Goal: Task Accomplishment & Management: Manage account settings

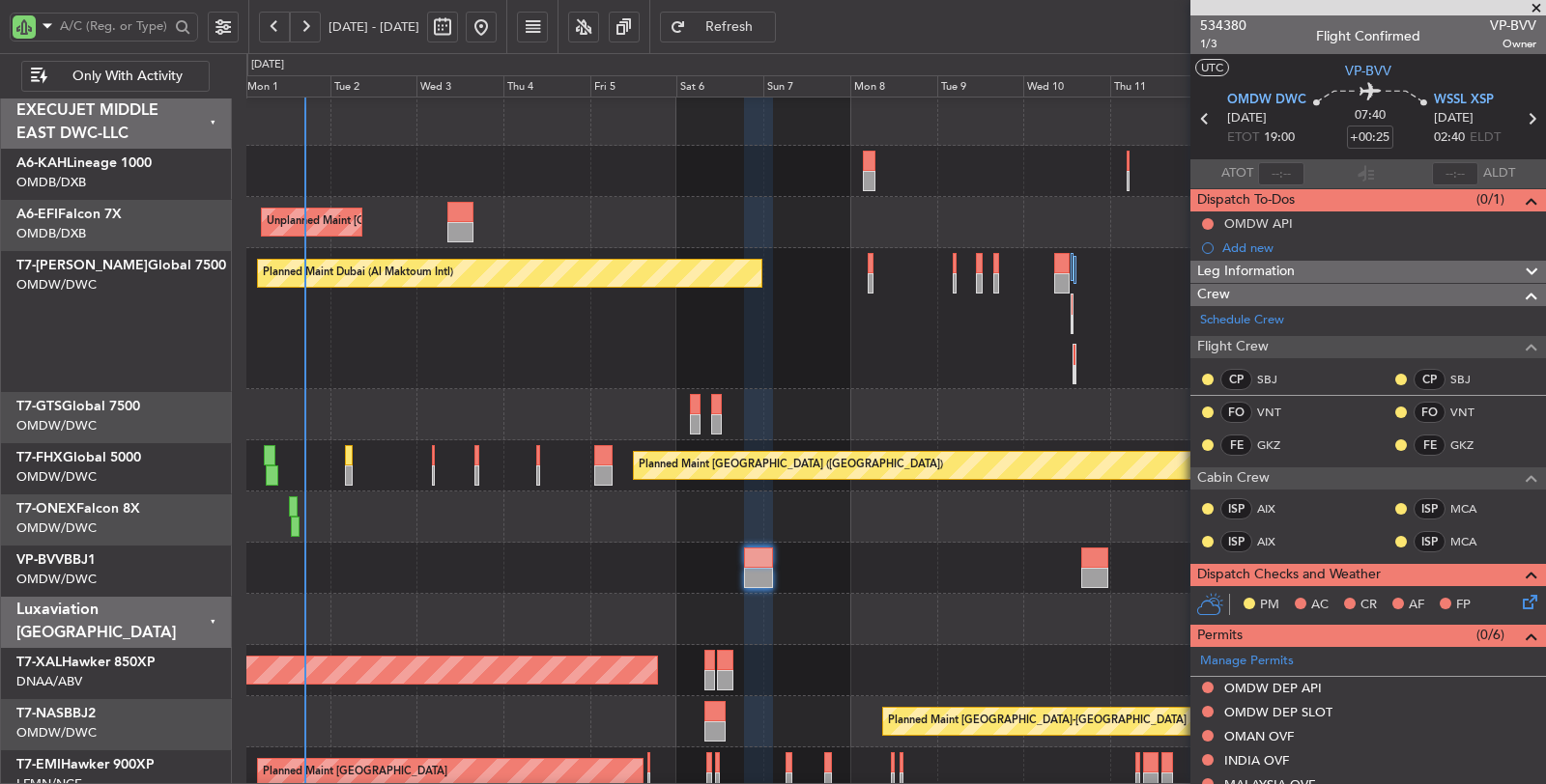
scroll to position [21, 0]
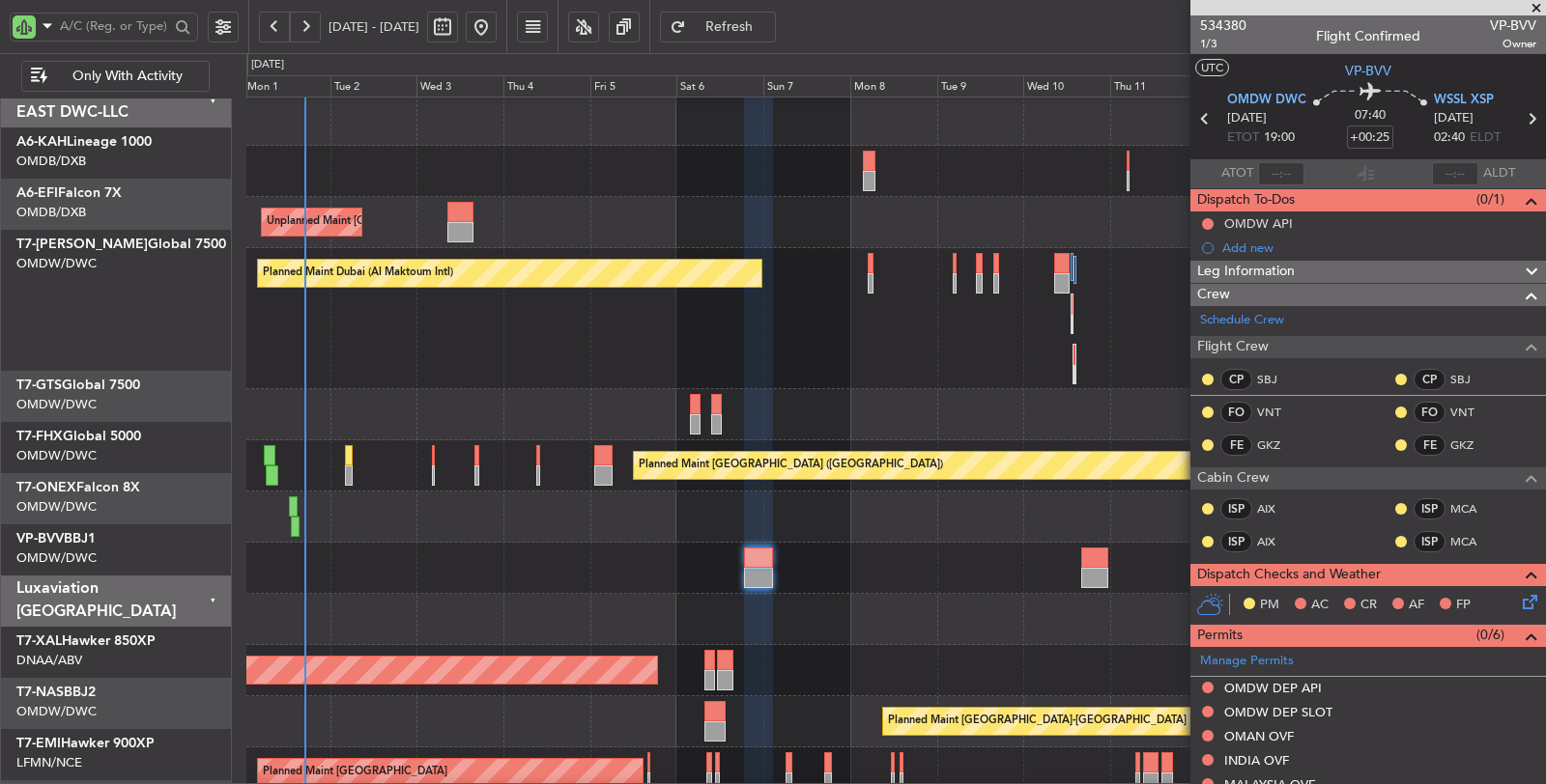
click at [613, 362] on div "Planned Maint Dubai (Al Maktoum Intl) AOG Maint [GEOGRAPHIC_DATA] (Al Maktoum I…" at bounding box center [896, 319] width 1300 height 141
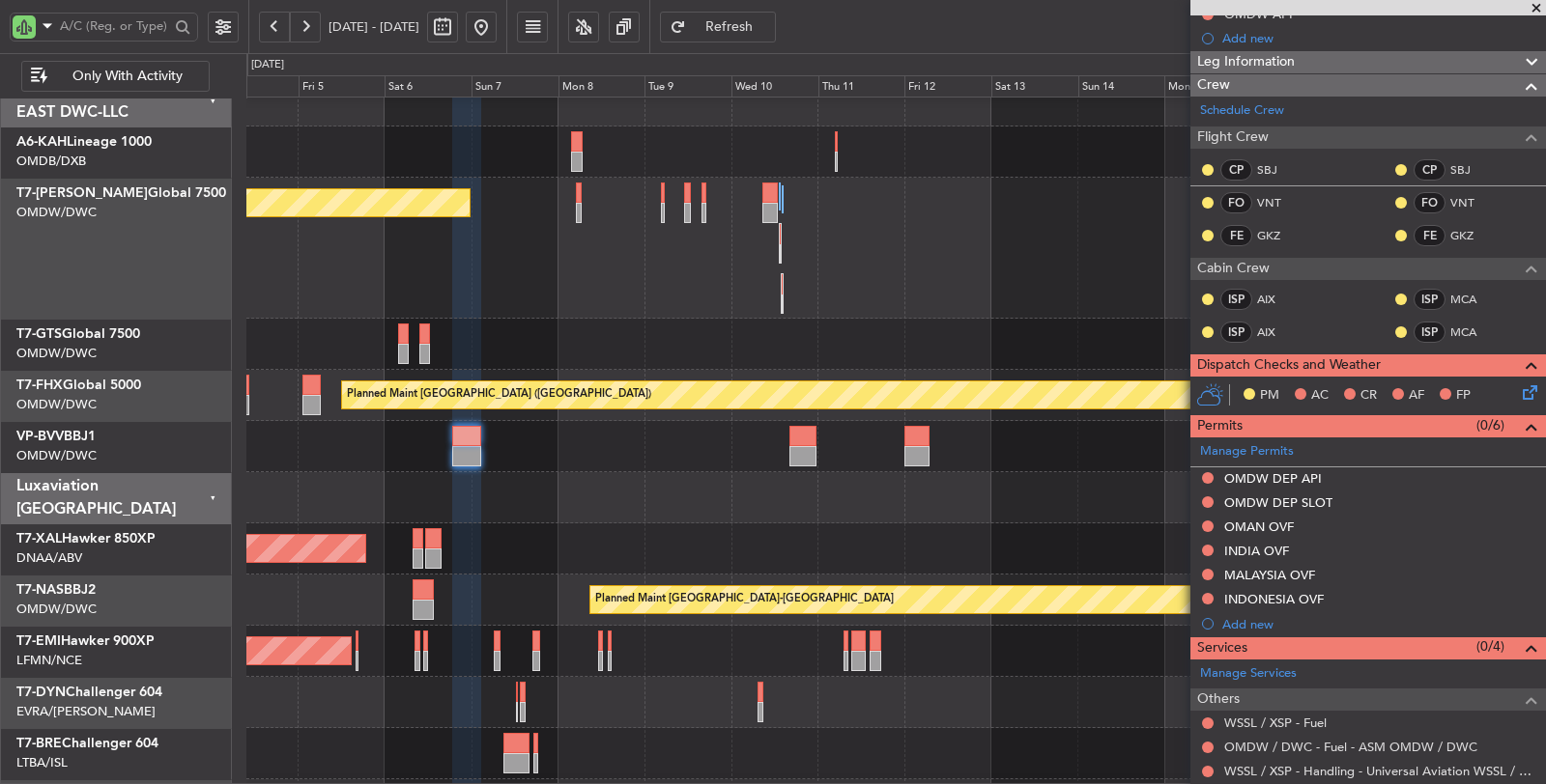
scroll to position [214, 0]
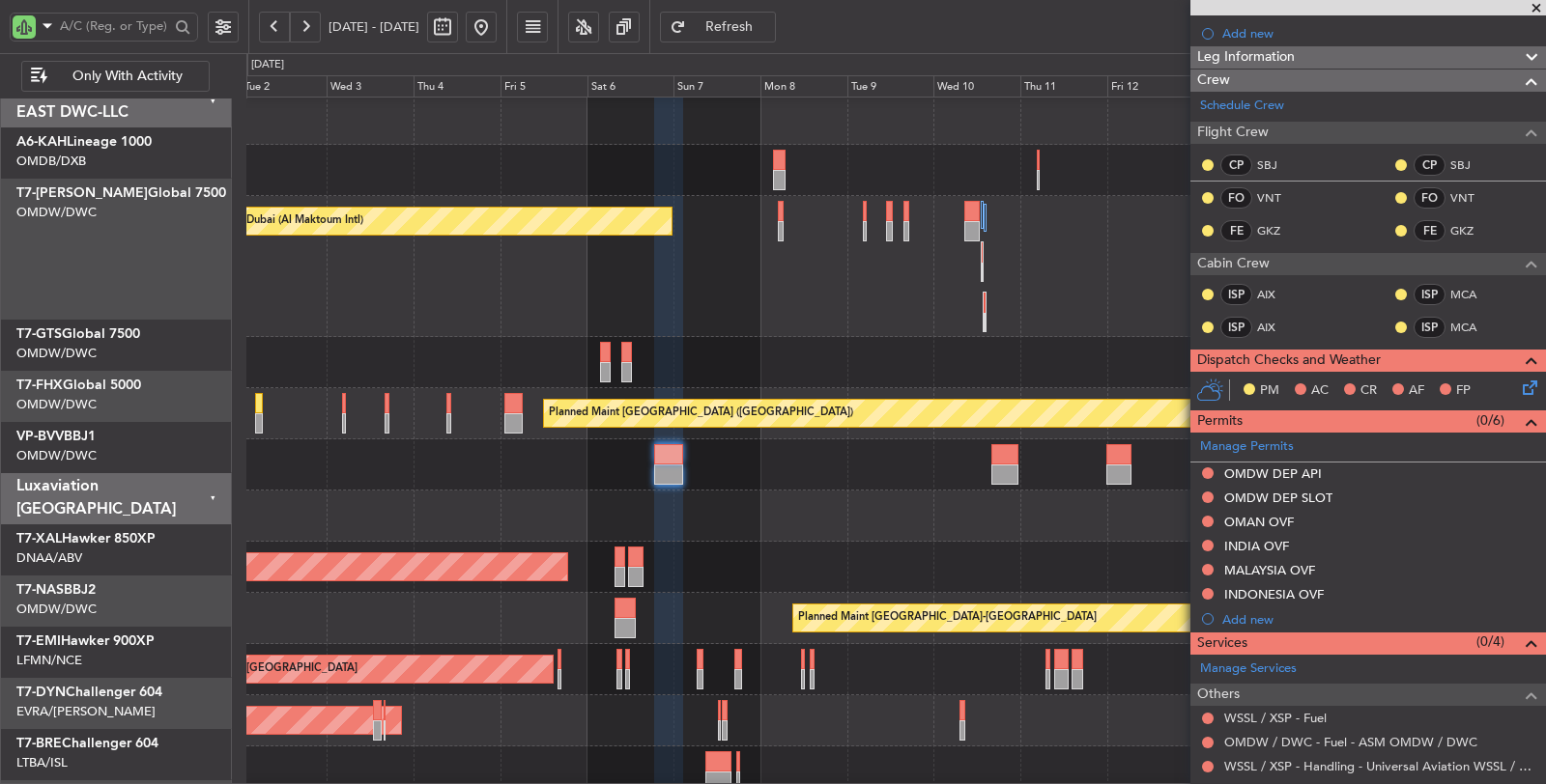
click at [642, 305] on div "Planned Maint Dubai (Al Maktoum Intl) AOG Maint [GEOGRAPHIC_DATA] (Al Maktoum I…" at bounding box center [896, 267] width 1300 height 141
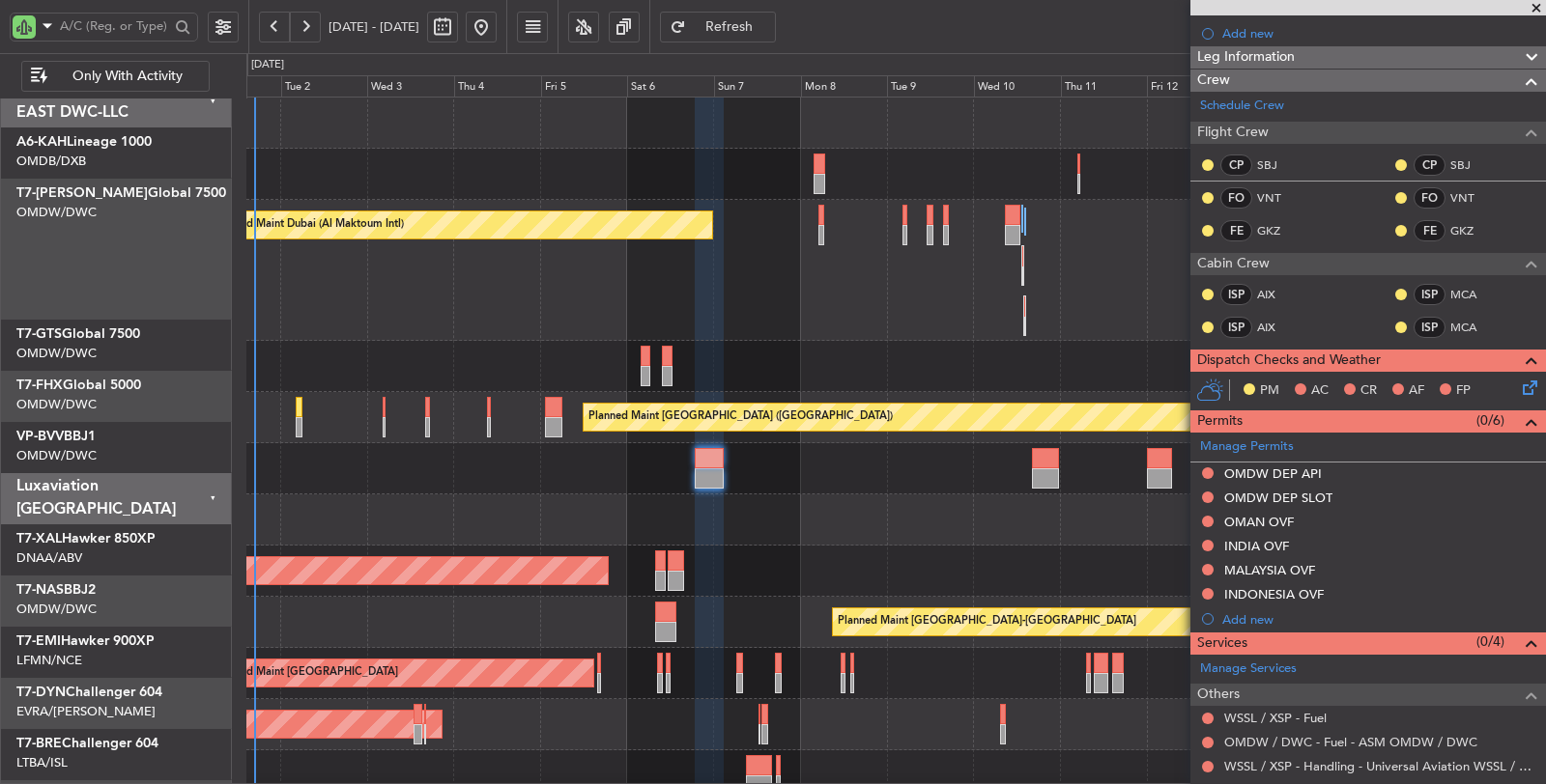
scroll to position [0, 0]
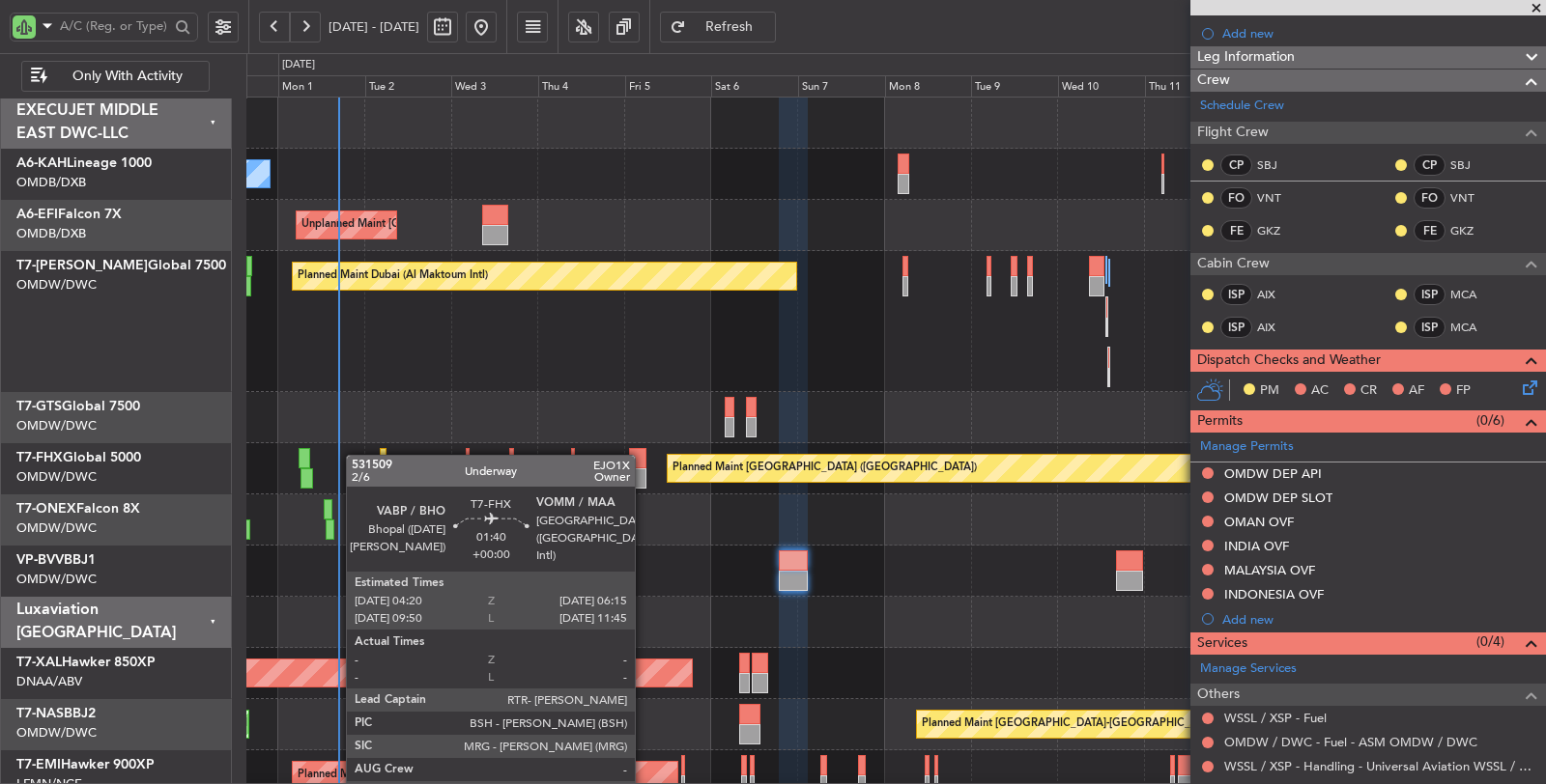
click at [374, 456] on div "Planned Maint [GEOGRAPHIC_DATA] ([GEOGRAPHIC_DATA])" at bounding box center [896, 468] width 1299 height 51
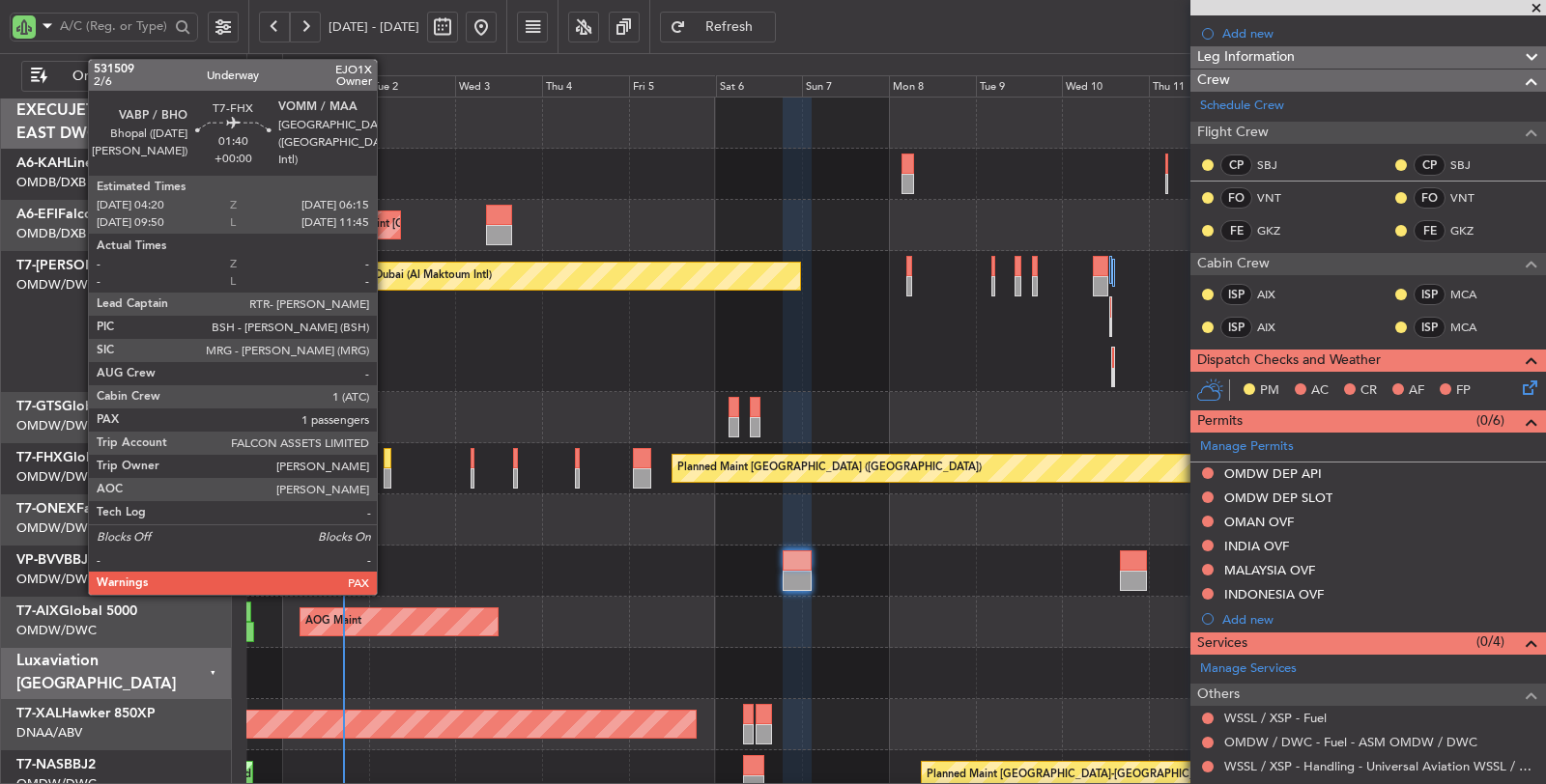
click at [387, 473] on div at bounding box center [388, 478] width 8 height 20
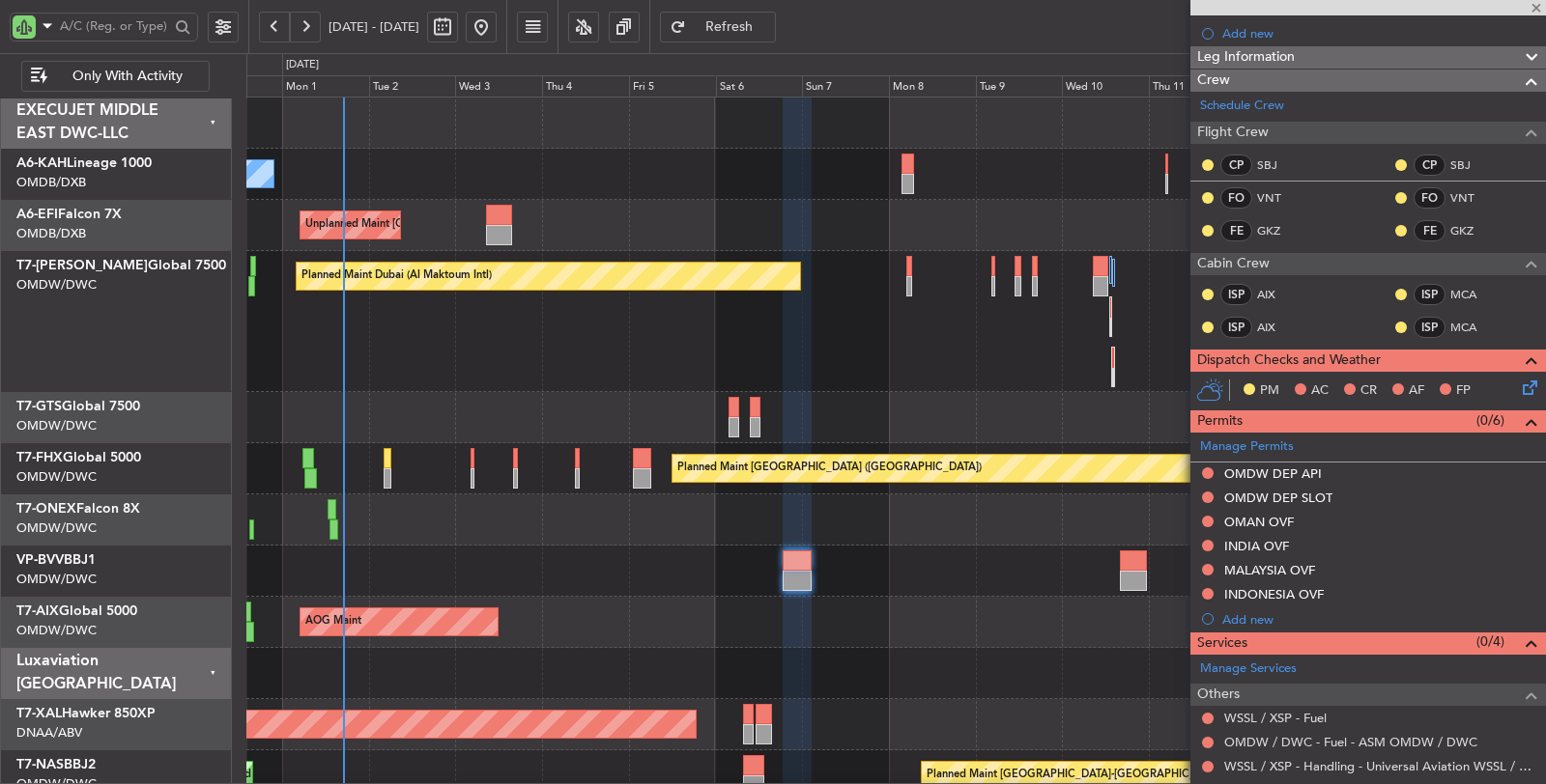
type input "1"
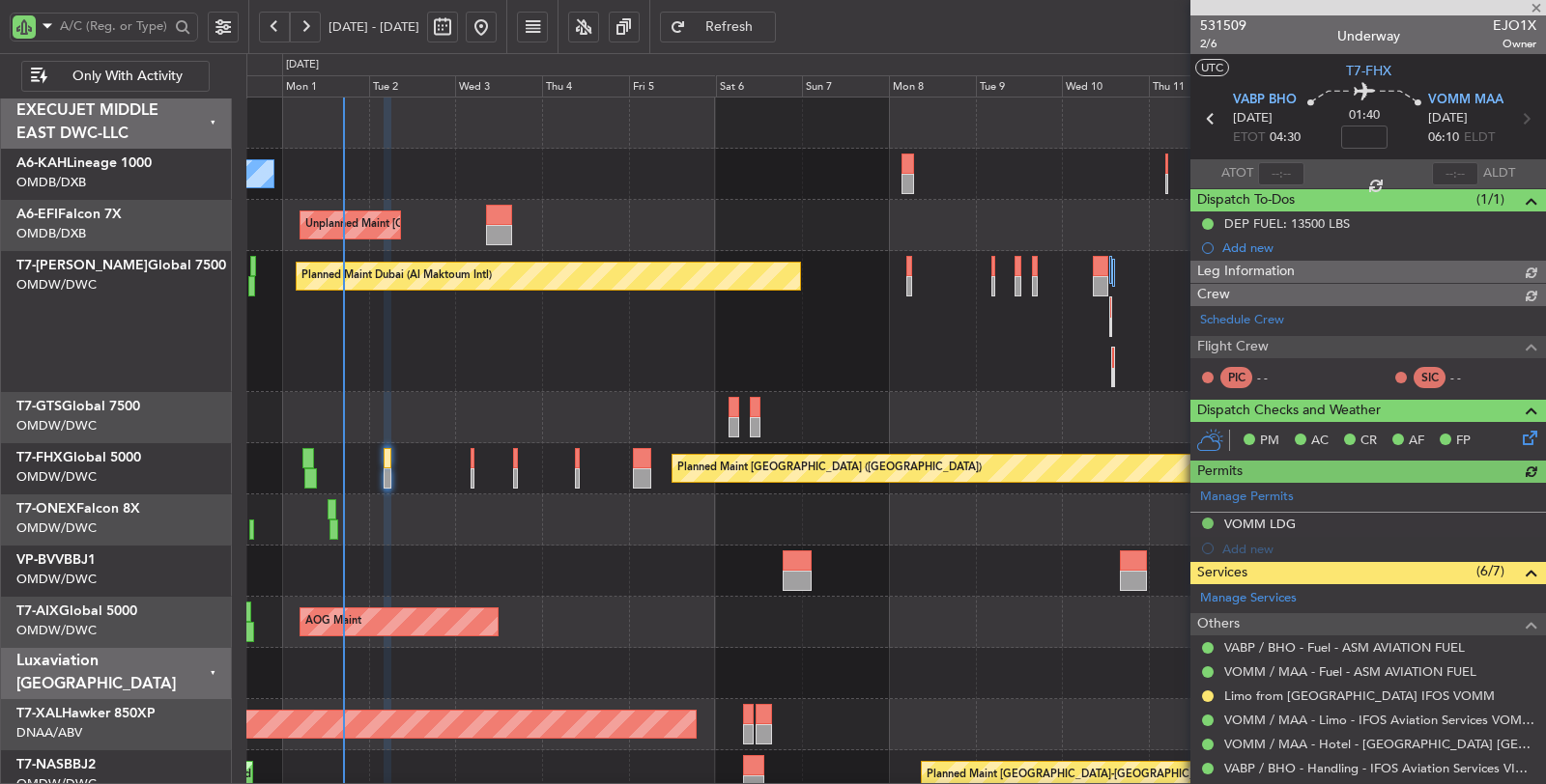
type input "Syed Shakeel (SYS)"
type input "7048"
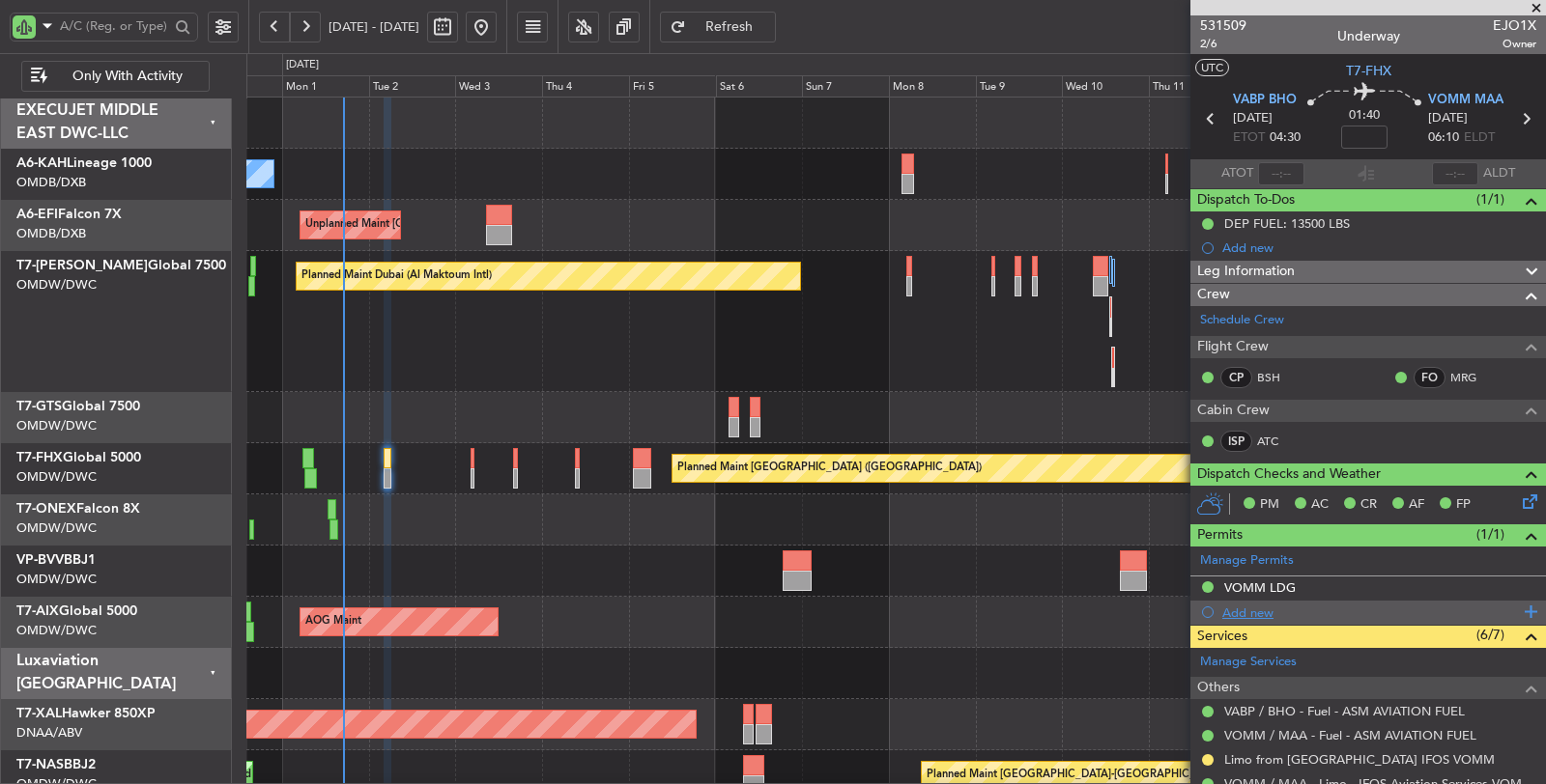
click at [1247, 611] on div "Add new" at bounding box center [1371, 612] width 297 height 16
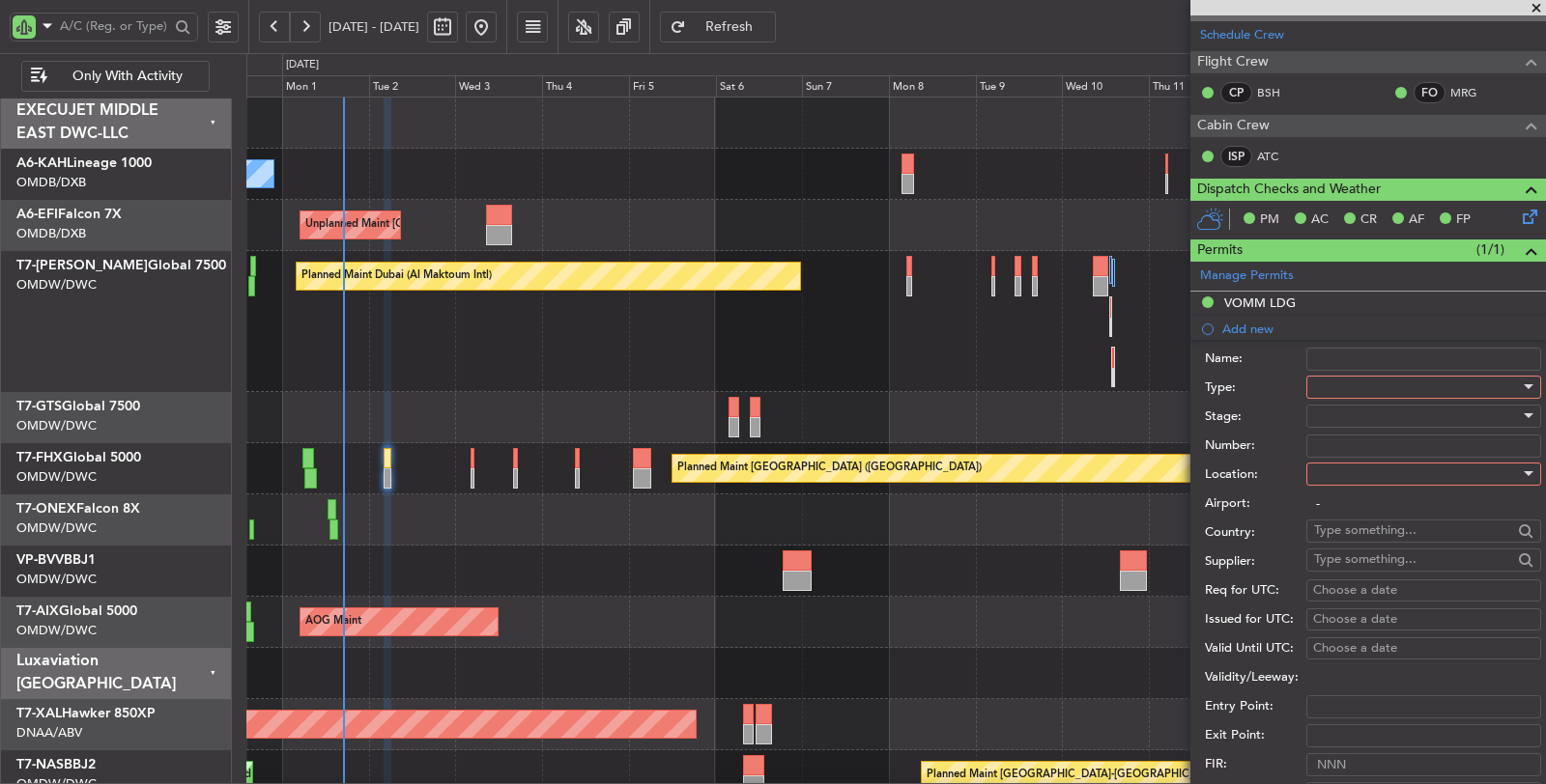
scroll to position [322, 0]
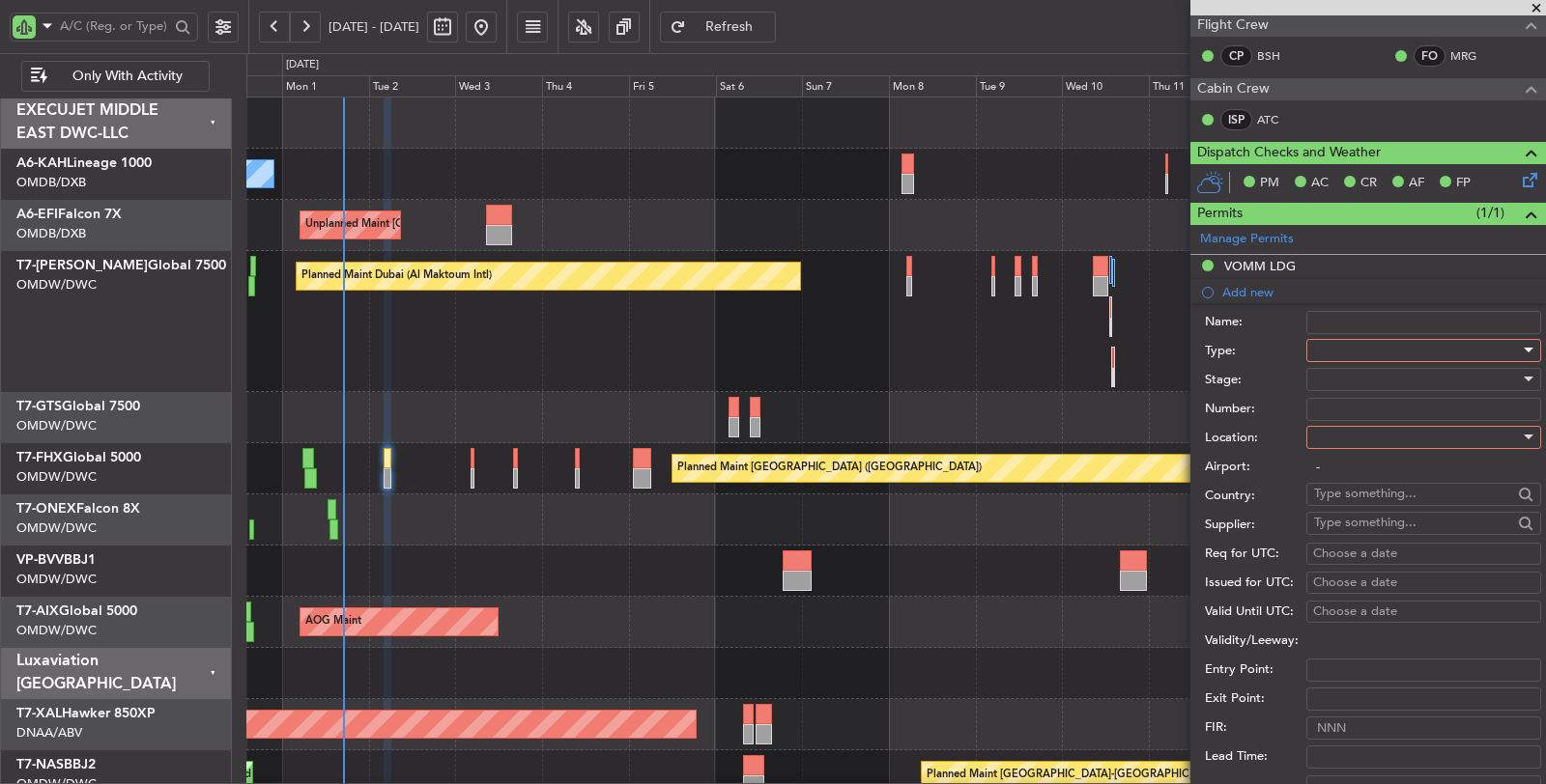
click at [1376, 340] on div at bounding box center [1416, 351] width 205 height 29
click at [1358, 506] on span "FIC" at bounding box center [1415, 519] width 202 height 29
click at [1355, 370] on div at bounding box center [1416, 380] width 205 height 29
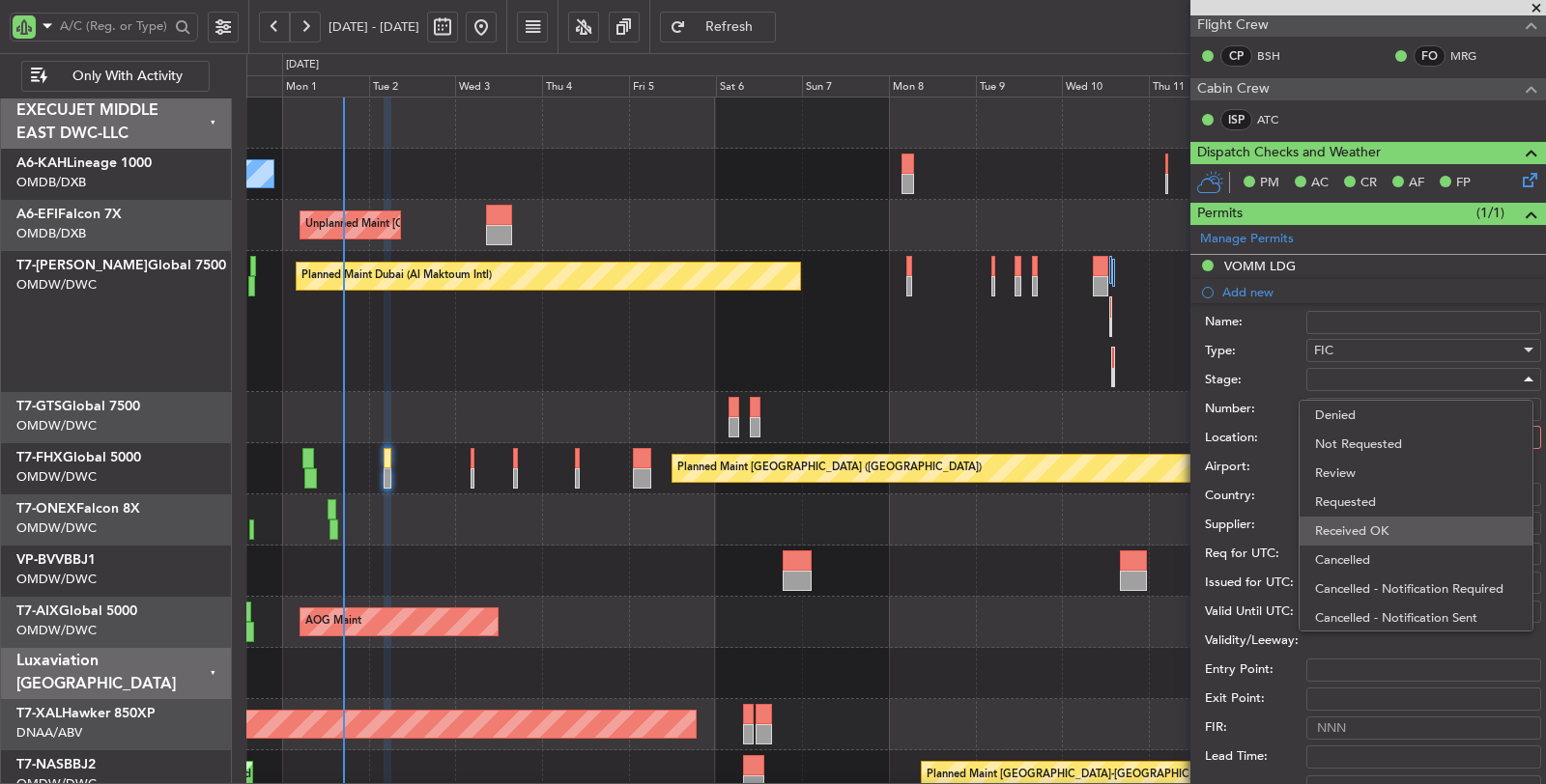
click at [1372, 527] on span "Received OK" at bounding box center [1415, 531] width 202 height 29
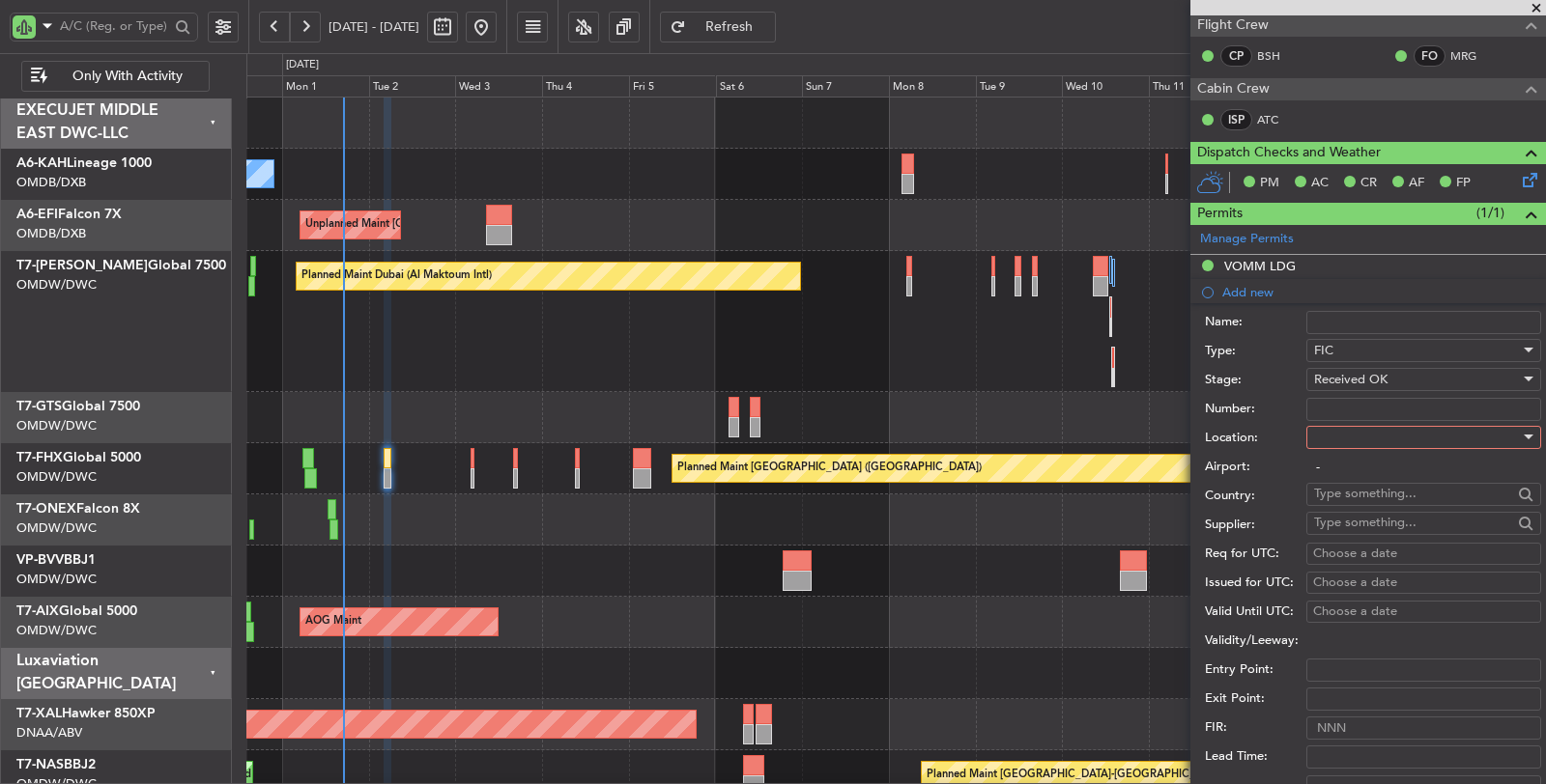
click at [1355, 399] on input "Number:" at bounding box center [1424, 410] width 235 height 23
paste input "0238"
type input "0238"
click at [1350, 437] on div at bounding box center [1416, 438] width 205 height 29
click at [1347, 476] on span "Departure" at bounding box center [1415, 473] width 202 height 29
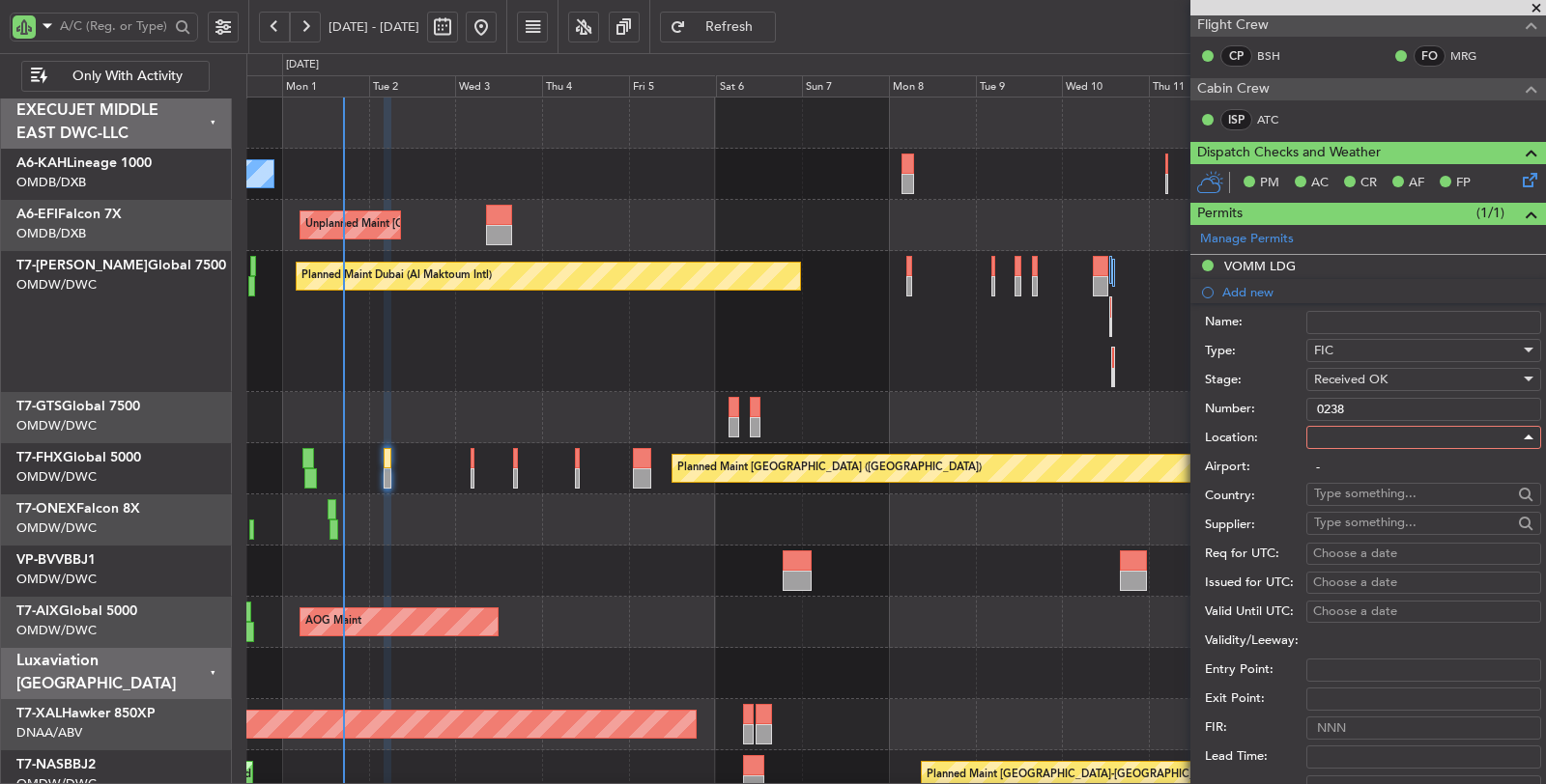
type input "VABP / BHO"
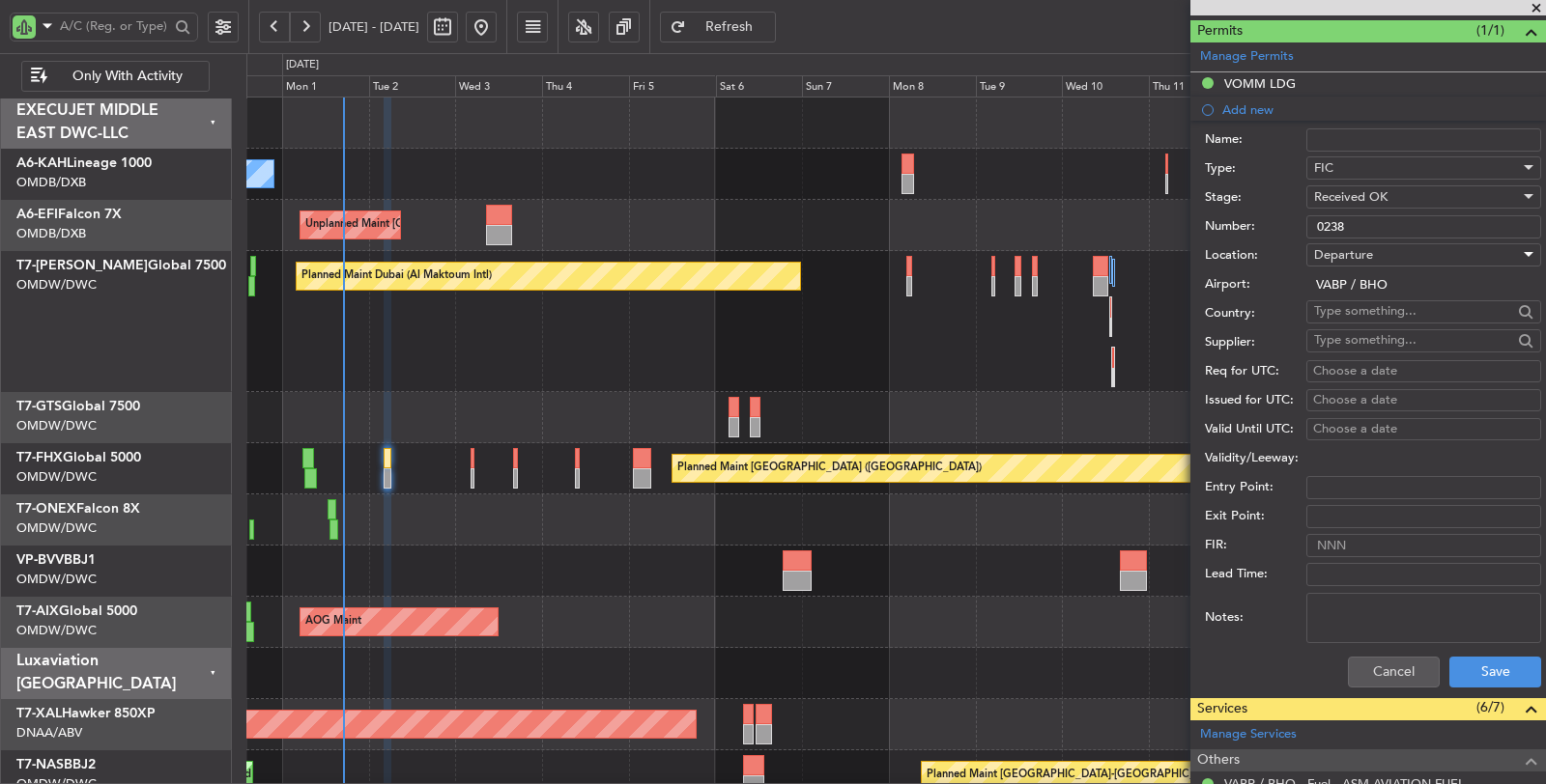
scroll to position [536, 0]
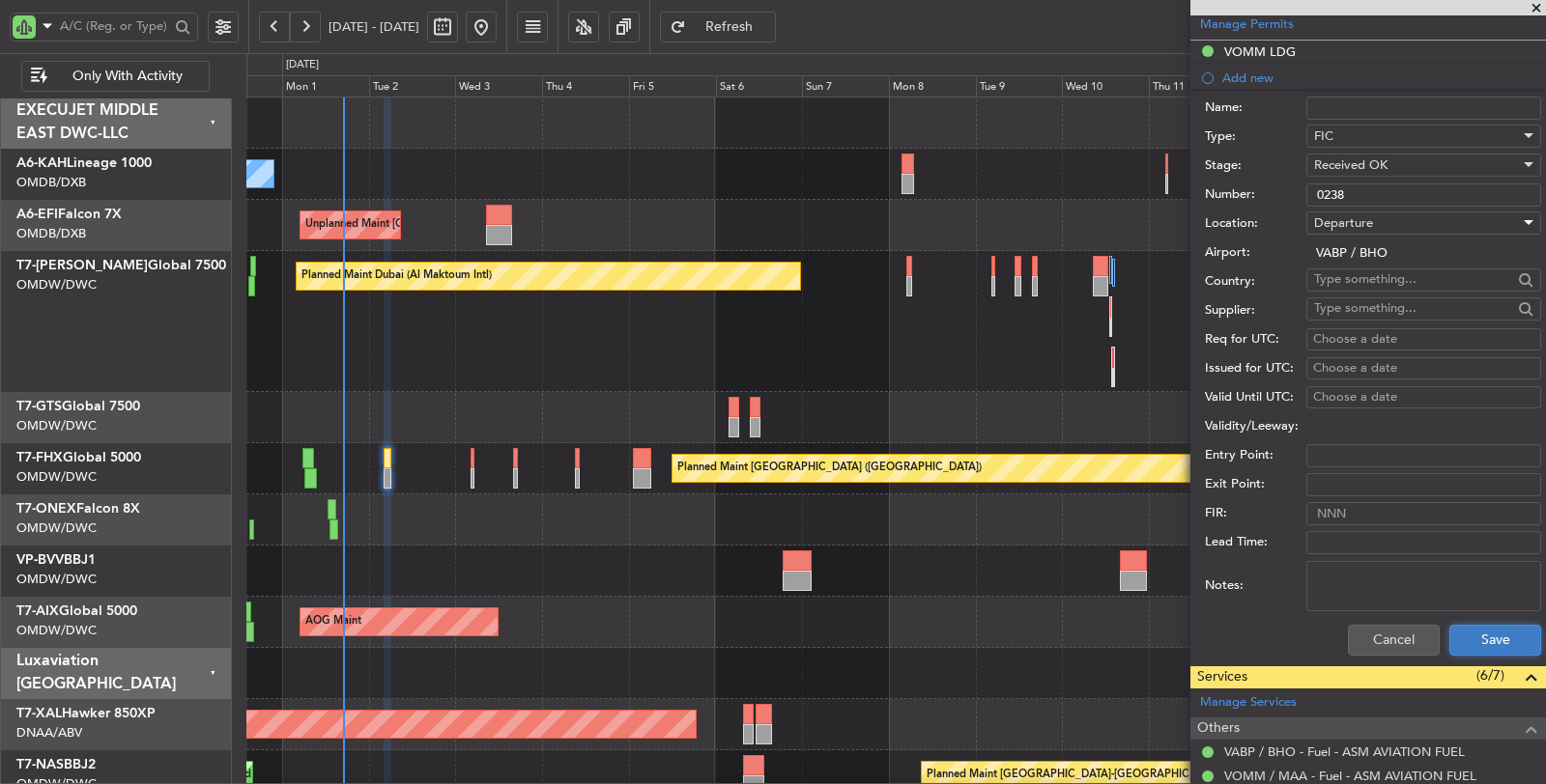
click at [1490, 628] on button "Save" at bounding box center [1495, 641] width 92 height 31
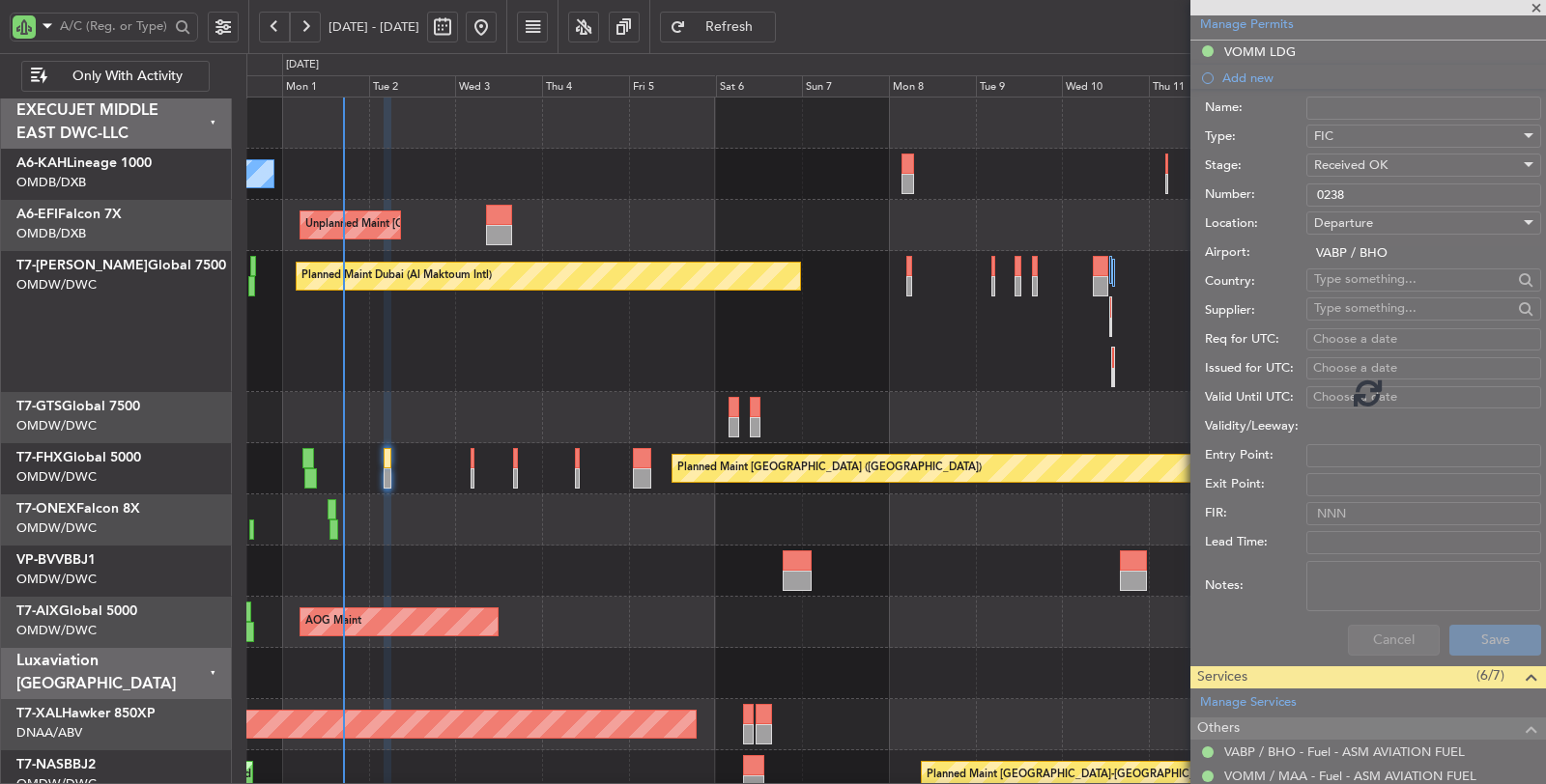
scroll to position [200, 0]
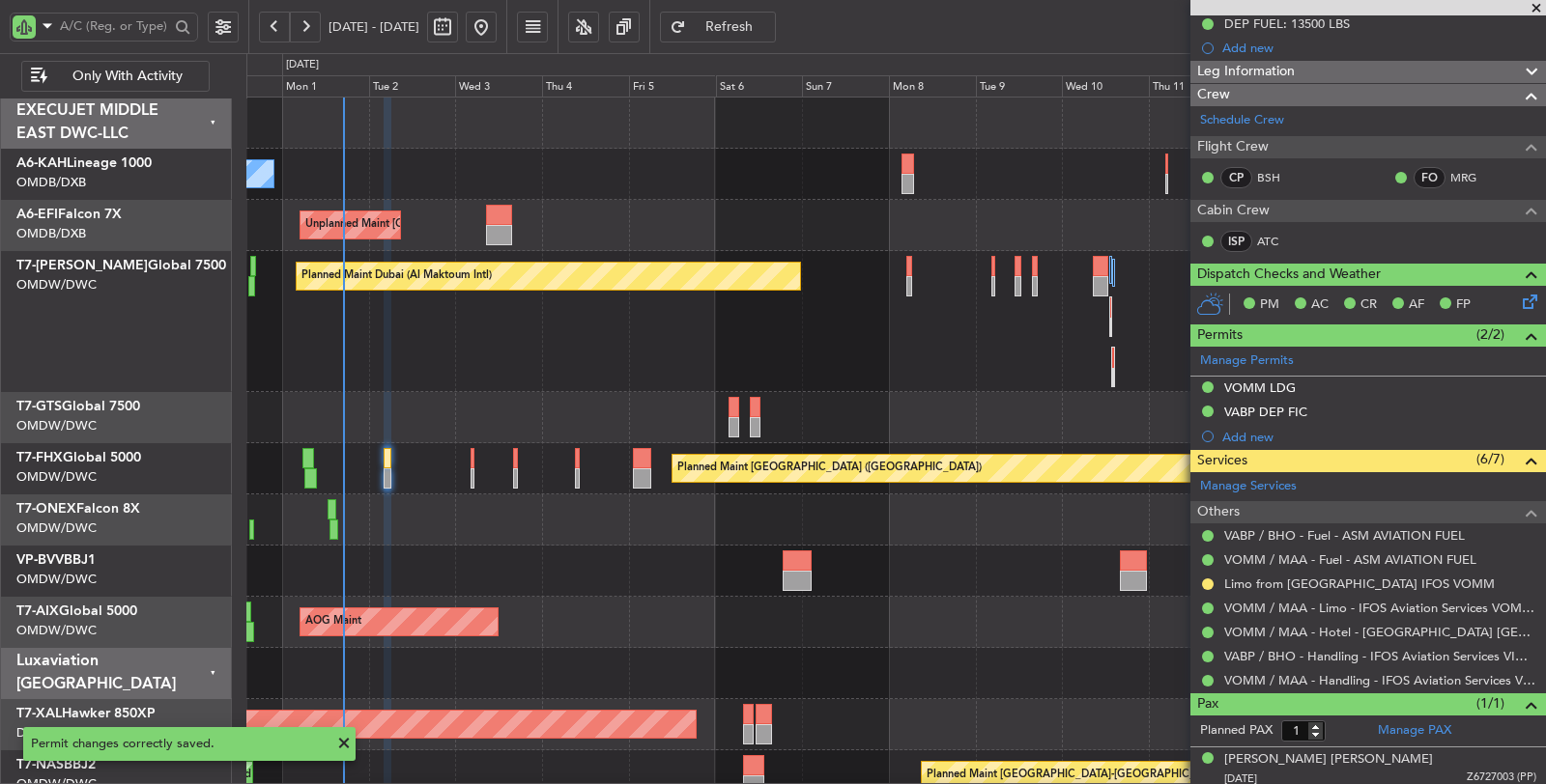
click at [1261, 436] on mat-tooltip-component "VABP DEP FIC" at bounding box center [1266, 440] width 106 height 51
click at [1241, 433] on div "Add new" at bounding box center [1371, 437] width 297 height 16
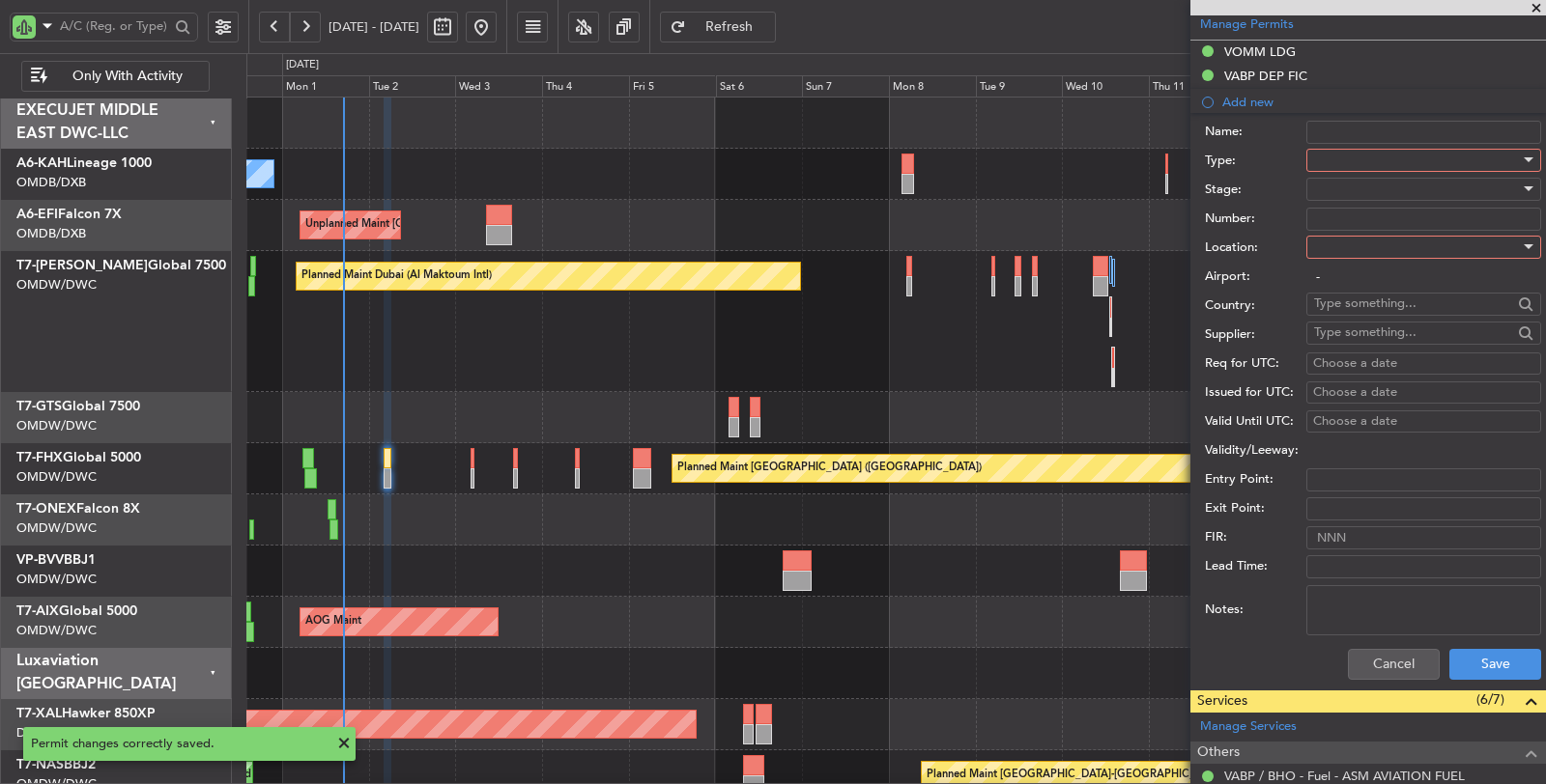
click at [1356, 149] on div at bounding box center [1416, 160] width 205 height 29
click at [1353, 197] on span "ADC" at bounding box center [1415, 195] width 202 height 29
click at [1353, 186] on div at bounding box center [1416, 189] width 205 height 29
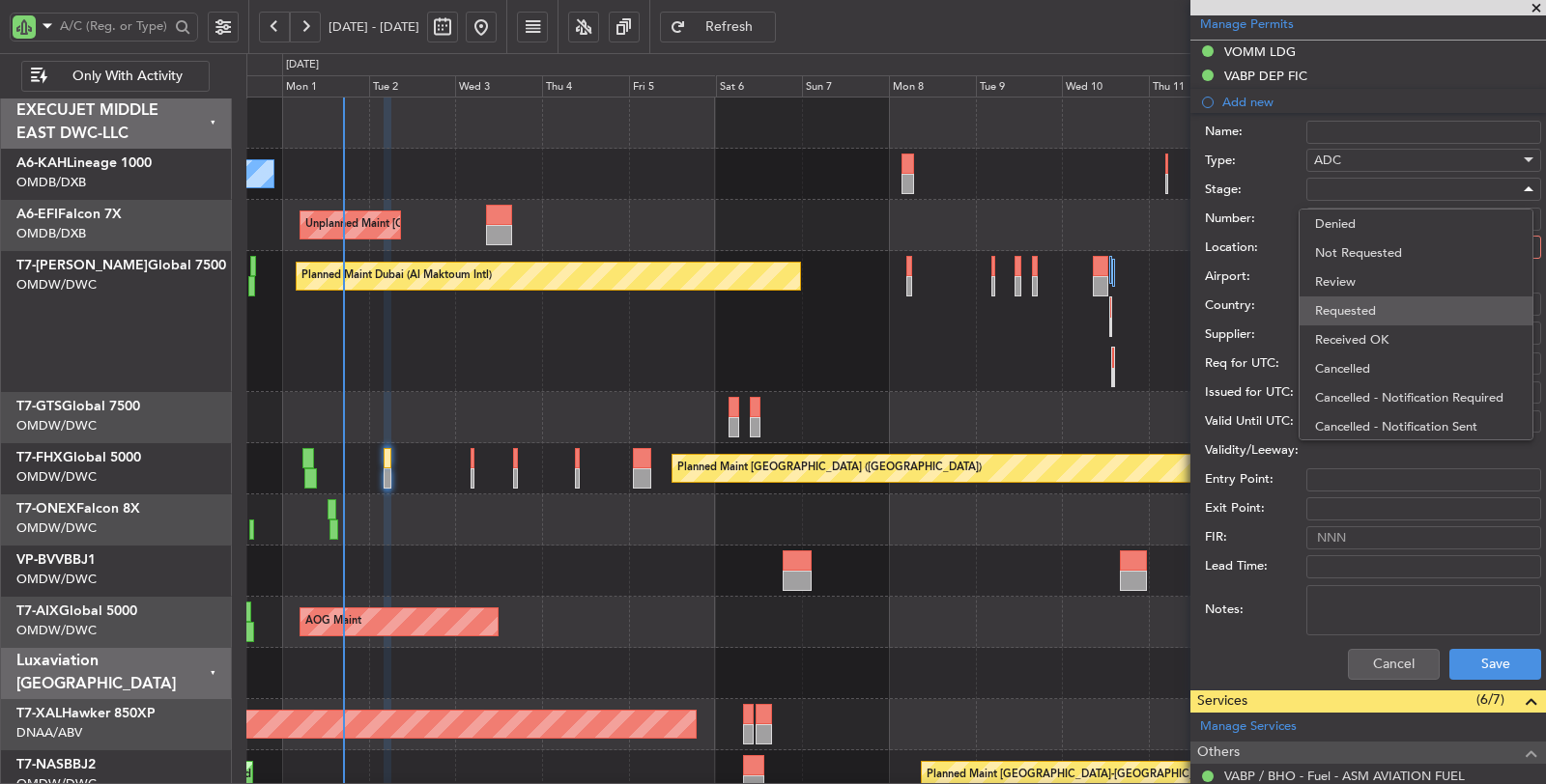
click at [1353, 309] on span "Requested" at bounding box center [1415, 311] width 202 height 29
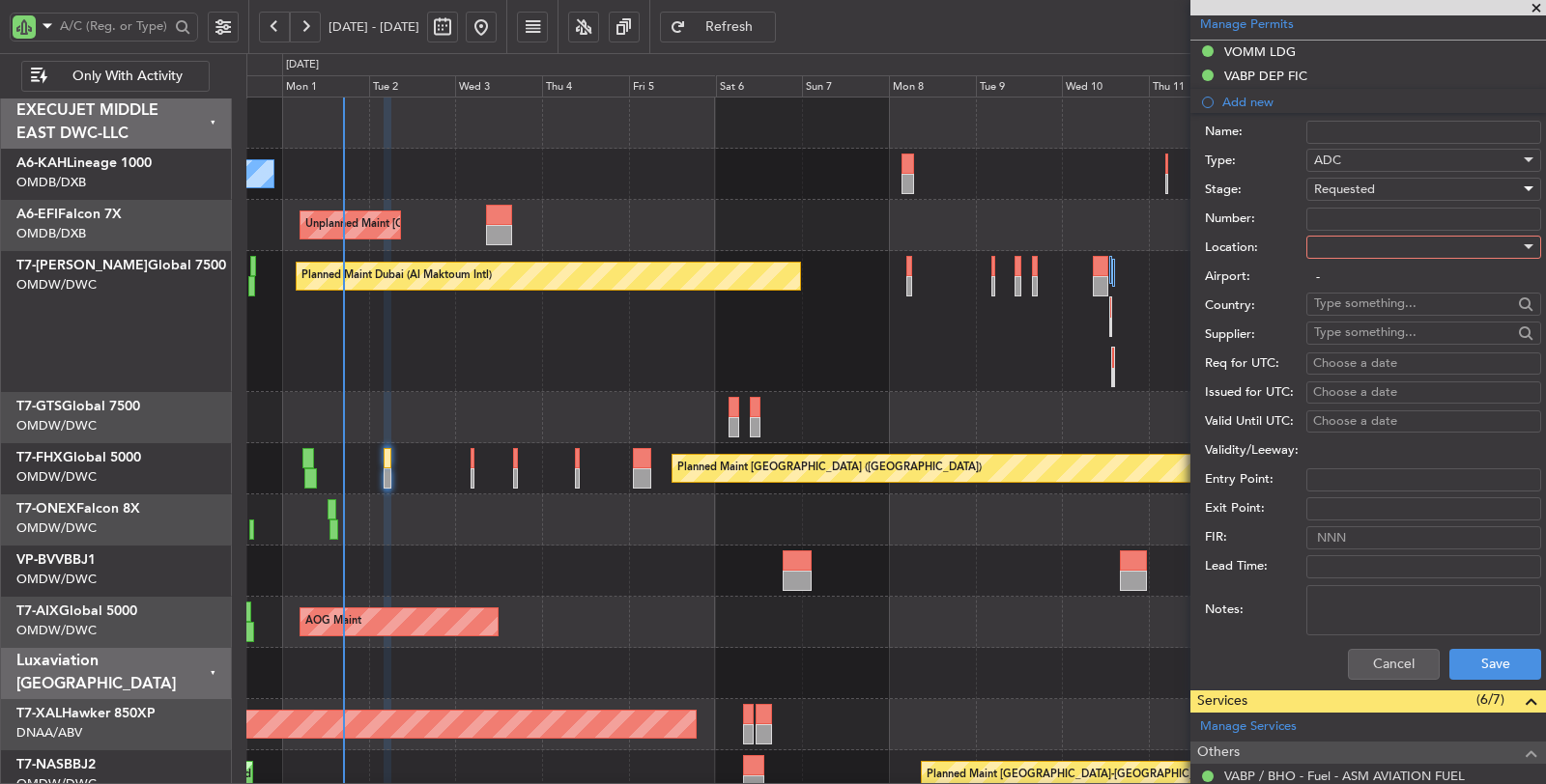
click at [1347, 241] on div at bounding box center [1416, 247] width 205 height 29
click at [1346, 285] on span "Departure" at bounding box center [1415, 282] width 202 height 29
type input "VABP / BHO"
click at [1476, 657] on button "Save" at bounding box center [1495, 665] width 92 height 31
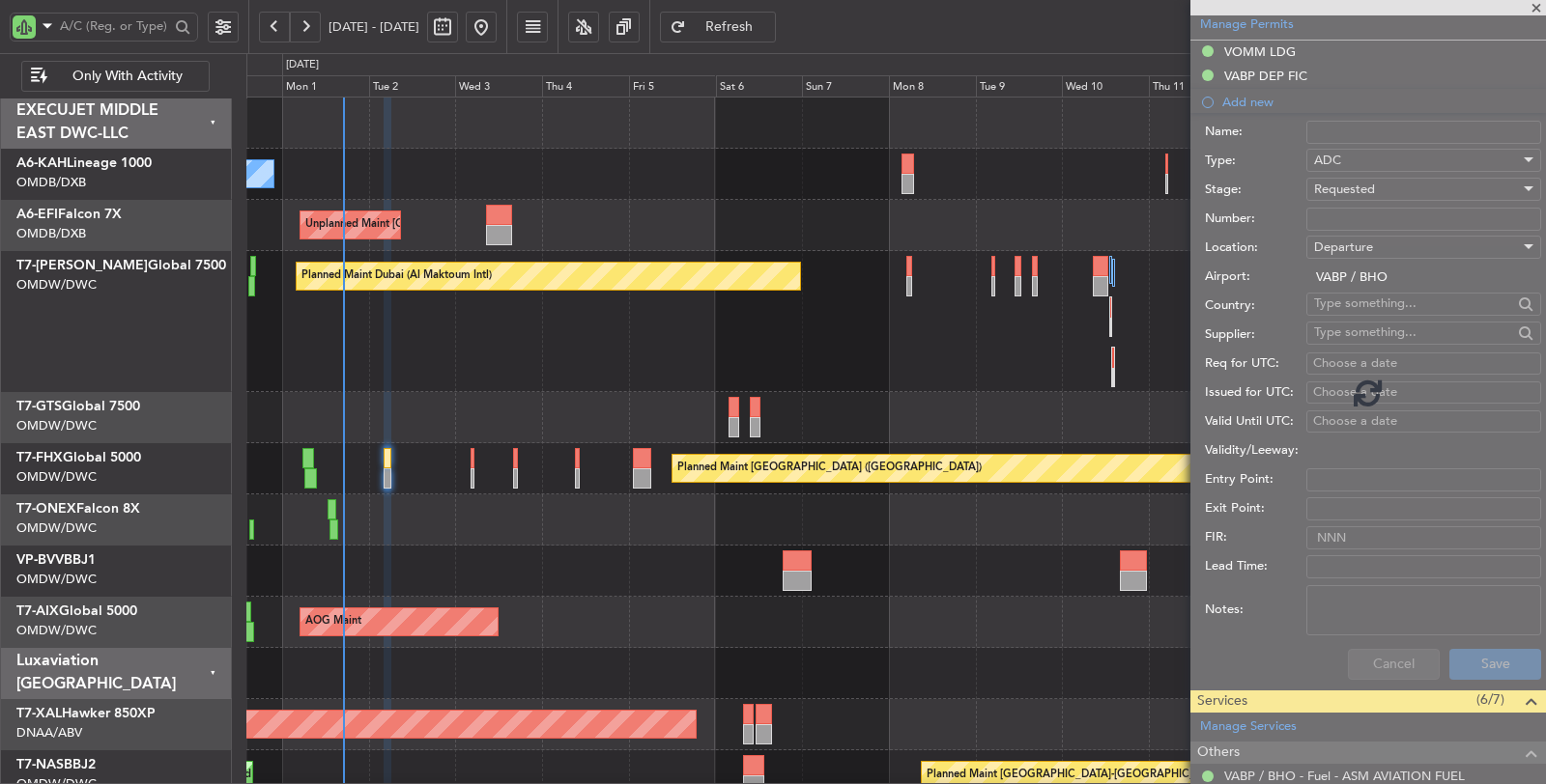
scroll to position [224, 0]
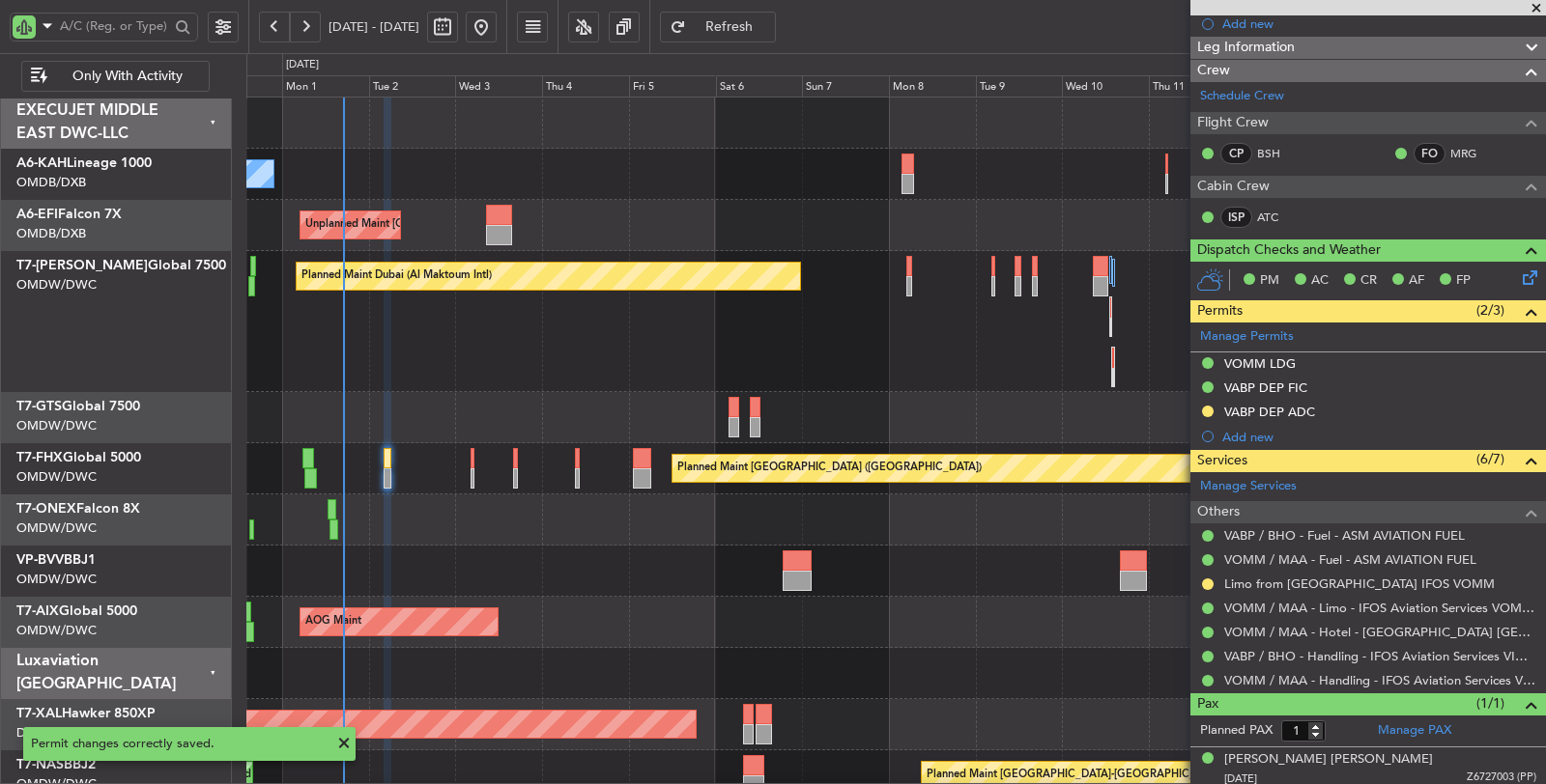
click at [552, 600] on div "AOG Maint Unplanned Maint Munich Oberpfaffenhofen" at bounding box center [896, 622] width 1300 height 51
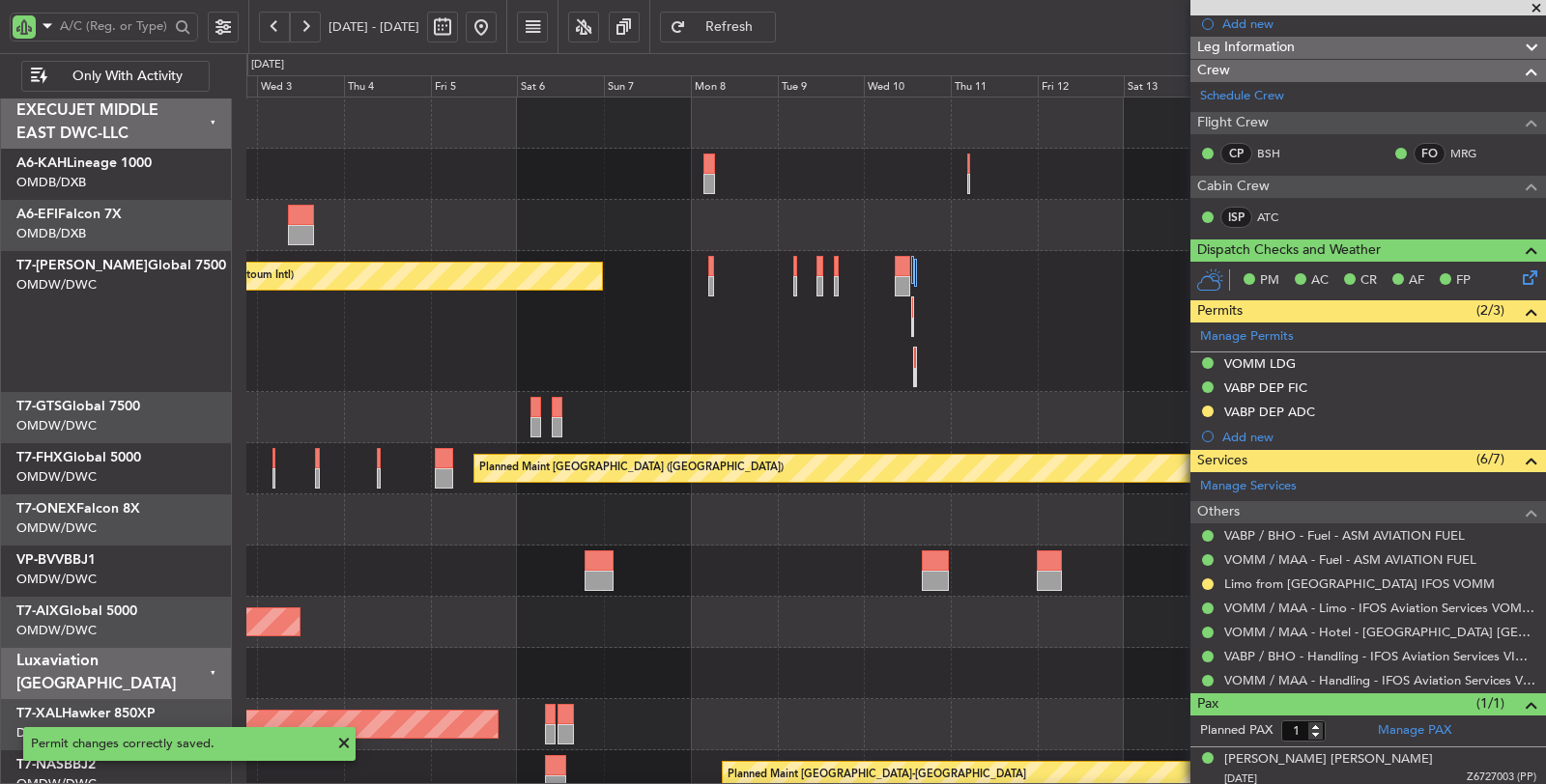
click at [524, 693] on div at bounding box center [896, 674] width 1300 height 51
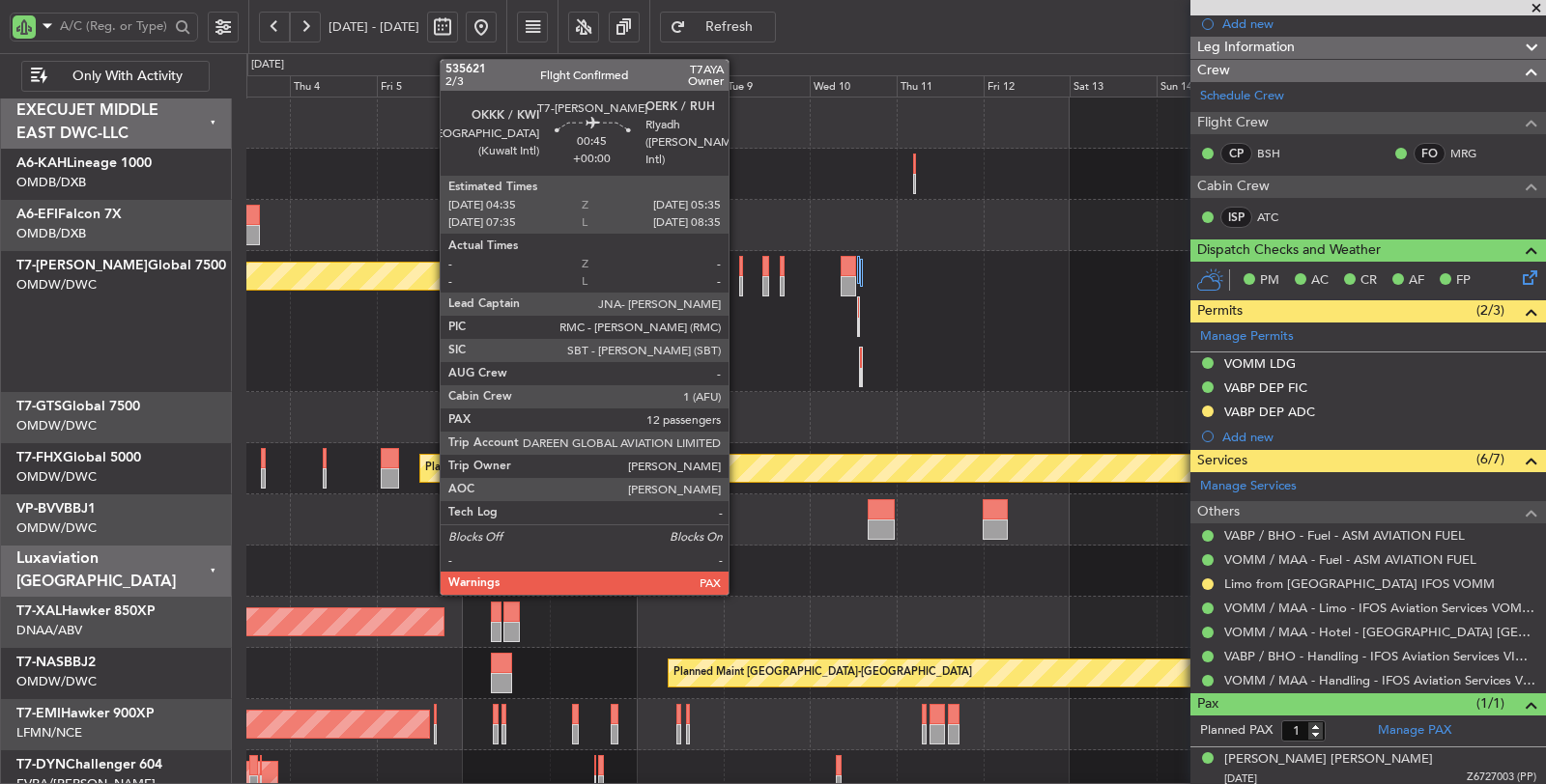
click at [739, 280] on div at bounding box center [741, 286] width 4 height 20
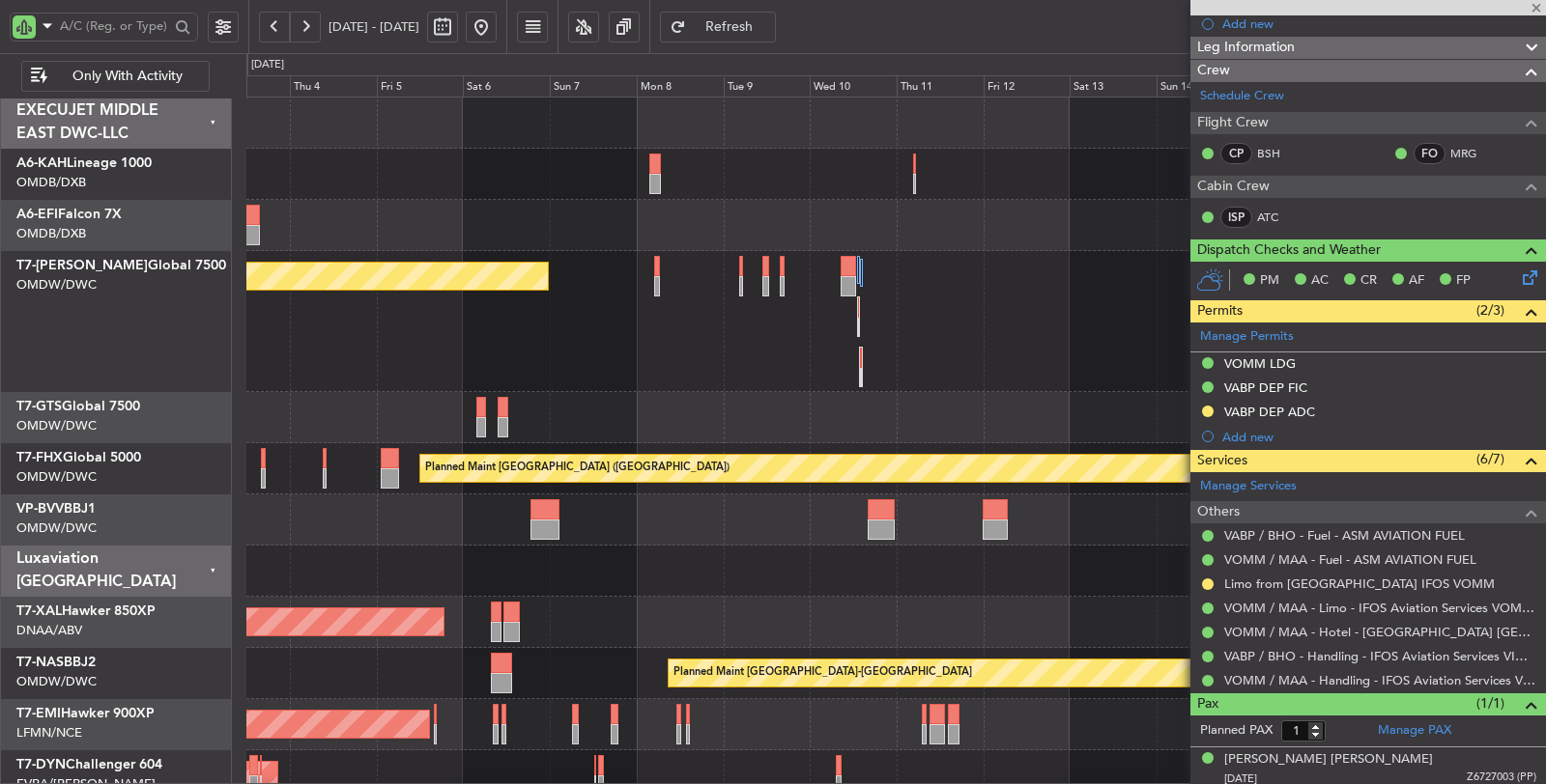
type input "12"
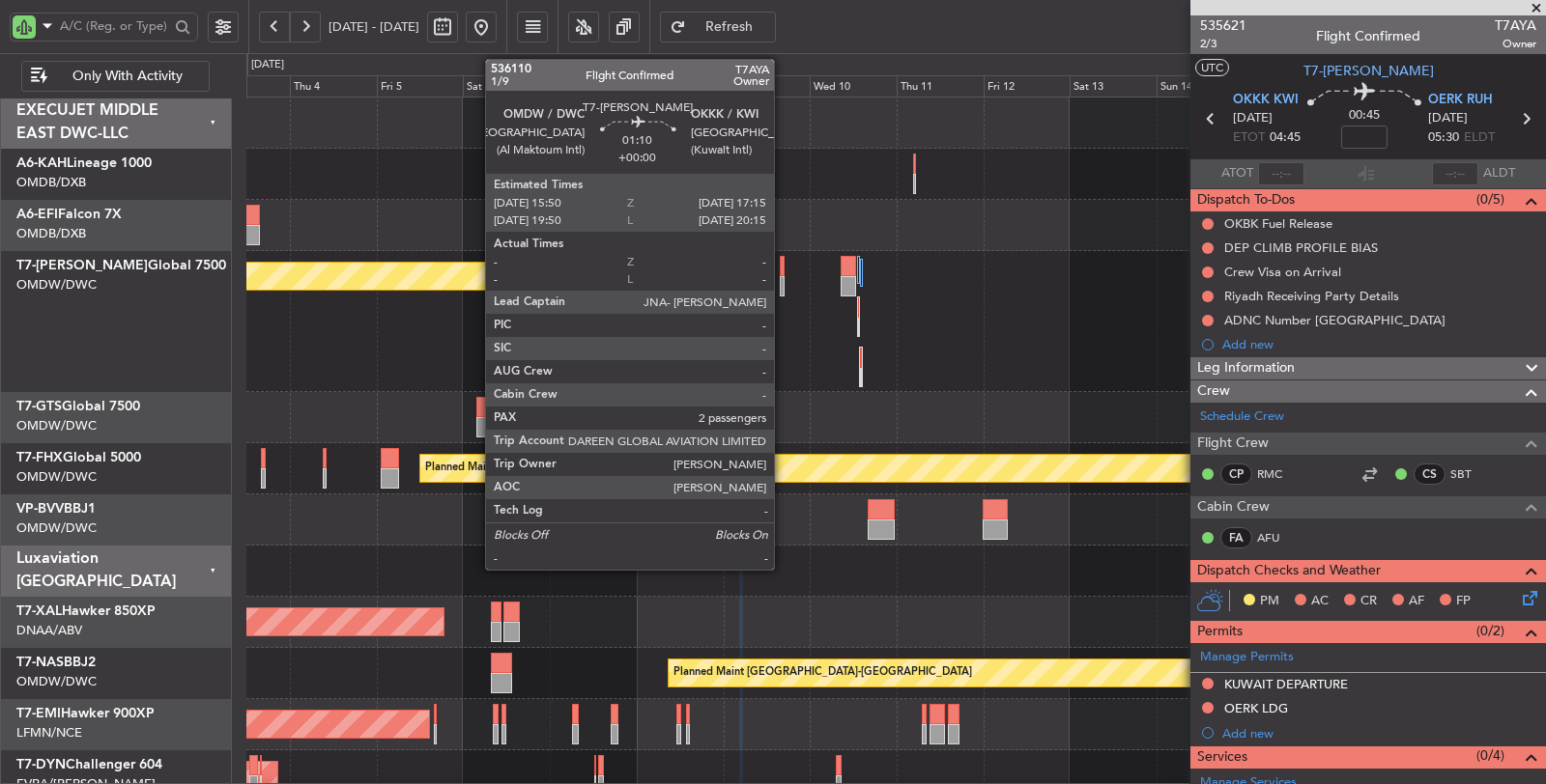
click at [783, 282] on div at bounding box center [782, 286] width 6 height 20
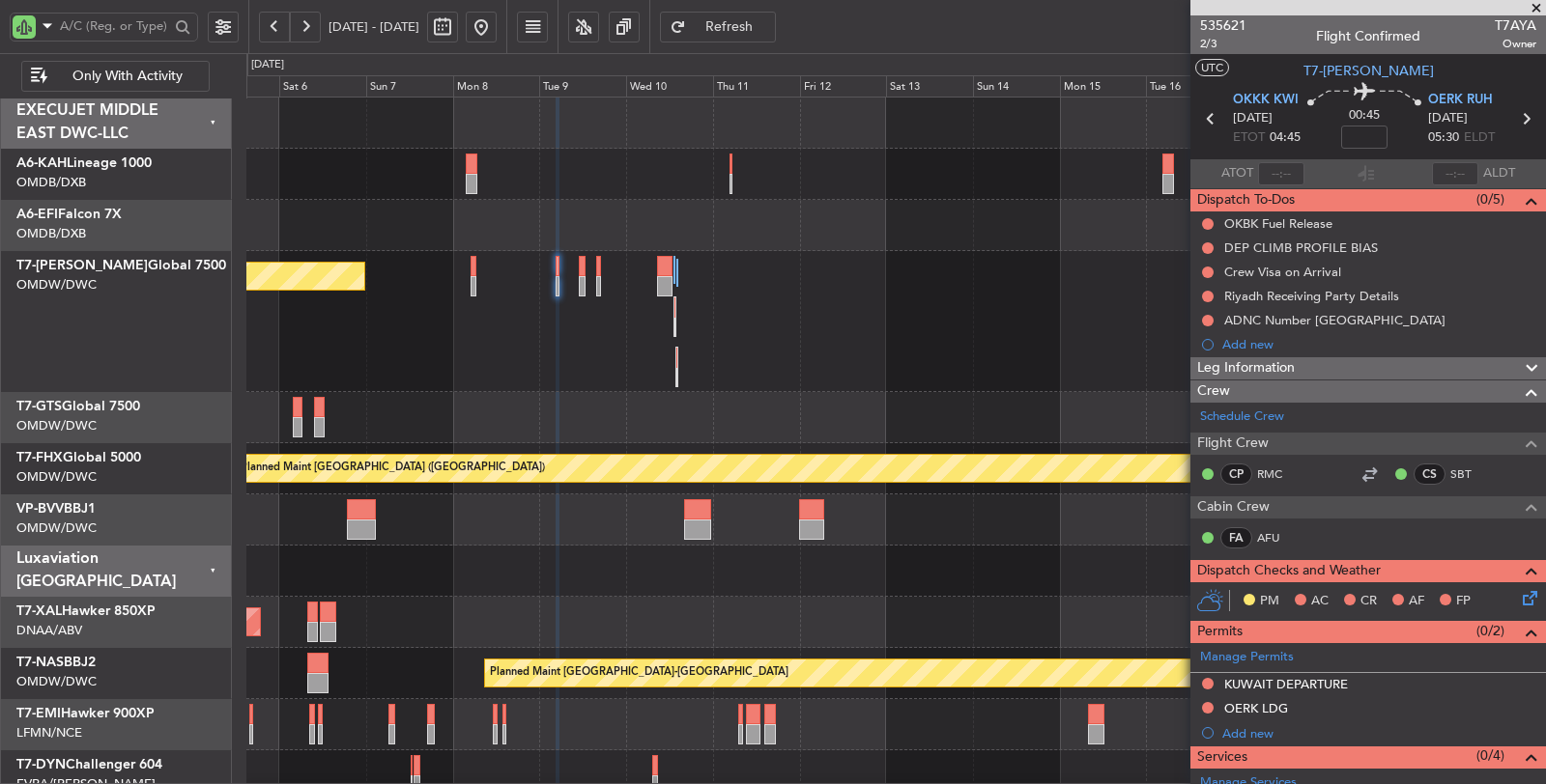
click at [597, 329] on div "Planned Maint Dubai (Al Maktoum Intl)" at bounding box center [896, 322] width 1300 height 141
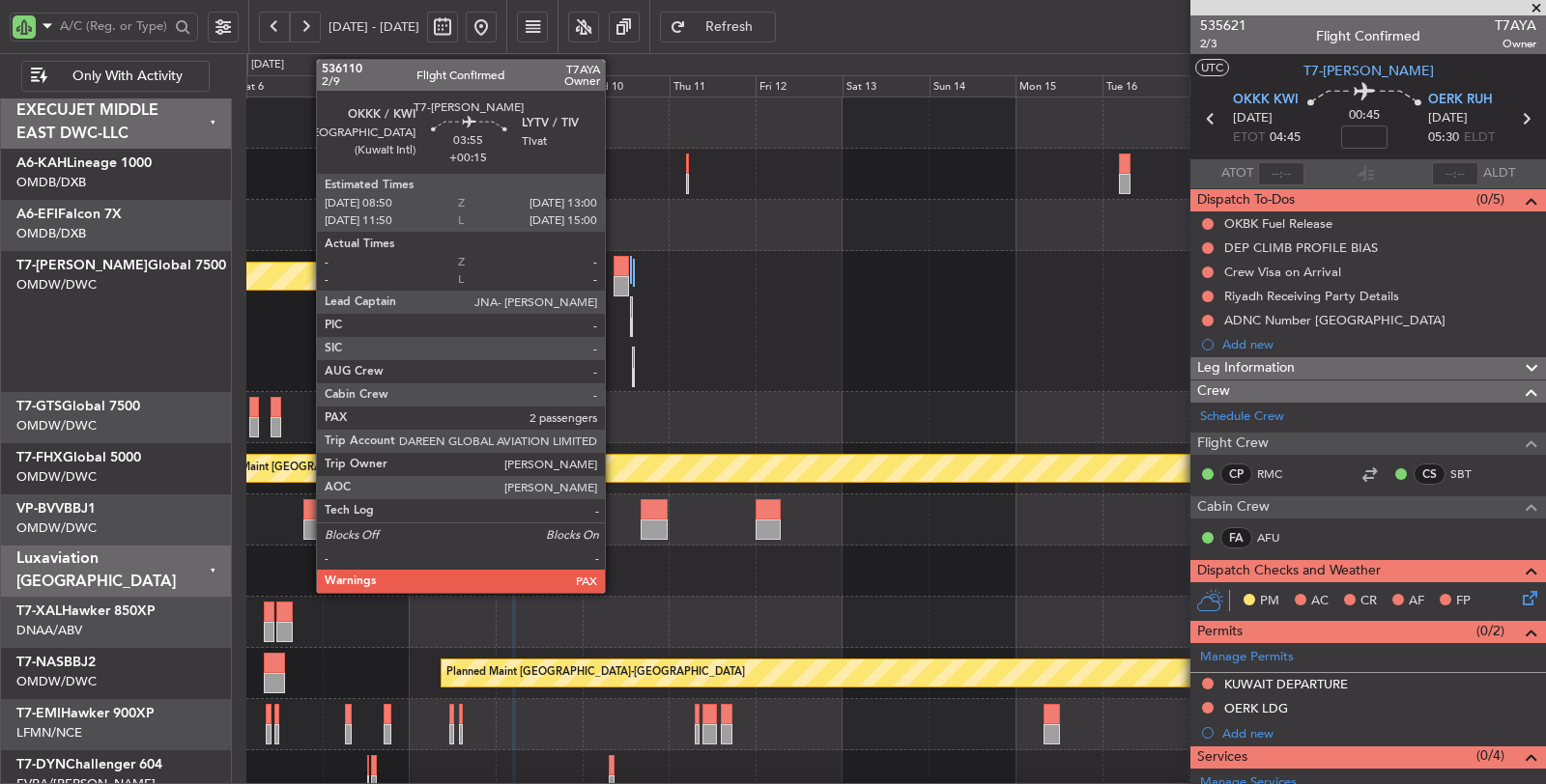
click at [615, 291] on div at bounding box center [621, 286] width 16 height 20
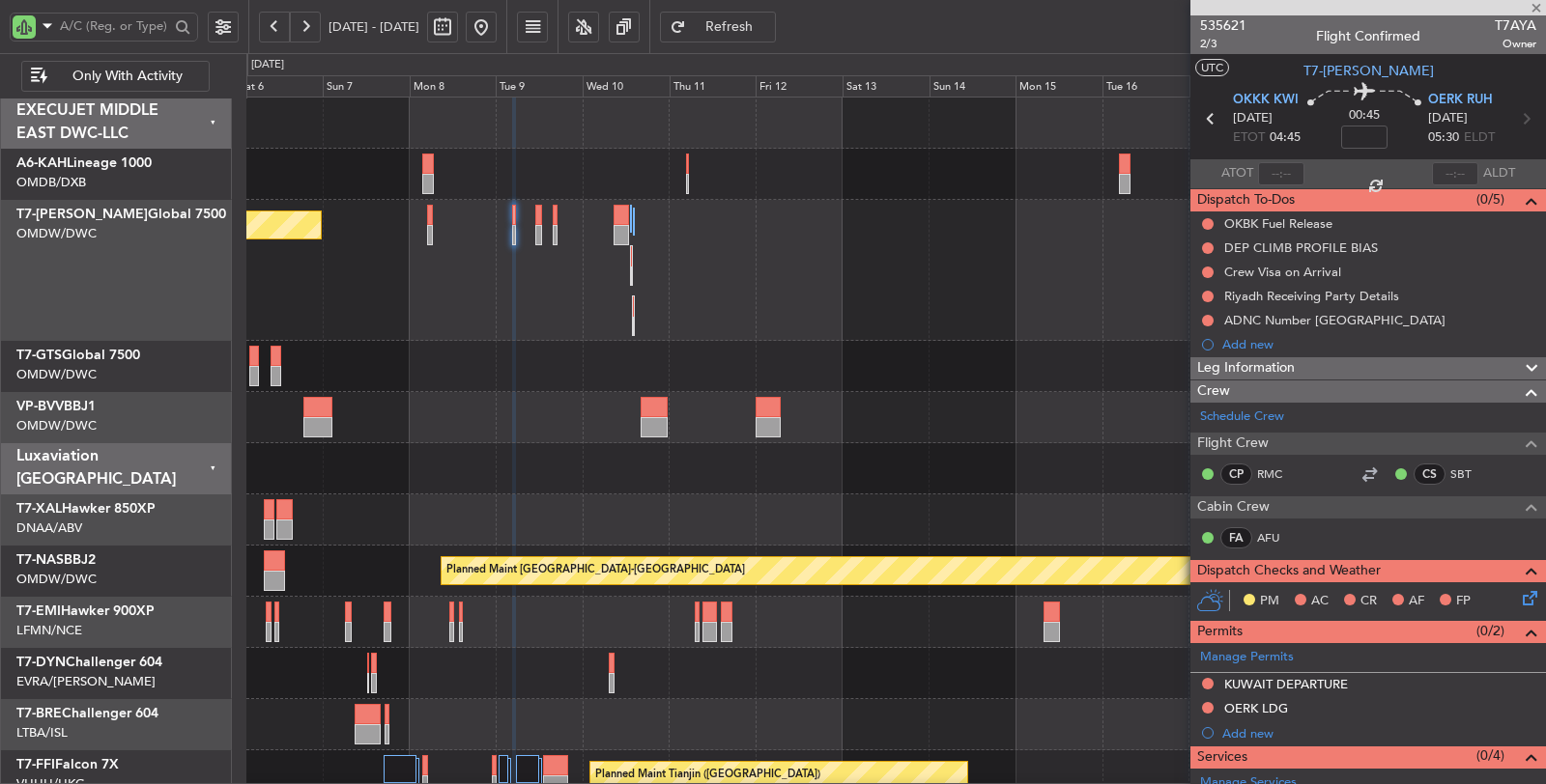
click at [618, 241] on div at bounding box center [621, 235] width 16 height 20
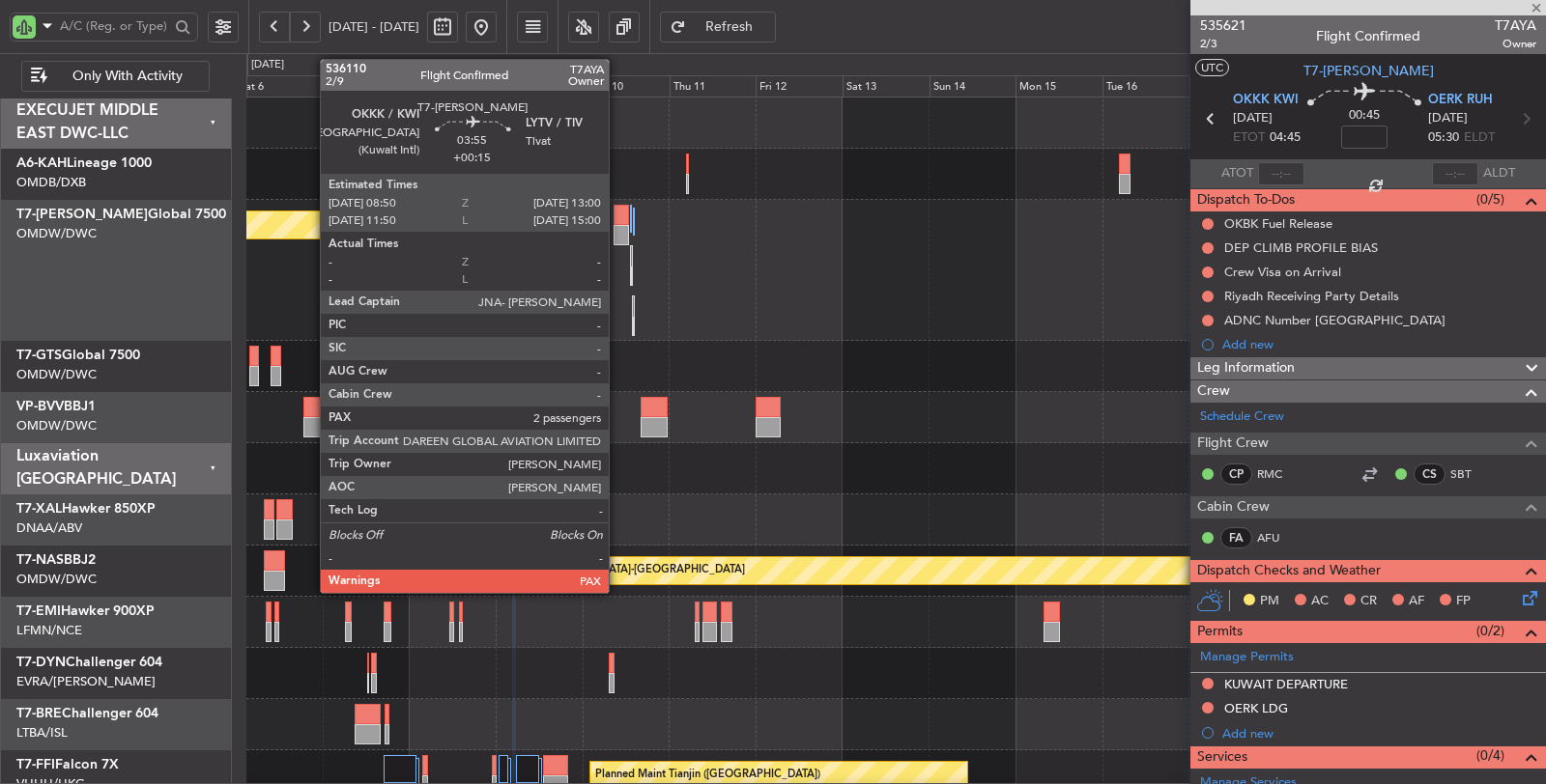
type input "+00:15"
type input "2"
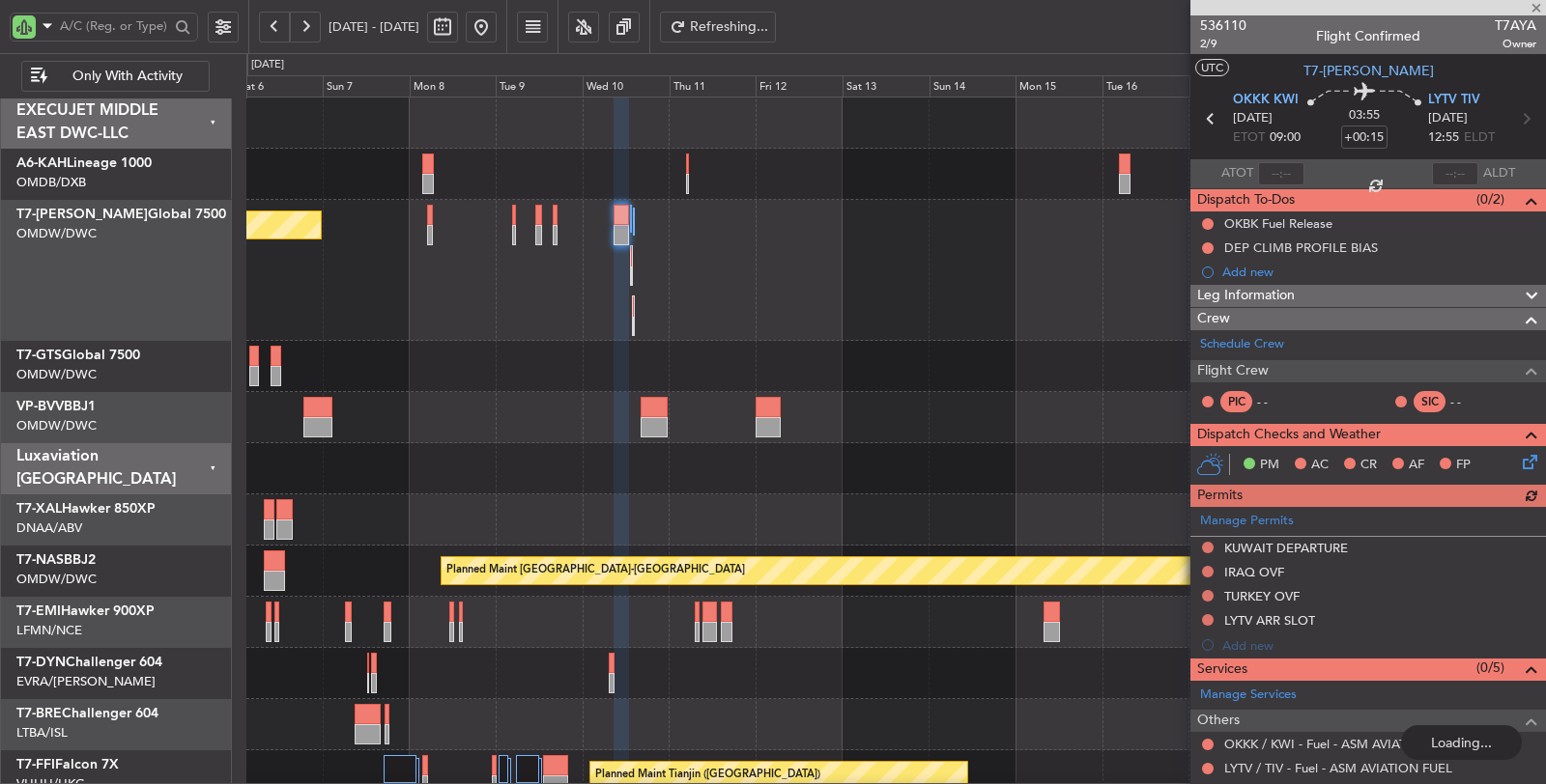
click at [616, 239] on div at bounding box center [621, 235] width 16 height 20
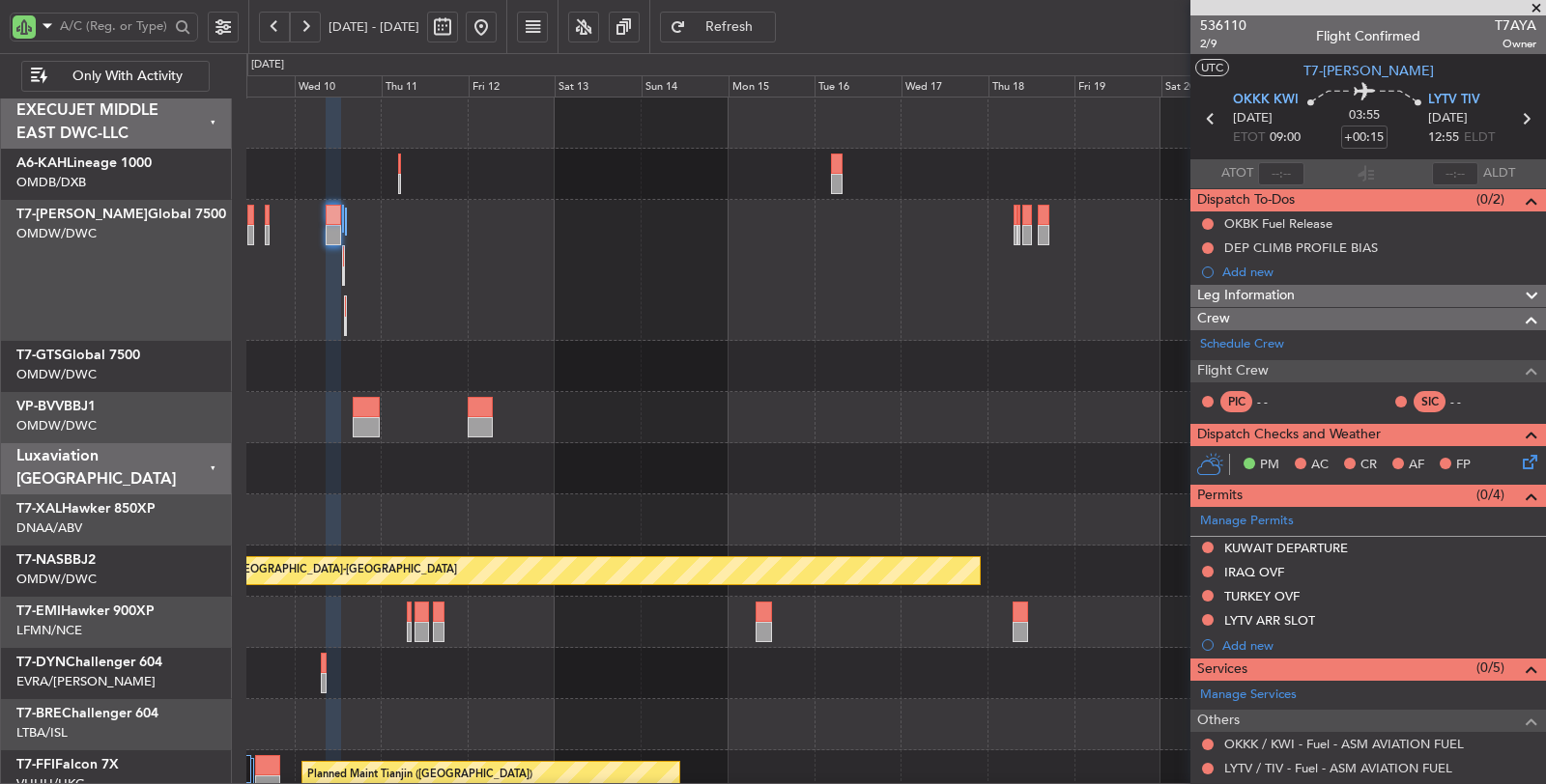
scroll to position [2, 0]
click at [532, 295] on div "Planned Maint Dubai (Al Maktoum Intl)" at bounding box center [896, 270] width 1299 height 141
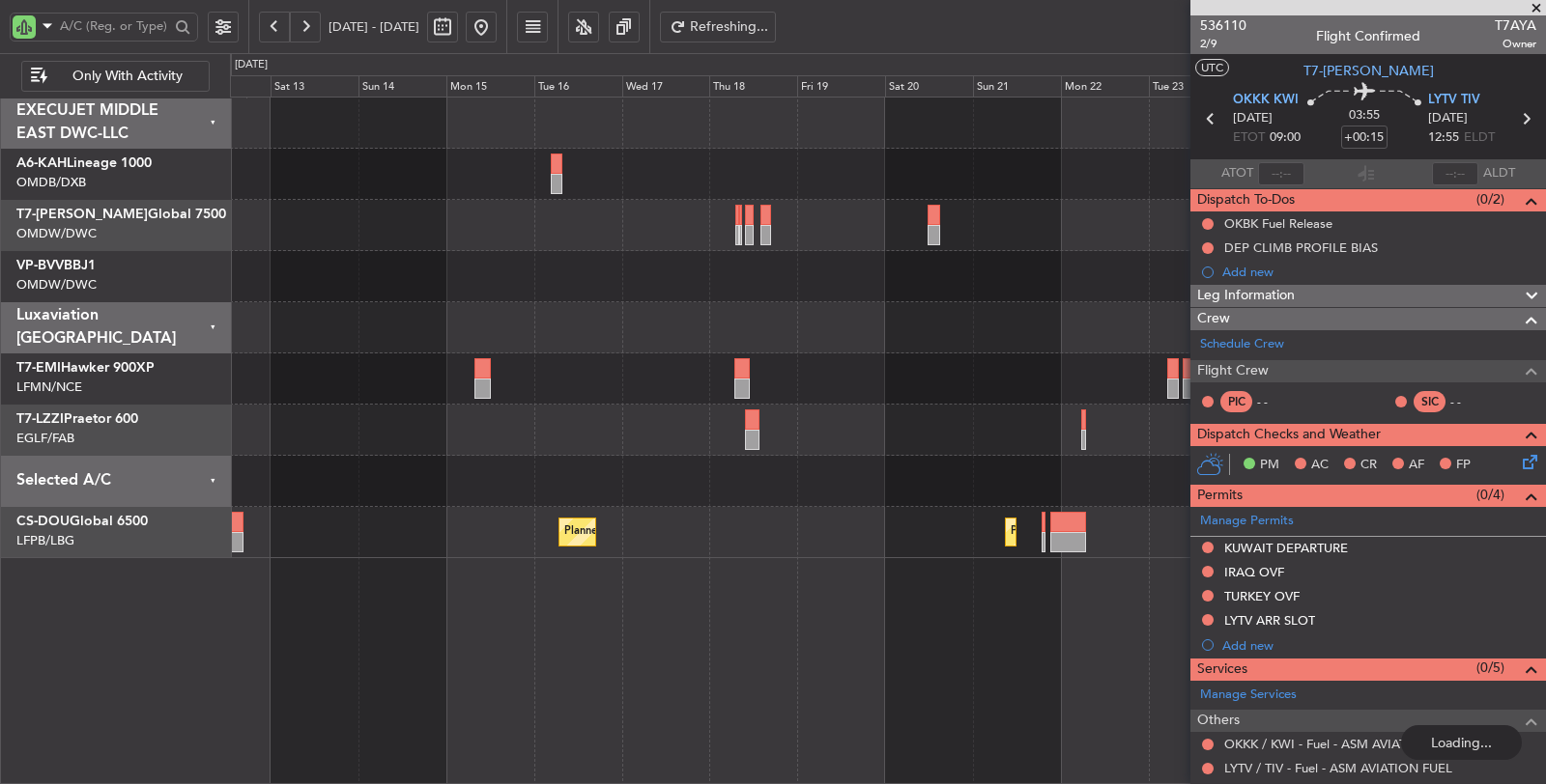
scroll to position [0, 0]
click at [572, 286] on div at bounding box center [887, 276] width 1315 height 51
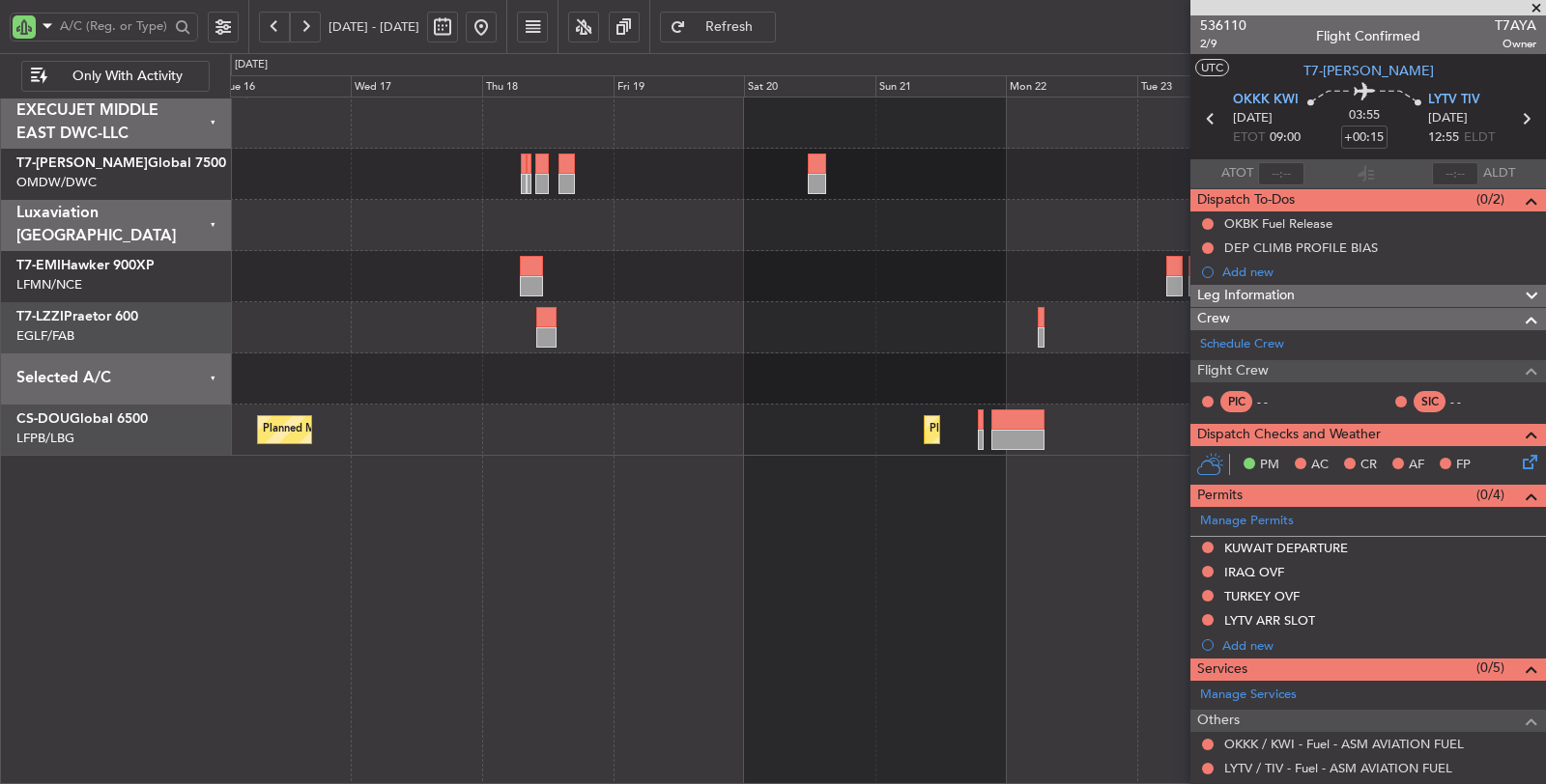
click at [613, 259] on div at bounding box center [887, 276] width 1315 height 51
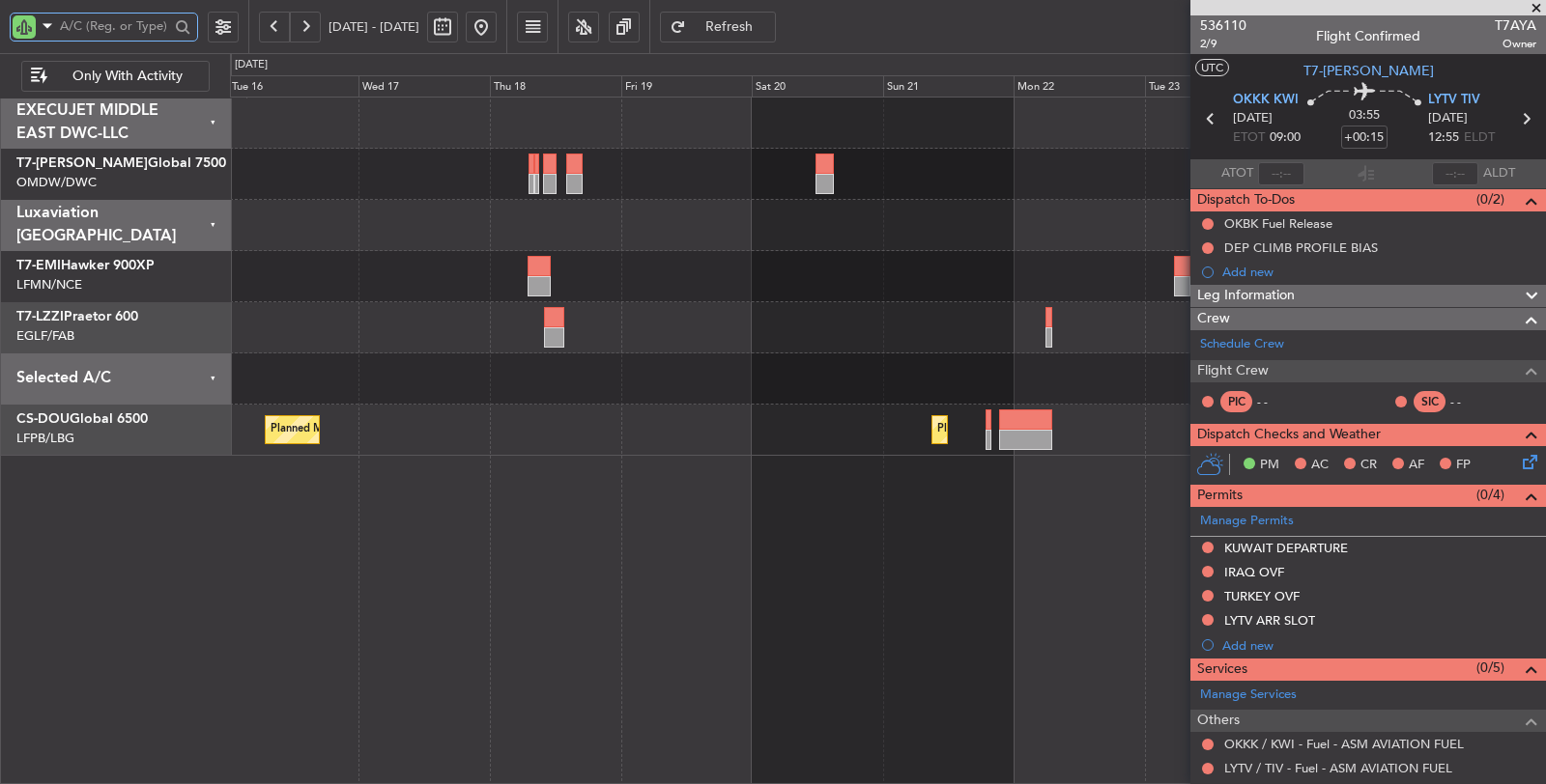
click at [137, 23] on input "text" at bounding box center [114, 26] width 110 height 29
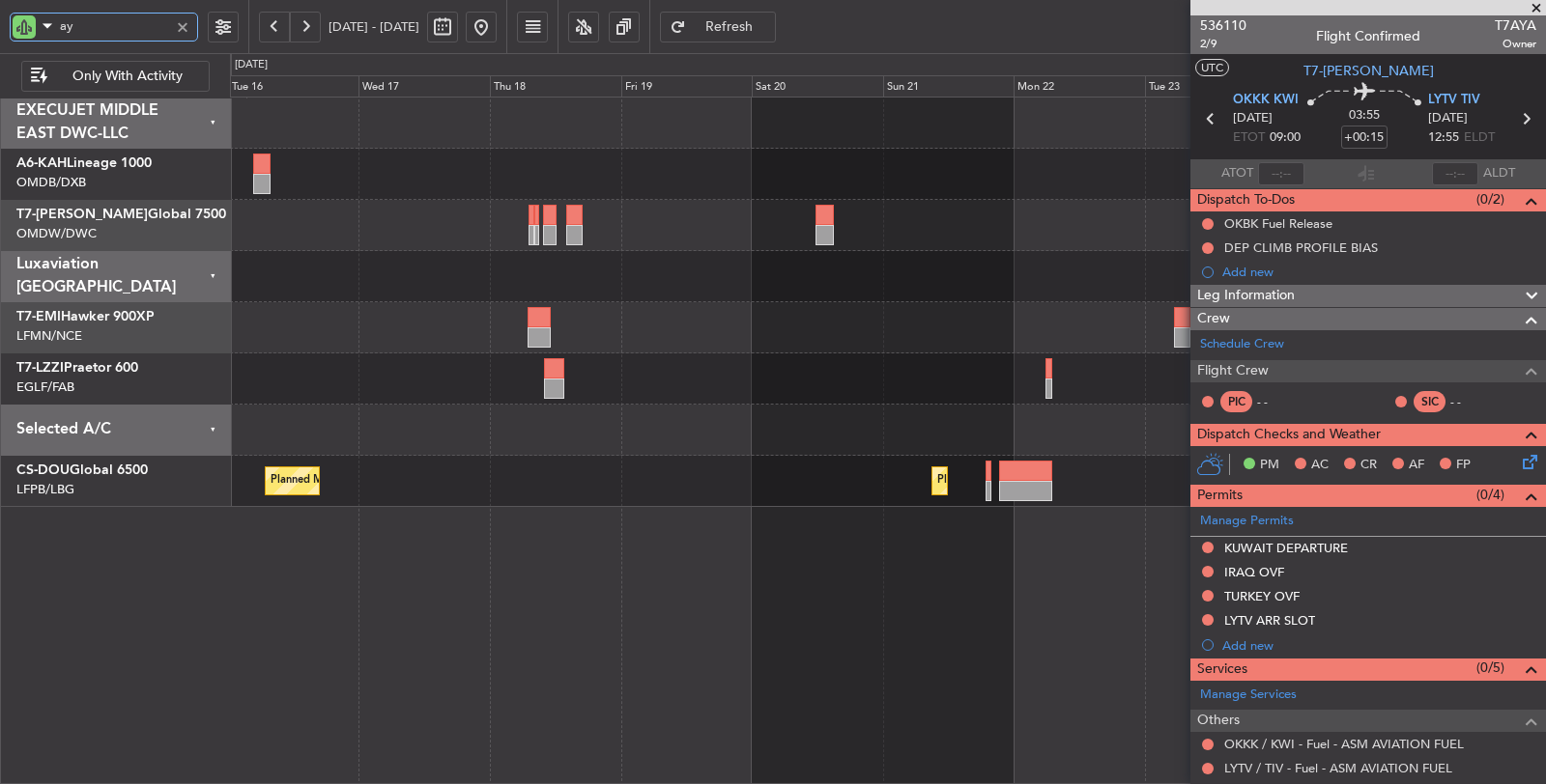
type input "aya"
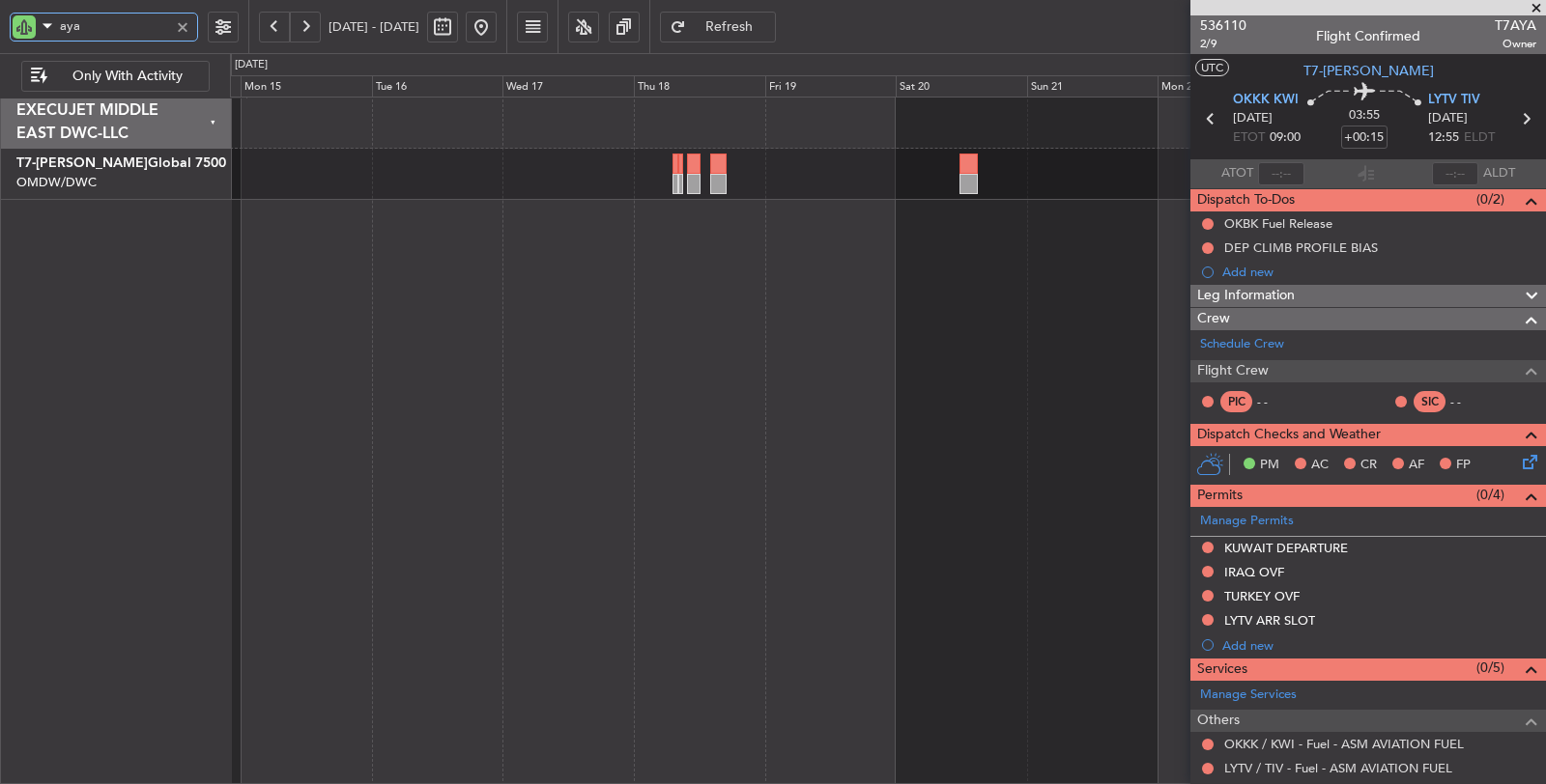
click at [646, 254] on div at bounding box center [888, 441] width 1316 height 689
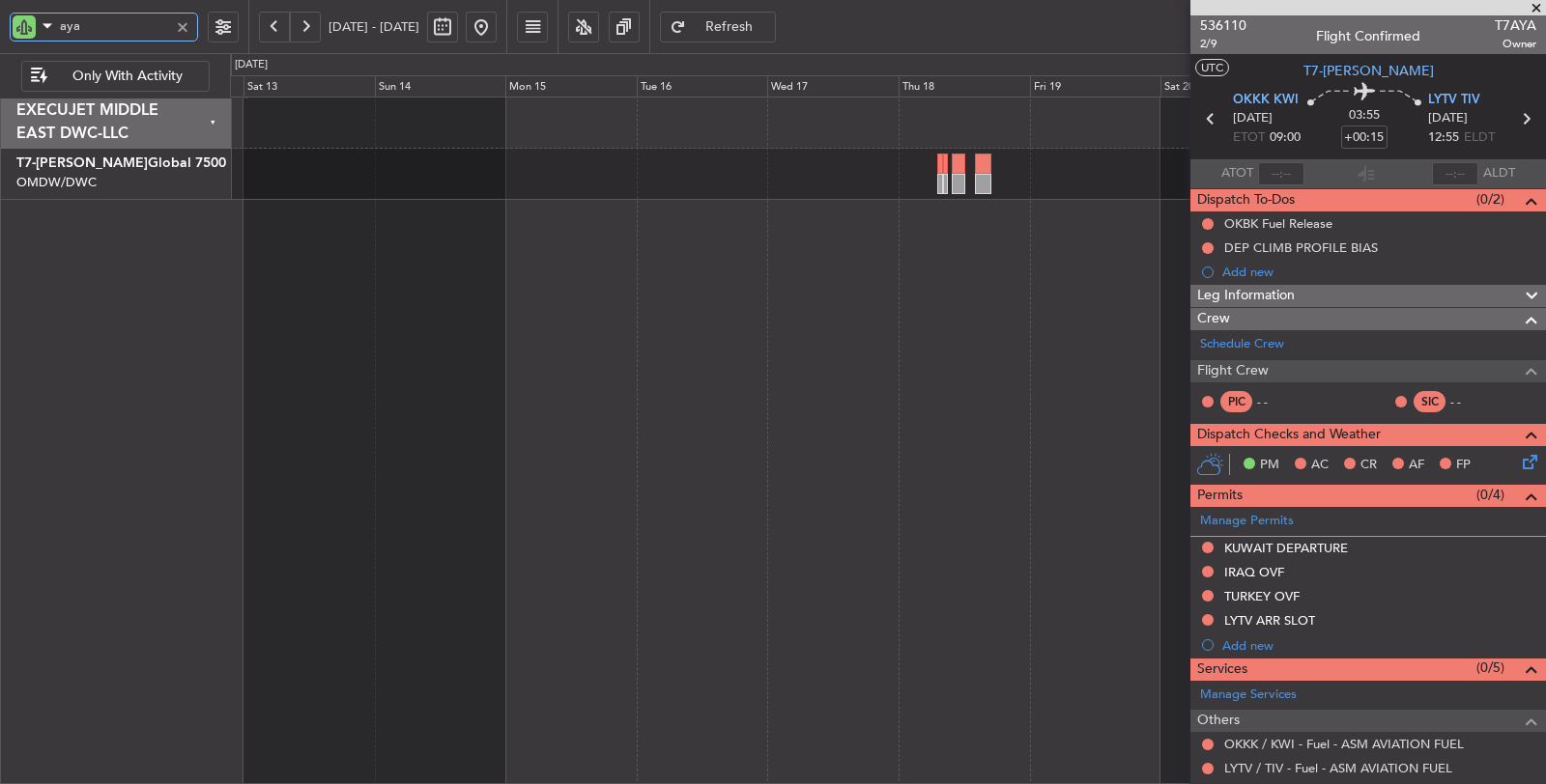
click at [765, 267] on div at bounding box center [888, 441] width 1316 height 689
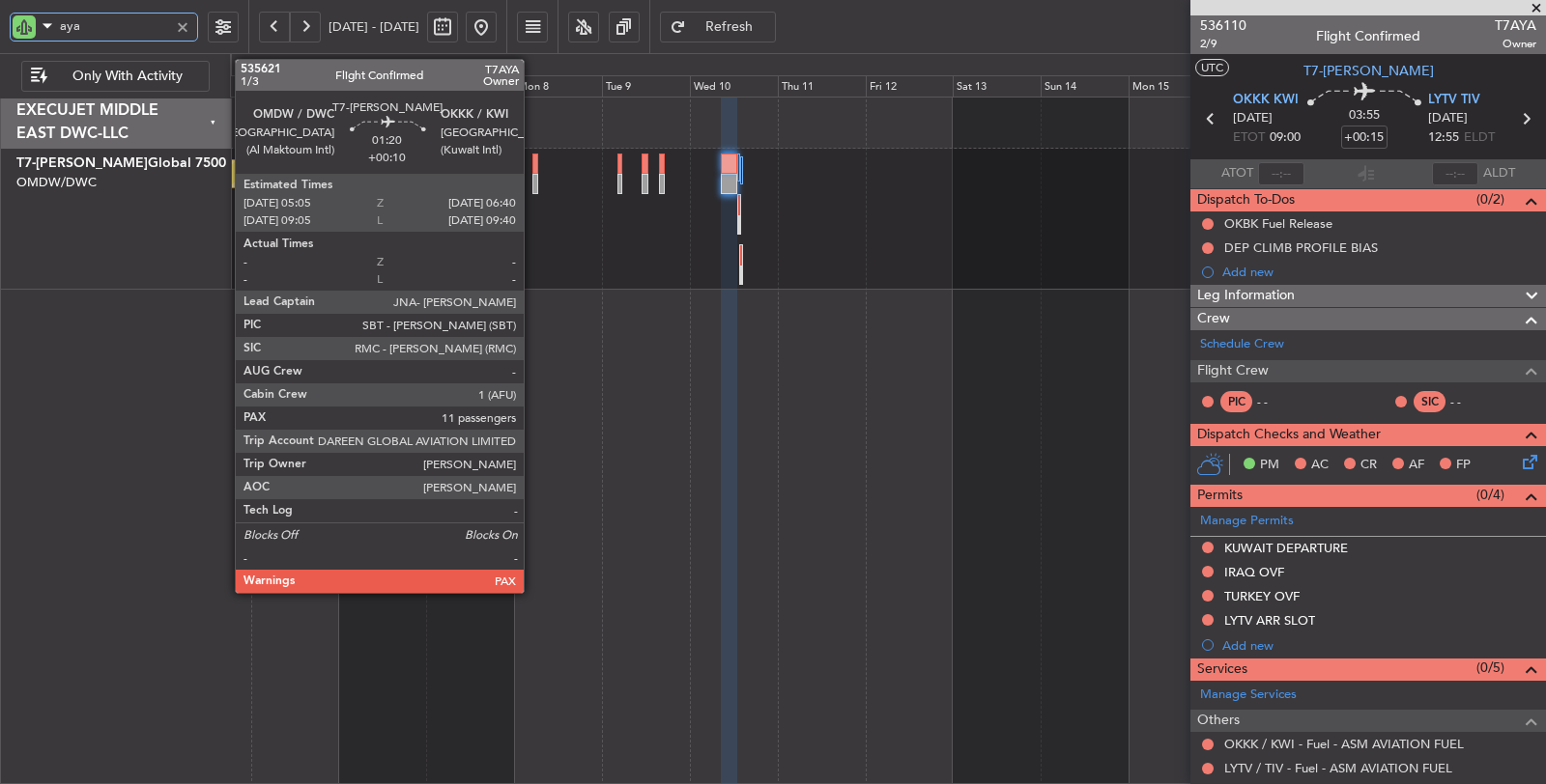
click at [533, 173] on div at bounding box center [535, 183] width 6 height 20
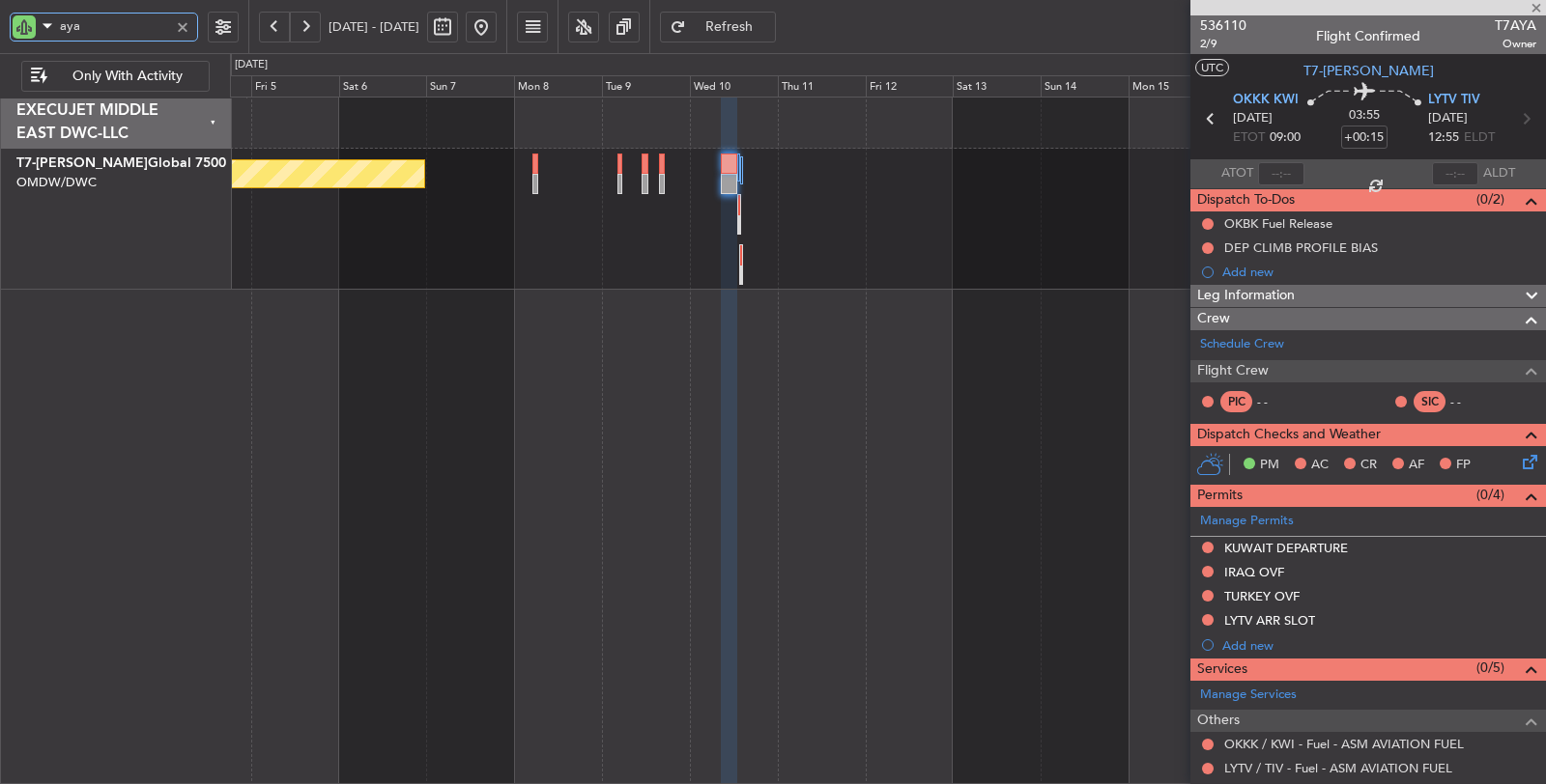
type input "+00:10"
type input "11"
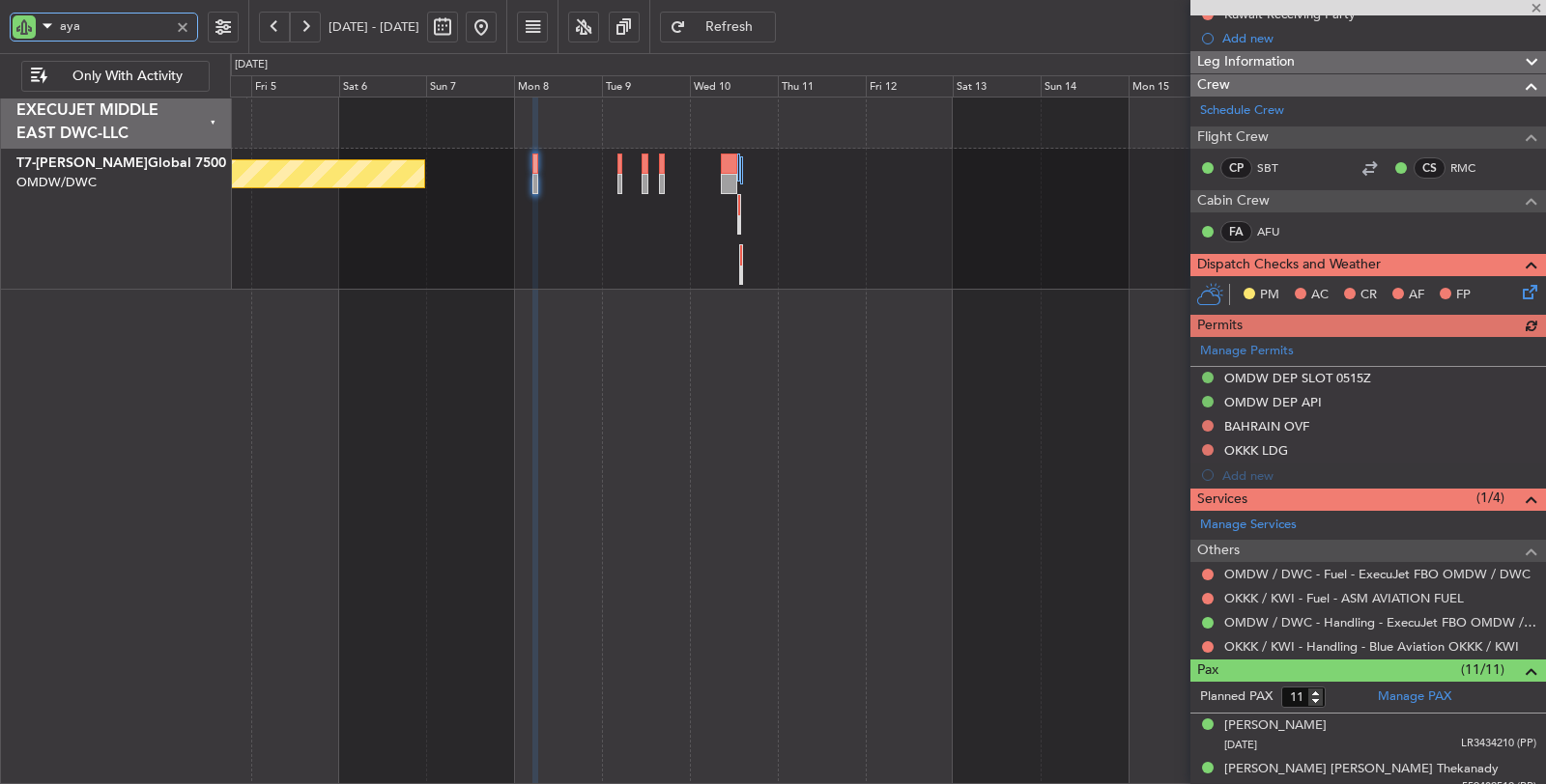
scroll to position [322, 0]
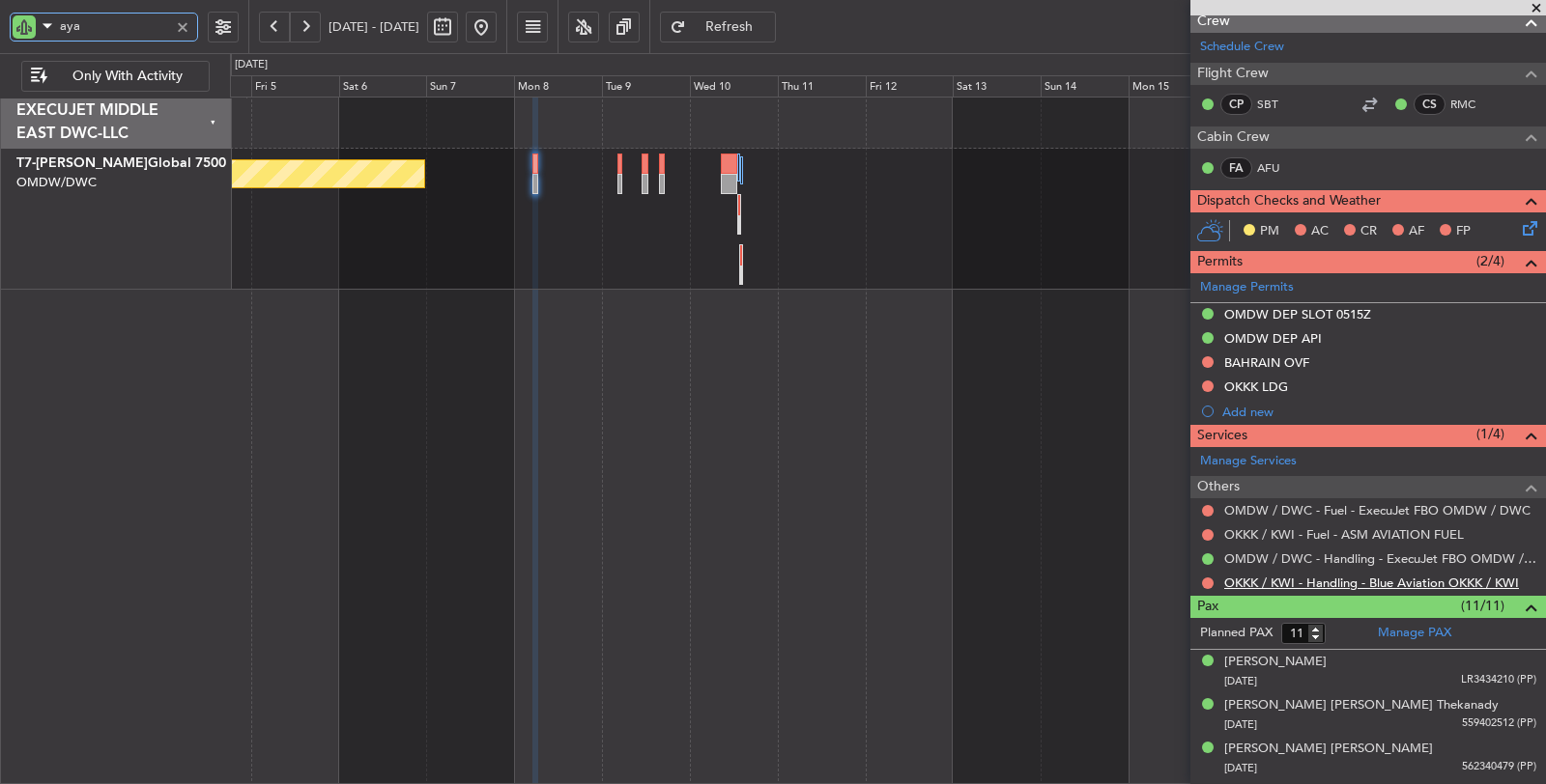
type input "aya"
click at [1352, 580] on link "OKKK / KWI - Handling - Blue Aviation OKKK / KWI" at bounding box center [1372, 582] width 295 height 16
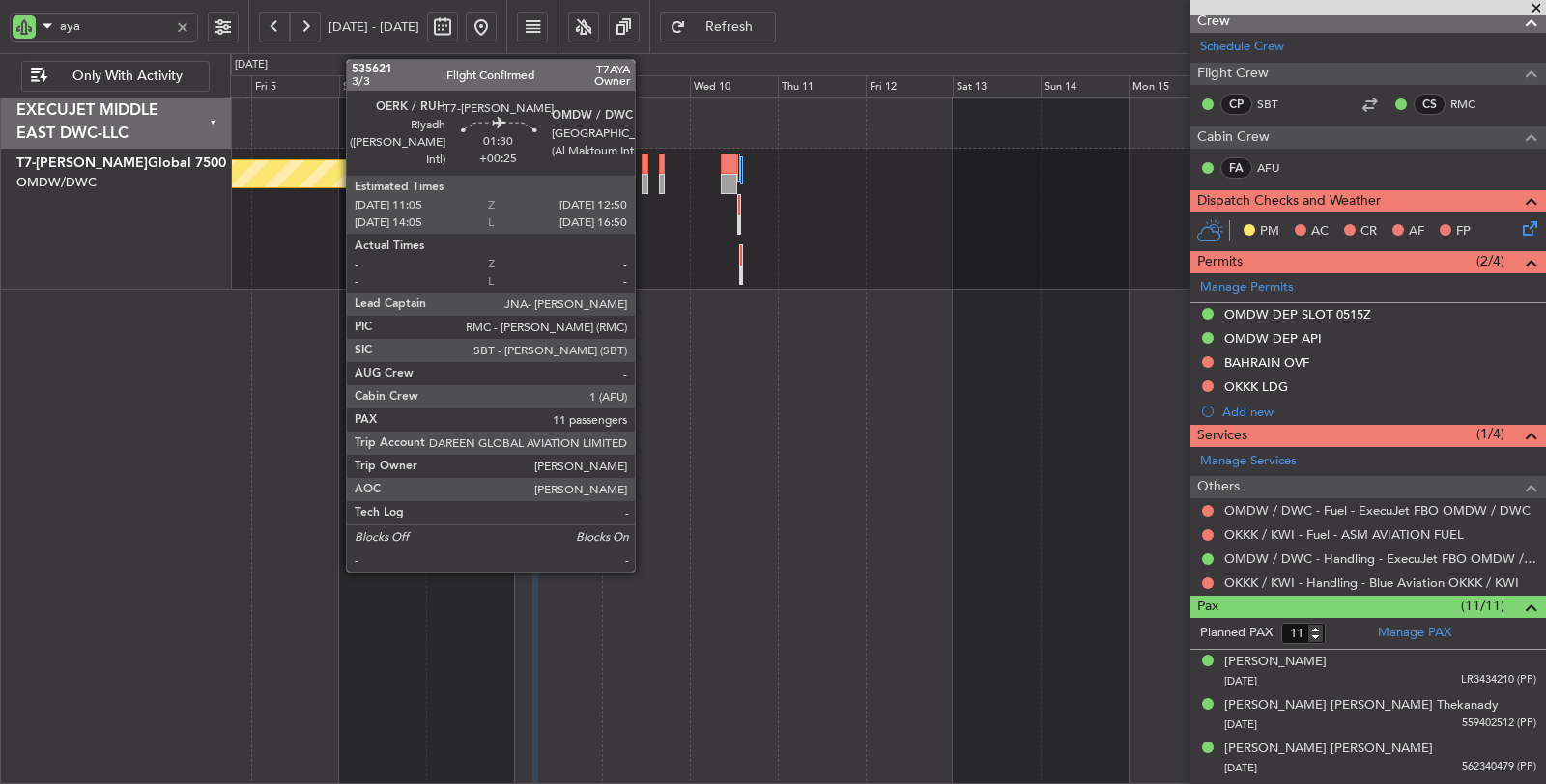
click at [645, 186] on div at bounding box center [645, 183] width 7 height 20
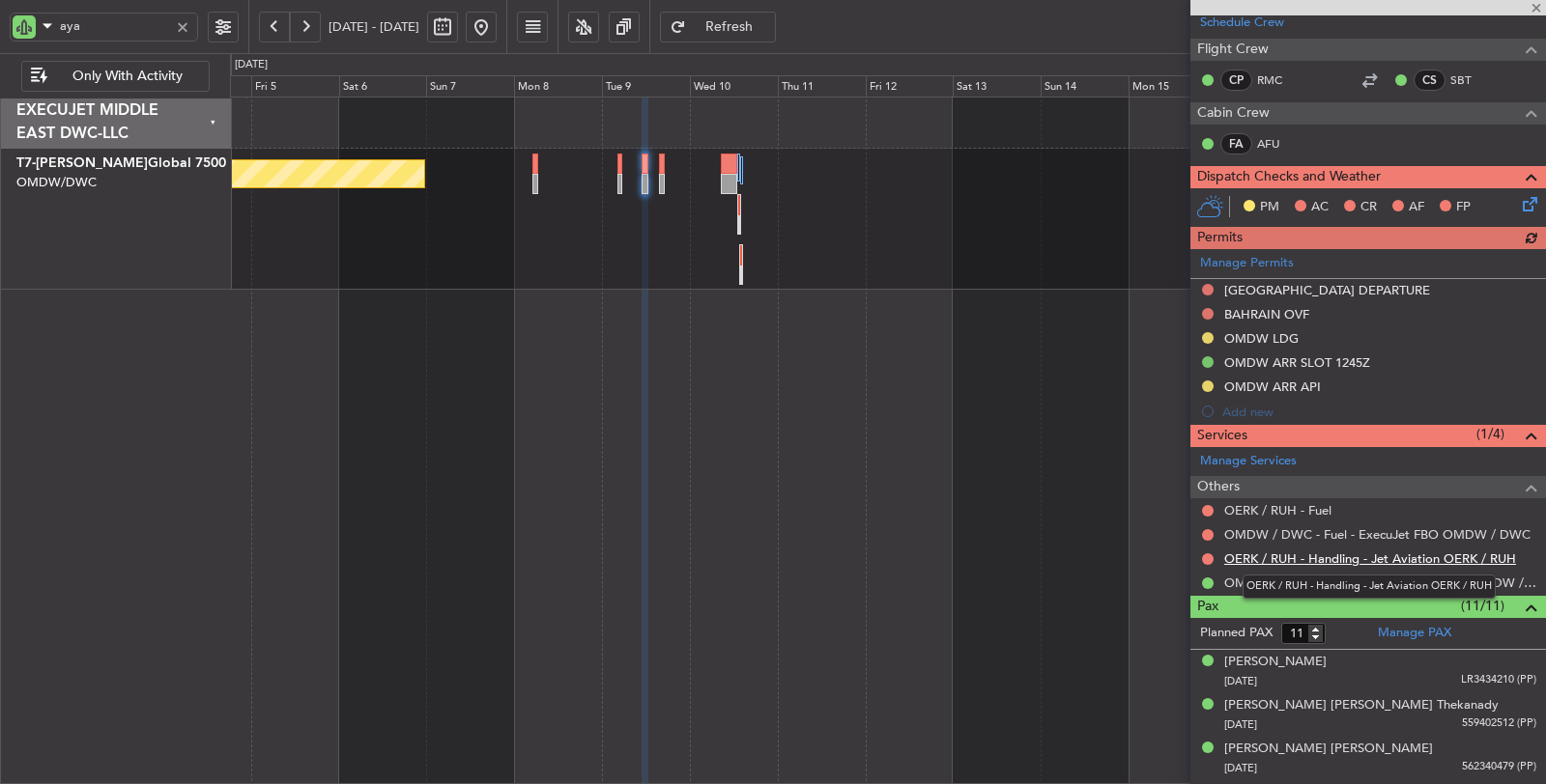
click at [1327, 553] on link "OERK / RUH - Handling - Jet Aviation OERK / RUH" at bounding box center [1370, 558] width 292 height 16
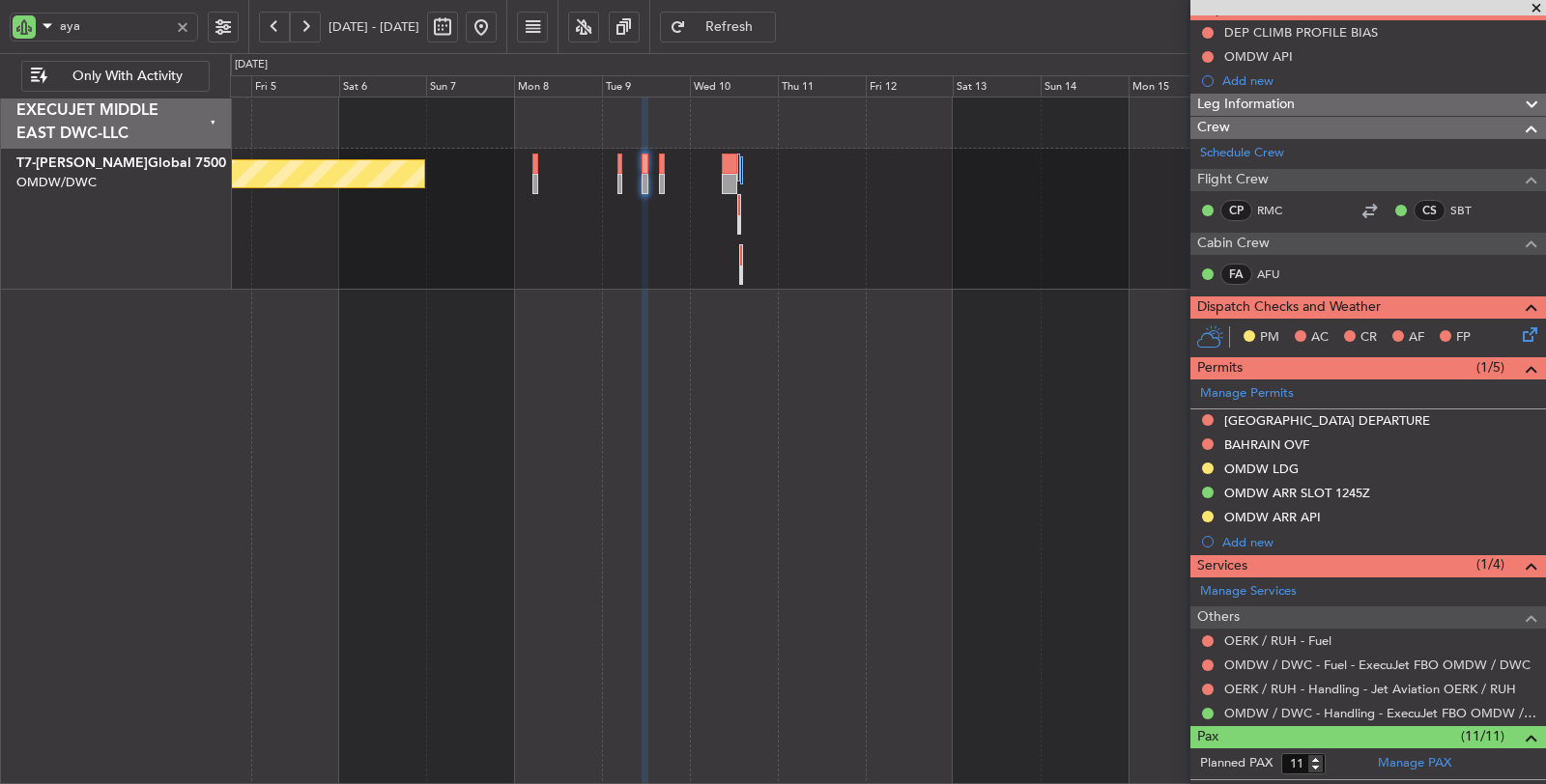
scroll to position [0, 0]
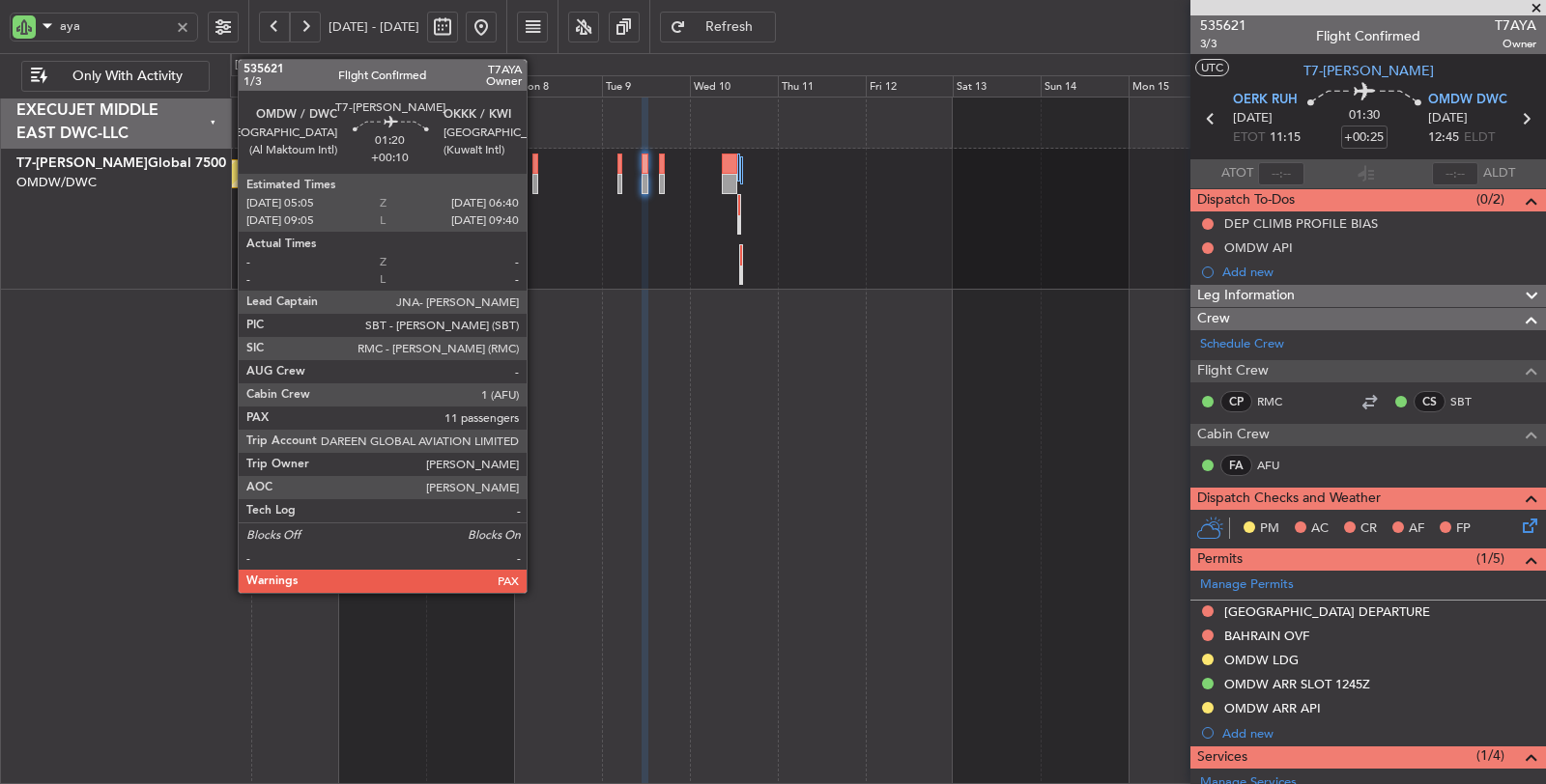
click at [536, 187] on div at bounding box center [535, 183] width 6 height 20
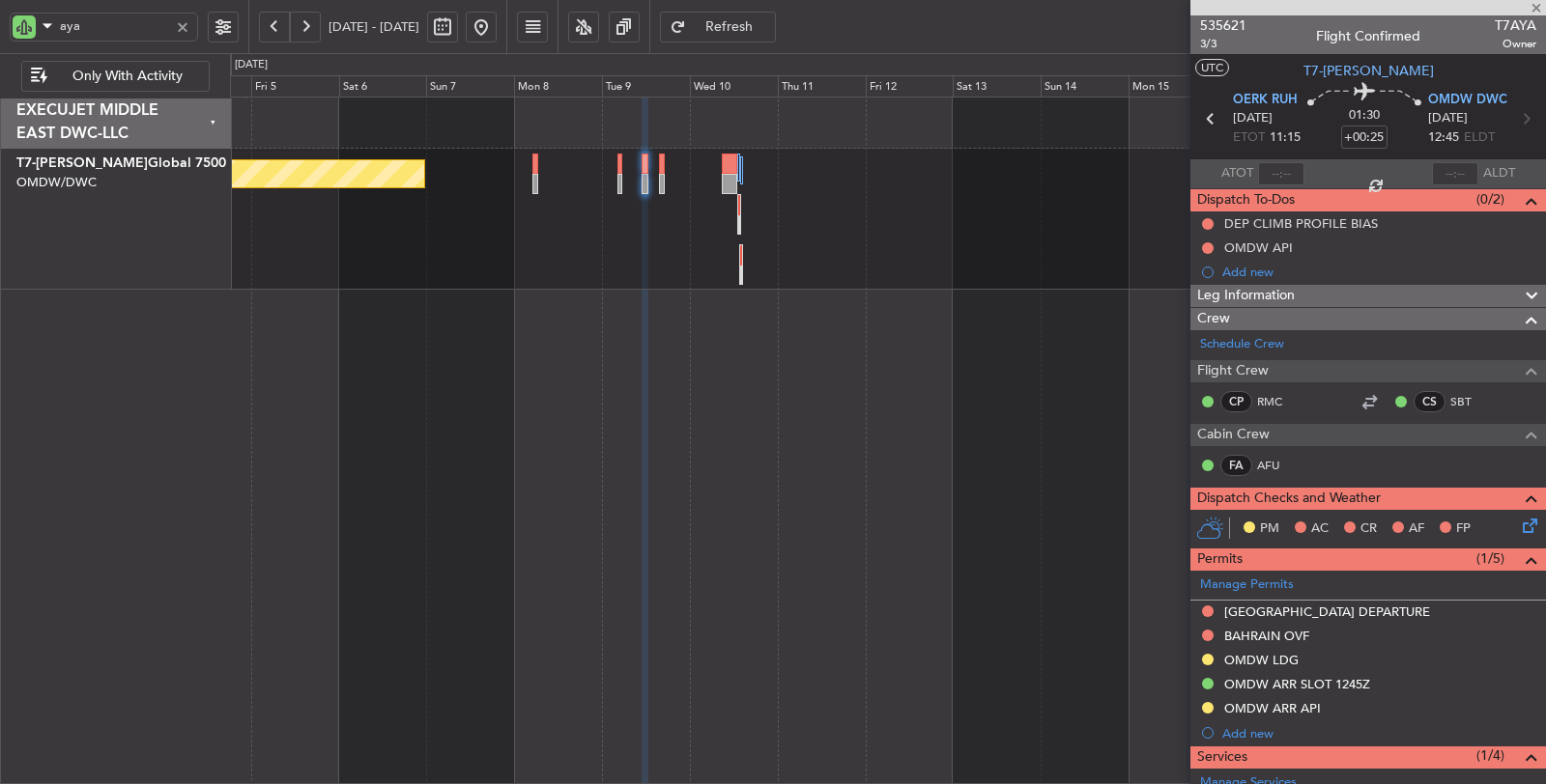
type input "+00:10"
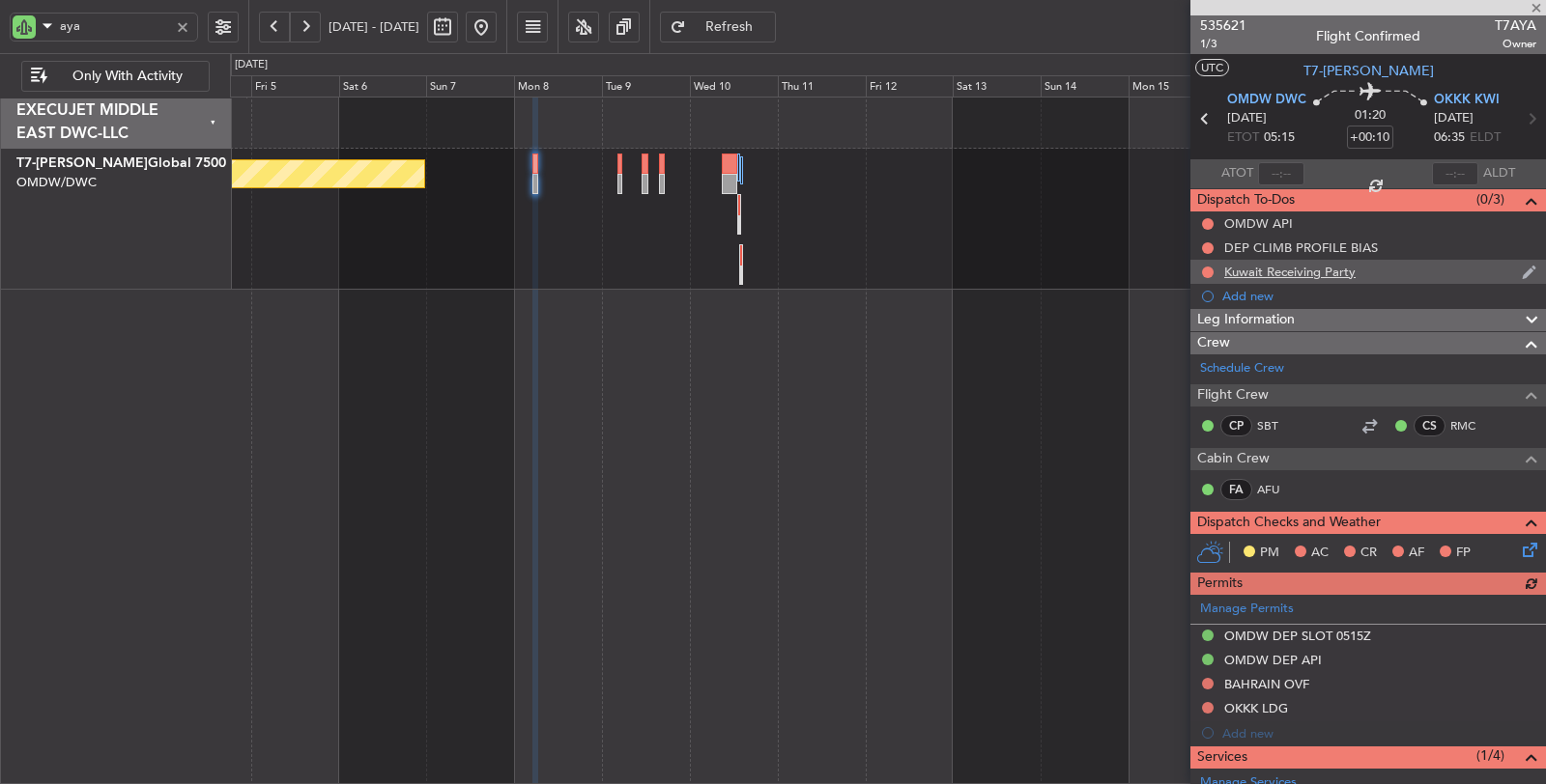
click at [1273, 274] on div "Kuwait Receiving Party" at bounding box center [1290, 271] width 132 height 16
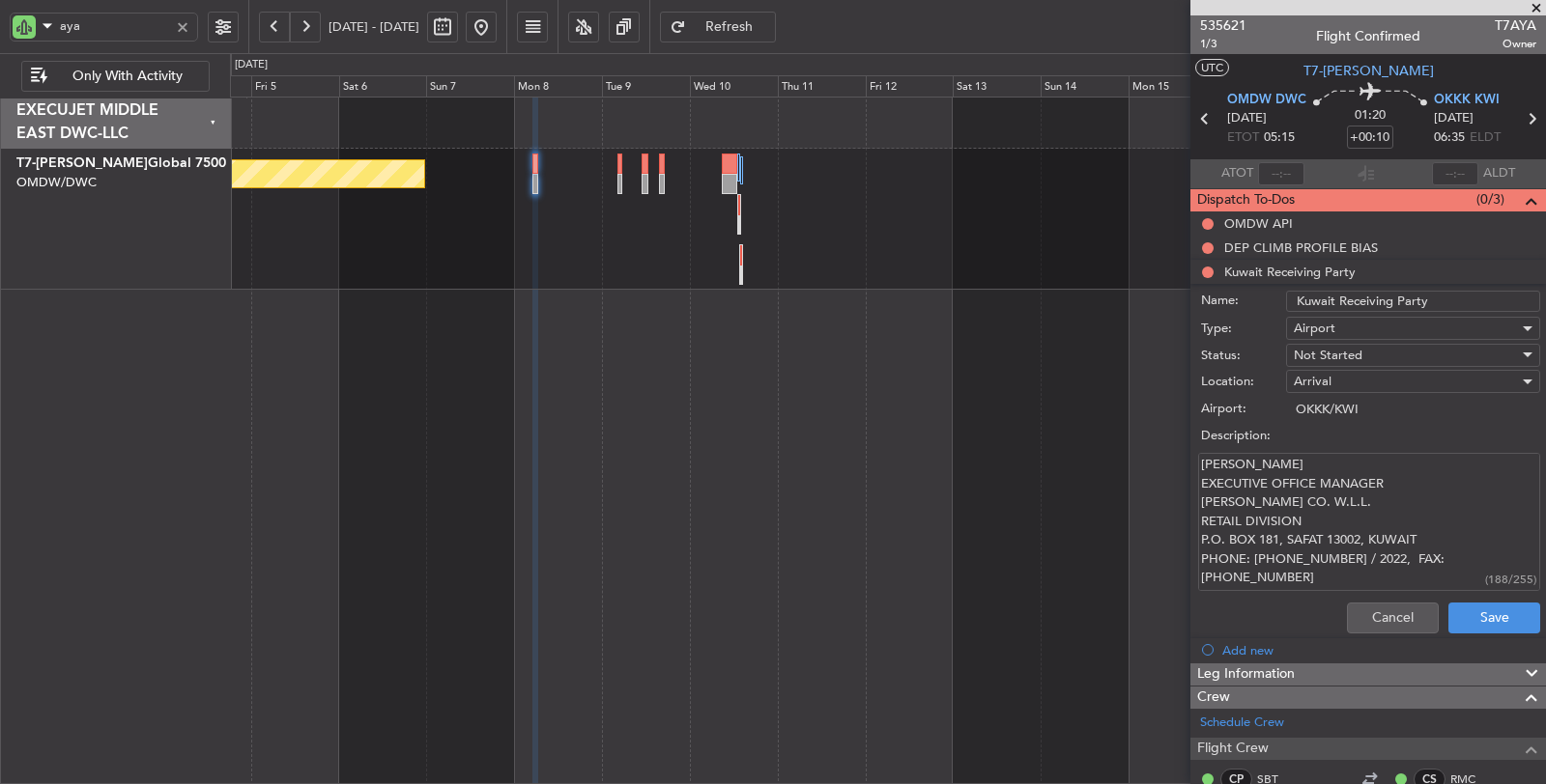
drag, startPoint x: 1272, startPoint y: 576, endPoint x: 1183, endPoint y: 466, distance: 141.5
click at [1183, 466] on fb-app "aya 04 Sep 2025 - 19 Sep 2025 Refresh Quick Links Only With Activity Planned Ma…" at bounding box center [773, 404] width 1546 height 761
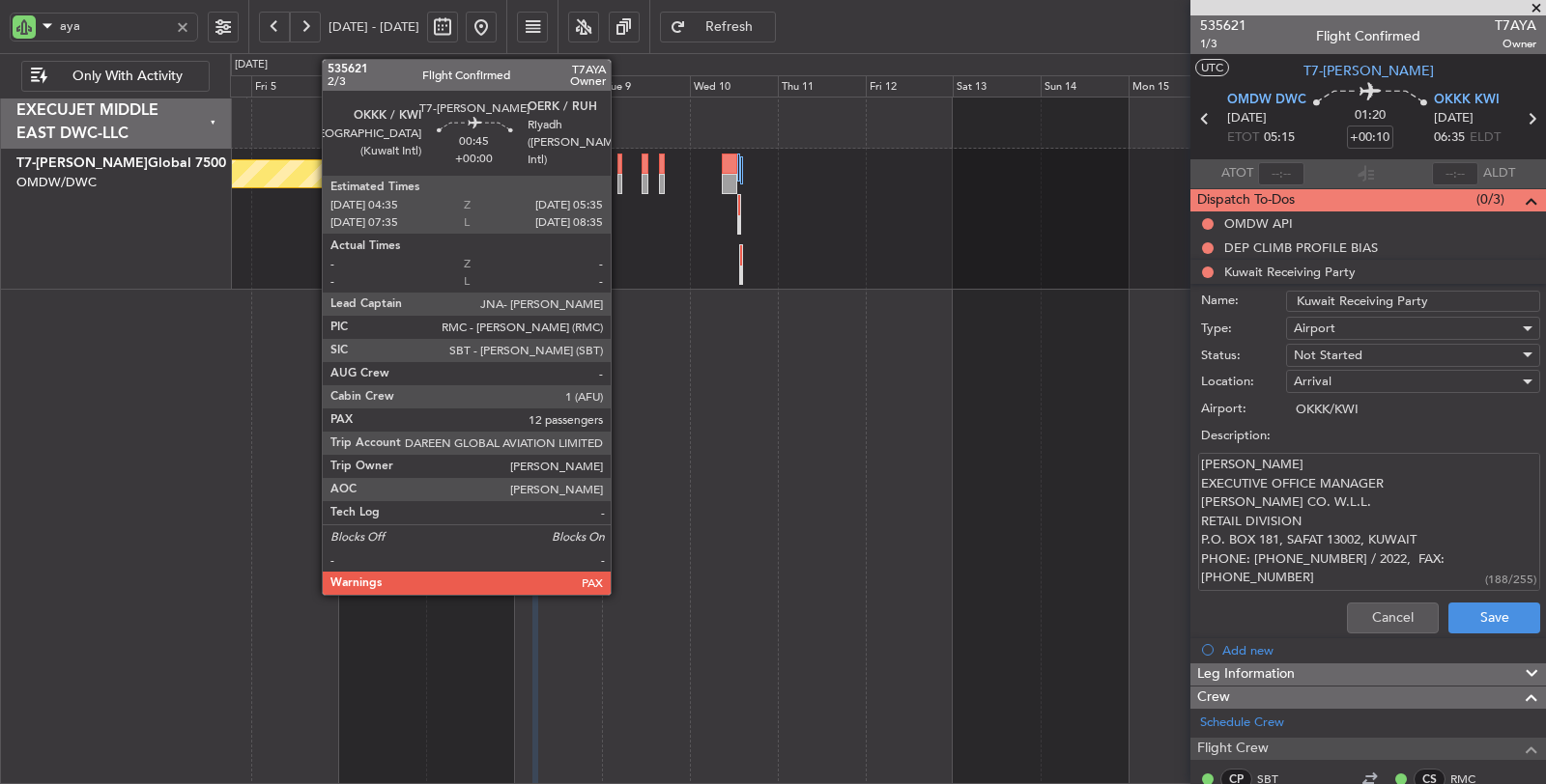
click at [620, 179] on div at bounding box center [619, 183] width 4 height 20
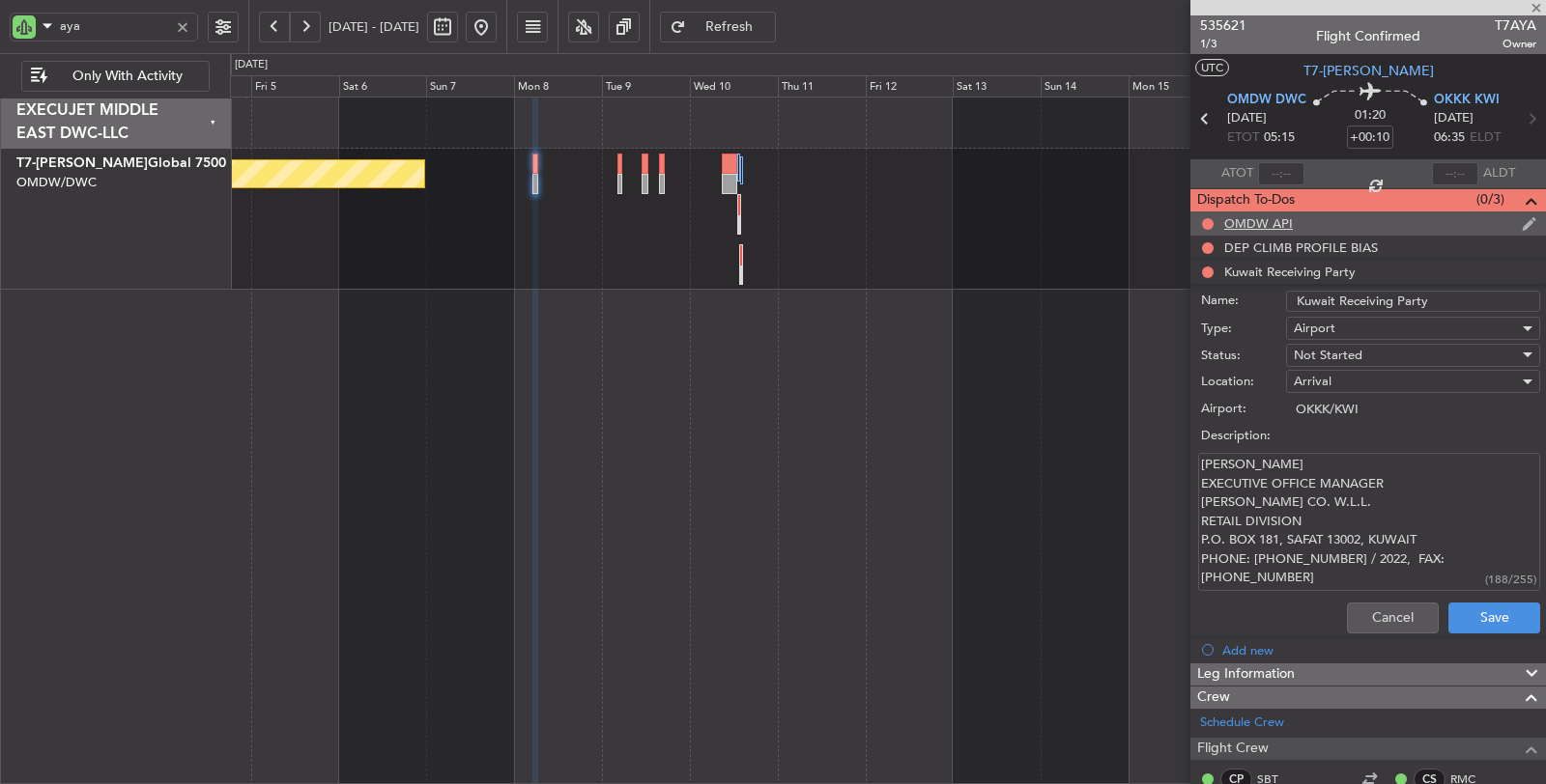
type input "12"
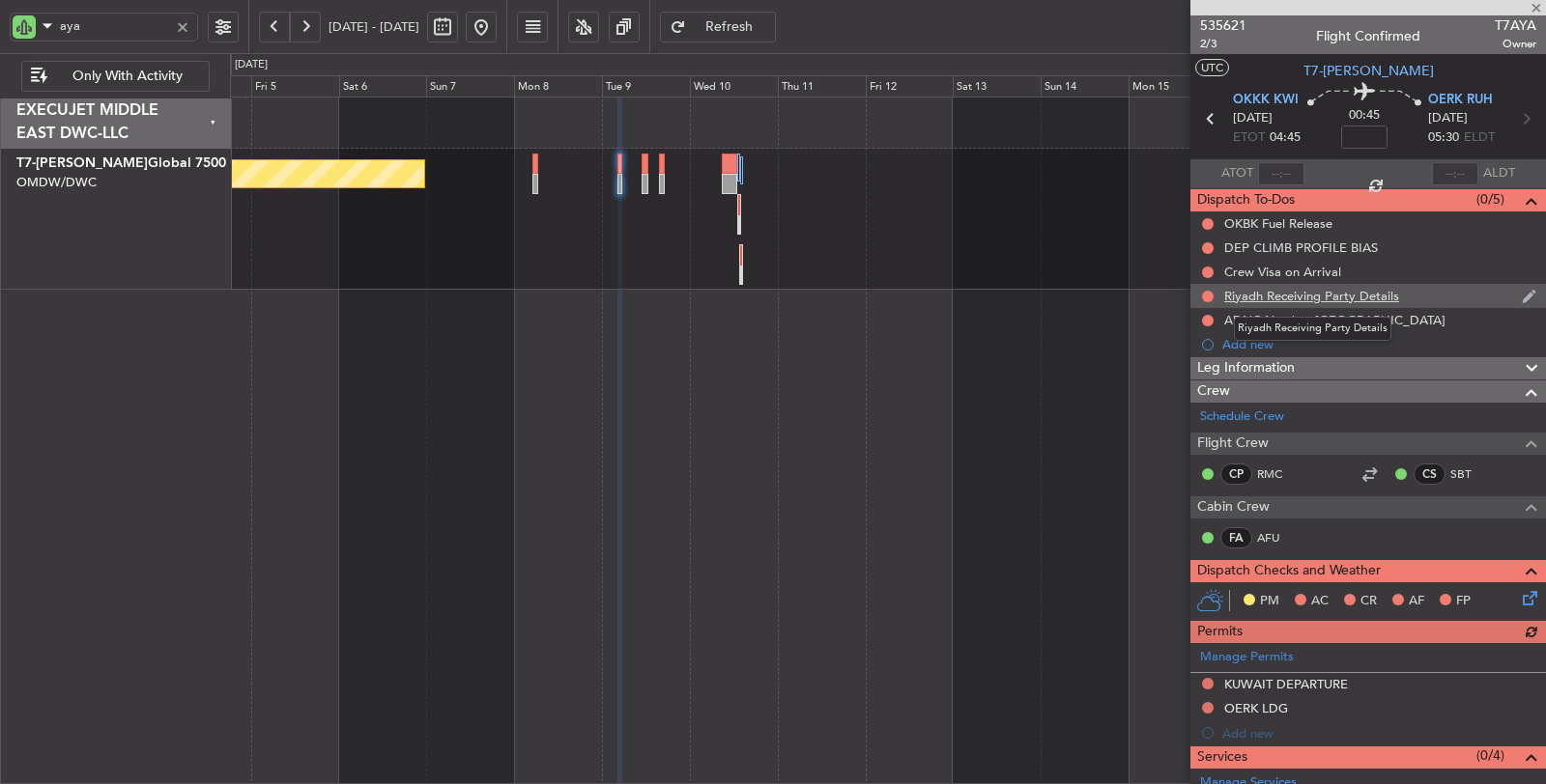
click at [1295, 294] on div "Riyadh Receiving Party Details" at bounding box center [1311, 296] width 174 height 16
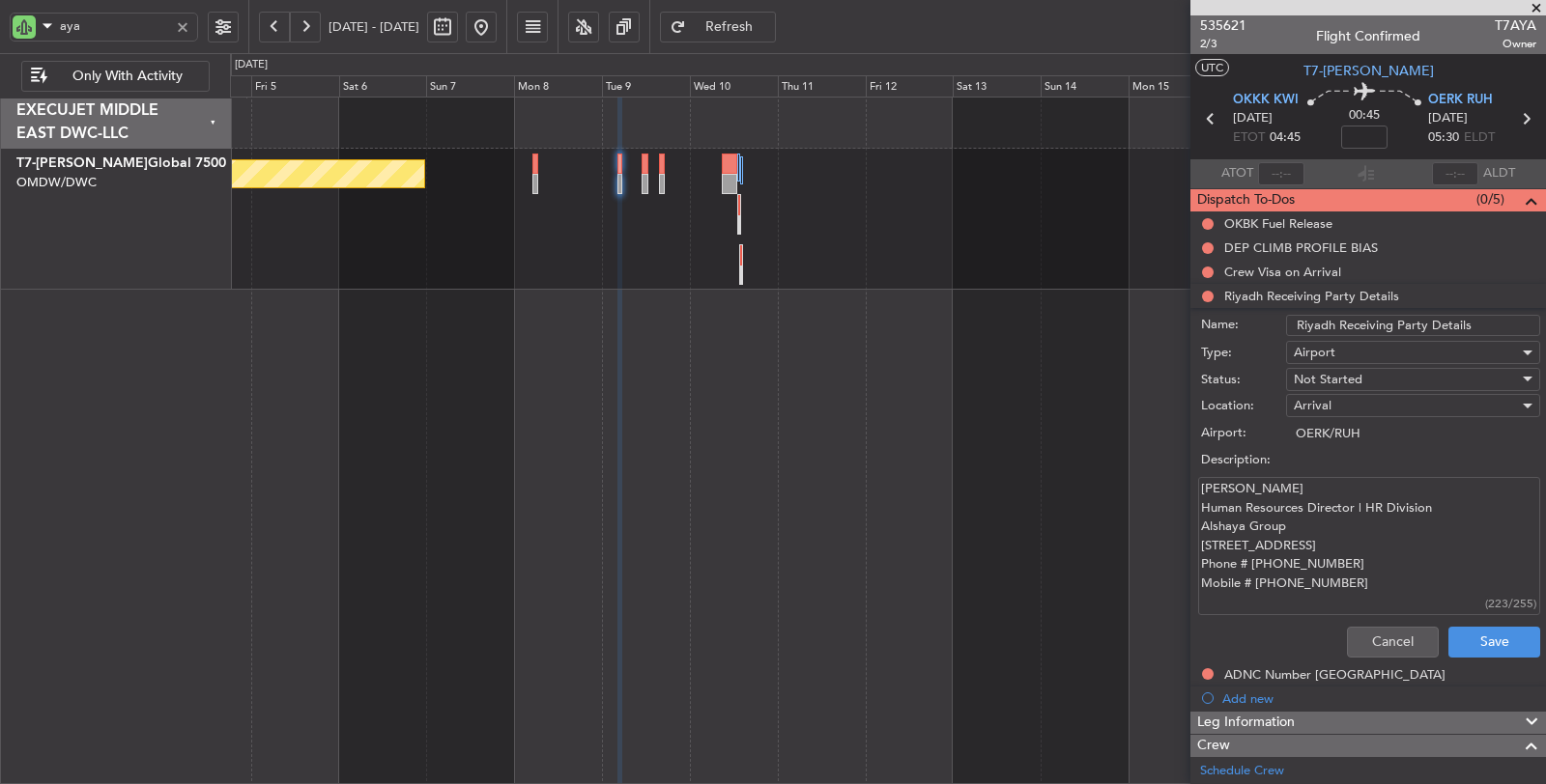
drag, startPoint x: 1363, startPoint y: 601, endPoint x: 1181, endPoint y: 492, distance: 212.1
click at [1181, 492] on fb-app "aya 04 Sep 2025 - 19 Sep 2025 Refresh Quick Links Only With Activity Planned Ma…" at bounding box center [773, 404] width 1546 height 761
click at [1393, 635] on button "Cancel" at bounding box center [1392, 643] width 92 height 31
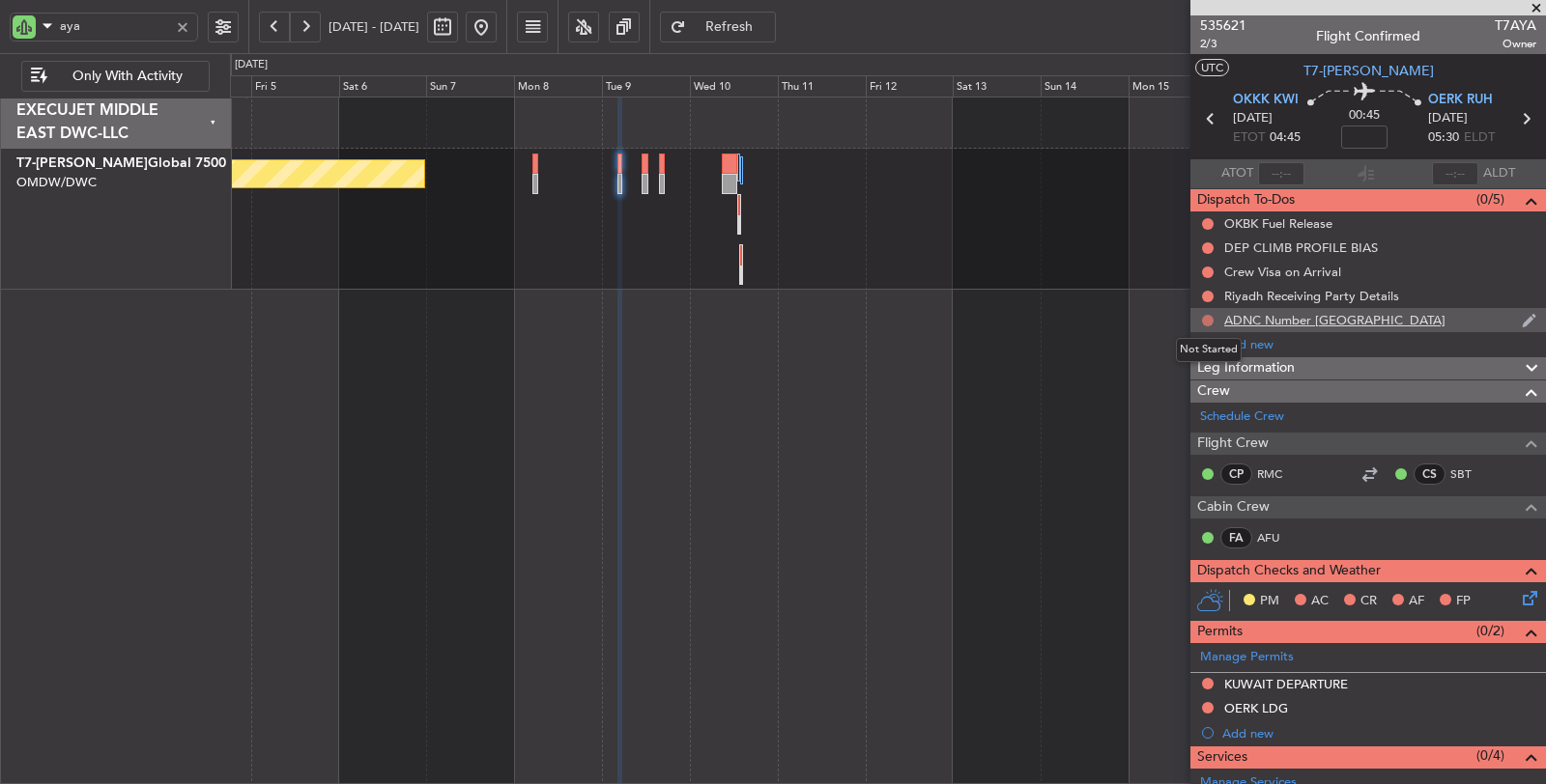
click at [1209, 316] on button at bounding box center [1208, 321] width 12 height 12
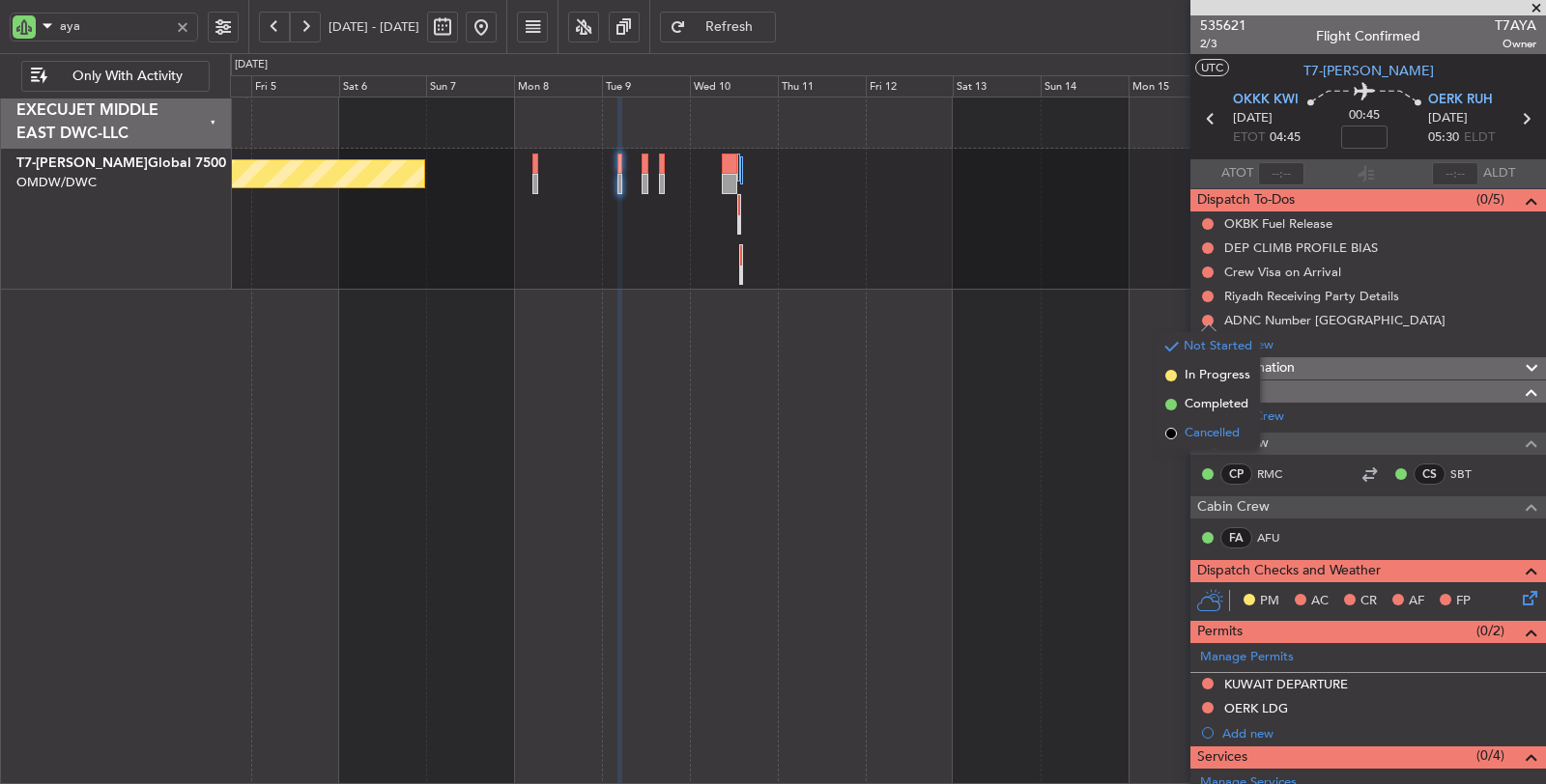
click at [1199, 432] on span "Cancelled" at bounding box center [1212, 434] width 55 height 19
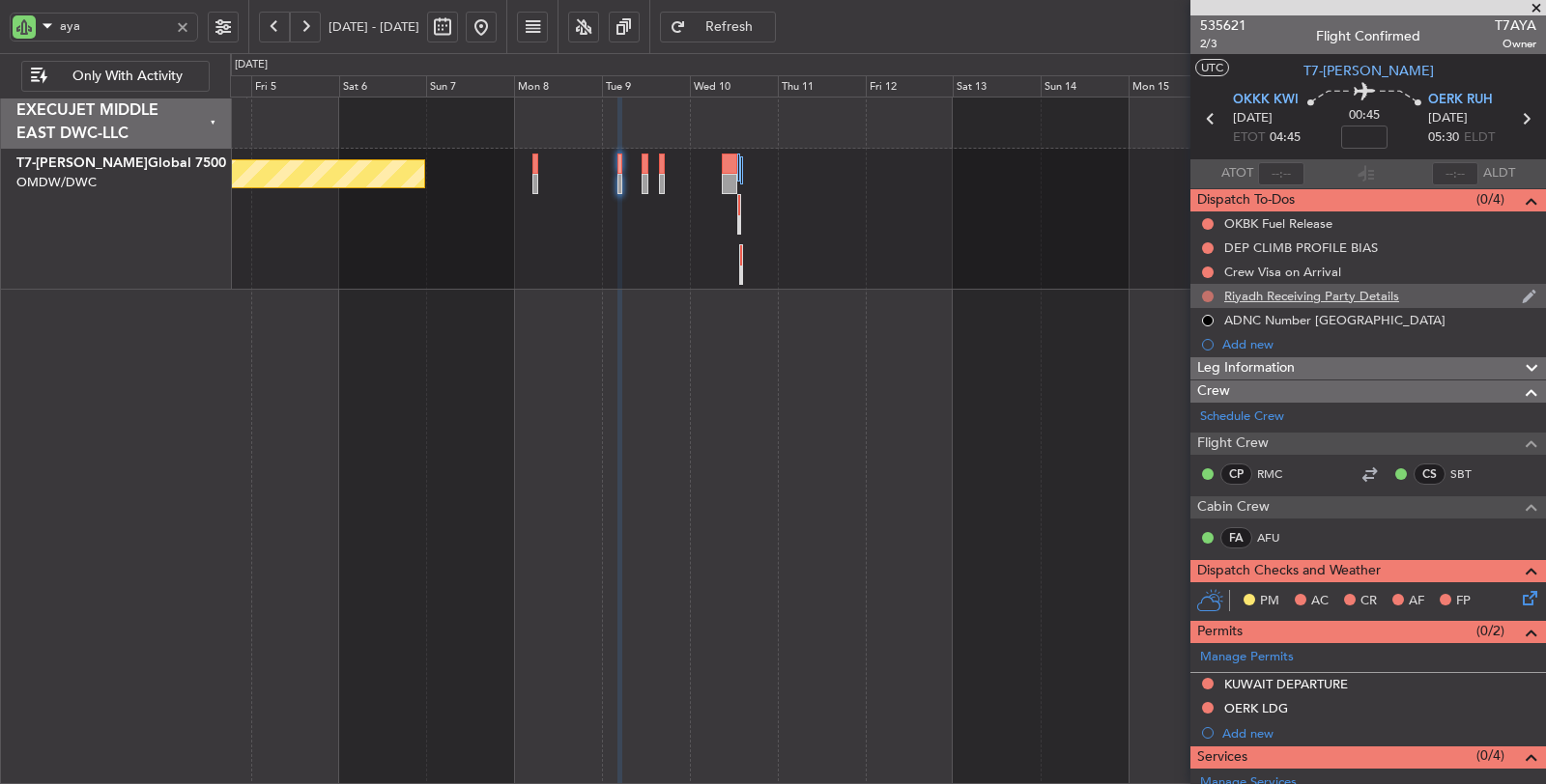
click at [1209, 296] on button at bounding box center [1208, 297] width 12 height 12
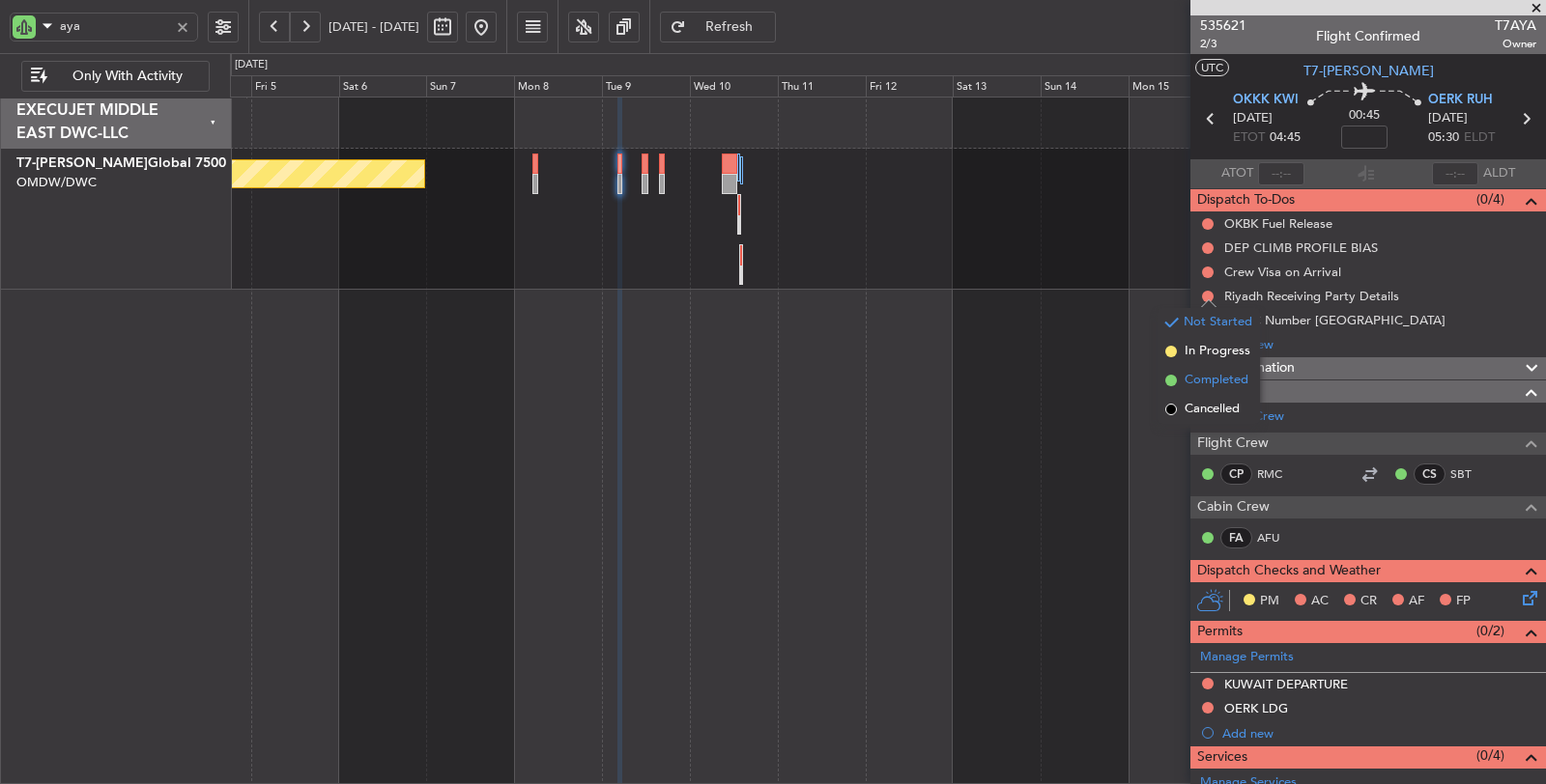
click at [1200, 388] on span "Completed" at bounding box center [1216, 381] width 64 height 19
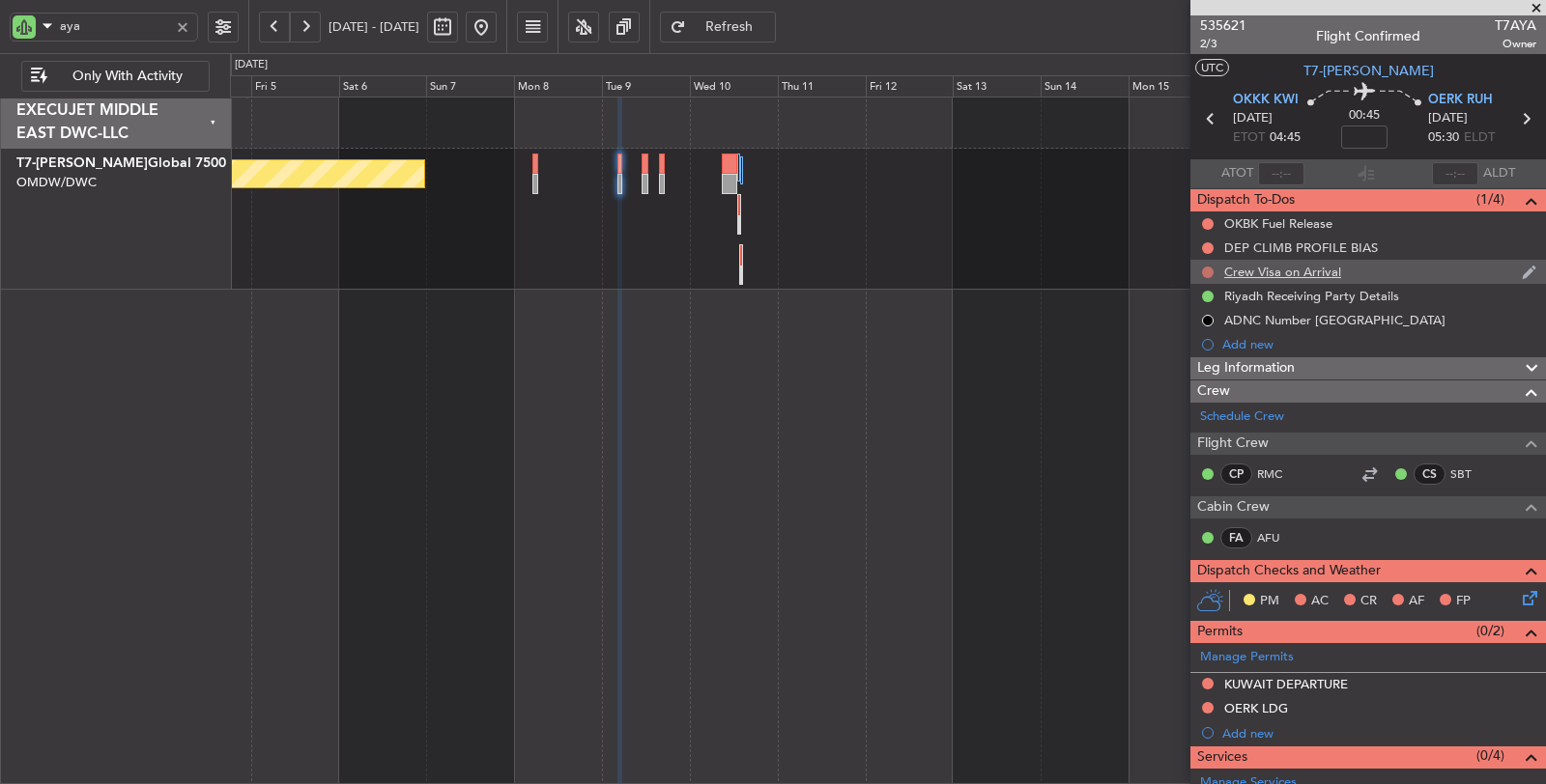
click at [1211, 267] on button at bounding box center [1208, 272] width 12 height 12
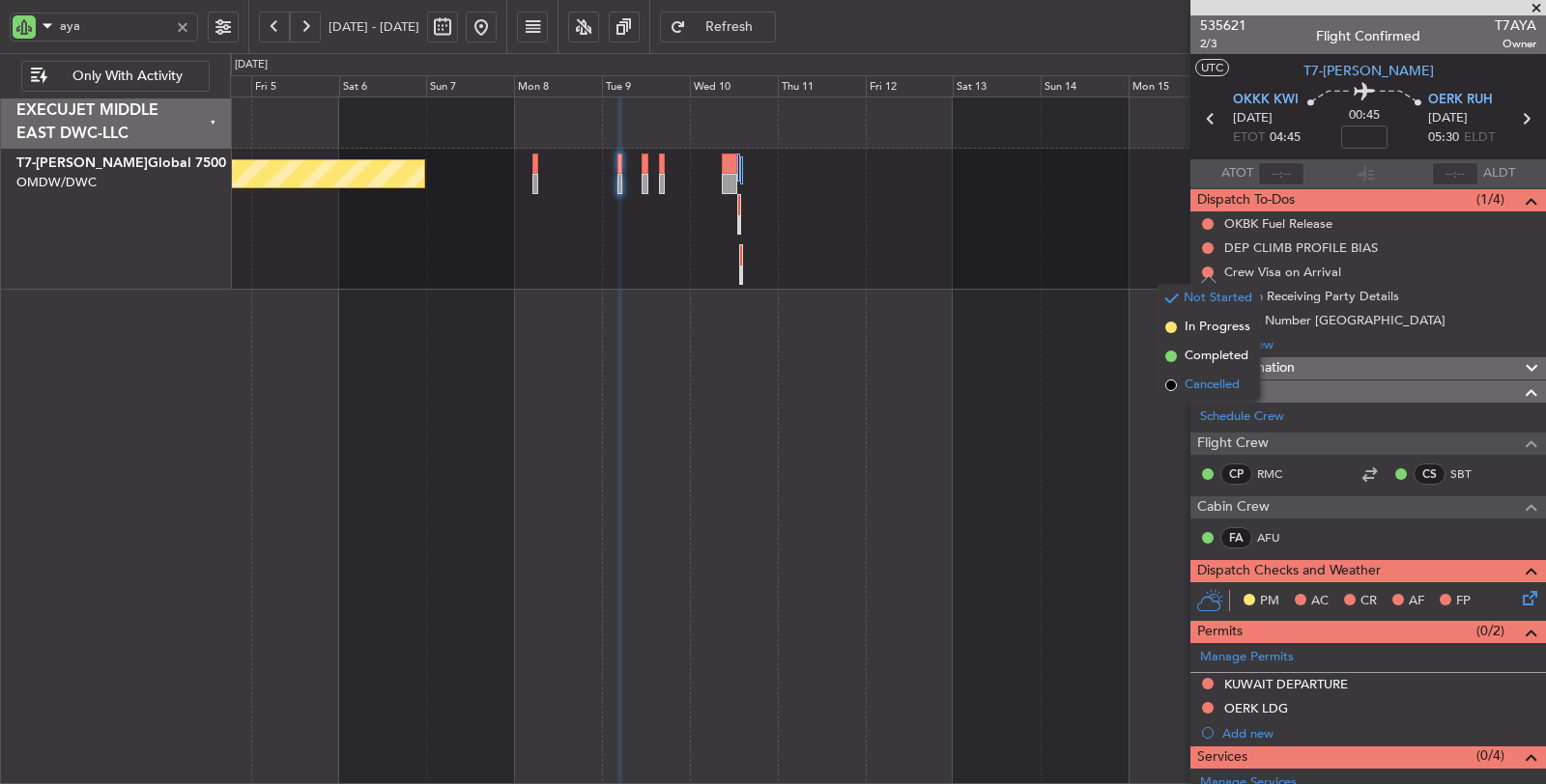
click at [1206, 379] on span "Cancelled" at bounding box center [1212, 386] width 55 height 19
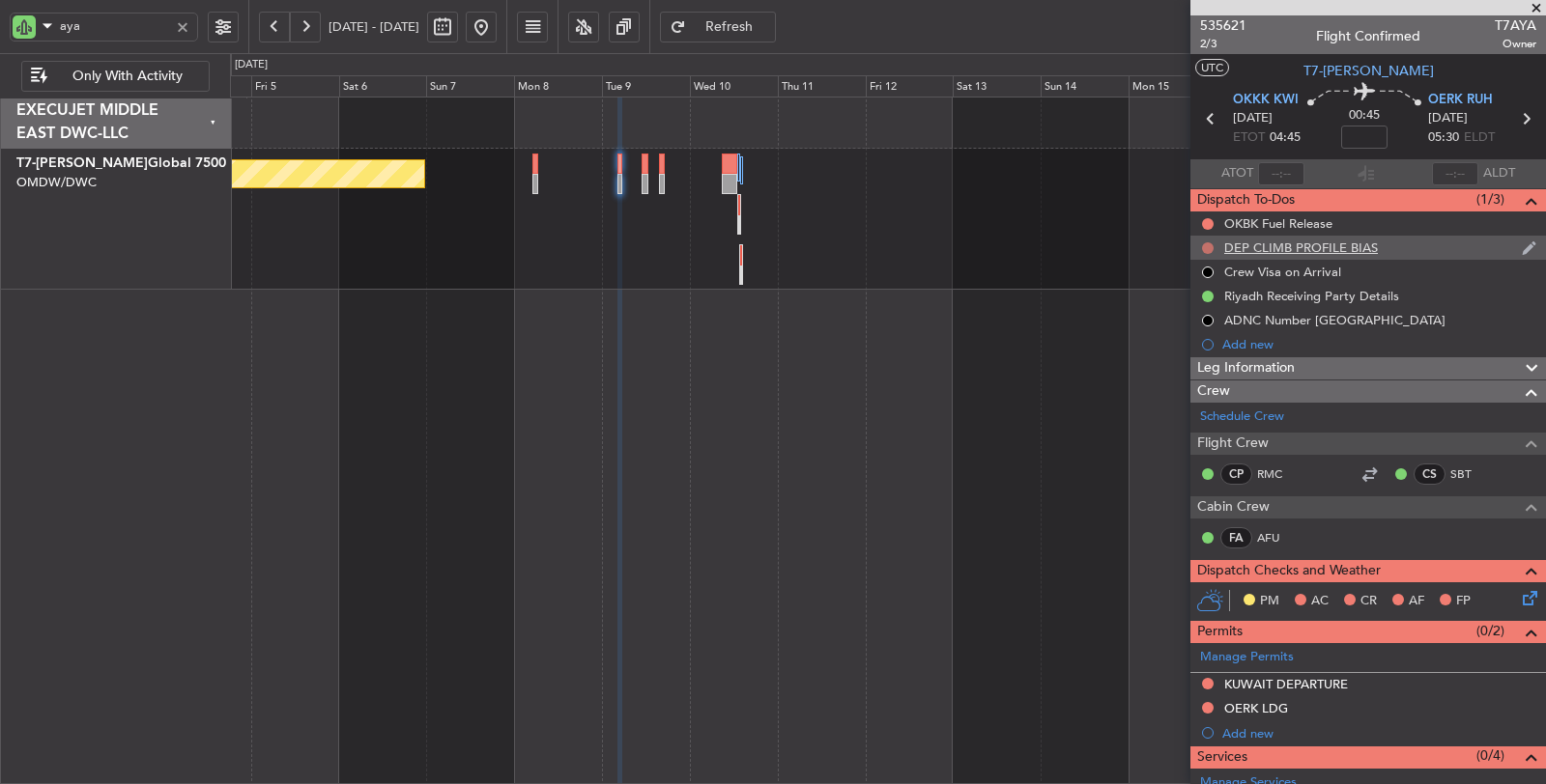
click at [1212, 248] on button at bounding box center [1208, 248] width 12 height 12
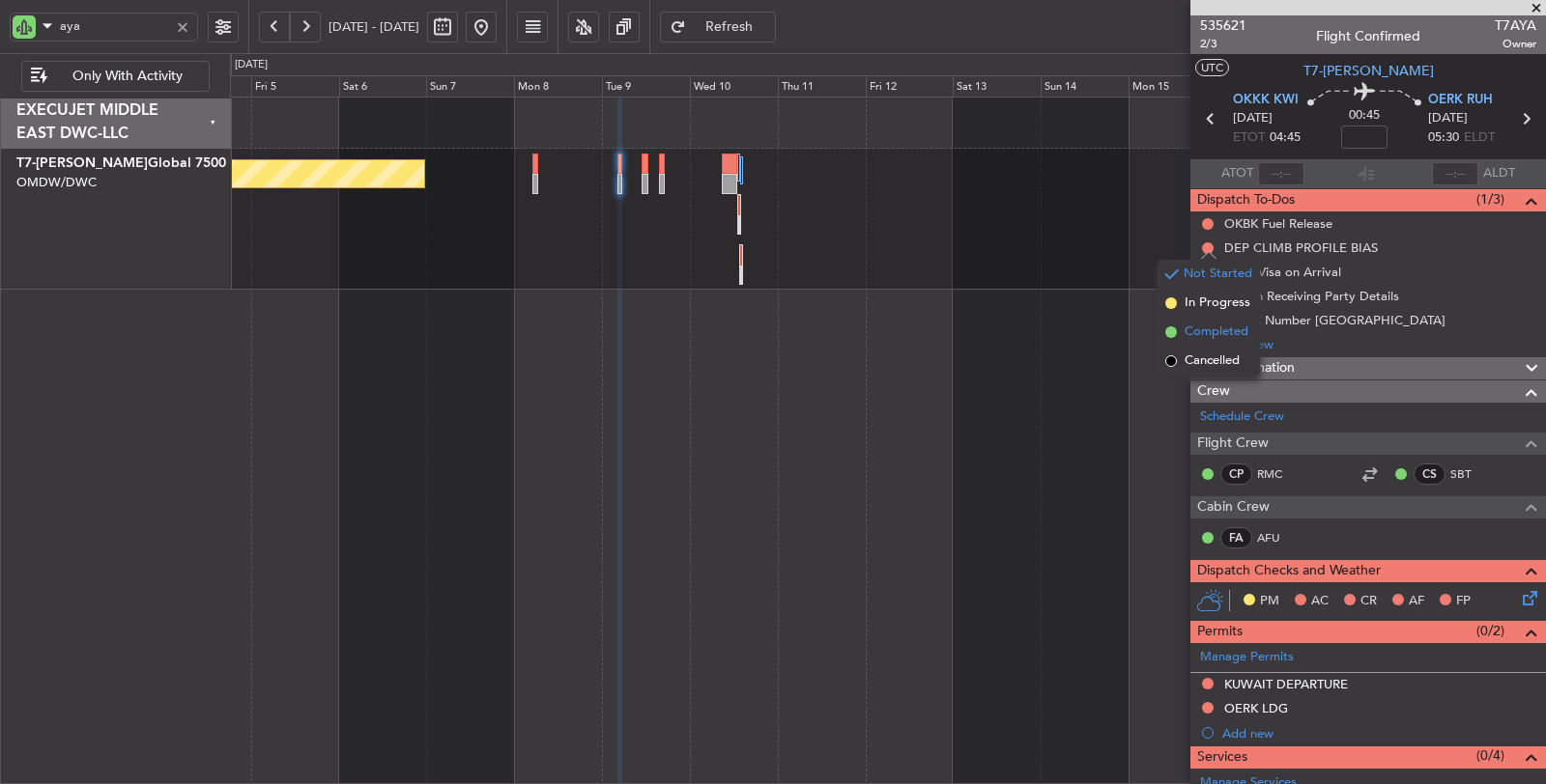
click at [1200, 332] on span "Completed" at bounding box center [1216, 332] width 64 height 19
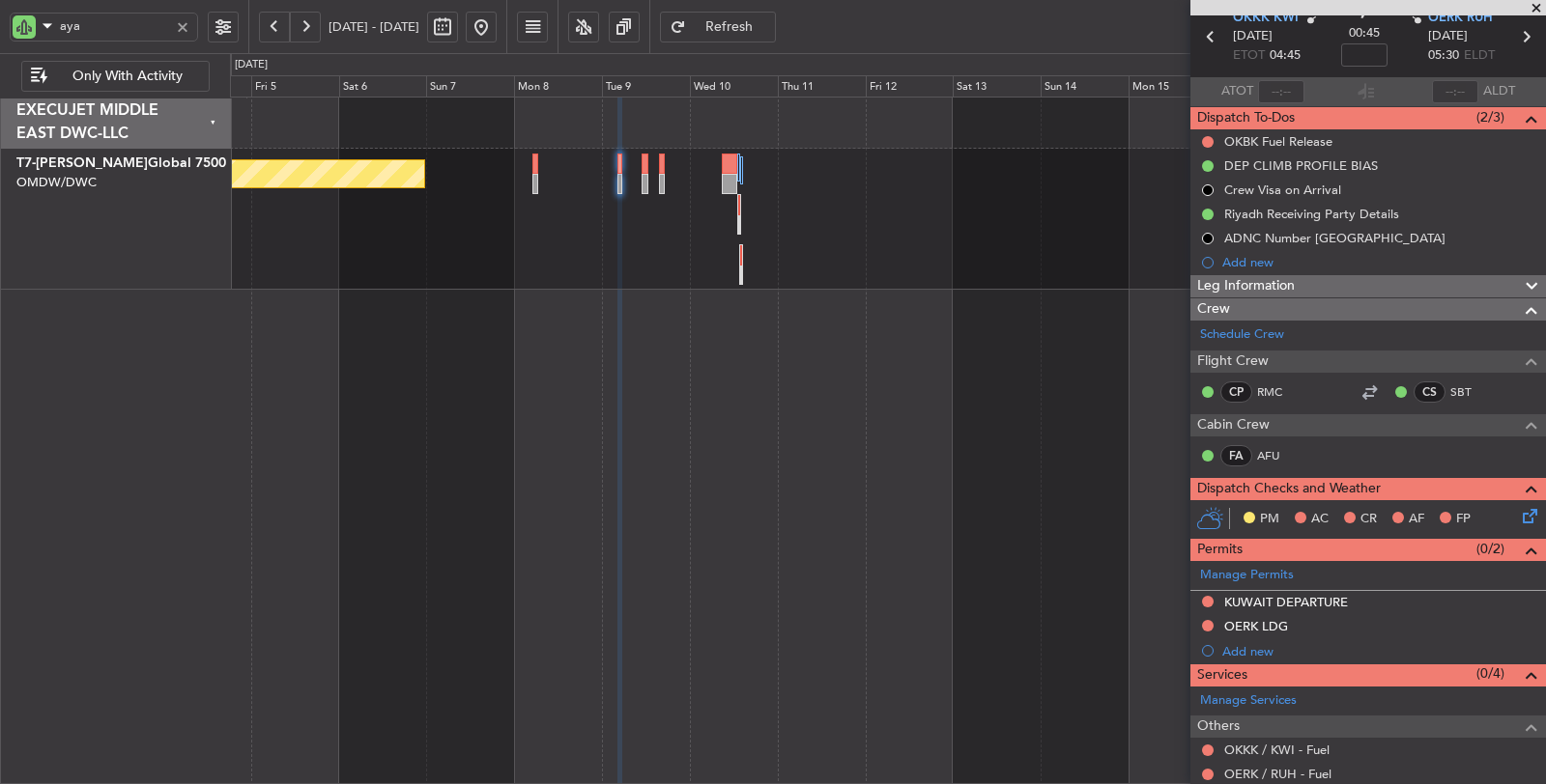
scroll to position [322, 0]
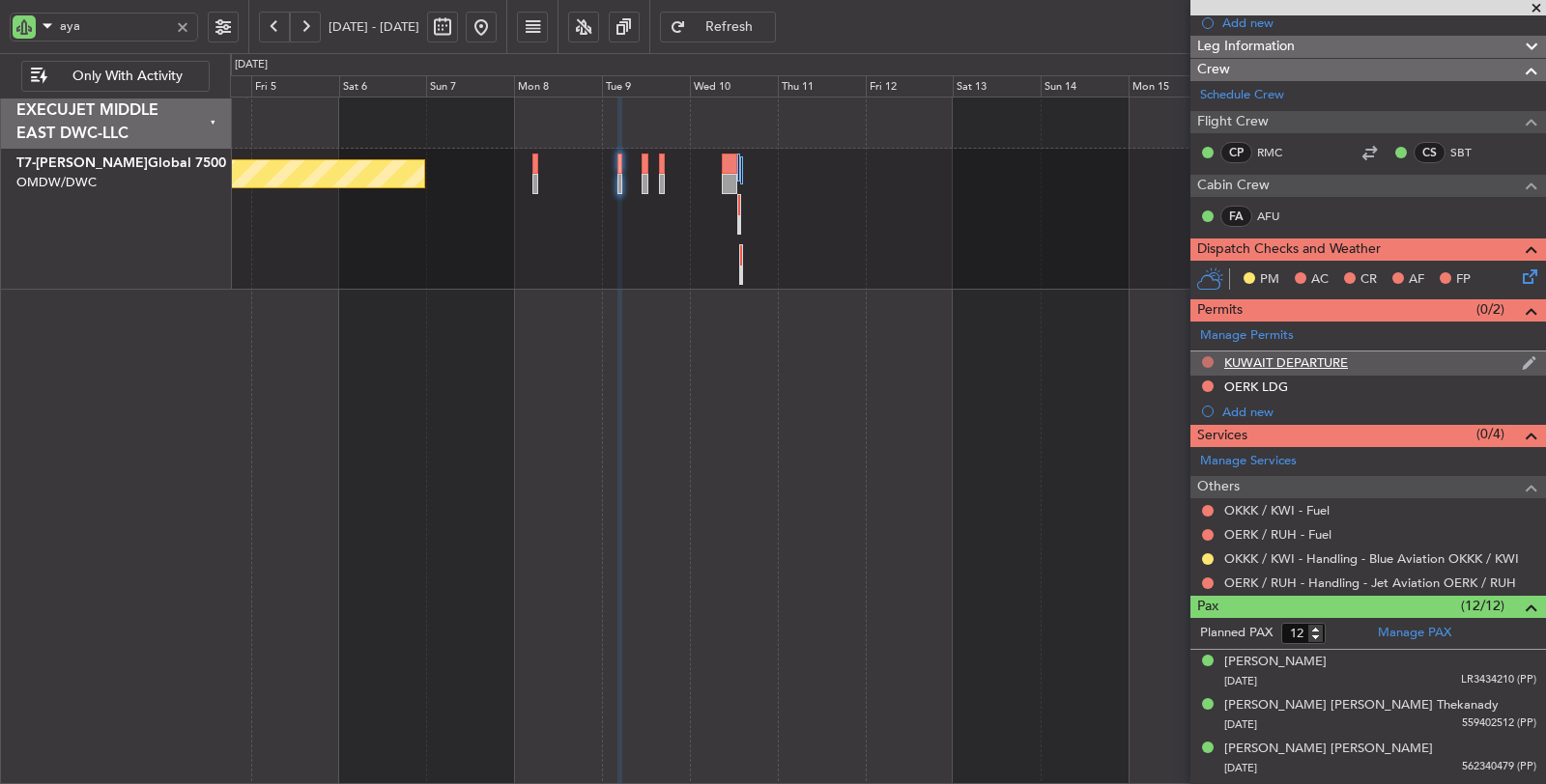
click at [1205, 360] on button at bounding box center [1208, 362] width 12 height 12
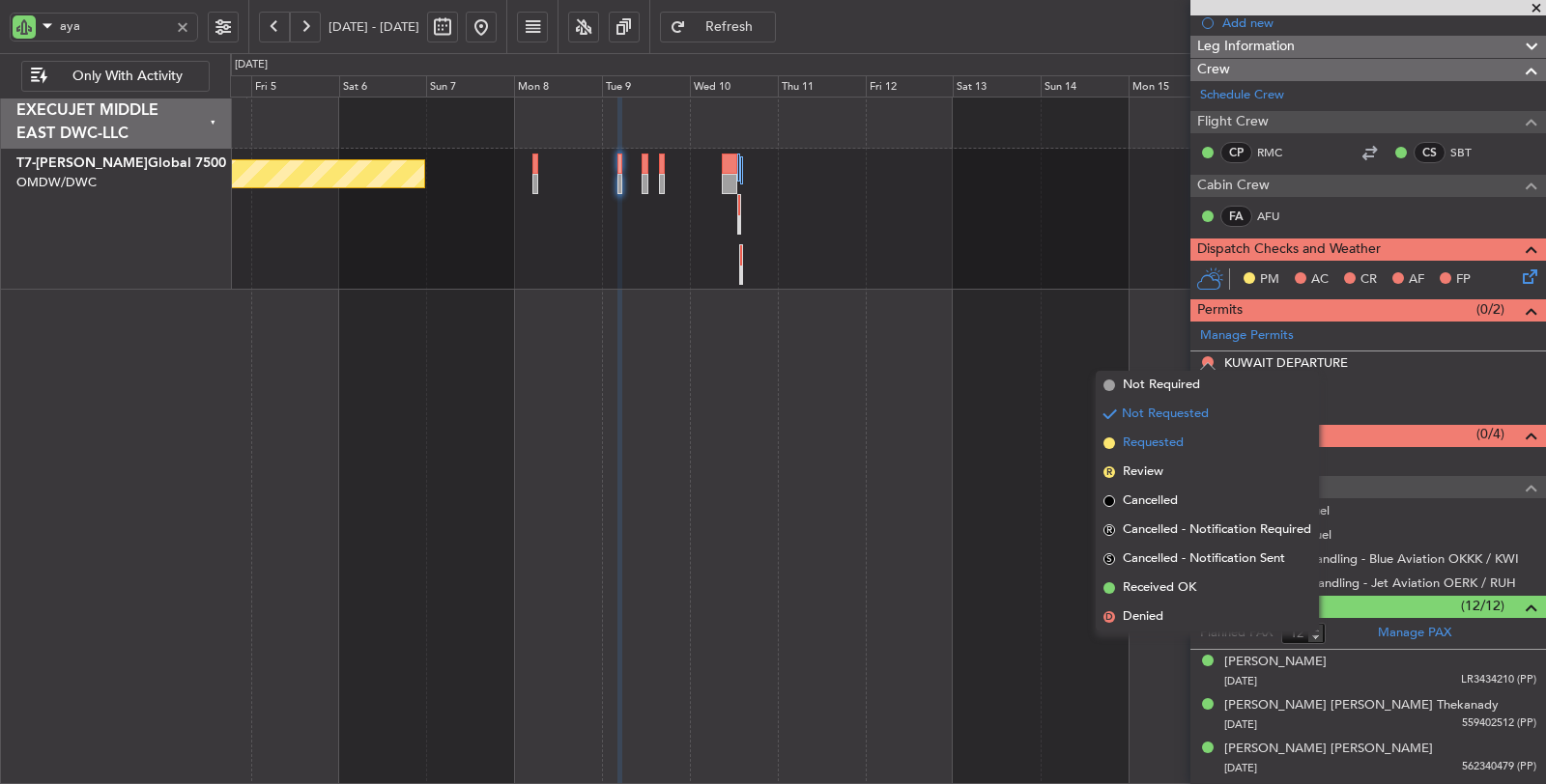
click at [1193, 435] on li "Requested" at bounding box center [1207, 444] width 223 height 29
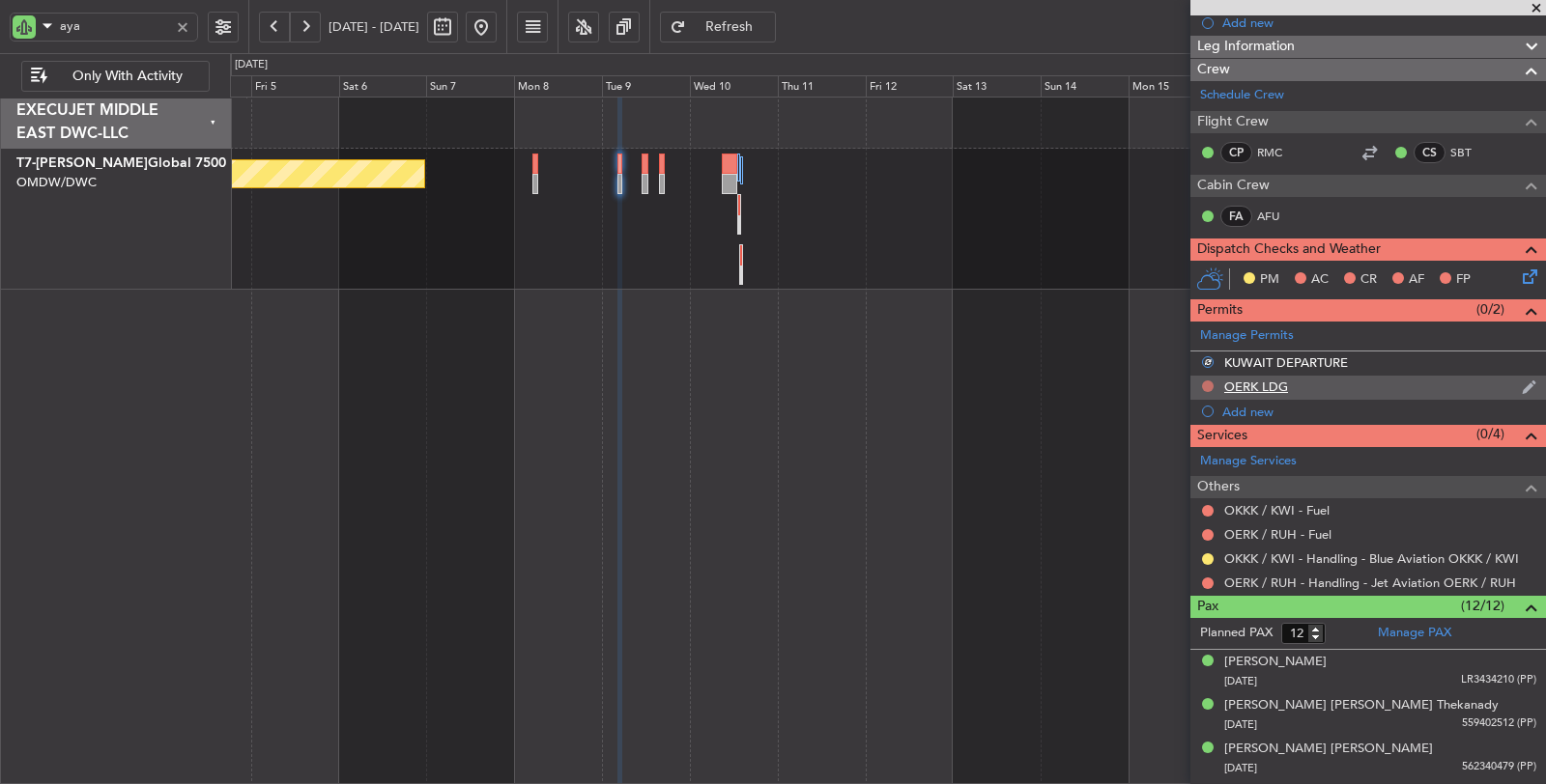
click at [1208, 381] on button at bounding box center [1208, 387] width 12 height 12
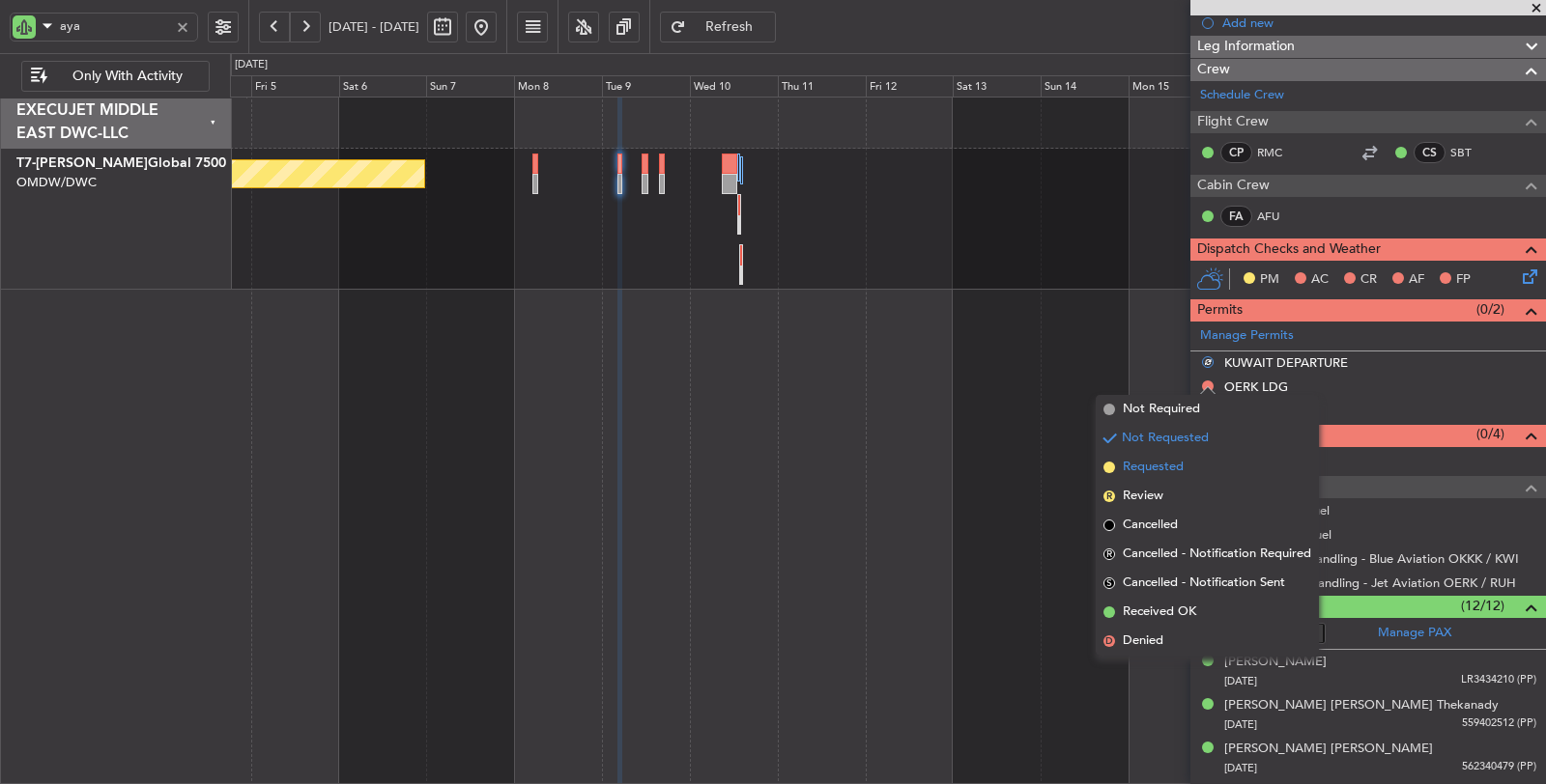
click at [1183, 459] on span "Requested" at bounding box center [1152, 467] width 61 height 19
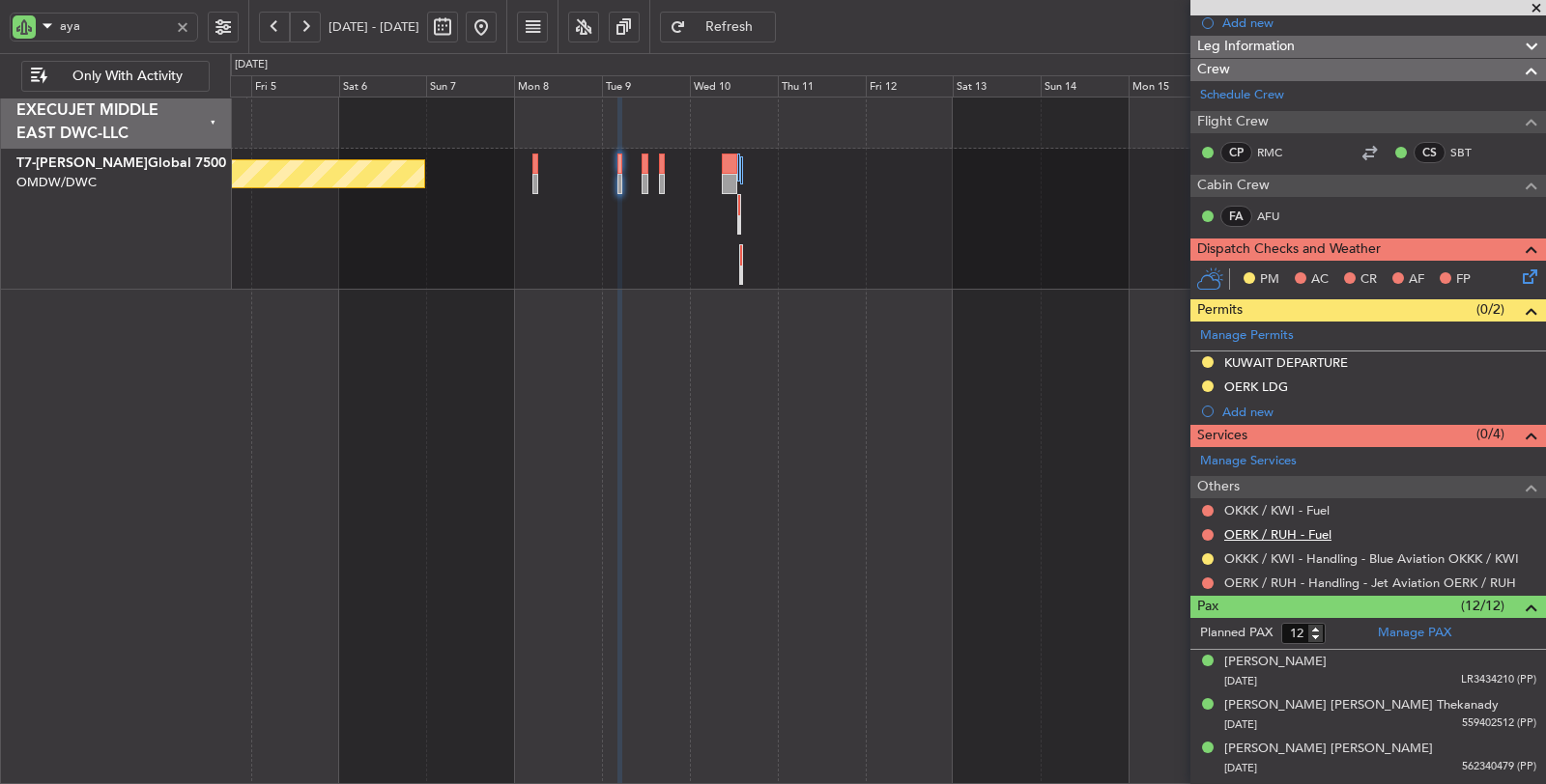
click at [1257, 531] on link "OERK / RUH - Fuel" at bounding box center [1278, 534] width 108 height 16
click at [1263, 502] on link "OKKK / KWI - Fuel" at bounding box center [1277, 510] width 106 height 16
click at [769, 30] on span "Refresh" at bounding box center [730, 27] width 79 height 14
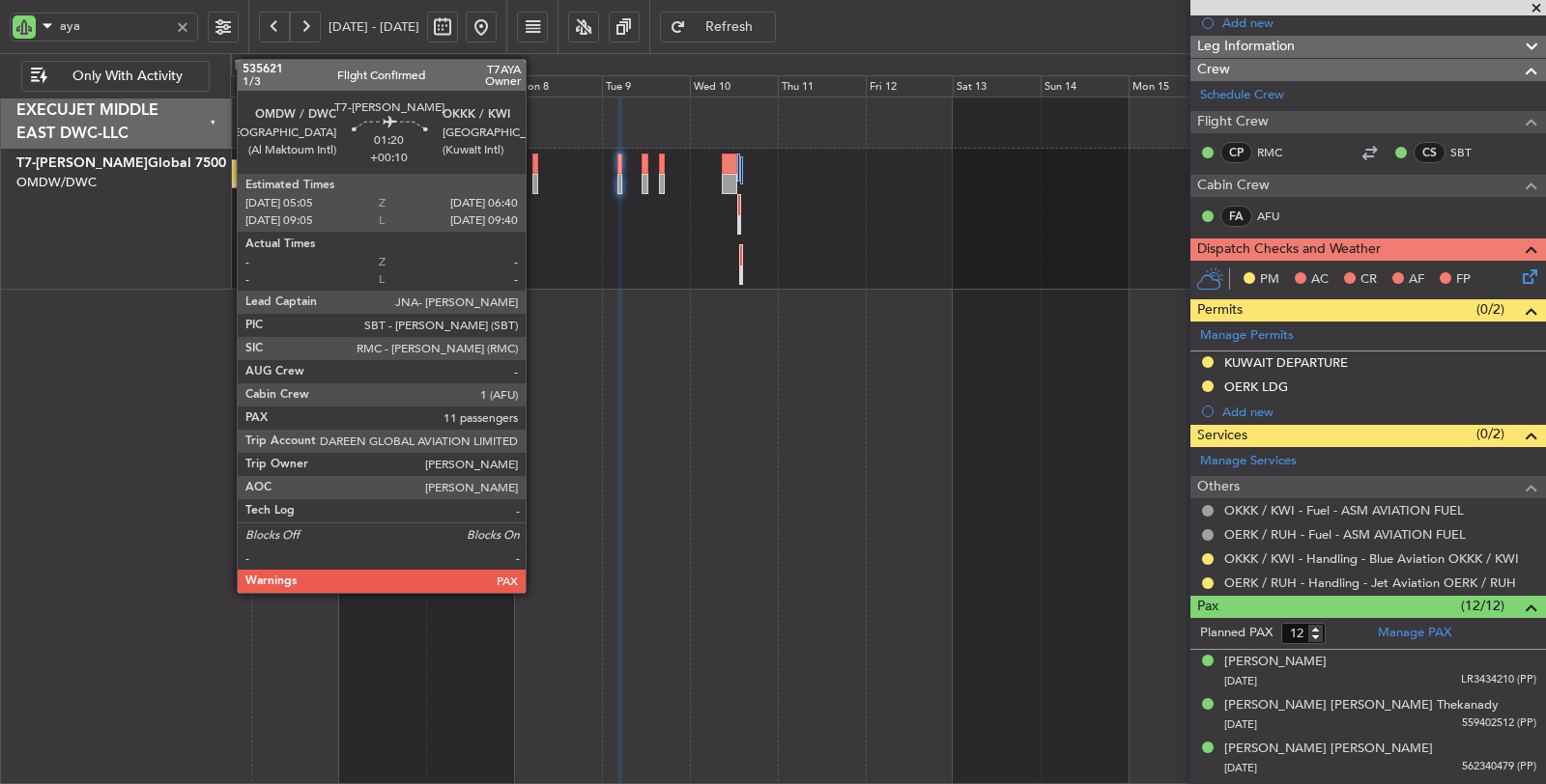
click at [535, 178] on div at bounding box center [535, 183] width 6 height 20
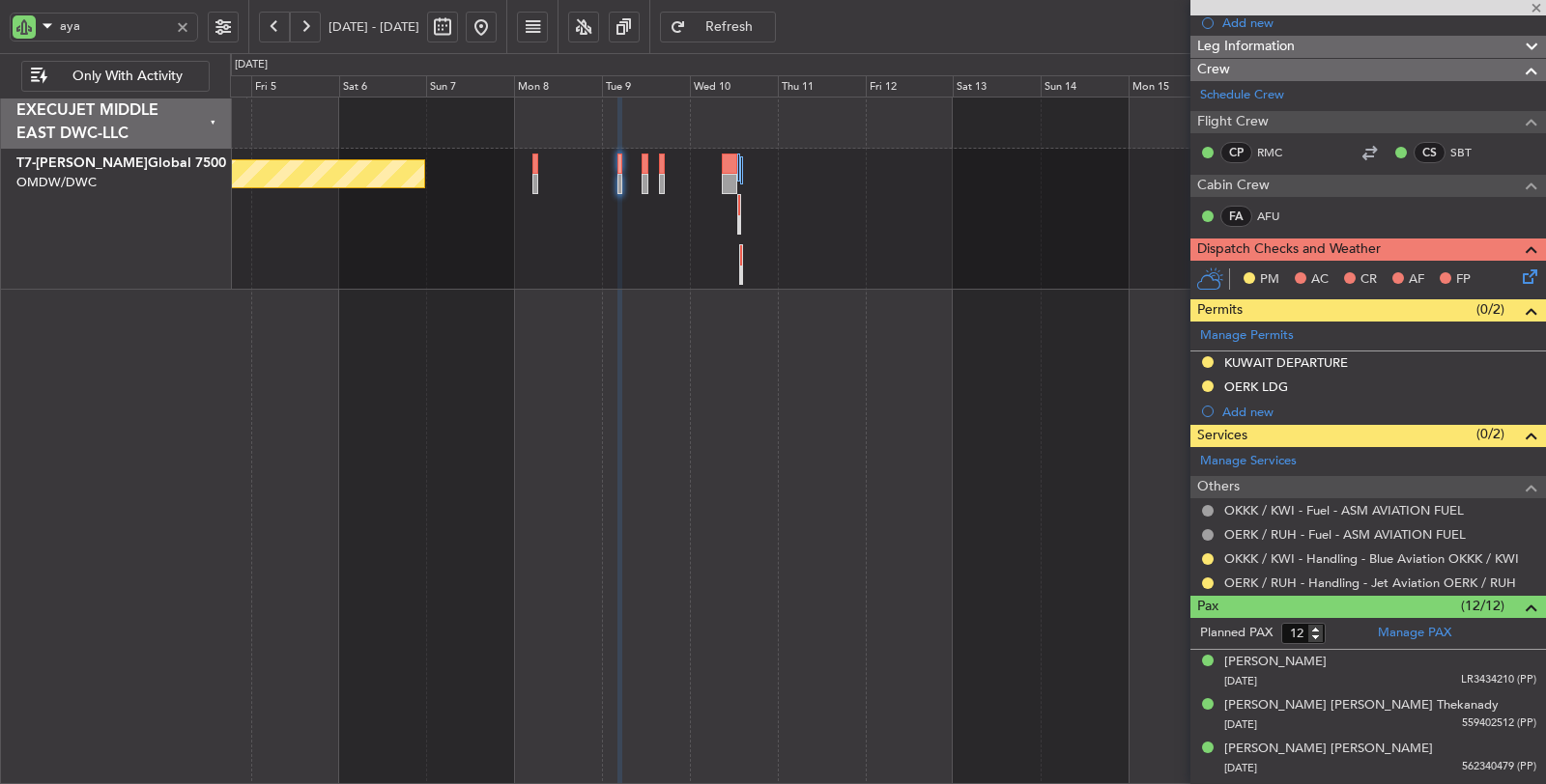
type input "+00:10"
type input "11"
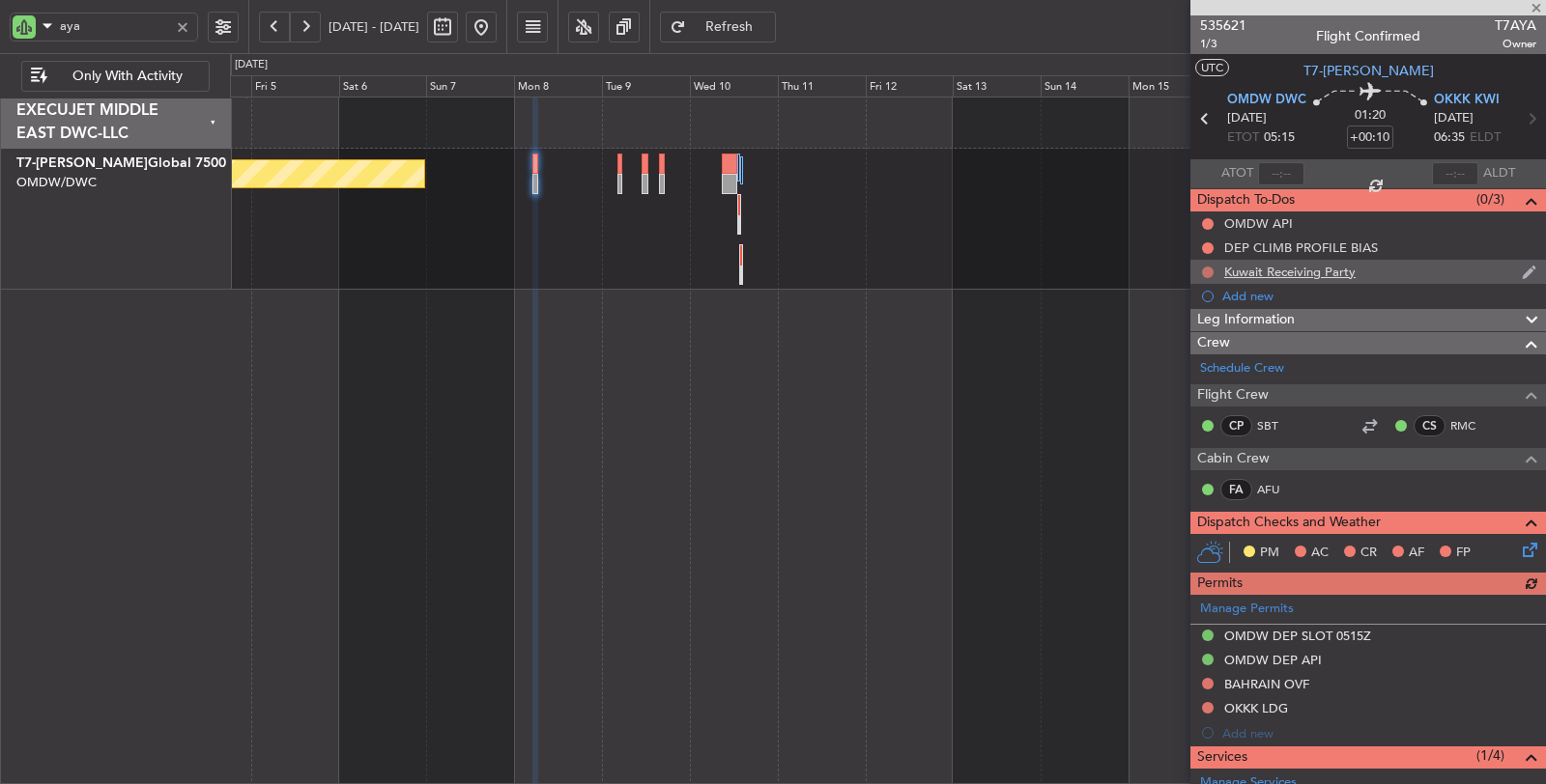
click at [1209, 271] on button at bounding box center [1208, 272] width 12 height 12
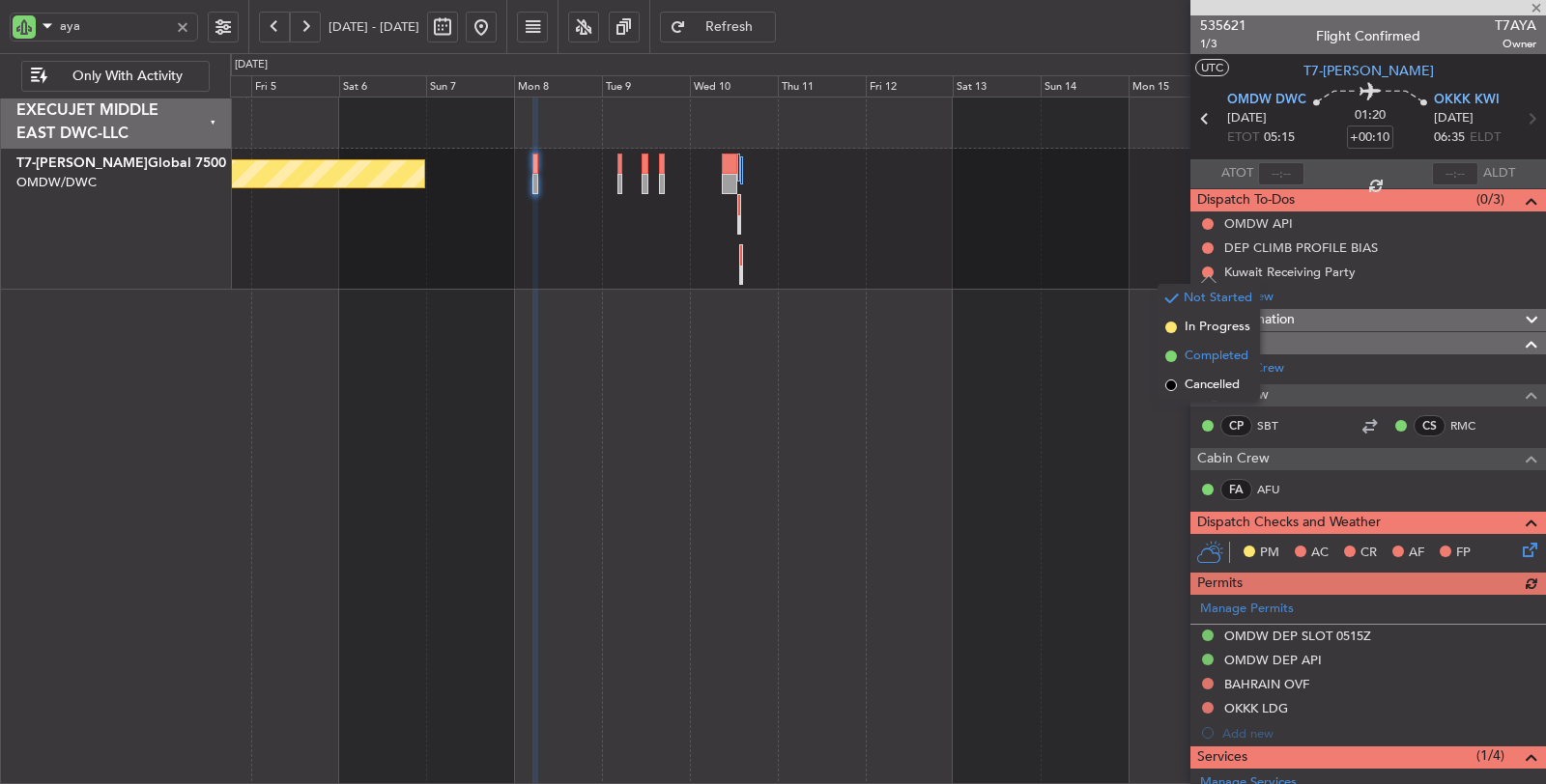
click at [1204, 358] on span "Completed" at bounding box center [1216, 357] width 64 height 19
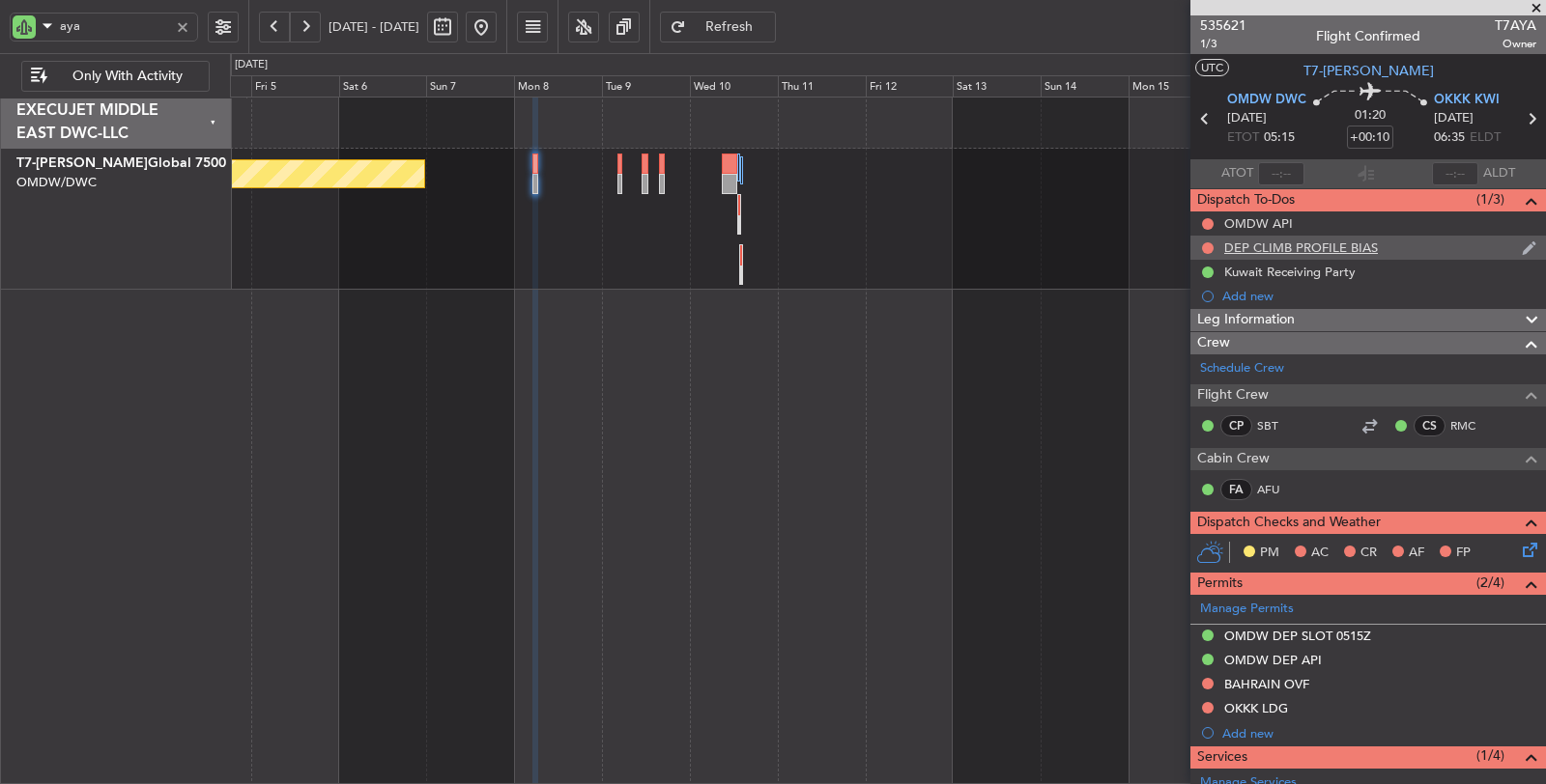
click at [1211, 240] on div at bounding box center [1208, 248] width 16 height 16
click at [1205, 247] on button at bounding box center [1208, 248] width 12 height 12
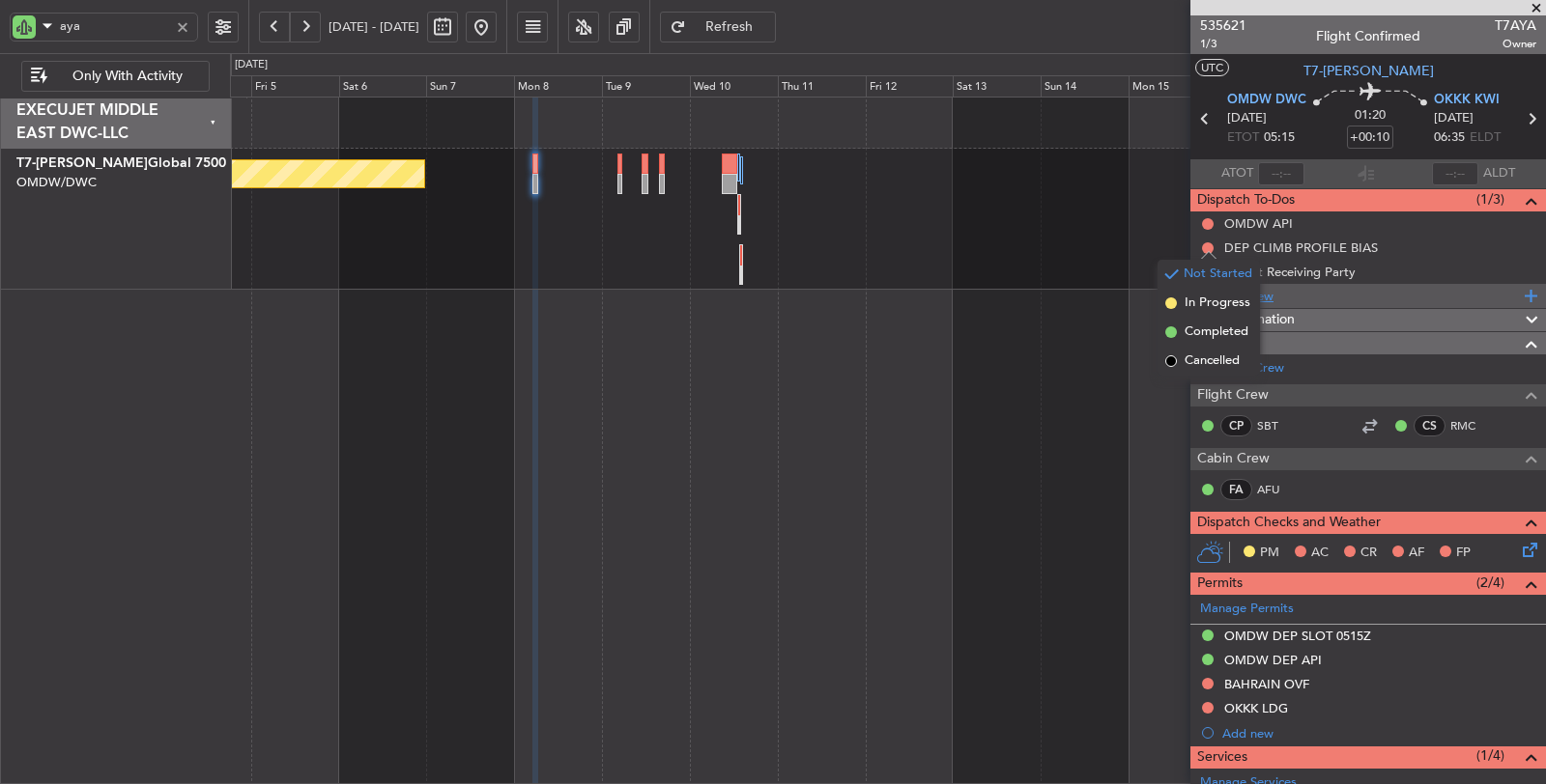
drag, startPoint x: 1204, startPoint y: 333, endPoint x: 1205, endPoint y: 294, distance: 39.0
click at [1204, 331] on span "Completed" at bounding box center [1216, 332] width 64 height 19
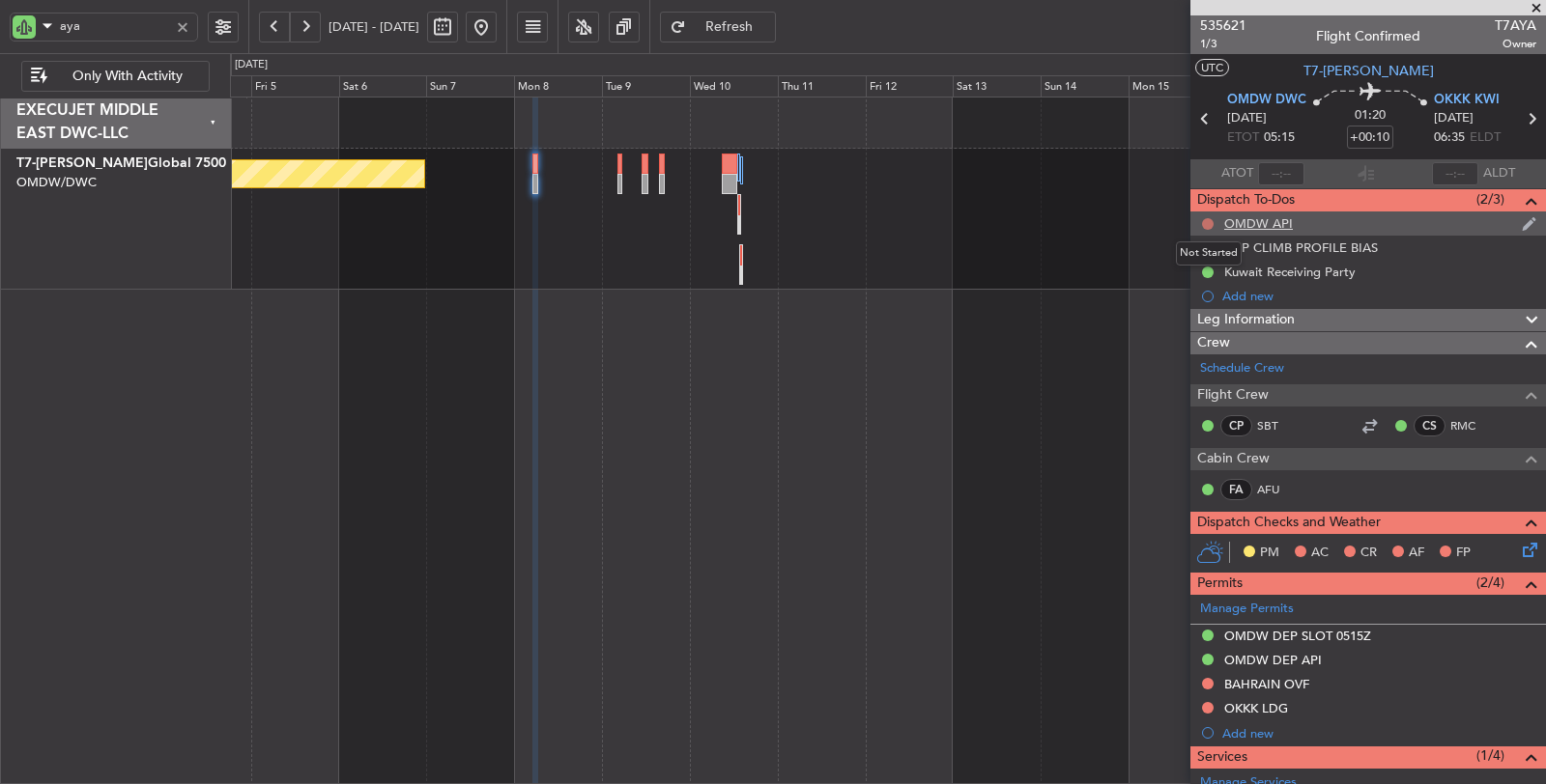
click at [1209, 220] on button at bounding box center [1208, 224] width 12 height 12
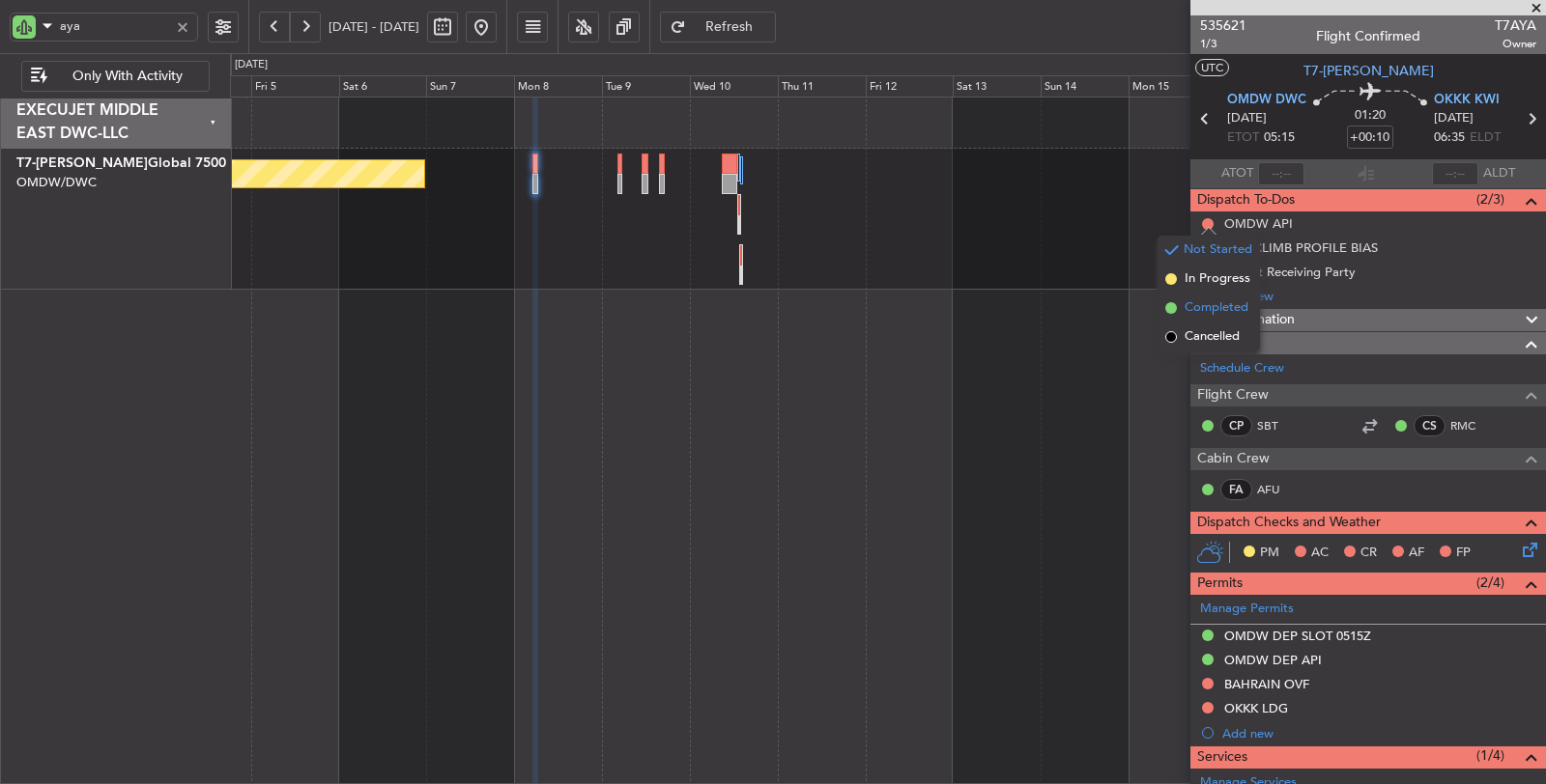
click at [1206, 305] on span "Completed" at bounding box center [1216, 308] width 64 height 19
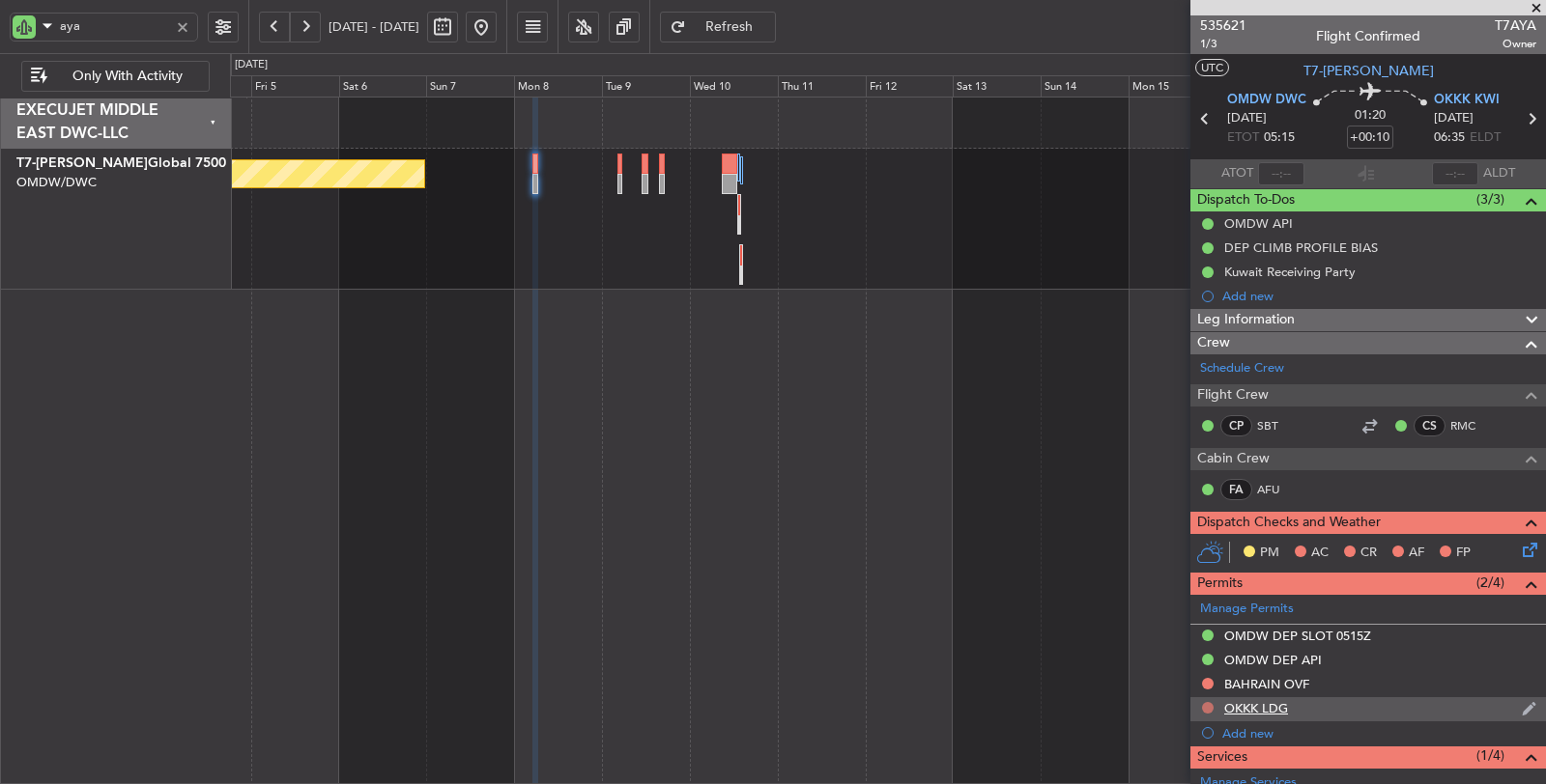
click at [1209, 706] on button at bounding box center [1208, 708] width 12 height 12
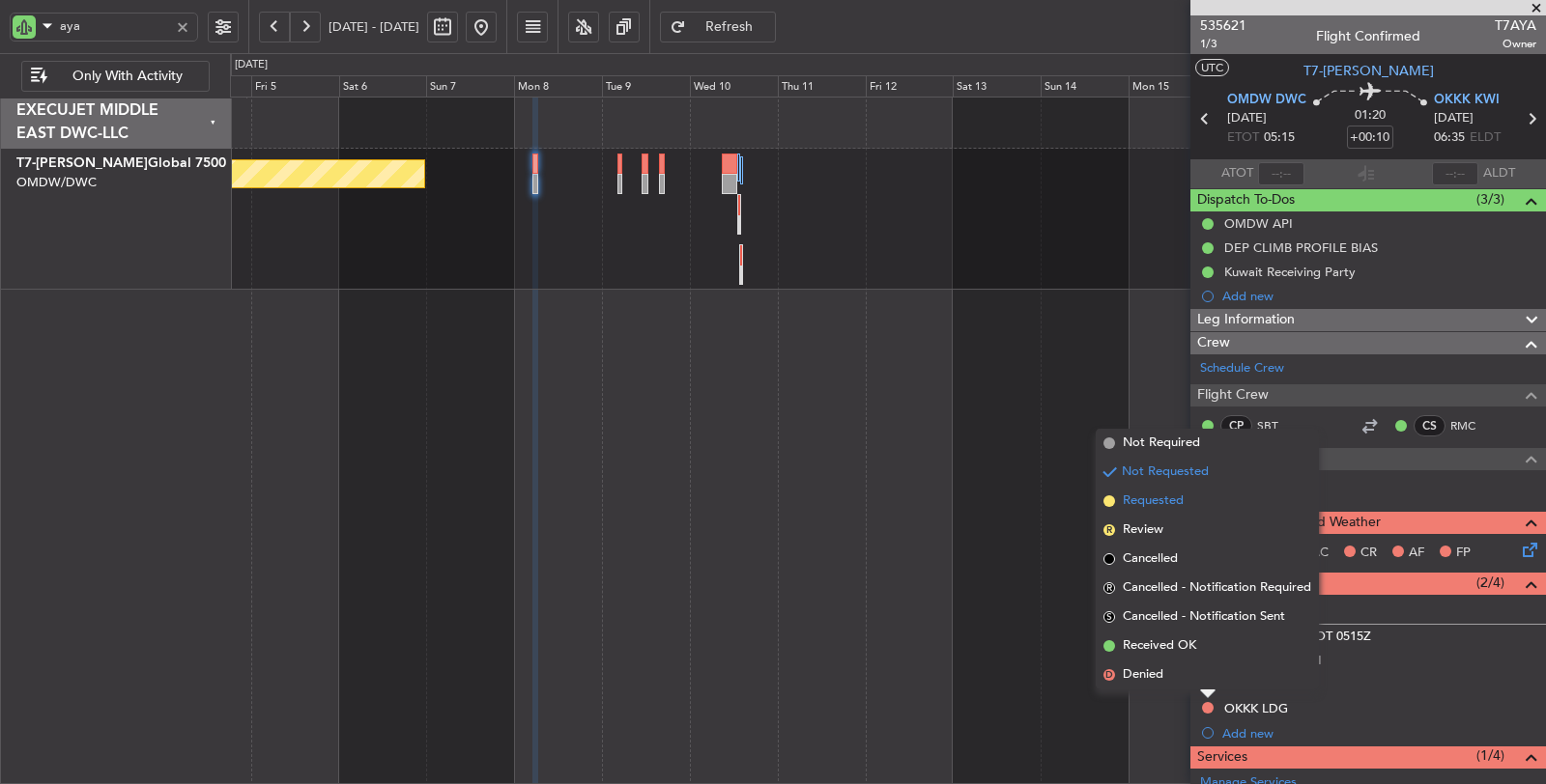
click at [1179, 507] on span "Requested" at bounding box center [1152, 501] width 61 height 19
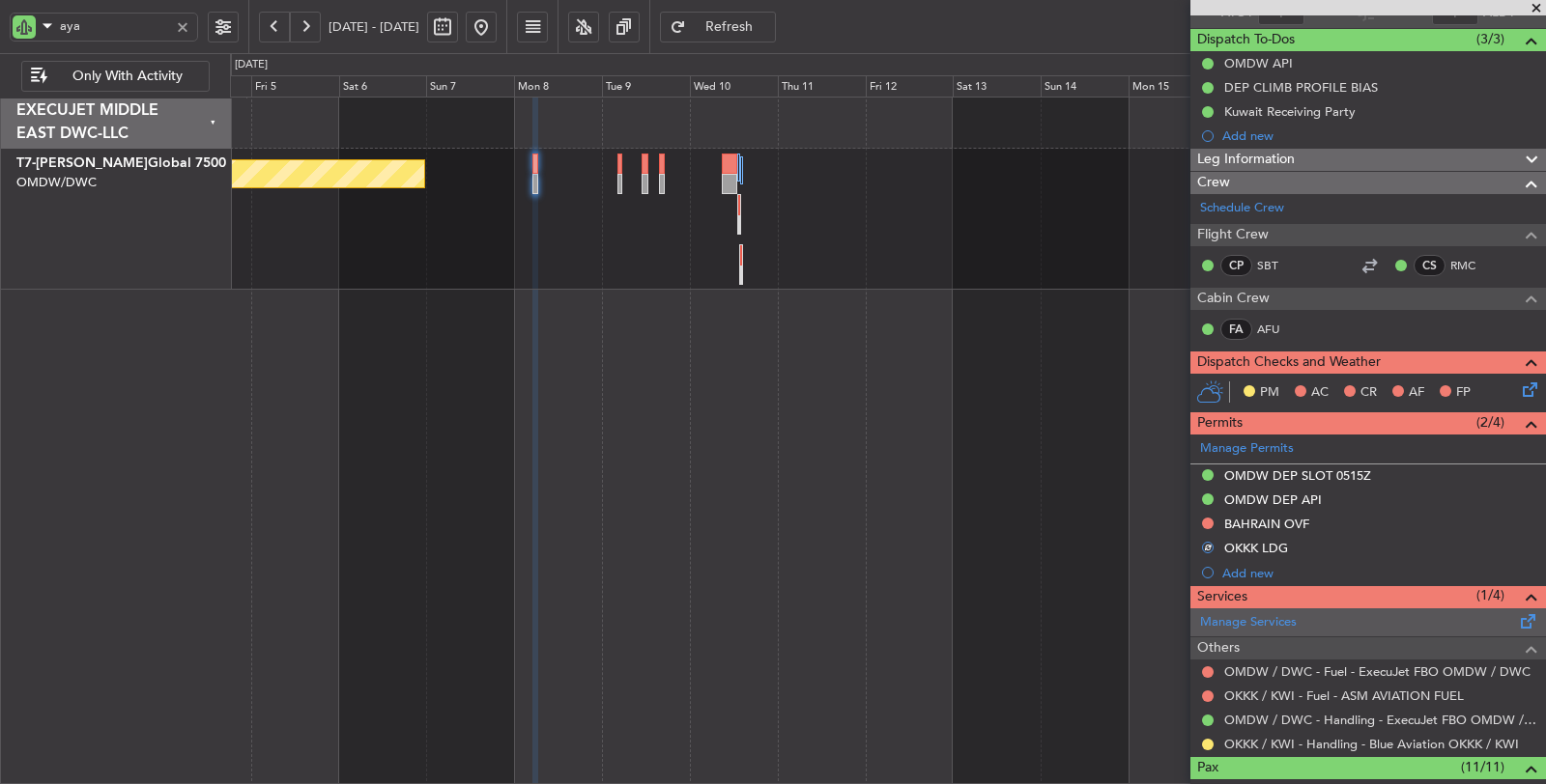
scroll to position [214, 0]
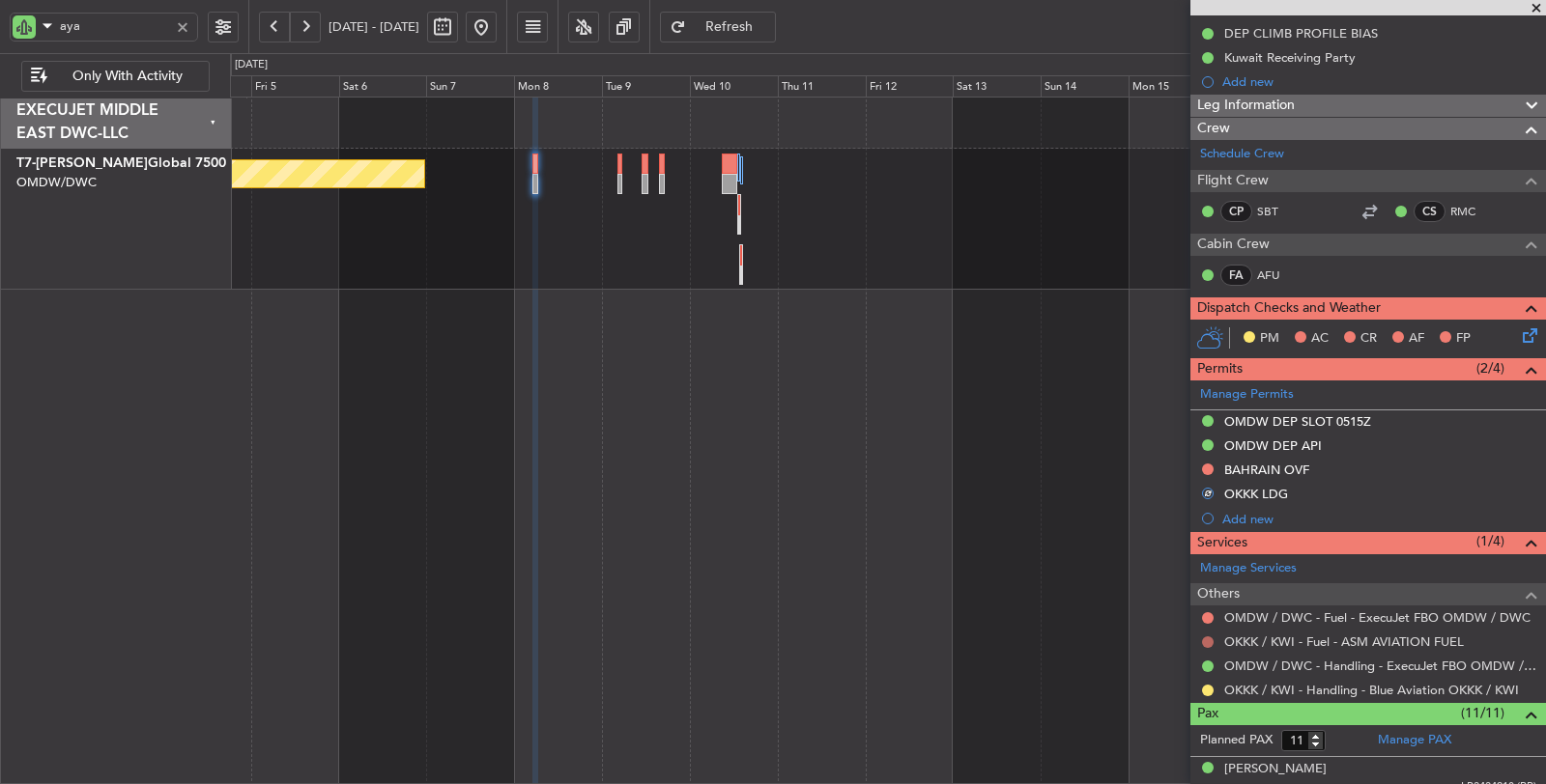
click at [1203, 637] on button at bounding box center [1208, 643] width 12 height 12
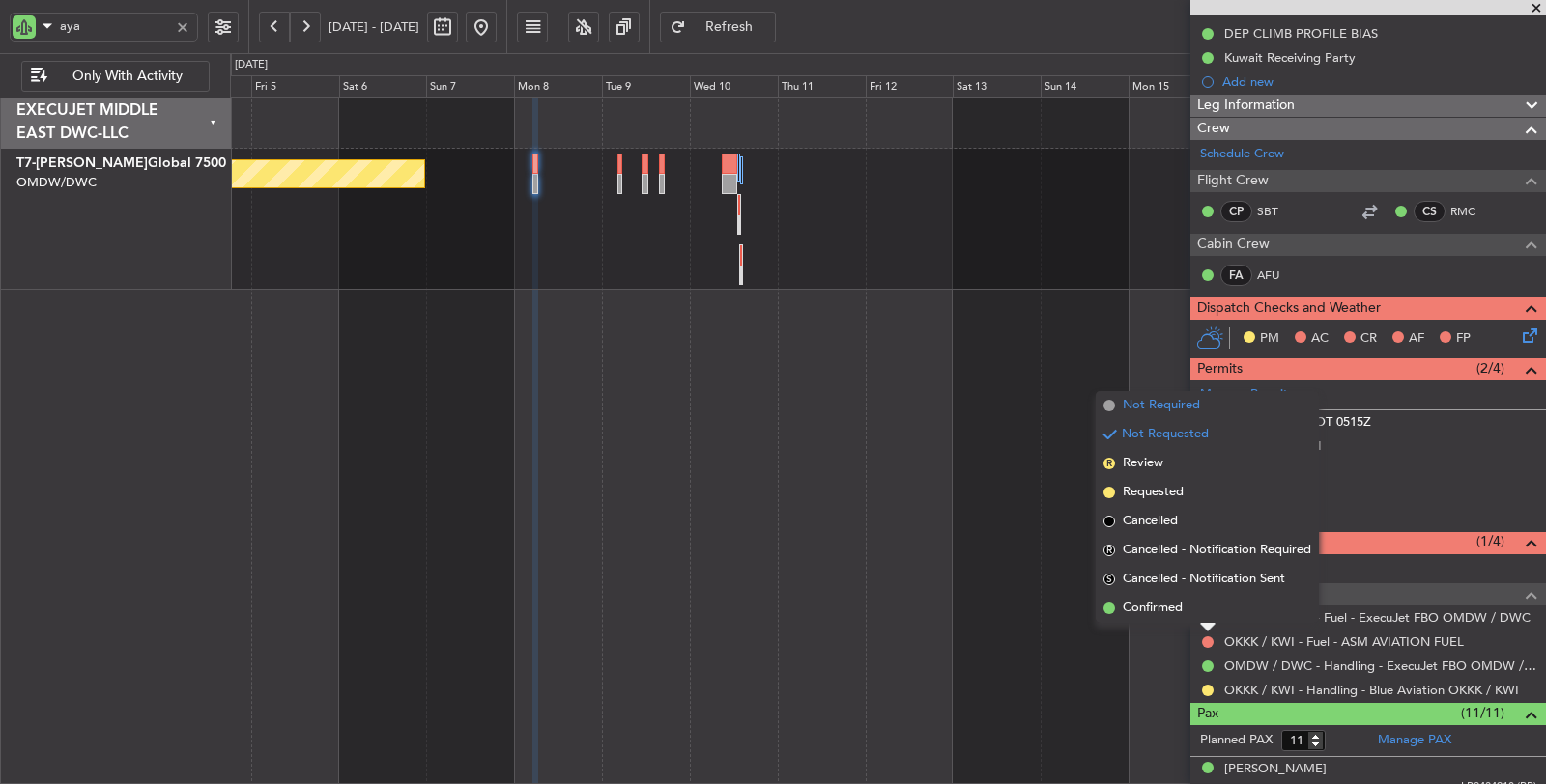
click at [1209, 411] on li "Not Required" at bounding box center [1207, 406] width 223 height 29
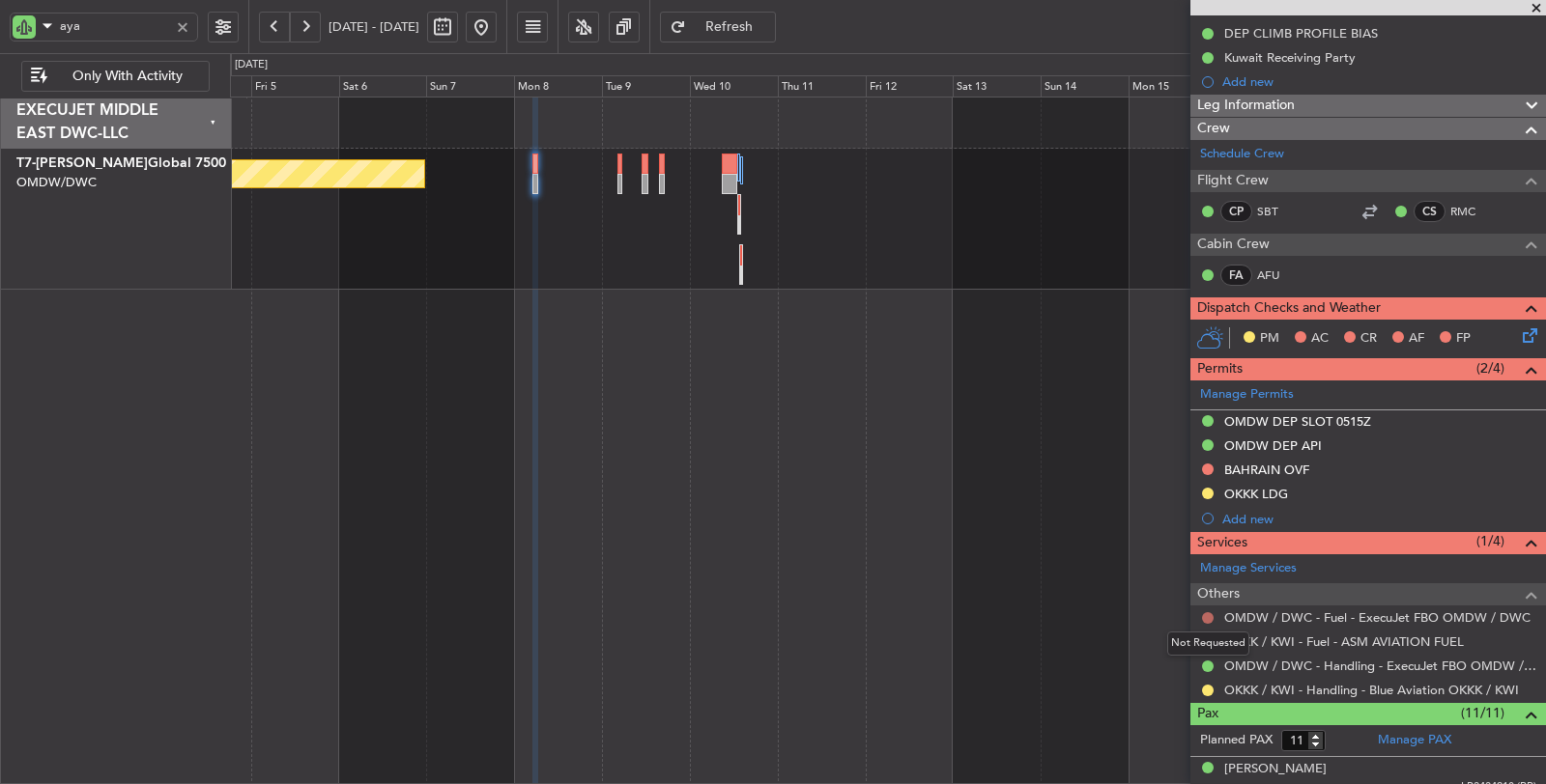
click at [1206, 612] on button at bounding box center [1208, 618] width 12 height 12
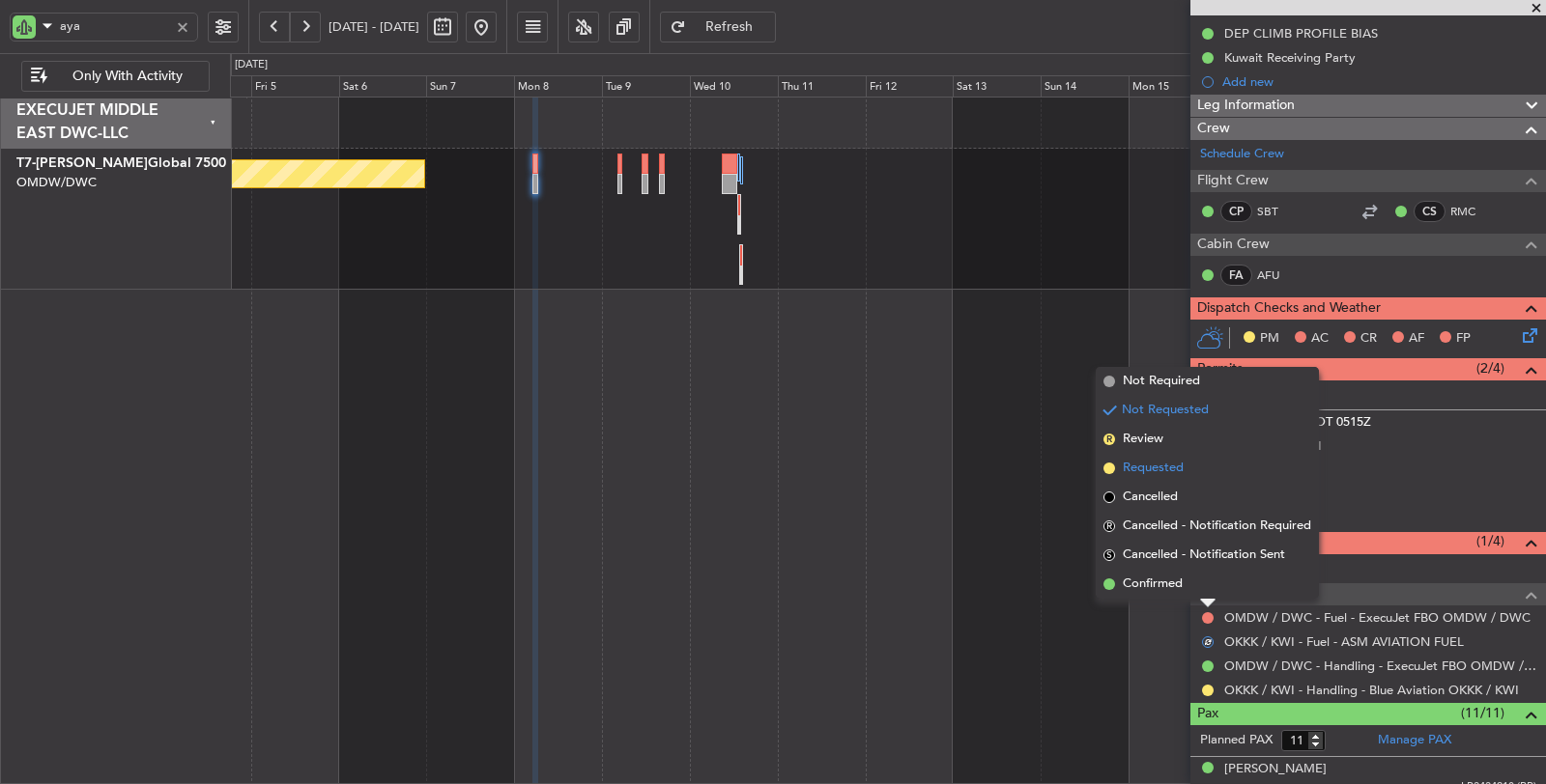
click at [1171, 468] on span "Requested" at bounding box center [1152, 468] width 61 height 19
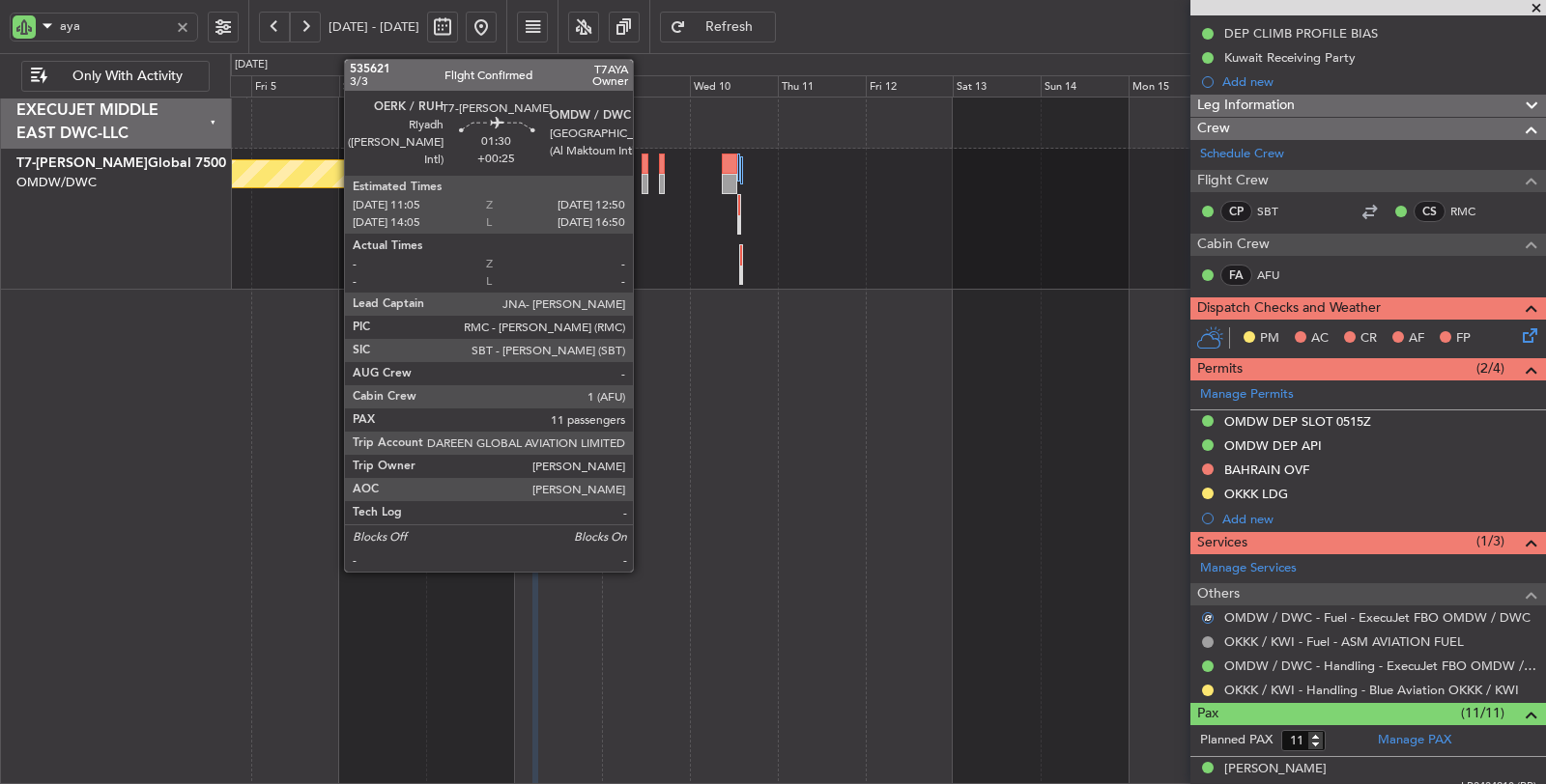
click at [643, 184] on div at bounding box center [645, 183] width 7 height 20
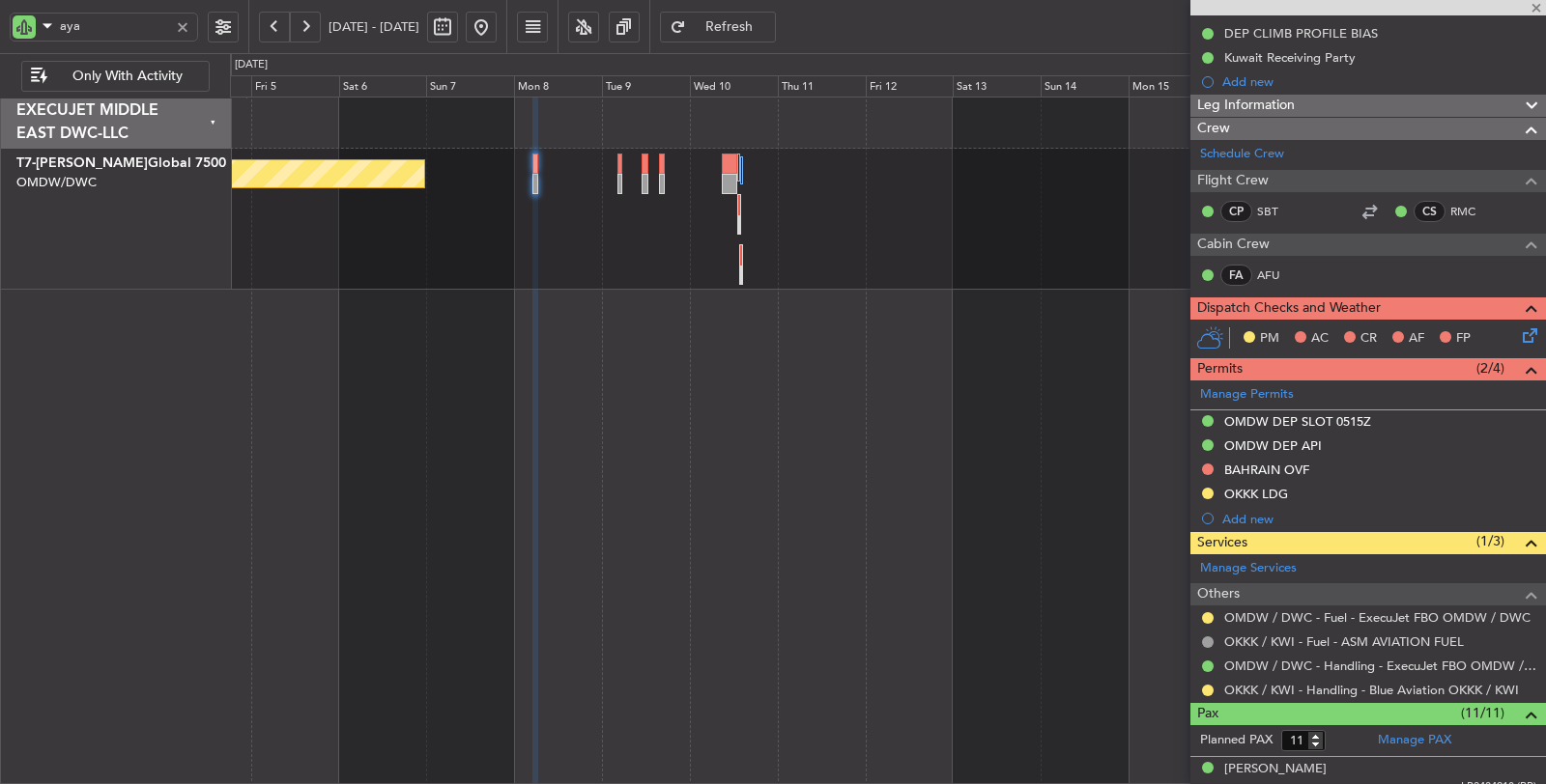
type input "+00:25"
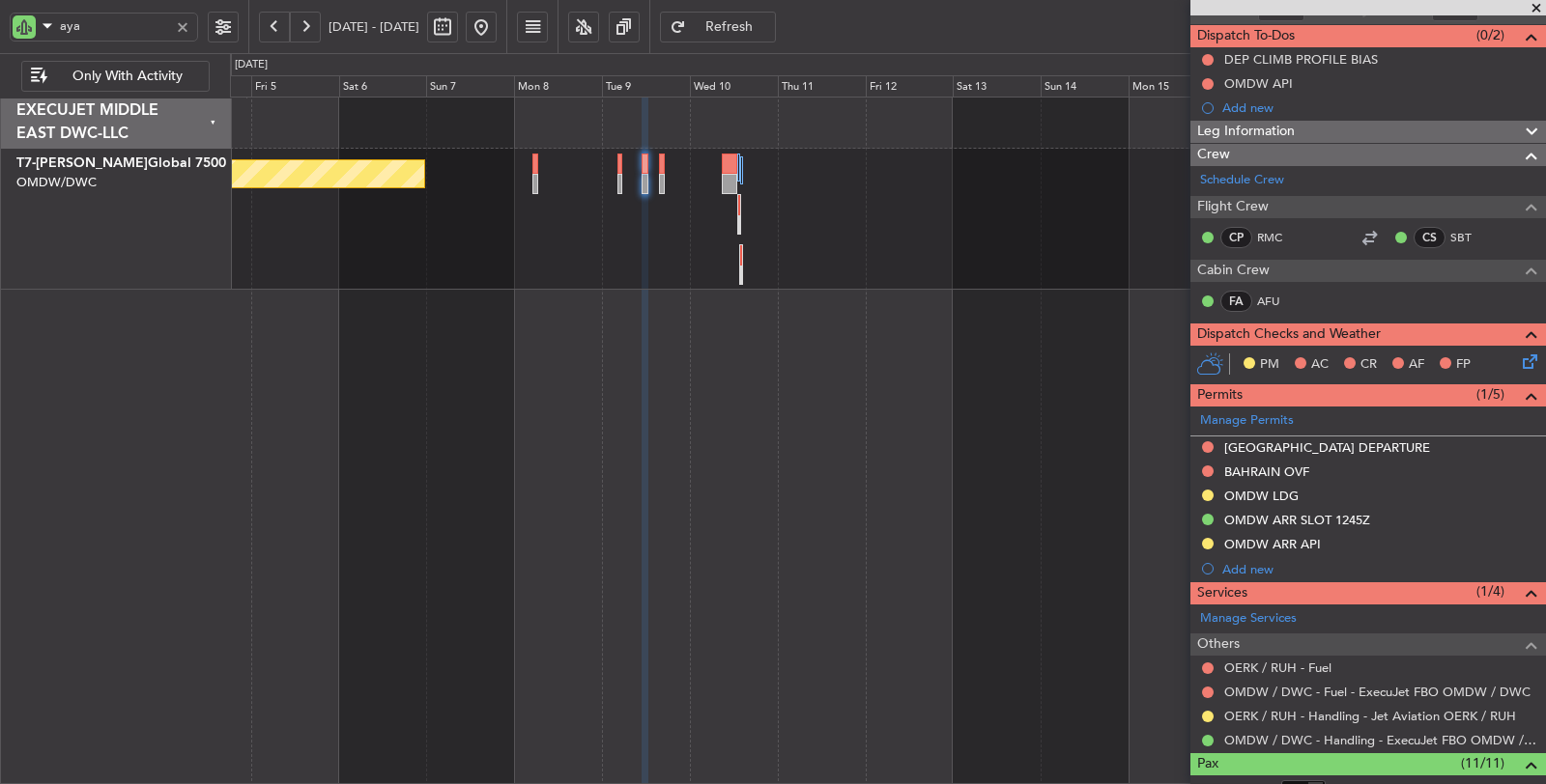
scroll to position [108, 0]
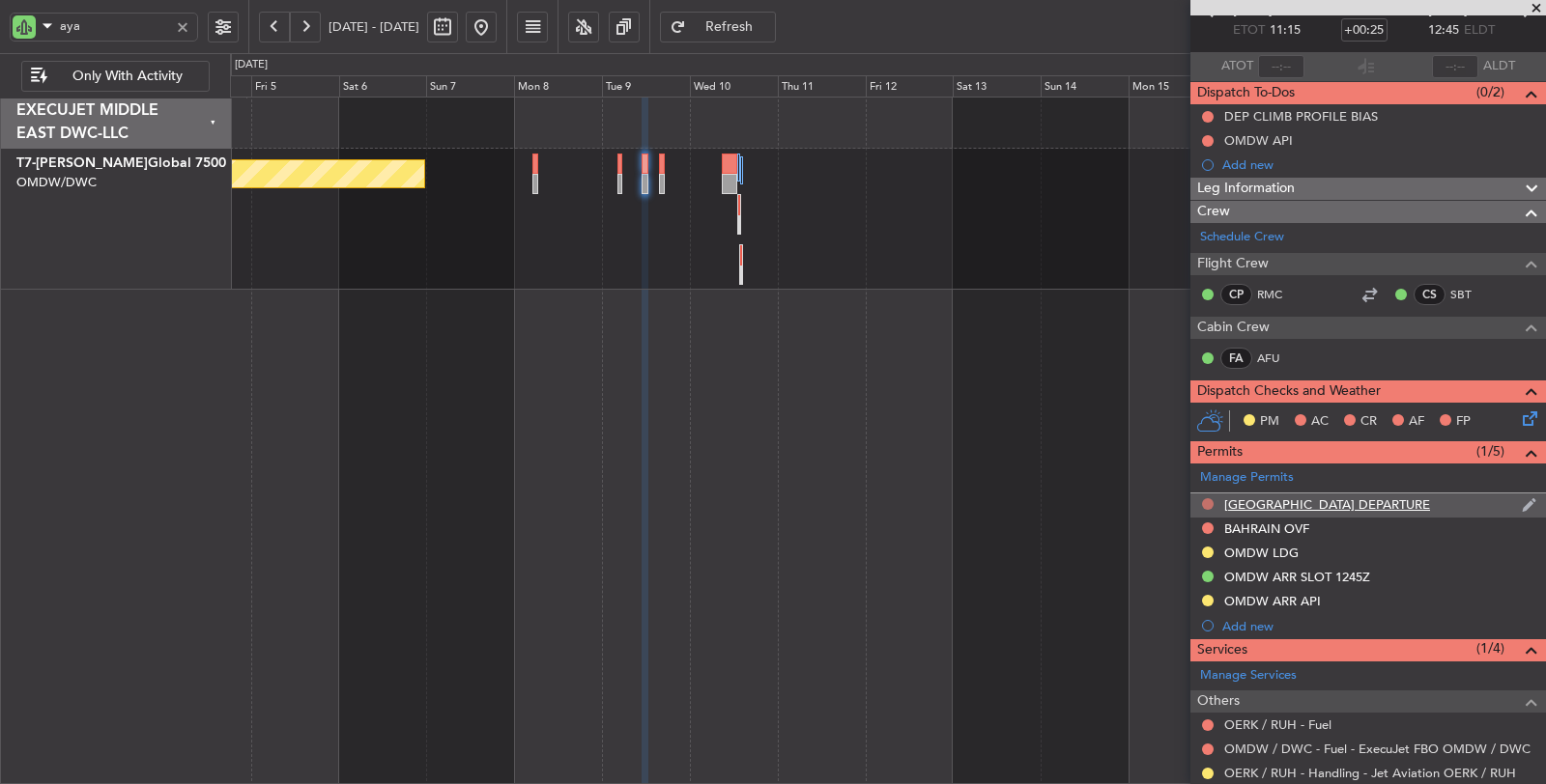
click at [1209, 498] on button at bounding box center [1208, 504] width 12 height 12
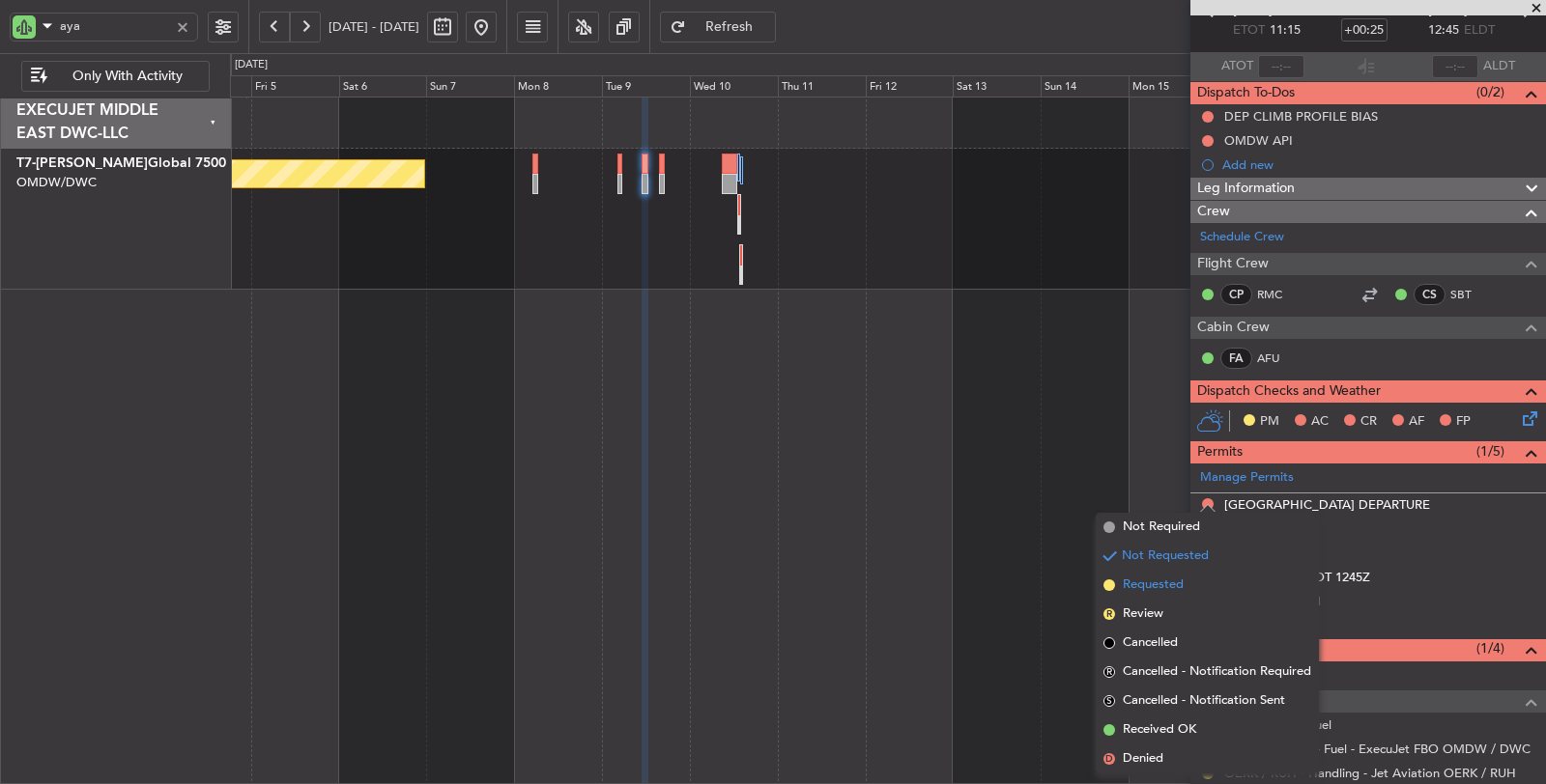
click at [1163, 578] on span "Requested" at bounding box center [1152, 585] width 61 height 19
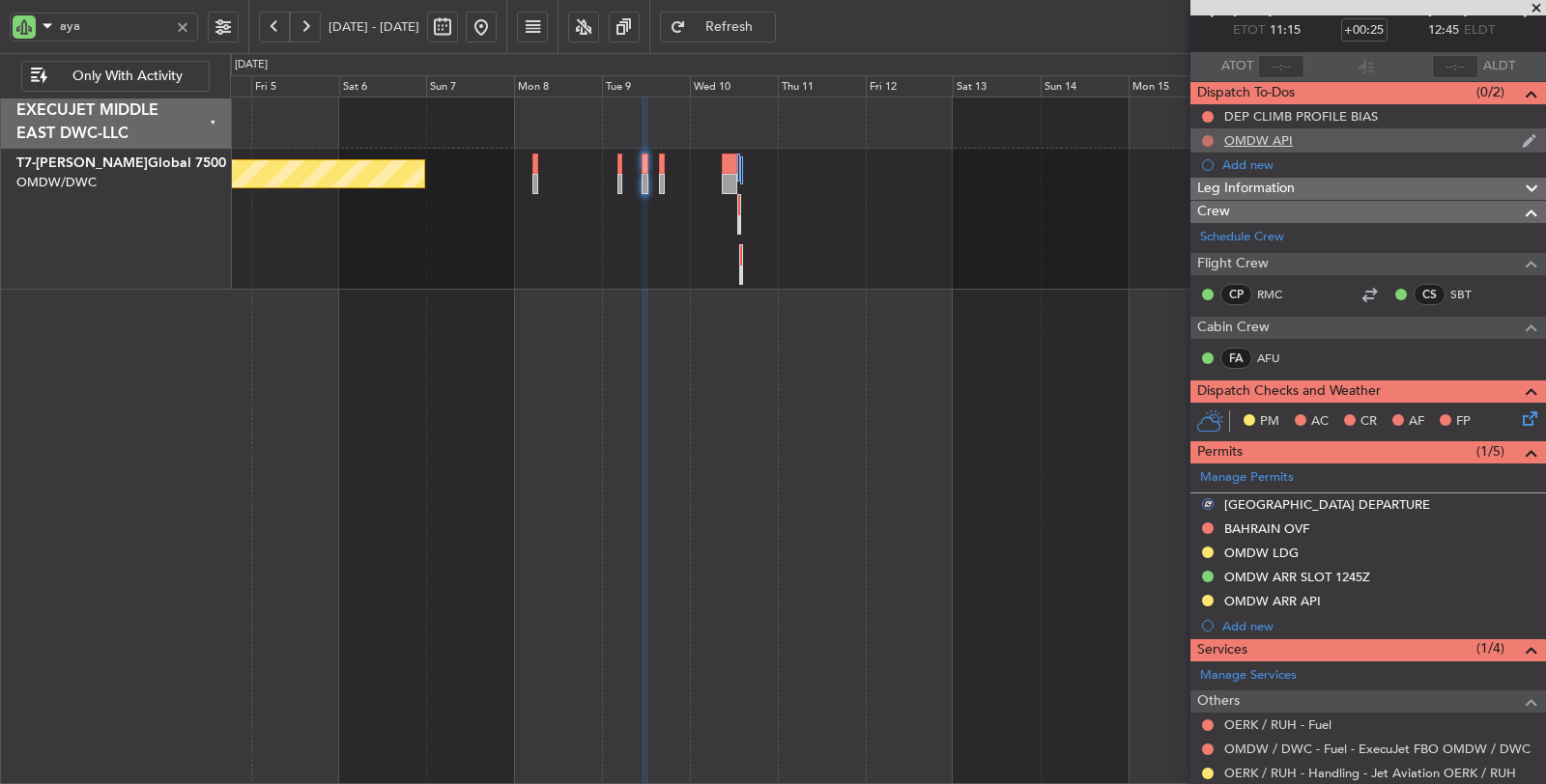
click at [1210, 136] on button at bounding box center [1208, 141] width 12 height 12
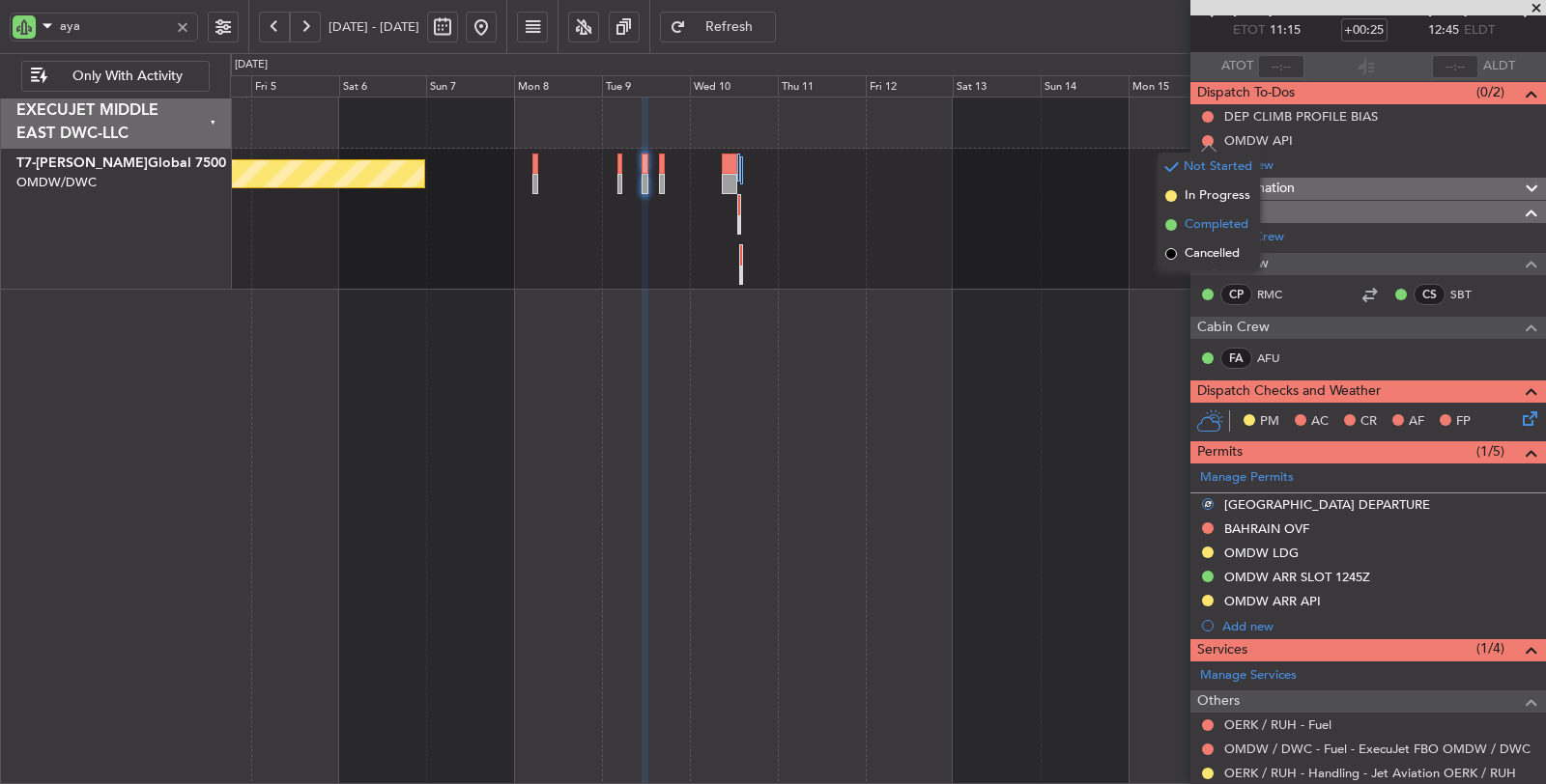
click at [1218, 220] on span "Completed" at bounding box center [1216, 225] width 64 height 19
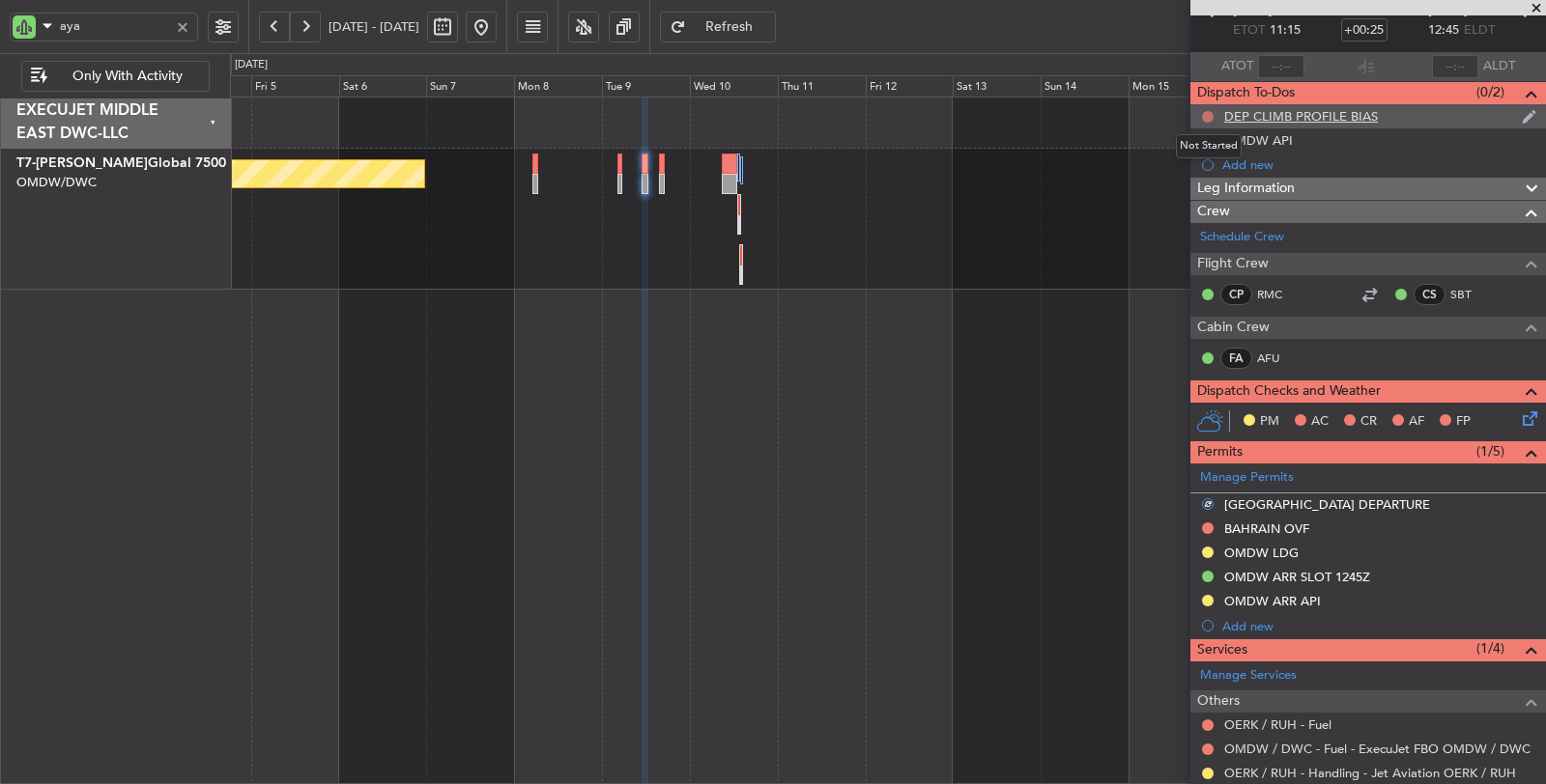
click at [1211, 111] on button at bounding box center [1208, 117] width 12 height 12
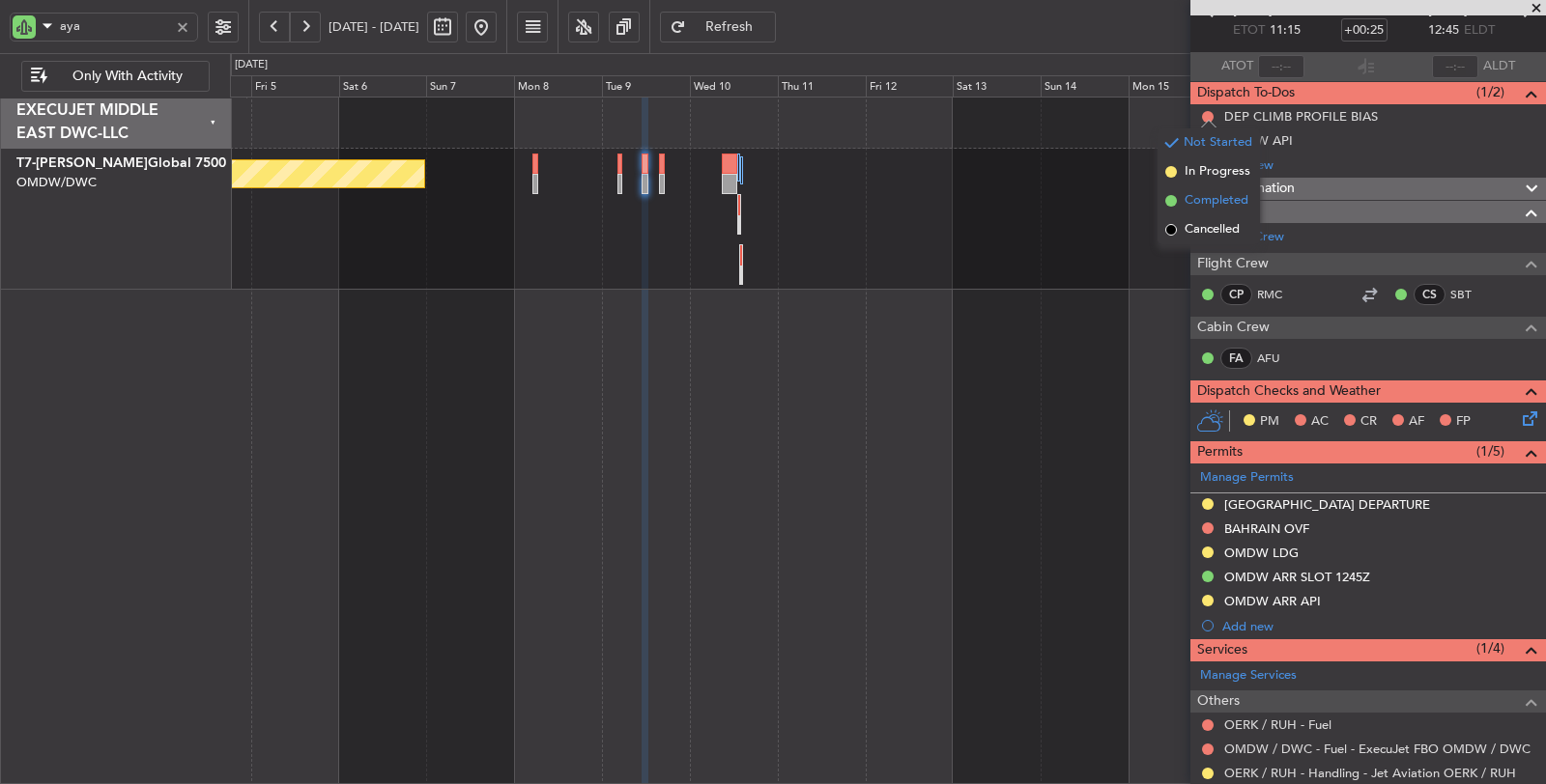
click at [1208, 203] on span "Completed" at bounding box center [1216, 201] width 64 height 19
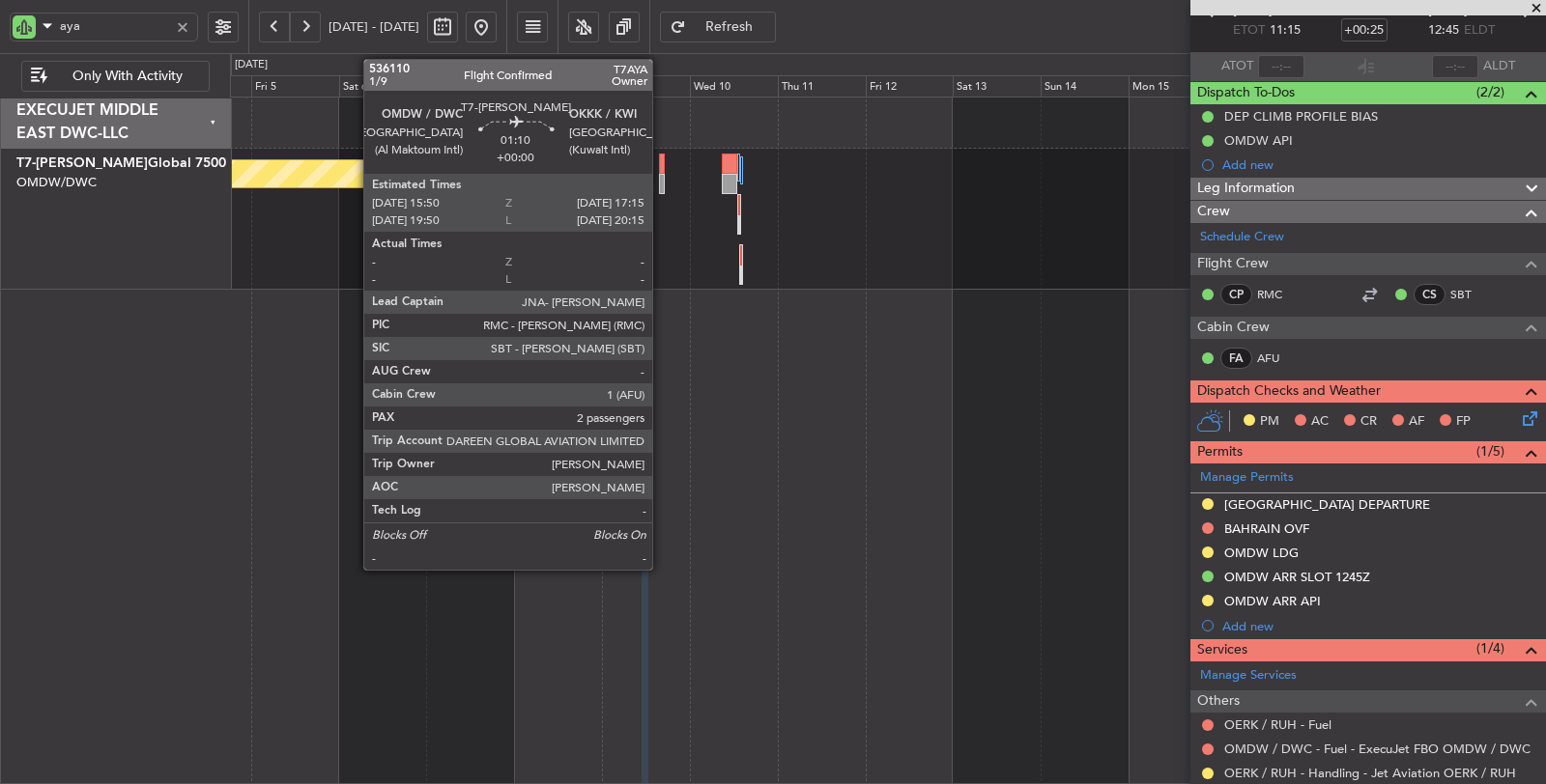
click at [662, 185] on div at bounding box center [662, 183] width 6 height 20
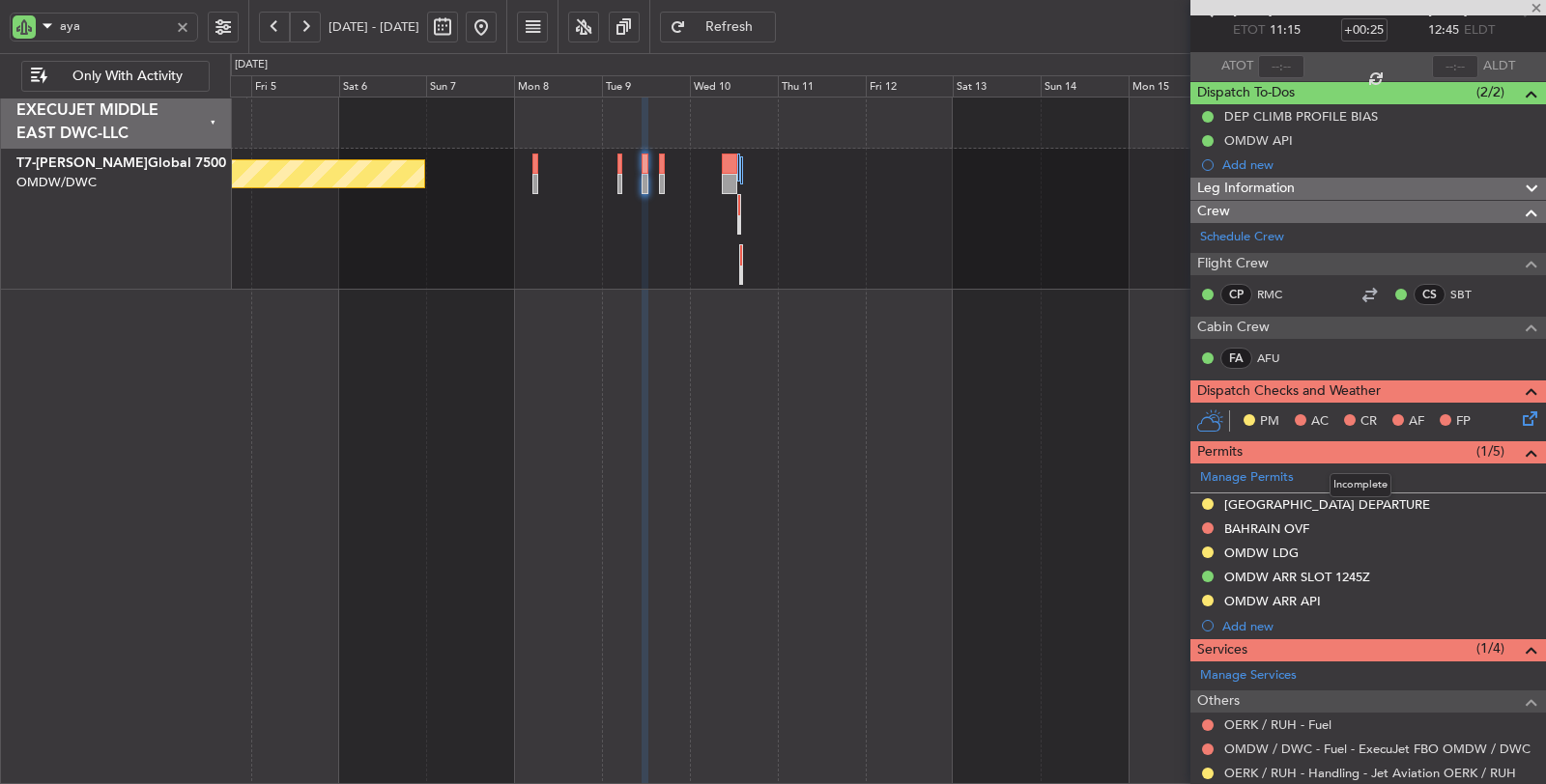
type input "2"
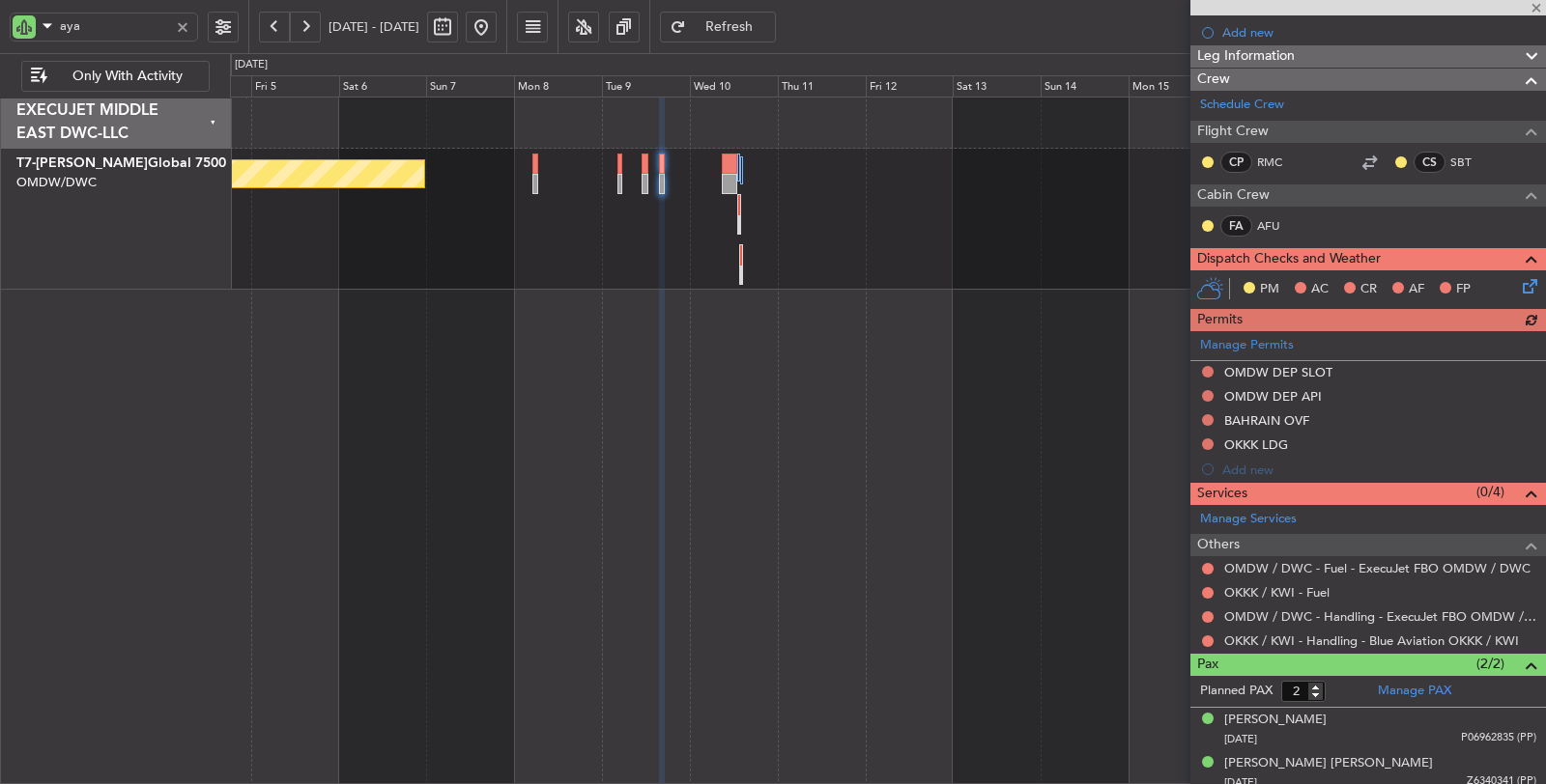
scroll to position [267, 0]
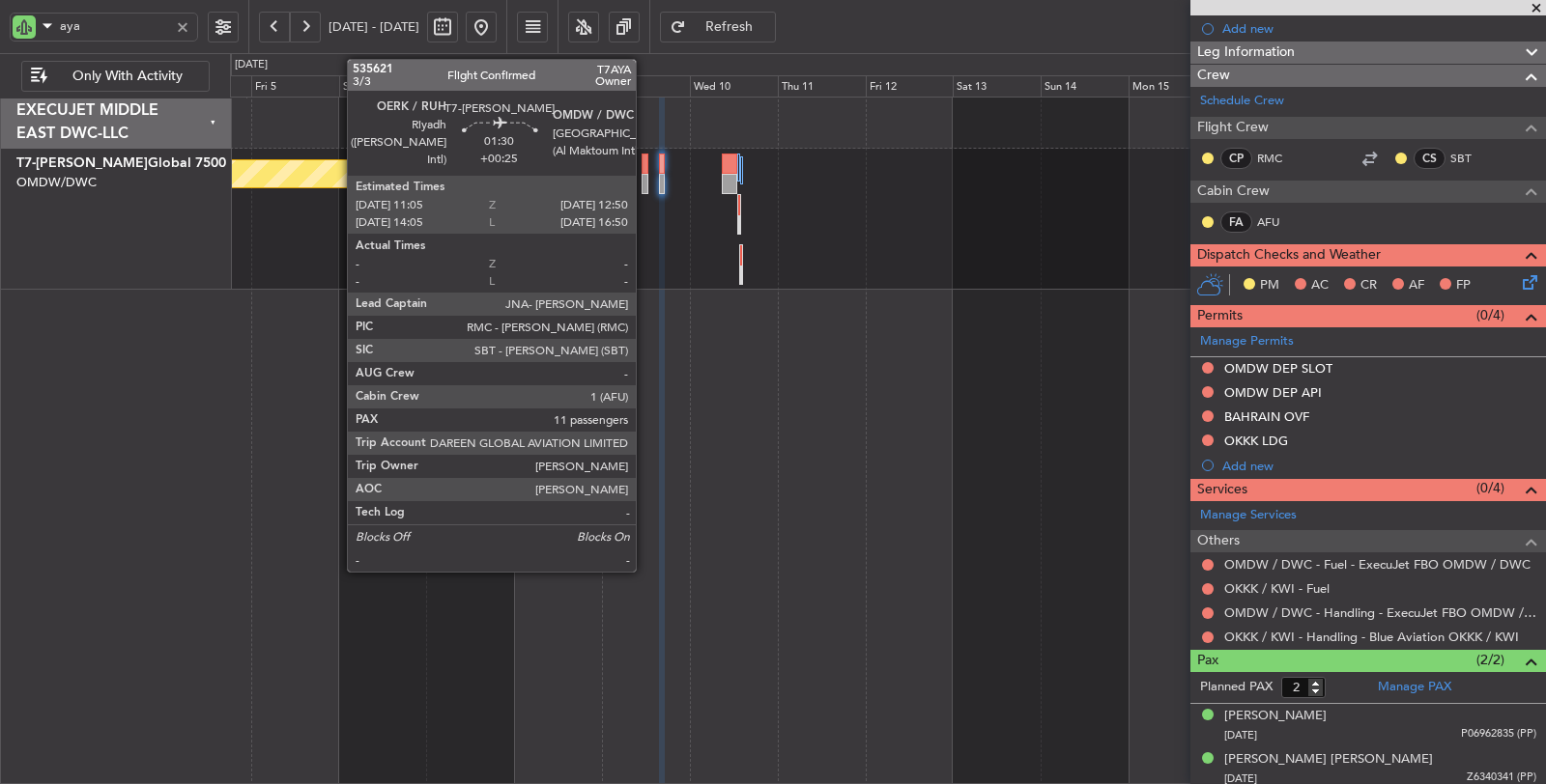
click at [646, 183] on div at bounding box center [645, 183] width 7 height 20
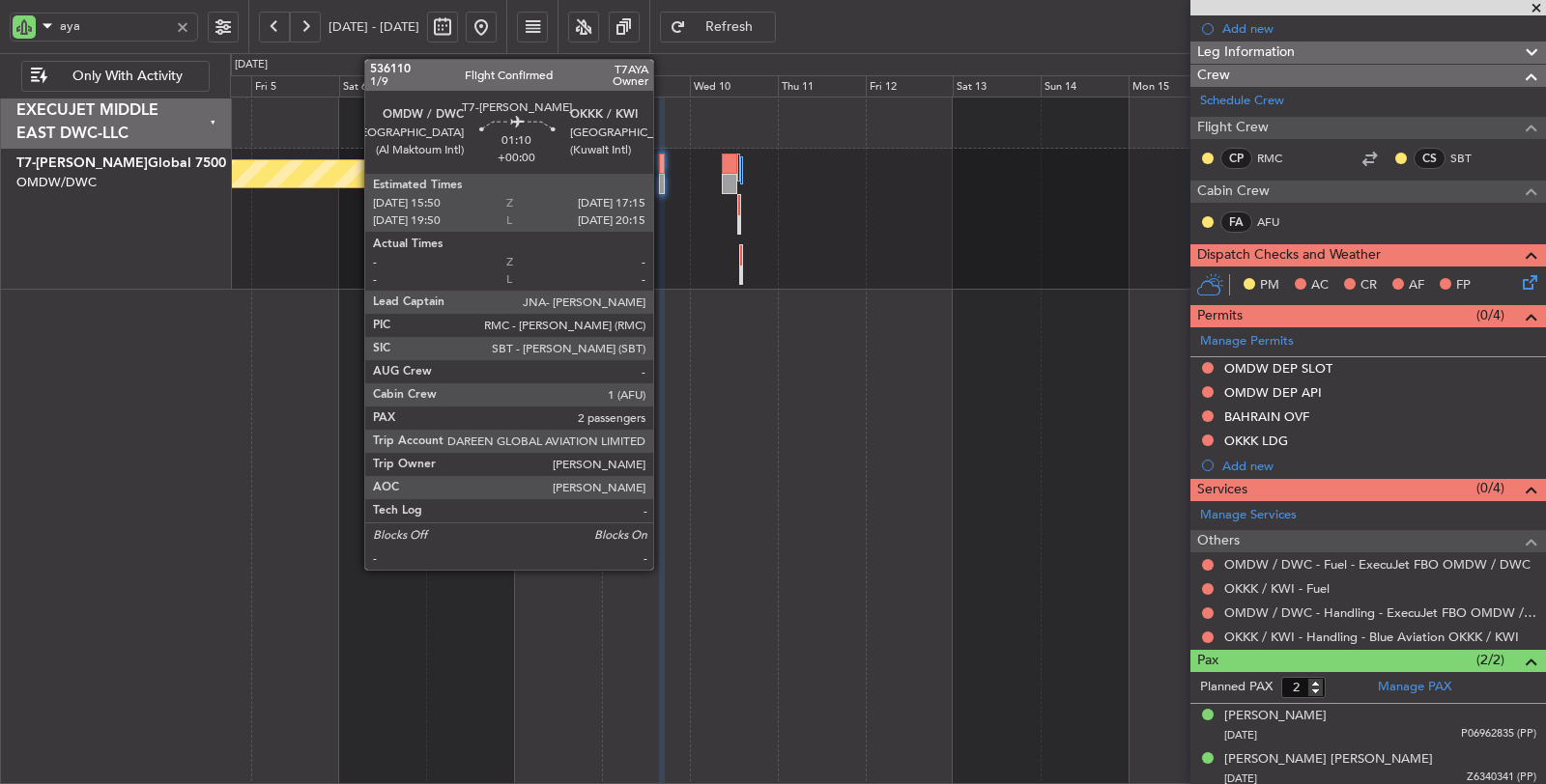
click at [663, 183] on div at bounding box center [662, 183] width 6 height 20
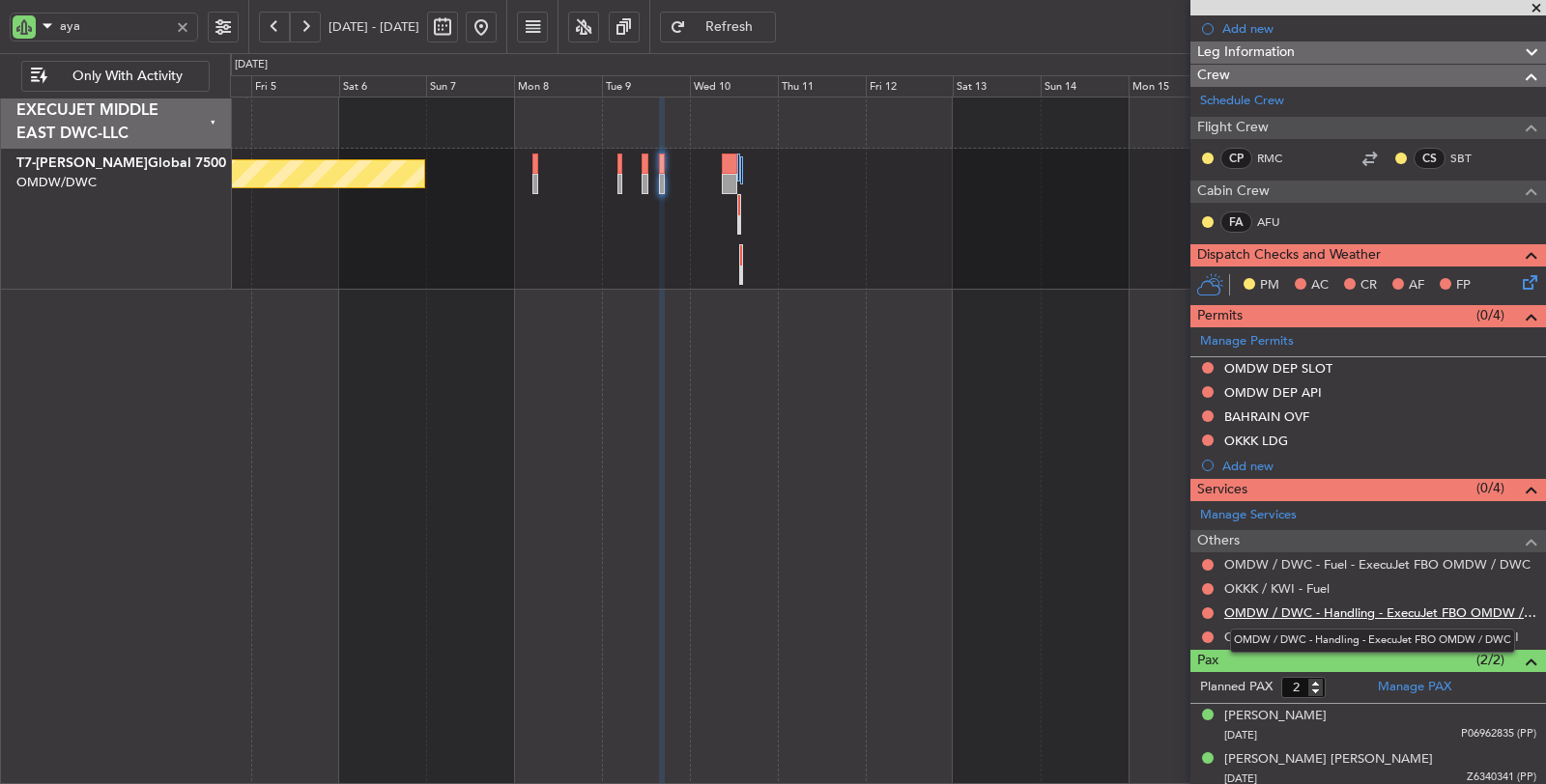
click at [1364, 607] on link "OMDW / DWC - Handling - ExecuJet FBO OMDW / DWC" at bounding box center [1380, 612] width 312 height 16
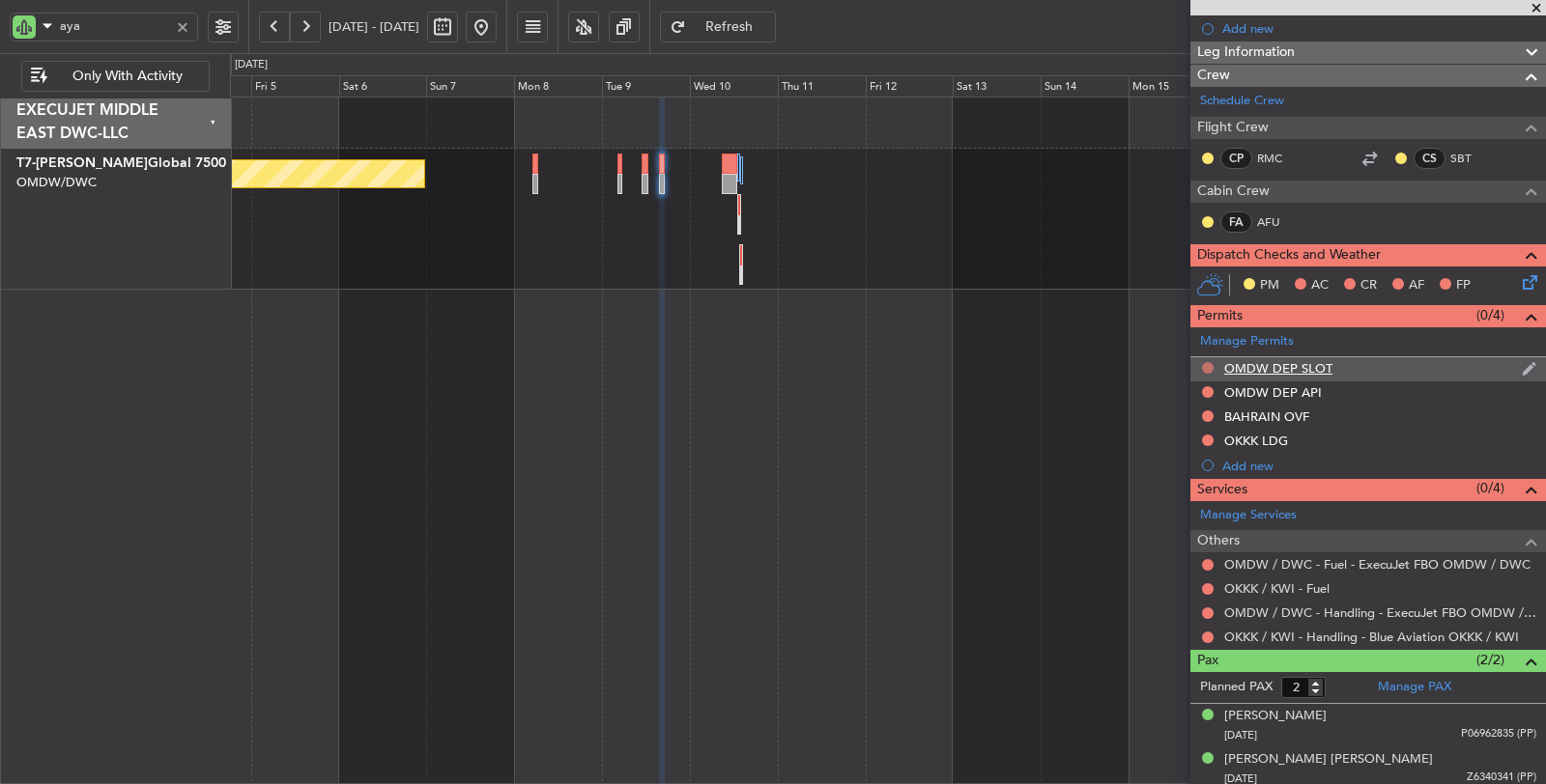
click at [1210, 362] on button at bounding box center [1208, 368] width 12 height 12
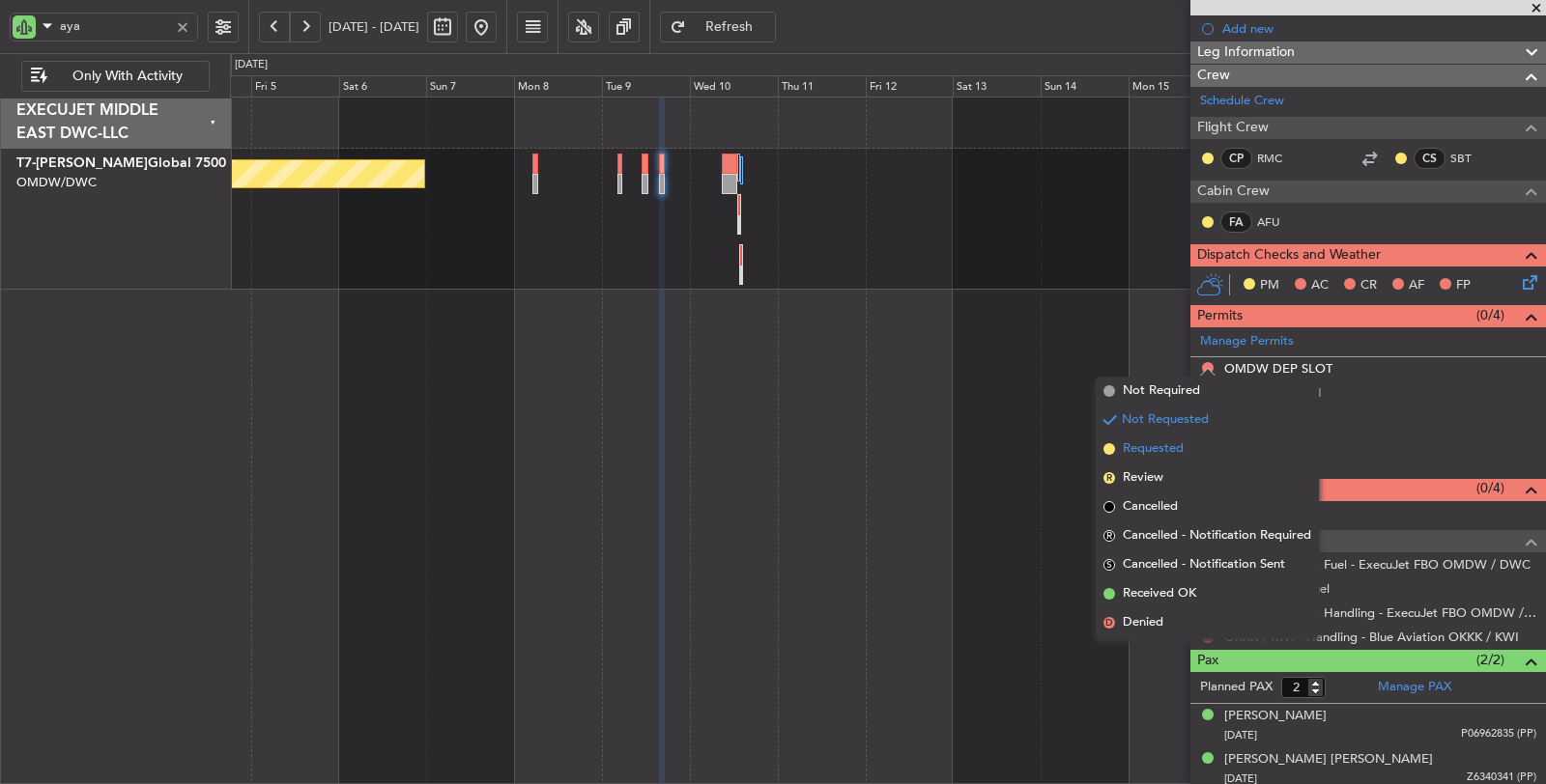
click at [1184, 447] on li "Requested" at bounding box center [1207, 450] width 223 height 29
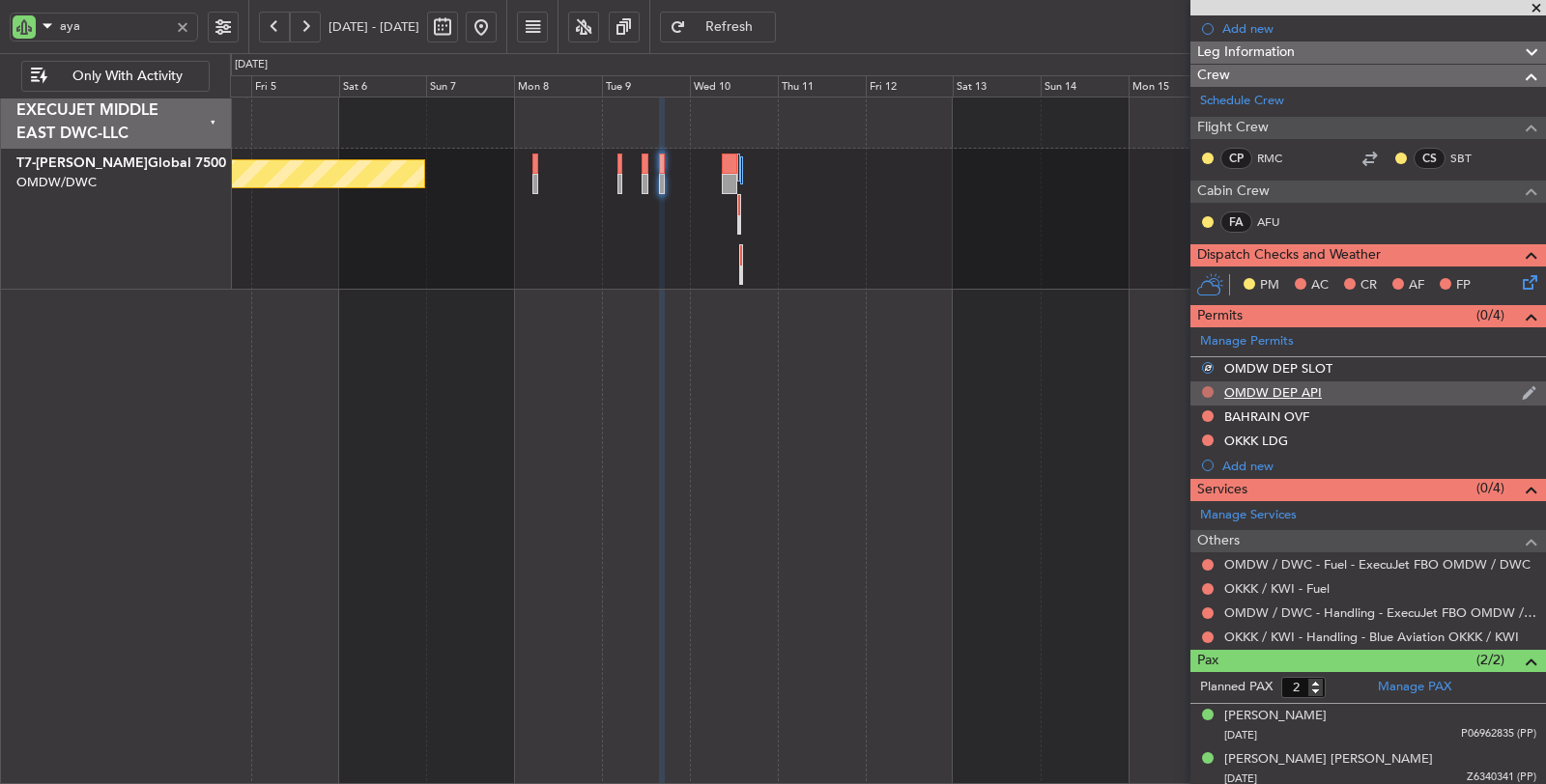
click at [1205, 389] on button at bounding box center [1208, 392] width 12 height 12
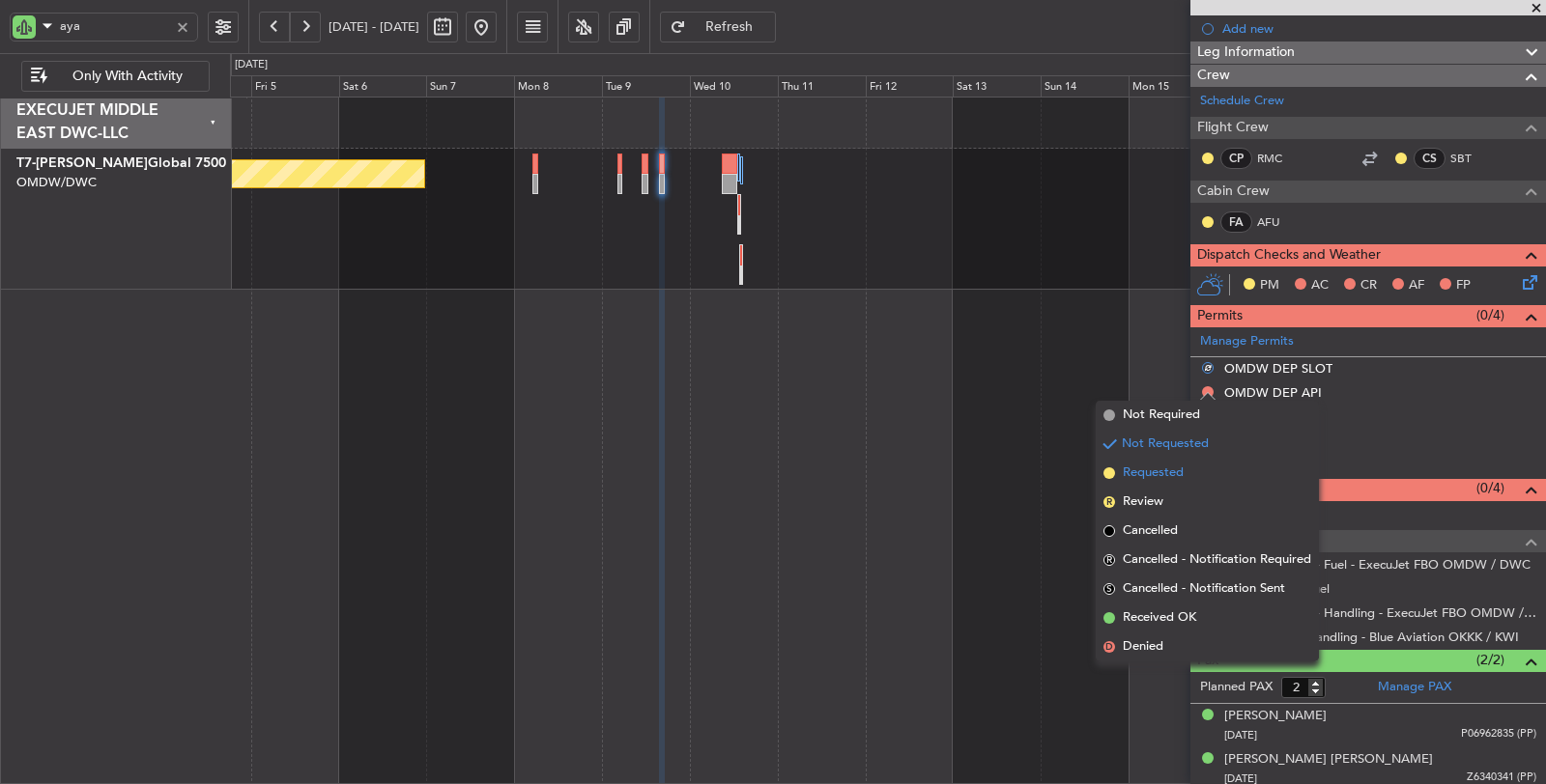
click at [1183, 474] on li "Requested" at bounding box center [1207, 473] width 223 height 29
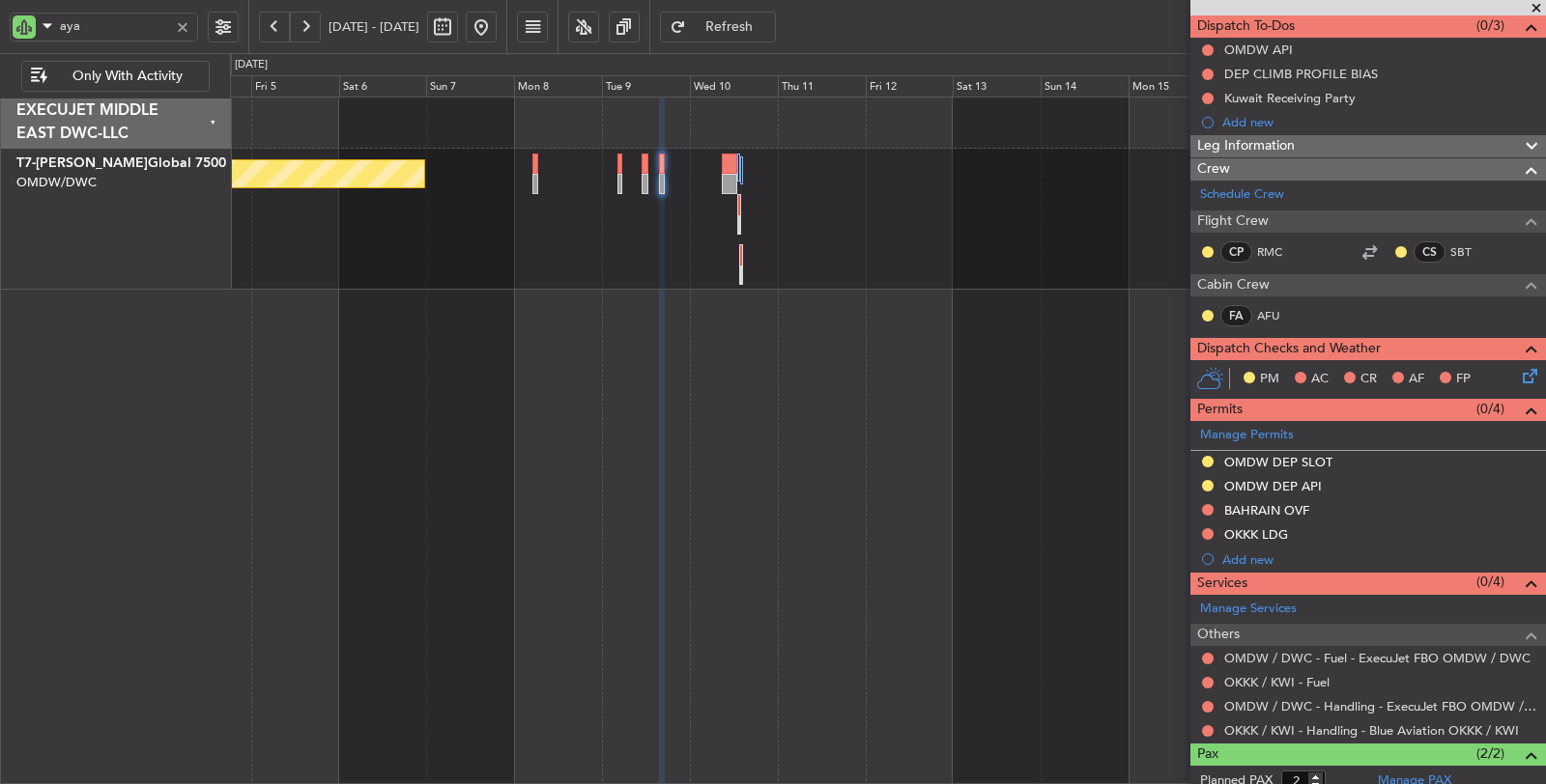
scroll to position [0, 0]
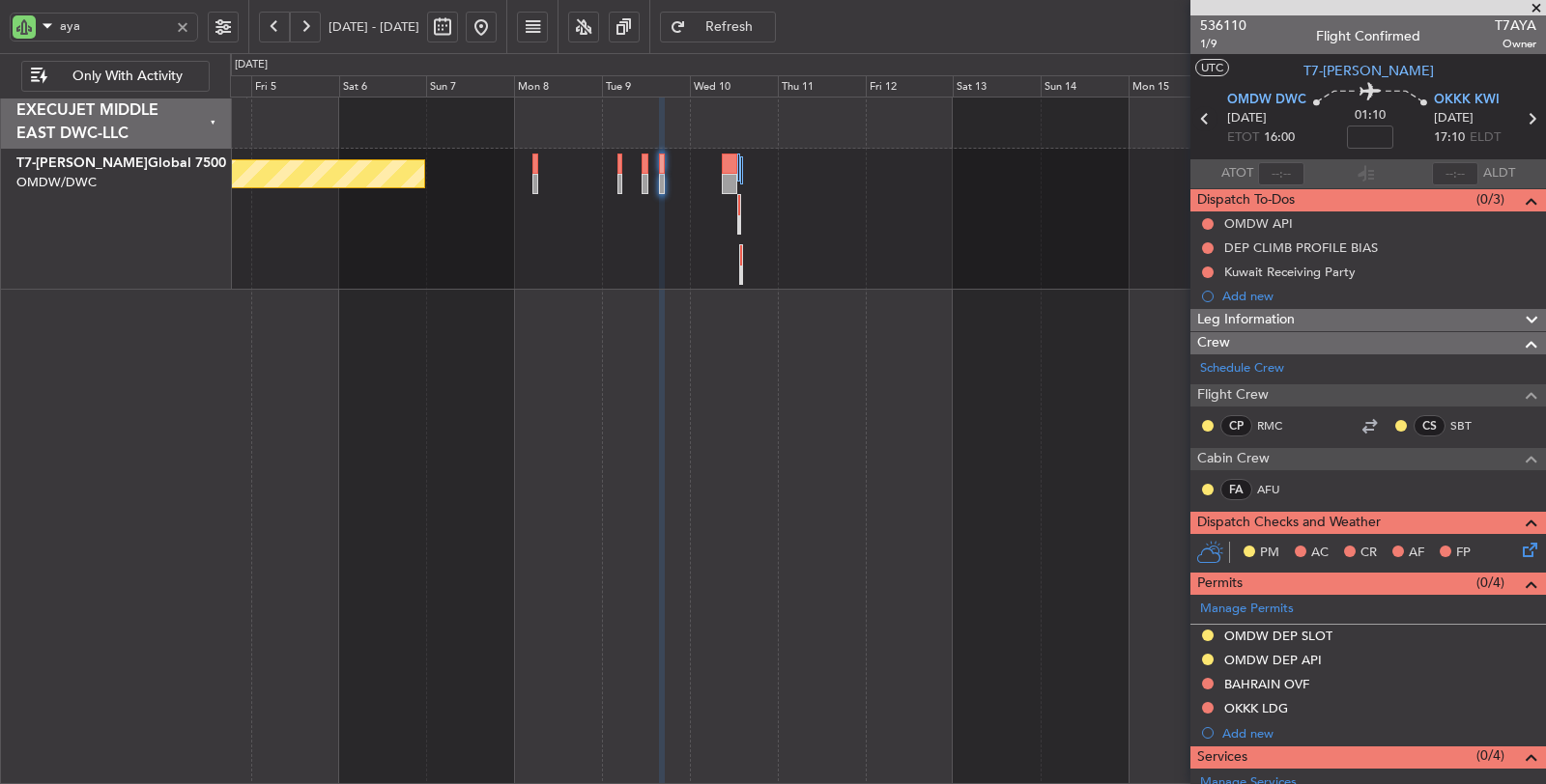
click at [1201, 122] on icon at bounding box center [1205, 119] width 25 height 25
type input "+00:25"
type input "11"
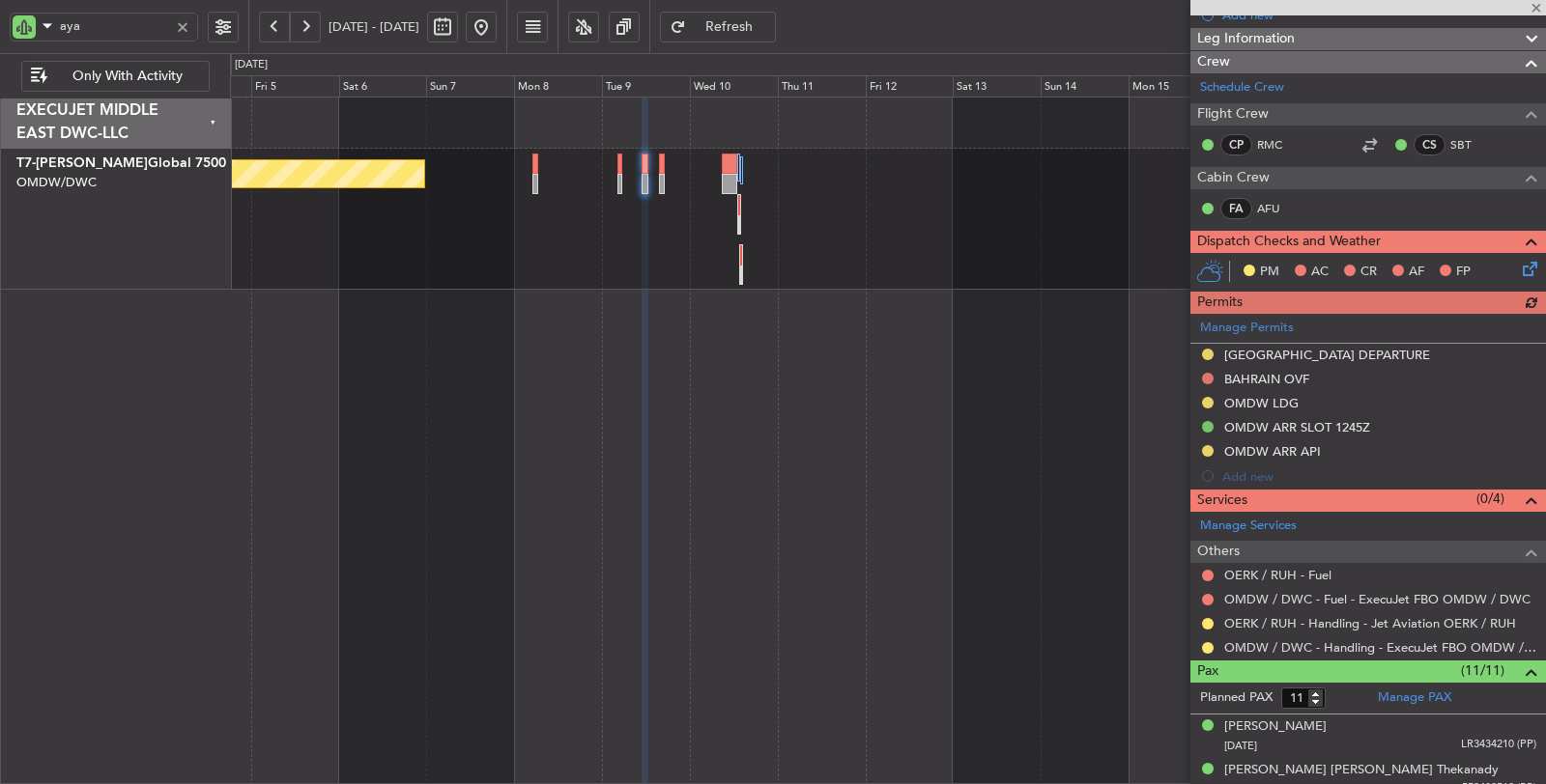
scroll to position [322, 0]
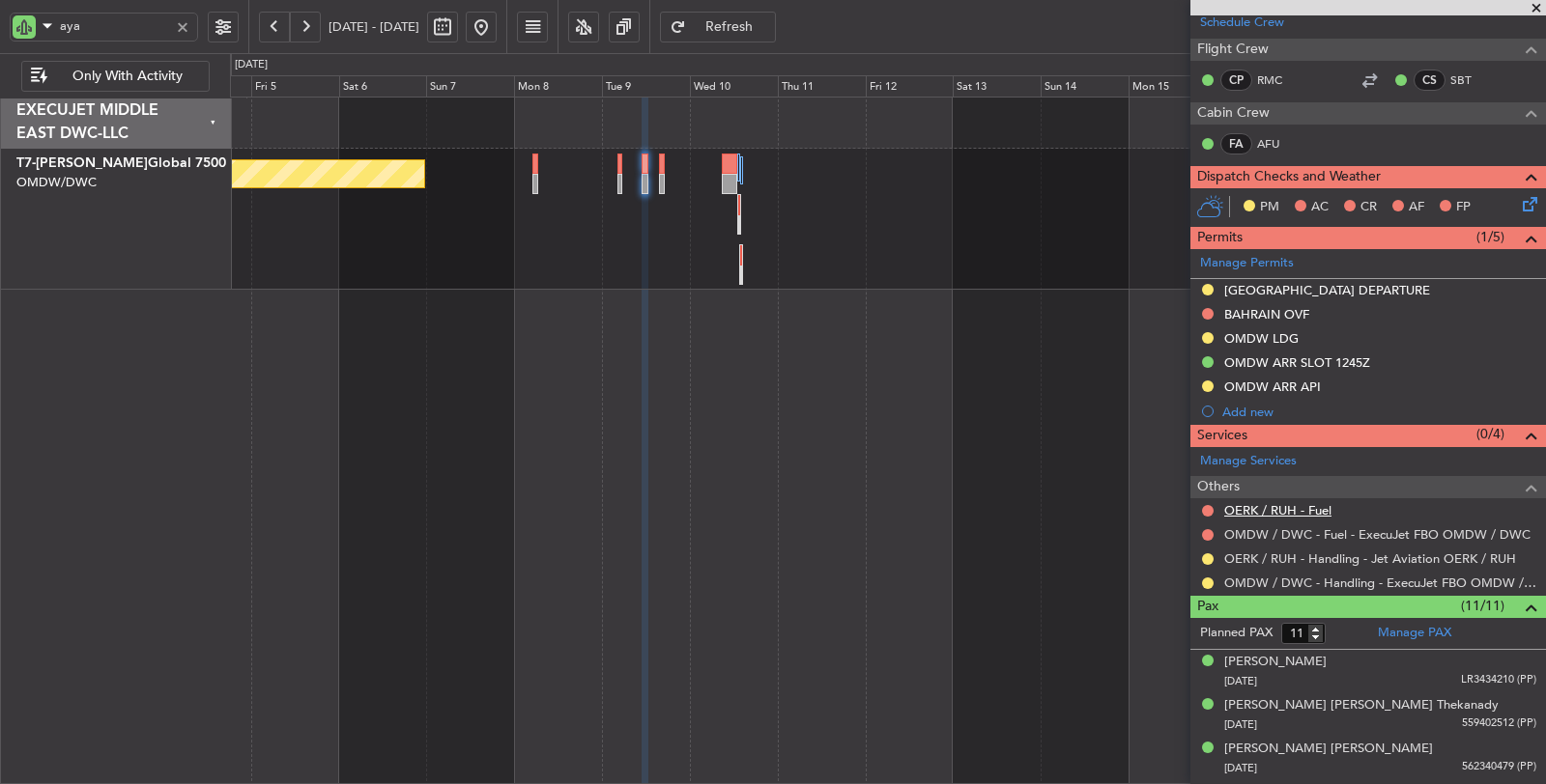
click at [1264, 507] on link "OERK / RUH - Fuel" at bounding box center [1278, 510] width 108 height 16
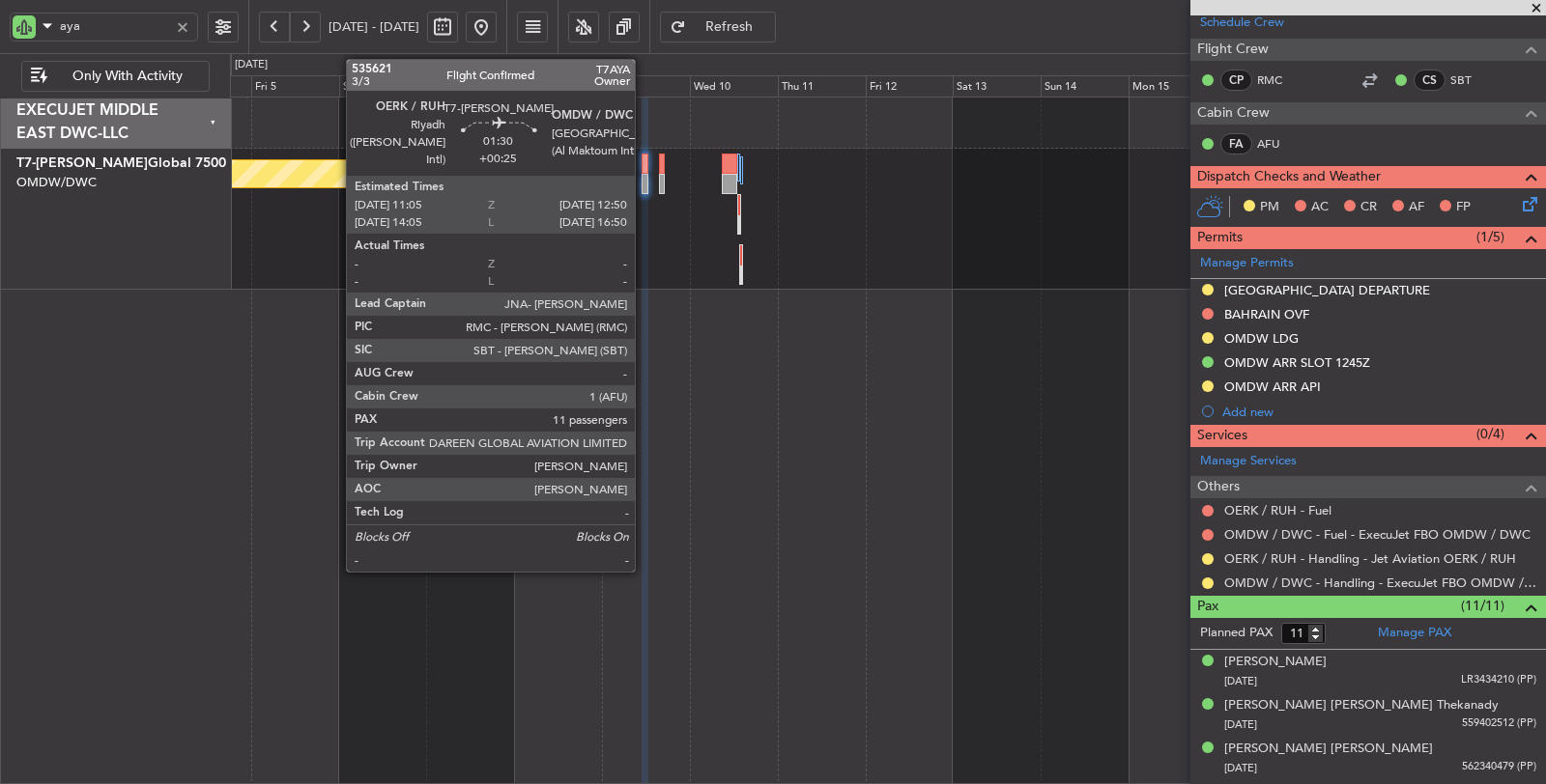
click at [645, 187] on div at bounding box center [645, 183] width 7 height 20
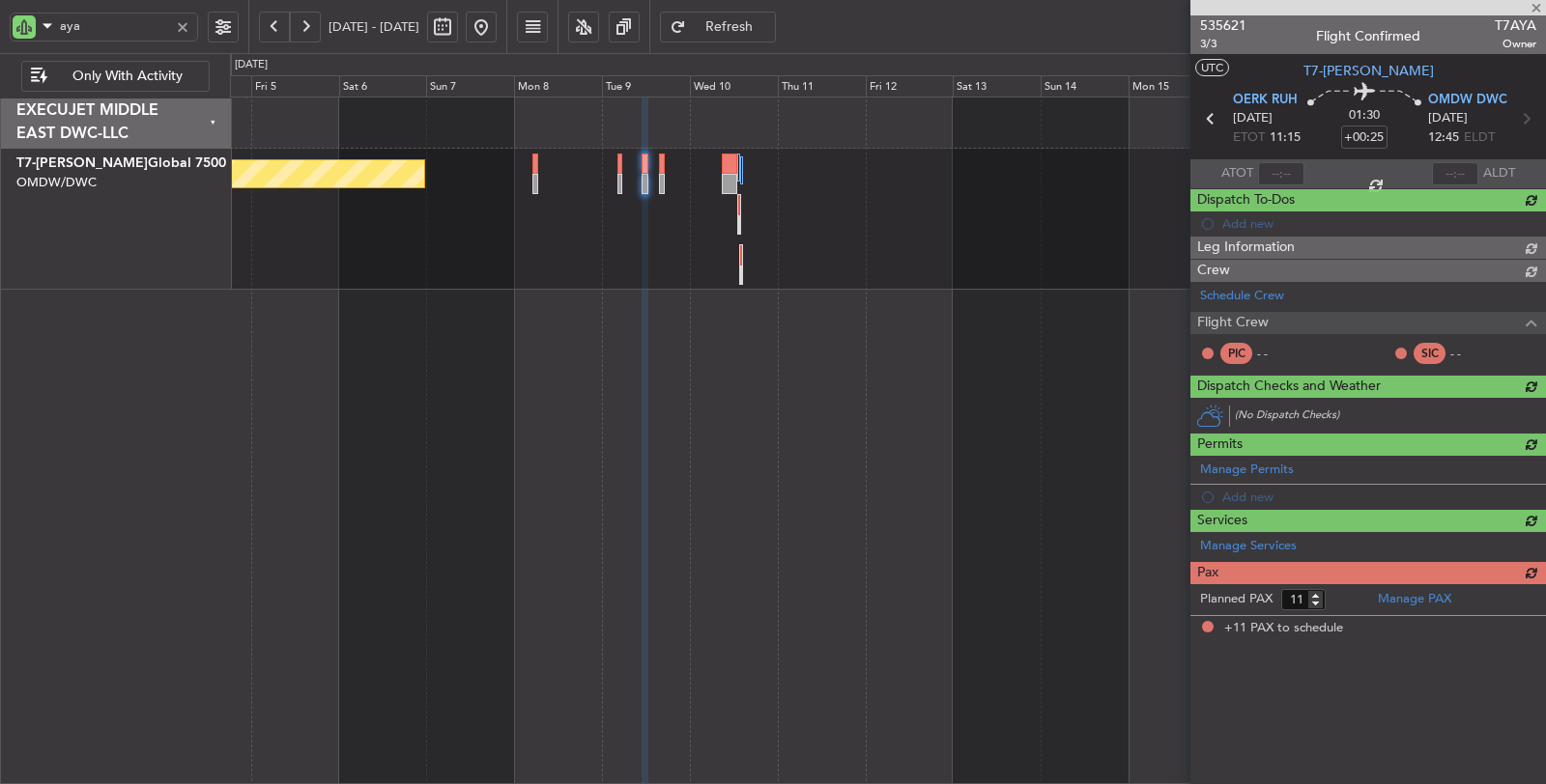
scroll to position [0, 0]
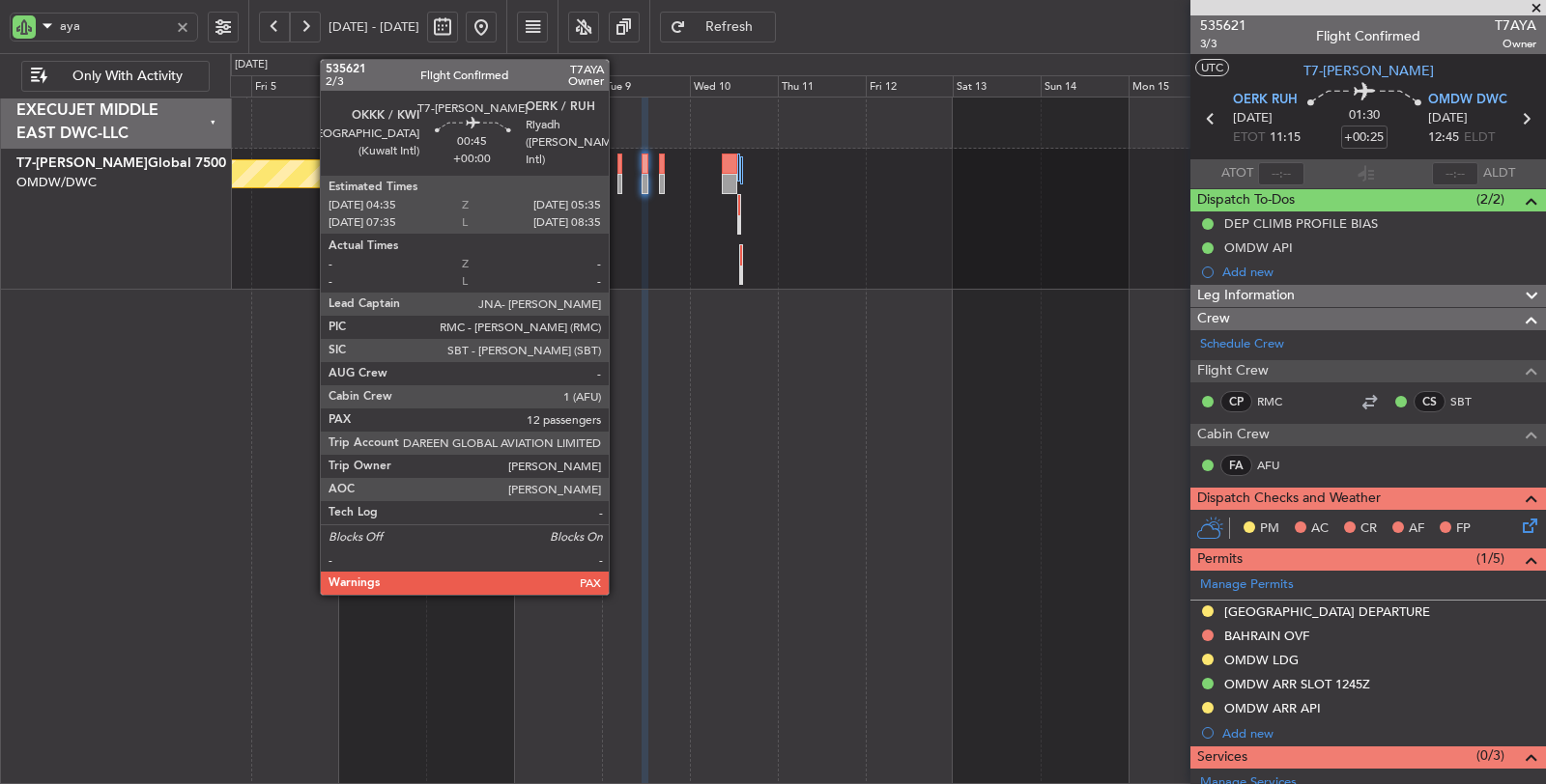
click at [618, 181] on div at bounding box center [619, 183] width 4 height 20
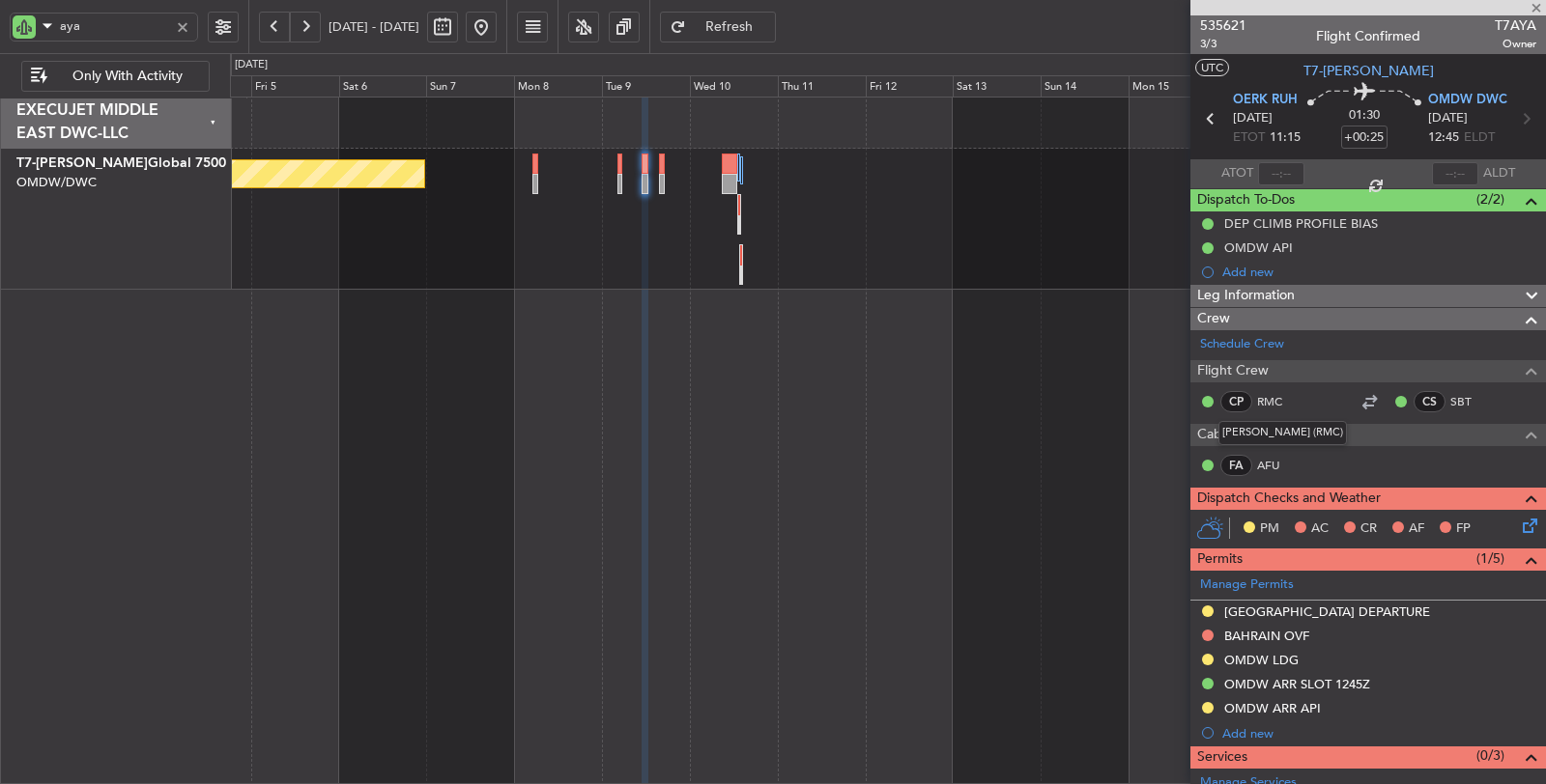
type input "12"
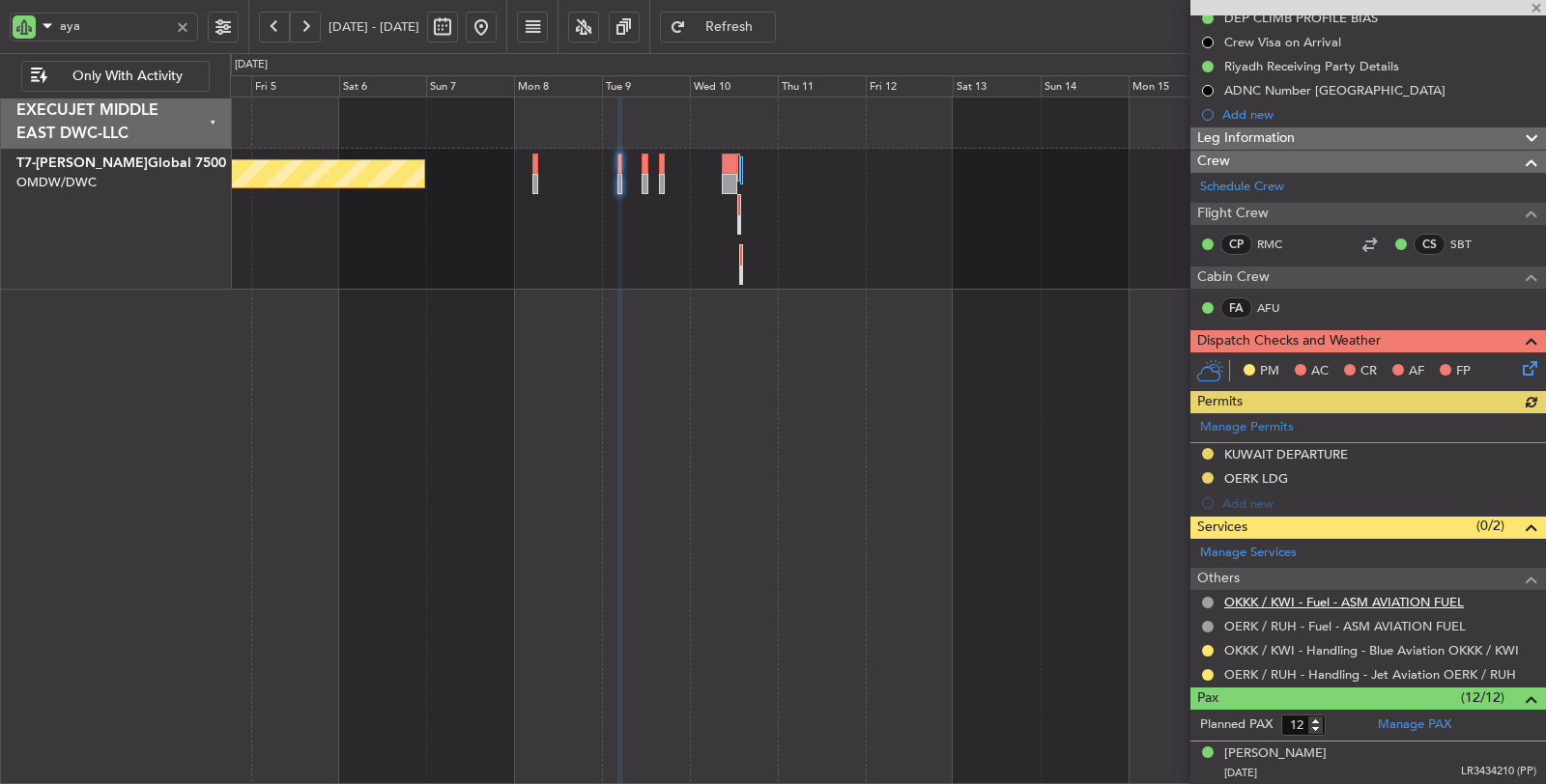
scroll to position [322, 0]
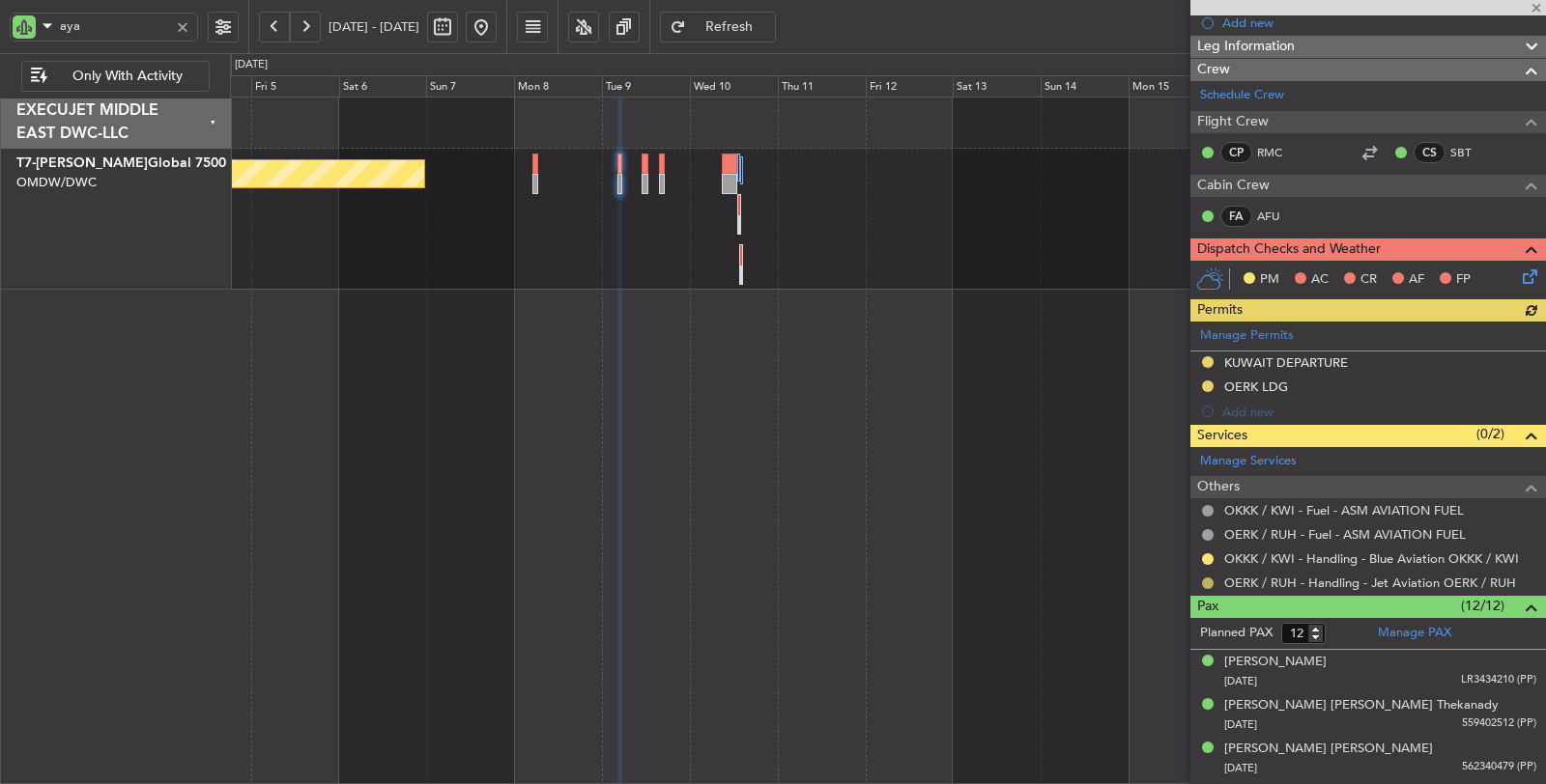
click at [1210, 578] on button at bounding box center [1208, 583] width 12 height 12
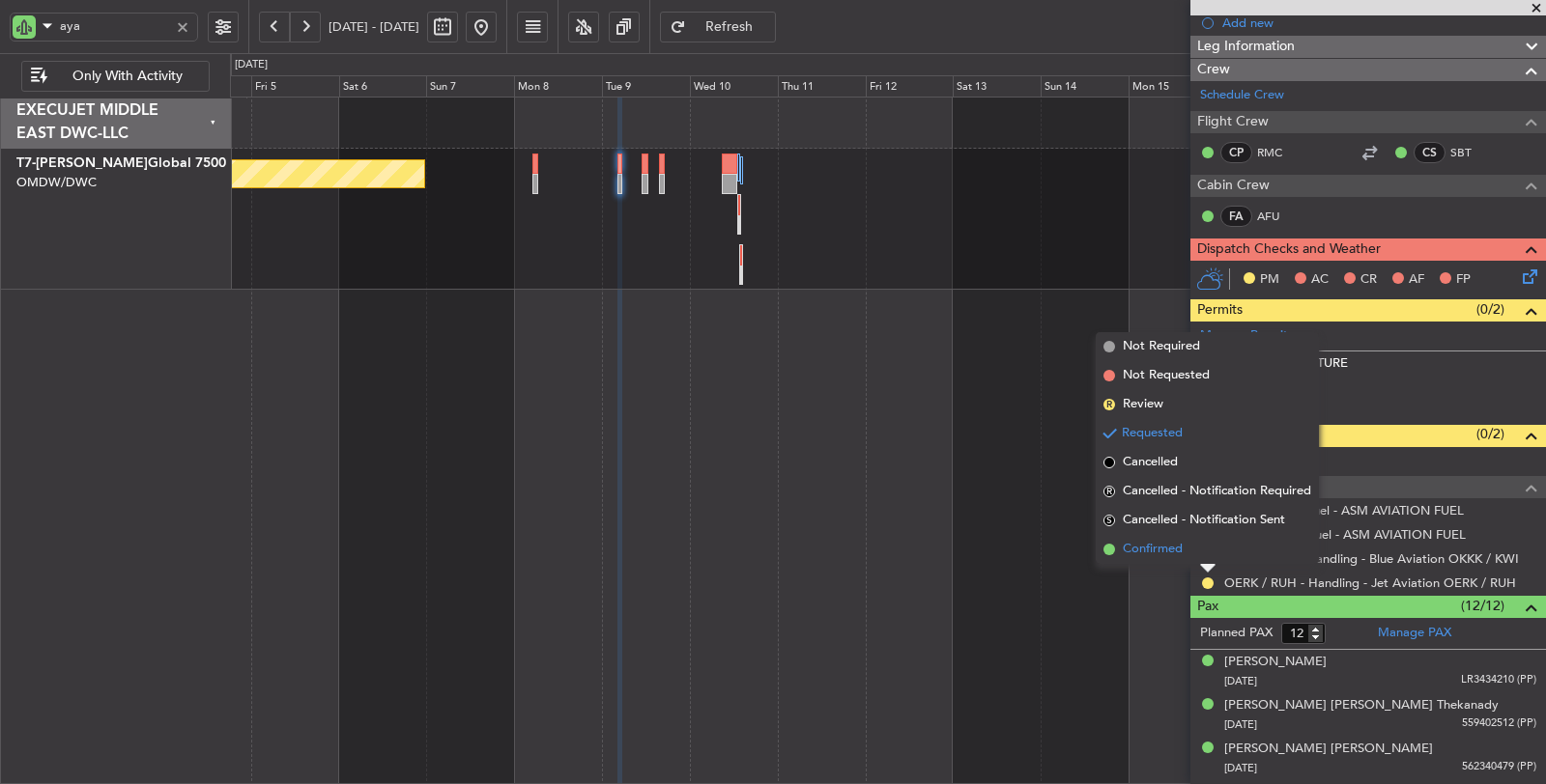
click at [1155, 550] on span "Confirmed" at bounding box center [1152, 549] width 60 height 19
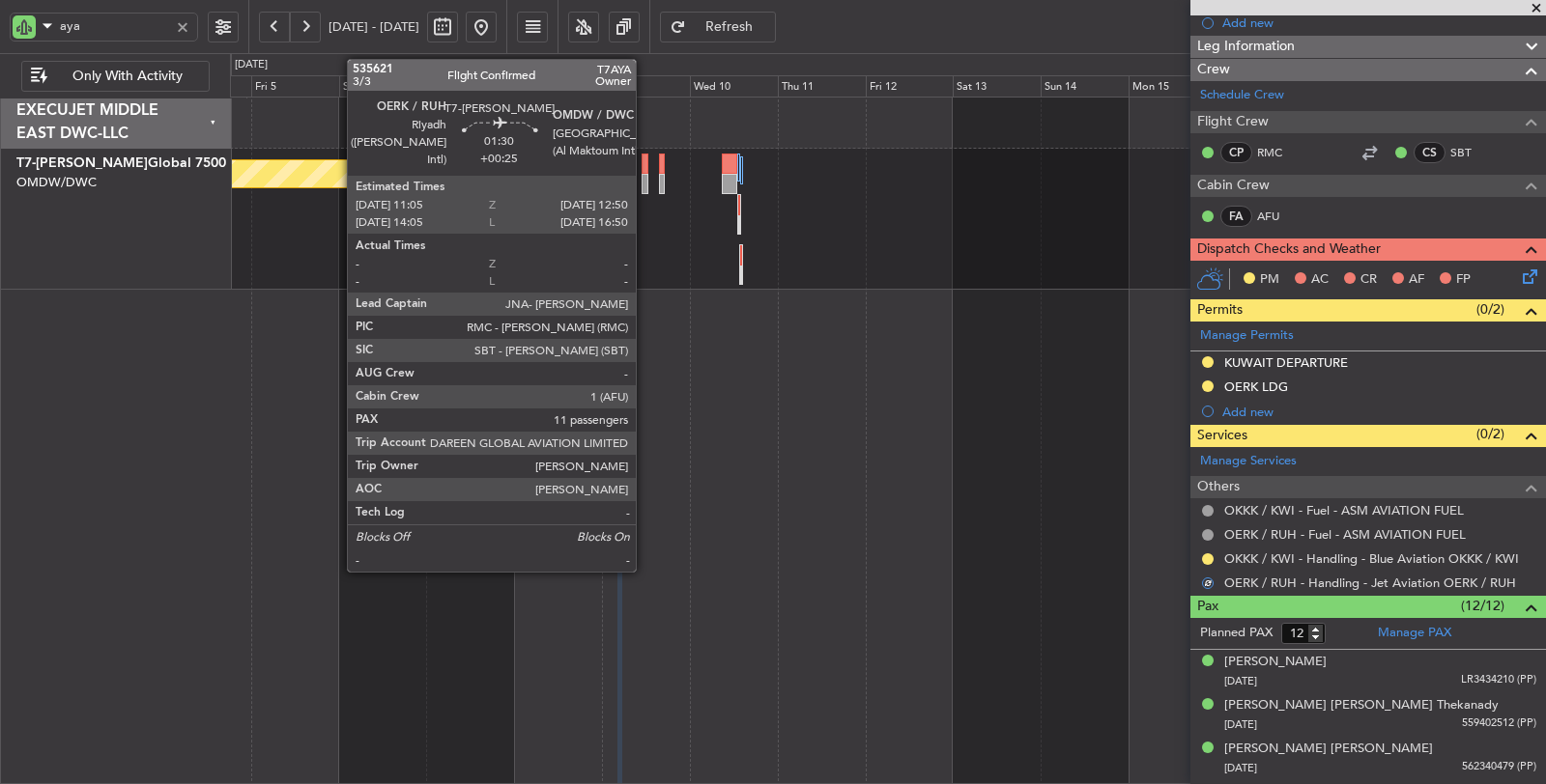
click at [646, 186] on div at bounding box center [645, 183] width 7 height 20
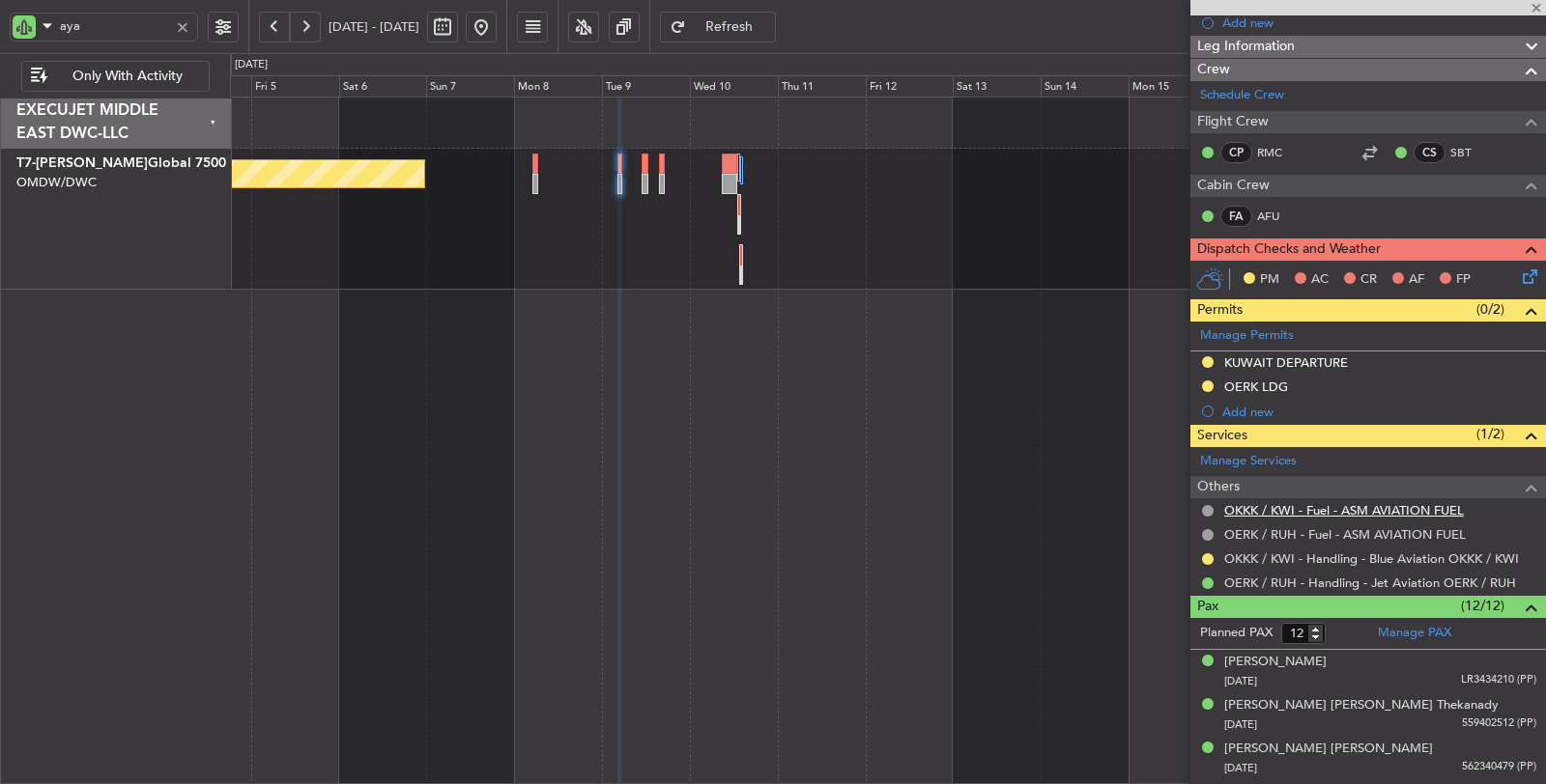
type input "+00:25"
type input "11"
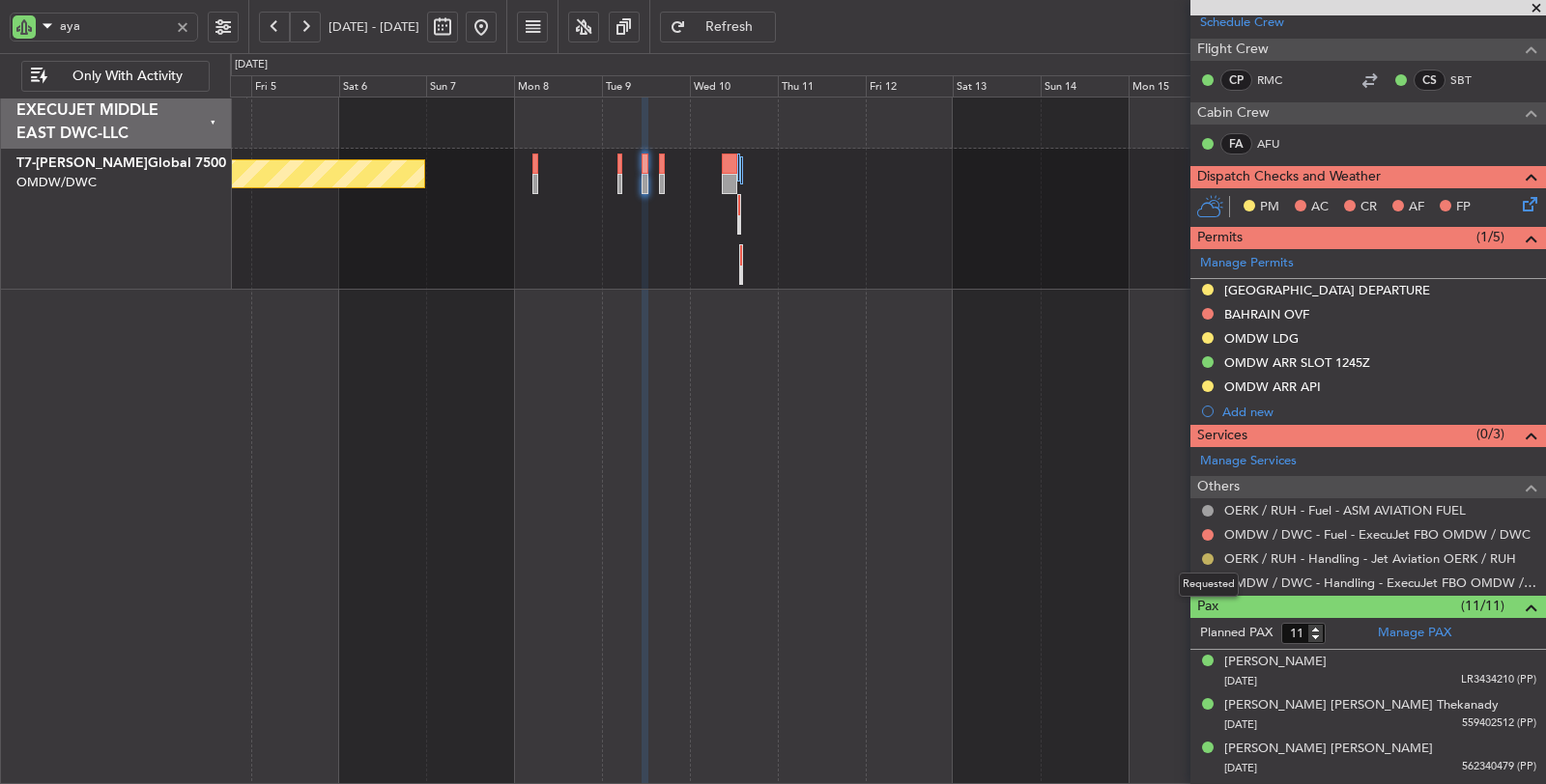
click at [1205, 553] on button at bounding box center [1208, 559] width 12 height 12
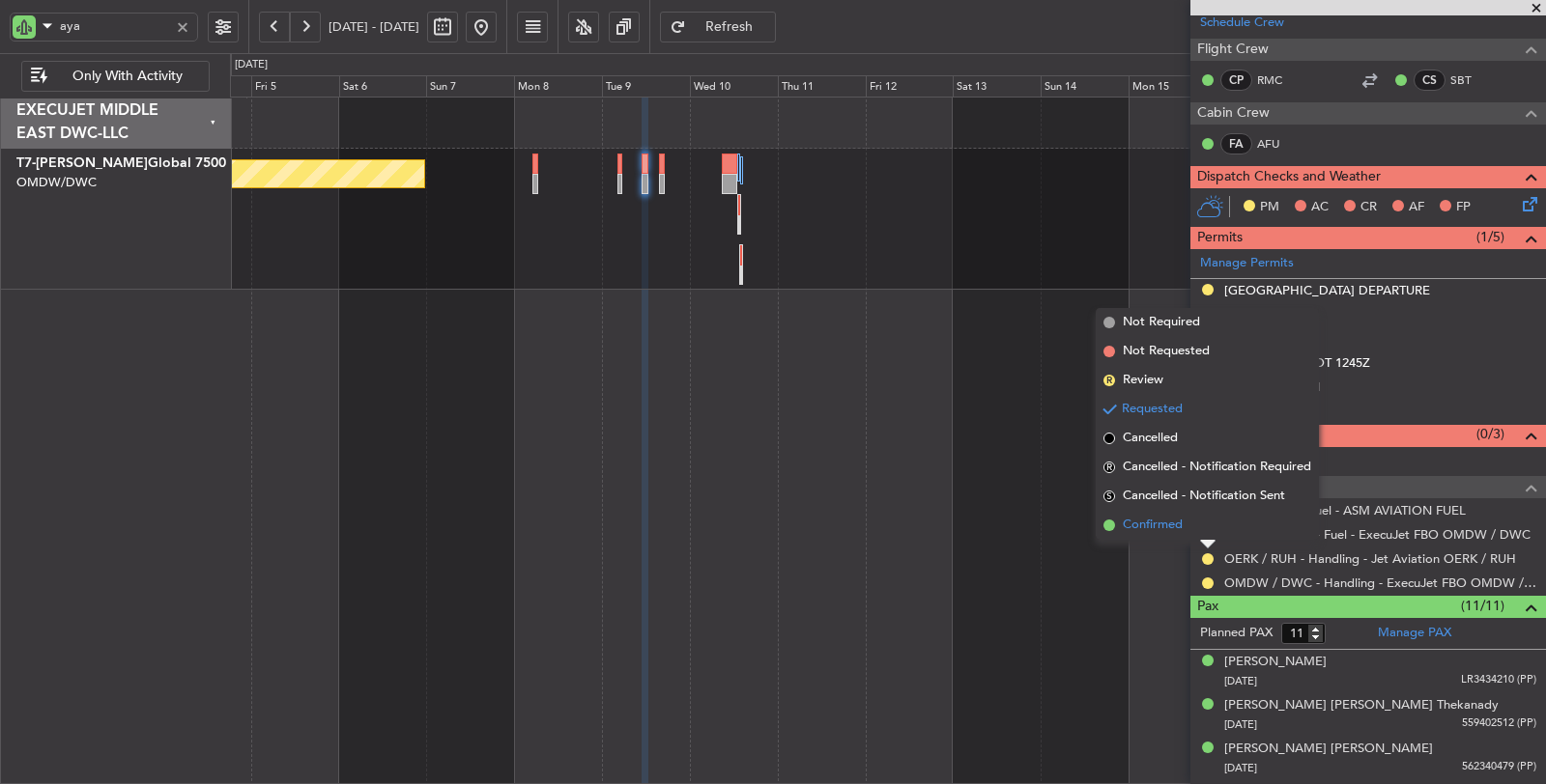
click at [1147, 521] on span "Confirmed" at bounding box center [1152, 525] width 60 height 19
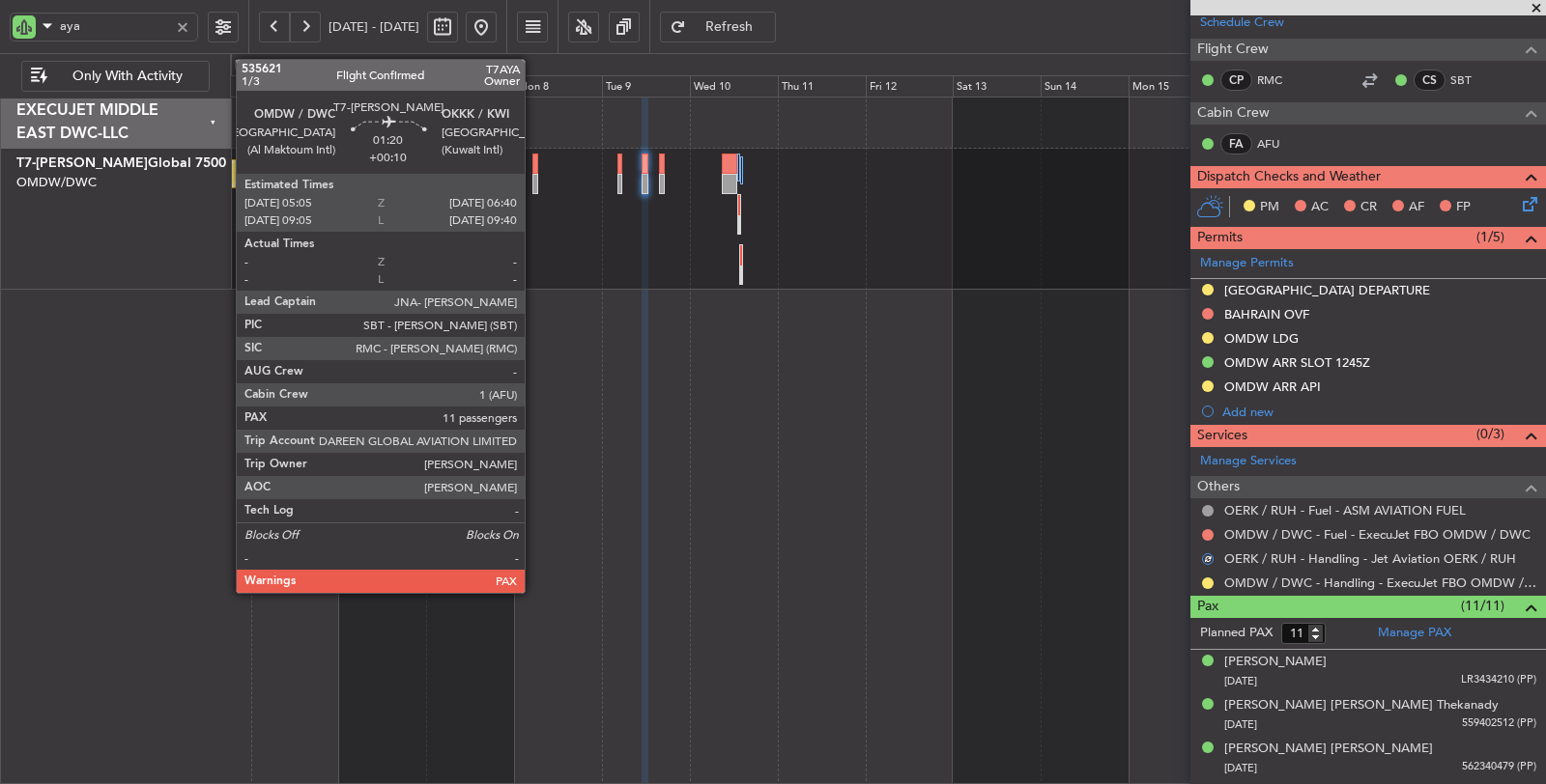
click at [534, 188] on div at bounding box center [535, 183] width 6 height 20
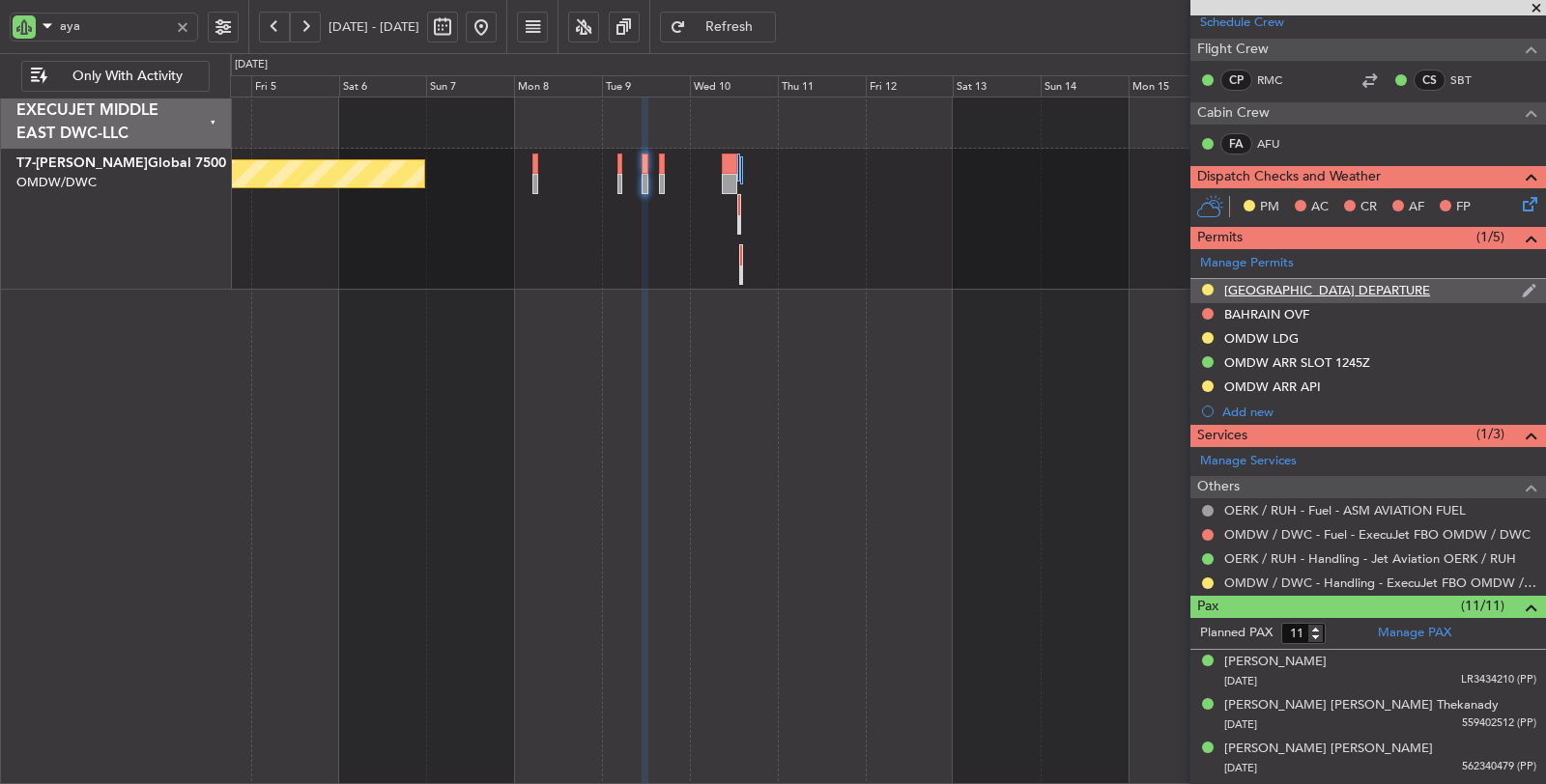
scroll to position [0, 0]
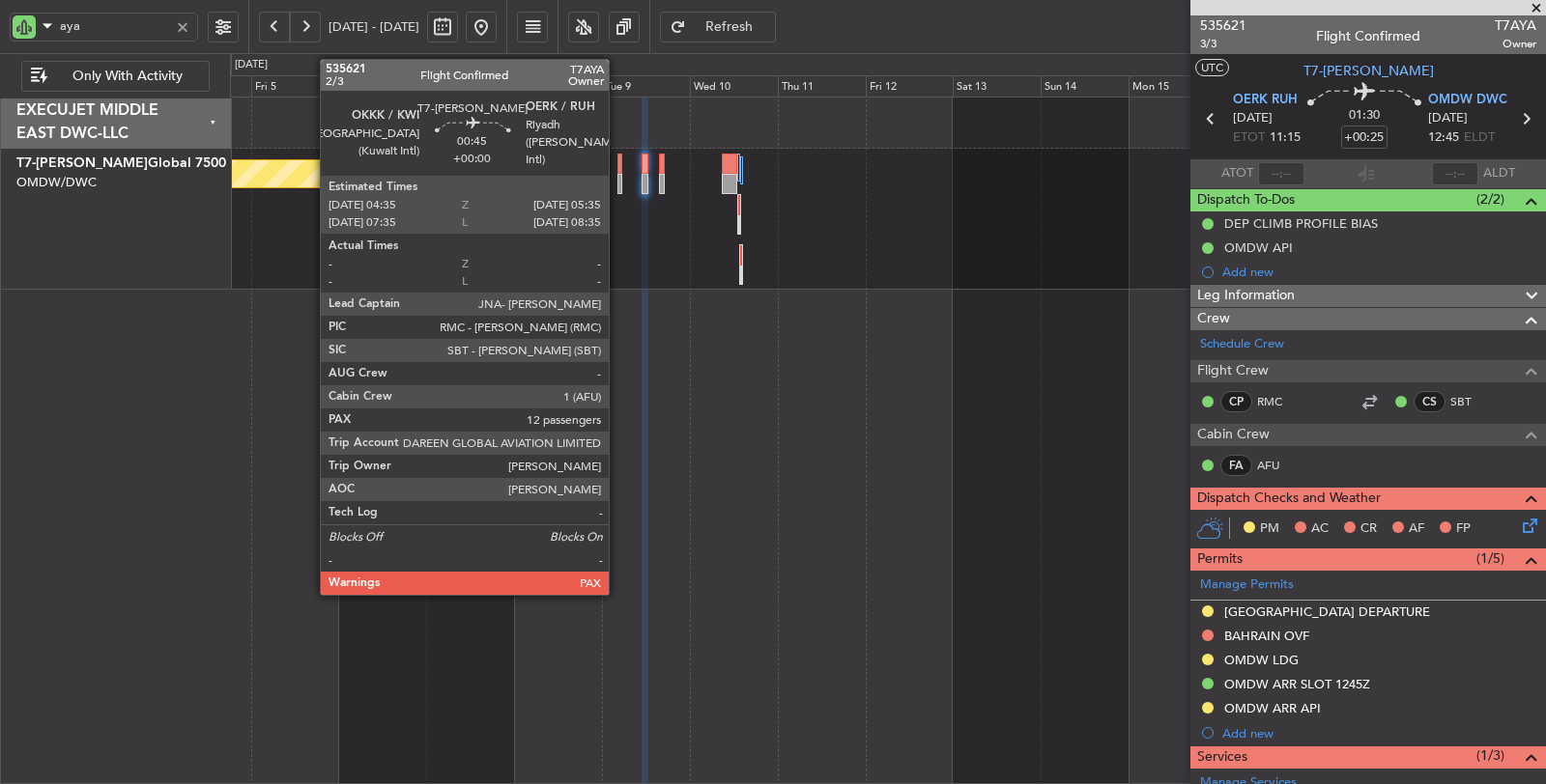
click at [618, 173] on div at bounding box center [619, 183] width 4 height 20
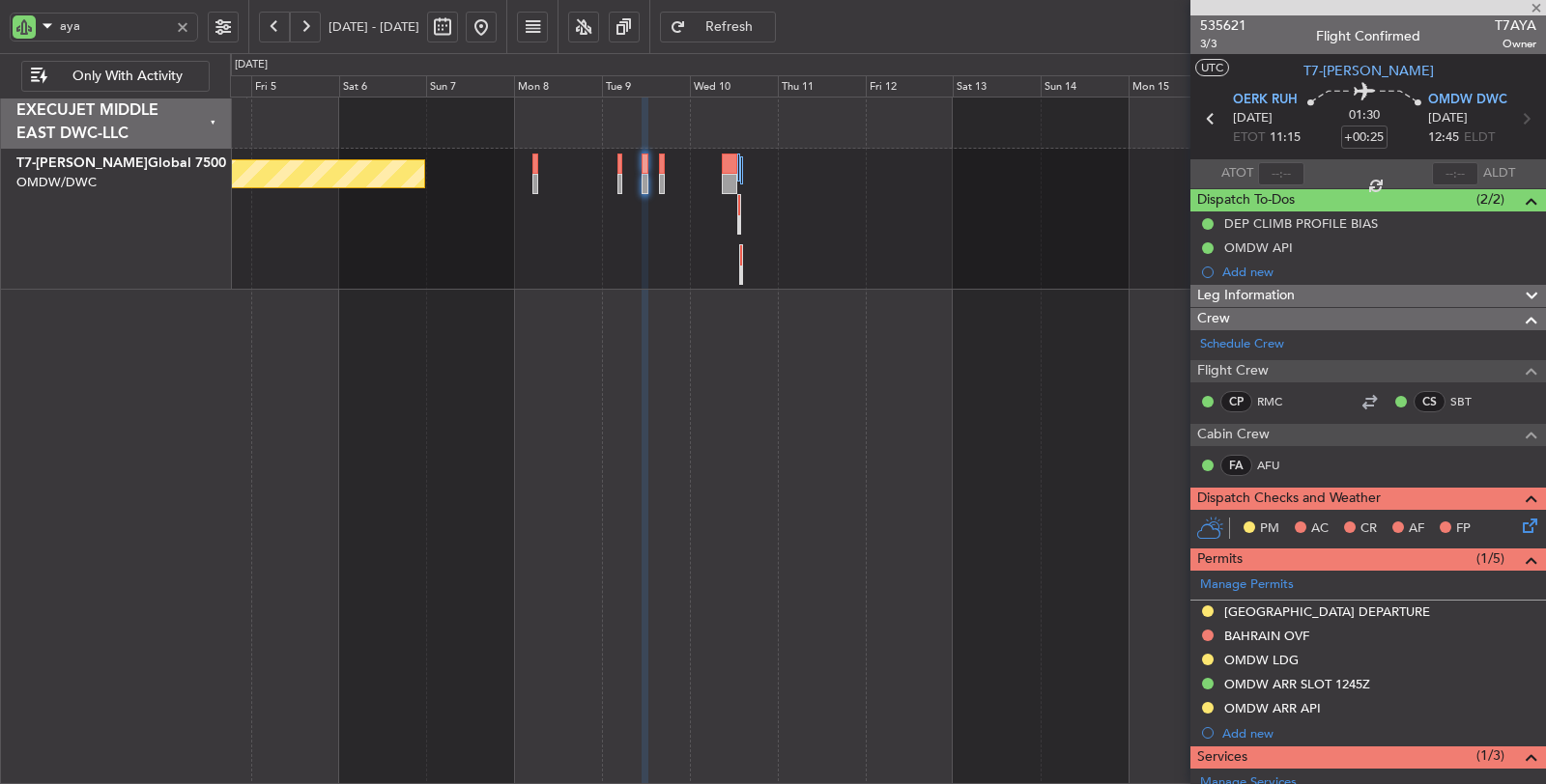
type input "12"
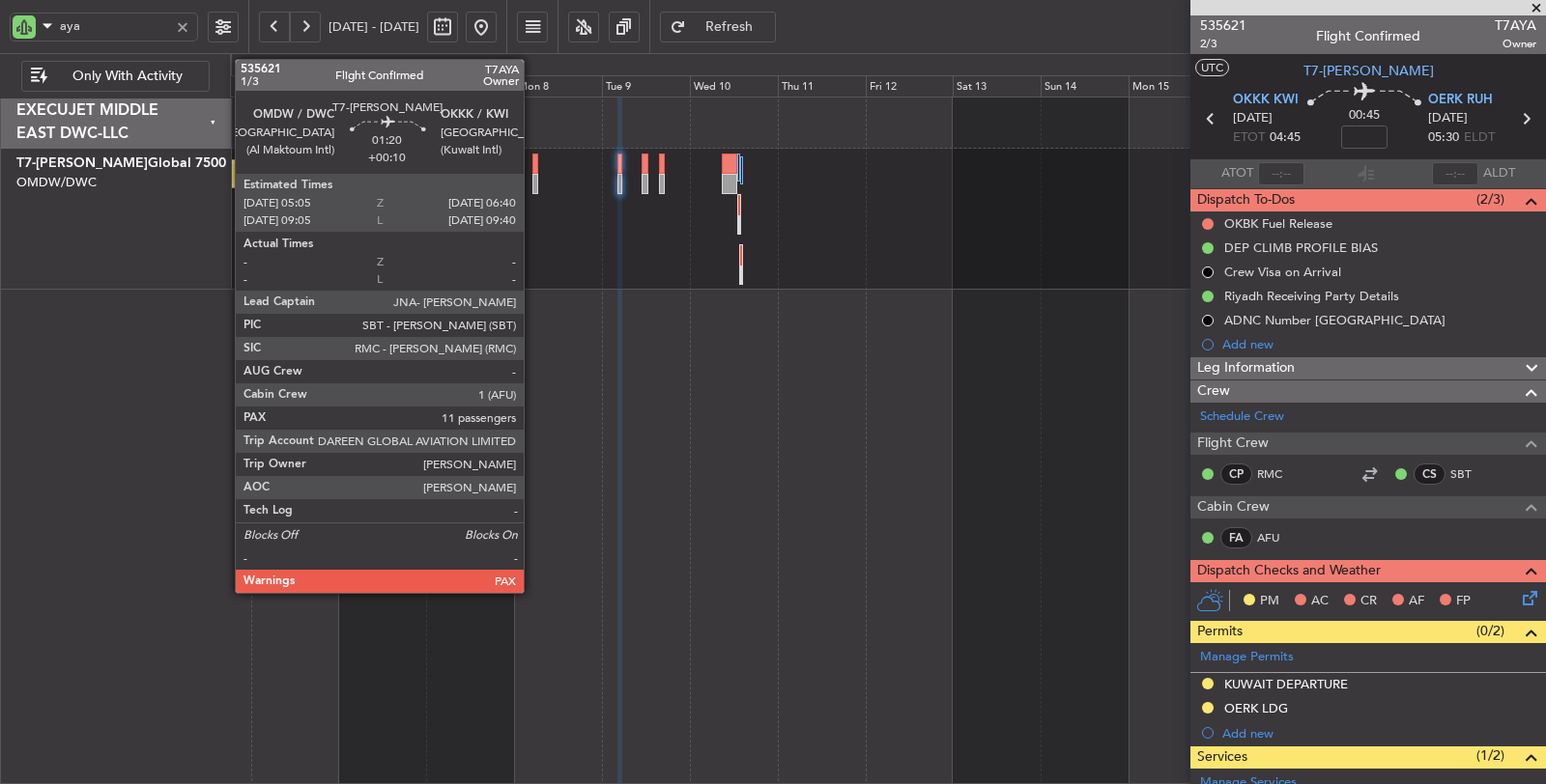
click at [533, 184] on div at bounding box center [535, 183] width 6 height 20
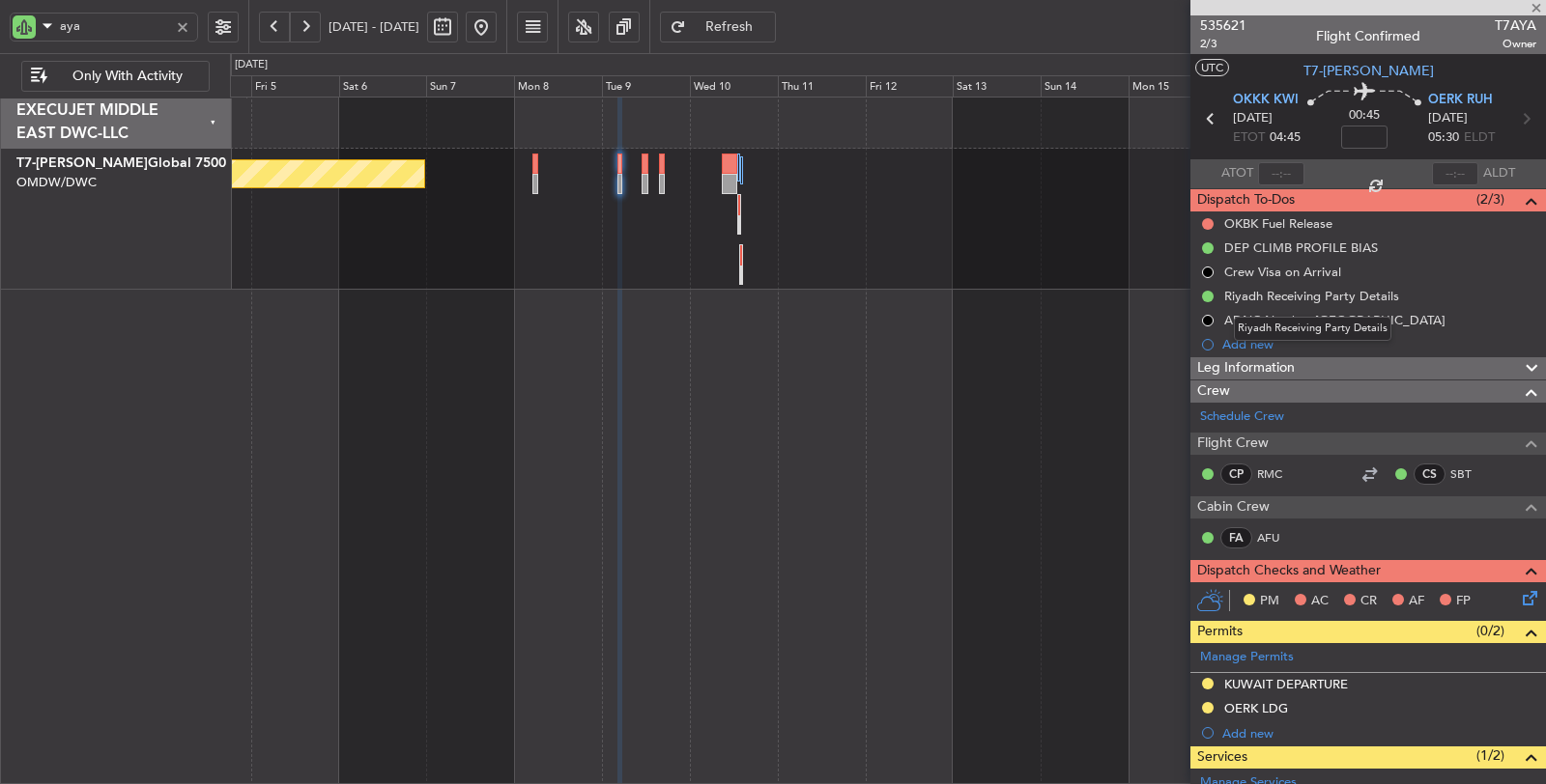
type input "+00:10"
type input "11"
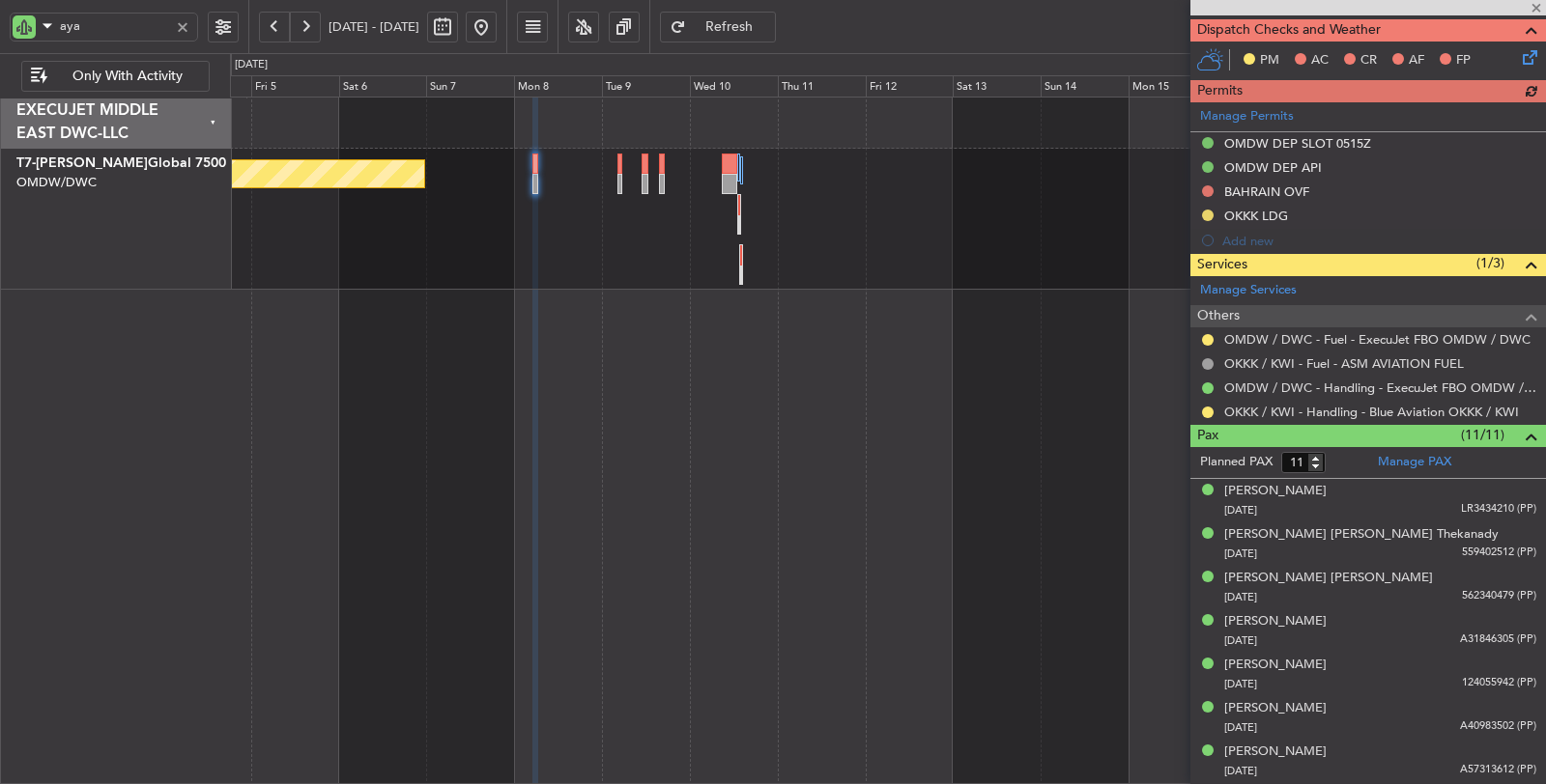
scroll to position [659, 0]
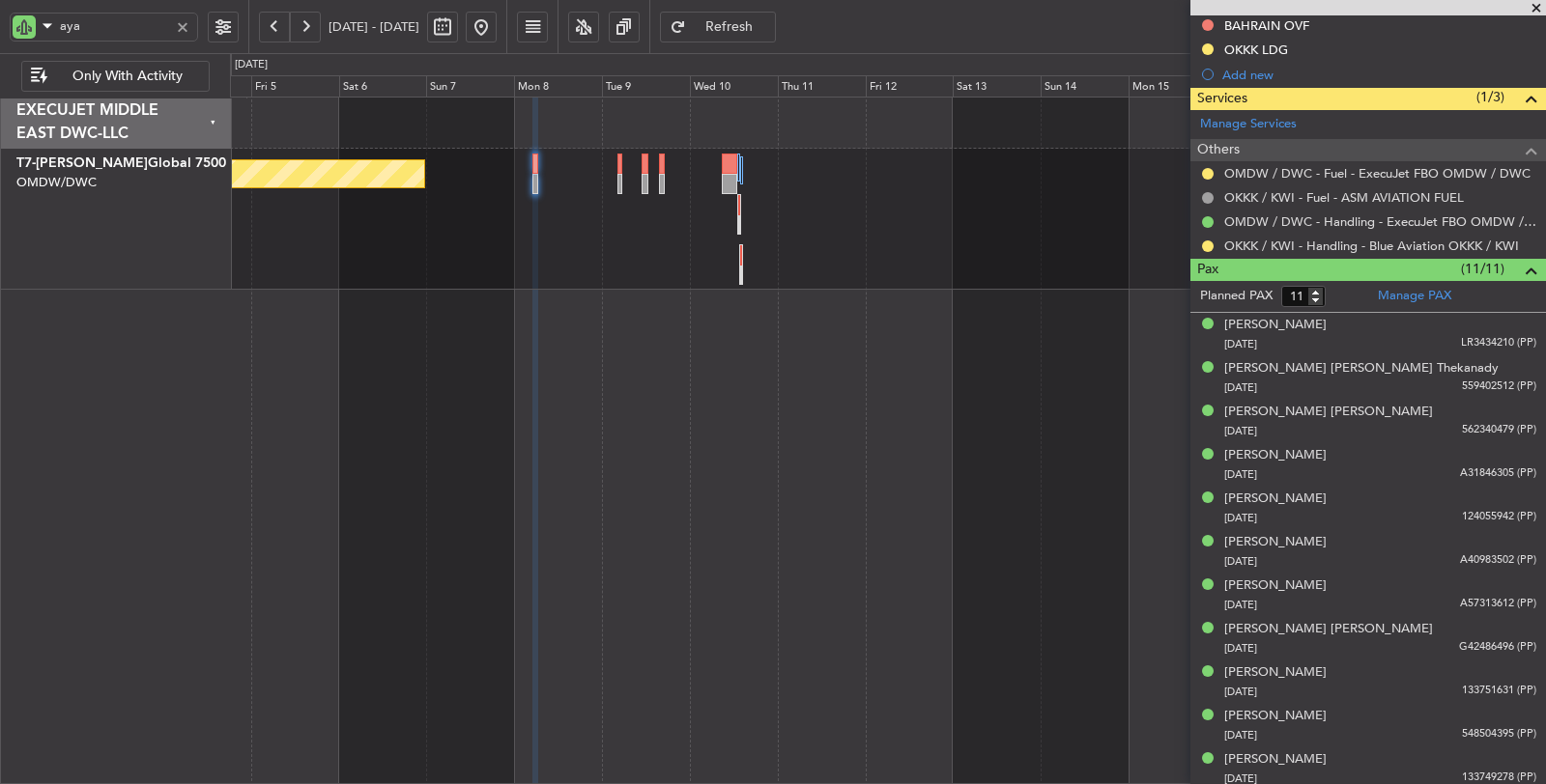
click at [734, 533] on div "Planned Maint Dubai (Al Maktoum Intl)" at bounding box center [888, 441] width 1316 height 689
drag, startPoint x: 70, startPoint y: 27, endPoint x: 32, endPoint y: 34, distance: 38.6
click at [32, 34] on div "aya" at bounding box center [104, 27] width 188 height 29
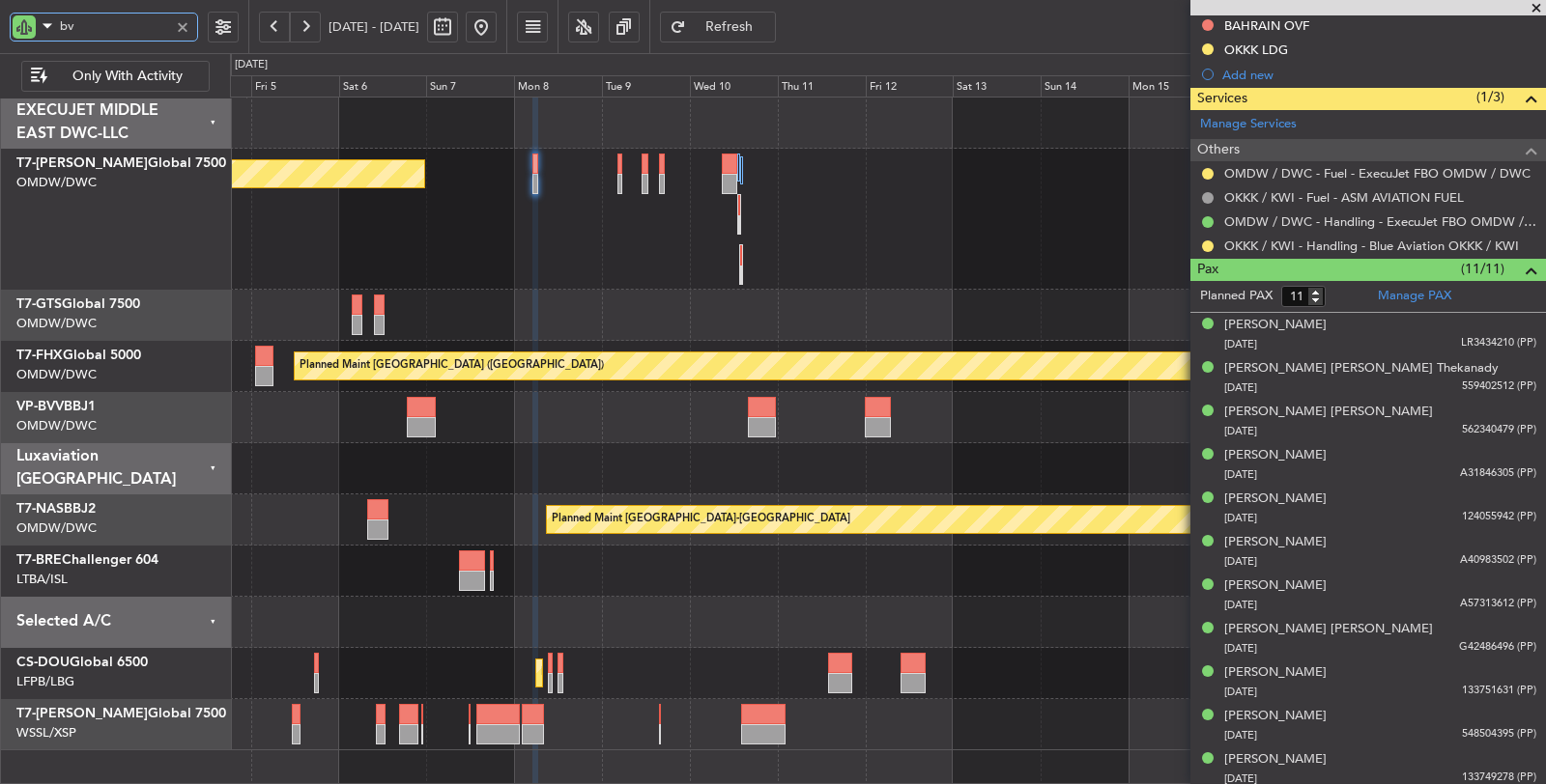
type input "bvv"
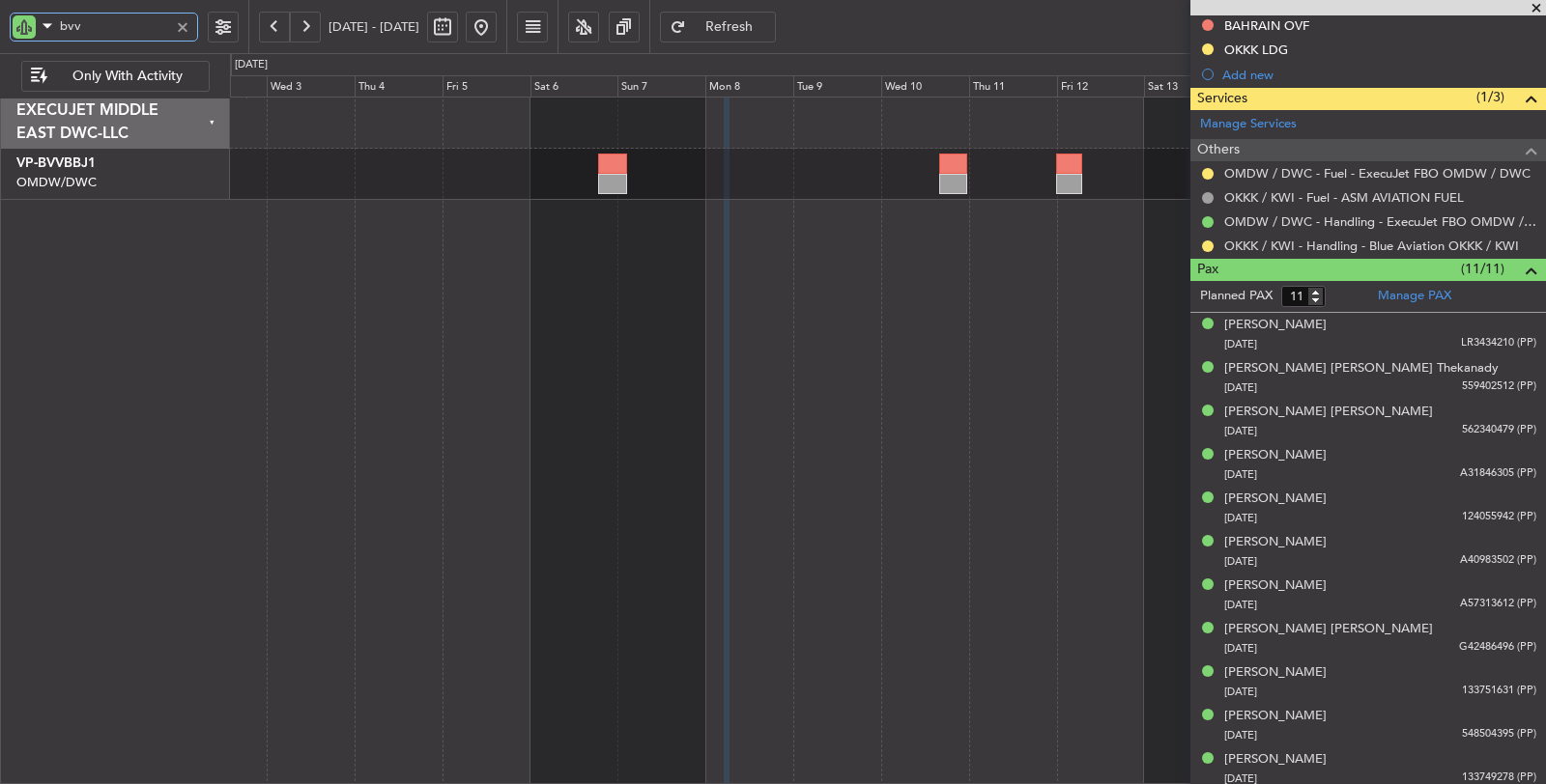
click at [670, 259] on div "Planned Maint Dubai (Al Maktoum Intl)" at bounding box center [888, 441] width 1316 height 689
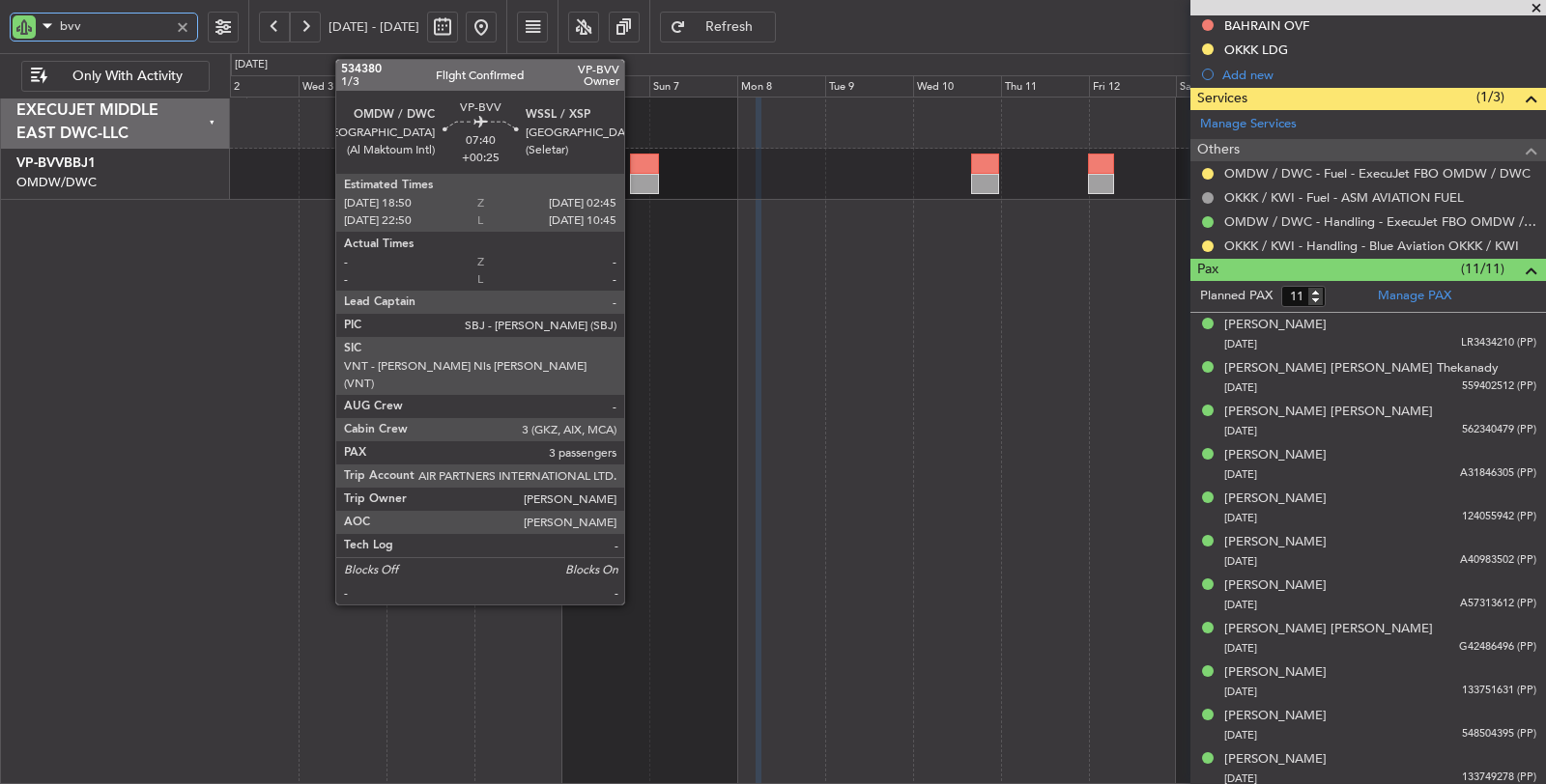
click at [634, 185] on div at bounding box center [645, 183] width 29 height 20
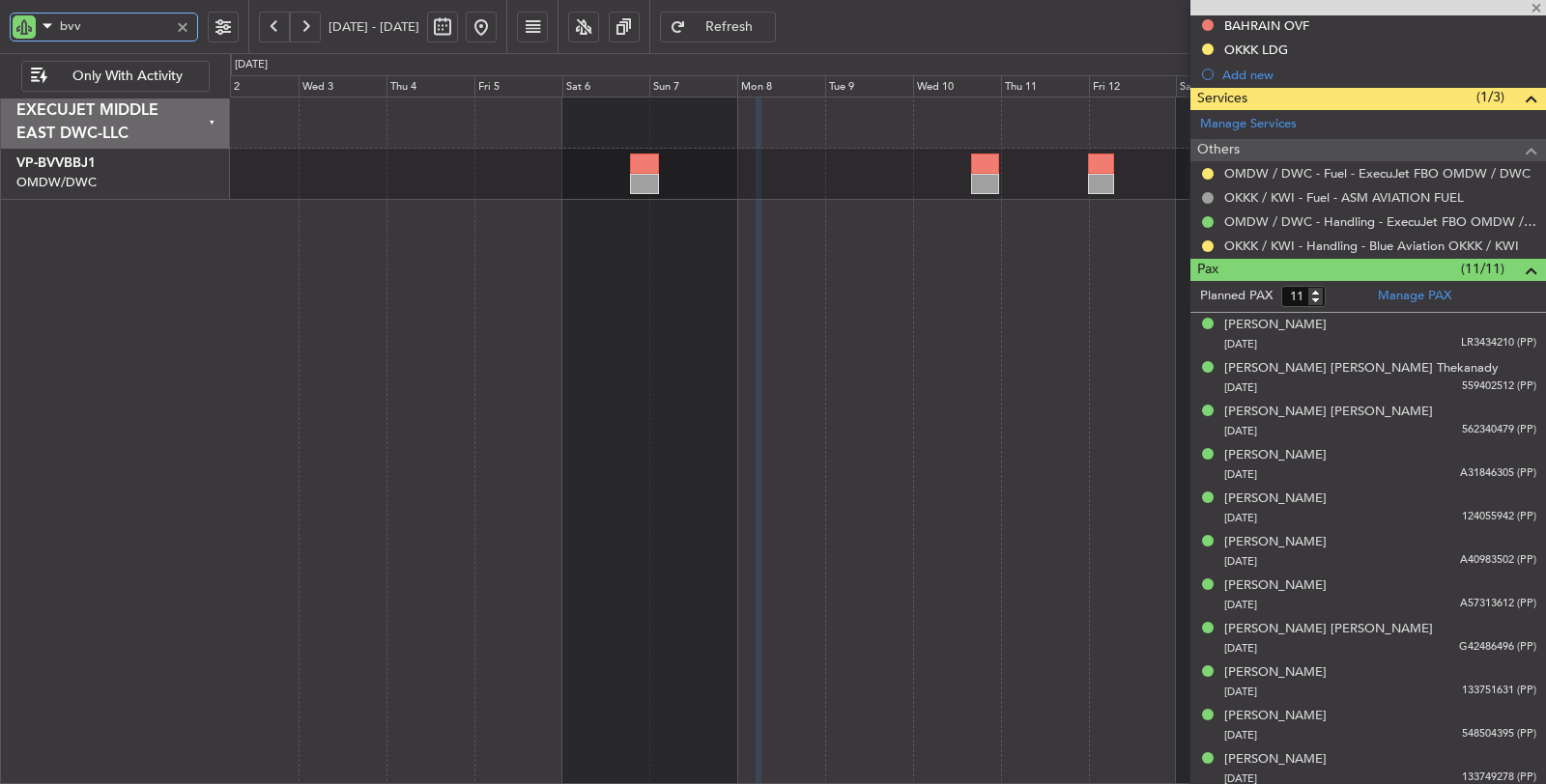
type input "+00:25"
type input "3"
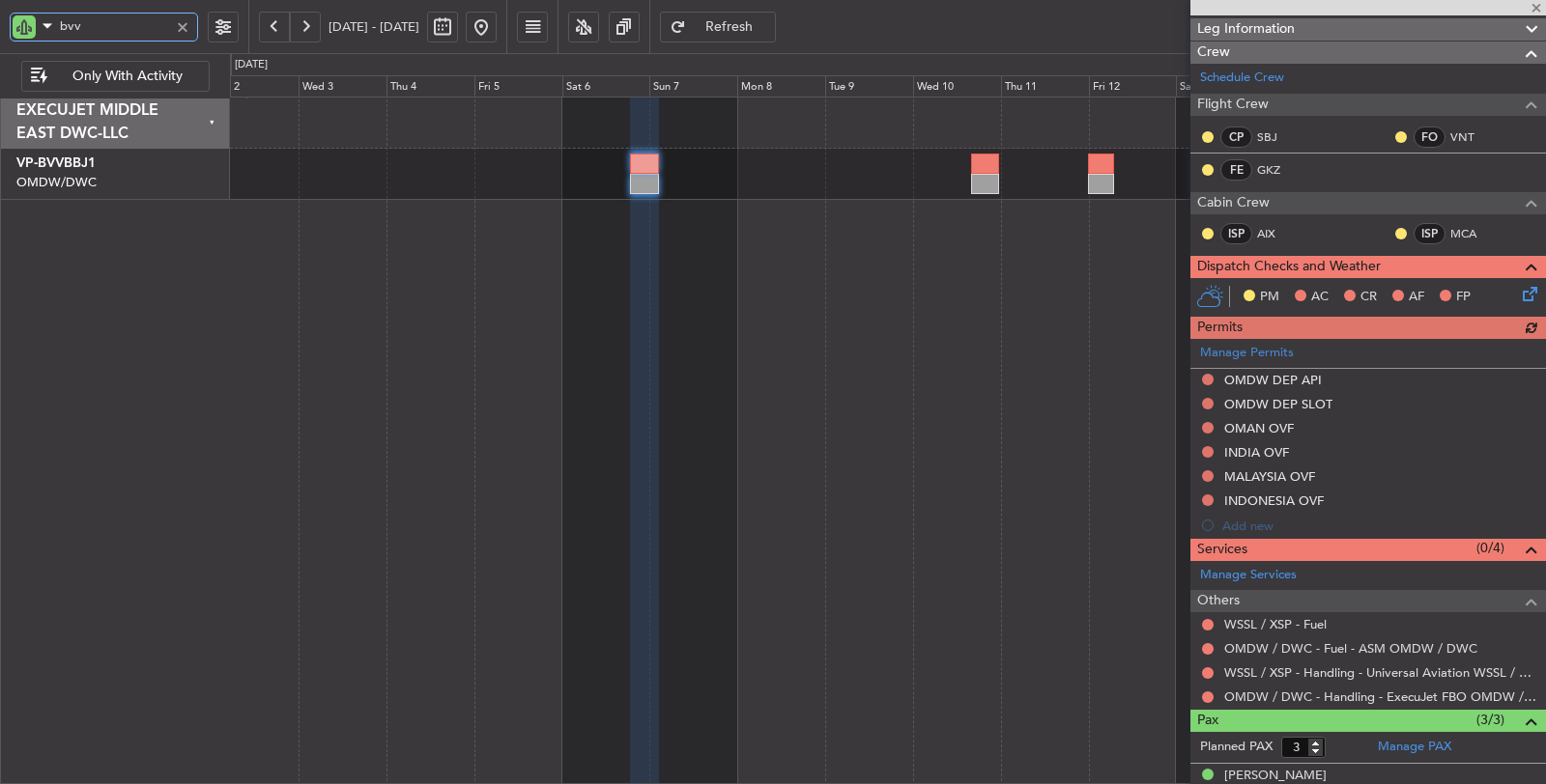
scroll to position [345, 0]
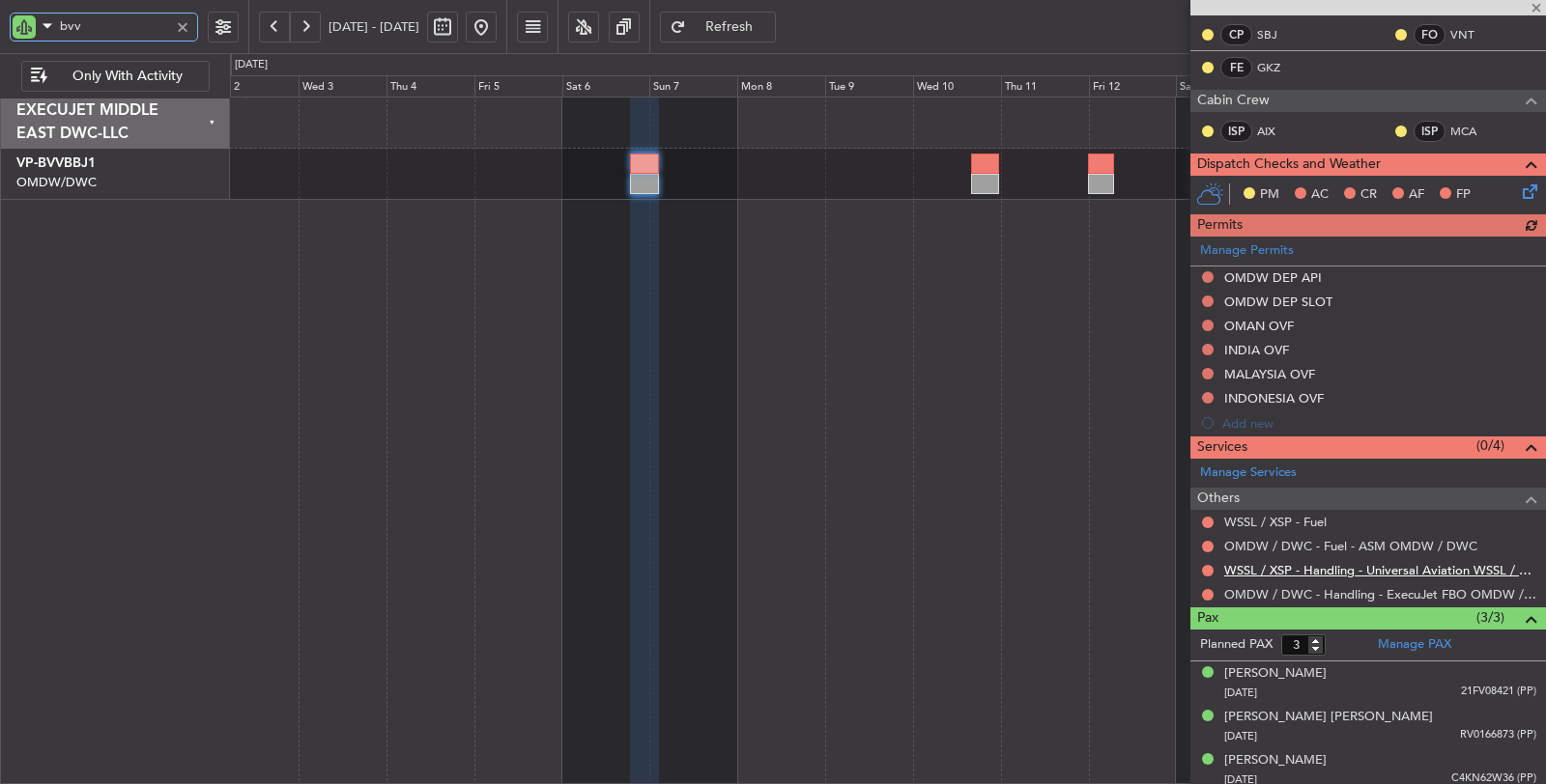
type input "bvv"
click at [1342, 562] on link "WSSL / XSP - Handling - Universal Aviation WSSL / XSP" at bounding box center [1380, 570] width 312 height 16
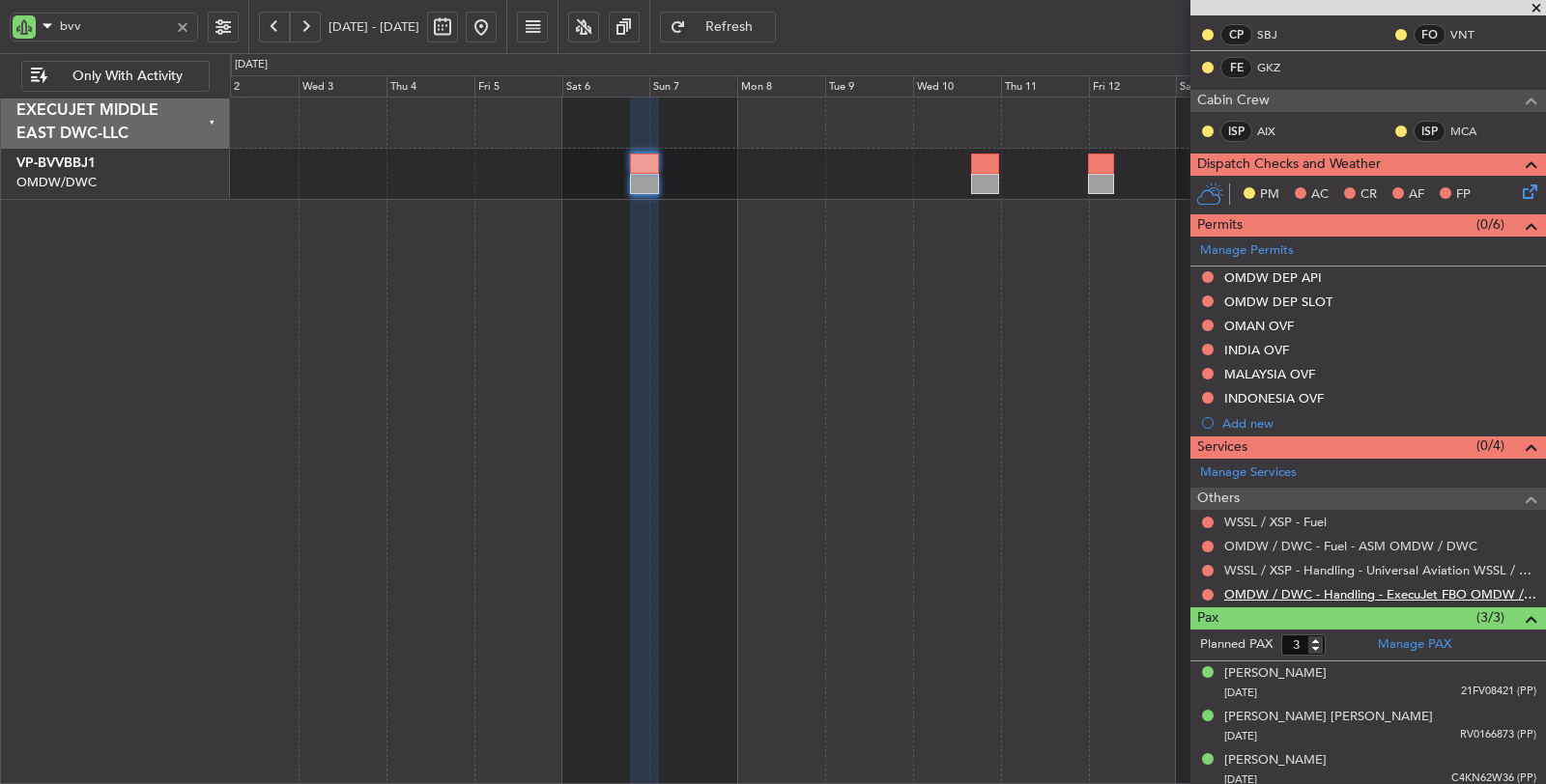
click at [1313, 587] on link "OMDW / DWC - Handling - ExecuJet FBO OMDW / DWC" at bounding box center [1380, 594] width 312 height 16
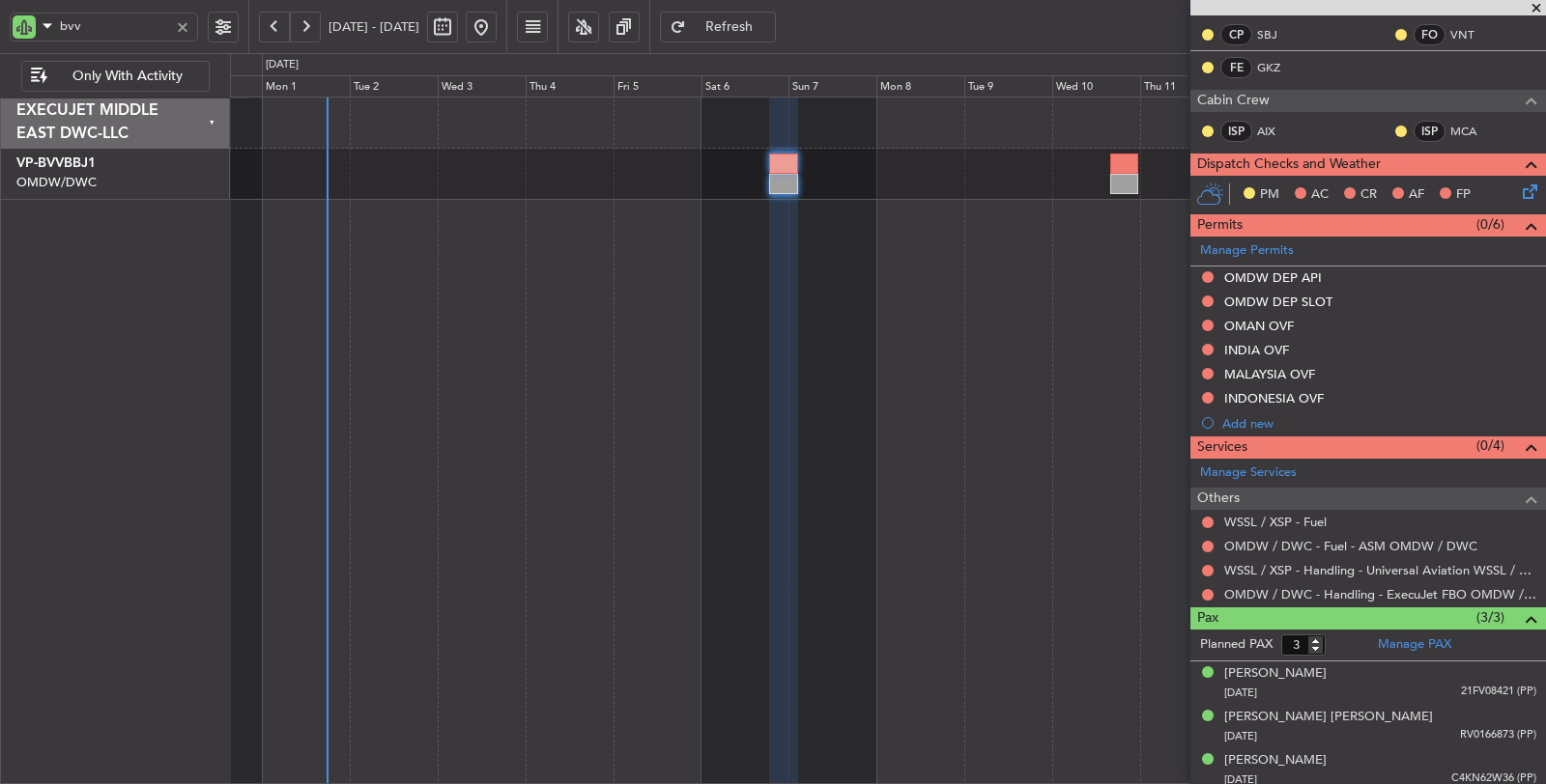
click at [792, 239] on div "Planned Maint Dubai (Al Maktoum Intl) Planned Maint Dubai (Al Maktoum Intl)" at bounding box center [888, 441] width 1316 height 689
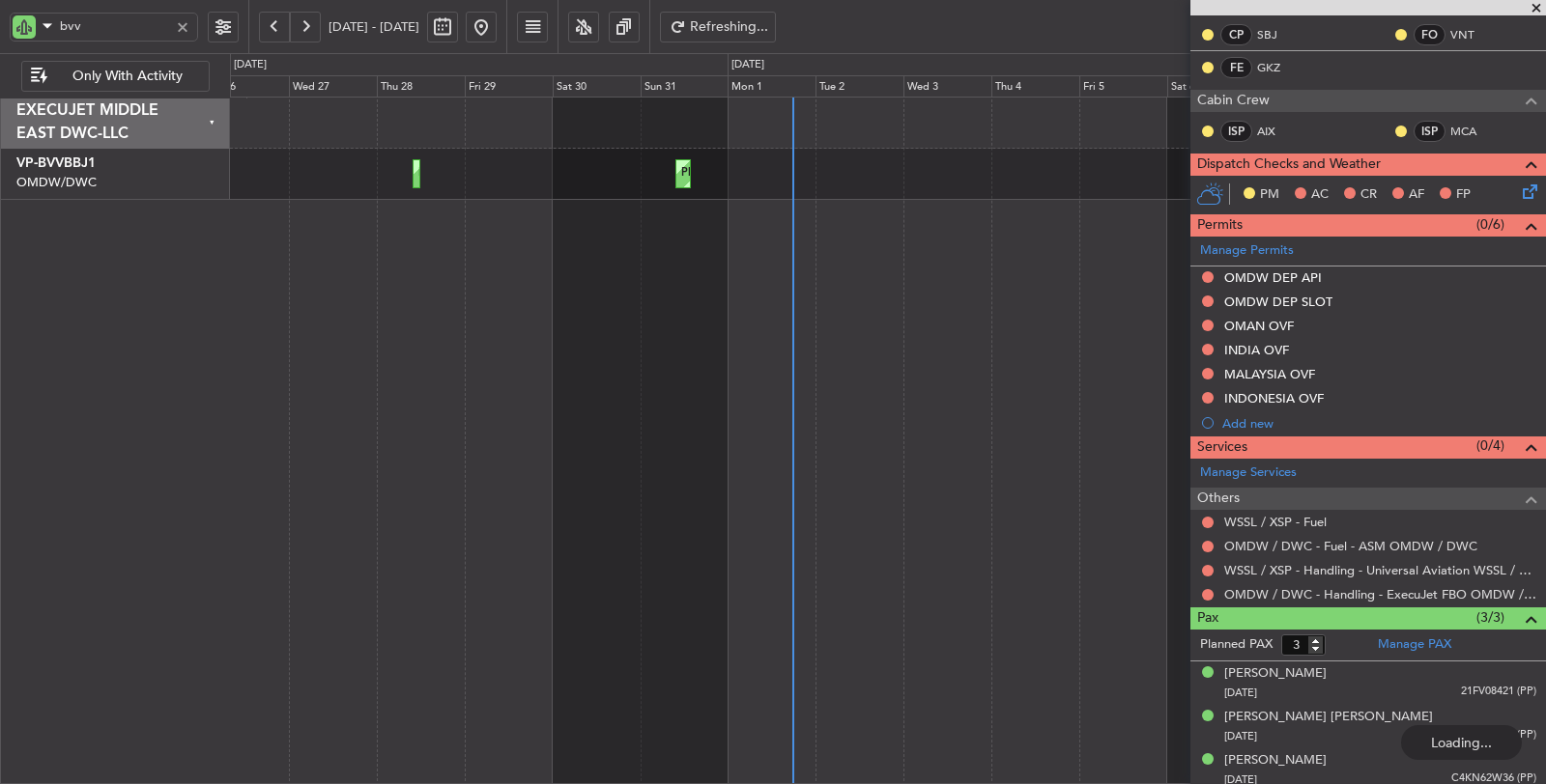
click at [834, 277] on div "Planned Maint Dubai (Al Maktoum Intl) Planned Maint Dubai (Al Maktoum Intl)" at bounding box center [888, 441] width 1316 height 689
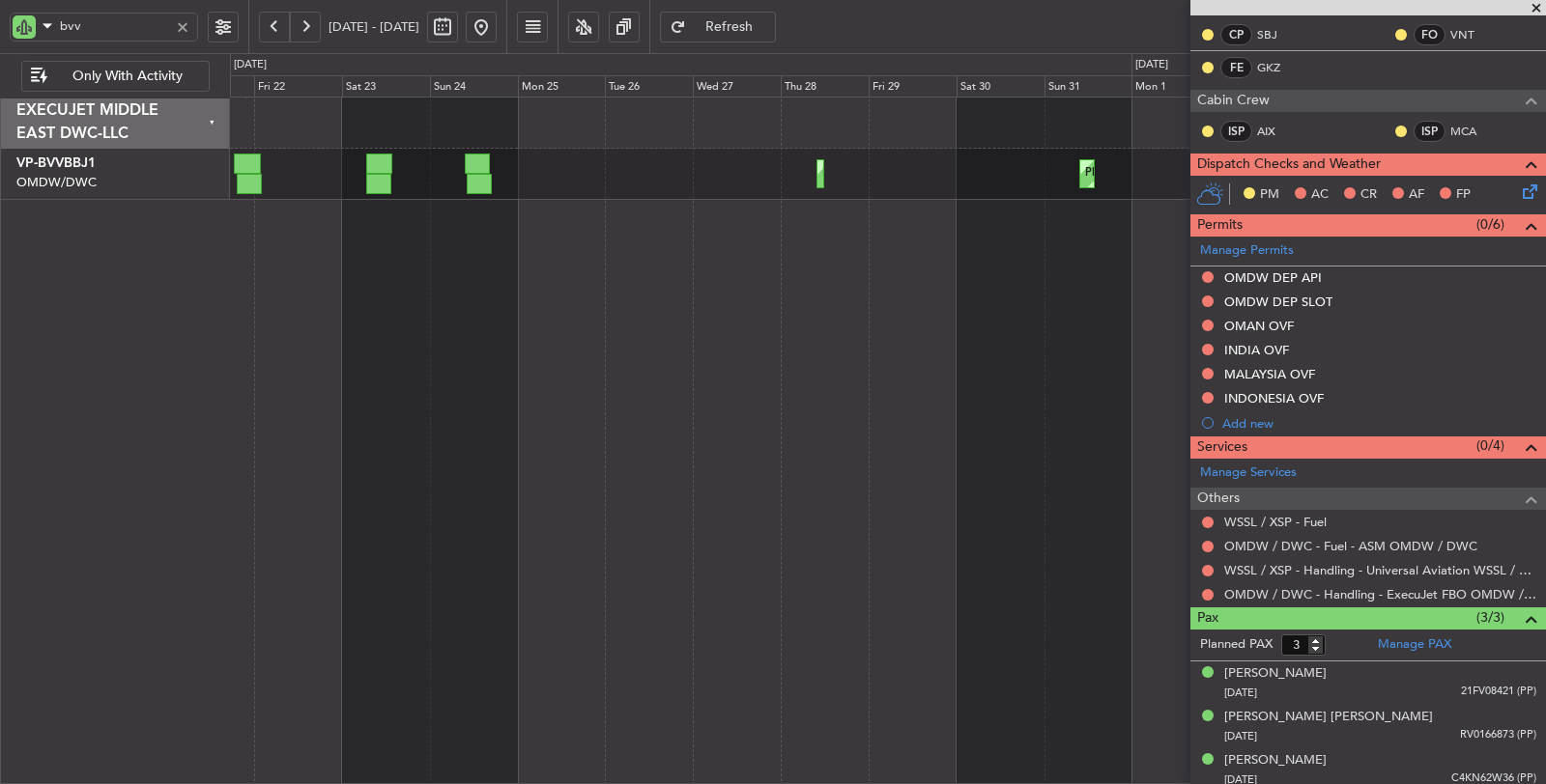
click at [705, 305] on div "Planned Maint Dubai (Al Maktoum Intl) Planned Maint Dubai (Al Maktoum Intl)" at bounding box center [888, 441] width 1316 height 689
click at [496, 27] on button at bounding box center [481, 27] width 31 height 31
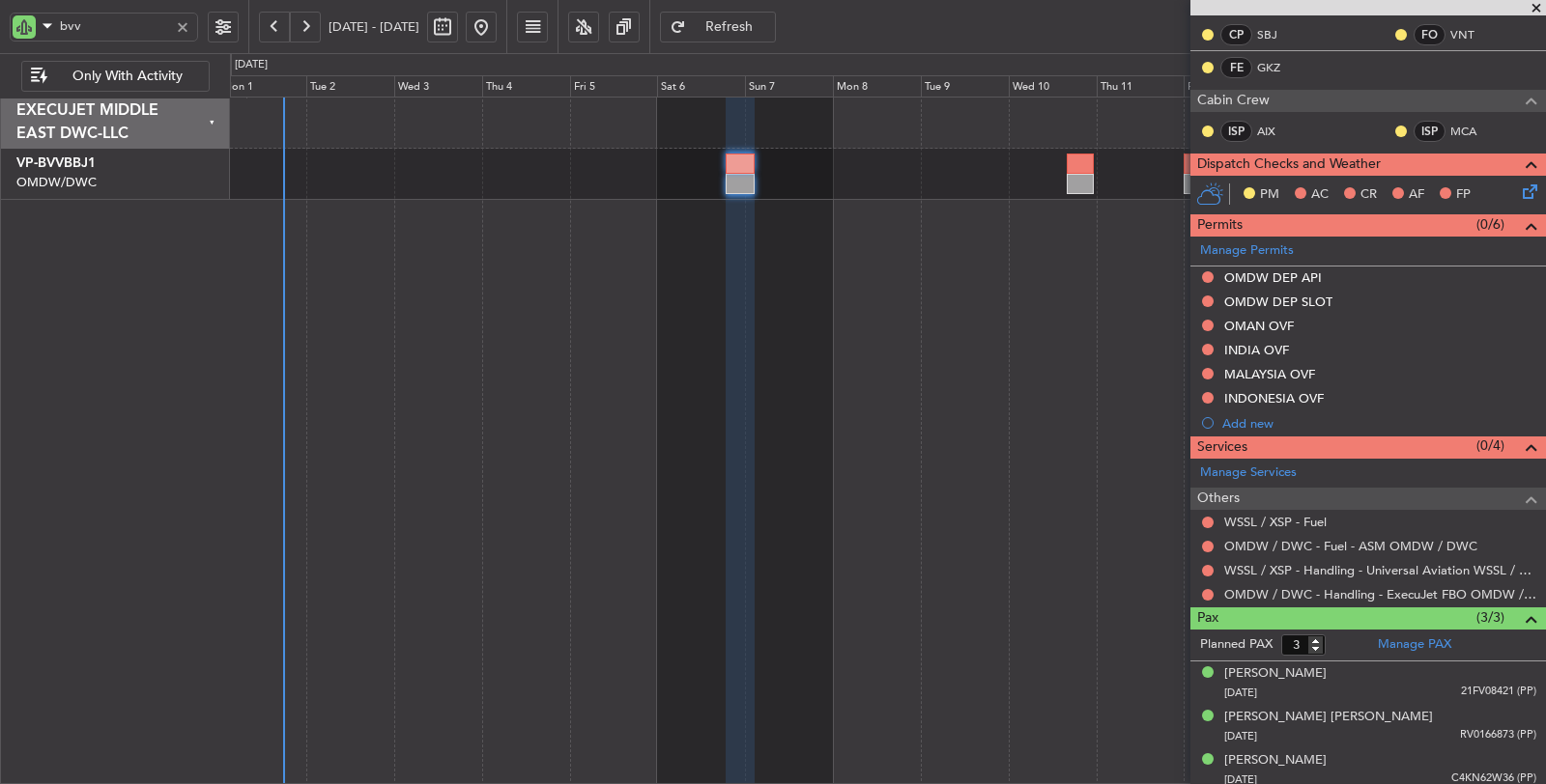
click at [295, 203] on div "Planned Maint Dubai (Al Maktoum Intl) Planned Maint Dubai (Al Maktoum Intl)" at bounding box center [888, 441] width 1316 height 689
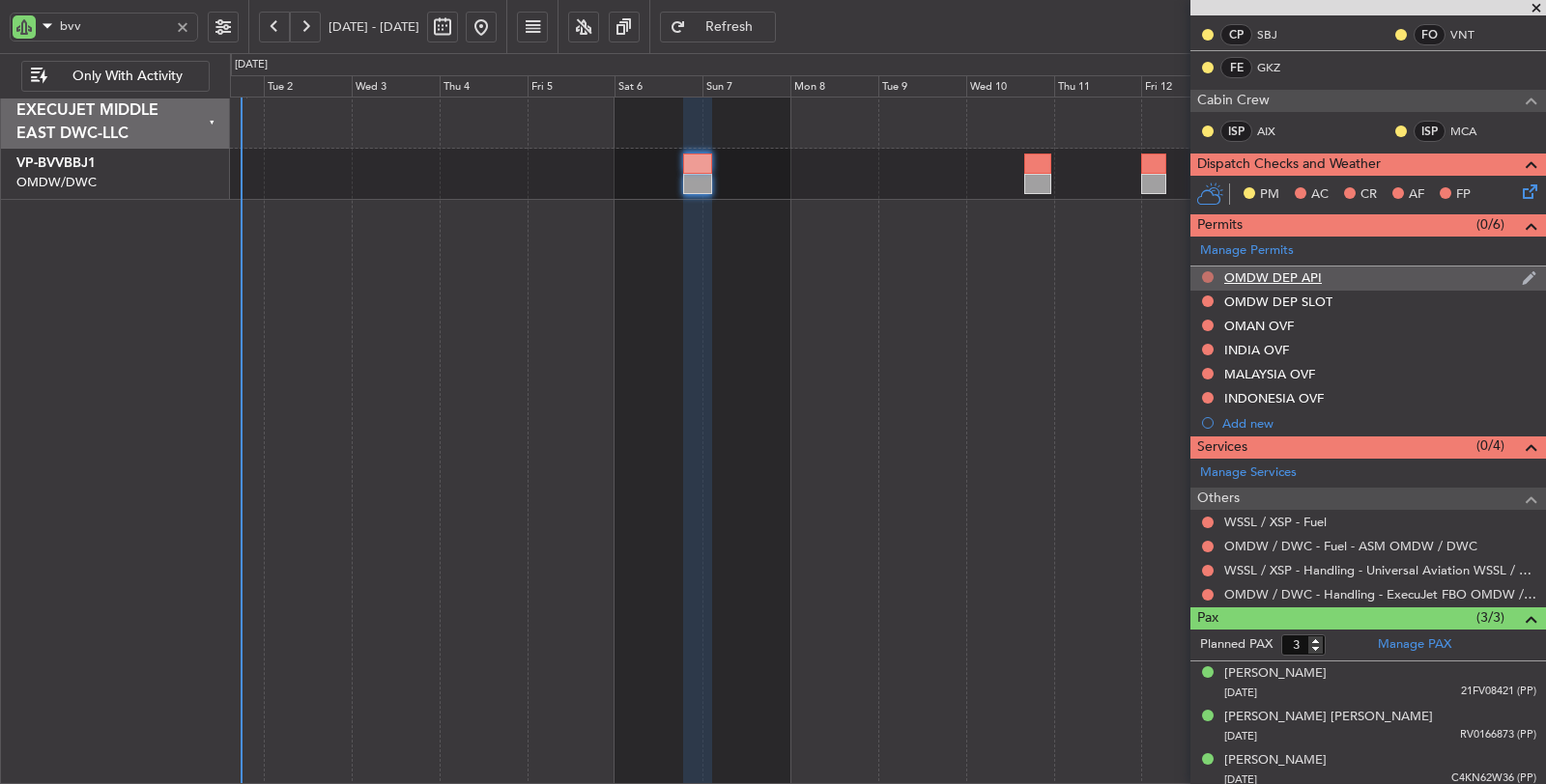
click at [1208, 271] on button at bounding box center [1208, 277] width 12 height 12
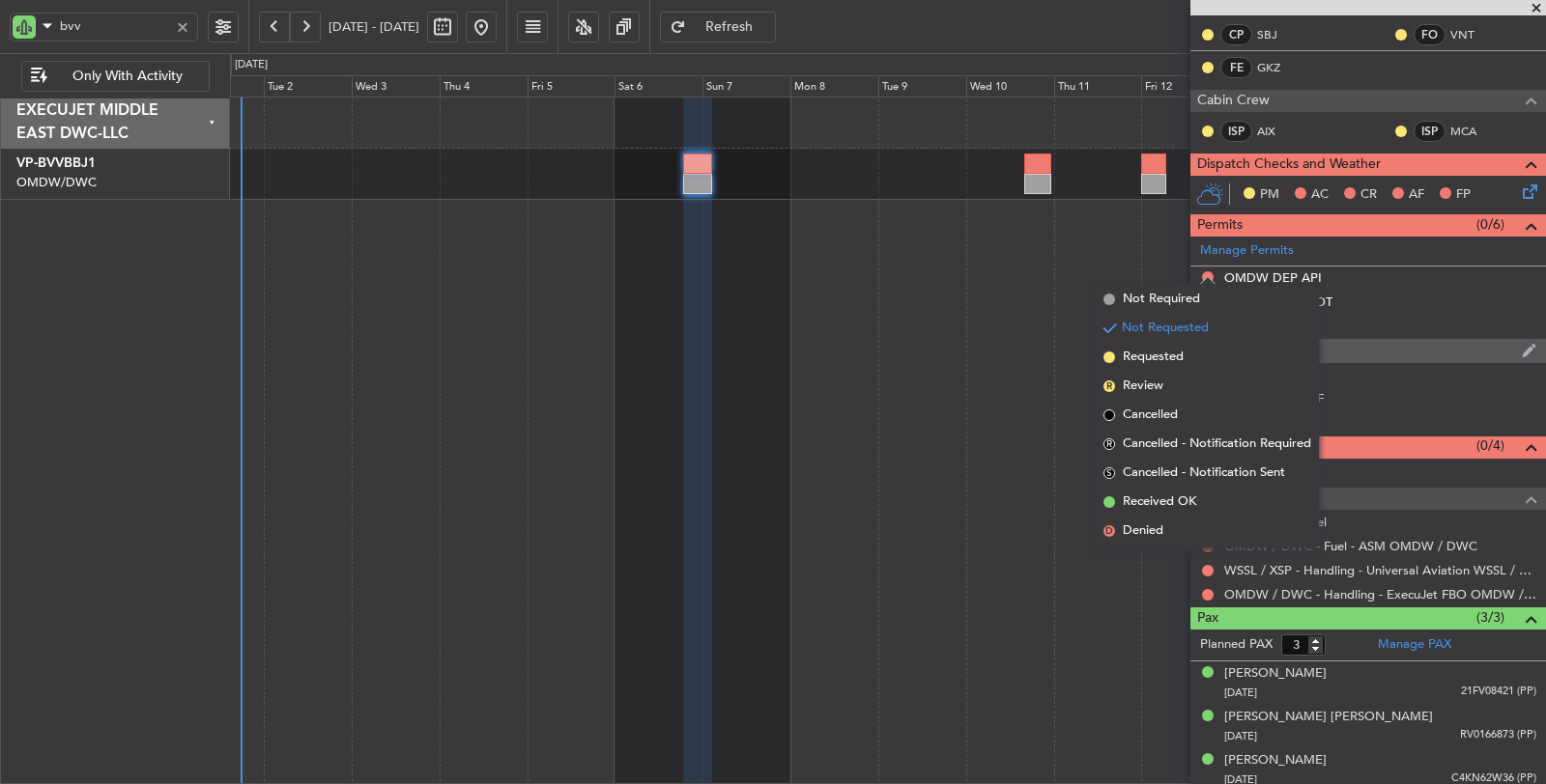
drag, startPoint x: 1183, startPoint y: 358, endPoint x: 1194, endPoint y: 332, distance: 28.2
click at [1183, 354] on span "Requested" at bounding box center [1152, 358] width 61 height 19
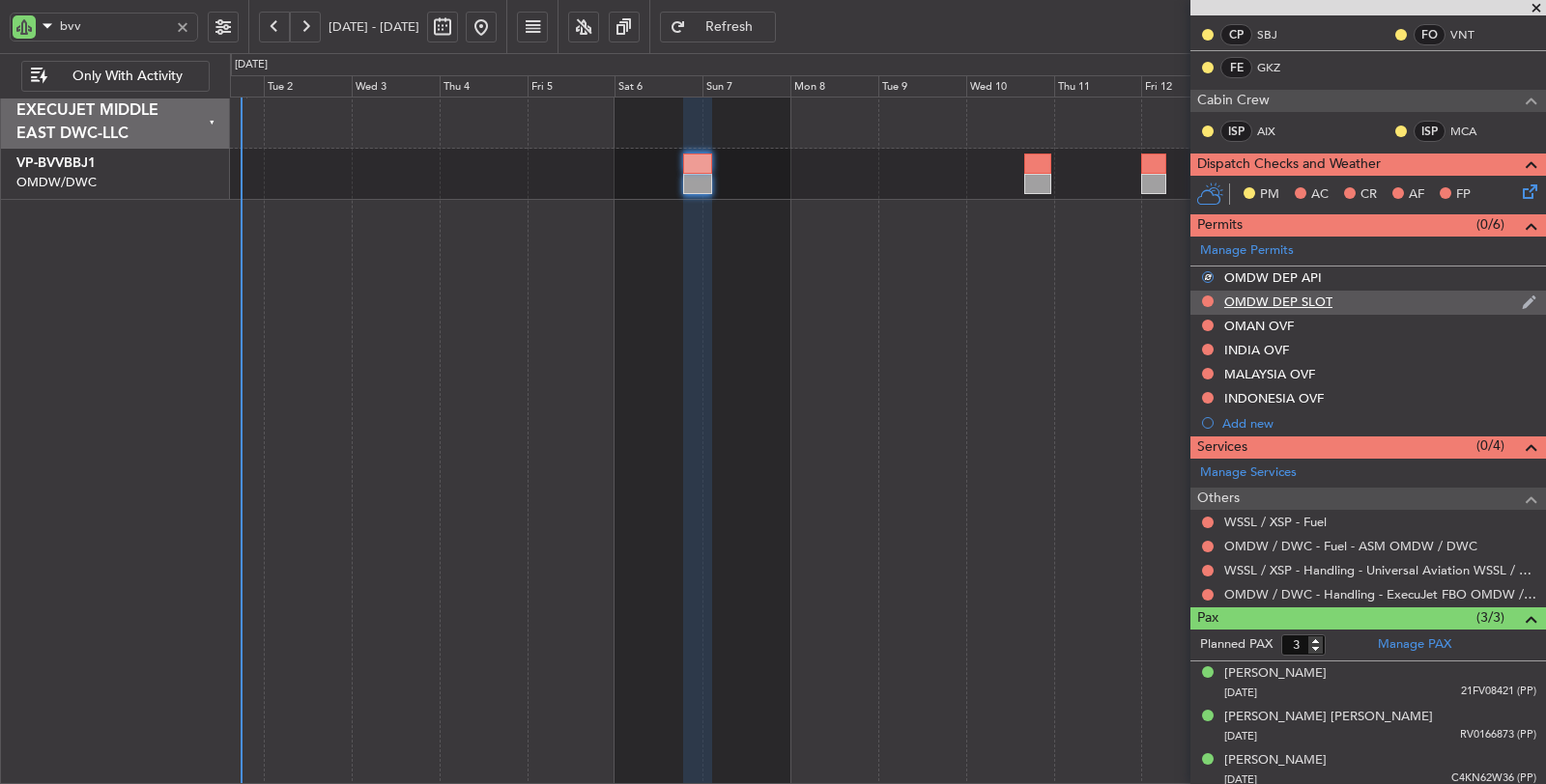
click at [1211, 294] on div at bounding box center [1208, 301] width 16 height 16
click at [1208, 296] on button at bounding box center [1208, 301] width 12 height 12
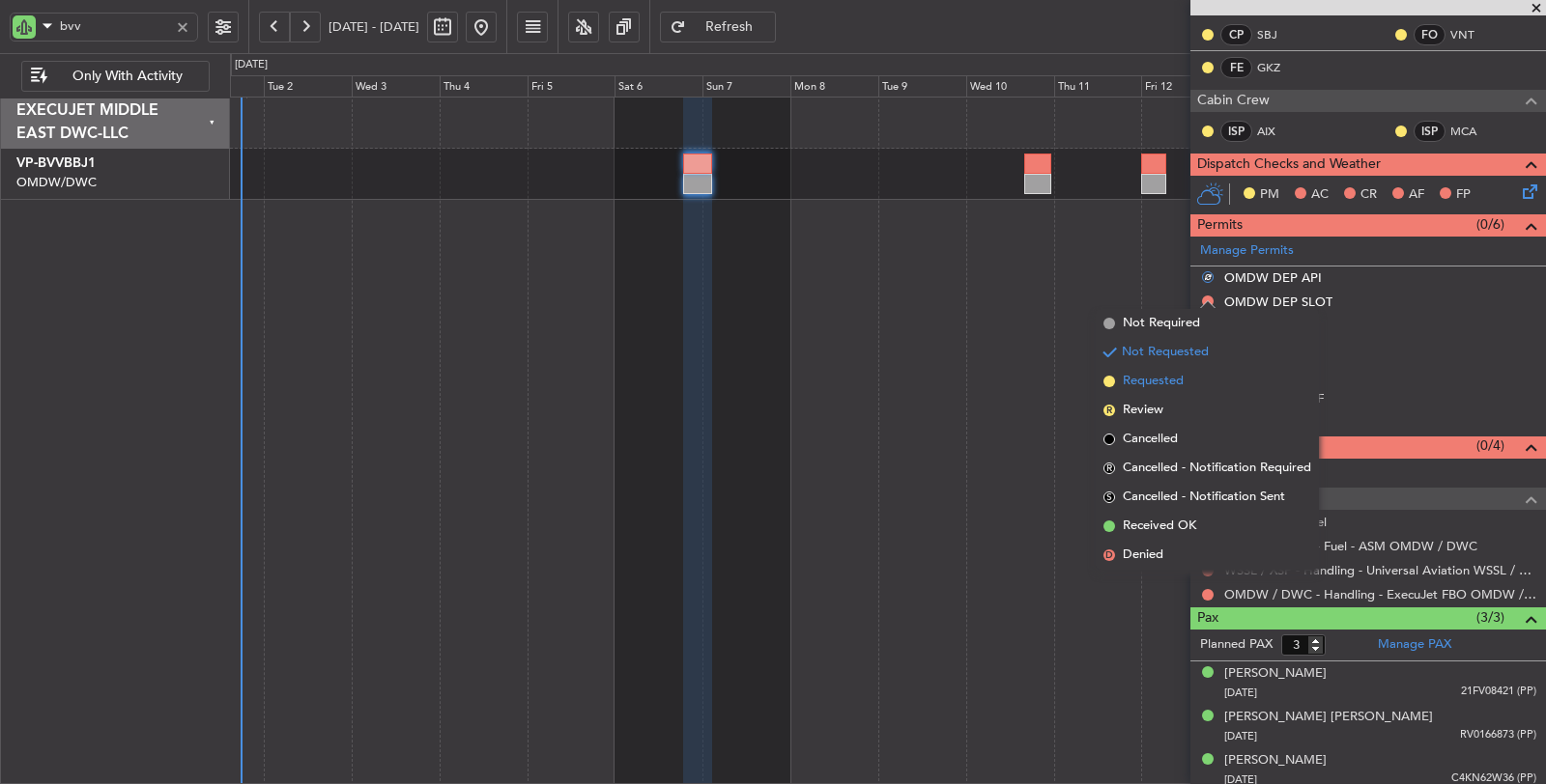
click at [1168, 381] on span "Requested" at bounding box center [1152, 382] width 61 height 19
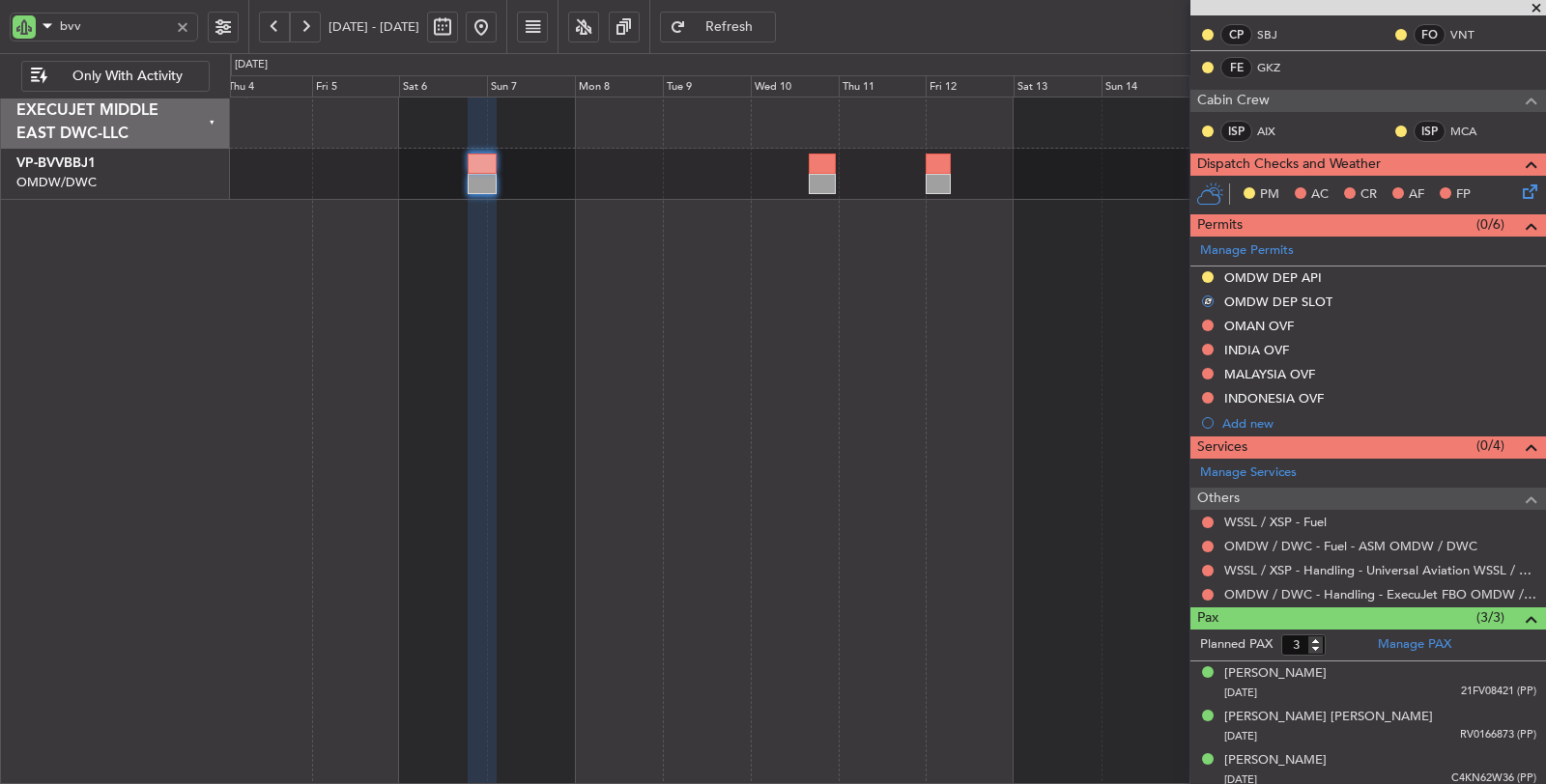
click at [837, 548] on div "Planned Maint Dubai (Al Maktoum Intl)" at bounding box center [888, 441] width 1316 height 689
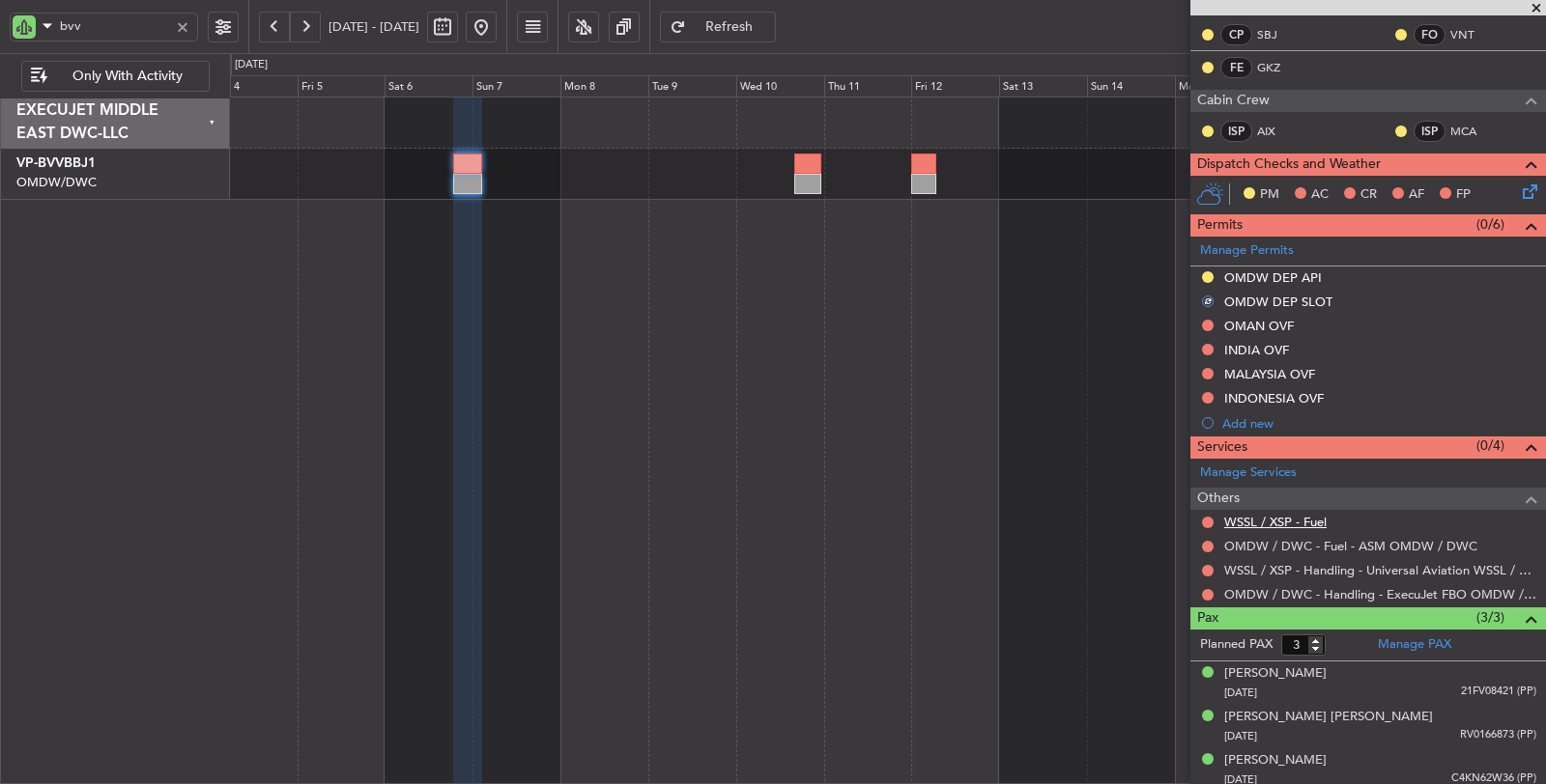
click at [1274, 515] on link "WSSL / XSP - Fuel" at bounding box center [1276, 521] width 103 height 16
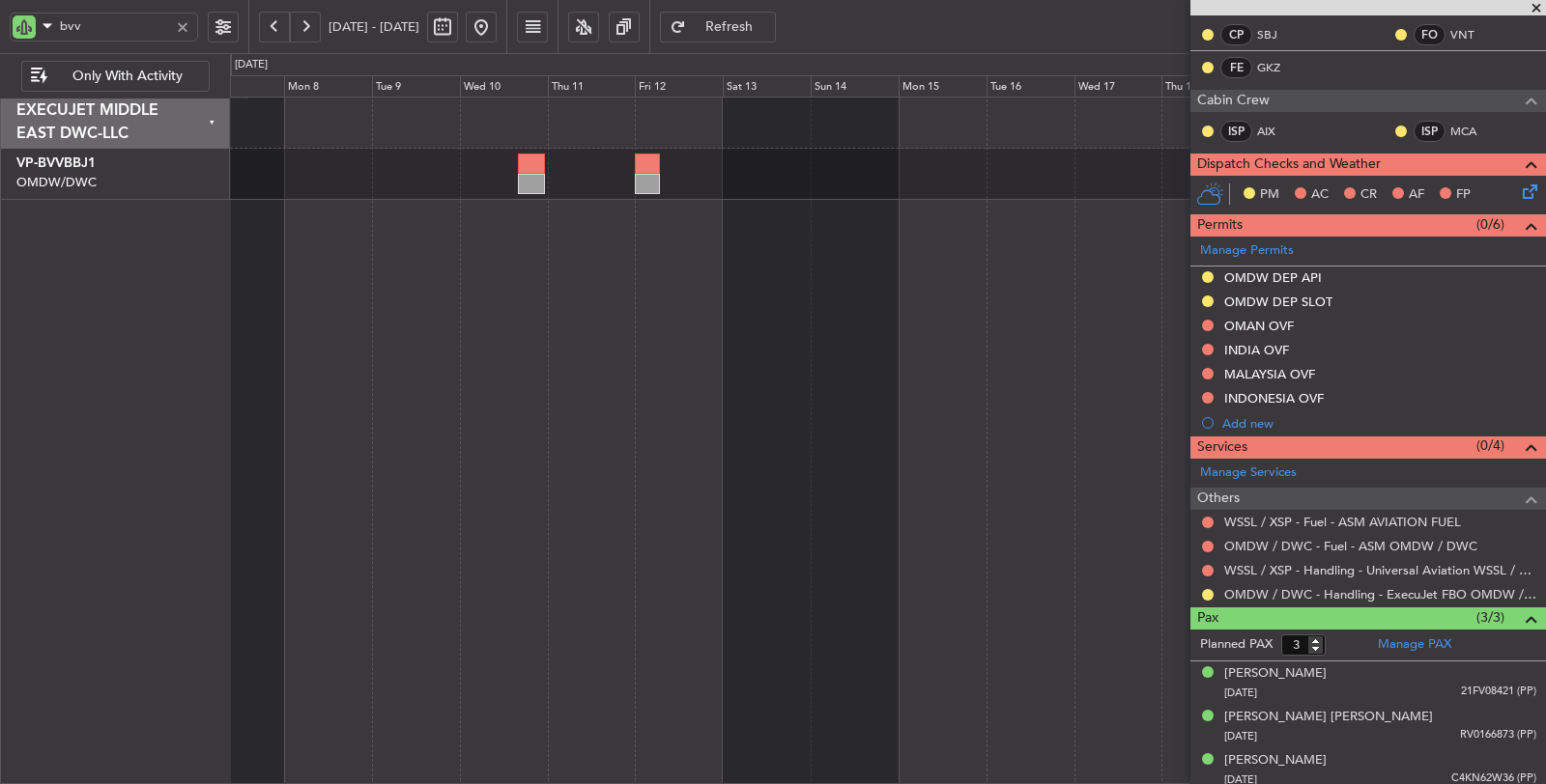
click at [551, 247] on div at bounding box center [888, 441] width 1316 height 689
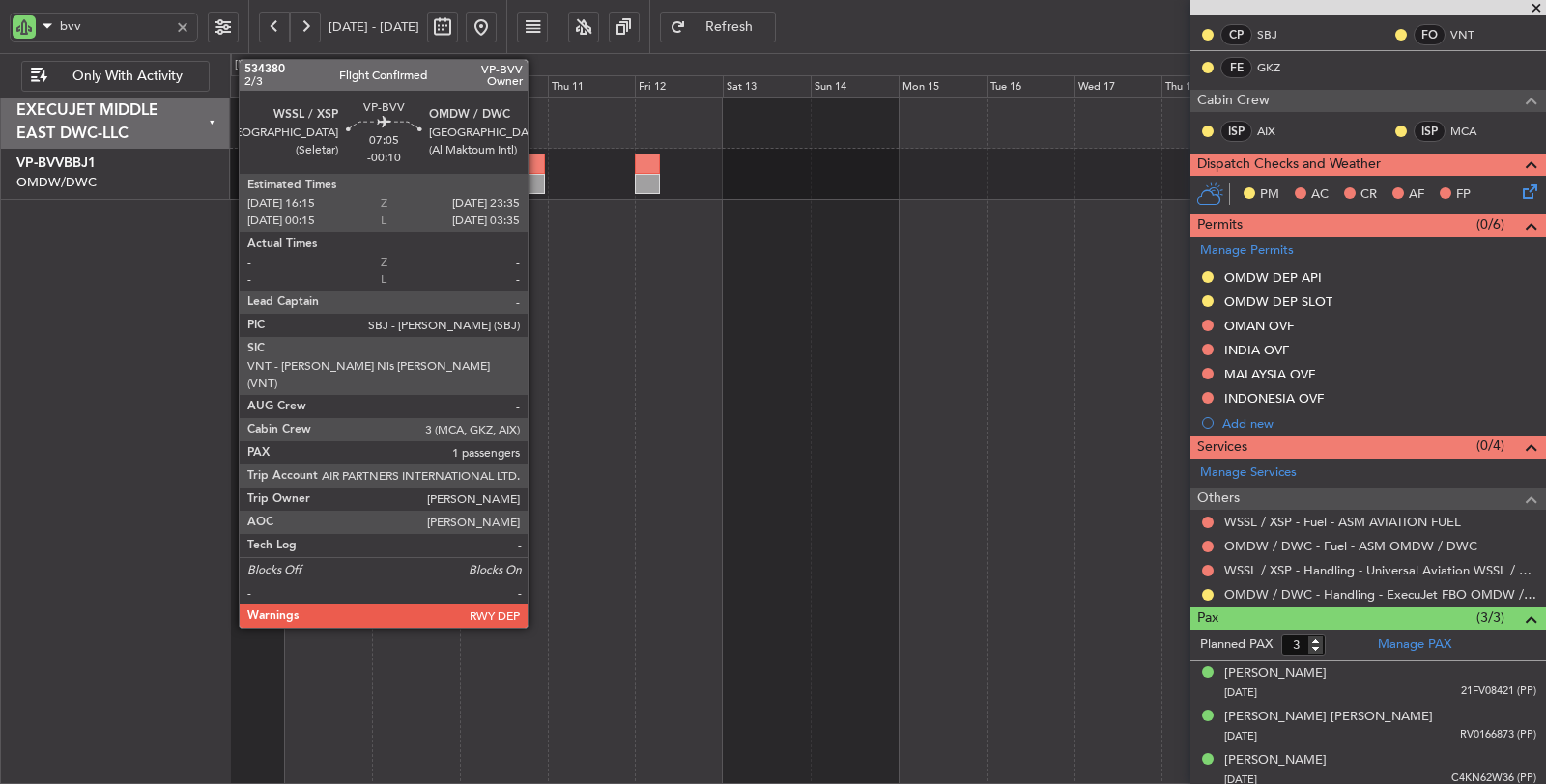
click at [537, 174] on div at bounding box center [531, 183] width 27 height 20
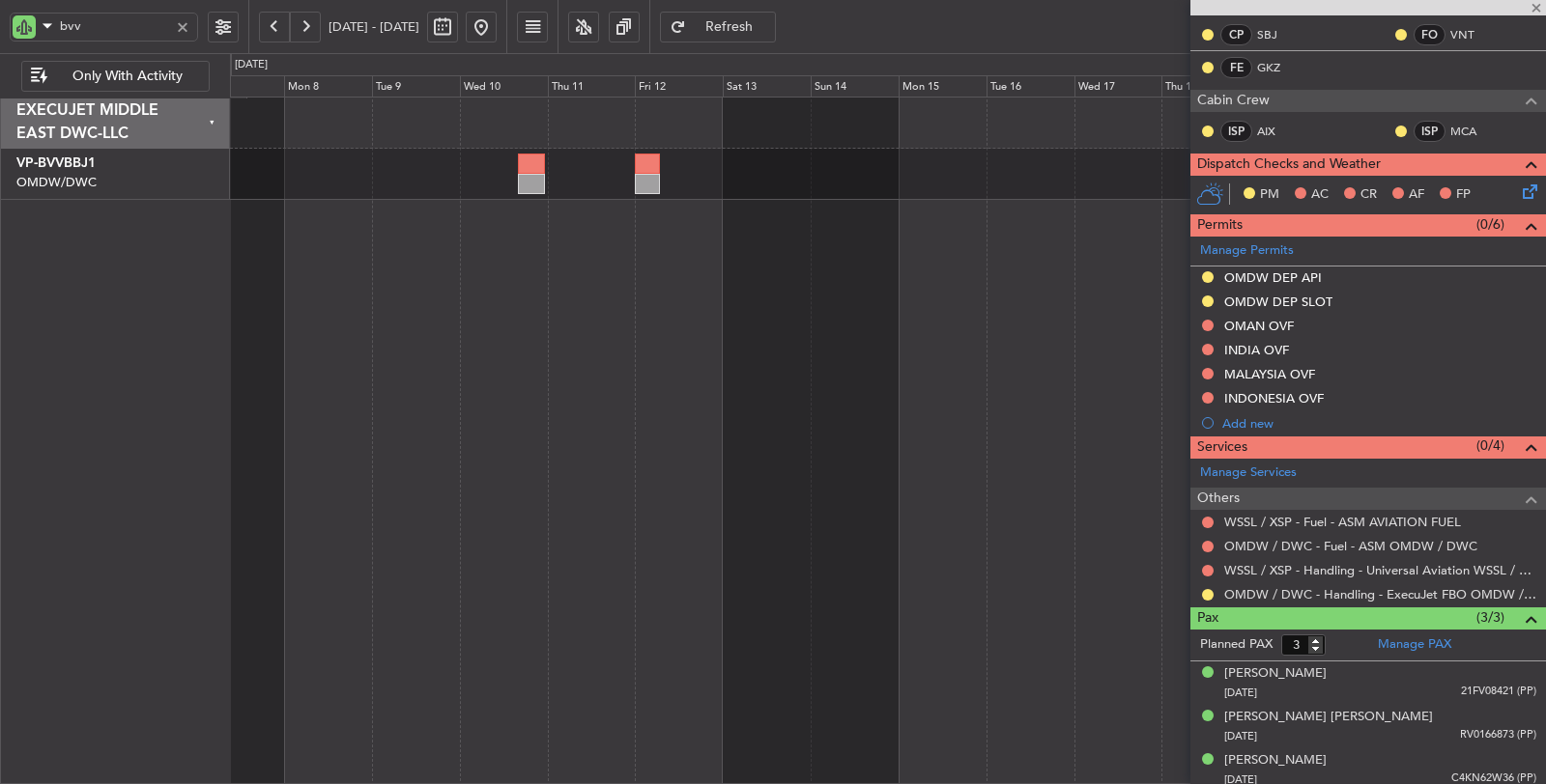
type input "-00:10"
type input "1"
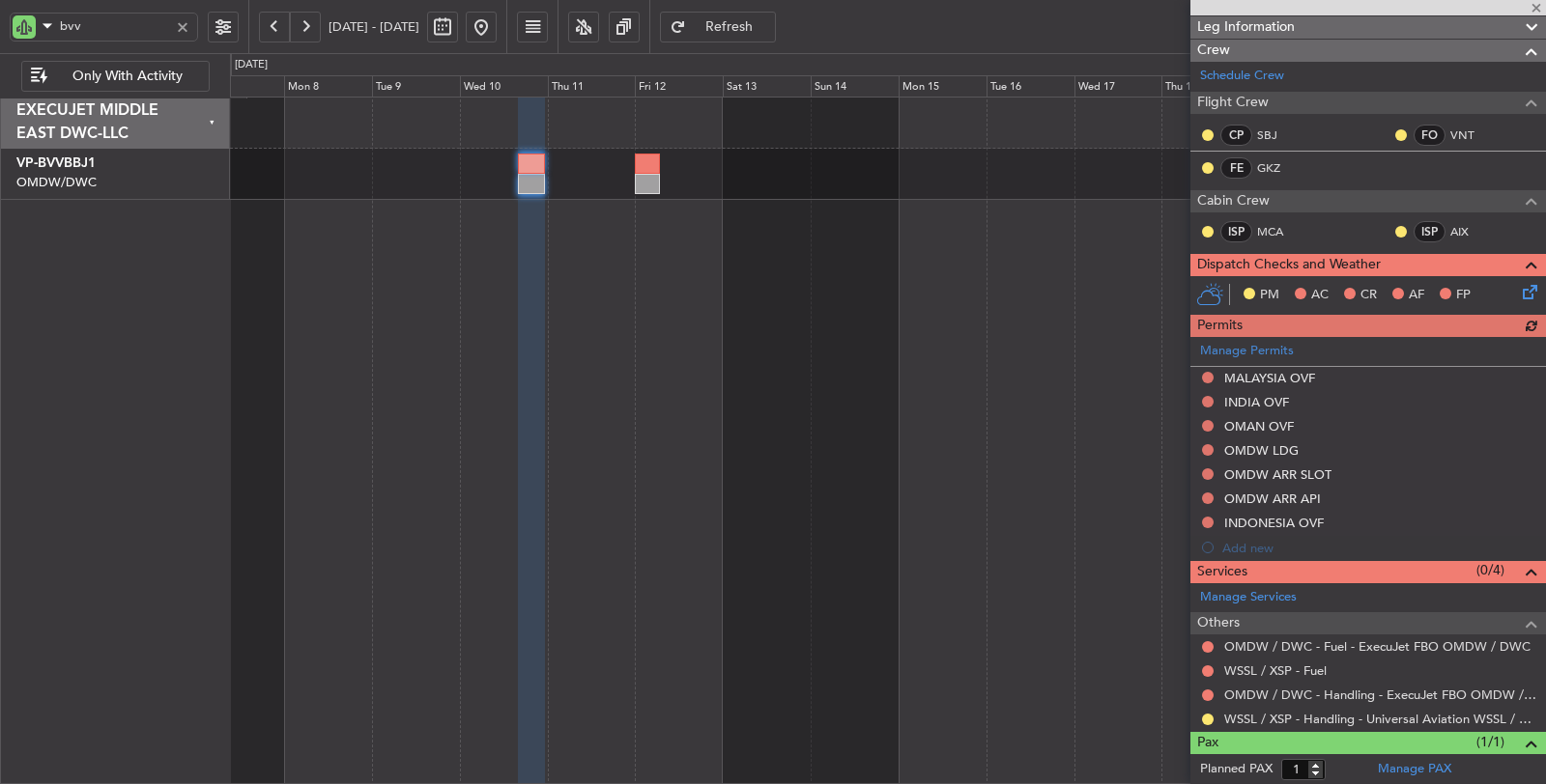
scroll to position [306, 0]
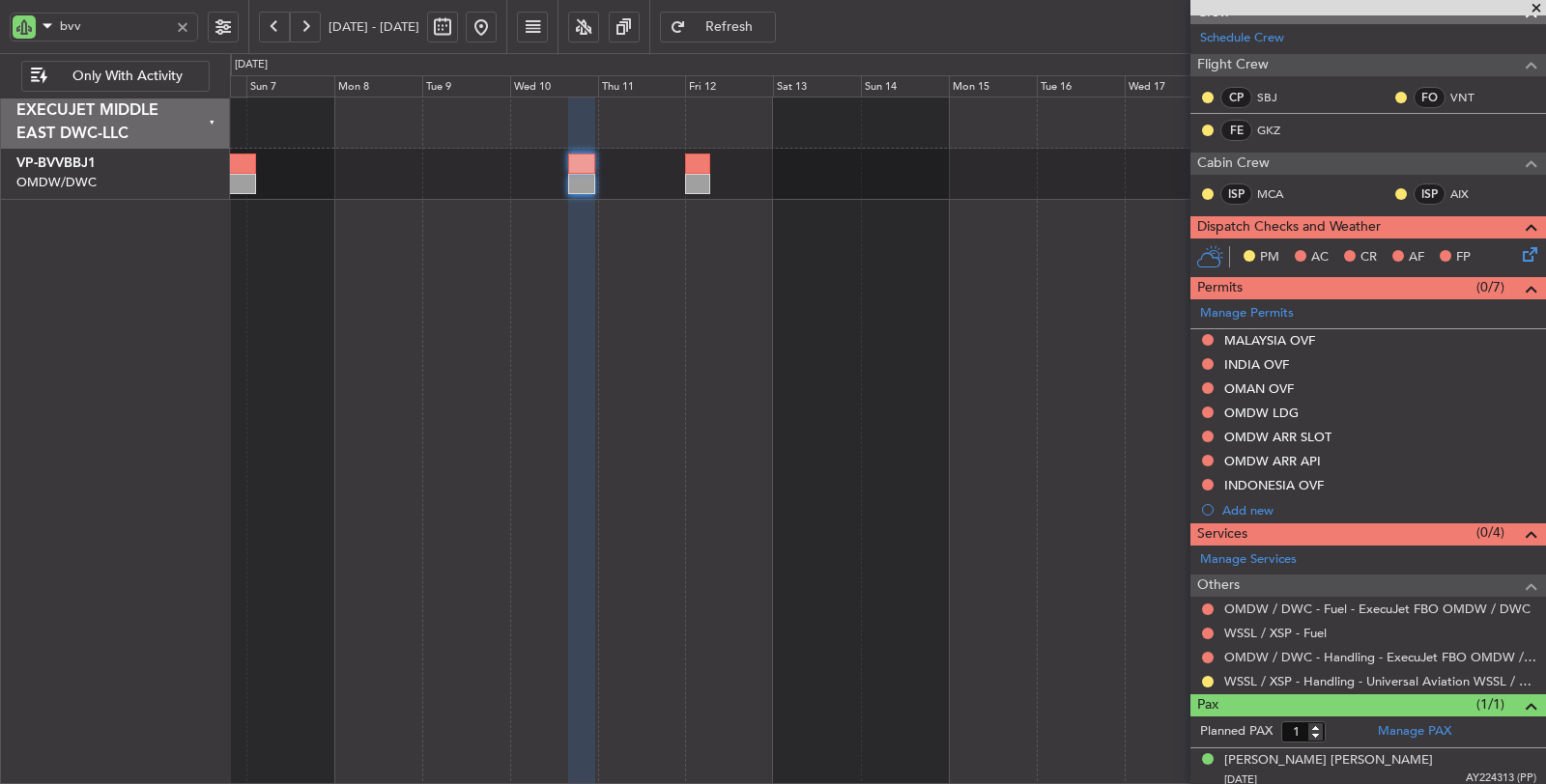
click at [683, 257] on div at bounding box center [888, 441] width 1316 height 689
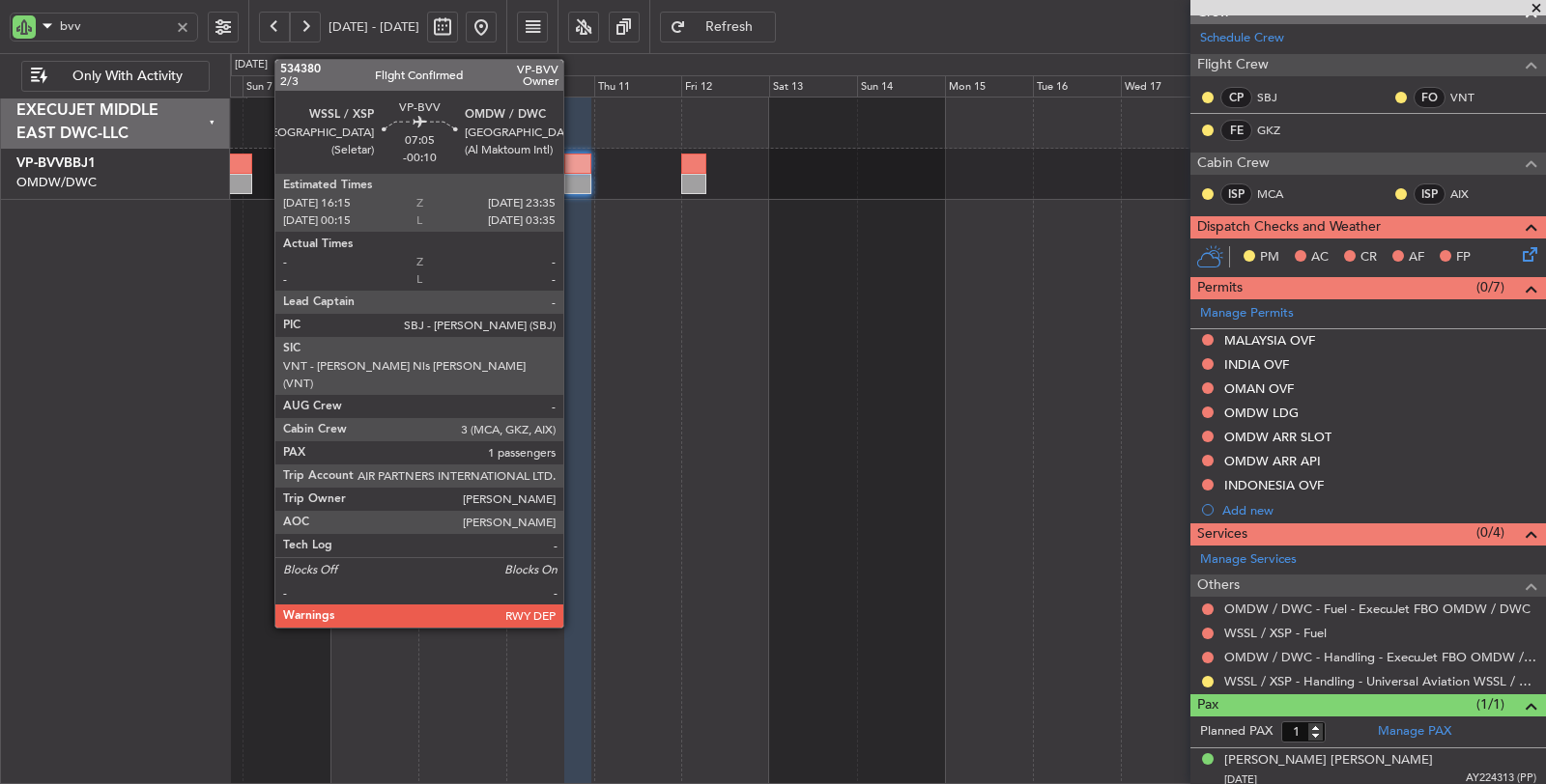
click at [573, 181] on div at bounding box center [578, 183] width 27 height 20
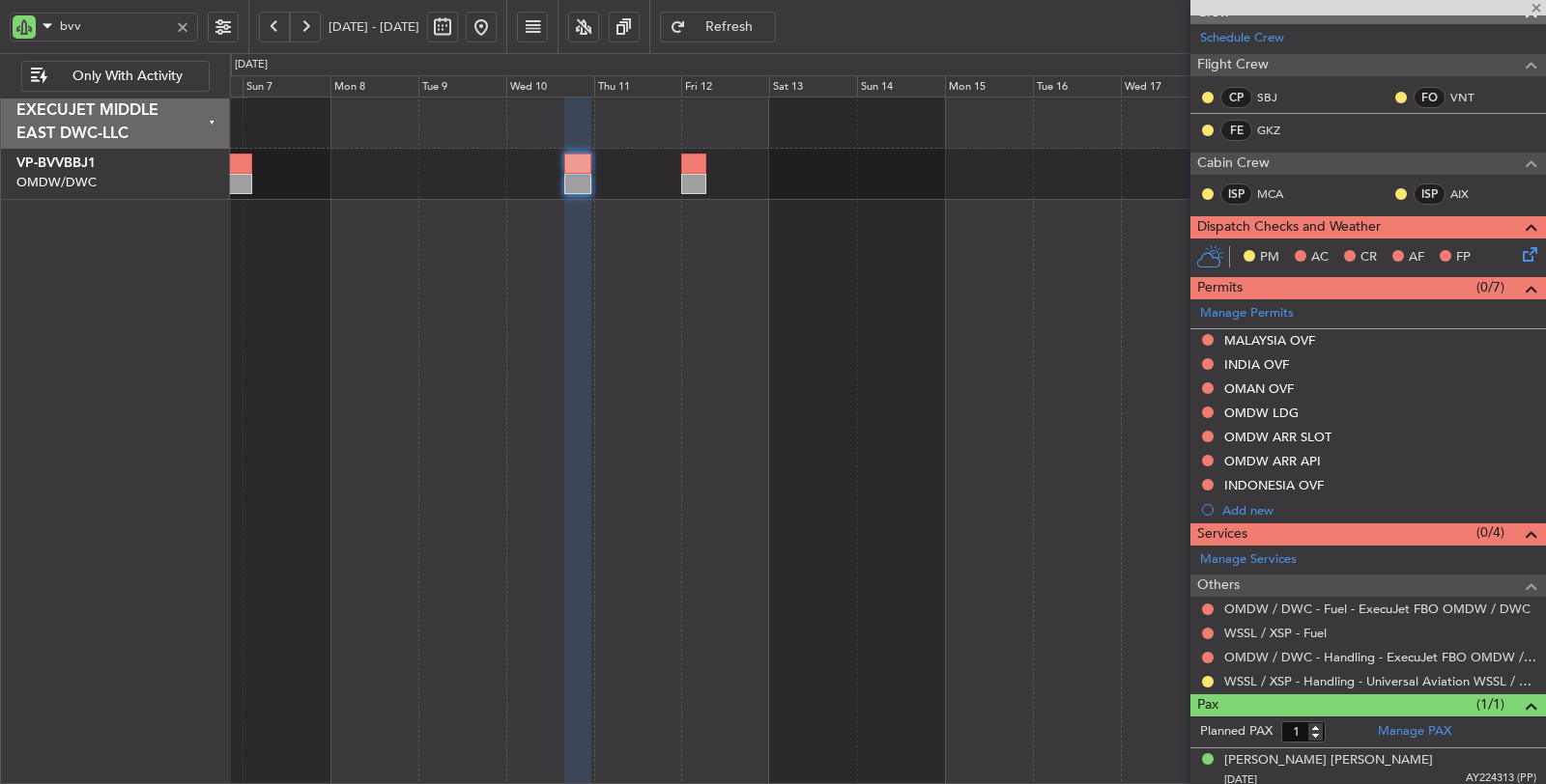
scroll to position [0, 0]
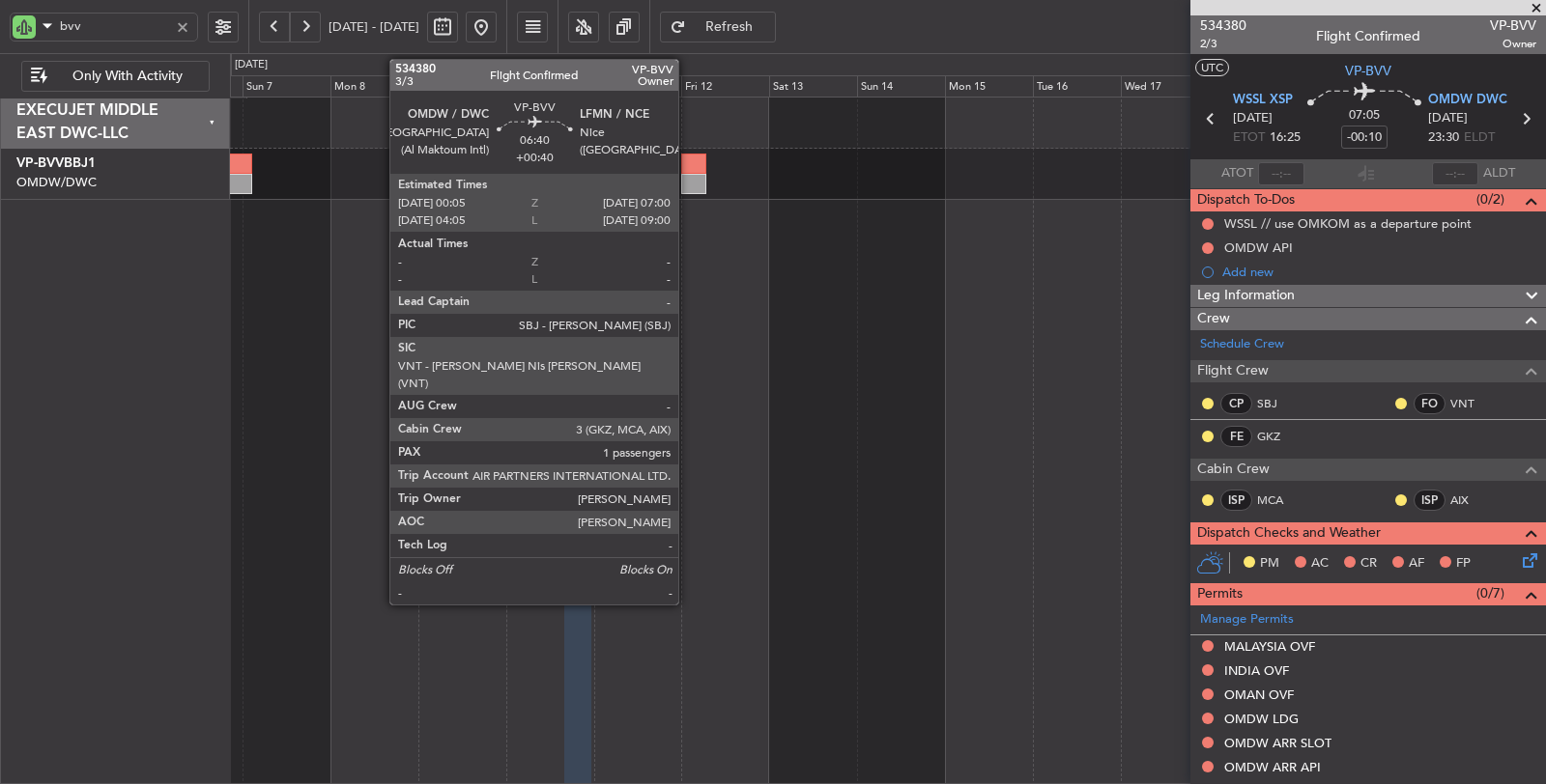
click at [688, 175] on div at bounding box center [694, 183] width 26 height 20
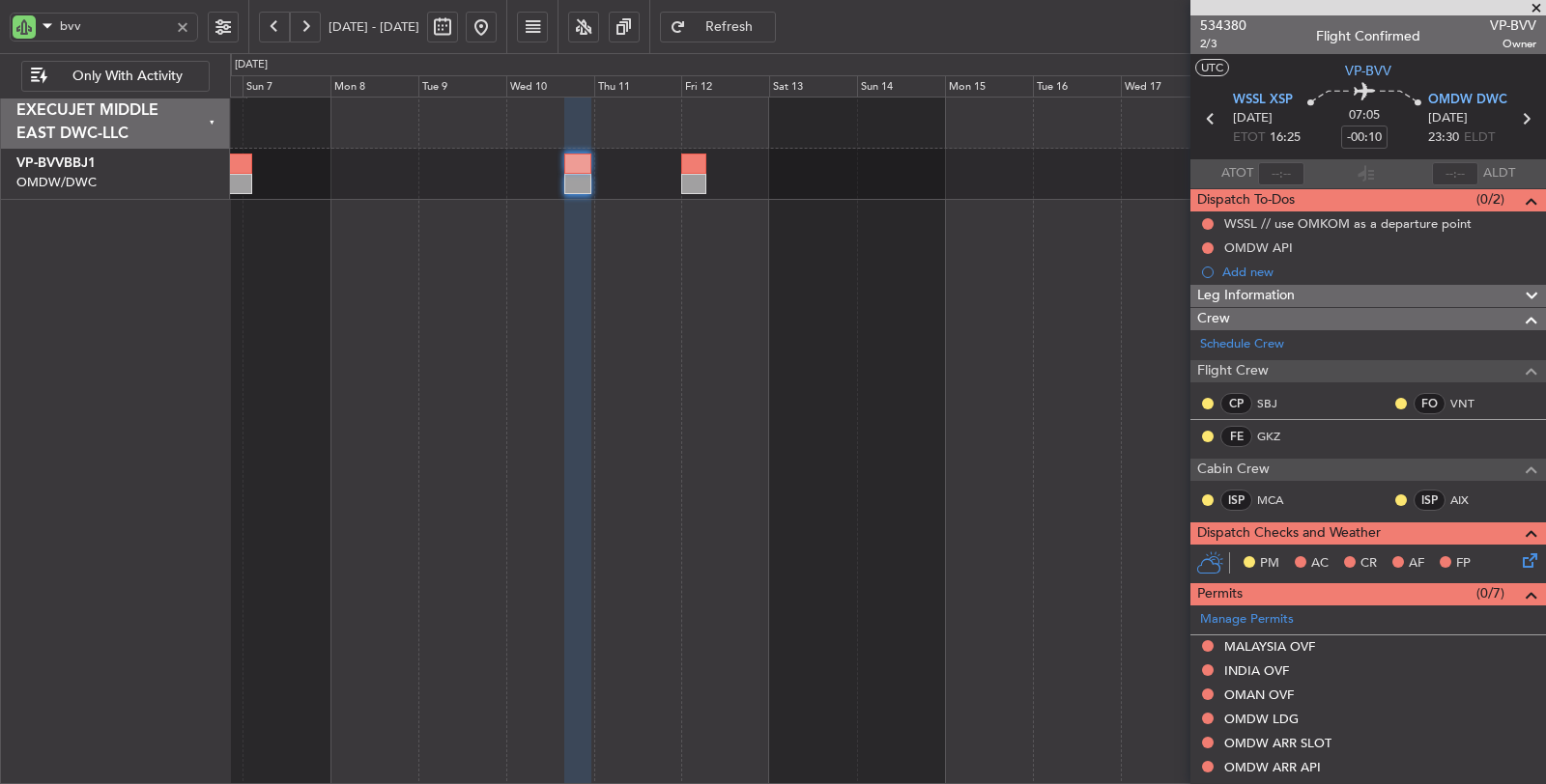
click at [769, 33] on span "Refresh" at bounding box center [730, 27] width 79 height 14
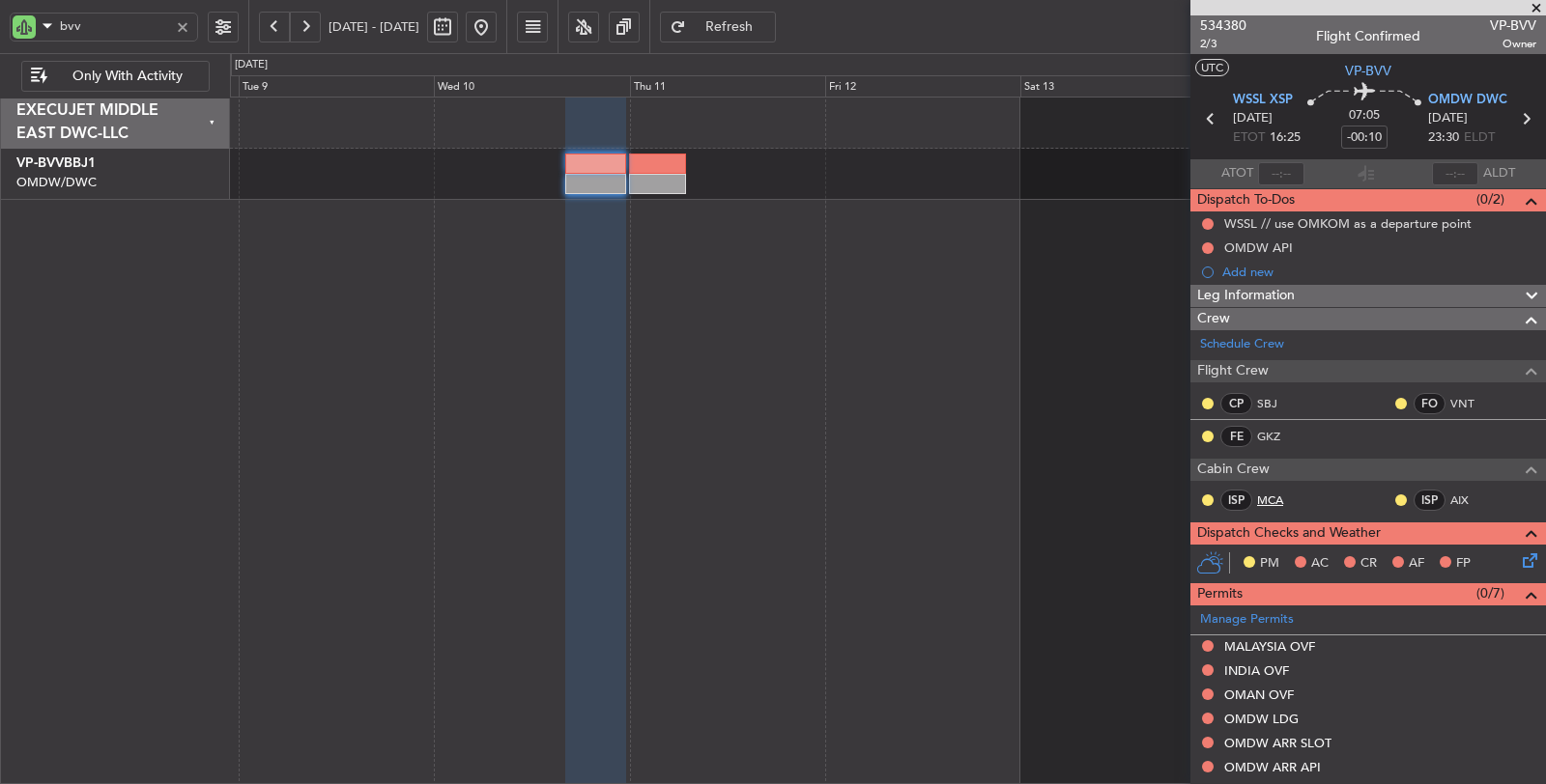
scroll to position [306, 0]
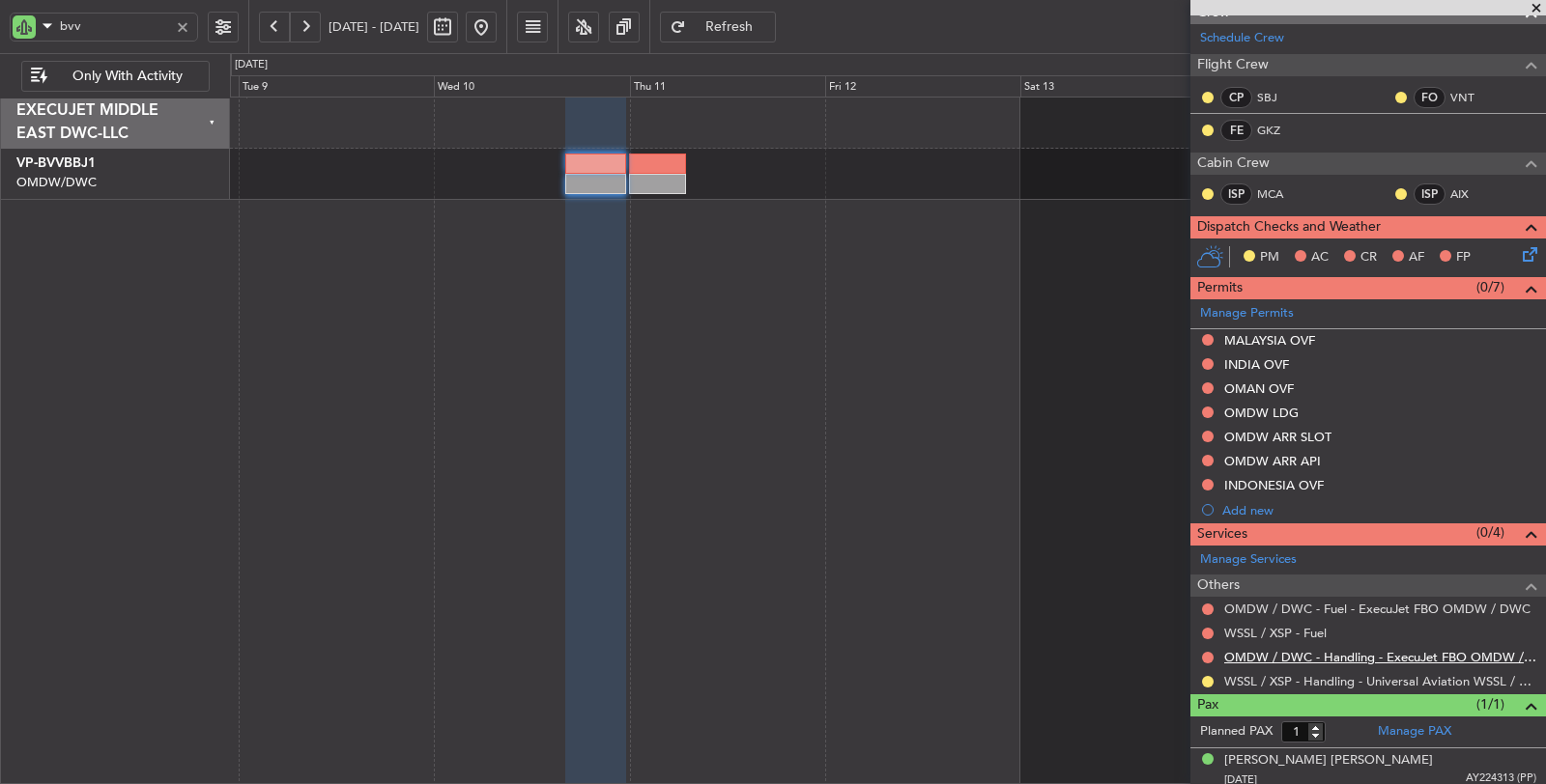
click at [1307, 653] on link "OMDW / DWC - Handling - ExecuJet FBO OMDW / DWC" at bounding box center [1380, 657] width 312 height 16
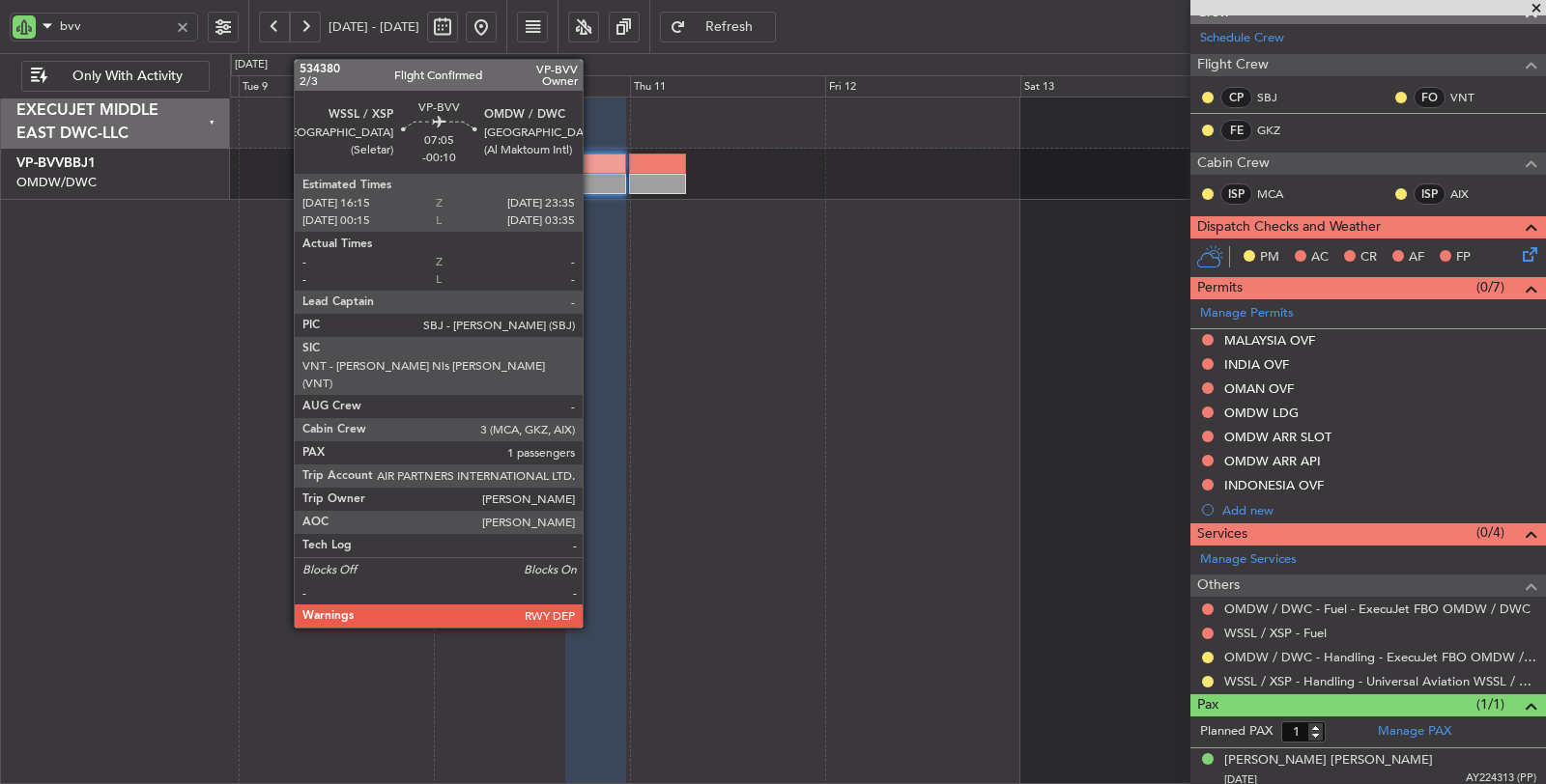
click at [594, 168] on div at bounding box center [595, 163] width 60 height 20
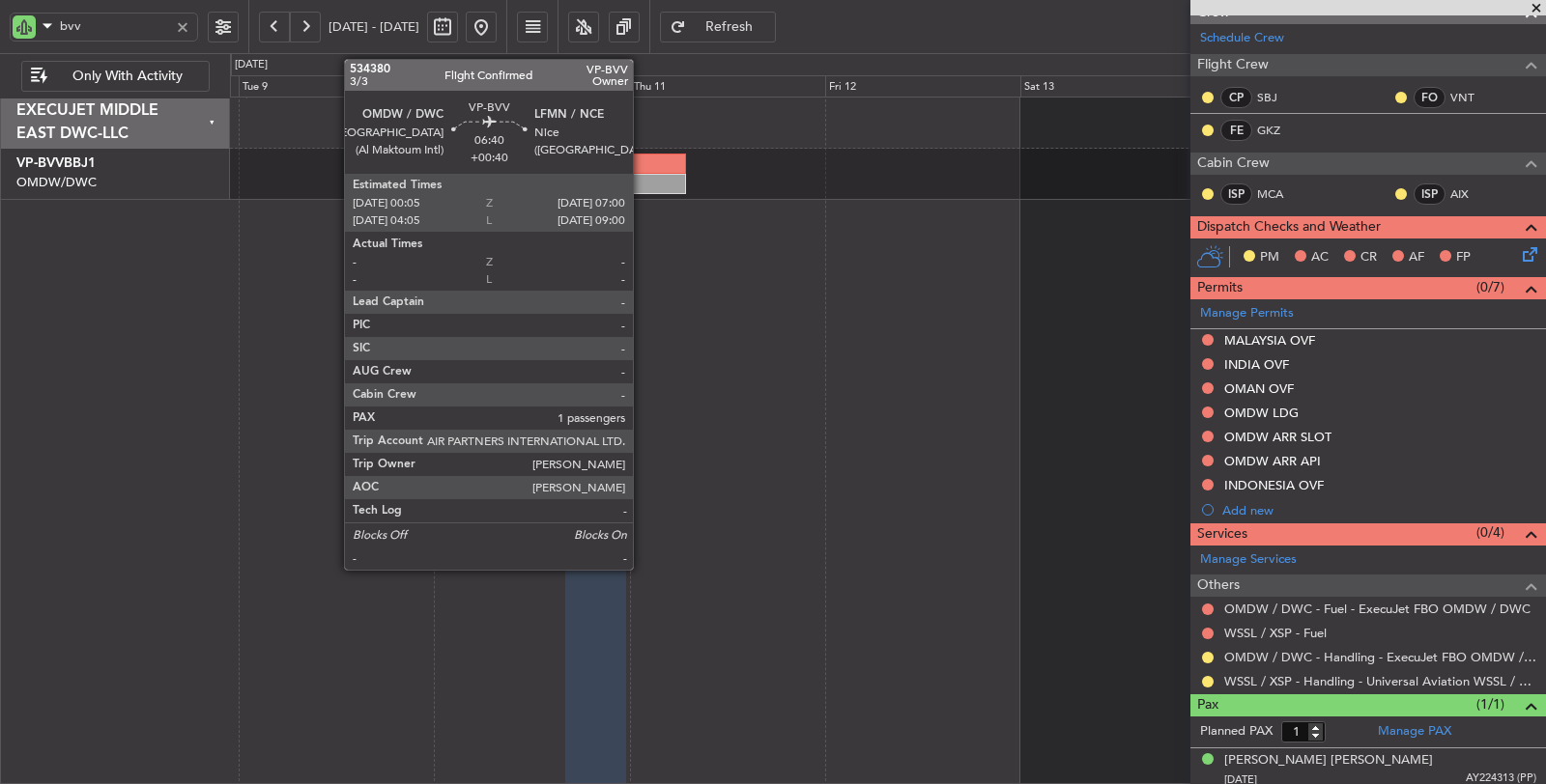
click at [643, 167] on div at bounding box center [657, 163] width 57 height 20
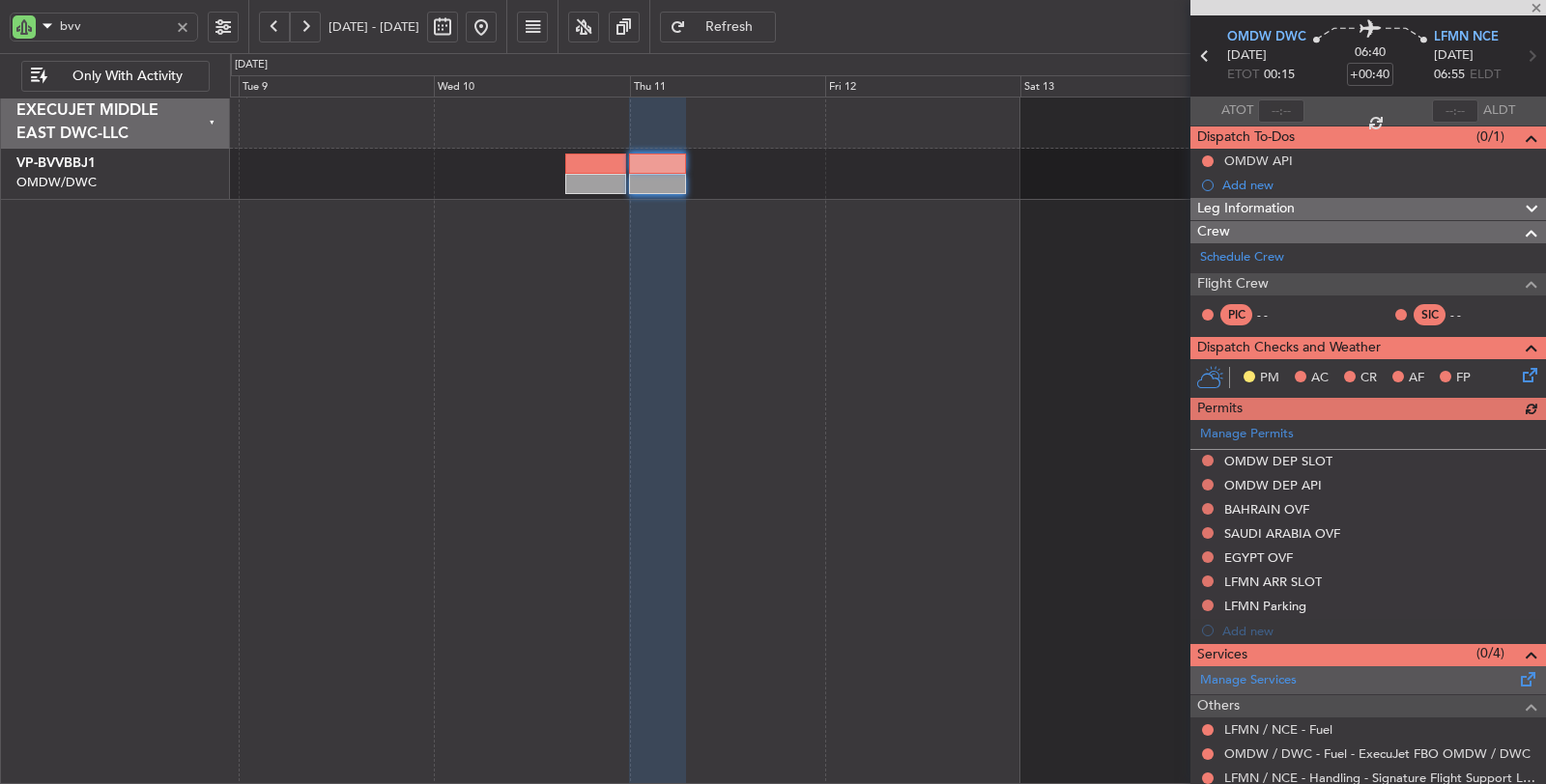
scroll to position [184, 0]
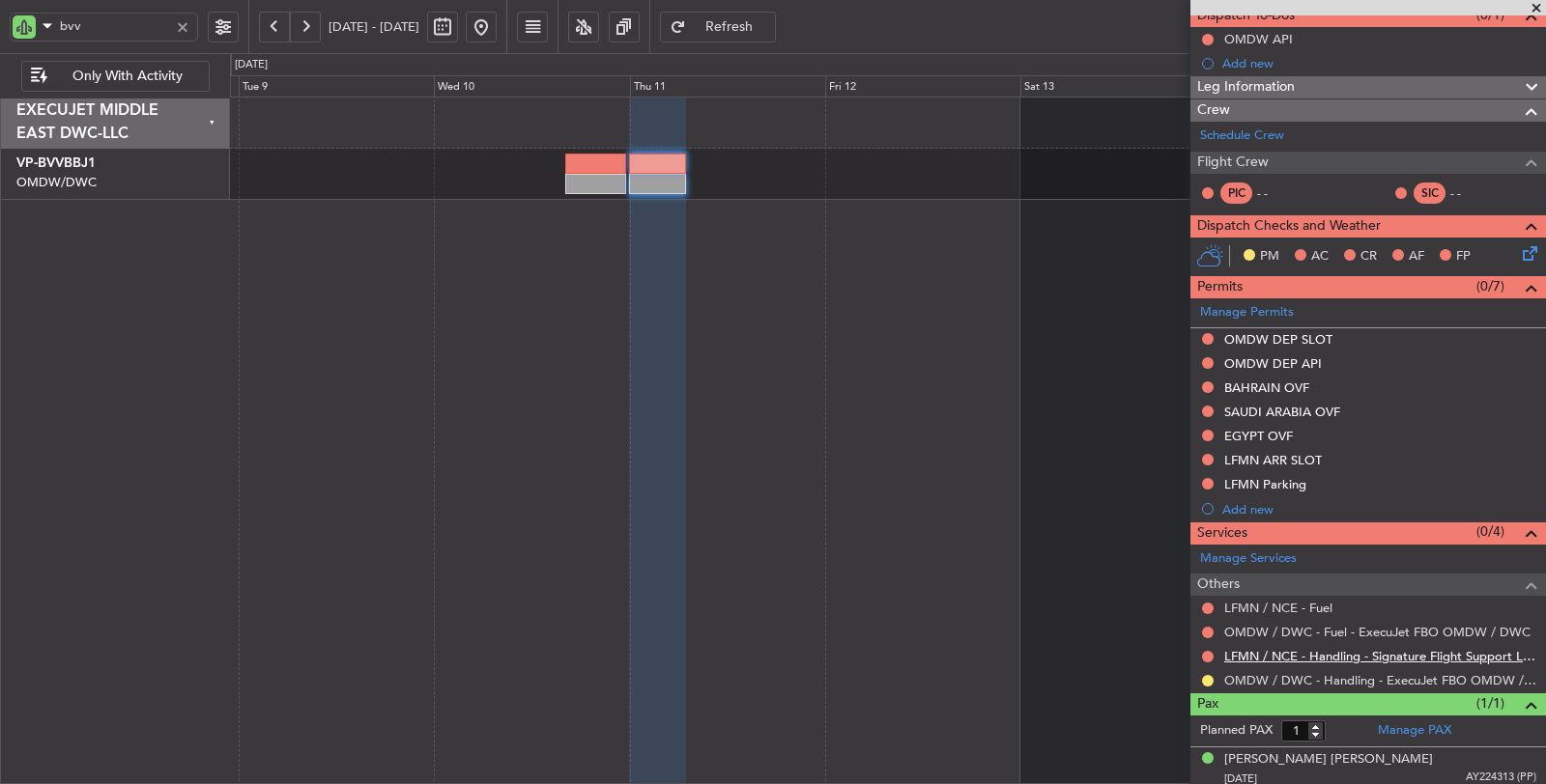
click at [1399, 653] on link "LFMN / NCE - Handling - Signature Flight Support LFMN / NCE" at bounding box center [1380, 656] width 312 height 16
click at [1206, 479] on button at bounding box center [1208, 484] width 12 height 12
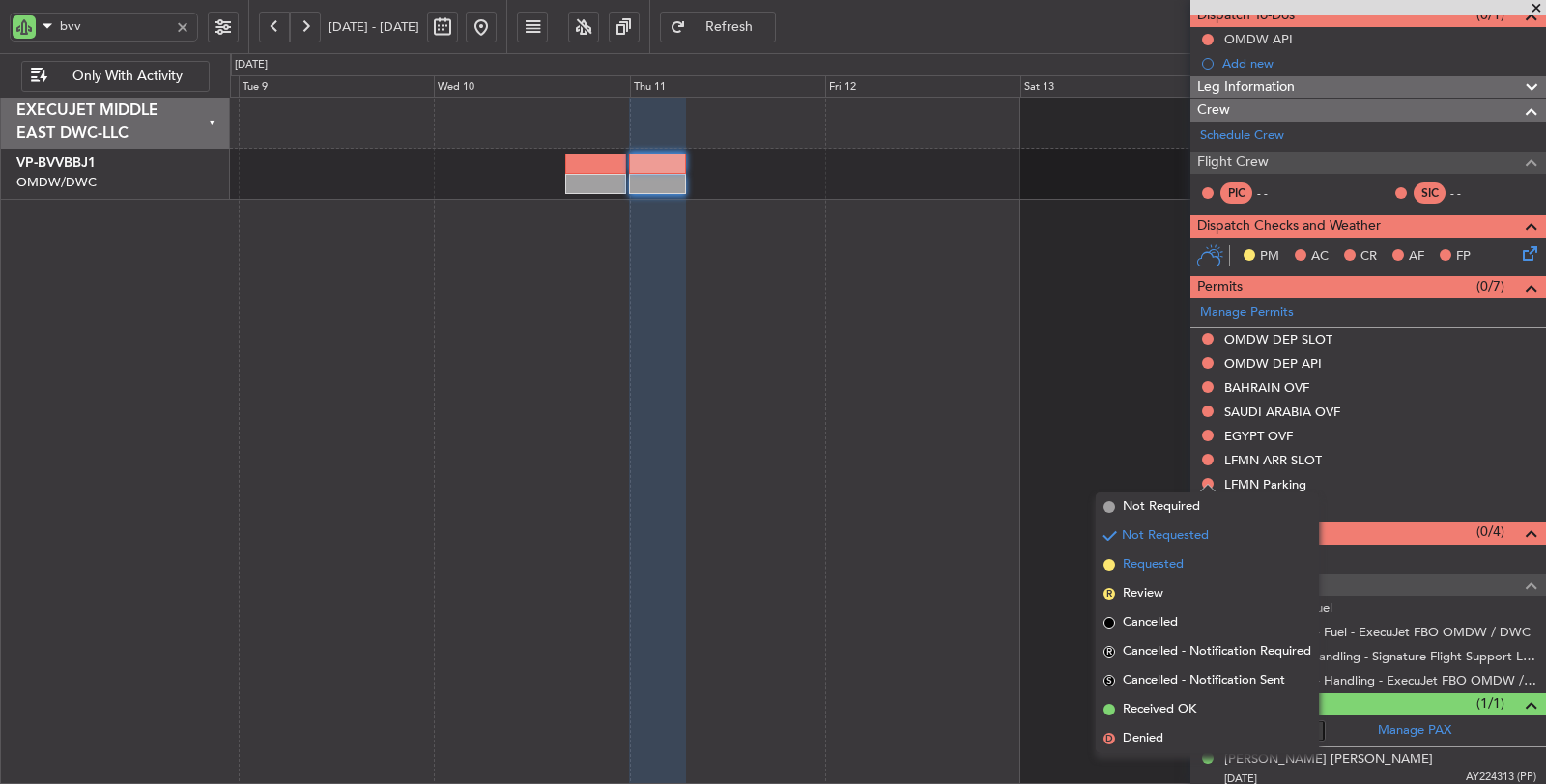
click at [1176, 565] on span "Requested" at bounding box center [1152, 565] width 61 height 19
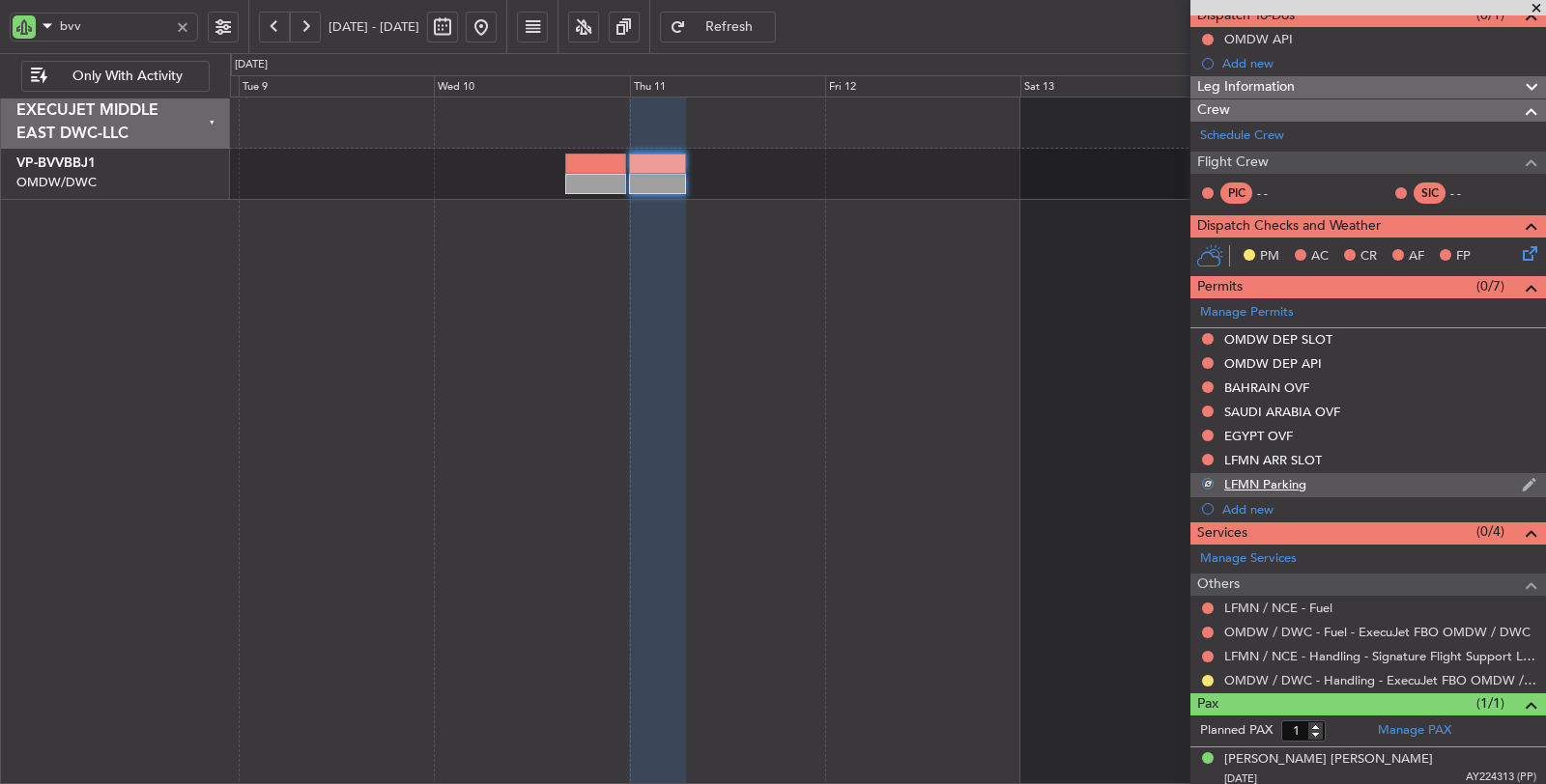
click at [1254, 486] on div "LFMN Parking" at bounding box center [1265, 484] width 82 height 16
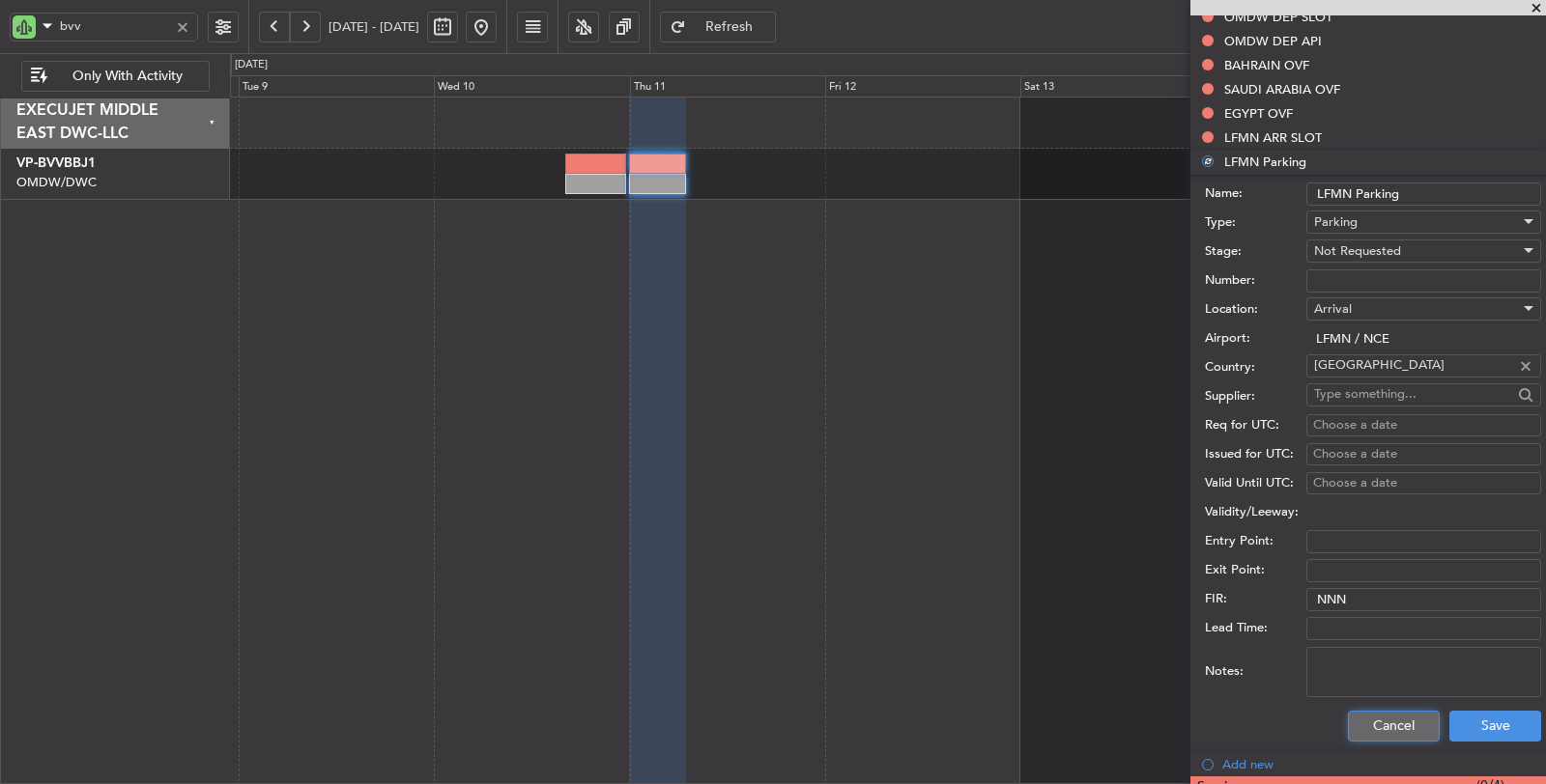
click at [1397, 720] on button "Cancel" at bounding box center [1393, 727] width 92 height 31
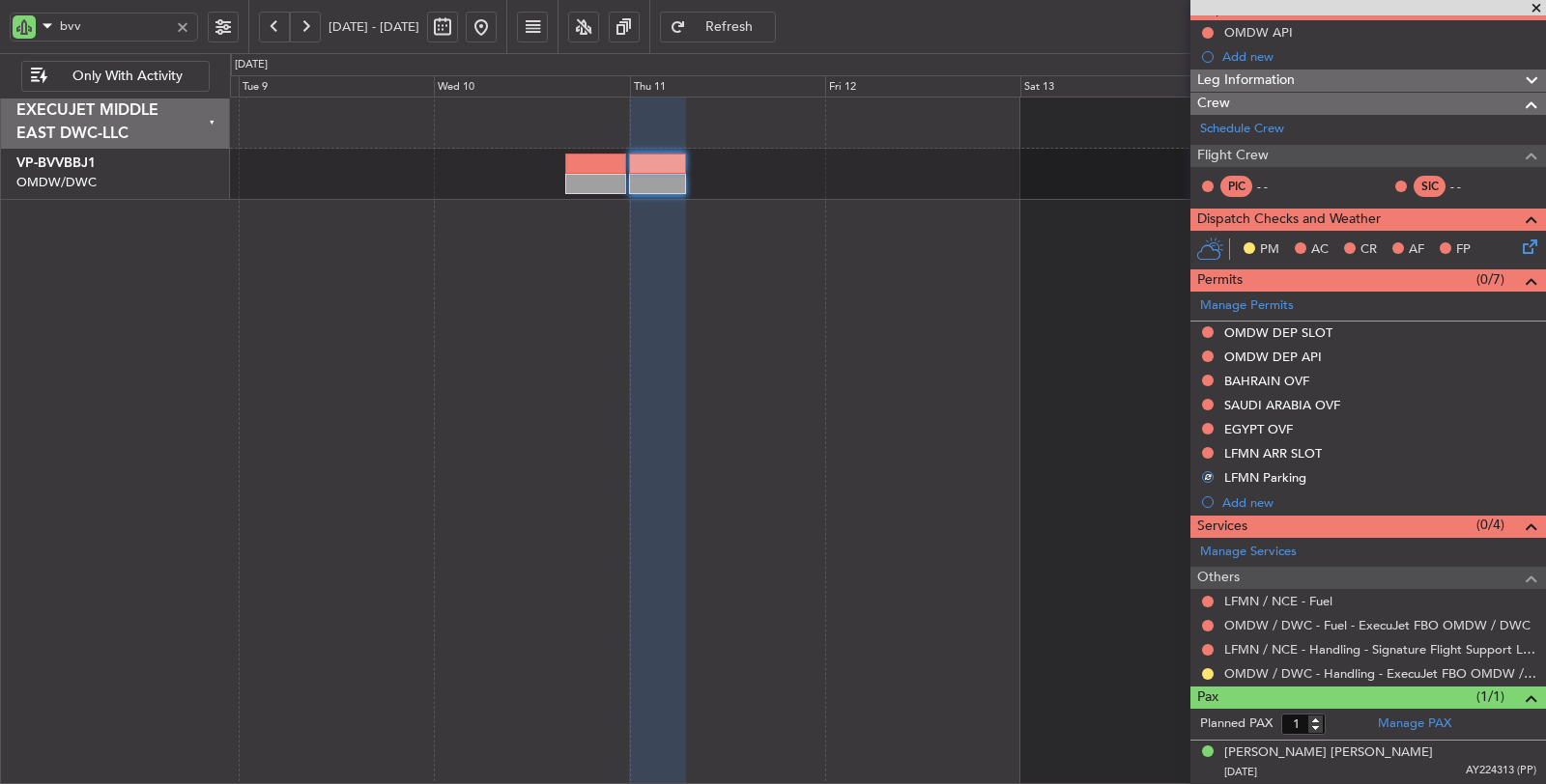
scroll to position [185, 0]
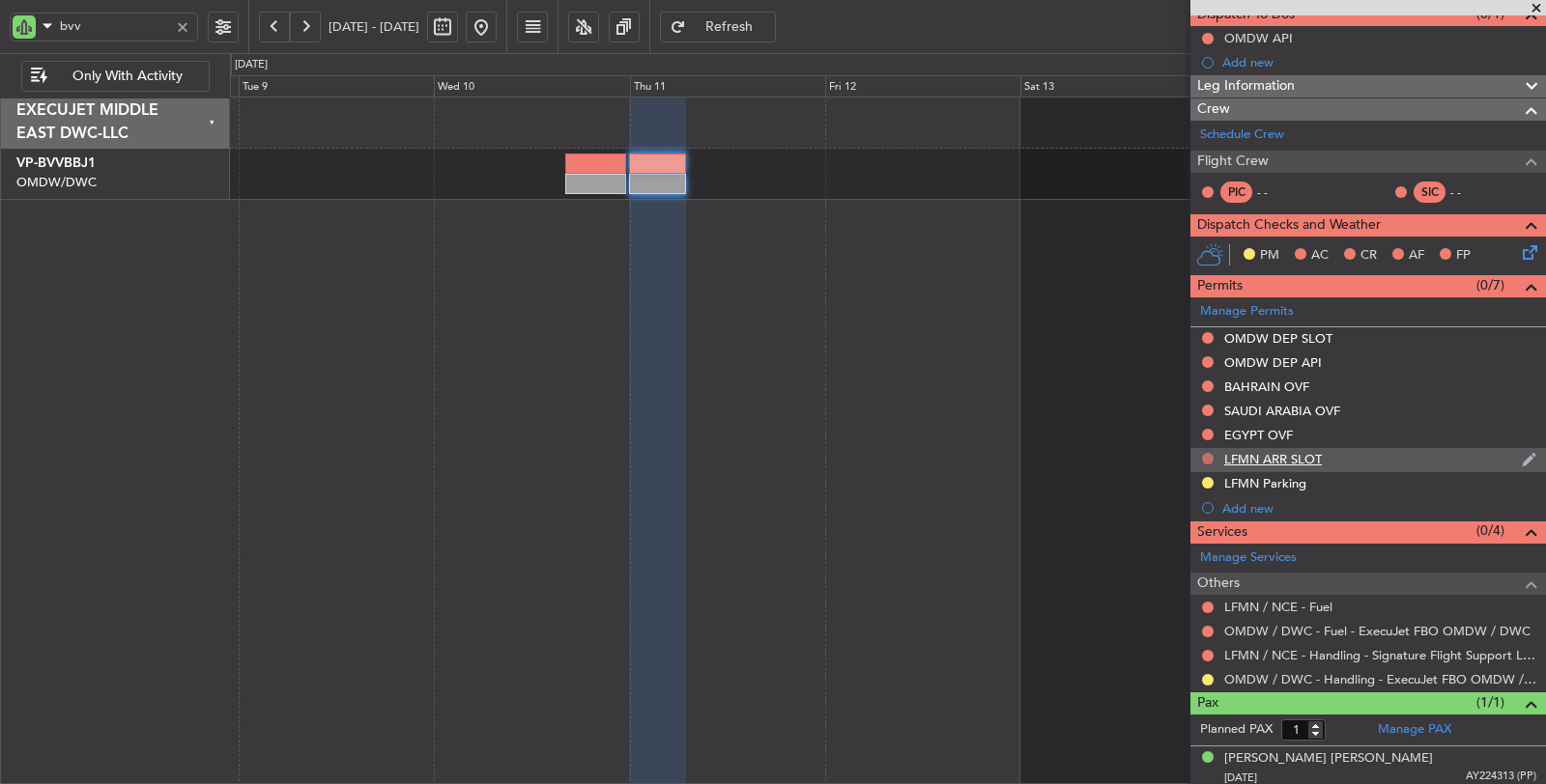
click at [1209, 453] on button at bounding box center [1208, 458] width 12 height 12
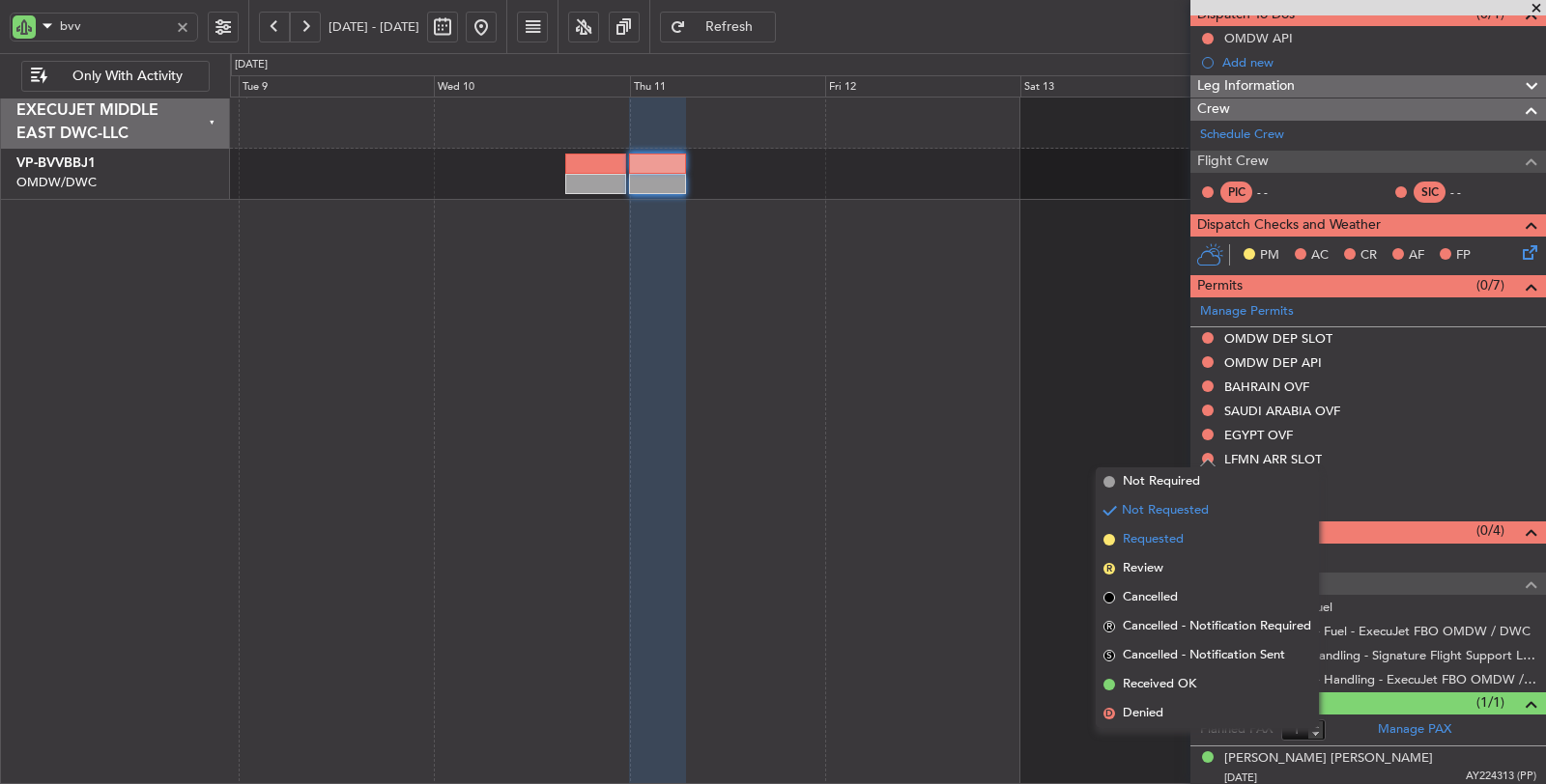
click at [1179, 534] on span "Requested" at bounding box center [1152, 540] width 61 height 19
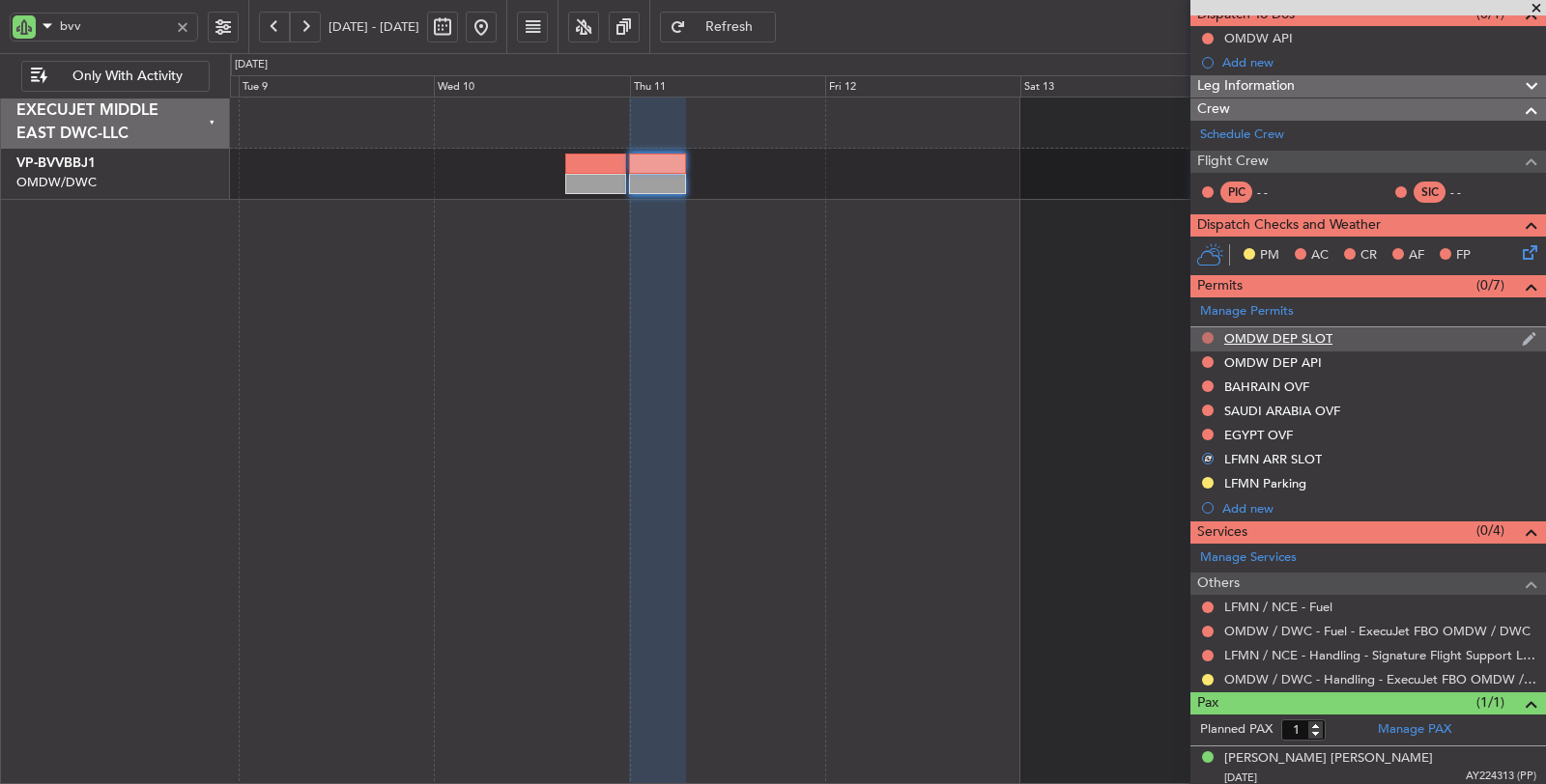
click at [1211, 332] on button at bounding box center [1208, 338] width 12 height 12
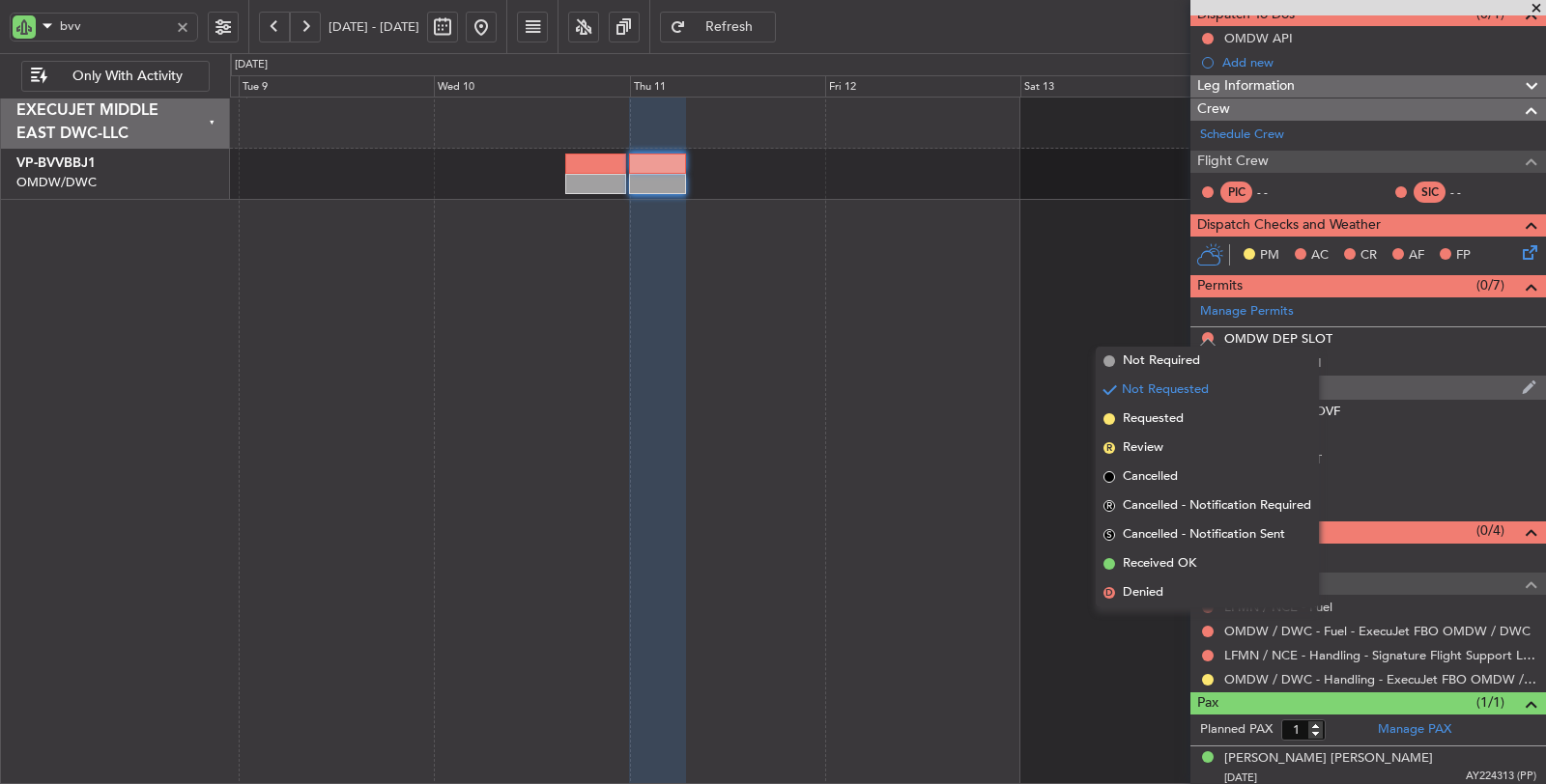
drag, startPoint x: 1185, startPoint y: 425, endPoint x: 1200, endPoint y: 385, distance: 42.7
click at [1185, 419] on li "Requested" at bounding box center [1207, 420] width 223 height 29
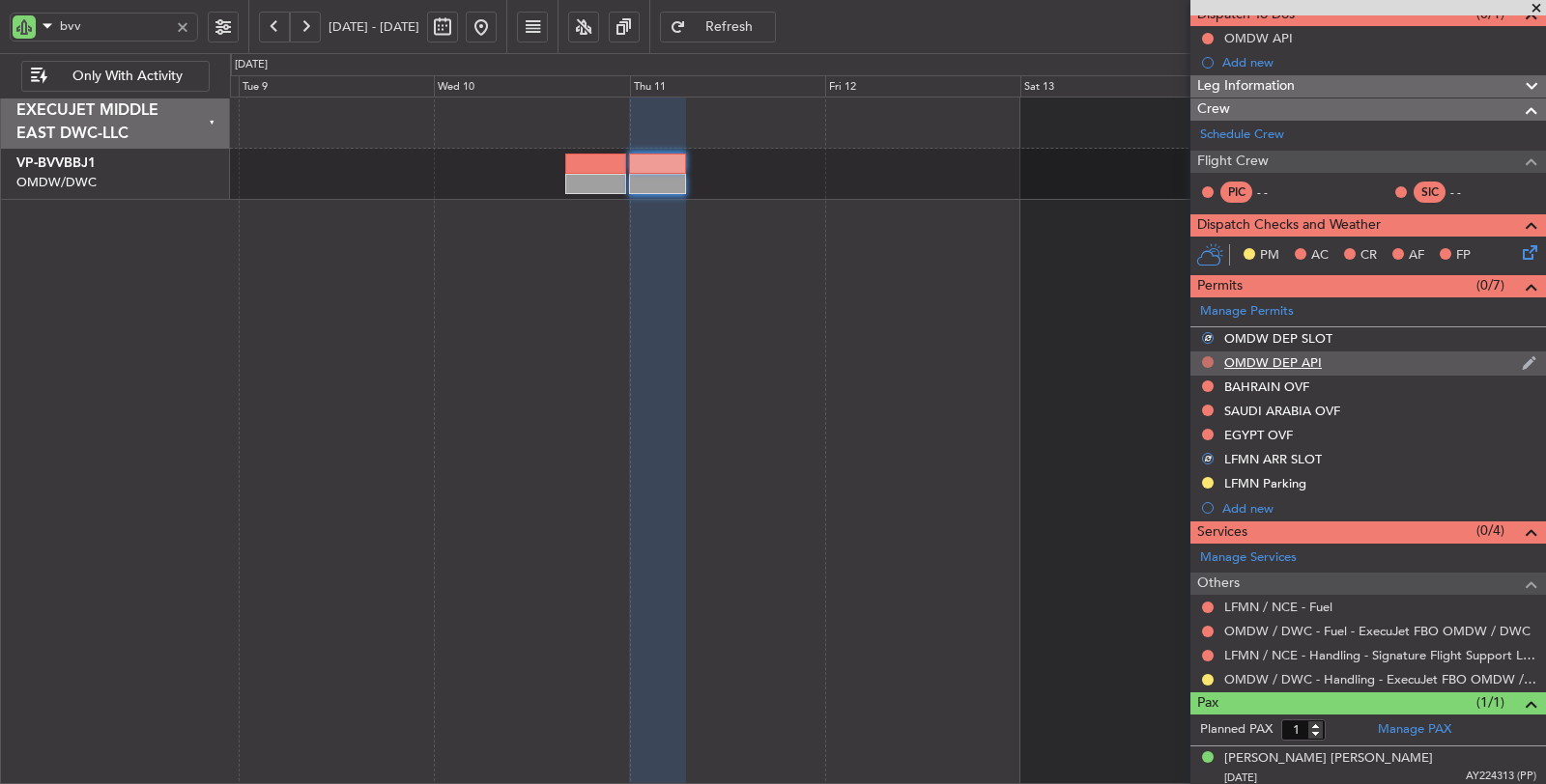
click at [1209, 358] on button at bounding box center [1208, 362] width 12 height 12
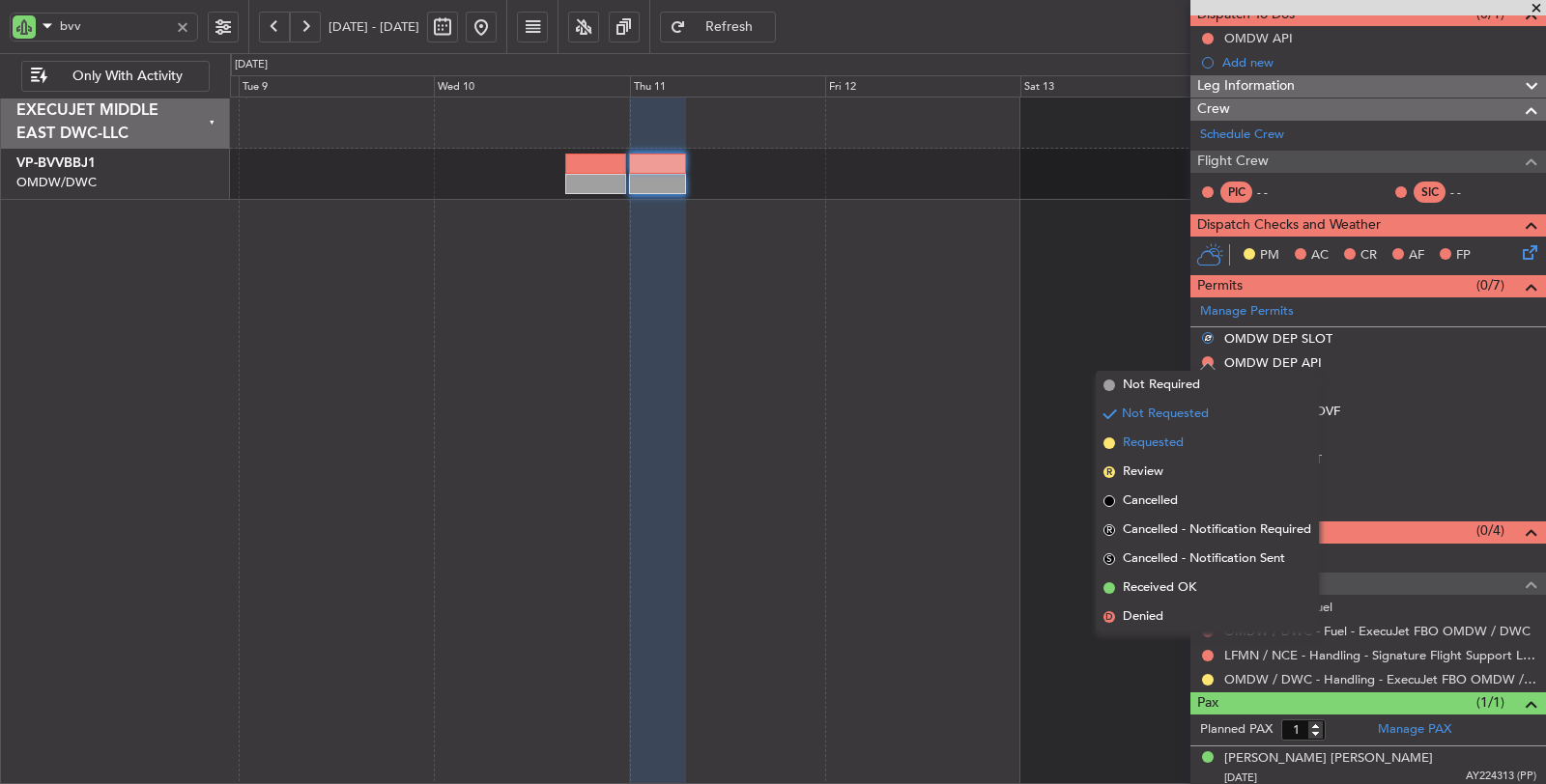
click at [1172, 451] on span "Requested" at bounding box center [1152, 444] width 61 height 19
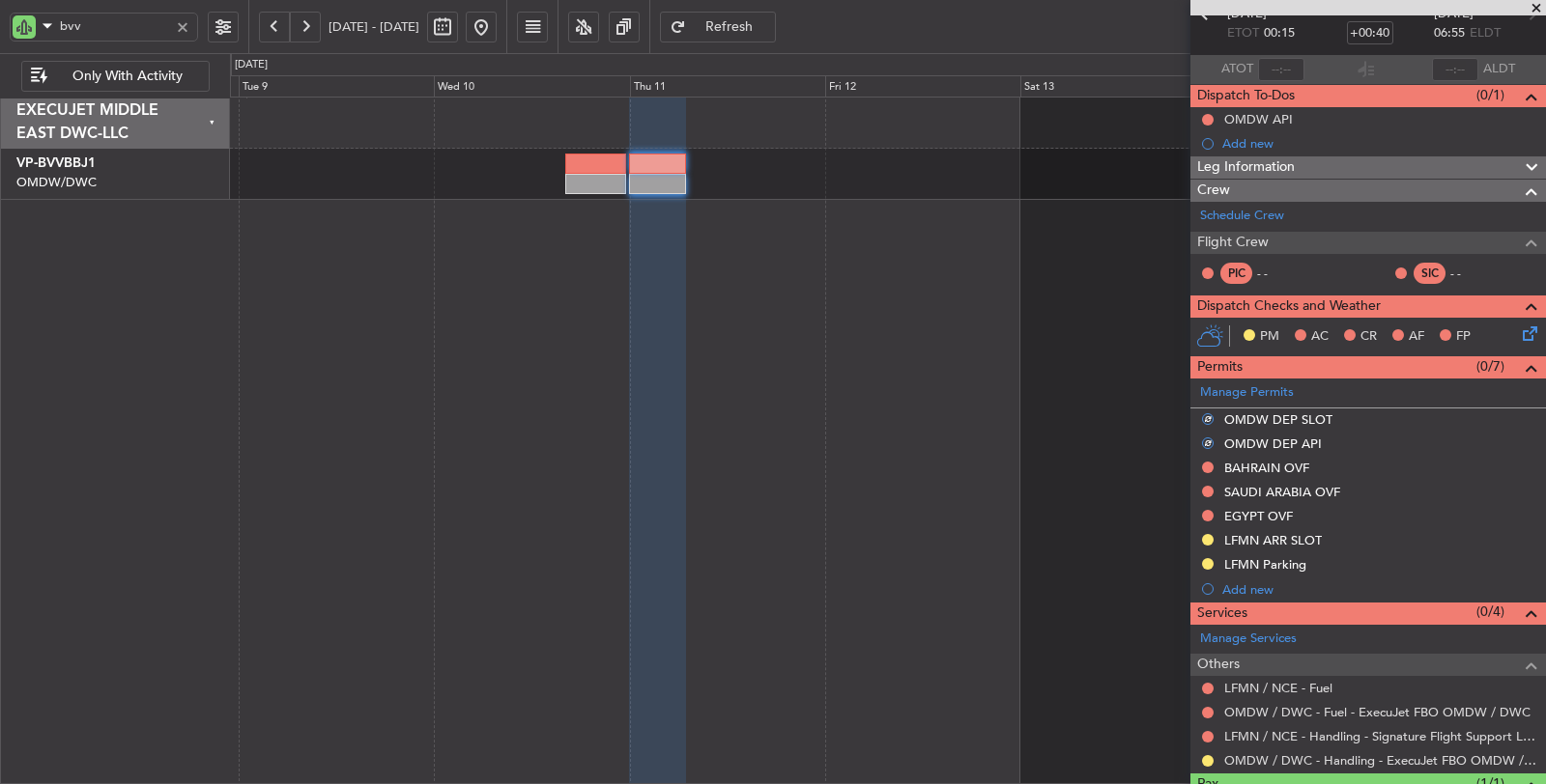
scroll to position [0, 0]
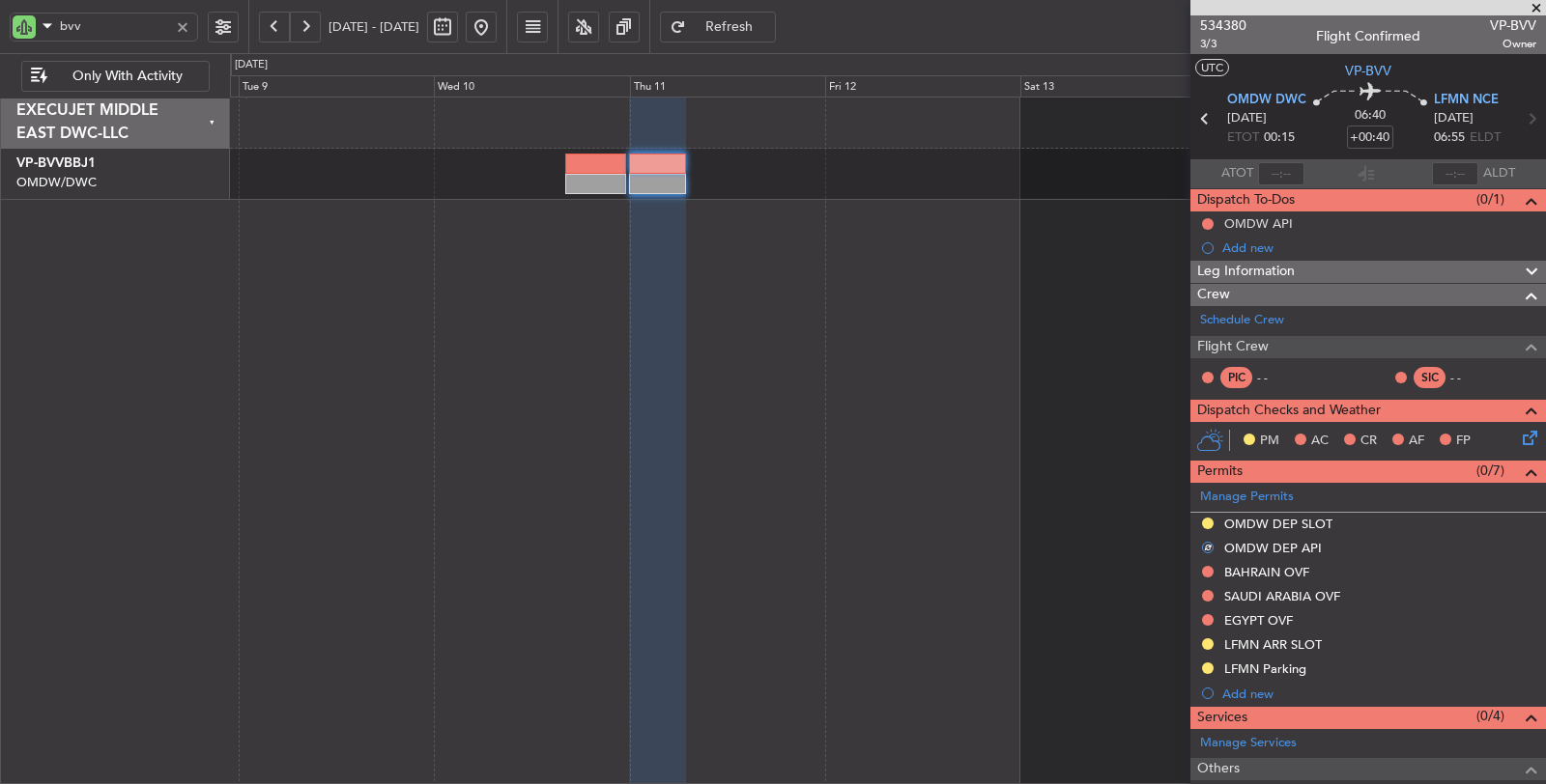
click at [1198, 120] on icon at bounding box center [1205, 119] width 25 height 25
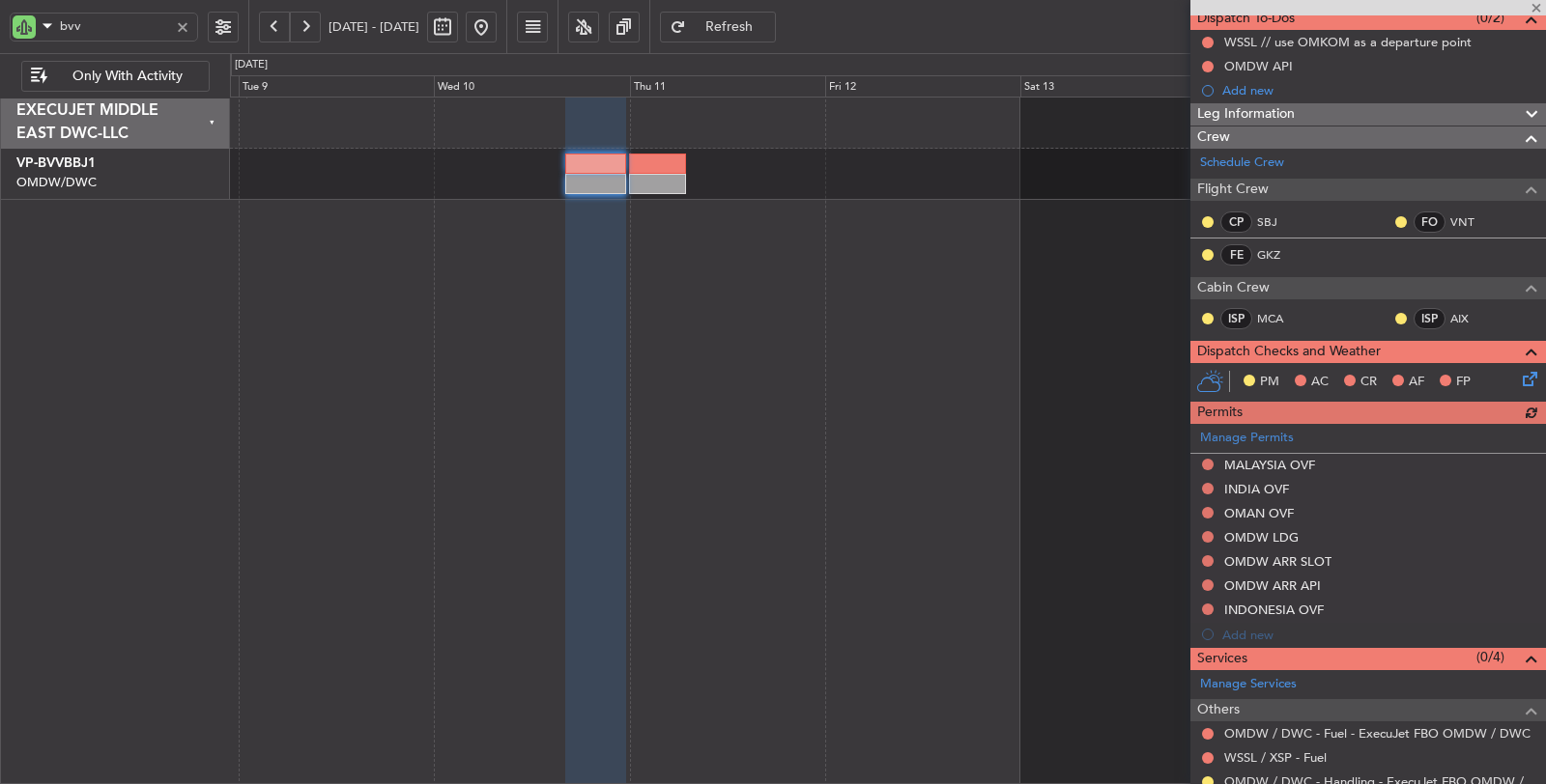
scroll to position [214, 0]
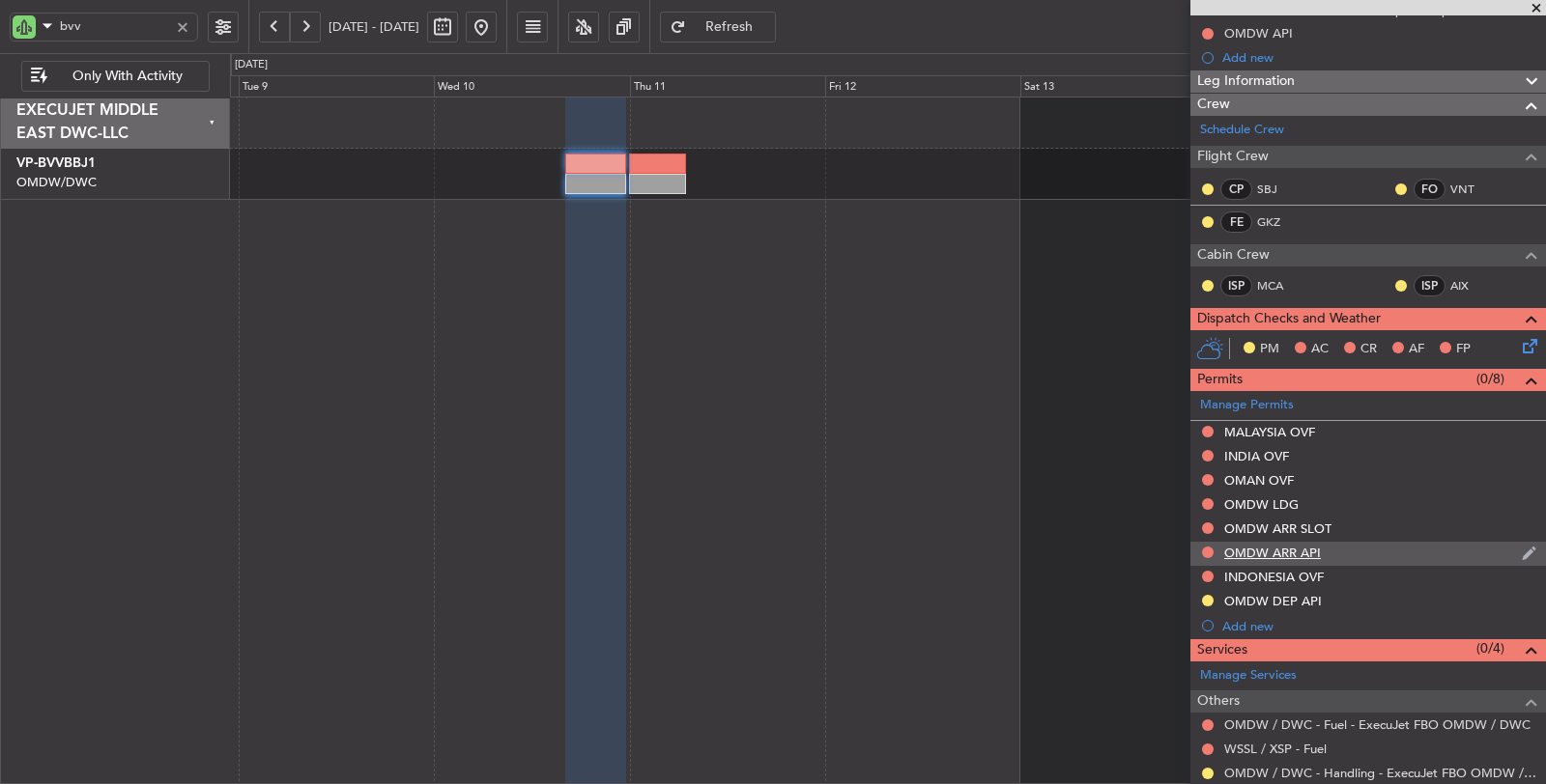
click at [1210, 545] on div at bounding box center [1208, 552] width 16 height 16
click at [1208, 549] on button at bounding box center [1208, 552] width 12 height 12
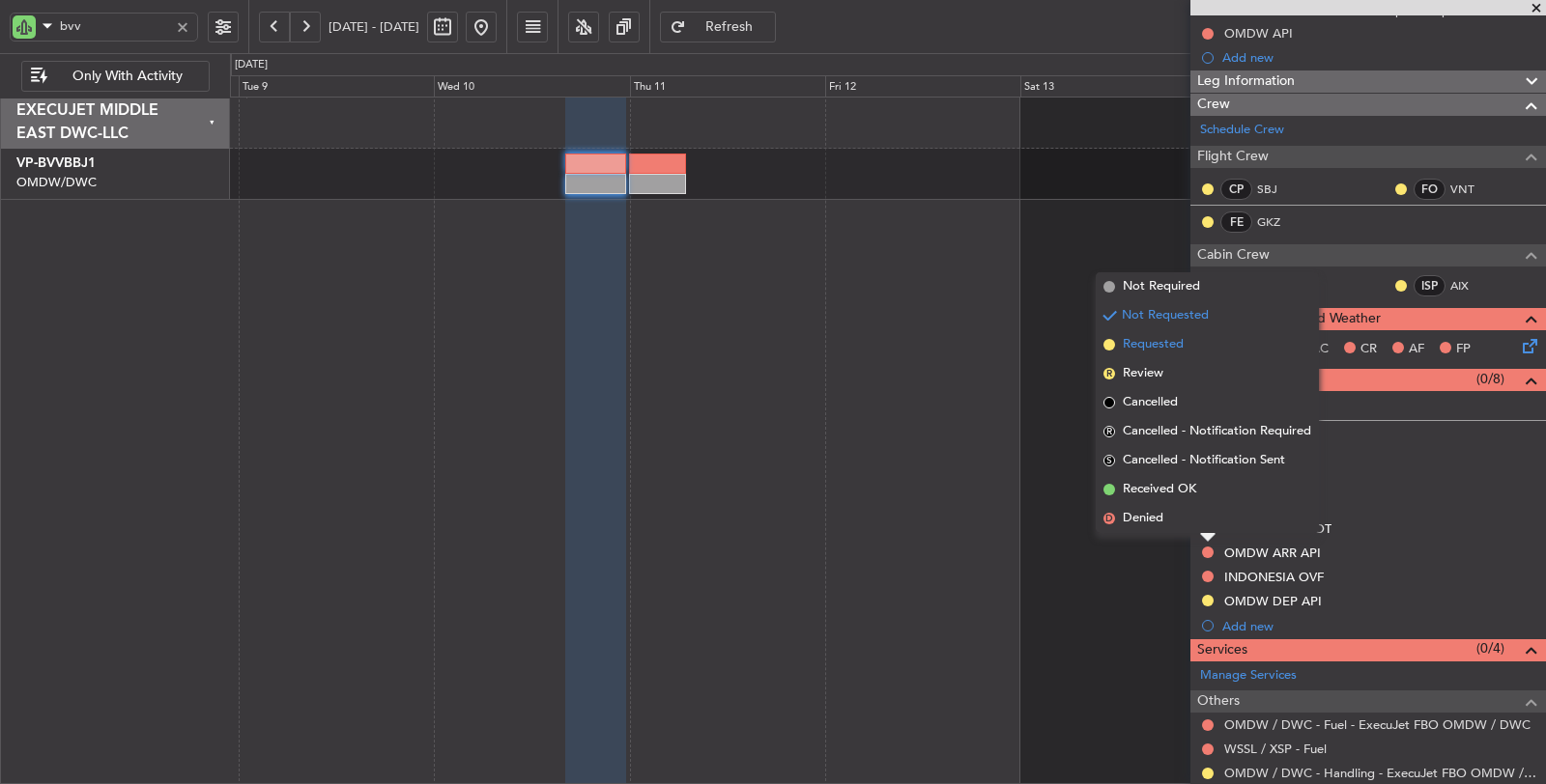
click at [1155, 344] on span "Requested" at bounding box center [1152, 345] width 61 height 19
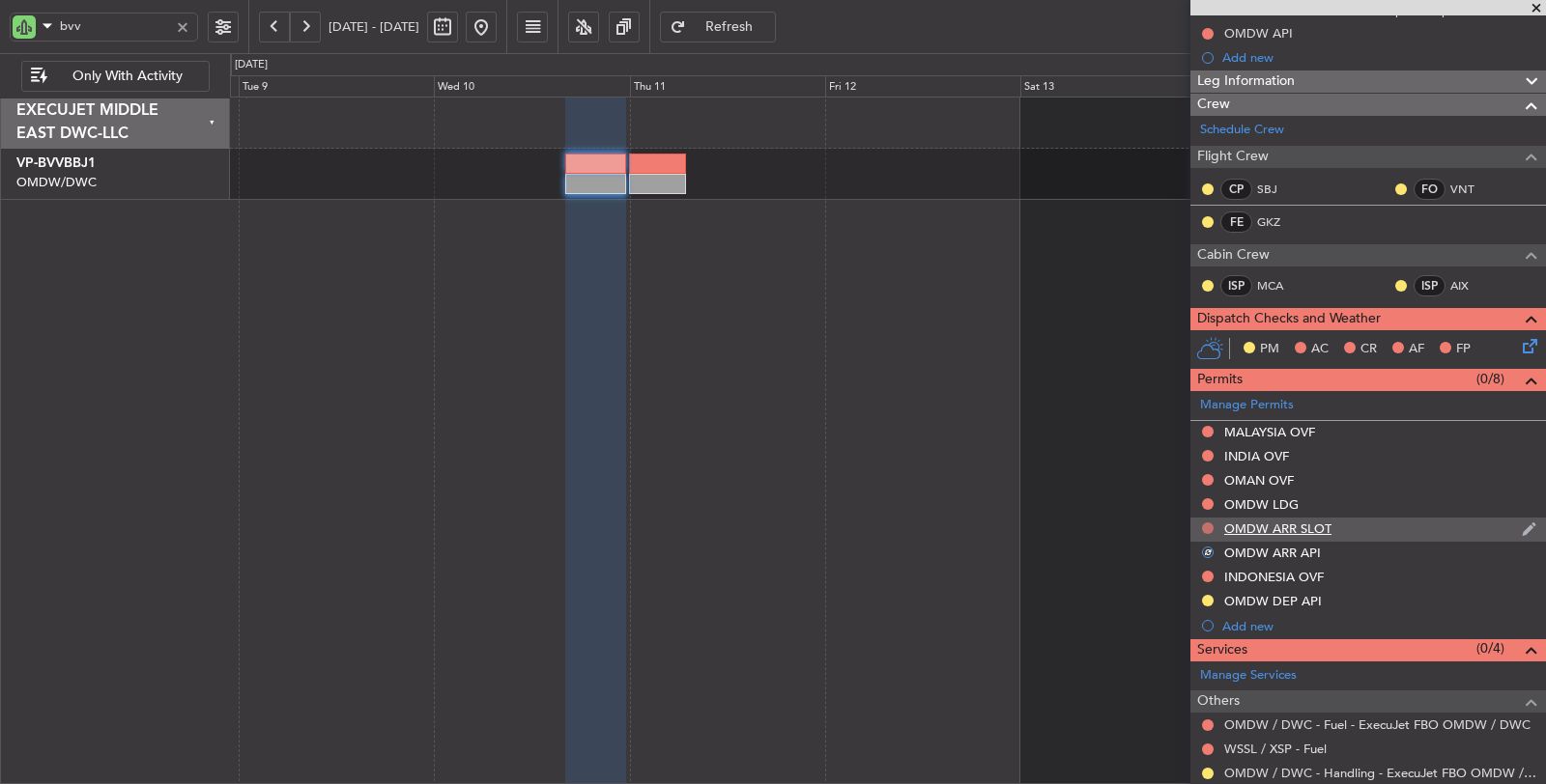
click at [1206, 522] on button at bounding box center [1208, 528] width 12 height 12
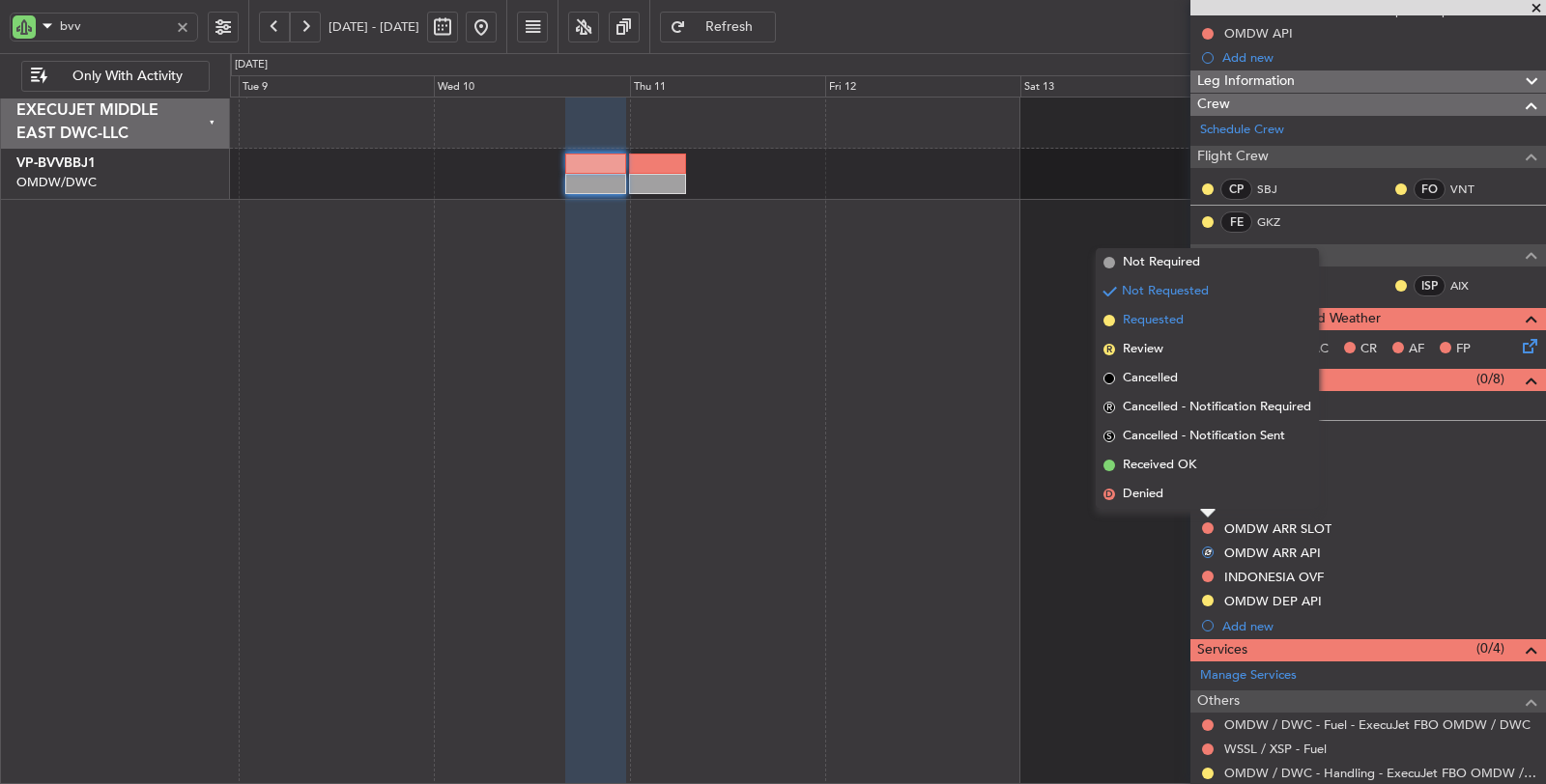
click at [1150, 323] on span "Requested" at bounding box center [1152, 321] width 61 height 19
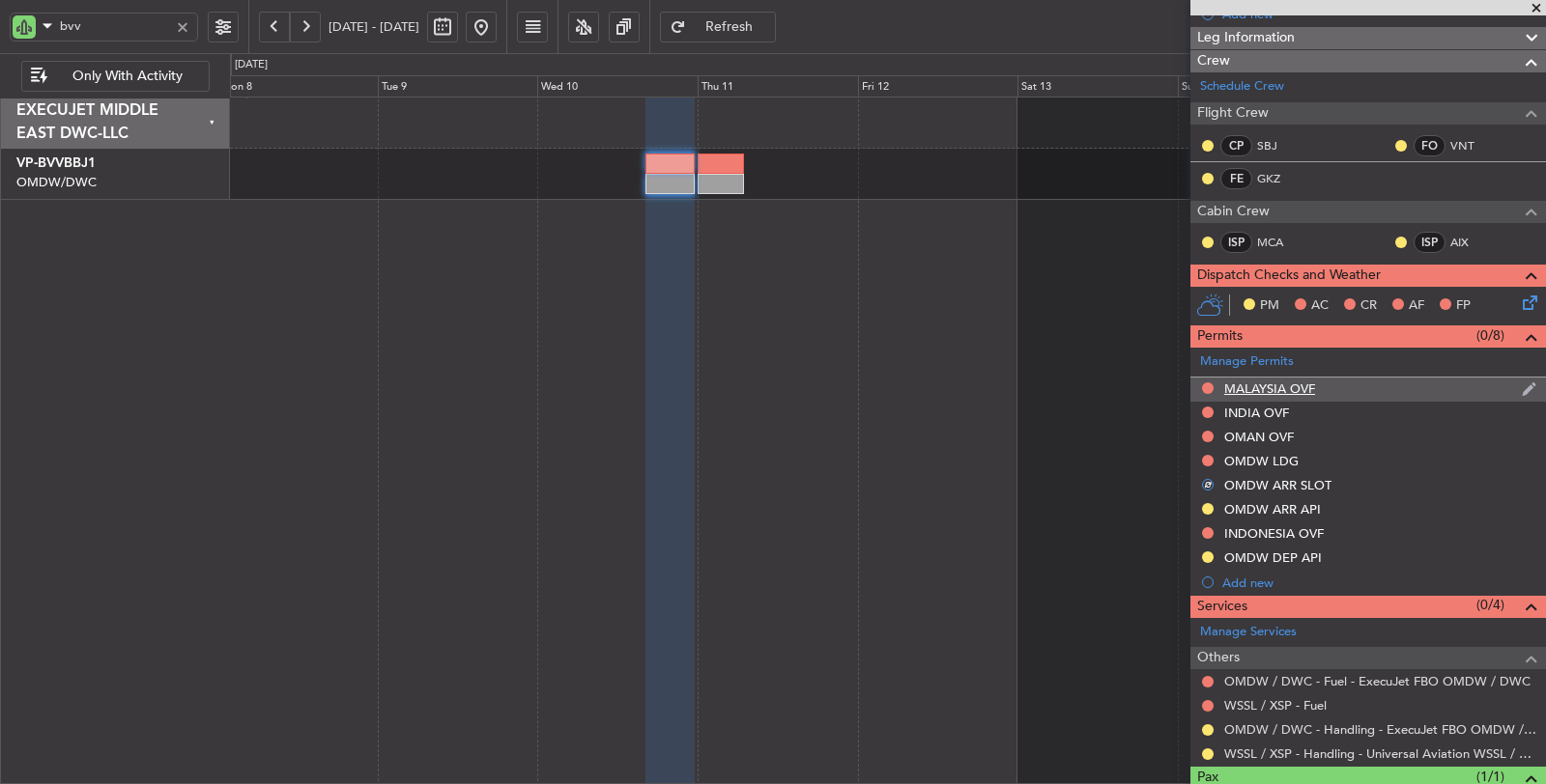
scroll to position [330, 0]
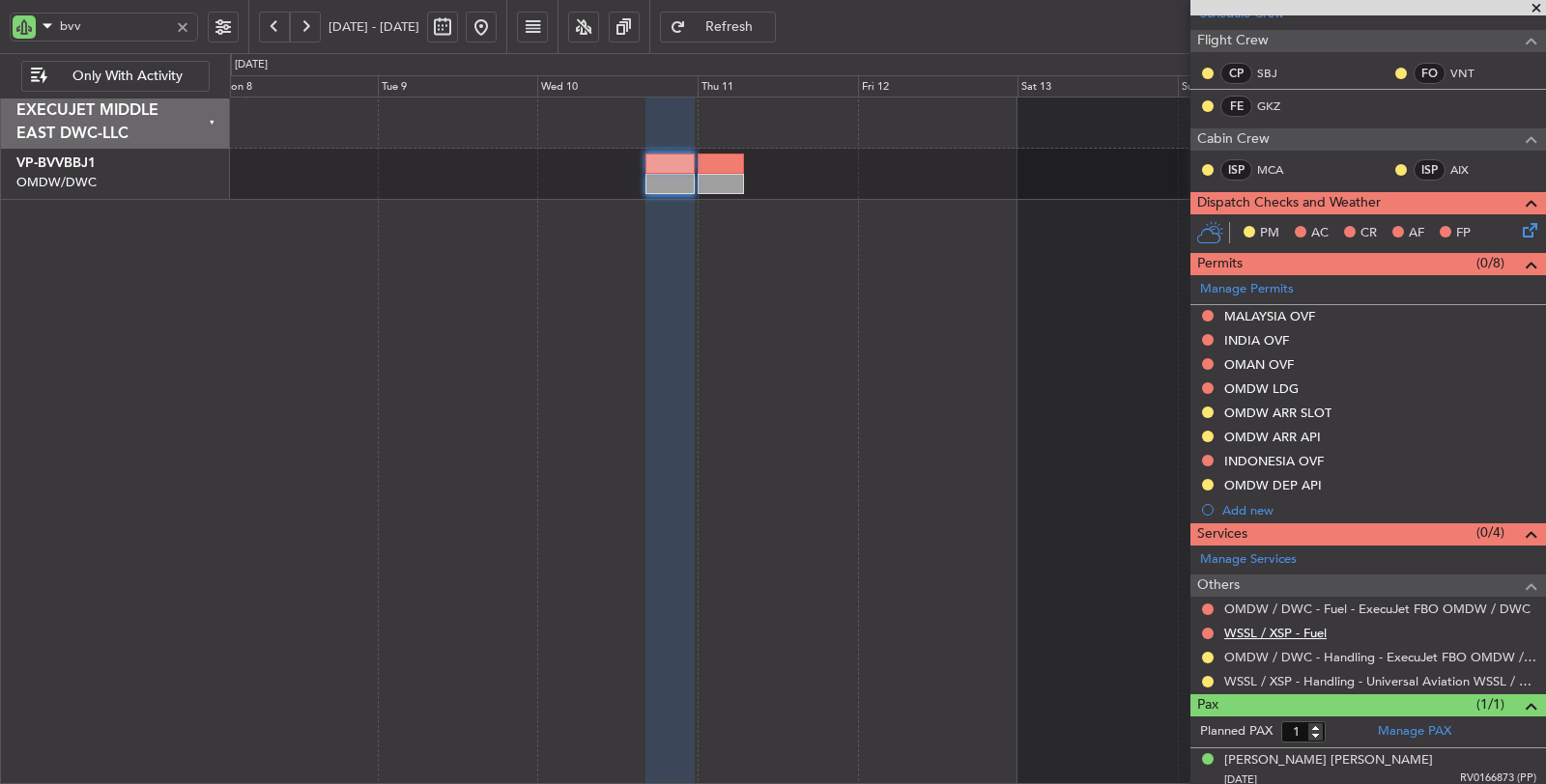
click at [1262, 635] on mat-tooltip-component "WSSL / XSP - Fuel" at bounding box center [1276, 660] width 121 height 51
click at [1263, 631] on link "WSSL / XSP - Fuel" at bounding box center [1276, 633] width 103 height 16
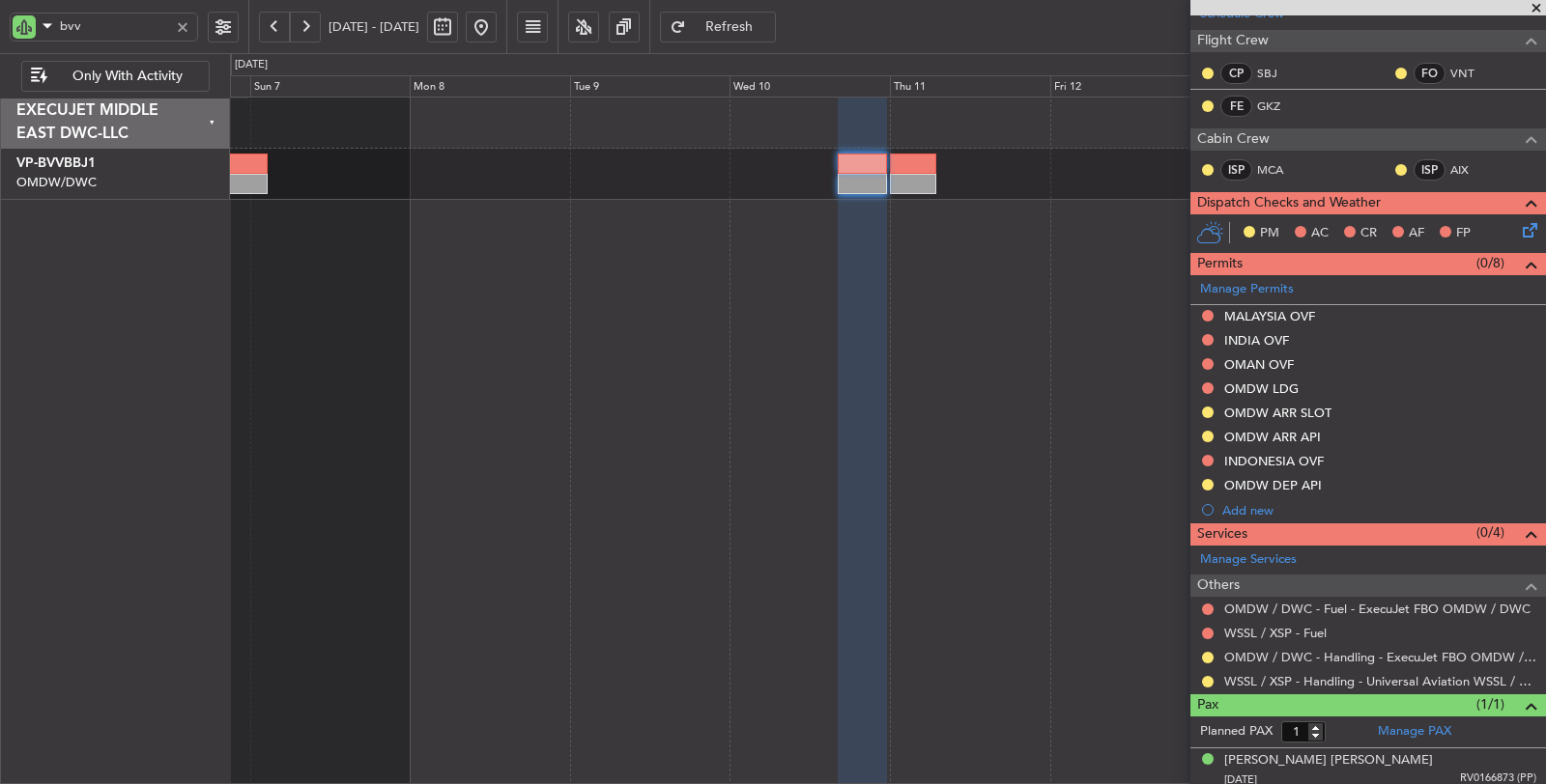
click at [853, 219] on div at bounding box center [888, 441] width 1316 height 689
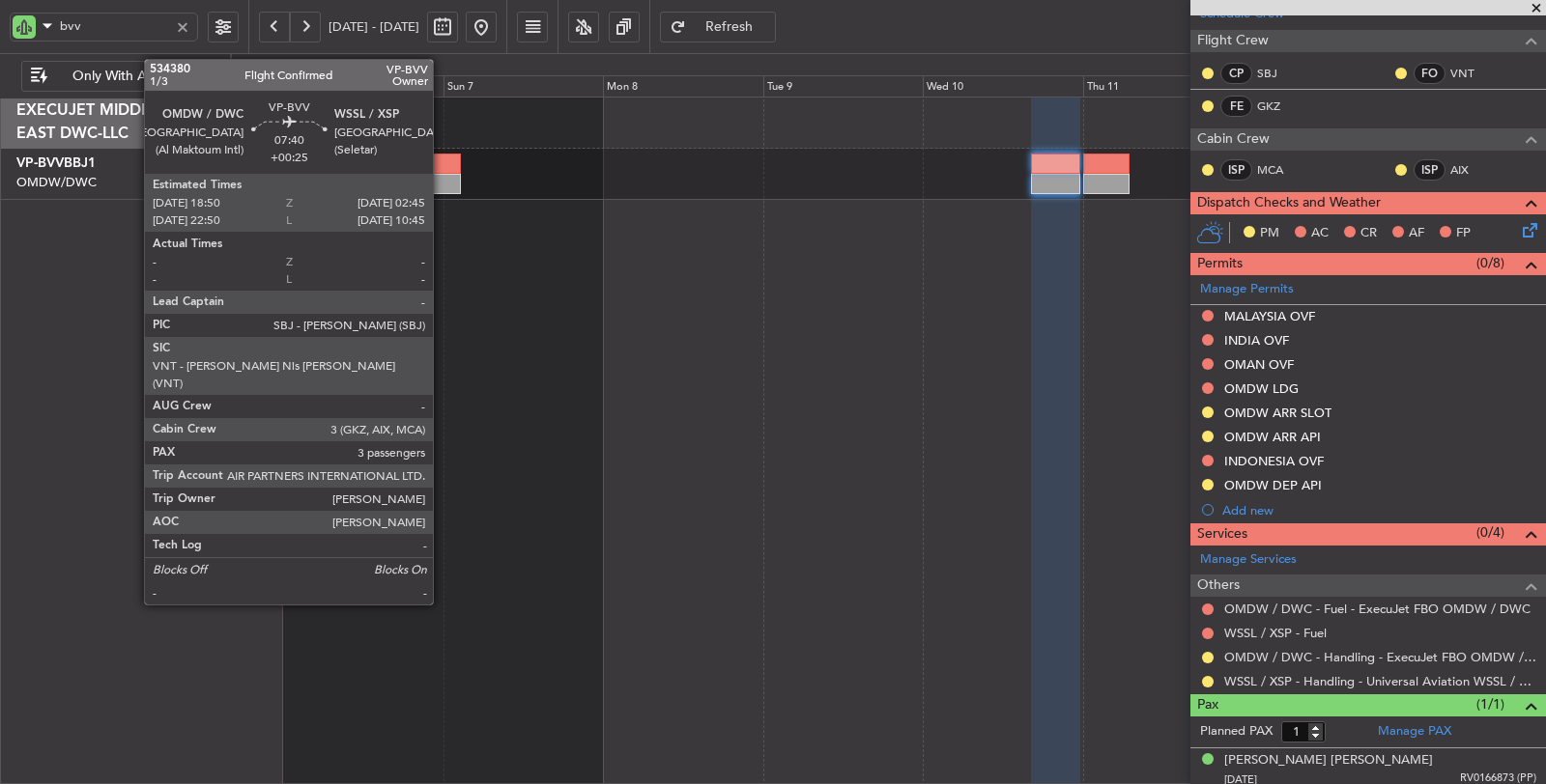
click at [442, 169] on div at bounding box center [434, 163] width 53 height 20
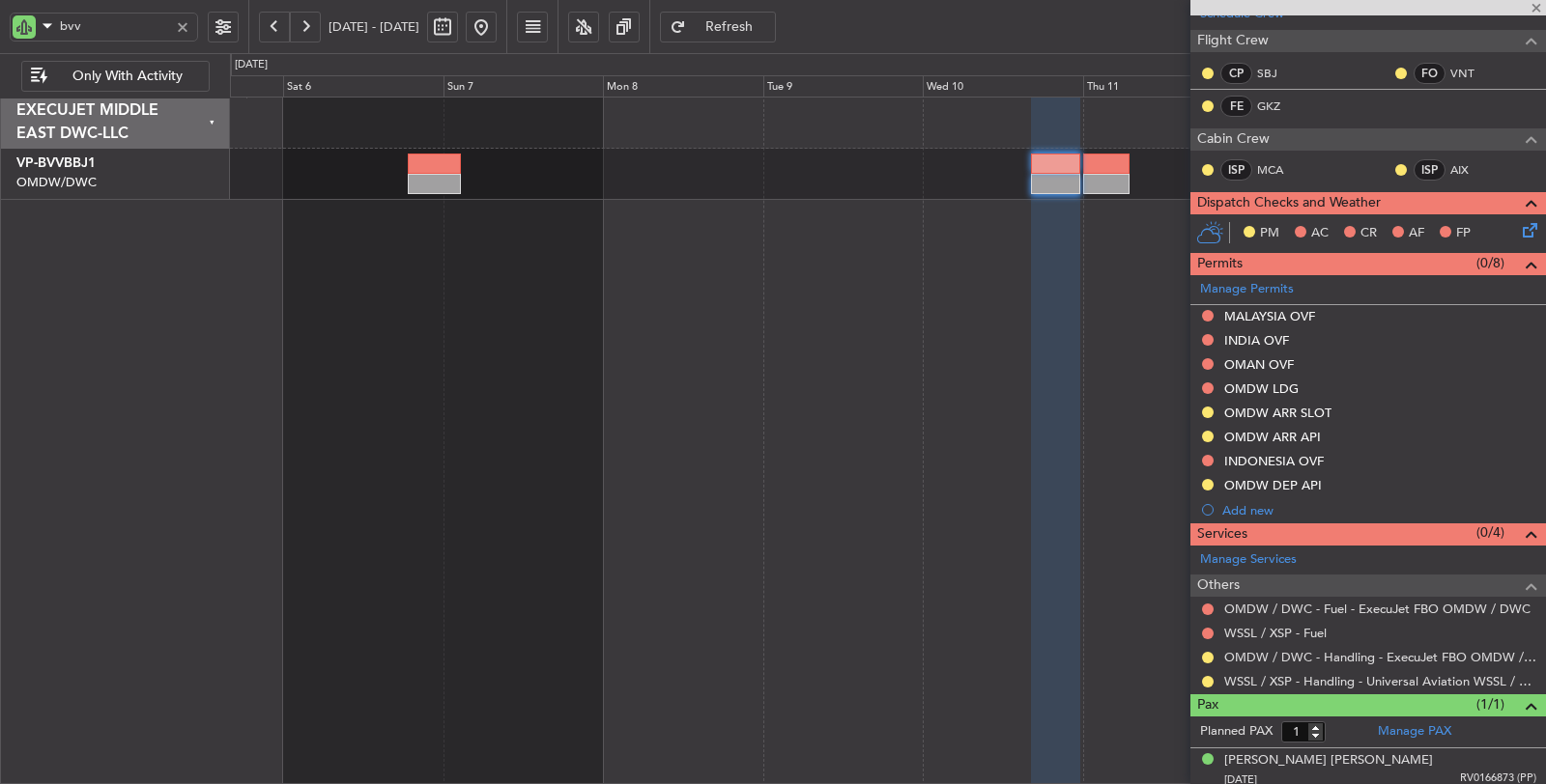
type input "+00:25"
type input "3"
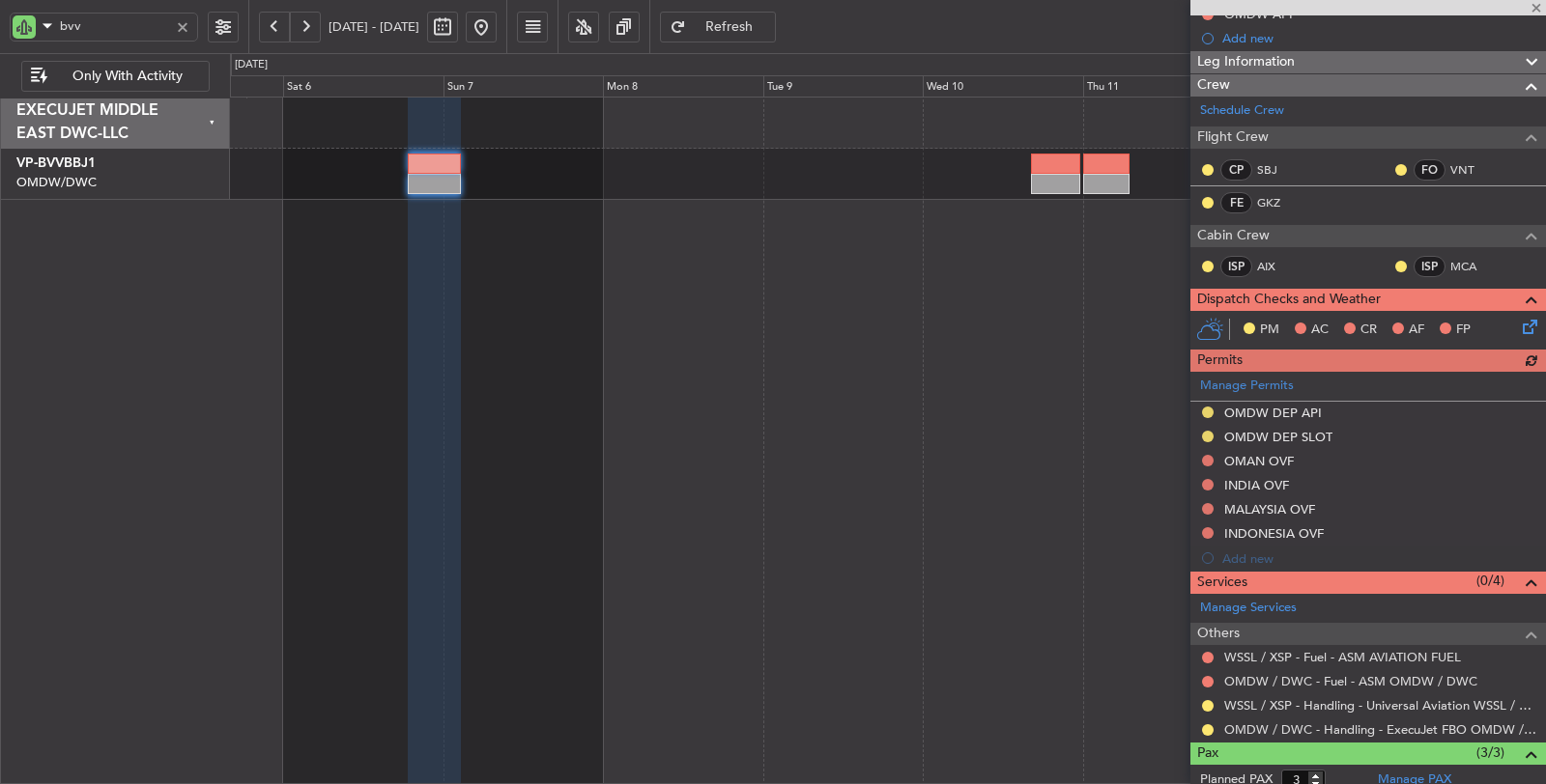
scroll to position [345, 0]
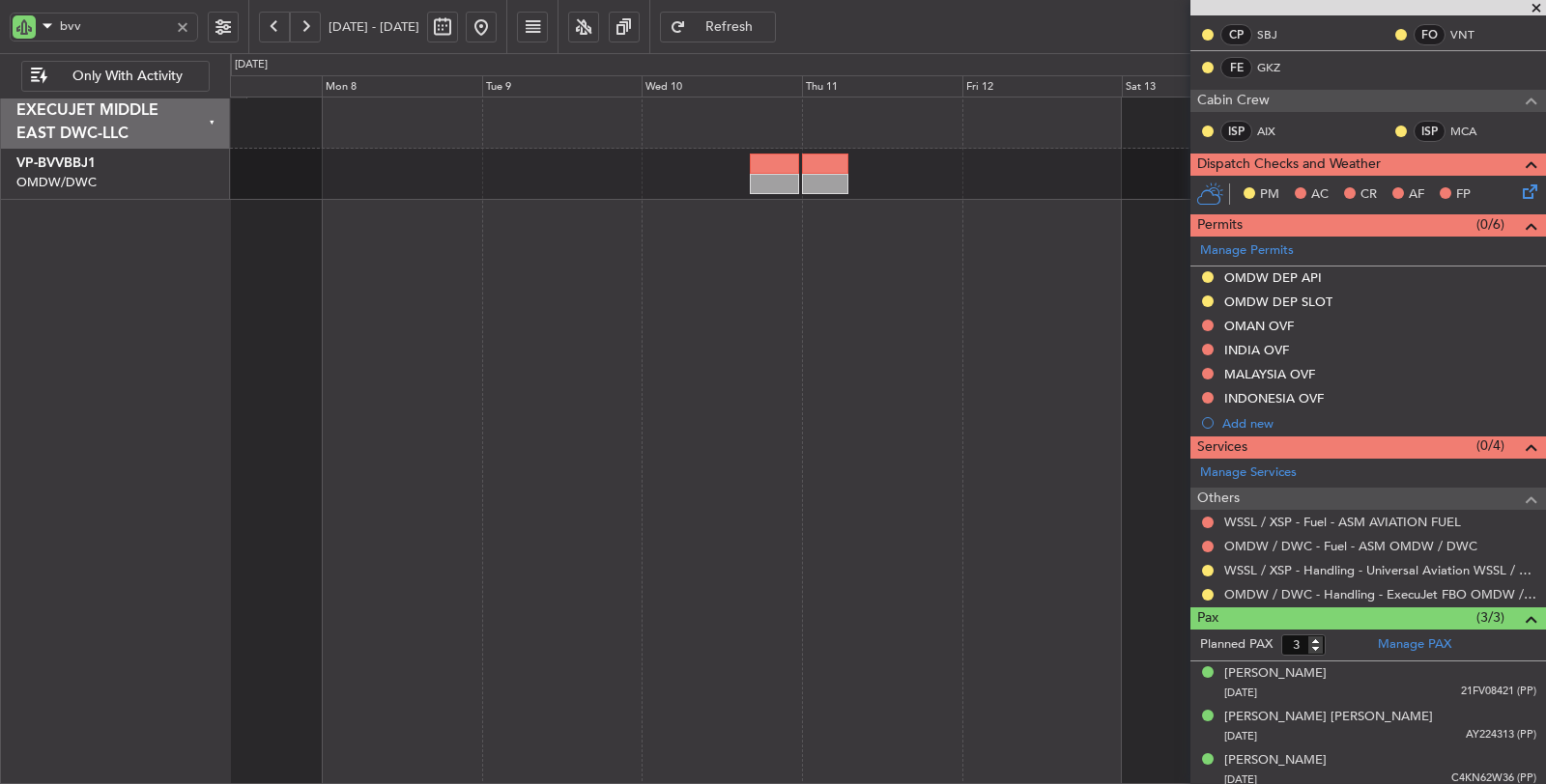
click at [482, 241] on div at bounding box center [888, 441] width 1316 height 689
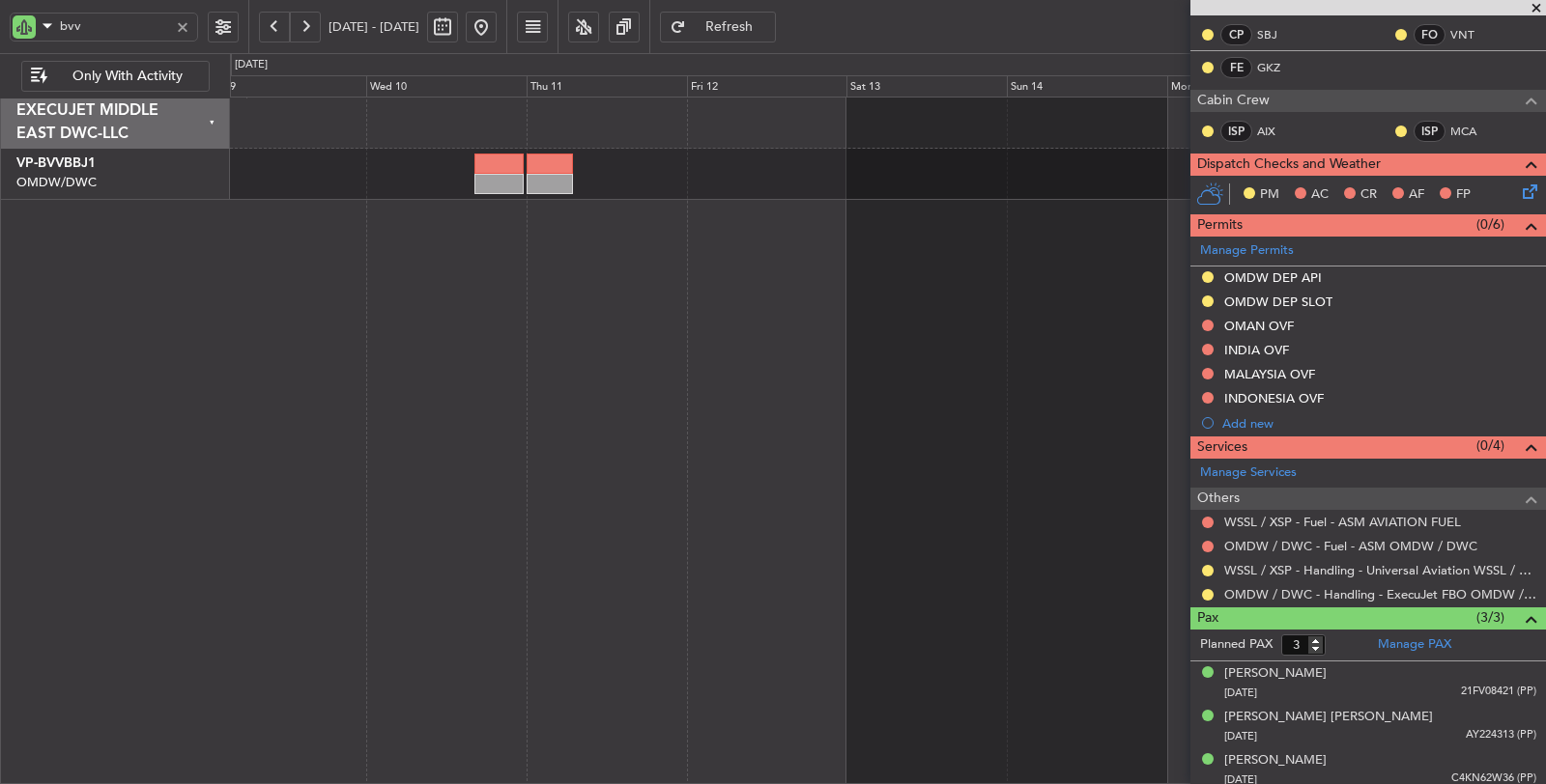
click at [449, 236] on div at bounding box center [888, 441] width 1316 height 689
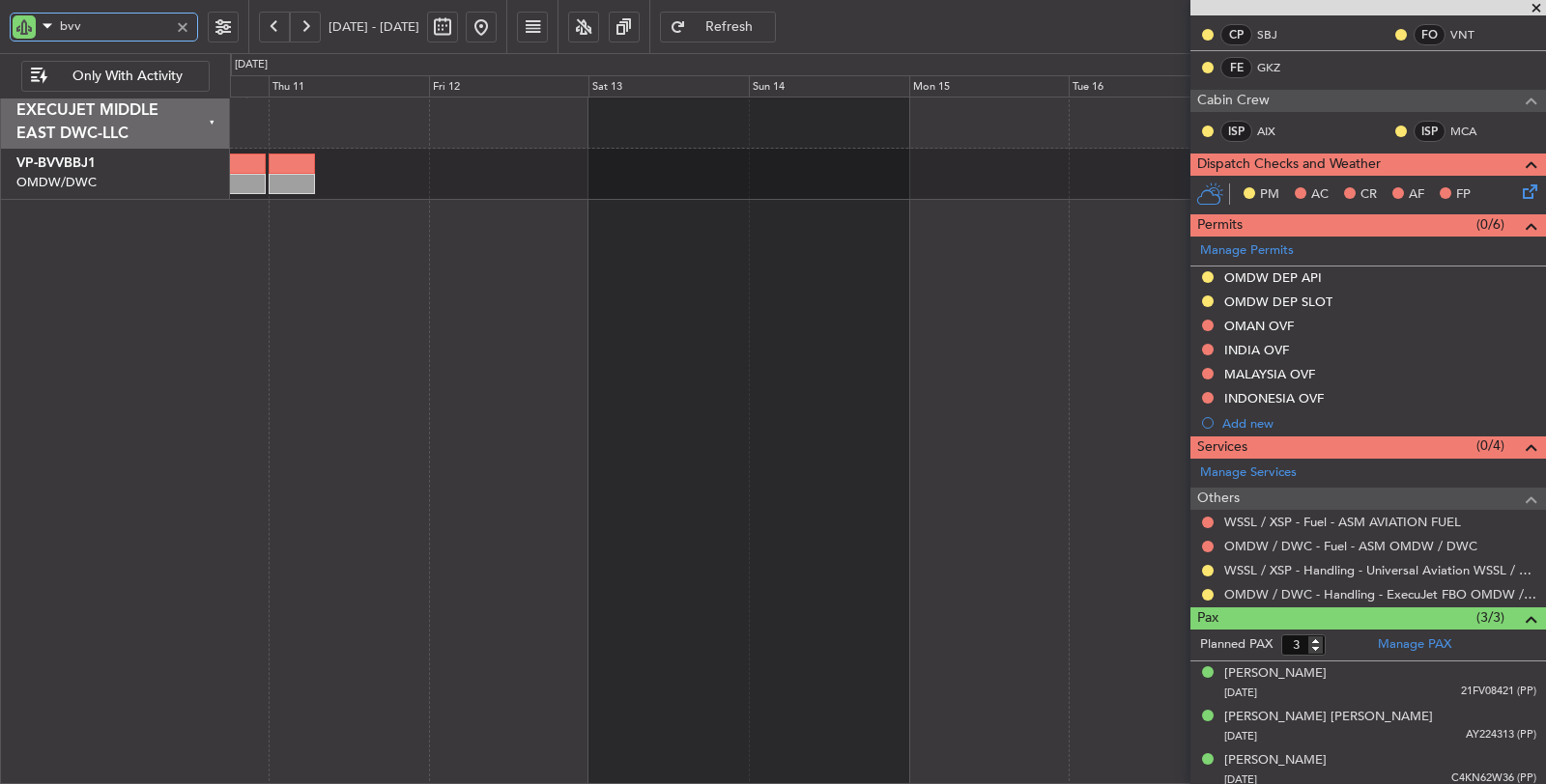
drag, startPoint x: 116, startPoint y: 32, endPoint x: 31, endPoint y: 36, distance: 85.1
click at [40, 36] on div "bvv" at bounding box center [104, 27] width 188 height 29
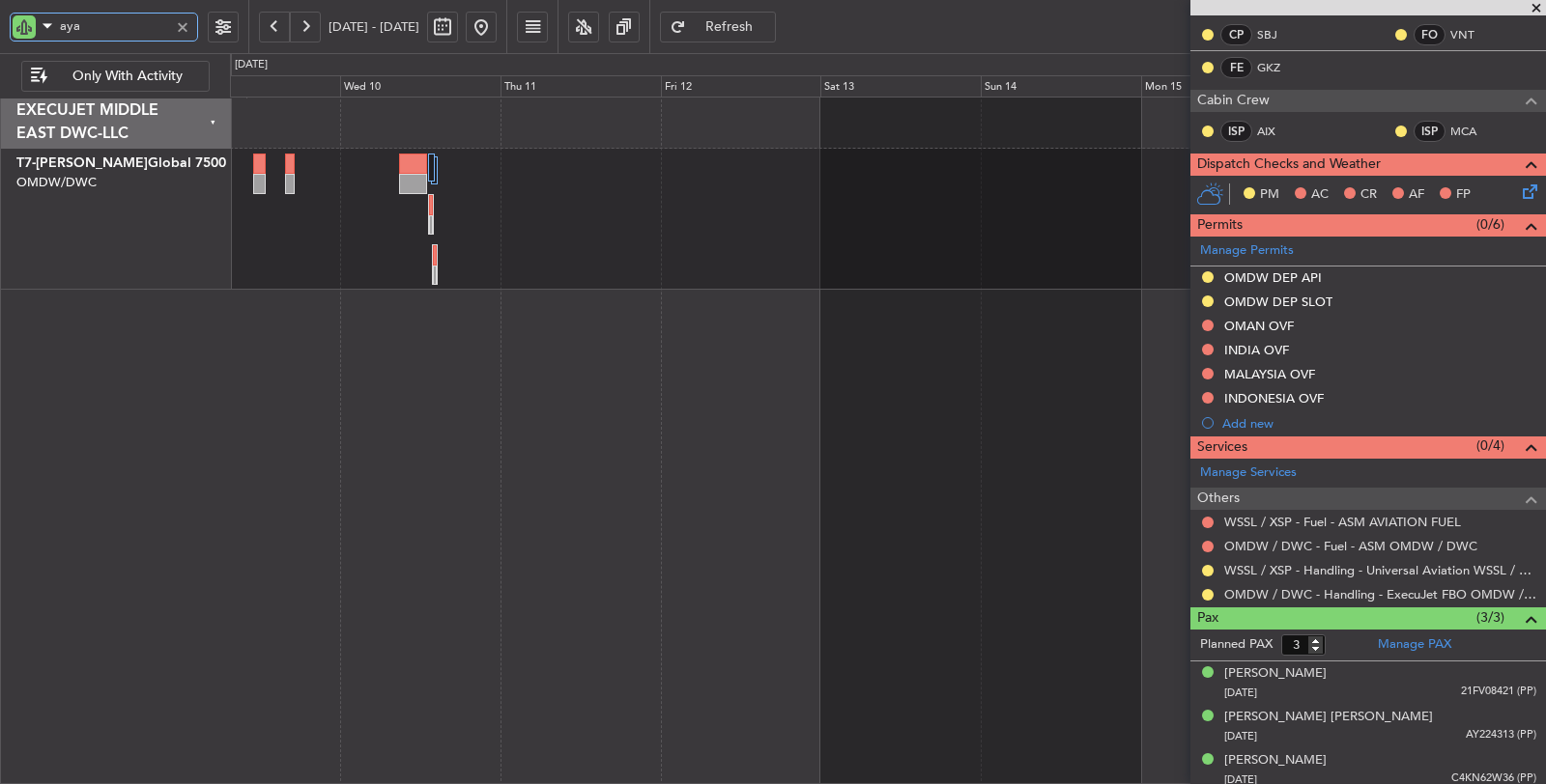
click at [859, 209] on div at bounding box center [887, 219] width 1315 height 141
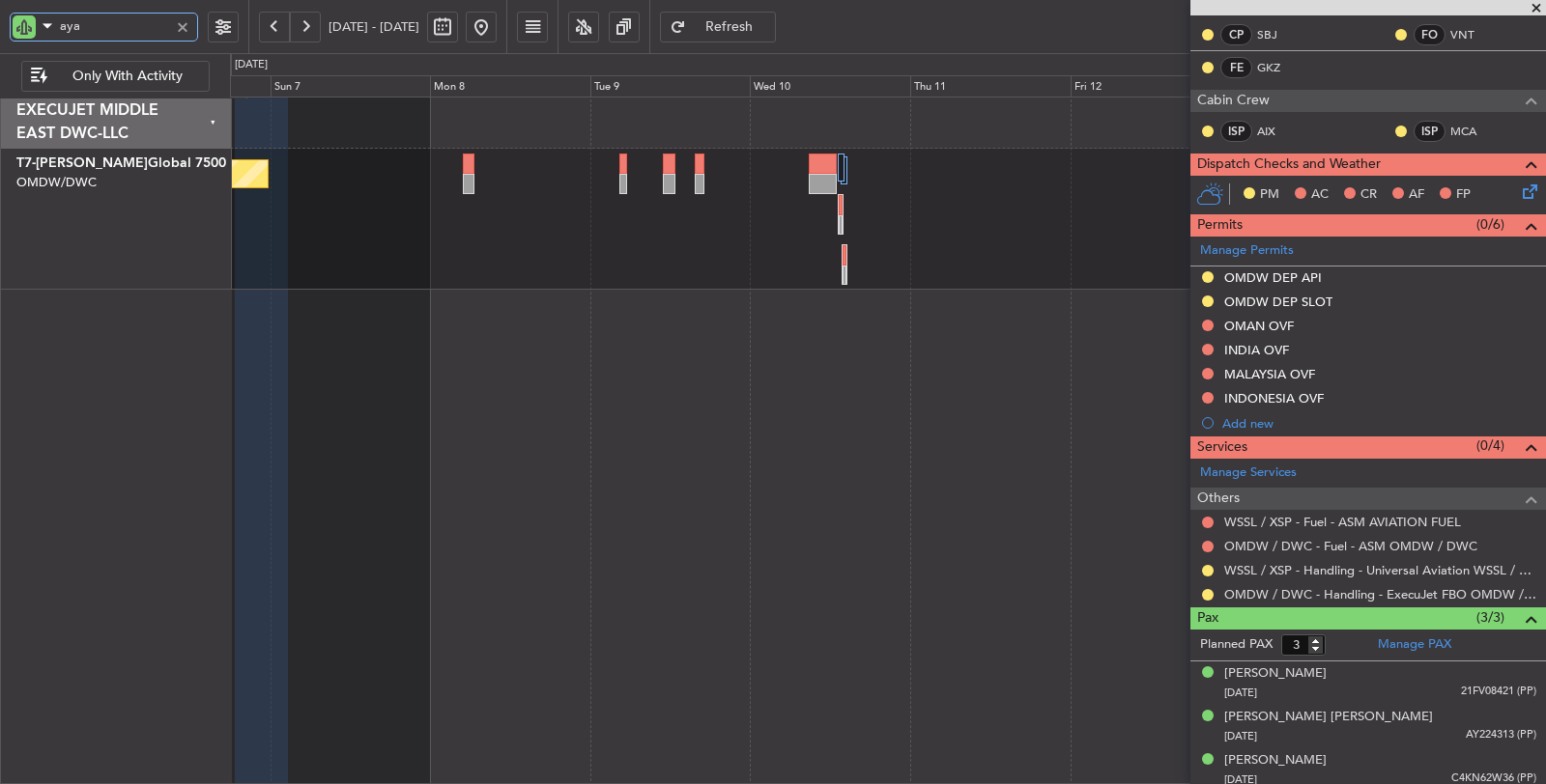
click at [663, 234] on div "Planned Maint Dubai (Al Maktoum Intl)" at bounding box center [887, 219] width 1315 height 141
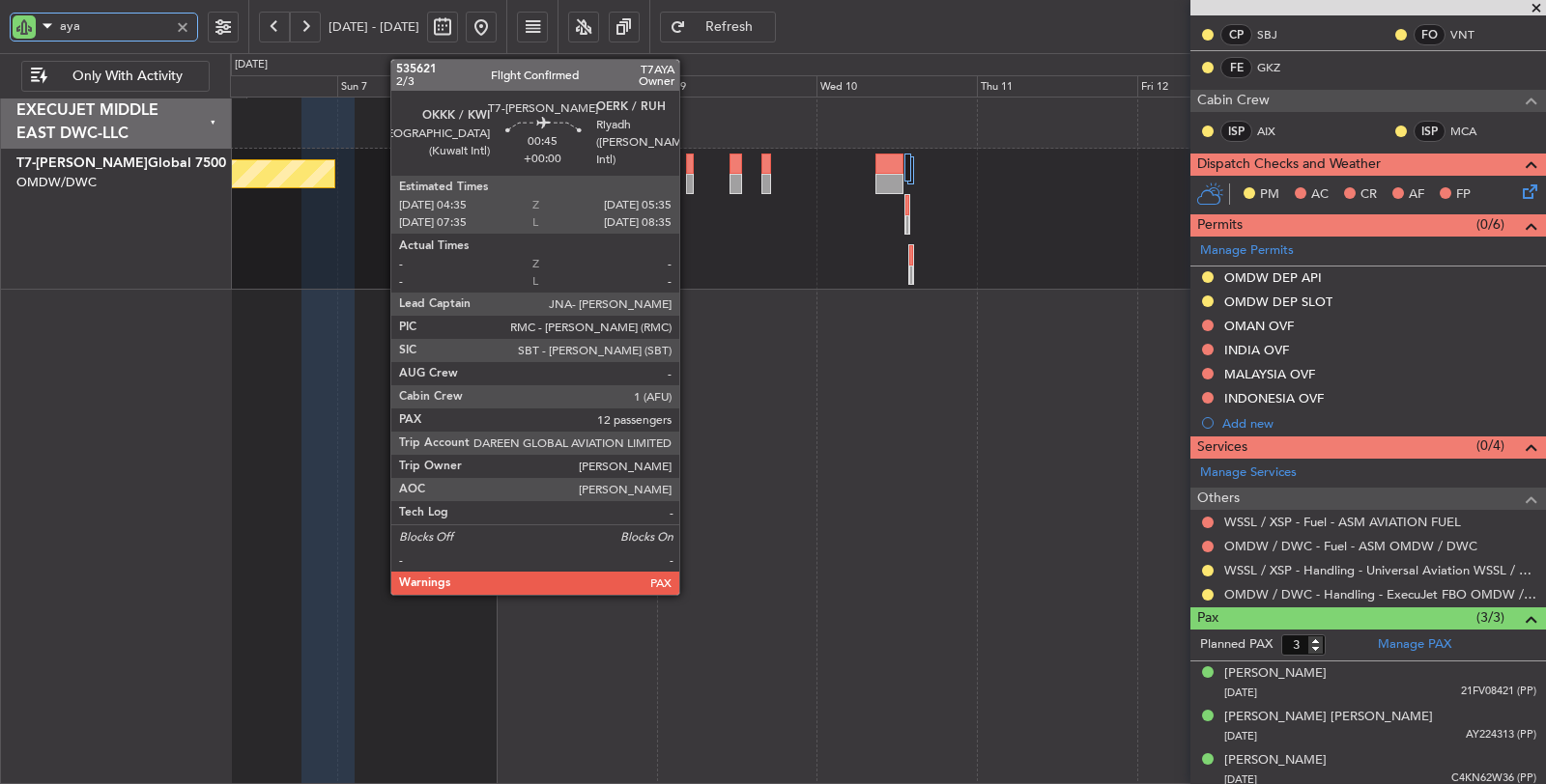
click at [689, 183] on div at bounding box center [689, 183] width 7 height 20
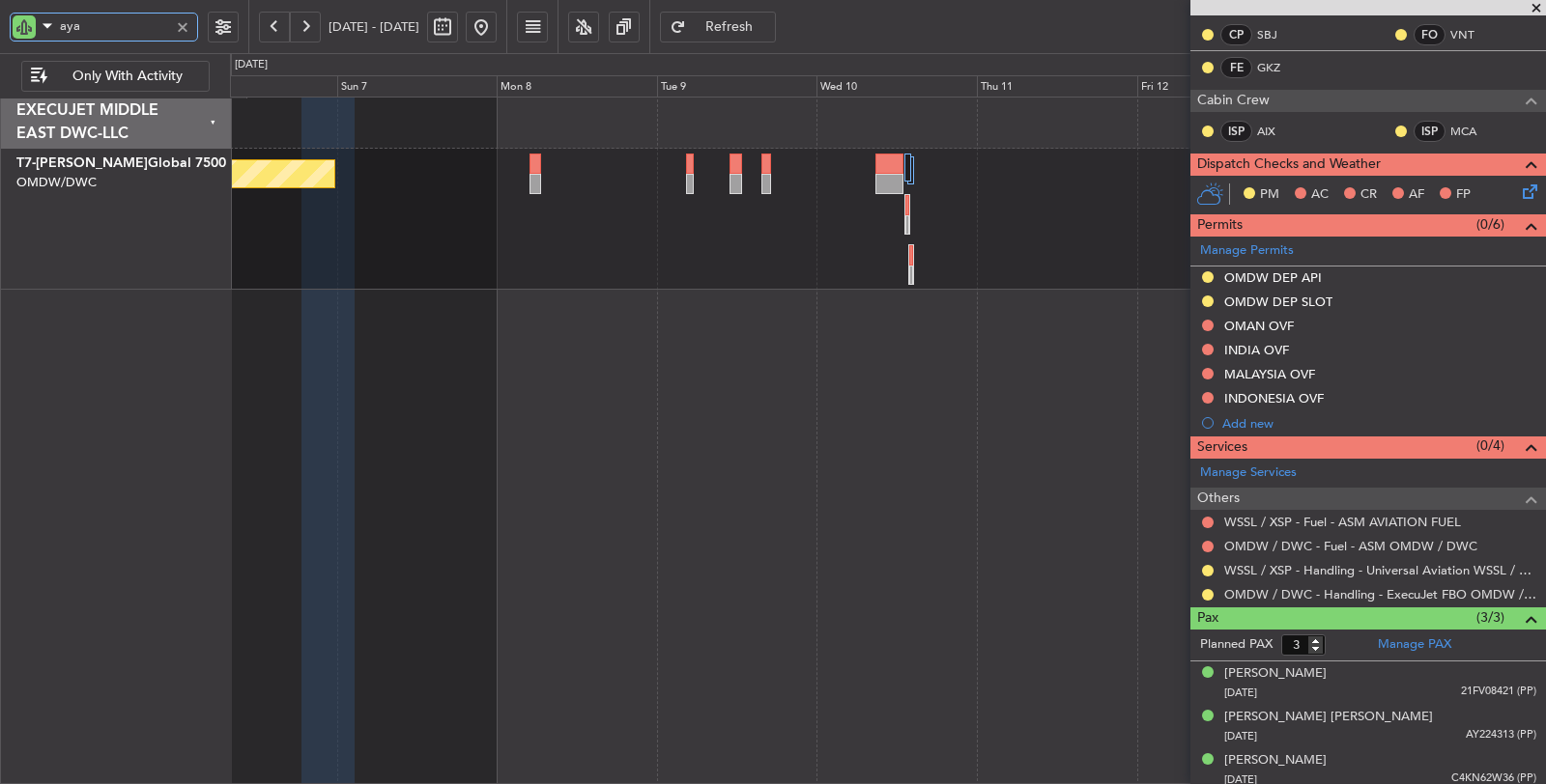
drag, startPoint x: 90, startPoint y: 27, endPoint x: 15, endPoint y: 35, distance: 75.4
click at [15, 29] on div "aya" at bounding box center [104, 27] width 188 height 29
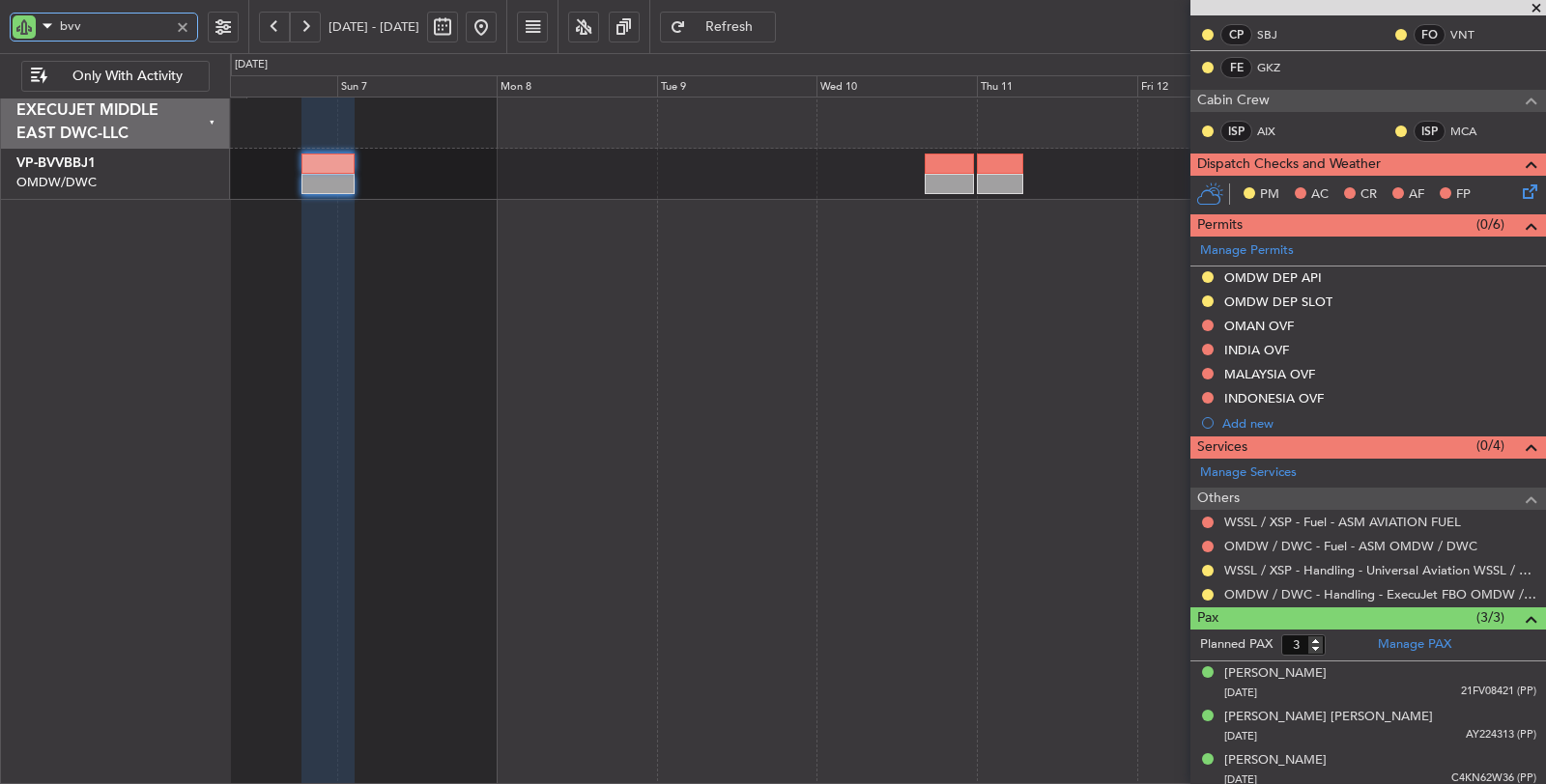
type input "bvv"
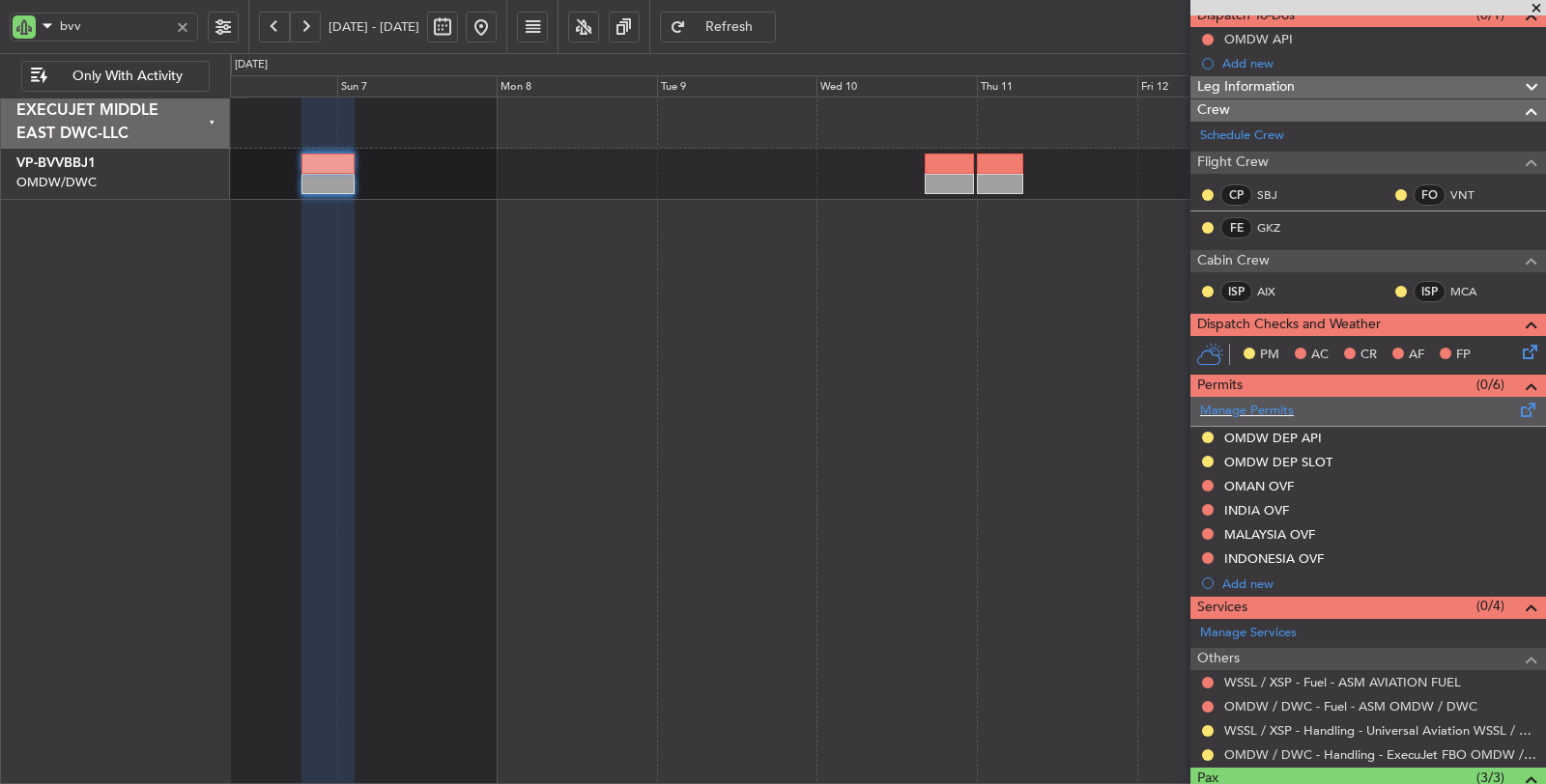
scroll to position [214, 0]
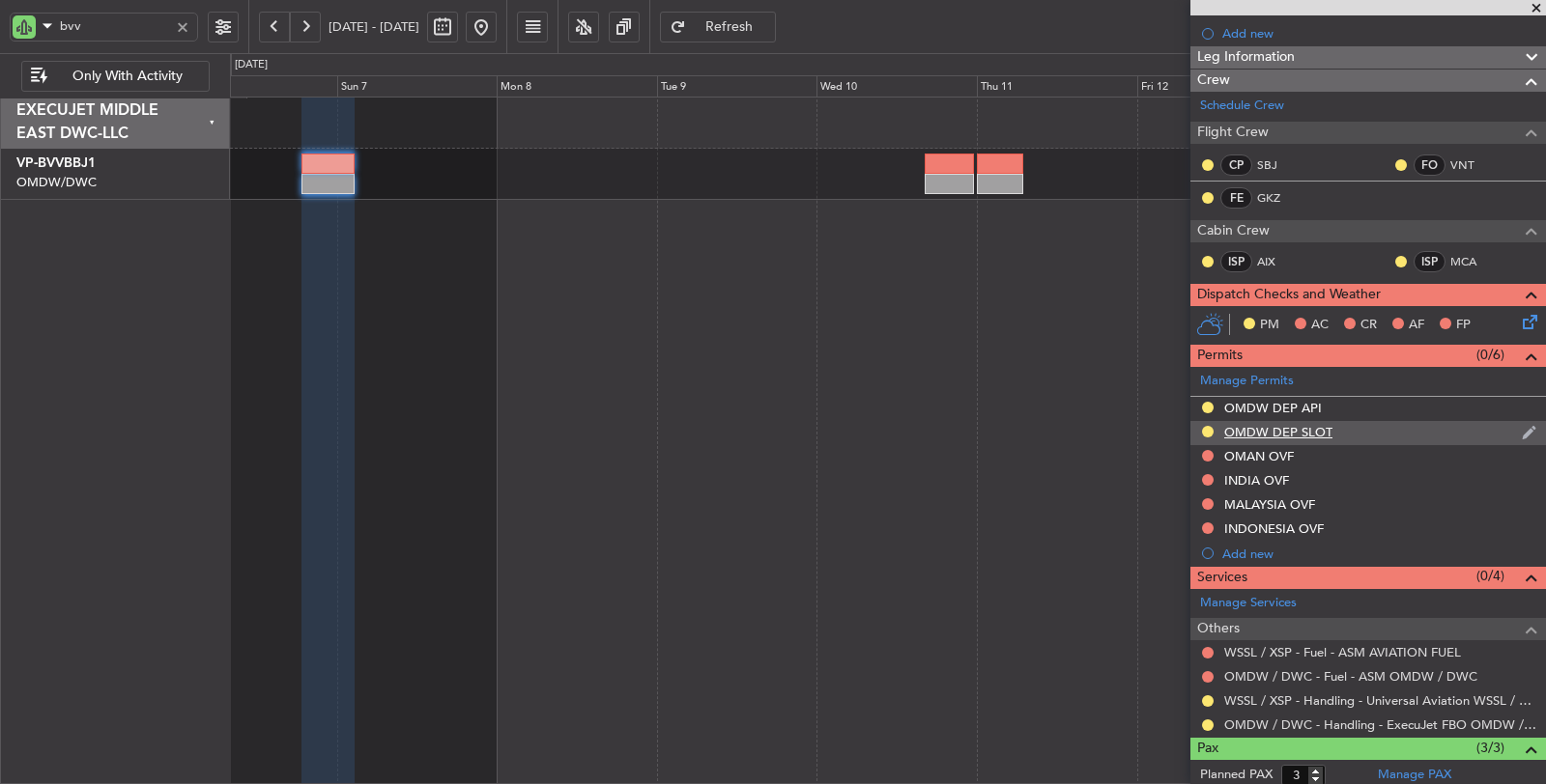
click at [1319, 426] on div "OMDW DEP SLOT" at bounding box center [1278, 432] width 109 height 16
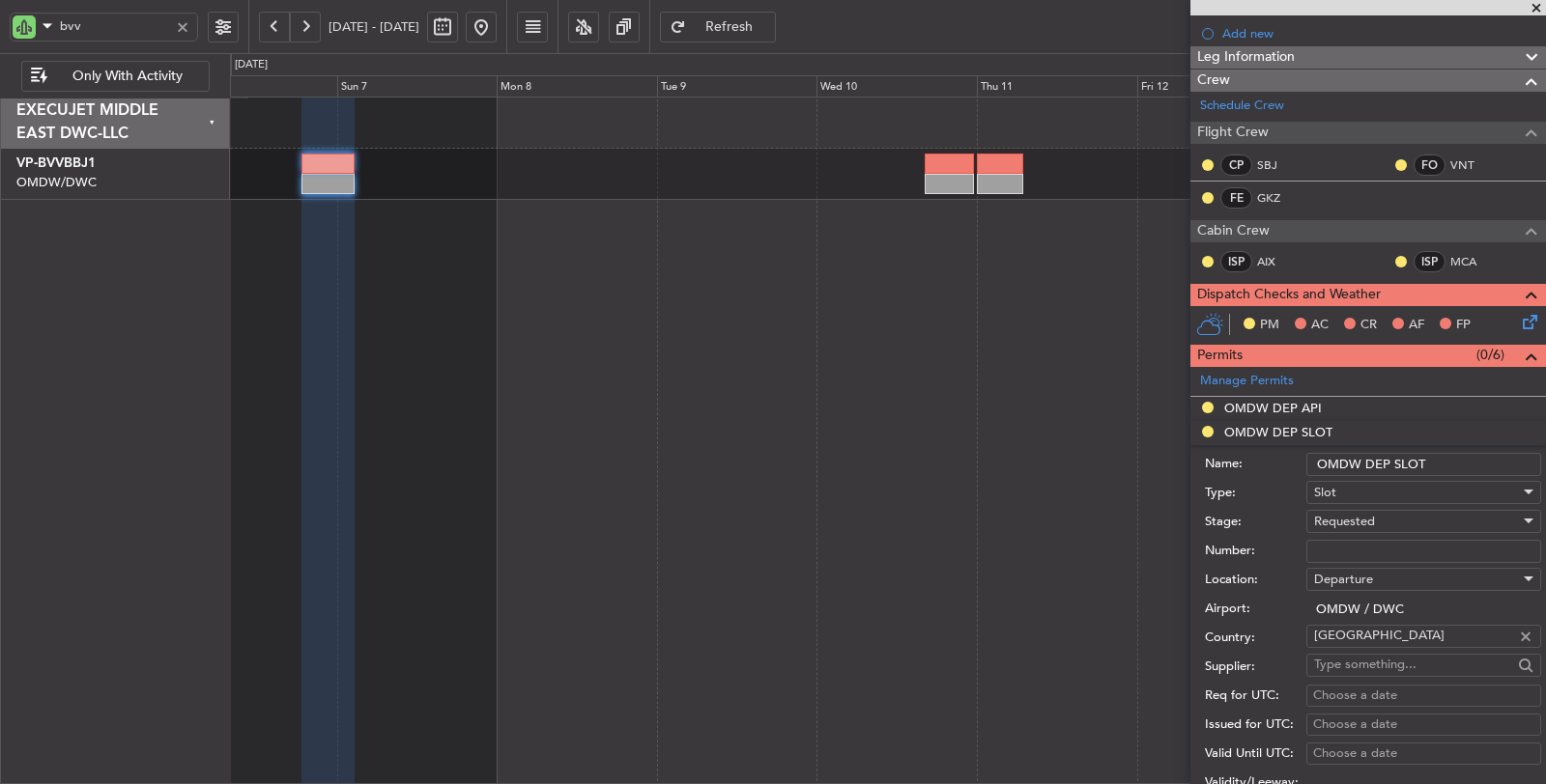
scroll to position [536, 0]
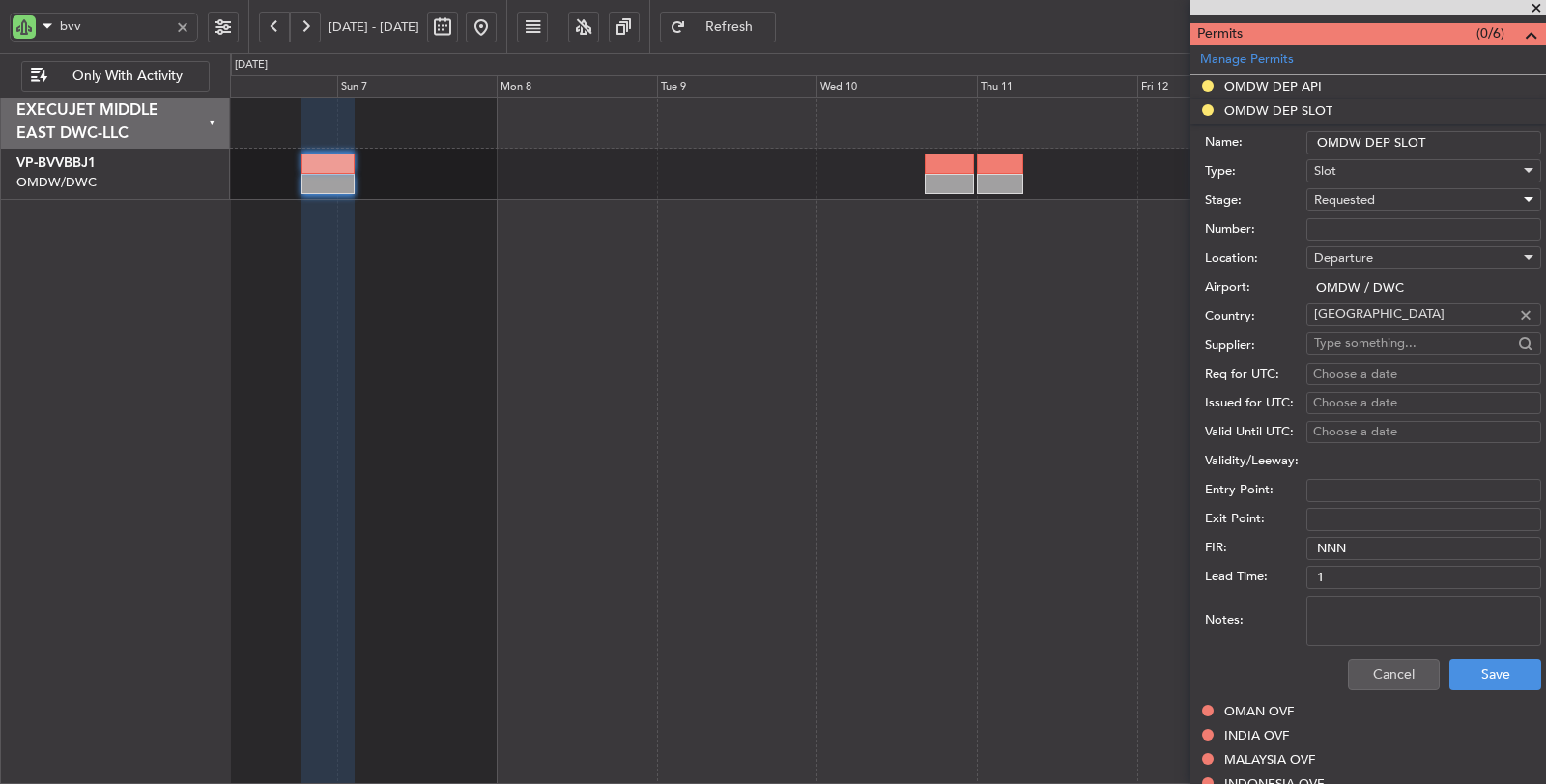
click at [1353, 191] on span "Requested" at bounding box center [1343, 200] width 61 height 17
drag, startPoint x: 1387, startPoint y: 329, endPoint x: 1382, endPoint y: 248, distance: 81.2
click at [1387, 329] on span "Received OK" at bounding box center [1415, 343] width 202 height 29
click at [1368, 223] on input "Number:" at bounding box center [1424, 230] width 235 height 23
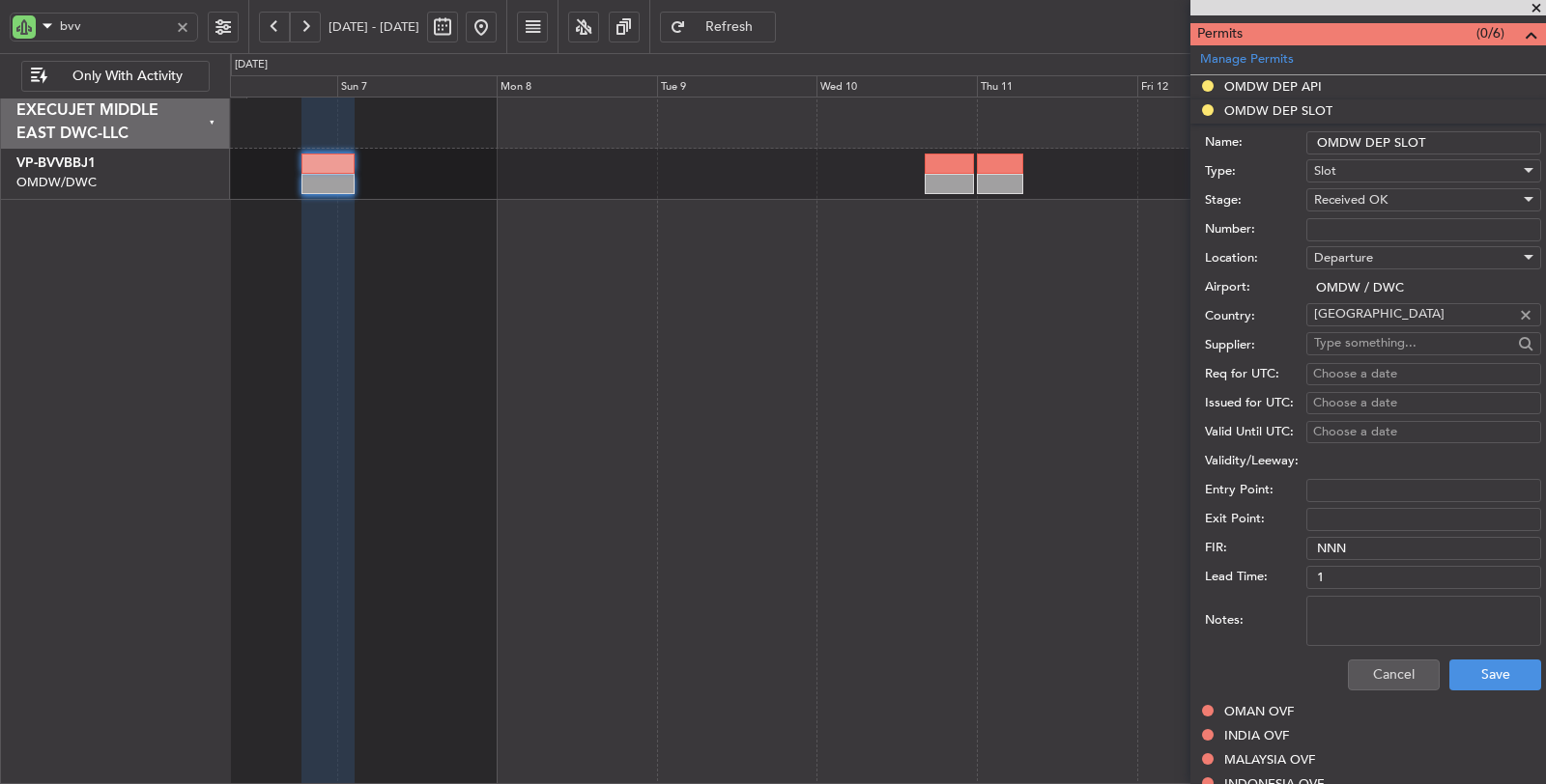
paste input "K EJO123"
type input "K EJO123"
click at [1364, 368] on div "Choose a date" at bounding box center [1423, 375] width 221 height 19
select select "9"
select select "2025"
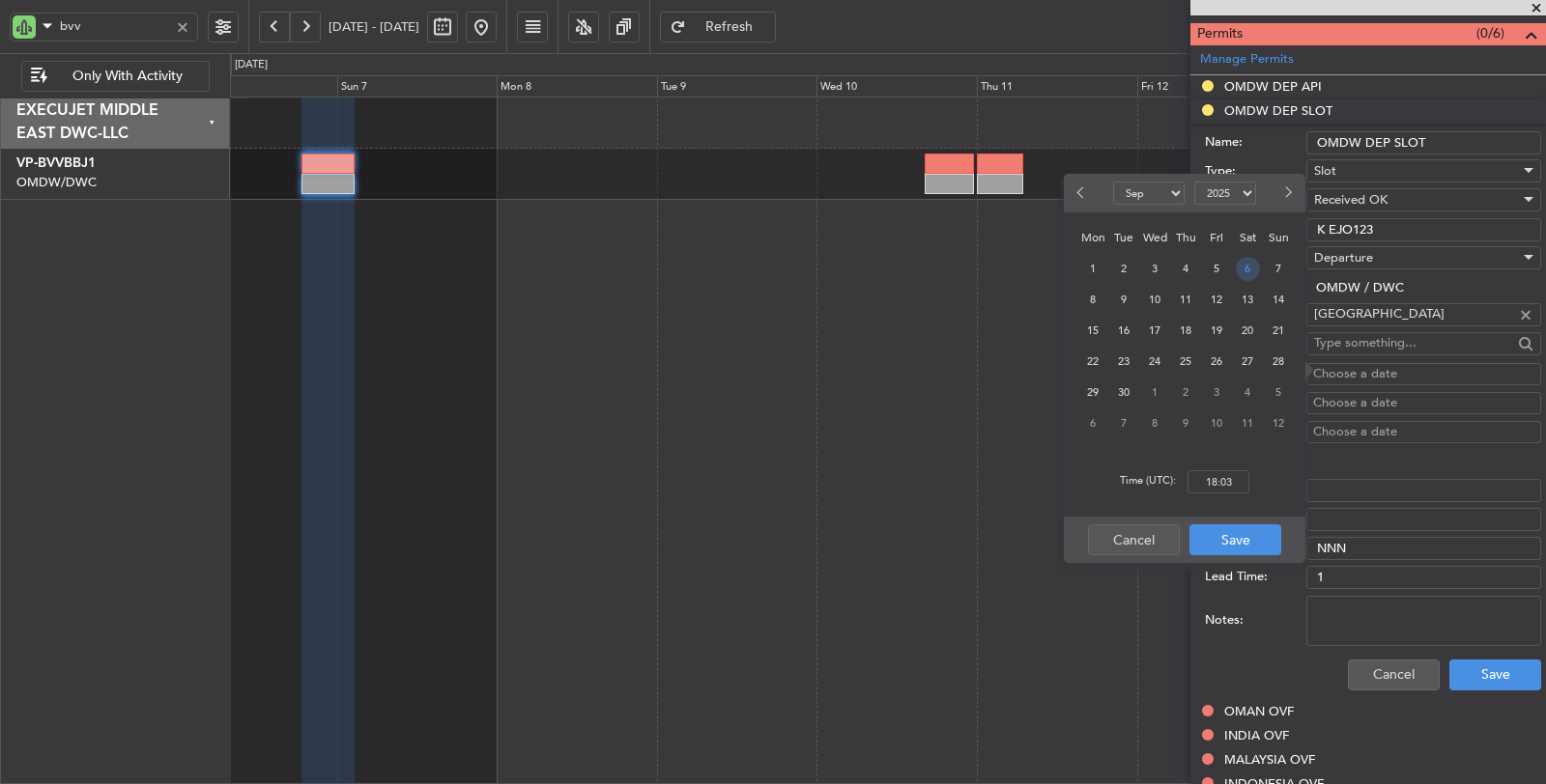
click at [1238, 267] on span "6" at bounding box center [1247, 268] width 24 height 24
click at [1214, 481] on input "00:00" at bounding box center [1218, 482] width 62 height 23
type input "19:00"
click at [1229, 534] on button "Save" at bounding box center [1235, 540] width 92 height 31
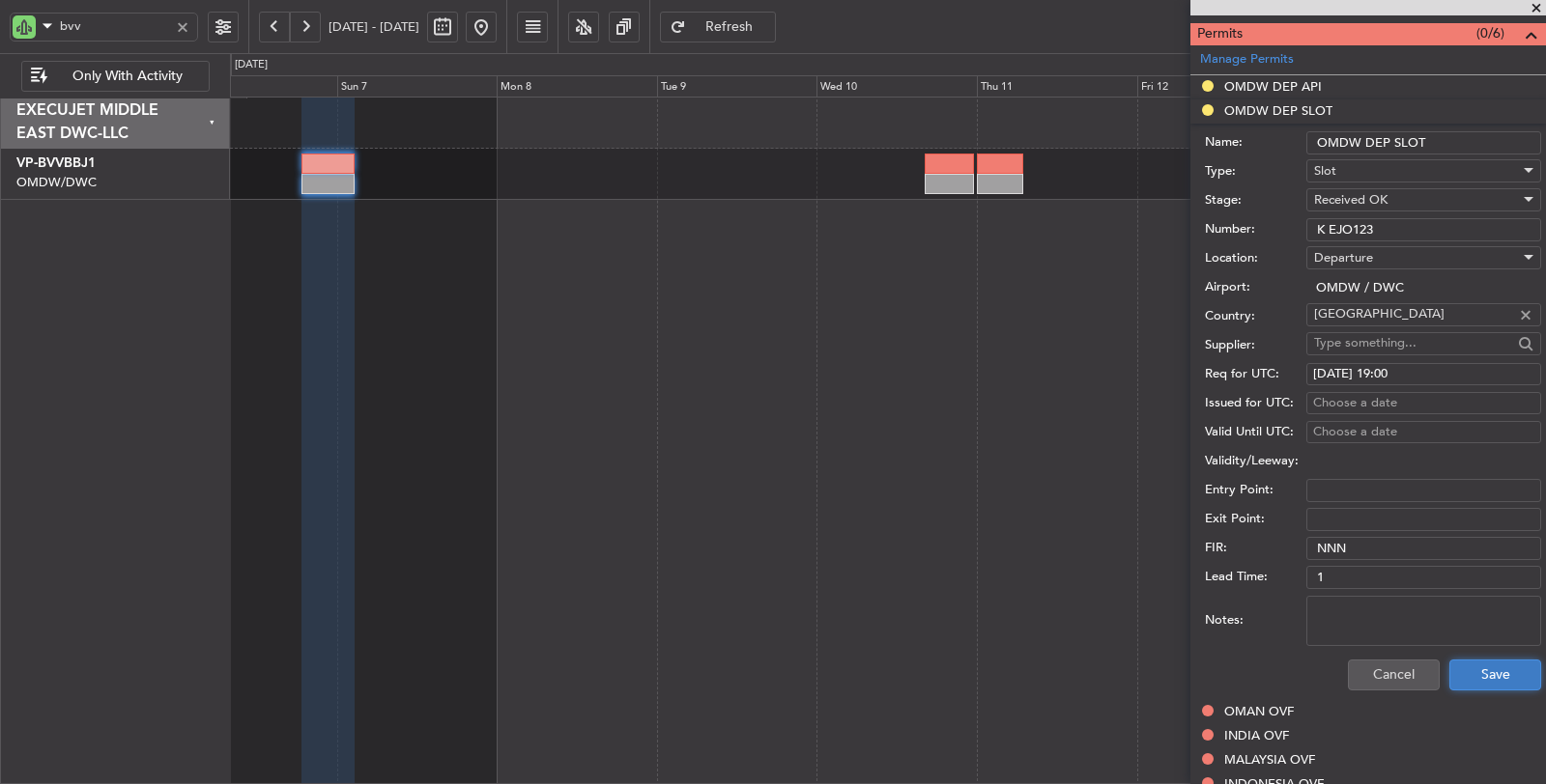
click at [1460, 674] on button "Save" at bounding box center [1495, 675] width 92 height 31
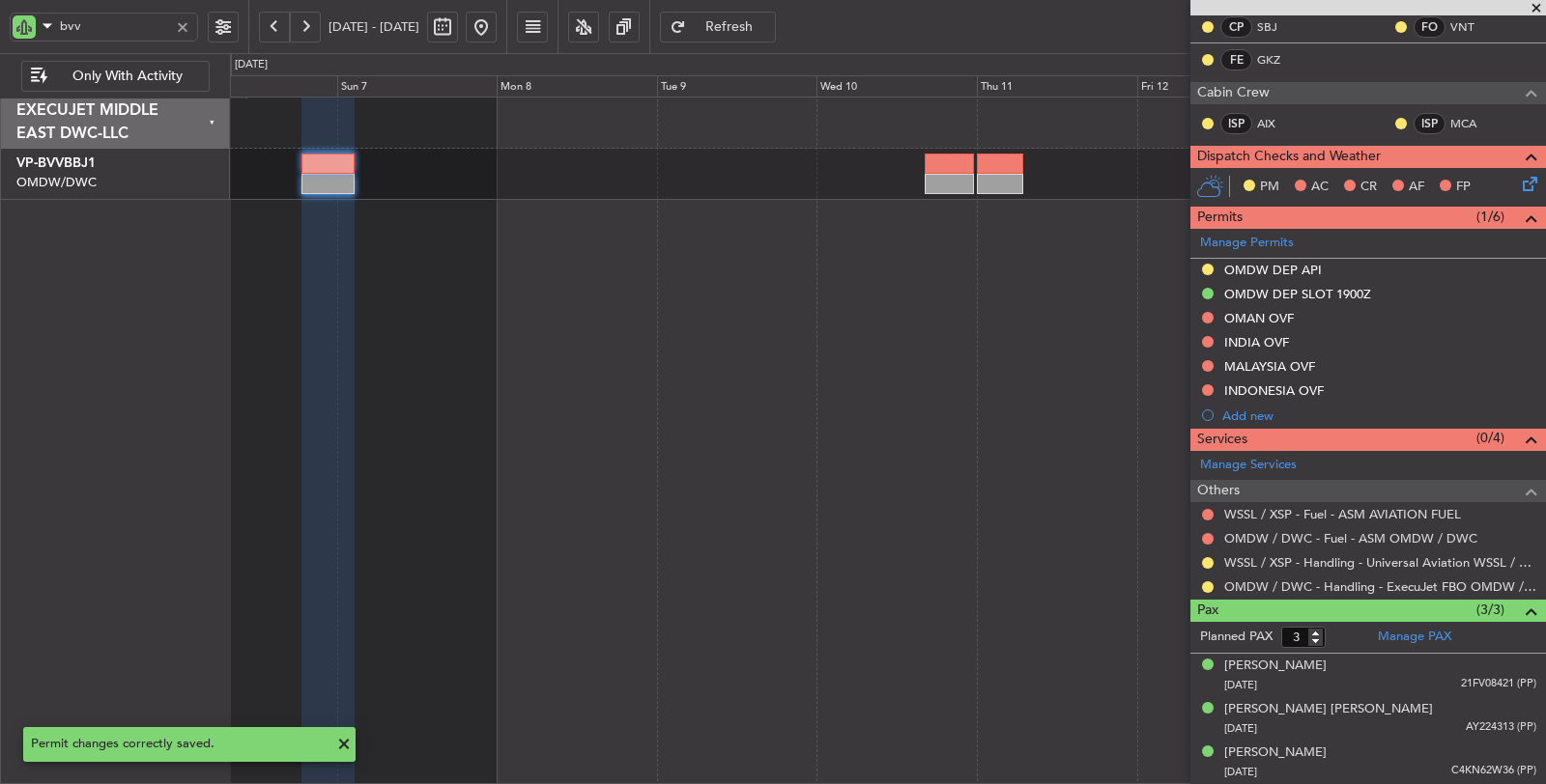
scroll to position [346, 0]
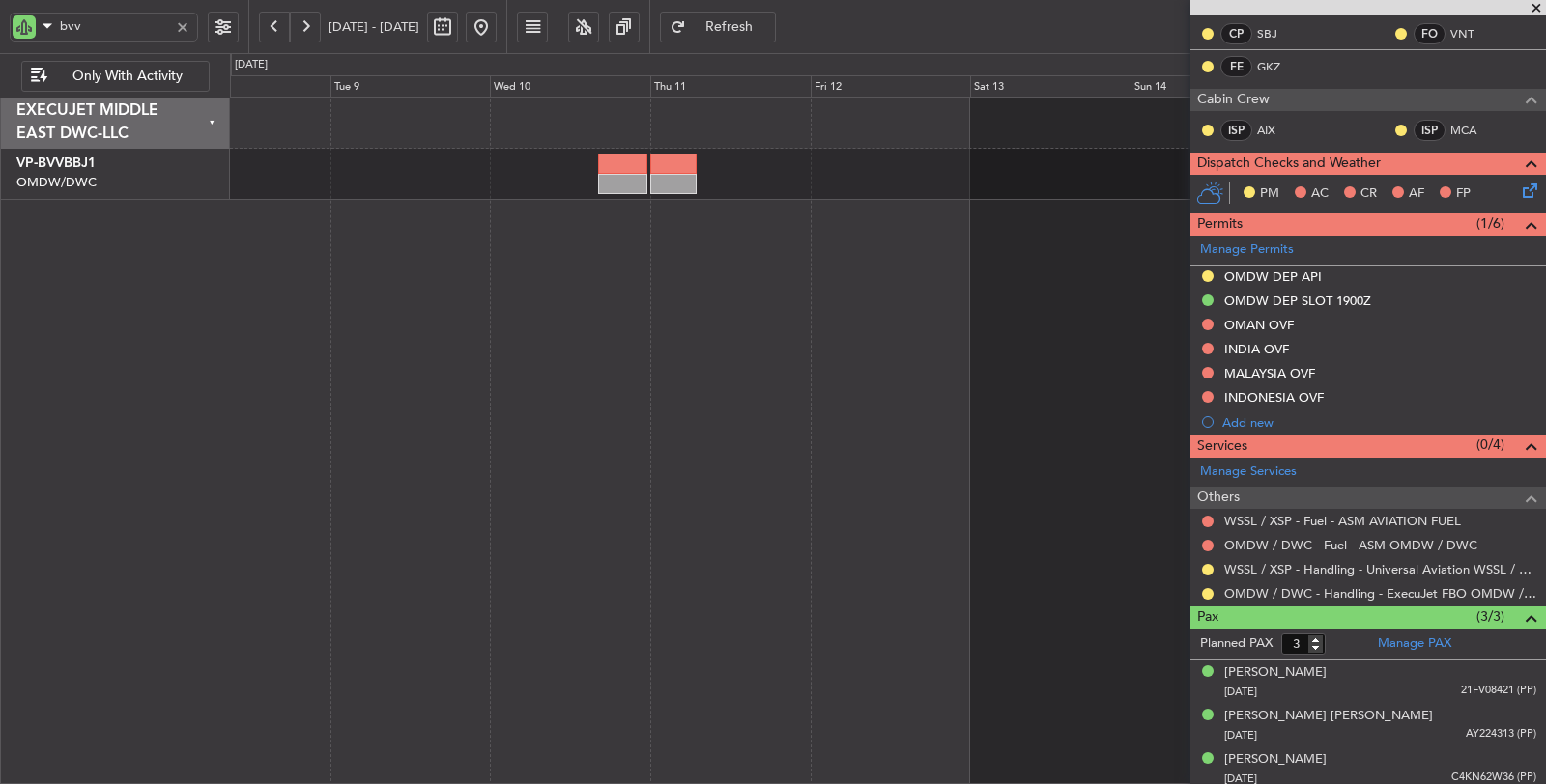
click at [363, 643] on div at bounding box center [888, 441] width 1316 height 689
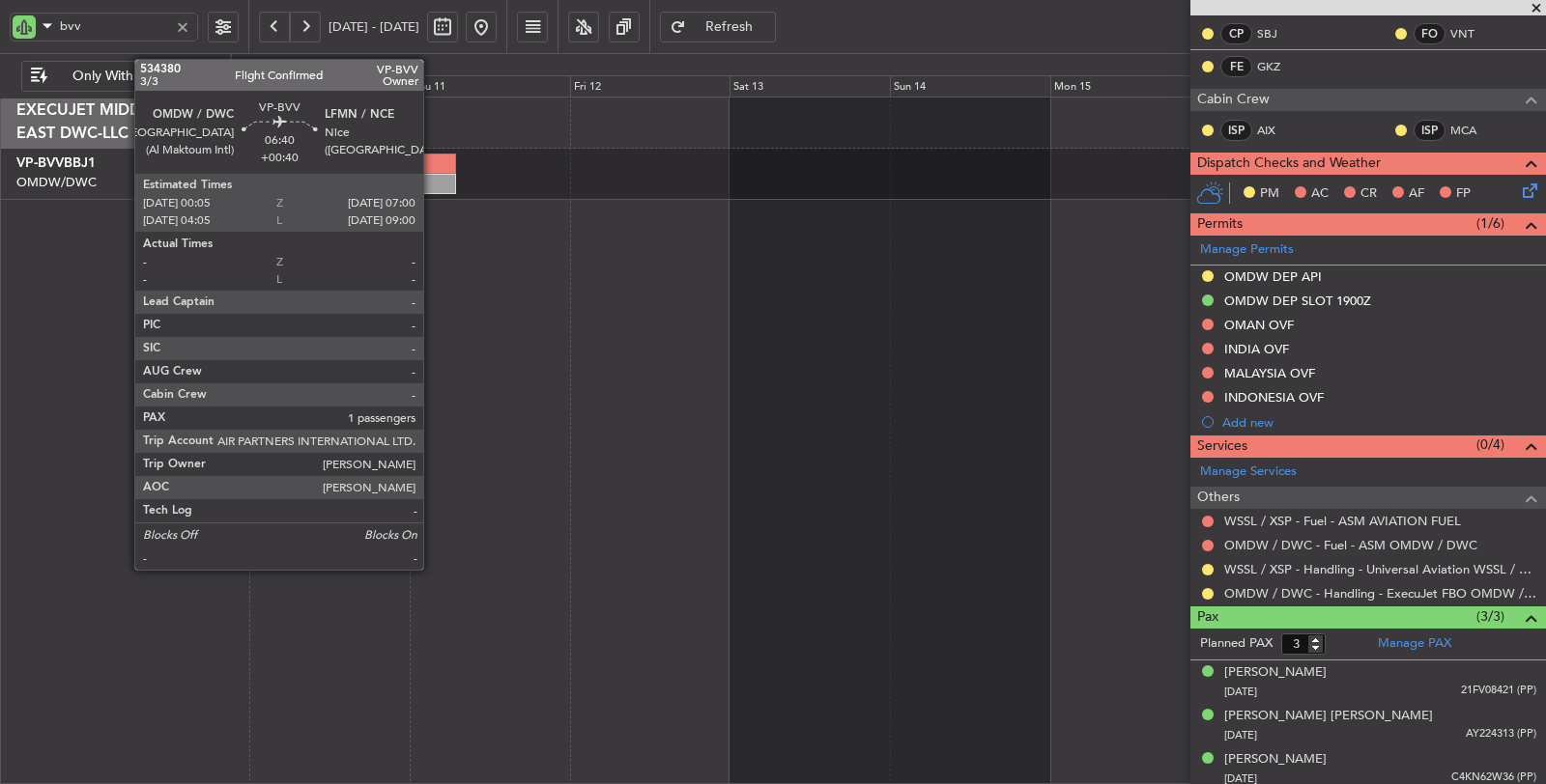
click at [433, 181] on div at bounding box center [433, 183] width 47 height 20
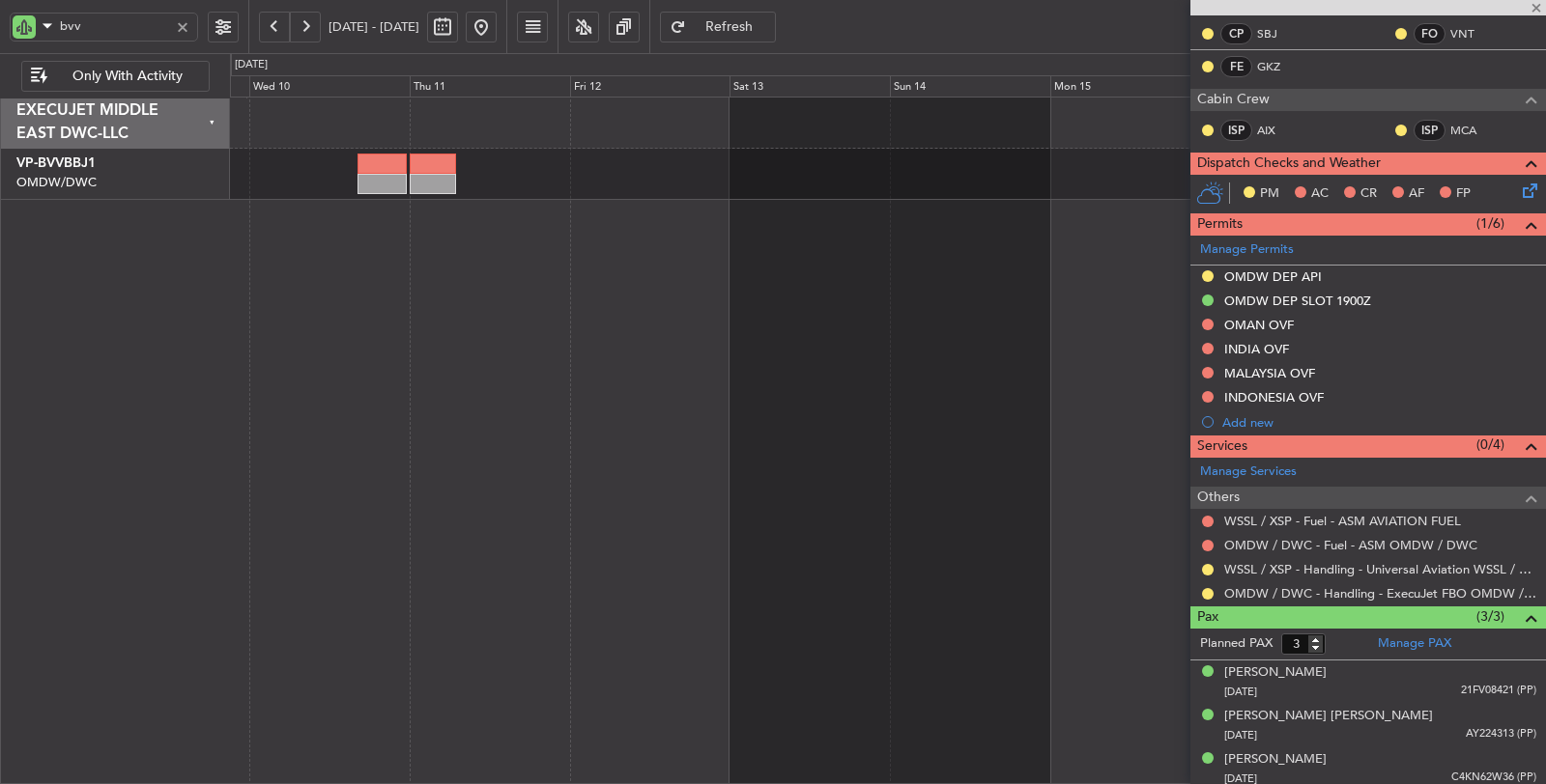
type input "+00:40"
type input "1"
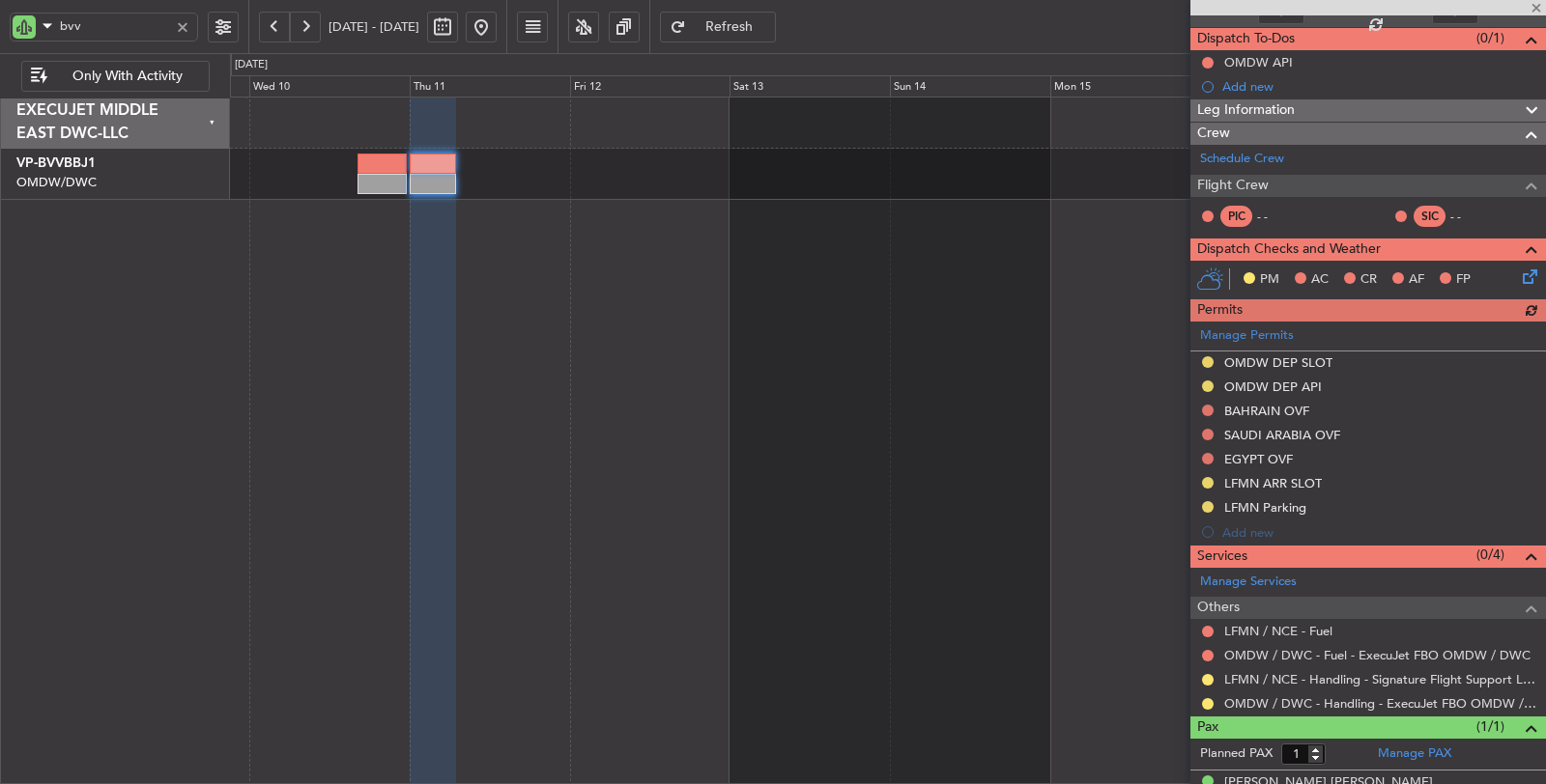
scroll to position [184, 0]
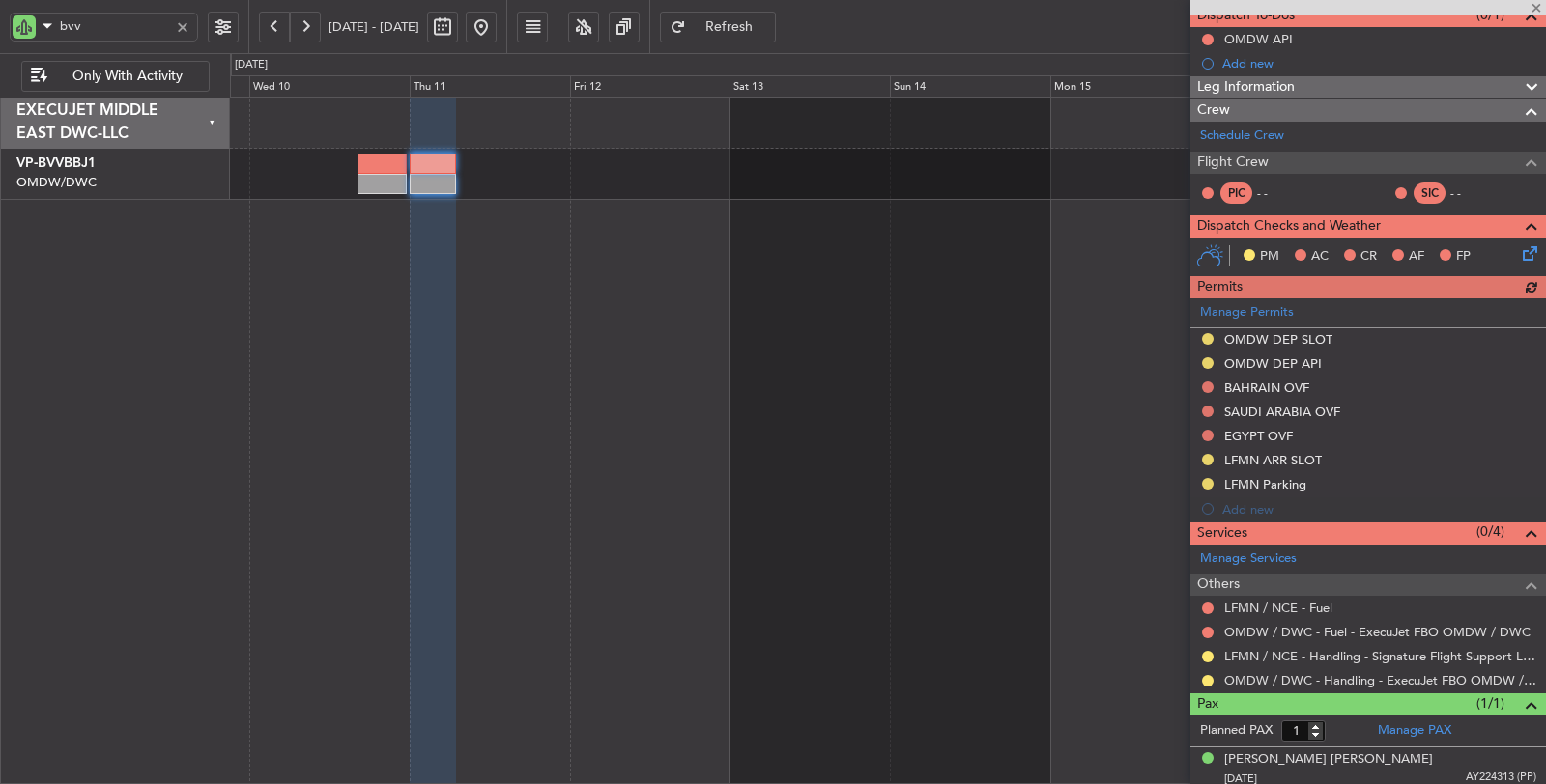
click at [1261, 479] on div "Manage Permits OMDW DEP SLOT OMDW DEP API BAHRAIN OVF SAUDI ARABIA OVF EGYPT OV…" at bounding box center [1368, 410] width 356 height 223
click at [1261, 479] on div "LFMN Parking" at bounding box center [1265, 484] width 82 height 16
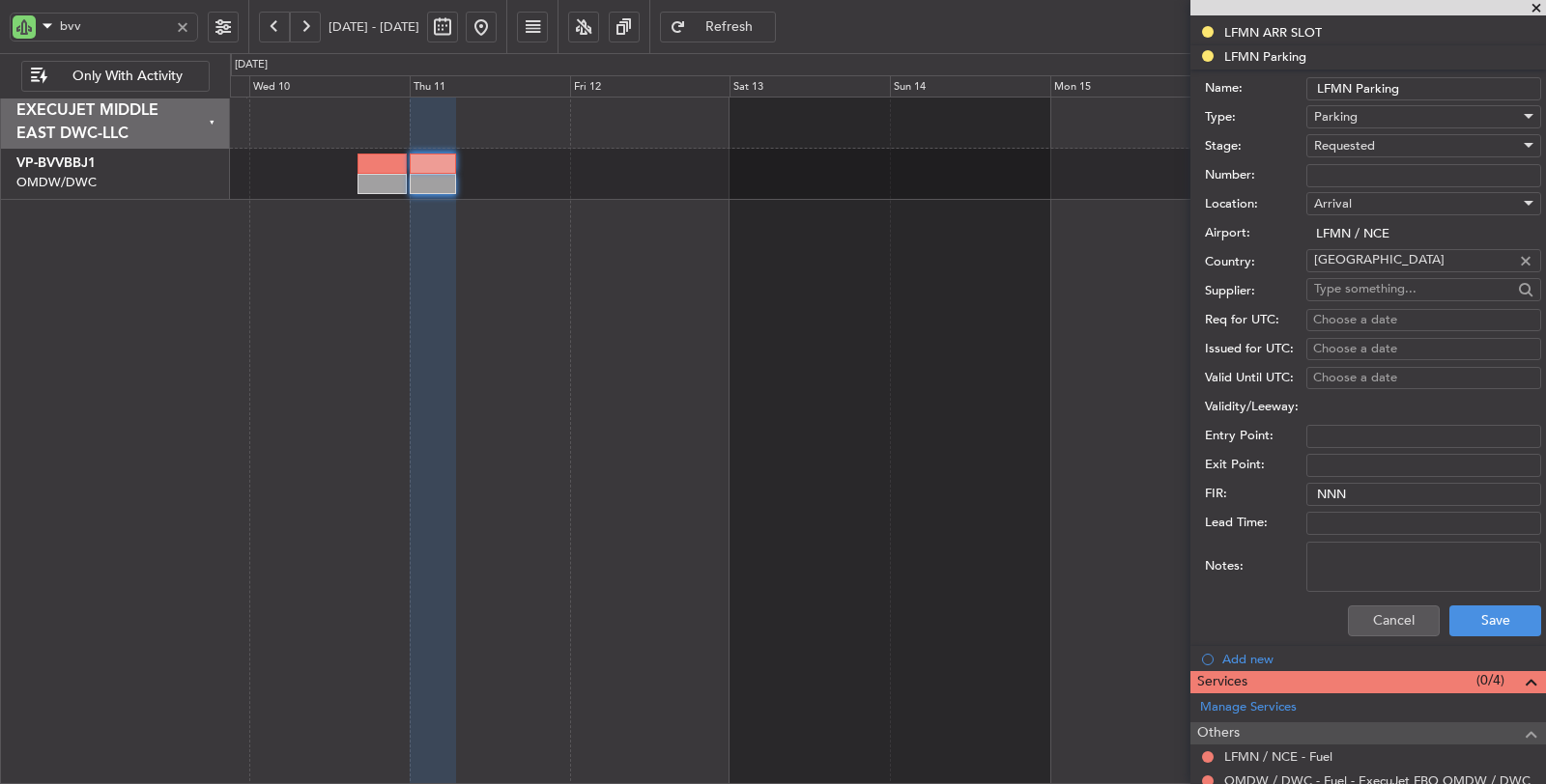
scroll to position [614, 0]
click at [1378, 540] on textarea "Notes:" at bounding box center [1424, 565] width 235 height 50
type textarea "parking requested until 14th Sep 1930z"
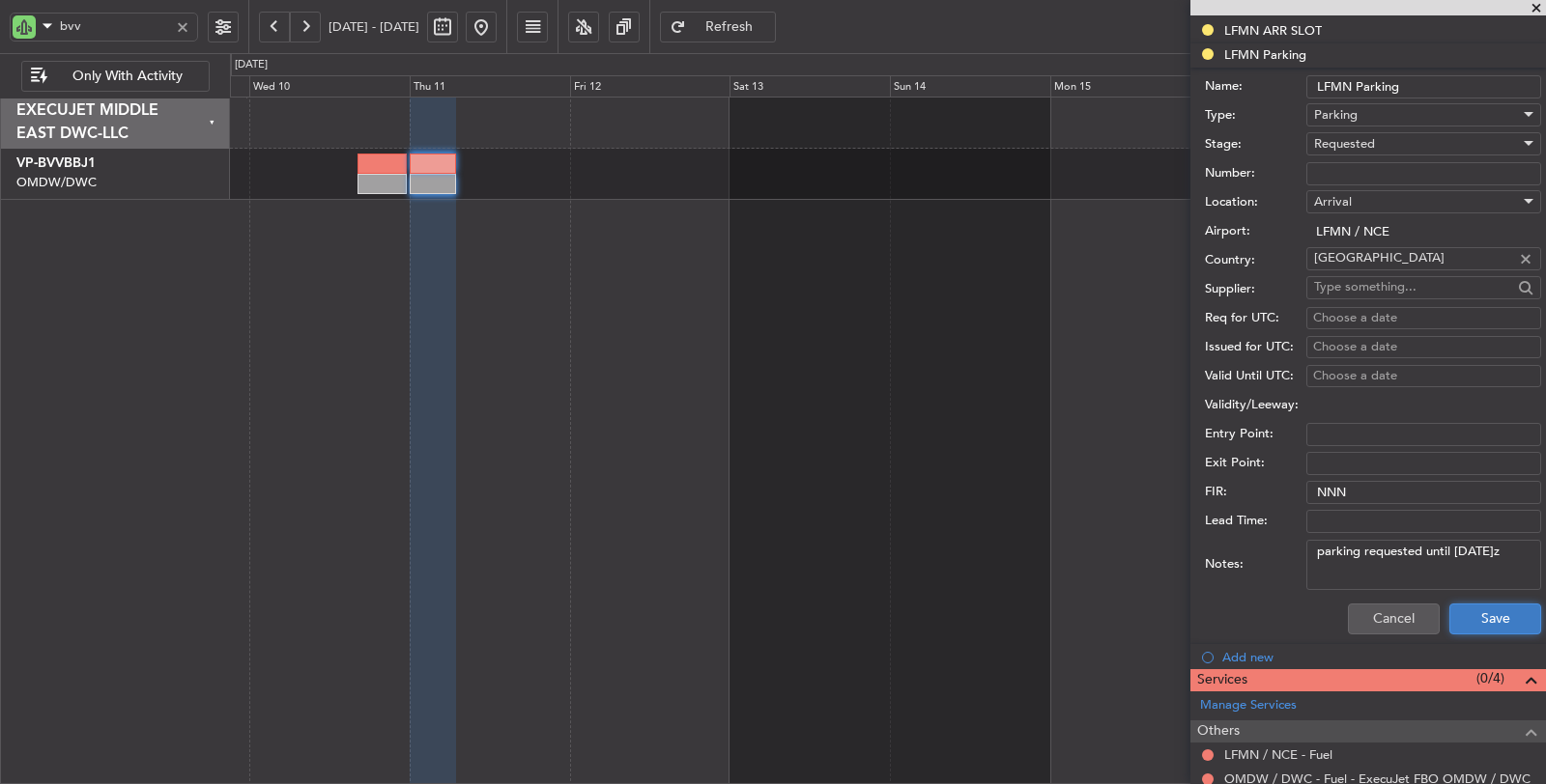
click at [1479, 612] on button "Save" at bounding box center [1495, 619] width 92 height 31
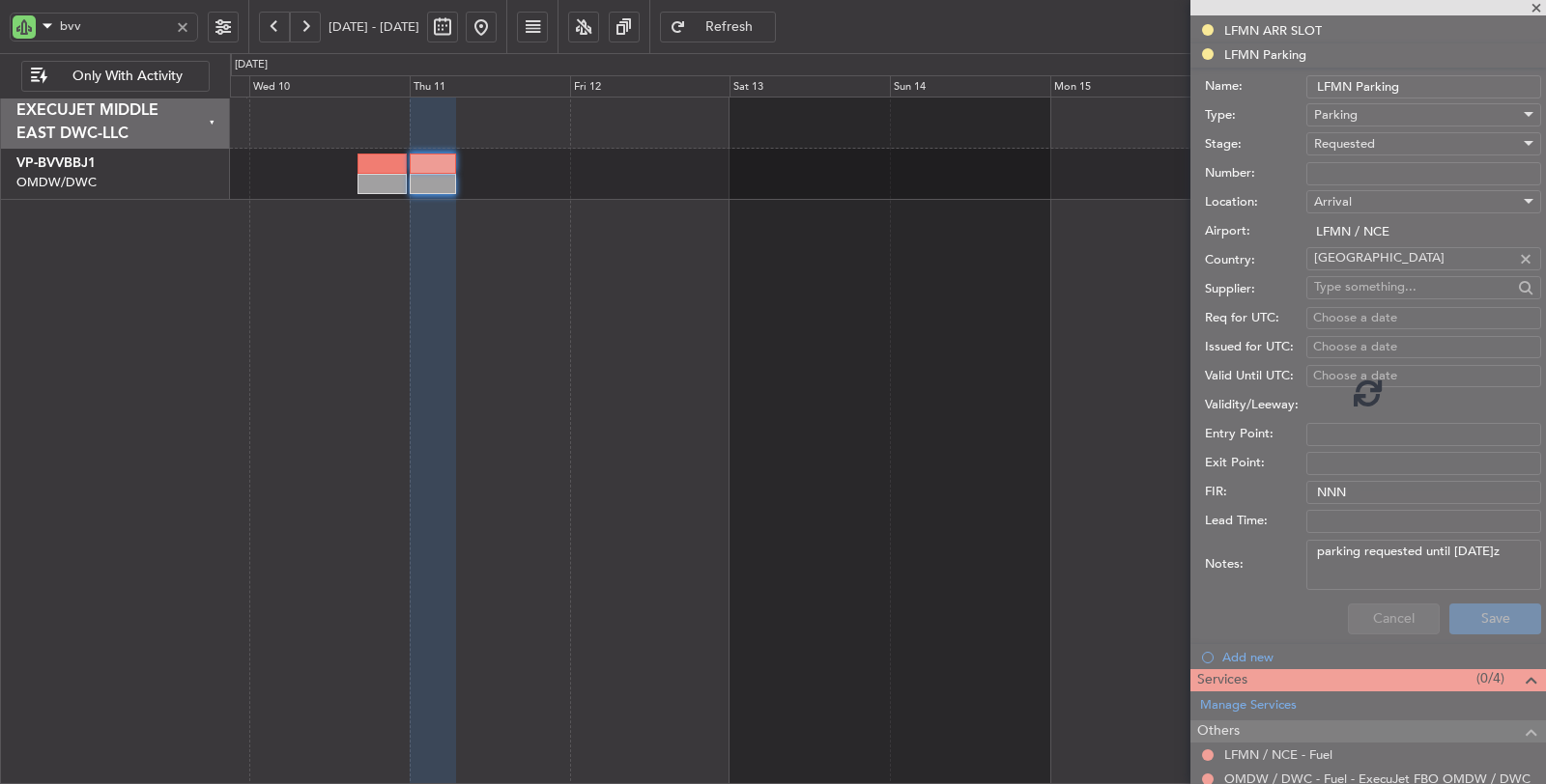
scroll to position [185, 0]
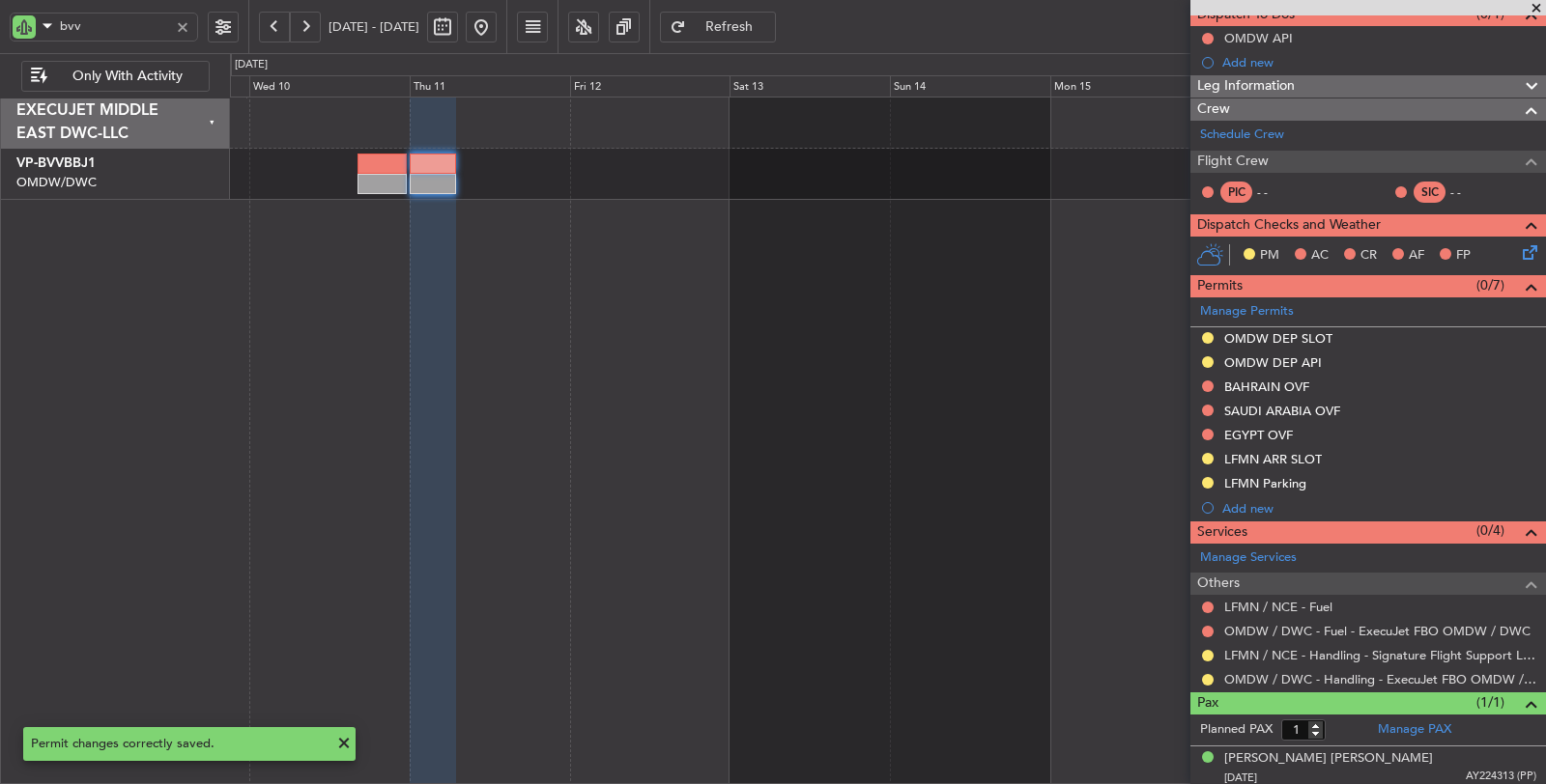
click at [178, 29] on div at bounding box center [182, 27] width 21 height 21
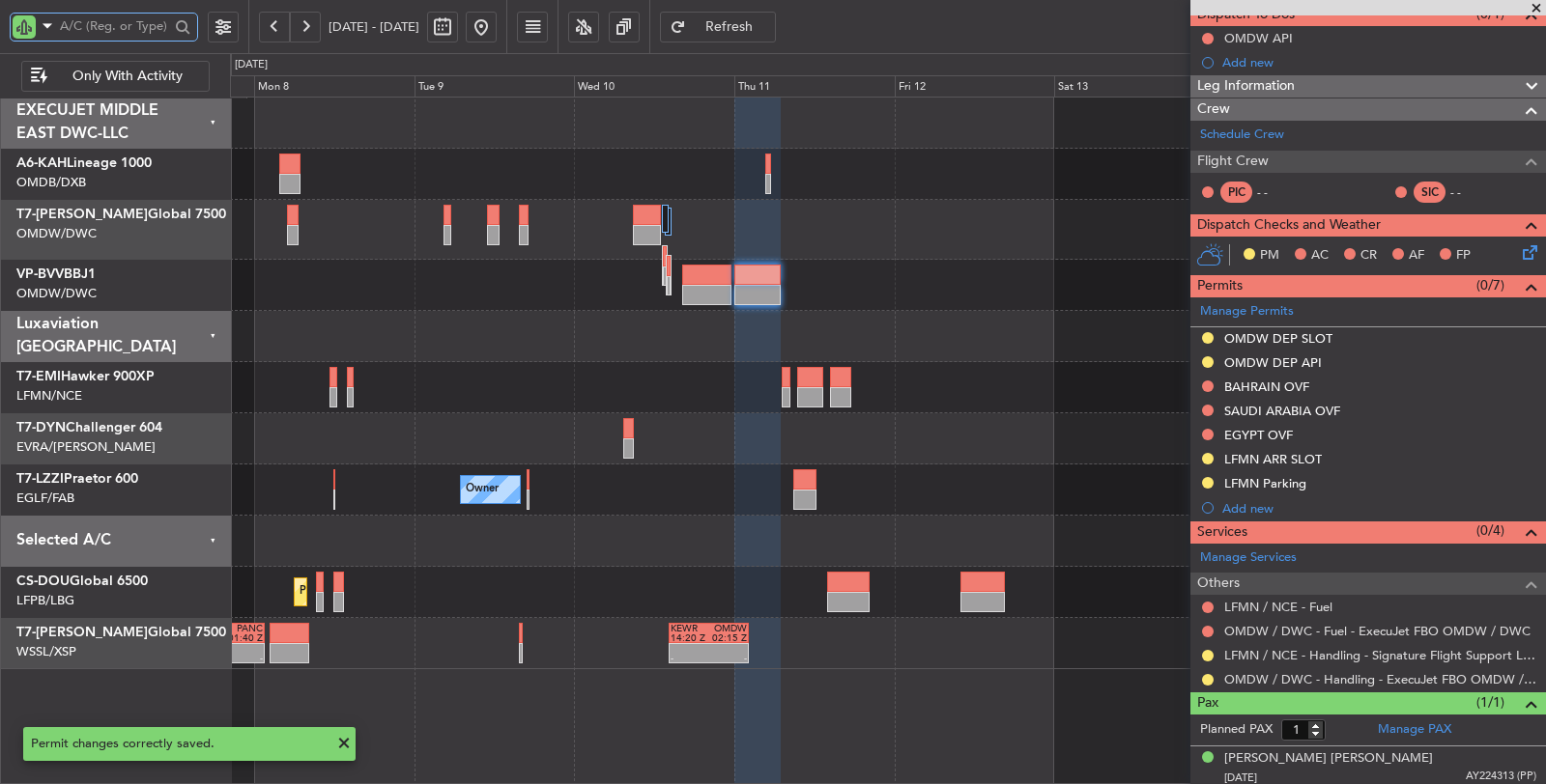
click at [711, 426] on div "Planned Maint Dubai (Al Maktoum Intl) Owner Planned Maint Paris (Le Bourget) Pl…" at bounding box center [887, 384] width 1315 height 572
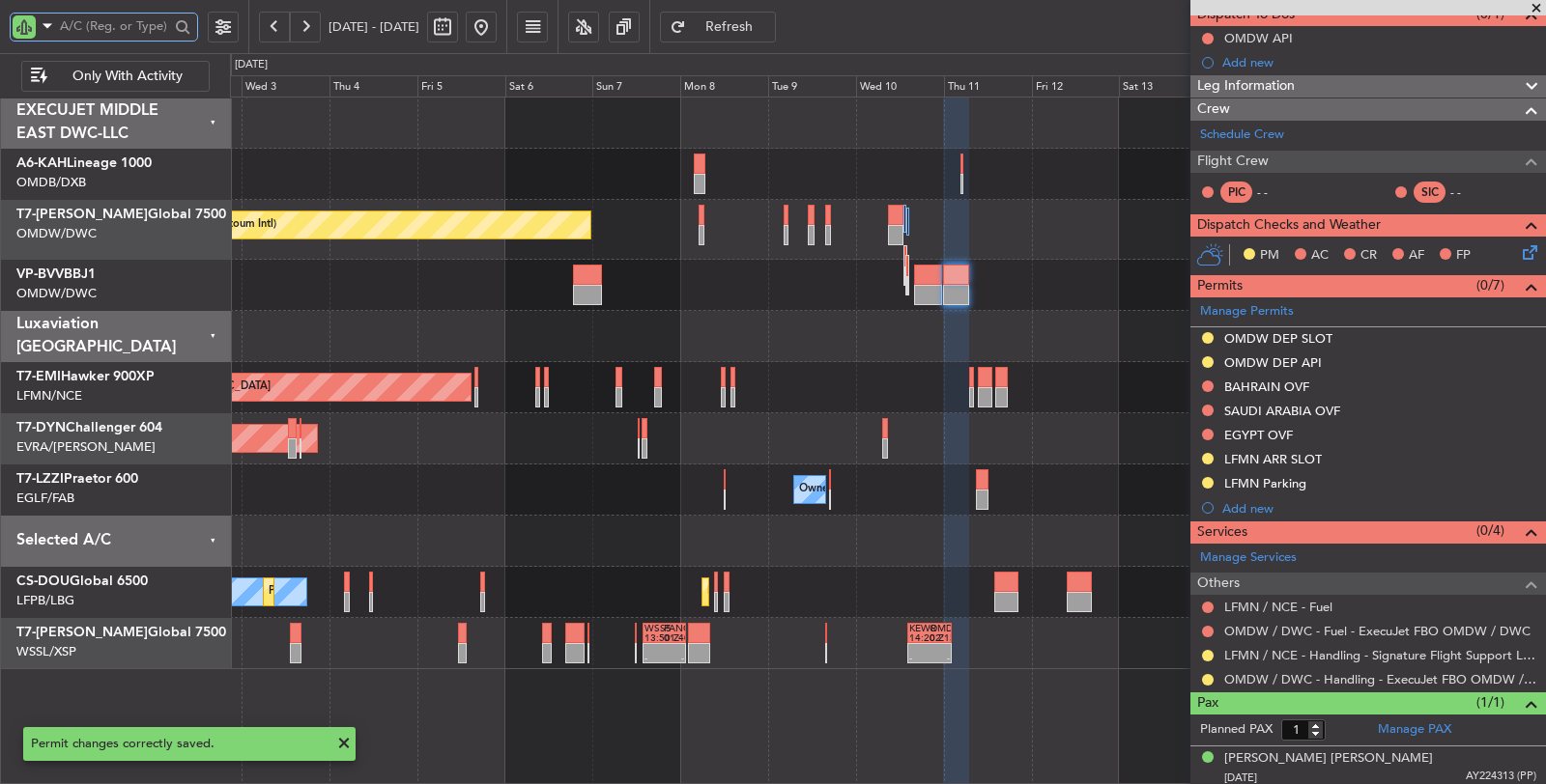
click at [800, 435] on div "AOG Maint Riga (Riga Intl)" at bounding box center [887, 439] width 1315 height 51
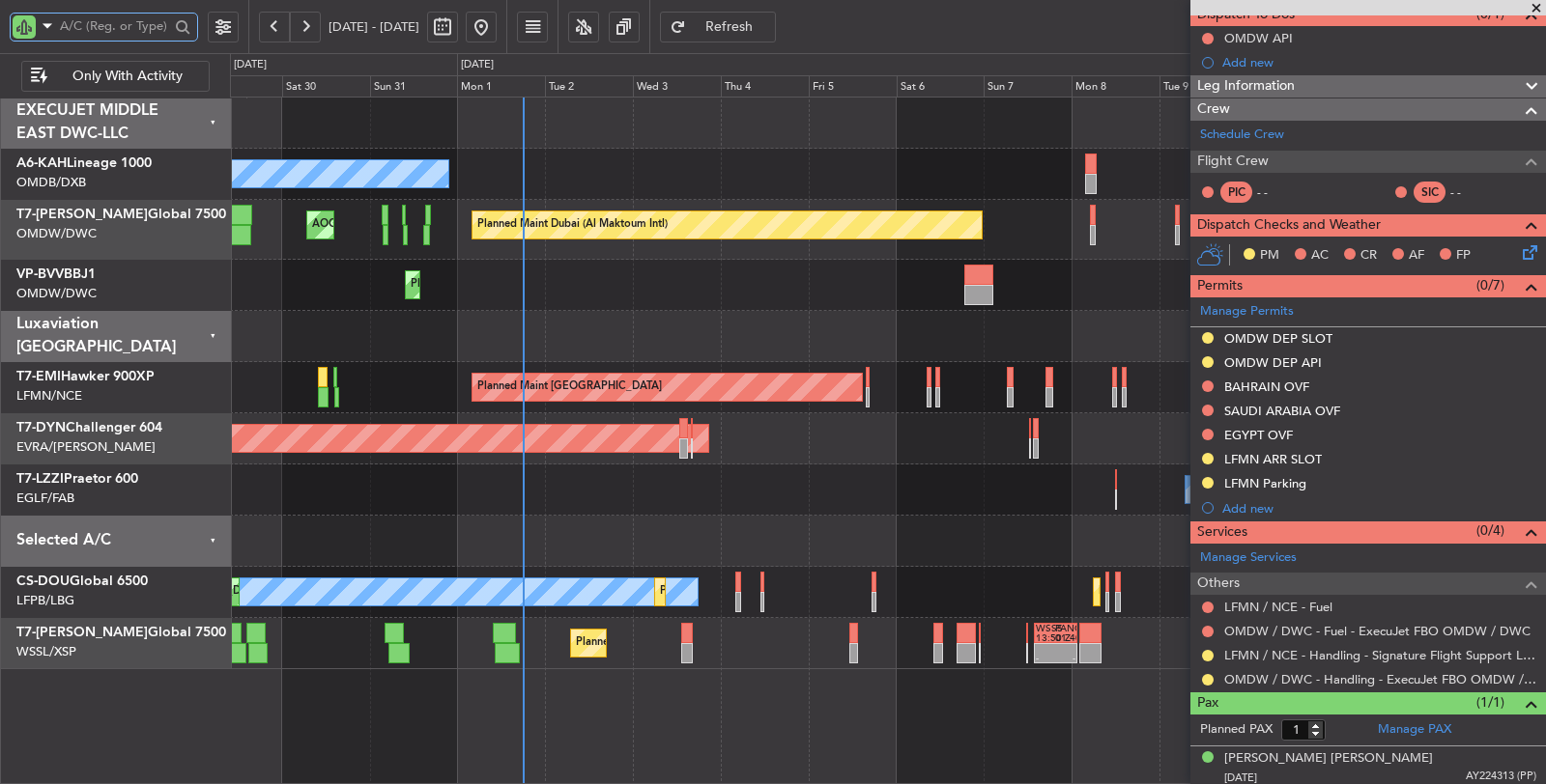
click at [827, 478] on div "Owner Unplanned Maint London (Farnborough)" at bounding box center [887, 489] width 1315 height 51
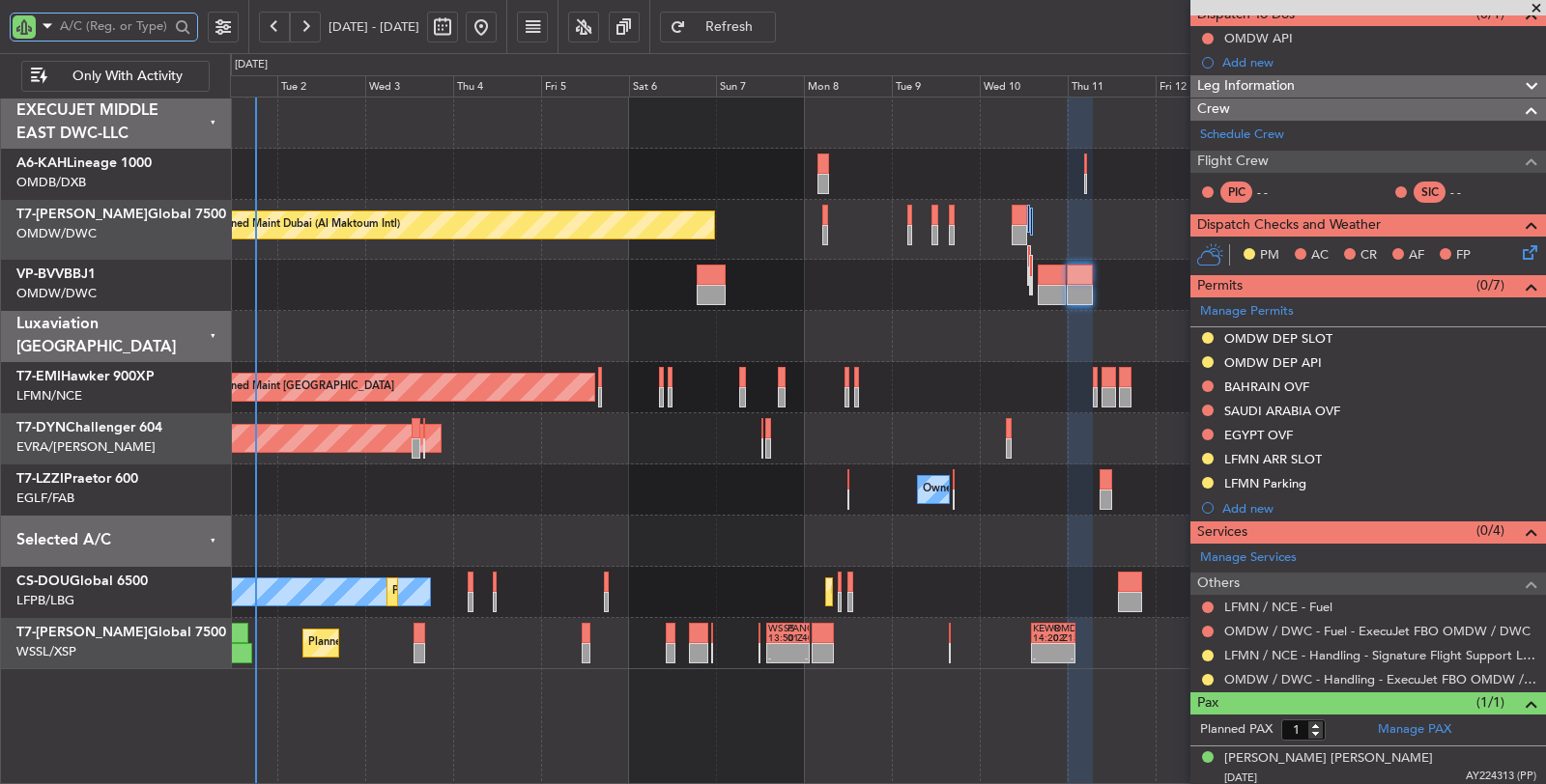
click at [476, 499] on div "Owner" at bounding box center [887, 489] width 1315 height 51
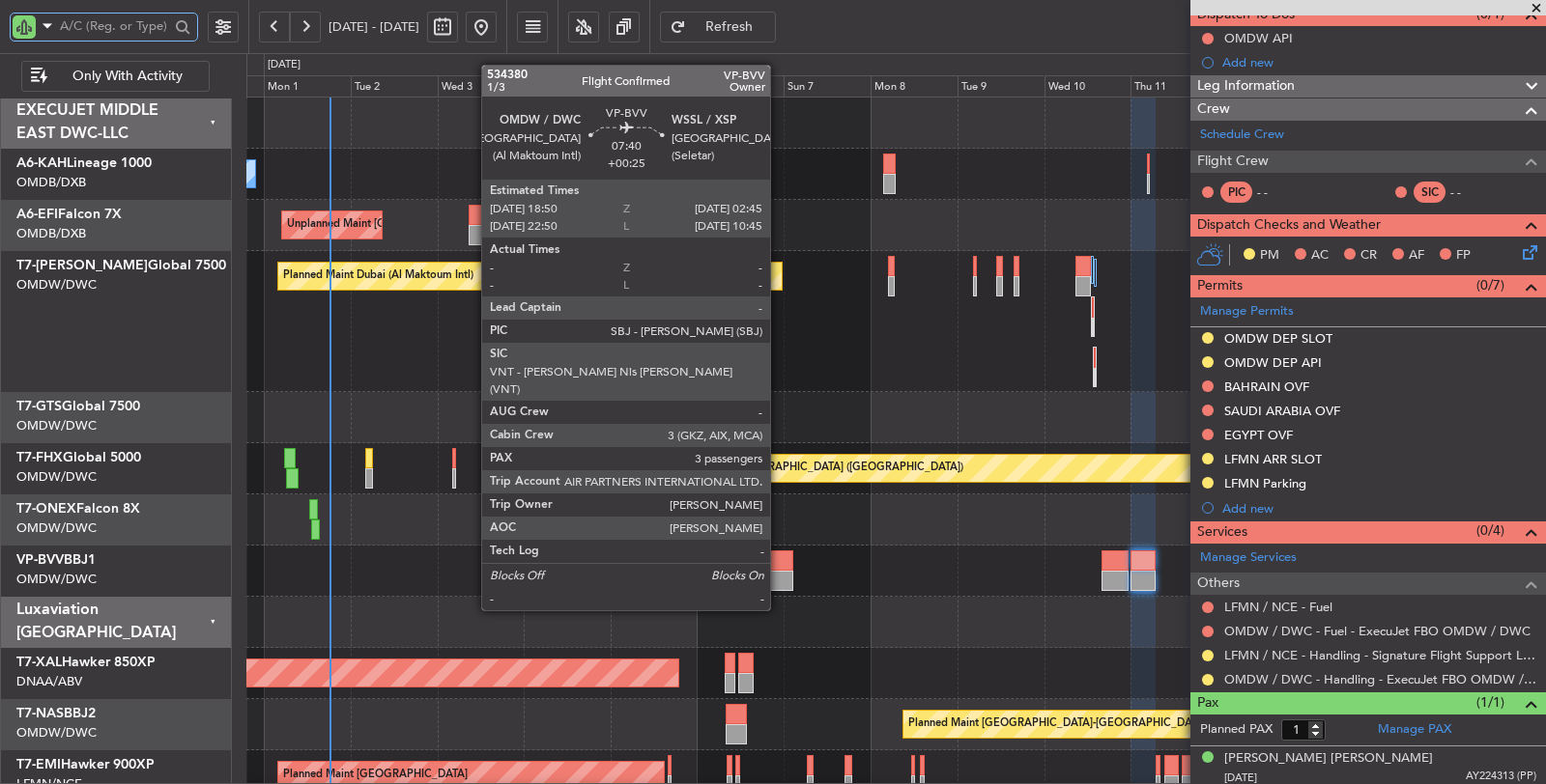
click at [779, 573] on div at bounding box center [778, 580] width 29 height 20
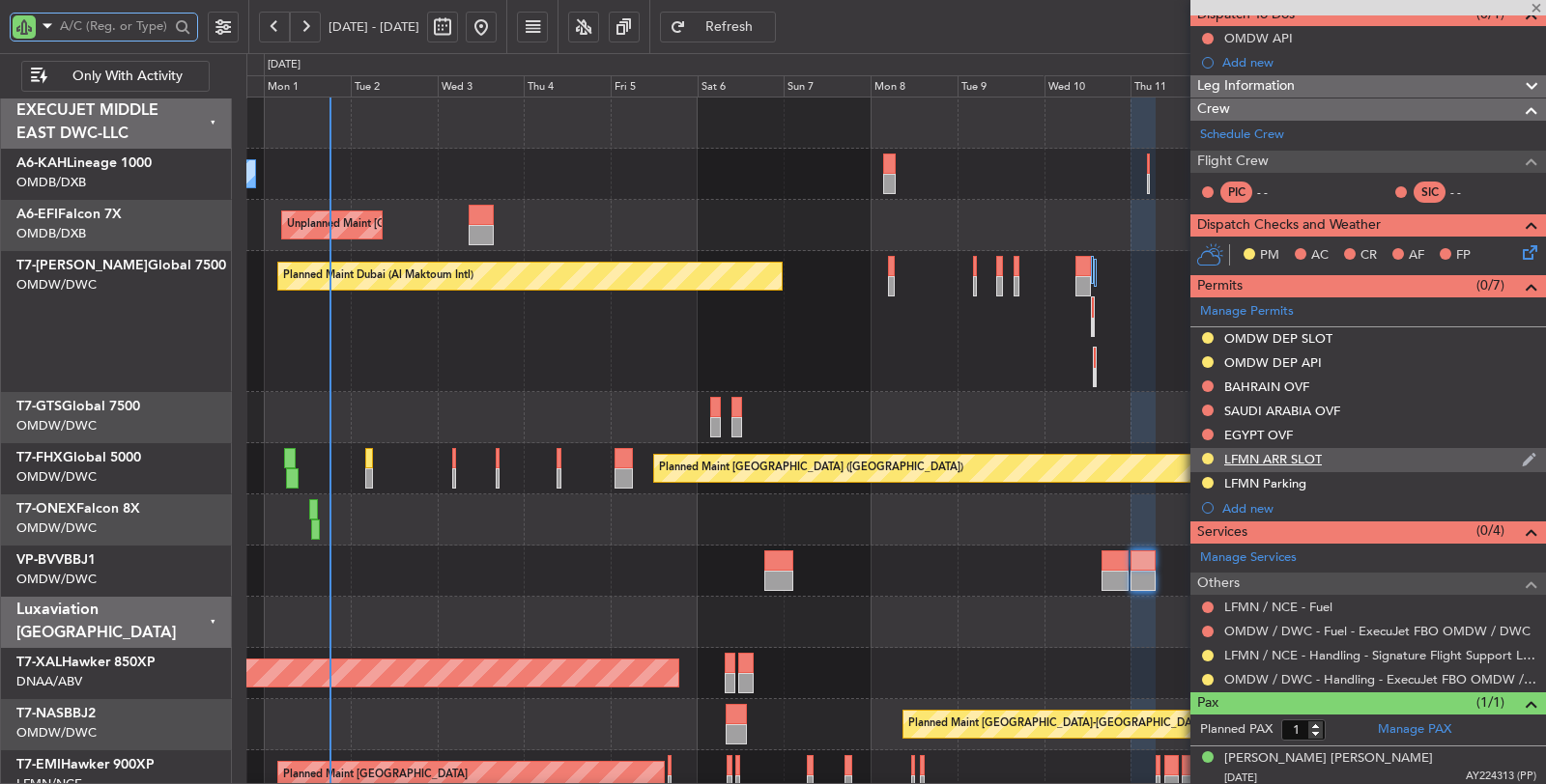
type input "+00:25"
type input "3"
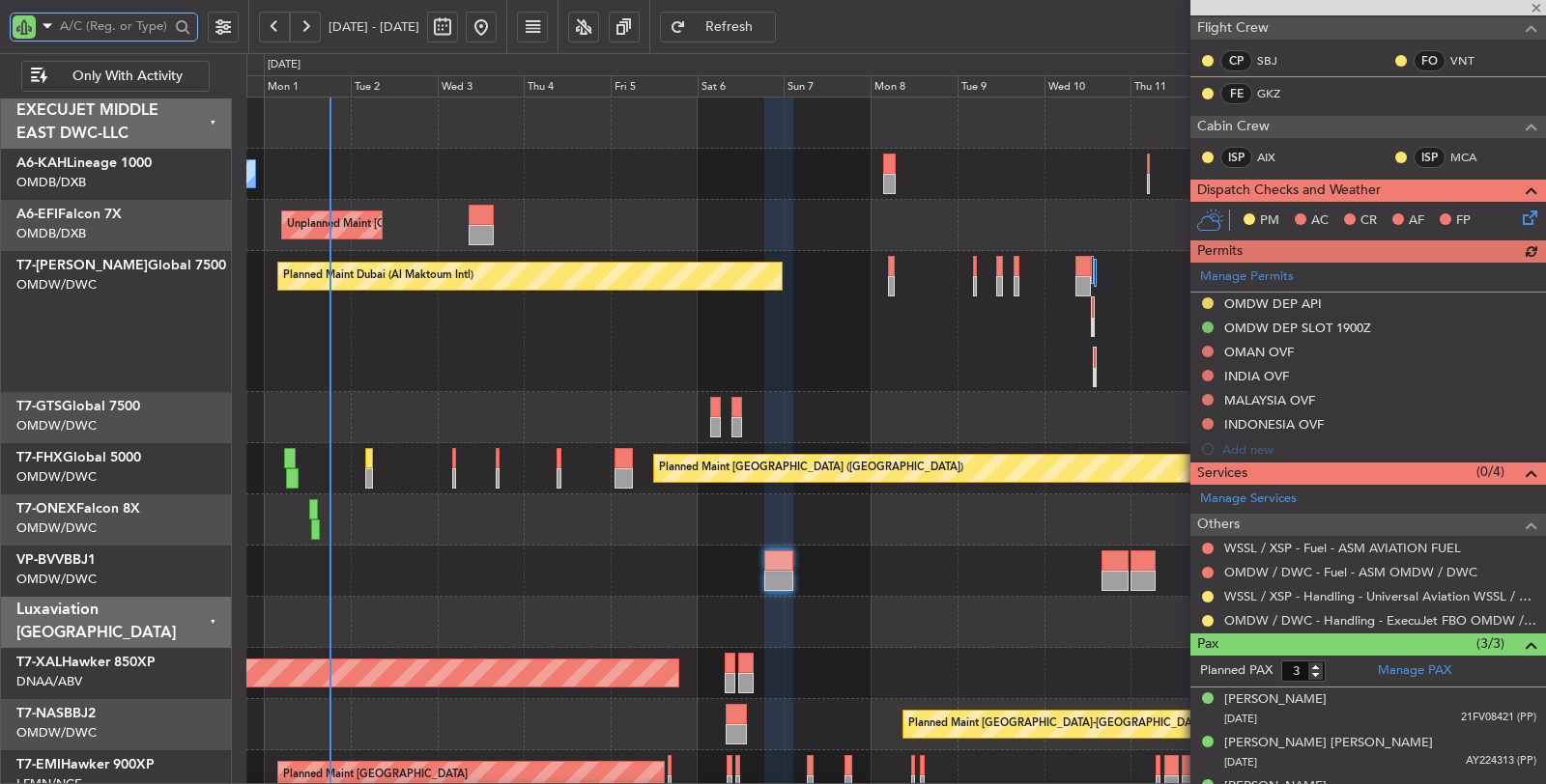
scroll to position [322, 0]
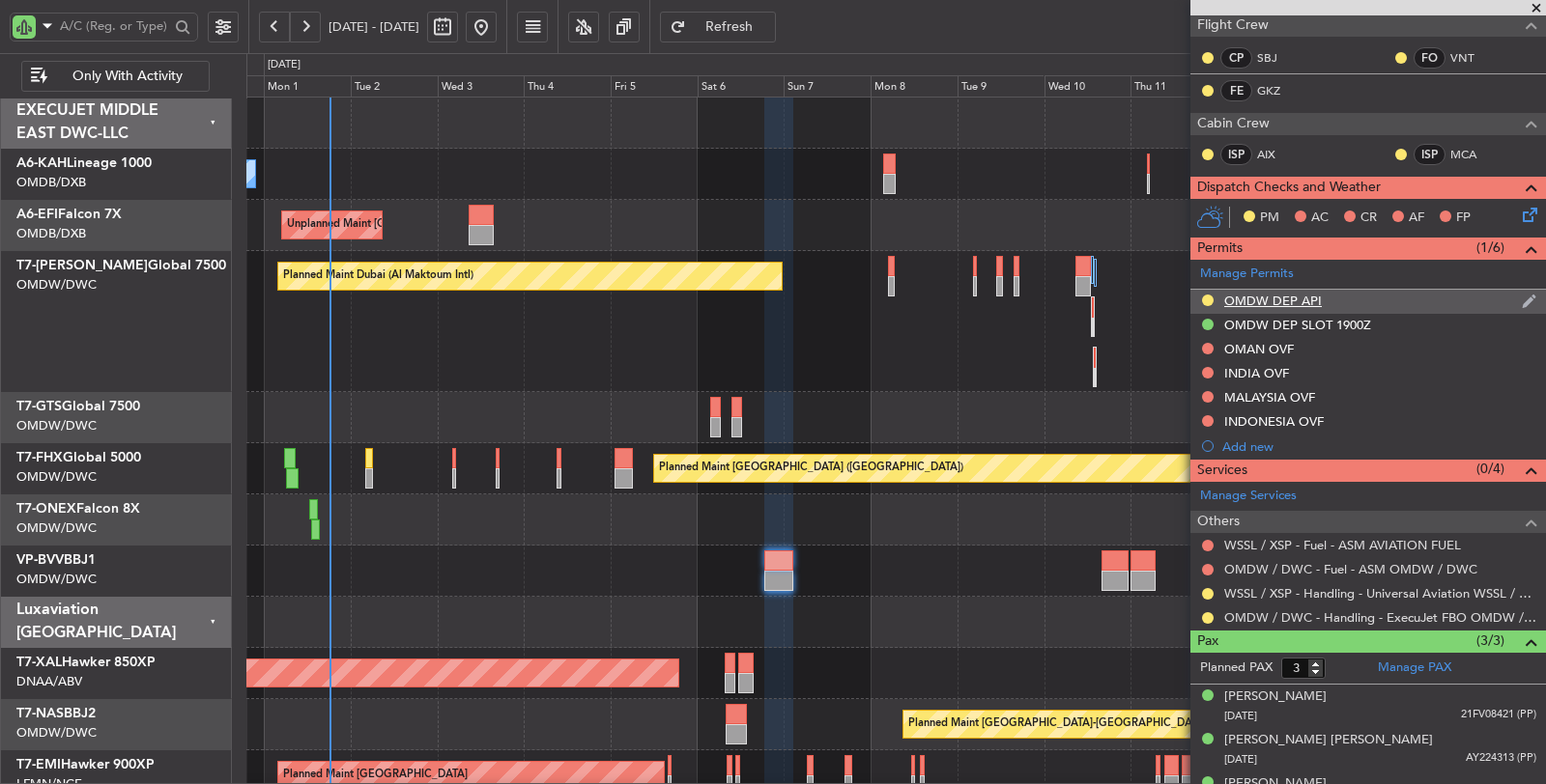
click at [1272, 293] on div "OMDW DEP API" at bounding box center [1273, 300] width 98 height 16
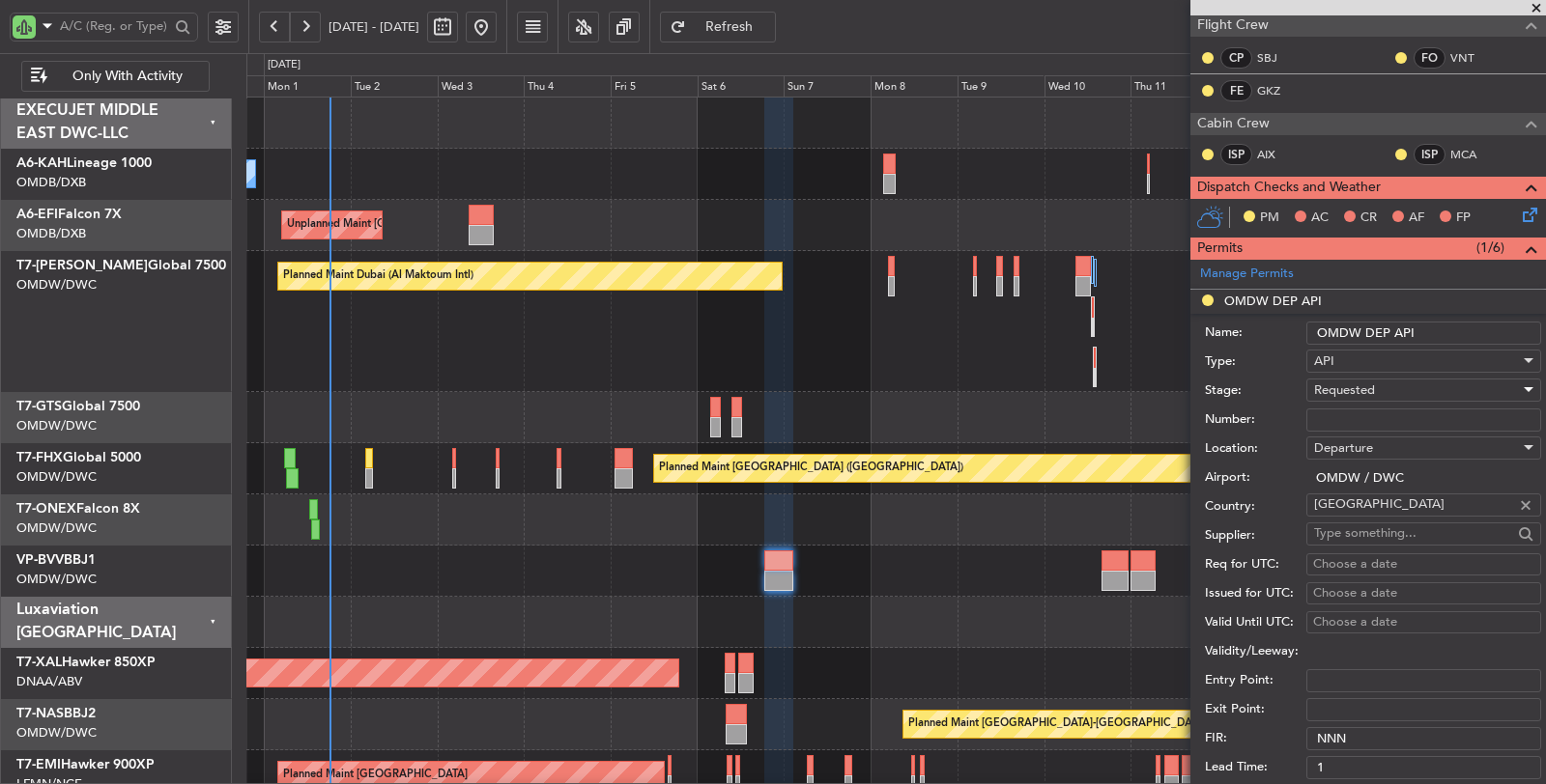
click at [1369, 389] on span "Requested" at bounding box center [1343, 391] width 61 height 17
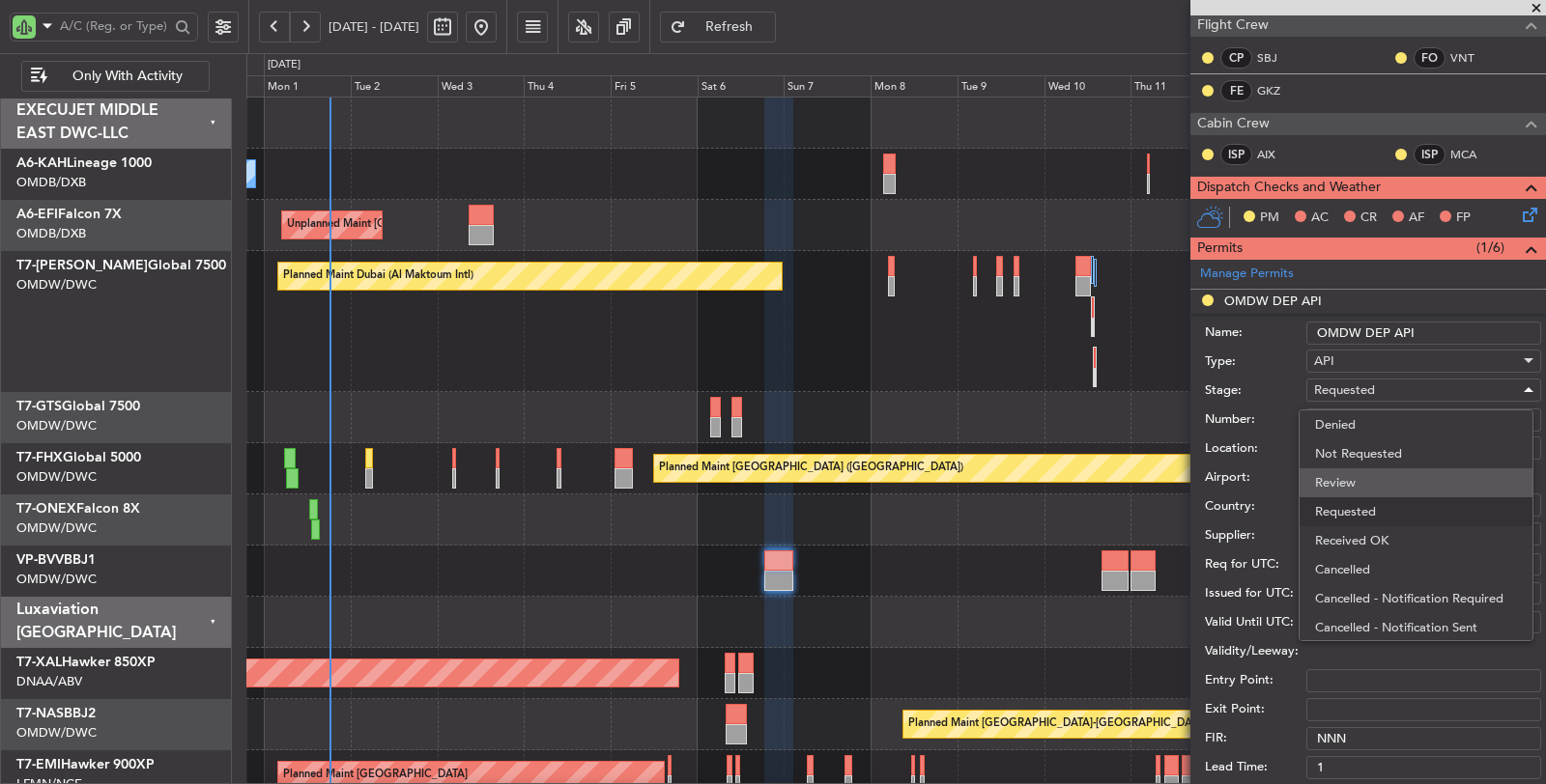
scroll to position [8, 0]
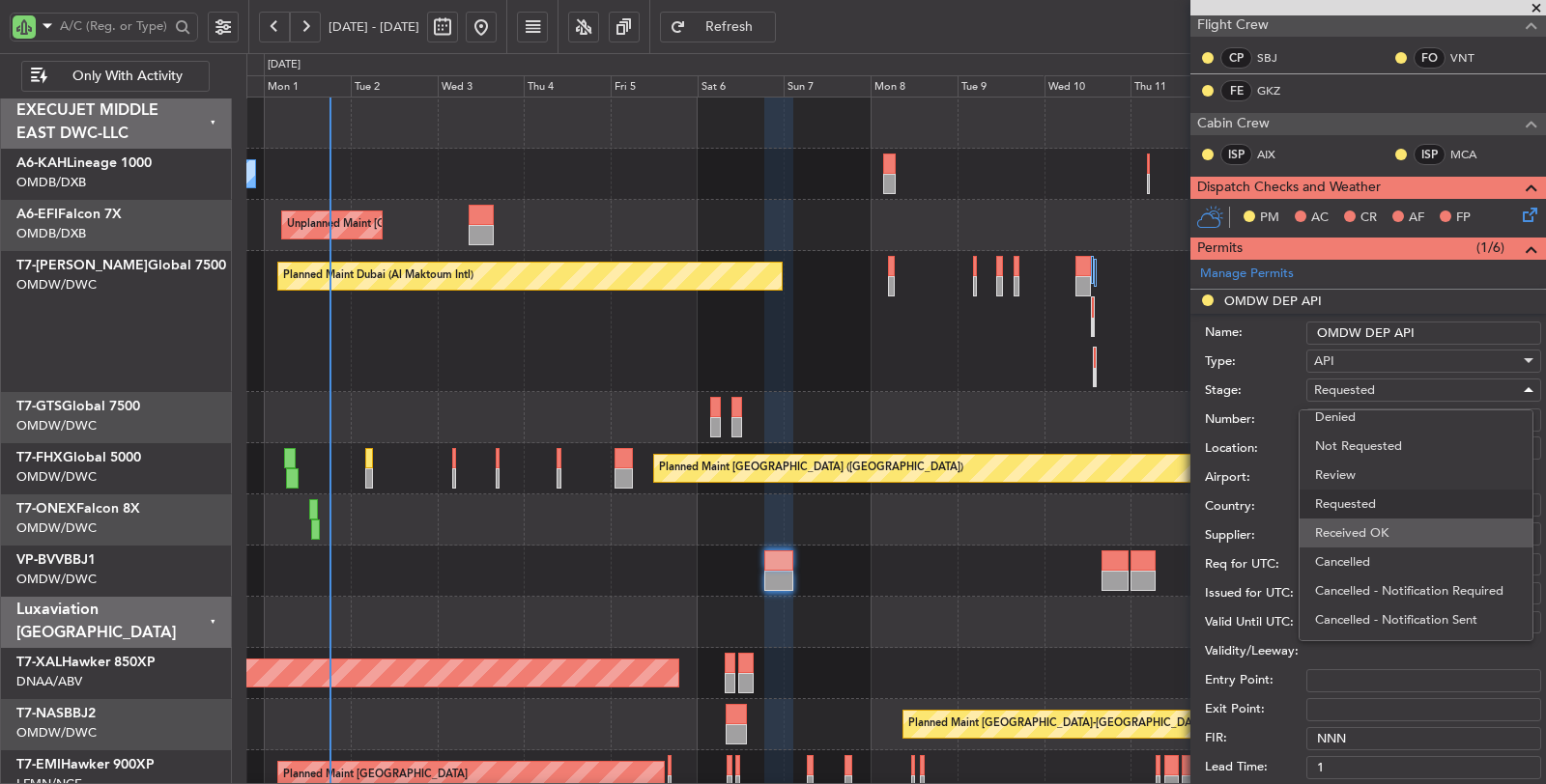
click at [1365, 527] on span "Received OK" at bounding box center [1415, 533] width 202 height 29
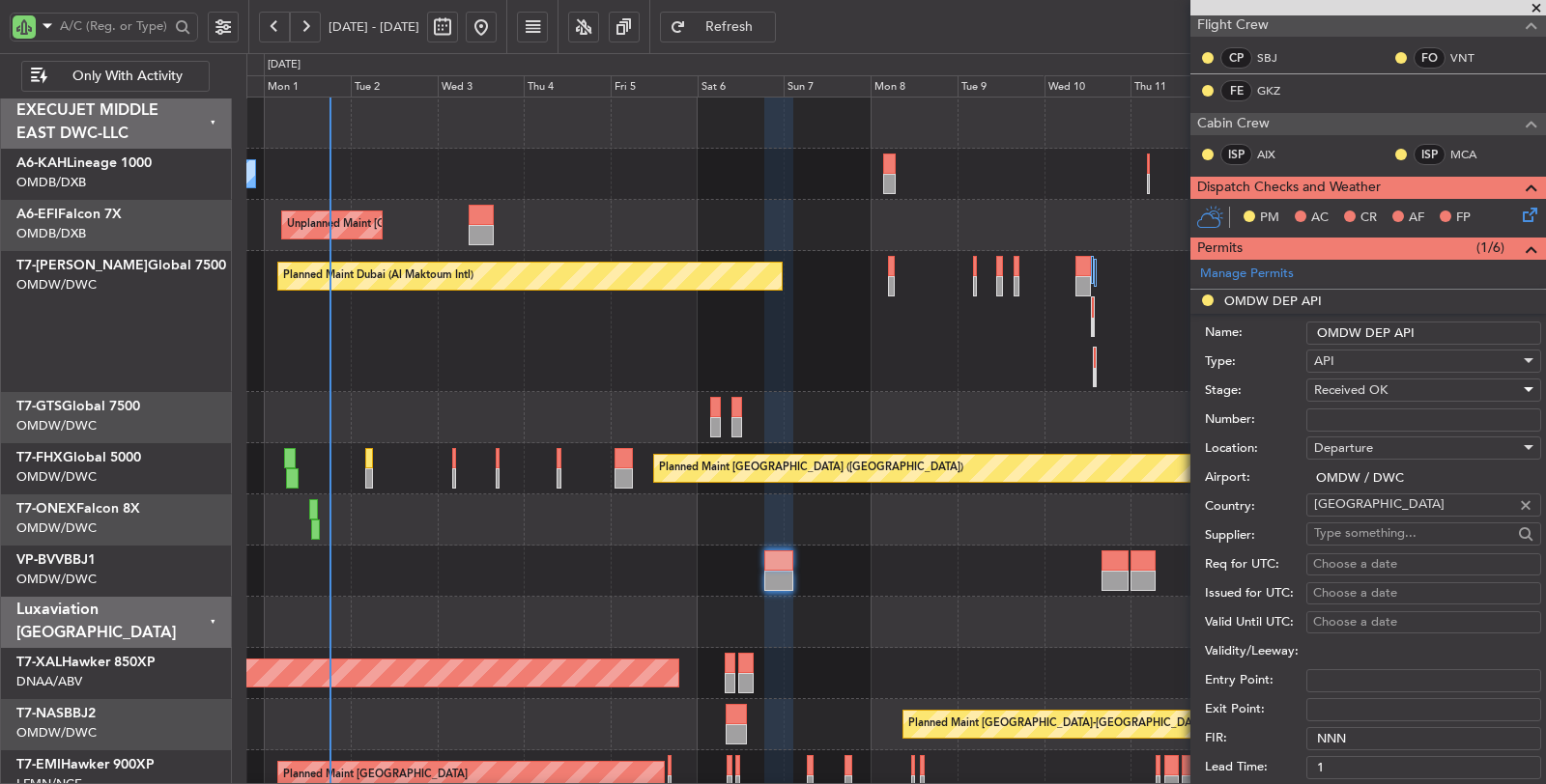
drag, startPoint x: 1371, startPoint y: 413, endPoint x: 1371, endPoint y: 398, distance: 15.0
click at [1371, 409] on input "Number:" at bounding box center [1424, 421] width 235 height 23
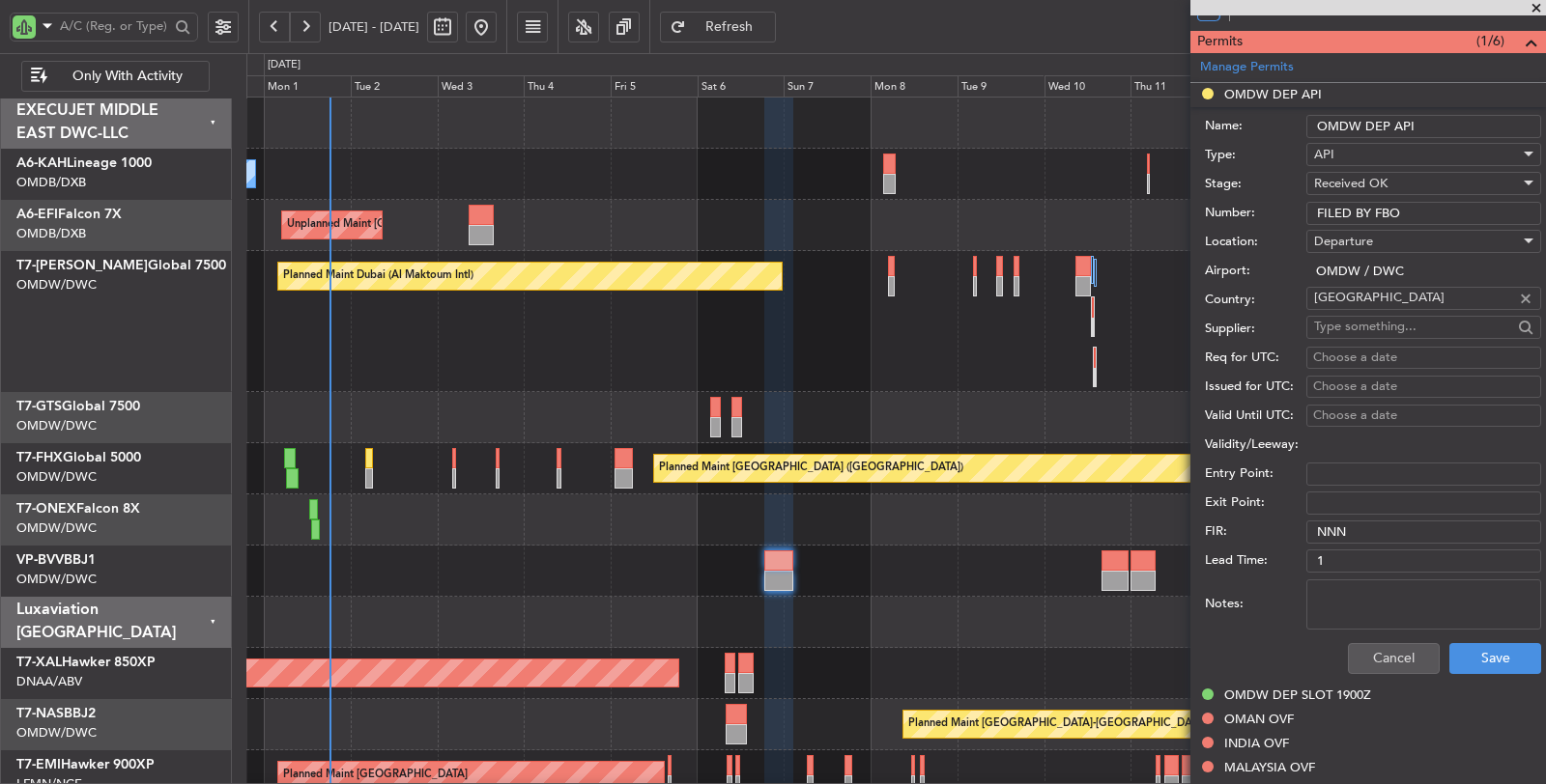
scroll to position [536, 0]
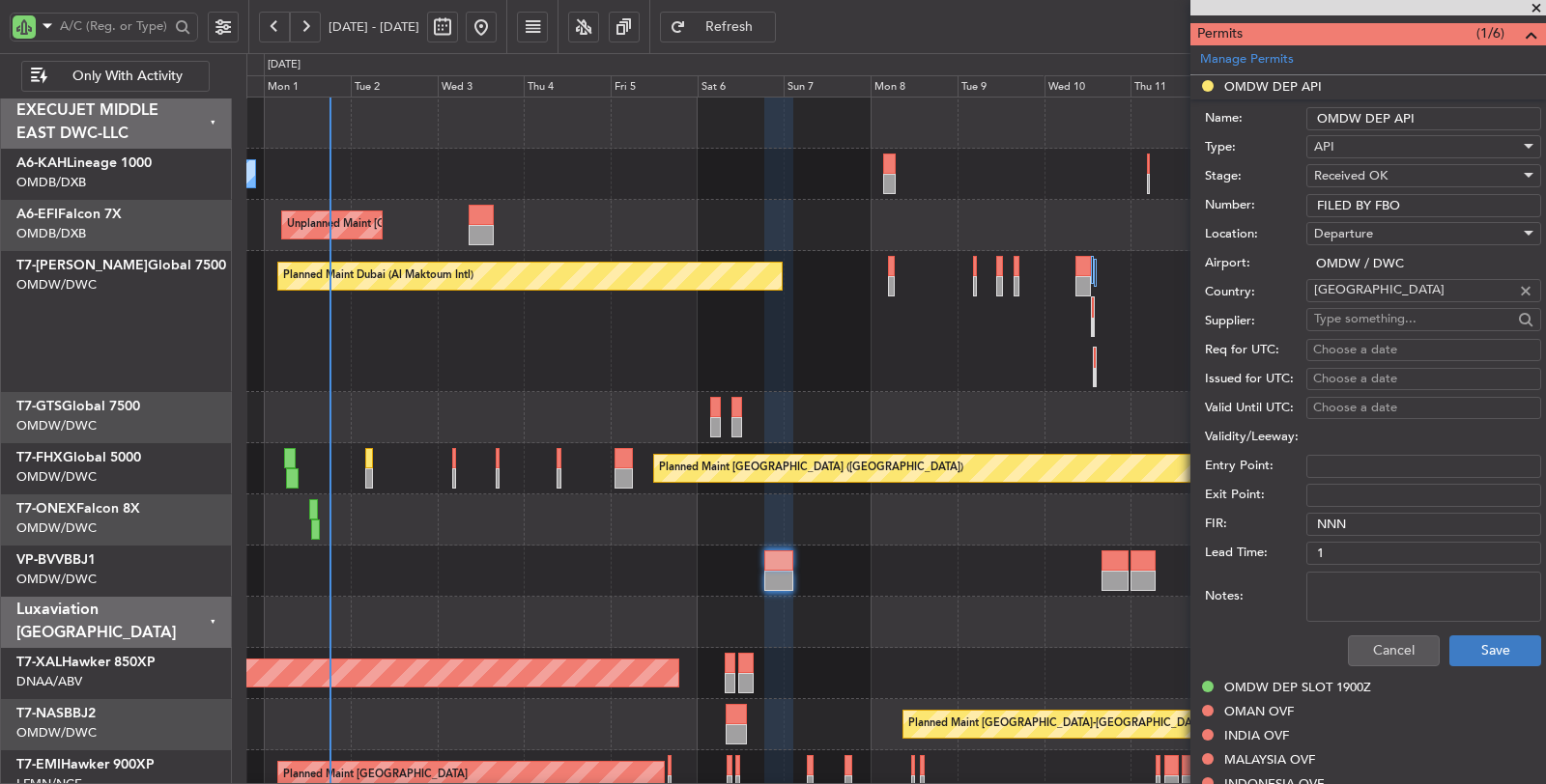
type input "FILED BY FBO"
click at [1488, 636] on button "Save" at bounding box center [1495, 651] width 92 height 31
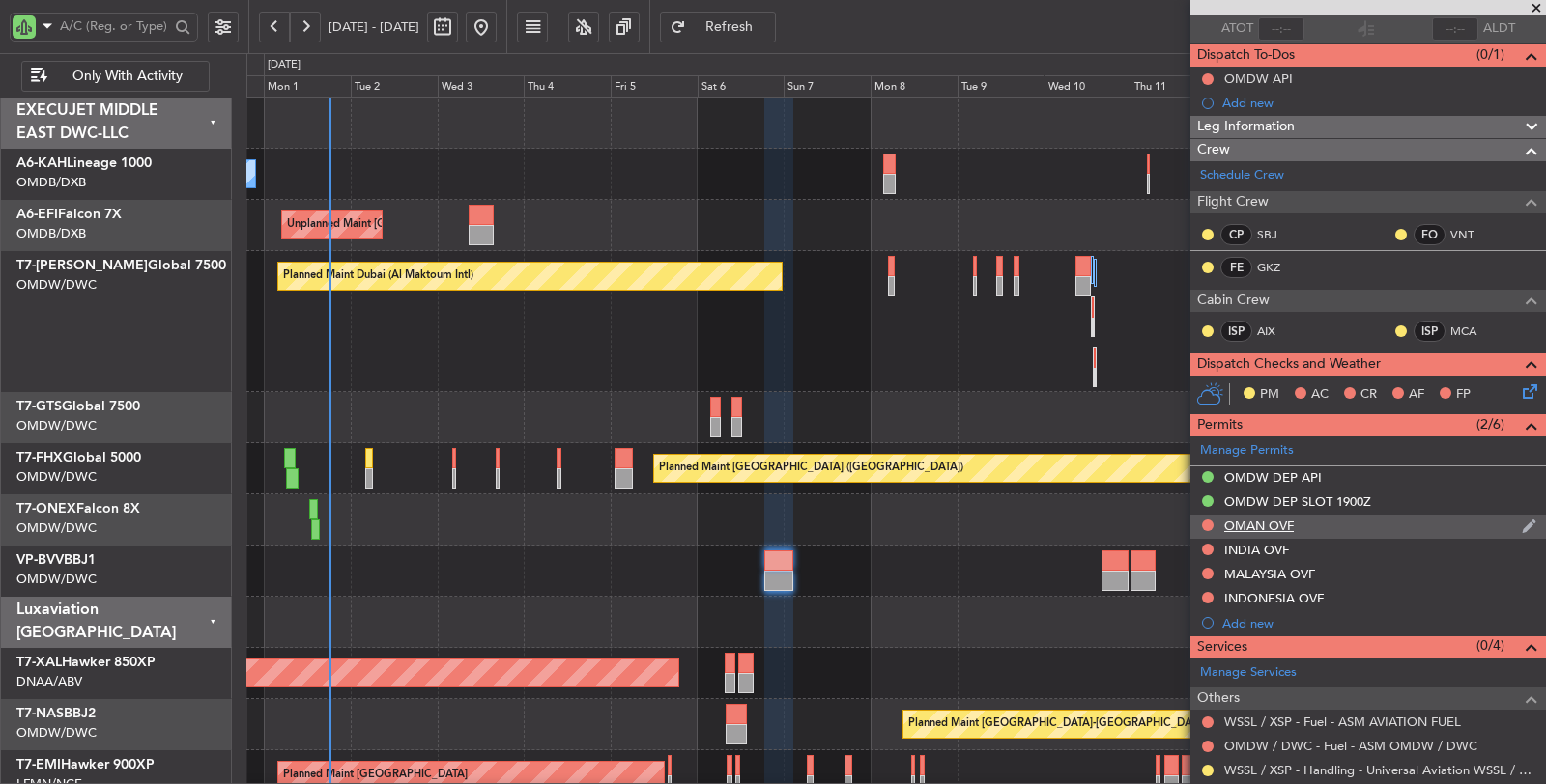
scroll to position [0, 0]
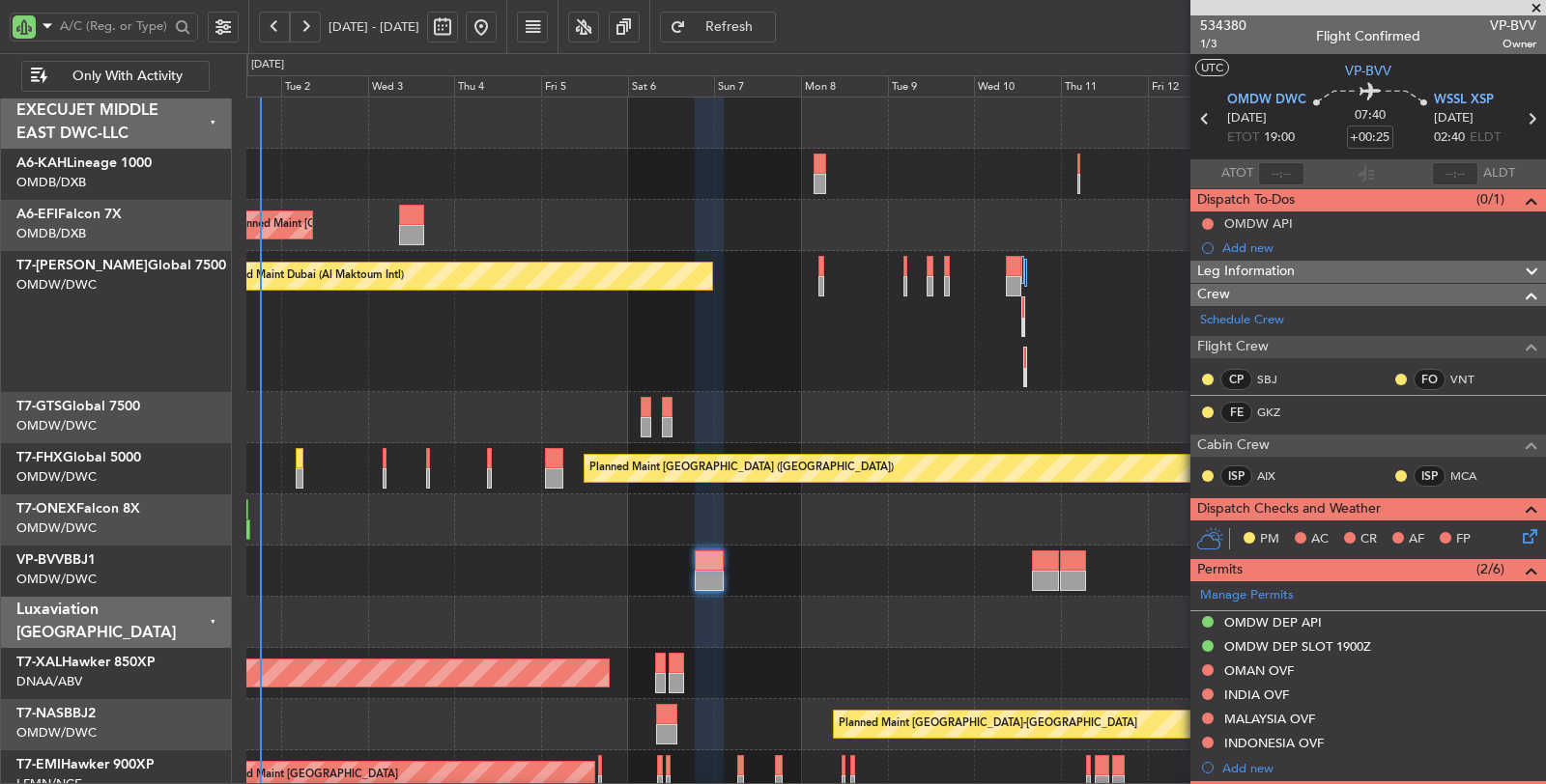
click at [804, 258] on div "No Crew Unplanned Maint Paris (Le Bourget) Planned Maint Dubai (Al Maktoum Intl…" at bounding box center [896, 654] width 1300 height 1113
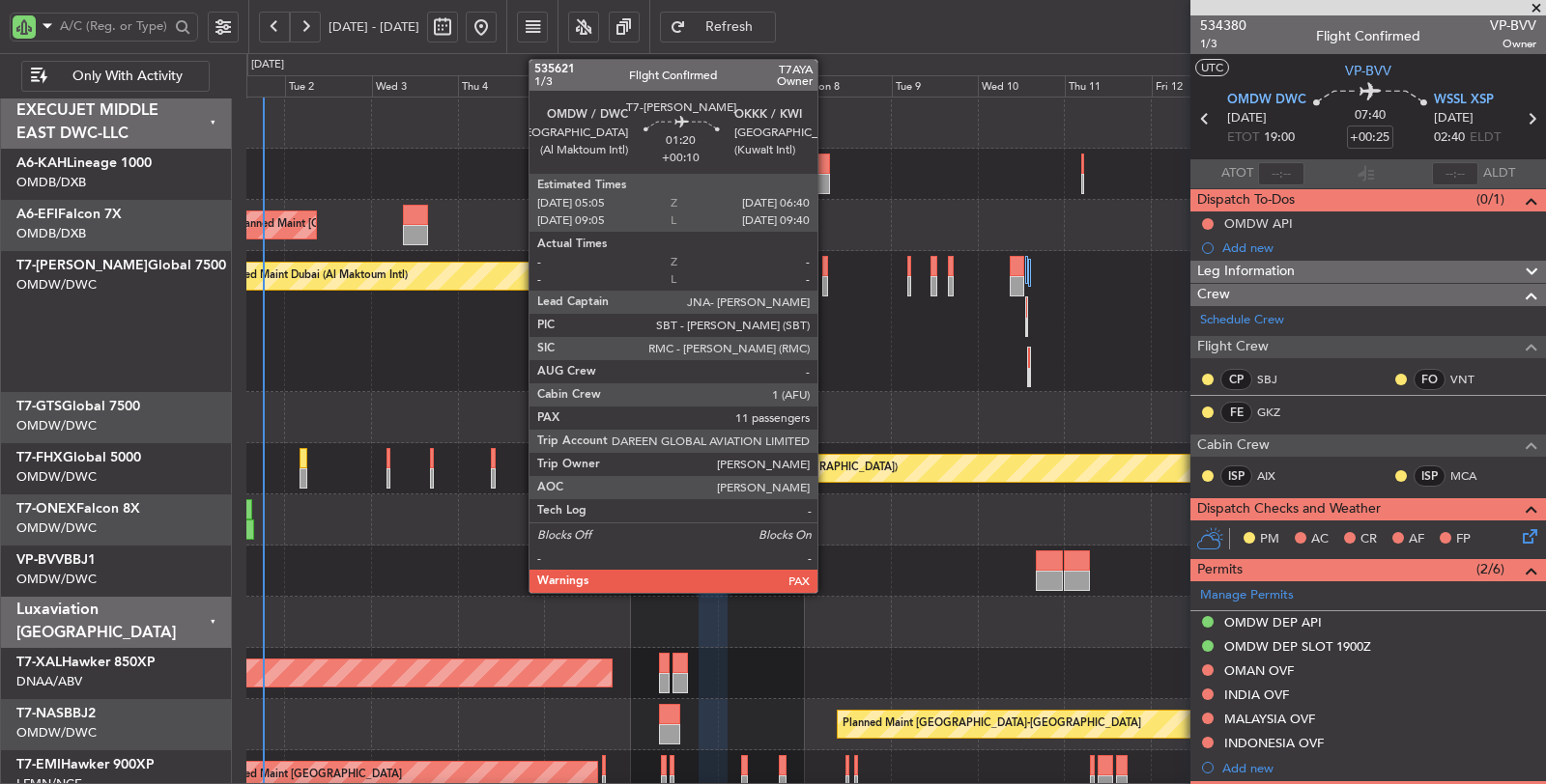
click at [827, 286] on div at bounding box center [825, 286] width 6 height 20
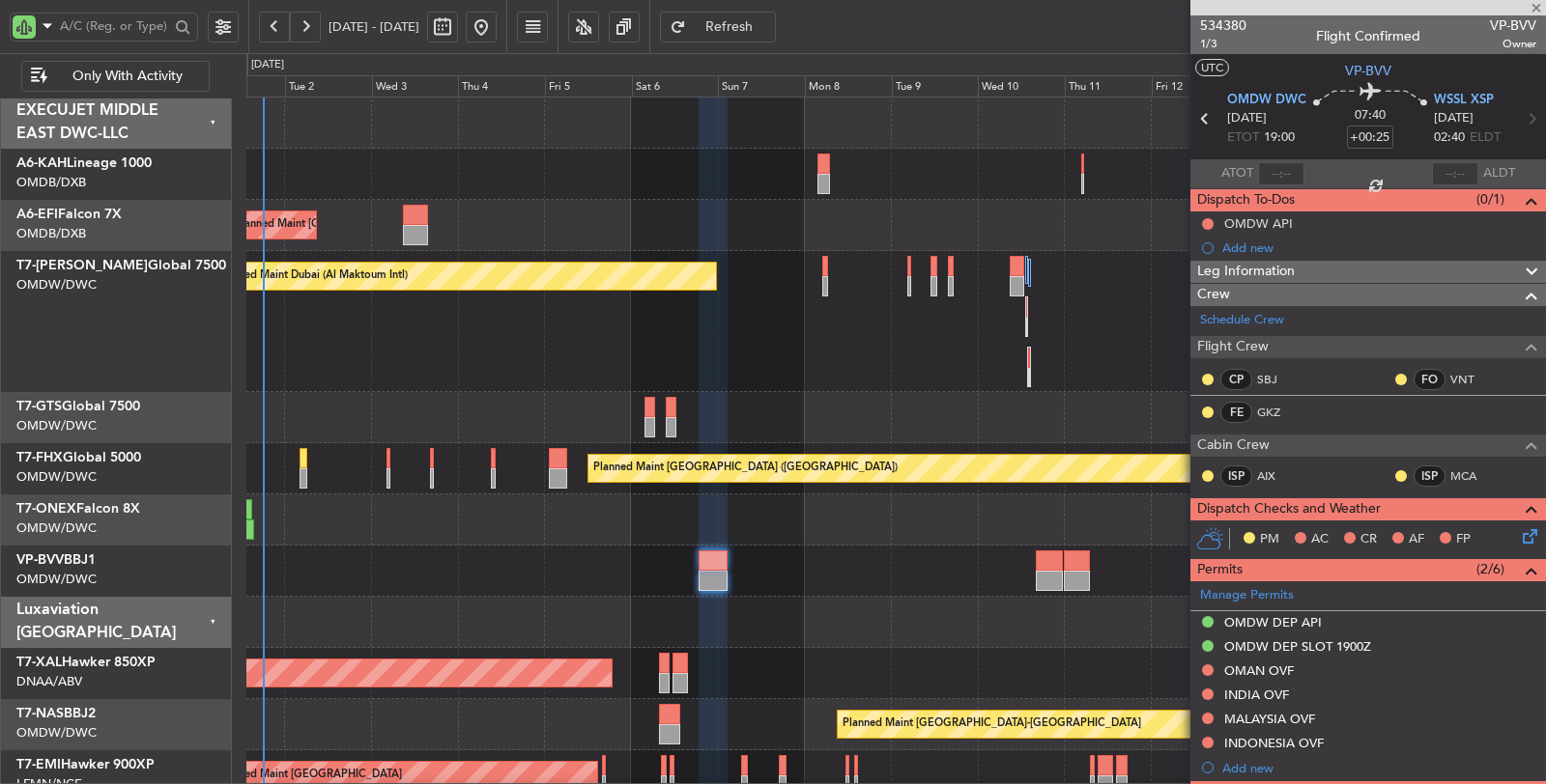
type input "+00:10"
type input "11"
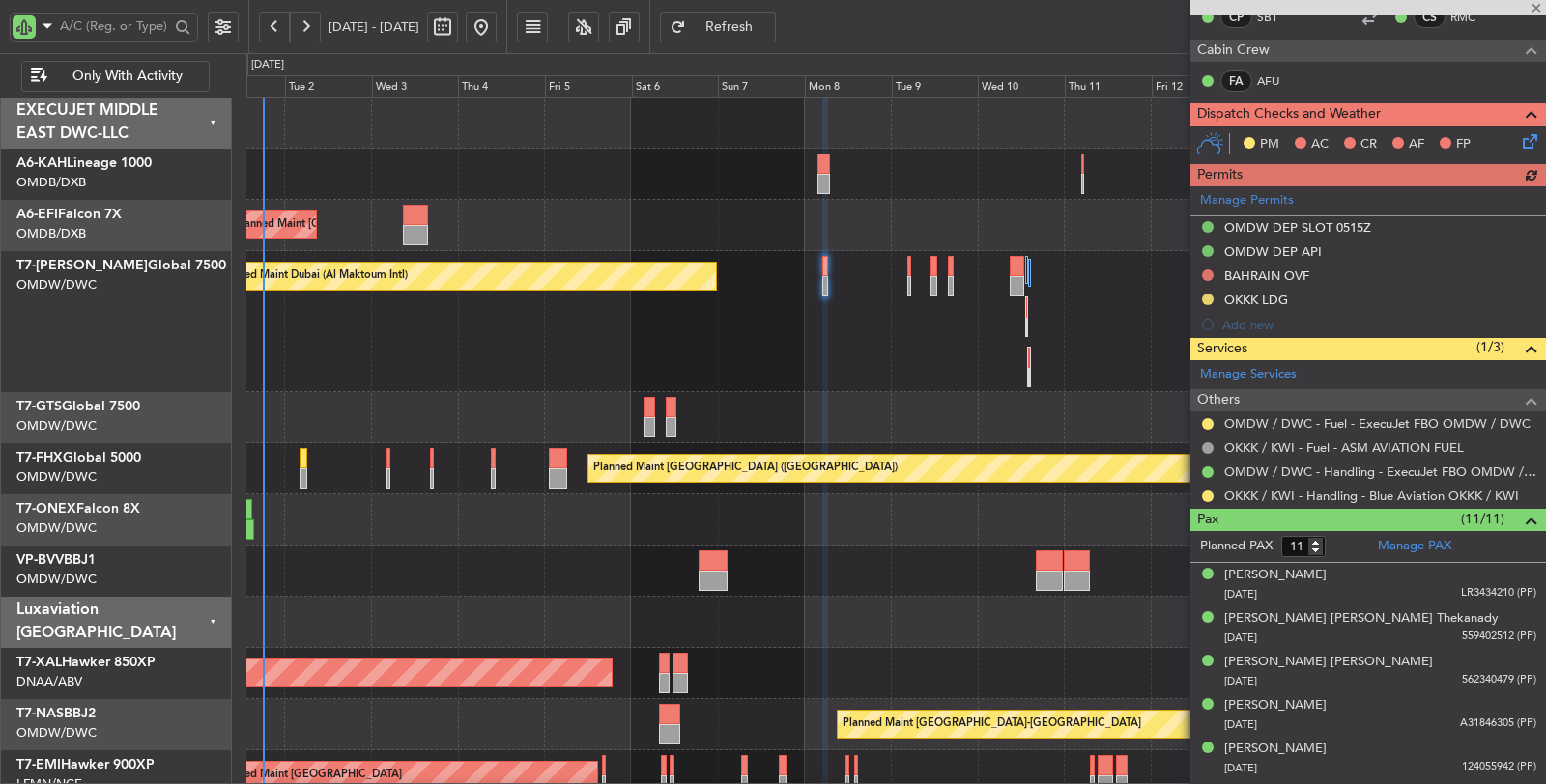
scroll to position [429, 0]
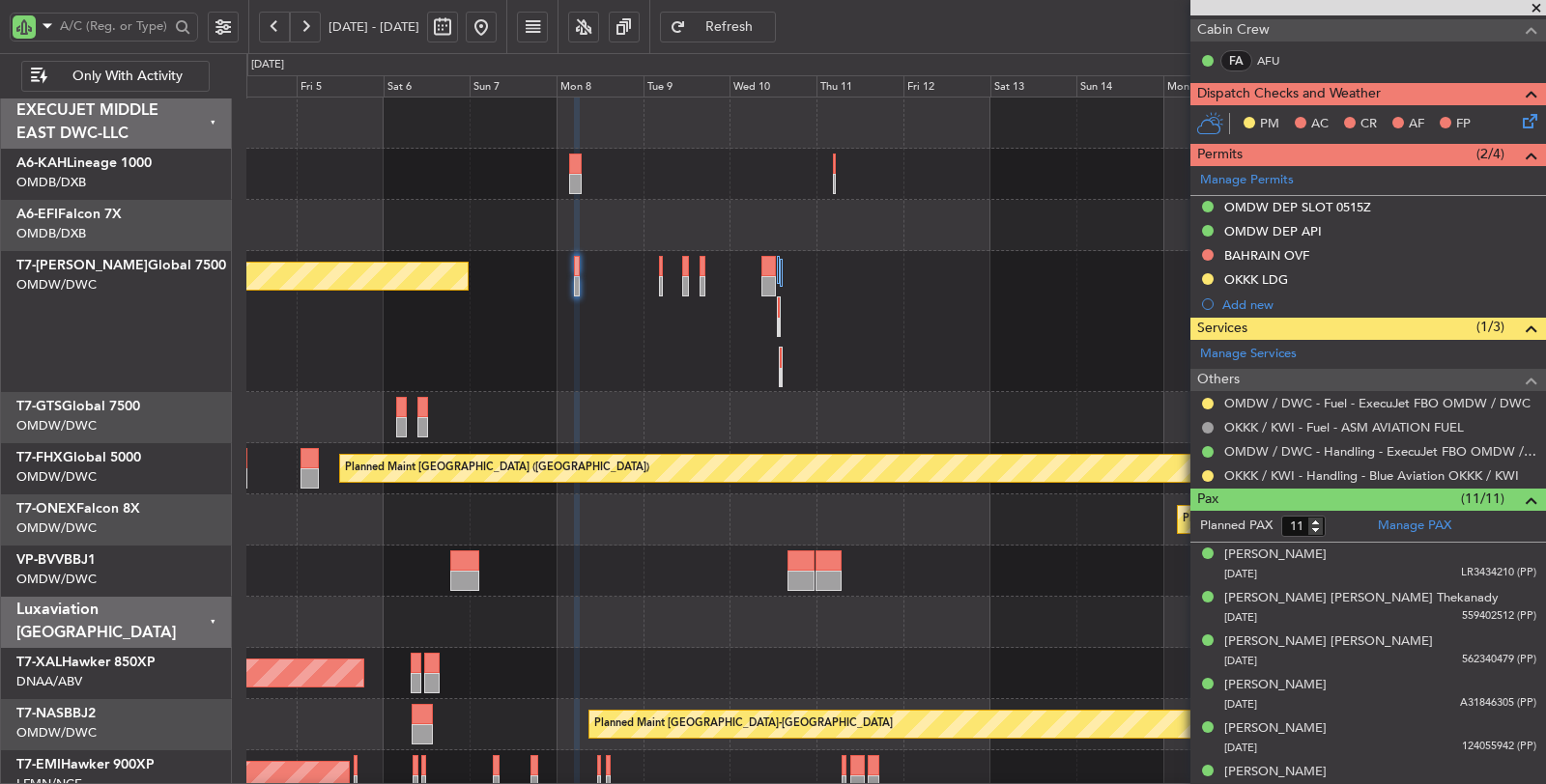
click at [731, 346] on div "Planned Maint Dubai (Al Maktoum Intl)" at bounding box center [896, 322] width 1300 height 141
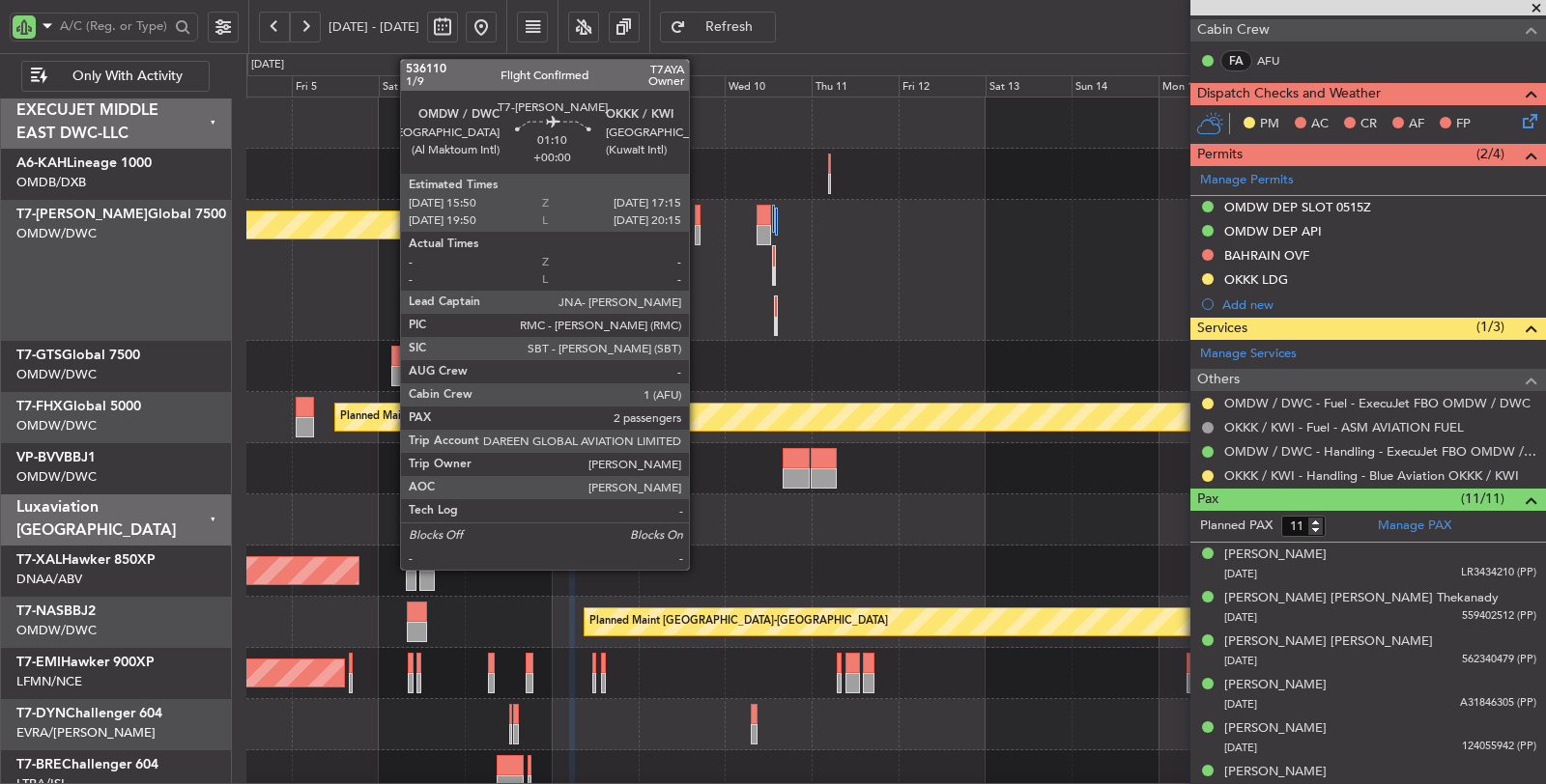
click at [699, 236] on div at bounding box center [698, 235] width 6 height 20
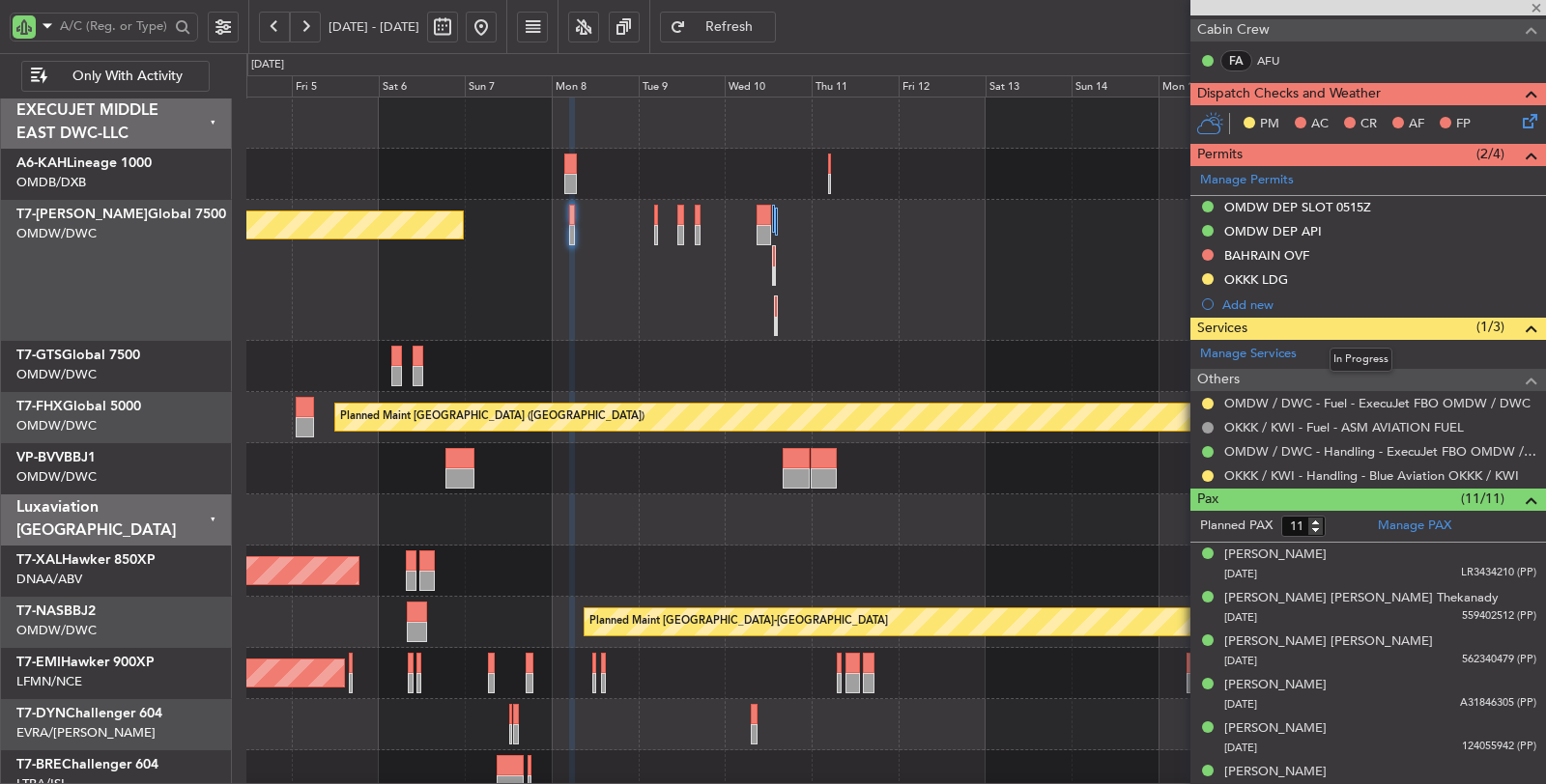
type input "2"
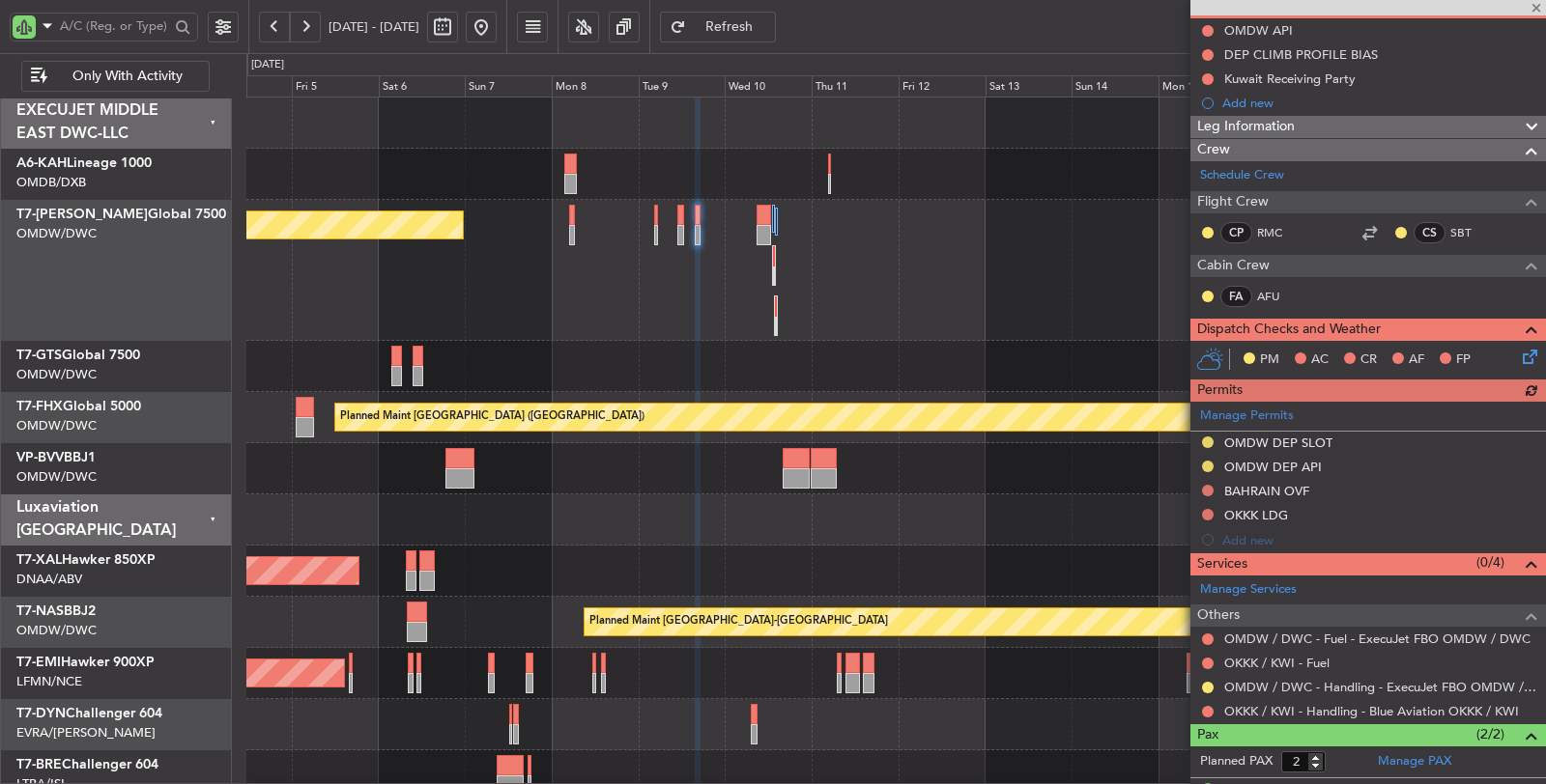
scroll to position [267, 0]
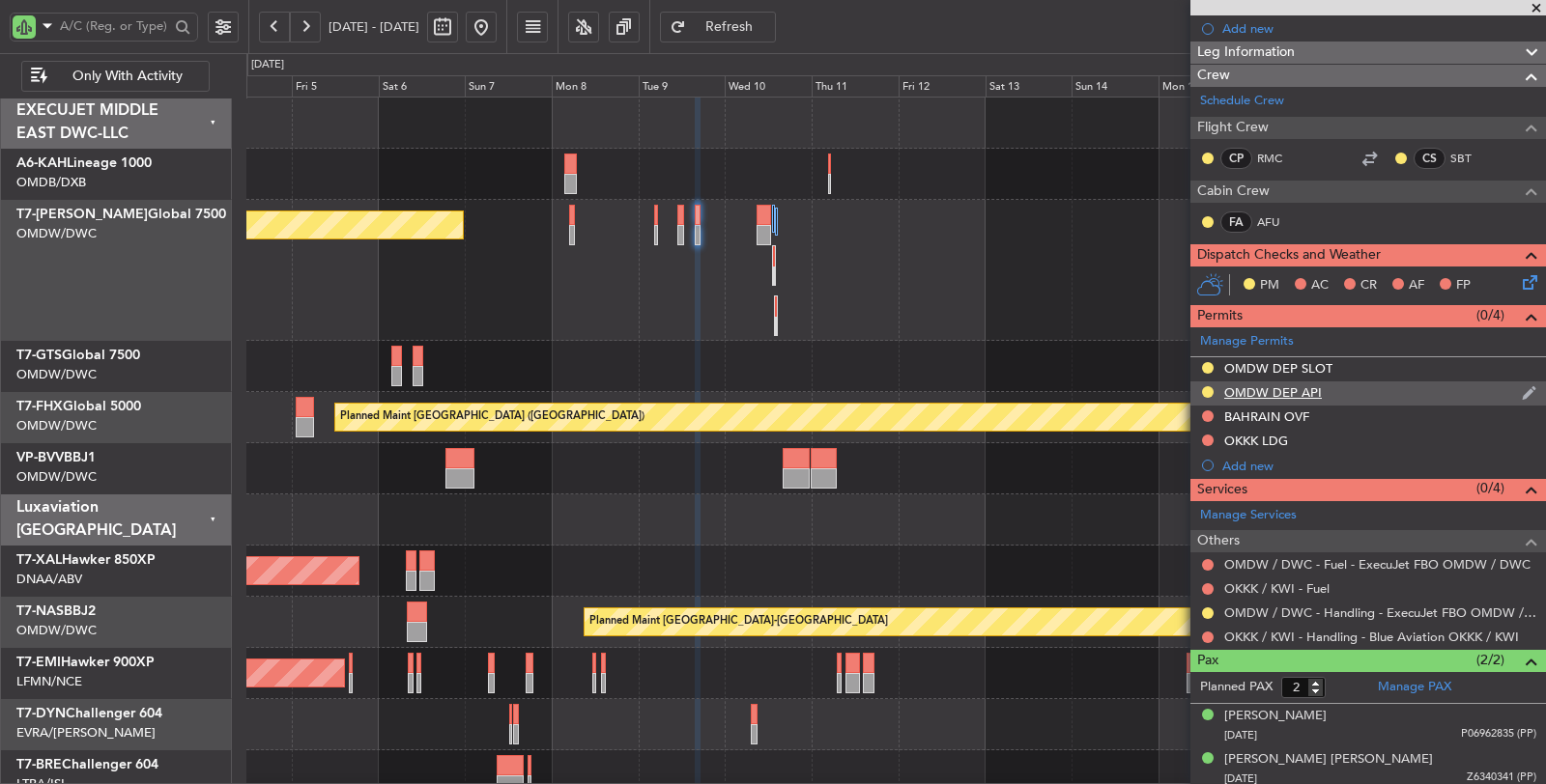
click at [1260, 385] on div "OMDW DEP API" at bounding box center [1273, 392] width 98 height 16
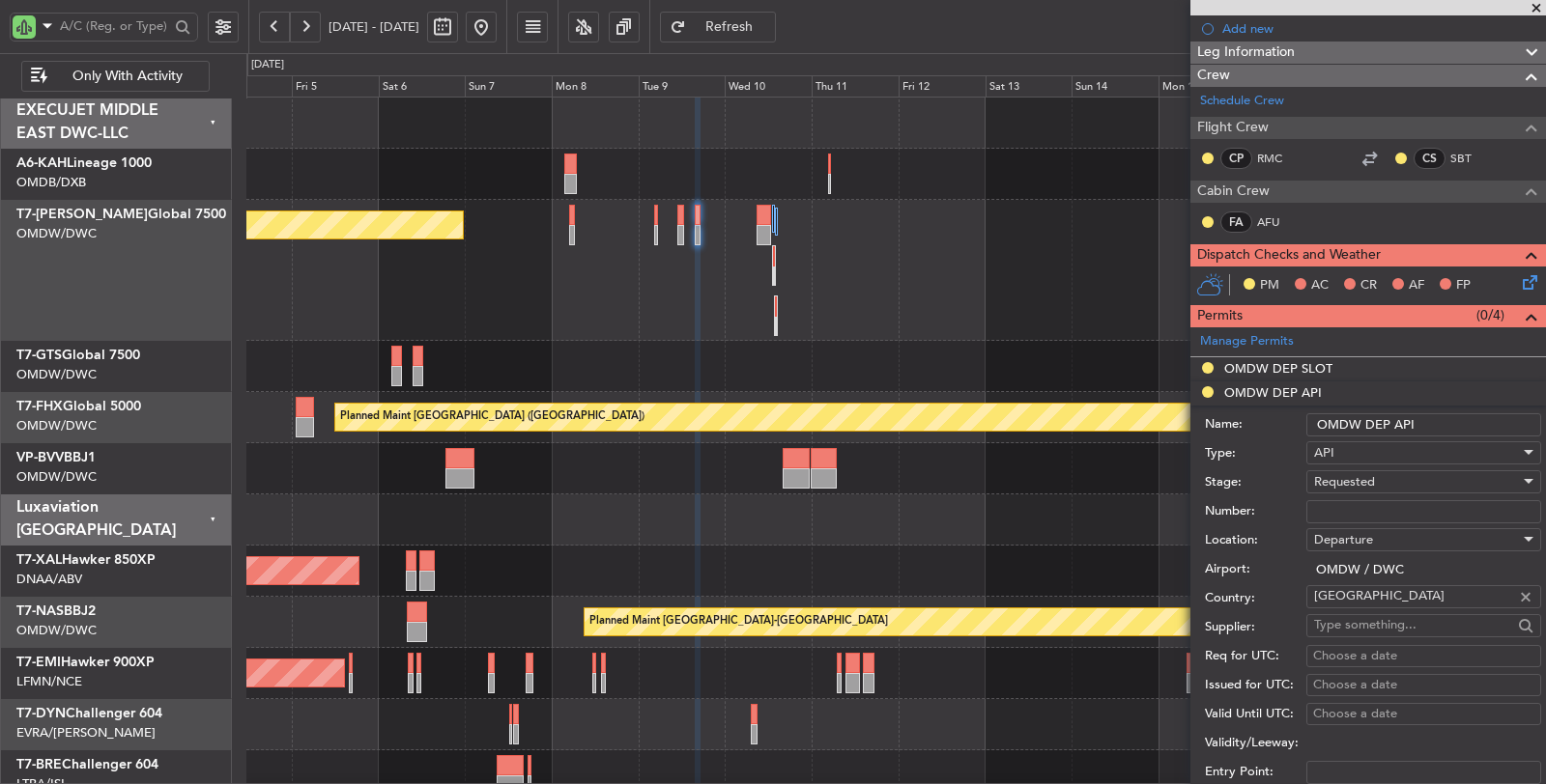
click at [1358, 480] on span "Requested" at bounding box center [1343, 482] width 61 height 17
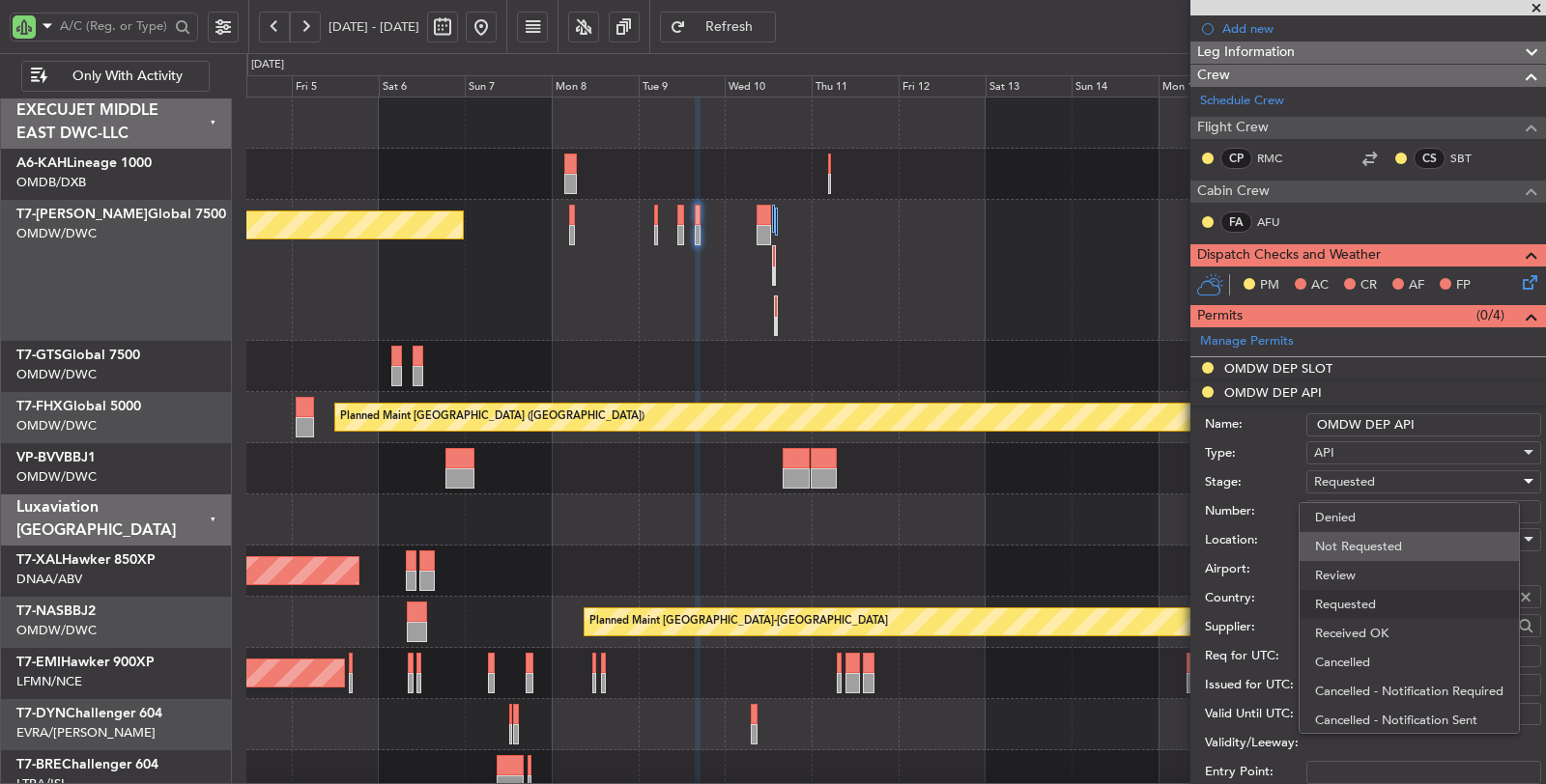
scroll to position [8, 0]
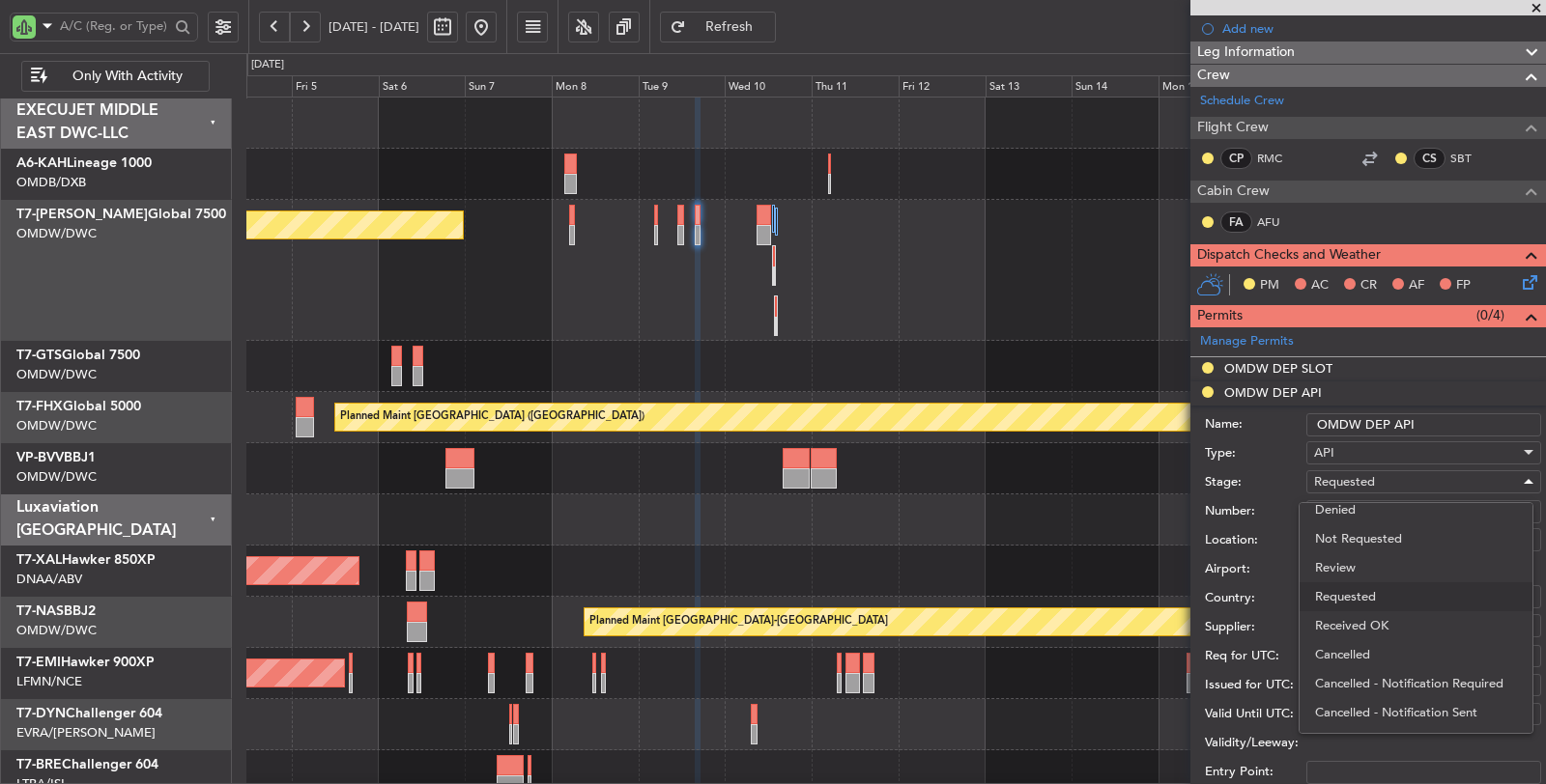
drag, startPoint x: 1372, startPoint y: 618, endPoint x: 1377, endPoint y: 591, distance: 27.5
click at [1372, 616] on span "Received OK" at bounding box center [1415, 626] width 202 height 29
click at [1367, 497] on div "Number:" at bounding box center [1372, 512] width 336 height 29
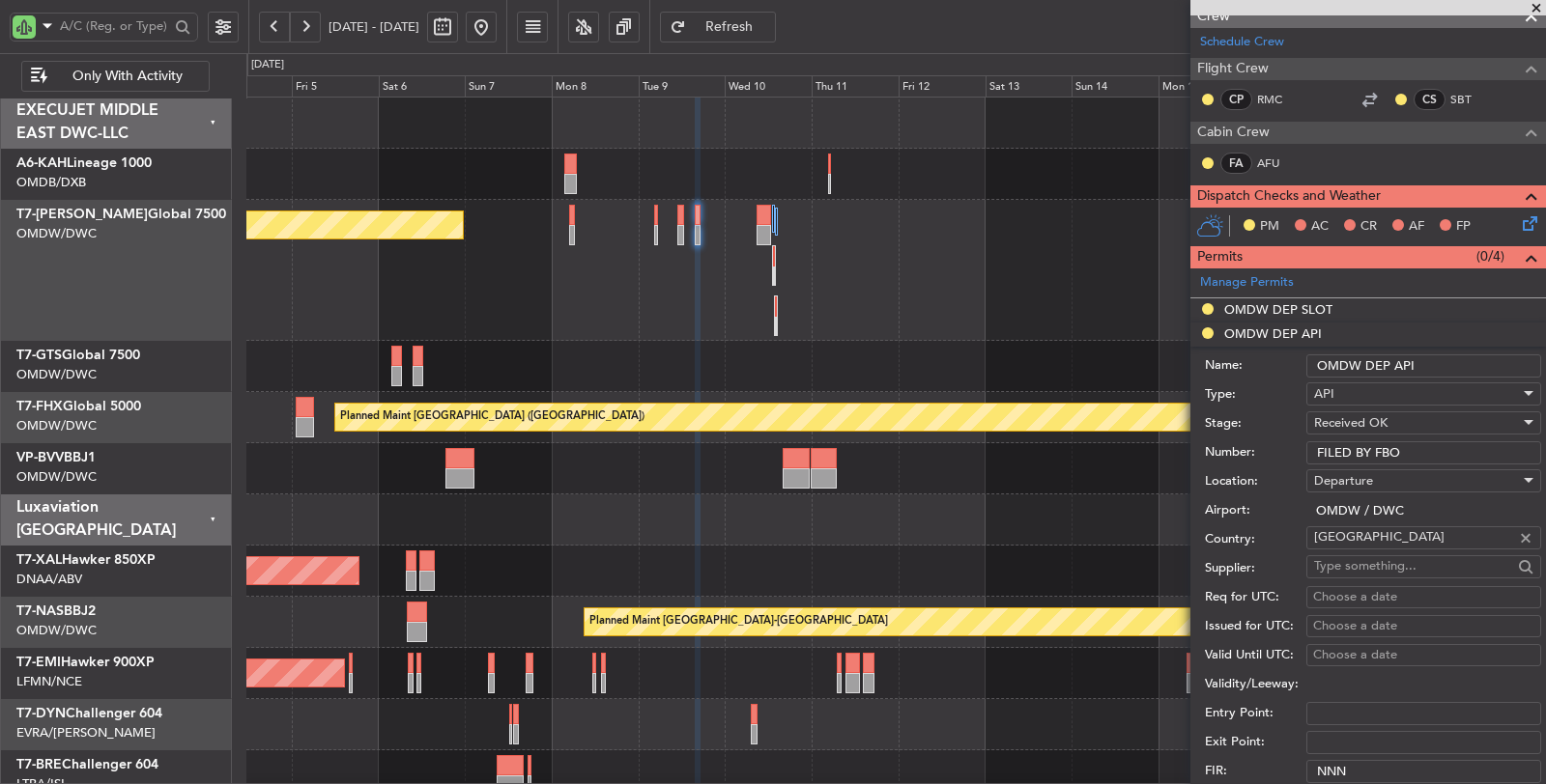
scroll to position [482, 0]
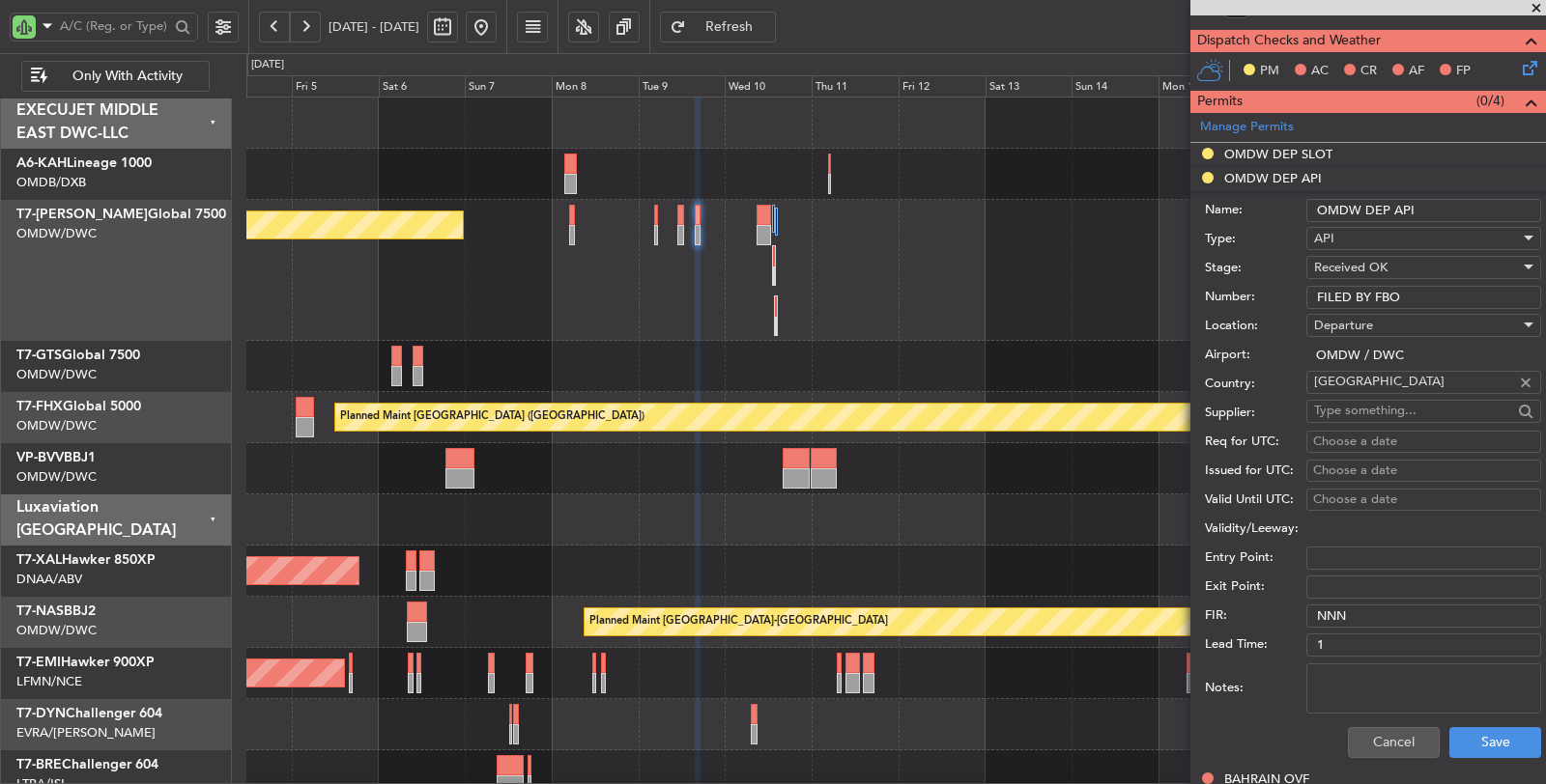
type input "FILED BY FBO"
click at [1461, 720] on div "Cancel Save" at bounding box center [1372, 743] width 336 height 50
click at [1461, 728] on button "Save" at bounding box center [1495, 743] width 92 height 31
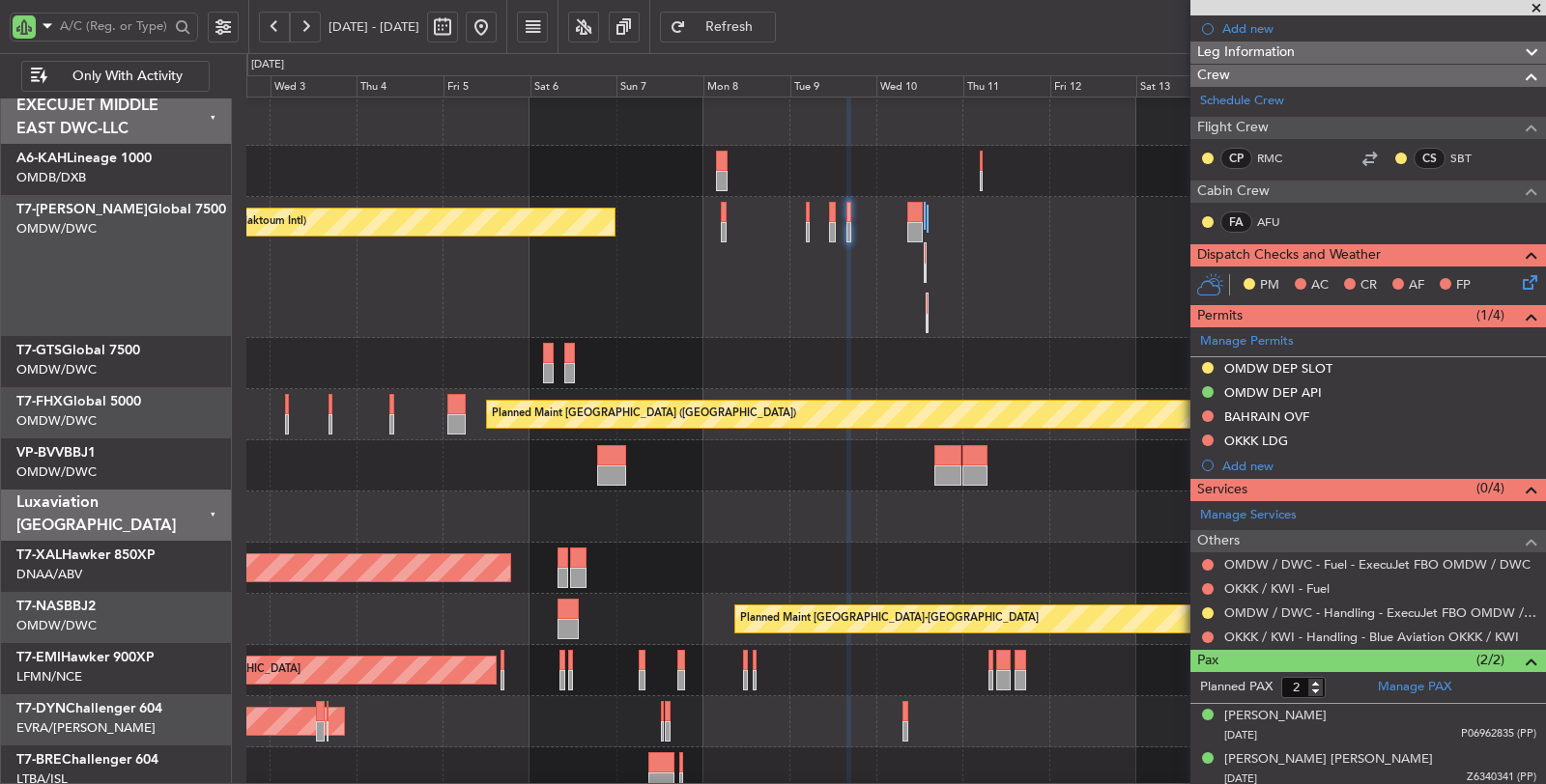
scroll to position [0, 0]
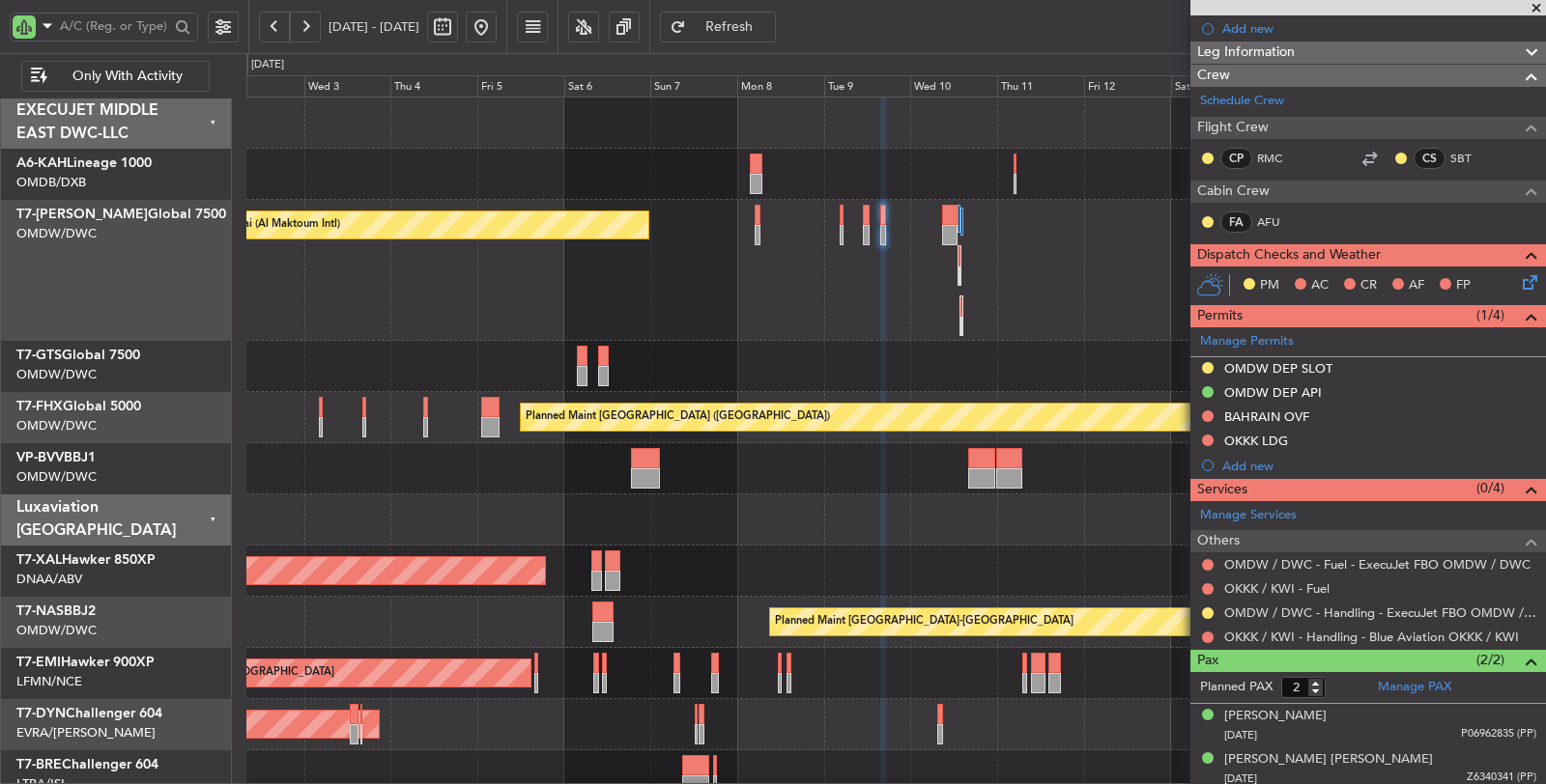
click at [823, 580] on div "Planned Maint Chester" at bounding box center [896, 571] width 1300 height 51
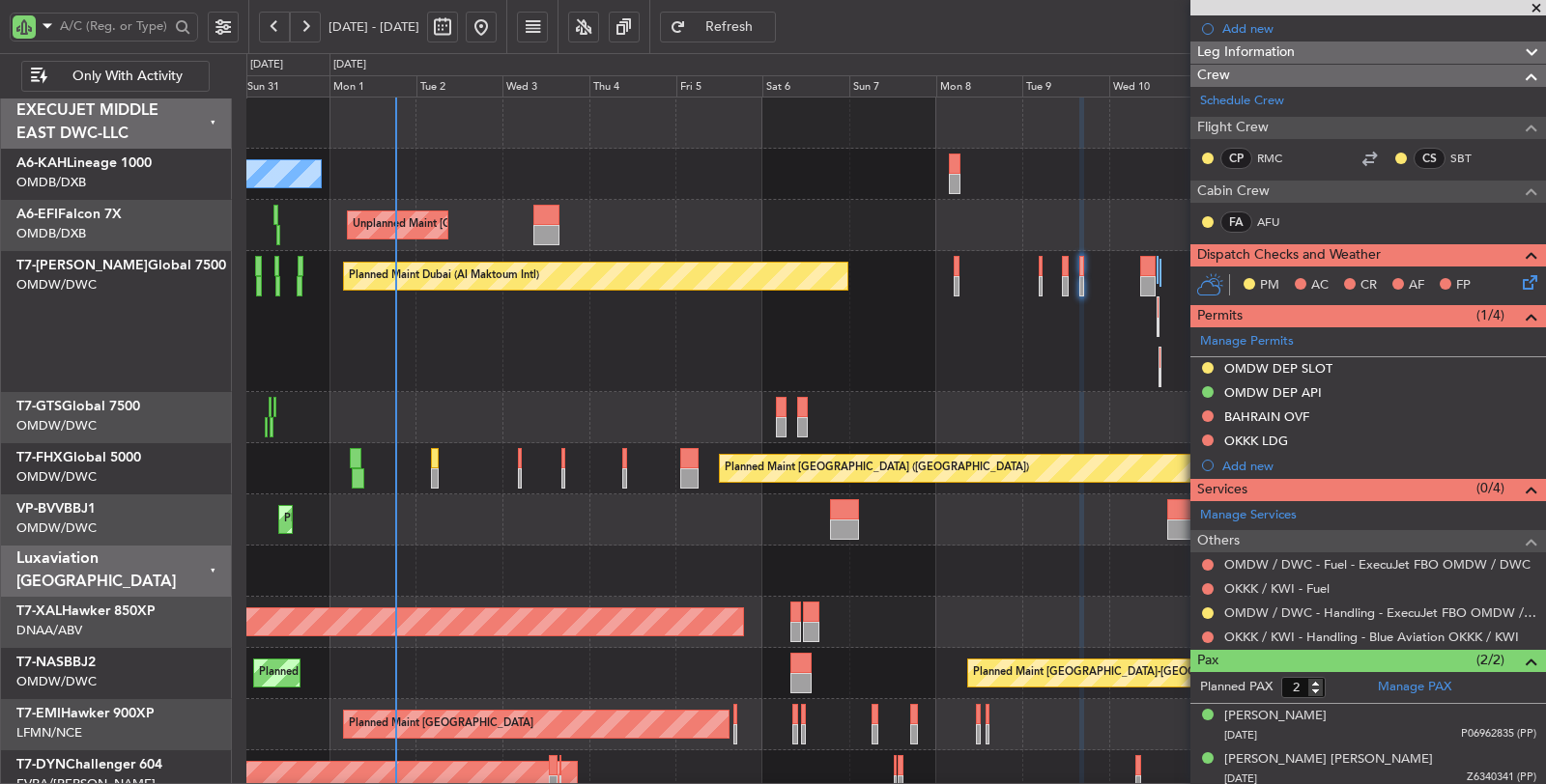
click at [995, 419] on div "No Crew Unplanned Maint Paris (Le Bourget) Planned Maint Dubai (Dubai Intl) Pla…" at bounding box center [896, 629] width 1299 height 1062
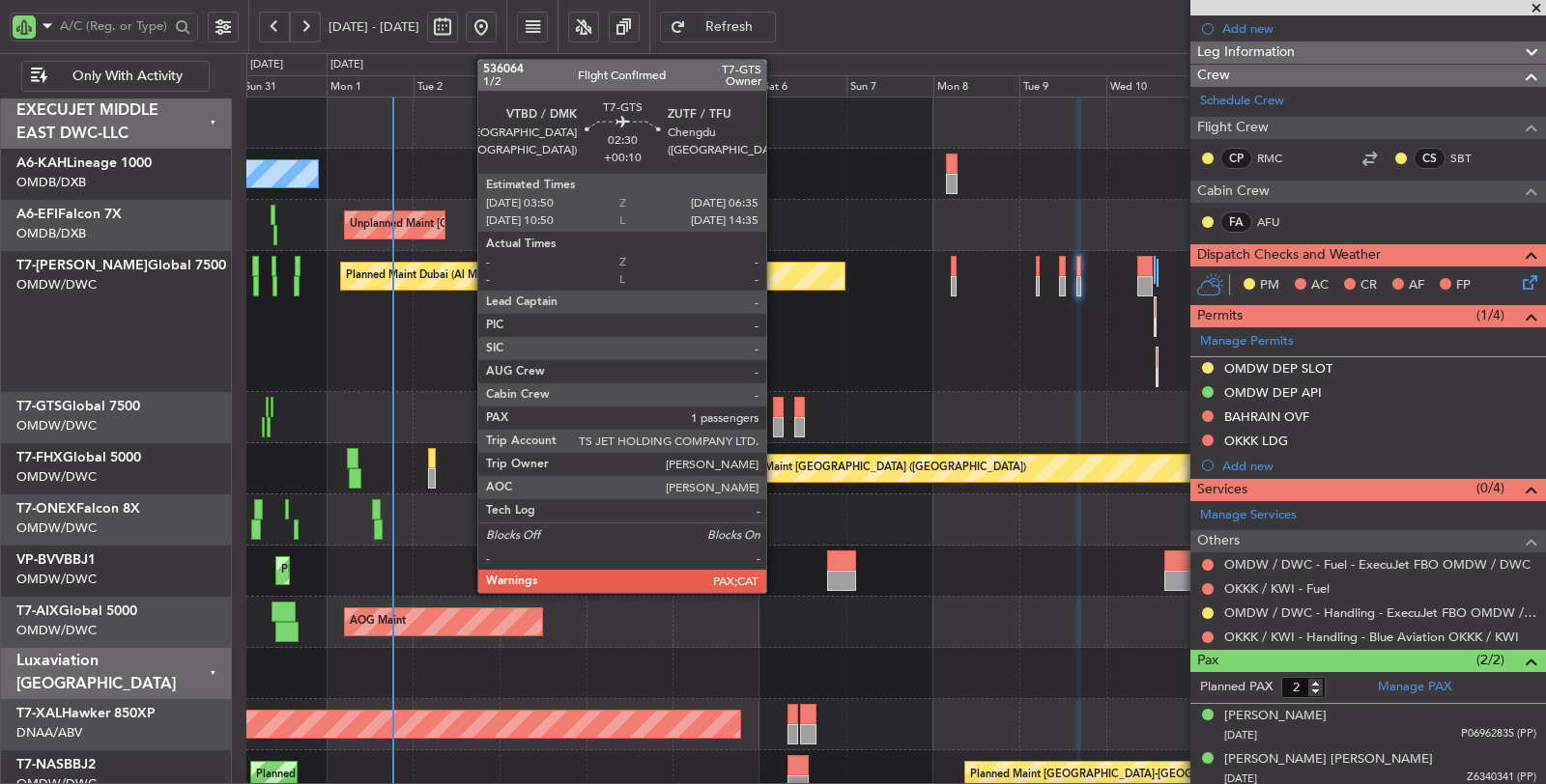
click at [775, 429] on div at bounding box center [777, 427] width 11 height 20
click at [773, 410] on div at bounding box center [777, 407] width 11 height 20
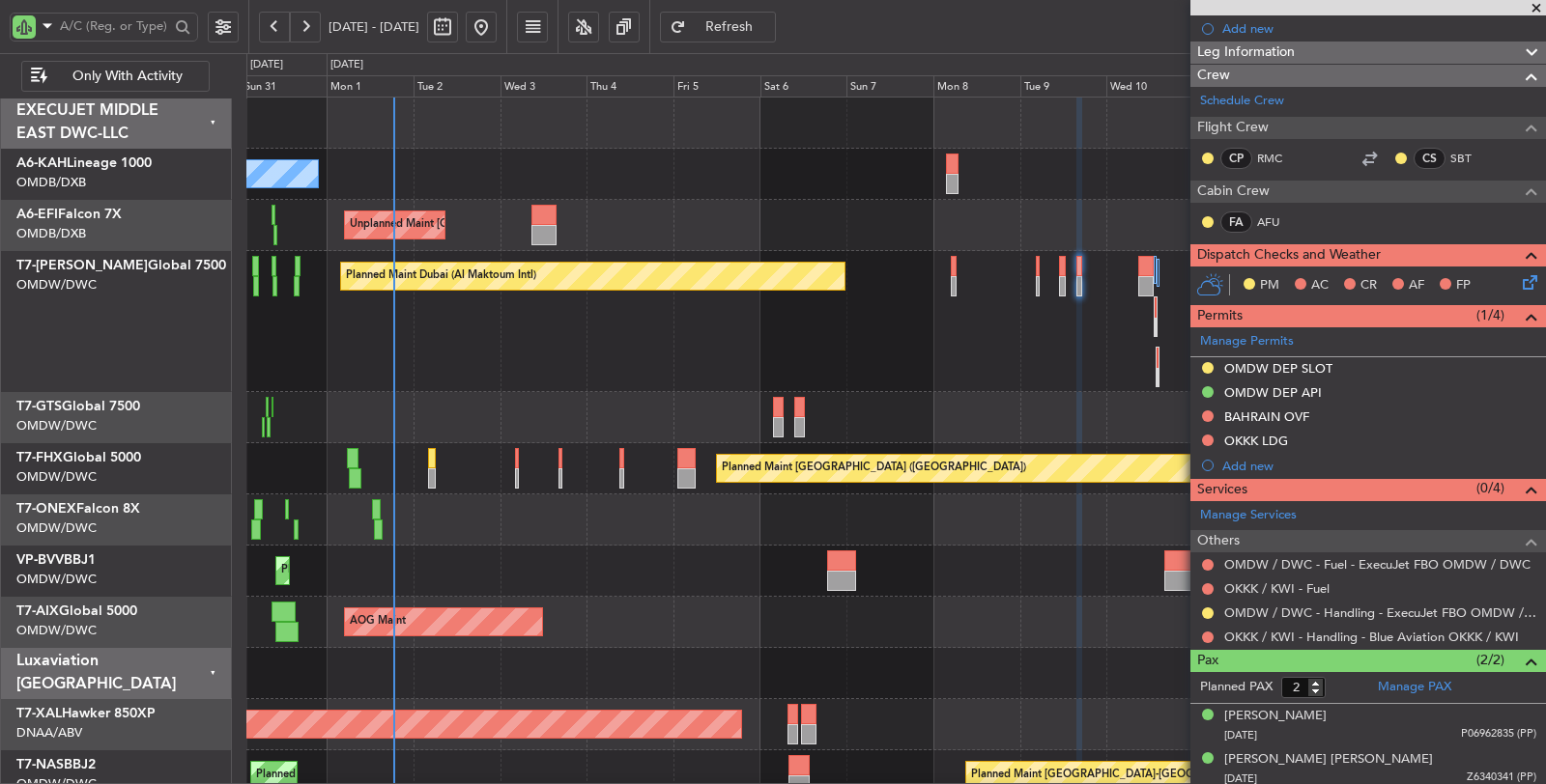
click at [807, 423] on div "Unplanned Maint Singapore (Seletar)" at bounding box center [896, 418] width 1300 height 51
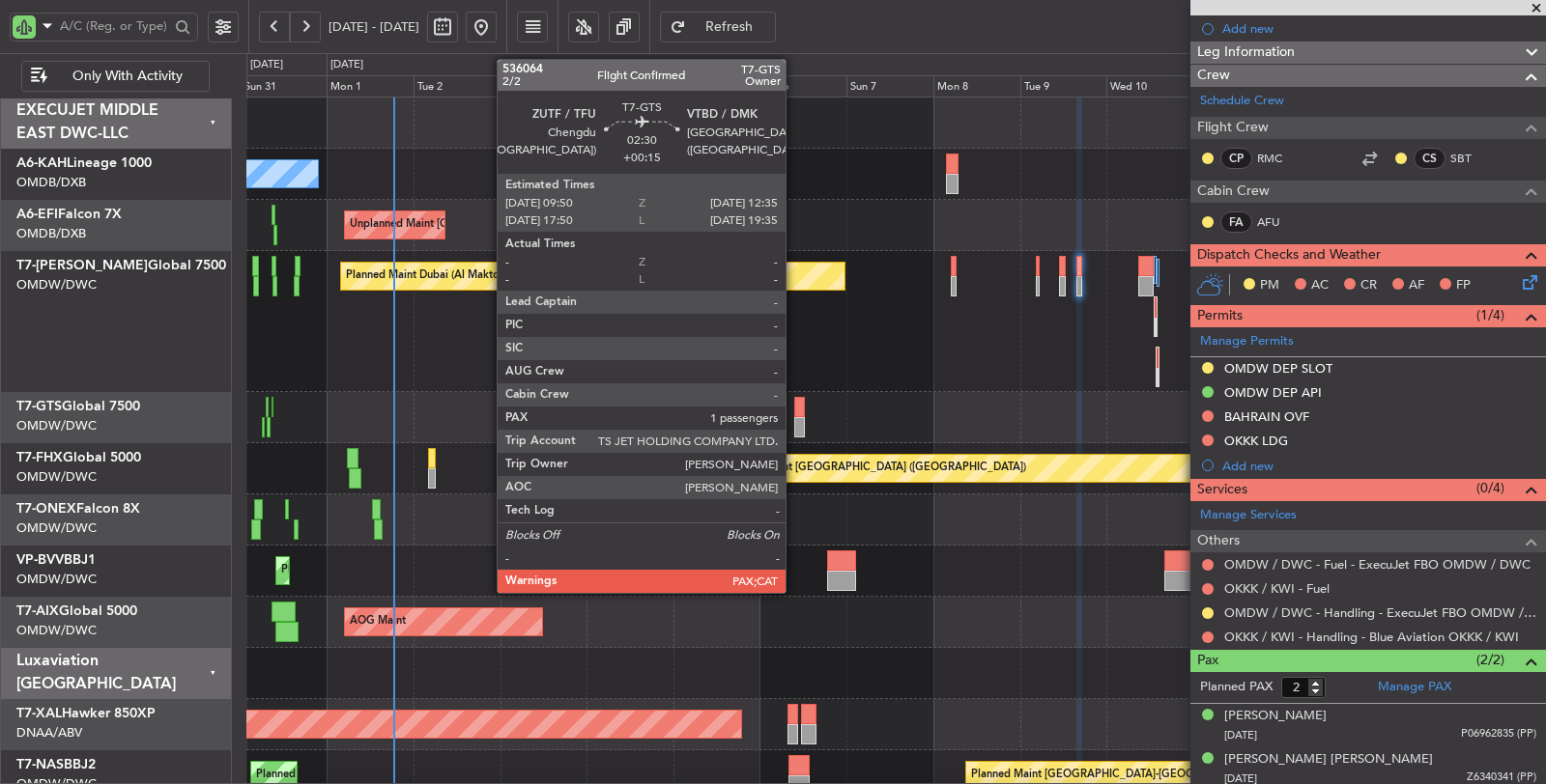
click at [795, 423] on div at bounding box center [799, 427] width 11 height 20
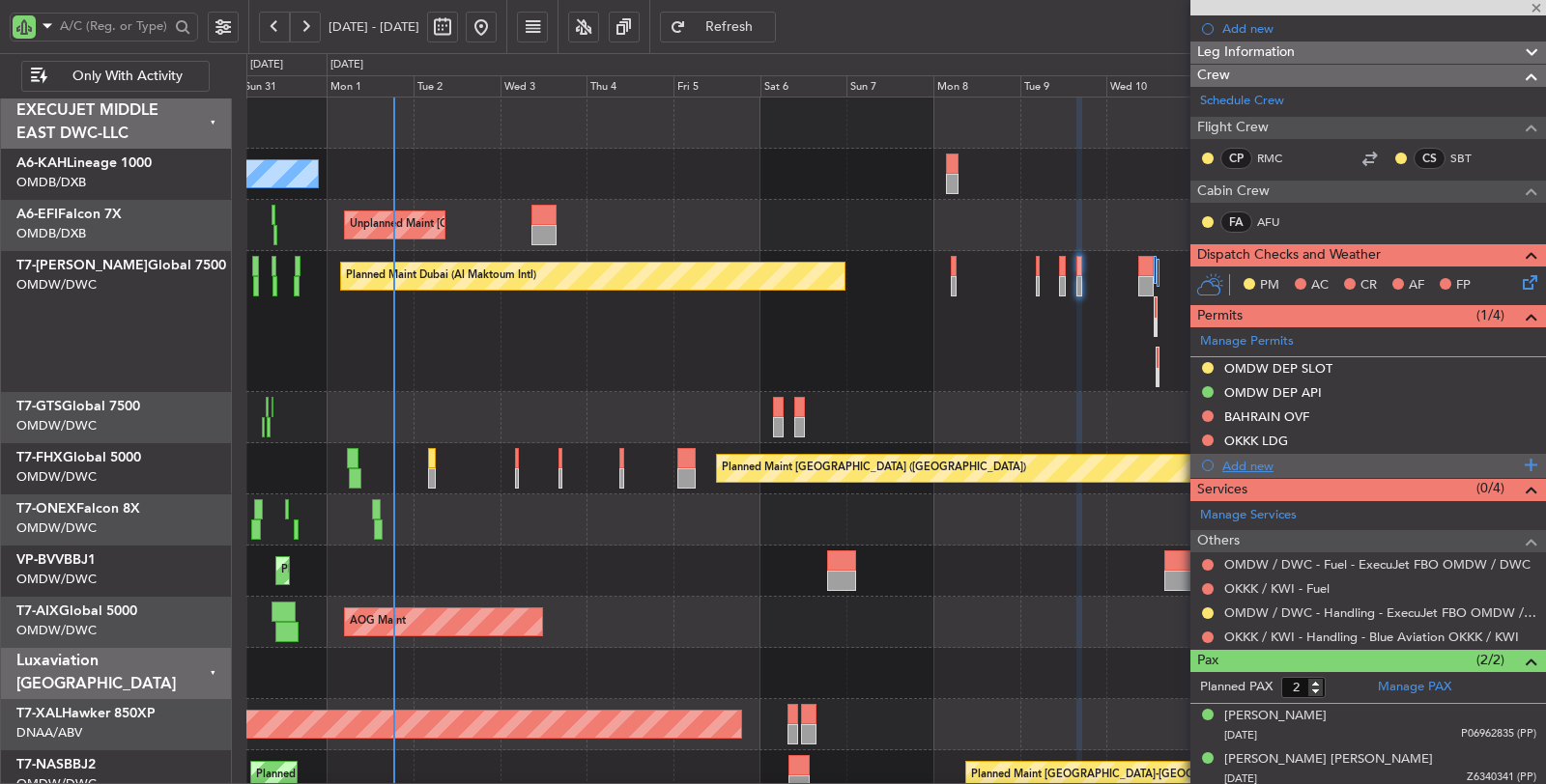
type input "+00:15"
type input "1"
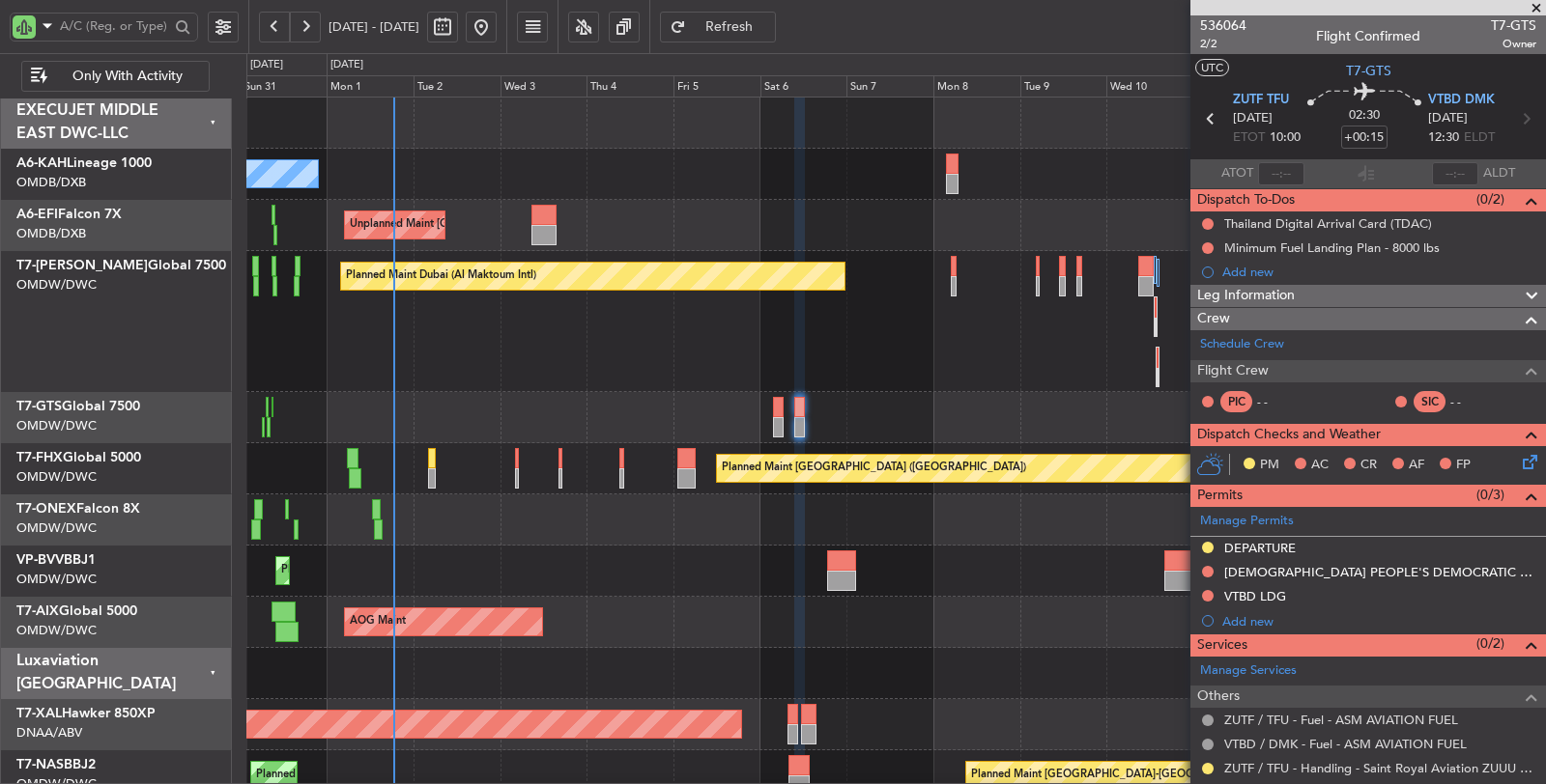
click at [1296, 572] on div "LAO PEOPLE'S DEMOCRATIC REPUBLIC OVF" at bounding box center [1380, 572] width 312 height 16
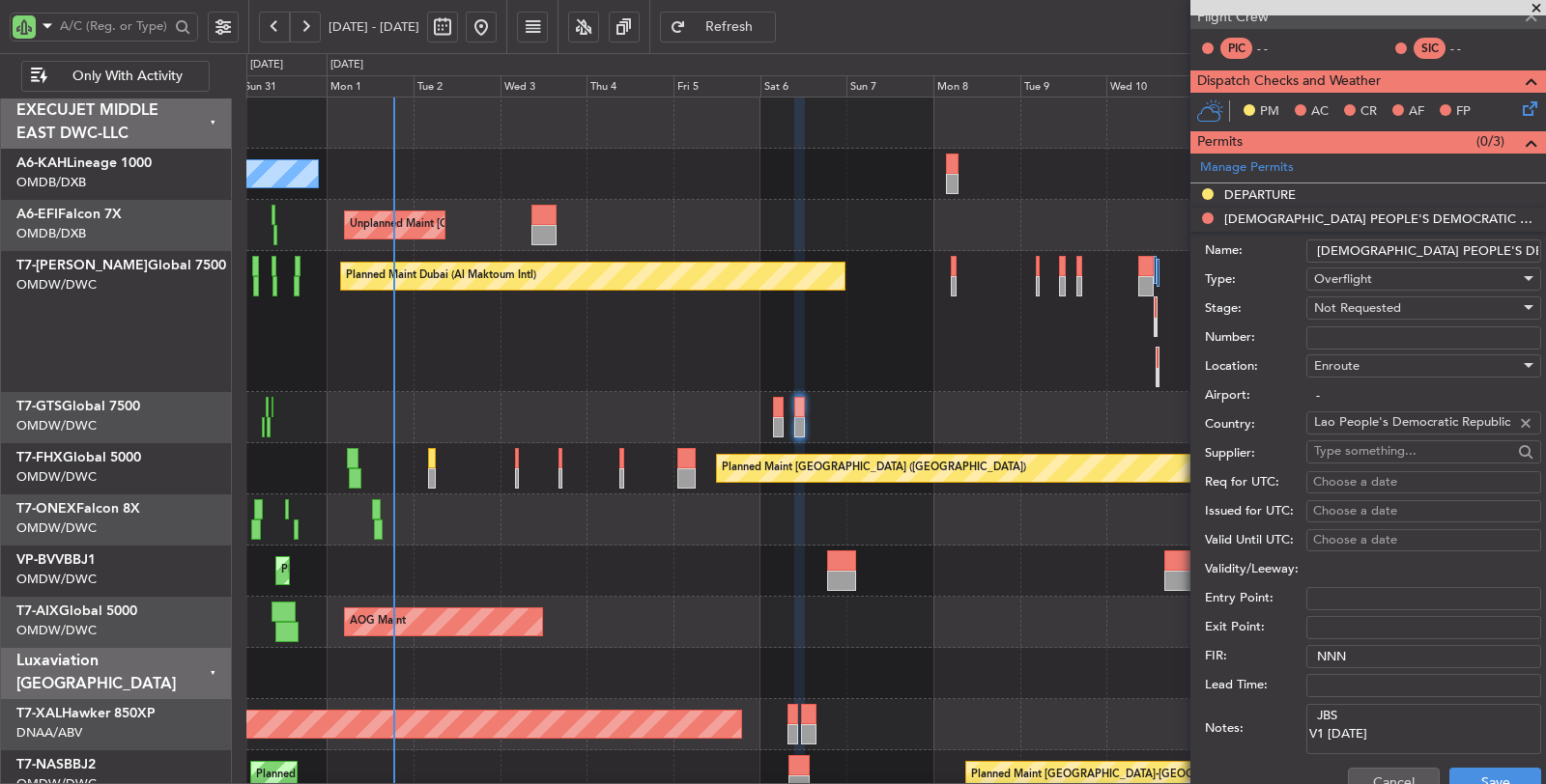
scroll to position [322, 0]
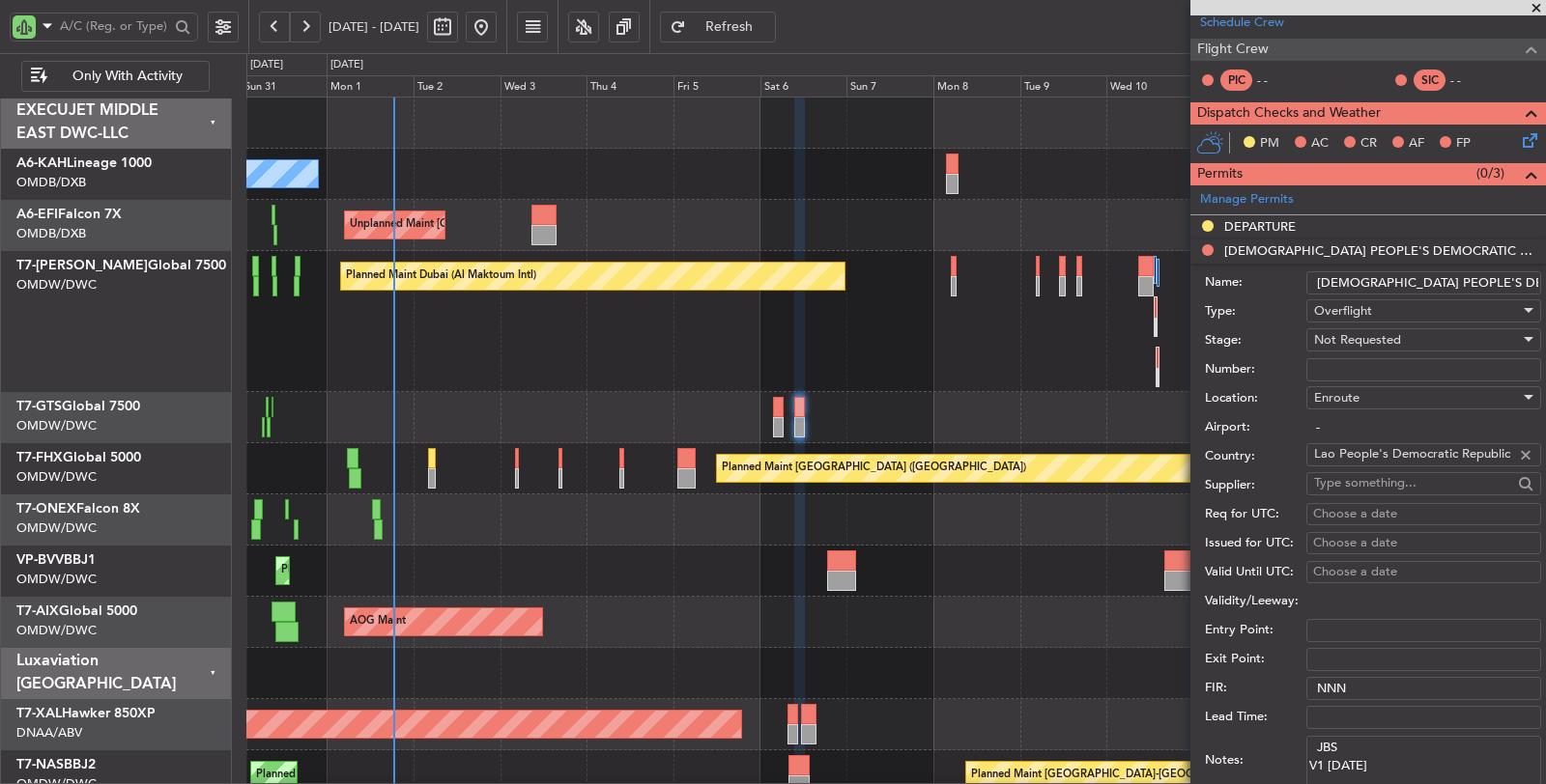
click at [1341, 340] on span "Not Requested" at bounding box center [1357, 340] width 87 height 17
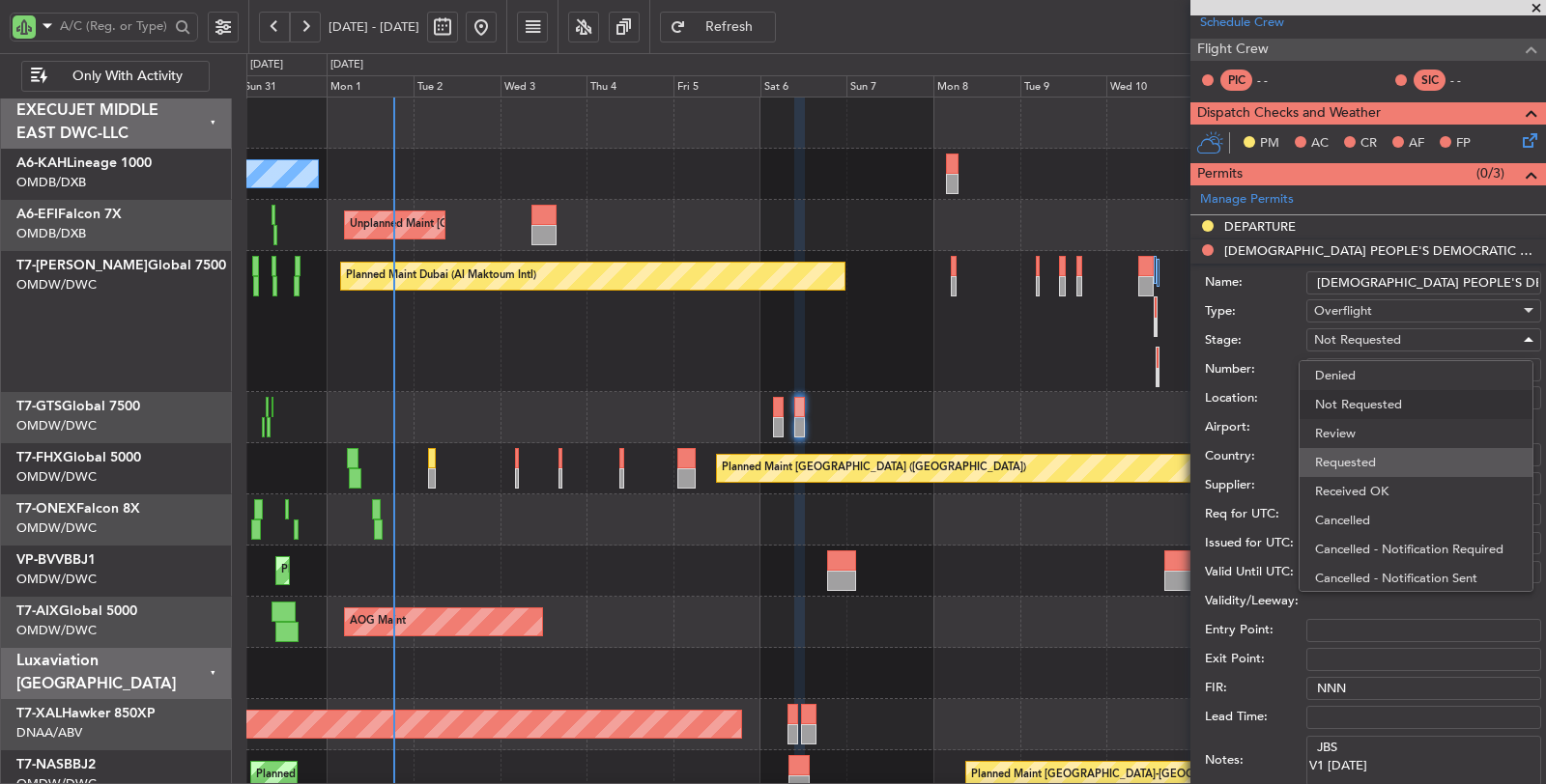
click at [1348, 461] on span "Requested" at bounding box center [1415, 462] width 202 height 29
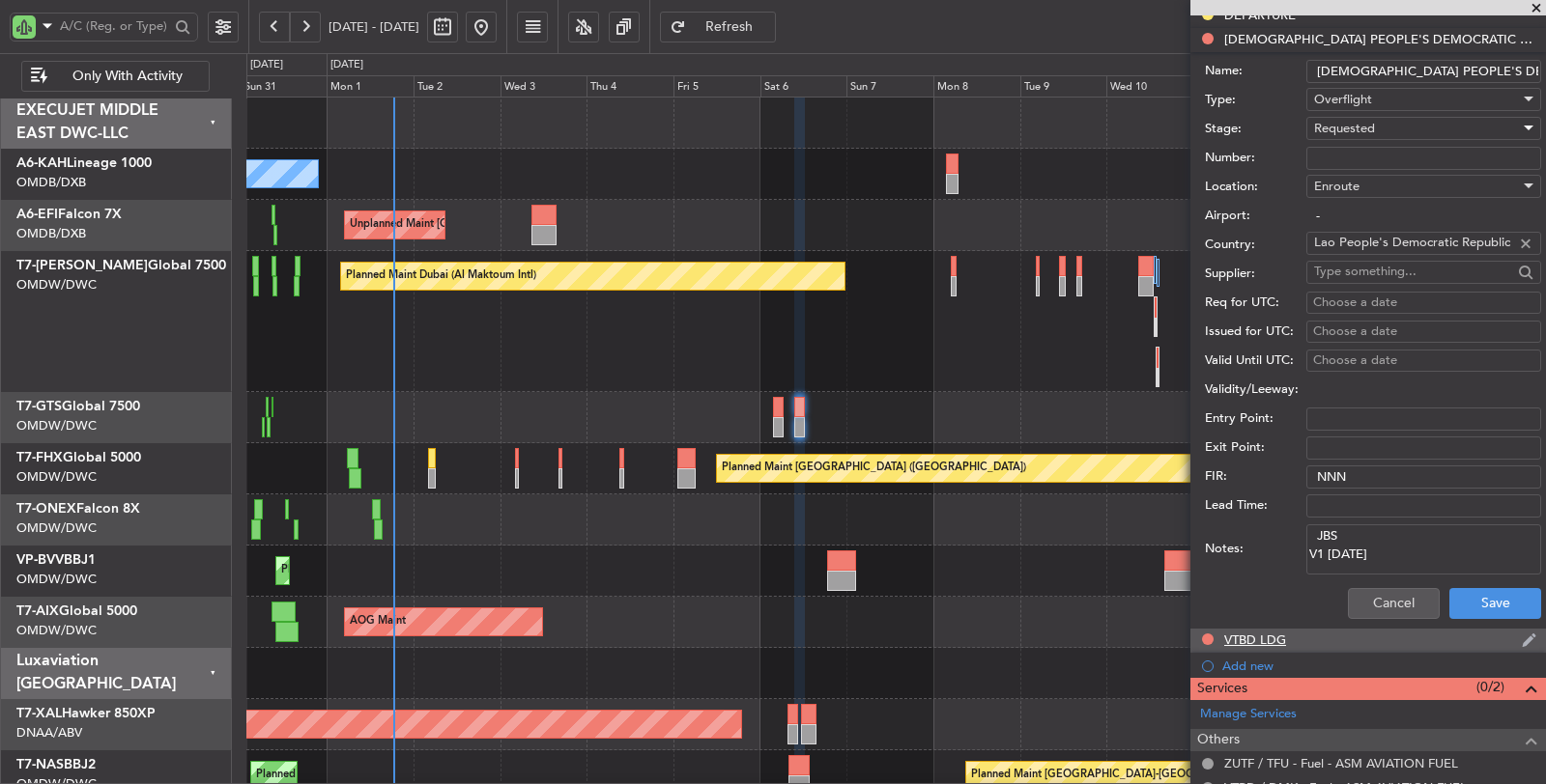
scroll to position [536, 0]
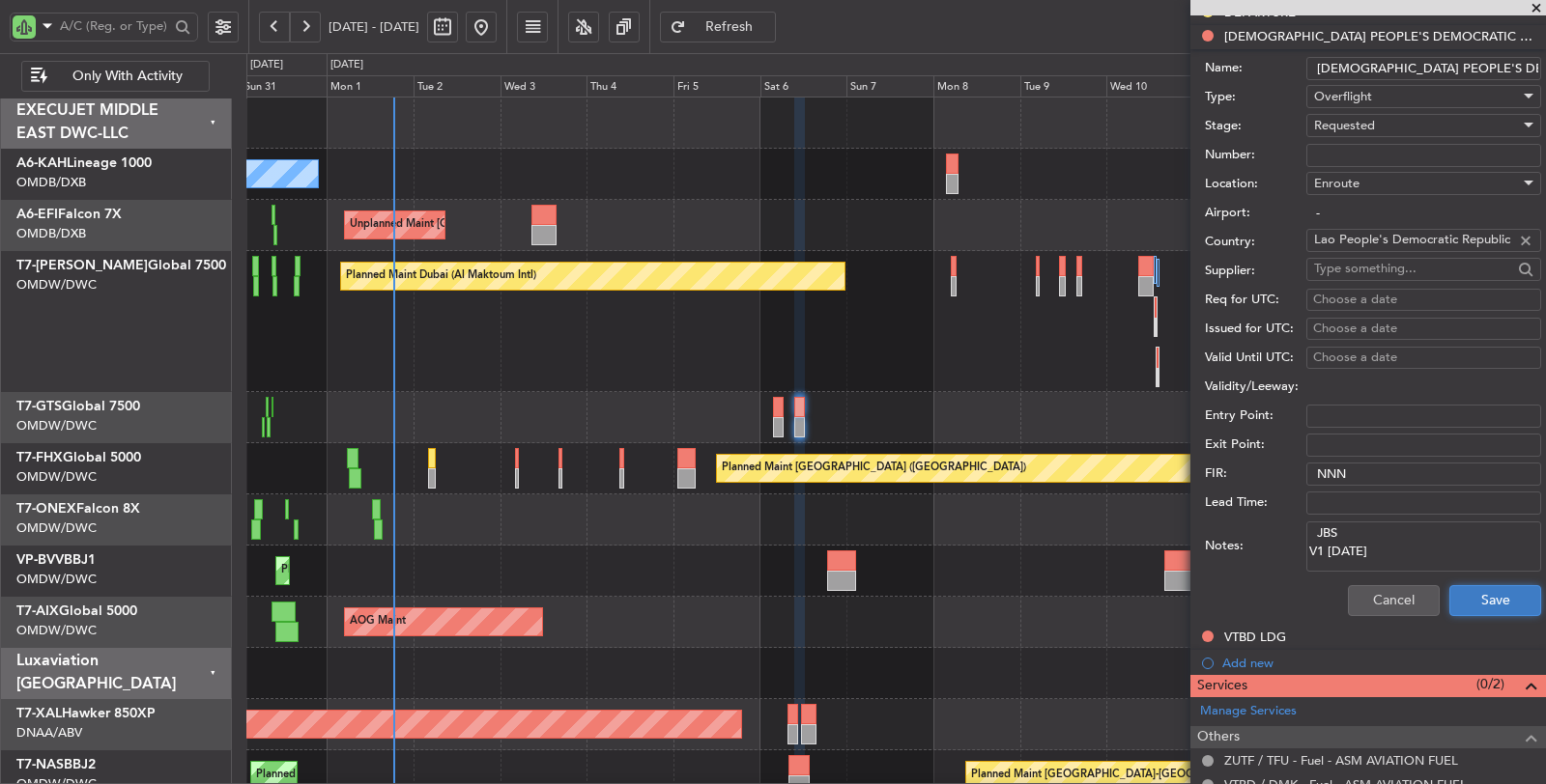
click at [1469, 603] on button "Save" at bounding box center [1495, 601] width 92 height 31
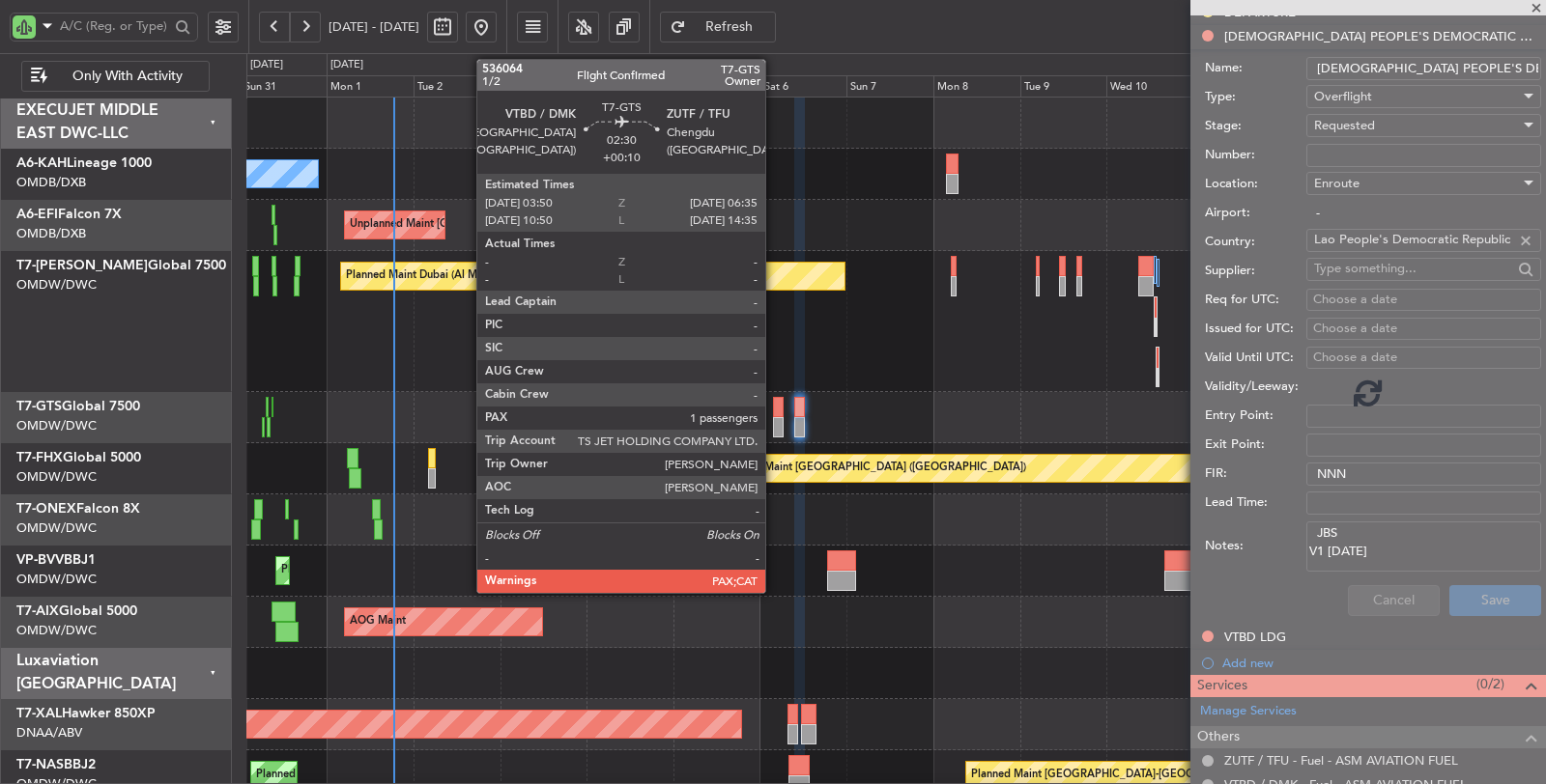
click at [774, 422] on div at bounding box center [777, 427] width 11 height 20
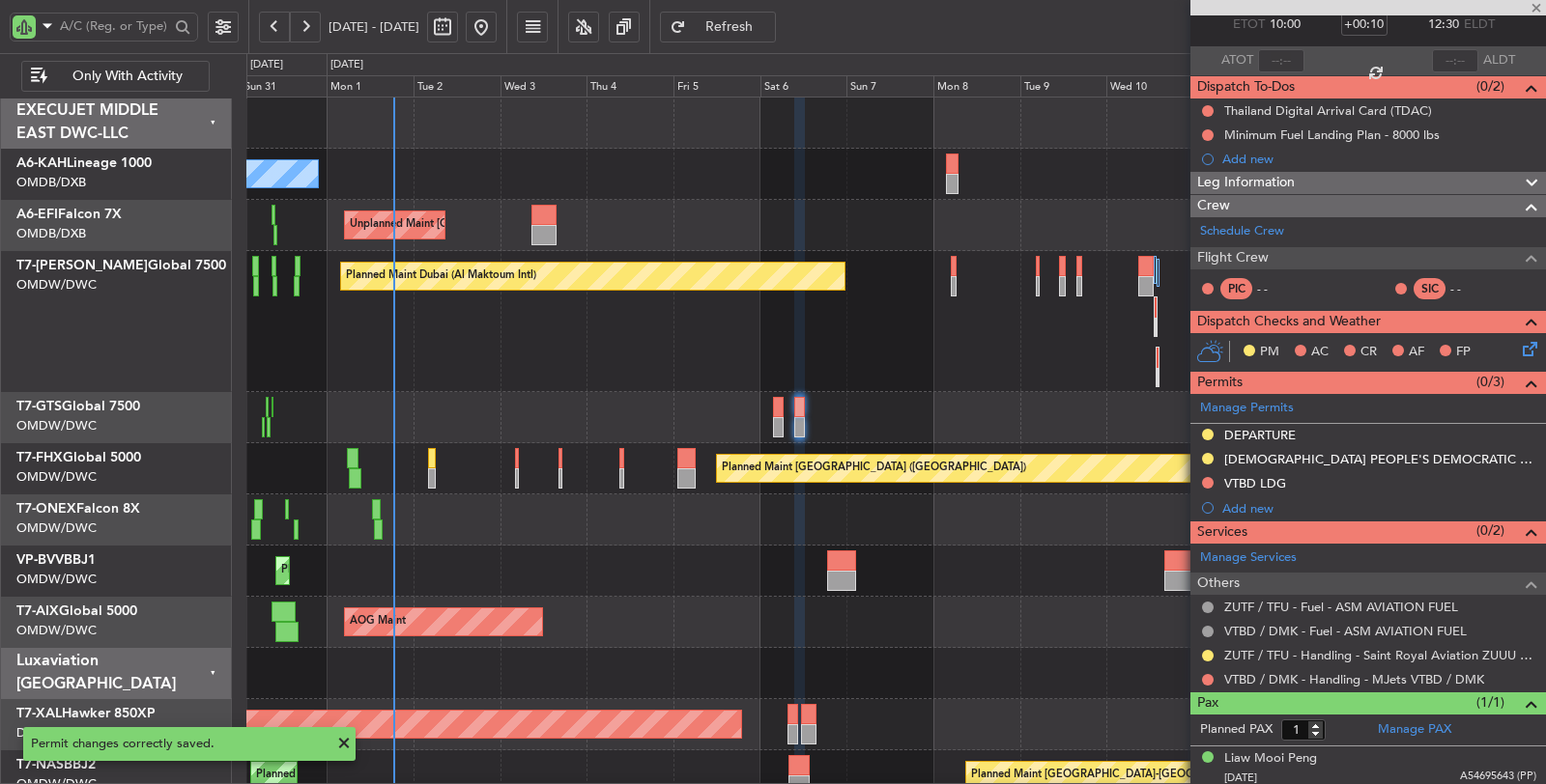
scroll to position [0, 0]
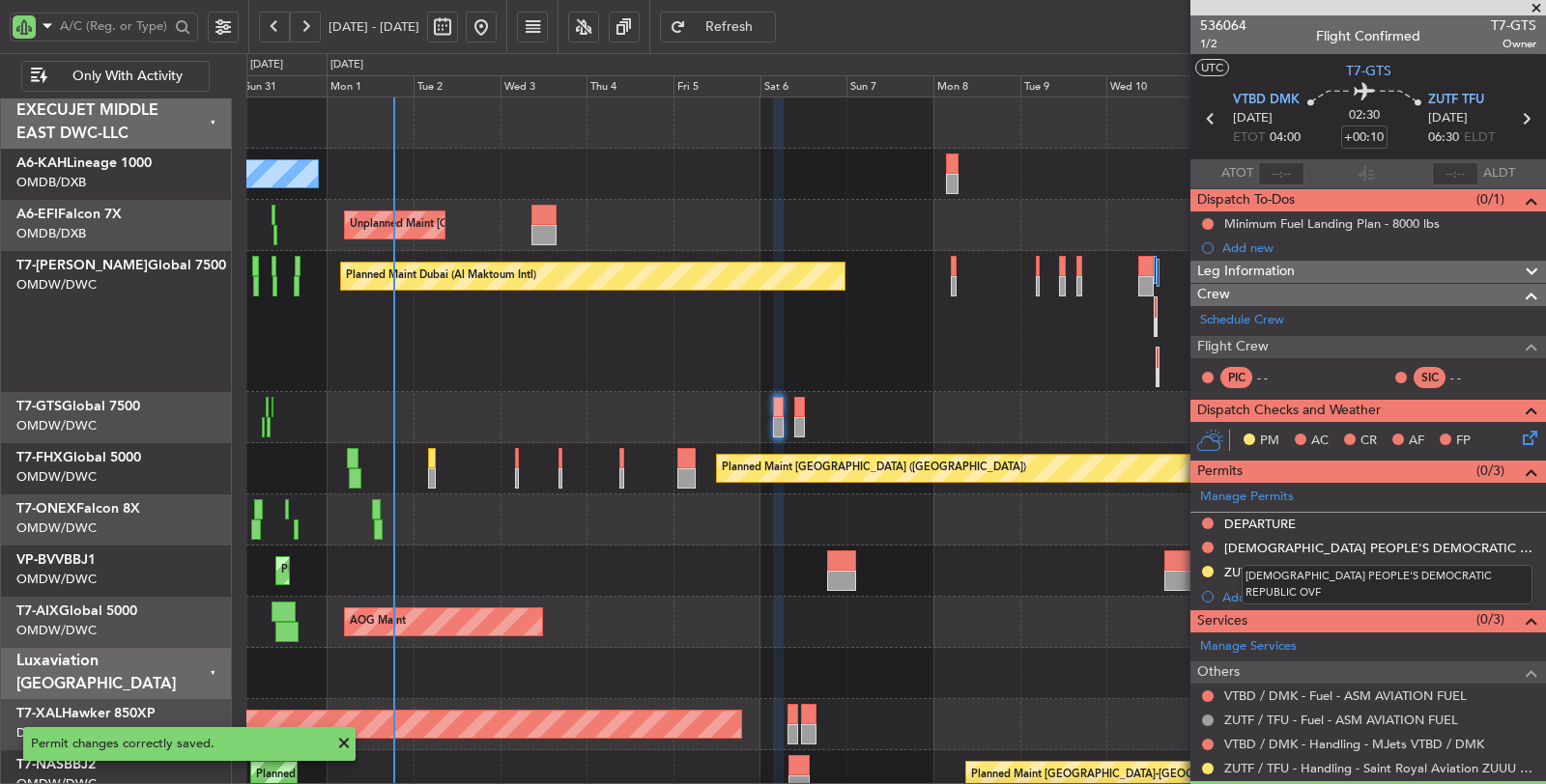
click at [1341, 542] on div "LAO PEOPLE'S DEMOCRATIC REPUBLIC OVF" at bounding box center [1380, 548] width 312 height 16
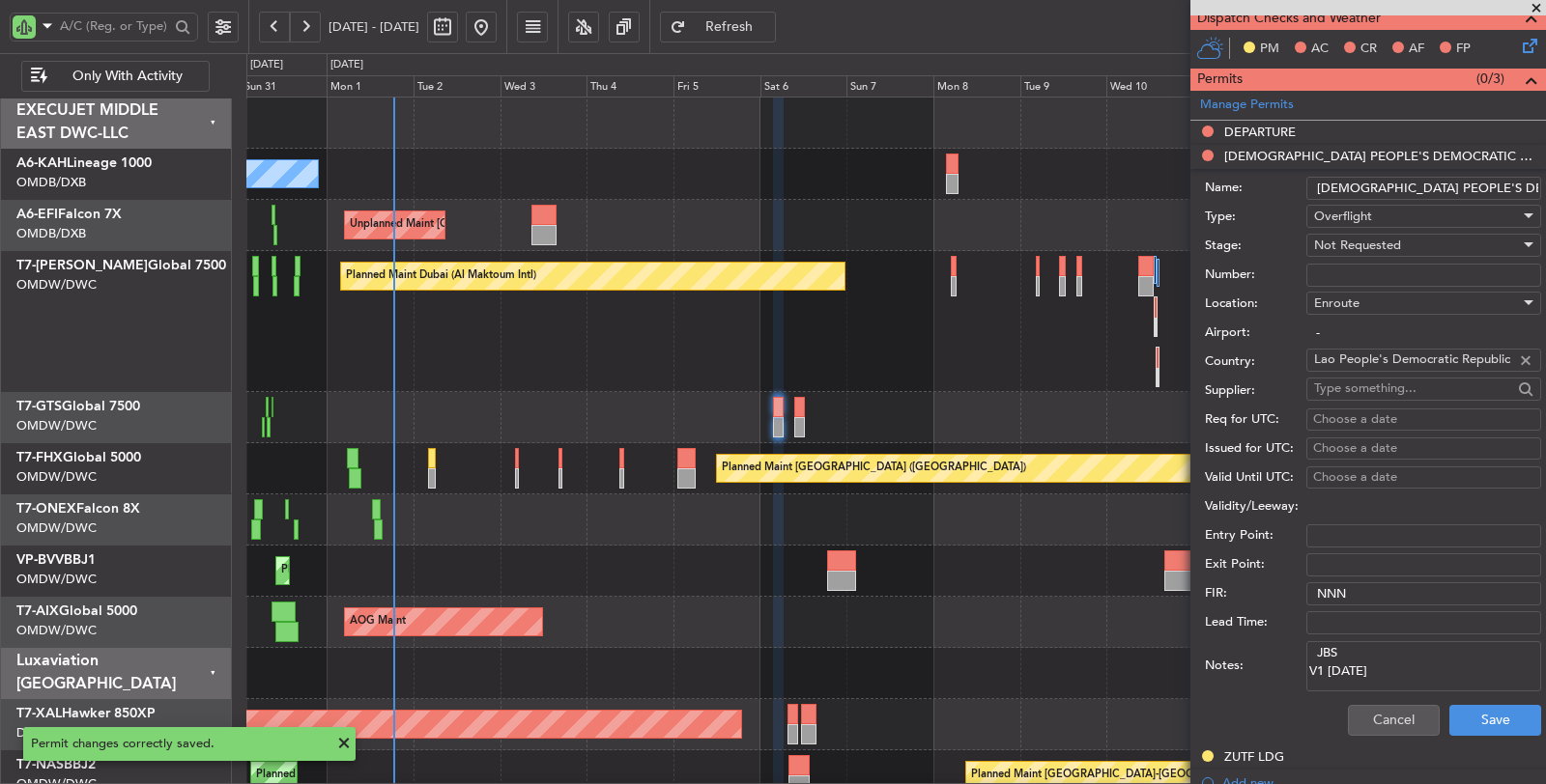
scroll to position [429, 0]
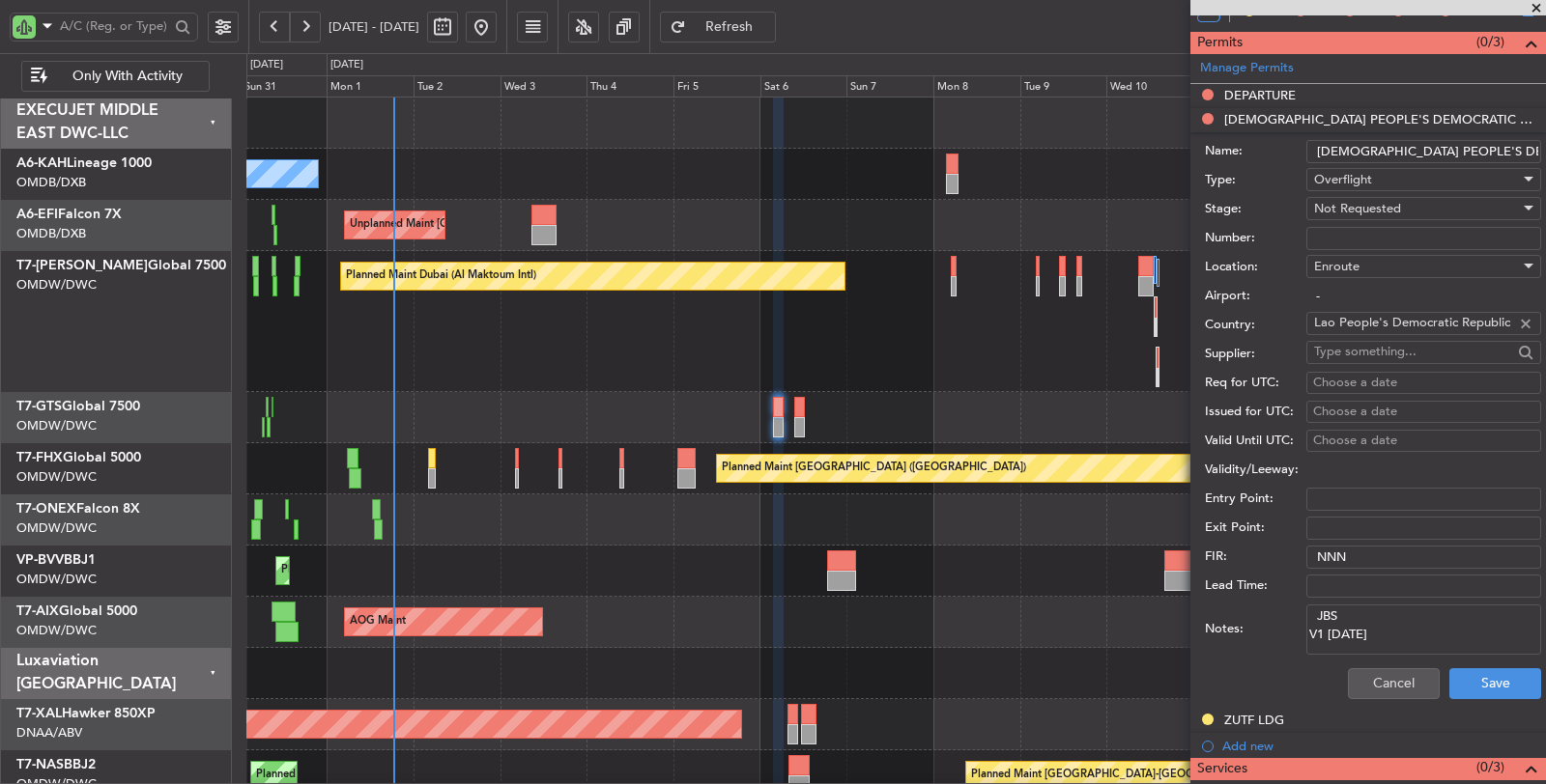
click at [1363, 204] on span "Not Requested" at bounding box center [1357, 208] width 87 height 17
click at [1364, 325] on span "Requested" at bounding box center [1415, 331] width 202 height 29
click at [1483, 679] on button "Save" at bounding box center [1495, 684] width 92 height 31
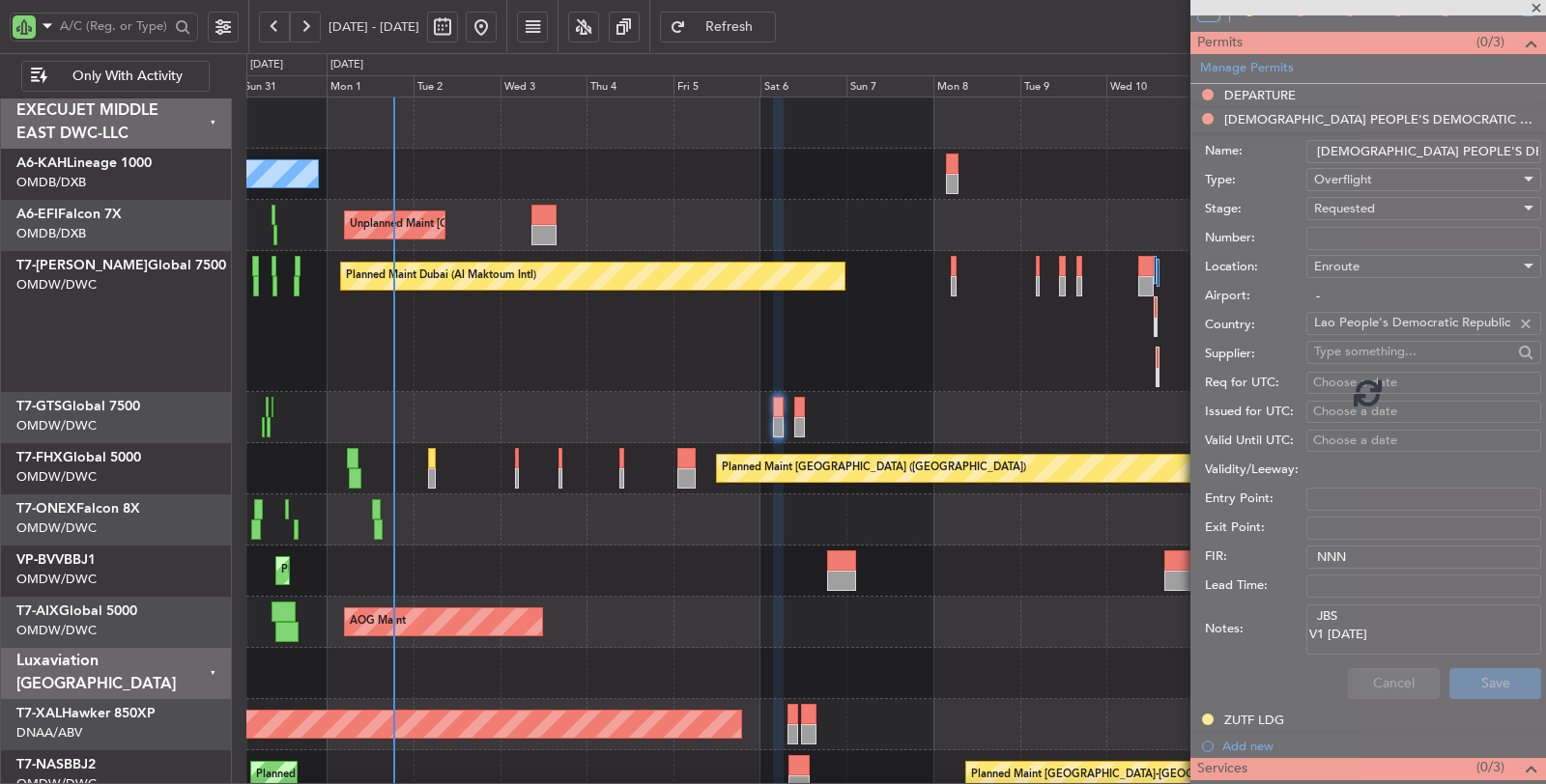
scroll to position [89, 0]
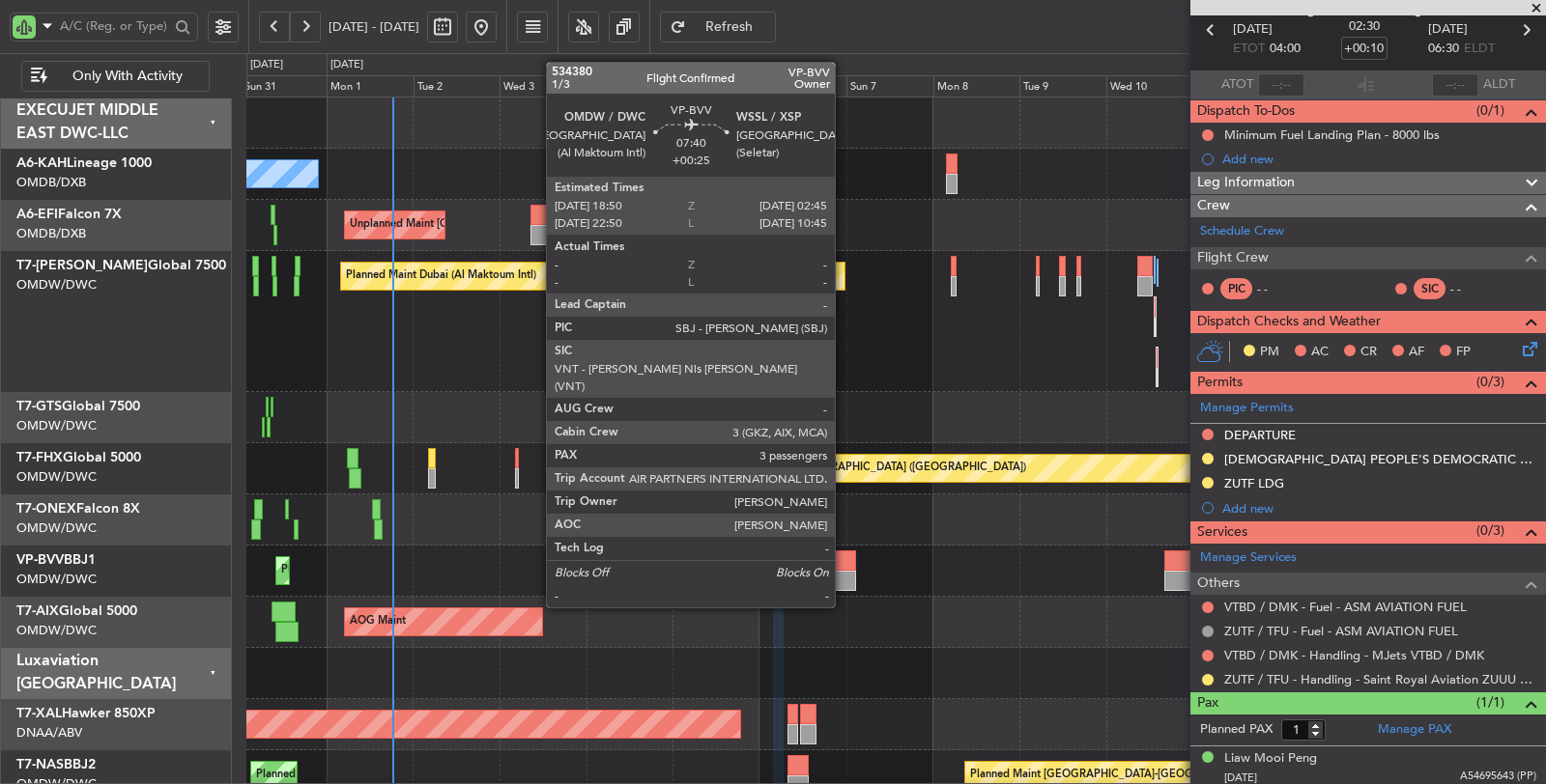
click at [844, 571] on div at bounding box center [841, 580] width 29 height 20
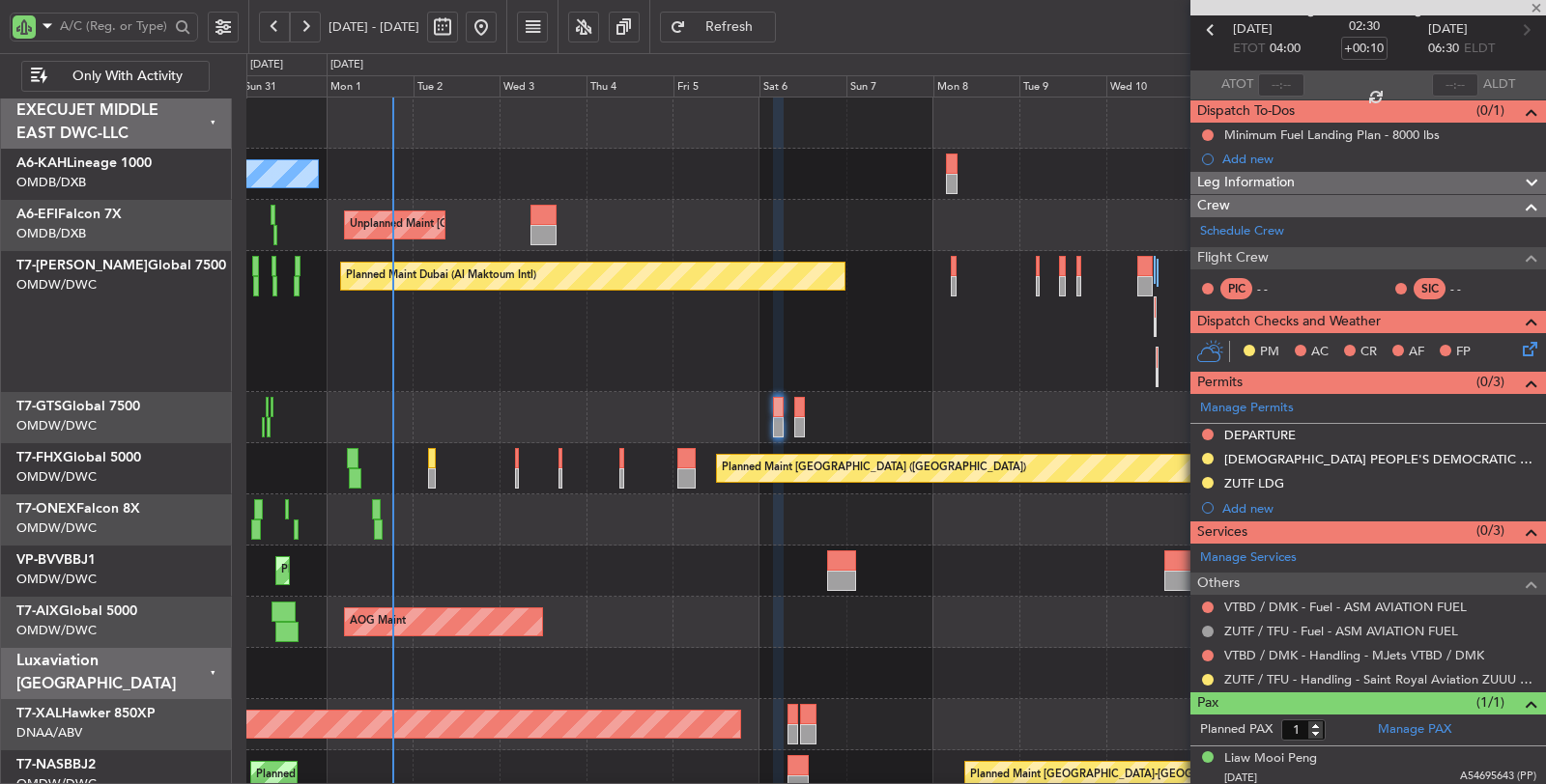
type input "+00:25"
type input "3"
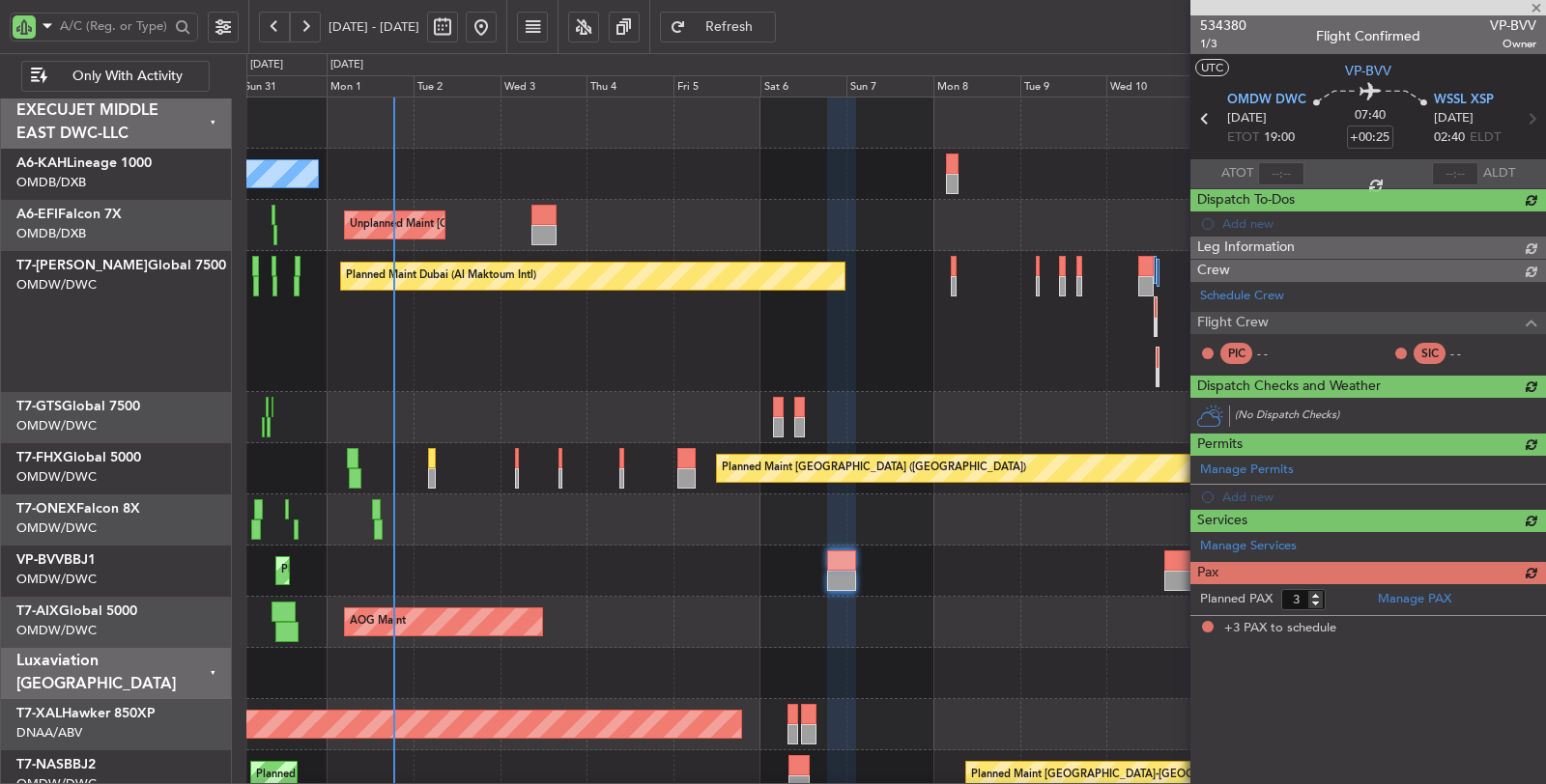
scroll to position [0, 0]
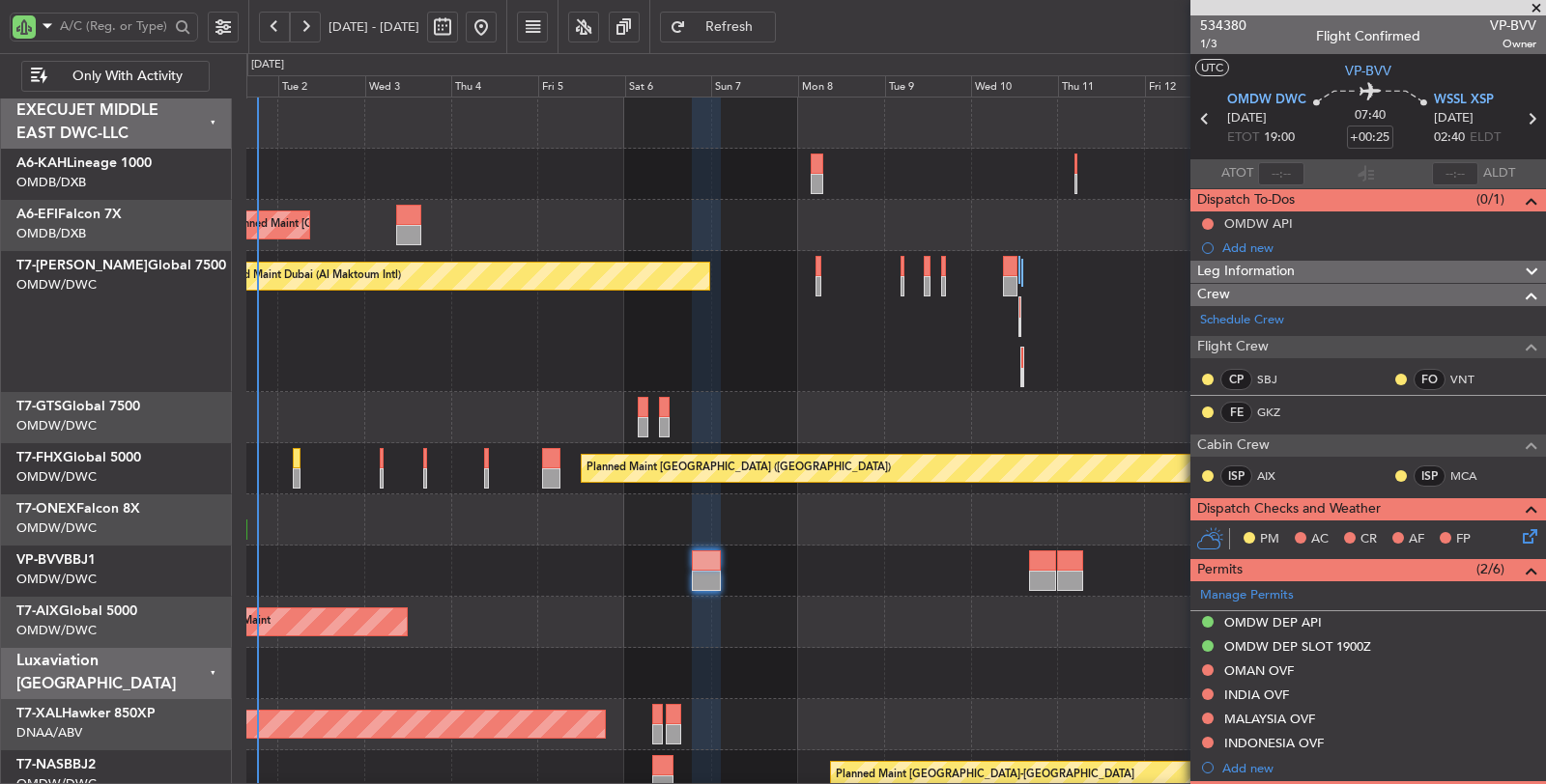
click at [568, 446] on div "No Crew Unplanned Maint Paris (Le Bourget) Planned Maint Dubai (Al Maktoum Intl…" at bounding box center [896, 680] width 1299 height 1165
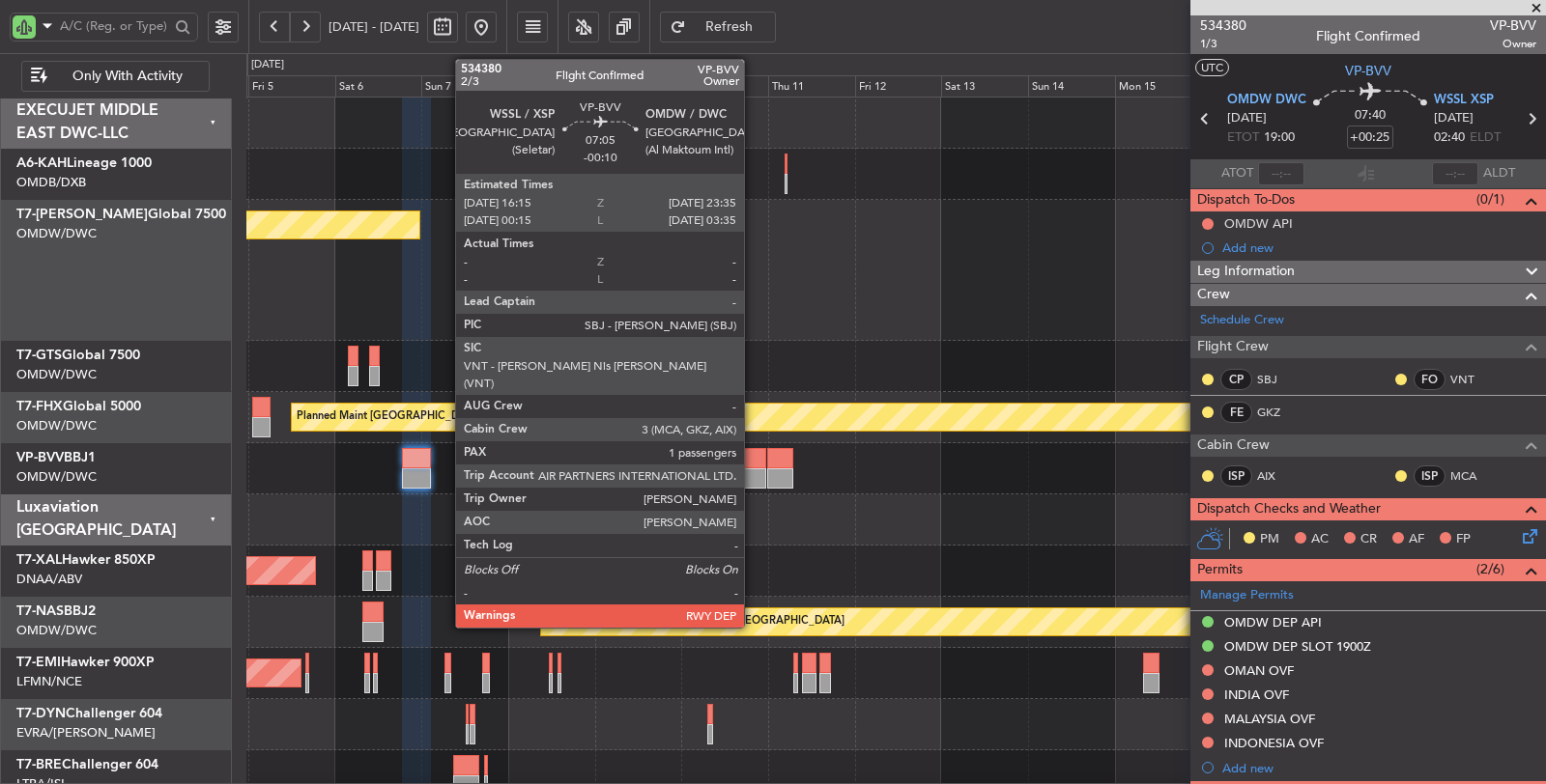
click at [753, 470] on div at bounding box center [752, 478] width 27 height 20
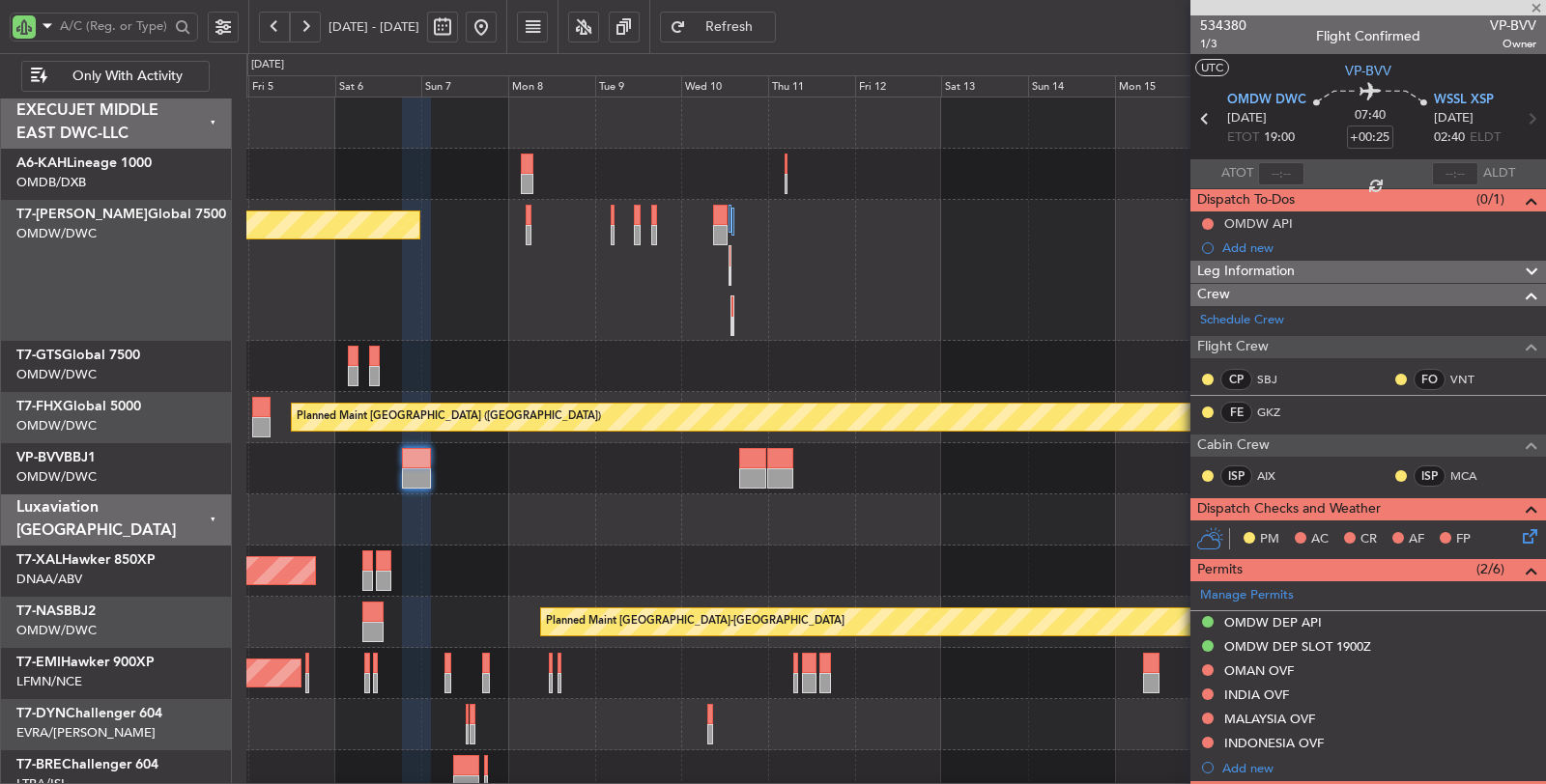
type input "-00:10"
type input "1"
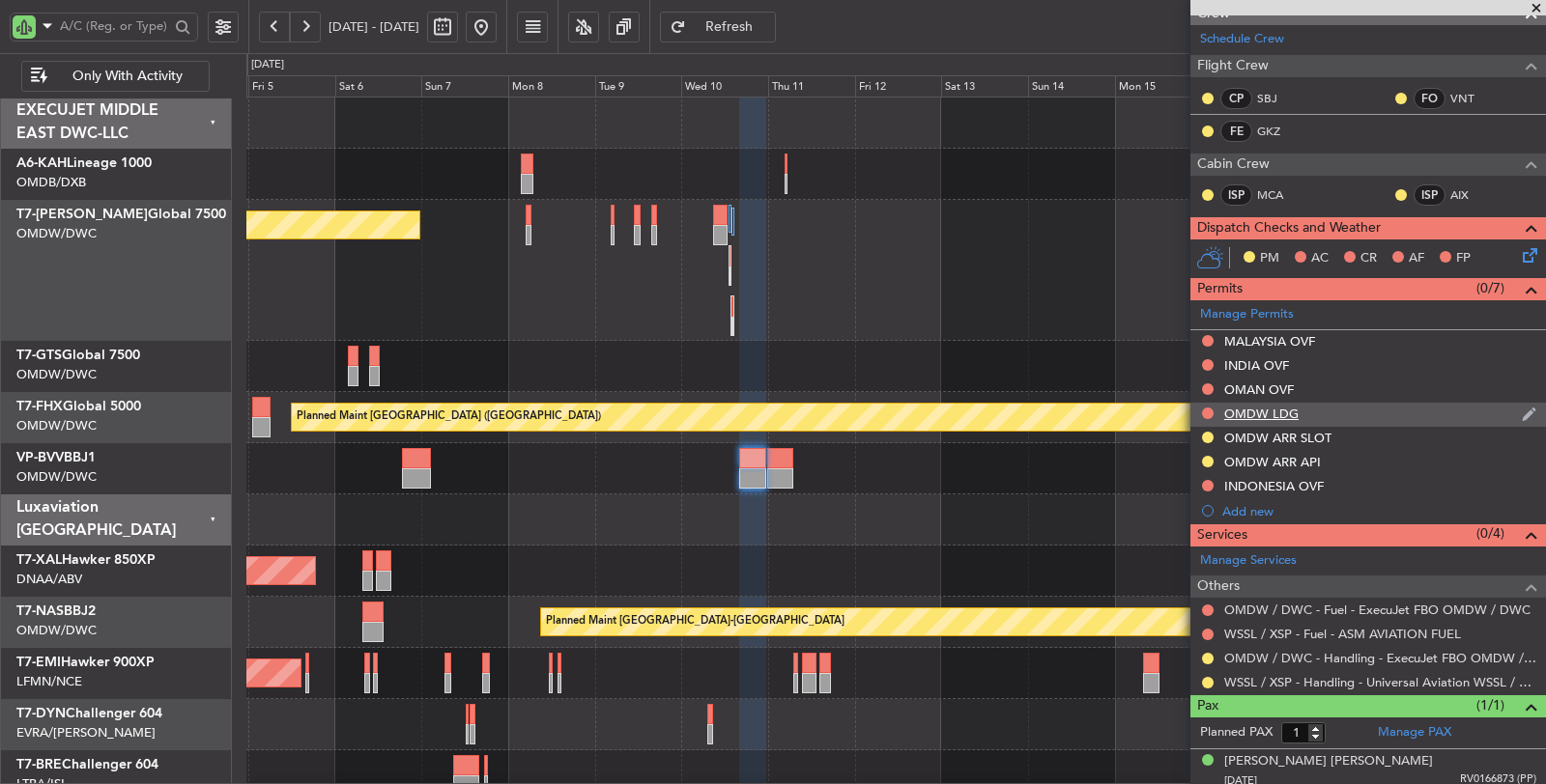
scroll to position [306, 0]
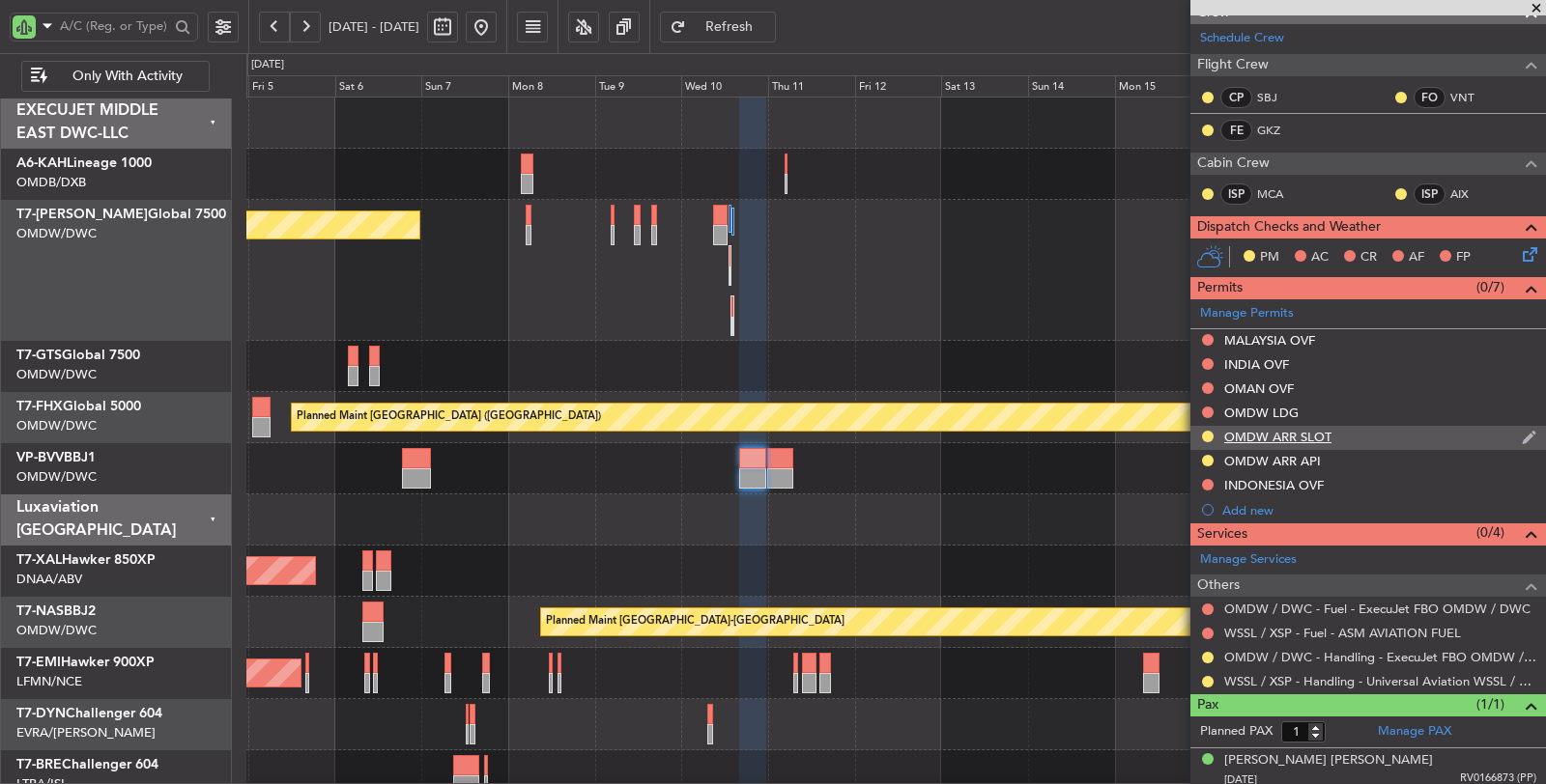
click at [1278, 429] on div "OMDW ARR SLOT" at bounding box center [1278, 437] width 108 height 16
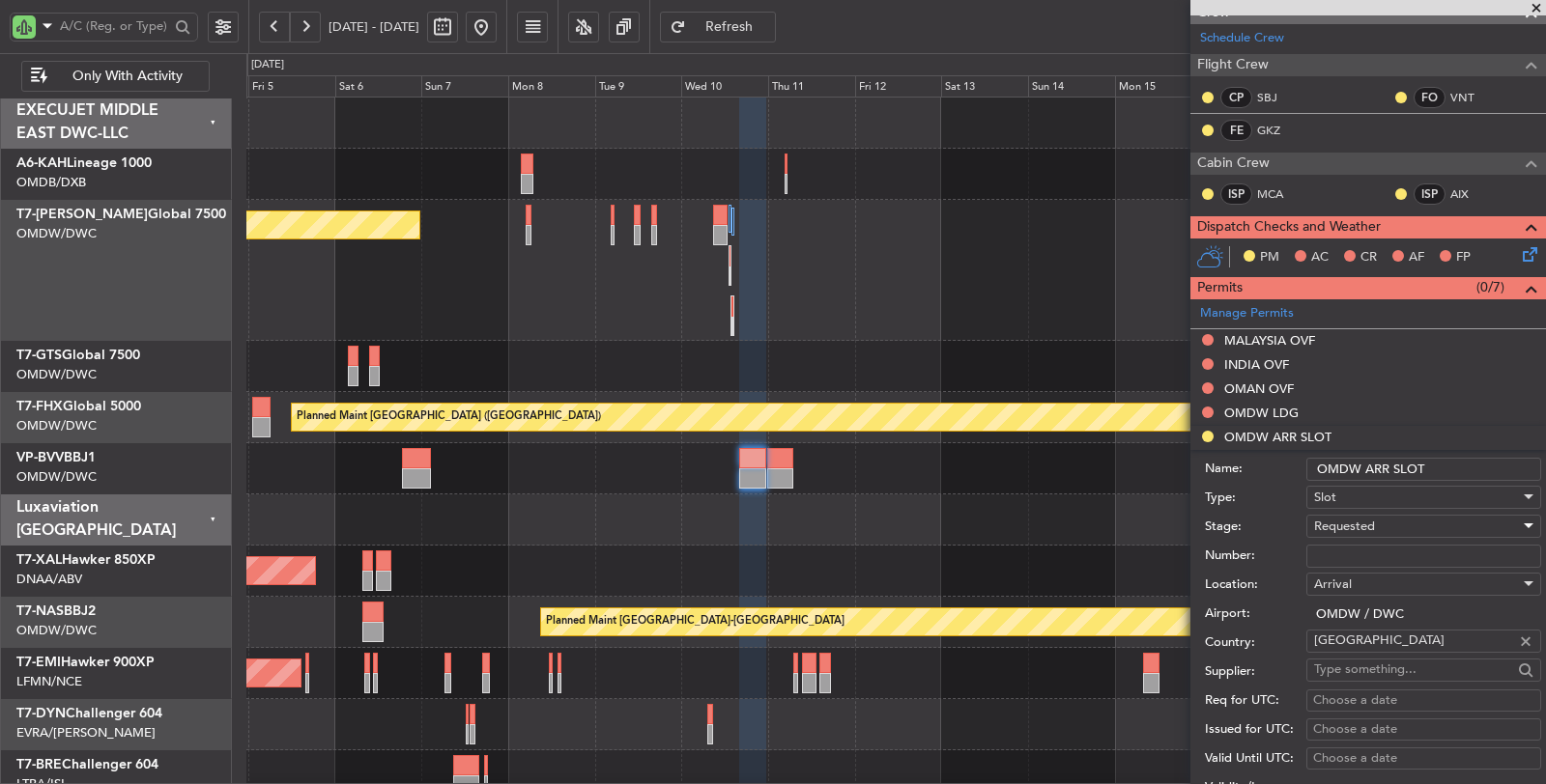
click at [1355, 518] on span "Requested" at bounding box center [1343, 526] width 61 height 17
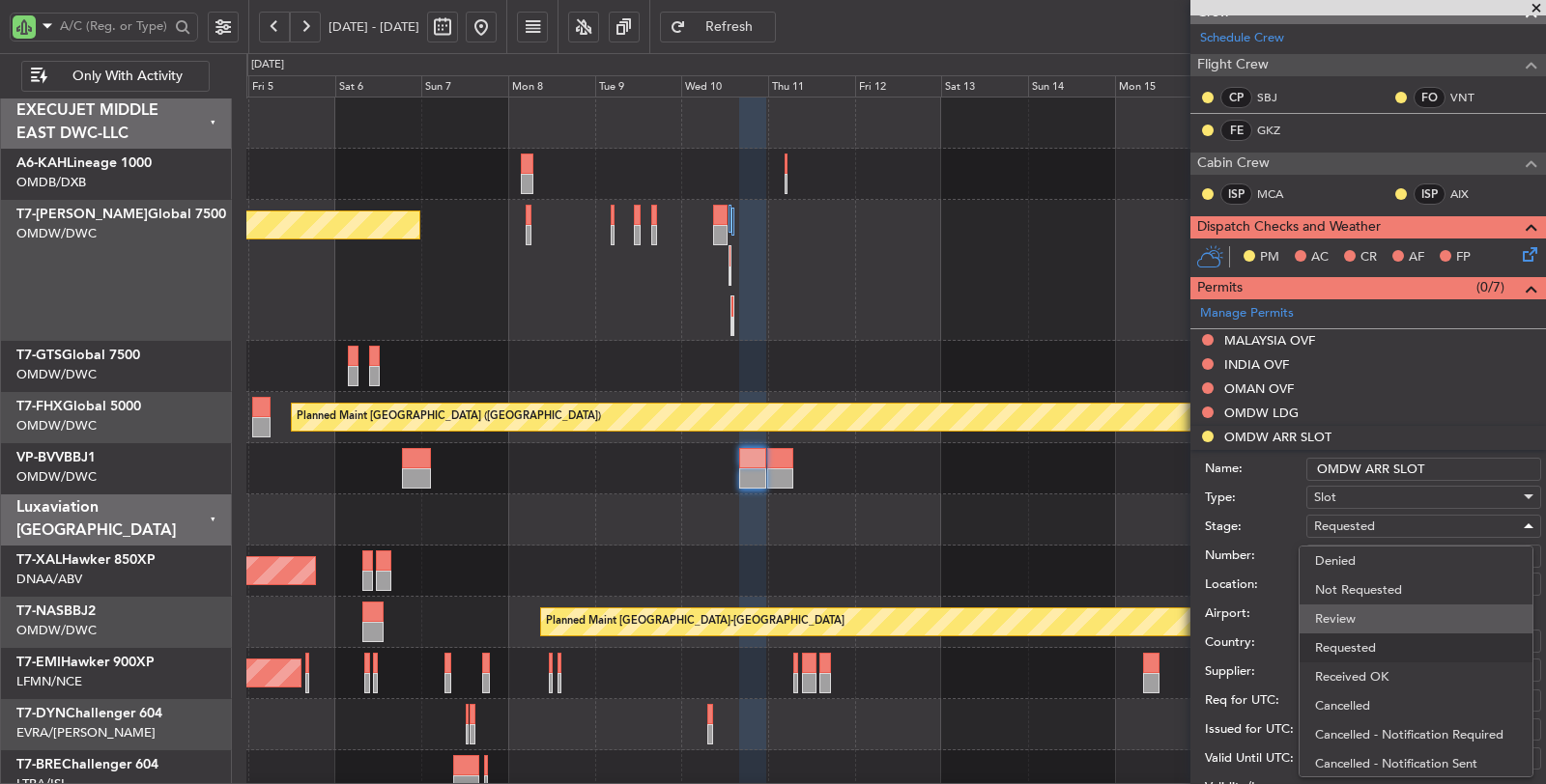
scroll to position [8, 0]
drag, startPoint x: 1363, startPoint y: 658, endPoint x: 1358, endPoint y: 602, distance: 56.2
click at [1363, 655] on span "Received OK" at bounding box center [1415, 670] width 202 height 29
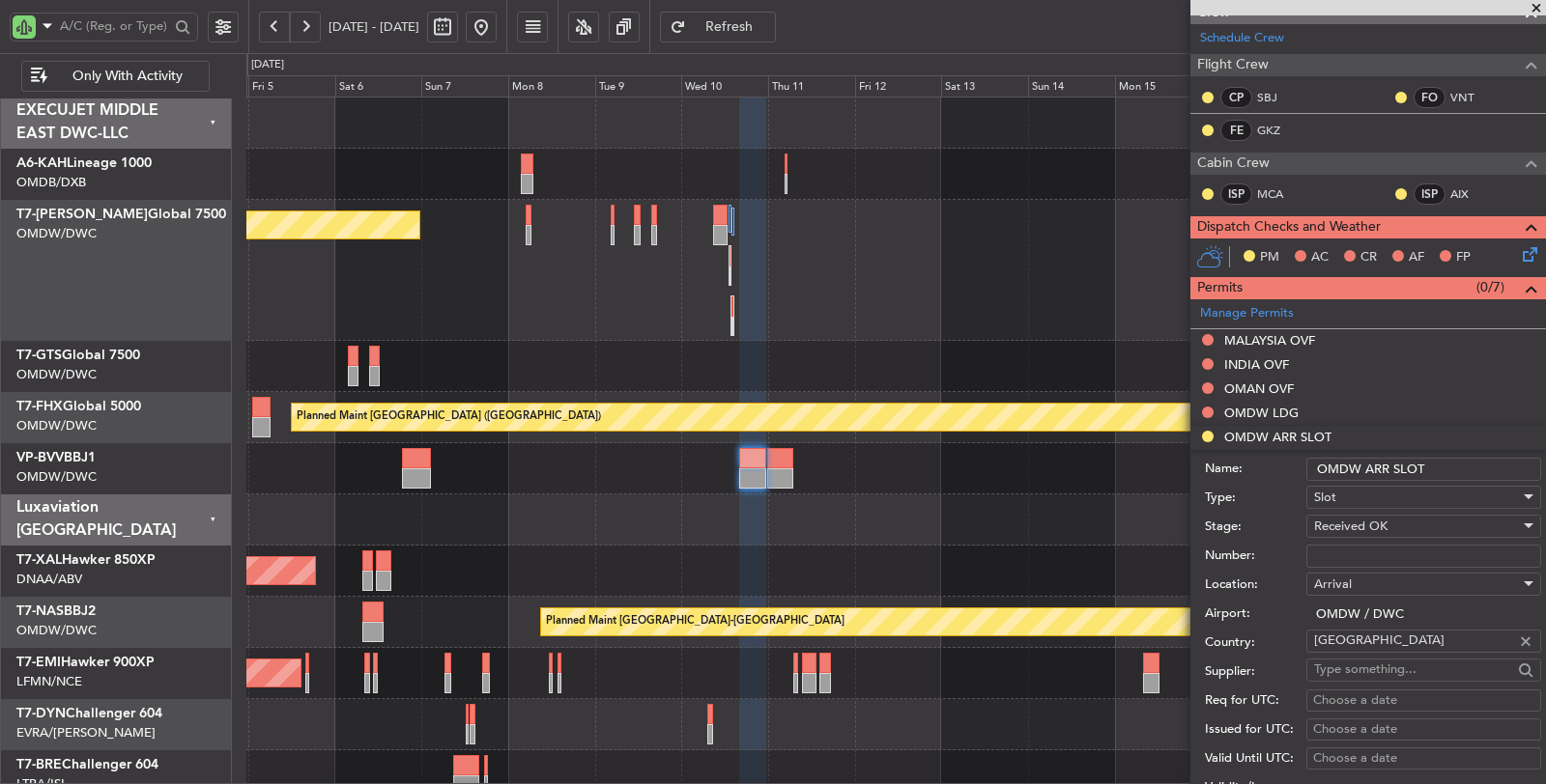
click at [1343, 542] on div "Number:" at bounding box center [1372, 556] width 336 height 29
click at [1343, 545] on input "Number:" at bounding box center [1424, 556] width 235 height 23
paste input "KEJO111"
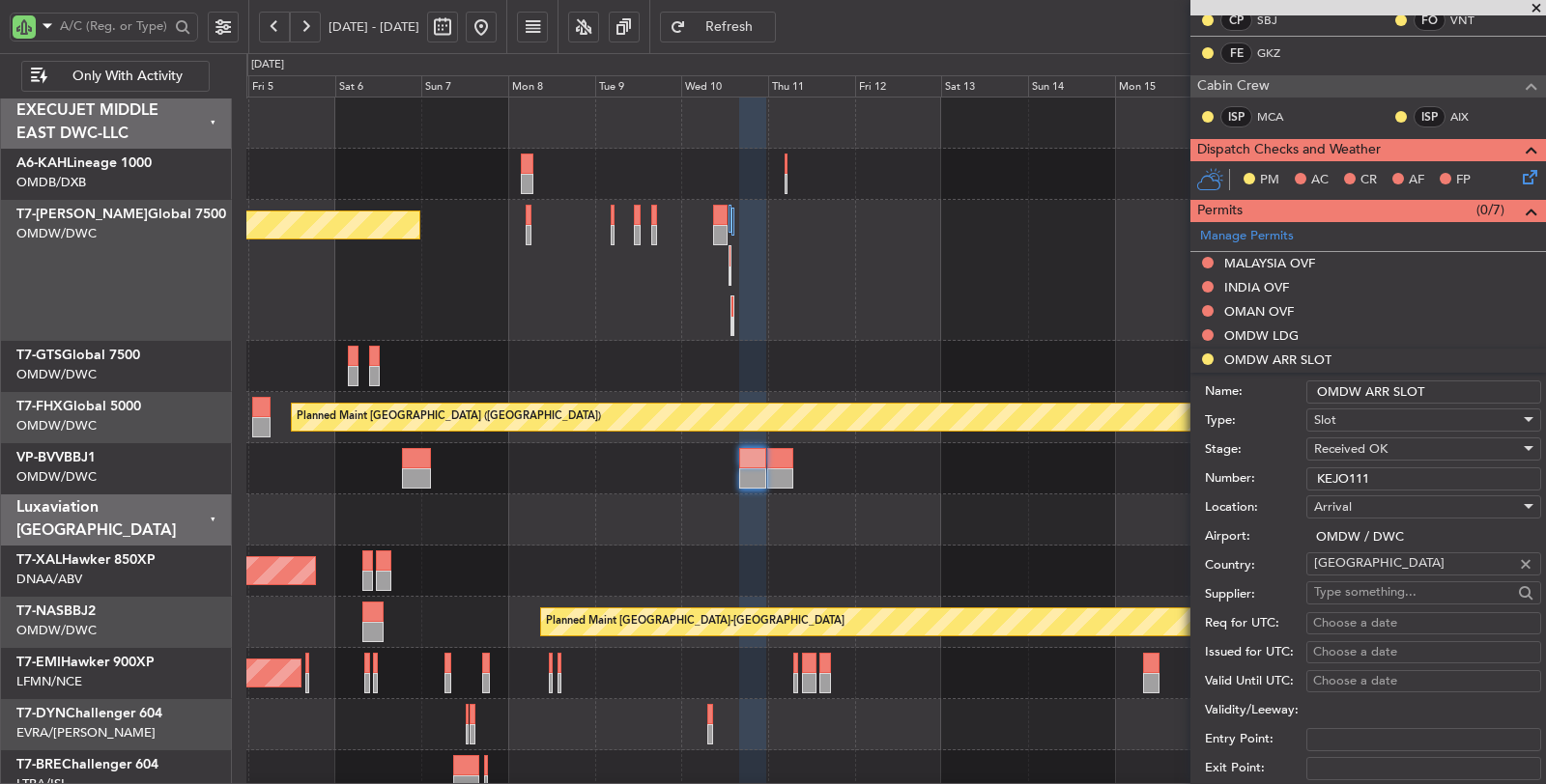
scroll to position [521, 0]
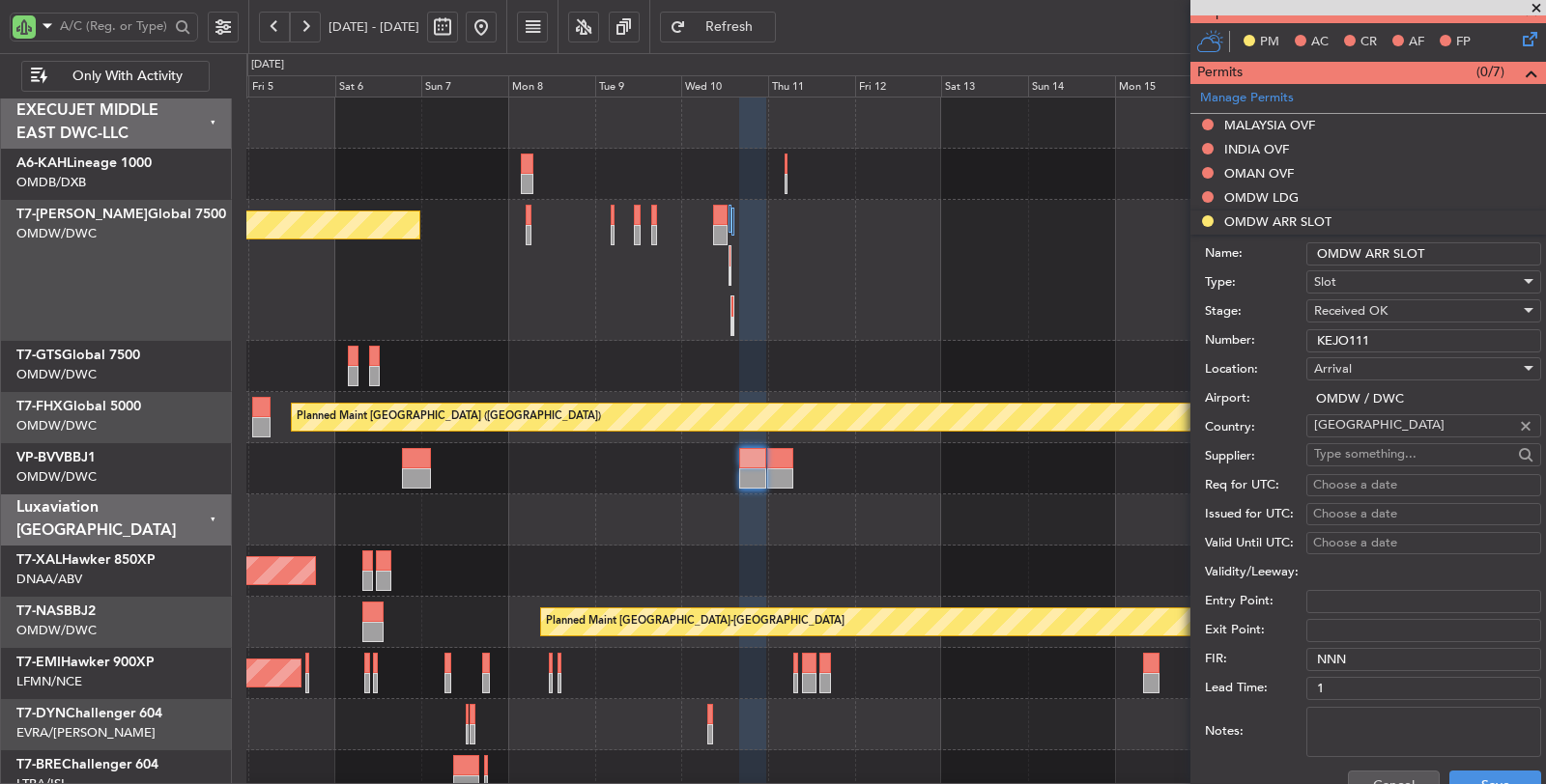
type input "KEJO111"
click at [1349, 484] on div "Choose a date" at bounding box center [1423, 486] width 221 height 19
select select "9"
select select "2025"
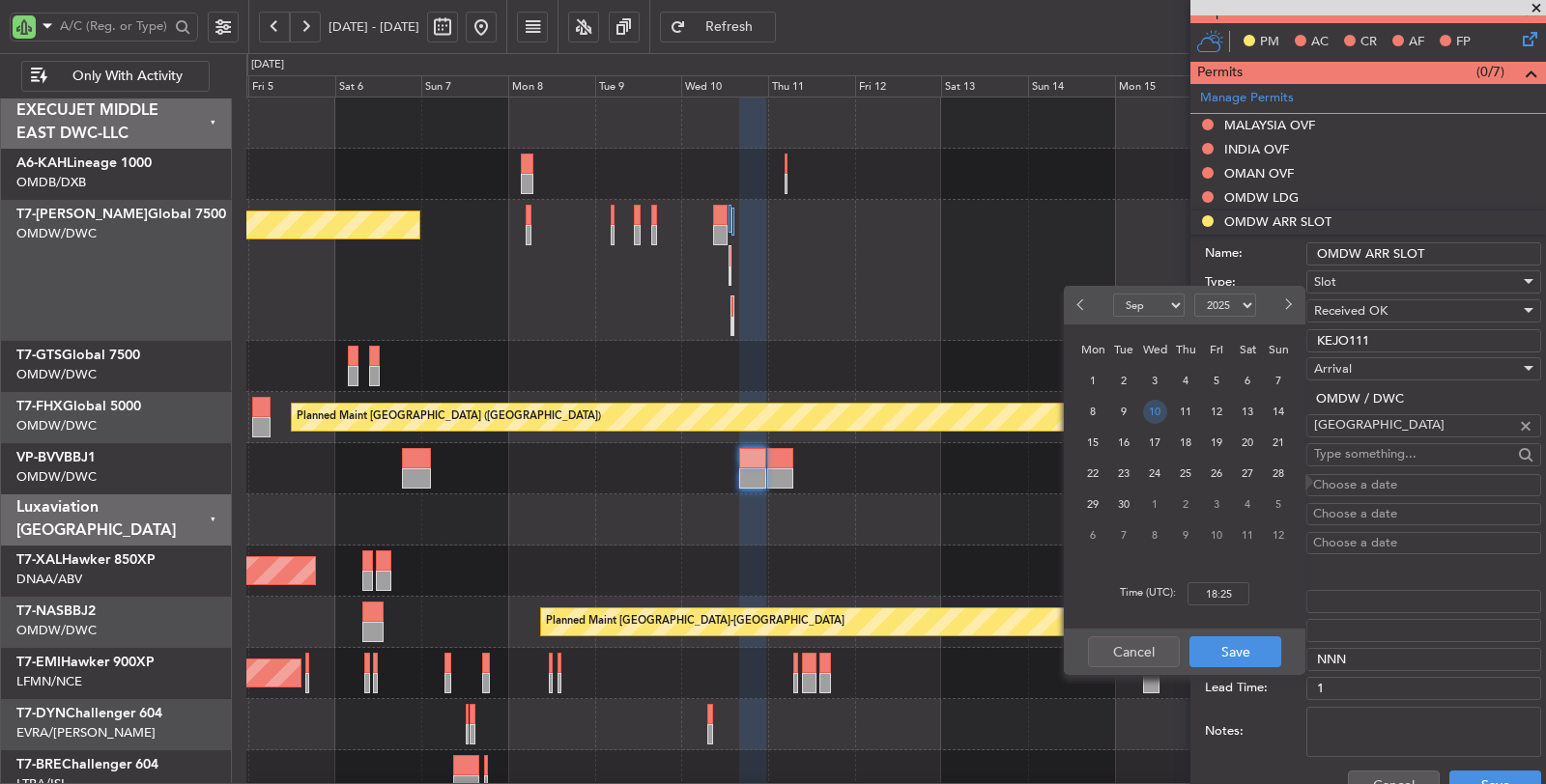
click at [1155, 411] on span "10" at bounding box center [1154, 412] width 24 height 24
click at [1204, 593] on input "00:00" at bounding box center [1218, 594] width 62 height 23
type input "23:30"
click at [1224, 644] on button "Save" at bounding box center [1235, 652] width 92 height 31
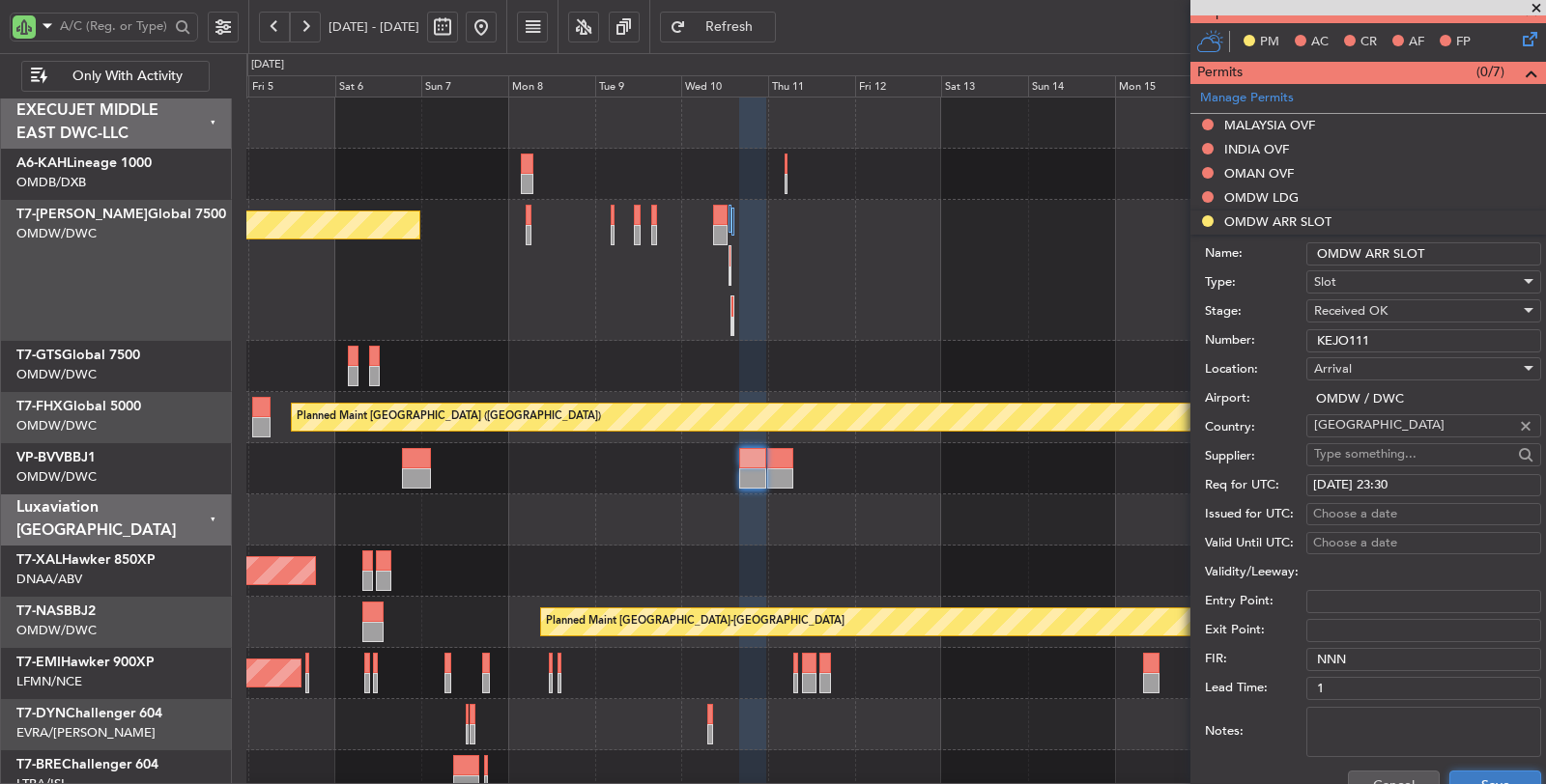
click at [1459, 777] on button "Save" at bounding box center [1495, 786] width 92 height 31
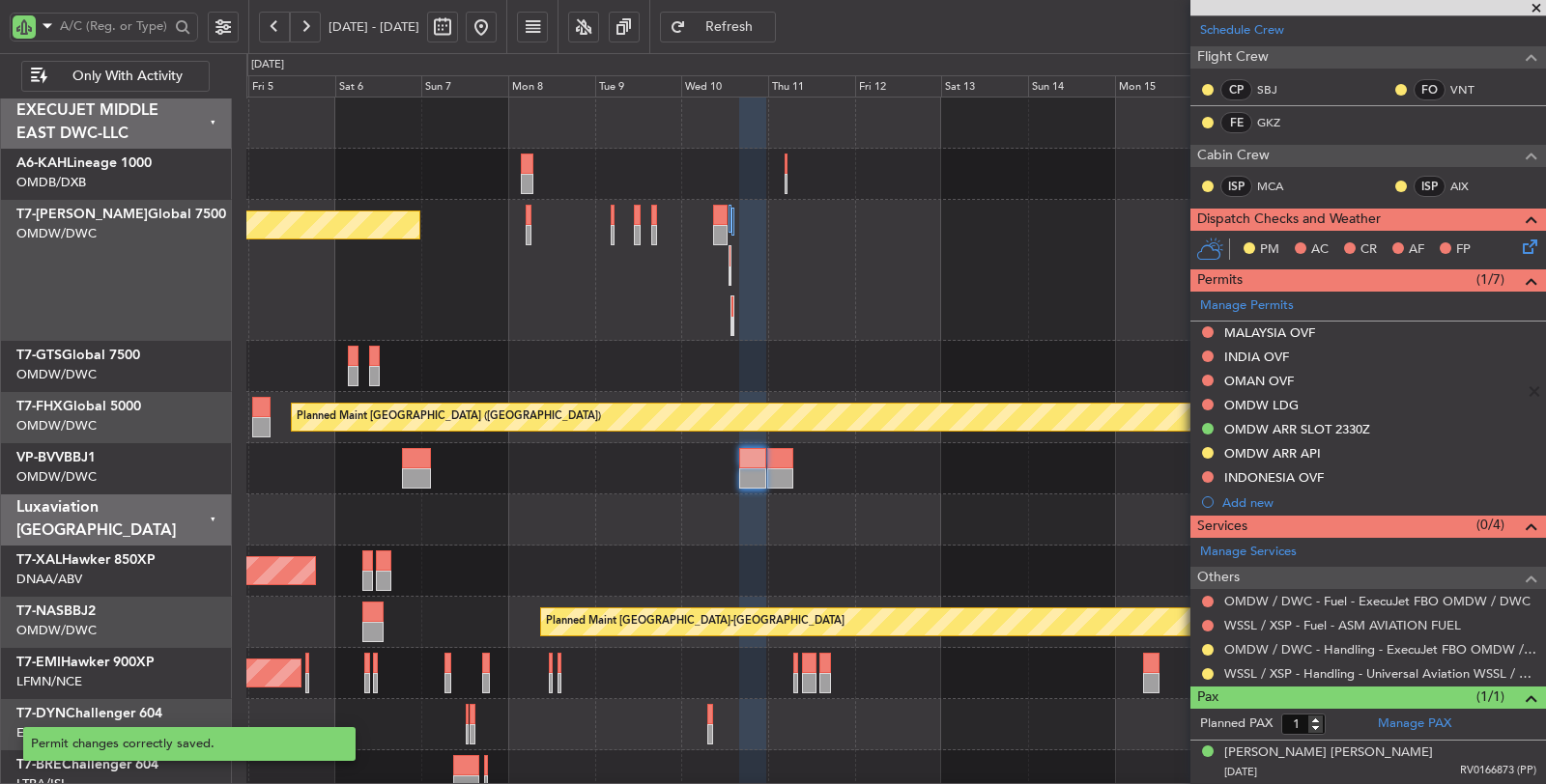
scroll to position [307, 0]
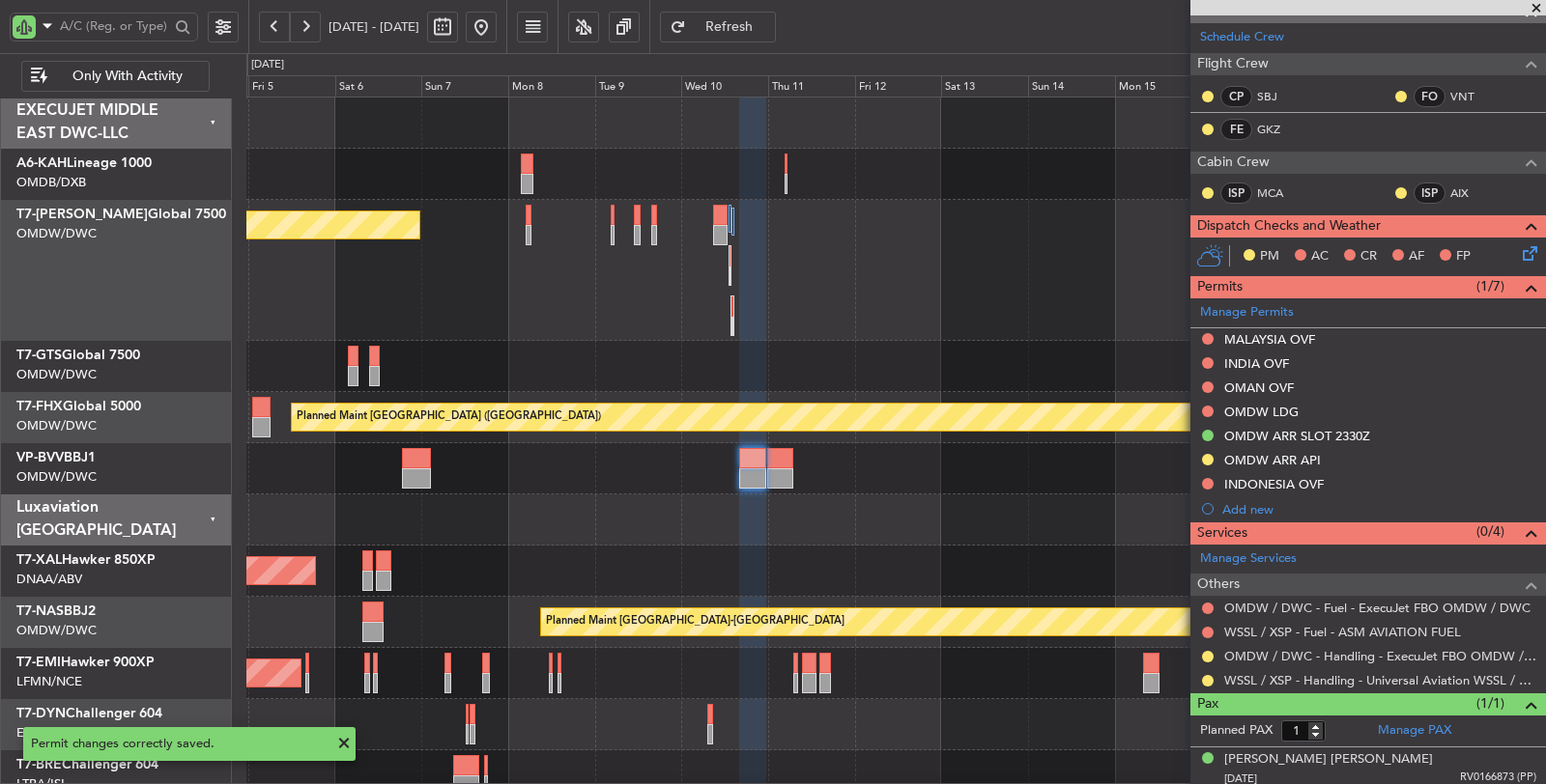
click at [1213, 649] on div at bounding box center [1208, 657] width 16 height 16
click at [1209, 651] on button at bounding box center [1208, 657] width 12 height 12
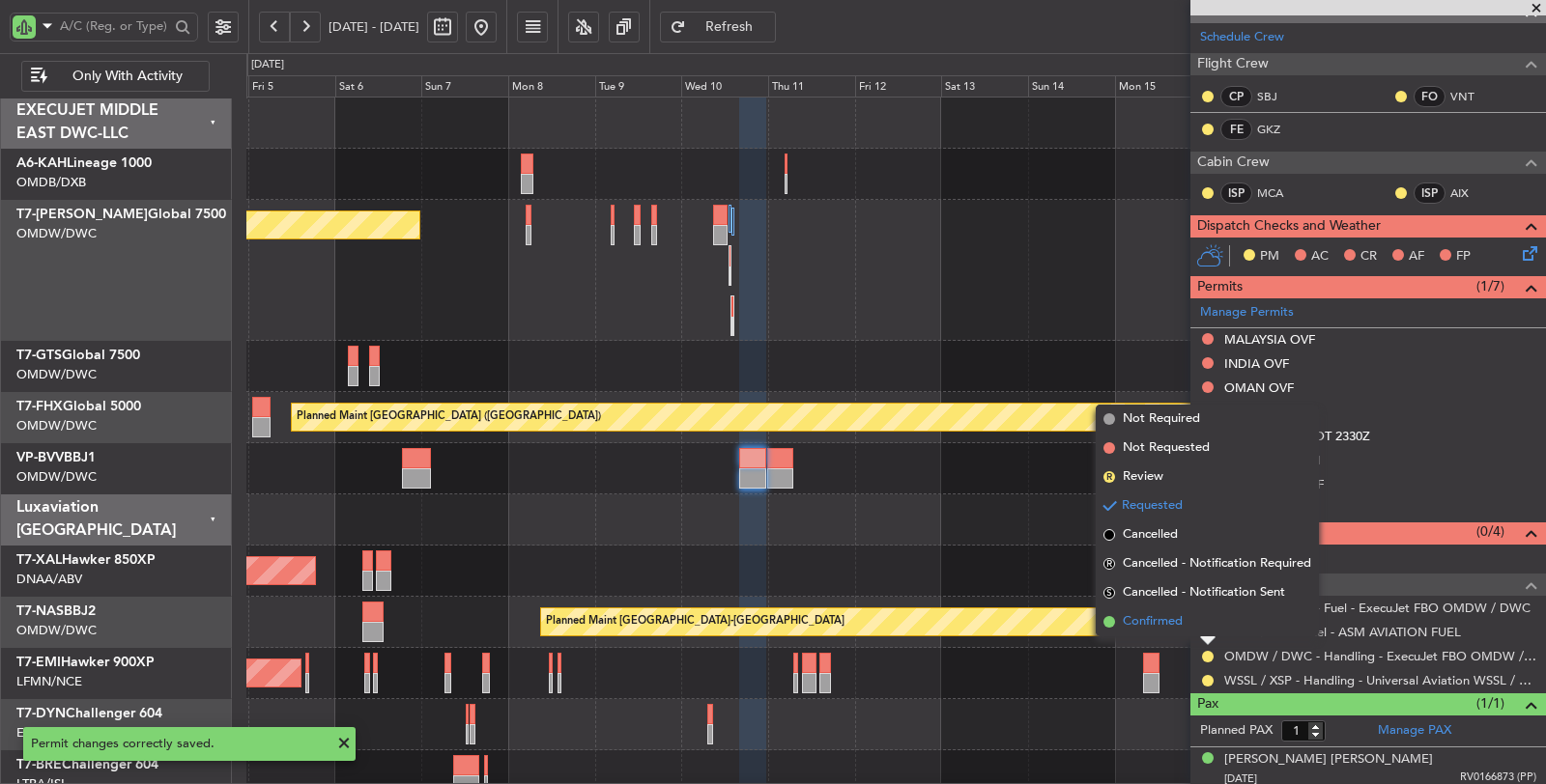
click at [1164, 626] on span "Confirmed" at bounding box center [1152, 622] width 60 height 19
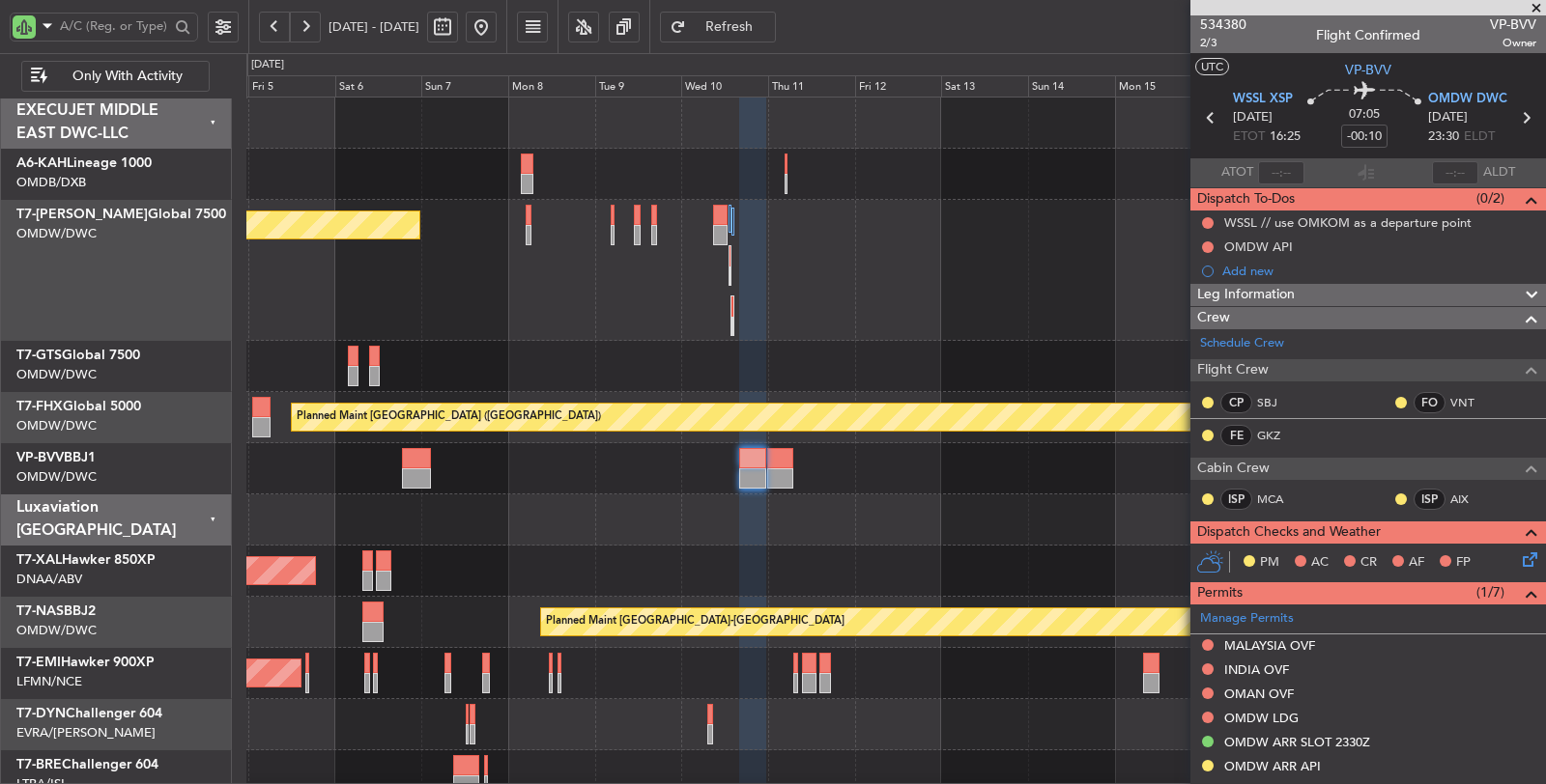
scroll to position [0, 0]
click at [1513, 121] on icon at bounding box center [1526, 119] width 25 height 25
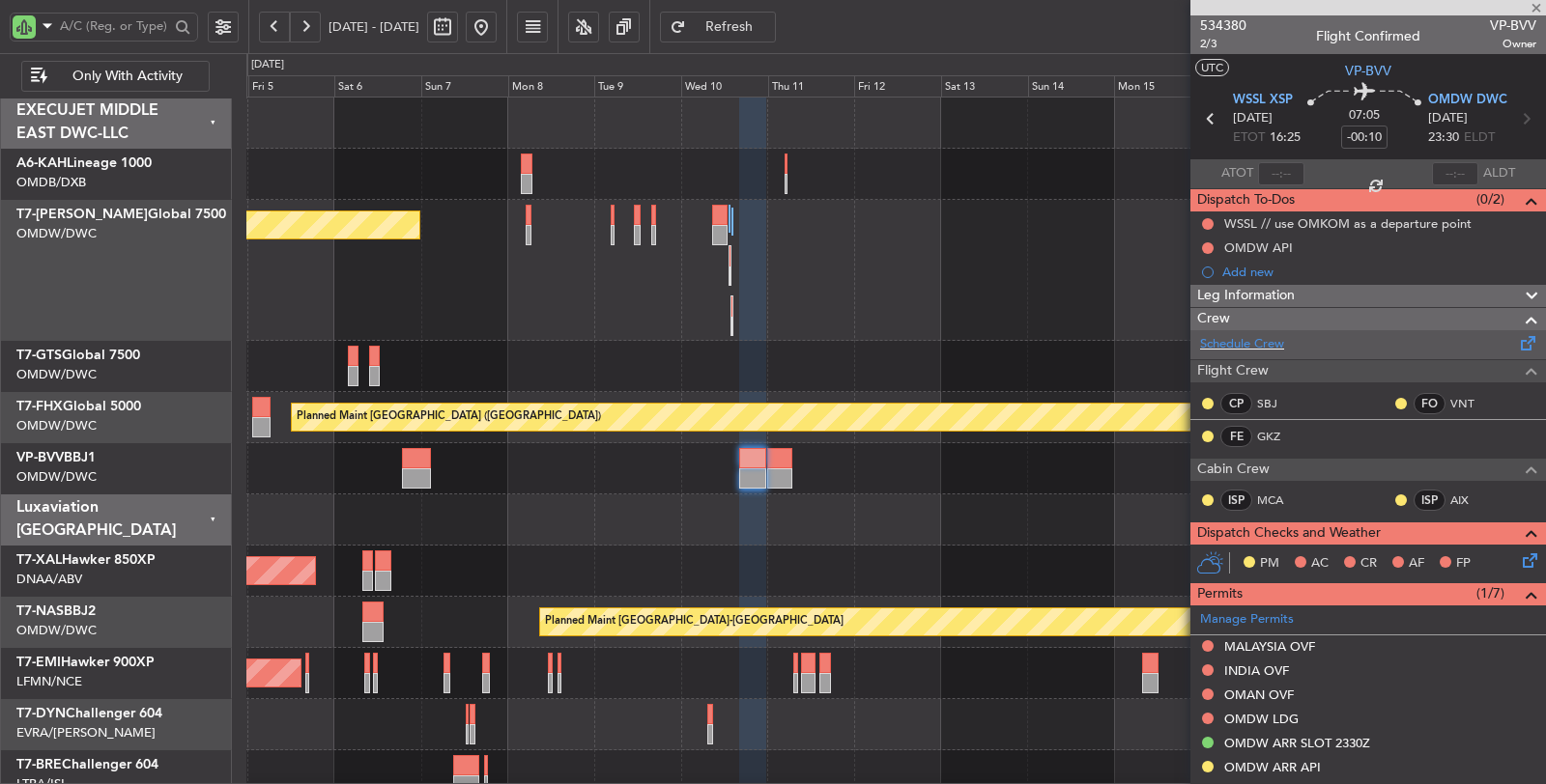
type input "+00:40"
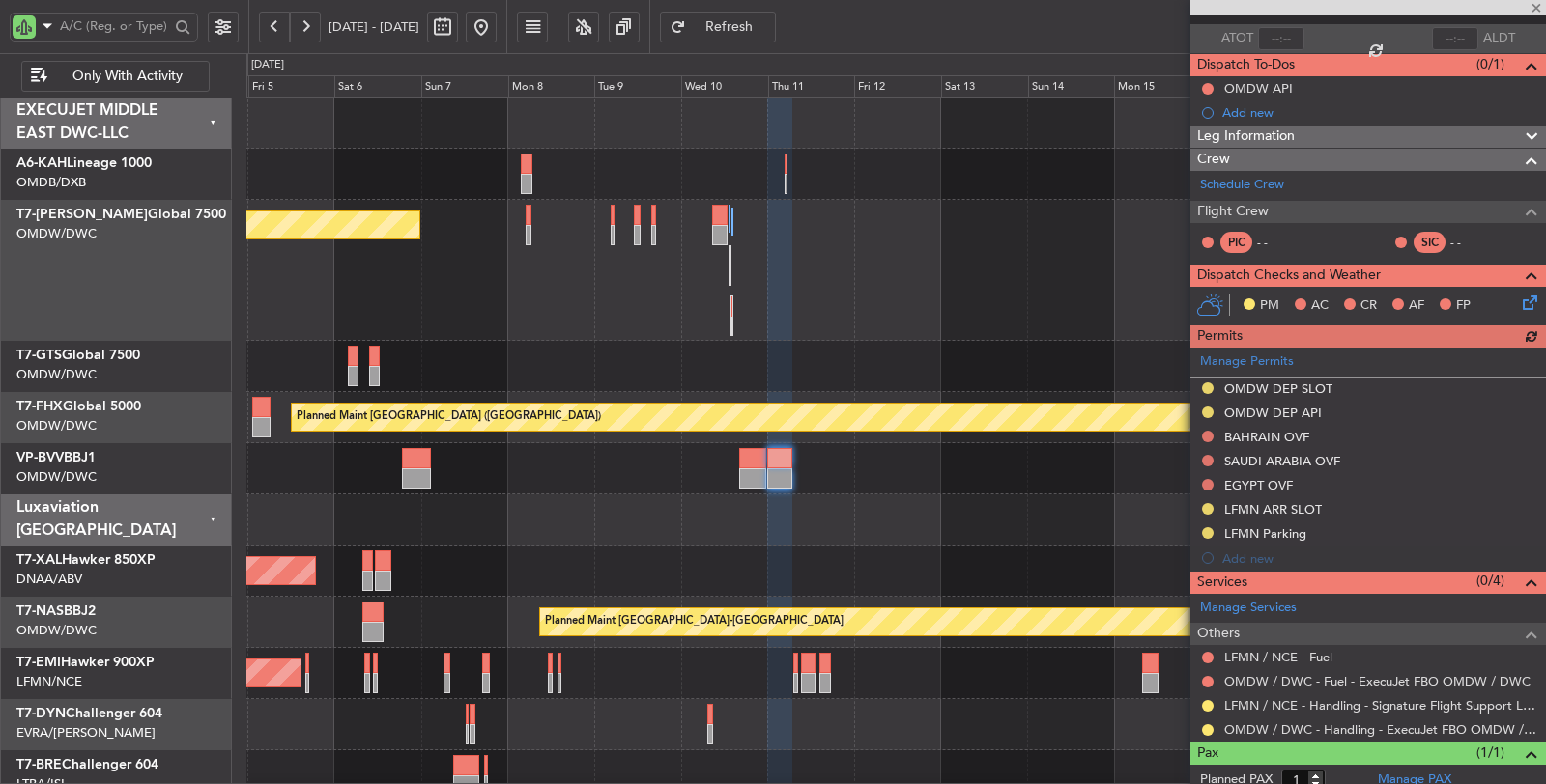
scroll to position [184, 0]
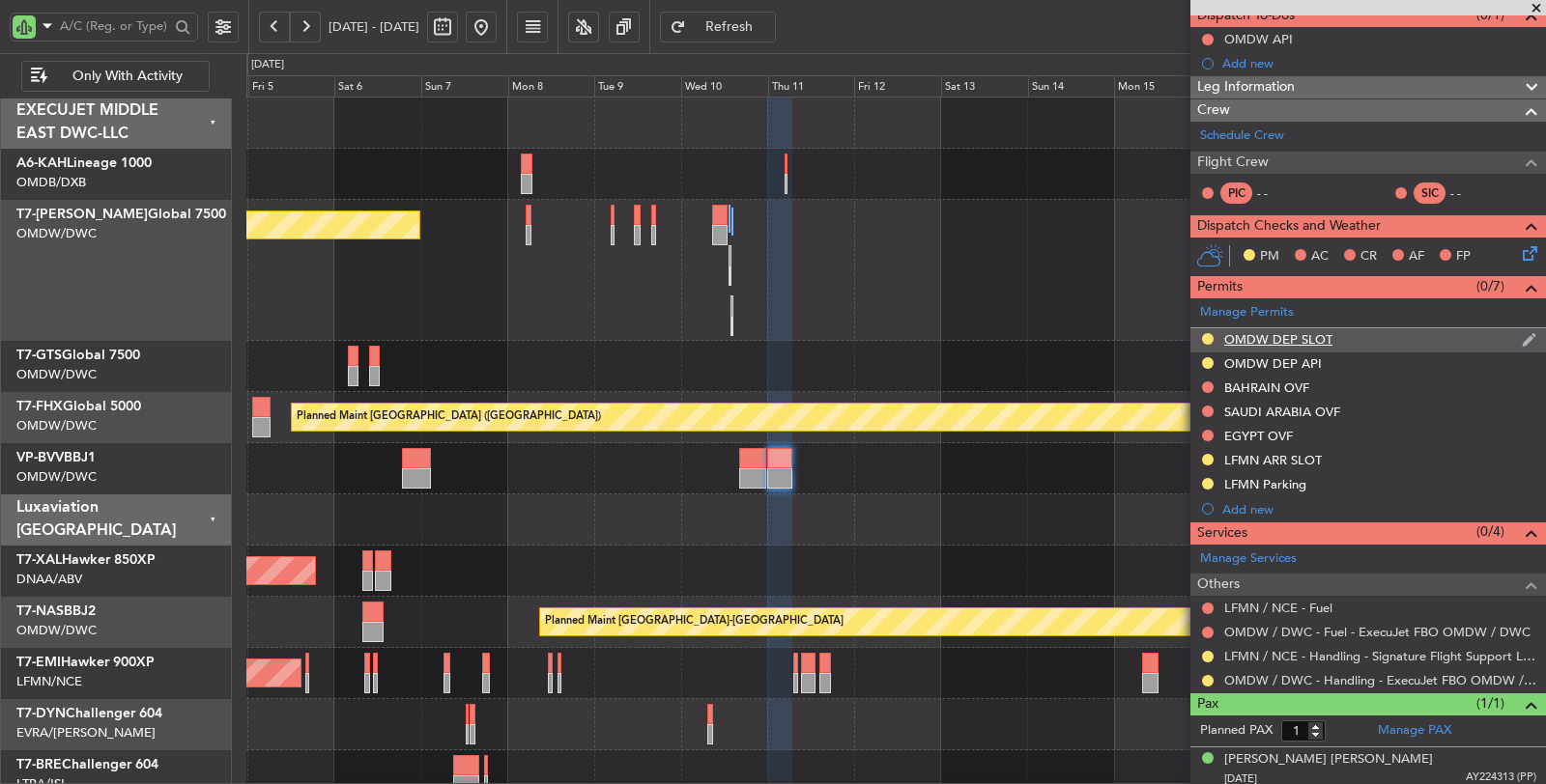
click at [1258, 336] on div "OMDW DEP SLOT" at bounding box center [1278, 339] width 109 height 16
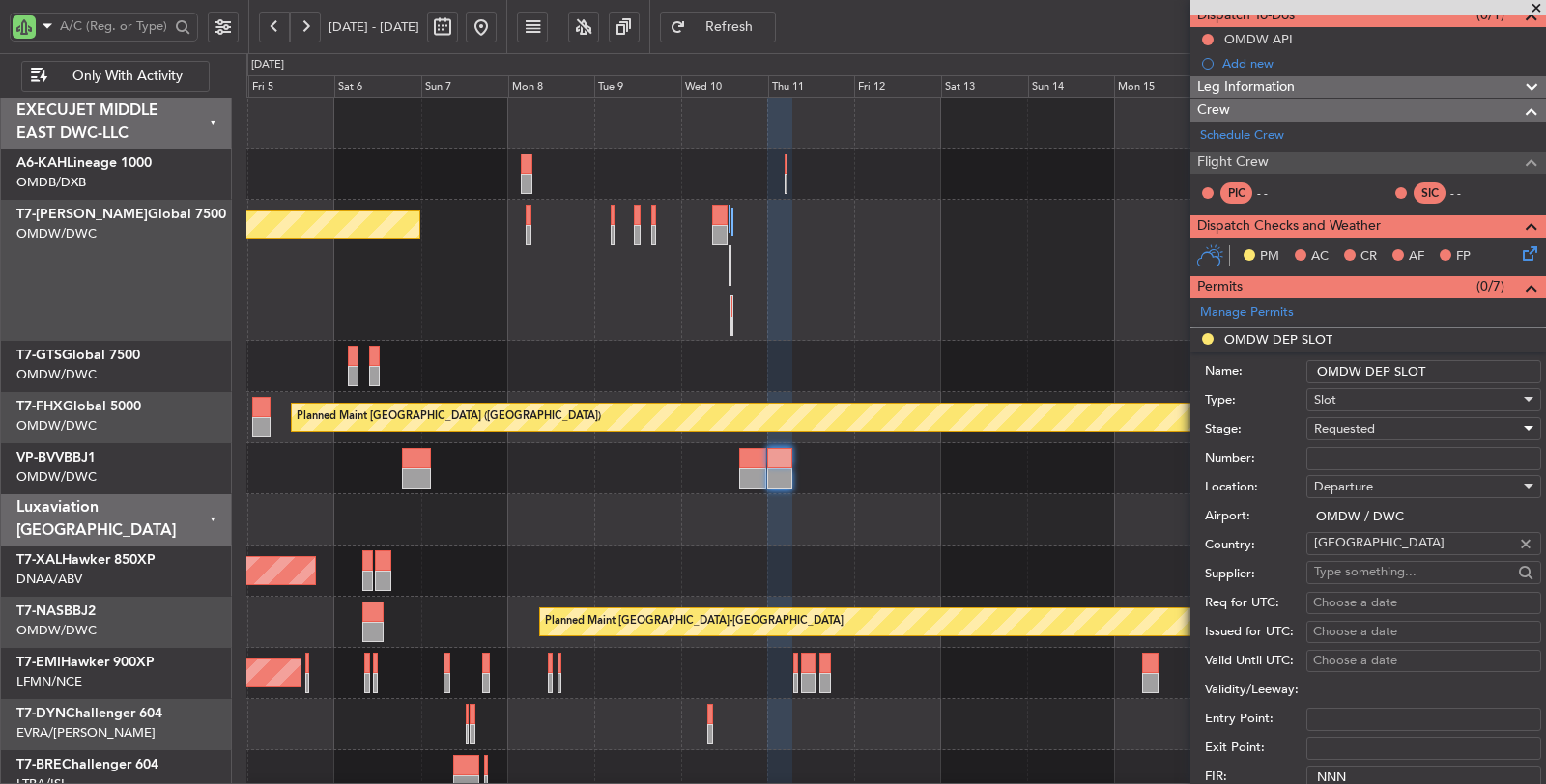
click at [1340, 426] on span "Requested" at bounding box center [1343, 429] width 61 height 17
drag, startPoint x: 1330, startPoint y: 566, endPoint x: 1323, endPoint y: 495, distance: 71.3
click at [1330, 565] on span "Received OK" at bounding box center [1415, 573] width 202 height 29
click at [1330, 444] on div "Number:" at bounding box center [1372, 458] width 336 height 29
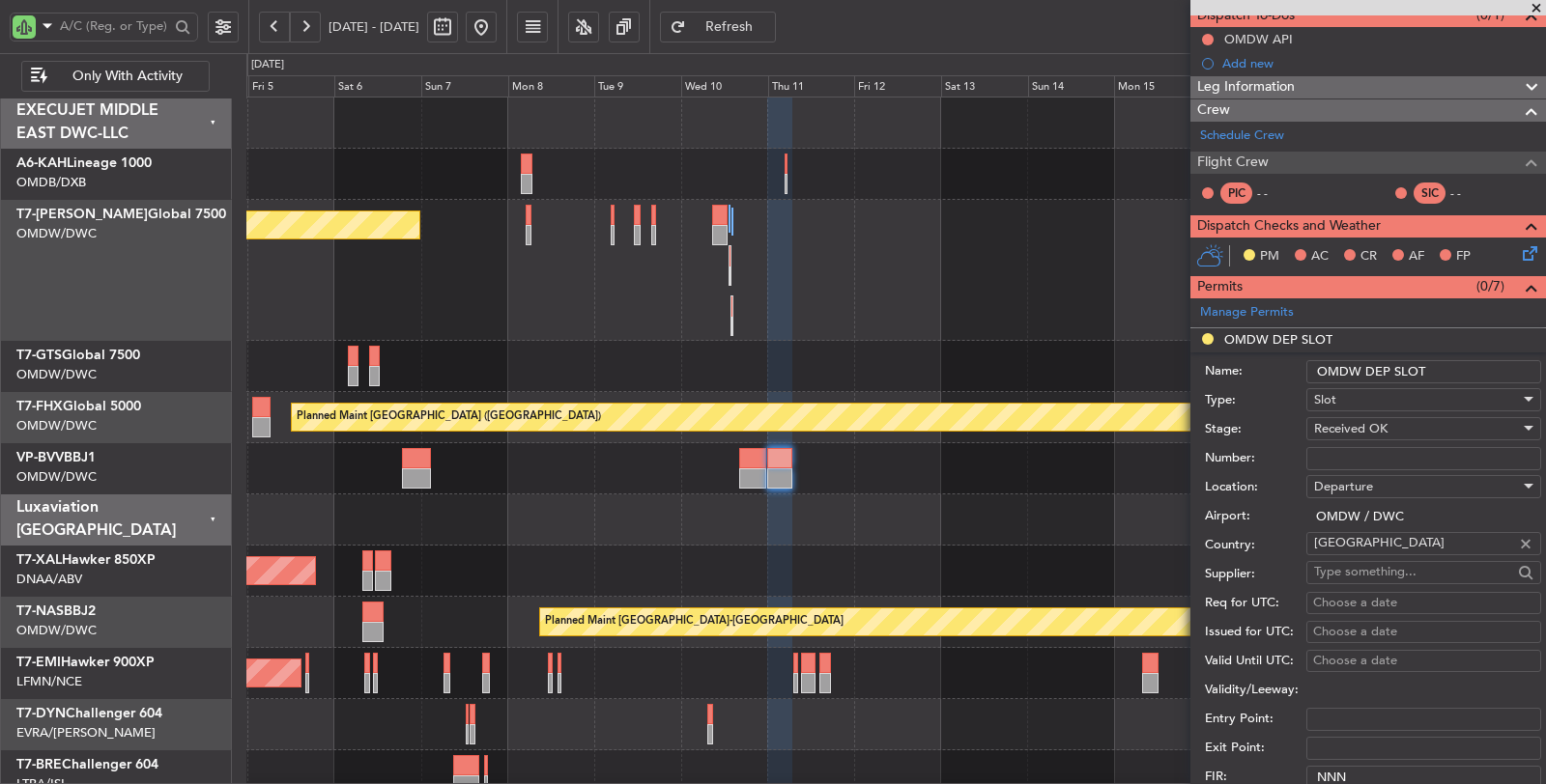
click at [1330, 447] on input "Number:" at bounding box center [1424, 458] width 235 height 23
paste input "KEJO111"
type input "KEJO111"
click at [1336, 597] on div "Choose a date" at bounding box center [1423, 604] width 221 height 19
select select "9"
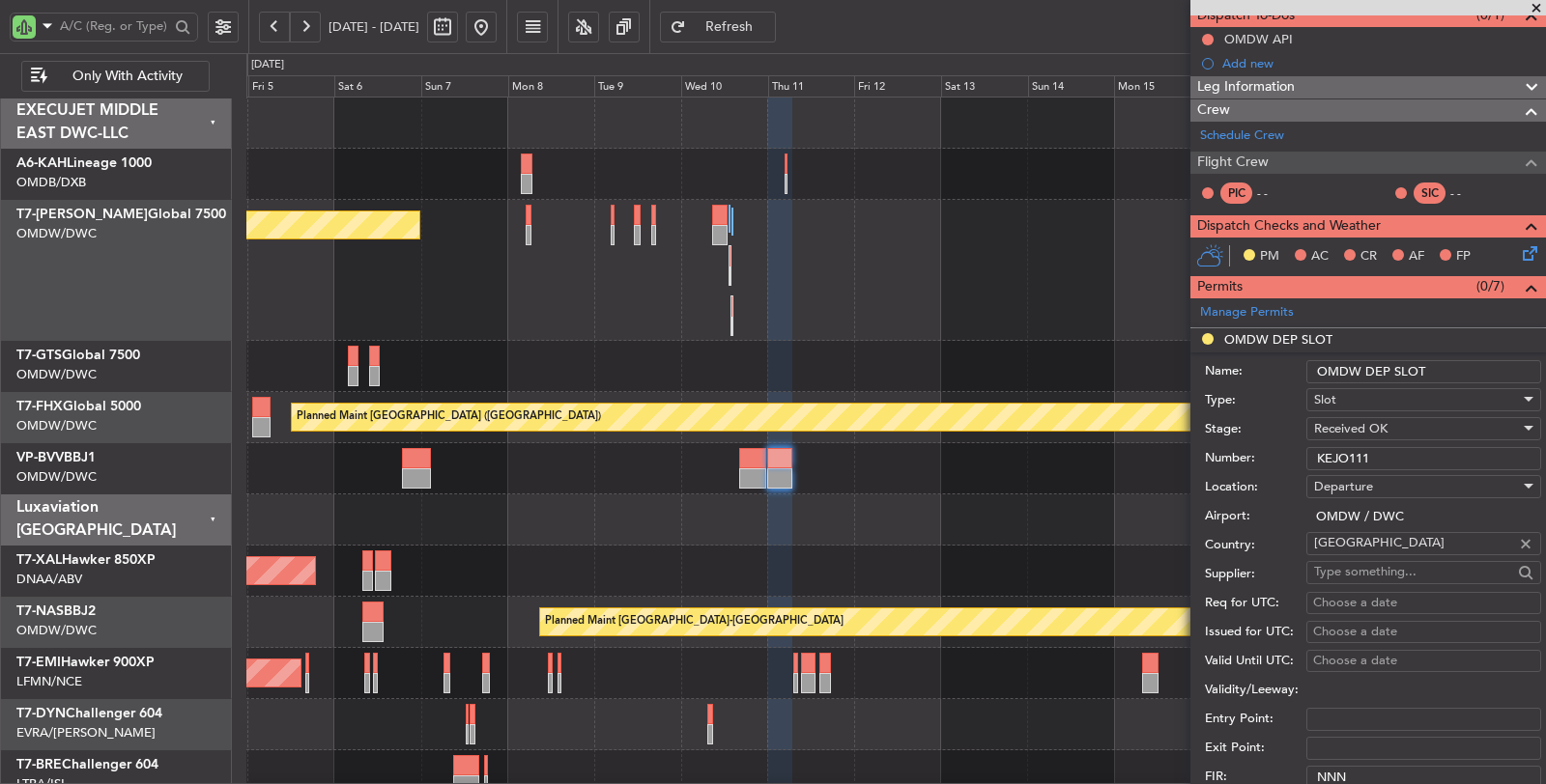
select select "2025"
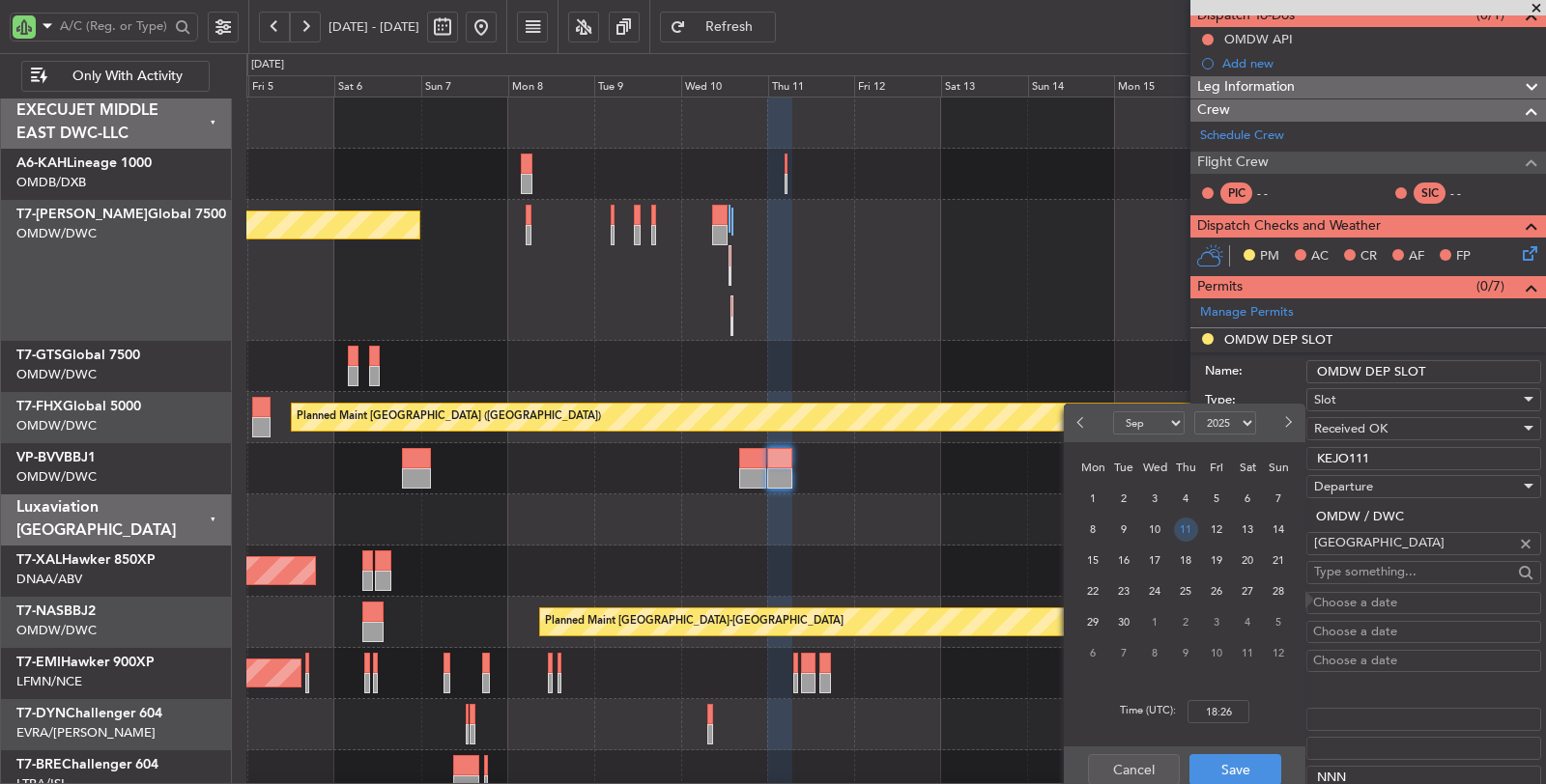
click at [1182, 528] on span "11" at bounding box center [1185, 529] width 24 height 24
click at [1210, 710] on input "00:00" at bounding box center [1218, 712] width 62 height 23
type input "00:15"
click at [1233, 759] on button "Save" at bounding box center [1235, 769] width 92 height 31
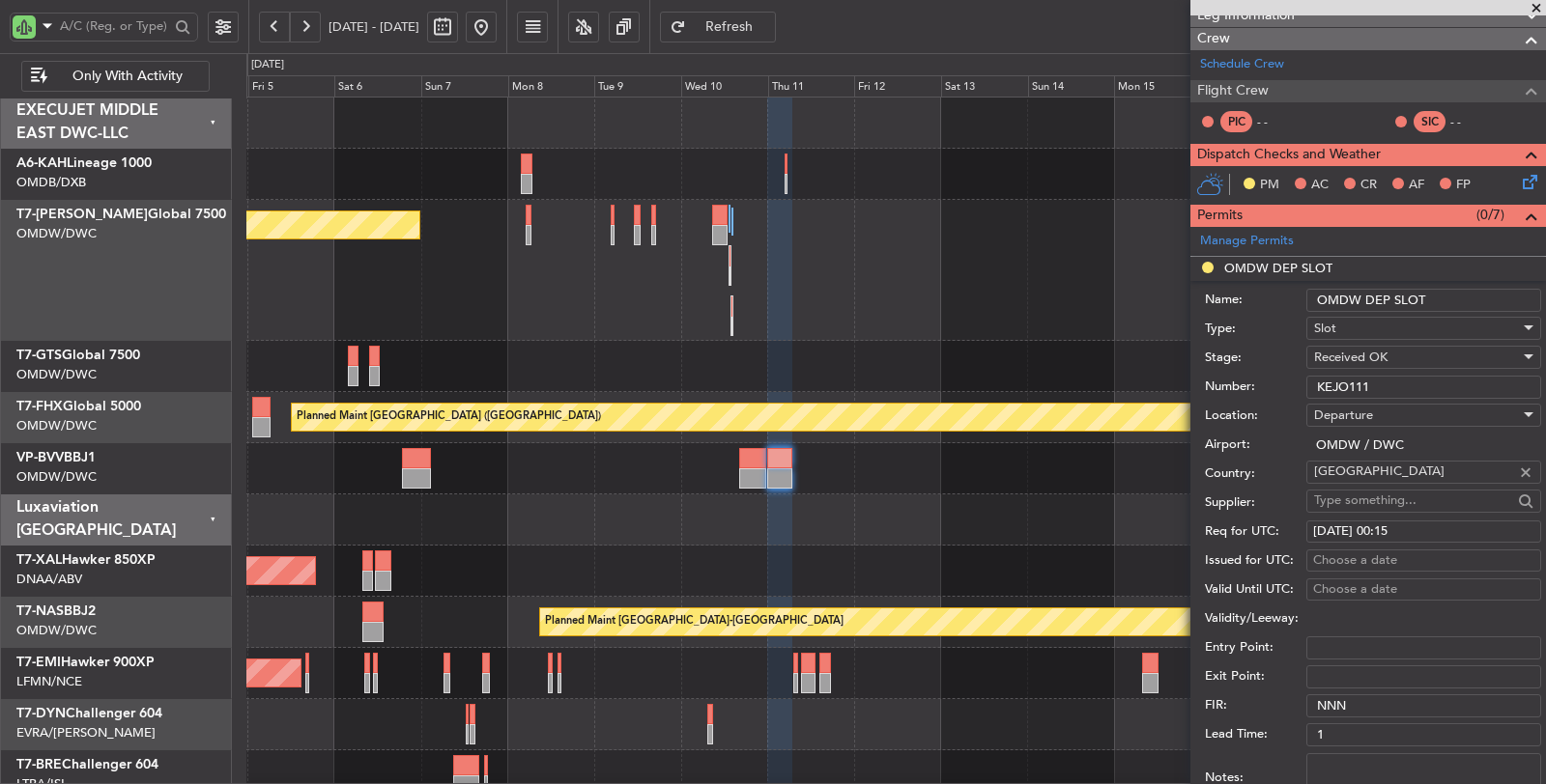
scroll to position [507, 0]
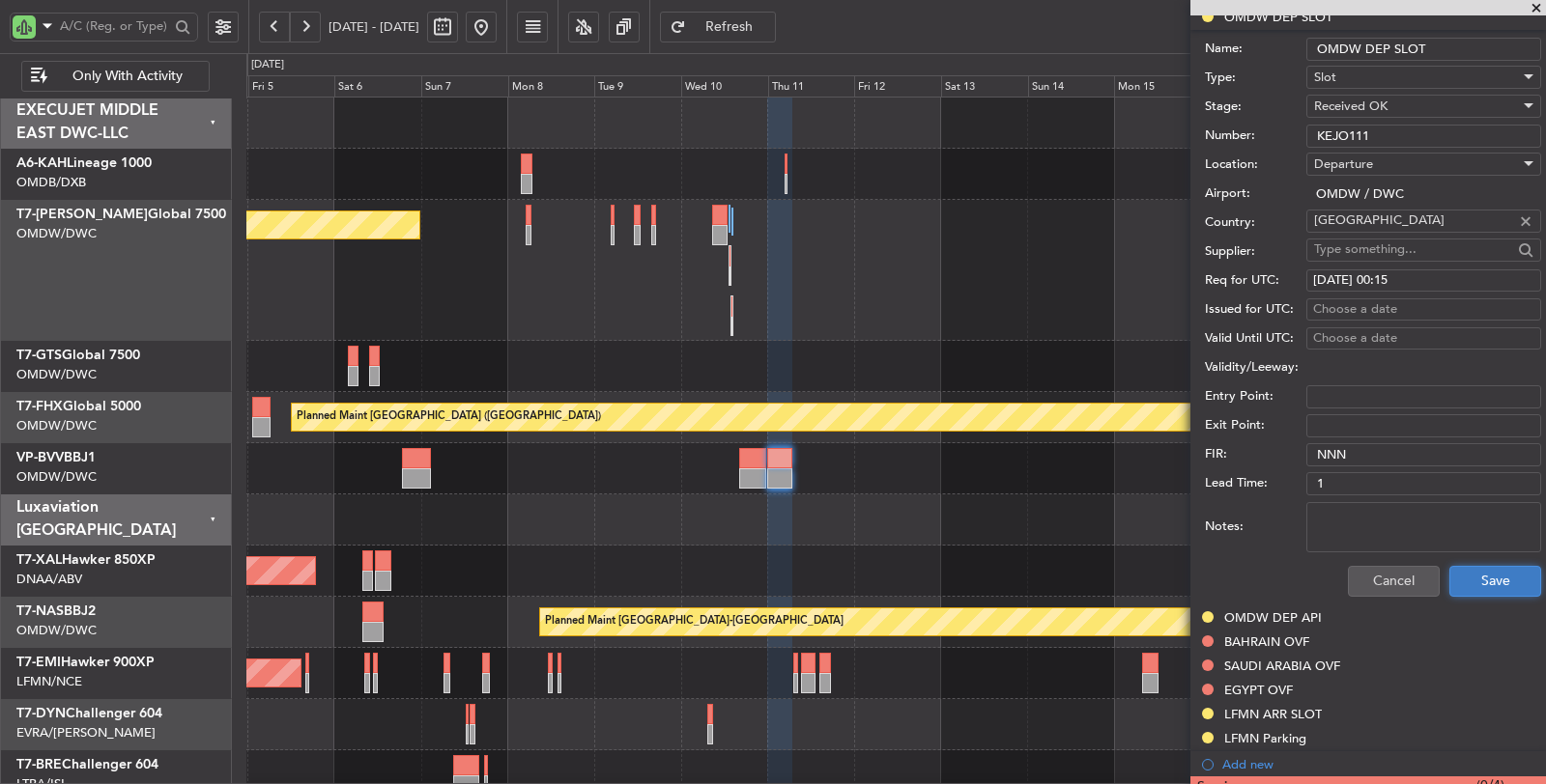
click at [1468, 584] on button "Save" at bounding box center [1495, 581] width 92 height 31
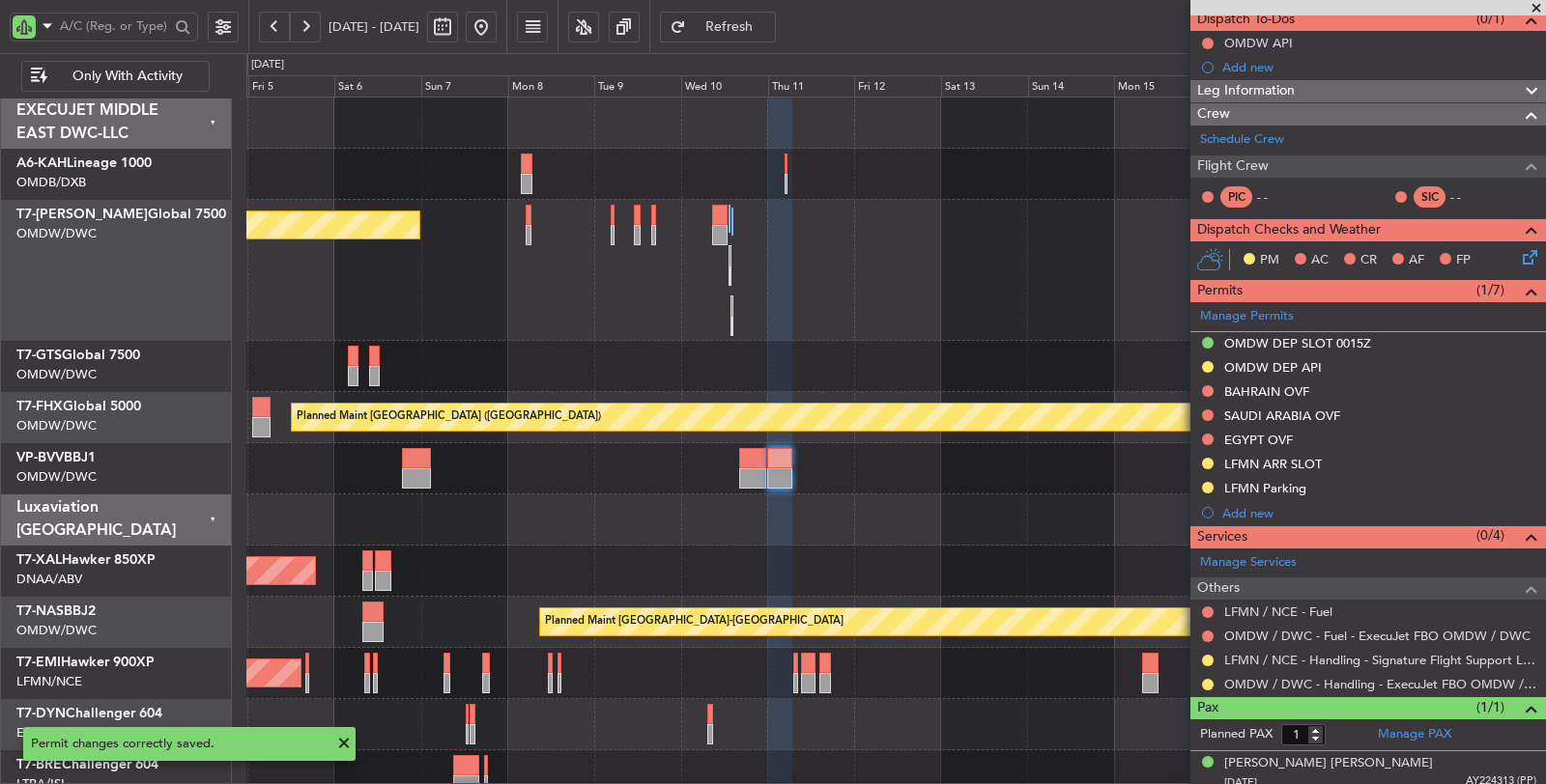
scroll to position [184, 0]
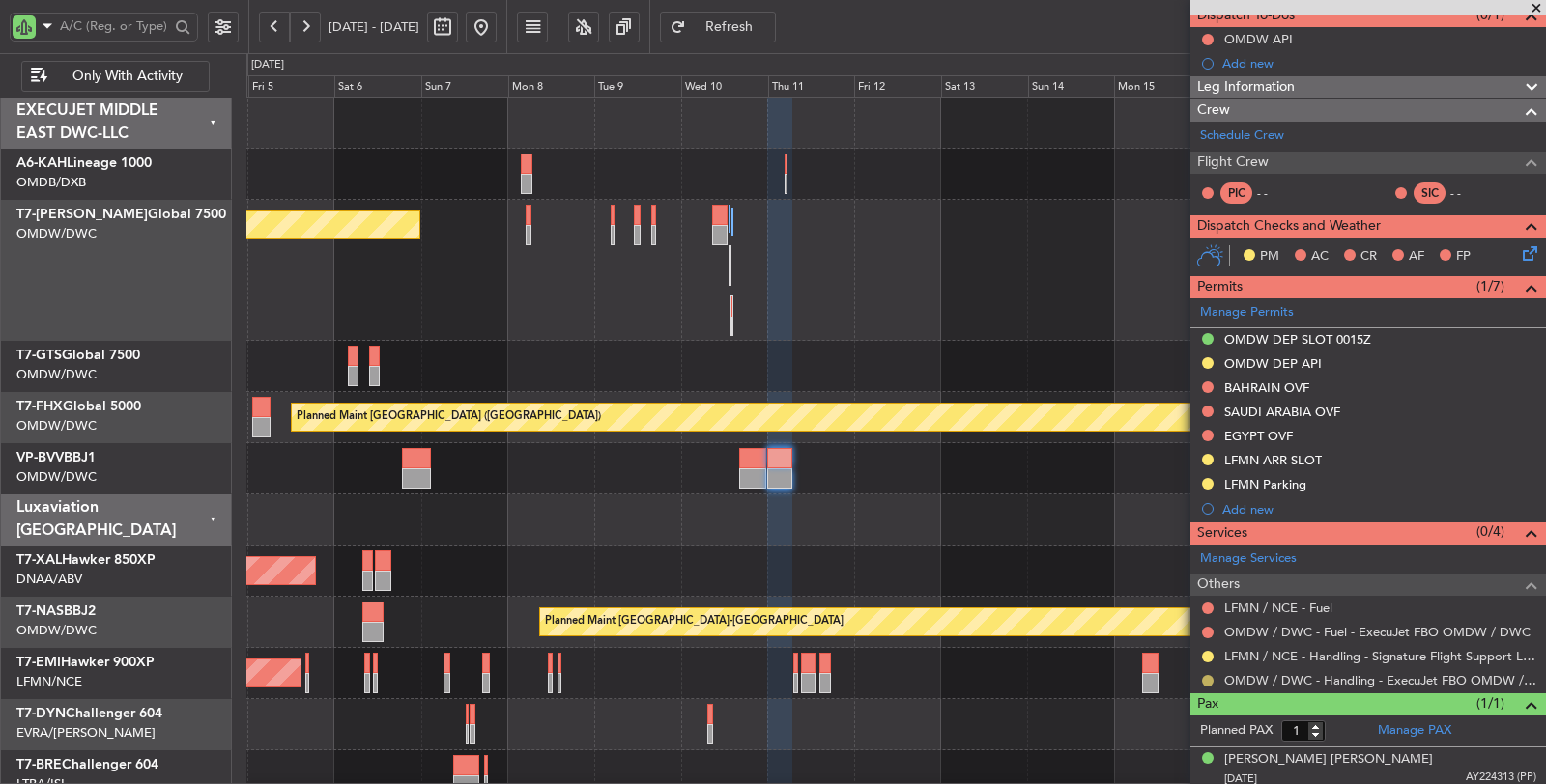
click at [1205, 675] on button at bounding box center [1208, 681] width 12 height 12
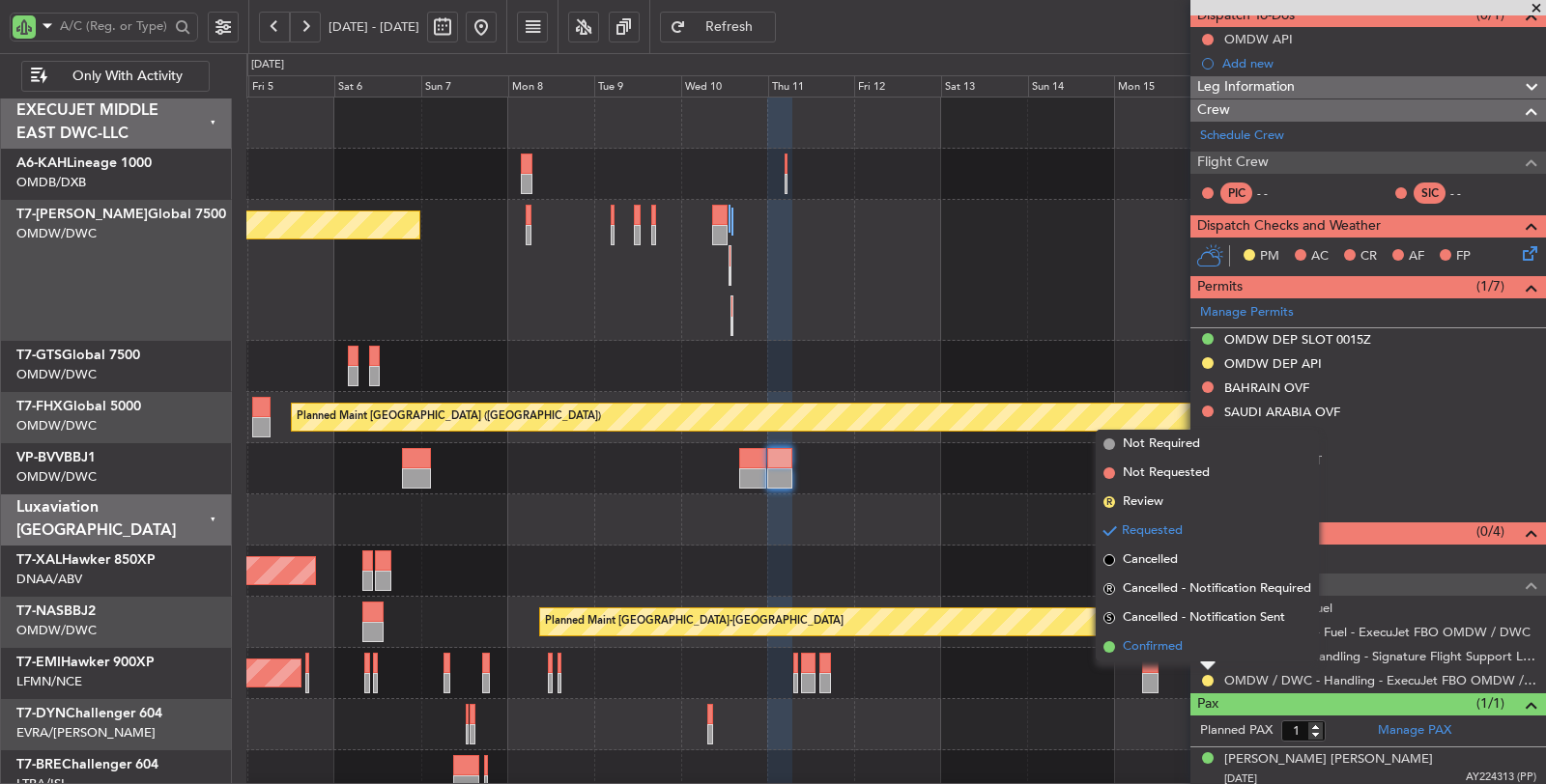
click at [1171, 651] on span "Confirmed" at bounding box center [1152, 647] width 60 height 19
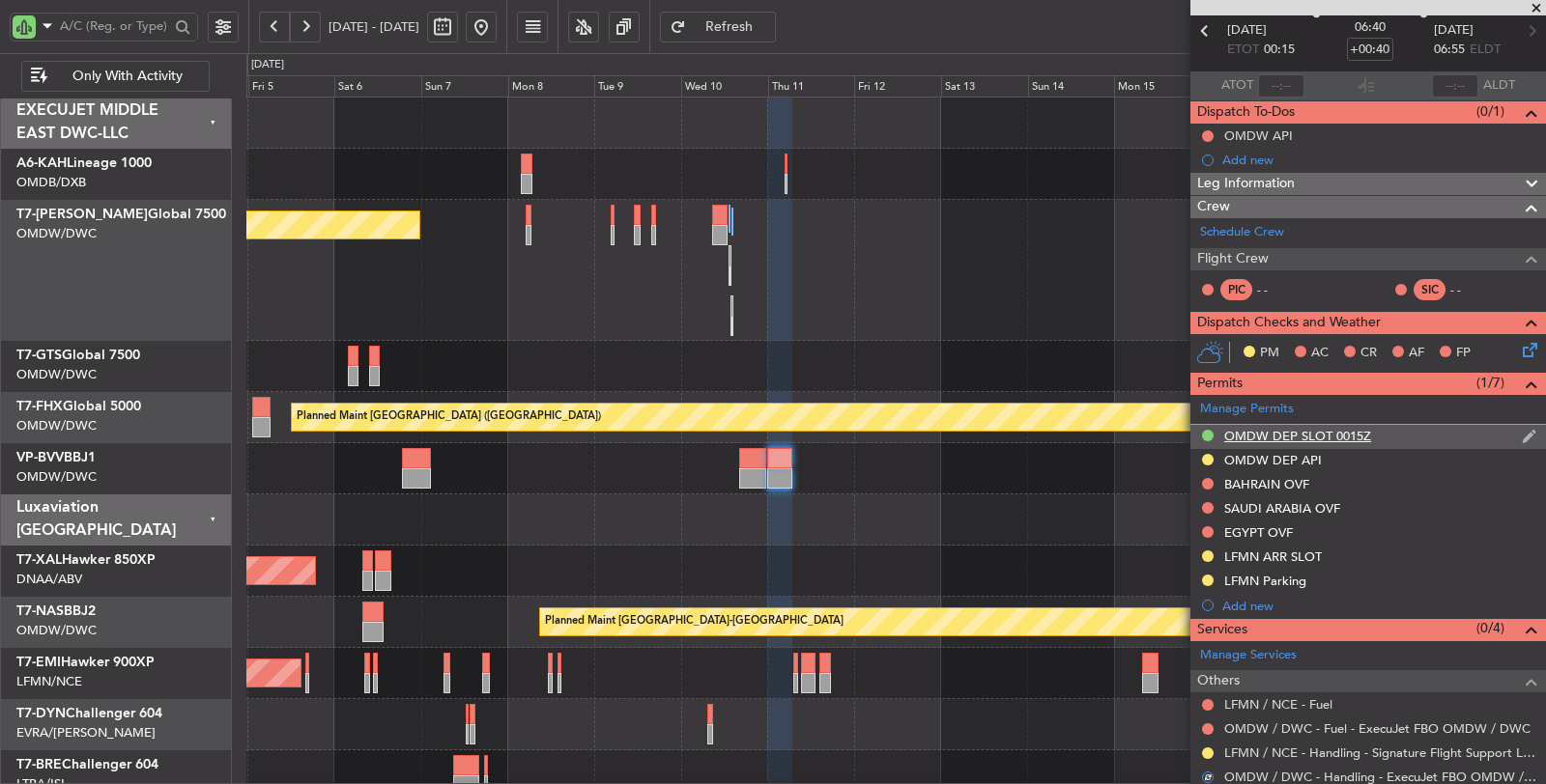
scroll to position [0, 0]
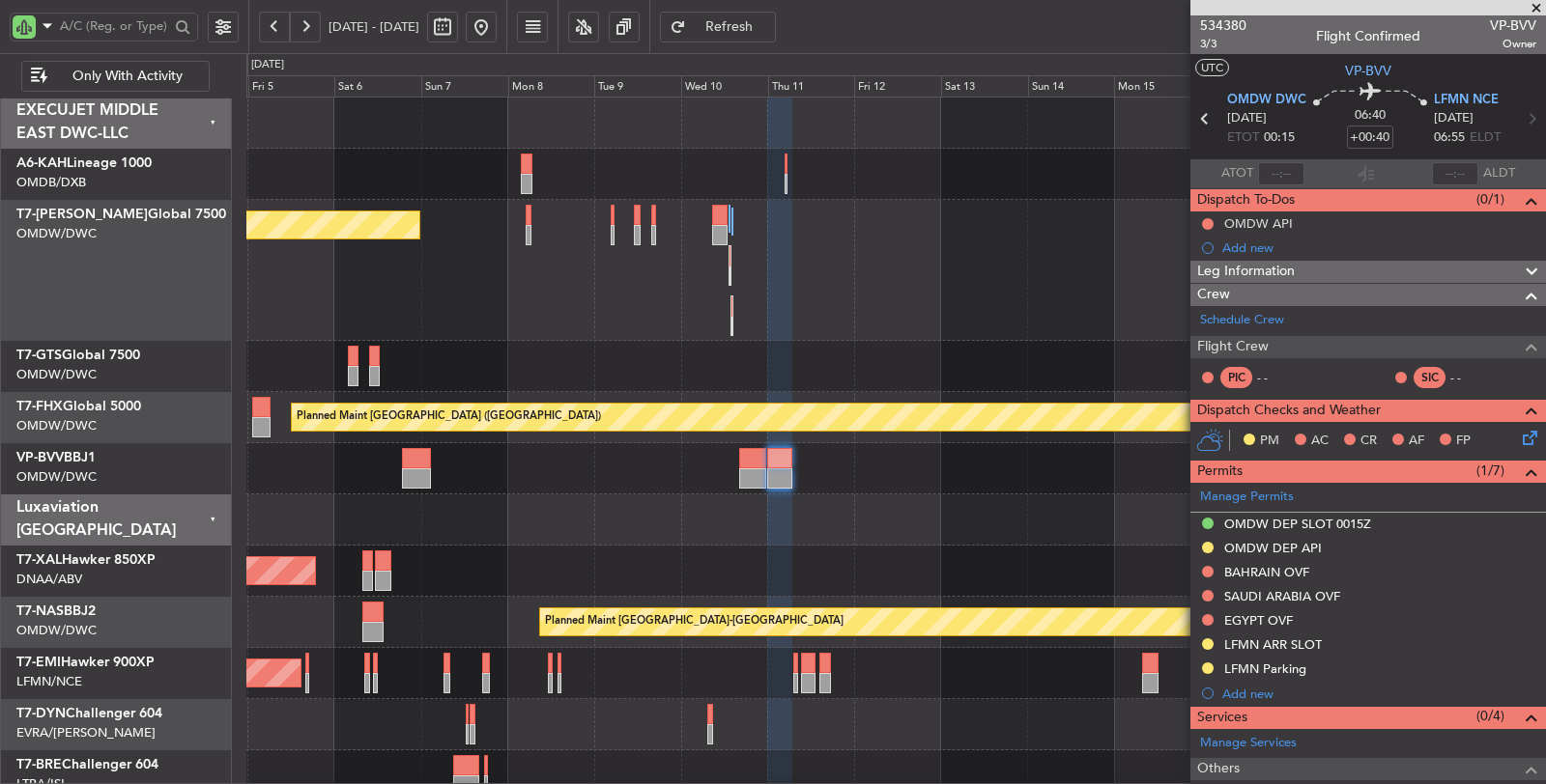
click at [1202, 114] on icon at bounding box center [1205, 119] width 25 height 25
type input "-00:10"
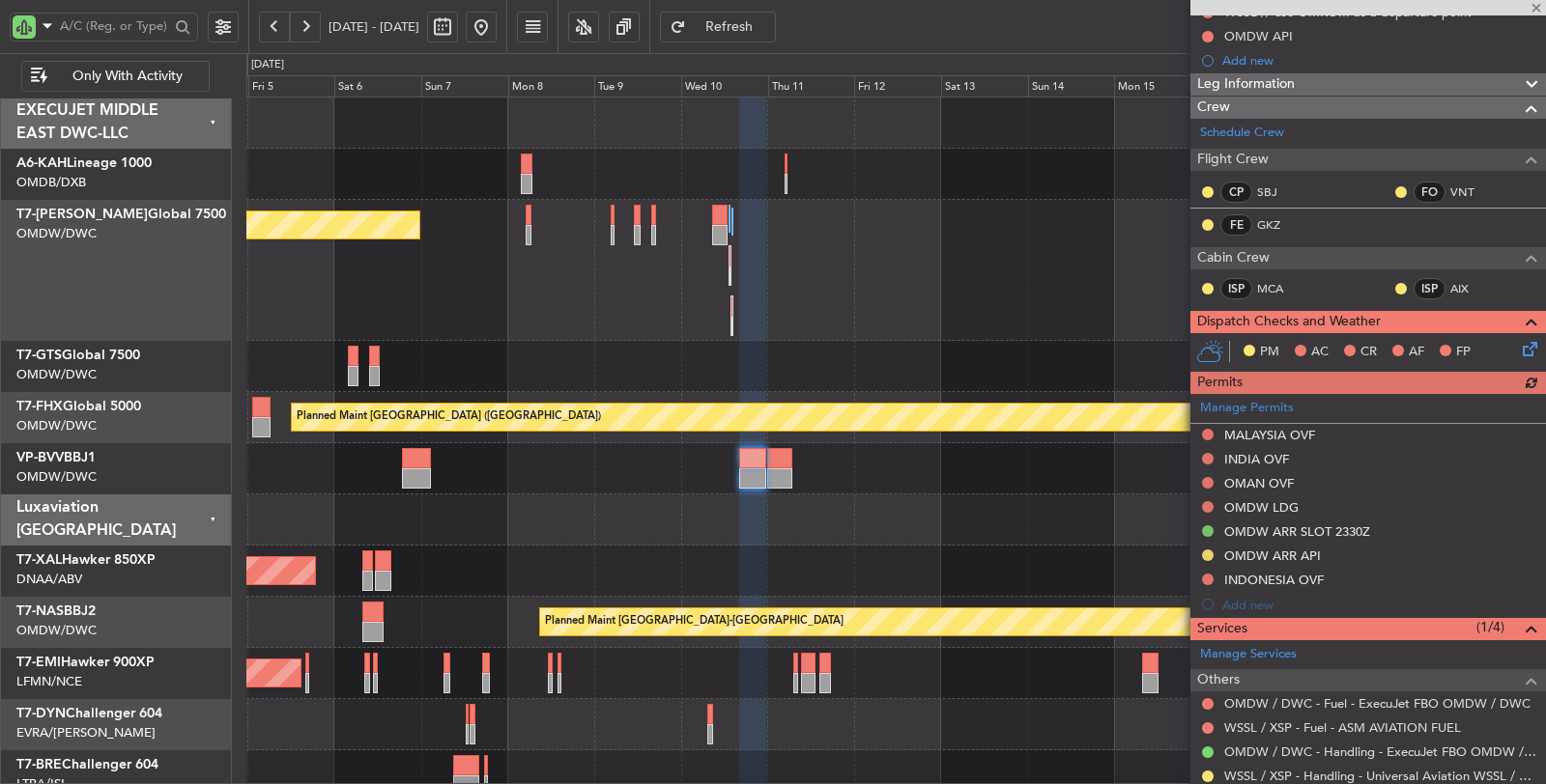
scroll to position [306, 0]
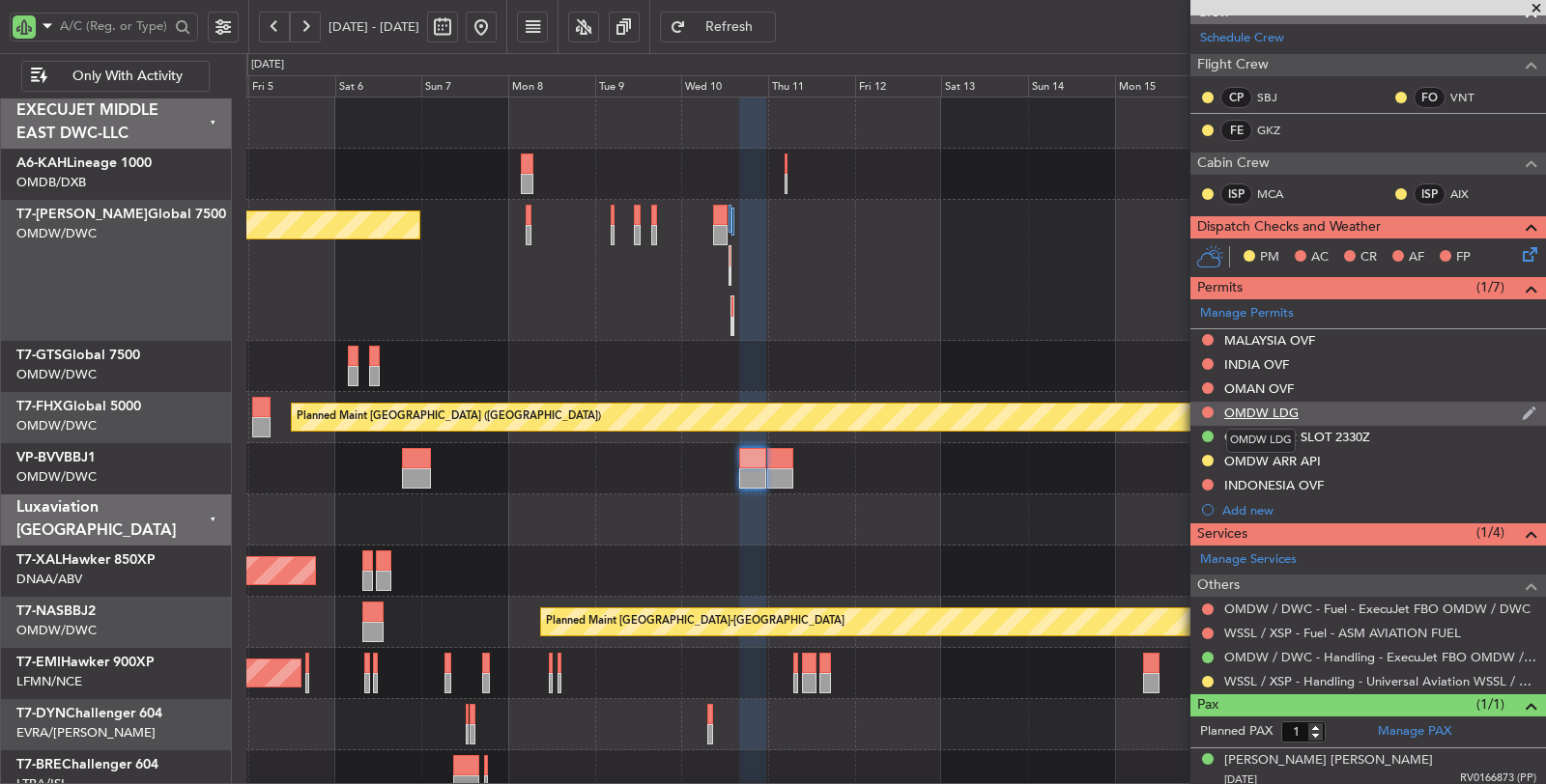
click at [1266, 405] on div "OMDW LDG" at bounding box center [1261, 413] width 75 height 16
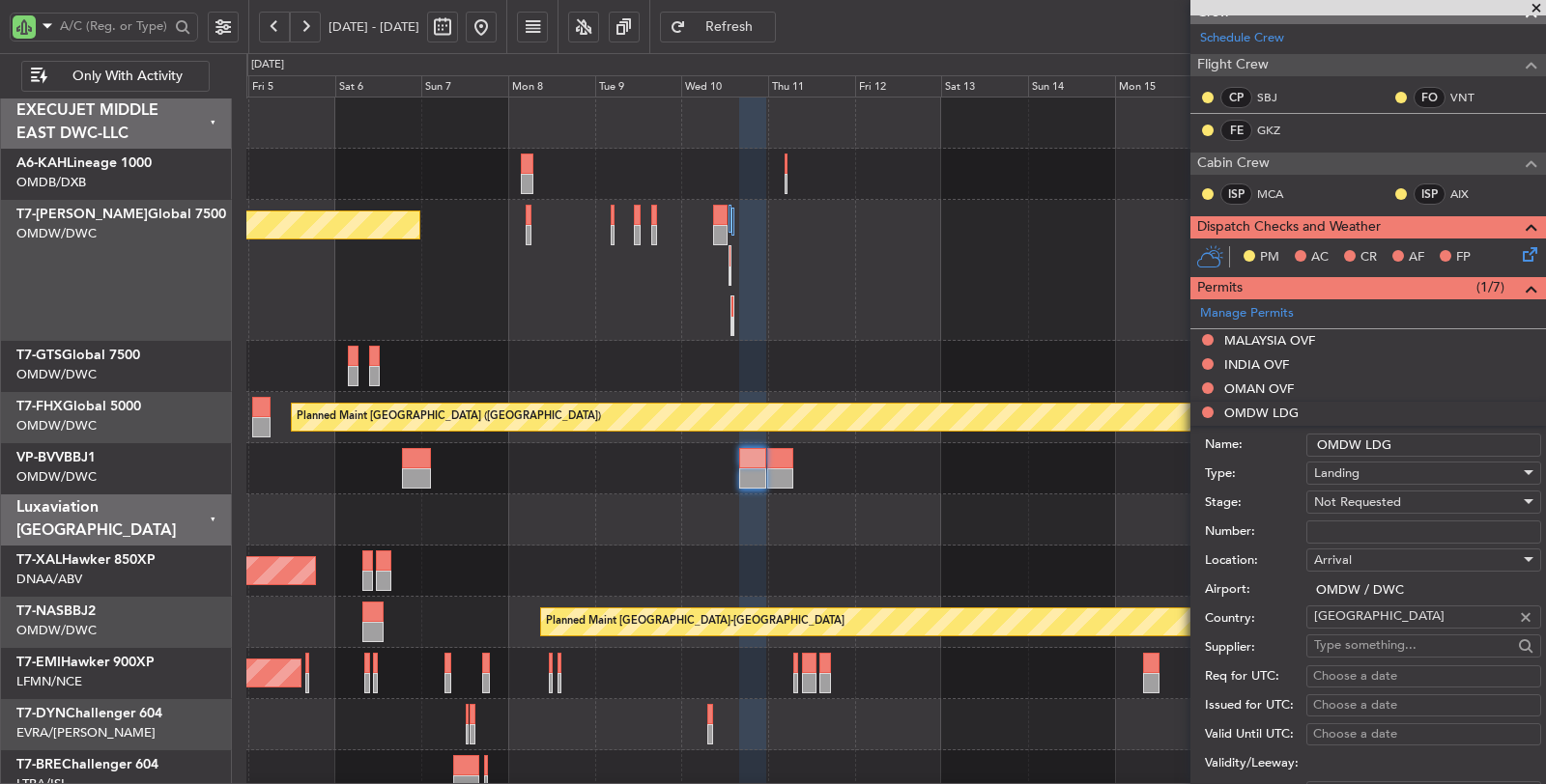
click at [1347, 493] on span "Not Requested" at bounding box center [1357, 502] width 87 height 17
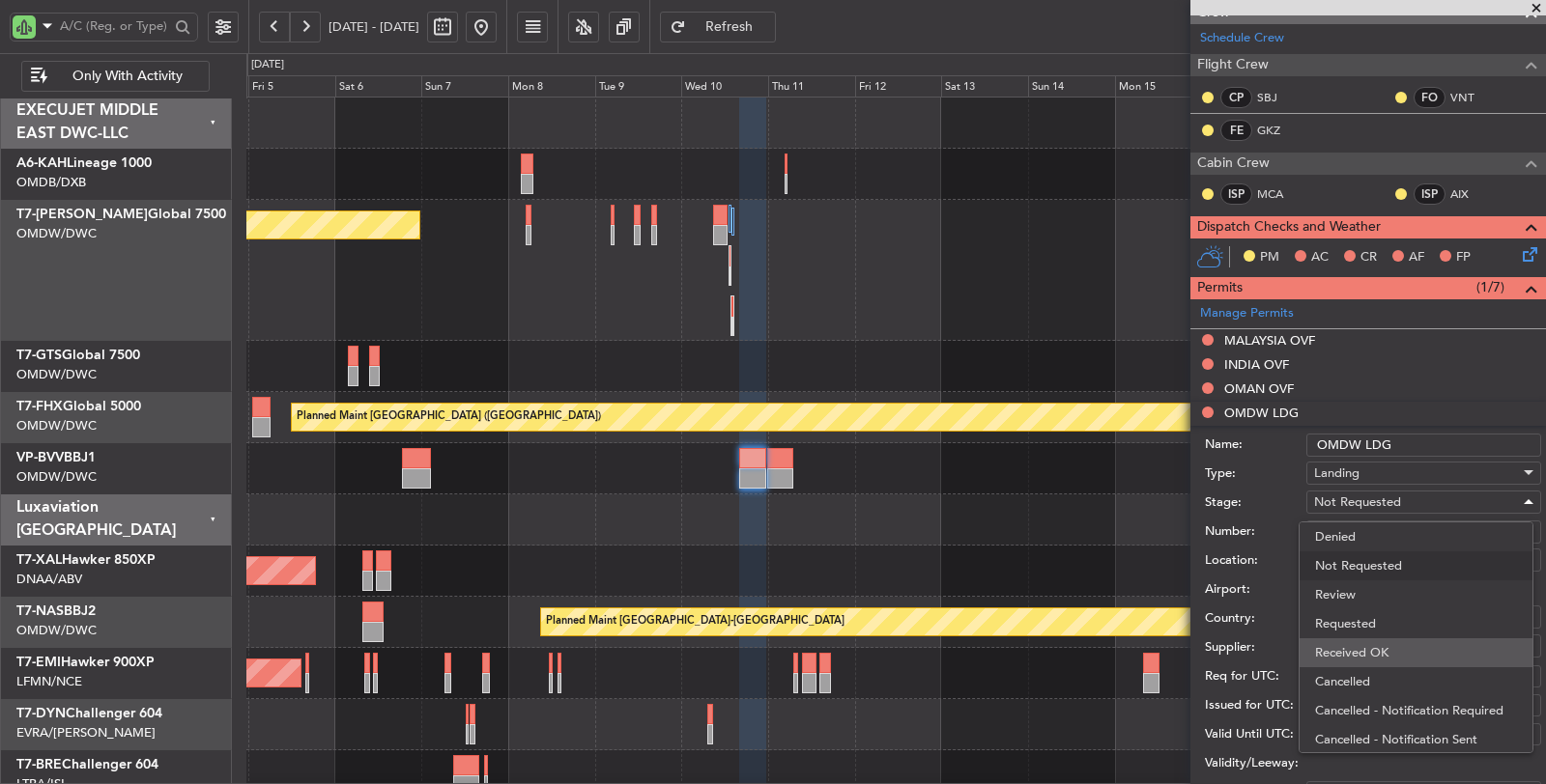
click at [1352, 644] on span "Received OK" at bounding box center [1415, 653] width 202 height 29
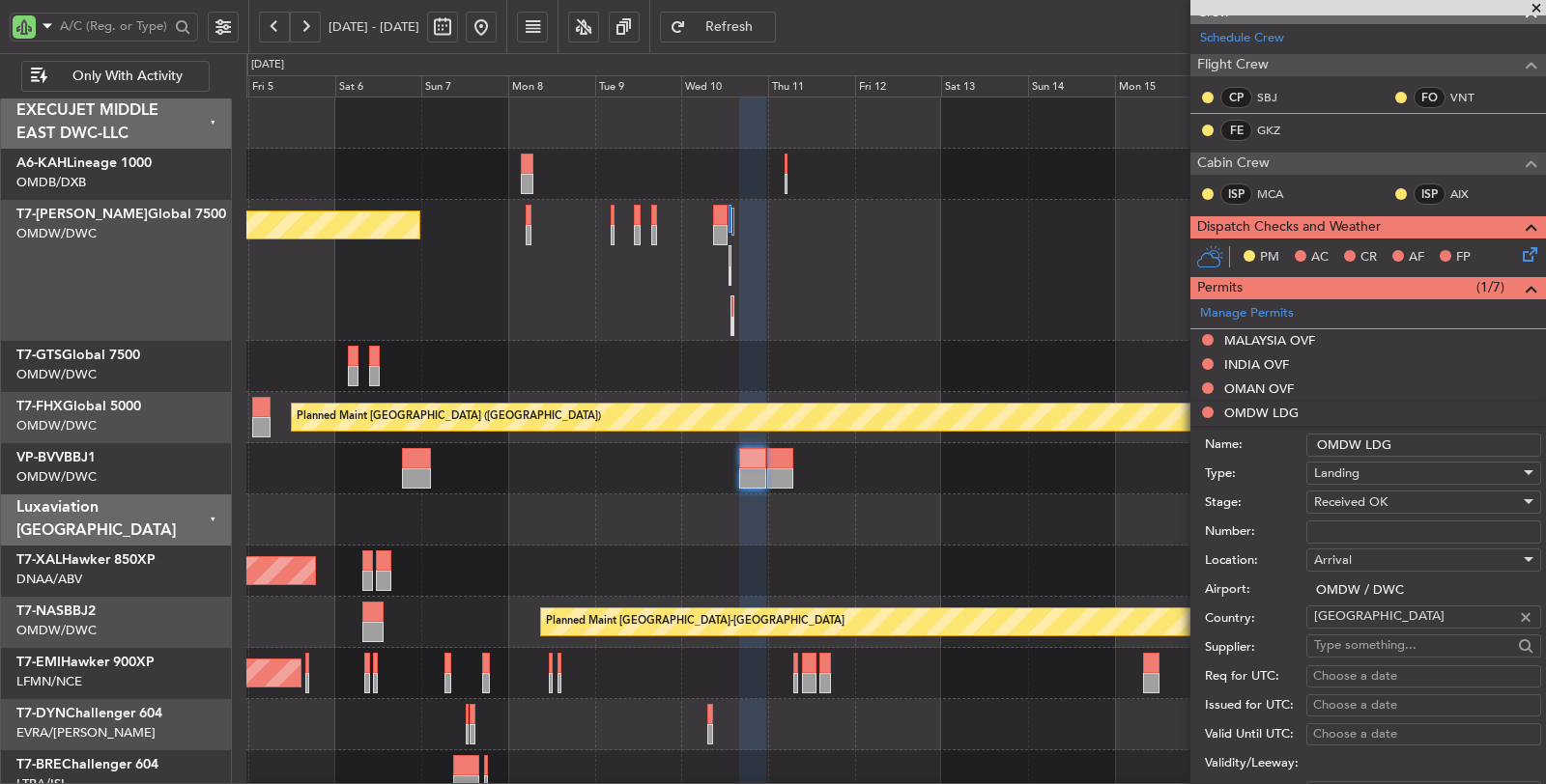
click at [1373, 521] on input "Number:" at bounding box center [1424, 532] width 235 height 23
paste input "LP/2025/11991"
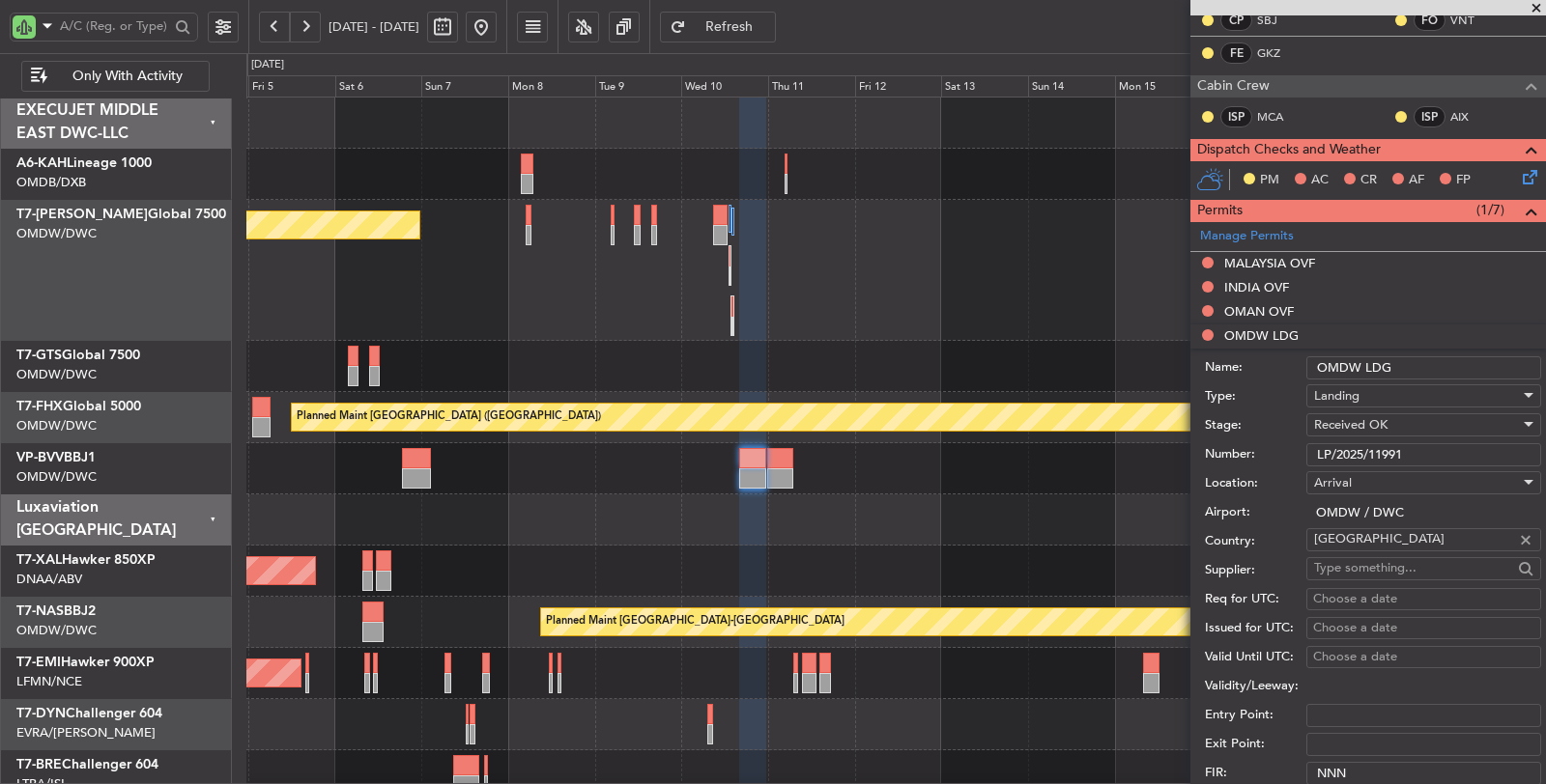
scroll to position [629, 0]
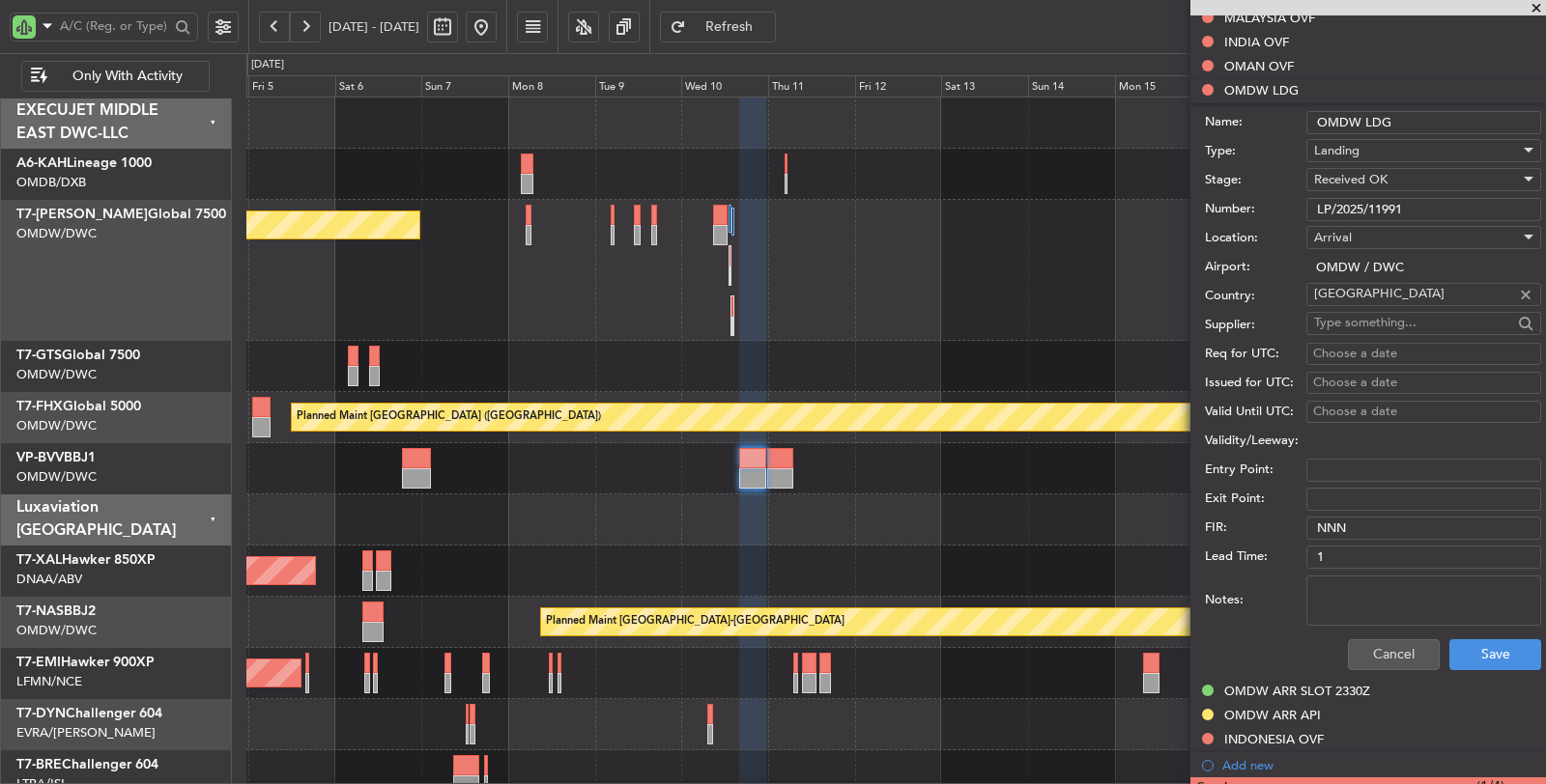
type input "LP/2025/11991"
click at [1425, 605] on textarea "Notes:" at bounding box center [1424, 601] width 235 height 50
type textarea "FBO"
click at [1462, 648] on button "Save" at bounding box center [1495, 655] width 92 height 31
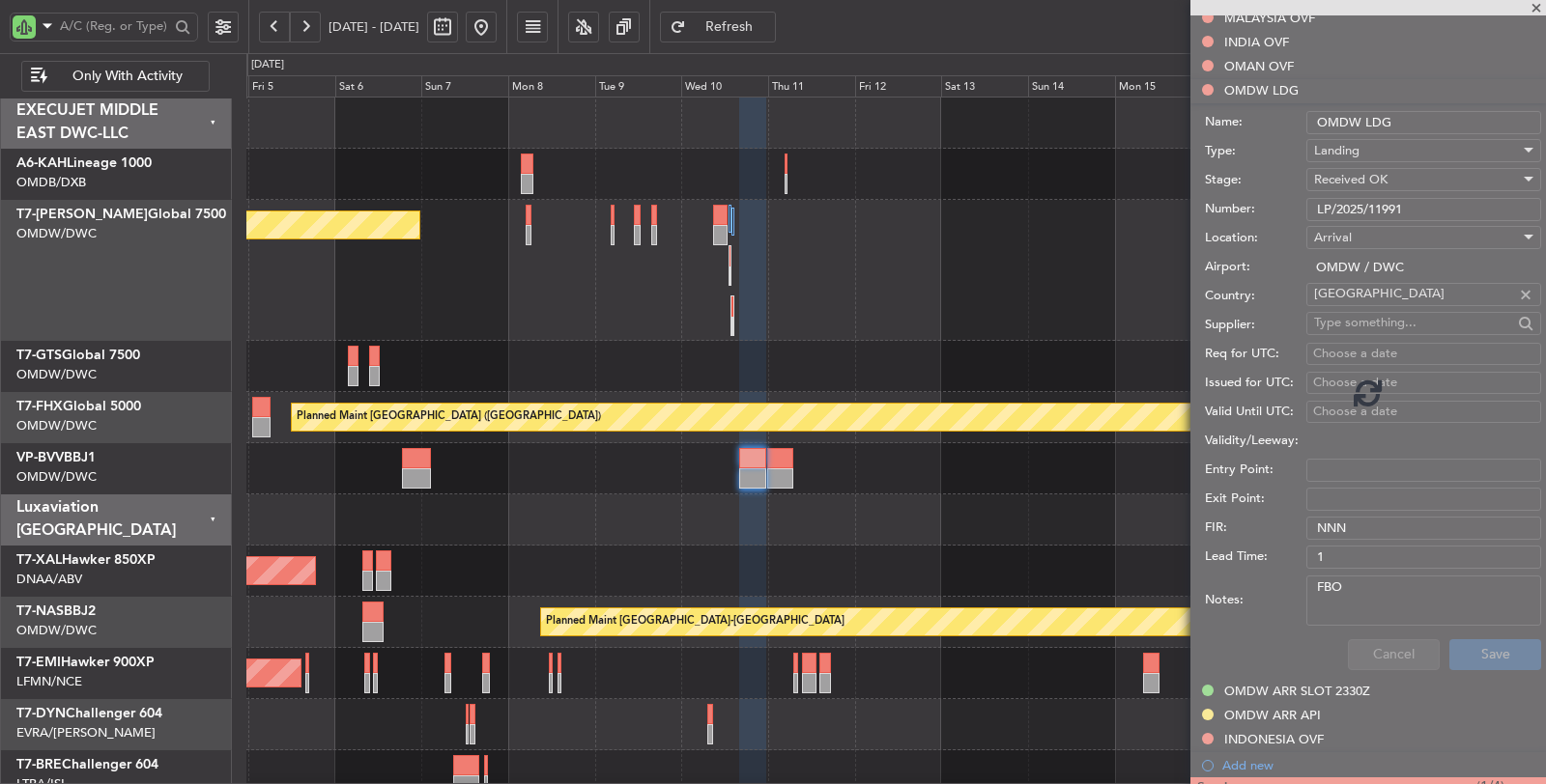
scroll to position [307, 0]
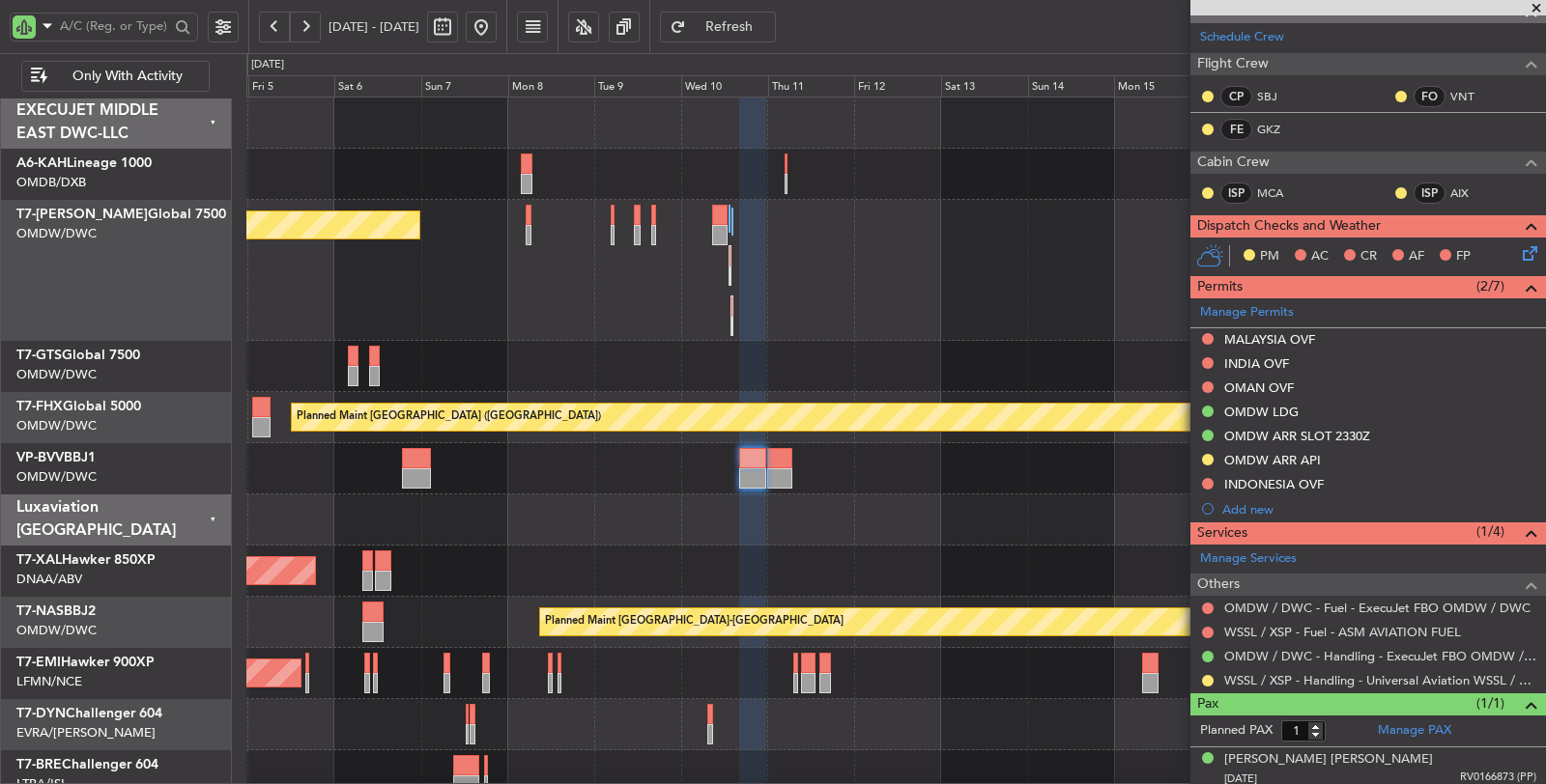
click at [634, 548] on div "Planned Maint Chester" at bounding box center [896, 571] width 1299 height 51
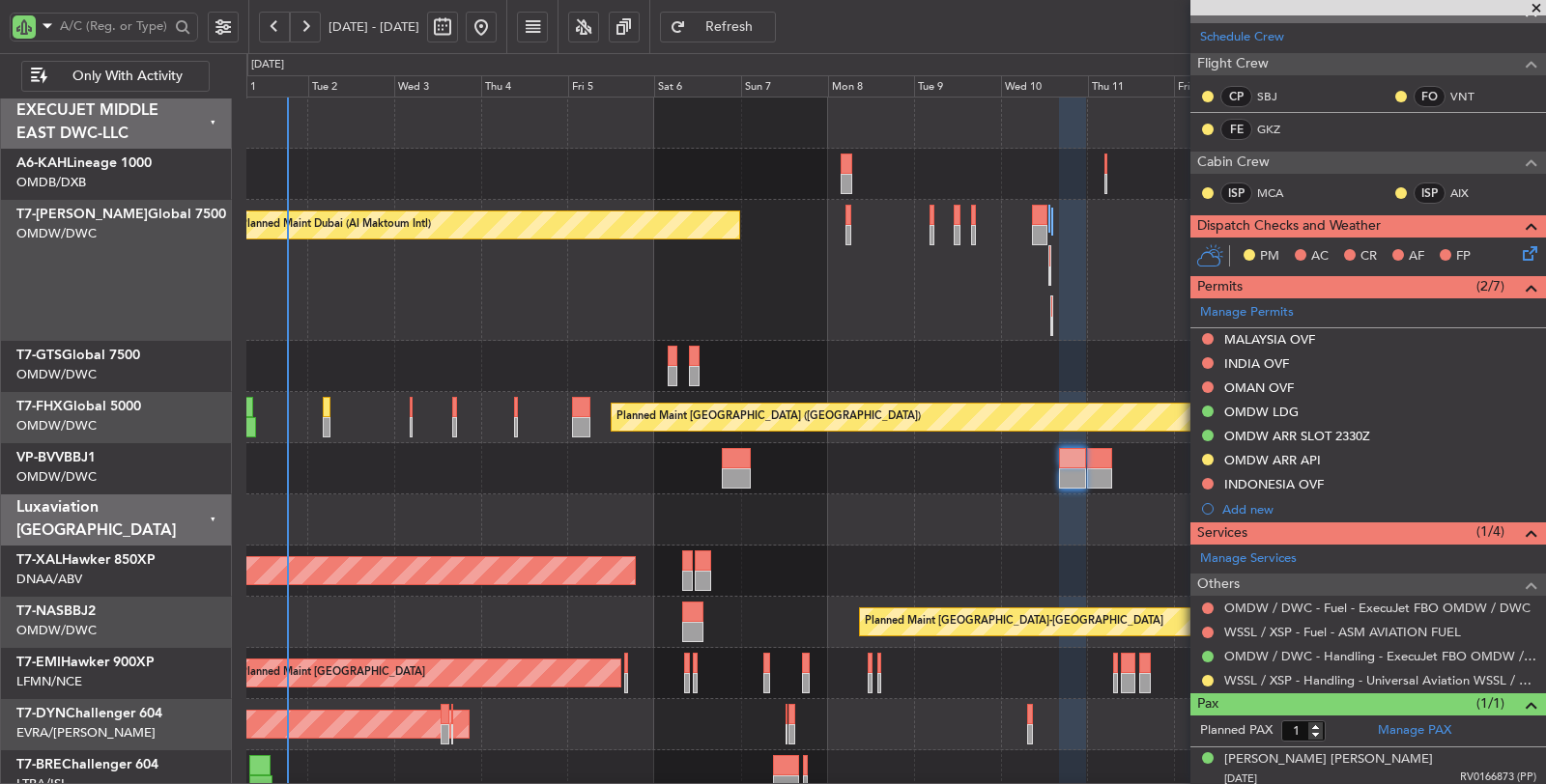
click at [1036, 595] on div "No Crew Planned Maint Dubai (Al Maktoum Intl) AOG Maint Dubai (Al Maktoum Intl)…" at bounding box center [896, 604] width 1299 height 1012
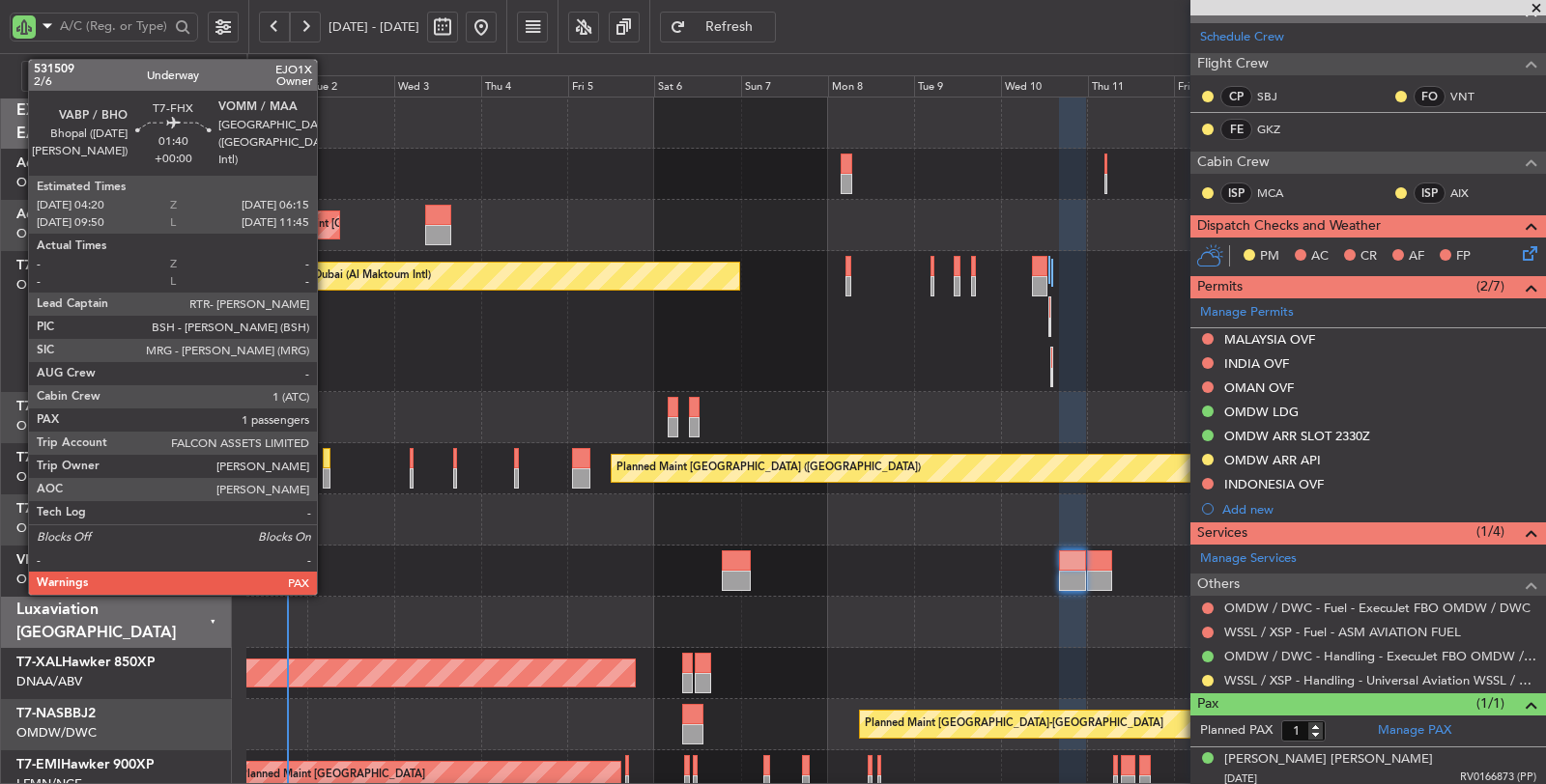
click at [327, 473] on div at bounding box center [327, 478] width 8 height 20
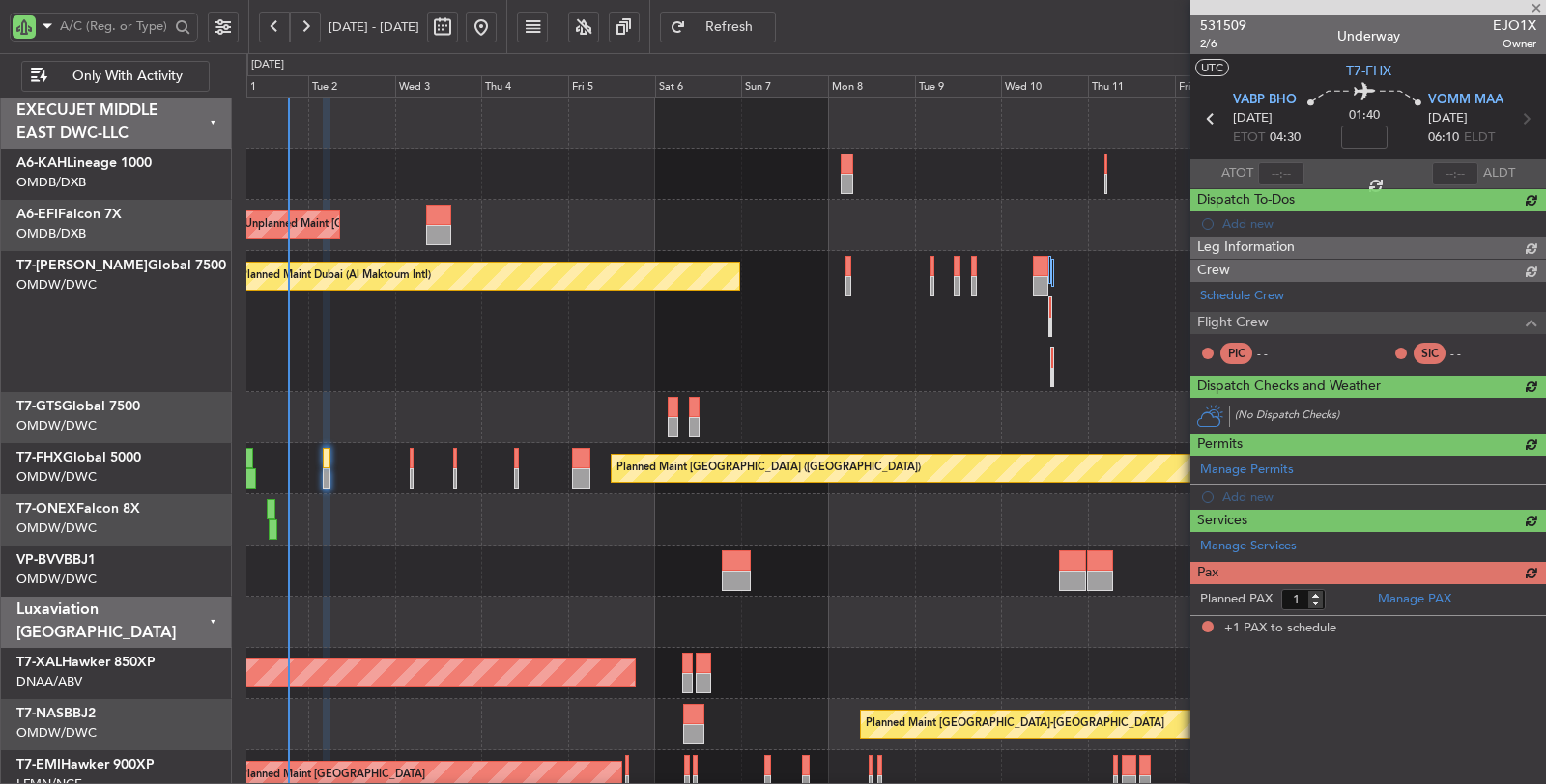
scroll to position [0, 0]
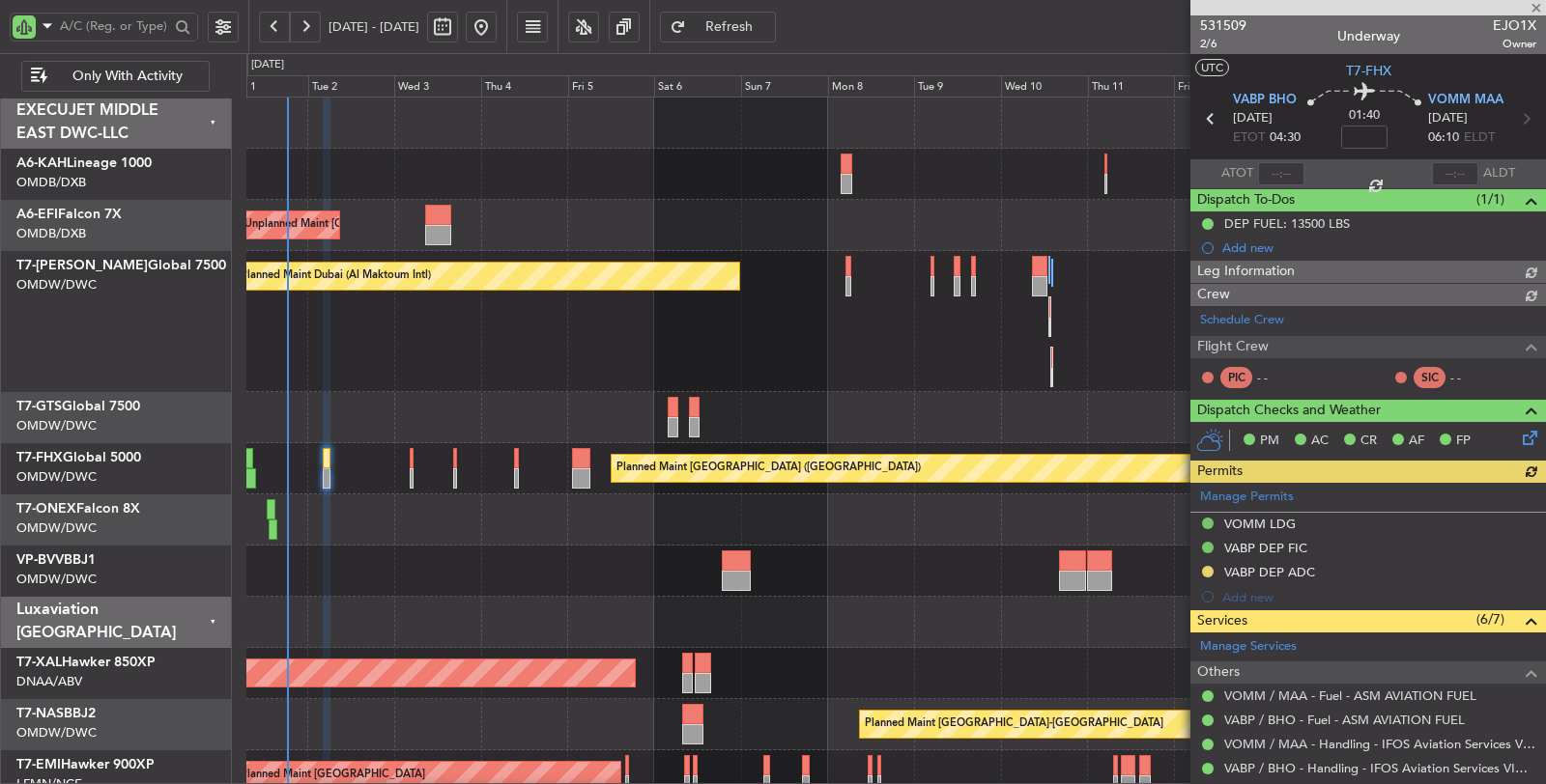
type input "Syed Shakeel (SYS)"
type input "7048"
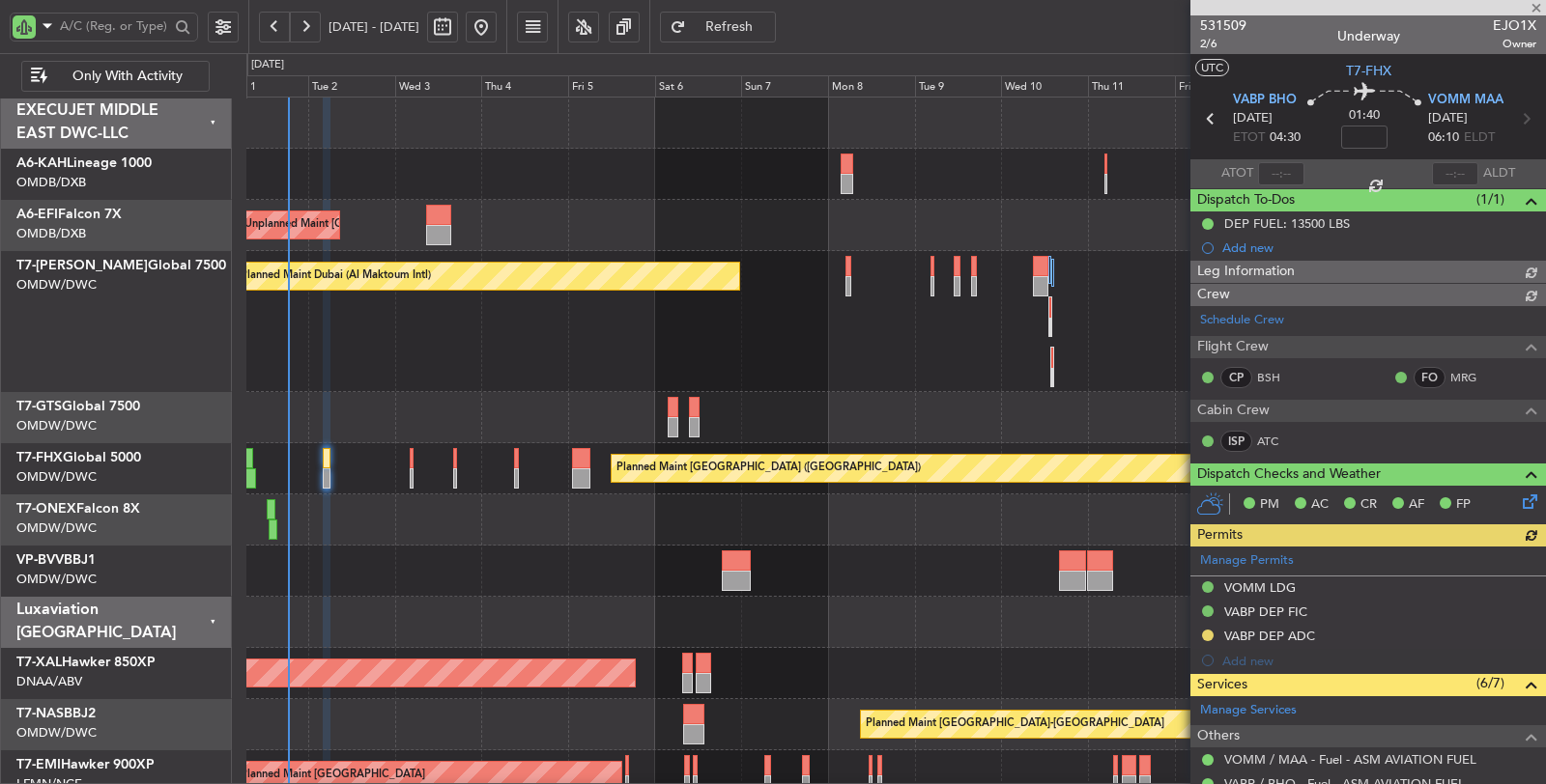
type input "Syed Shakeel (SYS)"
type input "7048"
click at [639, 547] on div "Planned Maint Dubai (Al Maktoum Intl)" at bounding box center [896, 571] width 1300 height 51
click at [413, 571] on div "Planned Maint Dubai (Al Maktoum Intl)" at bounding box center [896, 571] width 1300 height 51
click at [393, 305] on div "Planned Maint Dubai (Al Maktoum Intl) AOG Maint Dubai (Al Maktoum Intl)" at bounding box center [896, 322] width 1300 height 141
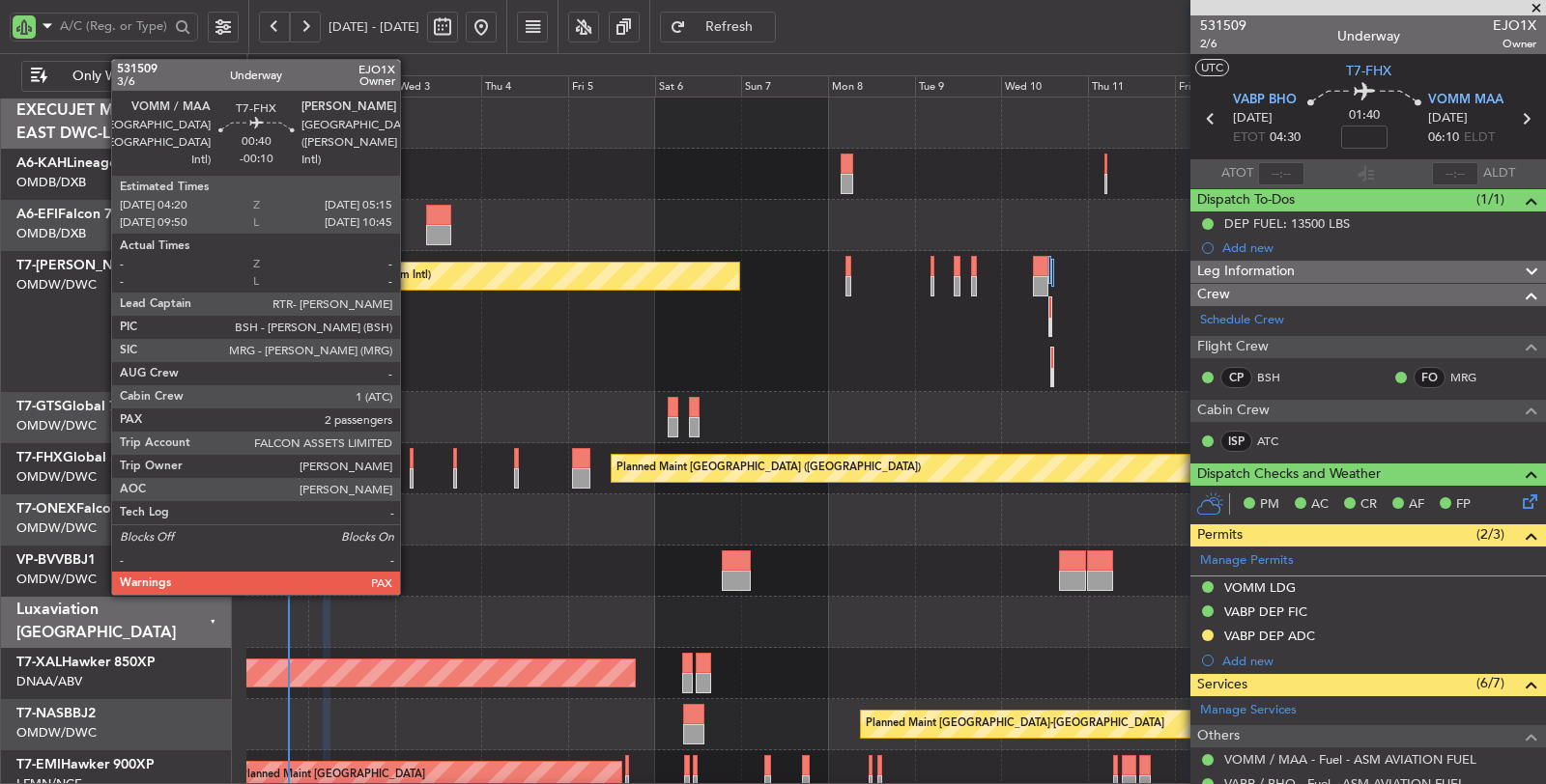
click at [410, 470] on div at bounding box center [412, 478] width 4 height 20
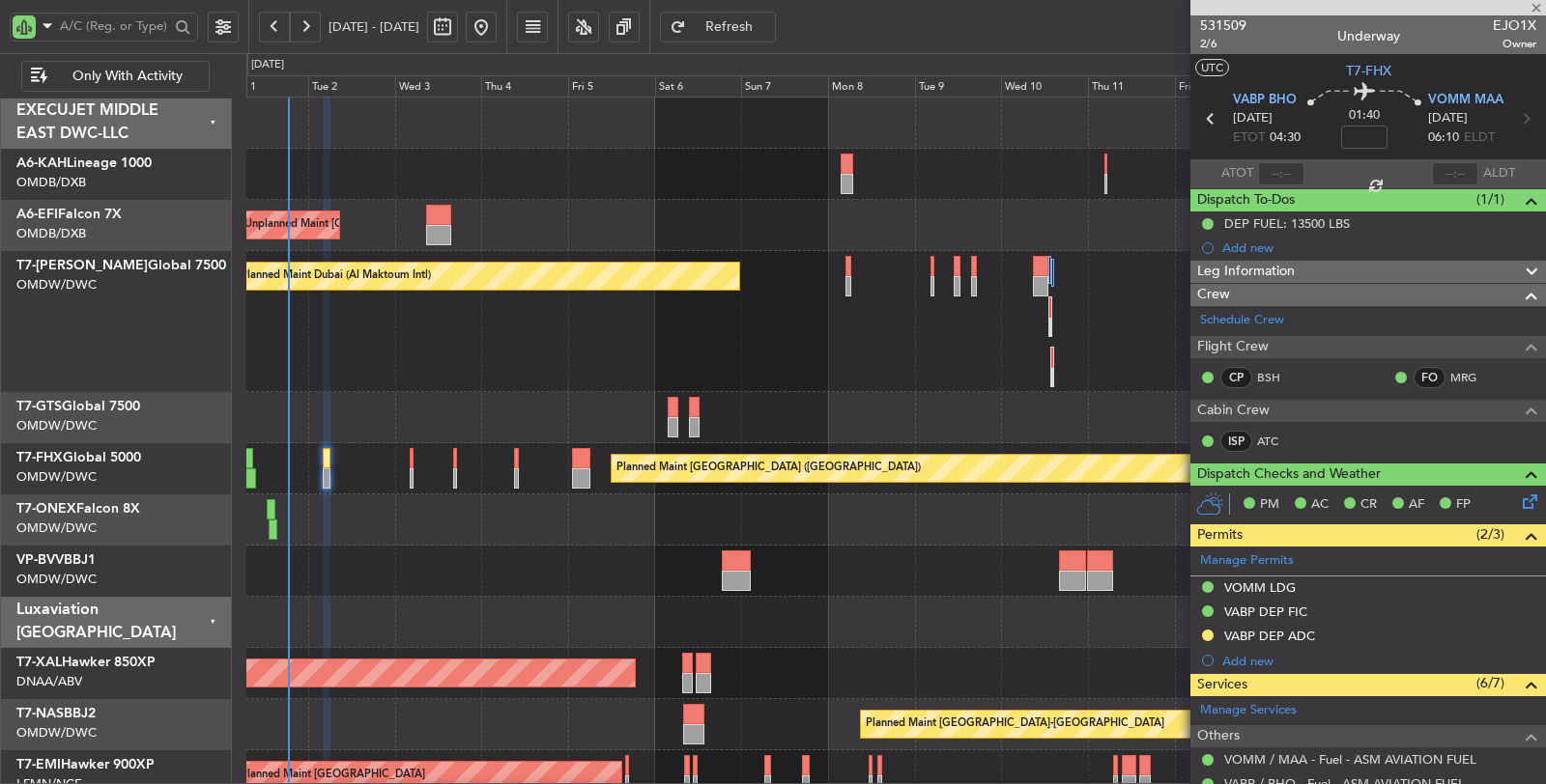
type input "-00:10"
type input "2"
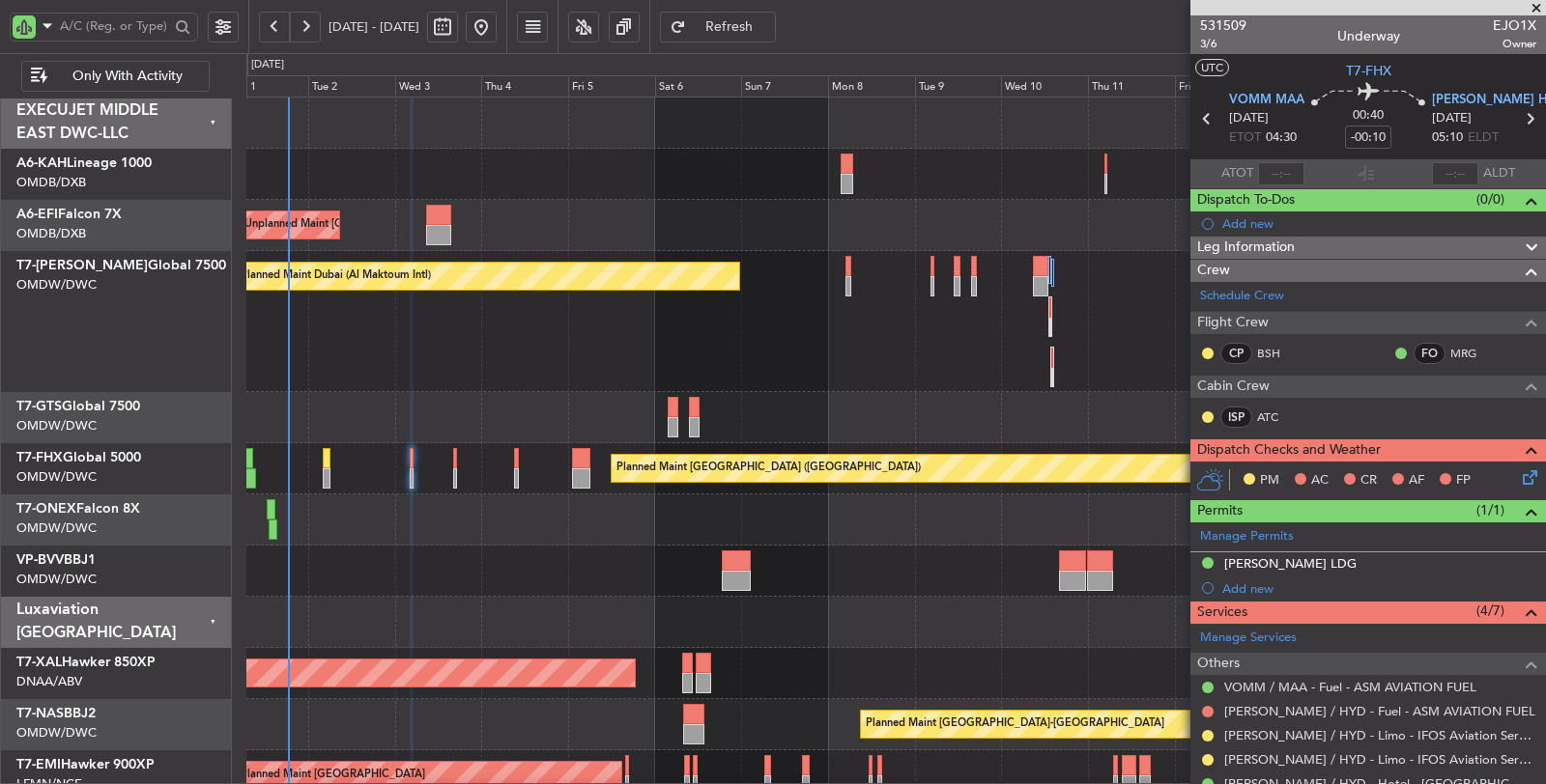
click at [548, 631] on div at bounding box center [896, 622] width 1300 height 51
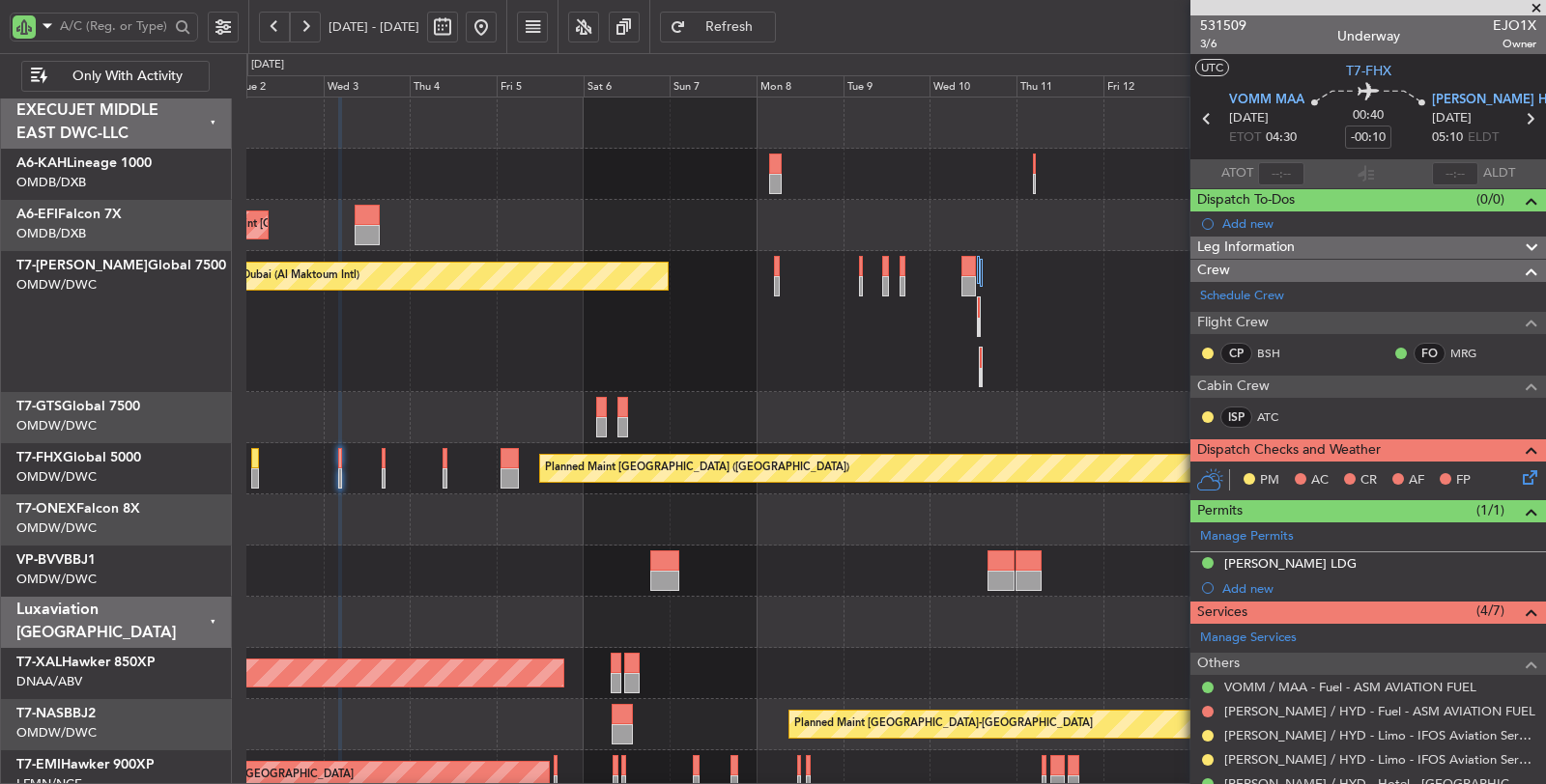
click at [878, 572] on div "Planned Maint Dubai (Al Maktoum Intl)" at bounding box center [896, 571] width 1300 height 51
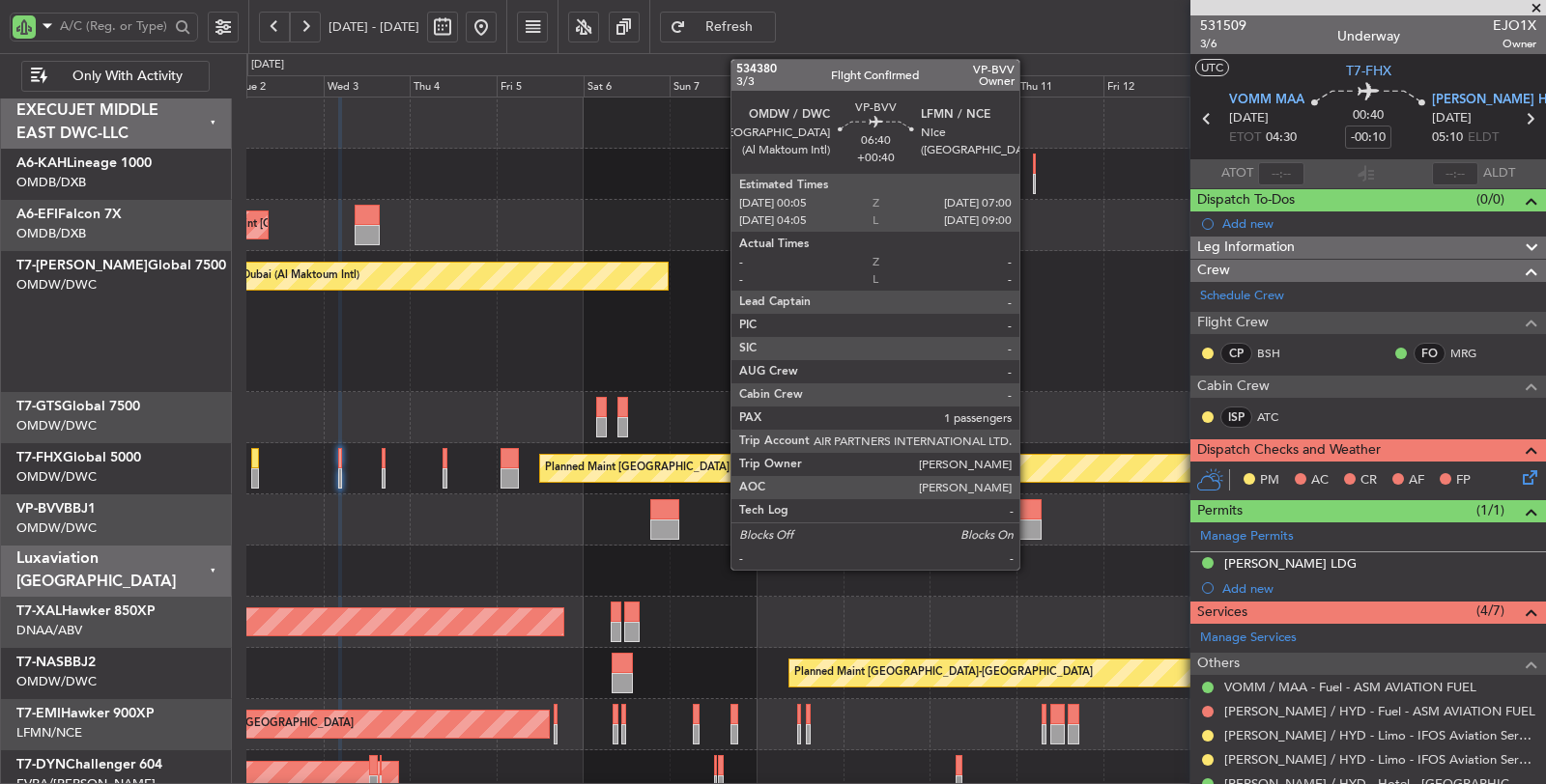
click at [1028, 521] on div at bounding box center [1028, 529] width 25 height 20
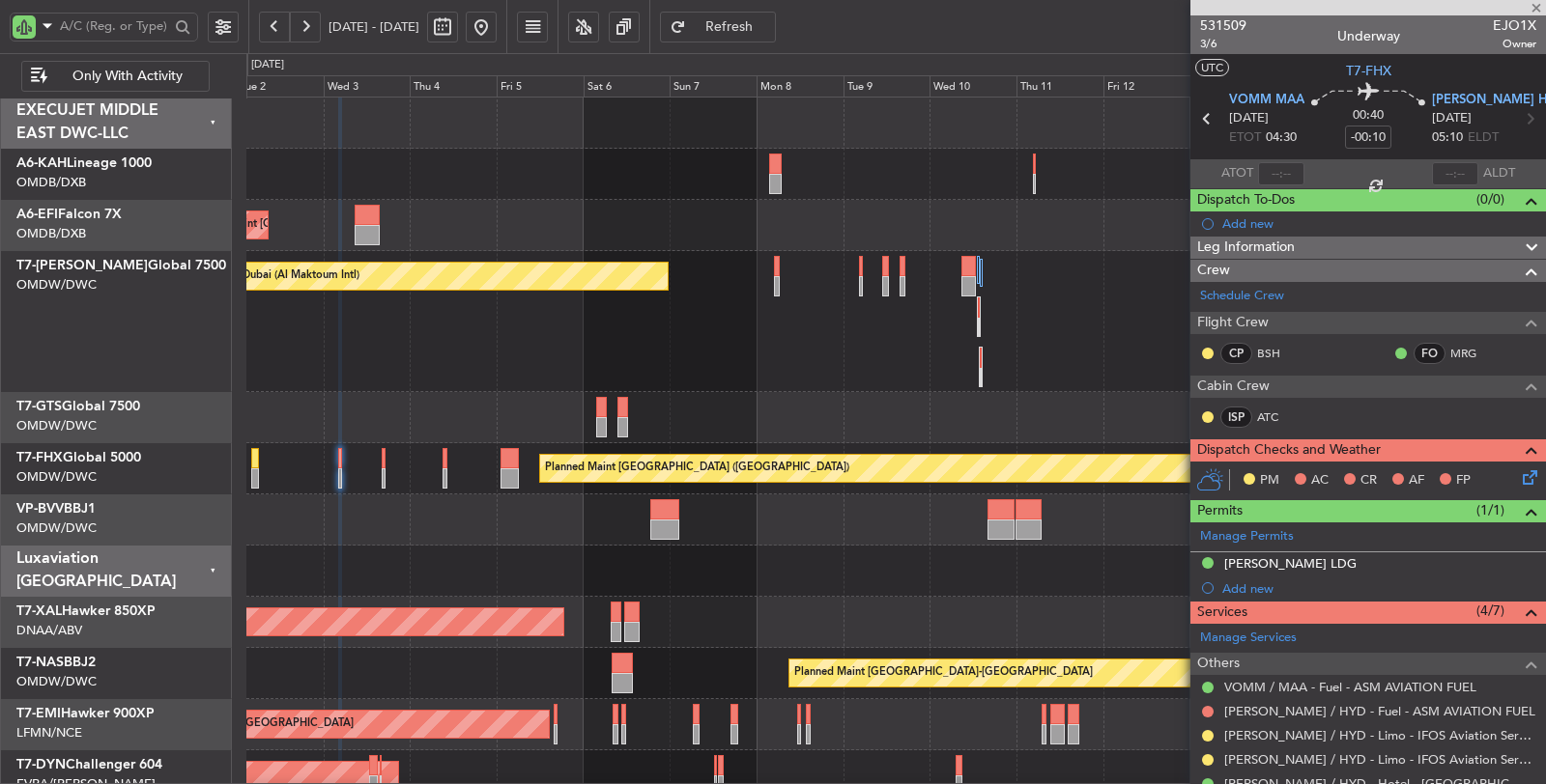
type input "+00:40"
type input "1"
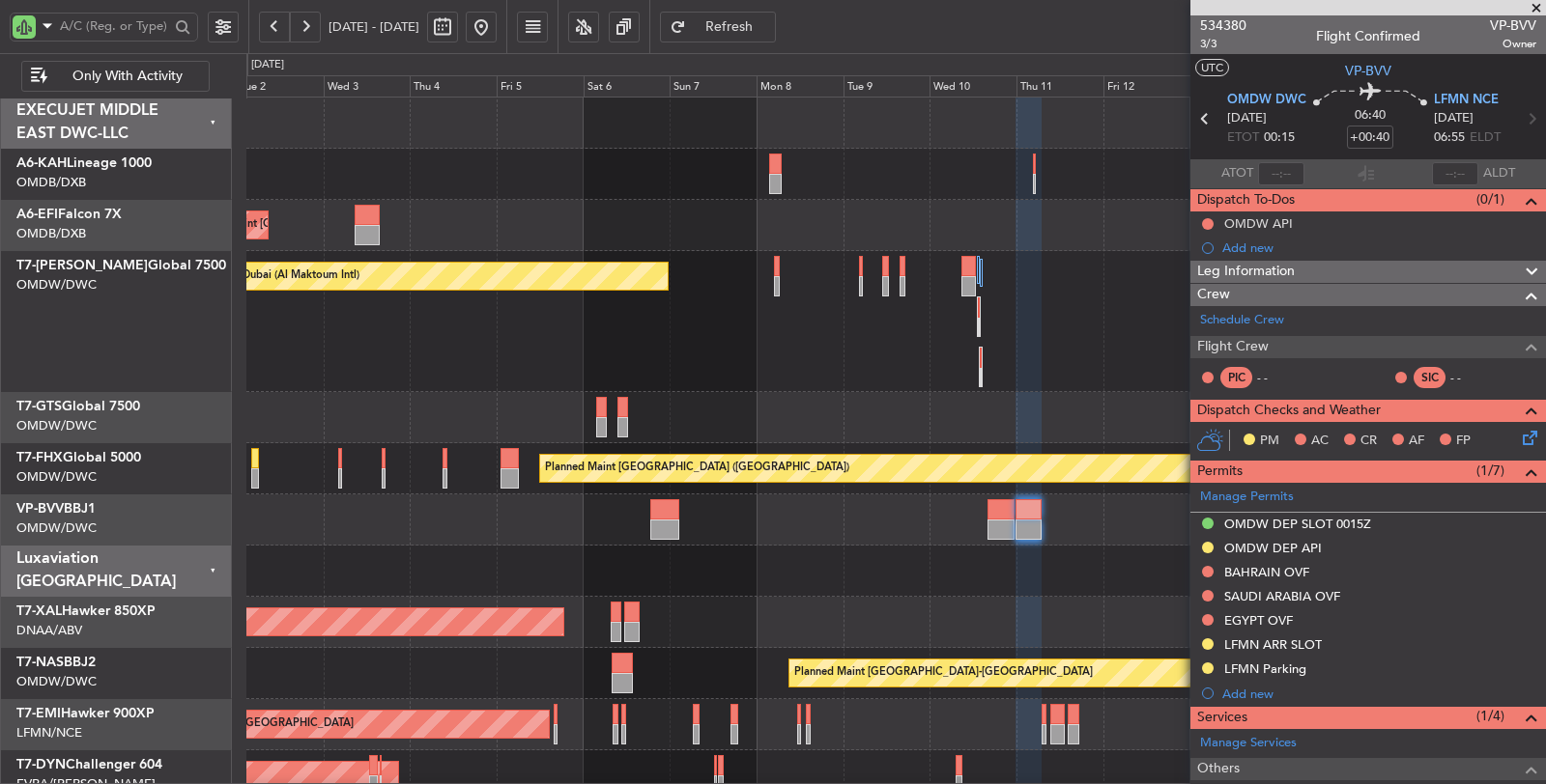
click at [1268, 546] on div "OMDW DEP API" at bounding box center [1273, 548] width 98 height 16
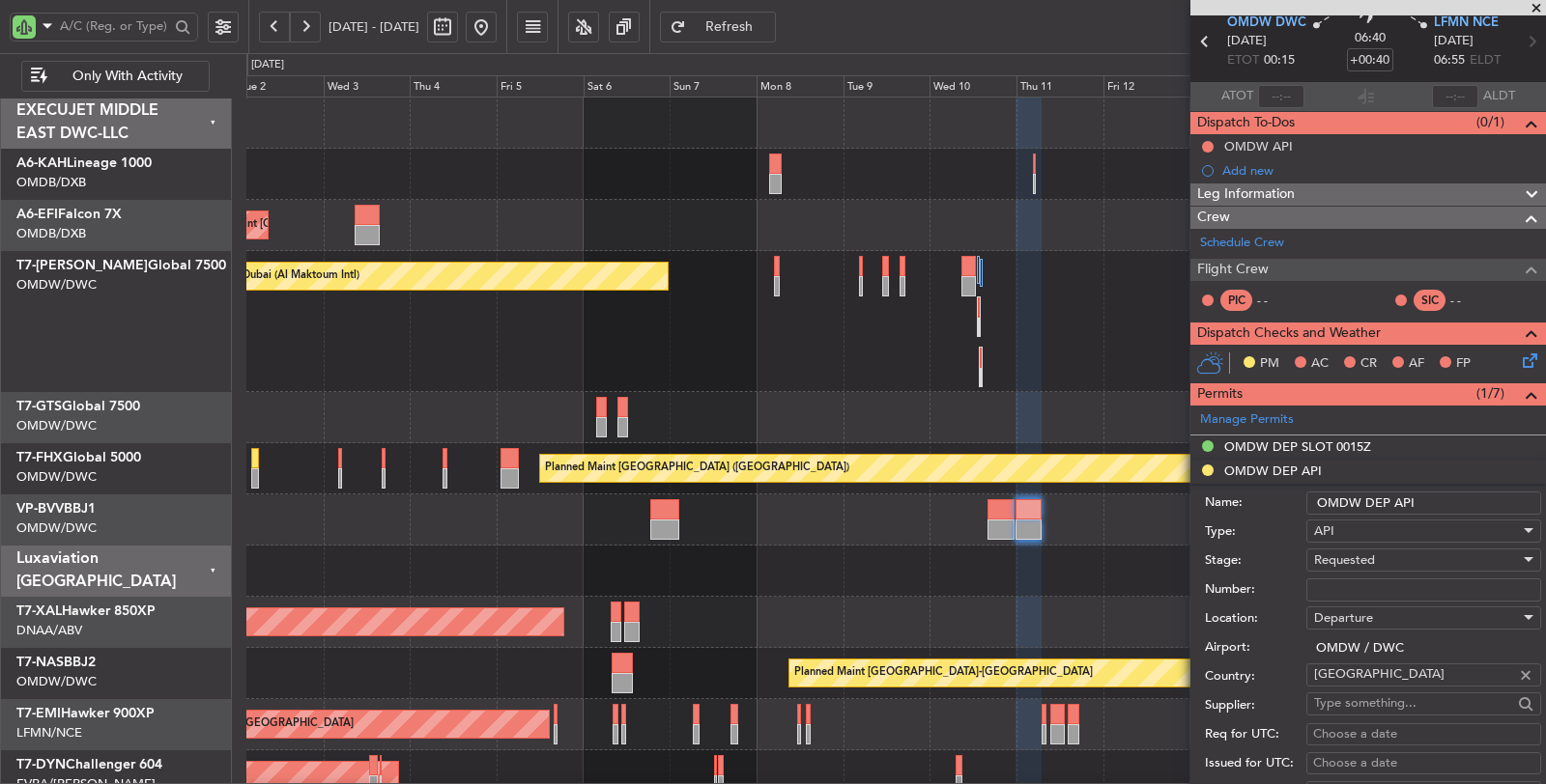
scroll to position [322, 0]
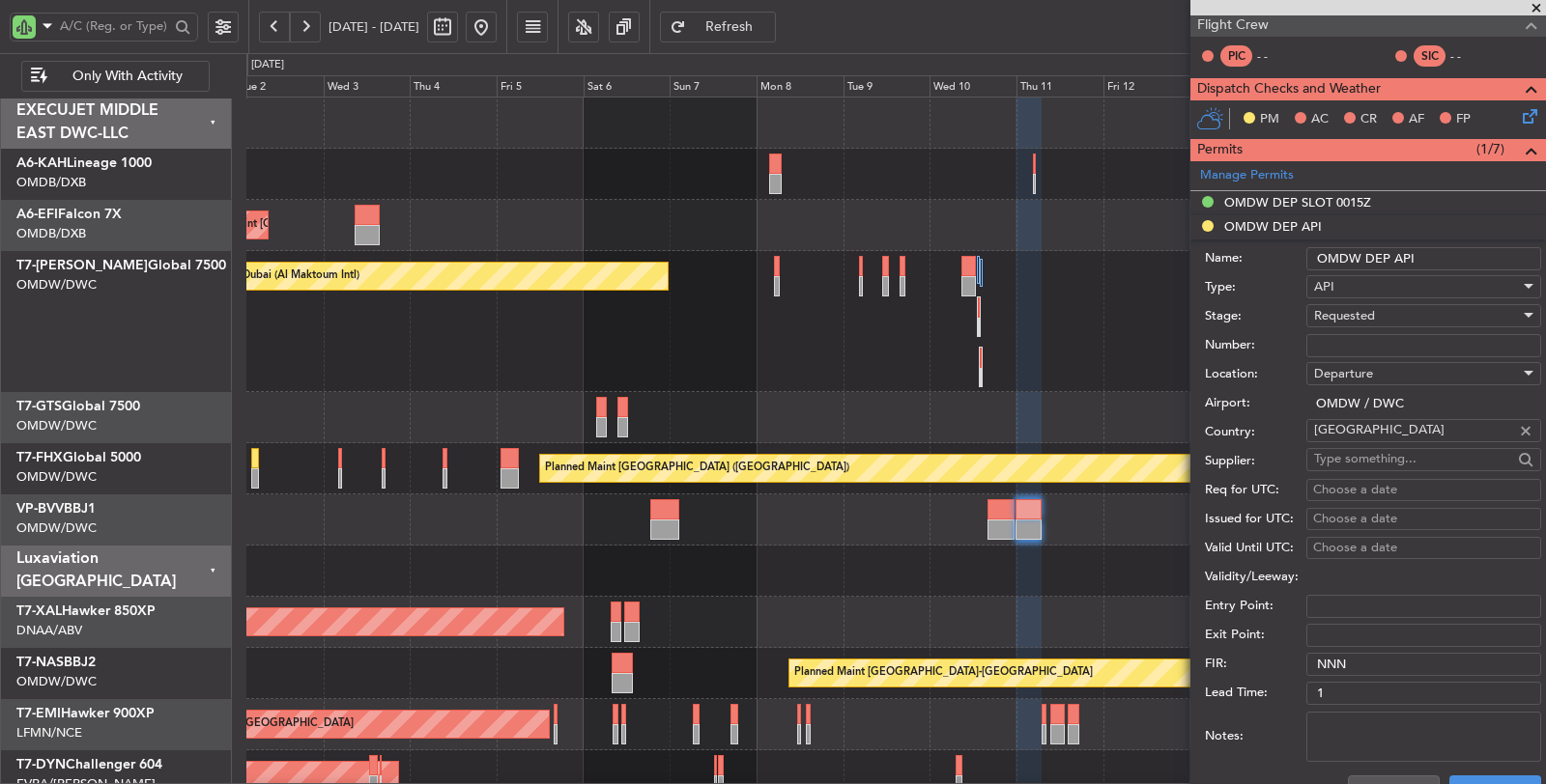
click at [1379, 301] on div "Requested" at bounding box center [1416, 316] width 205 height 29
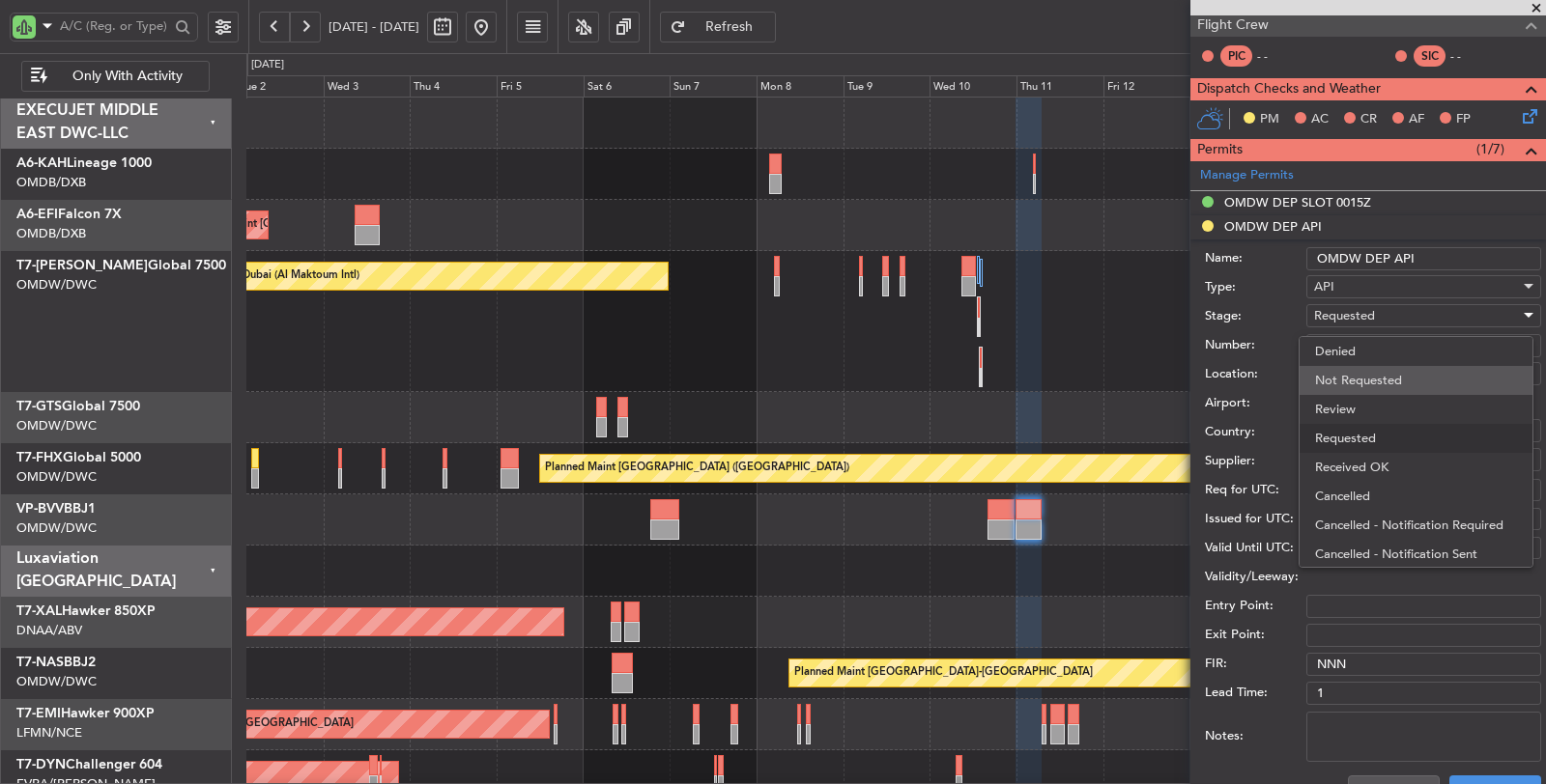
scroll to position [8, 0]
drag, startPoint x: 1368, startPoint y: 447, endPoint x: 1392, endPoint y: 353, distance: 97.0
click at [1370, 445] on span "Received OK" at bounding box center [1415, 459] width 202 height 29
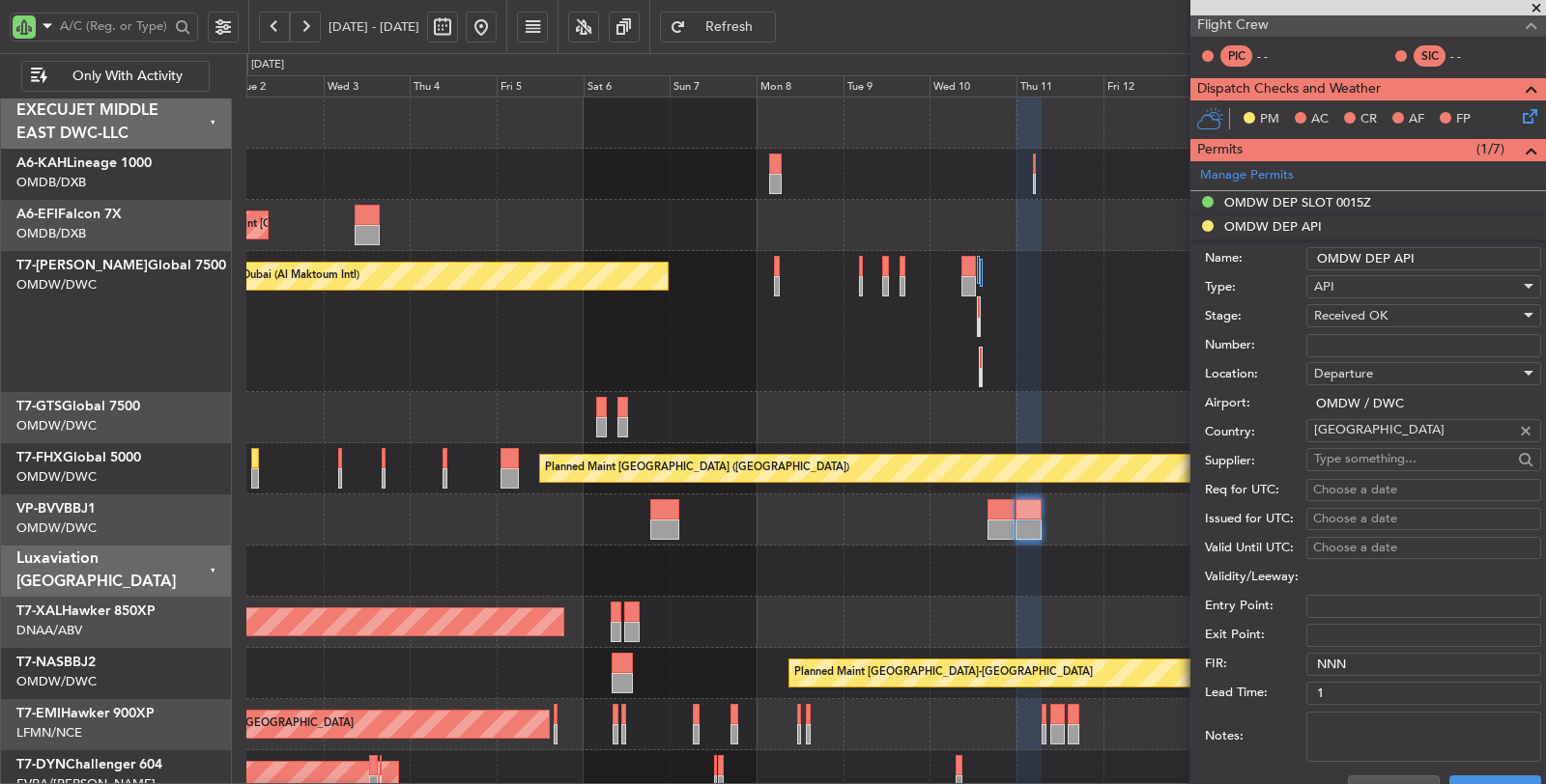
click at [1393, 349] on input "Number:" at bounding box center [1424, 346] width 235 height 23
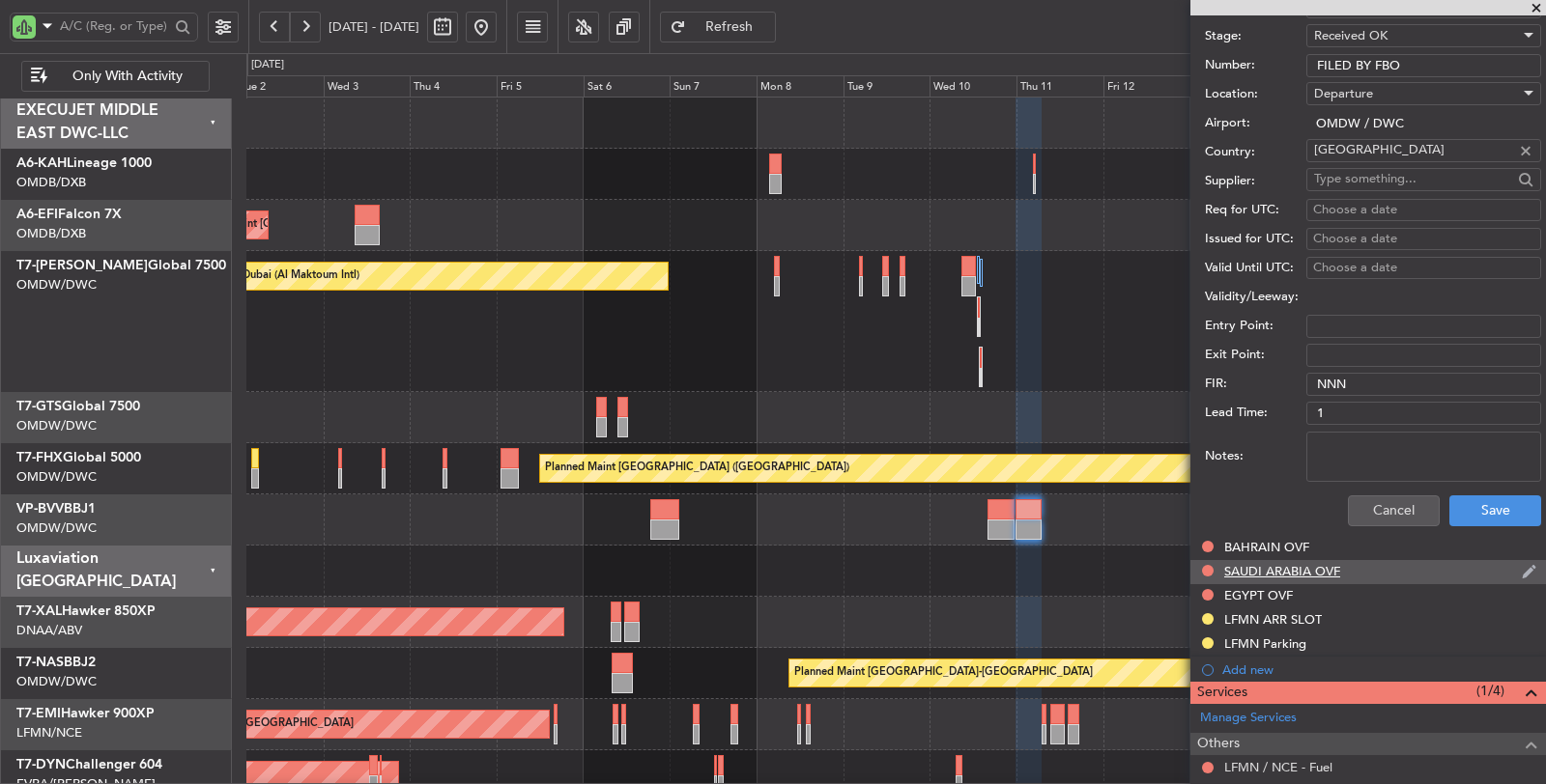
scroll to position [643, 0]
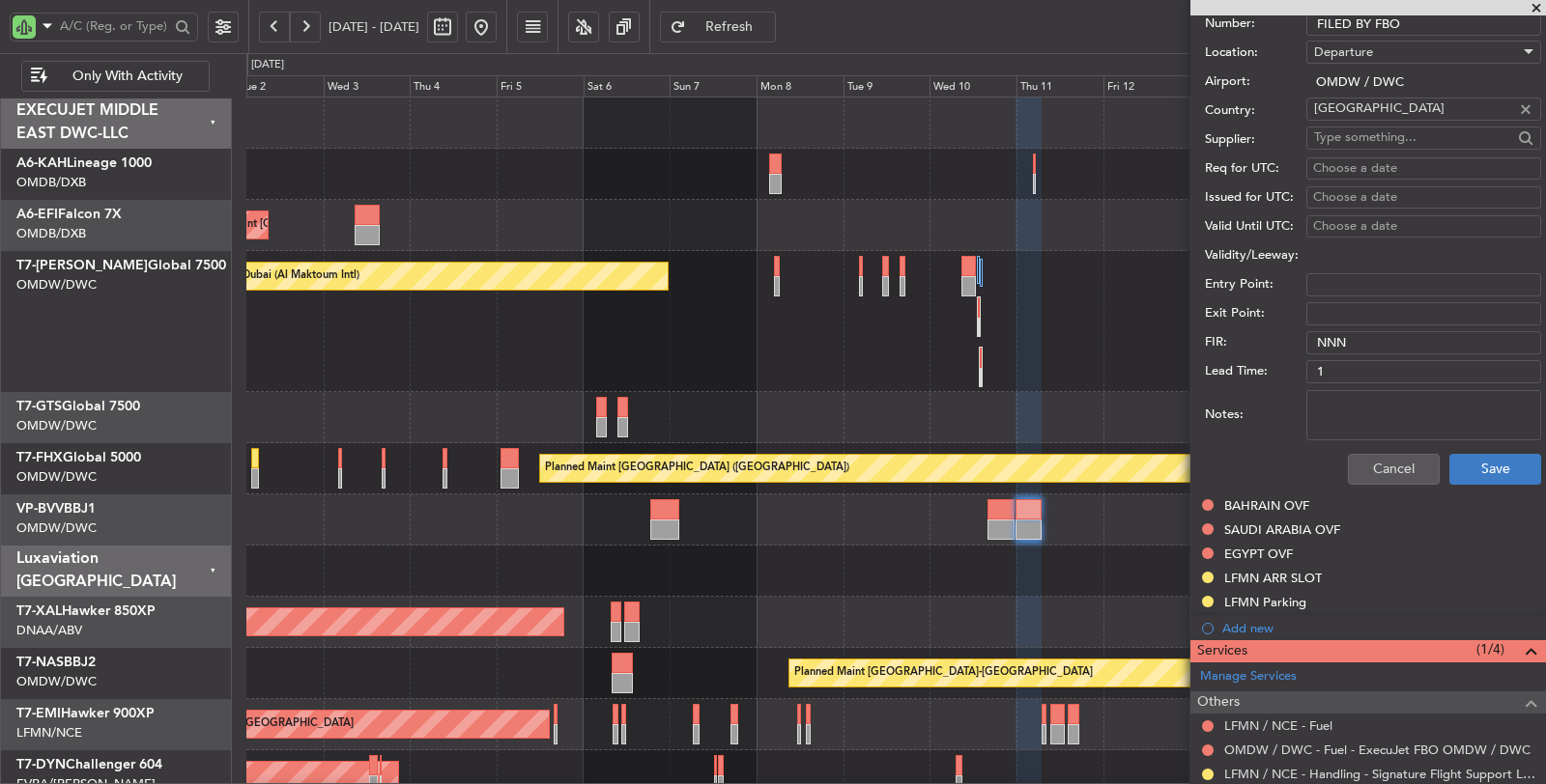
type input "FILED BY FBO"
click at [1477, 463] on button "Save" at bounding box center [1495, 469] width 92 height 31
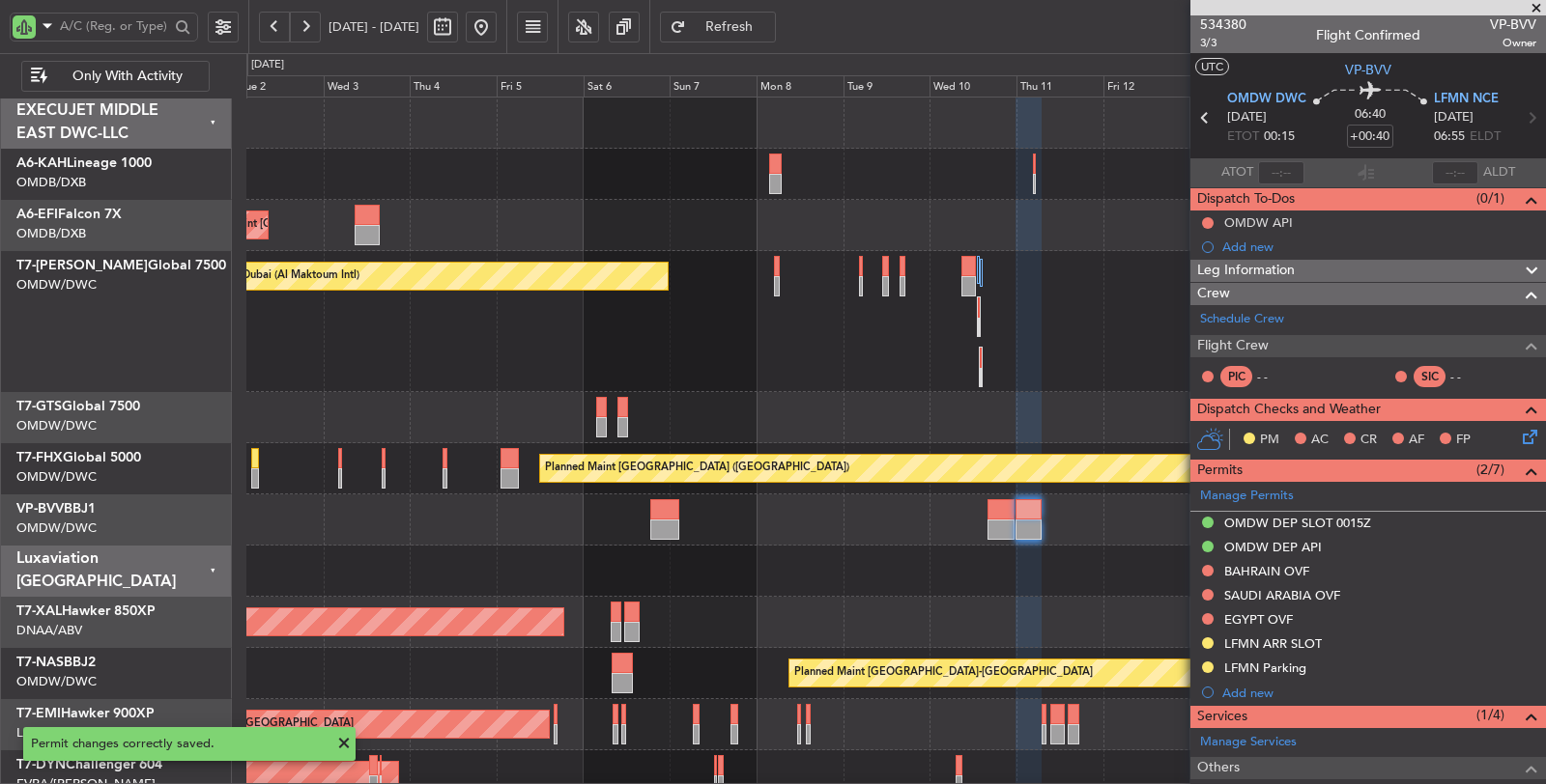
scroll to position [0, 0]
click at [1205, 118] on icon at bounding box center [1205, 119] width 25 height 25
type input "-00:10"
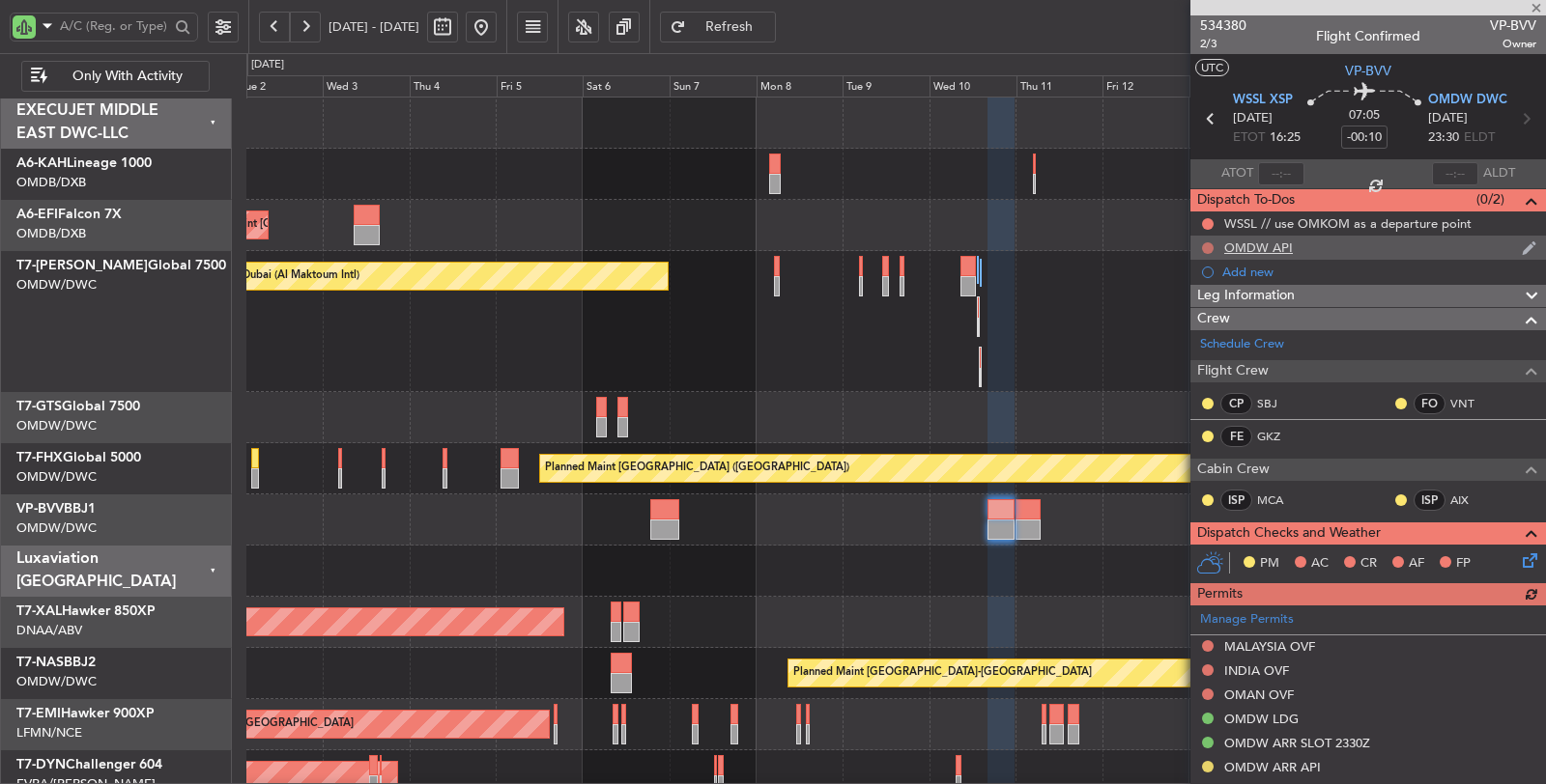
click at [1204, 242] on button at bounding box center [1208, 248] width 12 height 12
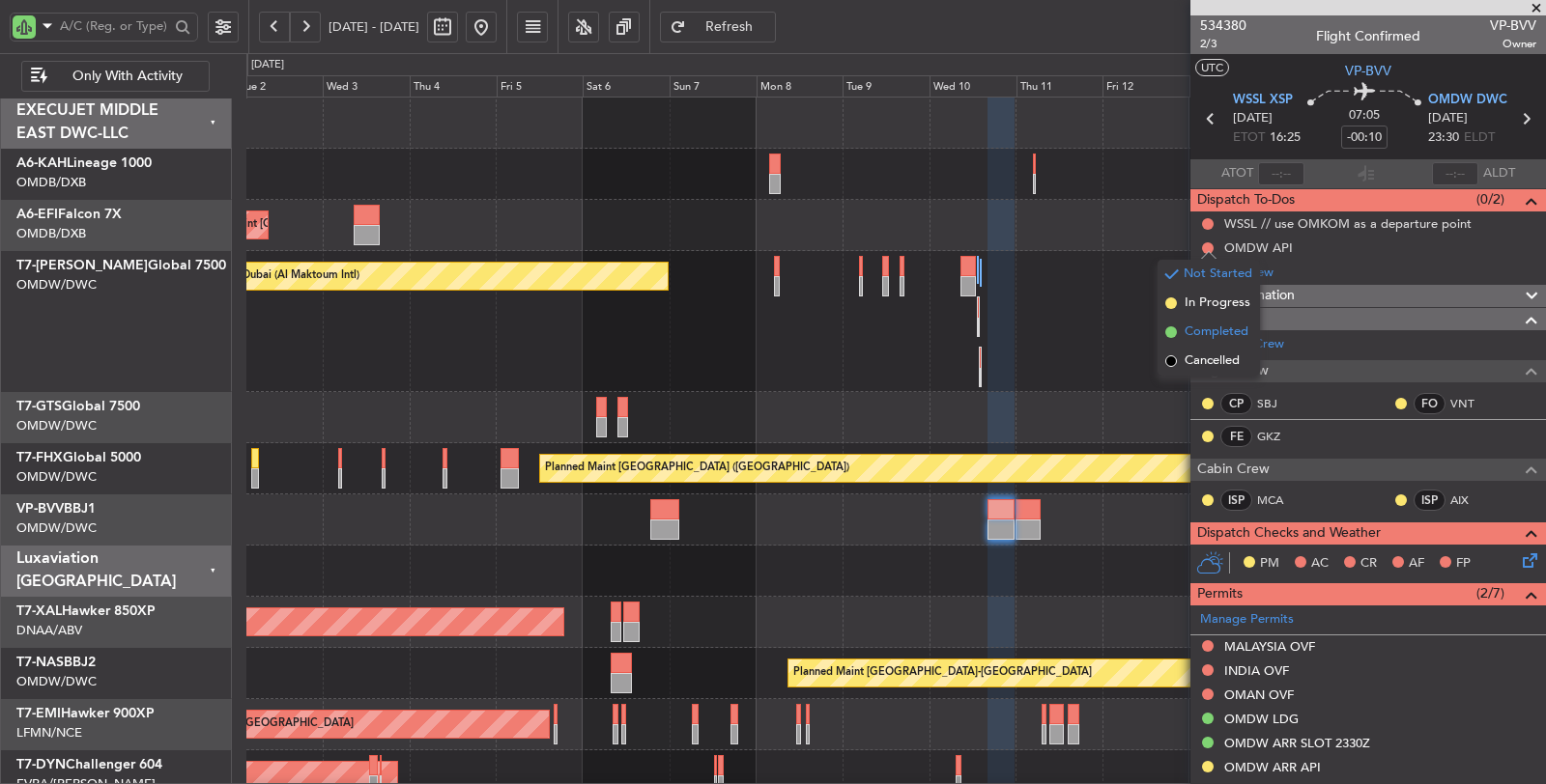
click at [1214, 329] on span "Completed" at bounding box center [1216, 332] width 64 height 19
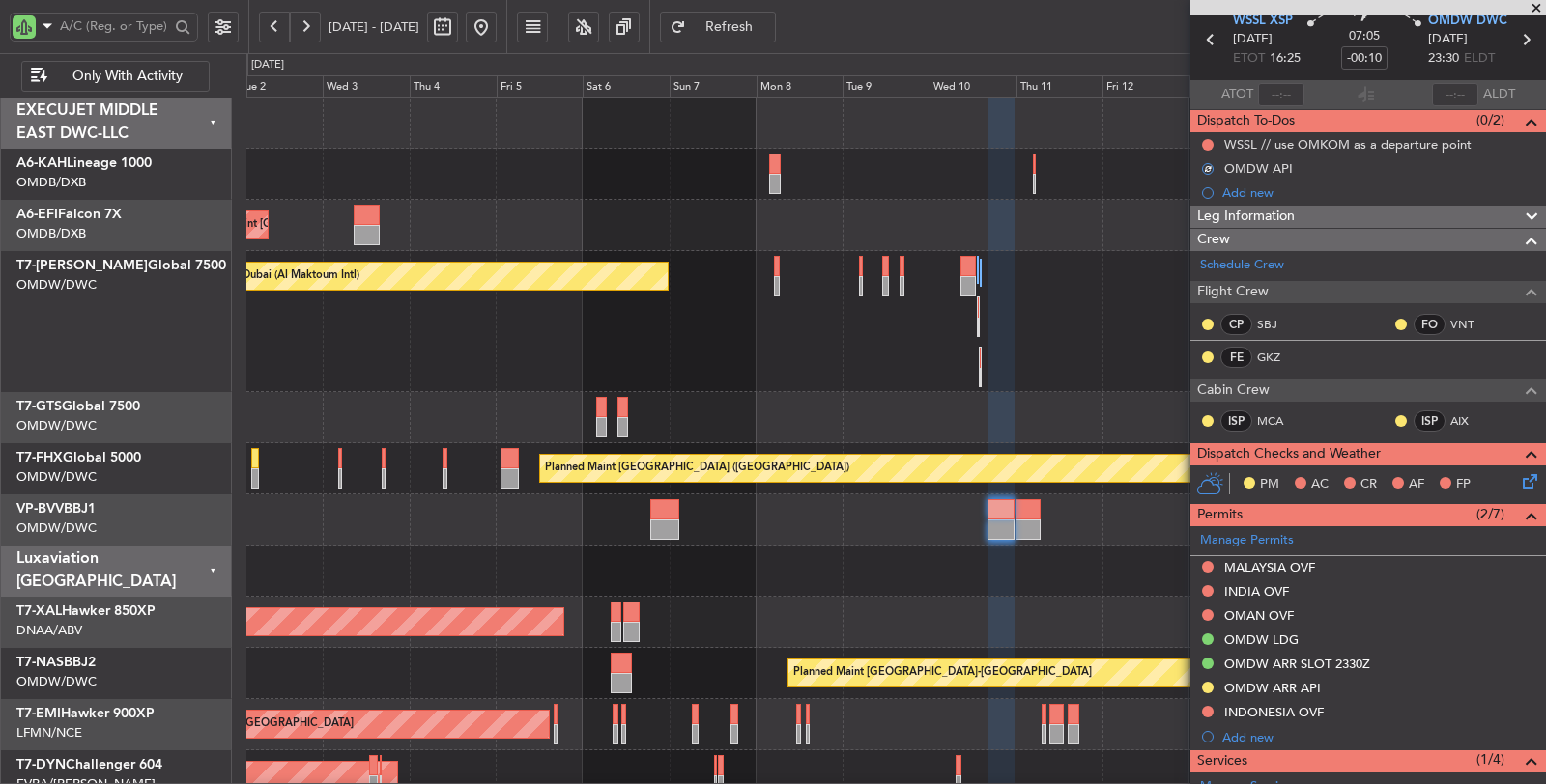
scroll to position [214, 0]
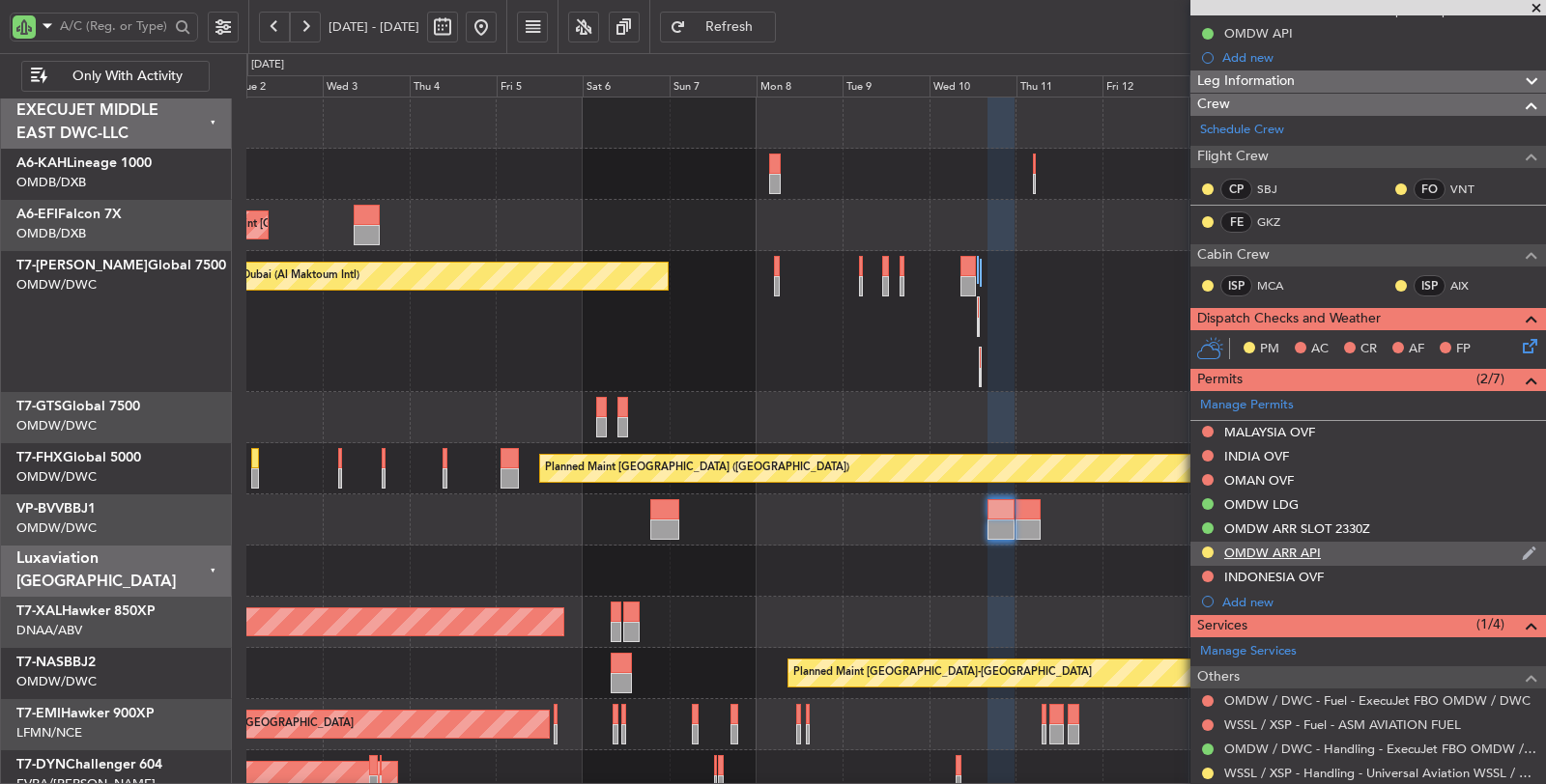
click at [1267, 550] on div "OMDW ARR API" at bounding box center [1273, 552] width 97 height 16
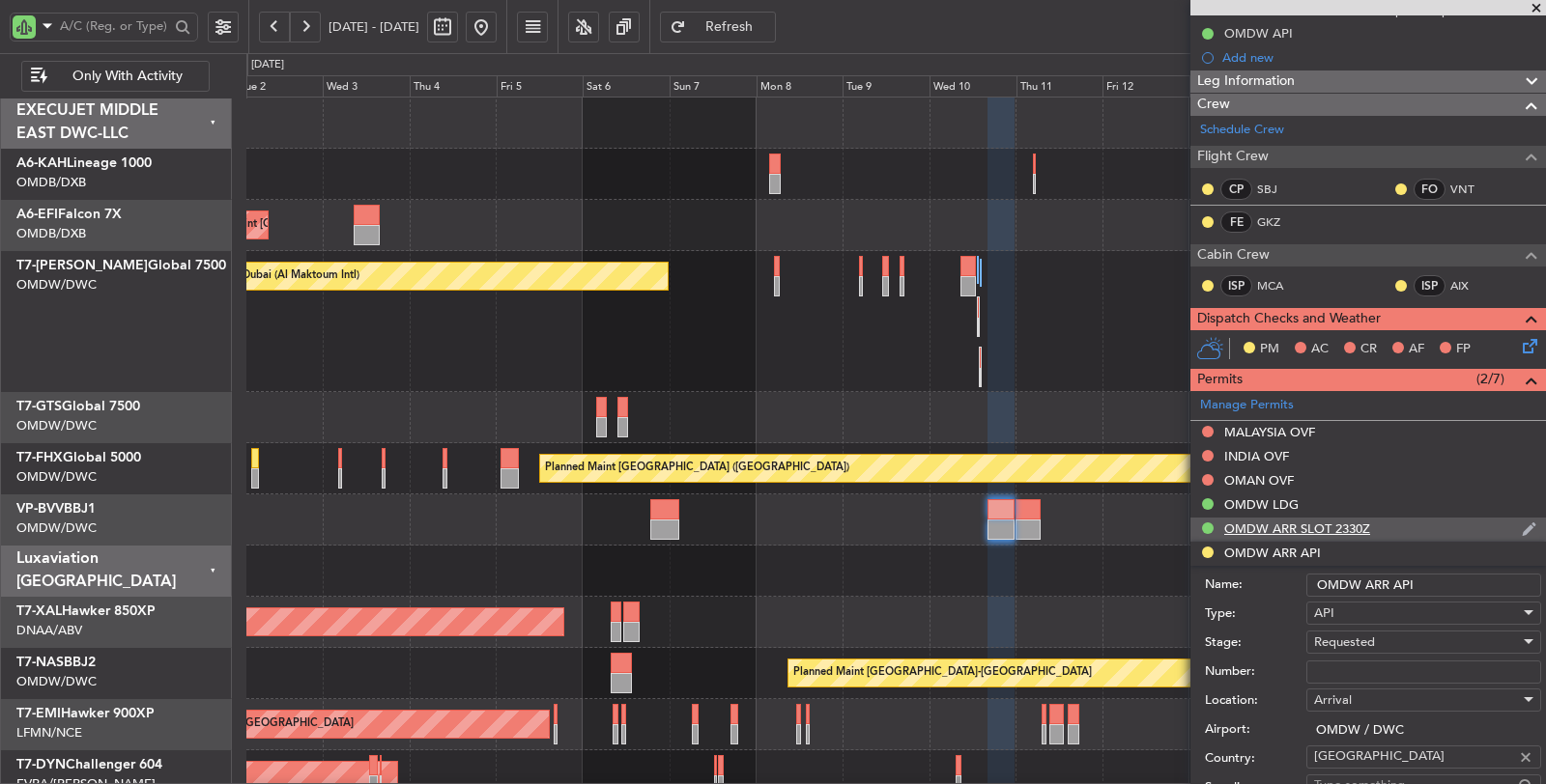
scroll to position [429, 0]
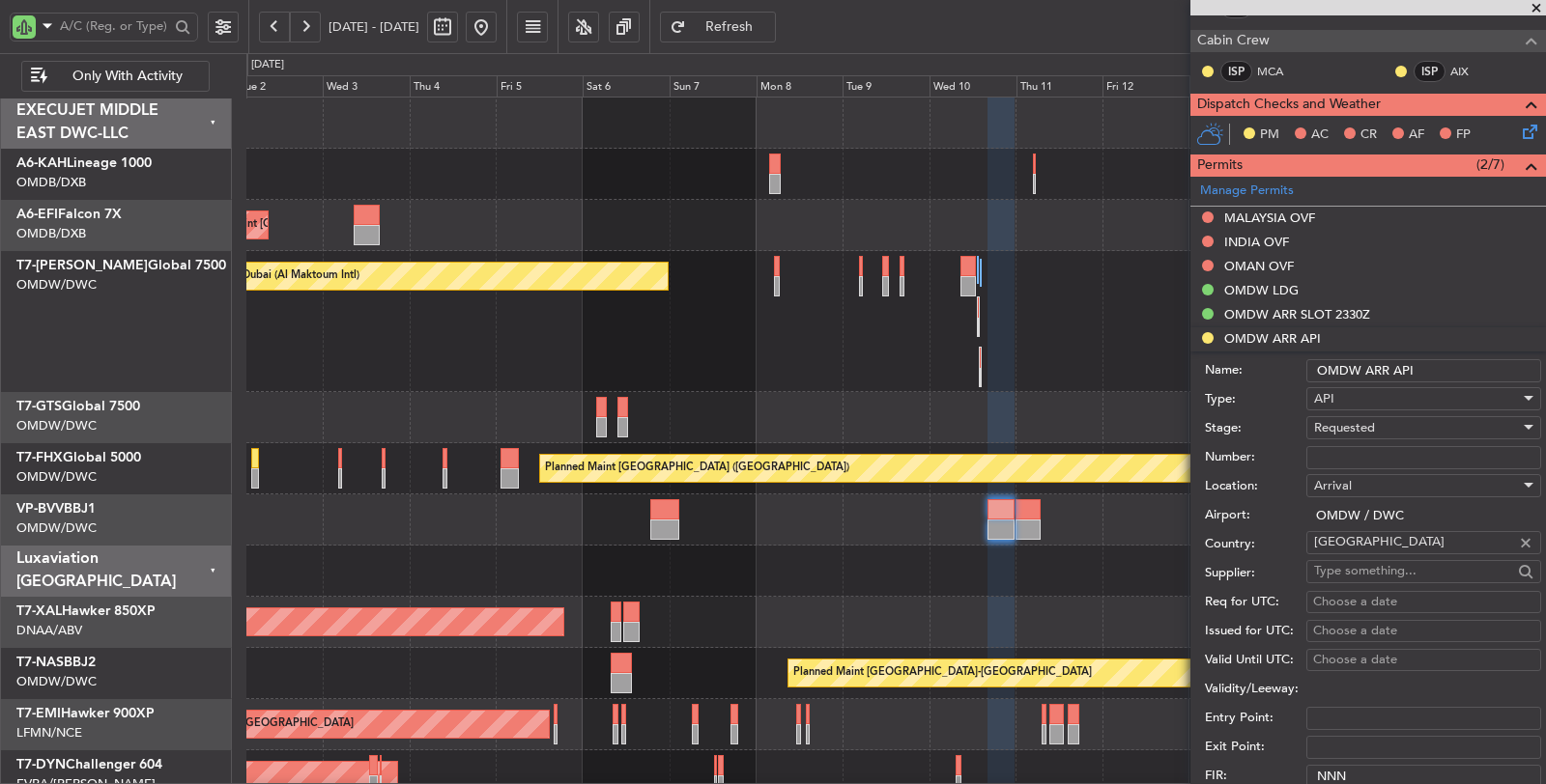
click at [1347, 428] on span "Requested" at bounding box center [1343, 428] width 61 height 17
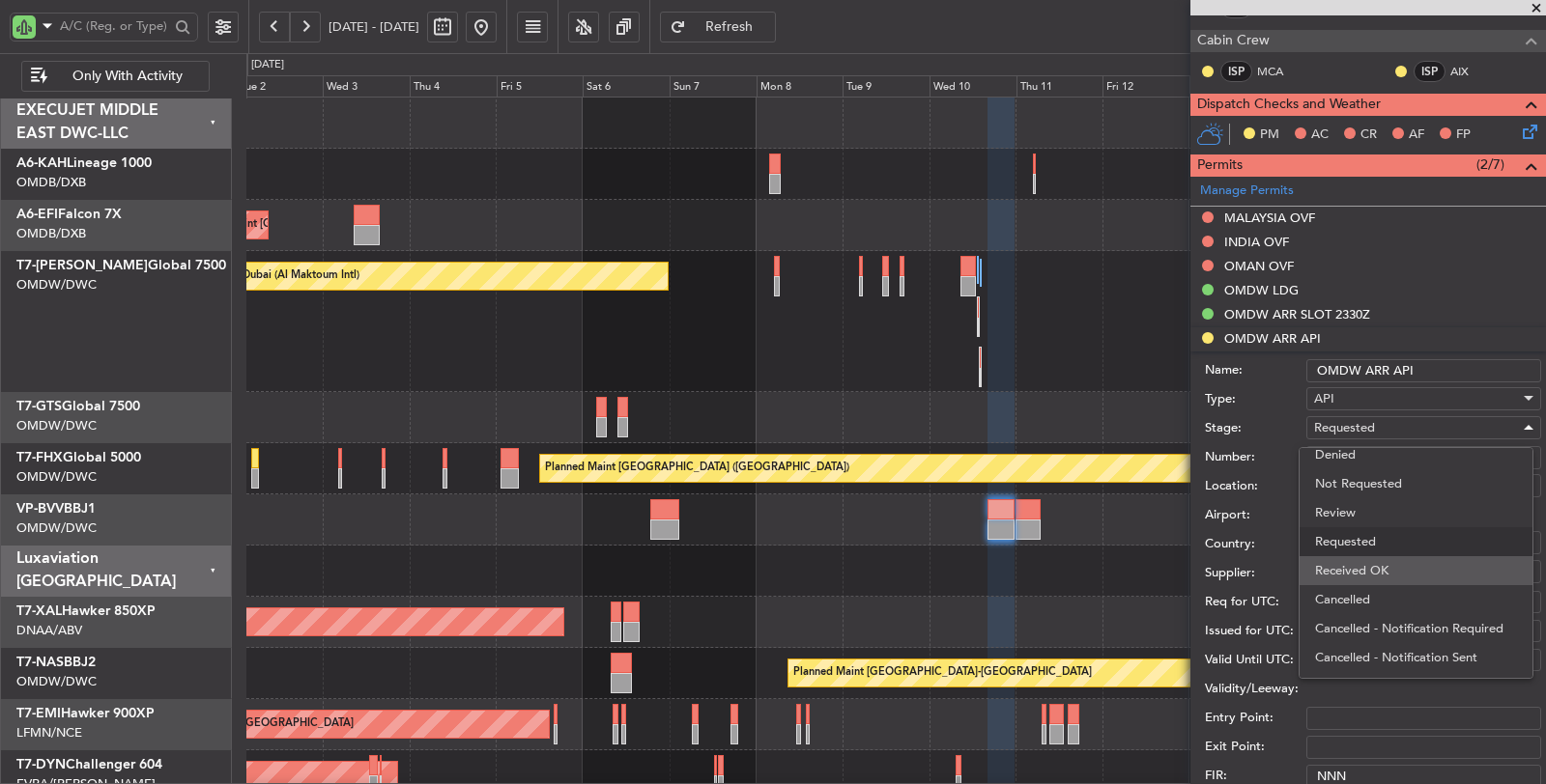
click at [1347, 561] on span "Received OK" at bounding box center [1415, 571] width 202 height 29
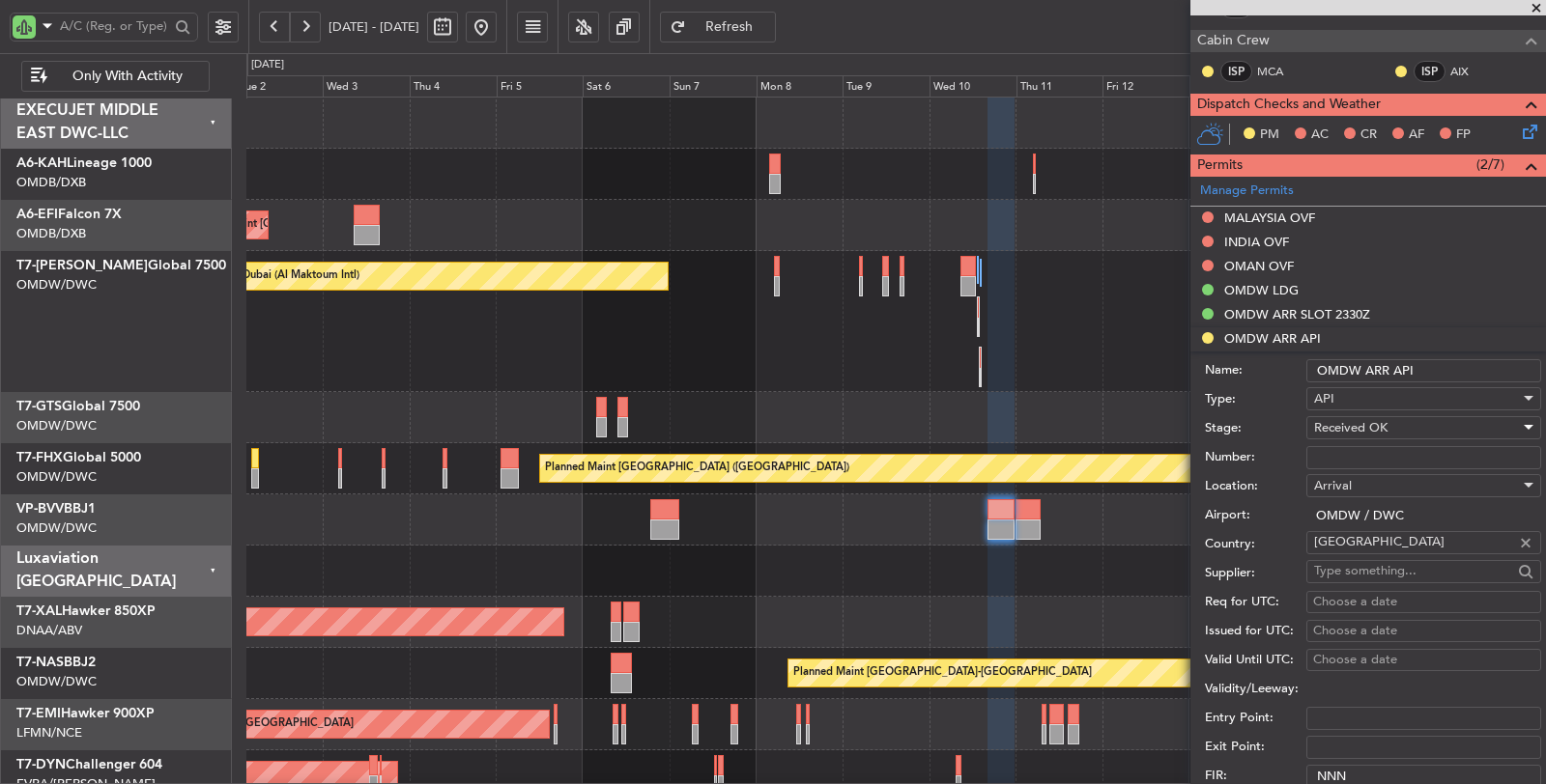
click at [1361, 448] on input "Number:" at bounding box center [1424, 457] width 235 height 23
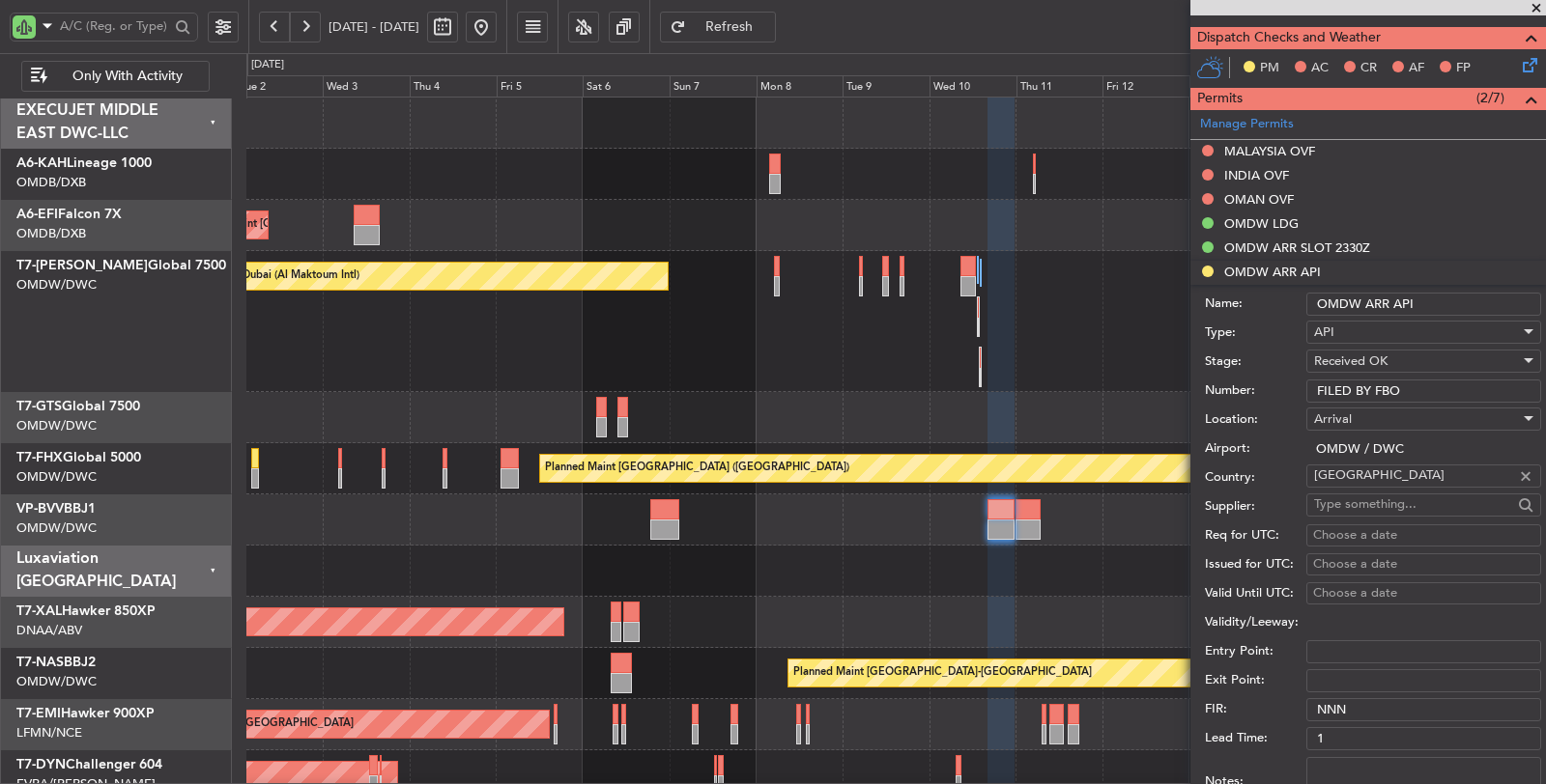
scroll to position [858, 0]
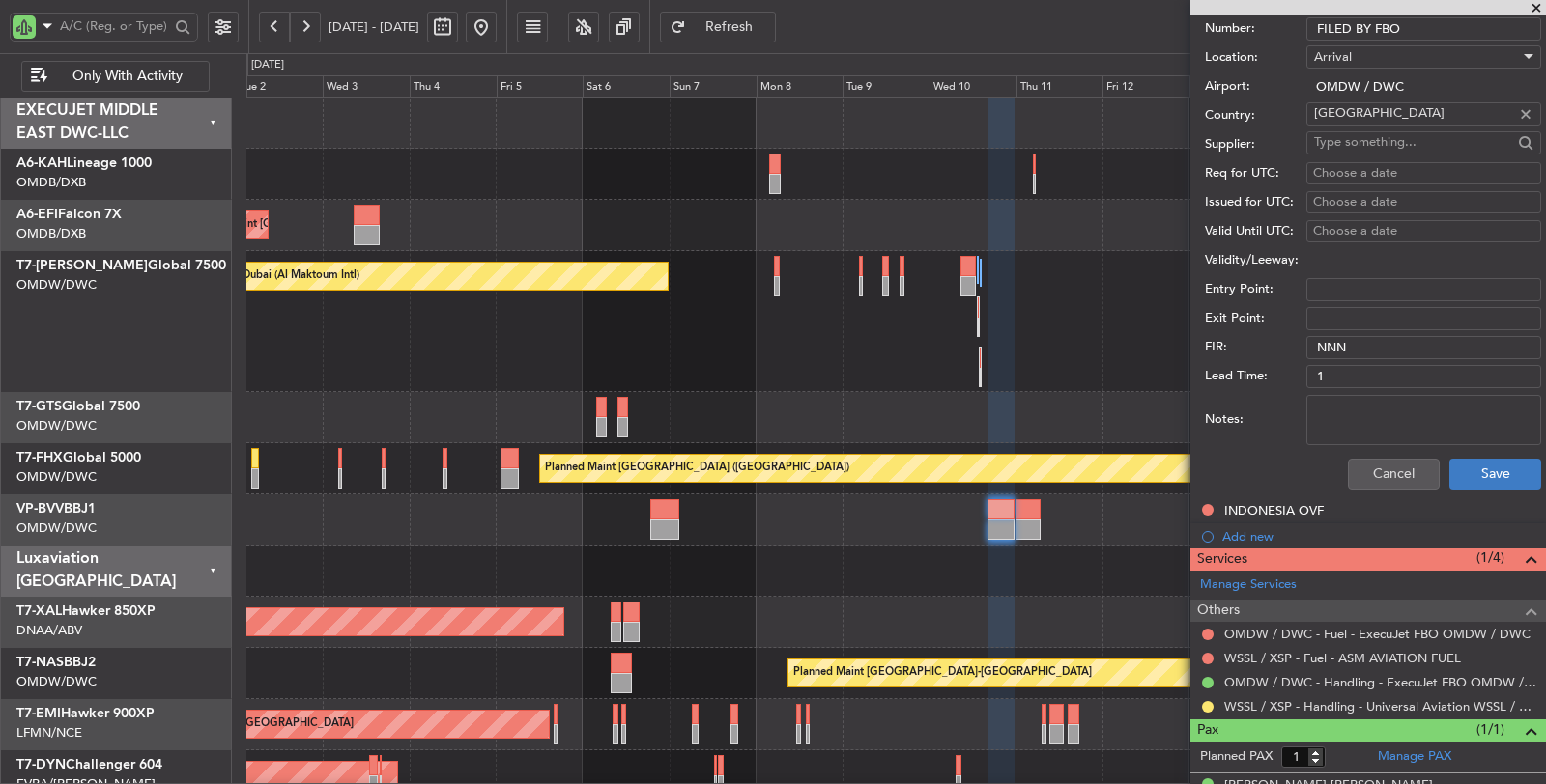
type input "FILED BY FBO"
click at [1458, 467] on button "Save" at bounding box center [1495, 474] width 92 height 31
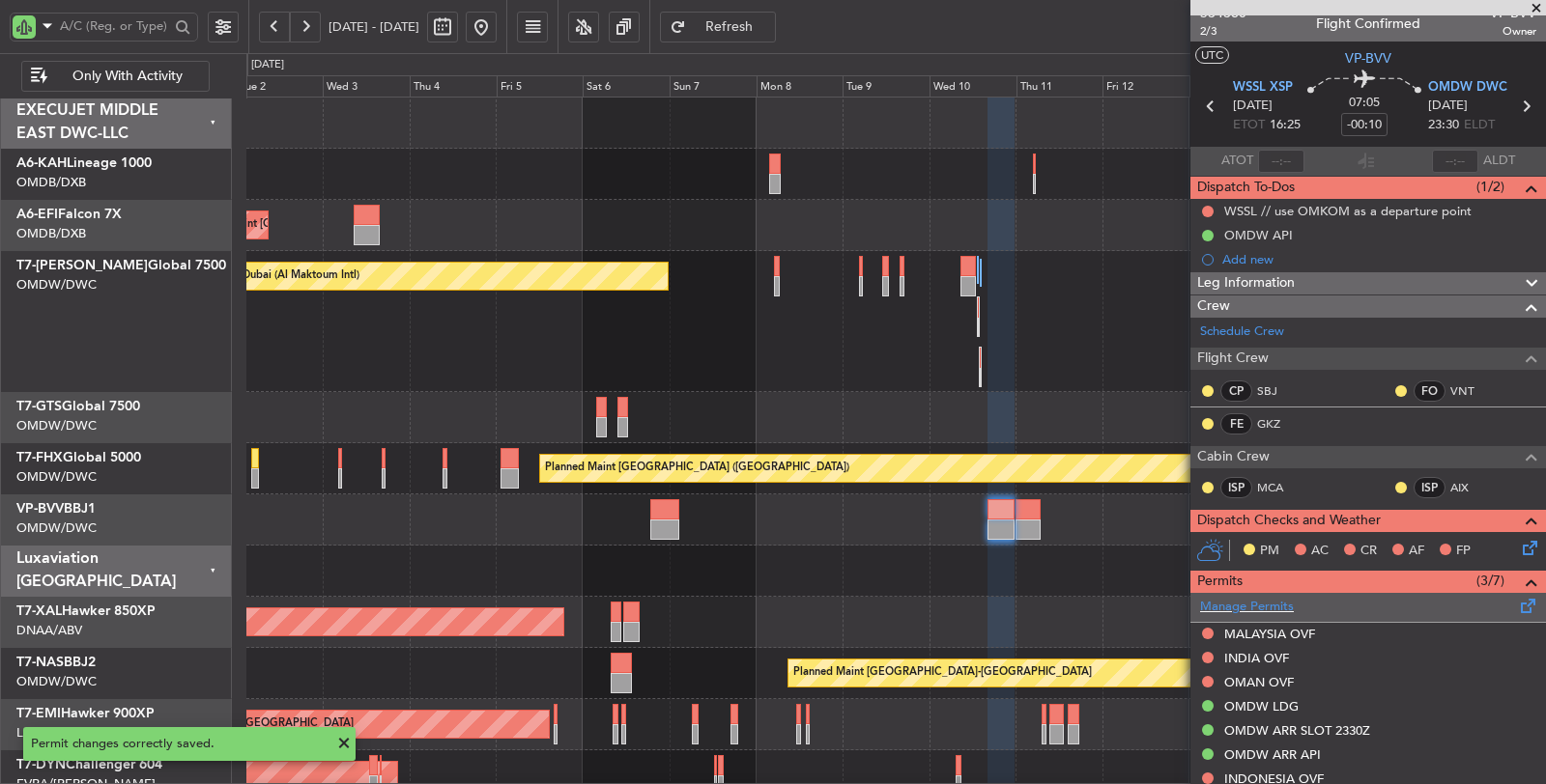
scroll to position [0, 0]
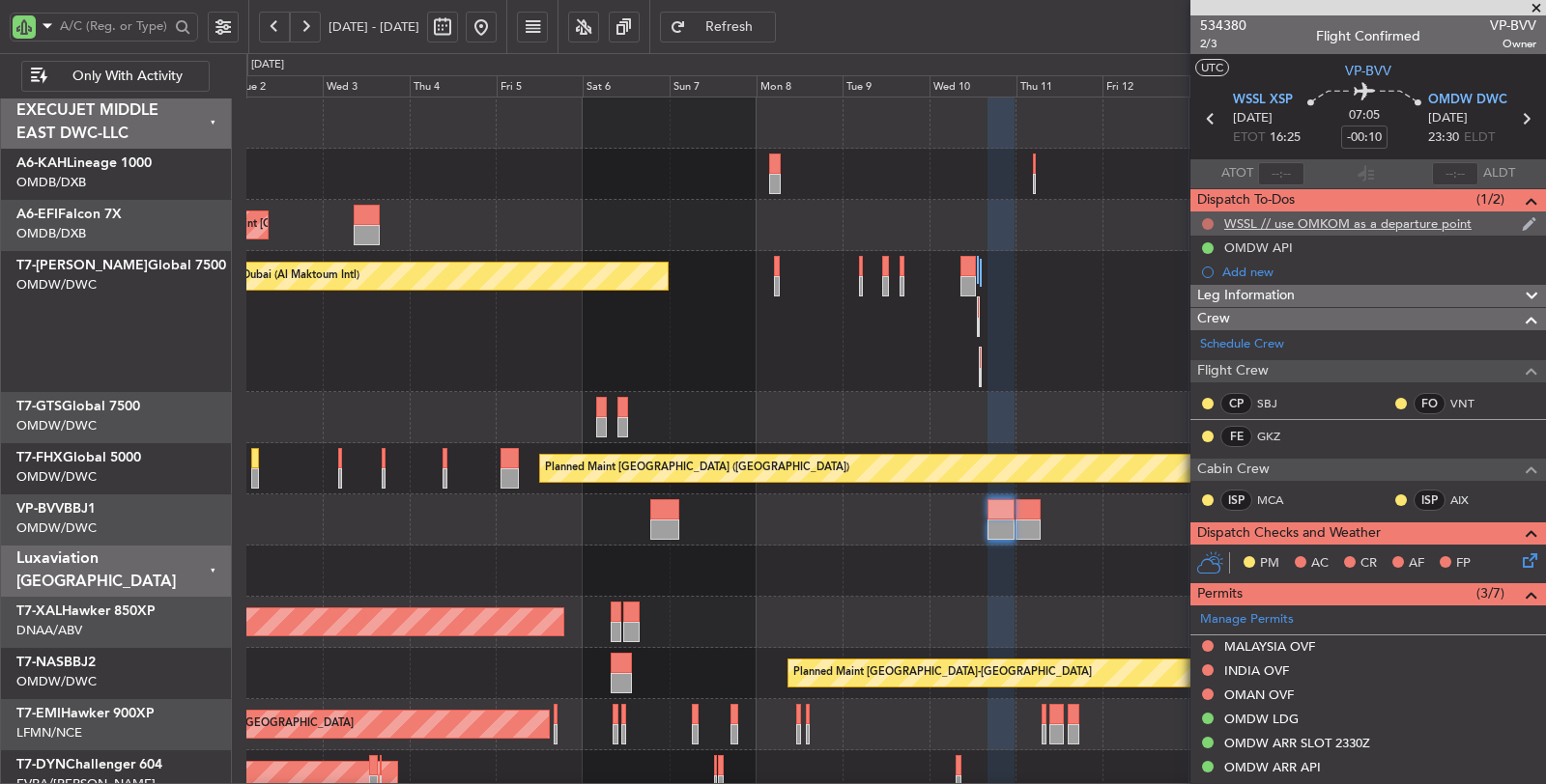
click at [1207, 222] on button at bounding box center [1208, 224] width 12 height 12
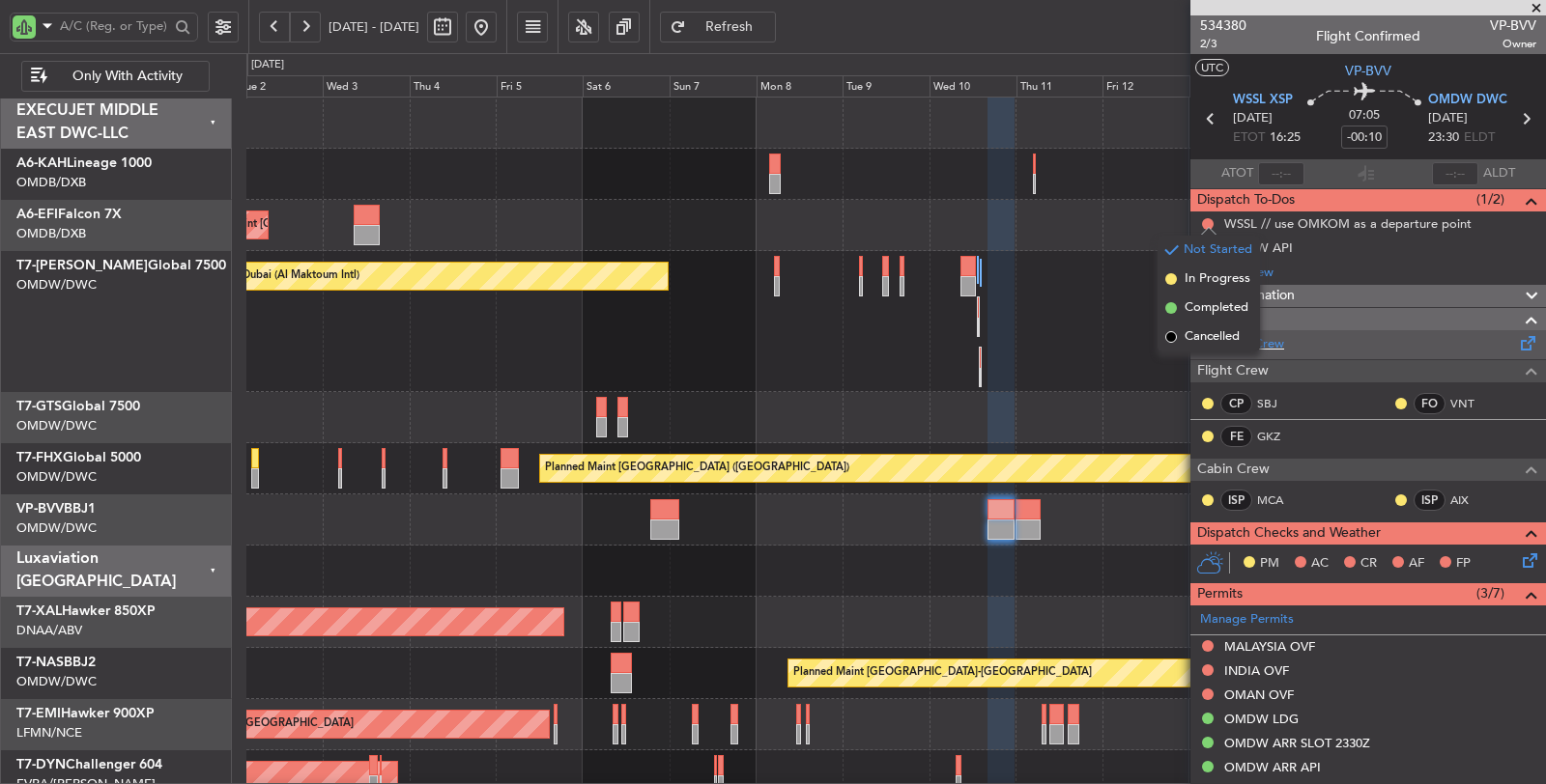
click at [1203, 334] on span "Cancelled" at bounding box center [1212, 337] width 55 height 19
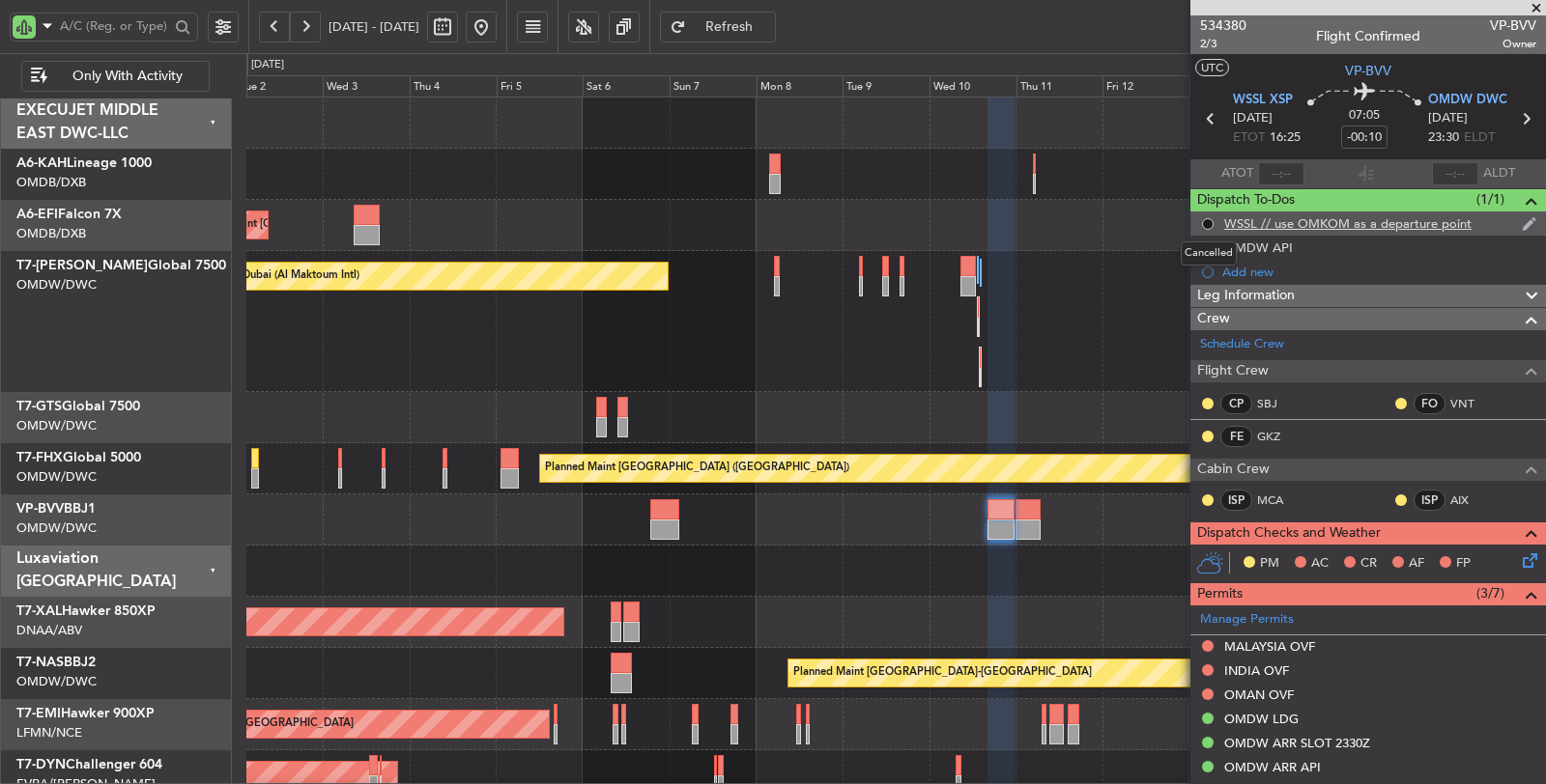
click at [1209, 222] on button at bounding box center [1208, 224] width 12 height 12
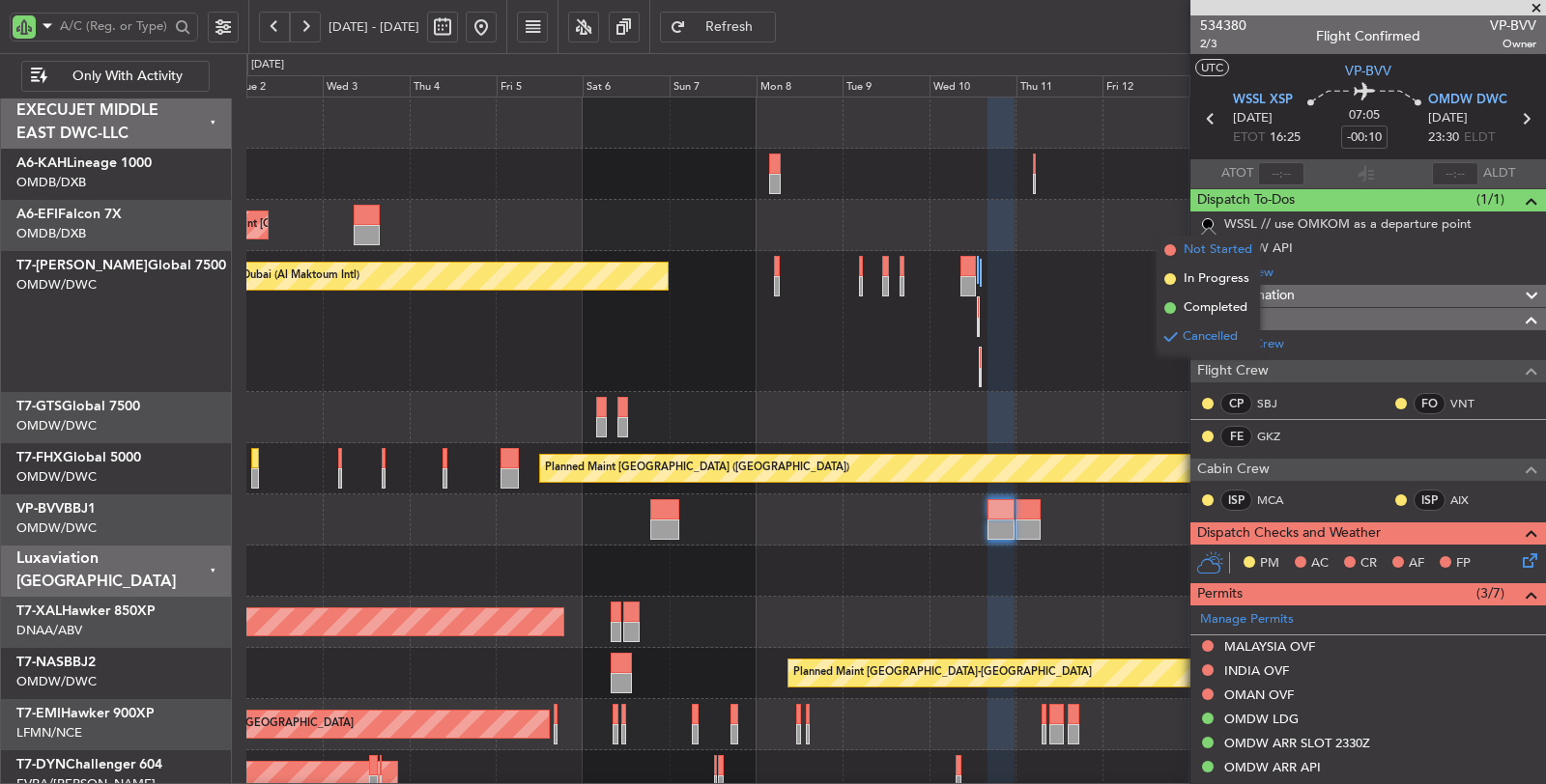
click at [1205, 249] on span "Not Started" at bounding box center [1217, 250] width 69 height 19
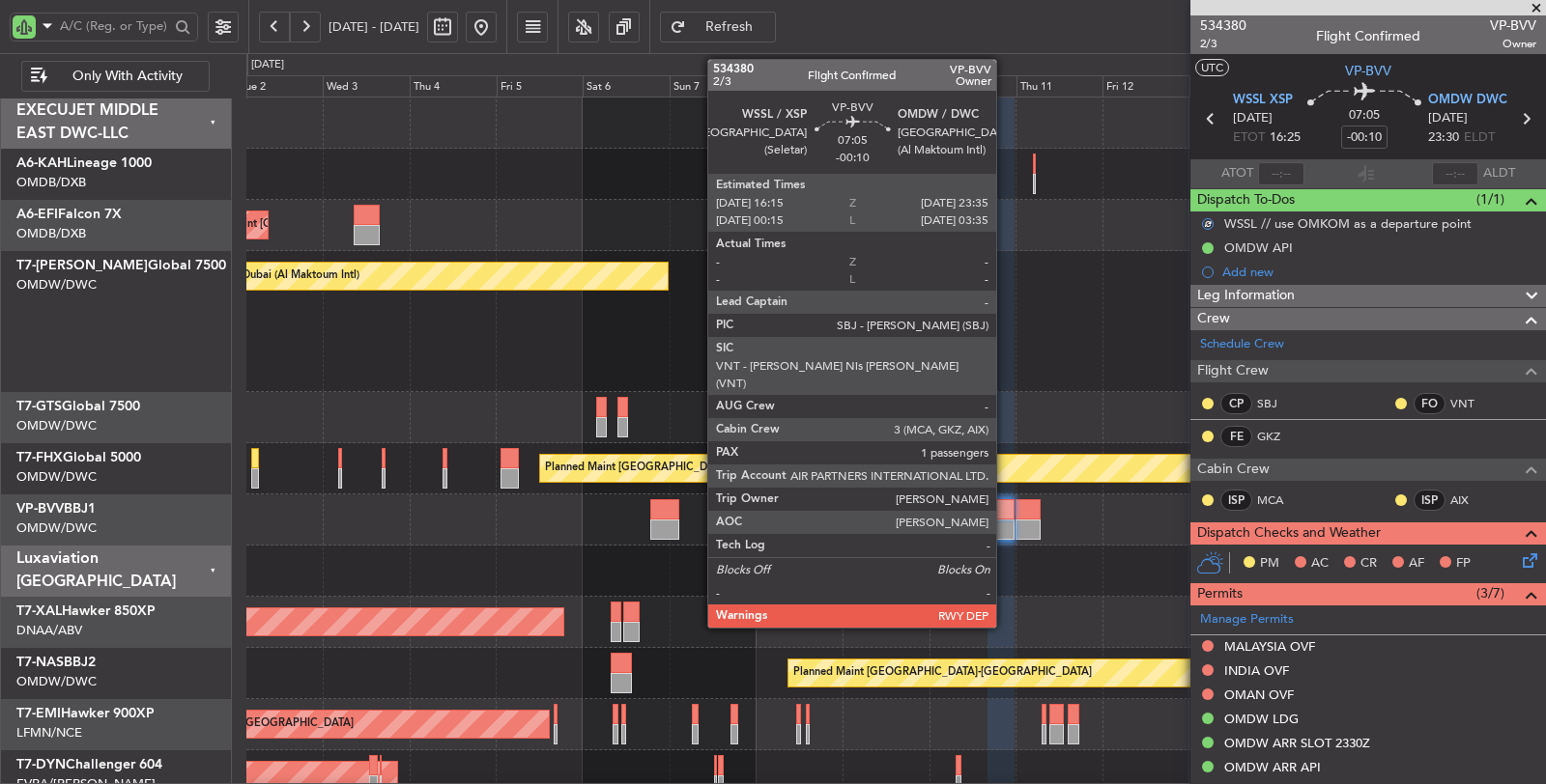
click at [998, 531] on div at bounding box center [1001, 529] width 27 height 20
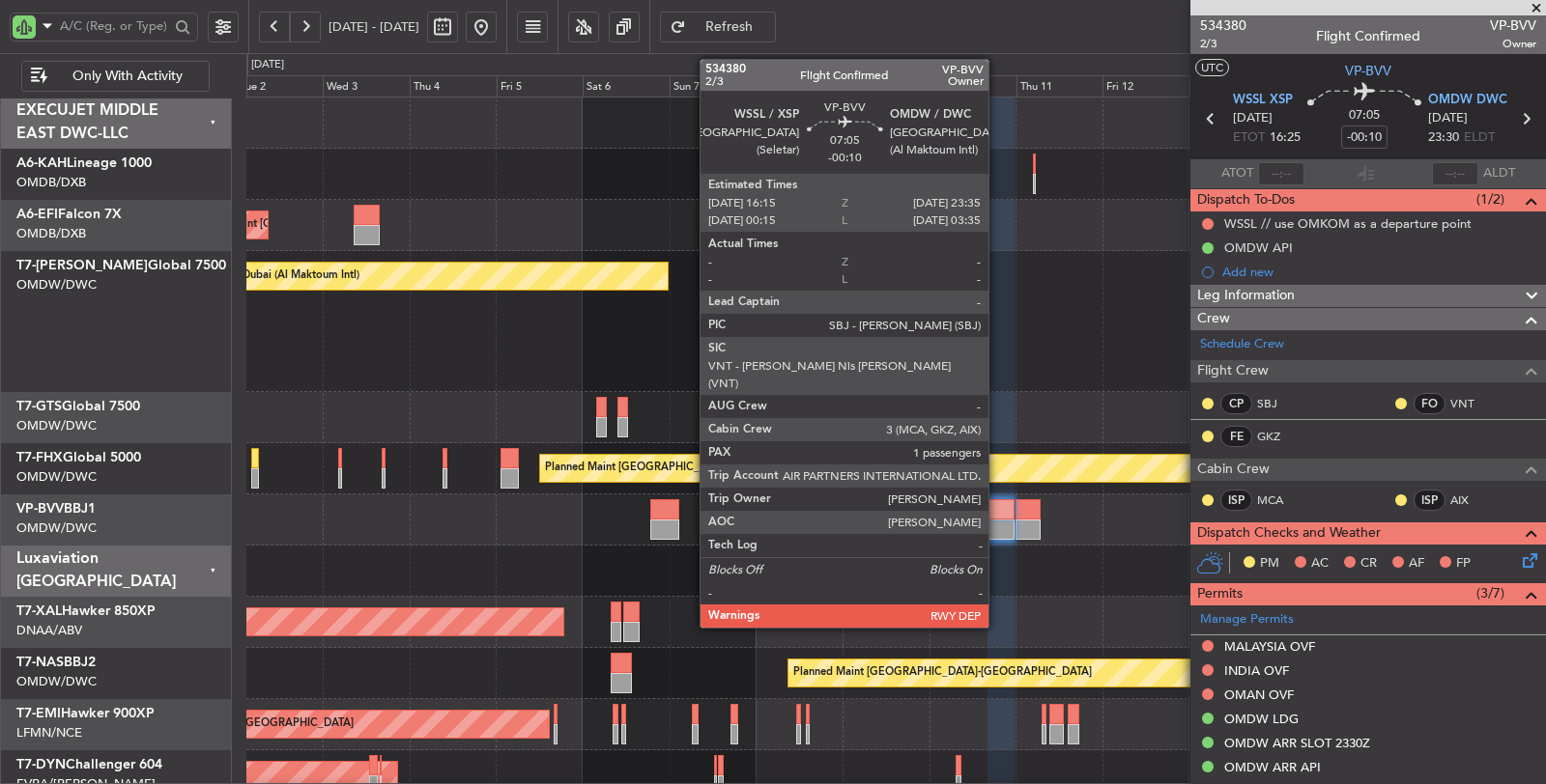
click at [998, 531] on div at bounding box center [1001, 529] width 27 height 20
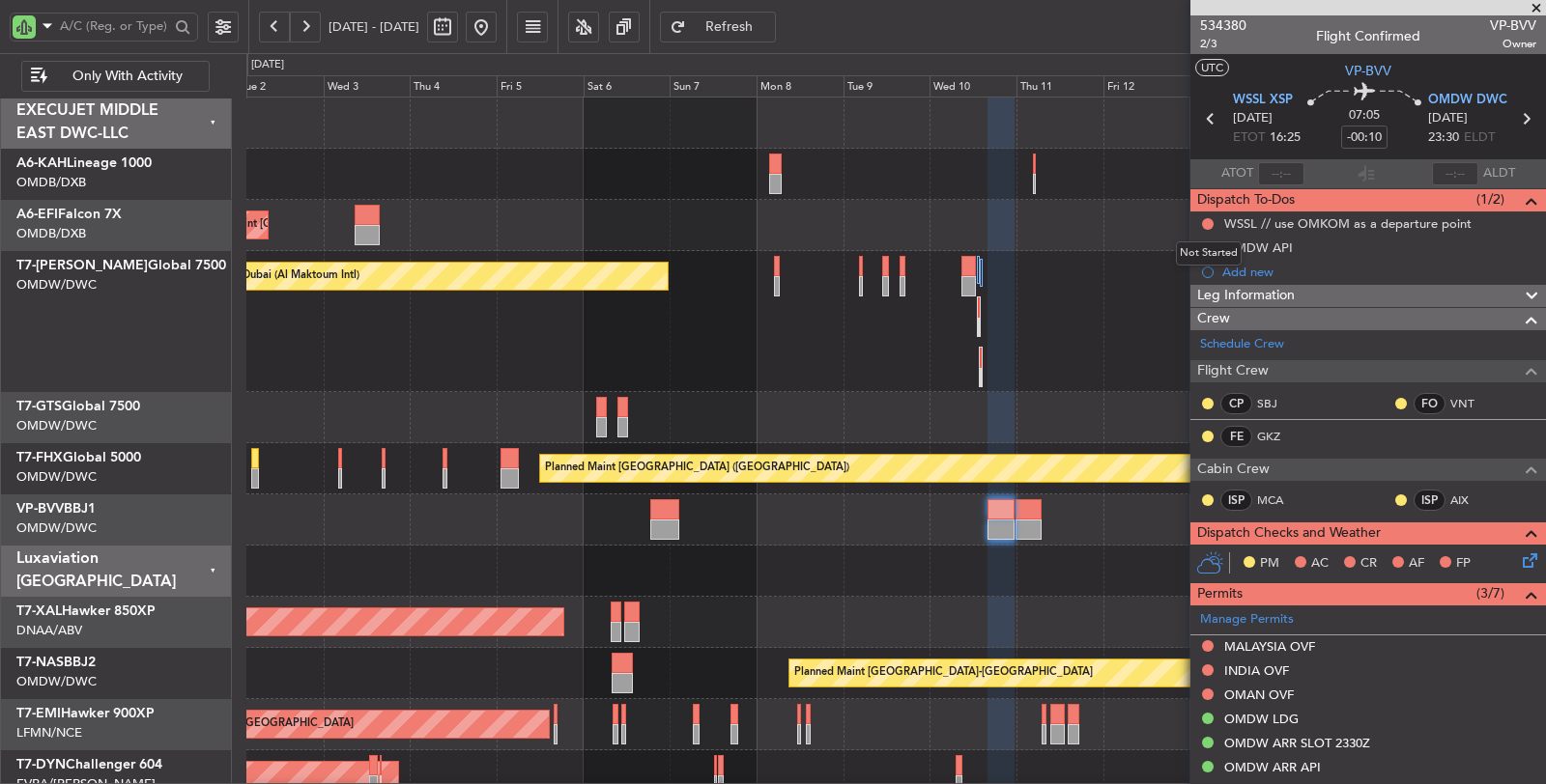
click at [1204, 220] on button at bounding box center [1208, 224] width 12 height 12
click at [1196, 301] on span "Completed" at bounding box center [1216, 308] width 64 height 19
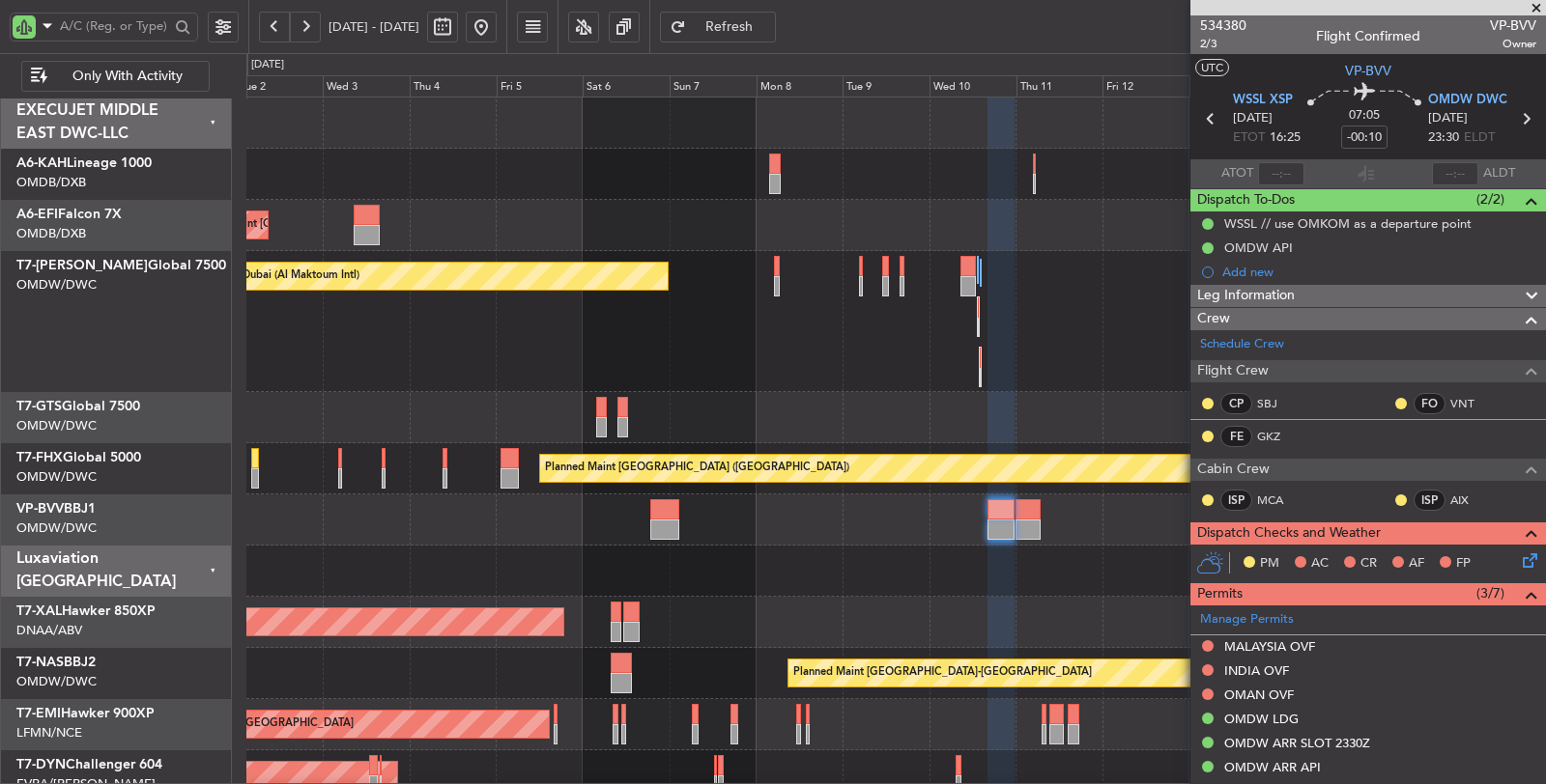
click at [706, 574] on div at bounding box center [896, 571] width 1299 height 51
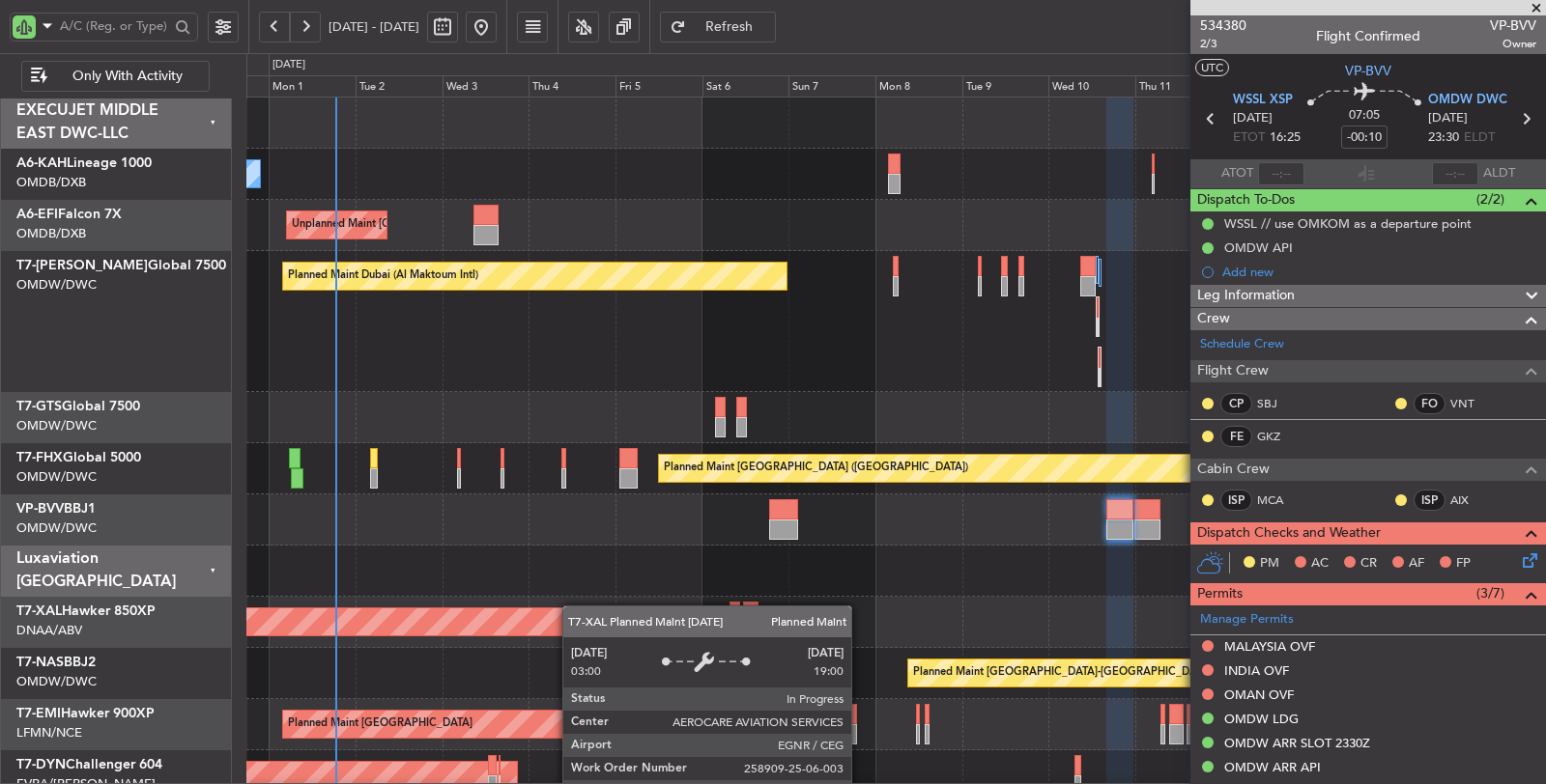
click at [572, 611] on div "No Crew Unplanned Maint Paris (Le Bourget) Planned Maint Dubai (Dubai Intl) Pla…" at bounding box center [896, 629] width 1300 height 1062
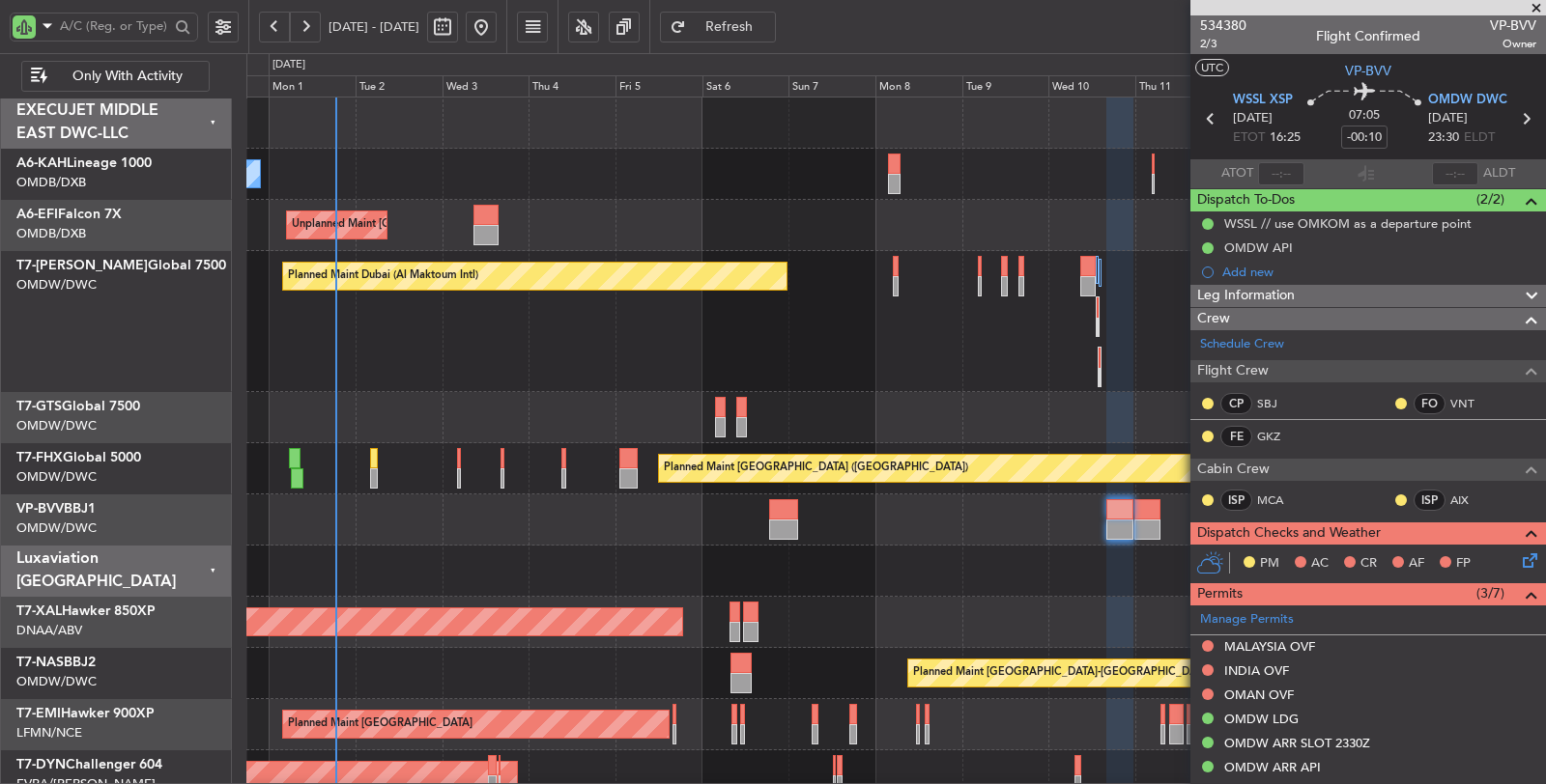
click at [446, 546] on div at bounding box center [896, 571] width 1300 height 51
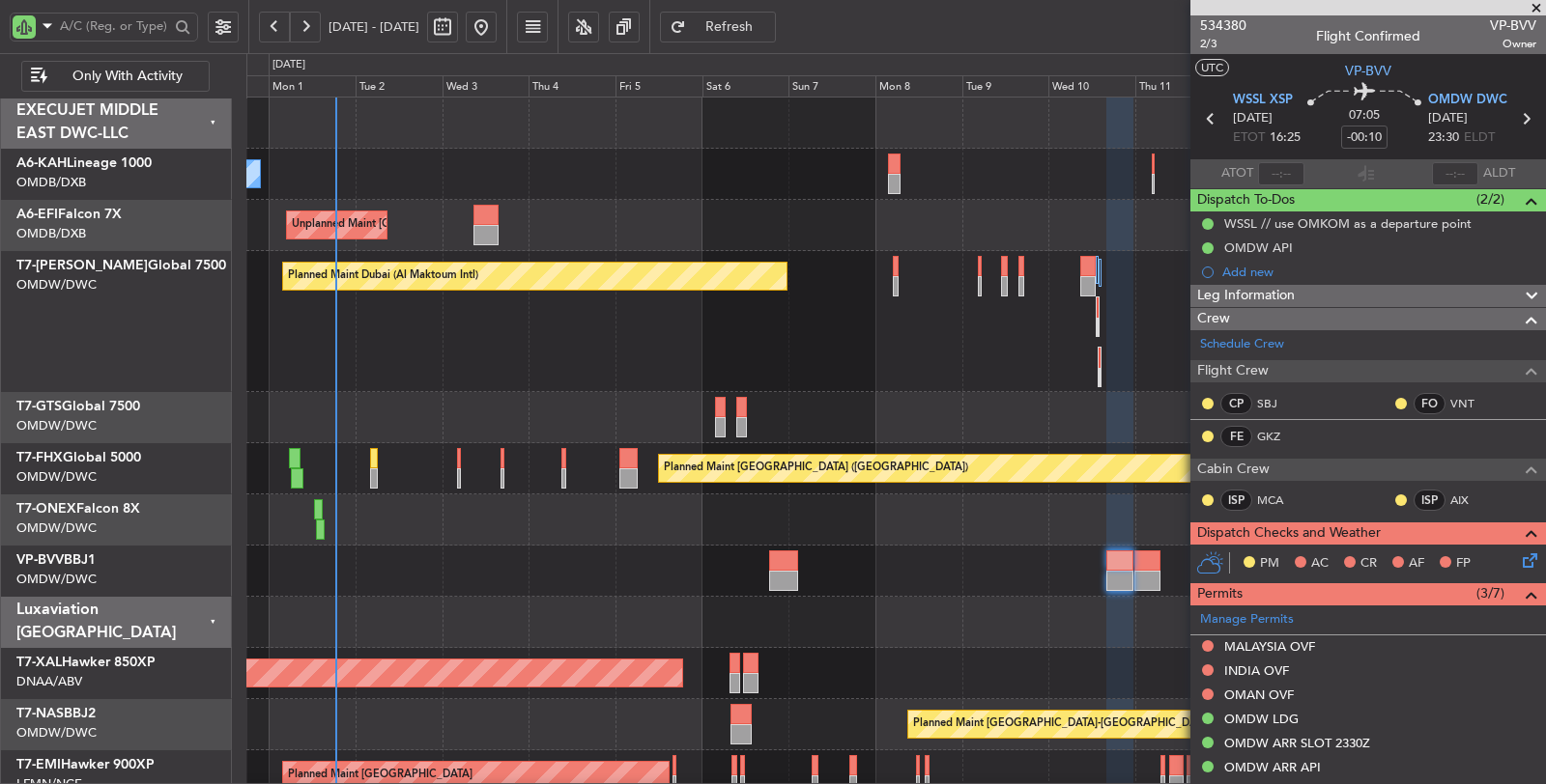
click at [624, 494] on div "Planned Maint Nurnberg Planned Maint Dubai (Al Maktoum Intl)" at bounding box center [896, 519] width 1300 height 51
click at [615, 373] on div "Planned Maint Dubai (Al Maktoum Intl) AOG Maint Dubai (Al Maktoum Intl)" at bounding box center [896, 322] width 1300 height 141
click at [587, 201] on div "Unplanned Maint Paris (Le Bourget) Planned Maint Dubai (Dubai Intl)" at bounding box center [896, 225] width 1300 height 51
click at [514, 582] on div "Planned Maint Dubai (Al Maktoum Intl) Planned Maint Dubai (Al Maktoum Intl)" at bounding box center [896, 571] width 1300 height 51
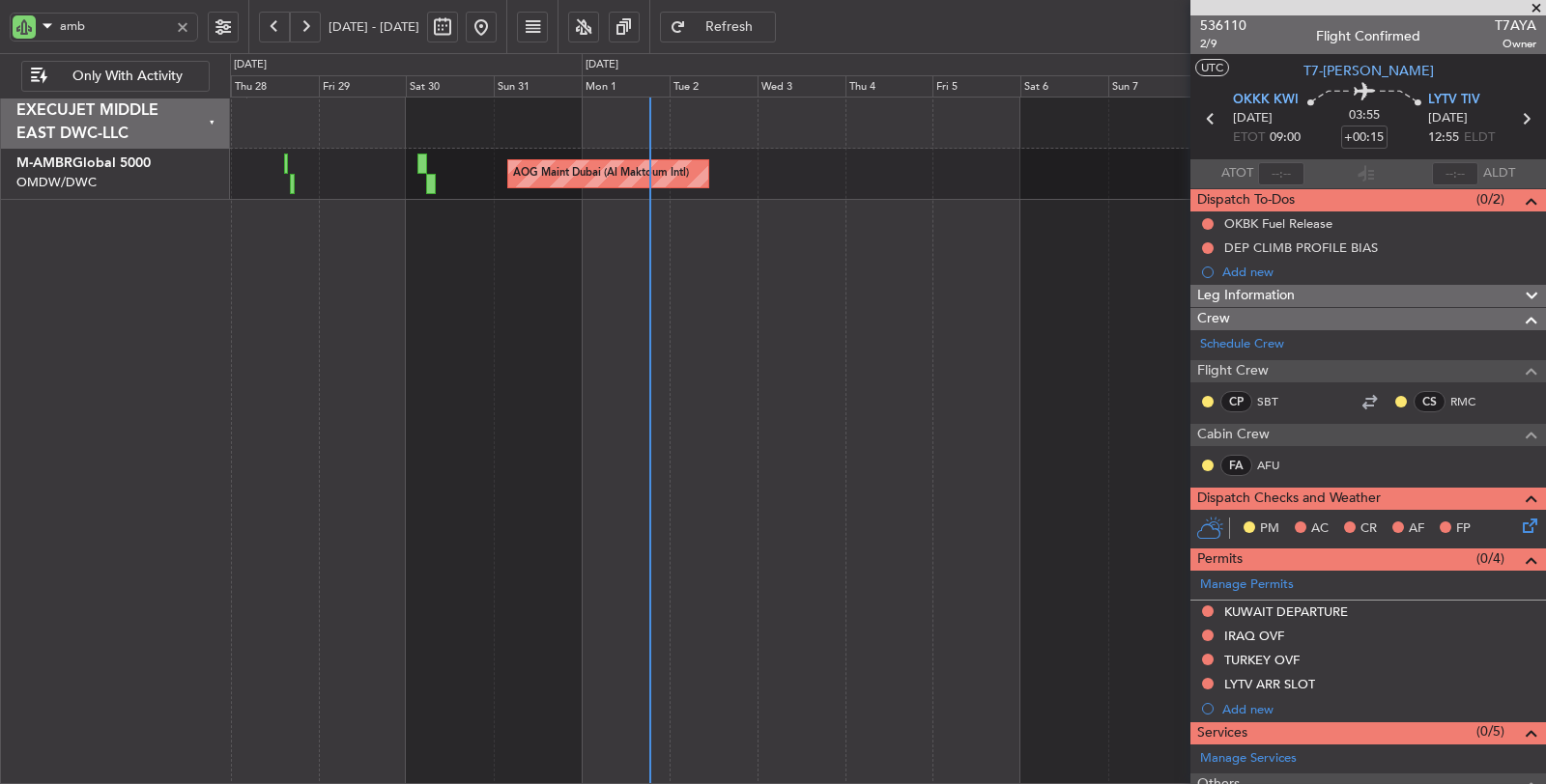
click at [275, 20] on button at bounding box center [274, 27] width 31 height 31
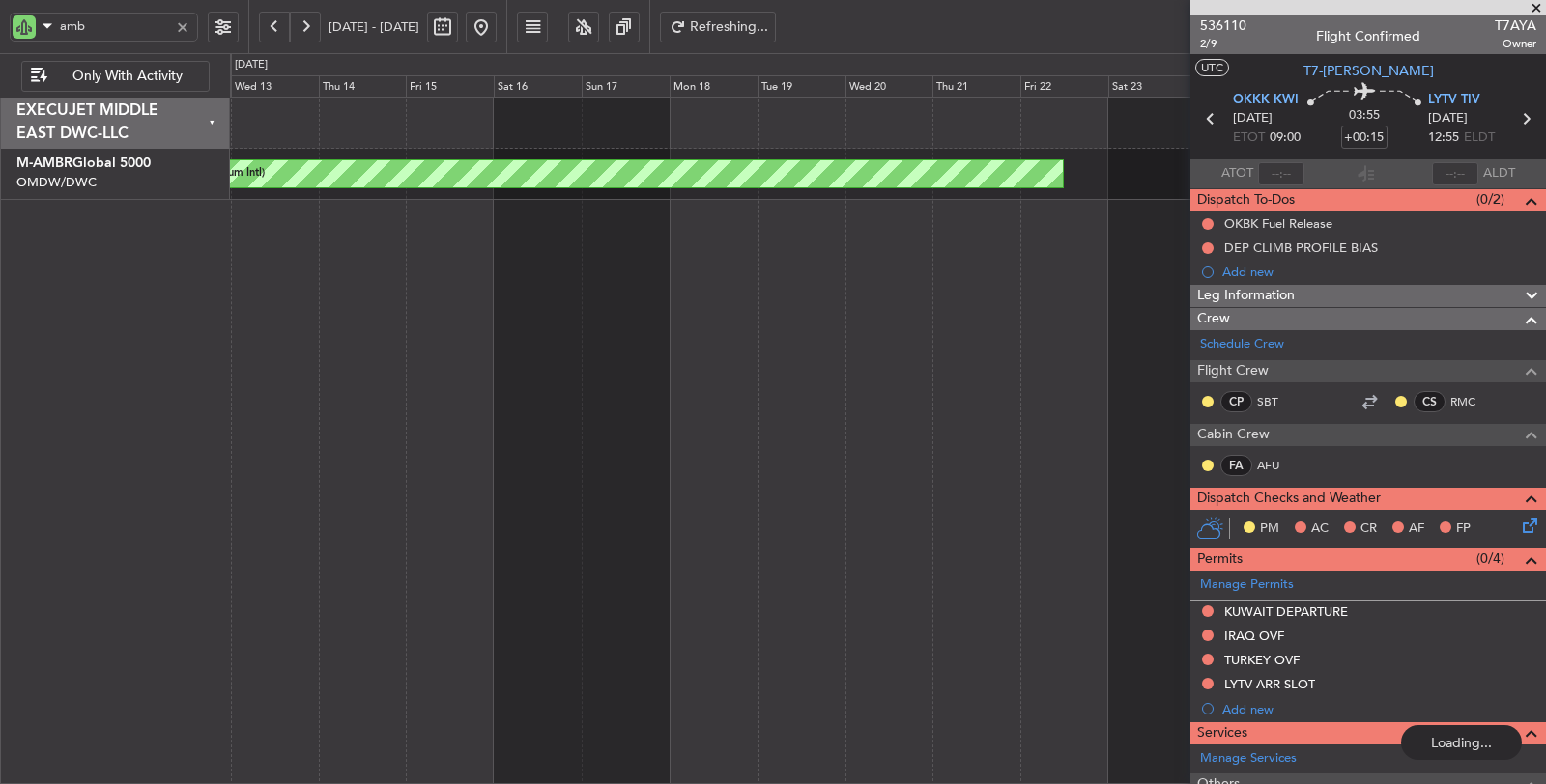
click at [275, 22] on button at bounding box center [274, 27] width 31 height 31
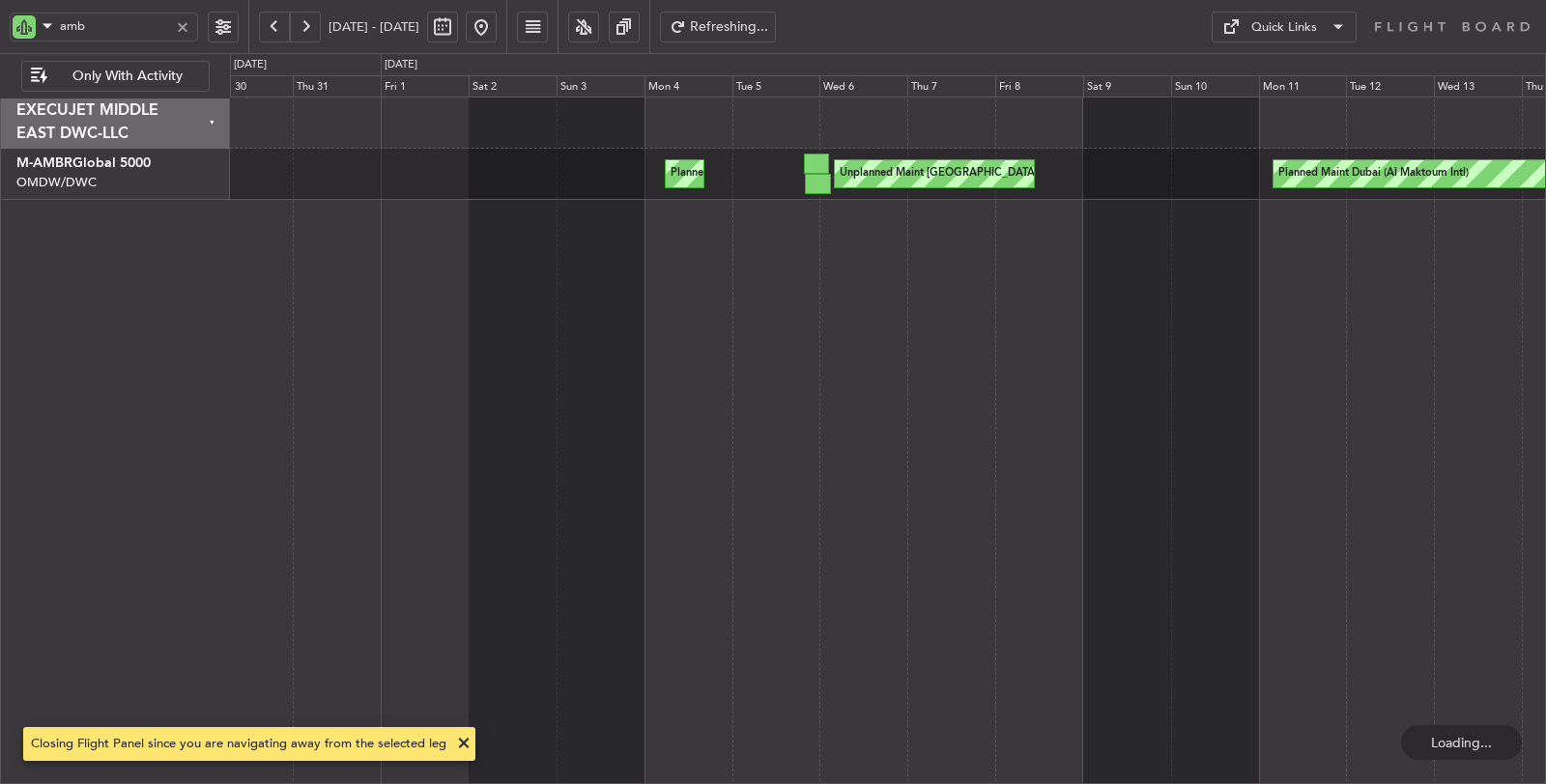
click at [193, 207] on div "Planned Maint Dubai (Al Maktoum Intl) Planned Maint London (Stansted) Unplanned…" at bounding box center [773, 419] width 1546 height 731
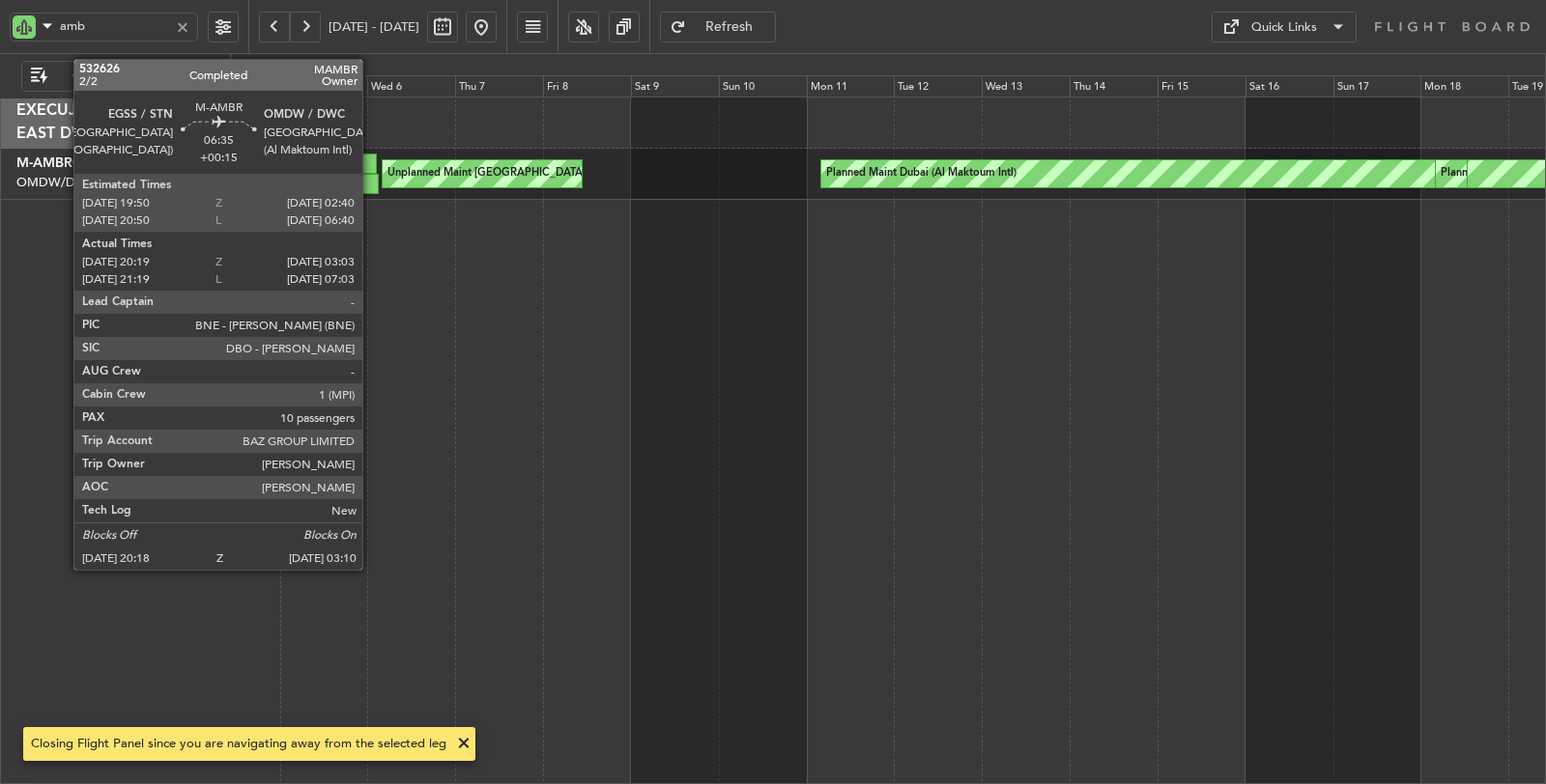
click at [372, 176] on div at bounding box center [365, 183] width 25 height 20
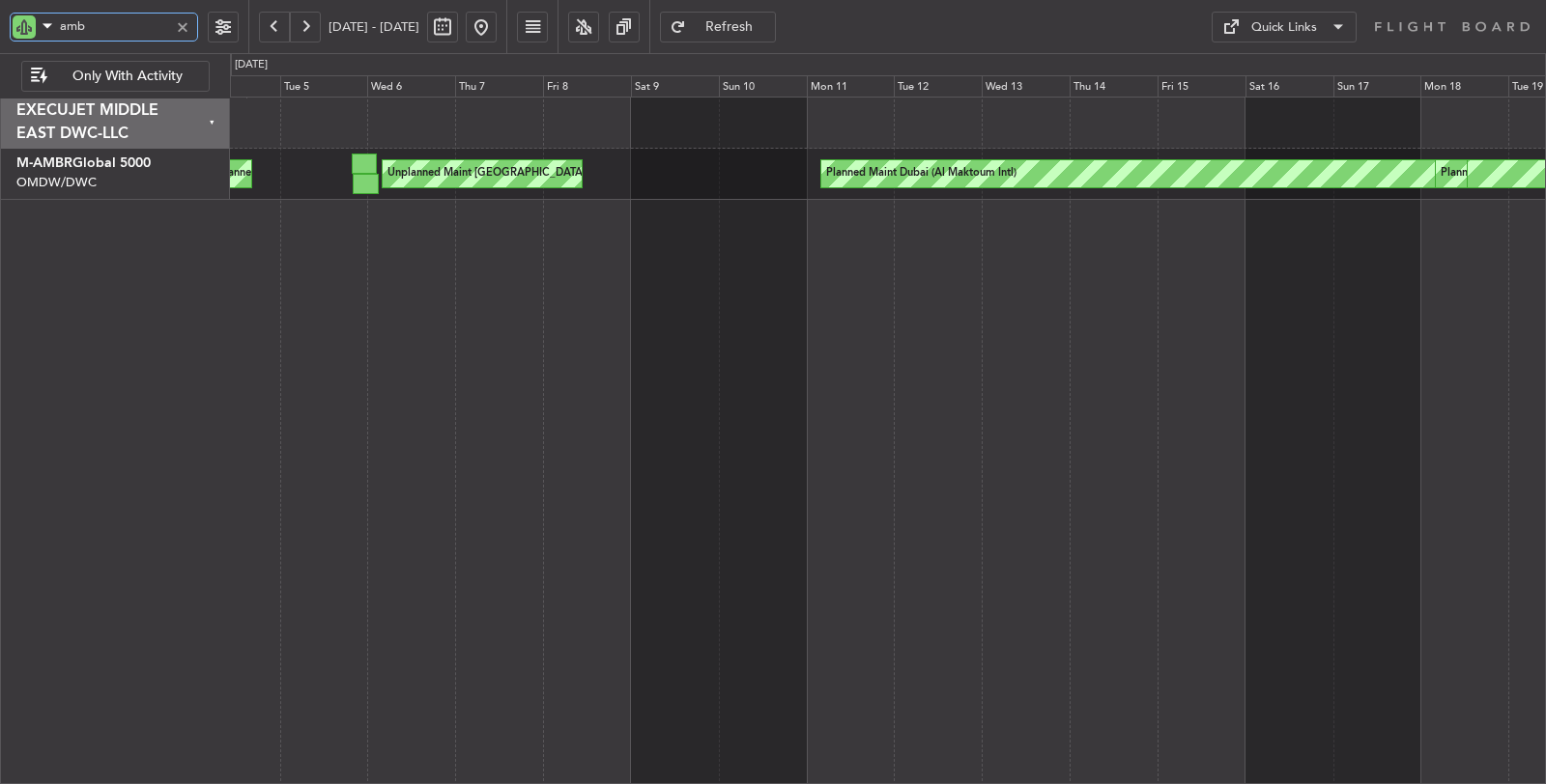
drag, startPoint x: 41, startPoint y: 31, endPoint x: 2, endPoint y: 32, distance: 39.0
click at [22, 30] on div "amb" at bounding box center [104, 27] width 188 height 29
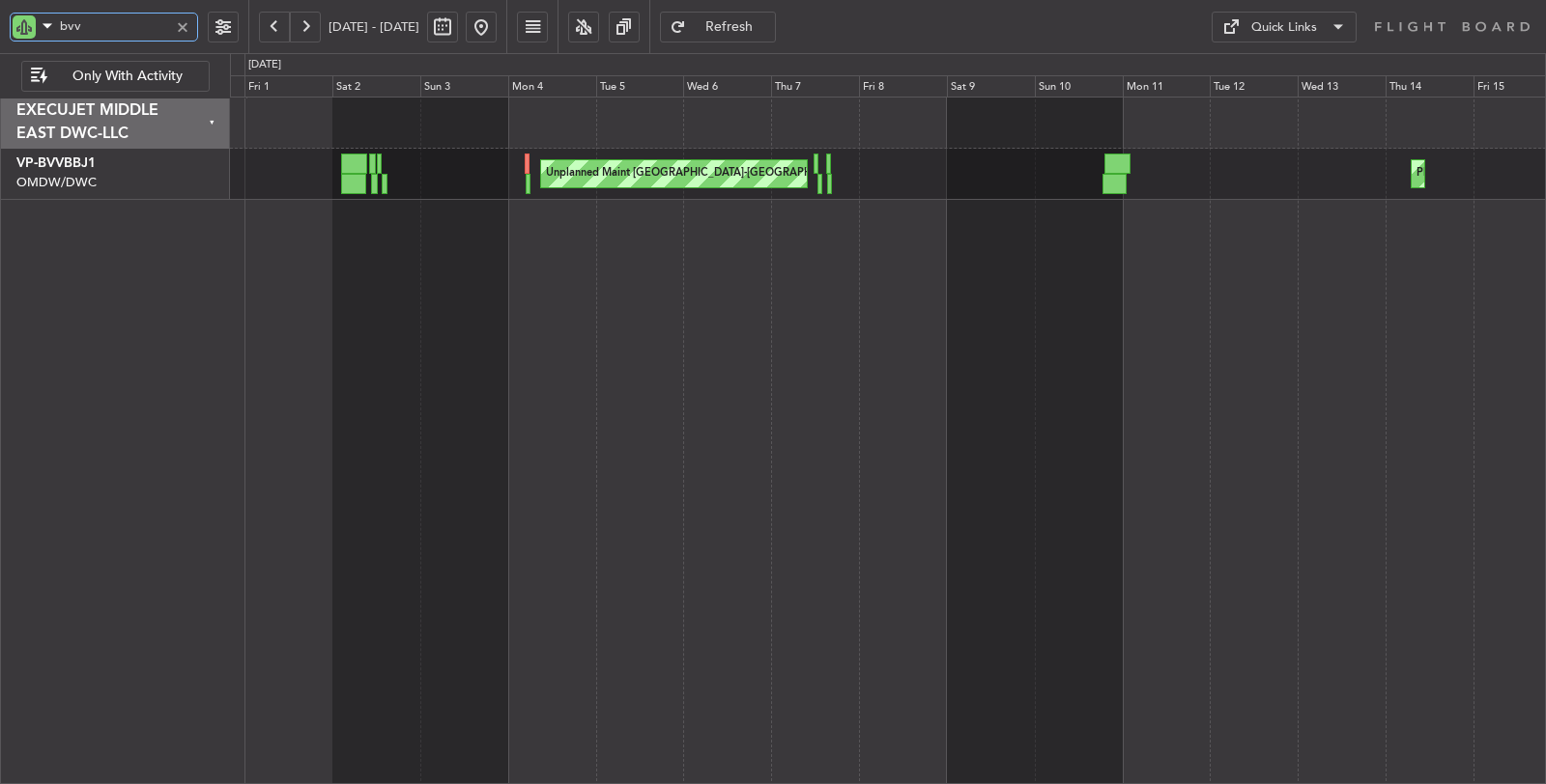
click at [688, 141] on div at bounding box center [887, 123] width 1315 height 51
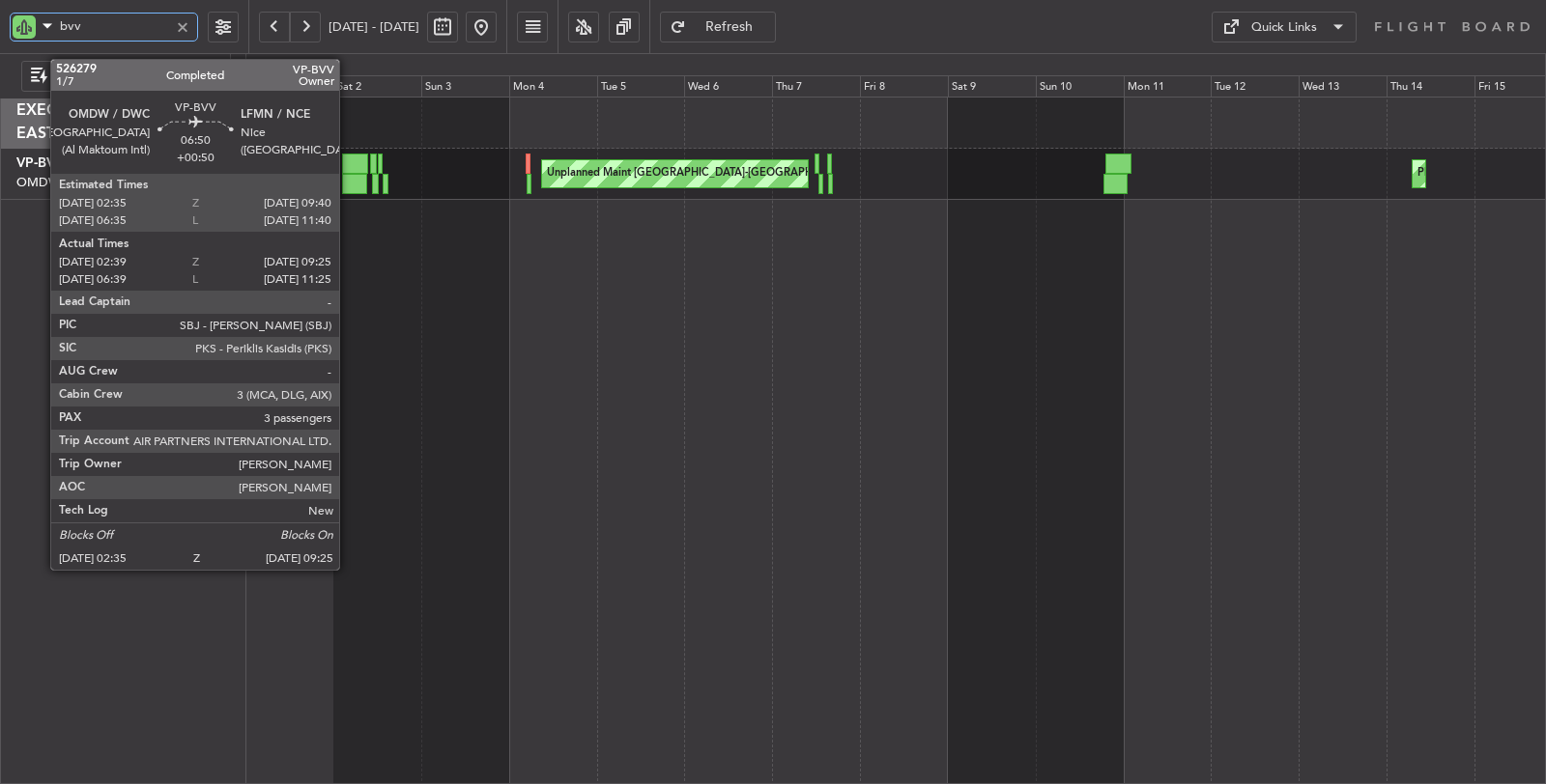
click at [349, 181] on div at bounding box center [355, 183] width 25 height 20
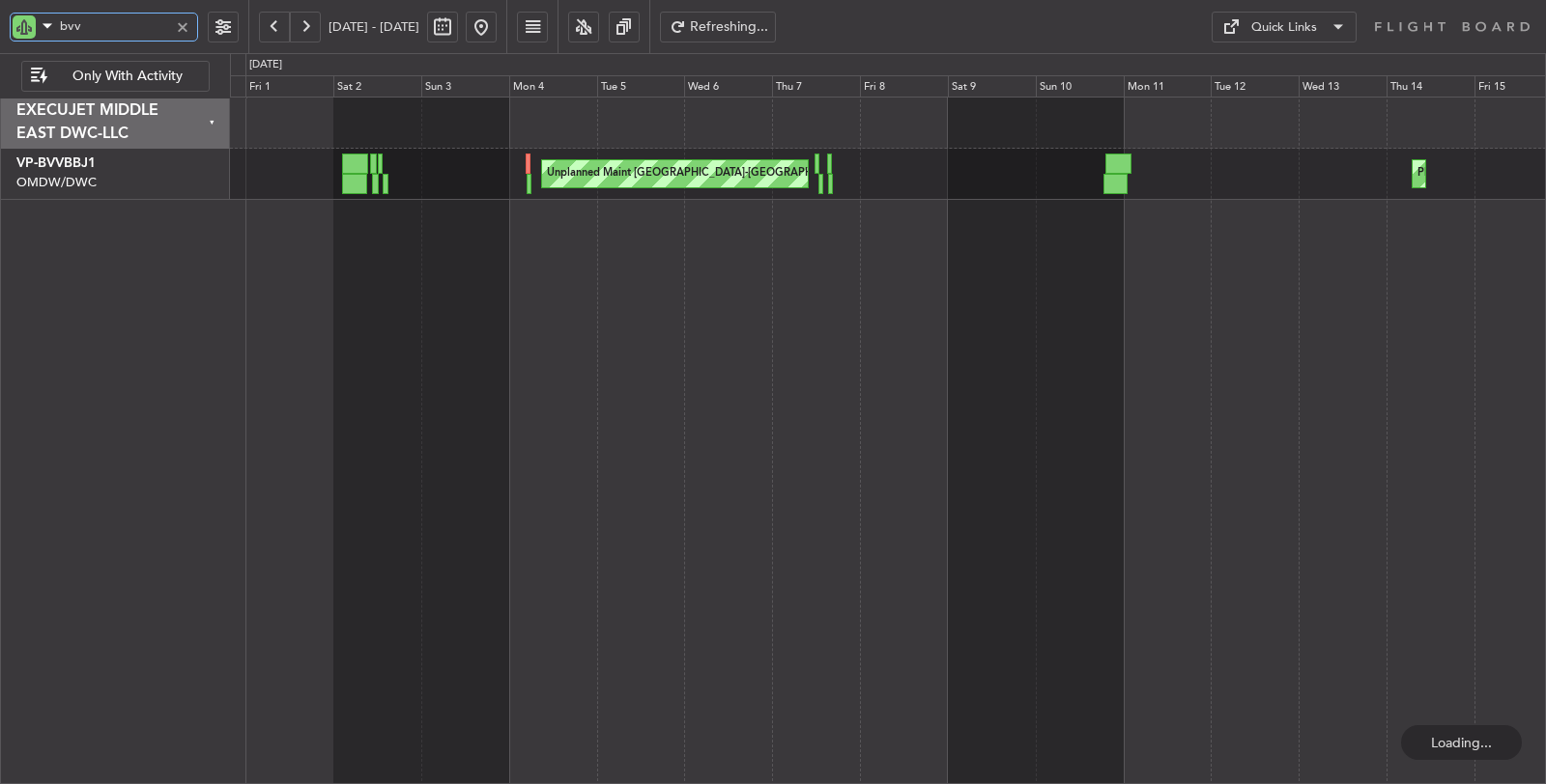
drag, startPoint x: 79, startPoint y: 21, endPoint x: 0, endPoint y: 22, distance: 79.0
click at [0, 21] on div "bvv" at bounding box center [124, 26] width 248 height 53
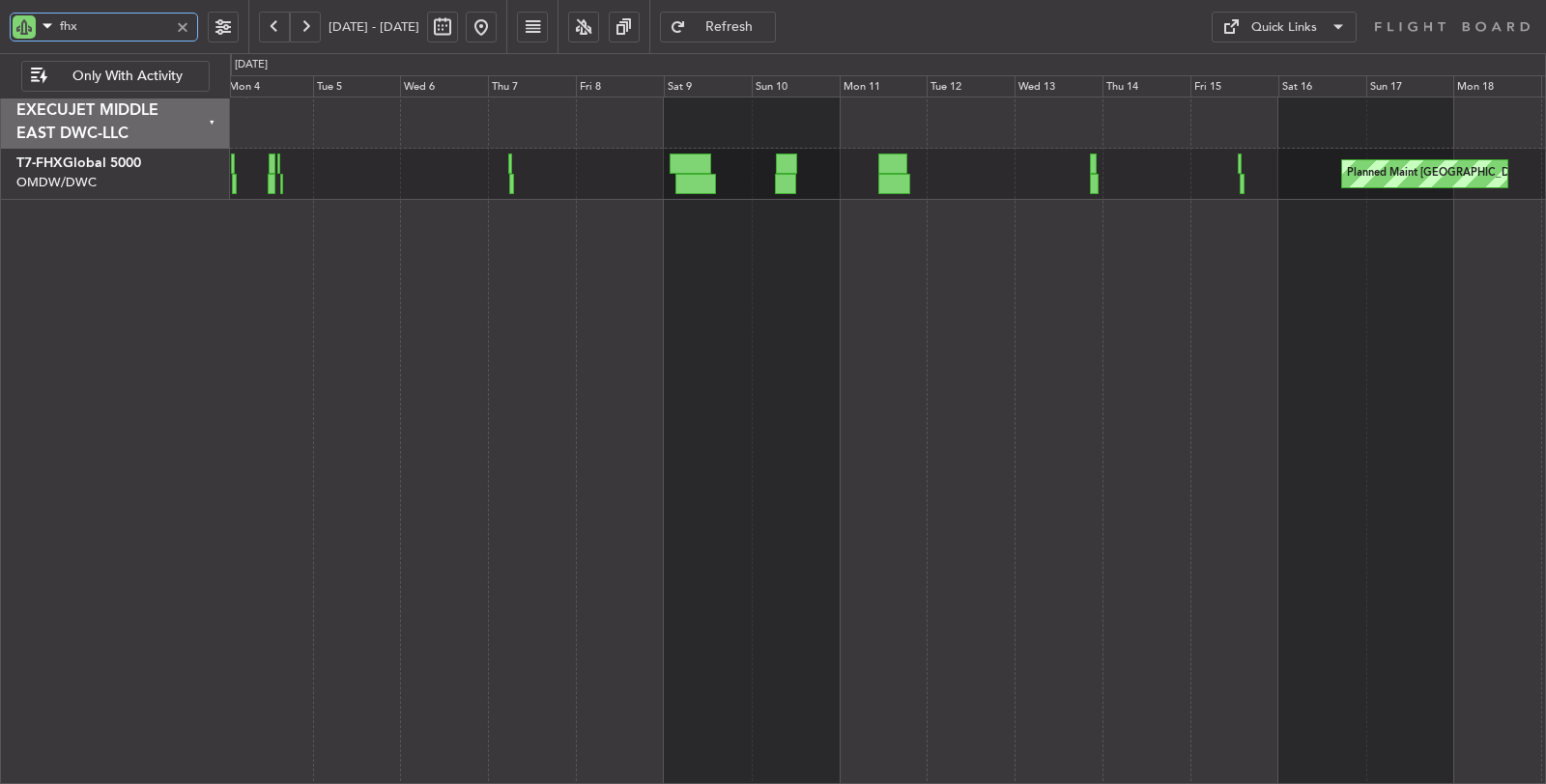
click at [634, 257] on div "Planned Maint Trenton (Trenton Mercer)" at bounding box center [888, 441] width 1316 height 689
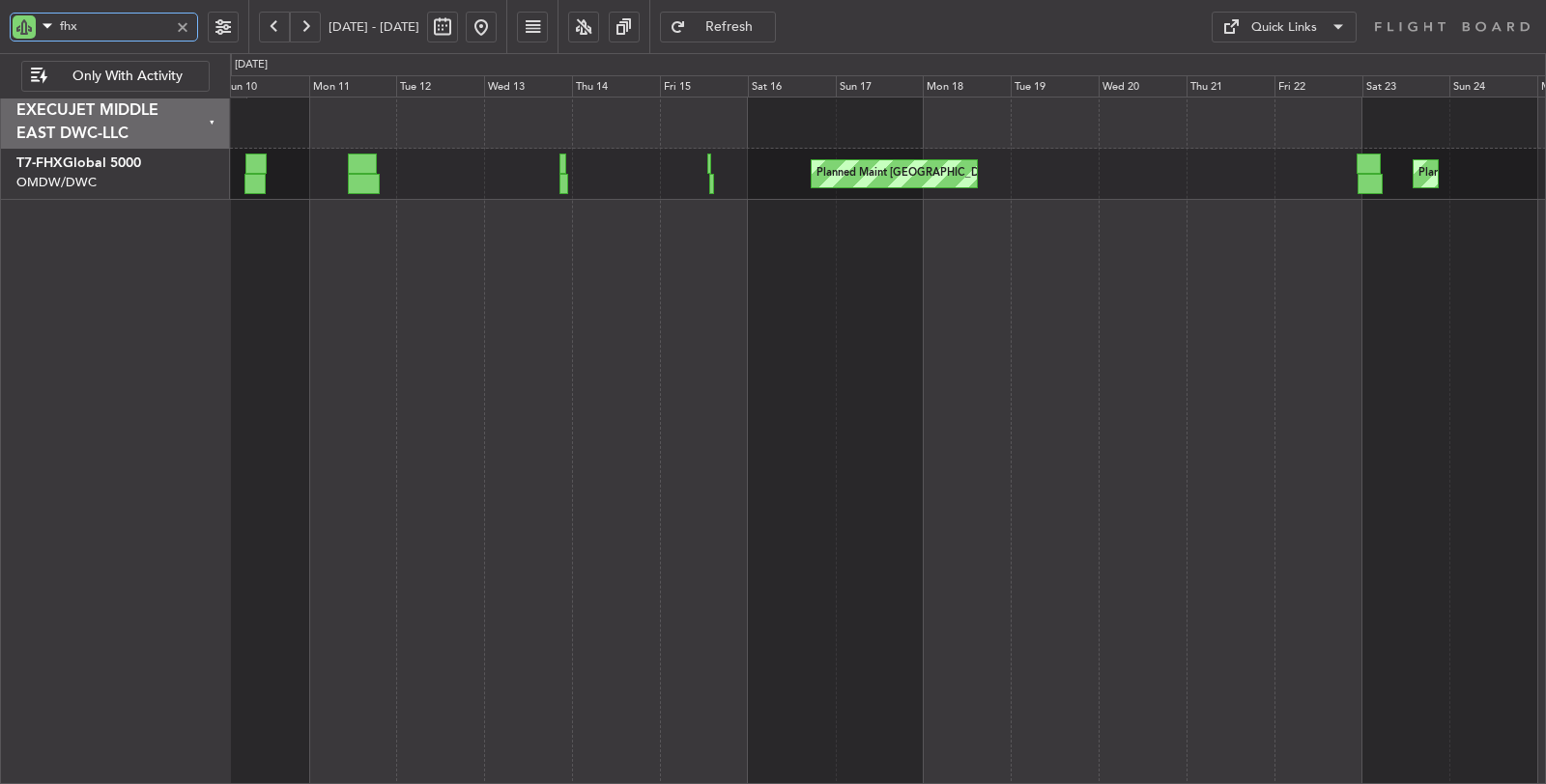
click at [495, 261] on div "Planned Maint Trenton (Trenton Mercer) Planned Maint London (Stansted)" at bounding box center [888, 441] width 1316 height 689
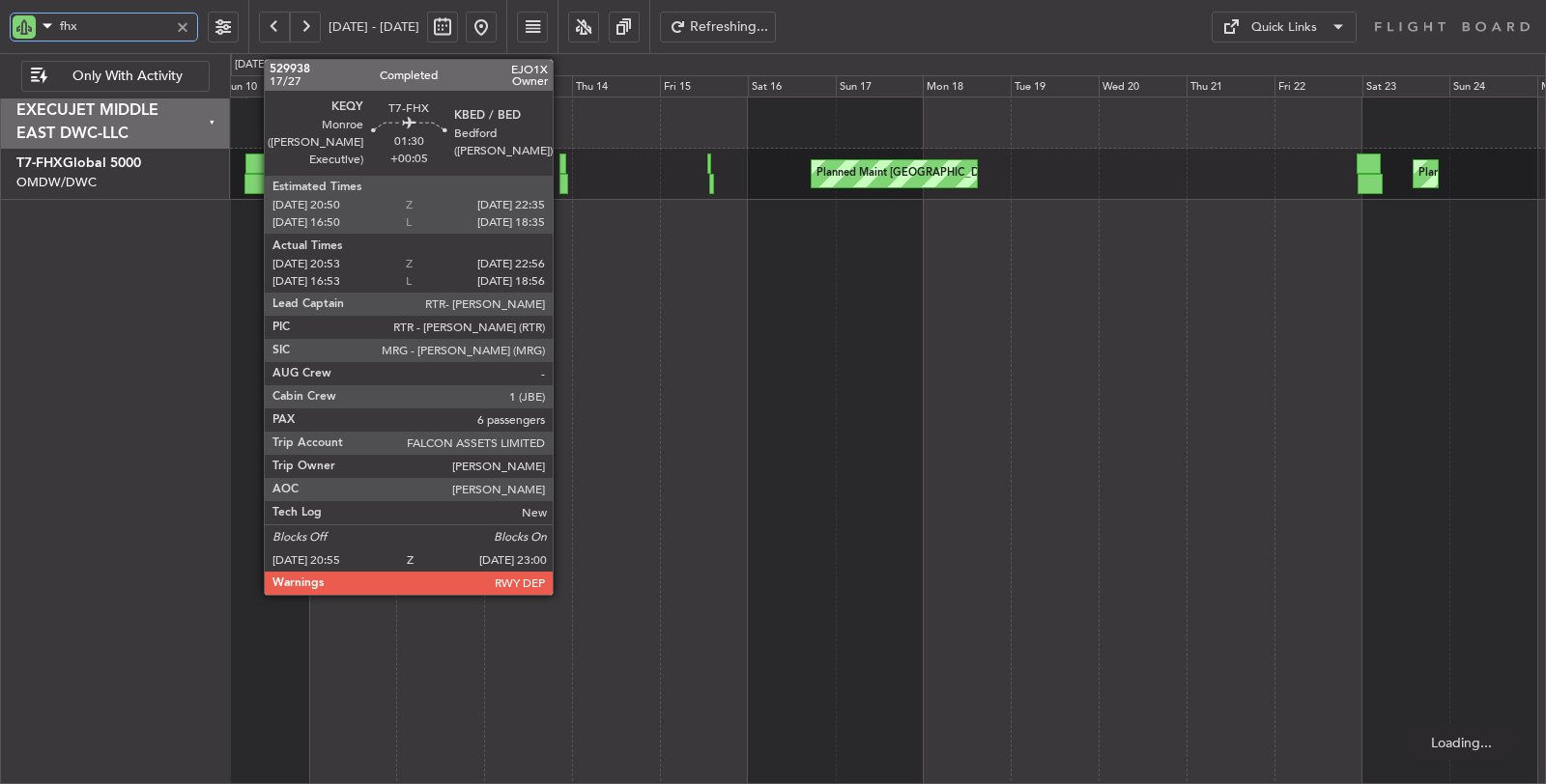
click at [562, 184] on div at bounding box center [563, 183] width 8 height 20
type input "fhx"
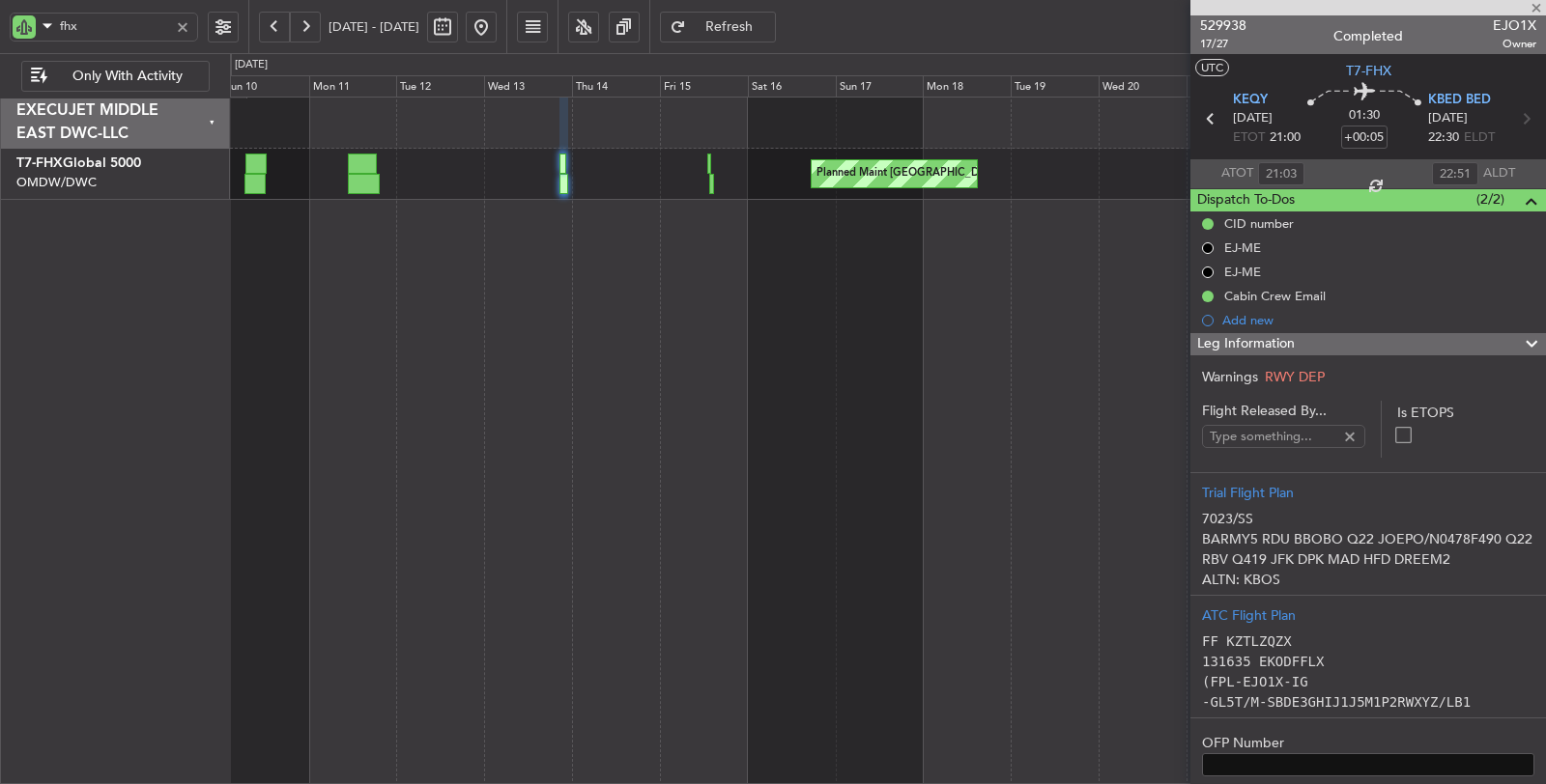
type input "Syed Shakeel (SYS)"
type input "7023"
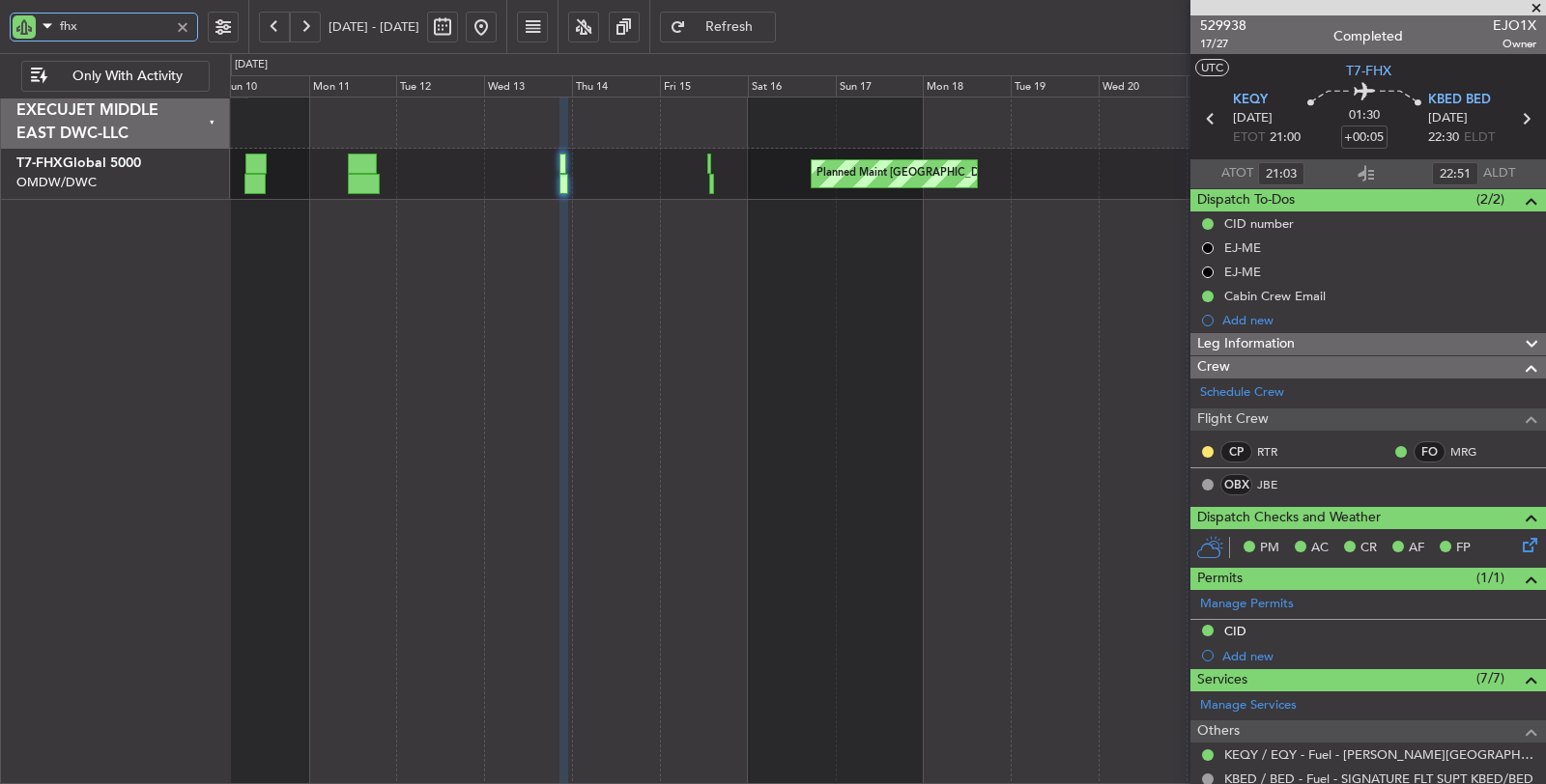
drag, startPoint x: 111, startPoint y: 21, endPoint x: 55, endPoint y: 22, distance: 56.0
click at [55, 22] on div "fhx" at bounding box center [104, 27] width 188 height 29
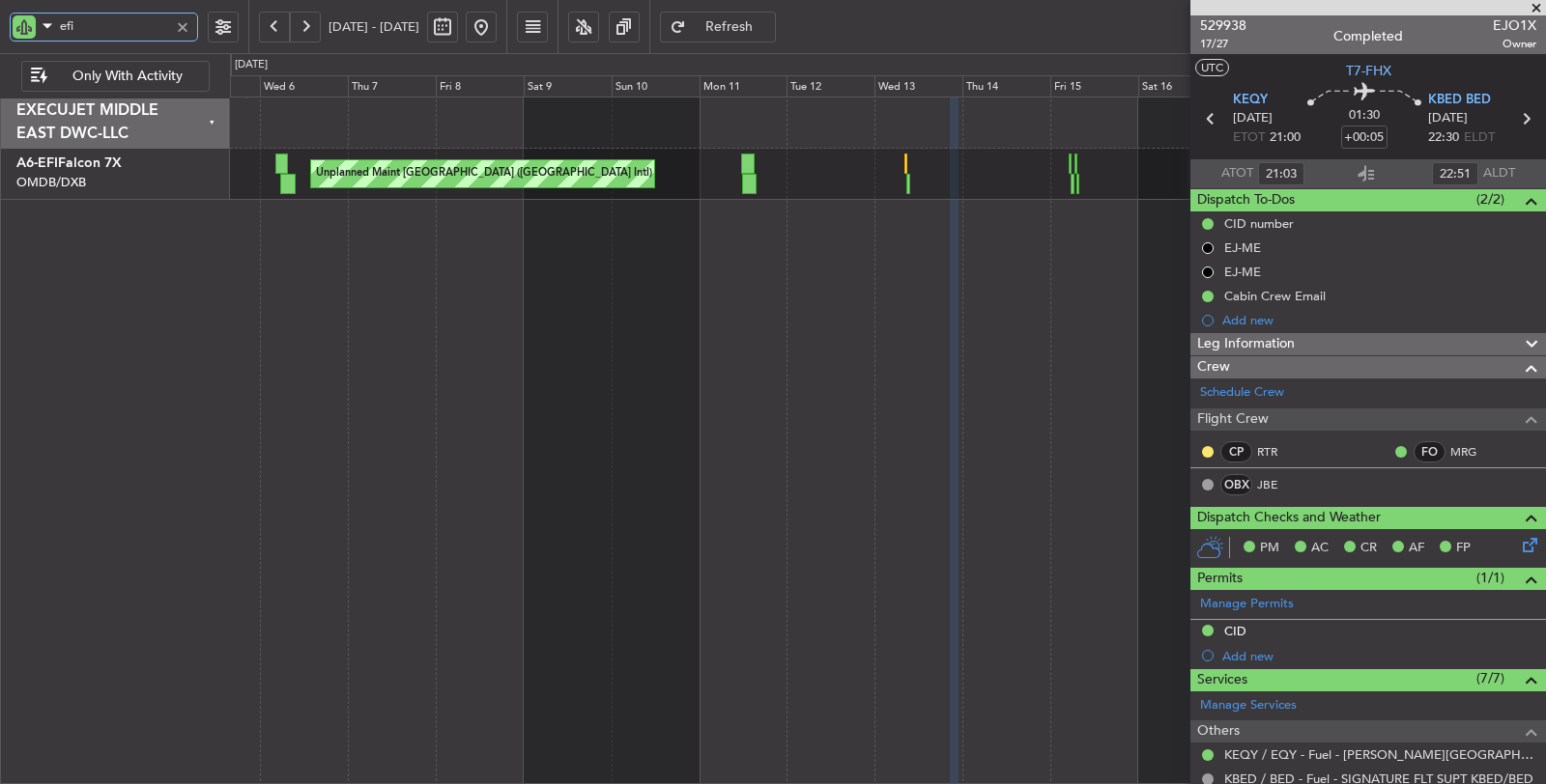
click at [748, 243] on div "Unplanned Maint Dubai (Dubai Intl) Planned Maint Dubai (Al Maktoum Intl)" at bounding box center [888, 441] width 1316 height 689
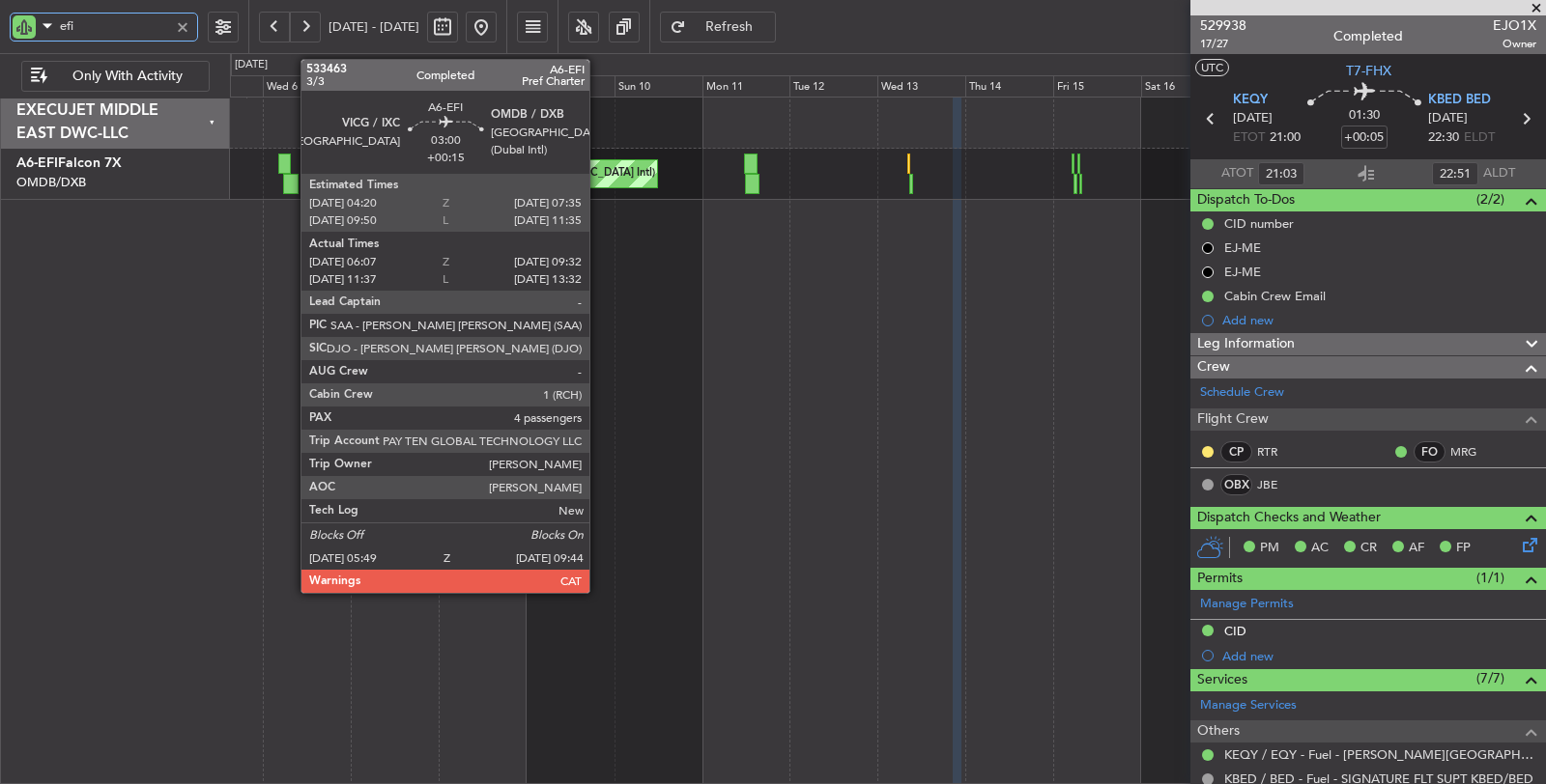
click at [291, 184] on div at bounding box center [290, 183] width 15 height 20
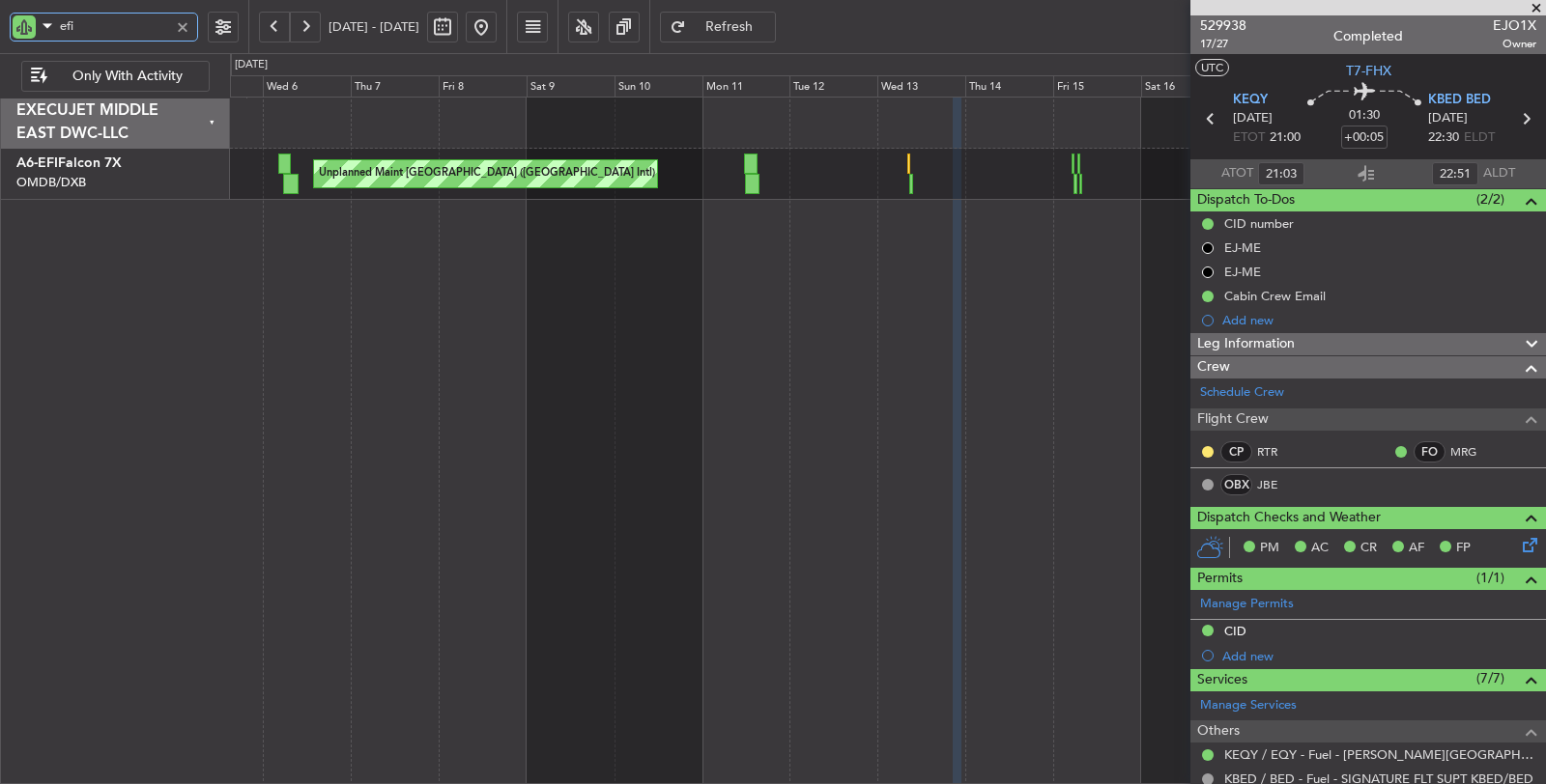
drag, startPoint x: 85, startPoint y: 25, endPoint x: 0, endPoint y: 26, distance: 85.0
click at [0, 26] on div "efi" at bounding box center [124, 26] width 248 height 53
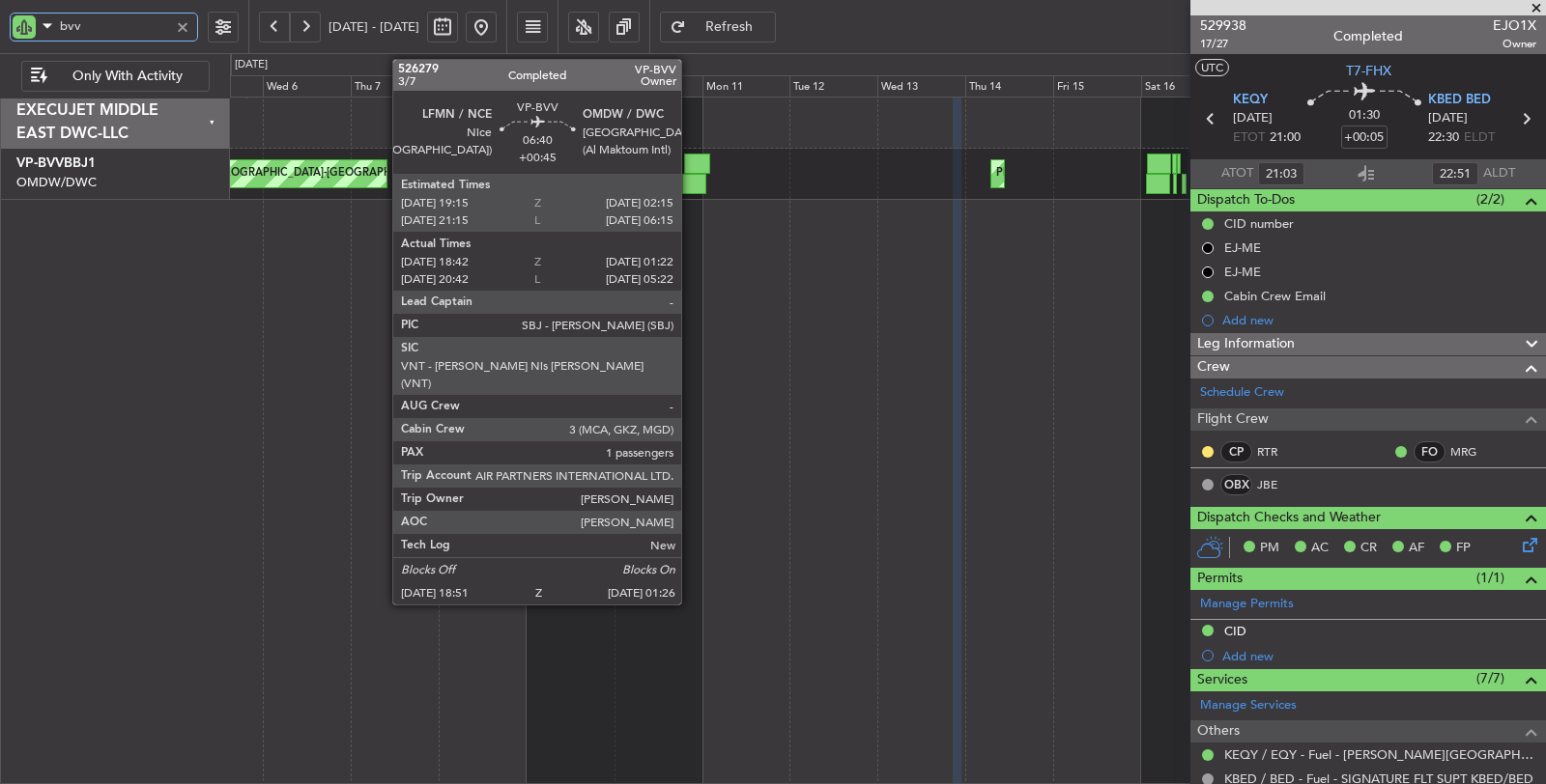
click at [691, 179] on div at bounding box center [694, 183] width 24 height 20
type input "bvv"
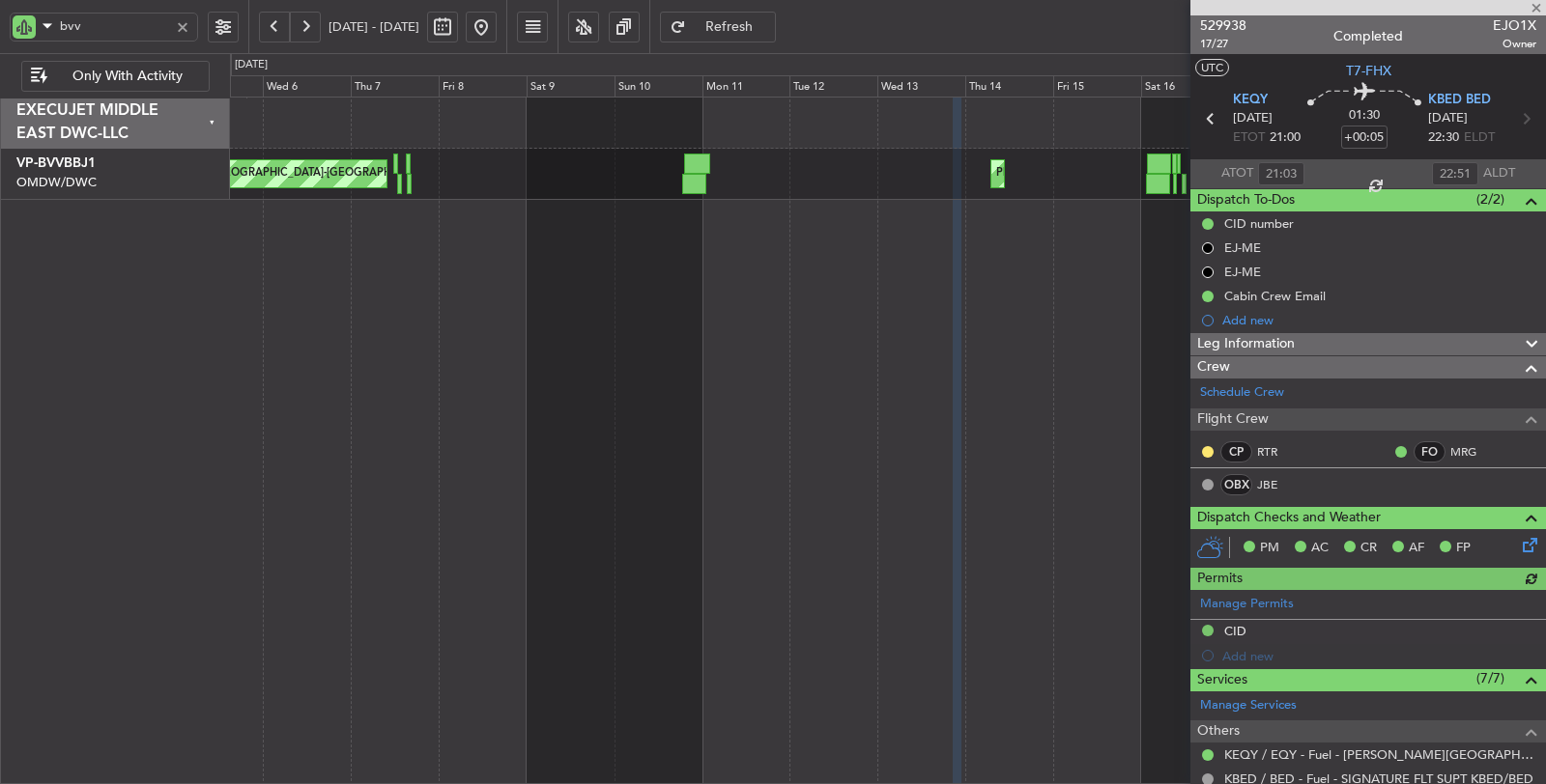
type input "Syed Shakeel (SYS)"
type input "7023"
drag, startPoint x: 70, startPoint y: 23, endPoint x: 5, endPoint y: 23, distance: 65.0
click at [5, 23] on div "bvv" at bounding box center [124, 26] width 248 height 53
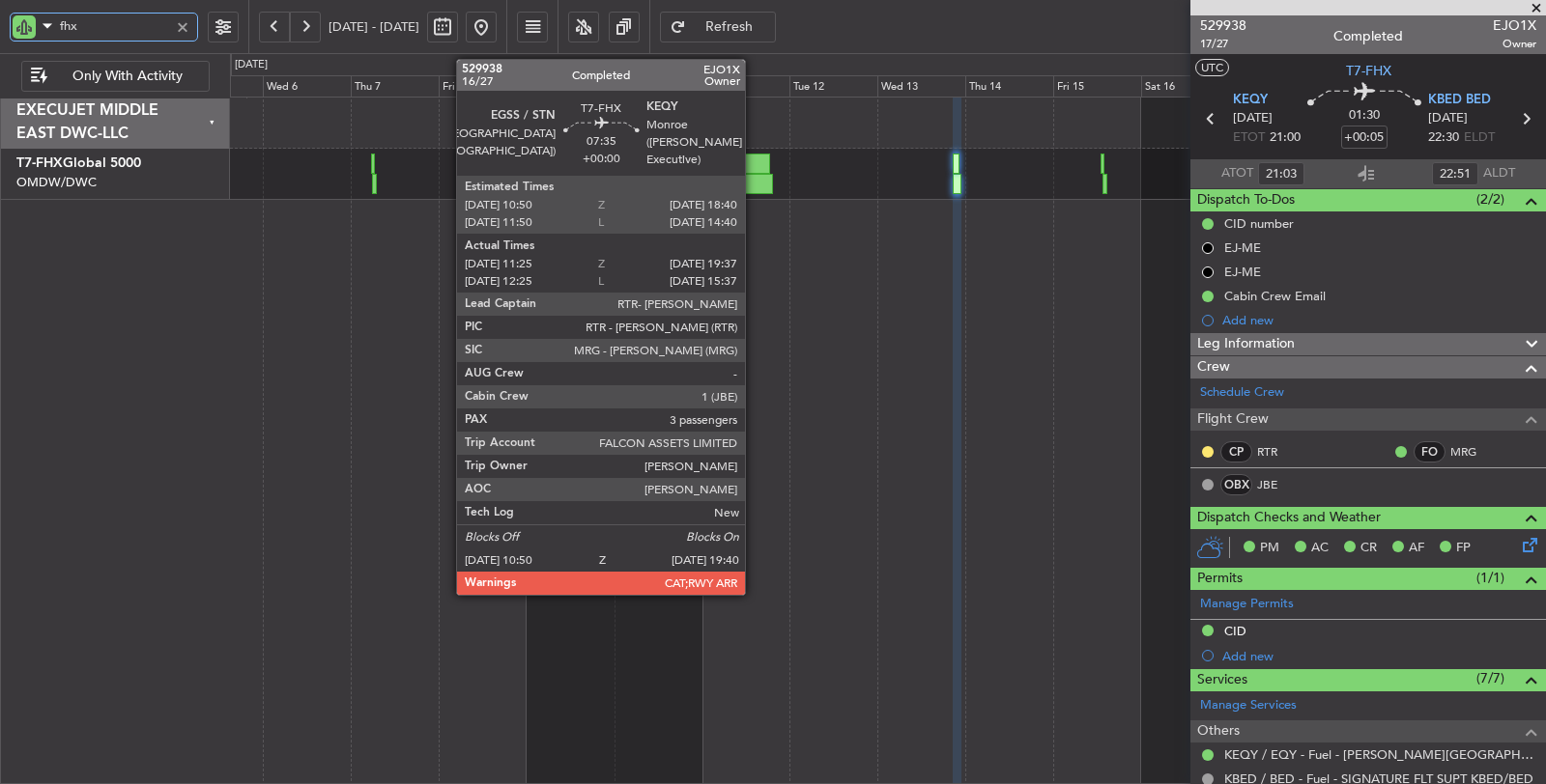
click at [754, 176] on div at bounding box center [757, 183] width 33 height 20
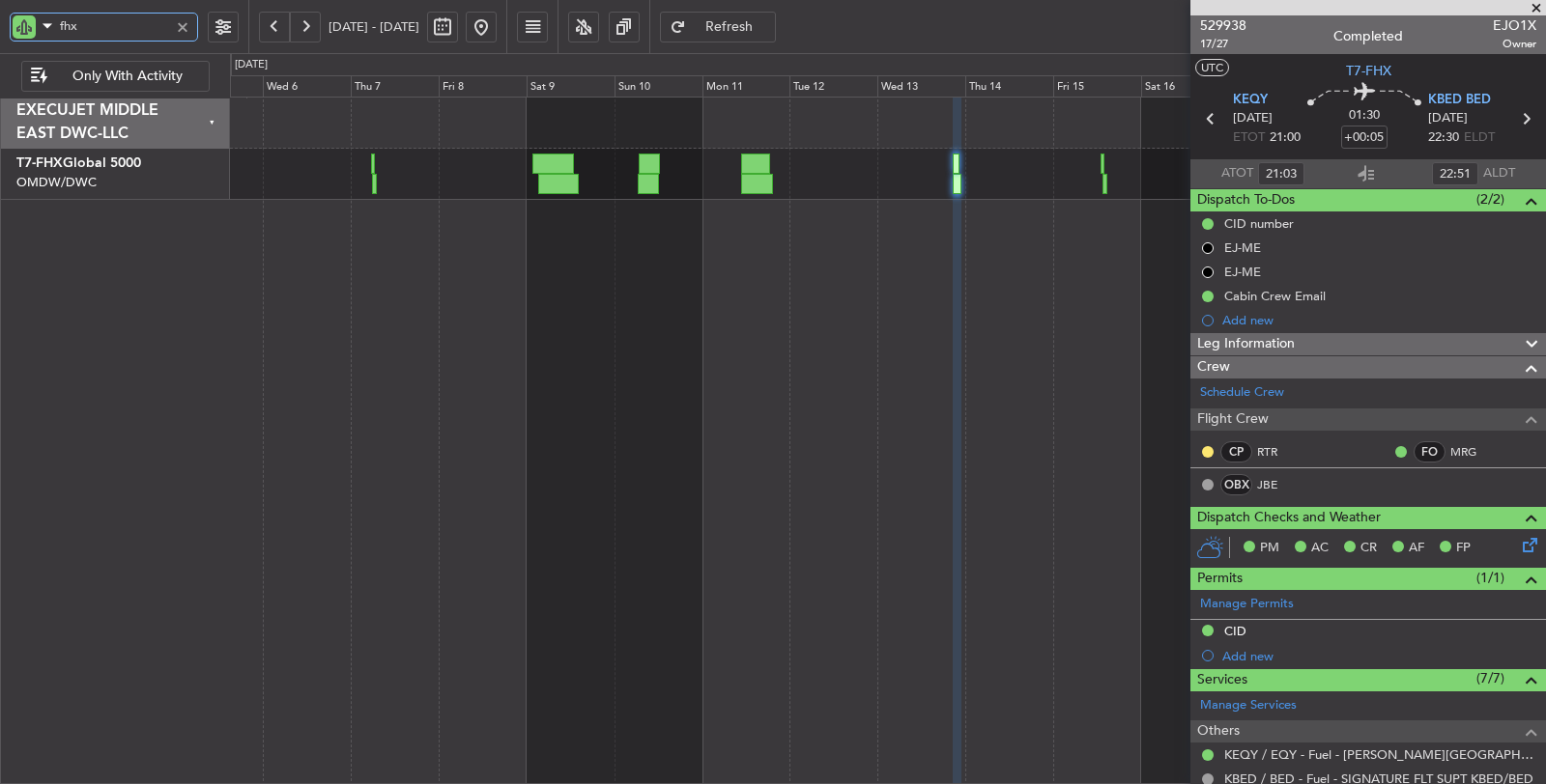
drag, startPoint x: 100, startPoint y: 37, endPoint x: 21, endPoint y: 30, distance: 79.3
click at [21, 30] on div "fhx" at bounding box center [104, 27] width 188 height 29
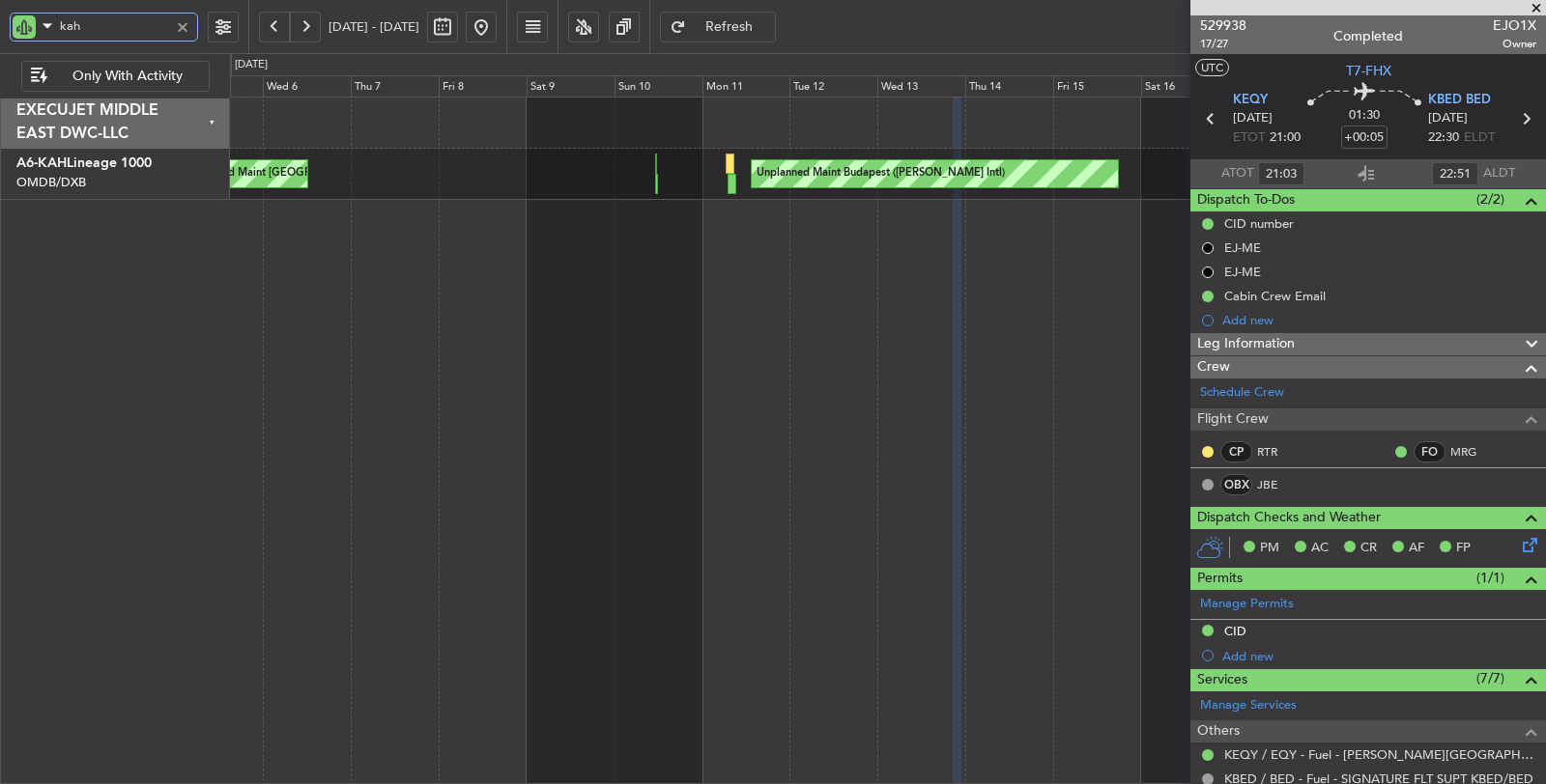
type input "kah"
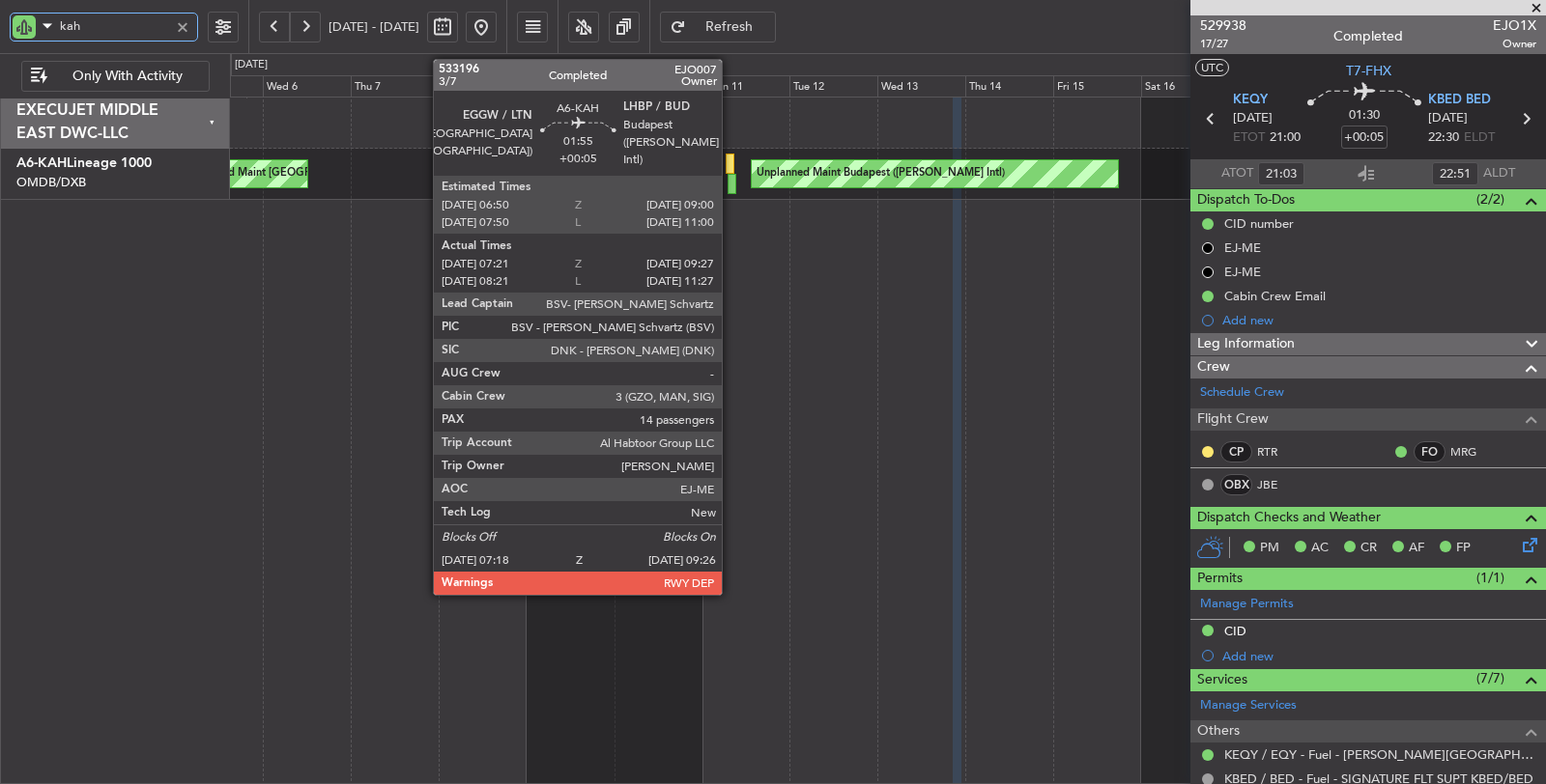
click at [731, 186] on div at bounding box center [732, 183] width 9 height 20
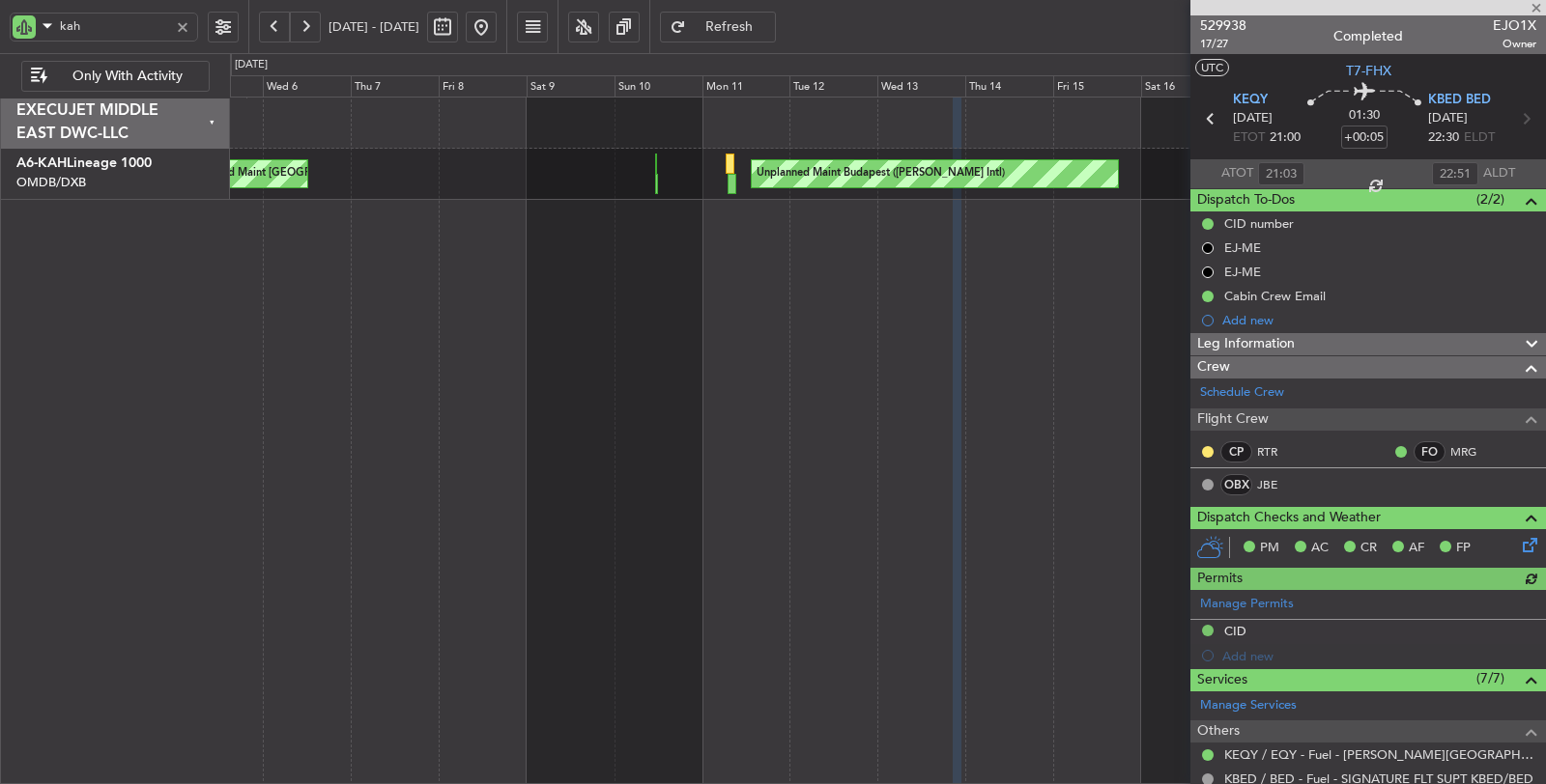
type input "Syed Shakeel (SYS)"
type input "7023"
drag, startPoint x: 118, startPoint y: 24, endPoint x: 0, endPoint y: 27, distance: 118.0
click at [1, 27] on div "kah" at bounding box center [124, 26] width 248 height 53
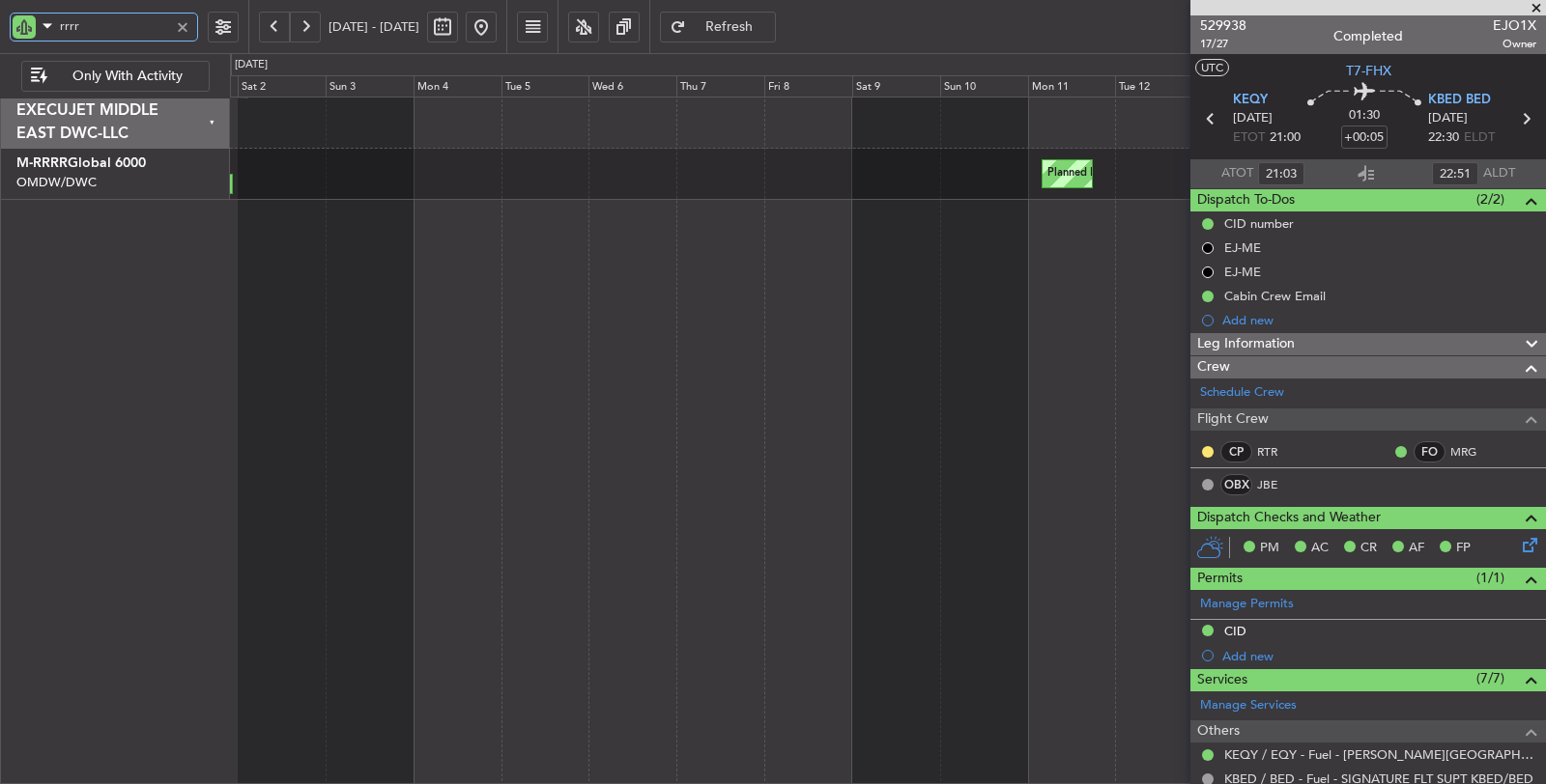
click at [893, 239] on div "Planned Maint Southend Planned Maint Dubai (Al Maktoum Intl)" at bounding box center [888, 441] width 1316 height 689
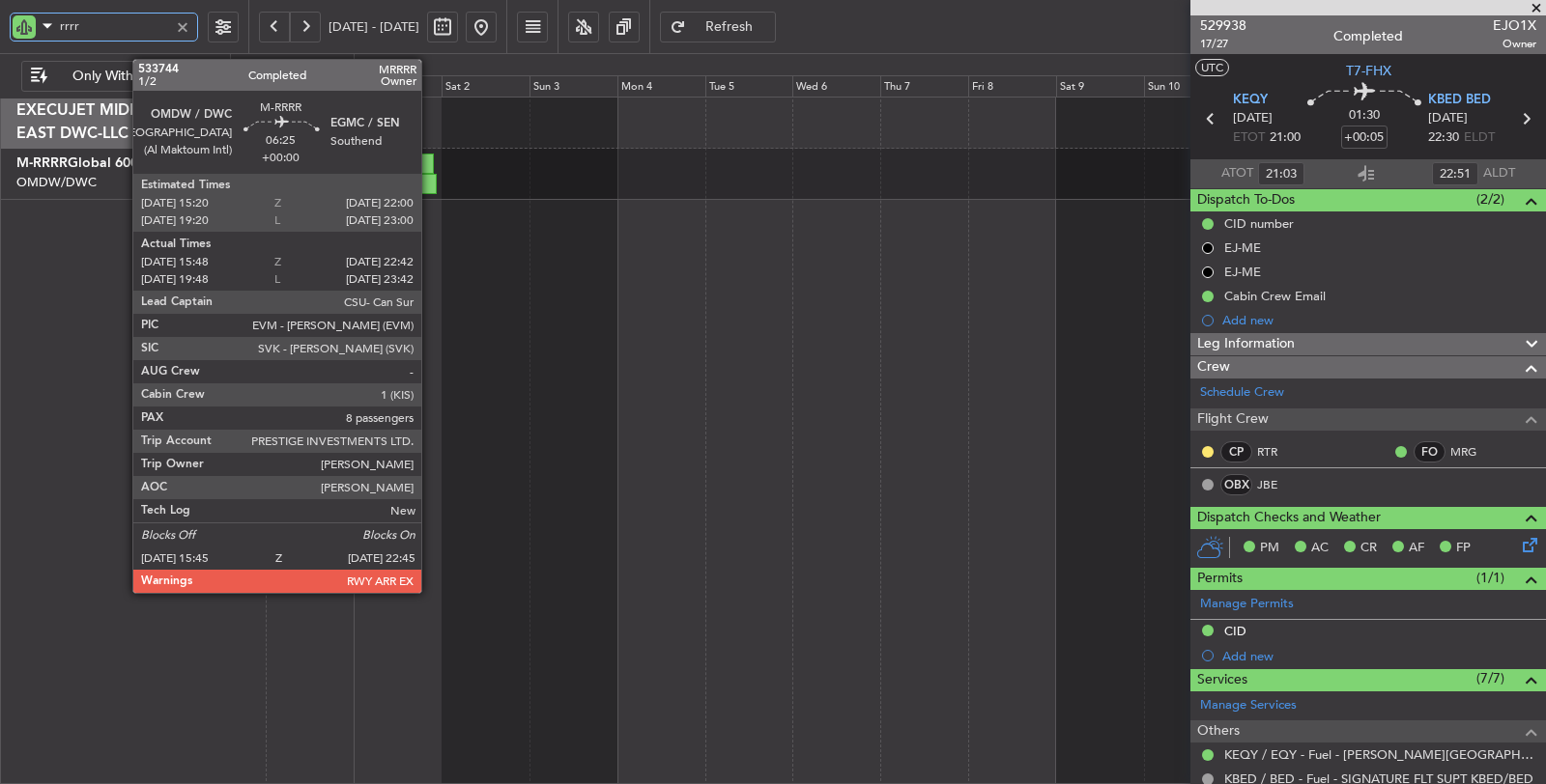
click at [431, 181] on div at bounding box center [424, 183] width 26 height 20
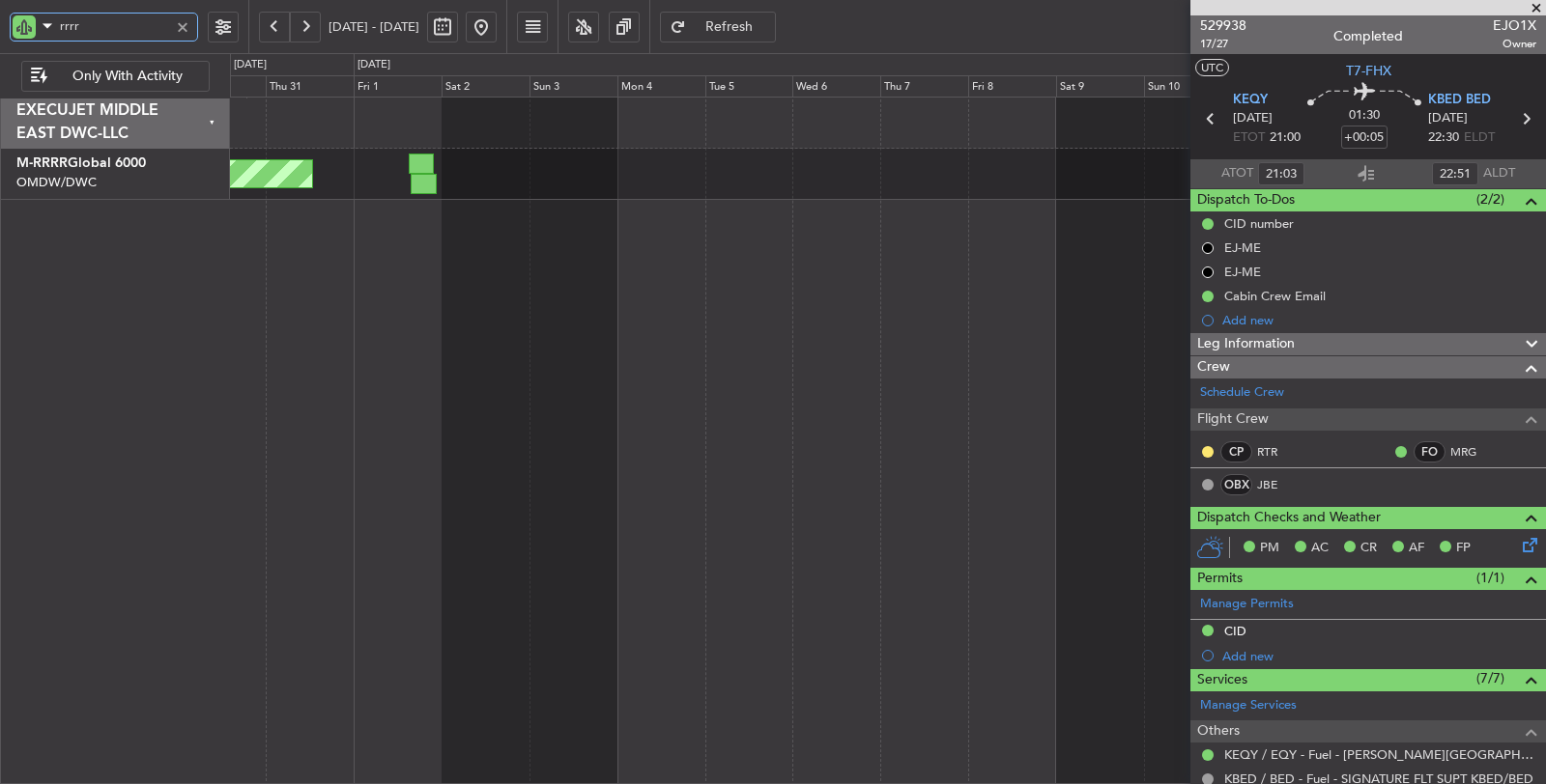
drag, startPoint x: 96, startPoint y: 31, endPoint x: 0, endPoint y: 29, distance: 96.0
click at [0, 29] on div "rrrr" at bounding box center [124, 26] width 248 height 53
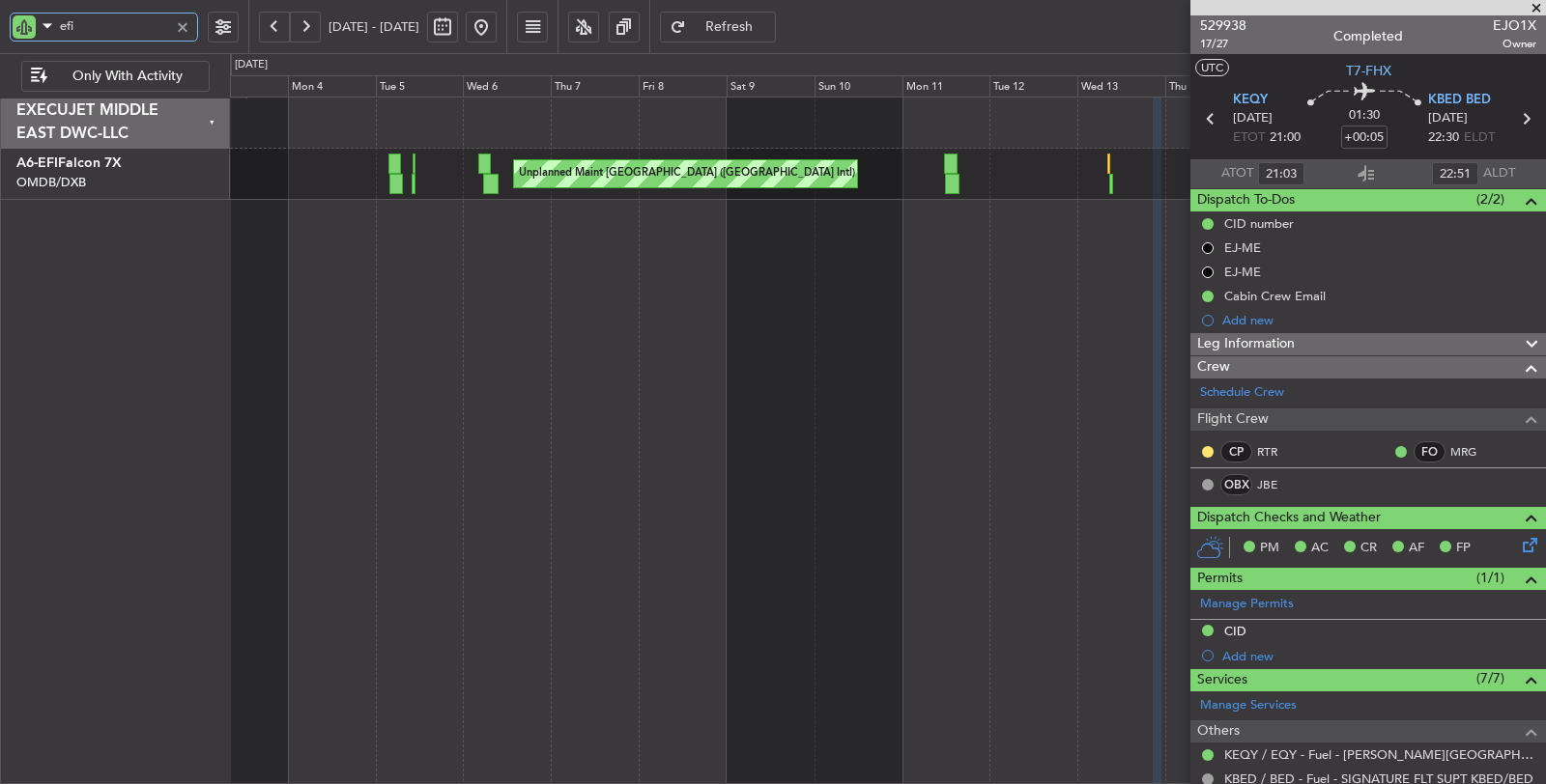
click at [314, 261] on div "Unplanned Maint Dubai (Dubai Intl) Planned Maint Dubai (Al Maktoum Intl) Unplan…" at bounding box center [888, 441] width 1316 height 689
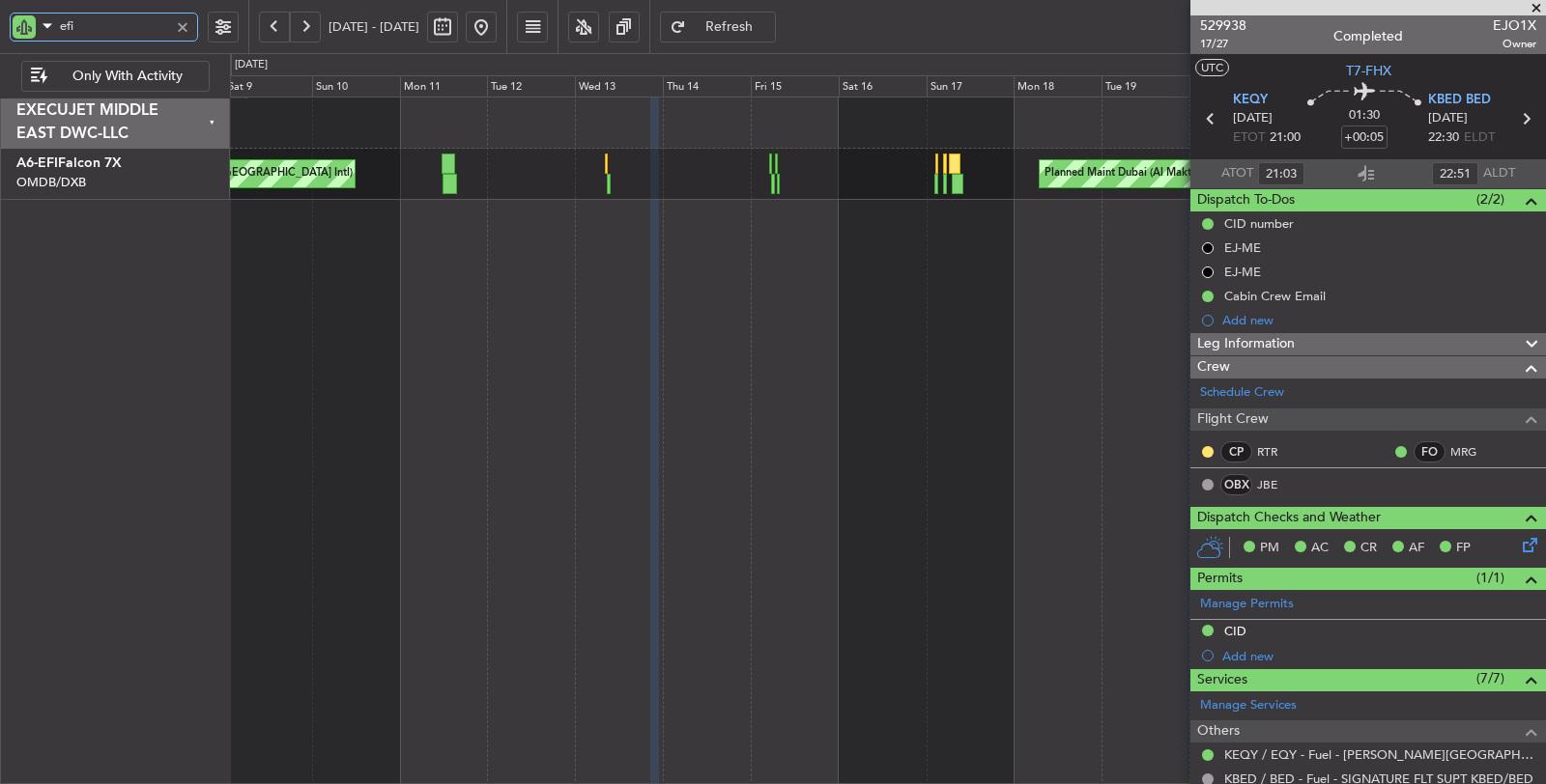
click at [407, 272] on div "Unplanned Maint Dubai (Dubai Intl) Planned Maint Dubai (Al Maktoum Intl) AOG Ma…" at bounding box center [888, 441] width 1316 height 689
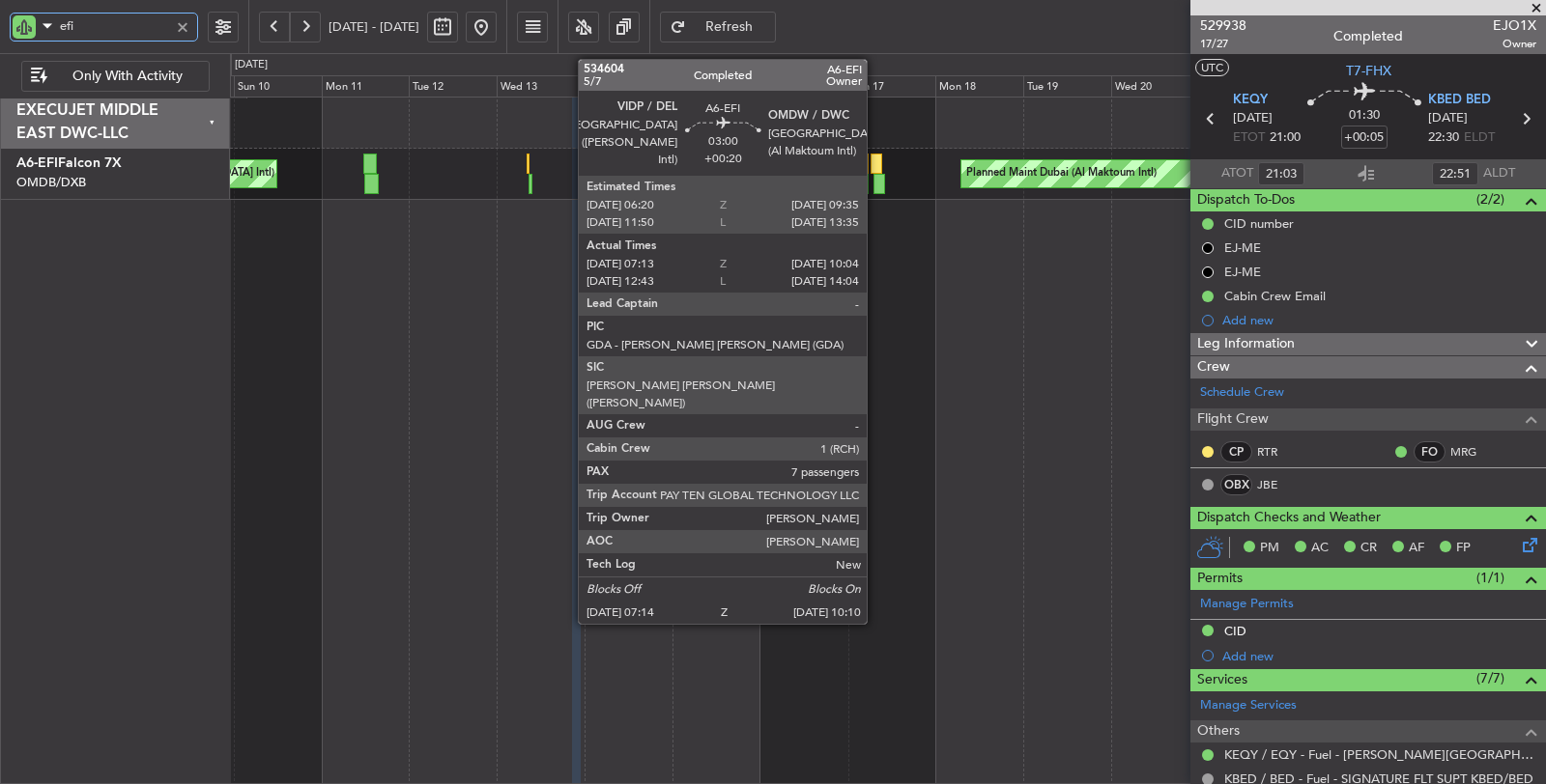
click at [876, 183] on div at bounding box center [879, 183] width 12 height 20
type input "efi"
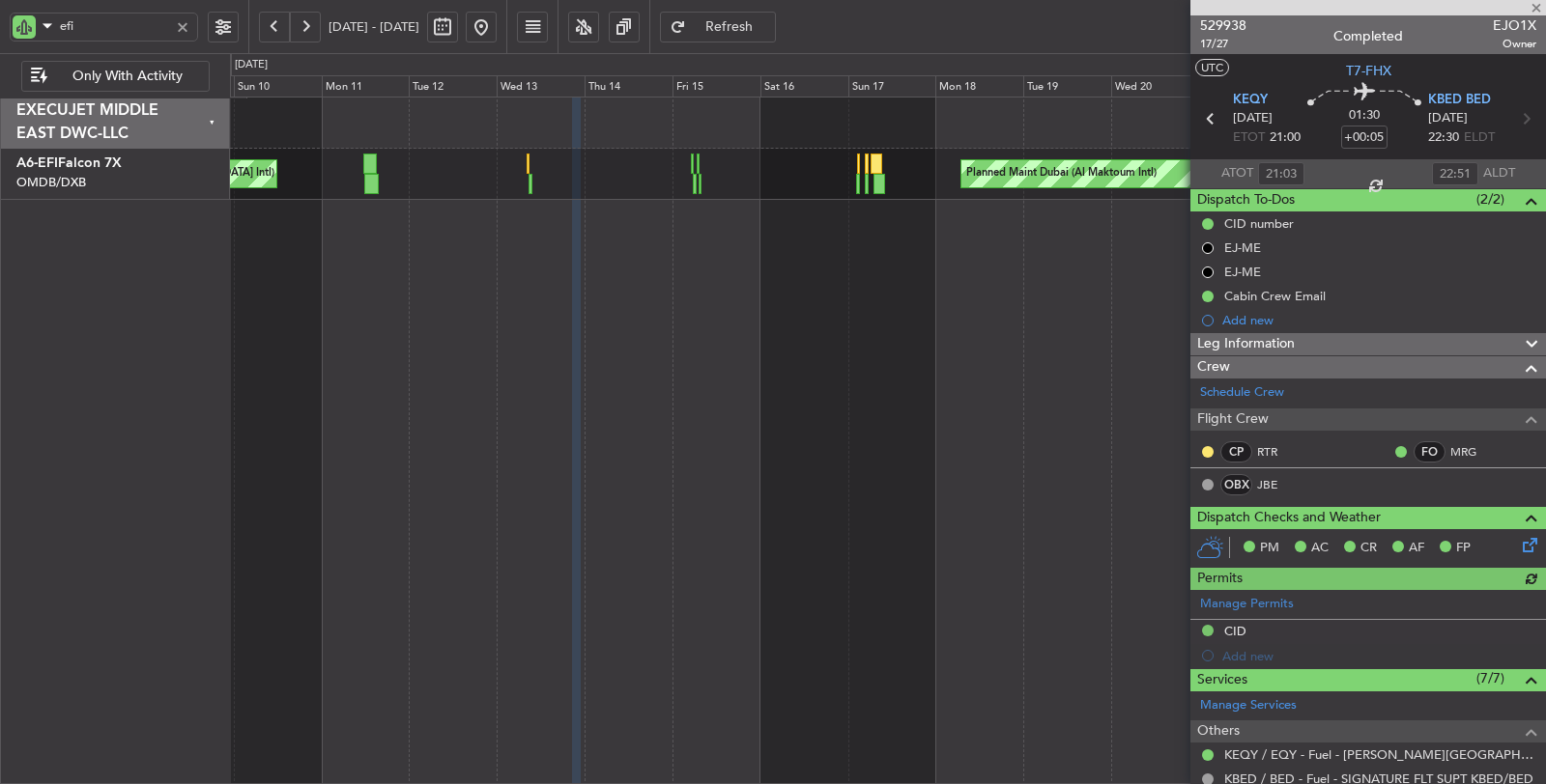
type input "Syed Shakeel (SYS)"
type input "7023"
drag, startPoint x: 84, startPoint y: 28, endPoint x: 0, endPoint y: 36, distance: 84.4
click at [10, 34] on div "efi" at bounding box center [104, 27] width 188 height 29
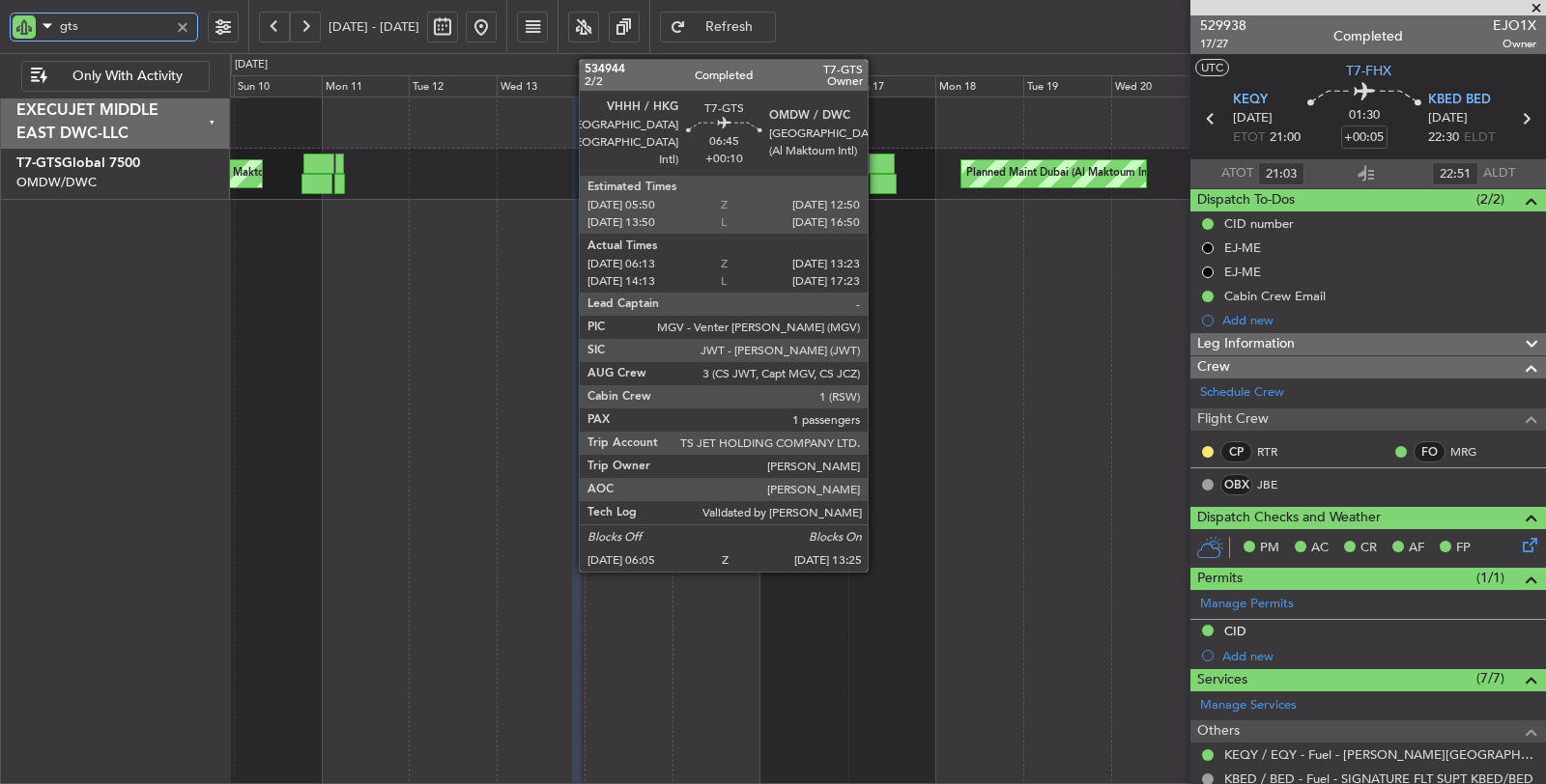
click at [877, 167] on div at bounding box center [881, 163] width 26 height 20
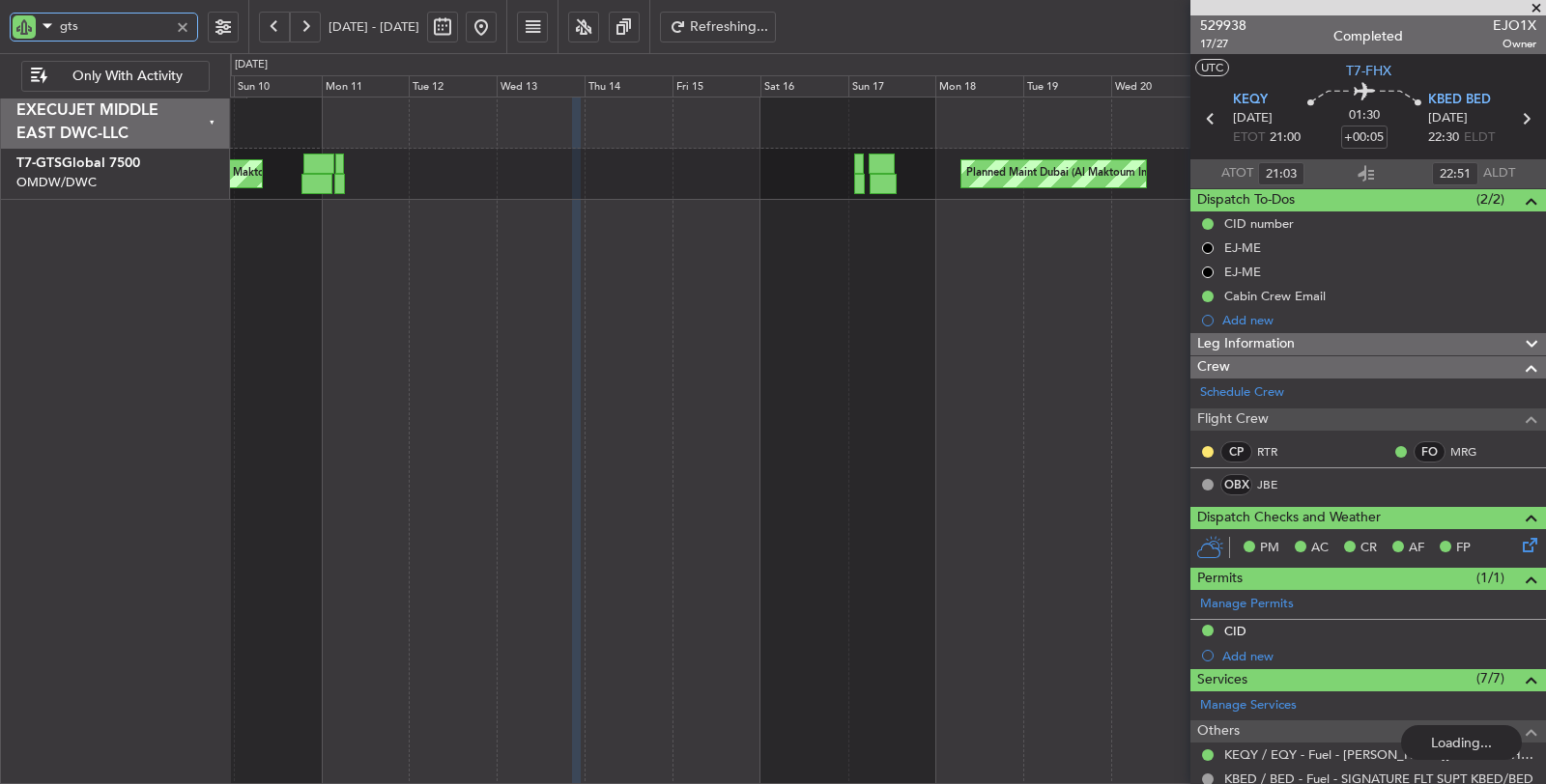
drag, startPoint x: 116, startPoint y: 20, endPoint x: 27, endPoint y: 20, distance: 89.0
click at [43, 20] on div "gts" at bounding box center [104, 27] width 188 height 29
type input "fh"
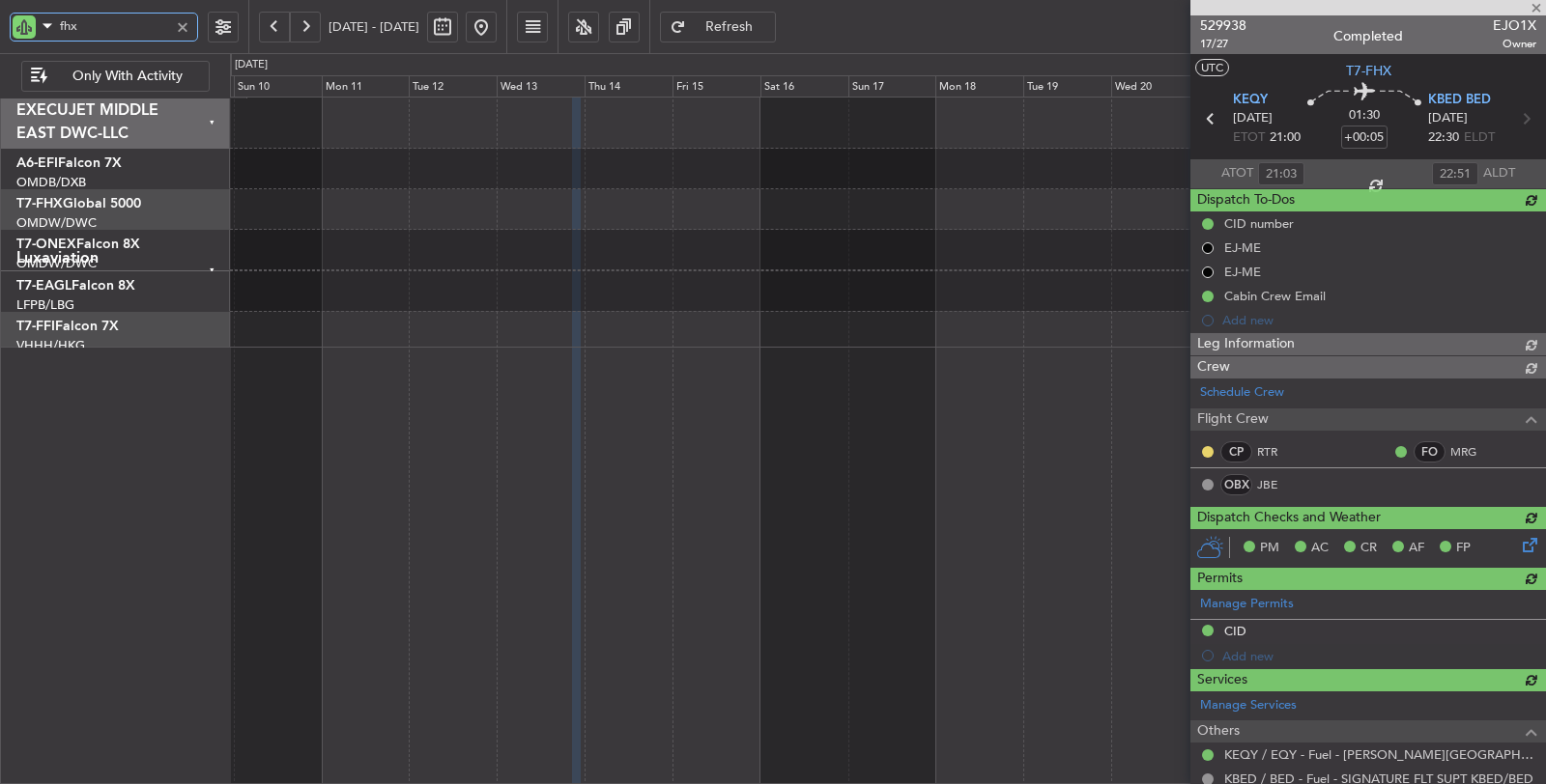
type input "fhx"
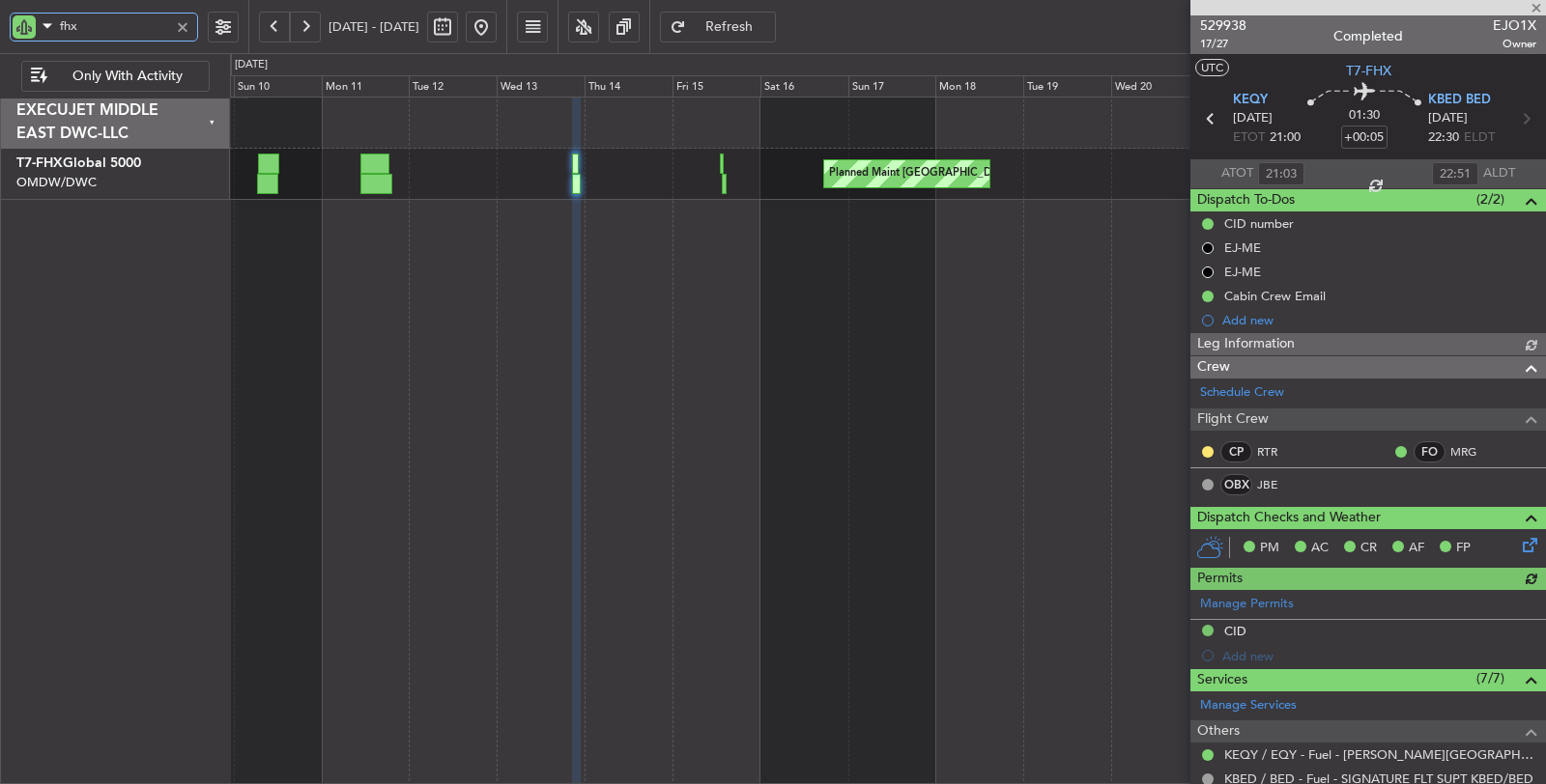
type input "Syed Shakeel (SYS)"
type input "7023"
click at [271, 29] on button at bounding box center [274, 27] width 31 height 31
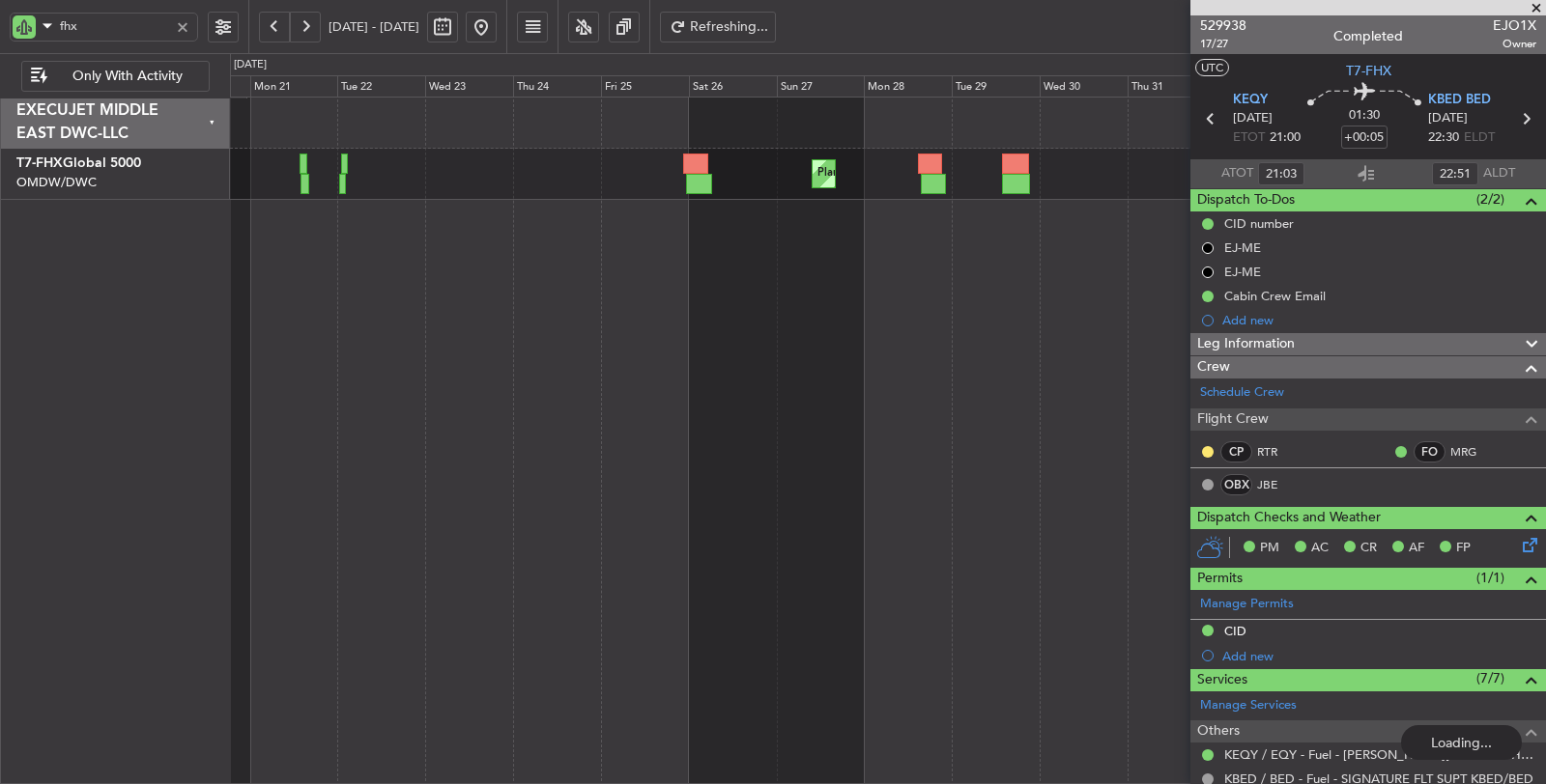
click at [548, 189] on div "Planned Maint London (Stansted)" at bounding box center [887, 173] width 1315 height 51
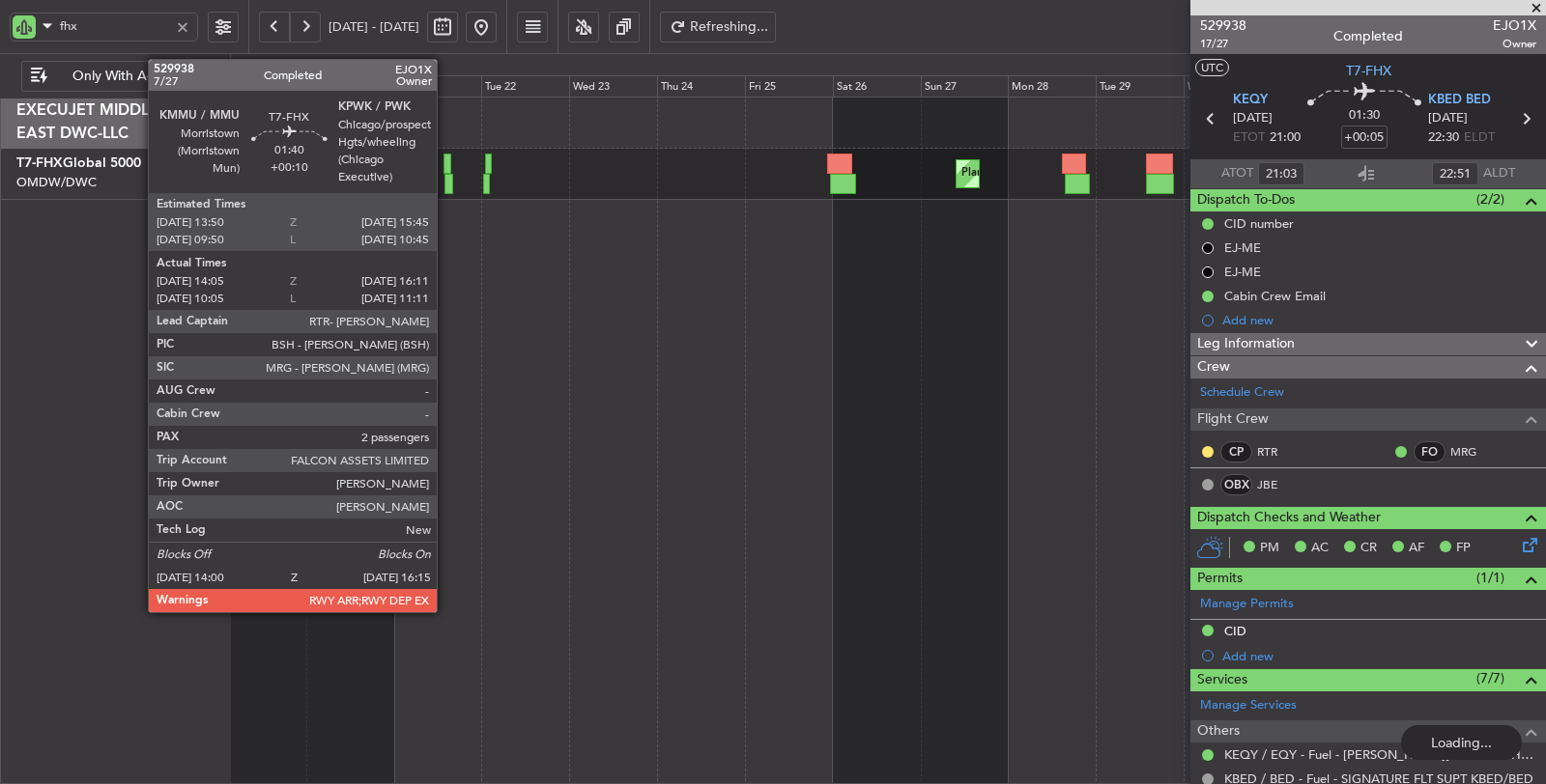
click at [446, 180] on div at bounding box center [448, 183] width 9 height 20
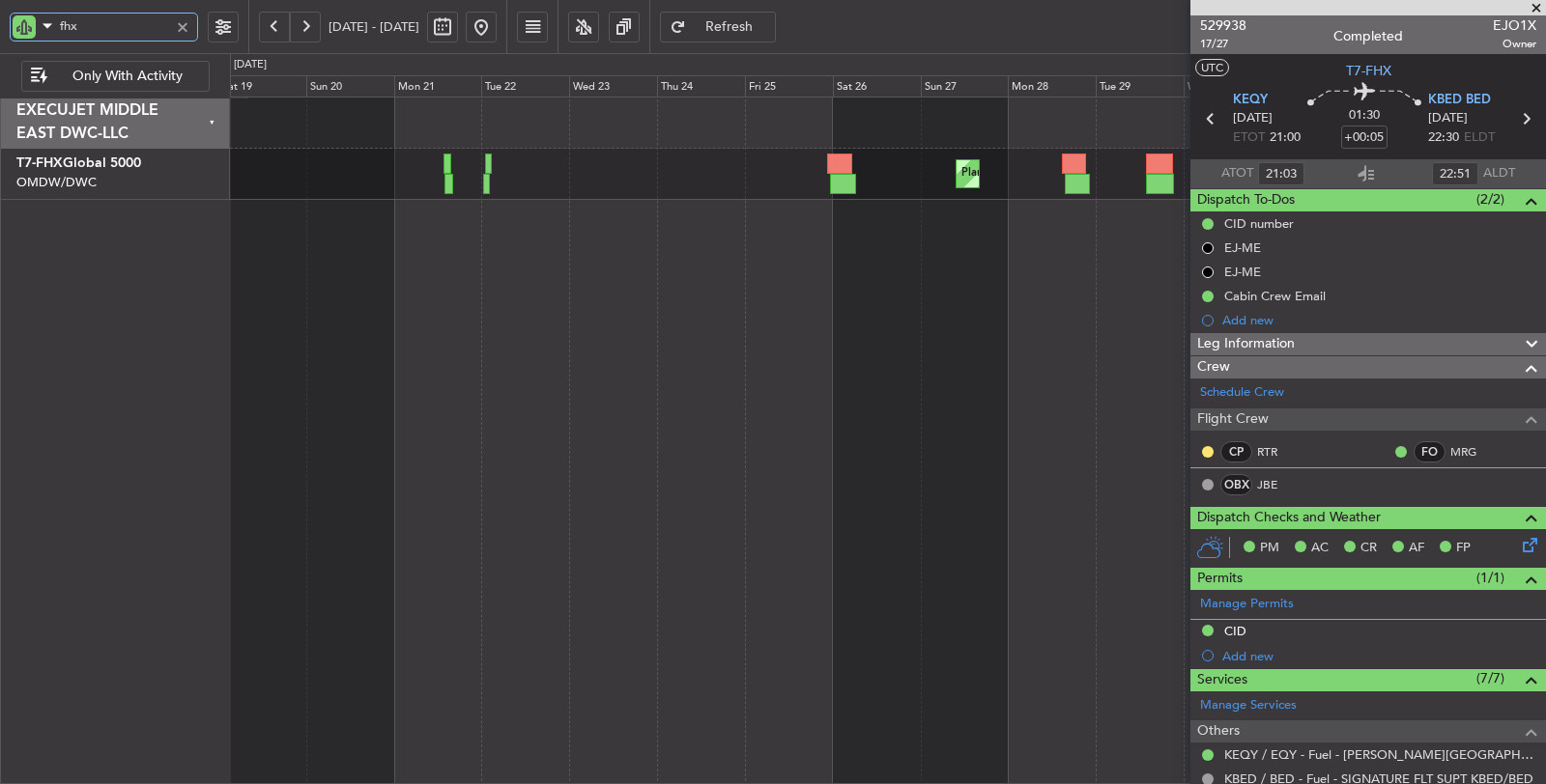
click at [39, 27] on div "fhx" at bounding box center [104, 27] width 188 height 29
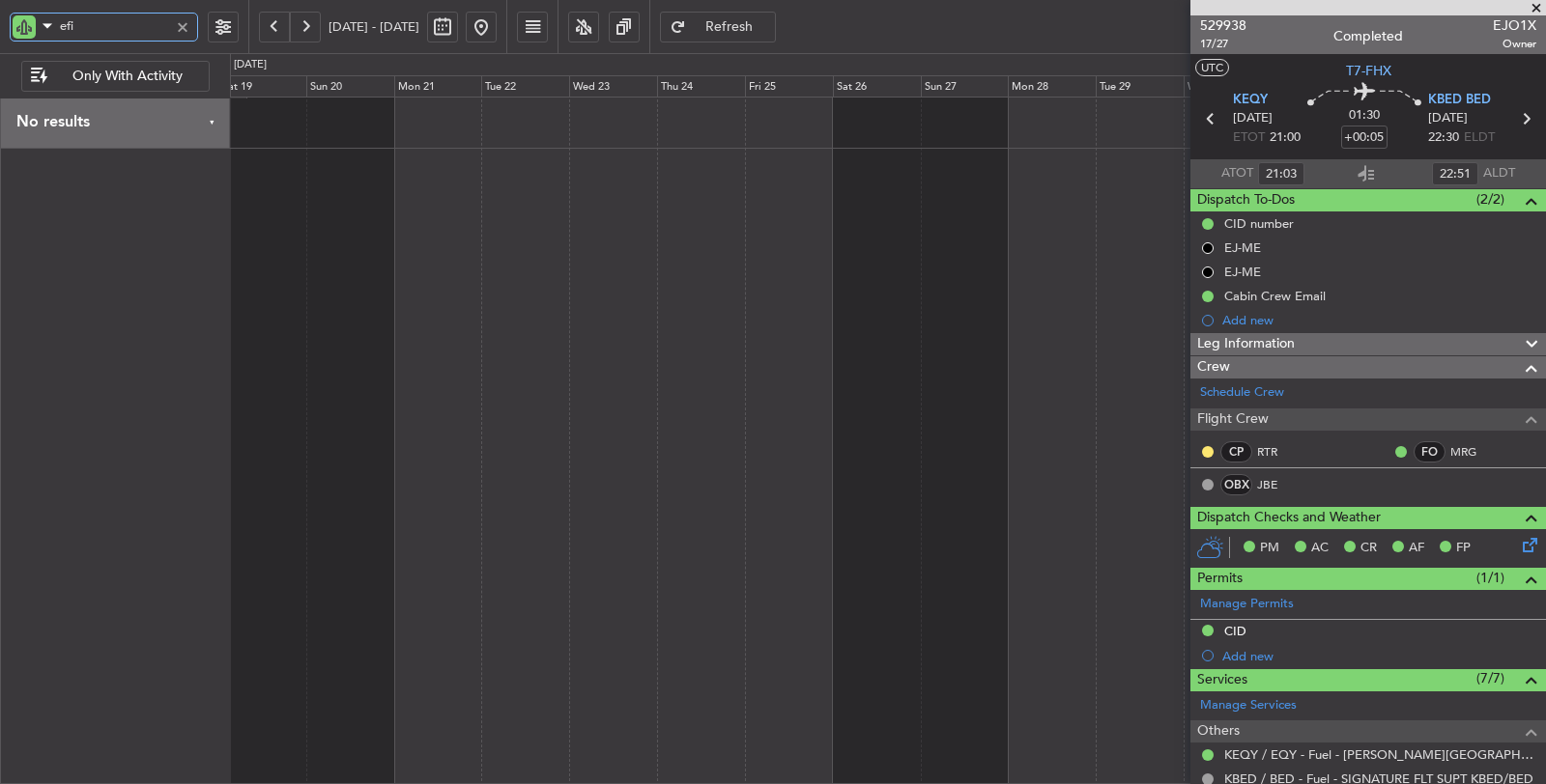
type input "efi"
click at [303, 29] on button at bounding box center [305, 27] width 31 height 31
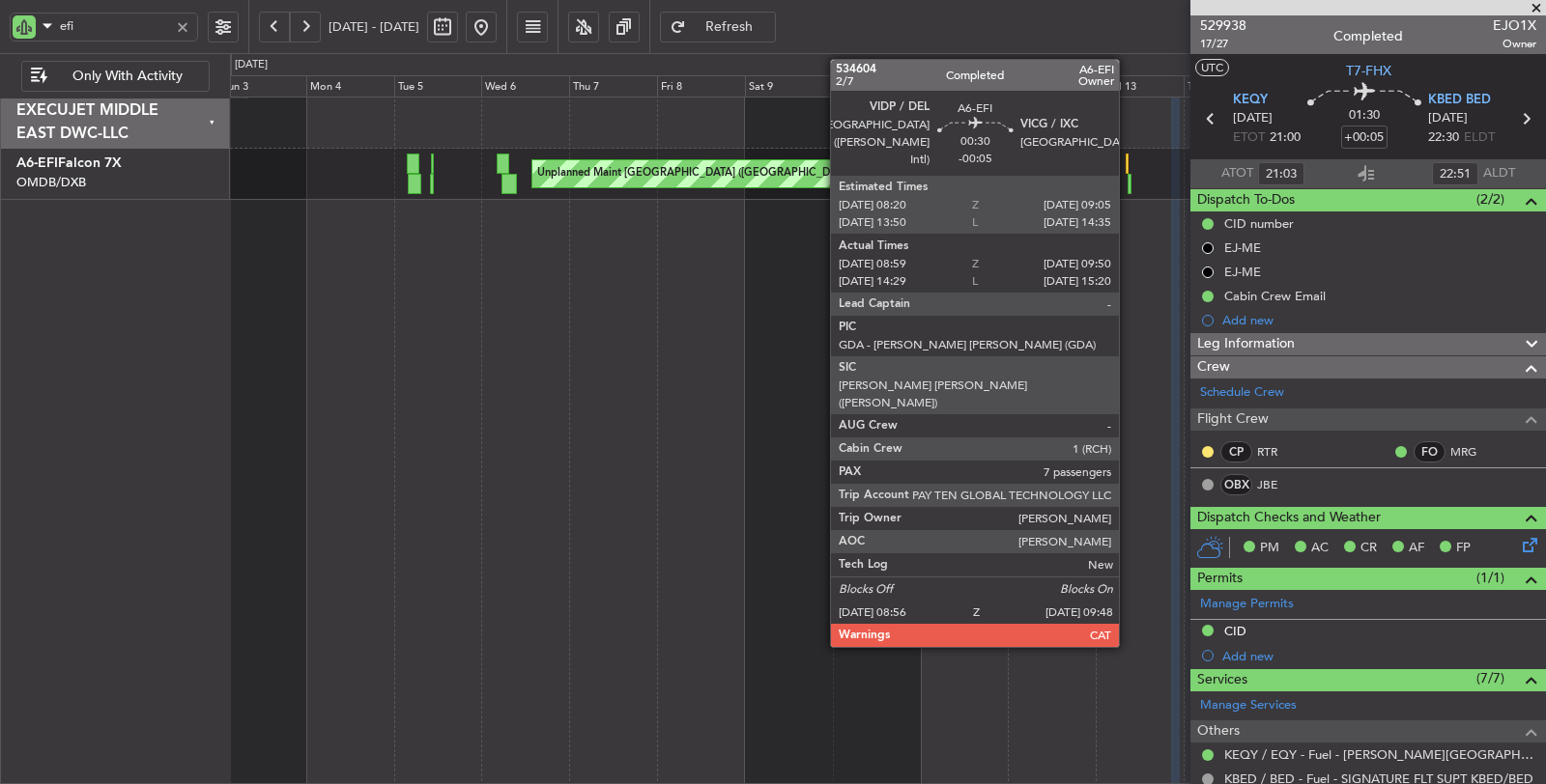
click at [1128, 189] on div at bounding box center [1129, 183] width 4 height 20
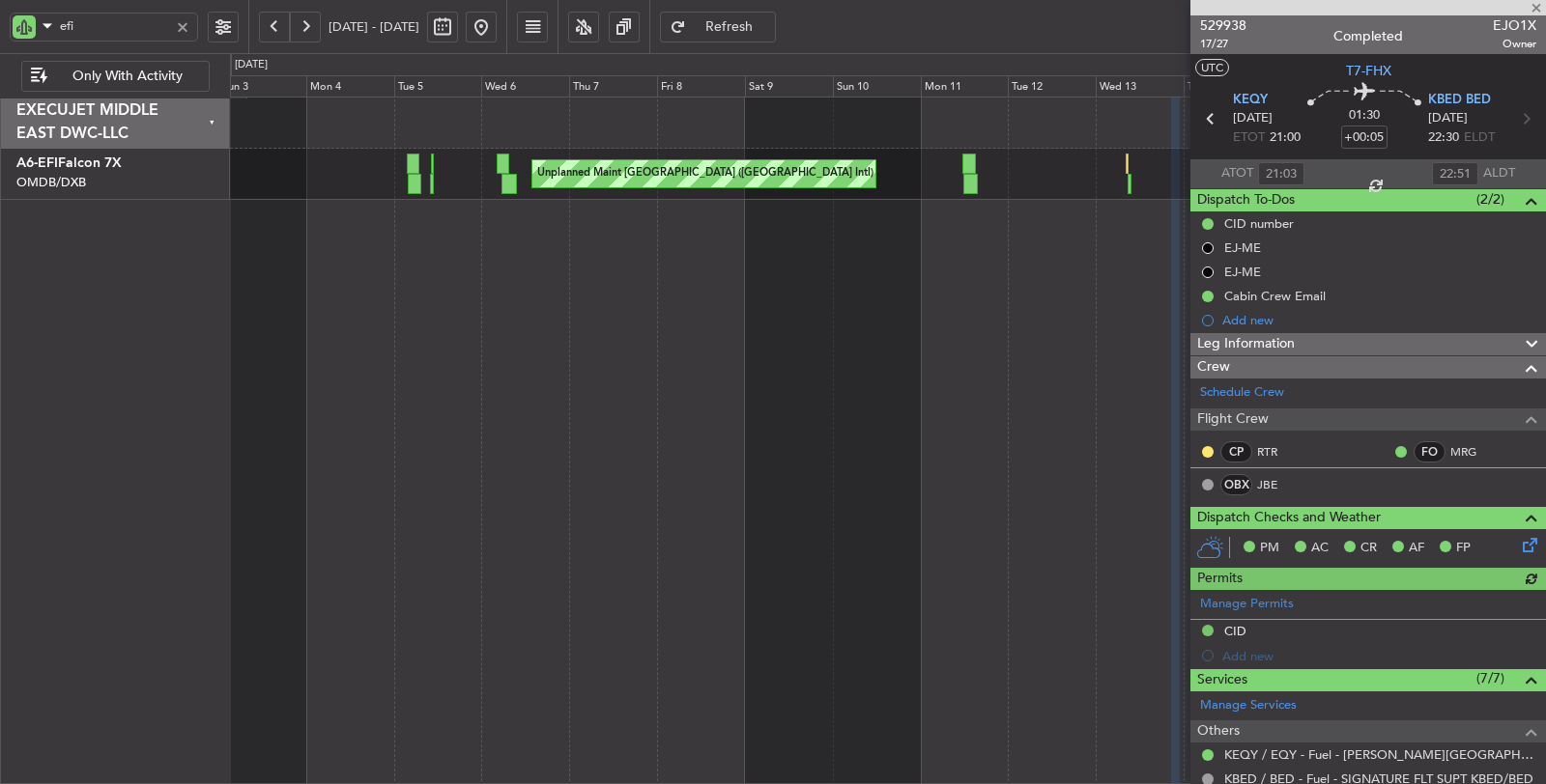
type input "Syed Shakeel (SYS)"
type input "7023"
drag, startPoint x: 65, startPoint y: 25, endPoint x: 0, endPoint y: 31, distance: 65.3
click at [0, 31] on div "efi" at bounding box center [124, 26] width 248 height 53
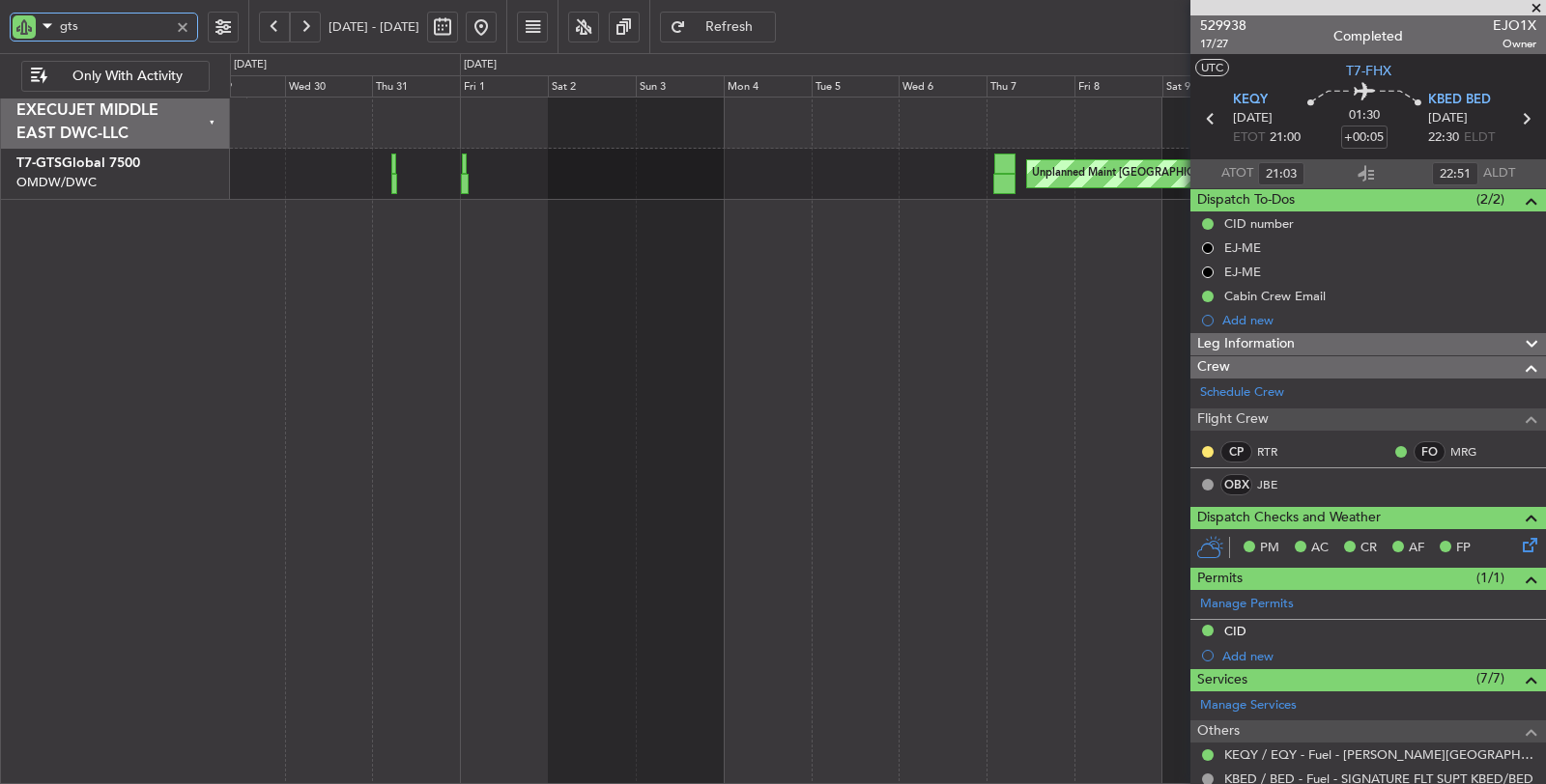
click at [838, 169] on div "Unplanned Maint Dubai (Al Maktoum Intl)" at bounding box center [887, 149] width 1315 height 103
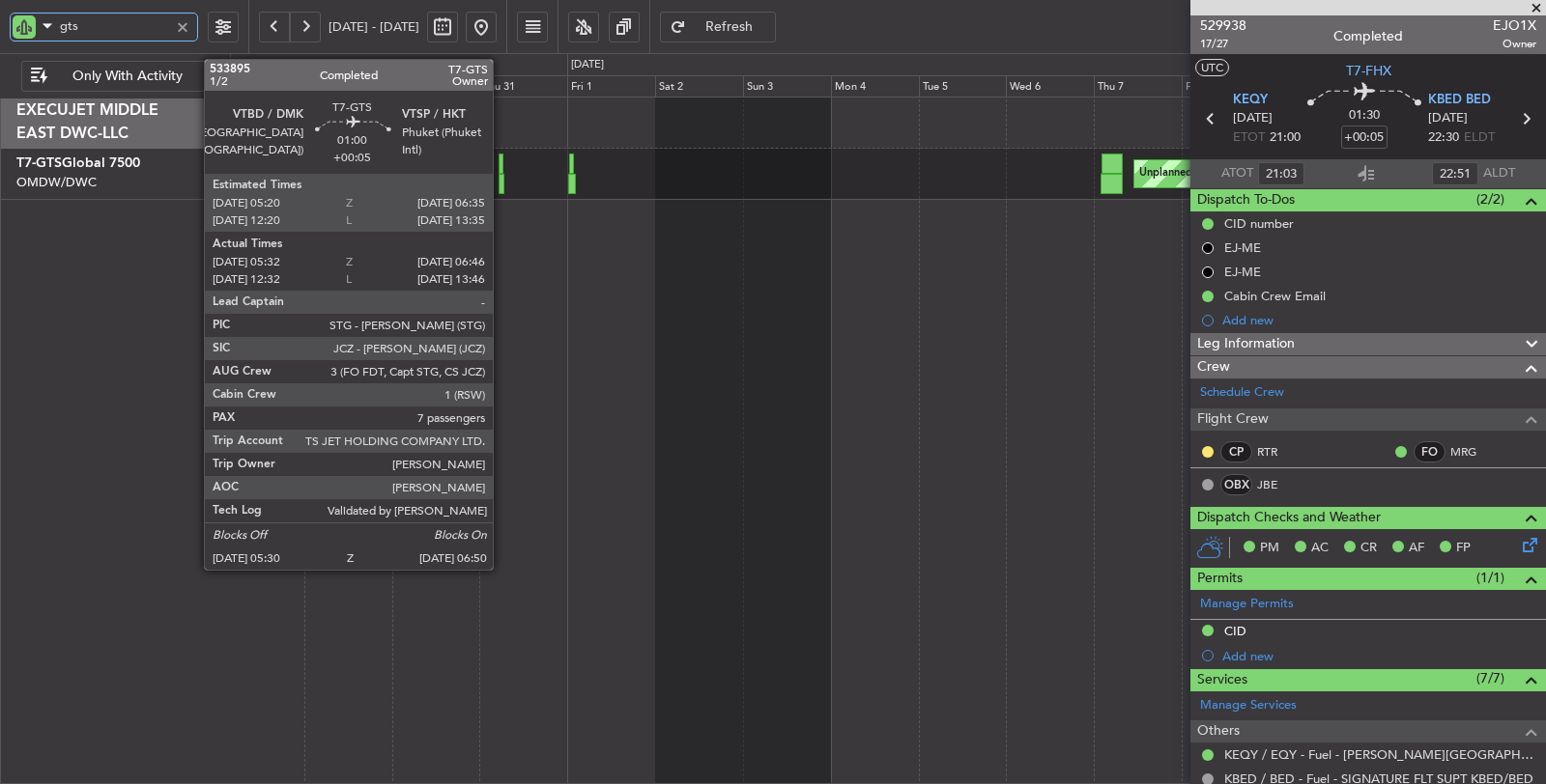
click at [502, 183] on div at bounding box center [501, 183] width 6 height 20
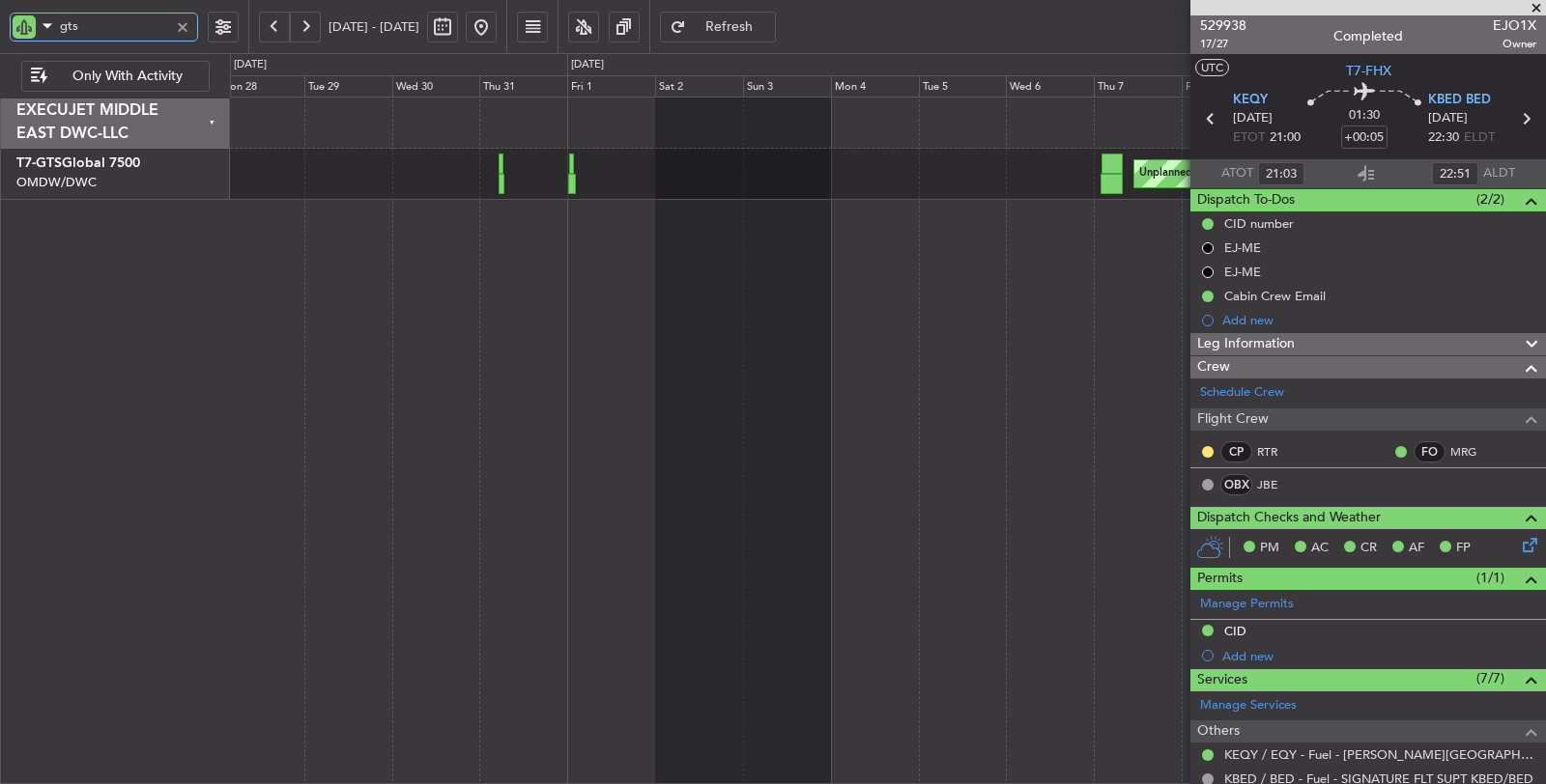
drag, startPoint x: 114, startPoint y: 27, endPoint x: 0, endPoint y: 32, distance: 114.1
click at [35, 28] on div "gts" at bounding box center [104, 27] width 188 height 29
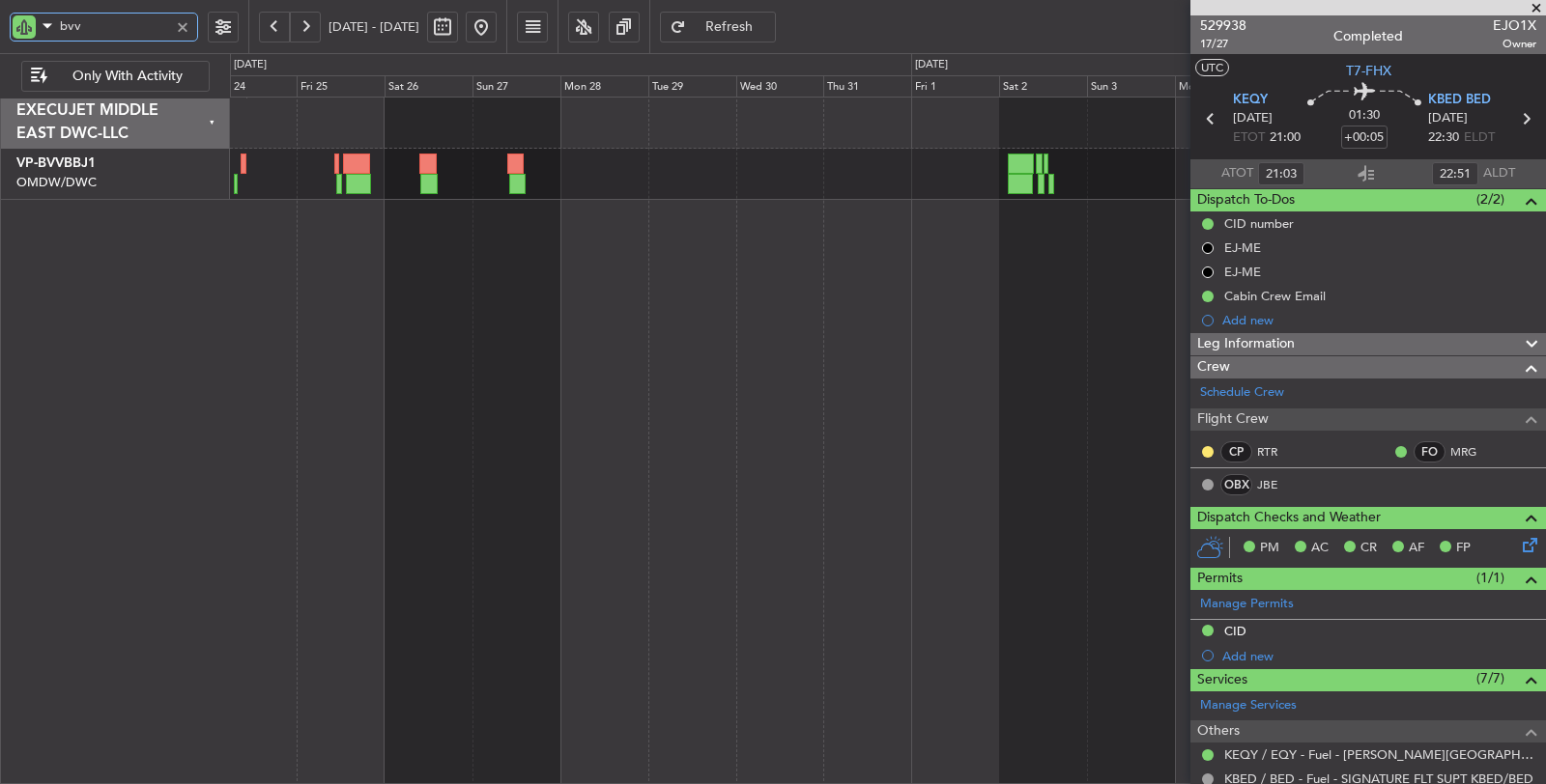
click at [860, 184] on div "Unplanned Maint Basel-Mulhouse Planned Maint Basel-Mulhouse" at bounding box center [887, 173] width 1315 height 51
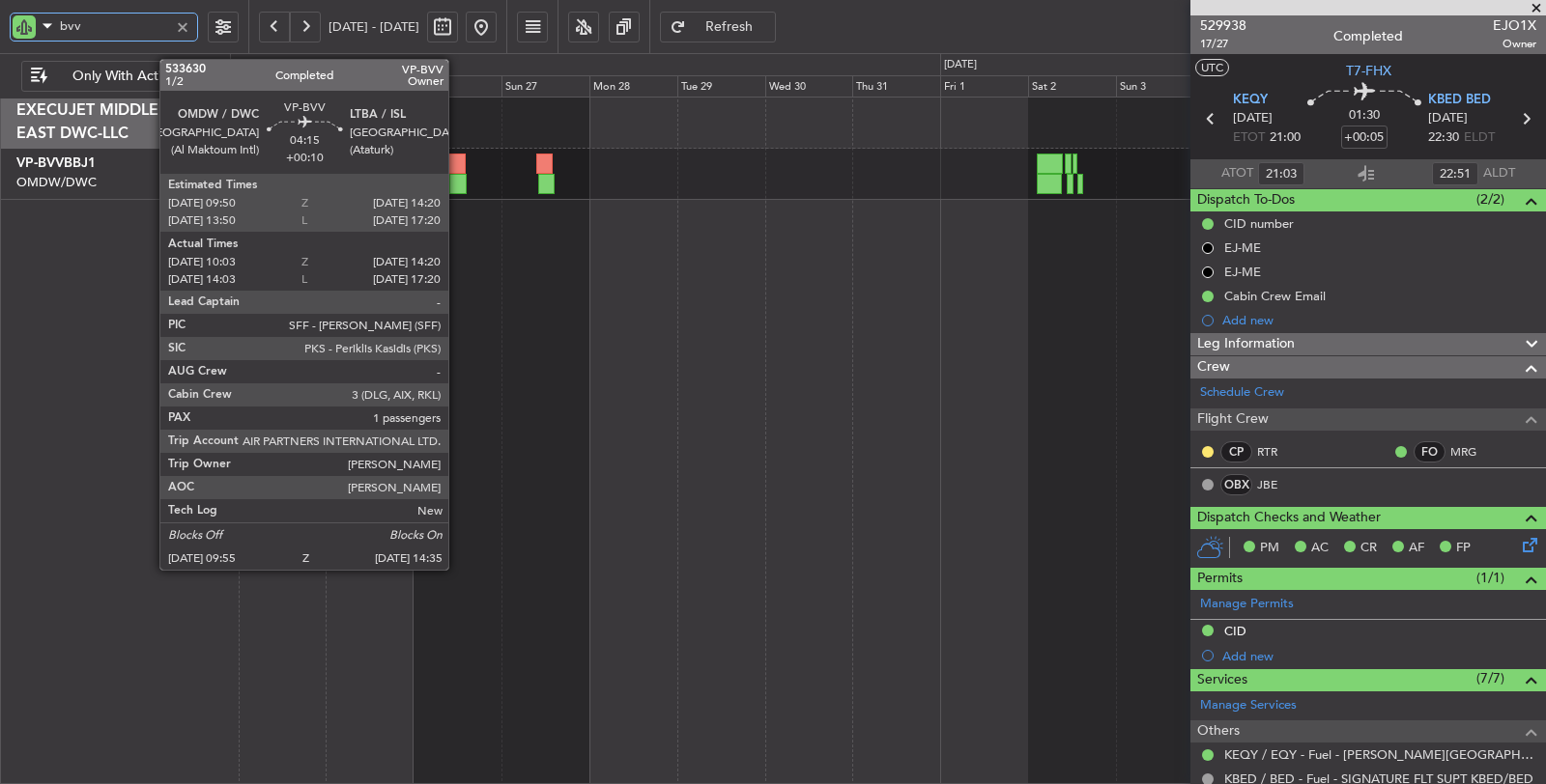
click at [457, 175] on div at bounding box center [457, 183] width 17 height 20
type input "bvv"
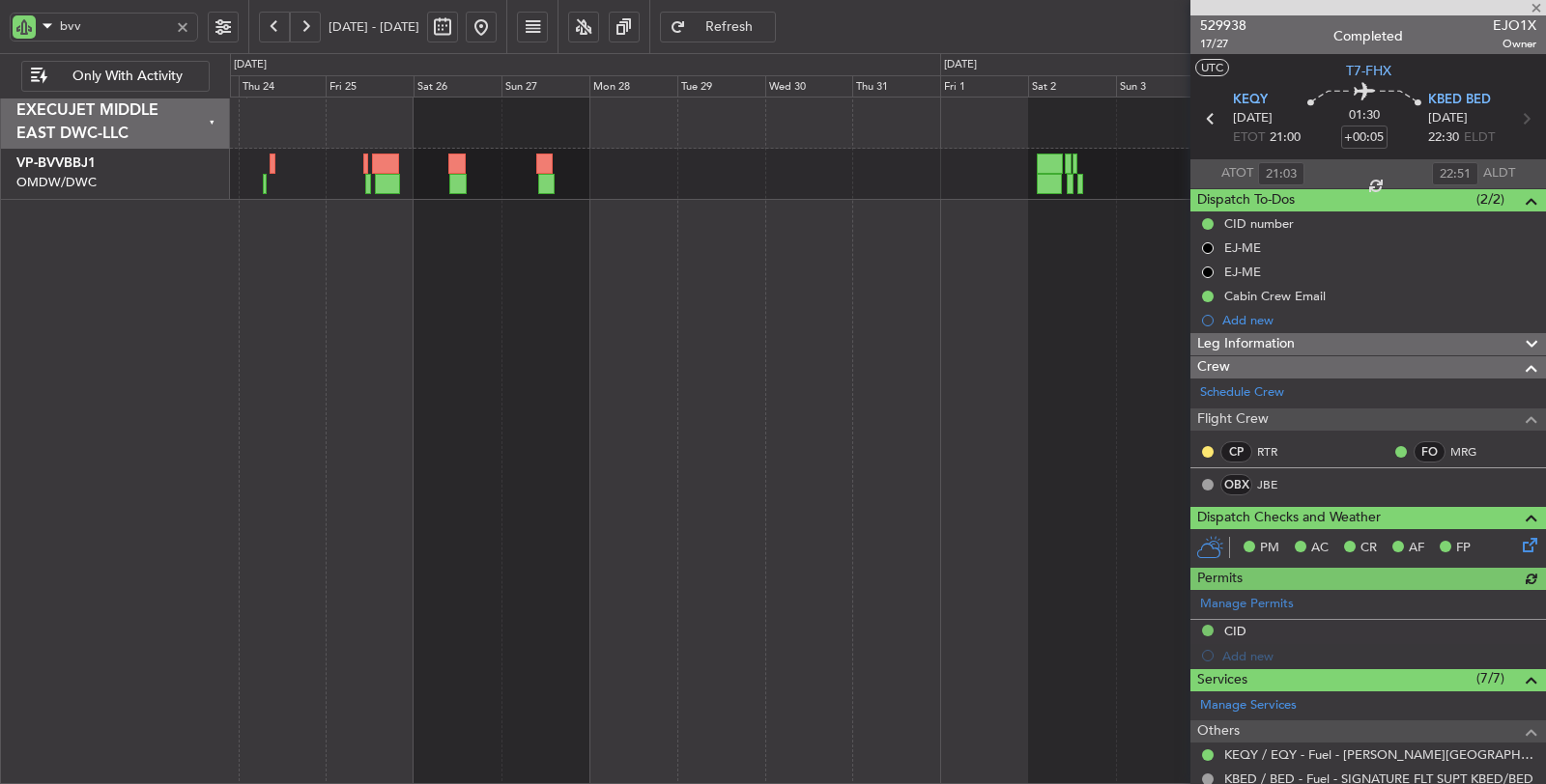
type input "Syed Shakeel (SYS)"
type input "7023"
type input "Syed Shakeel (SYS)"
type input "7023"
drag, startPoint x: 25, startPoint y: 19, endPoint x: 9, endPoint y: 22, distance: 16.3
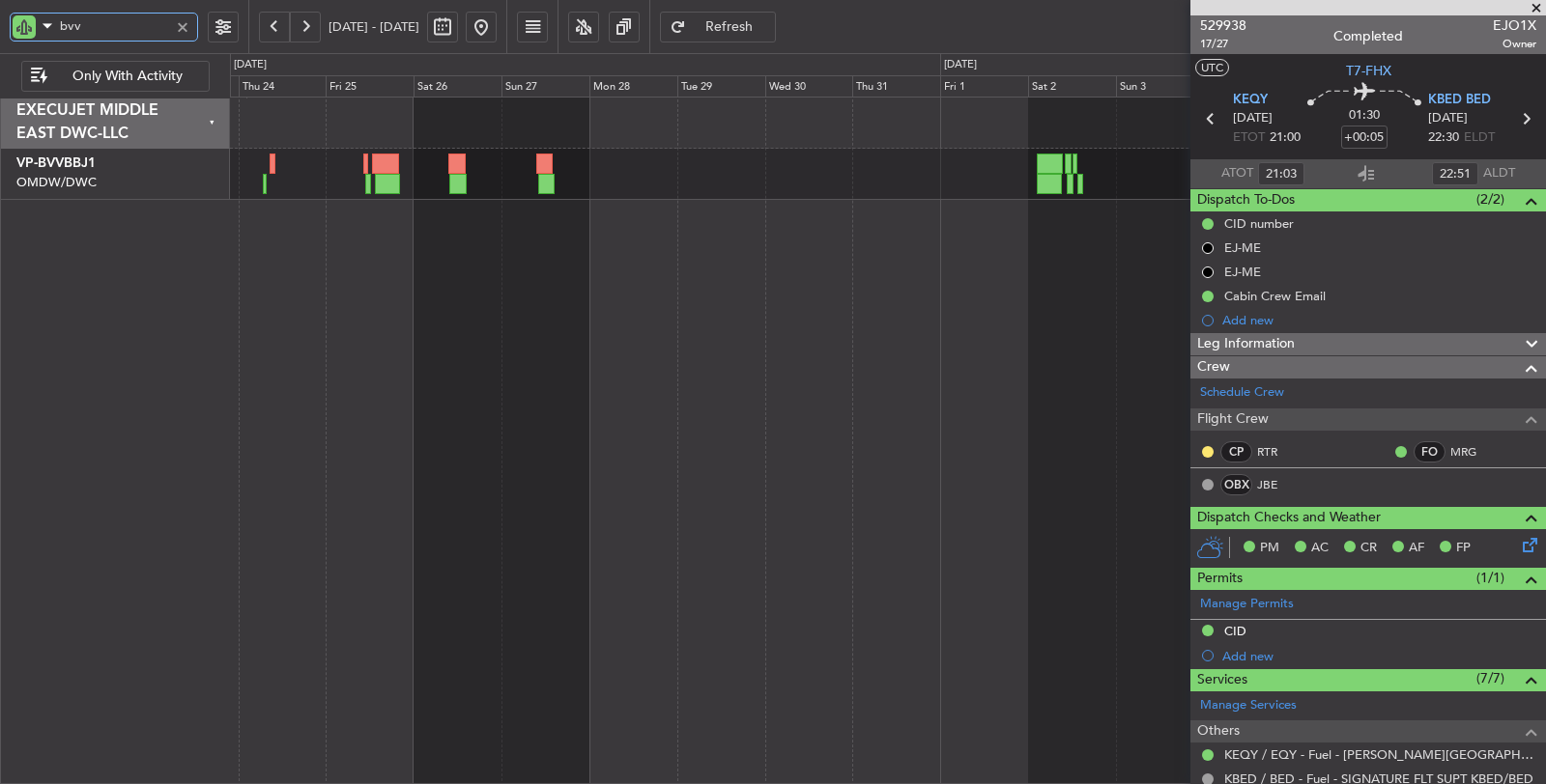
click at [9, 20] on div "bvv" at bounding box center [124, 26] width 248 height 53
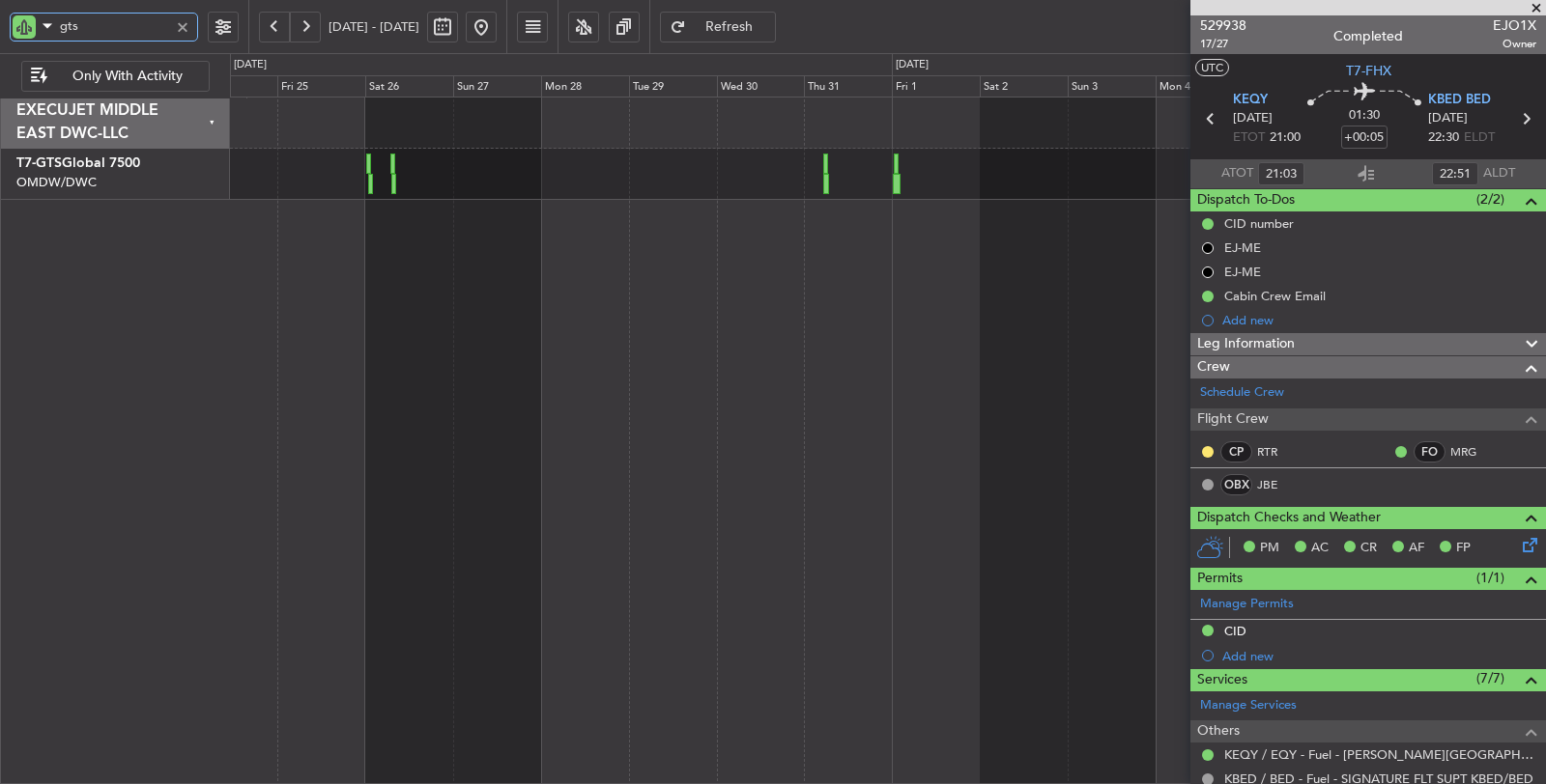
click at [504, 214] on div "Unplanned Maint Dubai (Al Maktoum Intl)" at bounding box center [888, 441] width 1316 height 689
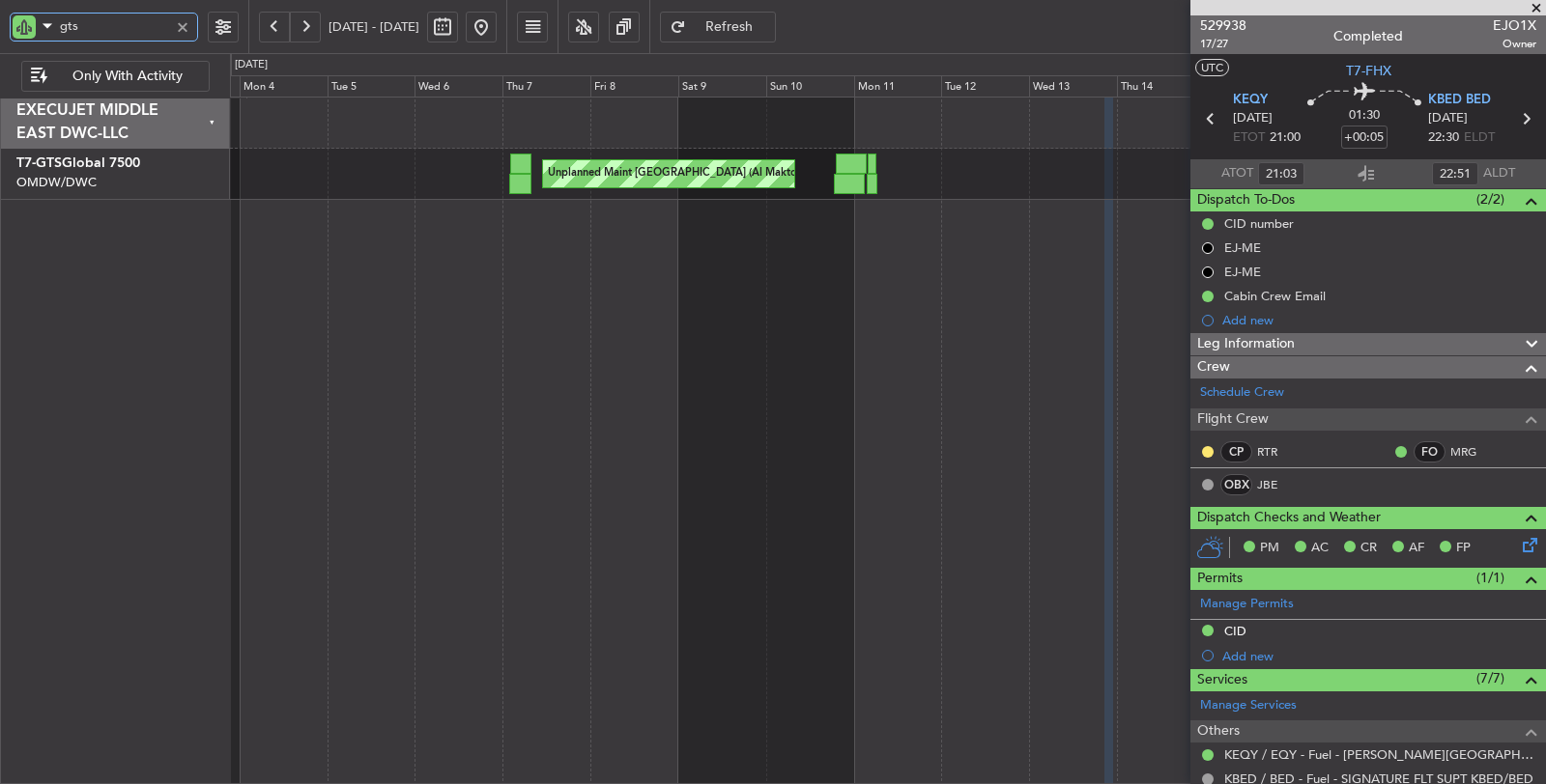
click at [531, 212] on div "Unplanned Maint Dubai (Al Maktoum Intl) Planned Maint Dubai (Al Maktoum Intl)" at bounding box center [888, 441] width 1316 height 689
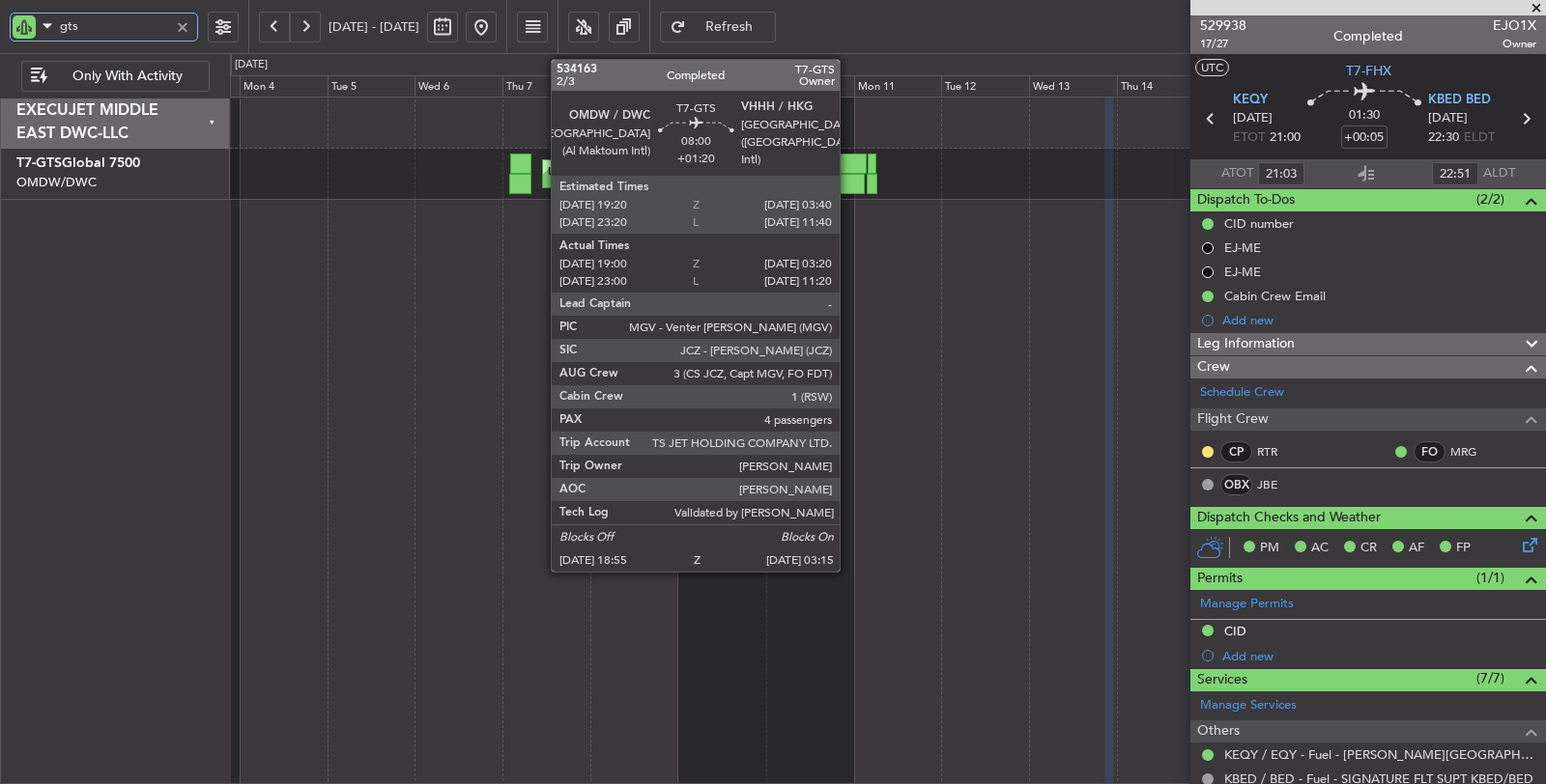
click at [849, 179] on div at bounding box center [849, 183] width 31 height 20
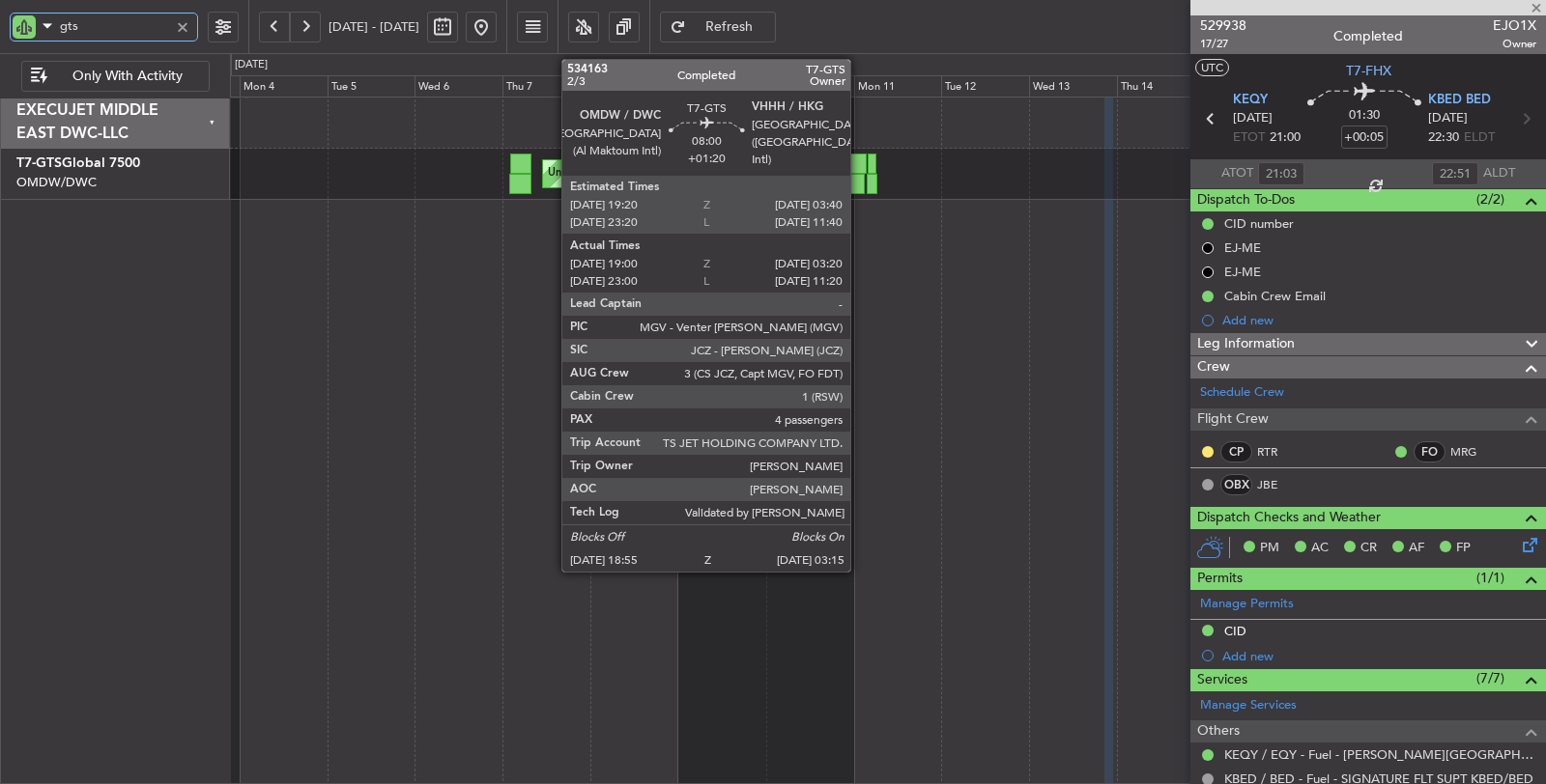
click at [860, 175] on div at bounding box center [849, 183] width 31 height 20
type input "gts"
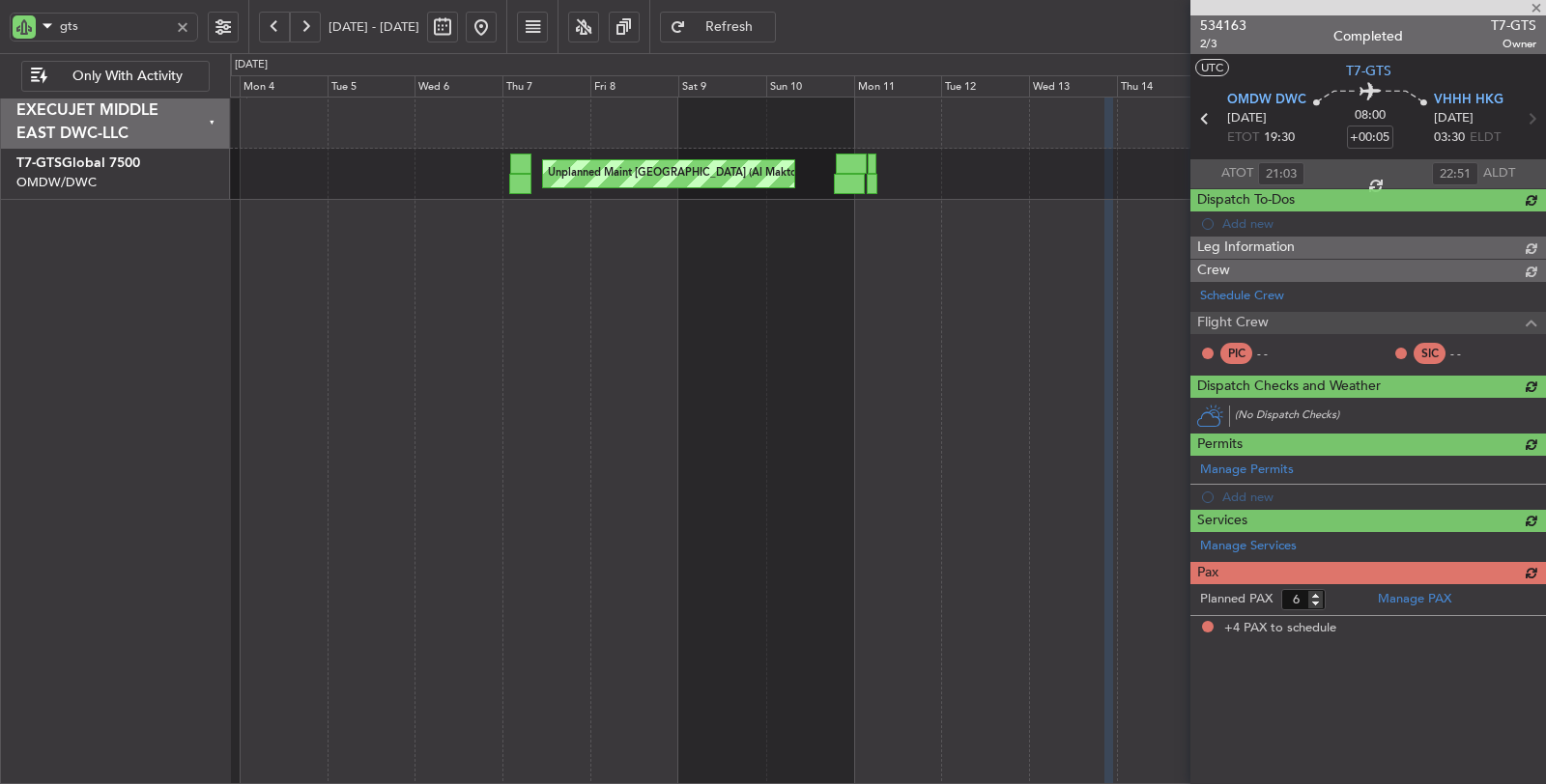
type input "+01:20"
type input "19:10"
type input "03:10"
type input "4"
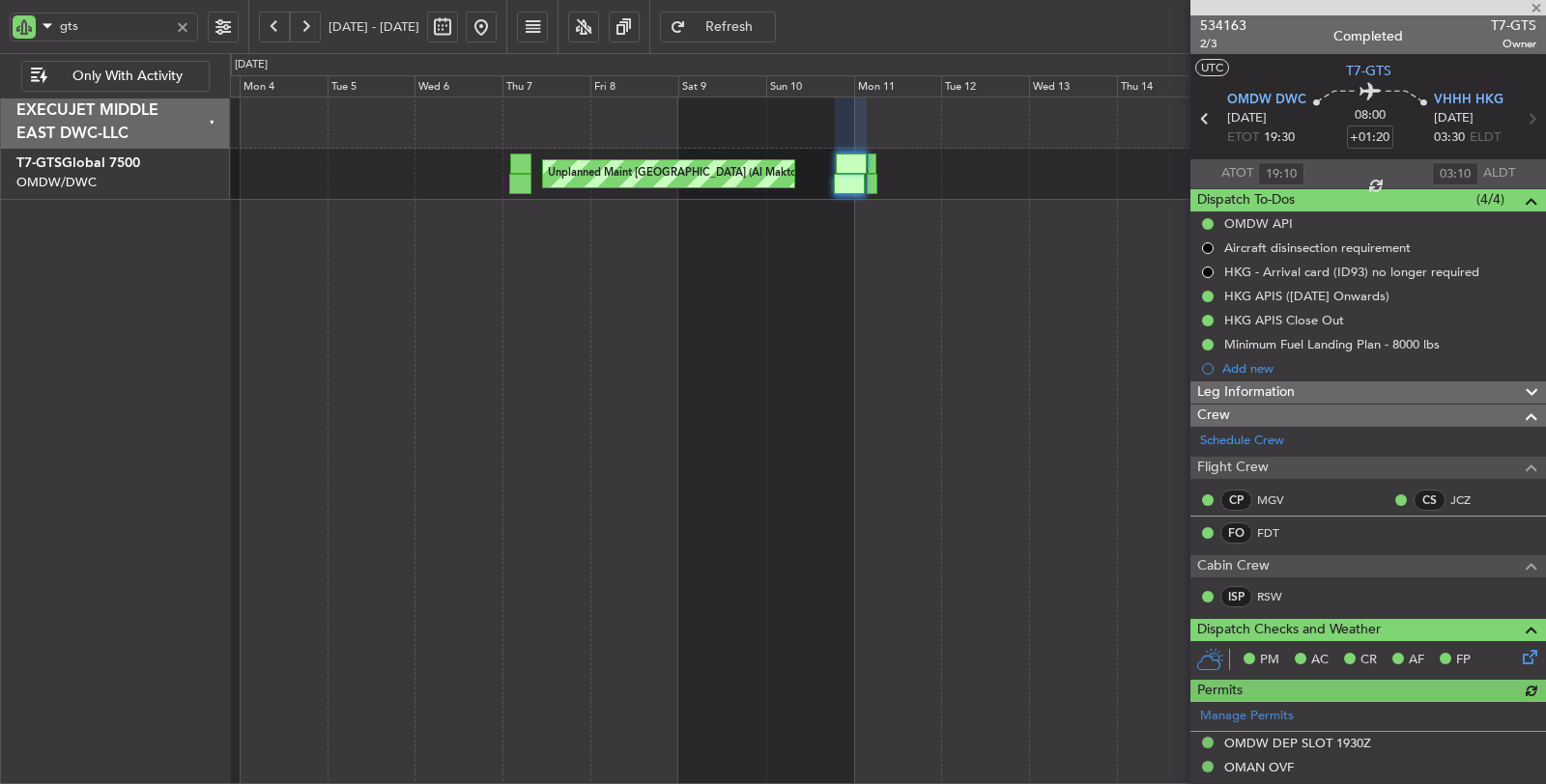
type input "[PERSON_NAME] ([PERSON_NAME])"
type input "6974"
type input "[PERSON_NAME] ([PERSON_NAME])"
type input "6974"
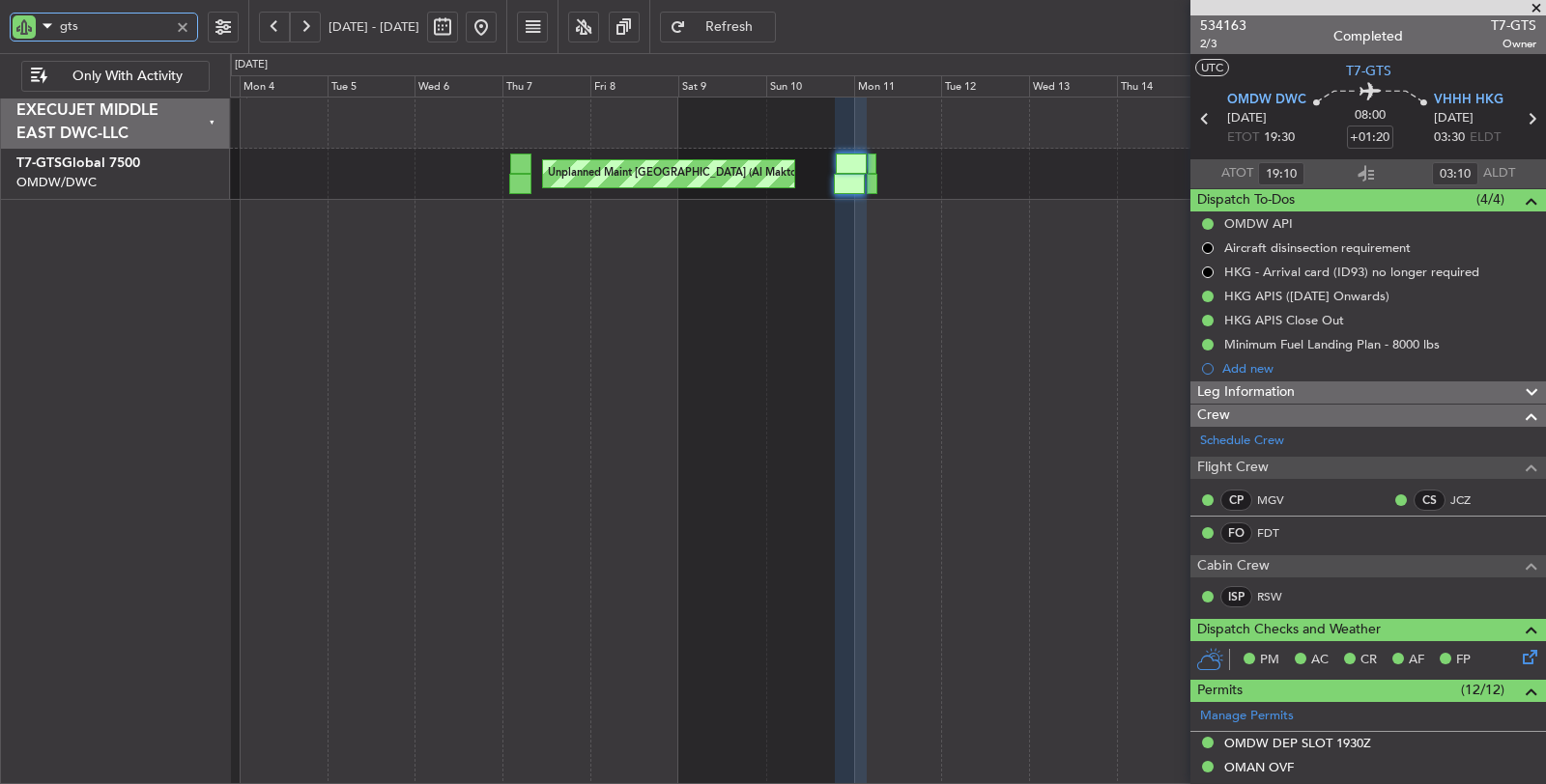
drag, startPoint x: 94, startPoint y: 26, endPoint x: 16, endPoint y: 24, distance: 78.0
click at [16, 24] on div "gts" at bounding box center [104, 27] width 188 height 29
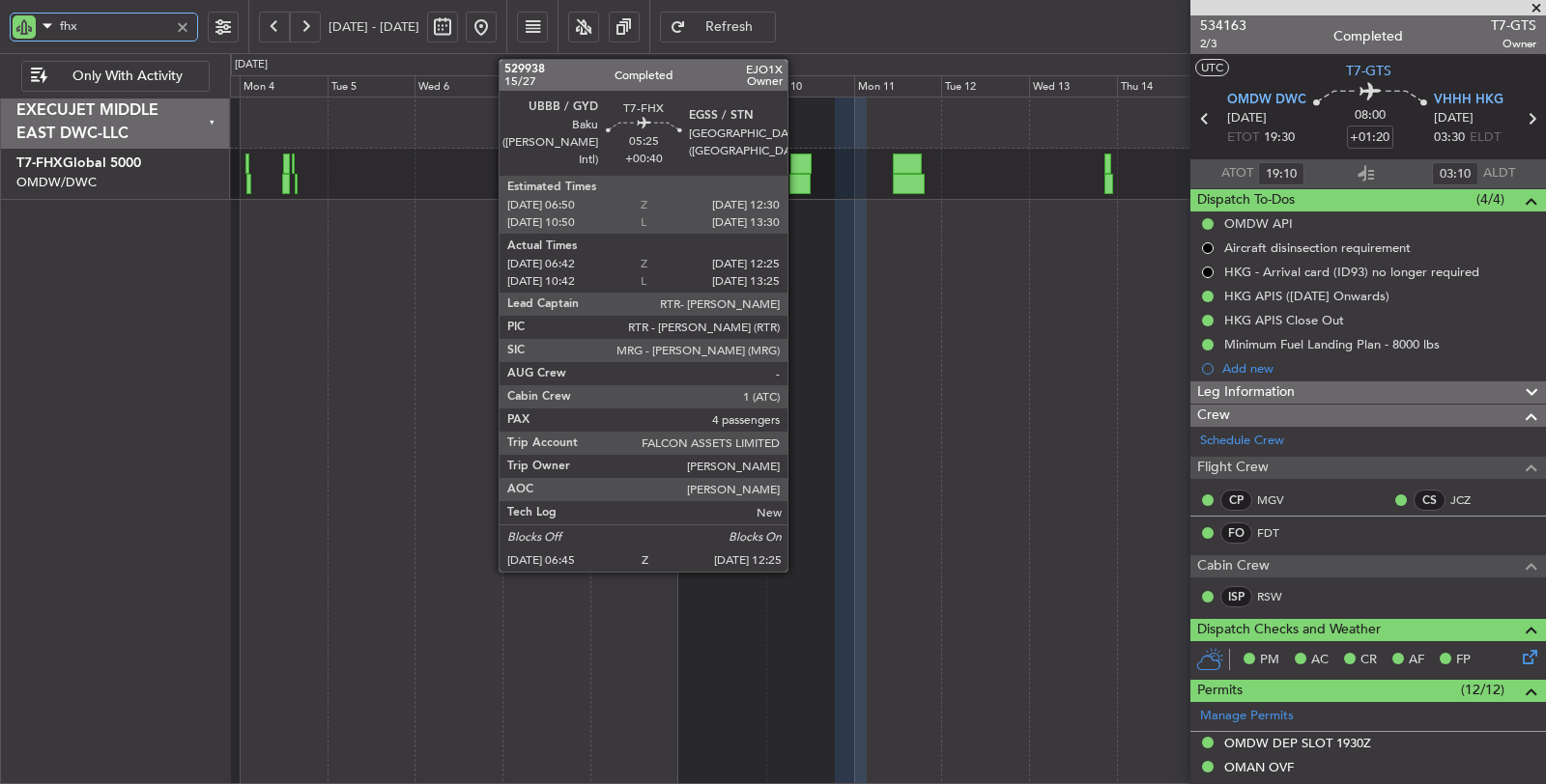
click at [797, 176] on div at bounding box center [800, 183] width 21 height 20
type input "fhx"
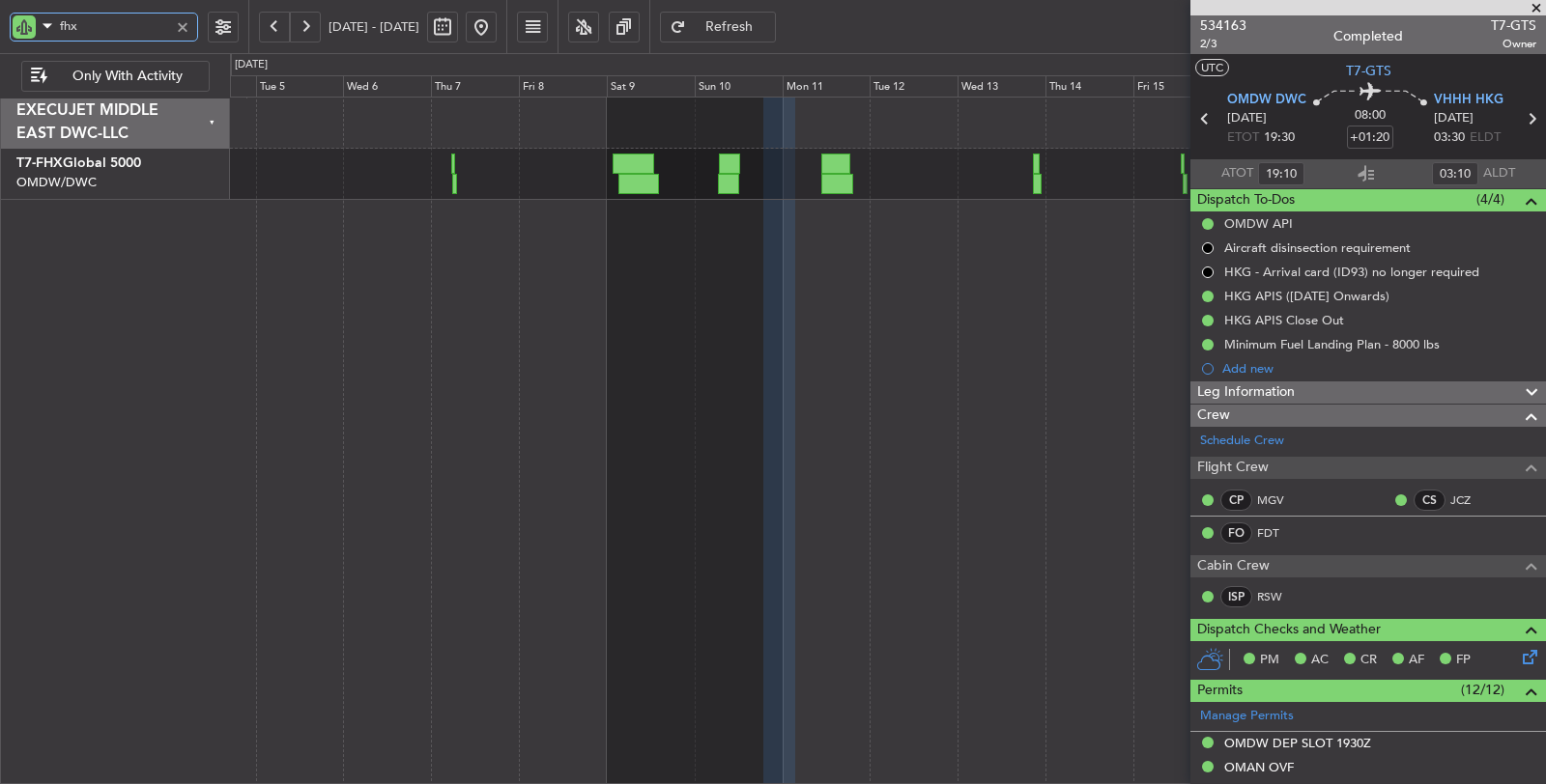
click at [484, 224] on div "Planned Maint Trenton (Trenton Mercer)" at bounding box center [888, 441] width 1316 height 689
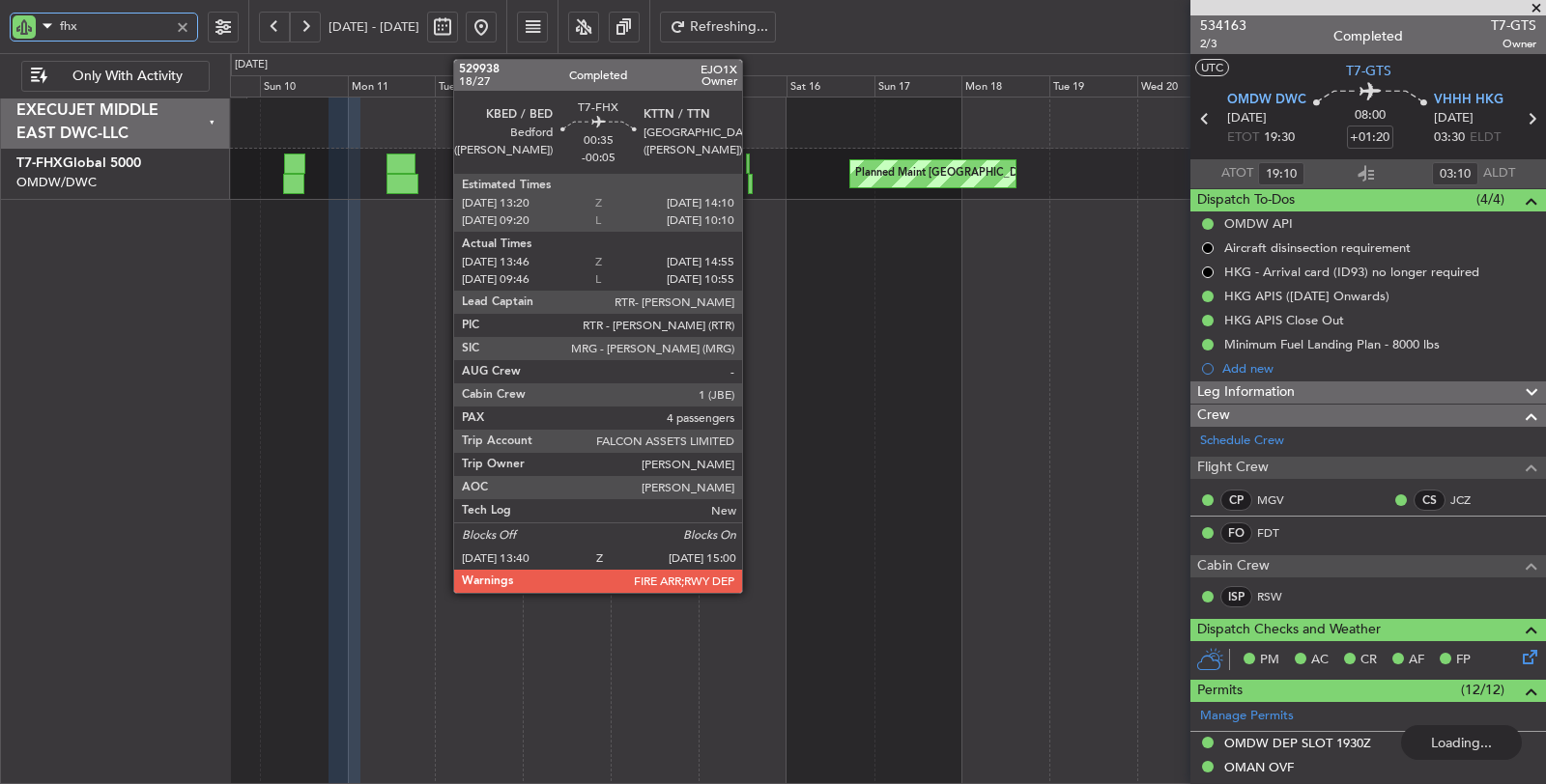
click at [751, 179] on div at bounding box center [750, 183] width 6 height 20
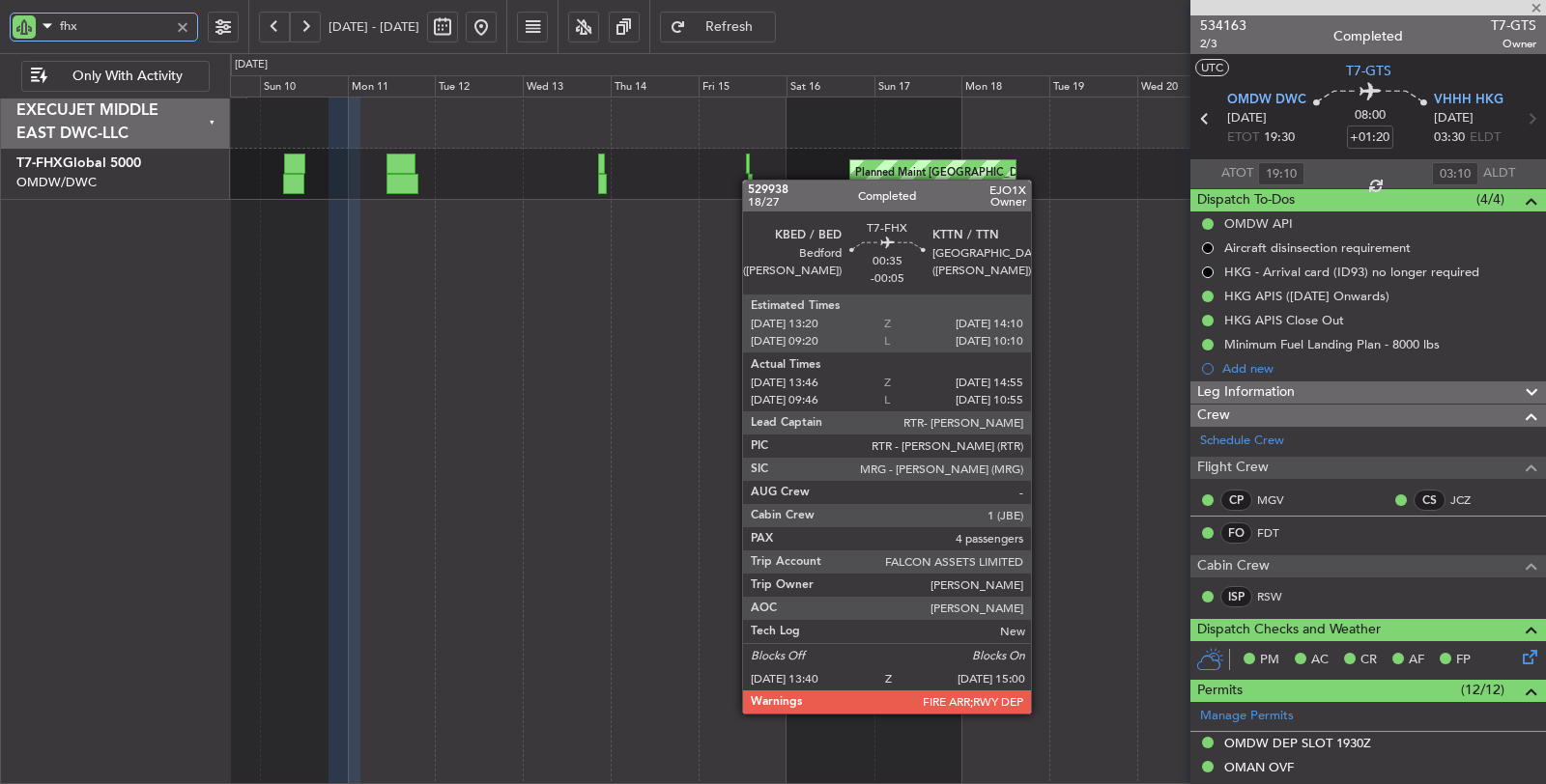
type input "-00:05"
type input "13:56"
type input "14:50"
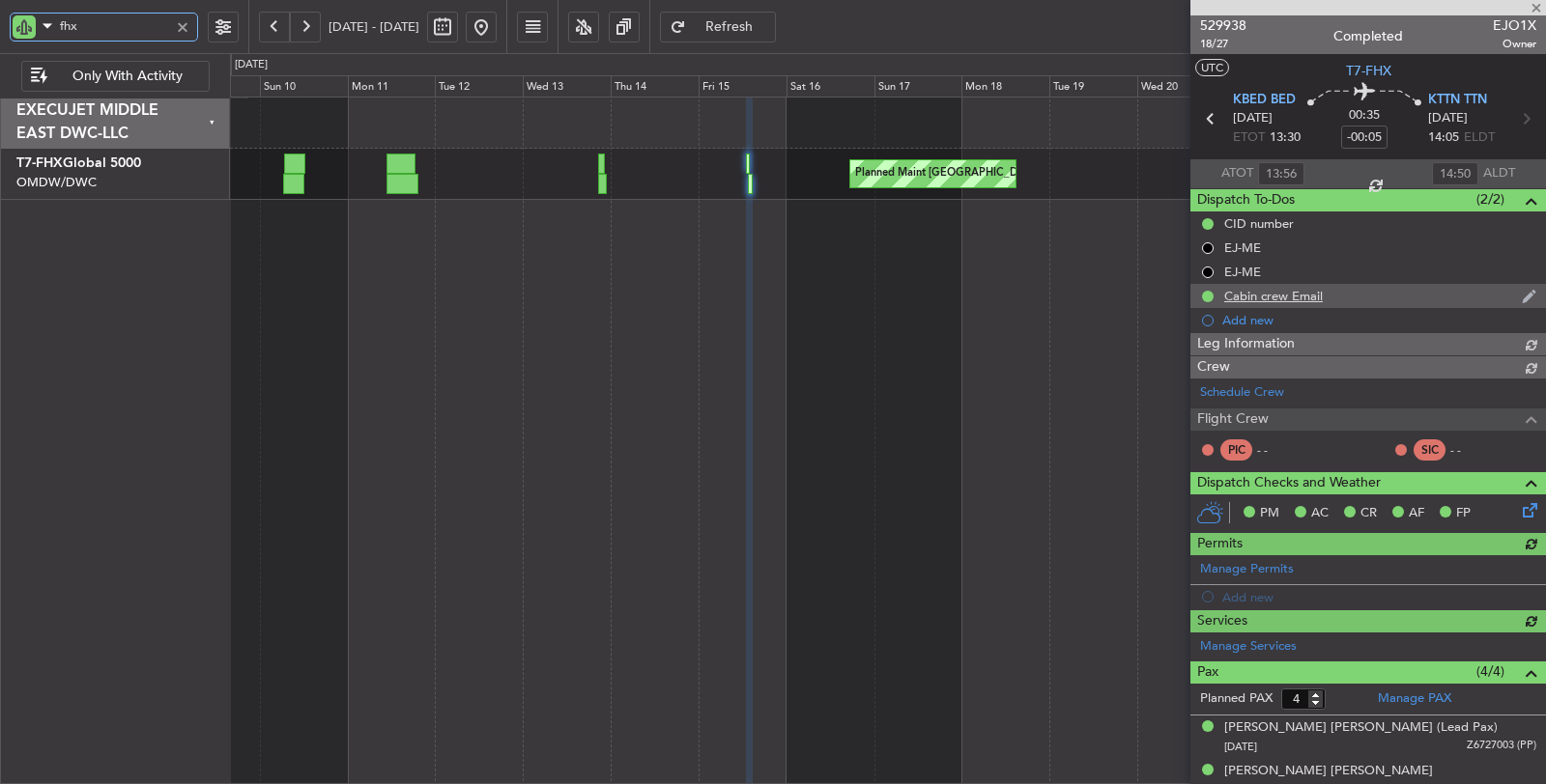
type input "[PERSON_NAME] ([PERSON_NAME])"
type input "7024"
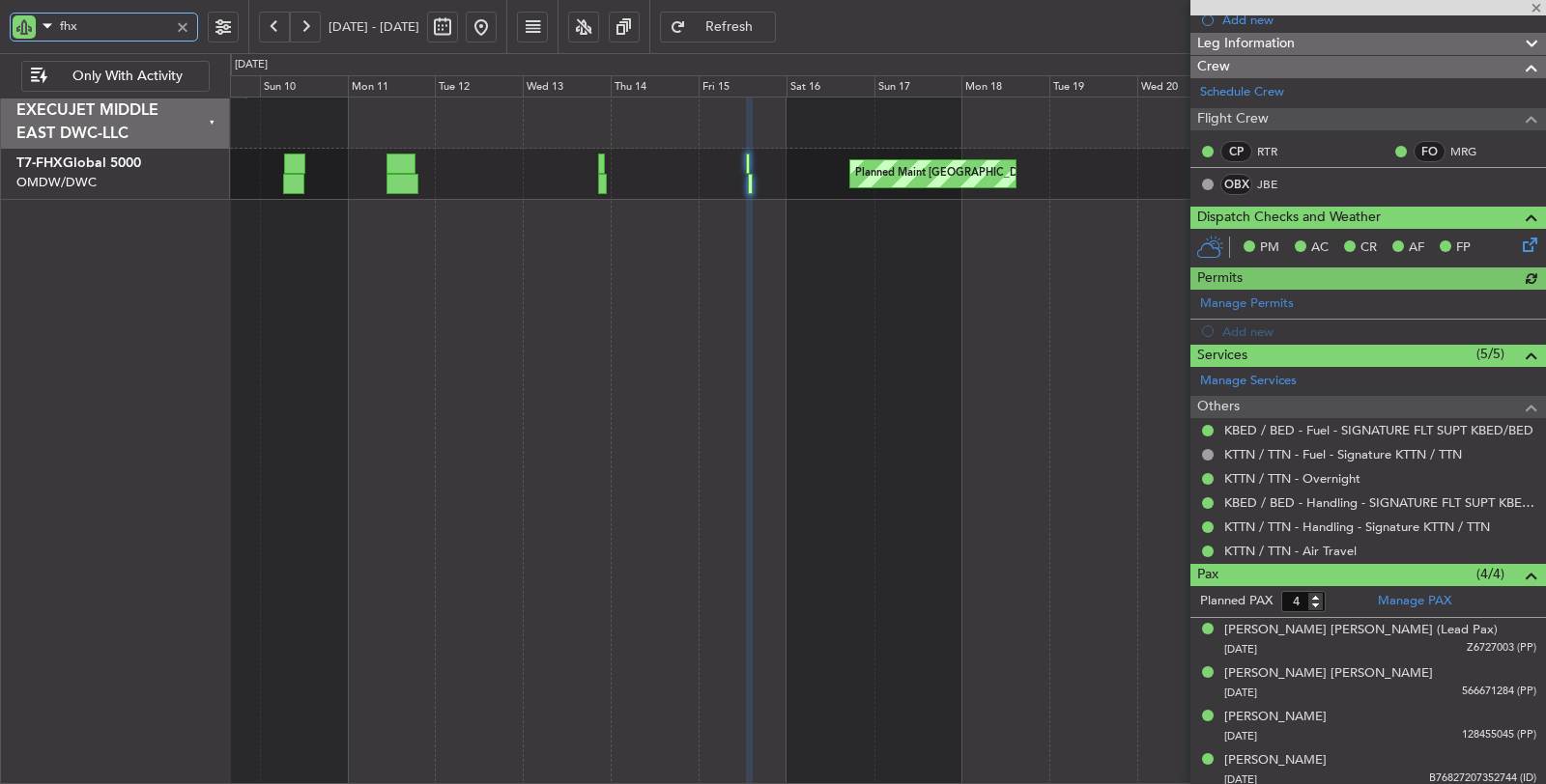
scroll to position [301, 0]
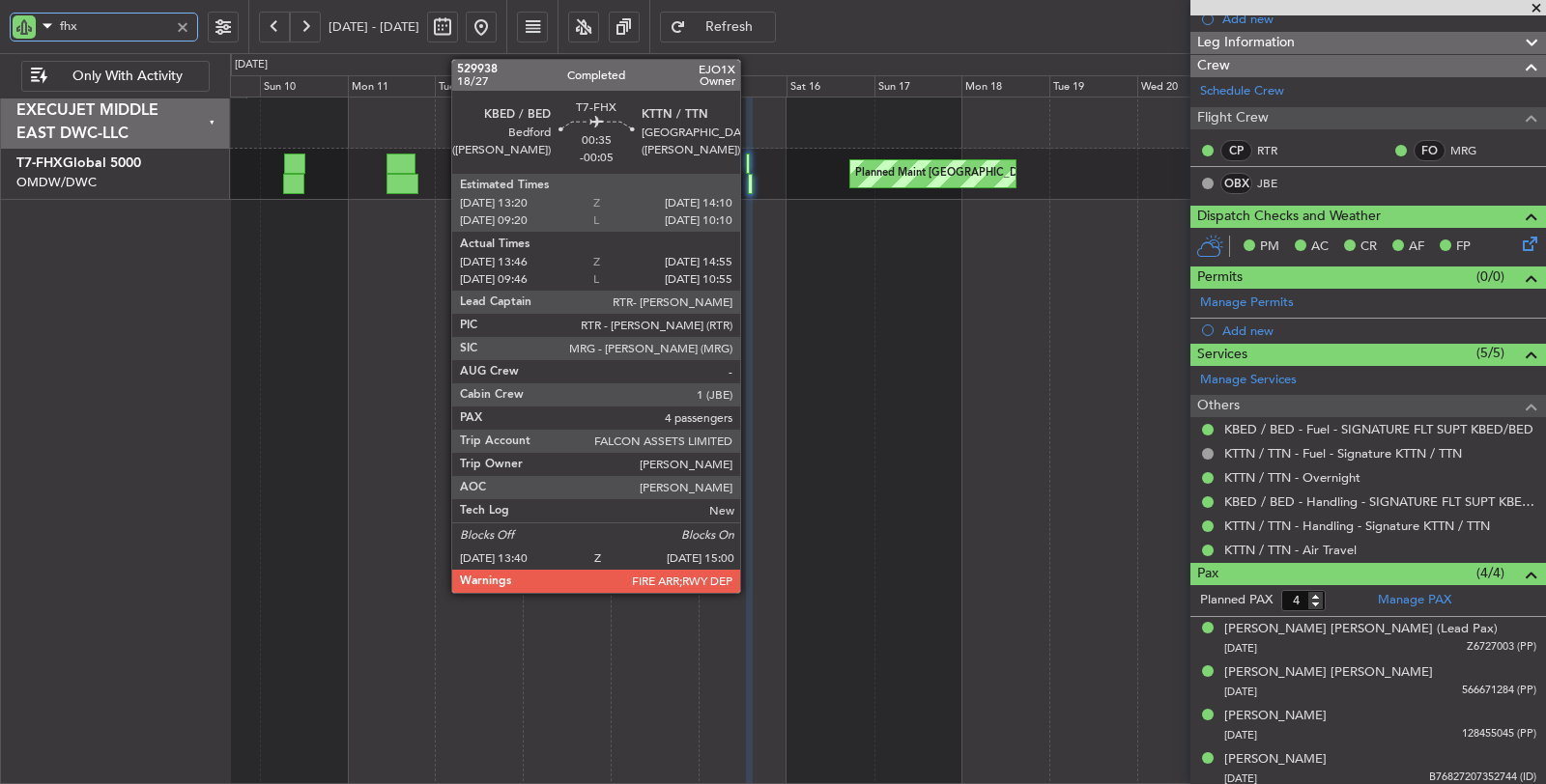
click at [749, 184] on div at bounding box center [750, 183] width 6 height 20
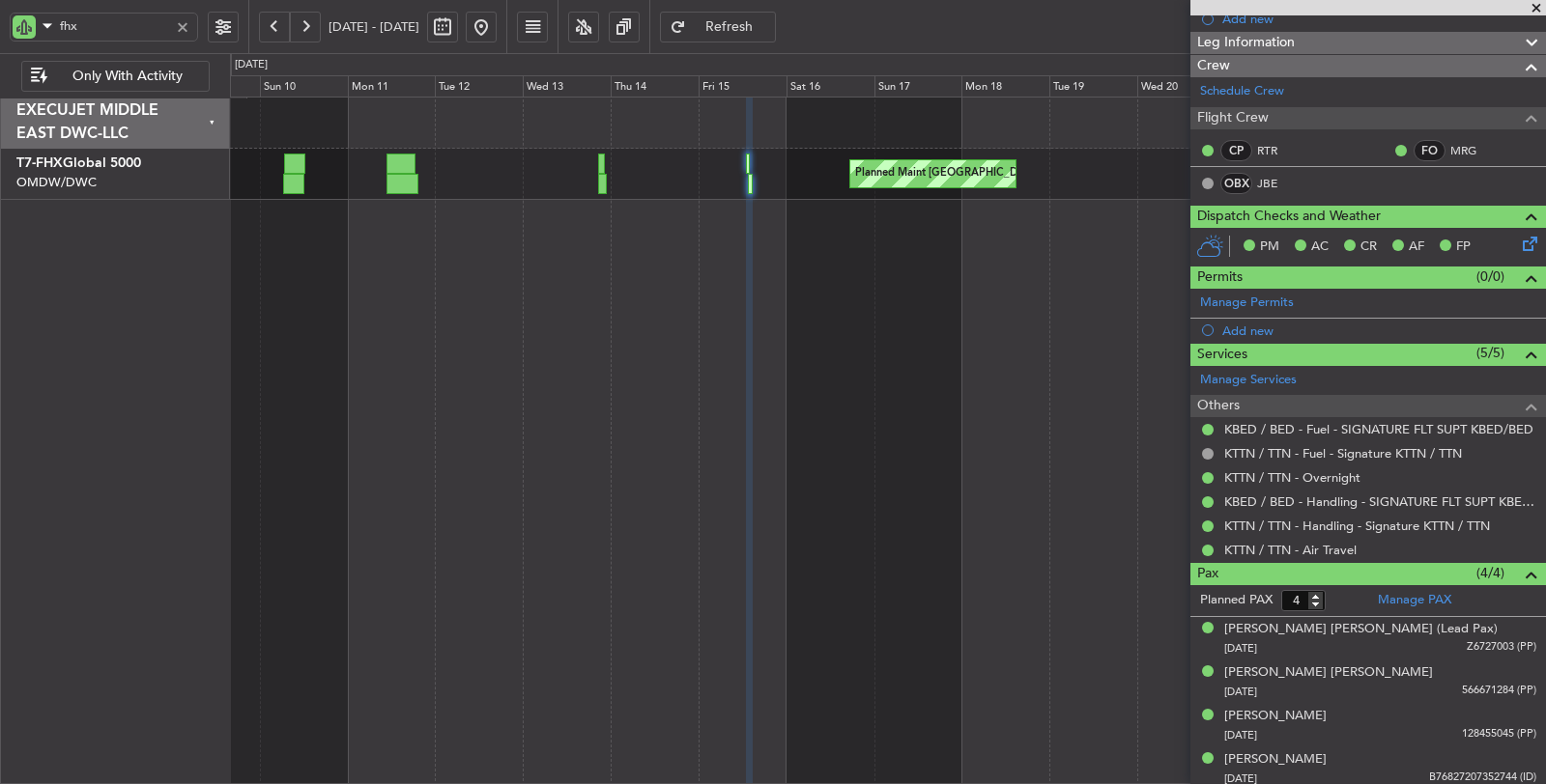
type input "[PERSON_NAME] ([PERSON_NAME])"
type input "7024"
click at [190, 28] on div at bounding box center [182, 27] width 21 height 21
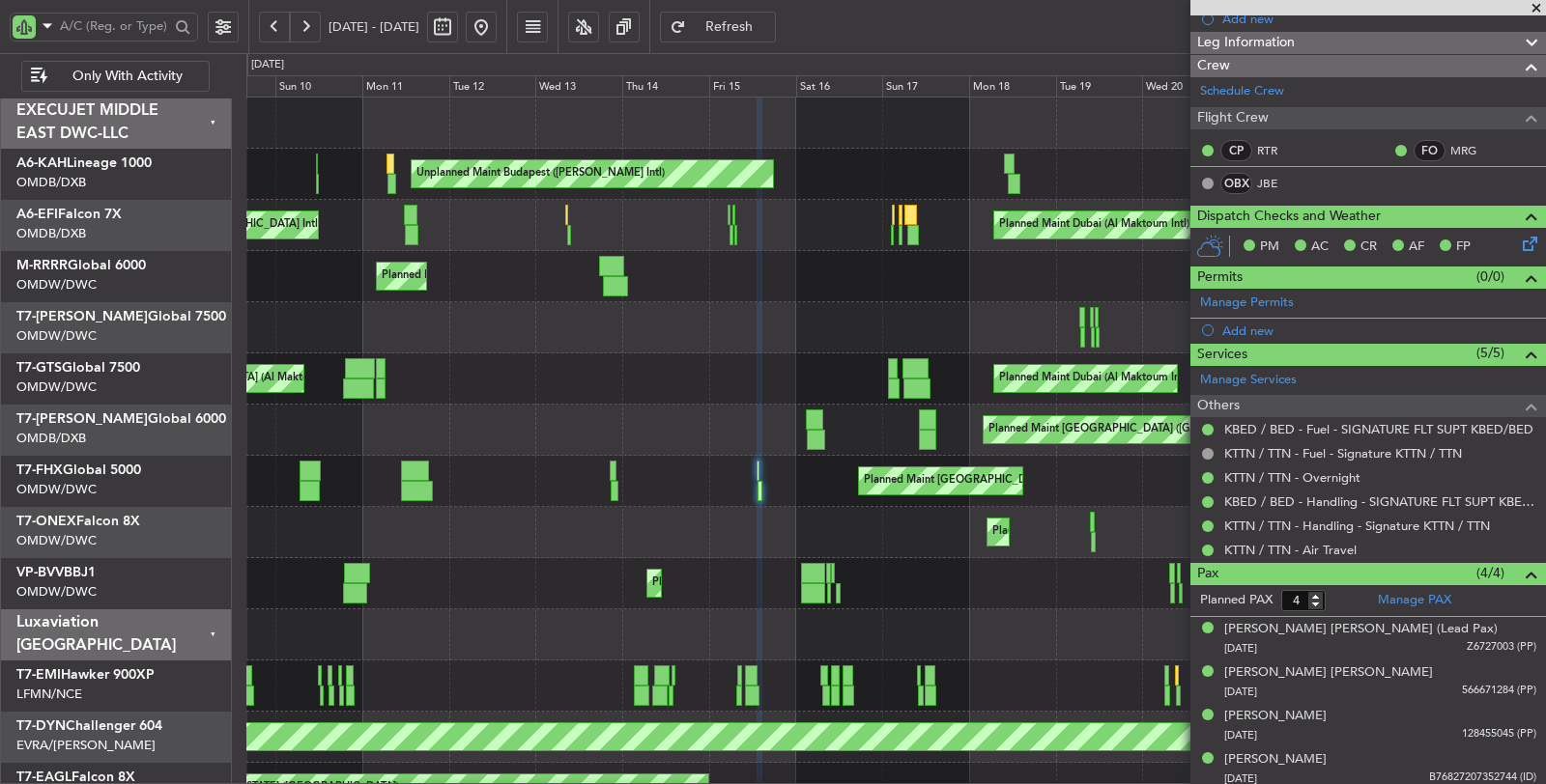
click at [496, 35] on button at bounding box center [481, 27] width 31 height 31
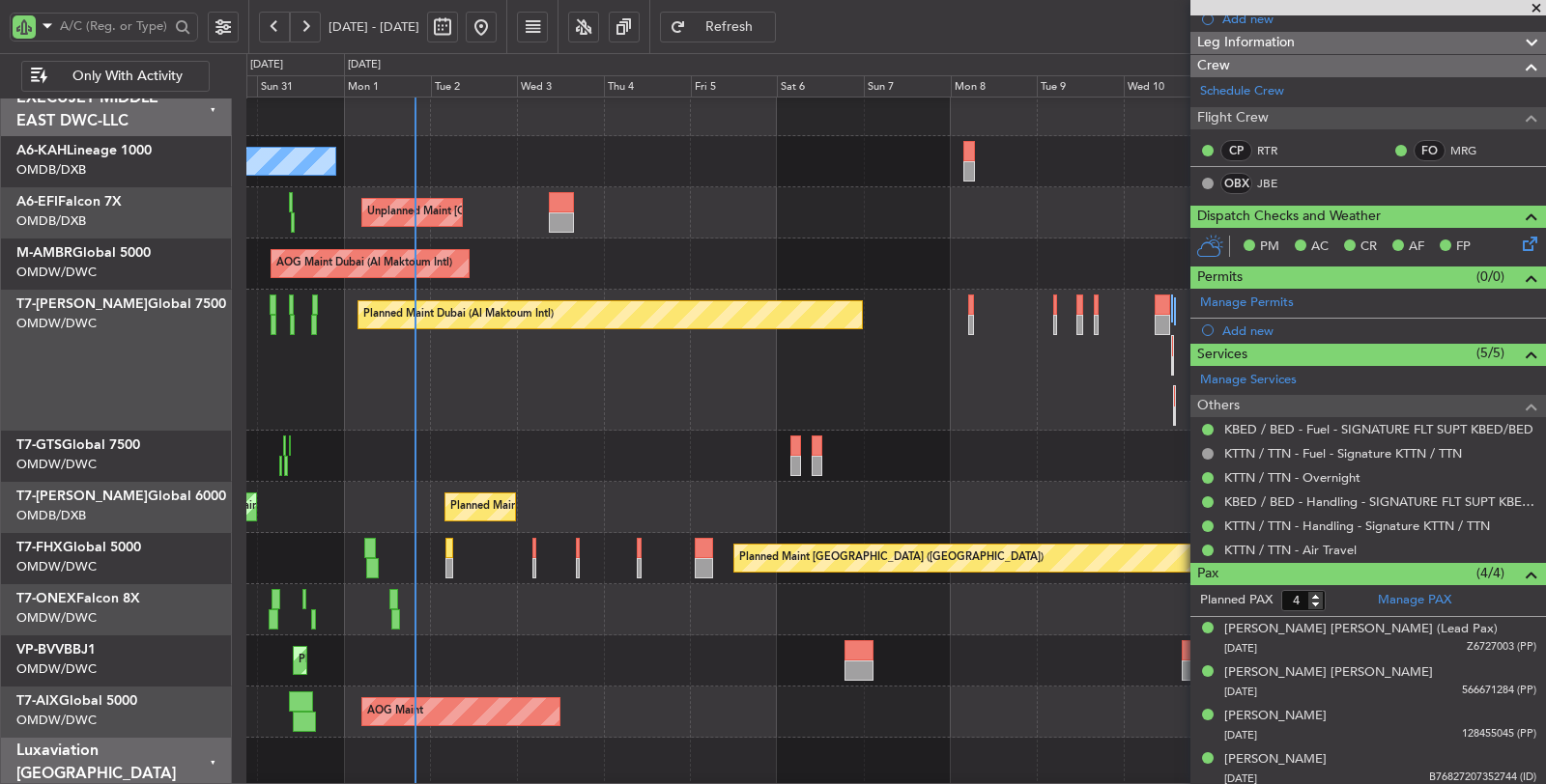
scroll to position [0, 0]
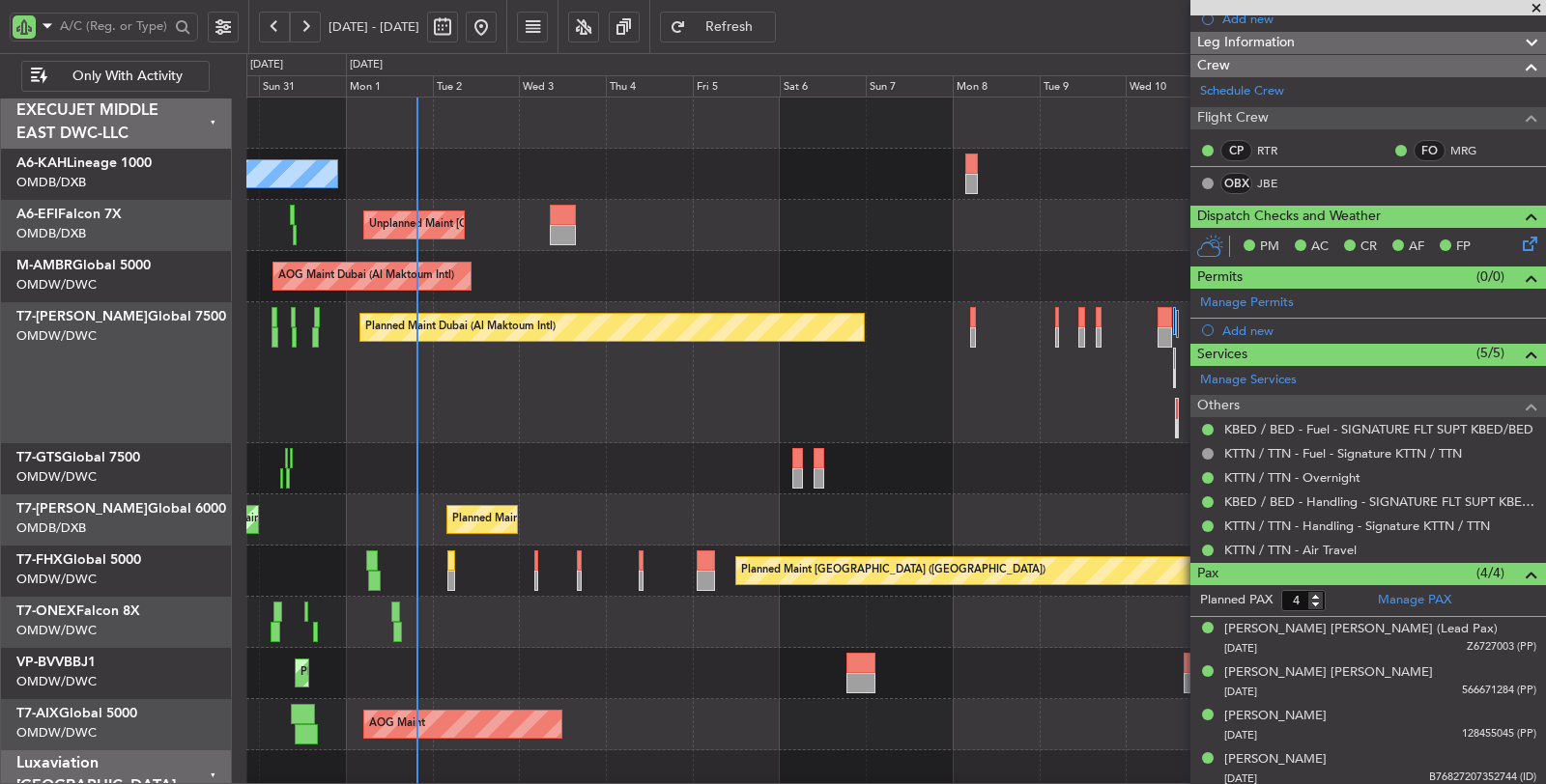
click at [481, 278] on div "AOG Maint Dubai (Al Maktoum Intl)" at bounding box center [896, 276] width 1300 height 51
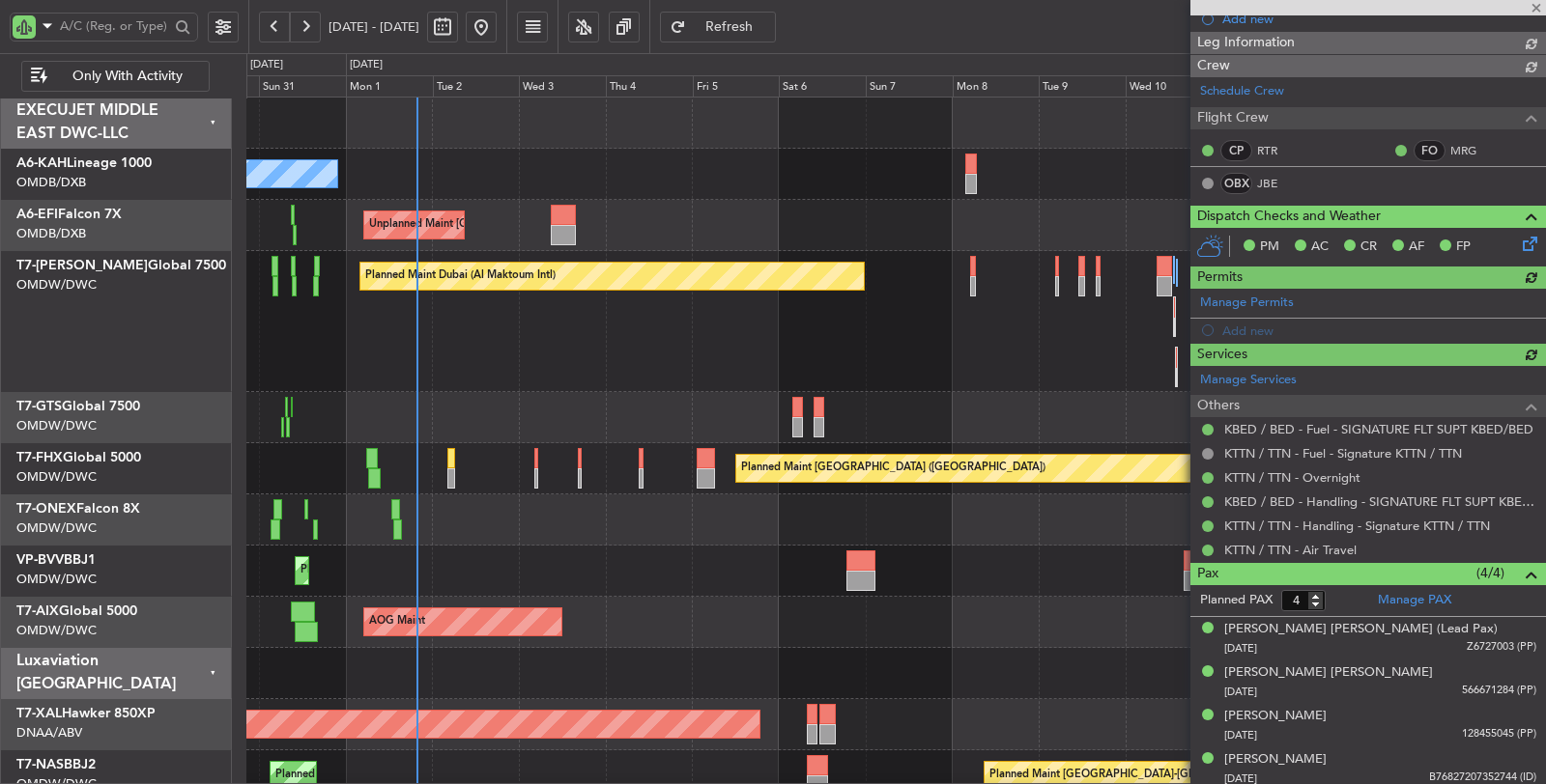
type input "[PERSON_NAME] ([PERSON_NAME])"
type input "7024"
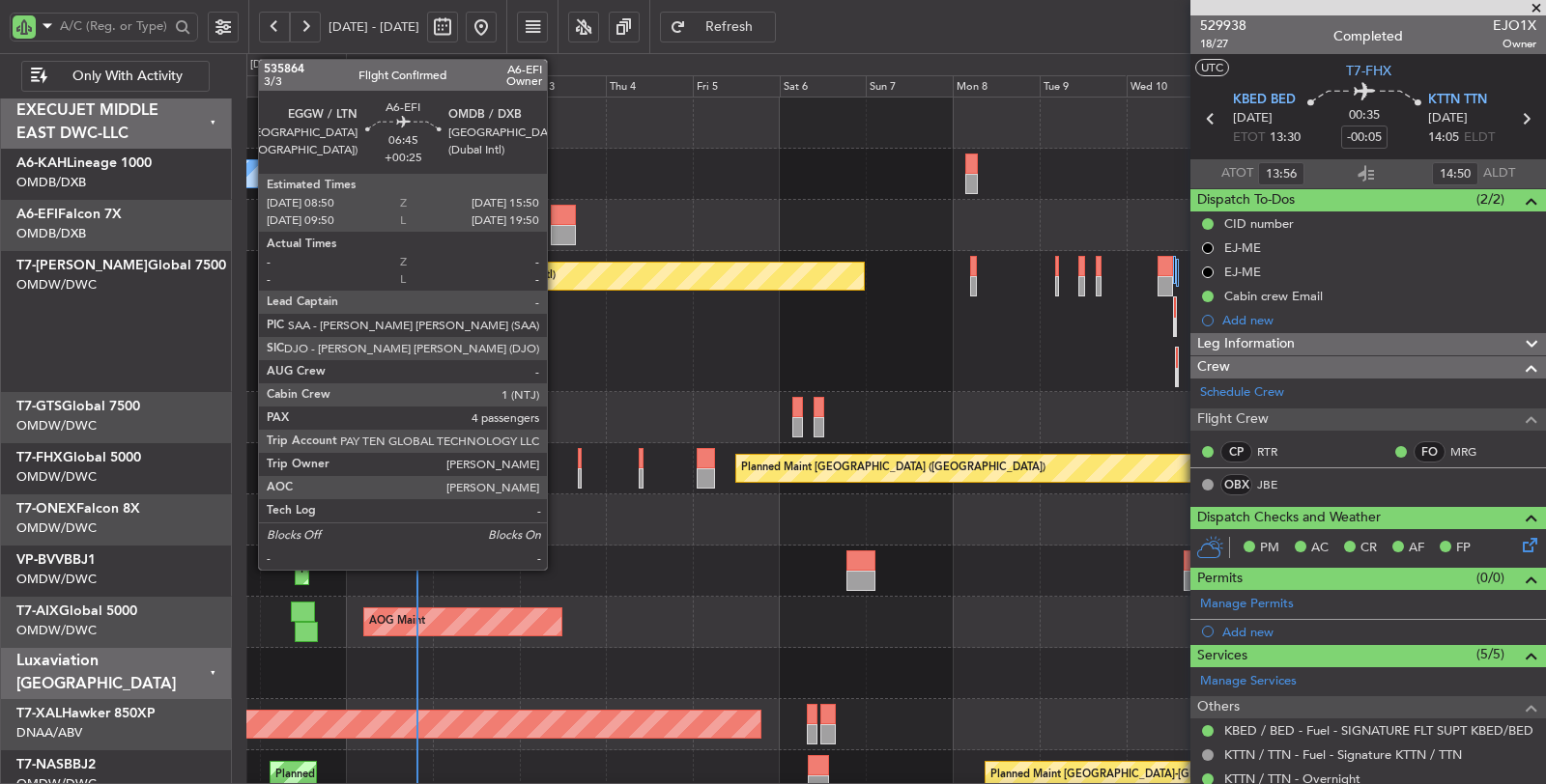
click at [556, 229] on div at bounding box center [563, 235] width 26 height 20
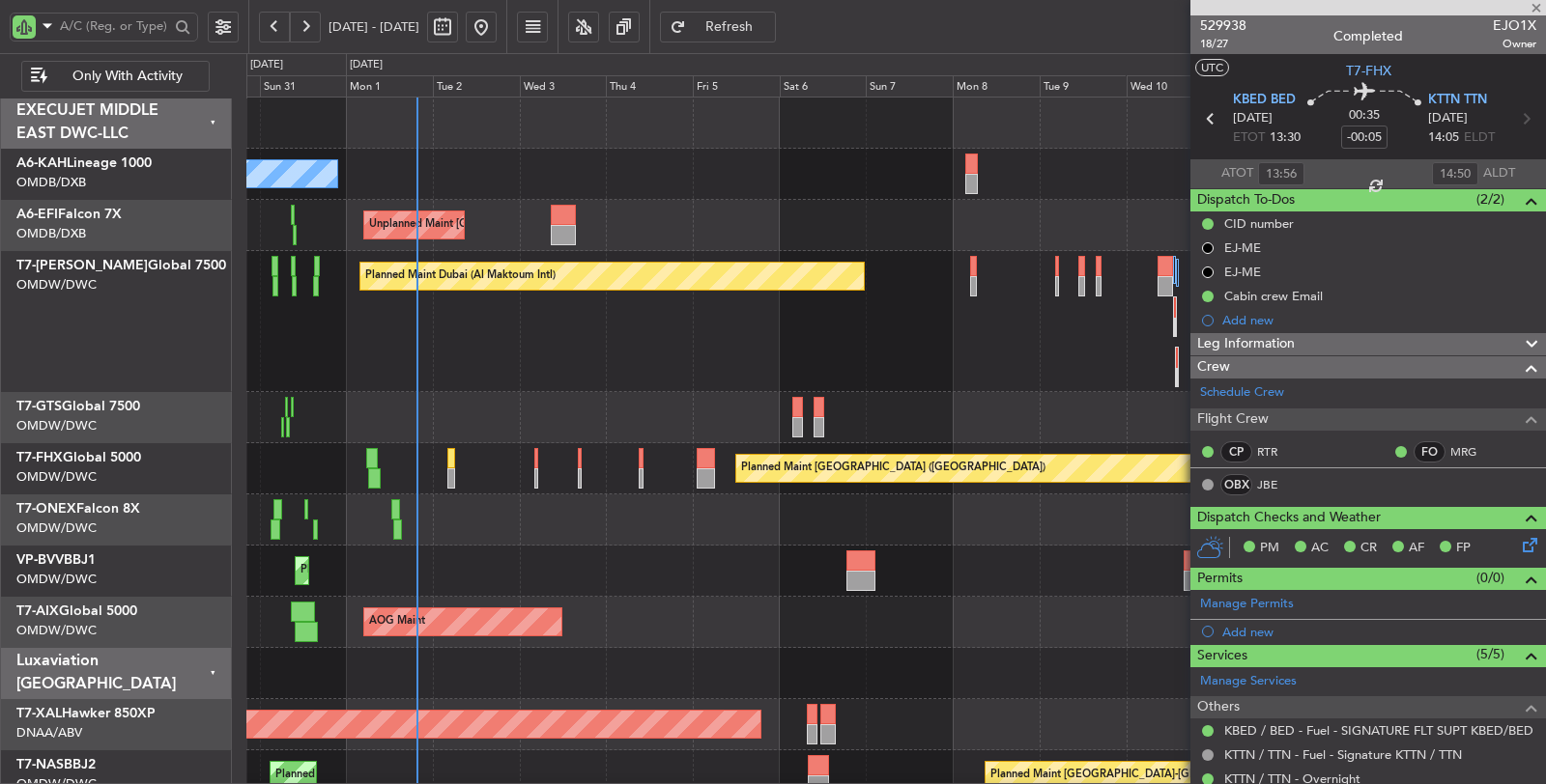
type input "+00:25"
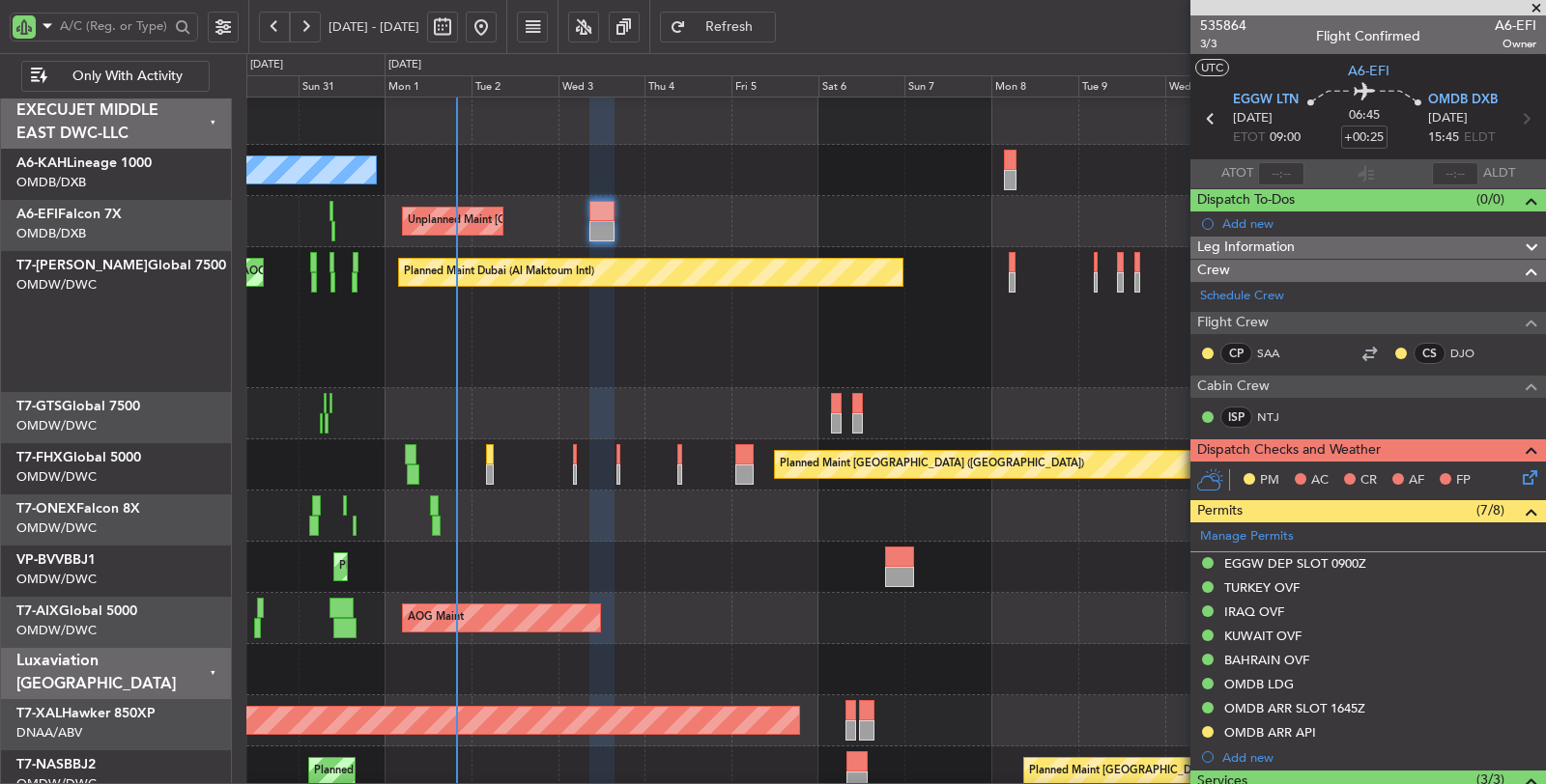
scroll to position [3, 0]
click at [520, 360] on div "Planned Maint Dubai (Al Maktoum Intl) AOG Maint Dubai (Al Maktoum Intl)" at bounding box center [896, 318] width 1300 height 141
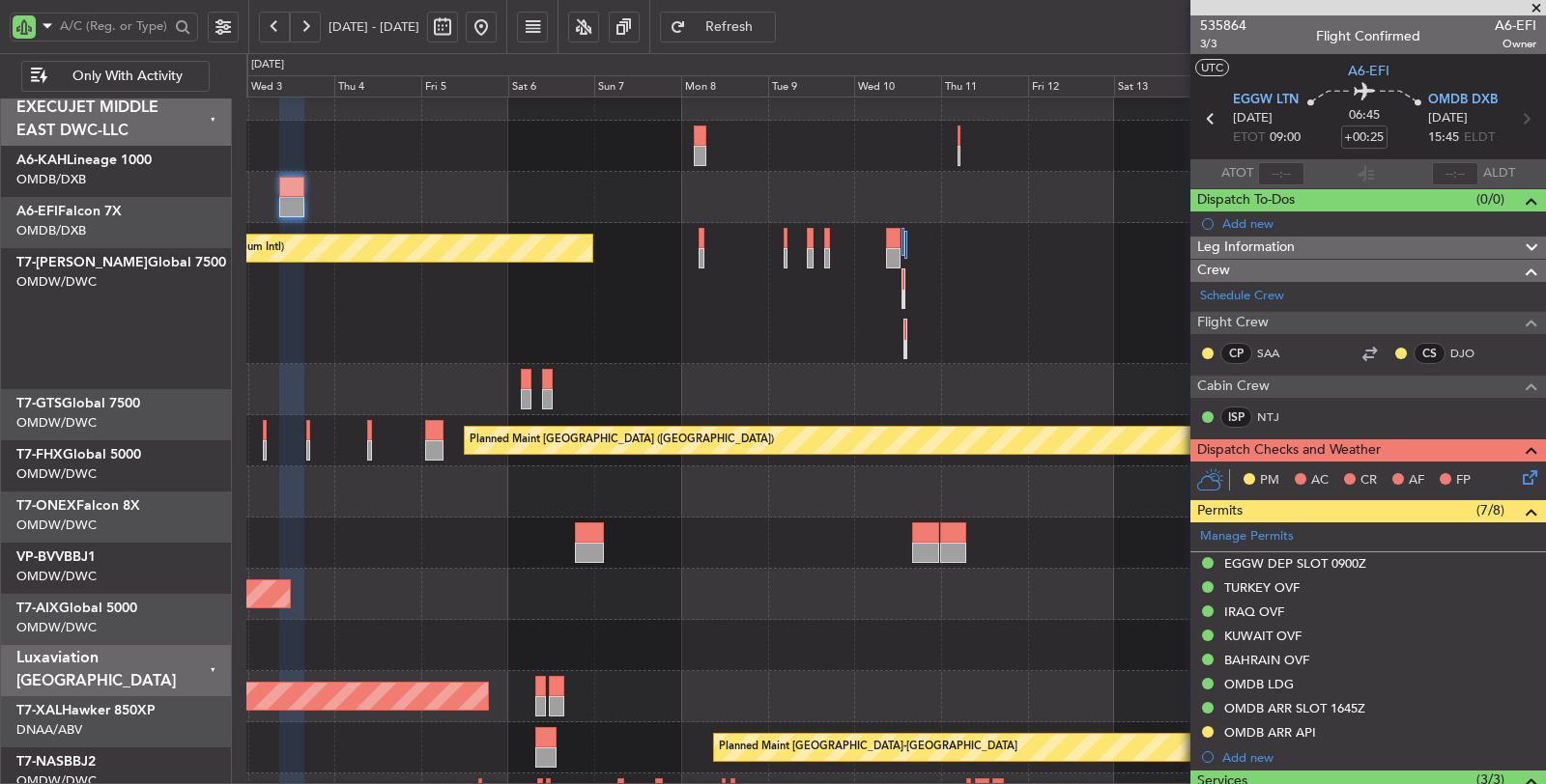
scroll to position [27, 0]
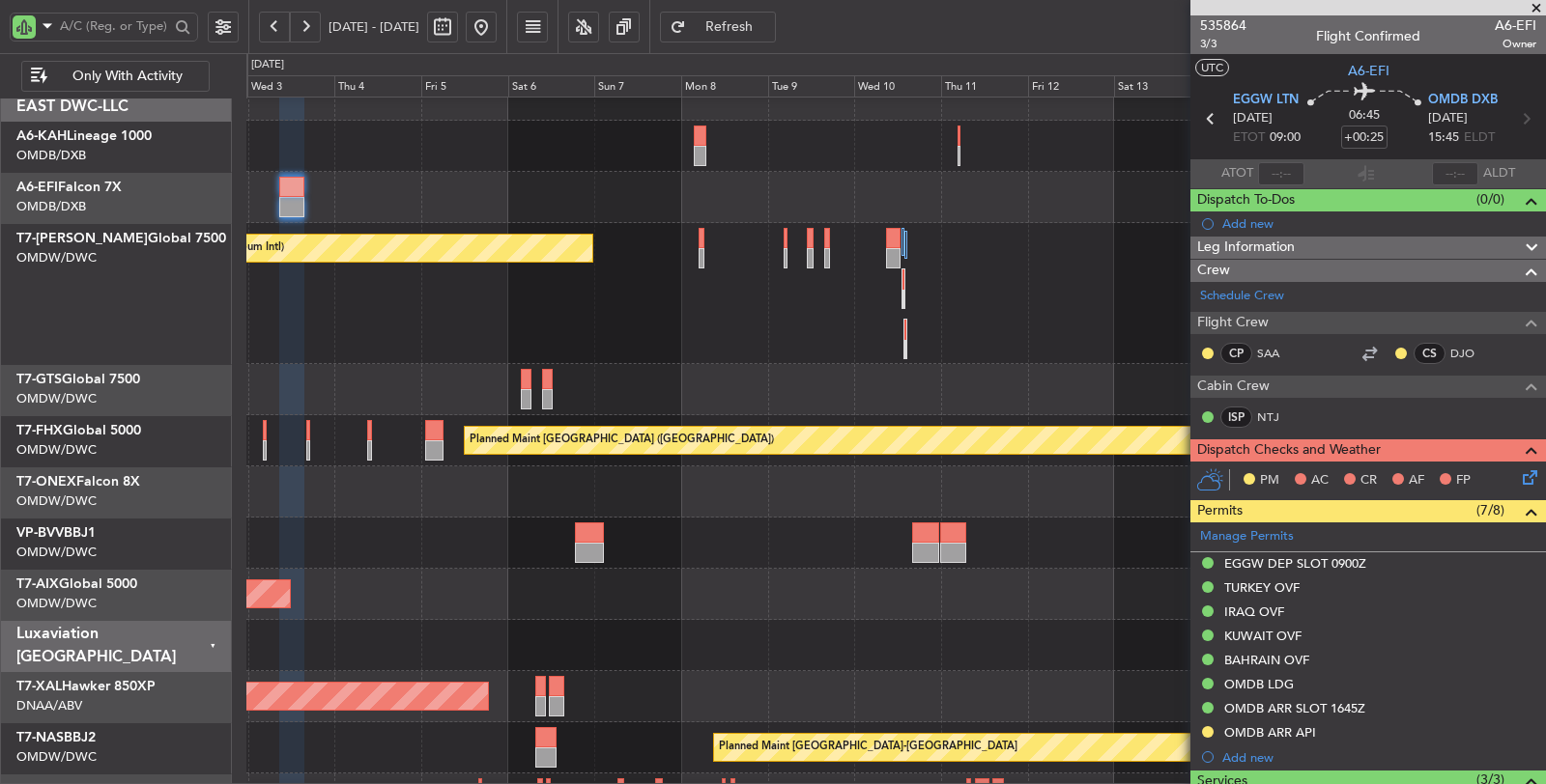
click at [809, 306] on div "Planned Maint Dubai (Al Maktoum Intl) AOG Maint Dubai (Al Maktoum Intl)" at bounding box center [896, 294] width 1300 height 141
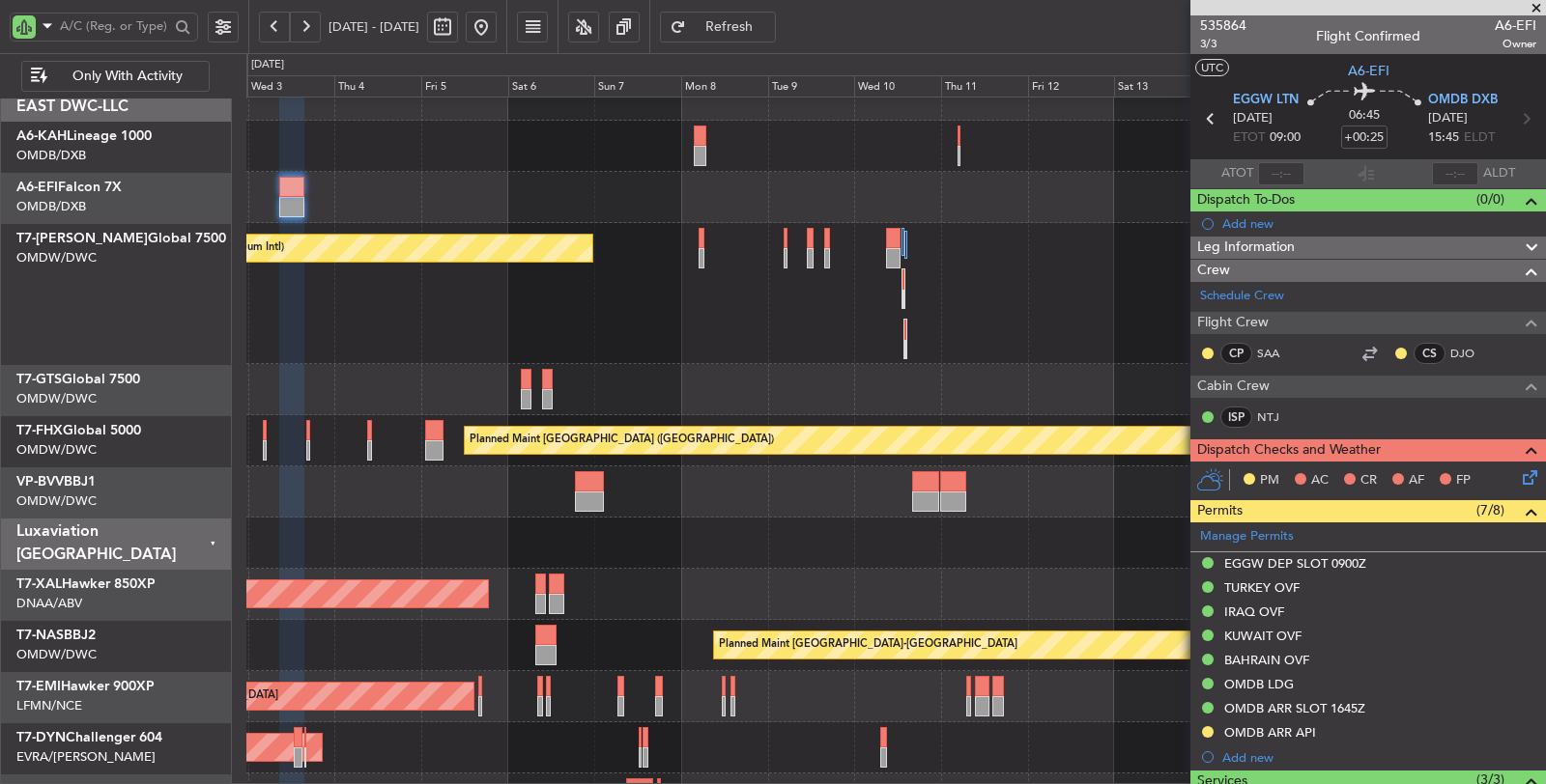
click at [545, 288] on div "Planned Maint Dubai (Al Maktoum Intl) AOG Maint Dubai (Al Maktoum Intl)" at bounding box center [896, 294] width 1300 height 141
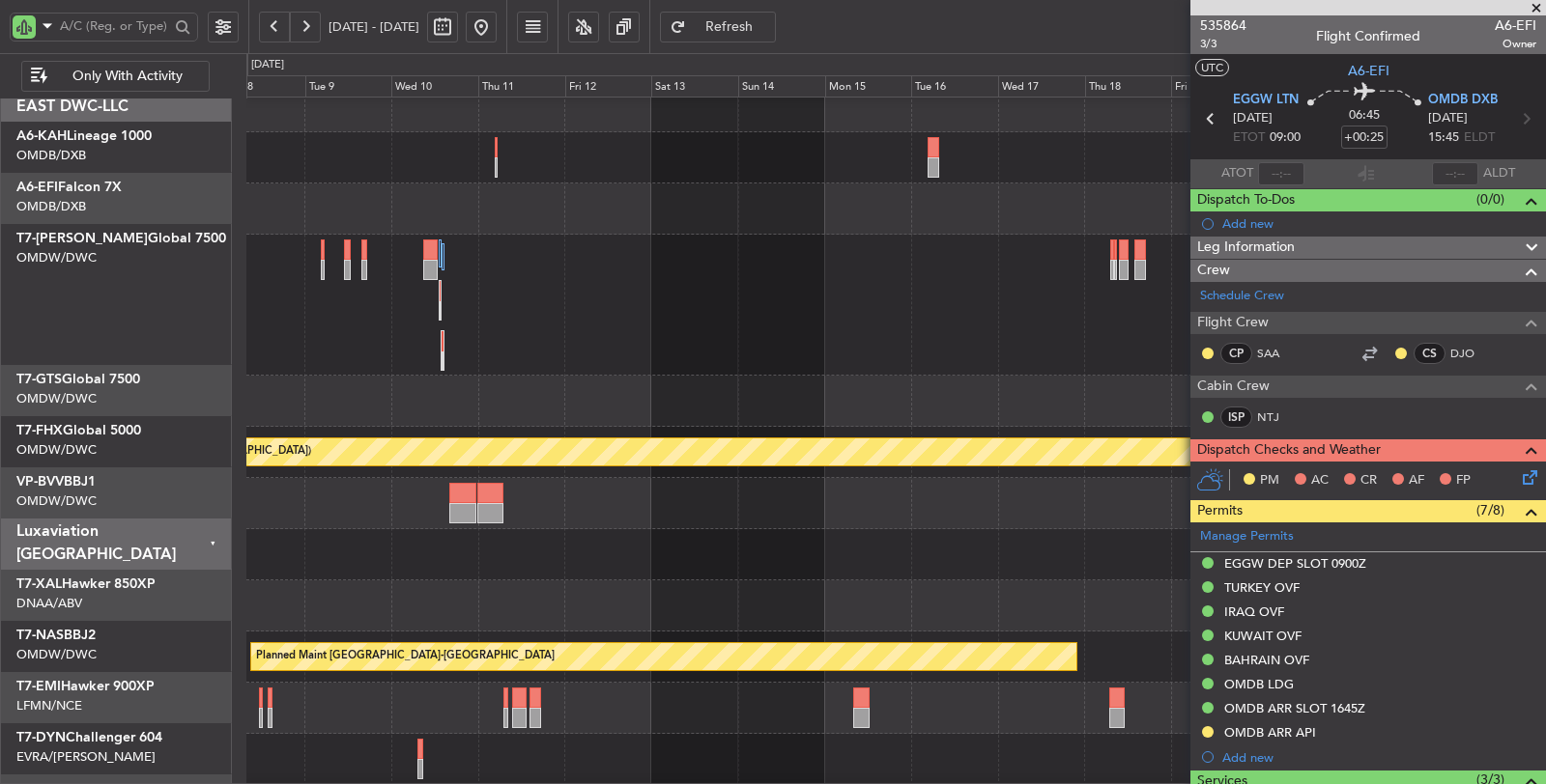
scroll to position [16, 0]
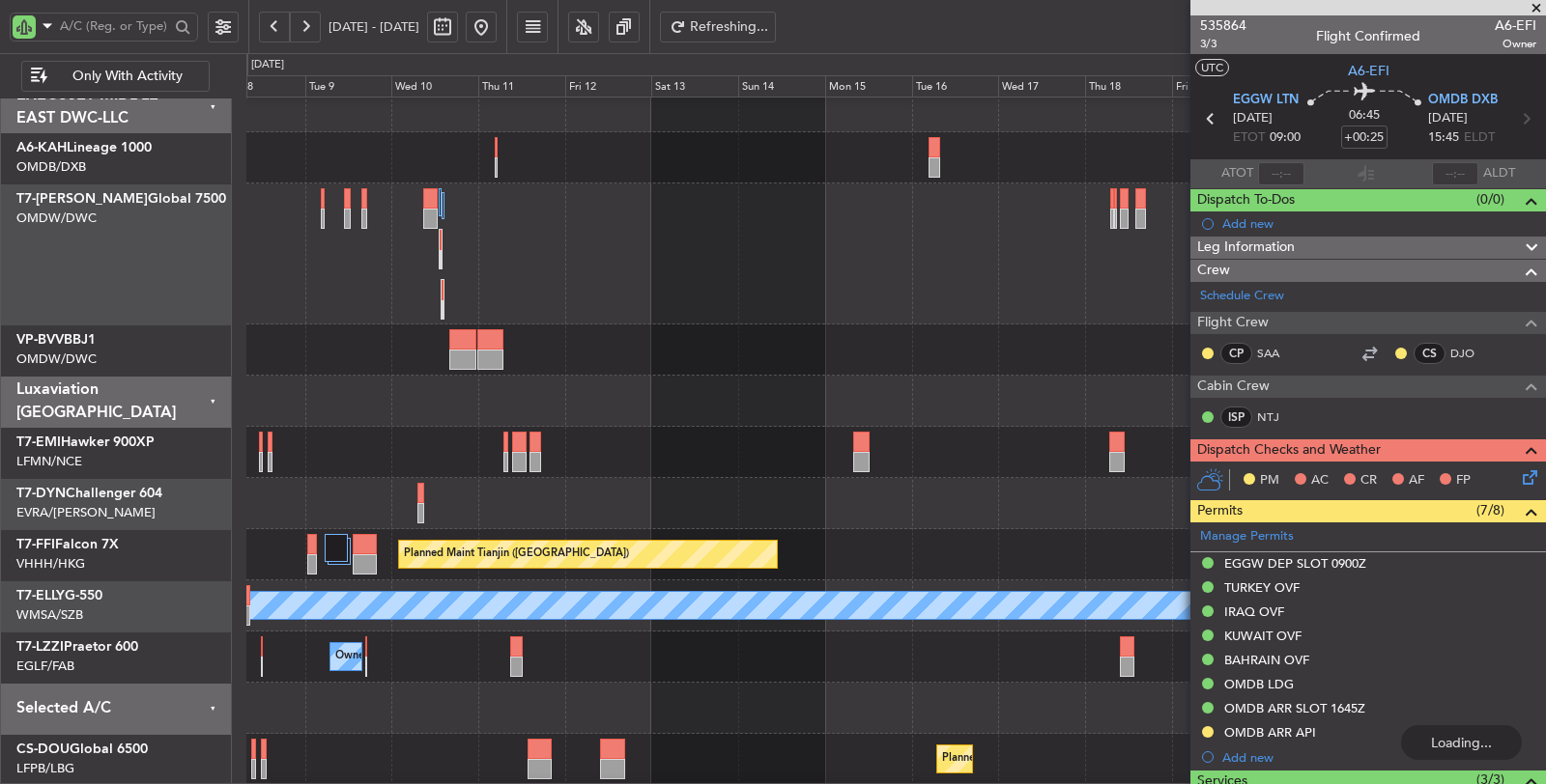
click at [997, 273] on div "Planned Maint Dubai (Al Maktoum Intl)" at bounding box center [896, 254] width 1300 height 141
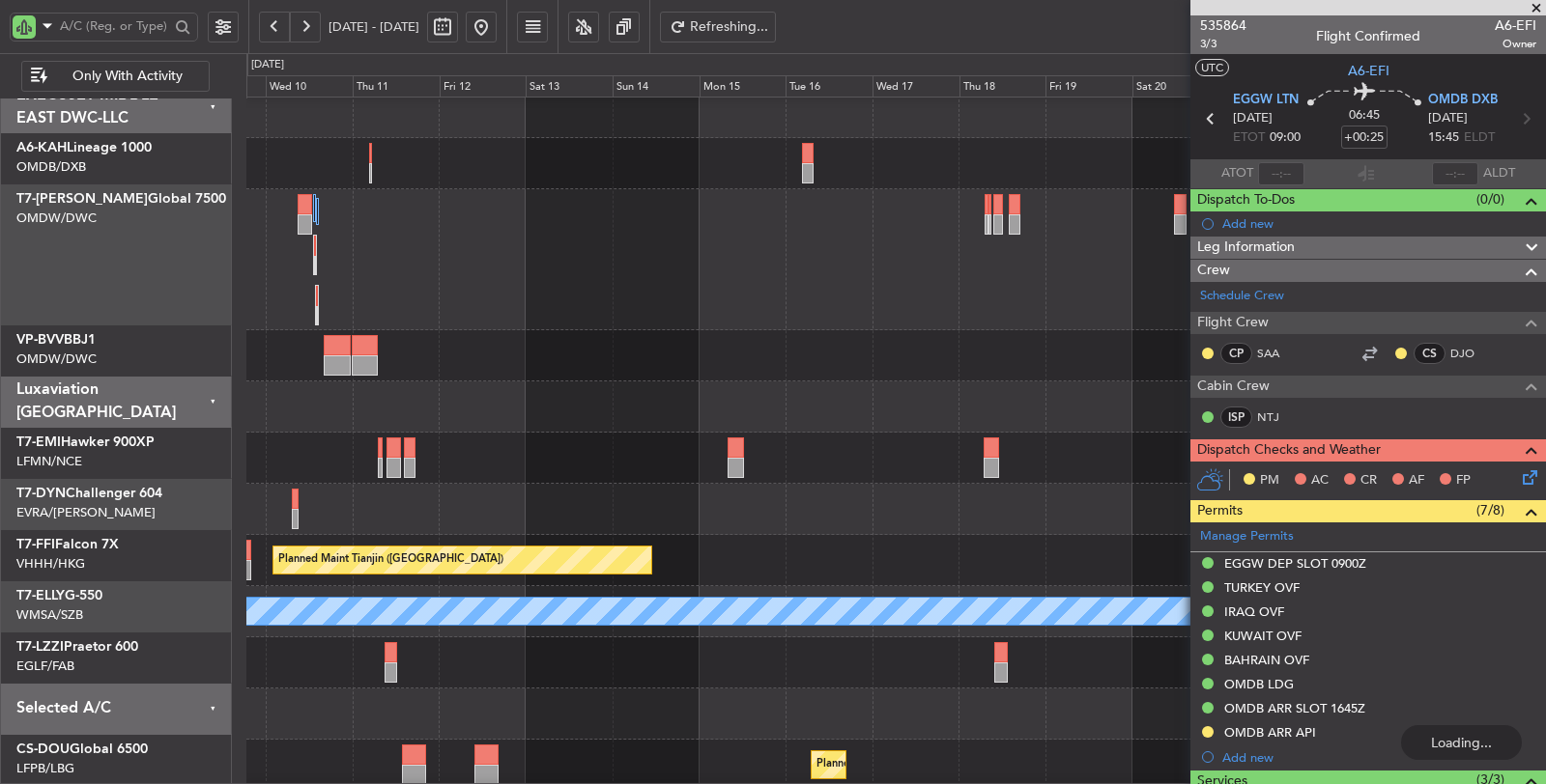
scroll to position [10, 0]
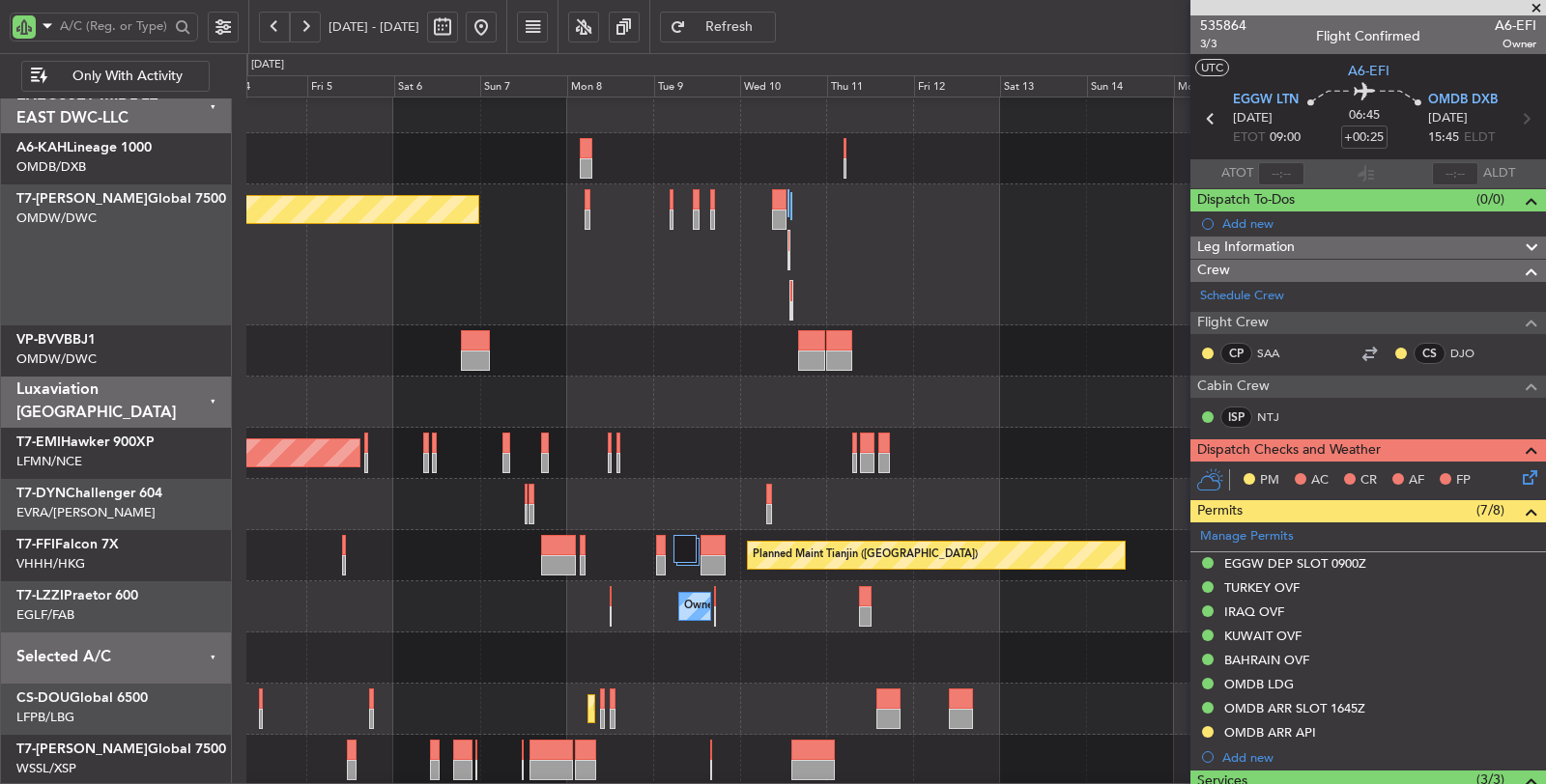
click at [918, 231] on div "Planned Maint Dubai (Al Maktoum Intl)" at bounding box center [896, 255] width 1299 height 141
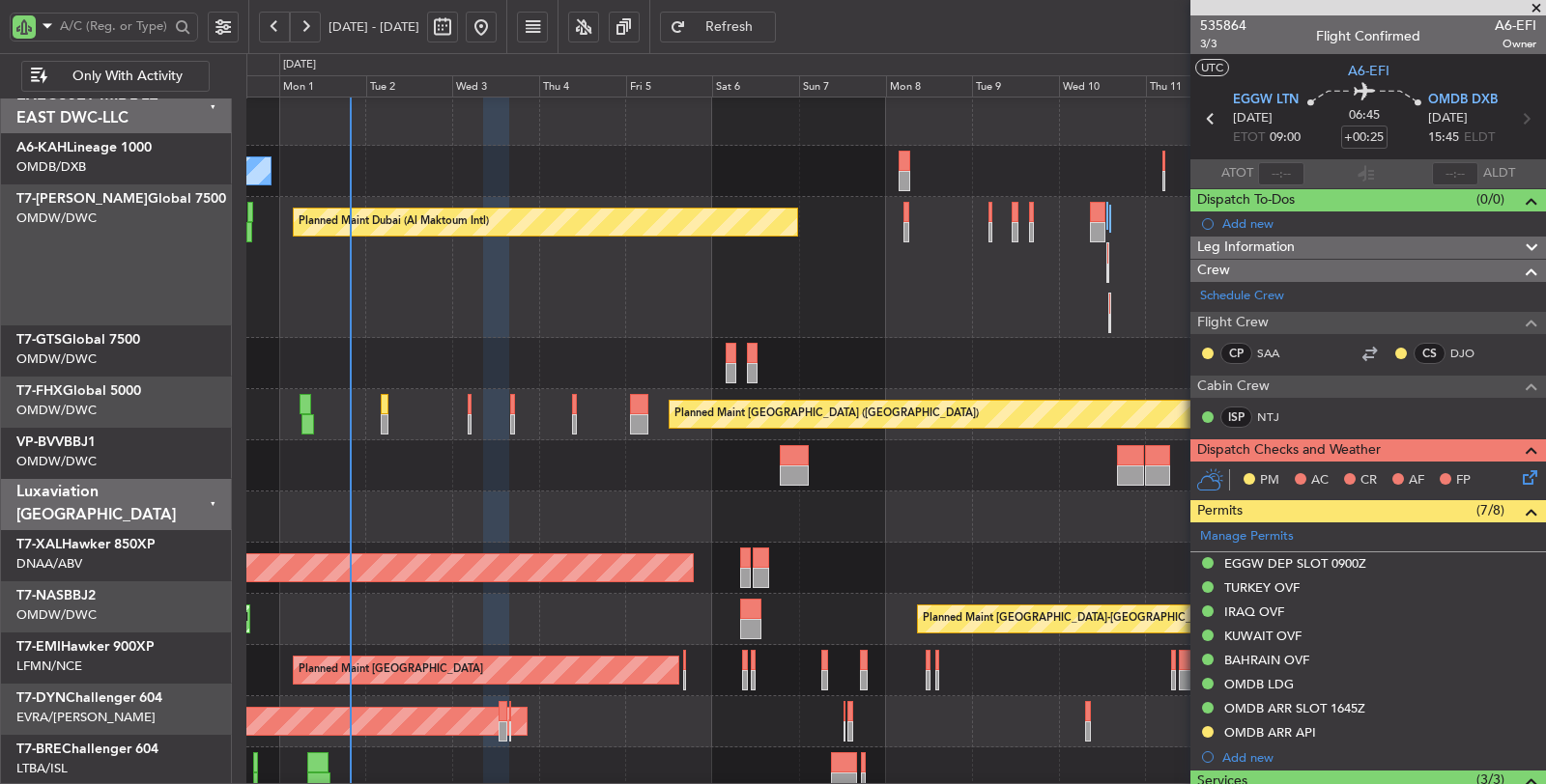
scroll to position [5, 0]
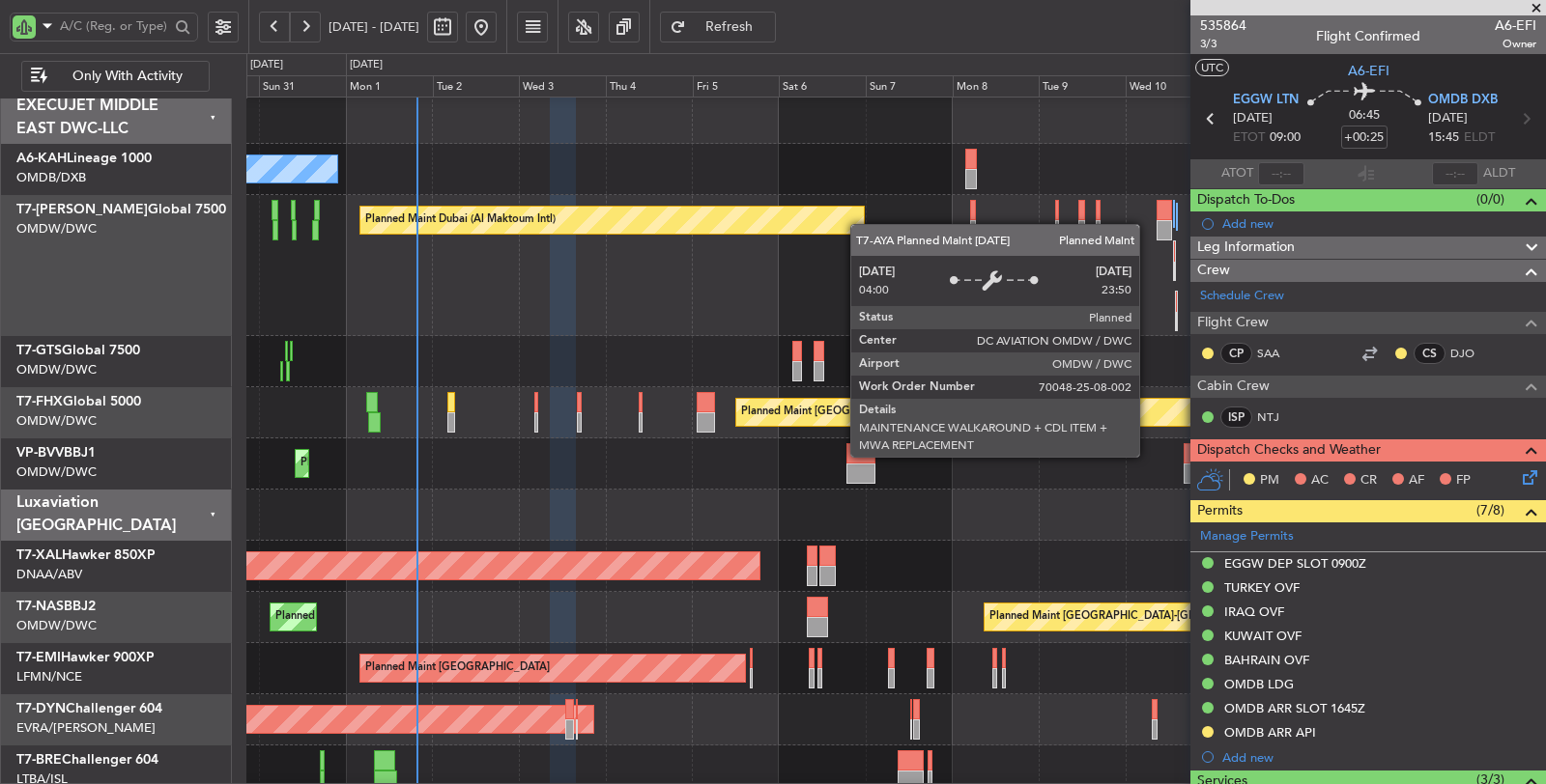
click at [860, 224] on div "Planned Maint Dubai (Al Maktoum Intl)" at bounding box center [612, 220] width 503 height 27
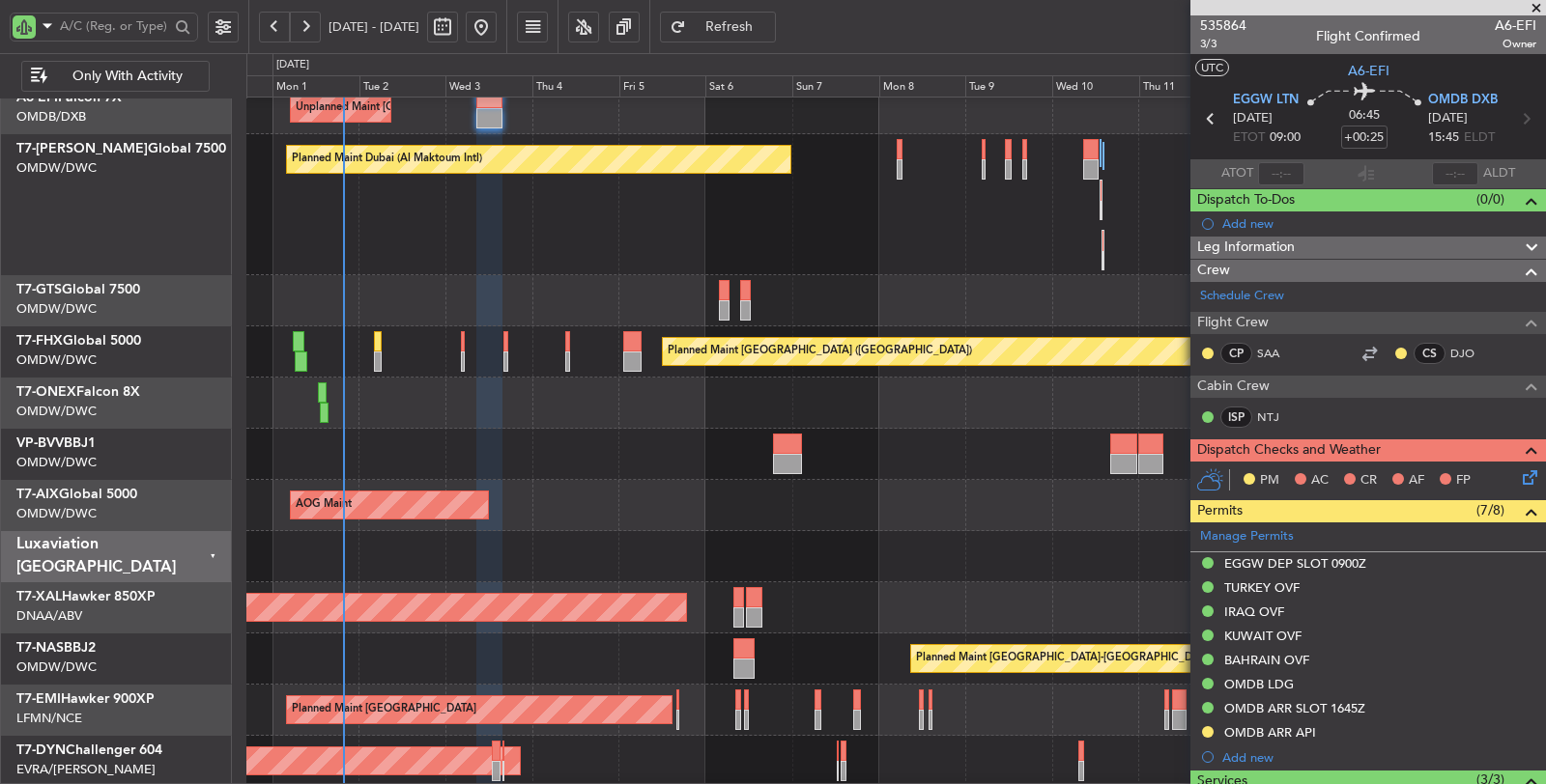
click at [488, 281] on div "Unplanned Maint Singapore (Seletar)" at bounding box center [896, 300] width 1299 height 51
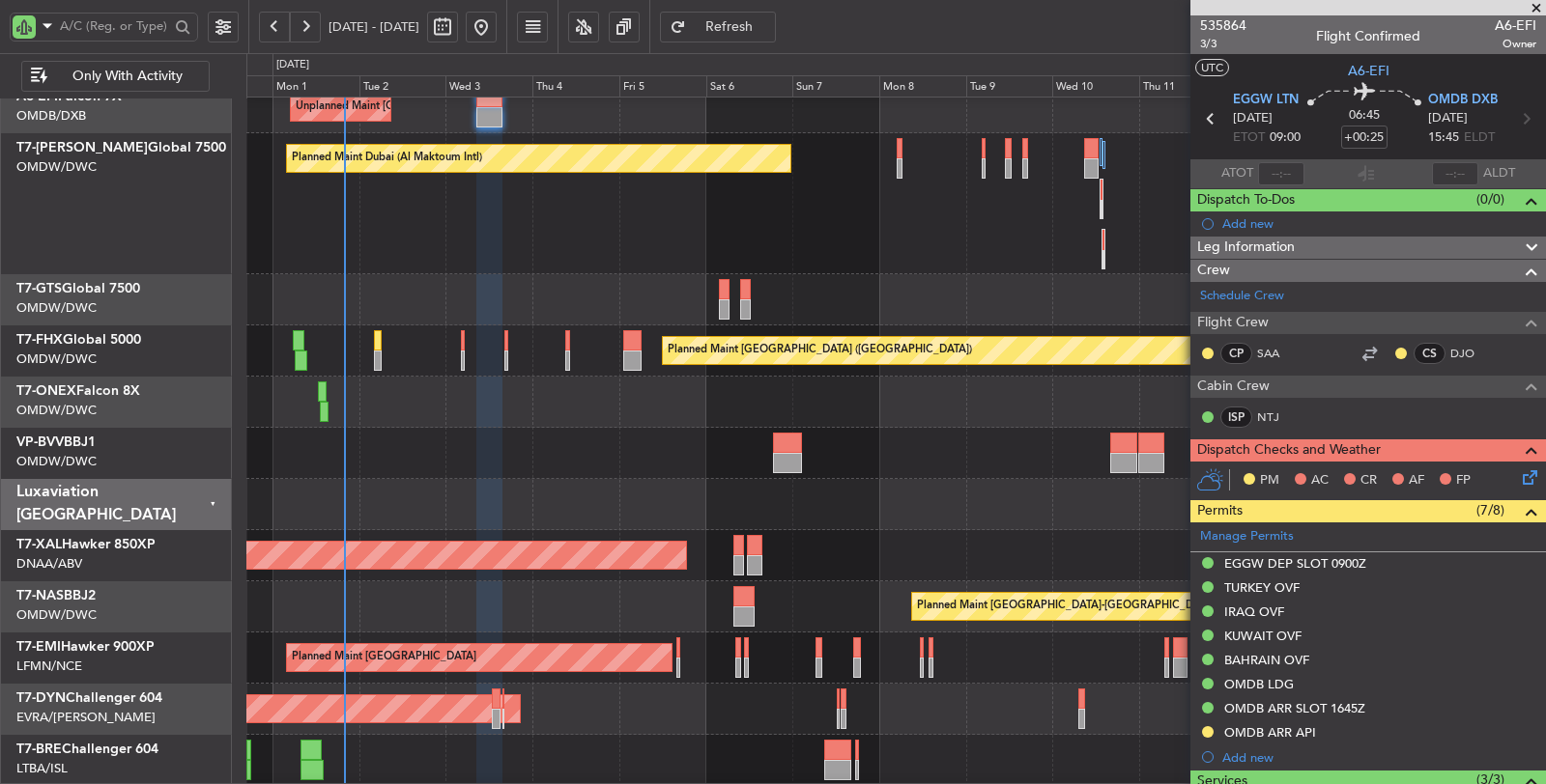
click at [448, 402] on div "Planned Maint Nurnberg Planned Maint Dubai (Al Maktoum Intl)" at bounding box center [896, 402] width 1300 height 51
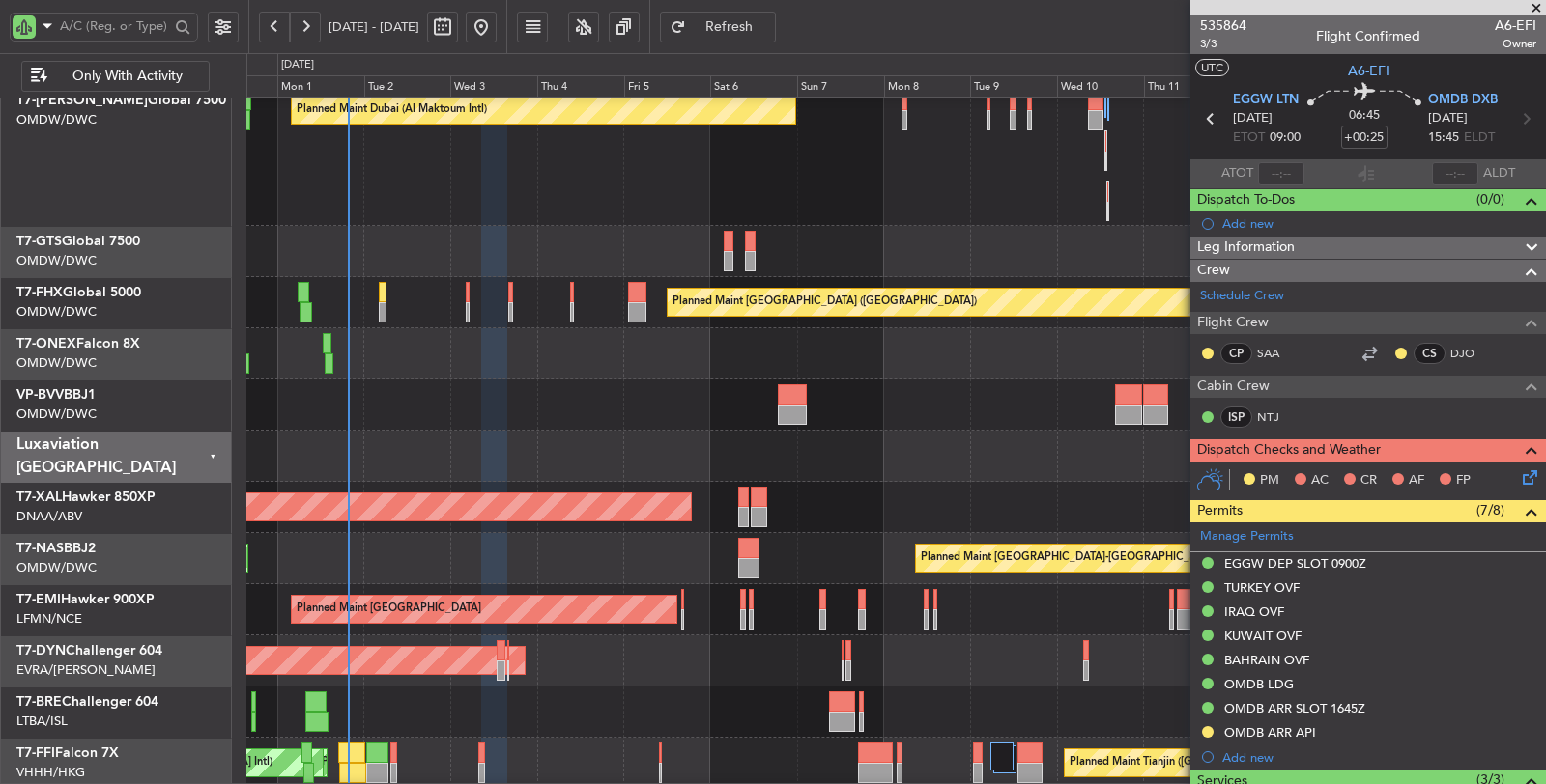
scroll to position [166, 0]
click at [412, 257] on div "Unplanned Maint Singapore (Seletar)" at bounding box center [896, 251] width 1299 height 51
click at [103, 26] on input "text" at bounding box center [114, 26] width 110 height 29
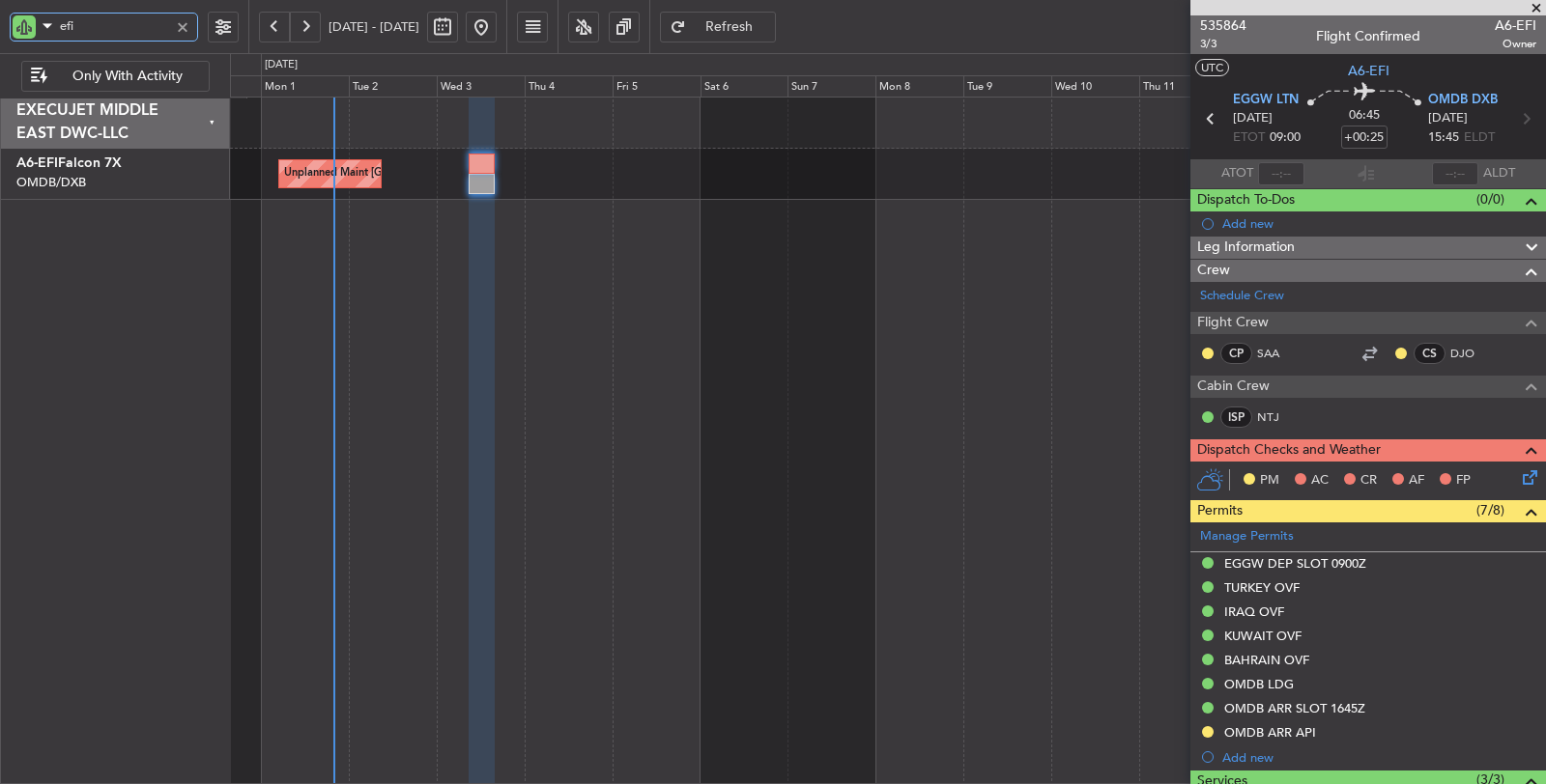
type input "efi"
click at [273, 23] on button at bounding box center [274, 27] width 31 height 31
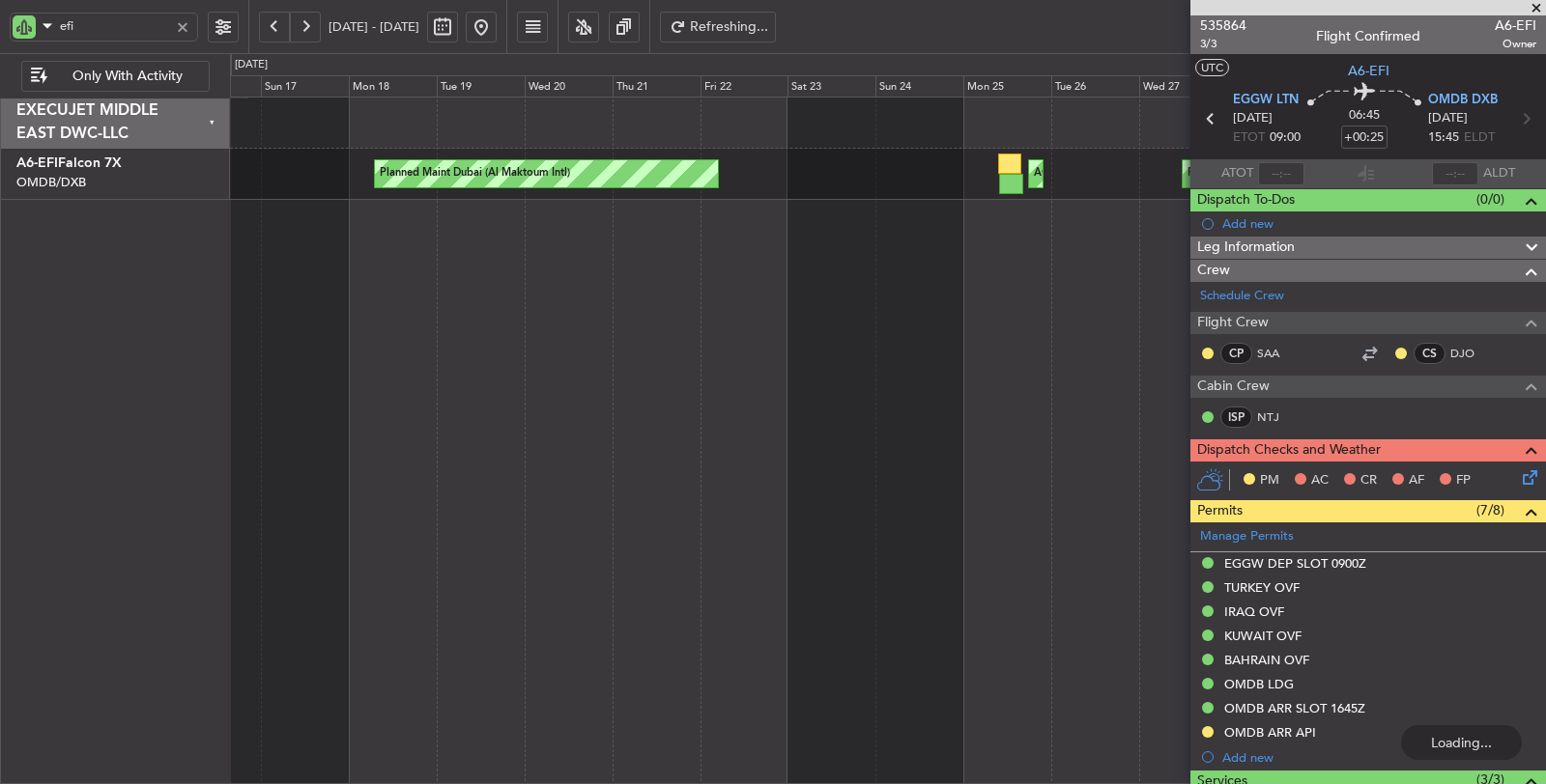
click at [273, 23] on button at bounding box center [274, 27] width 31 height 31
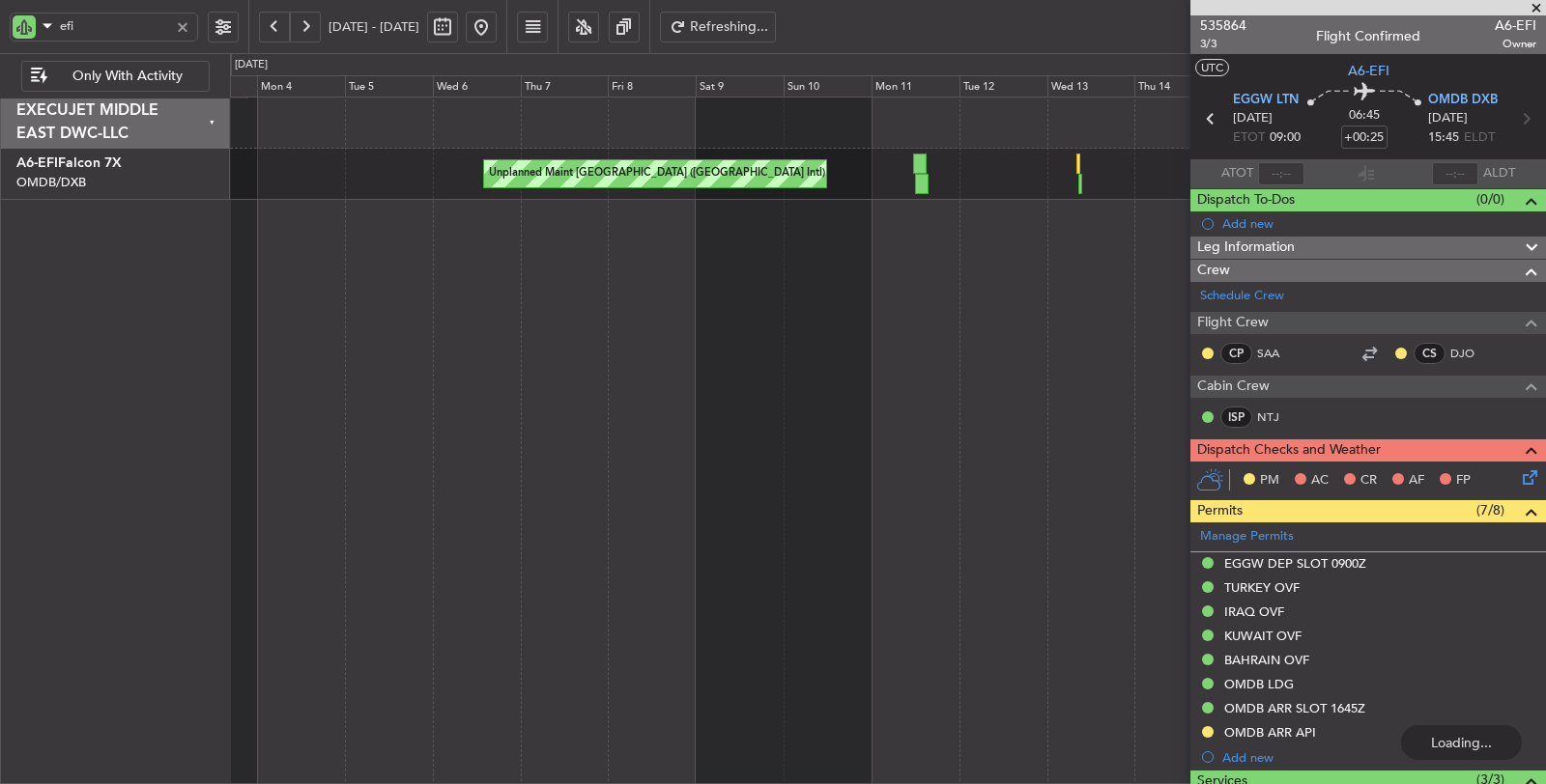
click at [404, 204] on div "Unplanned Maint Dubai (Dubai Intl) Planned Maint Dubai (Al Maktoum Intl) Unplan…" at bounding box center [888, 441] width 1316 height 689
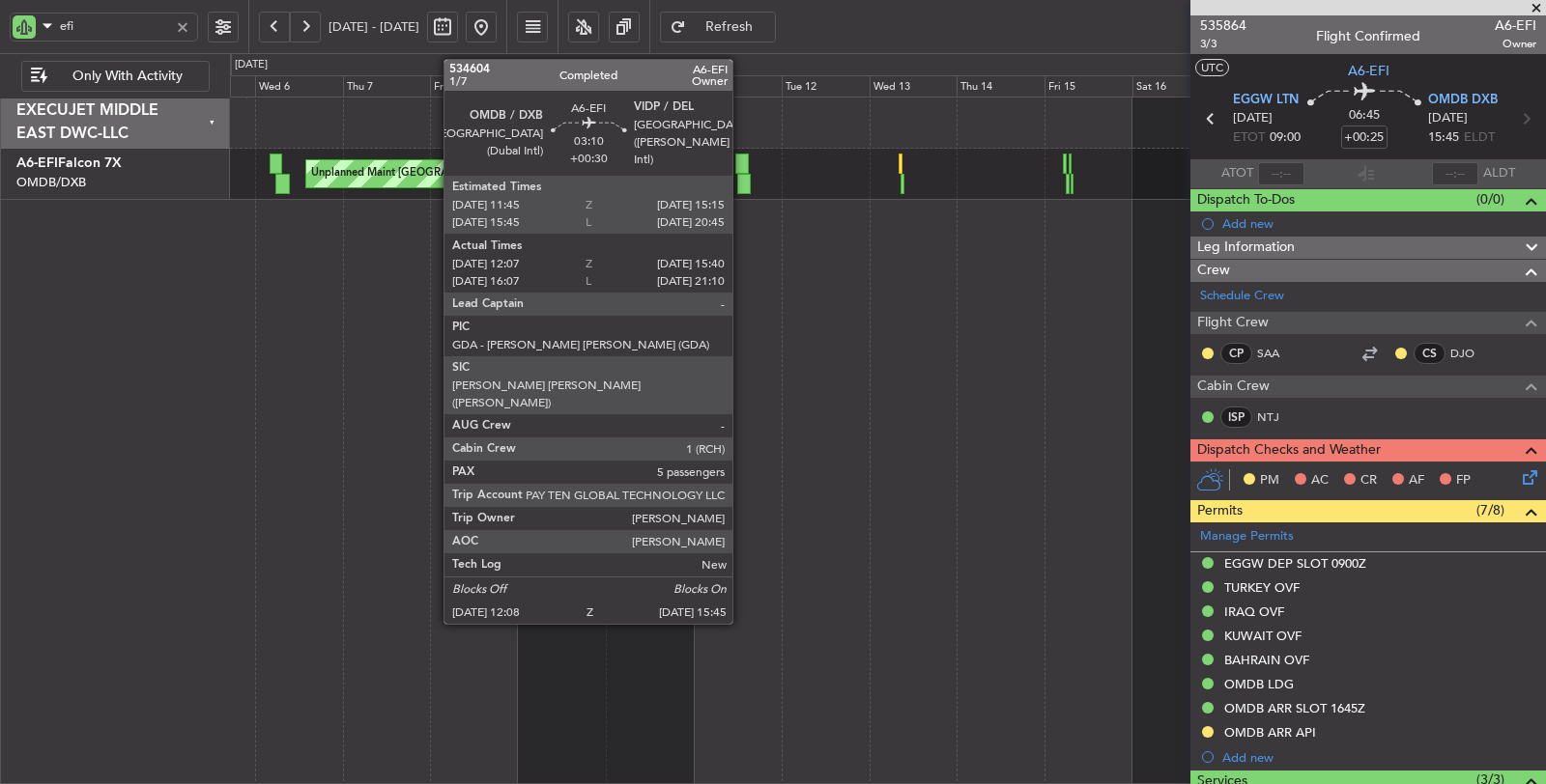
click at [741, 183] on div at bounding box center [743, 183] width 14 height 20
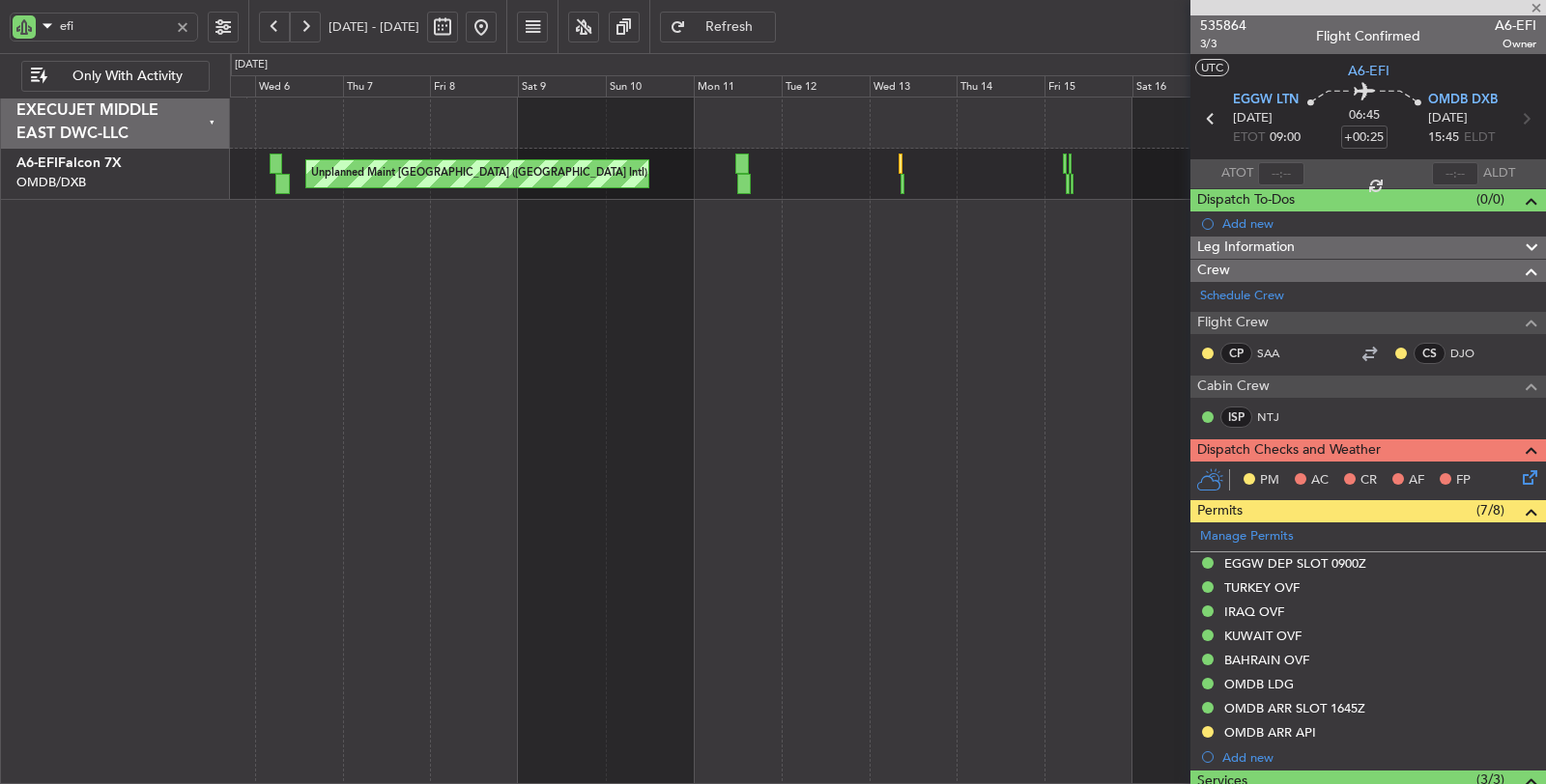
click at [741, 183] on div at bounding box center [743, 183] width 14 height 20
click at [743, 183] on div at bounding box center [743, 183] width 14 height 20
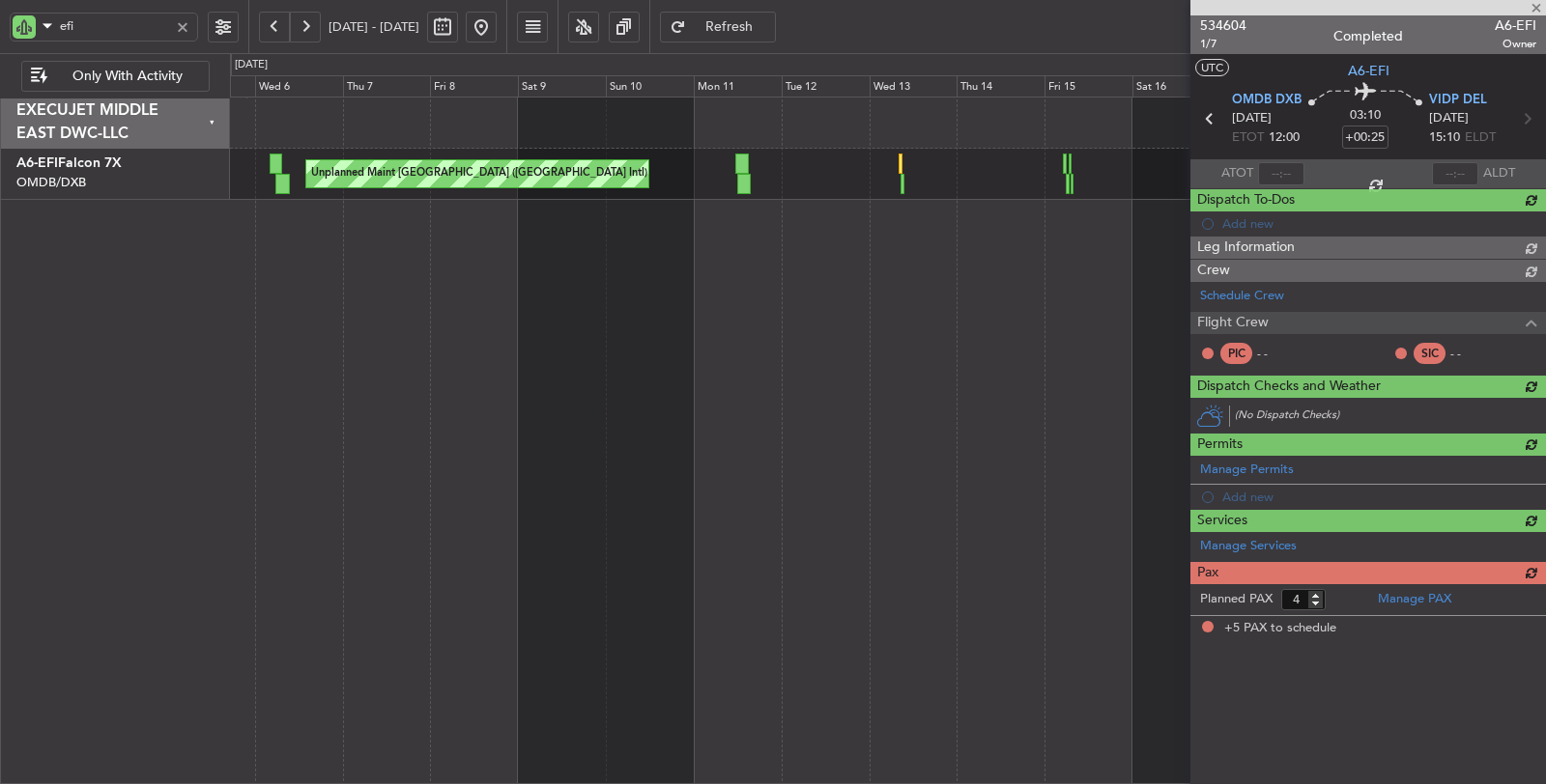
type input "+00:30"
type input "12:22"
type input "15:35"
type input "5"
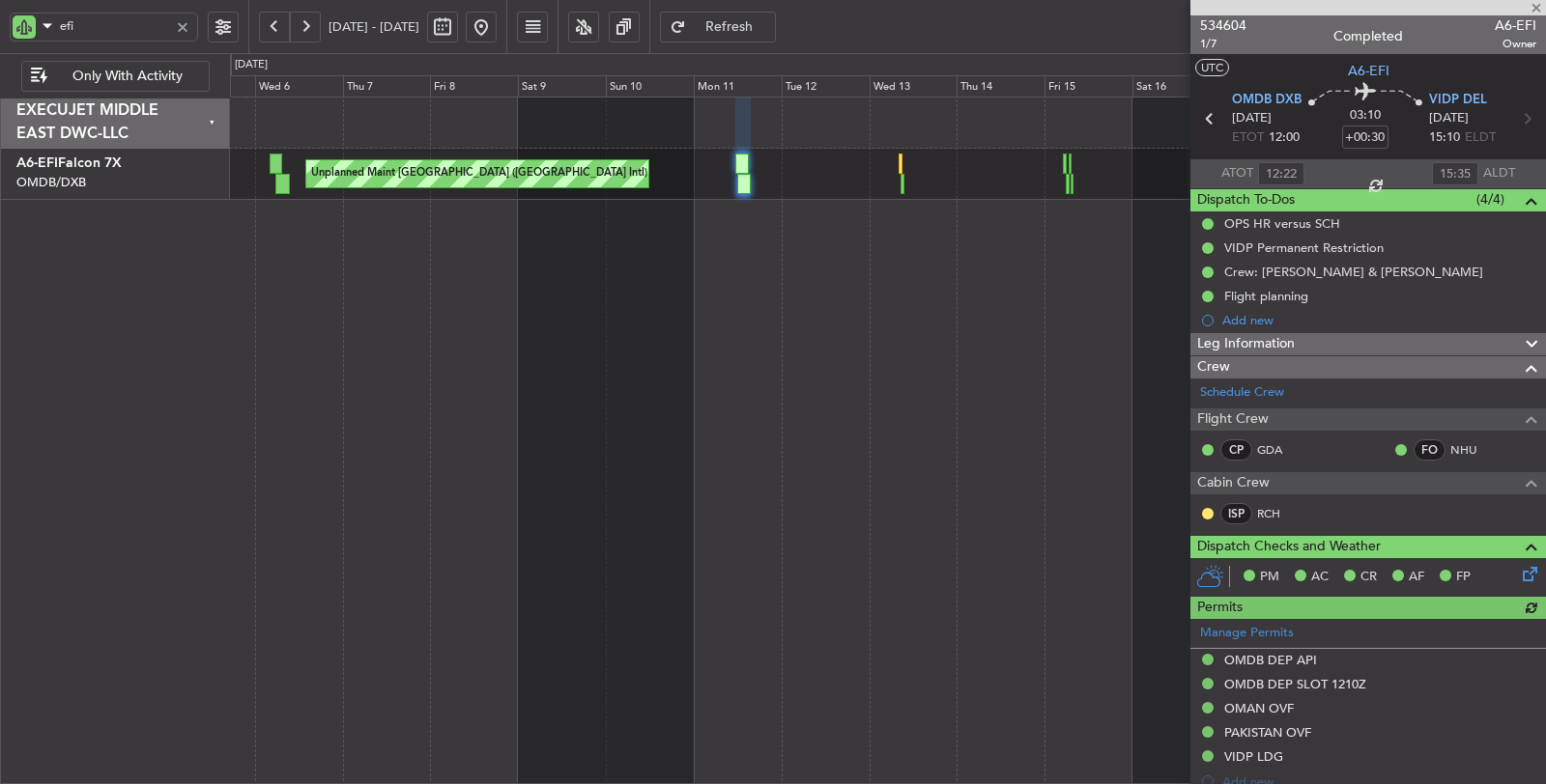
type input "Syed Shakeel (SYS)"
type input "6992"
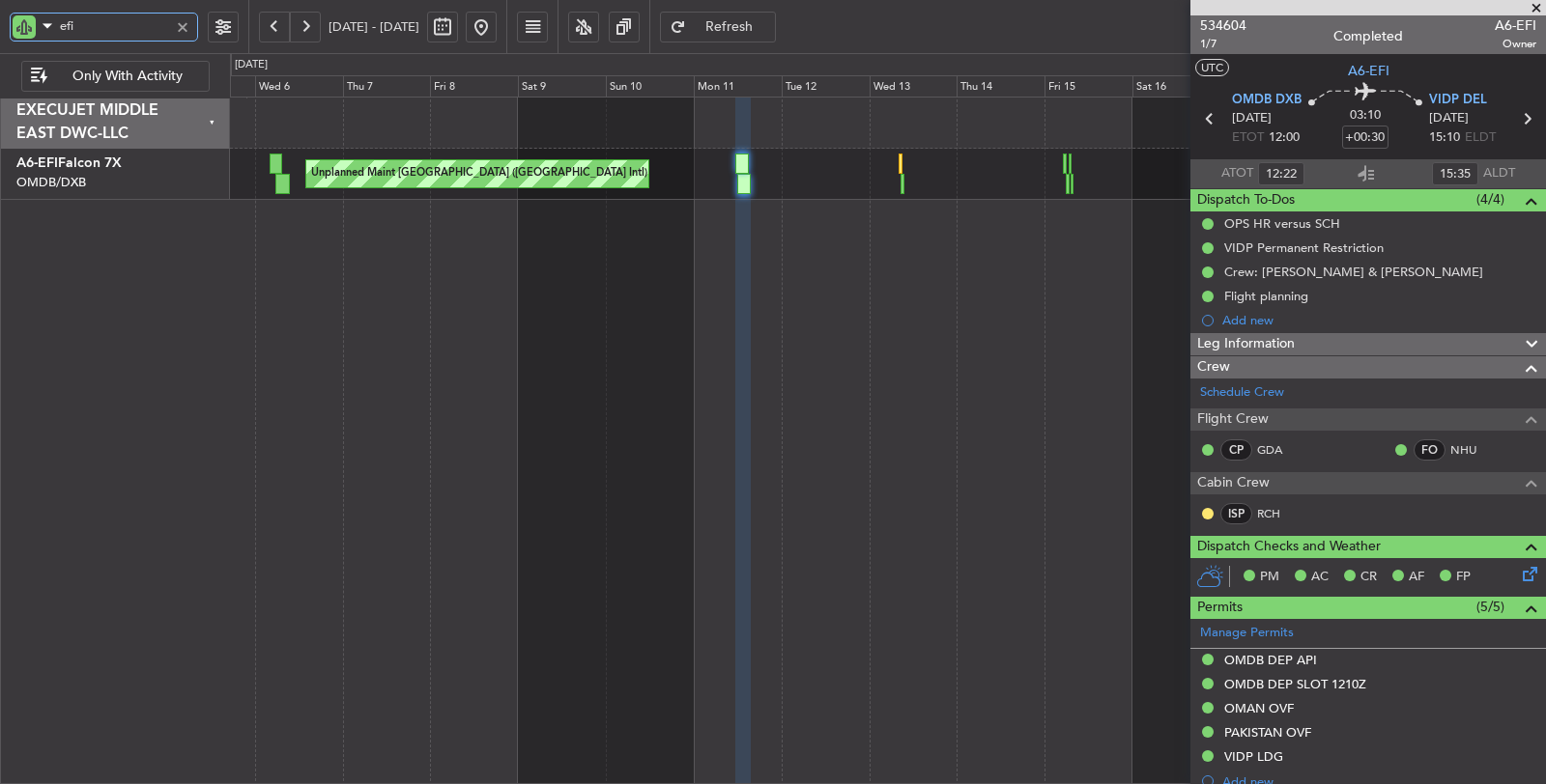
drag, startPoint x: 82, startPoint y: 24, endPoint x: 12, endPoint y: 20, distance: 70.1
click at [12, 20] on div "efi" at bounding box center [104, 27] width 188 height 29
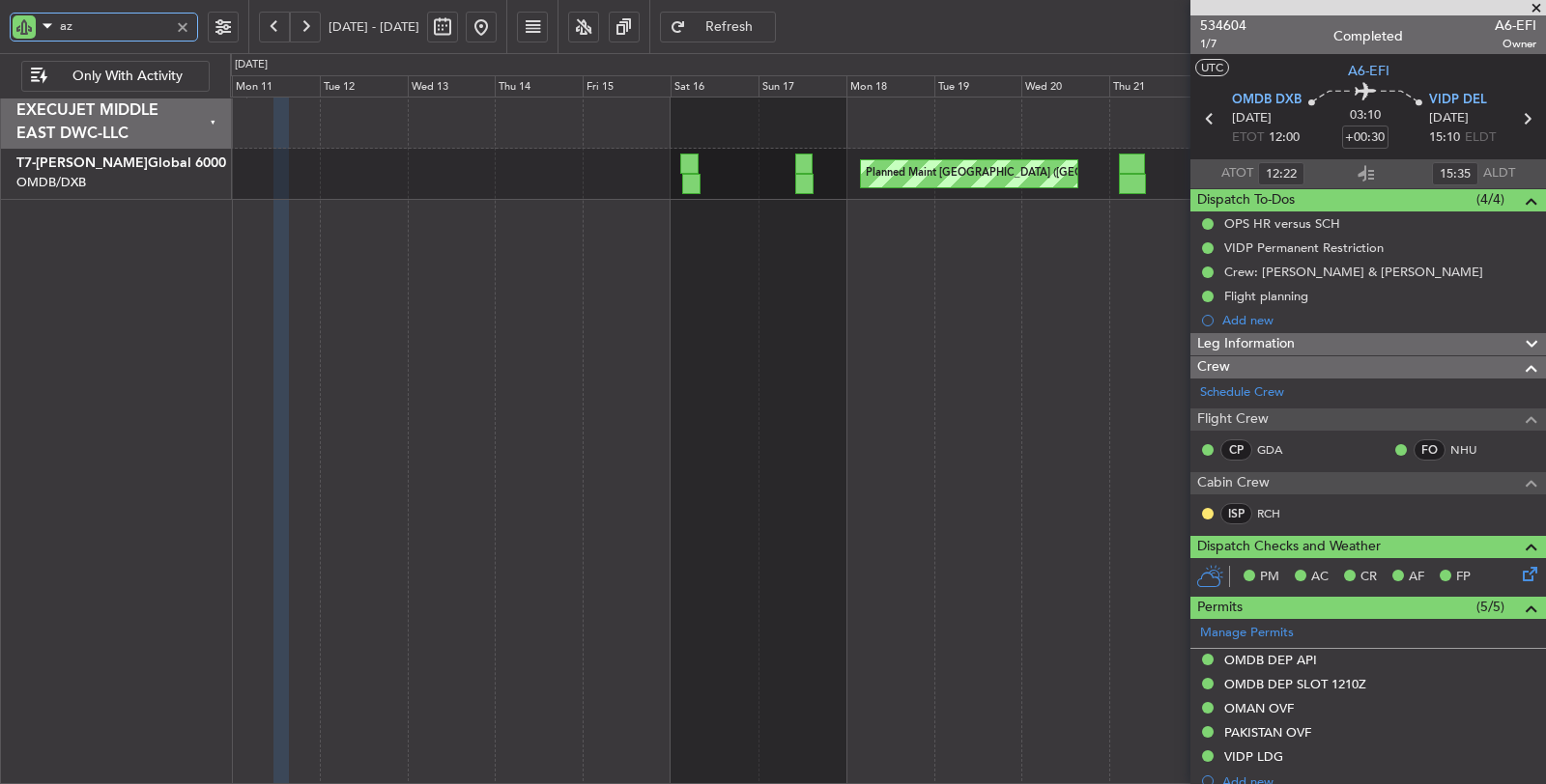
click at [567, 247] on div "Planned Maint Dubai (Dubai Intl) Planned Maint Dubai (Dubai Intl) AOG Maint Dub…" at bounding box center [888, 441] width 1316 height 689
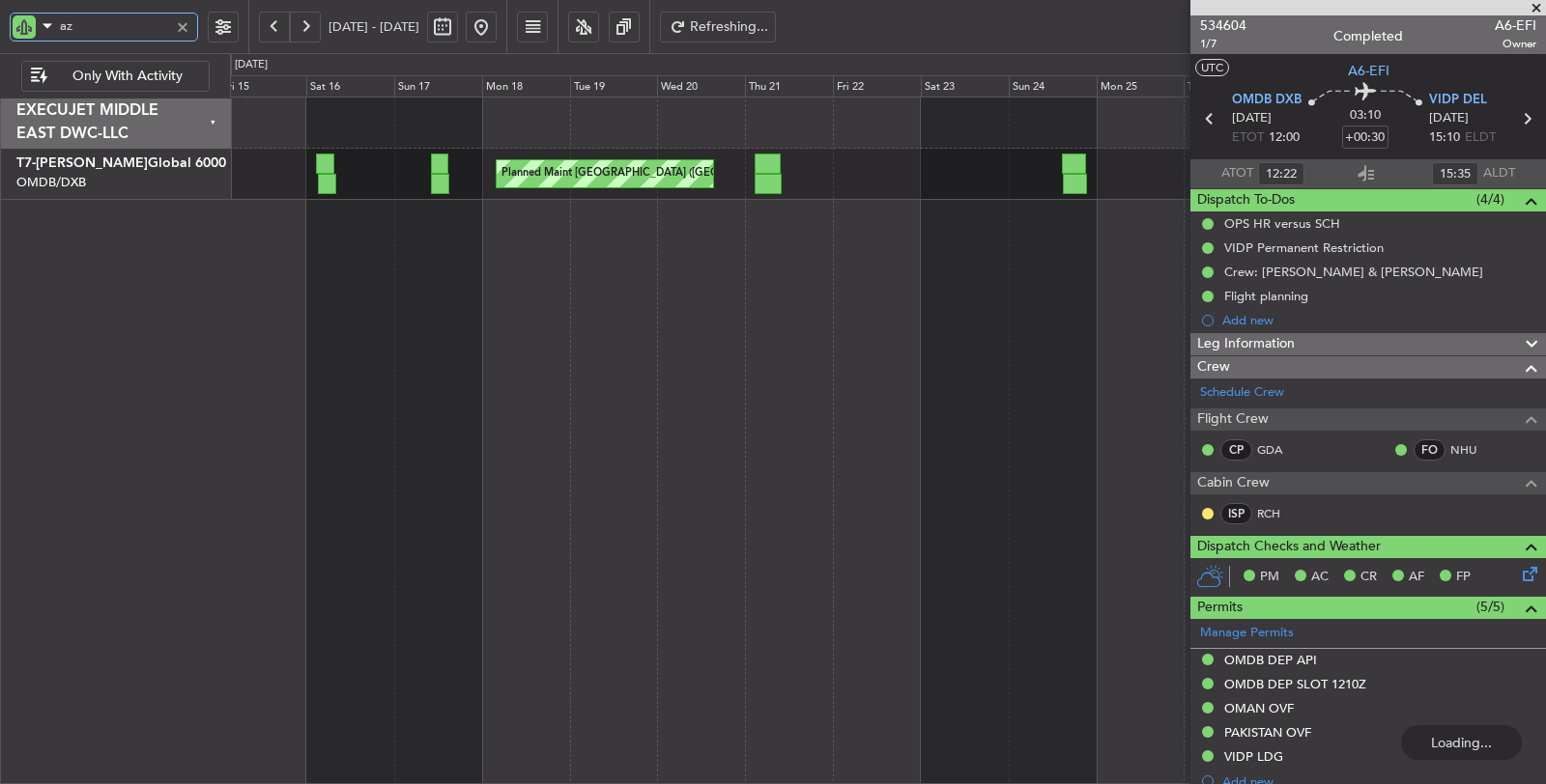
click at [640, 274] on div "Planned Maint Dubai (Dubai Intl) Planned Maint Dubai (Dubai Intl)" at bounding box center [888, 441] width 1316 height 689
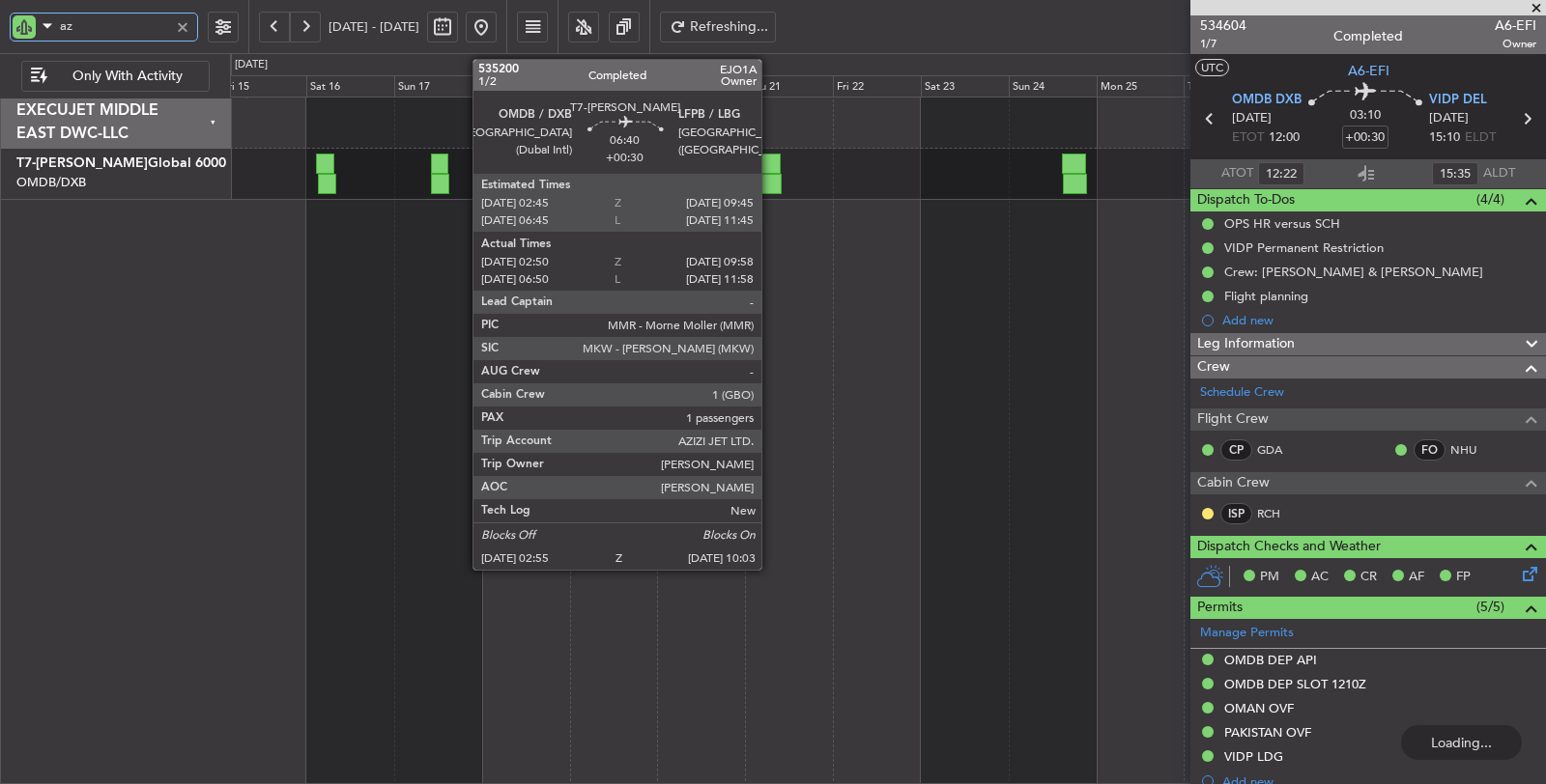
click at [773, 179] on div at bounding box center [767, 183] width 26 height 20
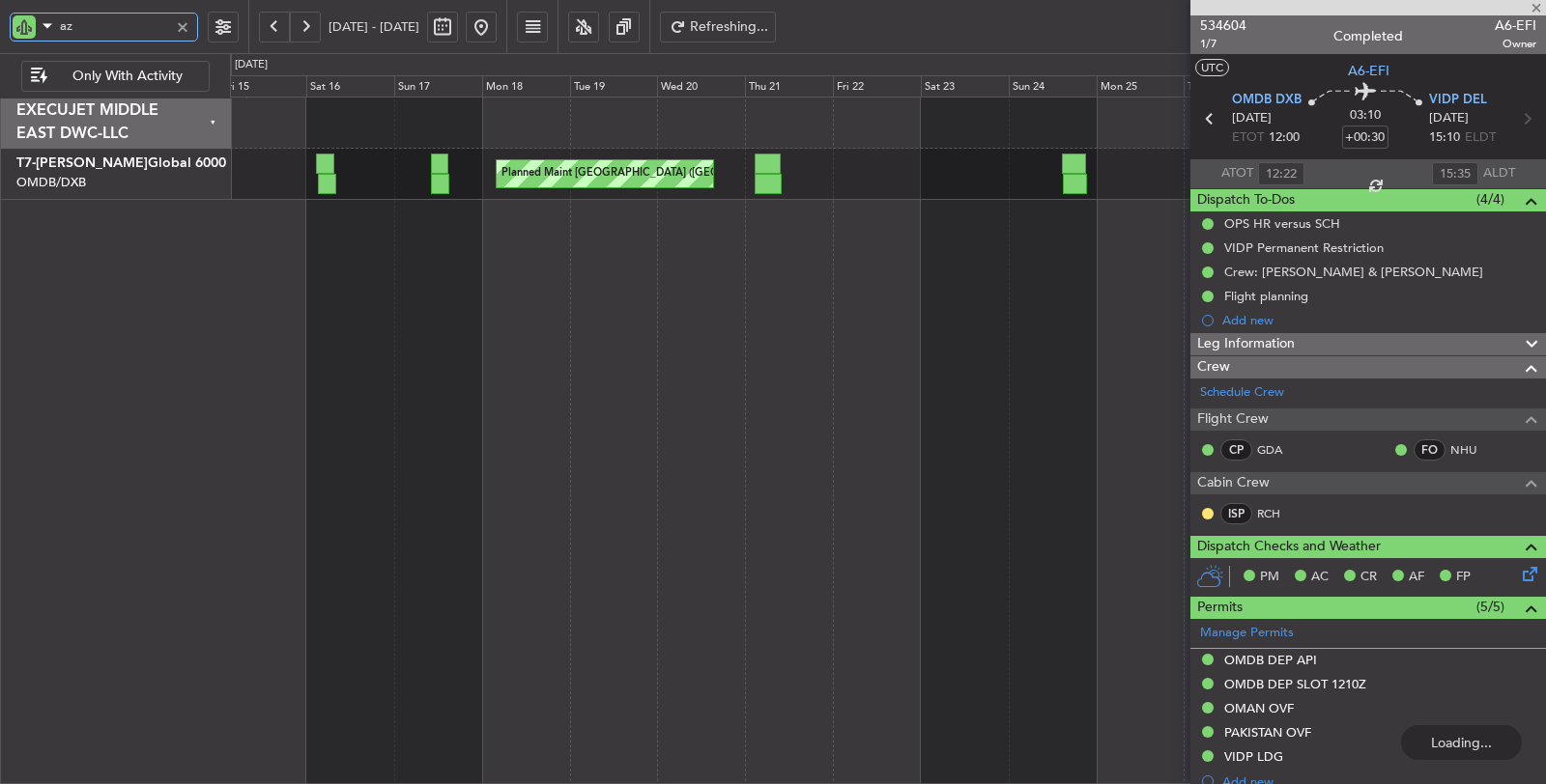
click at [773, 179] on div at bounding box center [767, 183] width 26 height 20
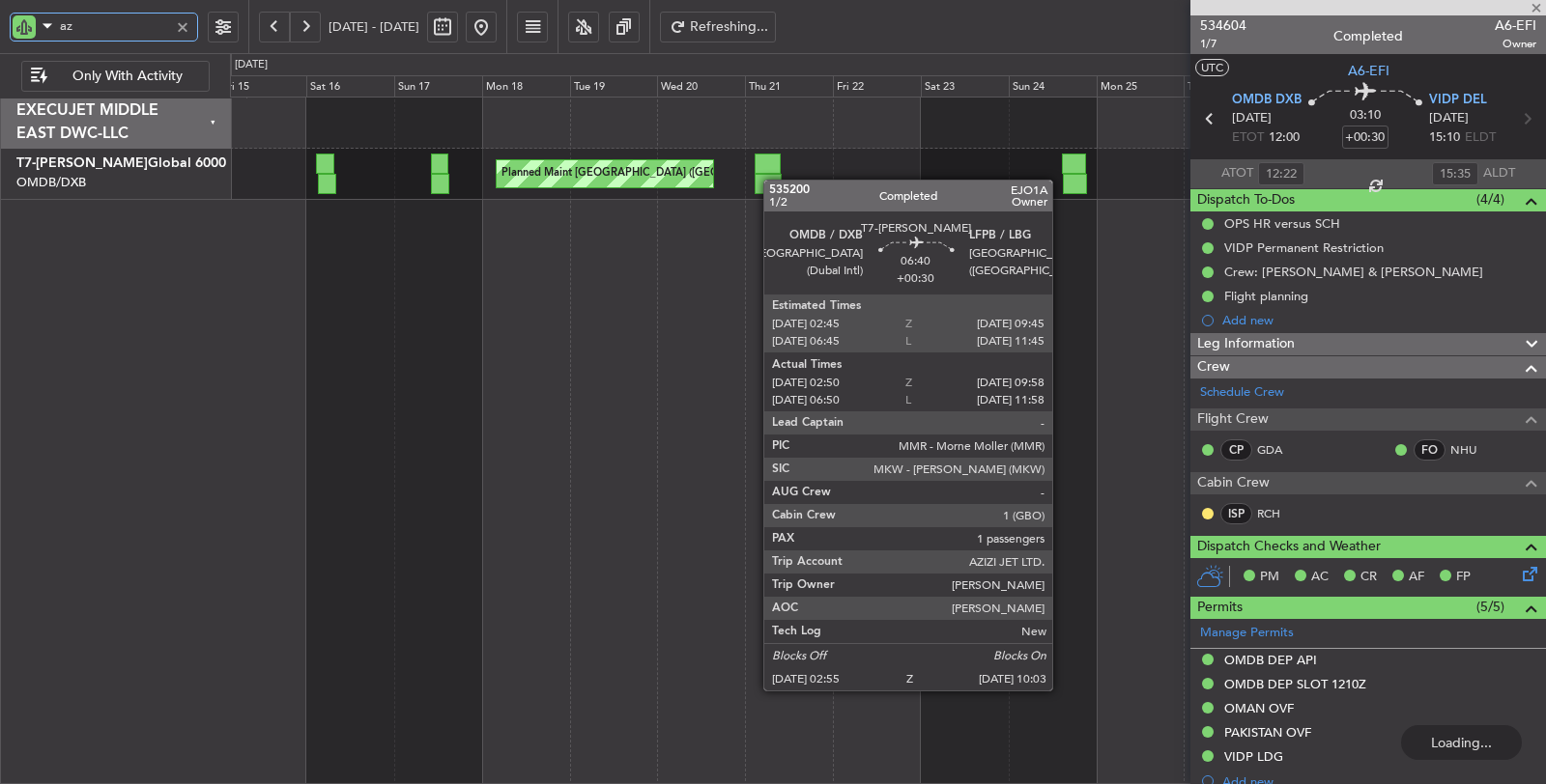
click at [773, 179] on div at bounding box center [767, 183] width 26 height 20
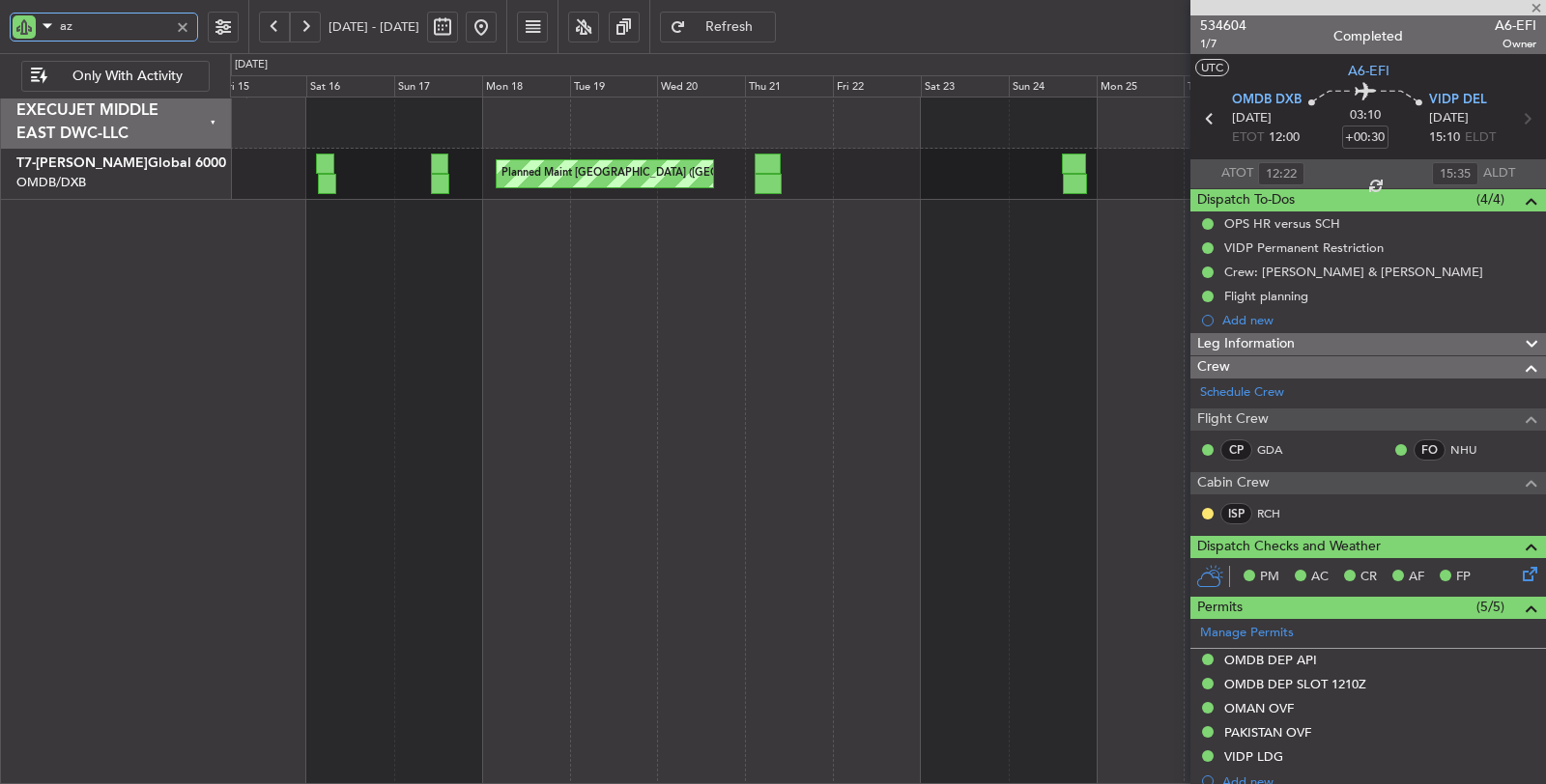
click at [773, 179] on div at bounding box center [767, 183] width 26 height 20
click at [780, 181] on div "Planned Maint Dubai (Dubai Intl) Planned Maint Dubai (Dubai Intl) Planned Maint…" at bounding box center [887, 173] width 1315 height 51
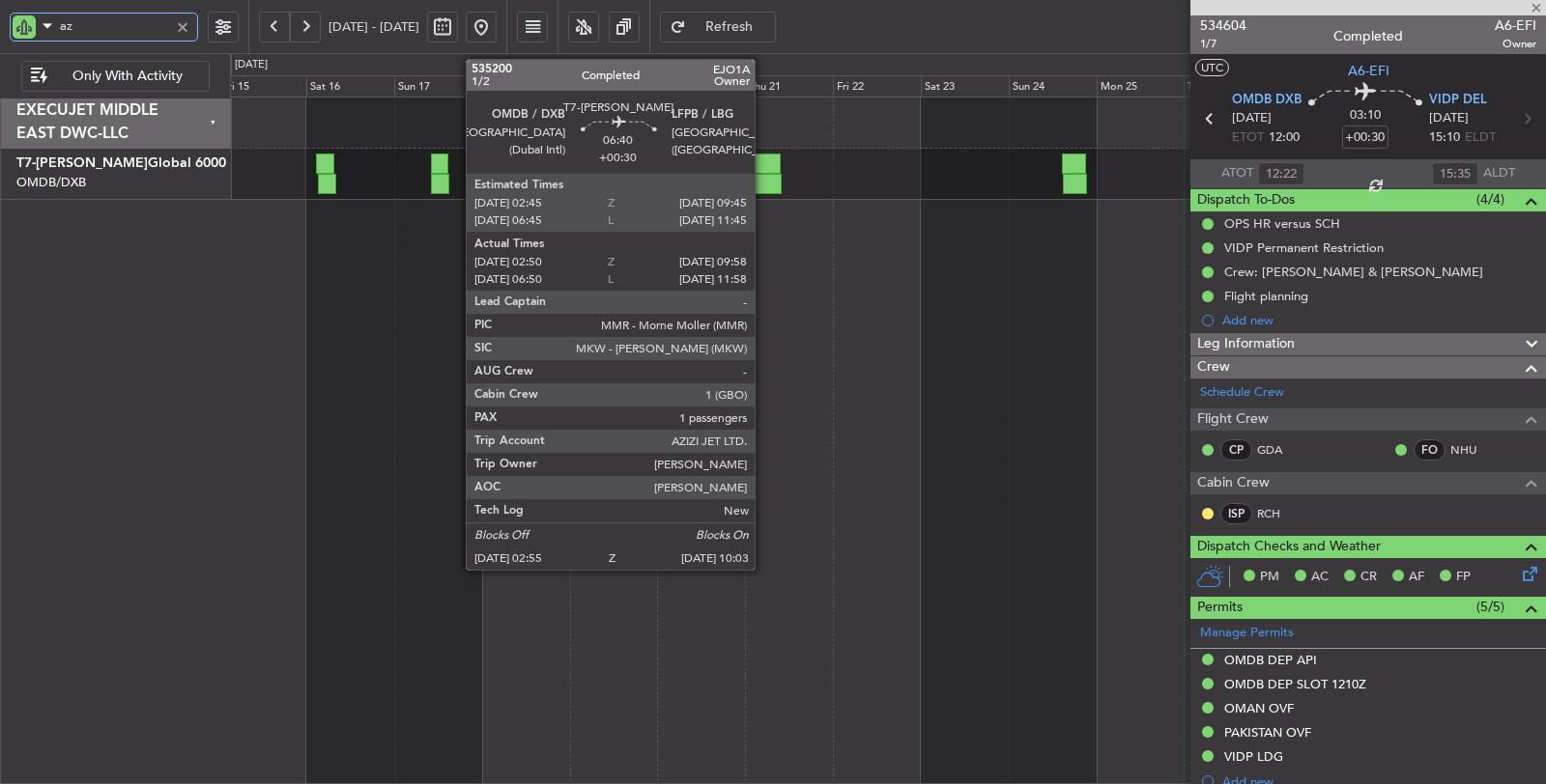
click at [765, 158] on div at bounding box center [767, 163] width 26 height 20
type input "az"
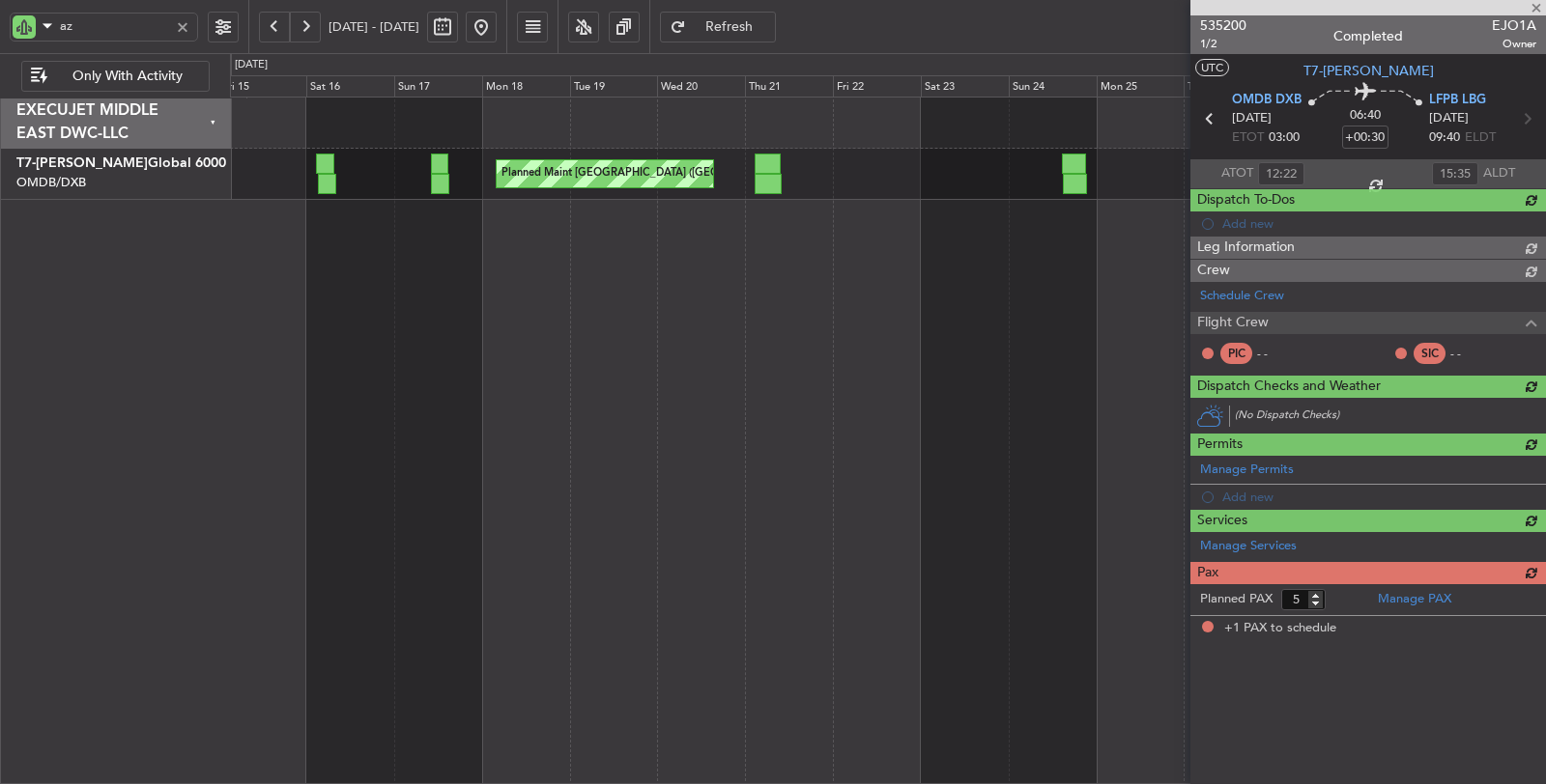
type input "03:05"
type input "09:53"
type input "1"
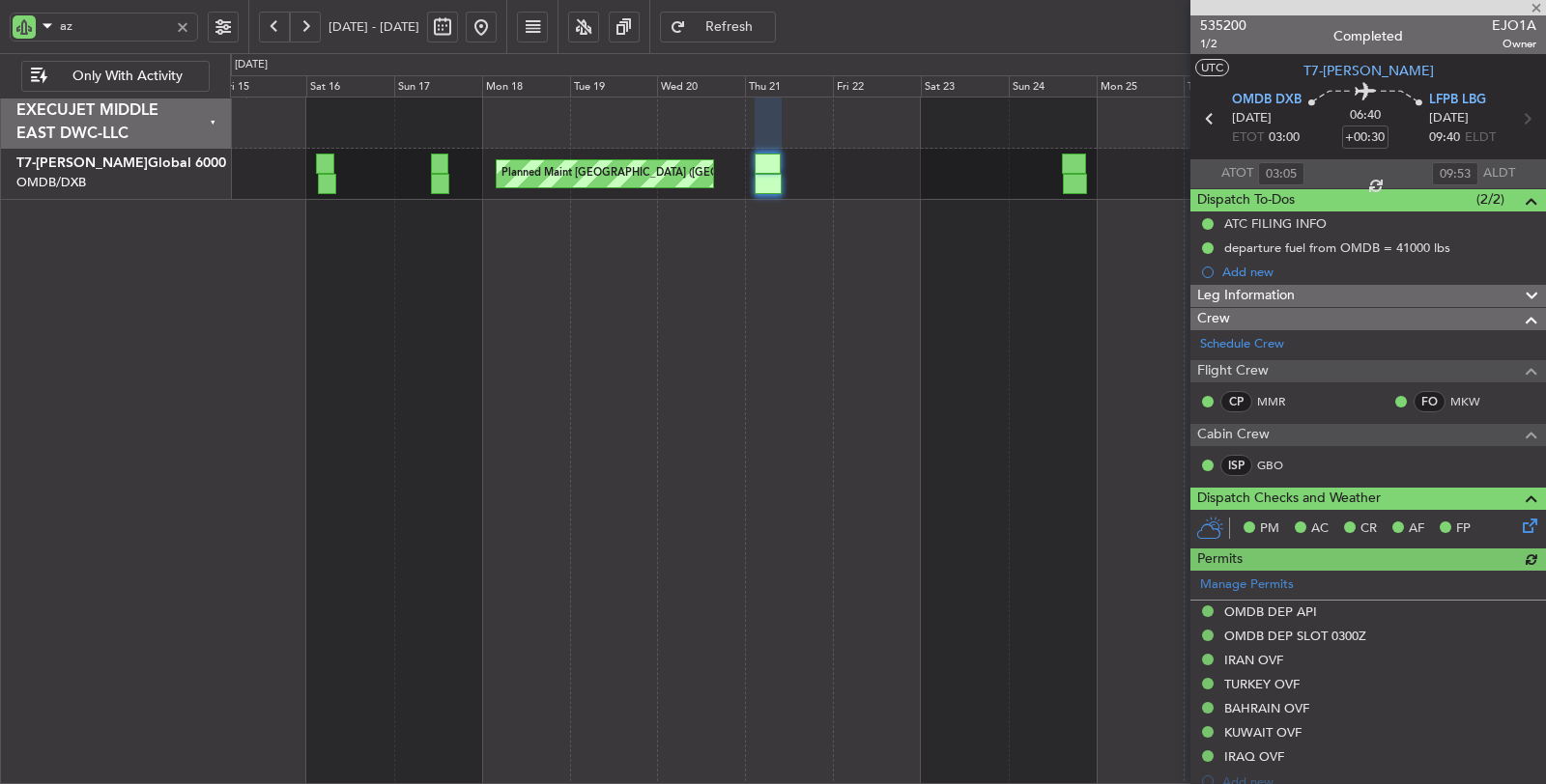
type input "Dherander Fithani (DHF)"
type input "7080"
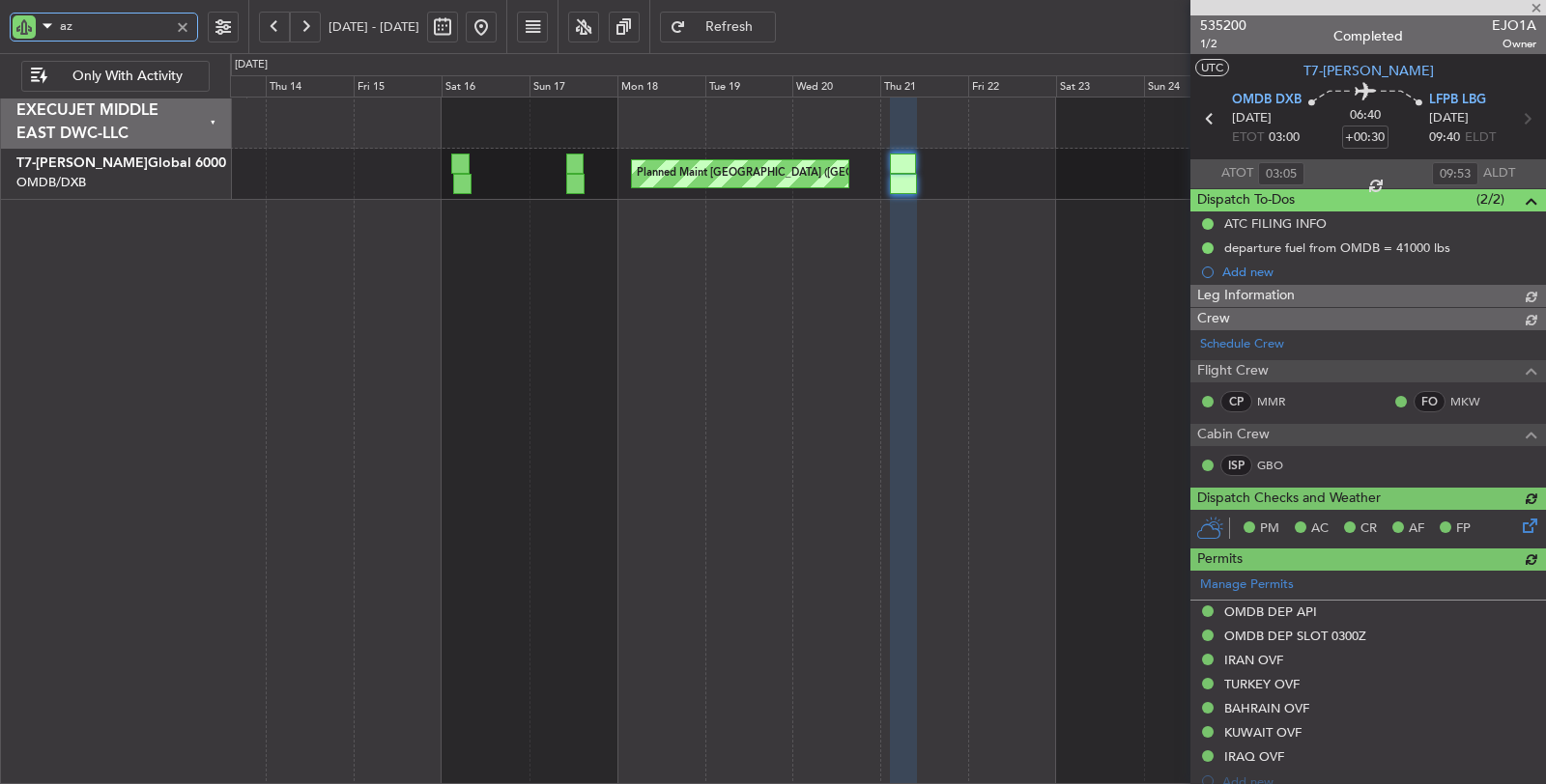
click at [577, 244] on div "Planned Maint Dubai (Dubai Intl) Planned Maint Dubai (Dubai Intl) Planned Maint…" at bounding box center [888, 441] width 1316 height 689
type input "Dherander Fithani (DHF)"
type input "7080"
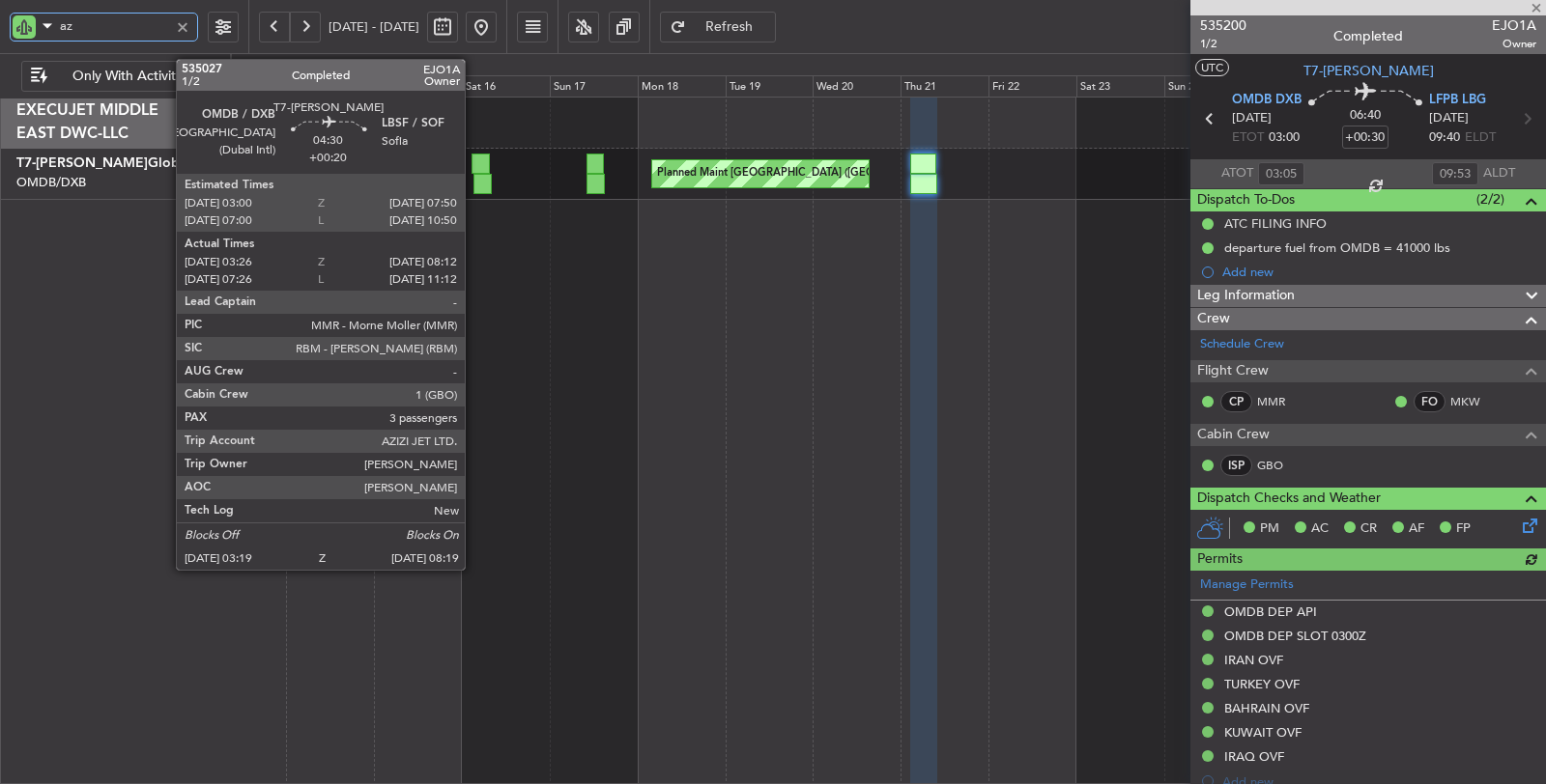
click at [474, 178] on div at bounding box center [482, 183] width 18 height 20
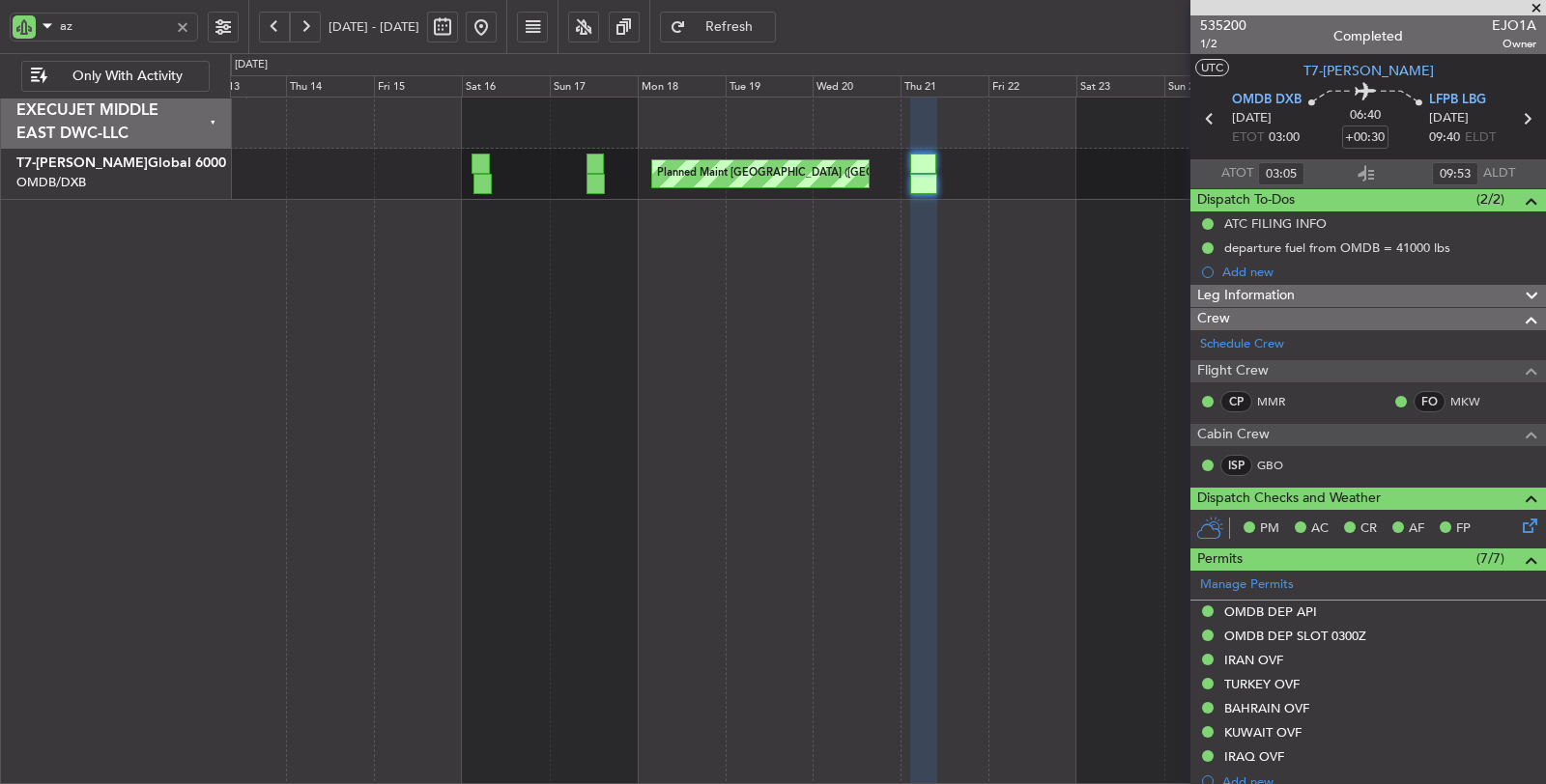
click at [269, 21] on button at bounding box center [274, 27] width 31 height 31
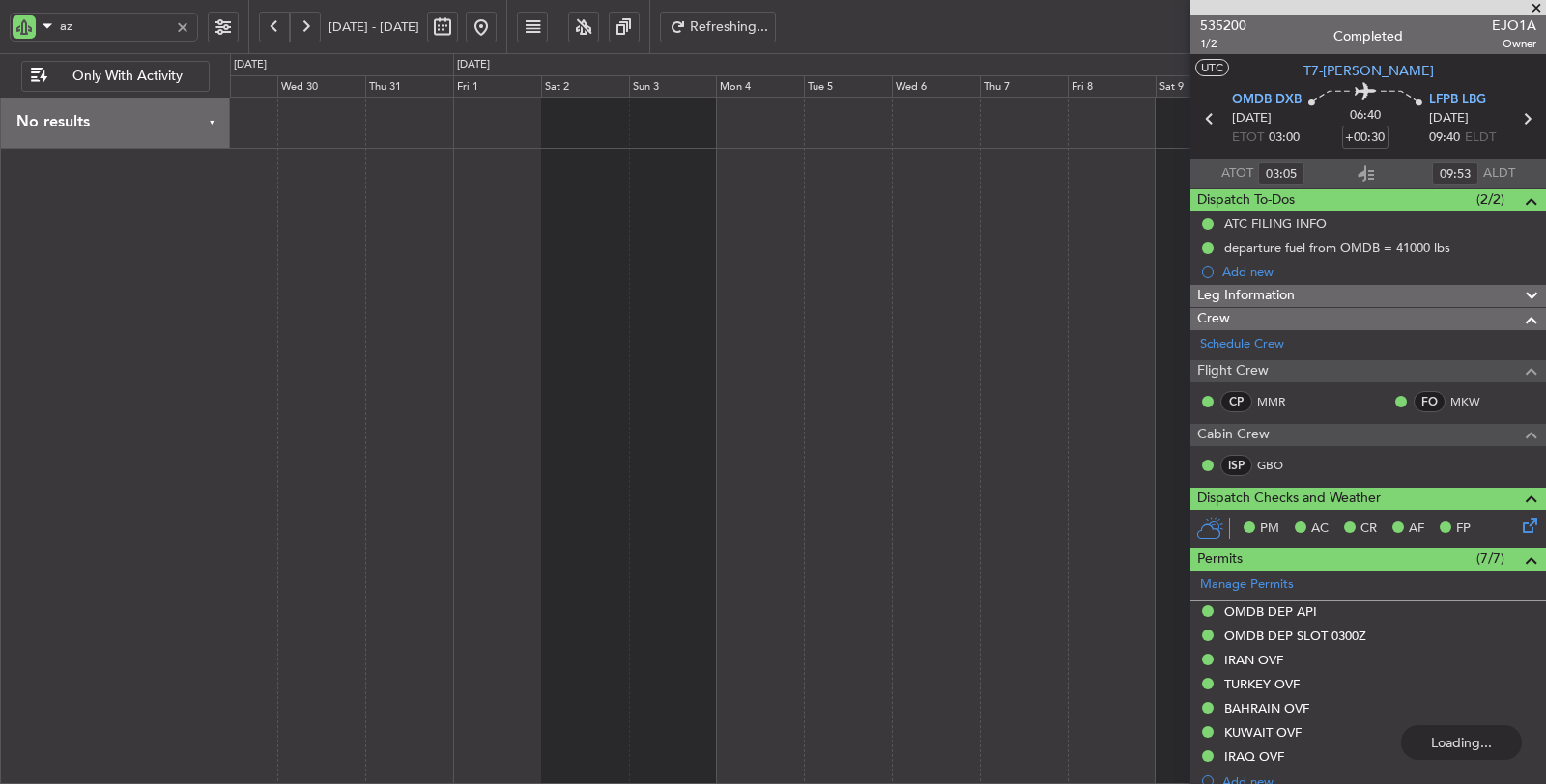
click at [270, 23] on button at bounding box center [274, 27] width 31 height 31
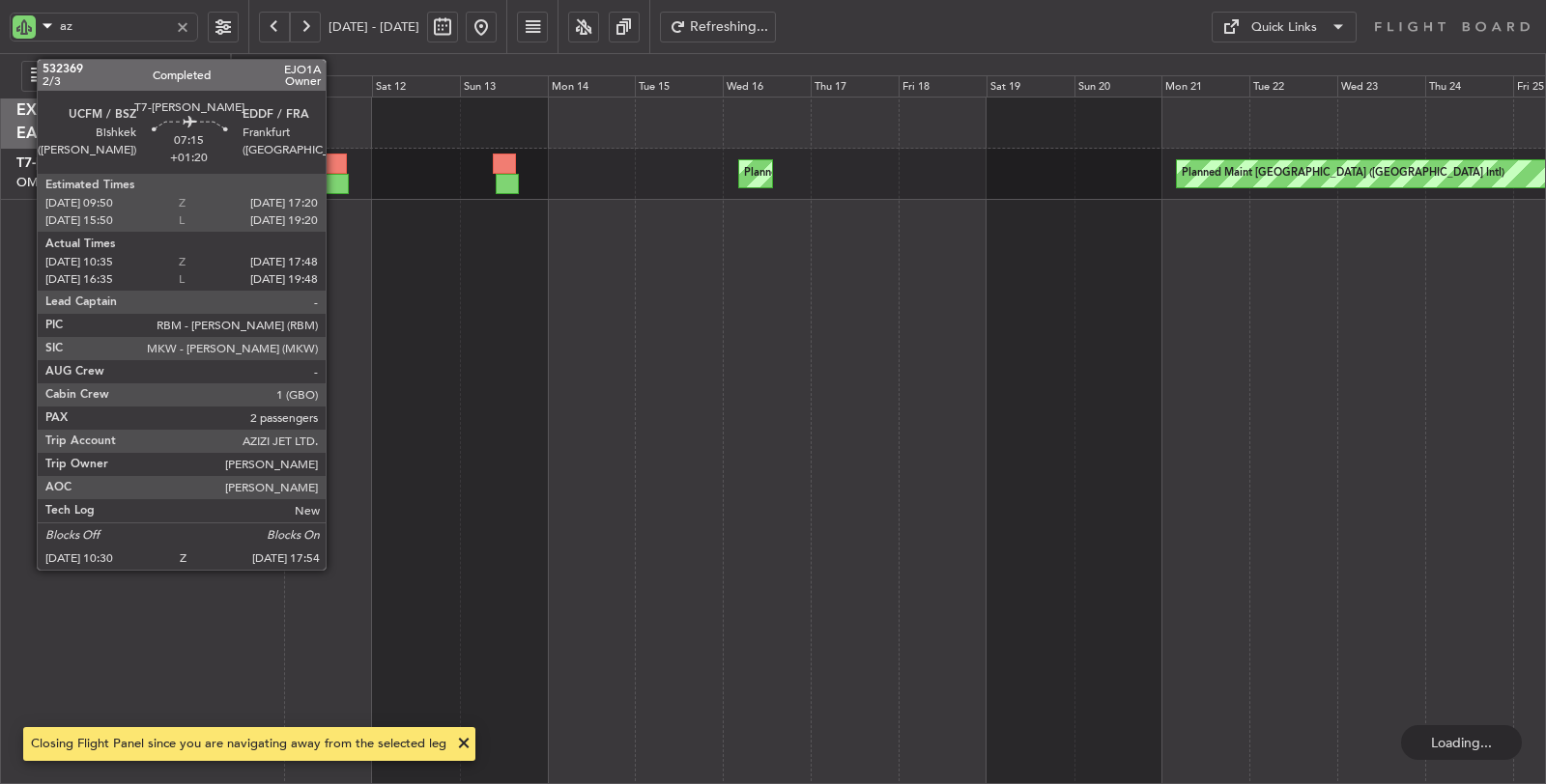
click at [335, 184] on div at bounding box center [335, 183] width 28 height 20
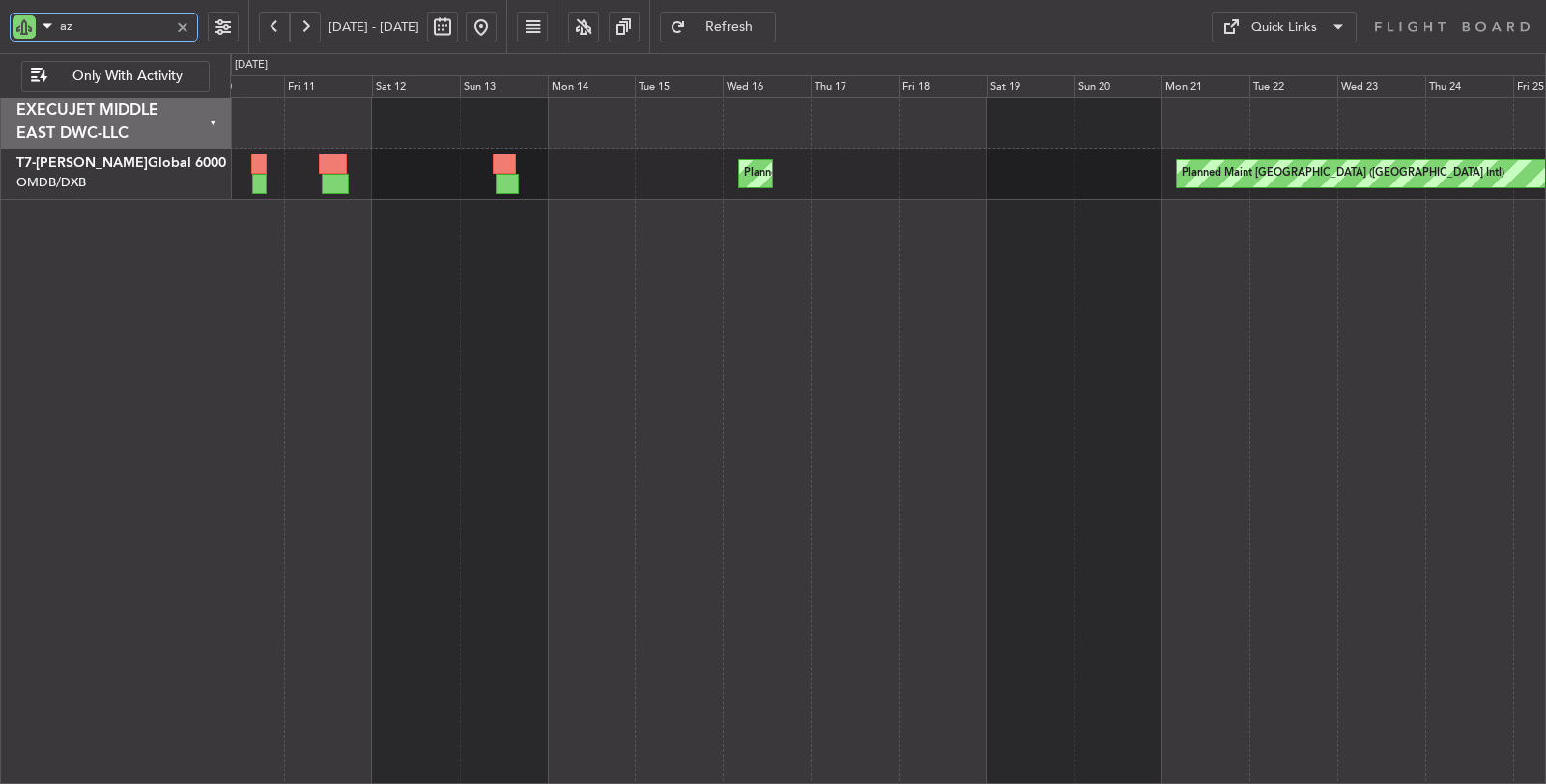
drag, startPoint x: 89, startPoint y: 29, endPoint x: 21, endPoint y: 27, distance: 68.0
click at [30, 27] on div "az" at bounding box center [104, 27] width 188 height 29
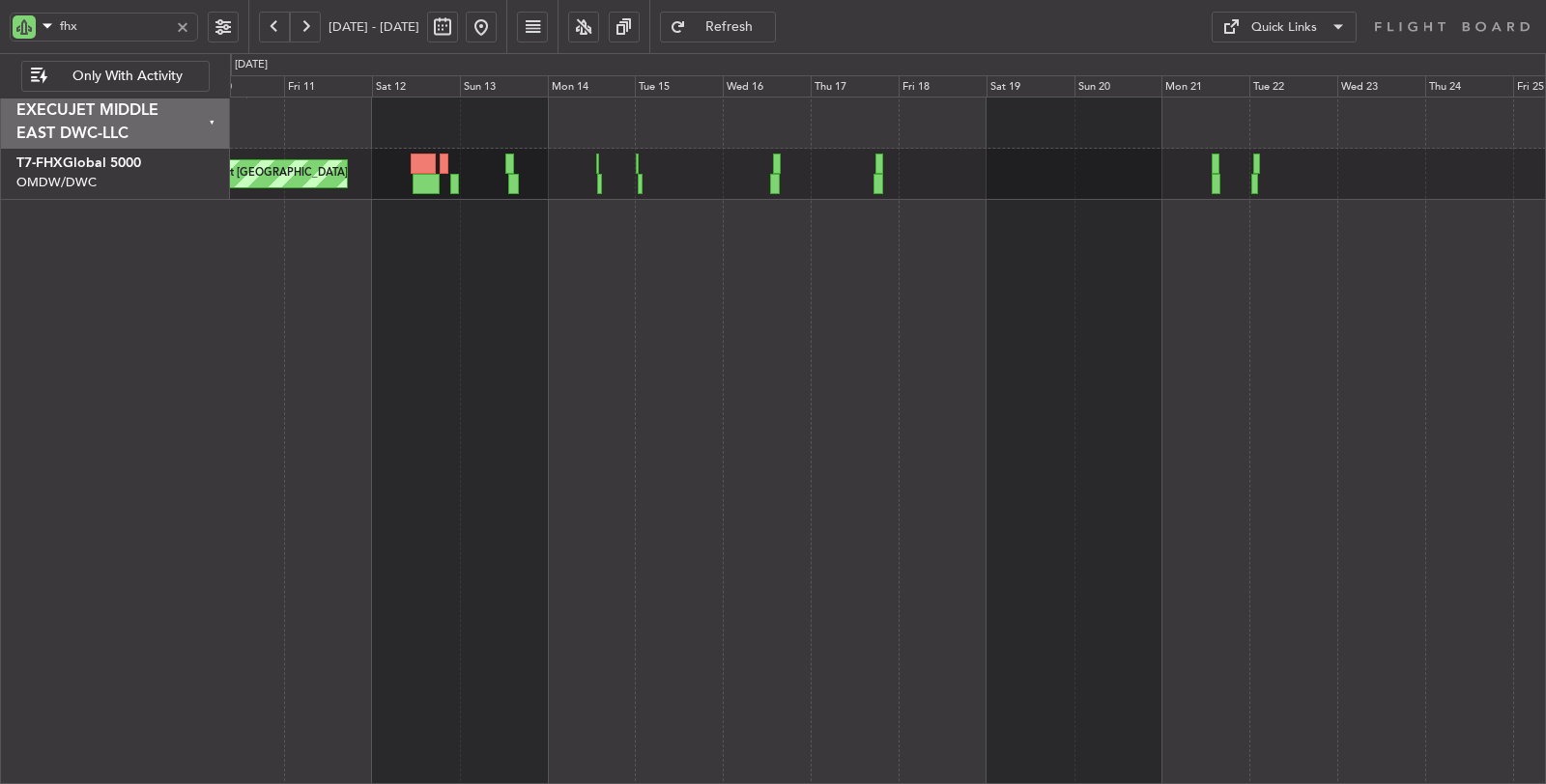
click at [311, 27] on button at bounding box center [305, 27] width 31 height 31
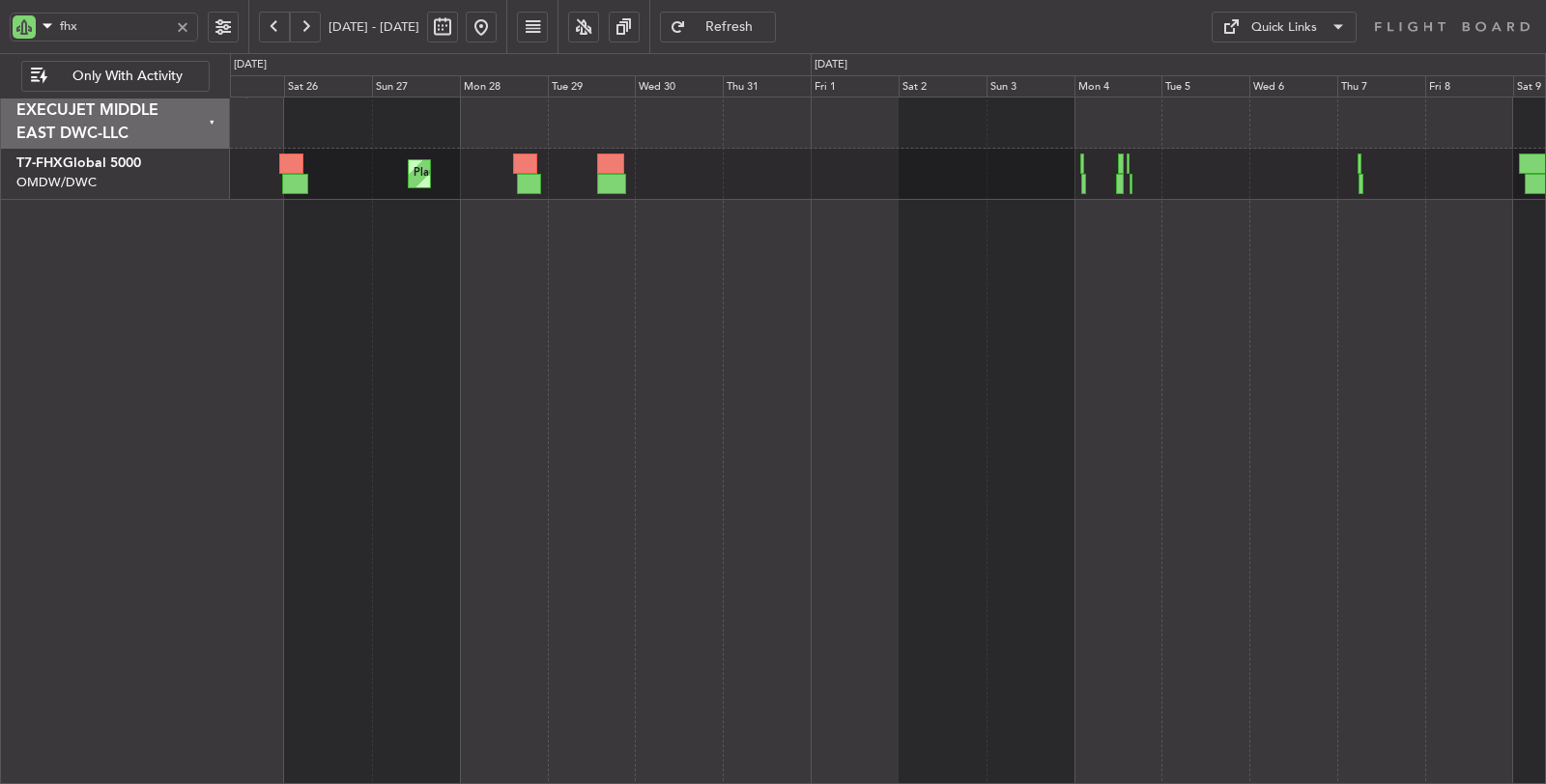
click at [311, 27] on button at bounding box center [305, 27] width 31 height 31
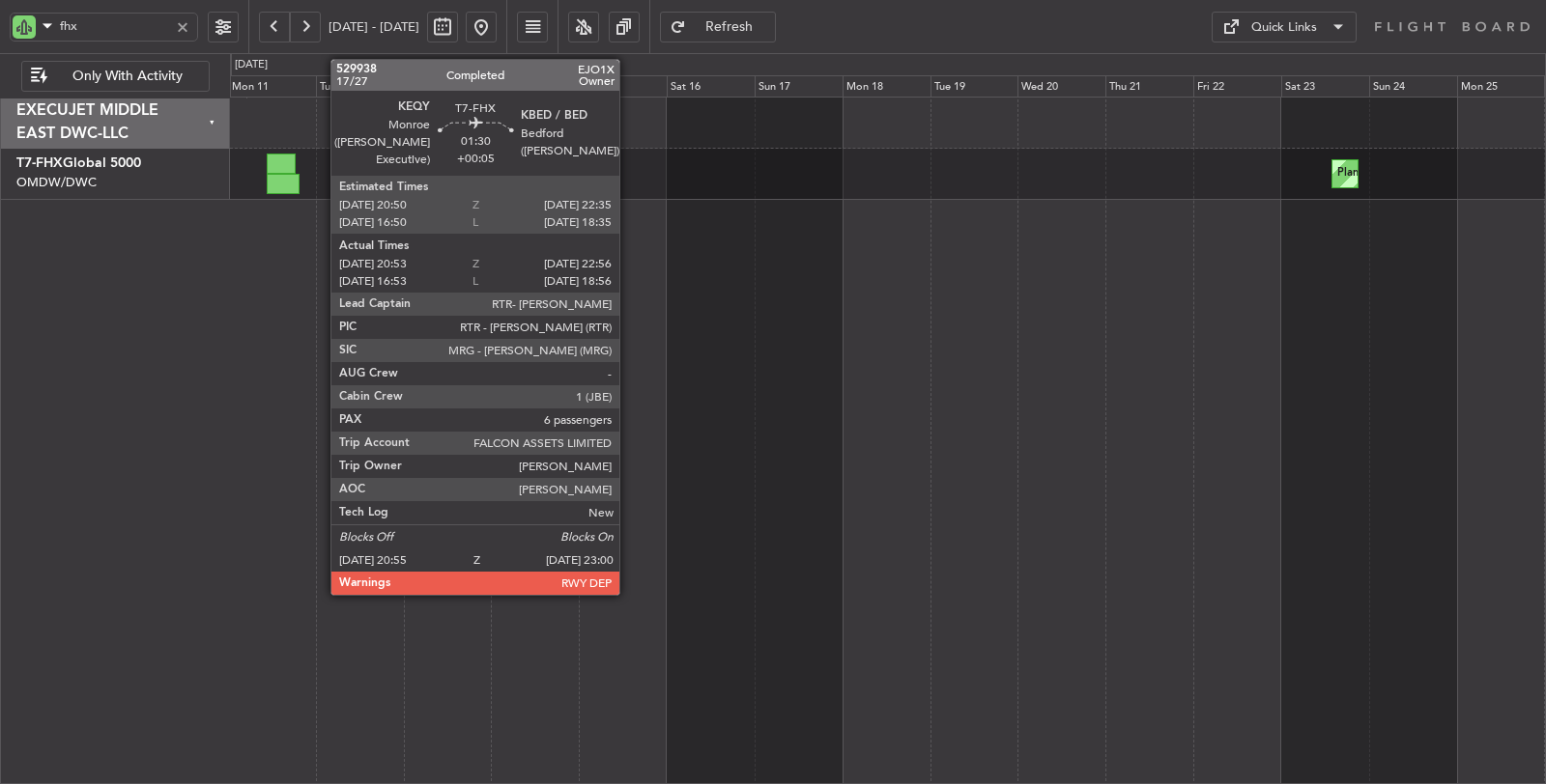
click at [558, 198] on div "Planned Maint London (Stansted)" at bounding box center [887, 173] width 1315 height 51
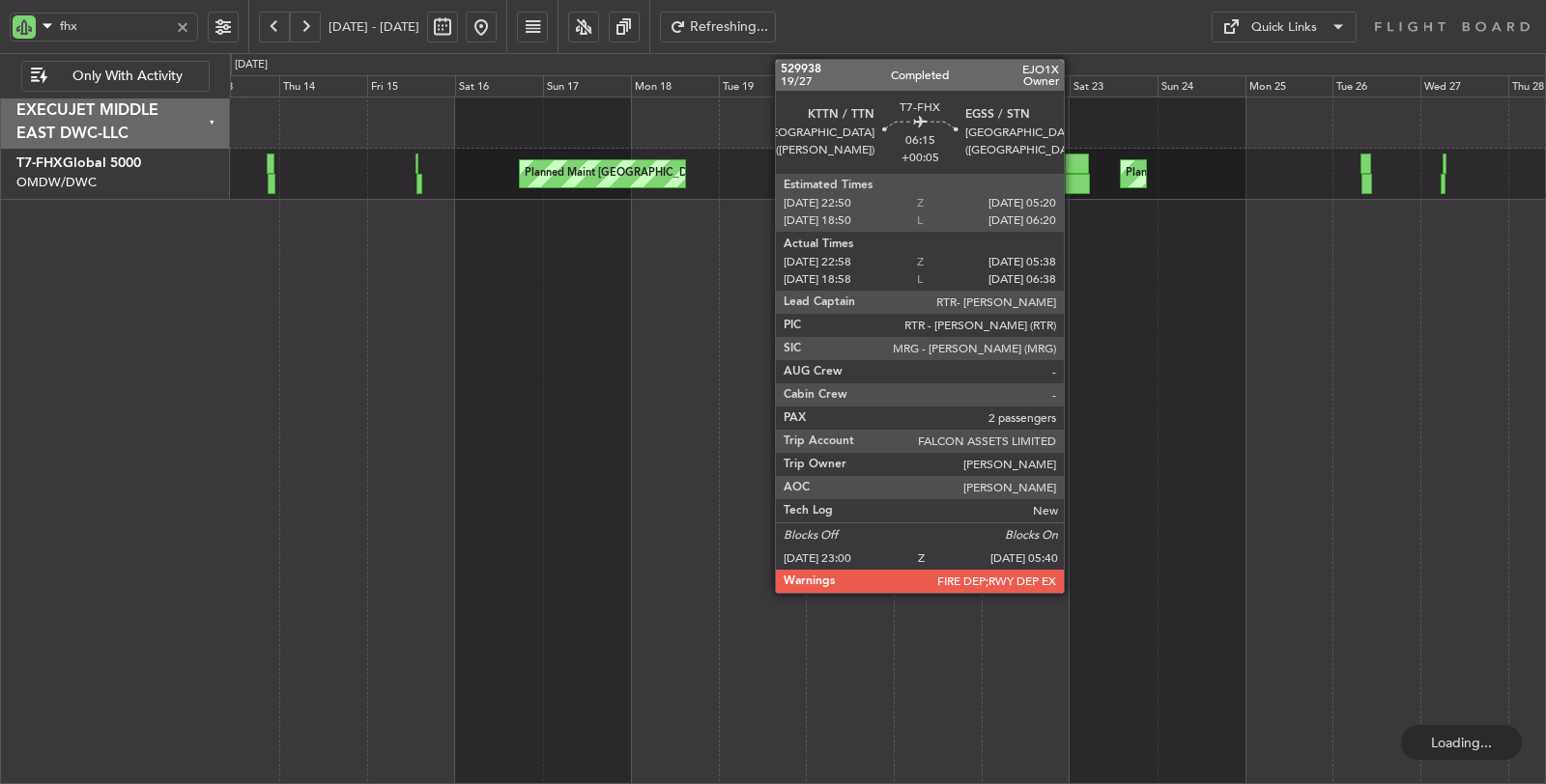
click at [1073, 174] on div at bounding box center [1077, 183] width 25 height 20
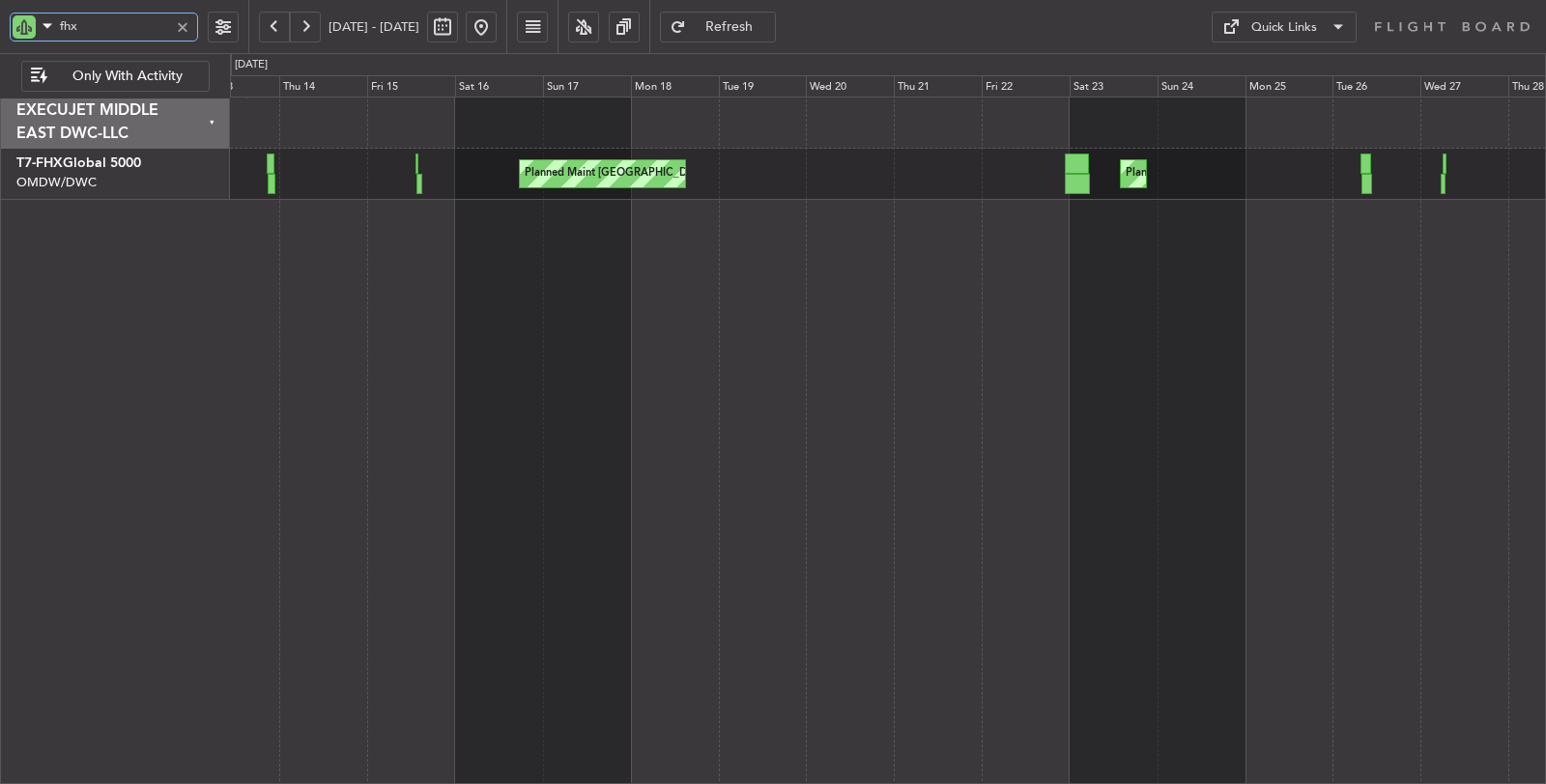
click at [0, 31] on div "fhx" at bounding box center [124, 26] width 248 height 53
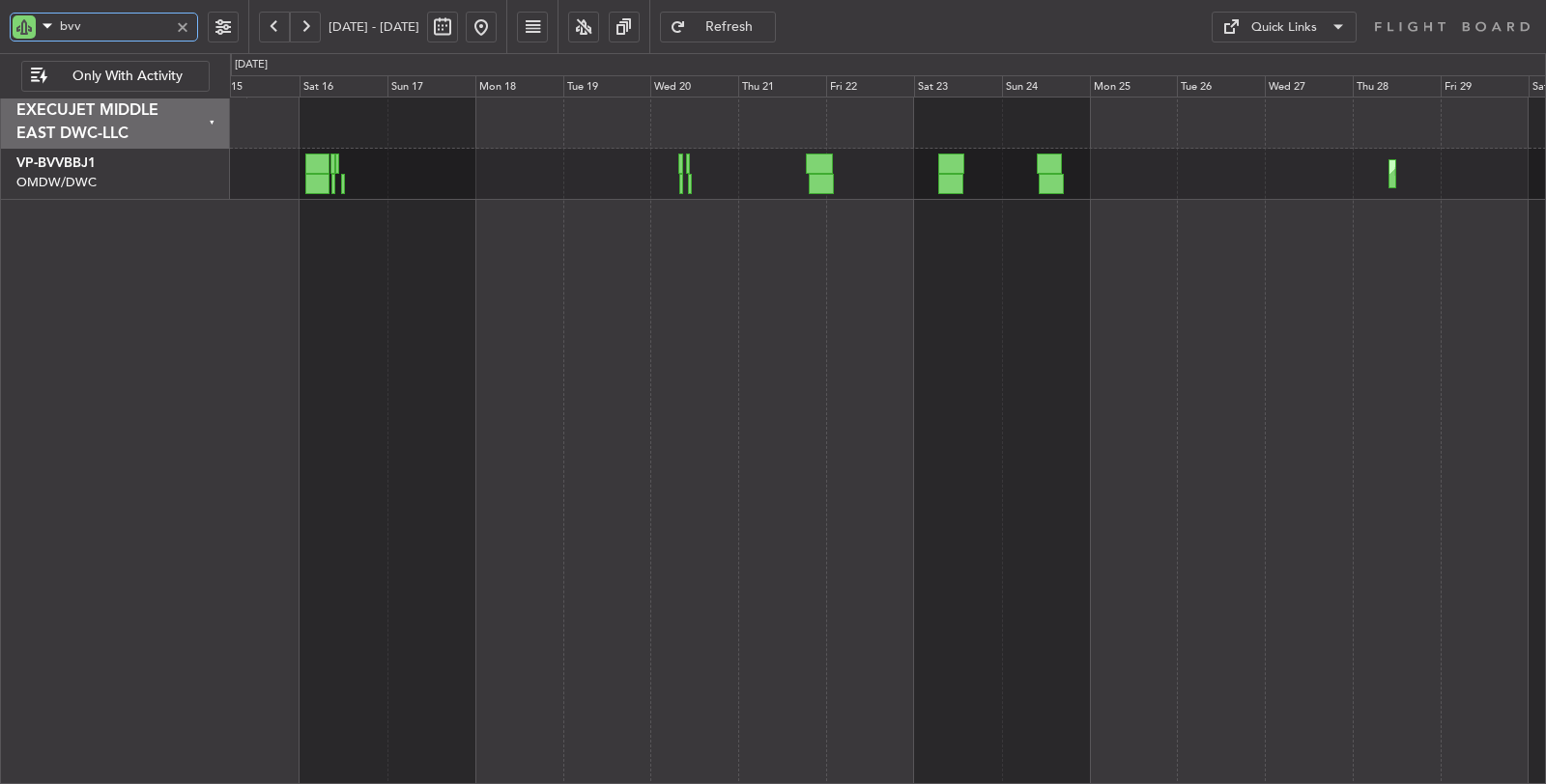
click at [747, 253] on div "Planned Maint Dubai (Al Maktoum Intl) Planned Maint Dubai (Al Maktoum Intl) Pla…" at bounding box center [888, 441] width 1316 height 689
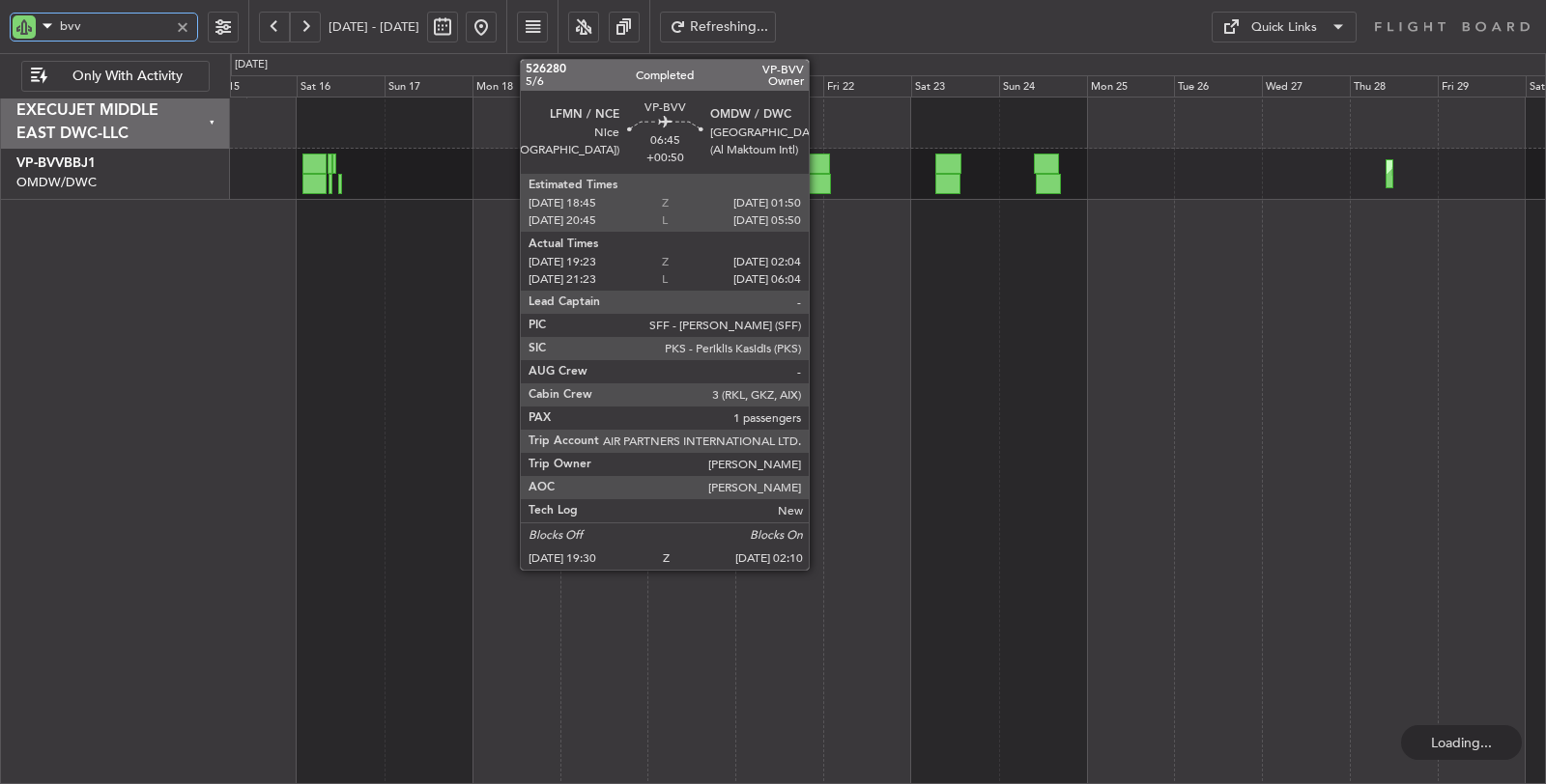
click at [818, 177] on div at bounding box center [818, 183] width 25 height 20
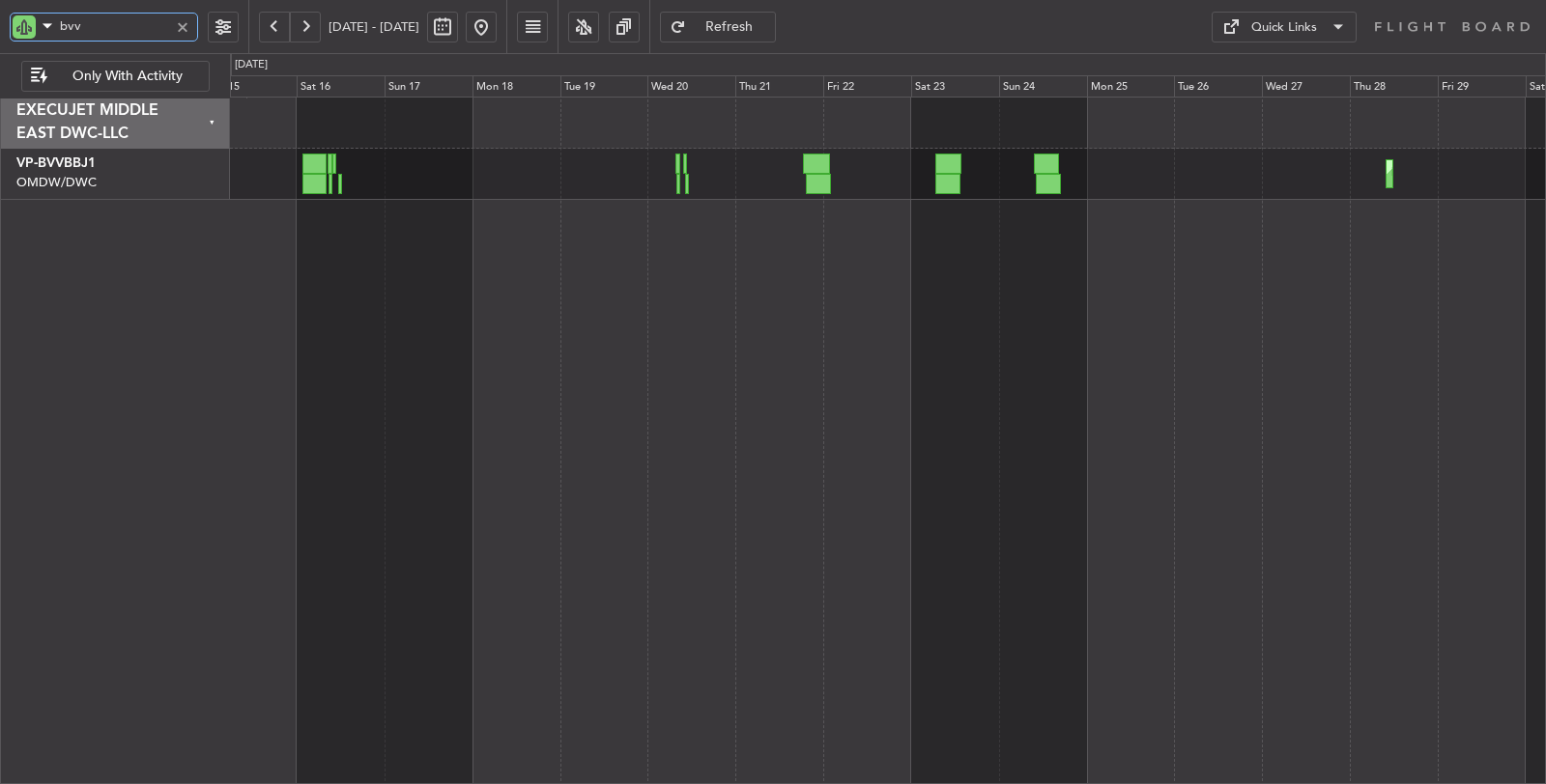
drag, startPoint x: 90, startPoint y: 29, endPoint x: 0, endPoint y: 27, distance: 90.0
click at [0, 27] on div "bvv" at bounding box center [124, 26] width 248 height 53
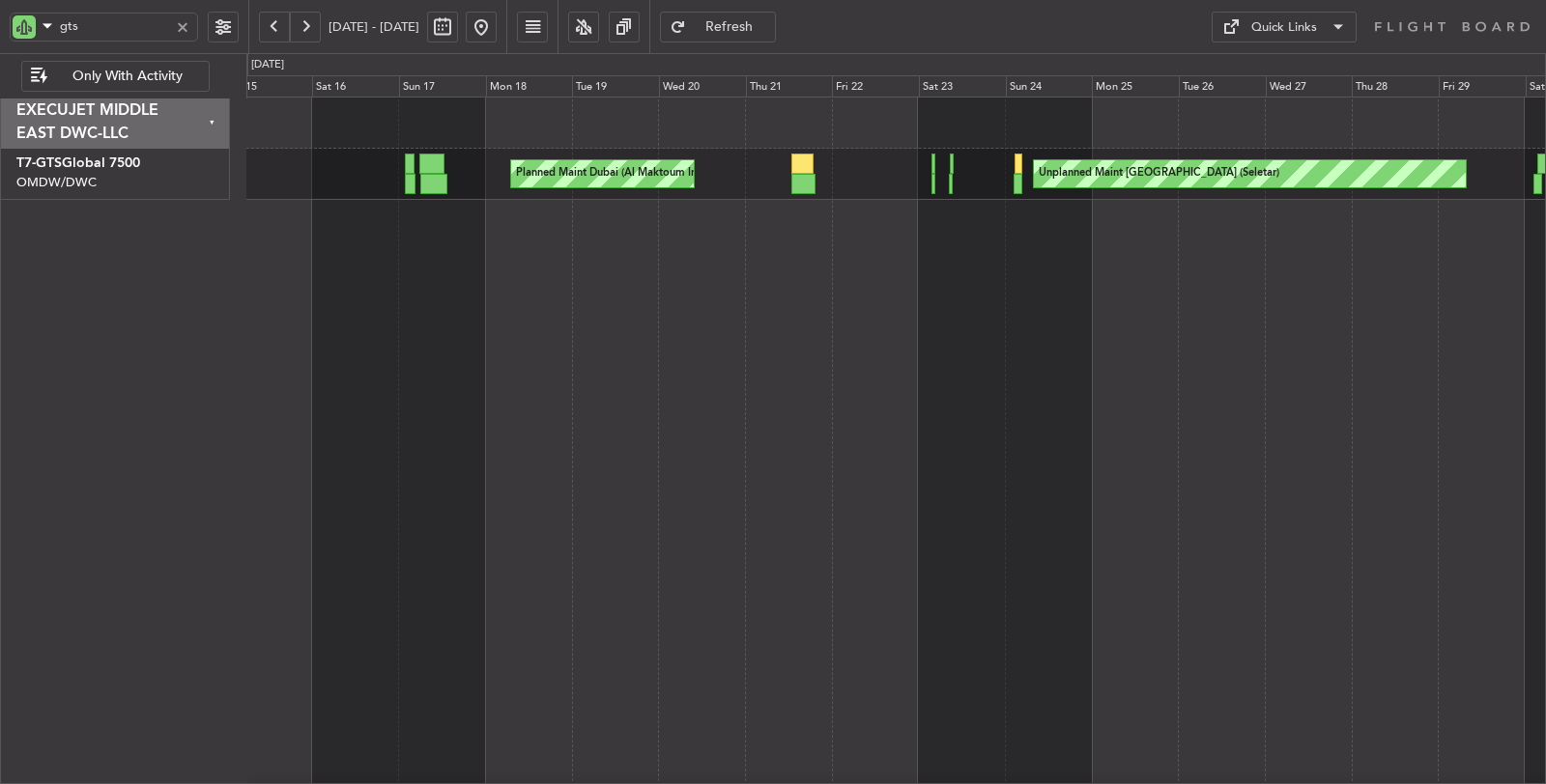
click at [309, 29] on button at bounding box center [305, 27] width 31 height 31
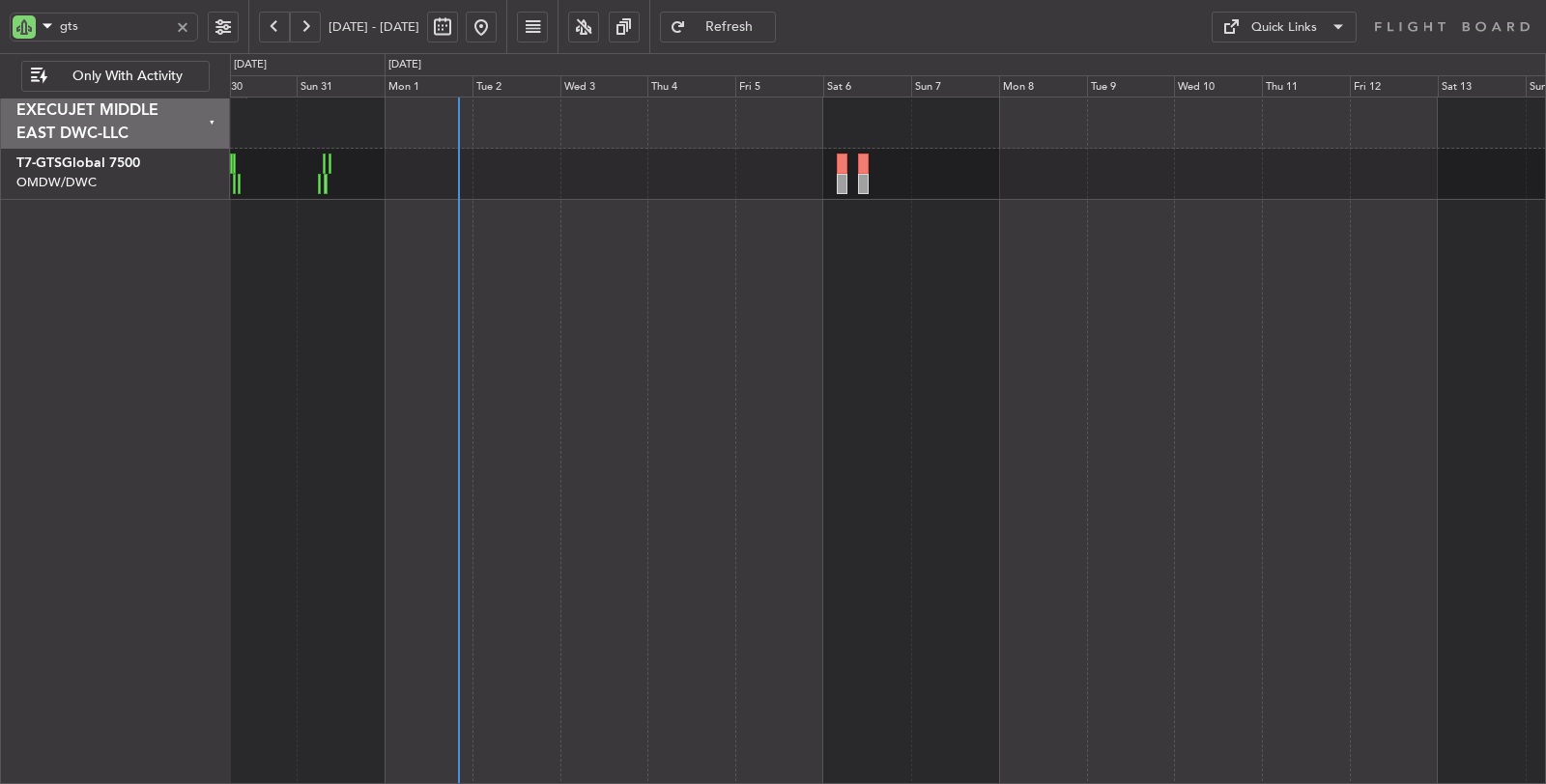
click at [275, 23] on button at bounding box center [274, 27] width 31 height 31
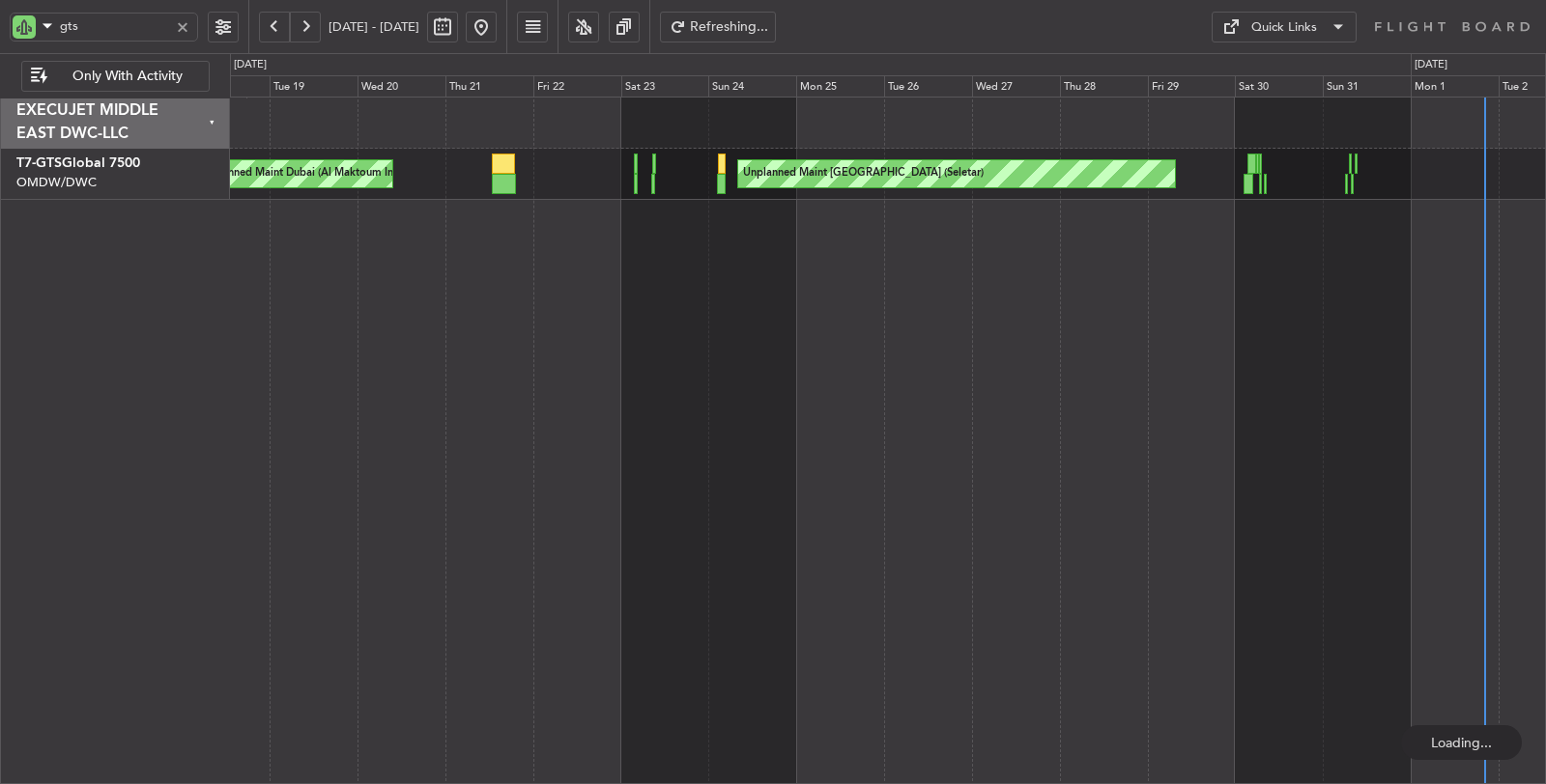
click at [275, 23] on button at bounding box center [274, 27] width 31 height 31
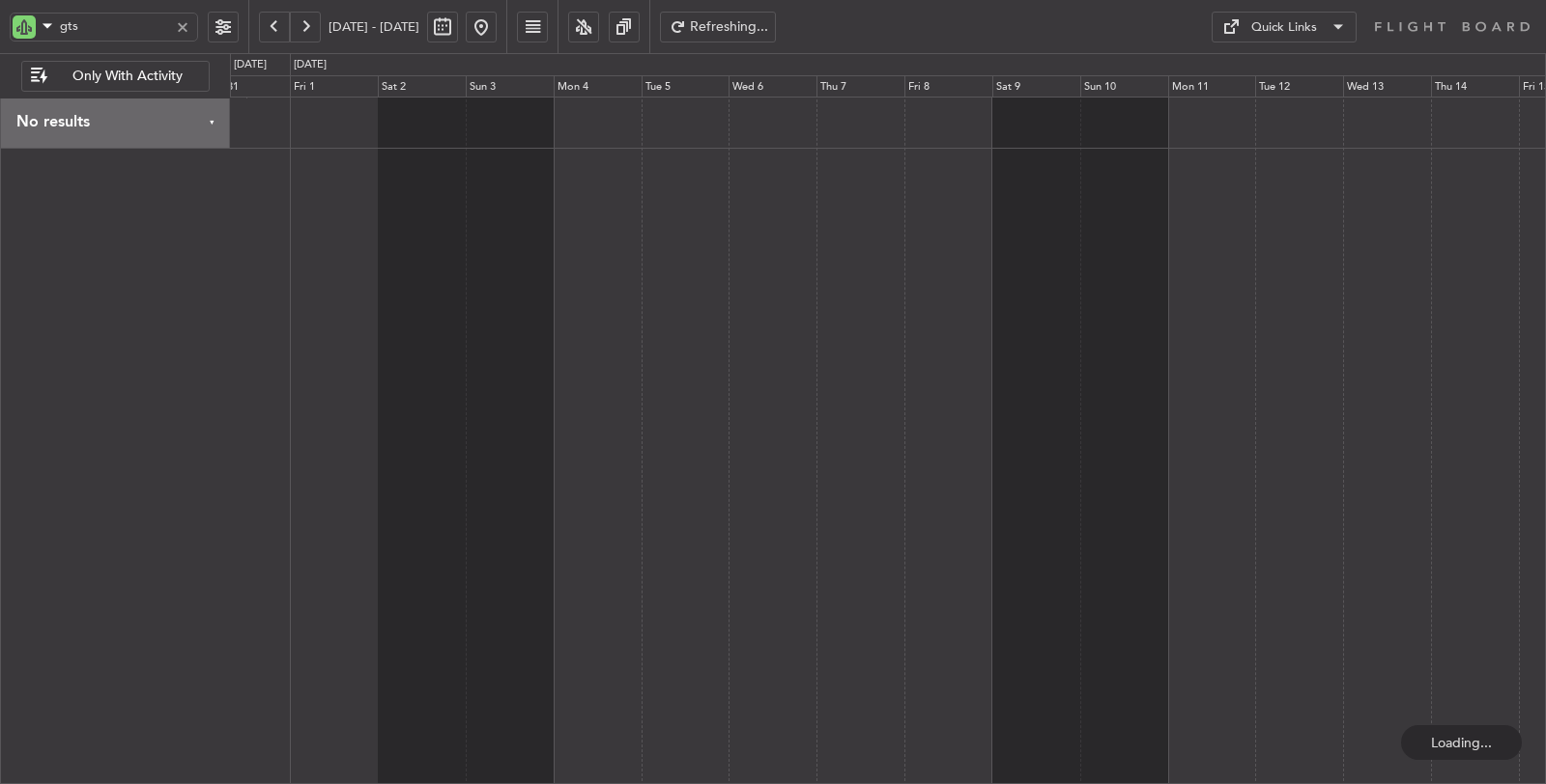
click at [275, 23] on button at bounding box center [274, 27] width 31 height 31
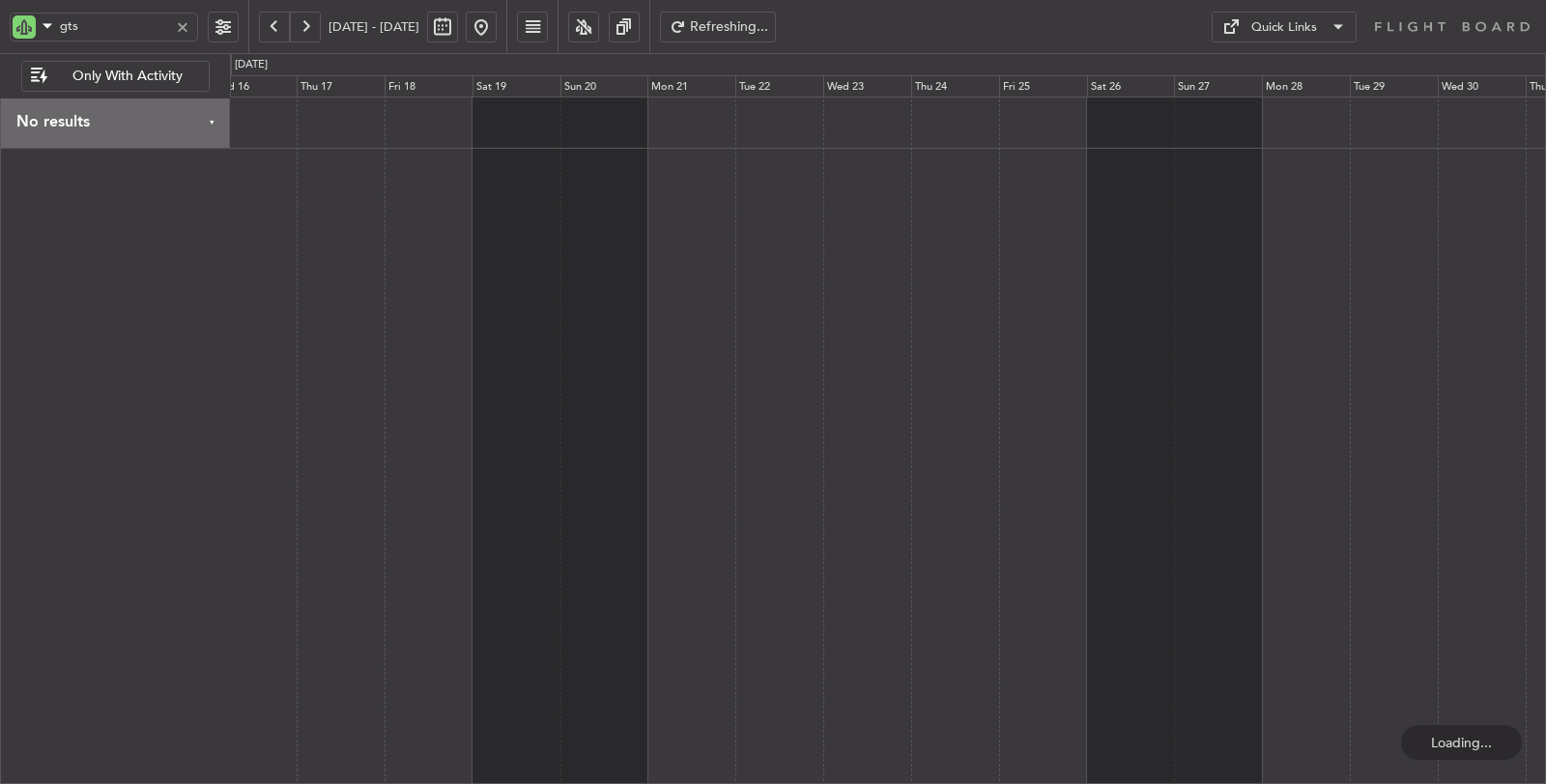
click at [275, 23] on button at bounding box center [274, 27] width 31 height 31
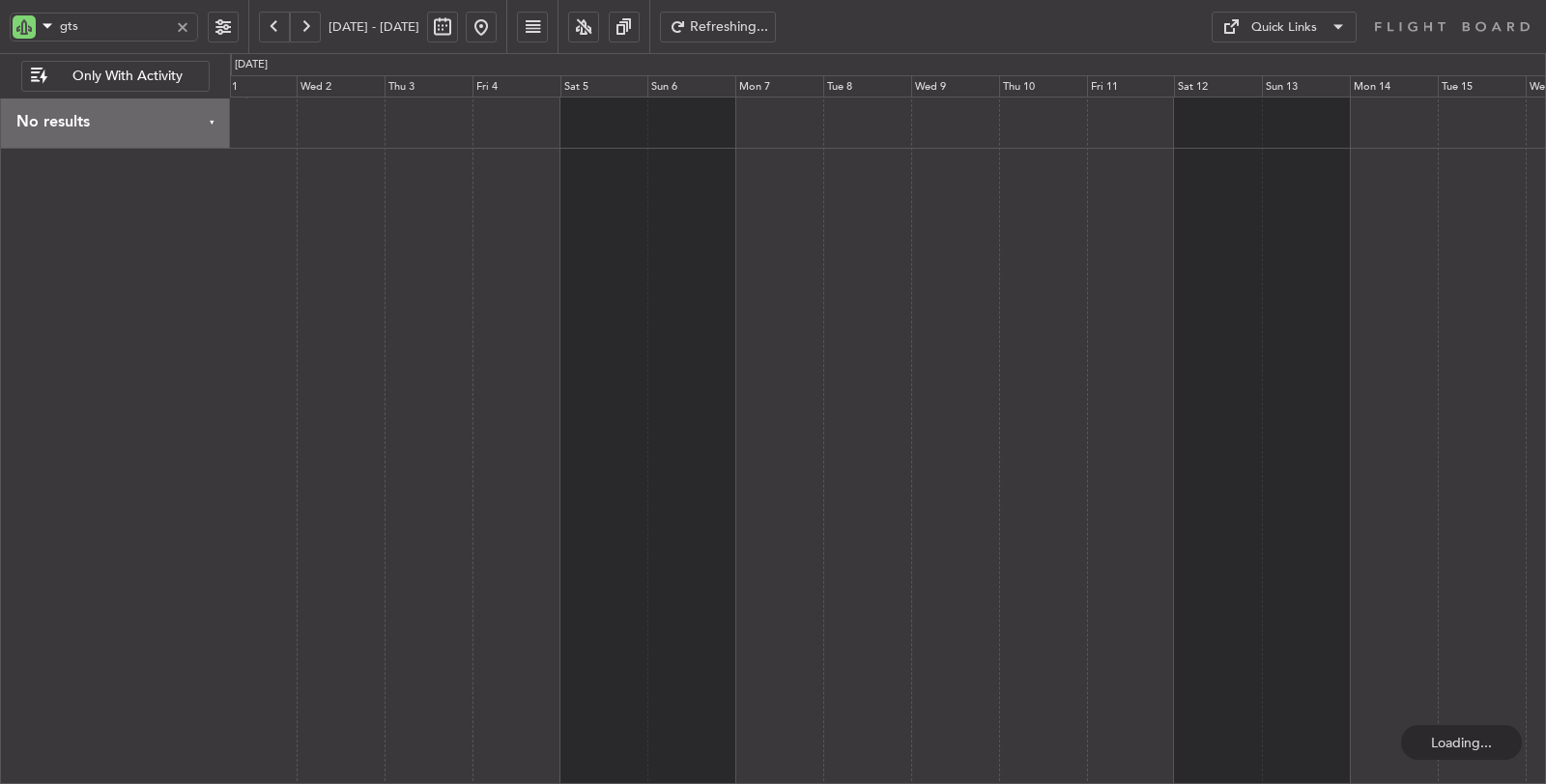
click at [497, 161] on div at bounding box center [888, 441] width 1316 height 689
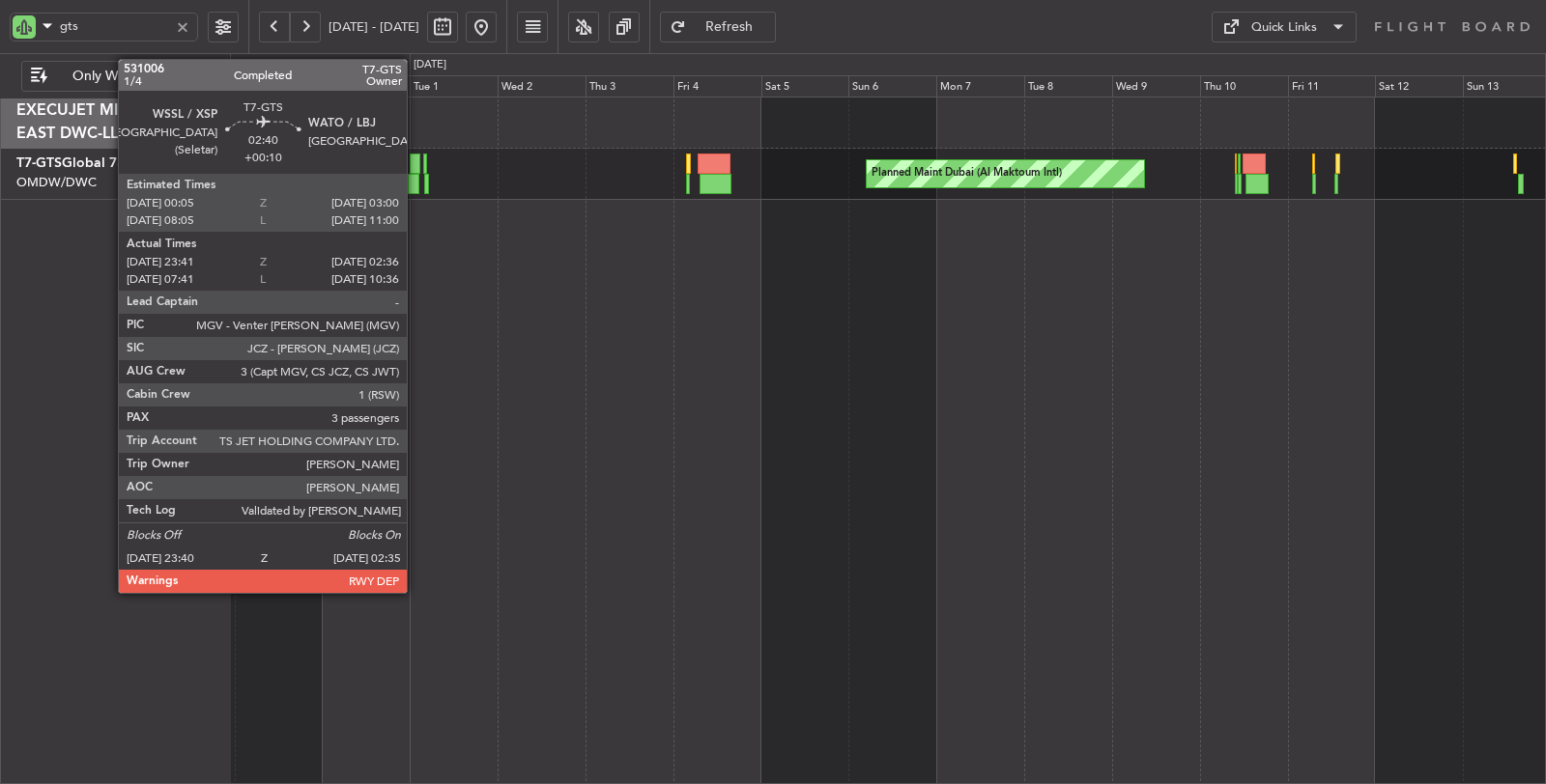
click at [417, 179] on div at bounding box center [414, 183] width 12 height 20
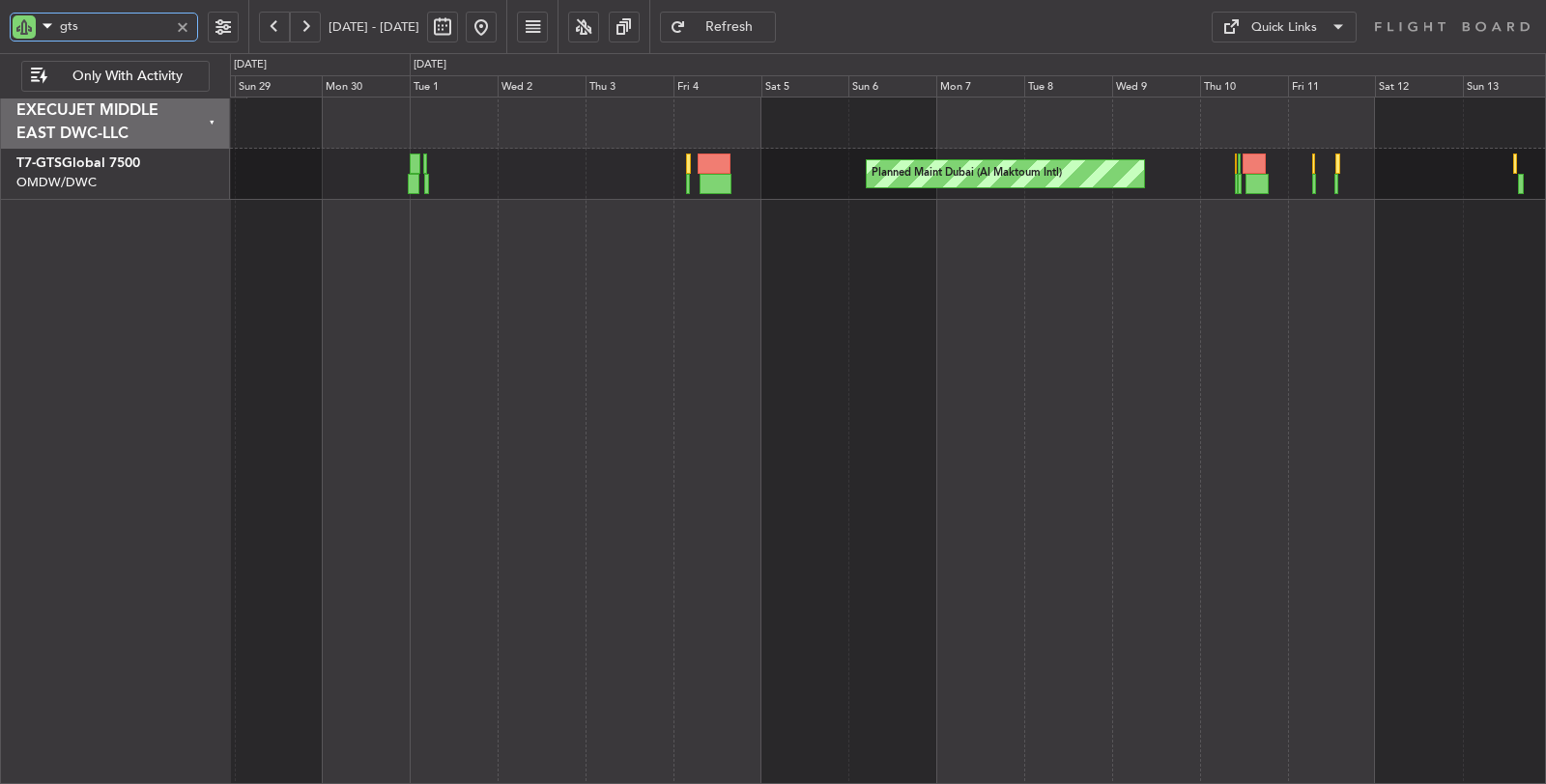
drag, startPoint x: 62, startPoint y: 23, endPoint x: 0, endPoint y: 23, distance: 62.0
click at [0, 23] on div "gts" at bounding box center [124, 26] width 248 height 53
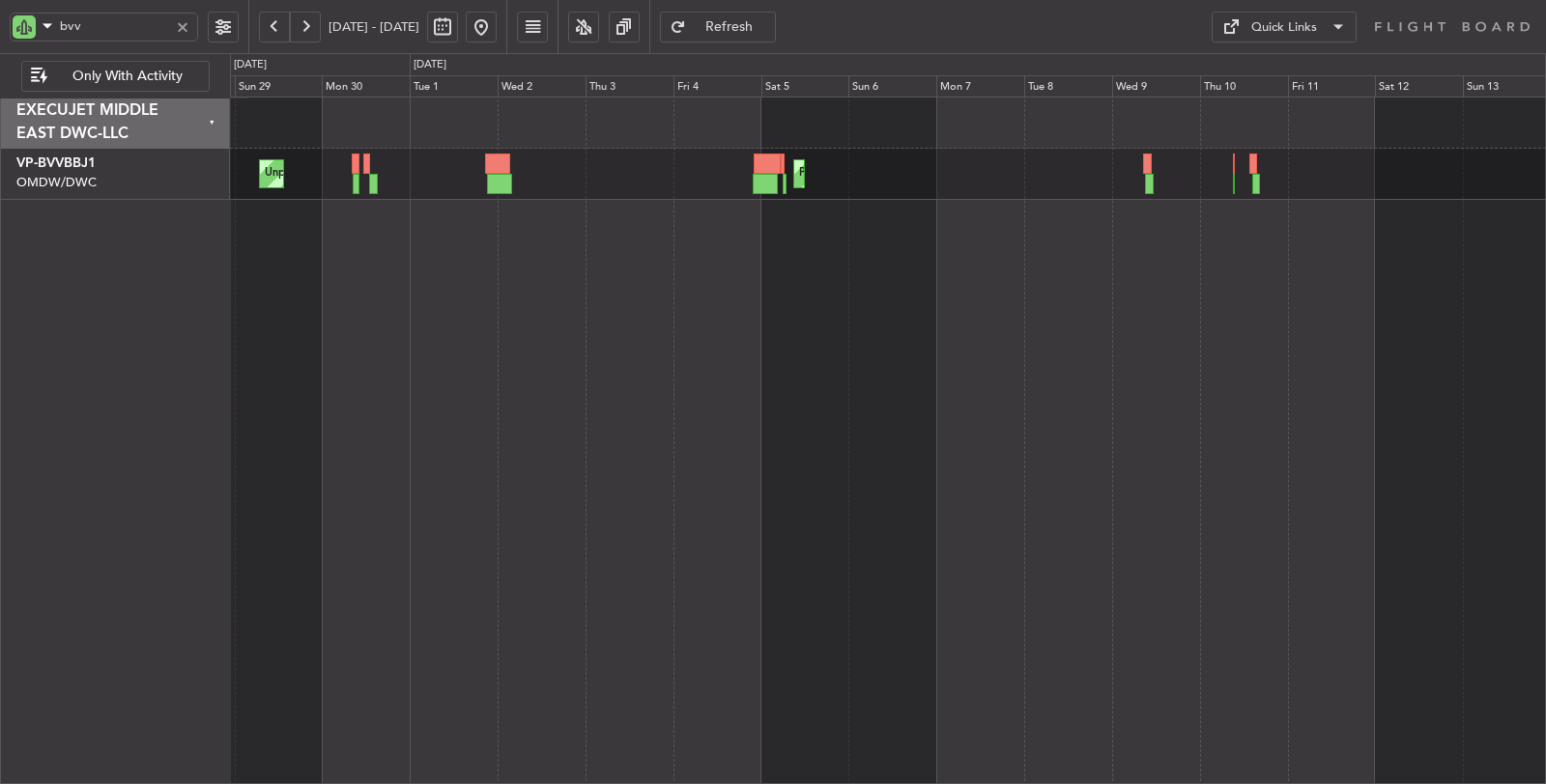
click at [307, 37] on button at bounding box center [305, 27] width 31 height 31
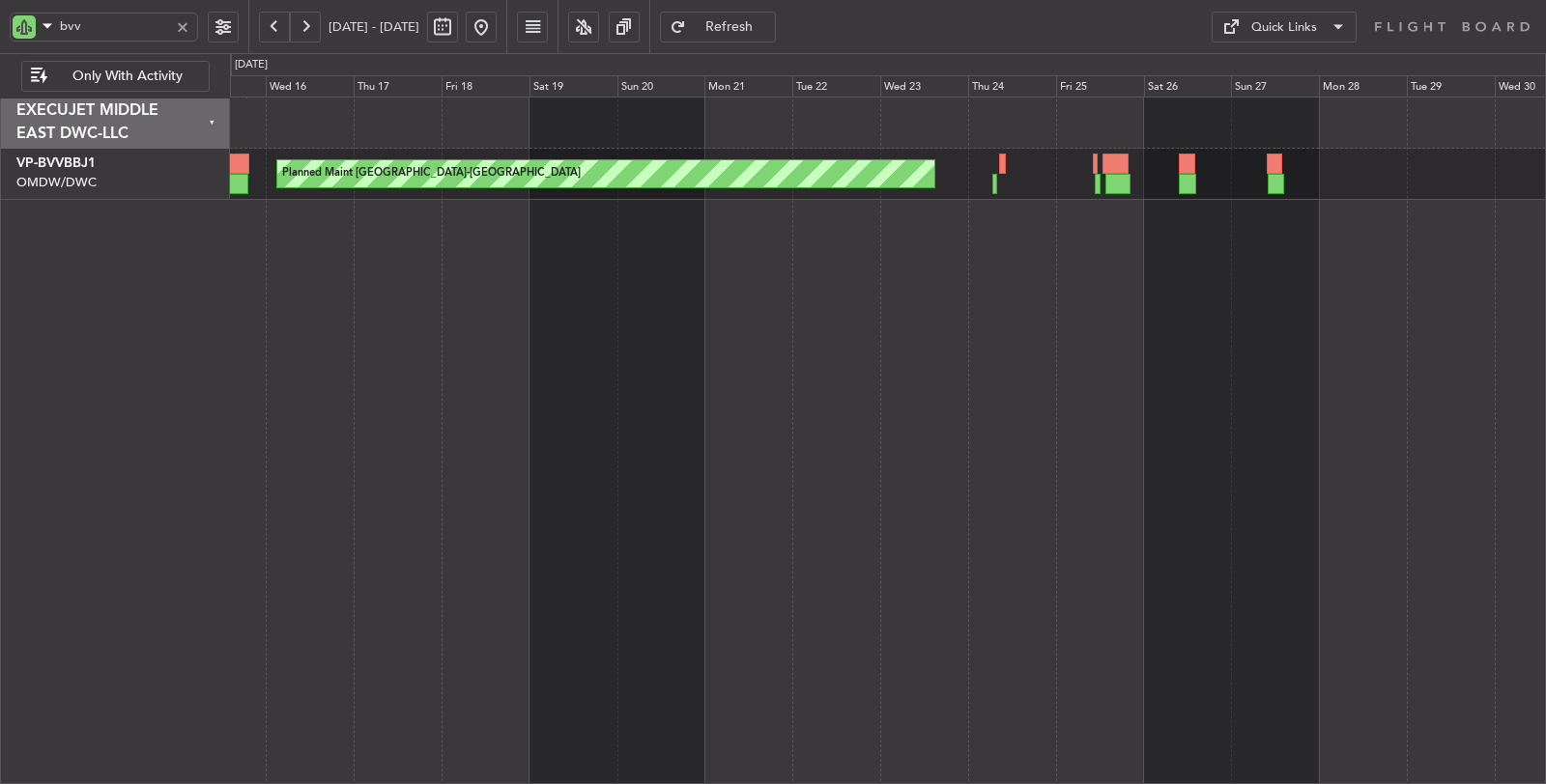
click at [673, 236] on div "Planned Maint Basel-Mulhouse Unplanned Maint Dubai (Al Maktoum Intl)" at bounding box center [888, 441] width 1316 height 689
click at [300, 19] on button at bounding box center [305, 27] width 31 height 31
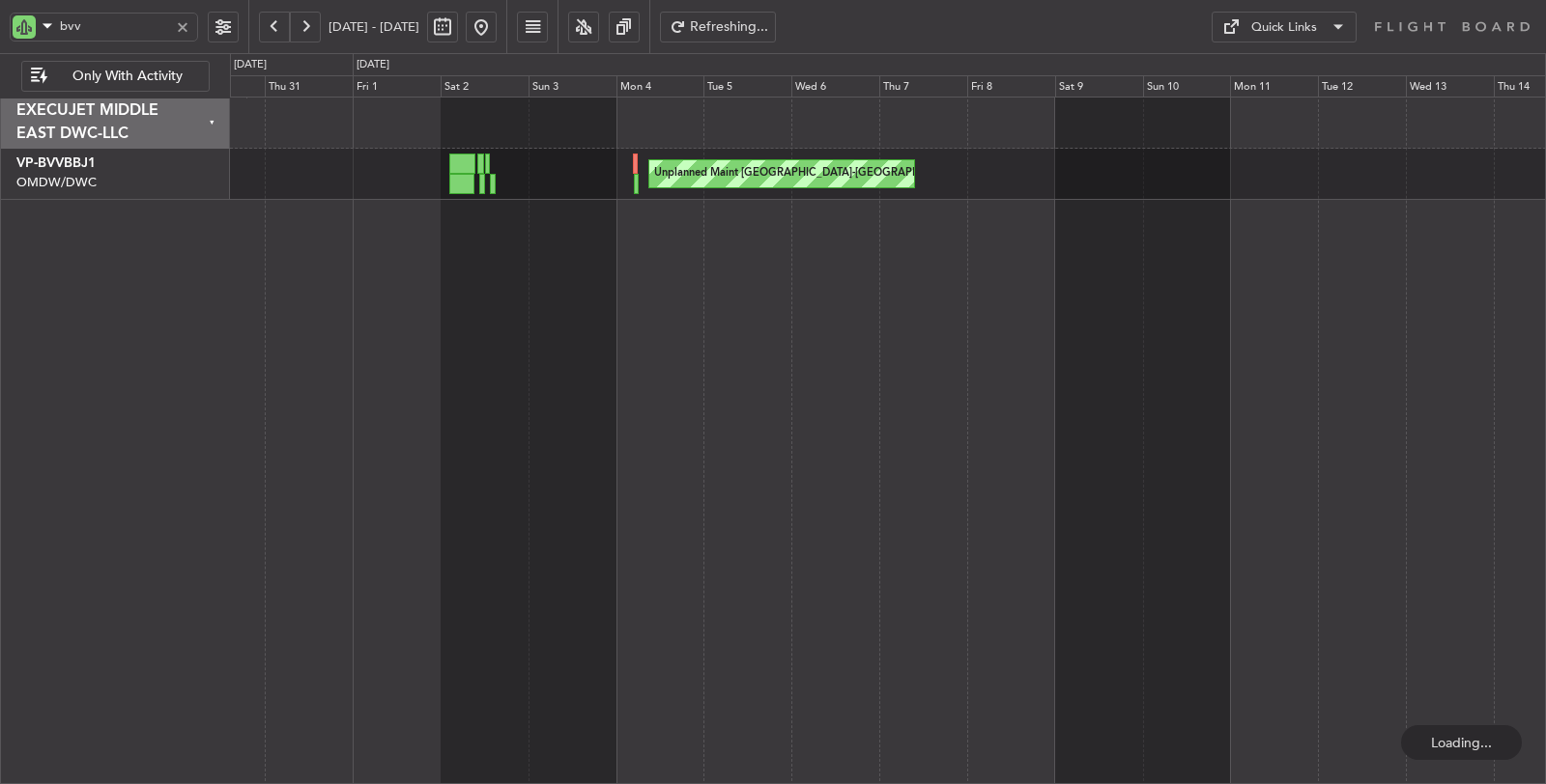
click at [300, 19] on button at bounding box center [305, 27] width 31 height 31
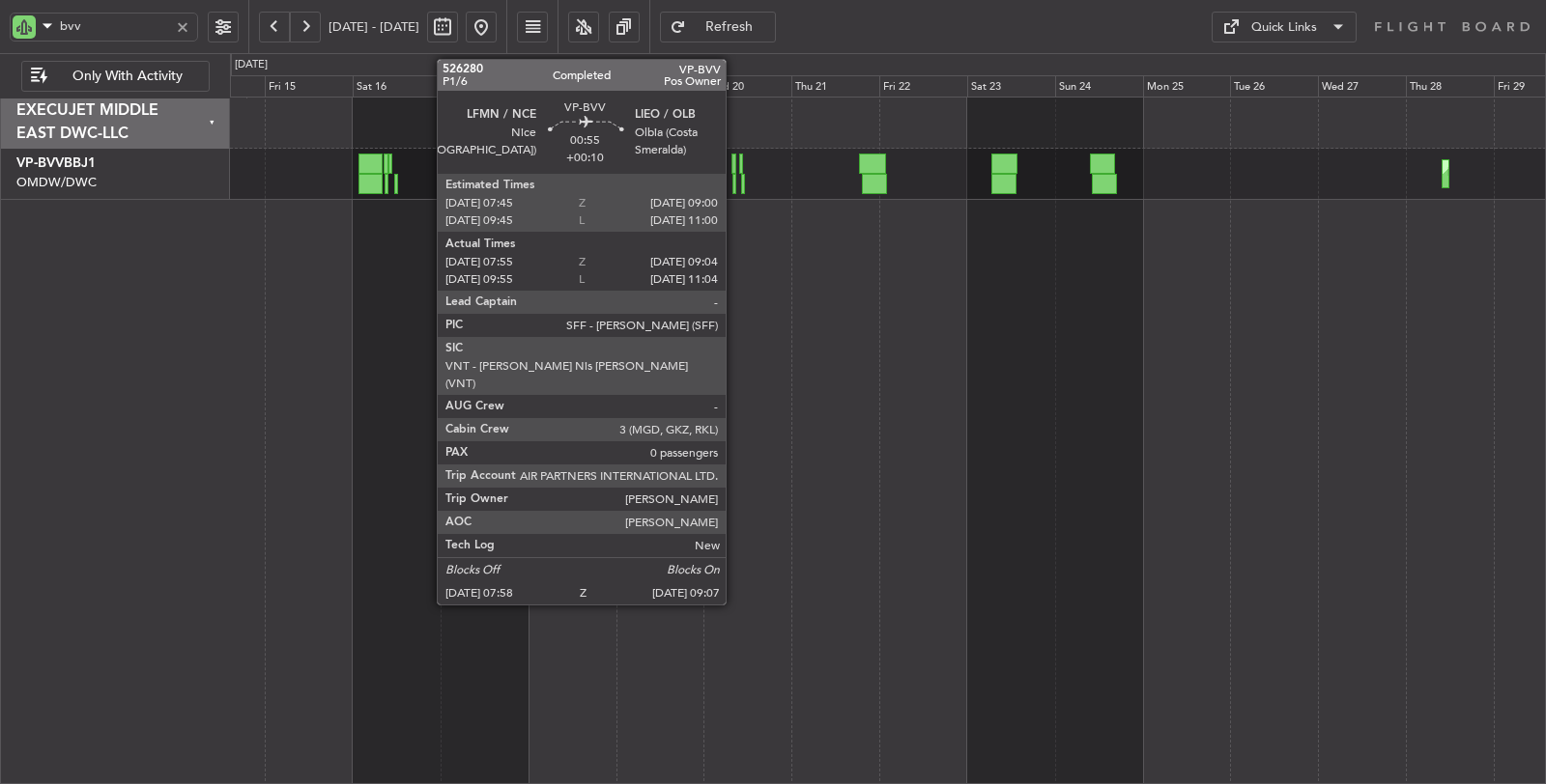
click at [735, 186] on div at bounding box center [734, 183] width 5 height 20
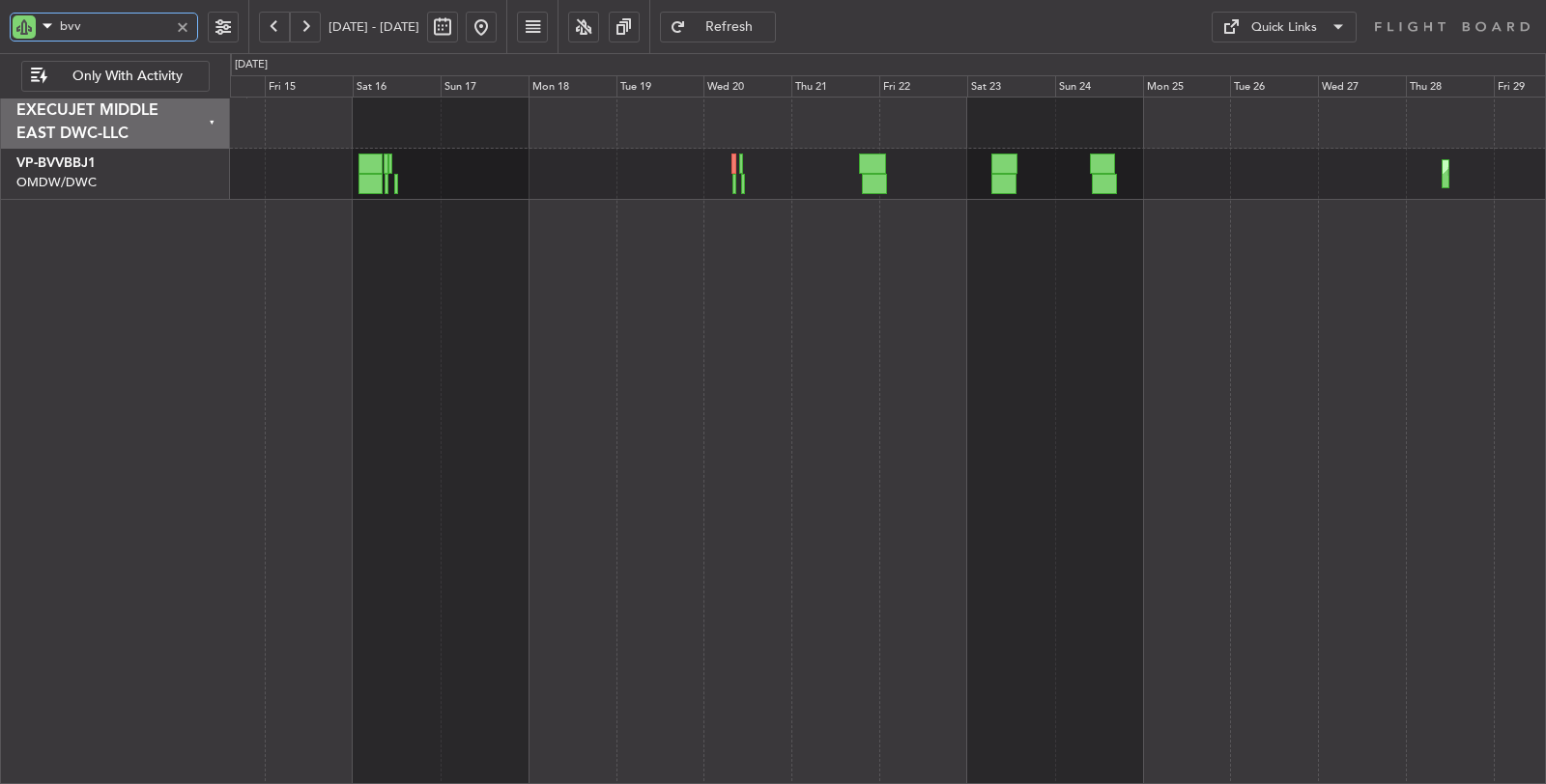
drag, startPoint x: 98, startPoint y: 31, endPoint x: 17, endPoint y: 32, distance: 81.0
click at [33, 32] on div "bvv" at bounding box center [104, 27] width 188 height 29
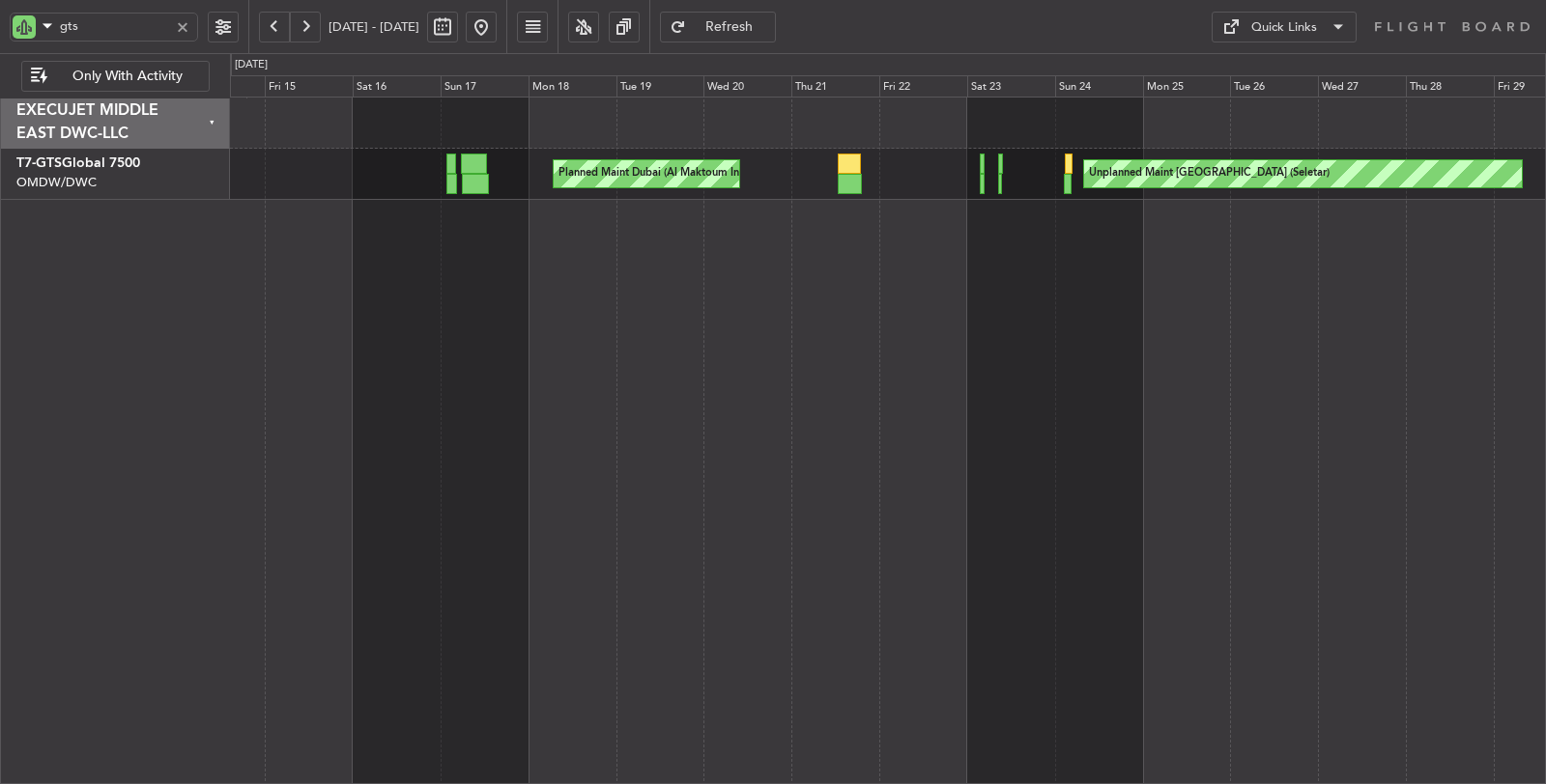
click at [285, 20] on button at bounding box center [274, 27] width 31 height 31
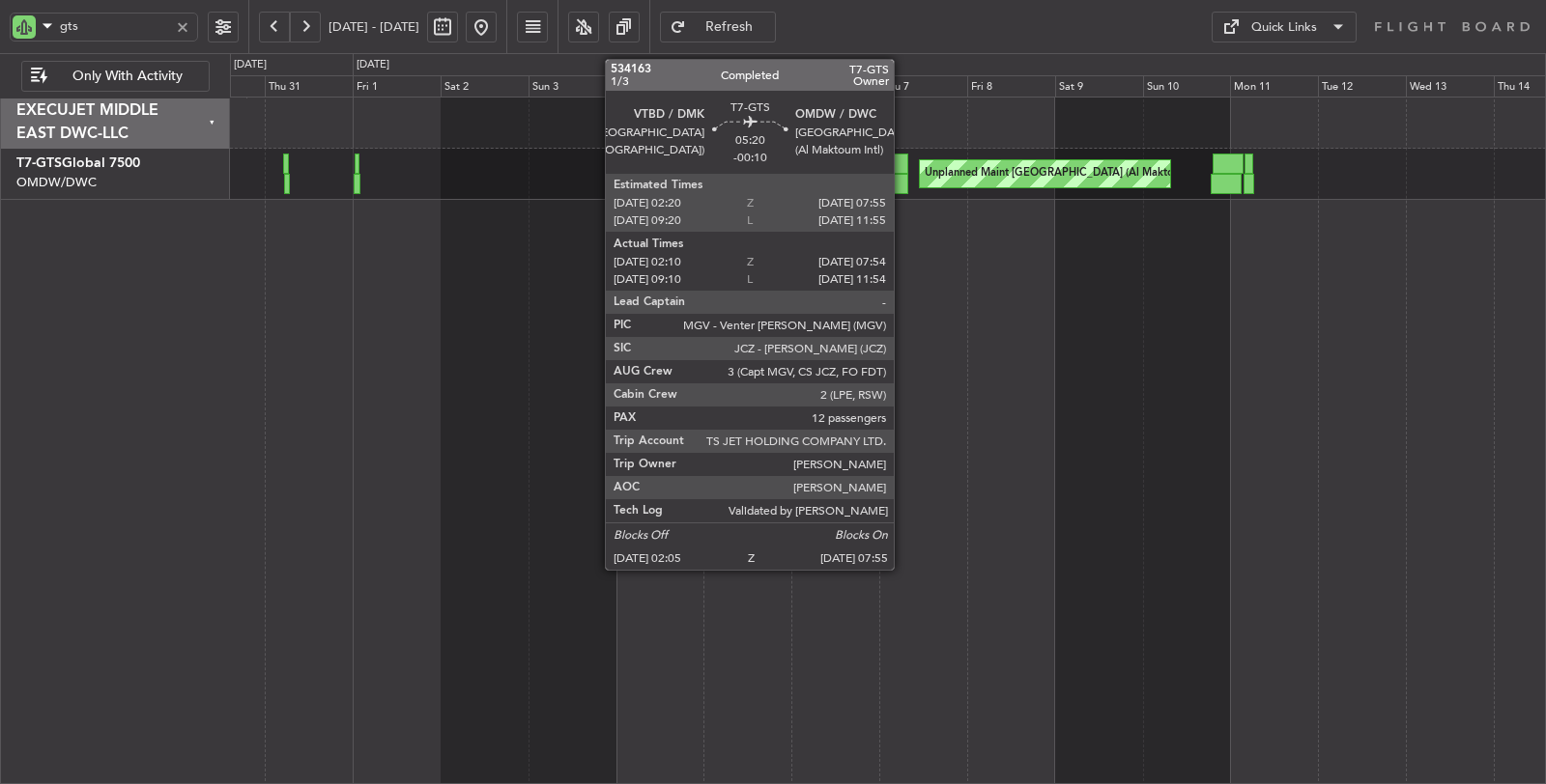
click at [903, 164] on div at bounding box center [898, 163] width 21 height 20
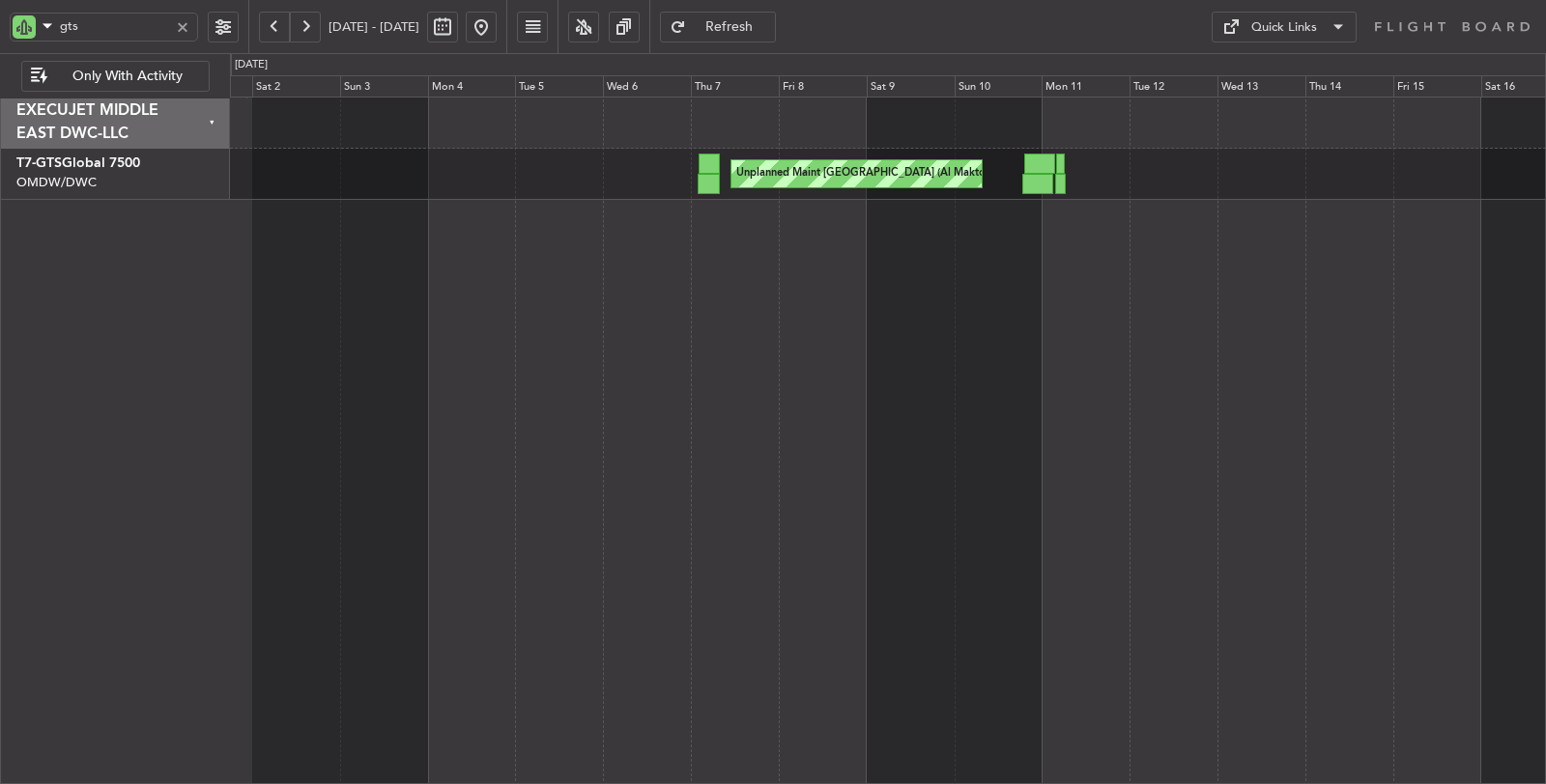
click at [268, 226] on div "Unplanned Maint Dubai (Al Maktoum Intl) Planned Maint Dubai (Al Maktoum Intl)" at bounding box center [888, 441] width 1316 height 689
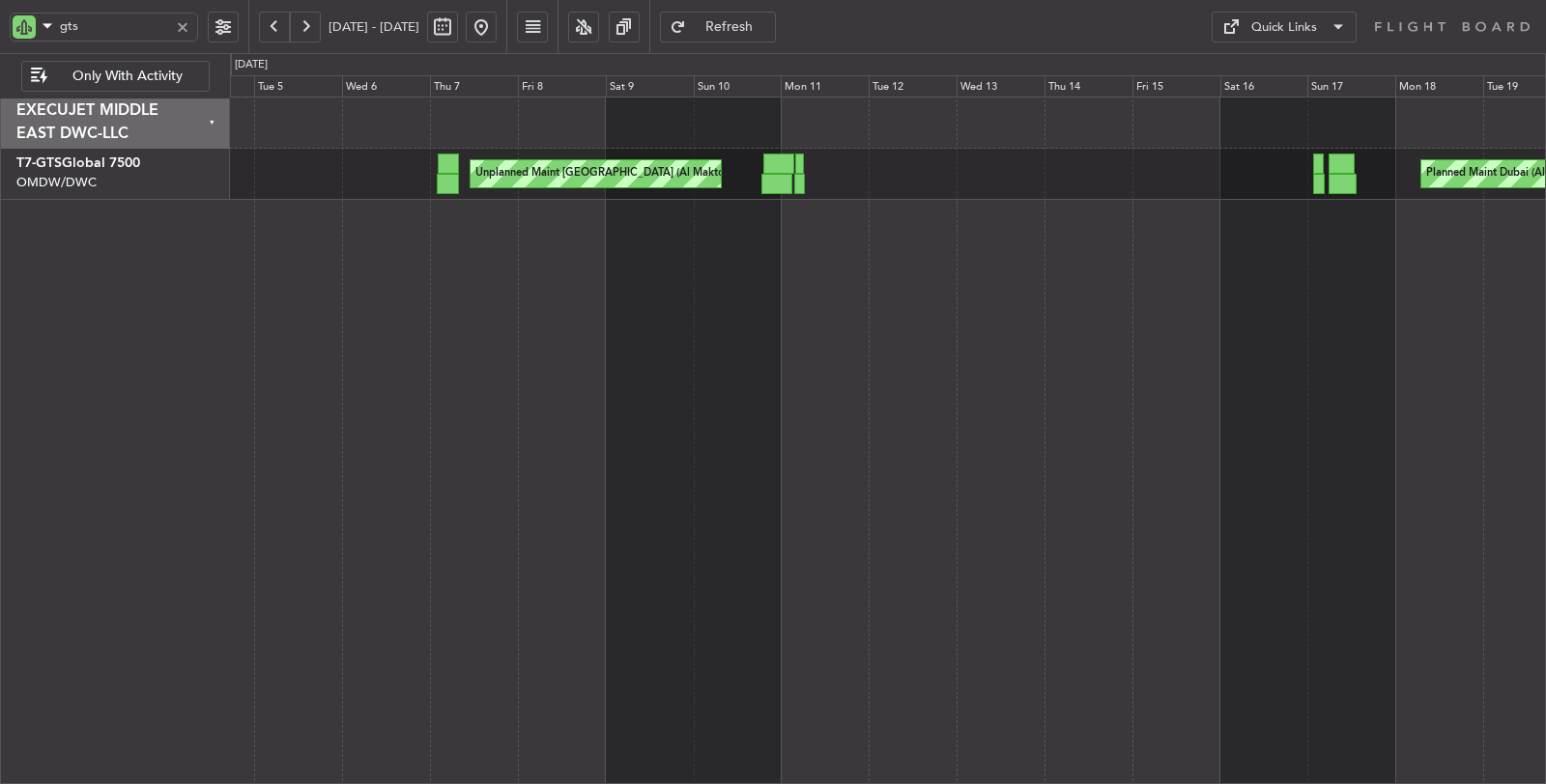
click at [541, 275] on div "Unplanned Maint Dubai (Al Maktoum Intl) Planned Maint Dubai (Al Maktoum Intl)" at bounding box center [888, 441] width 1316 height 689
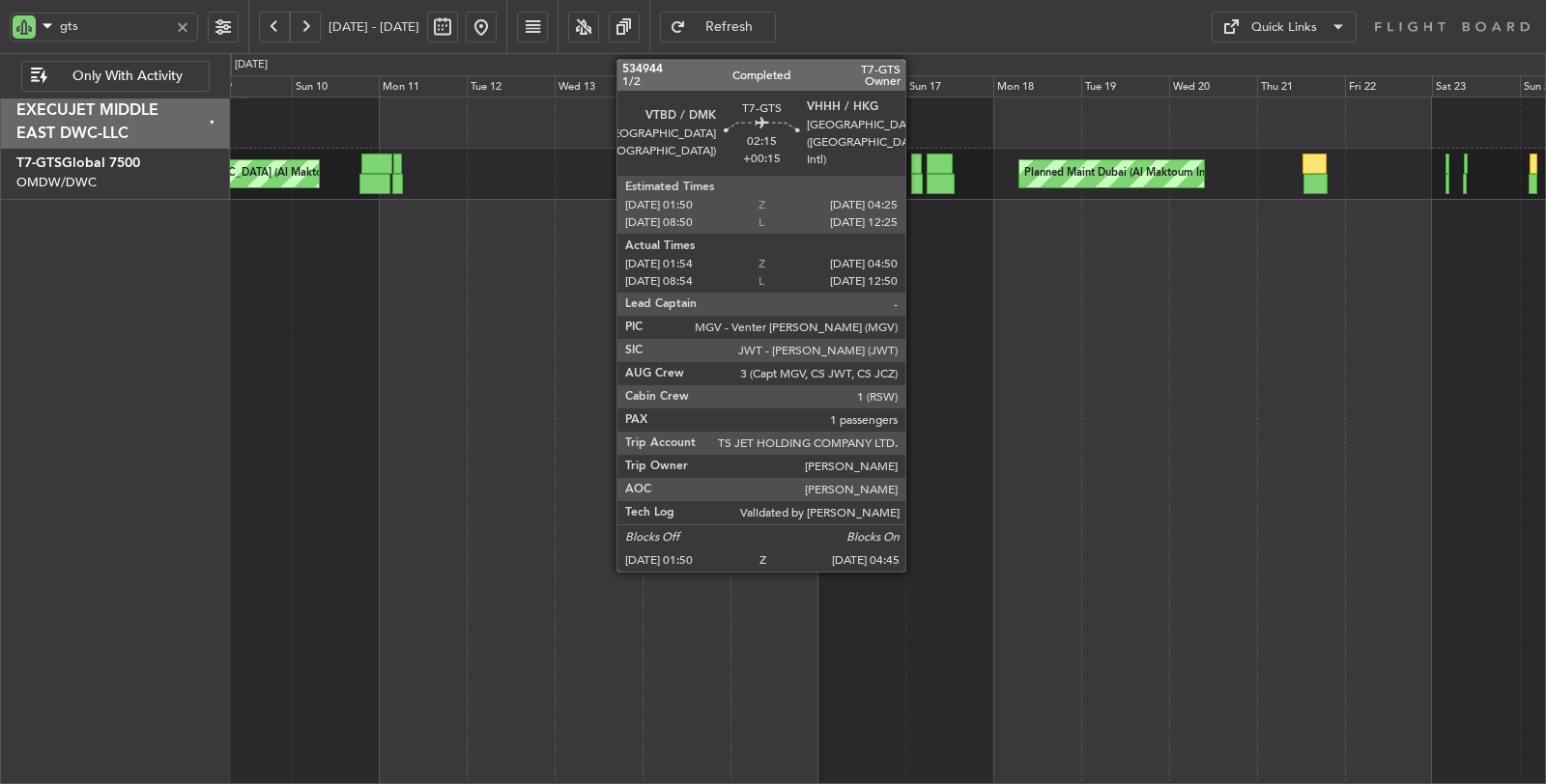
click at [915, 184] on div at bounding box center [917, 183] width 12 height 20
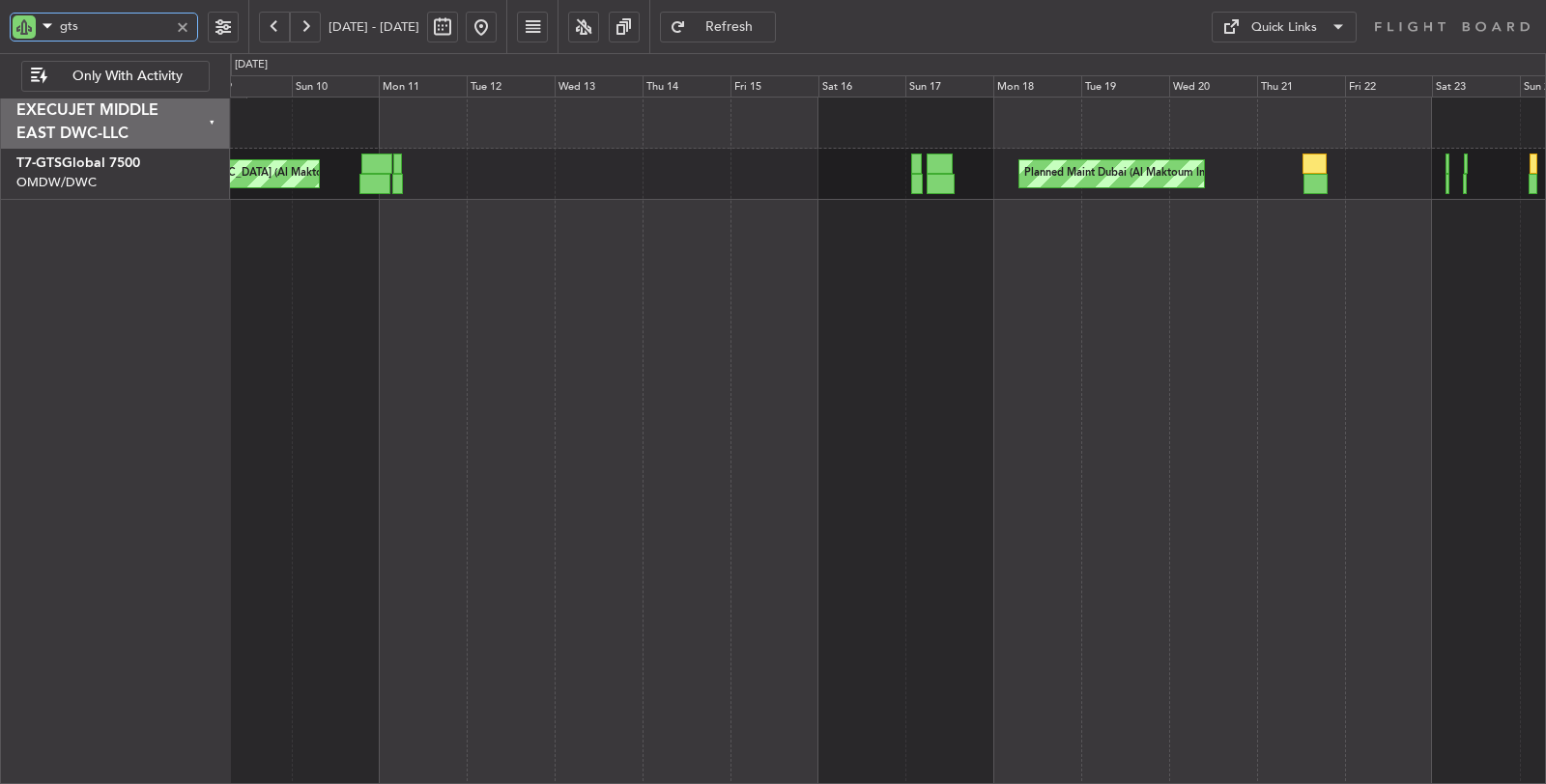
drag, startPoint x: 61, startPoint y: 21, endPoint x: 35, endPoint y: 23, distance: 26.1
click at [35, 23] on div "gts" at bounding box center [104, 27] width 188 height 29
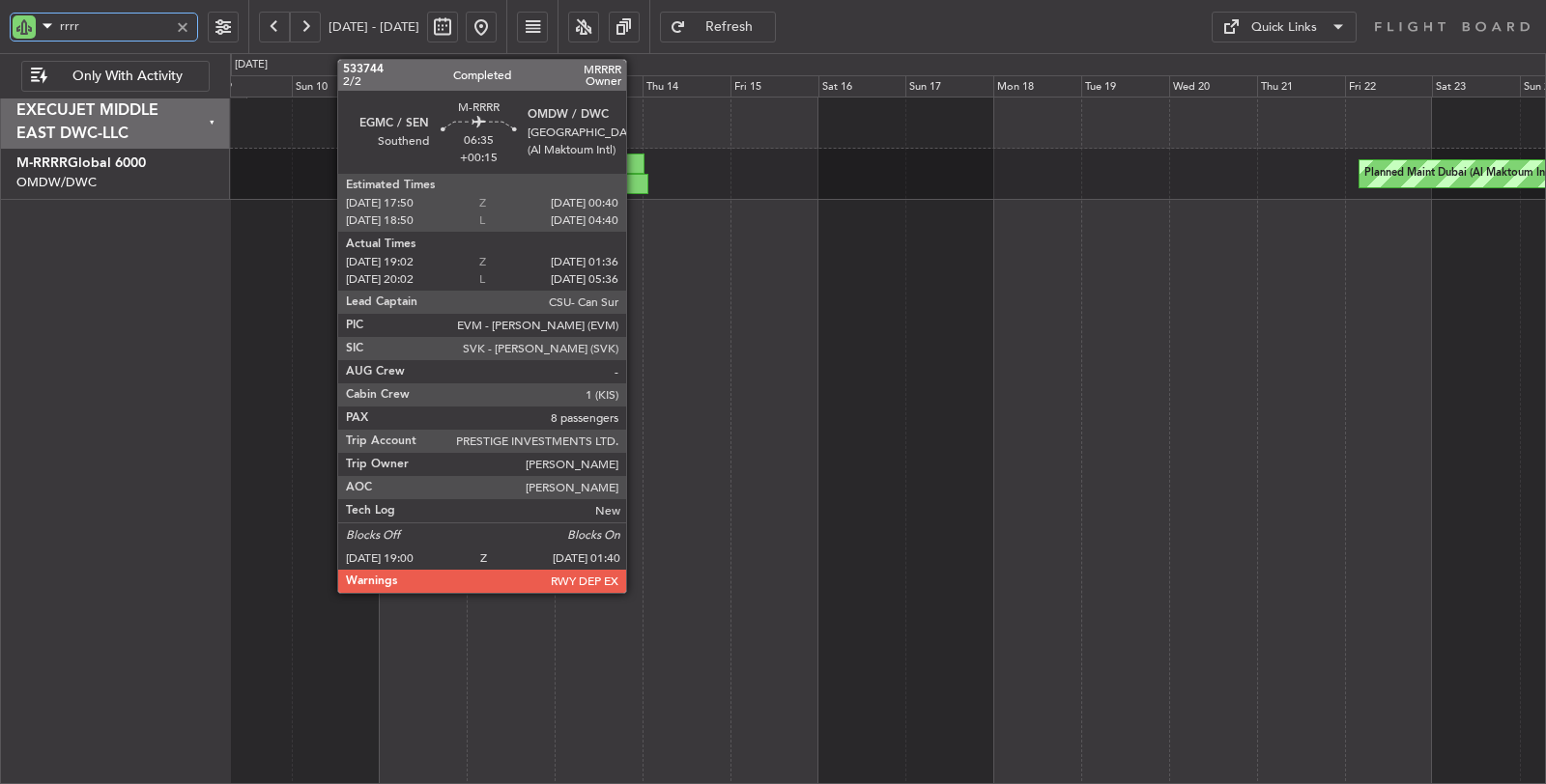
click at [636, 177] on div at bounding box center [636, 183] width 25 height 20
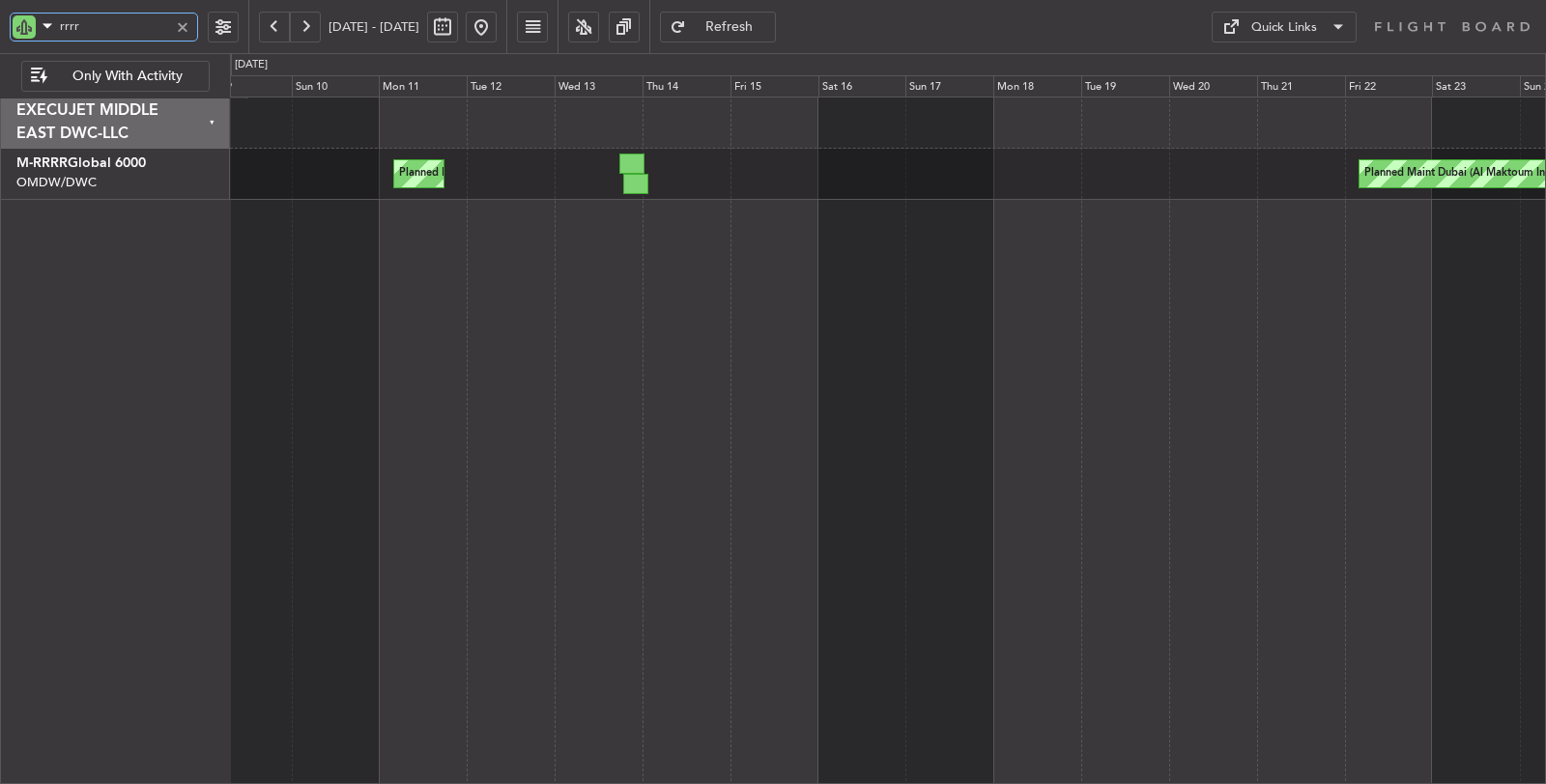
drag, startPoint x: 90, startPoint y: 20, endPoint x: 15, endPoint y: 16, distance: 75.1
click at [15, 16] on div "rrrr" at bounding box center [104, 27] width 188 height 29
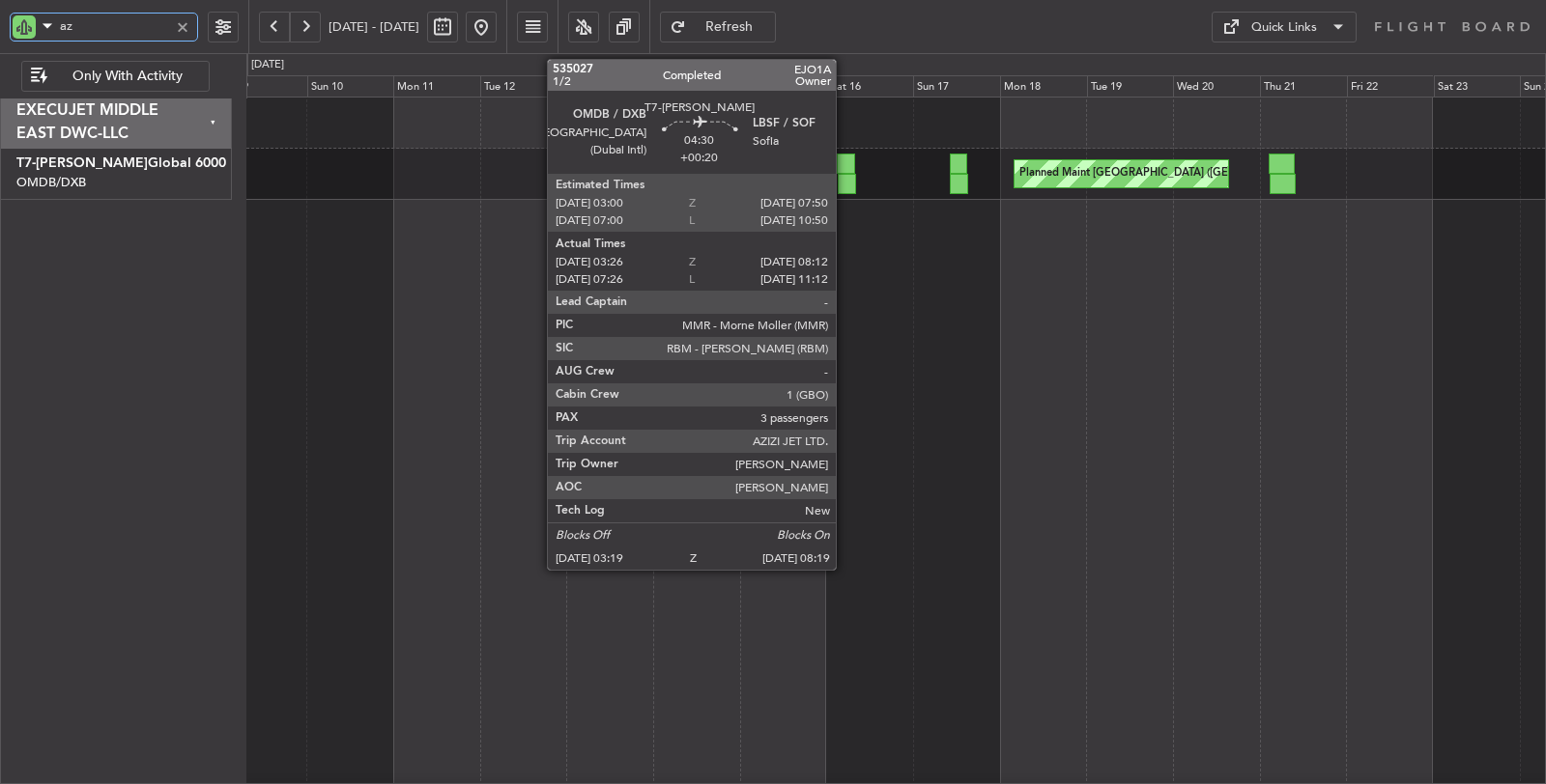
click at [845, 186] on div at bounding box center [846, 183] width 18 height 20
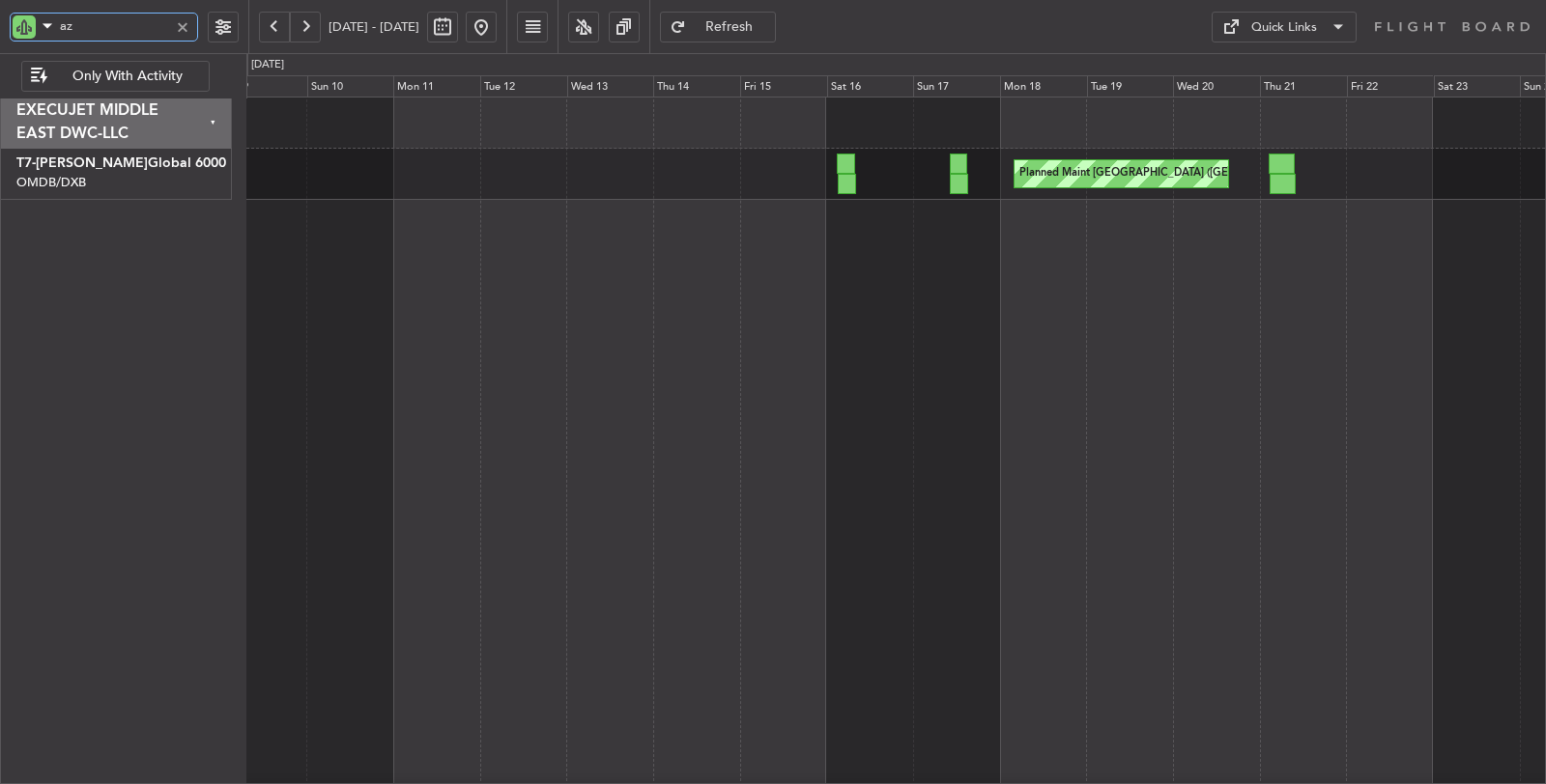
drag, startPoint x: 95, startPoint y: 27, endPoint x: 0, endPoint y: 34, distance: 95.3
click at [0, 33] on div "az" at bounding box center [124, 26] width 248 height 53
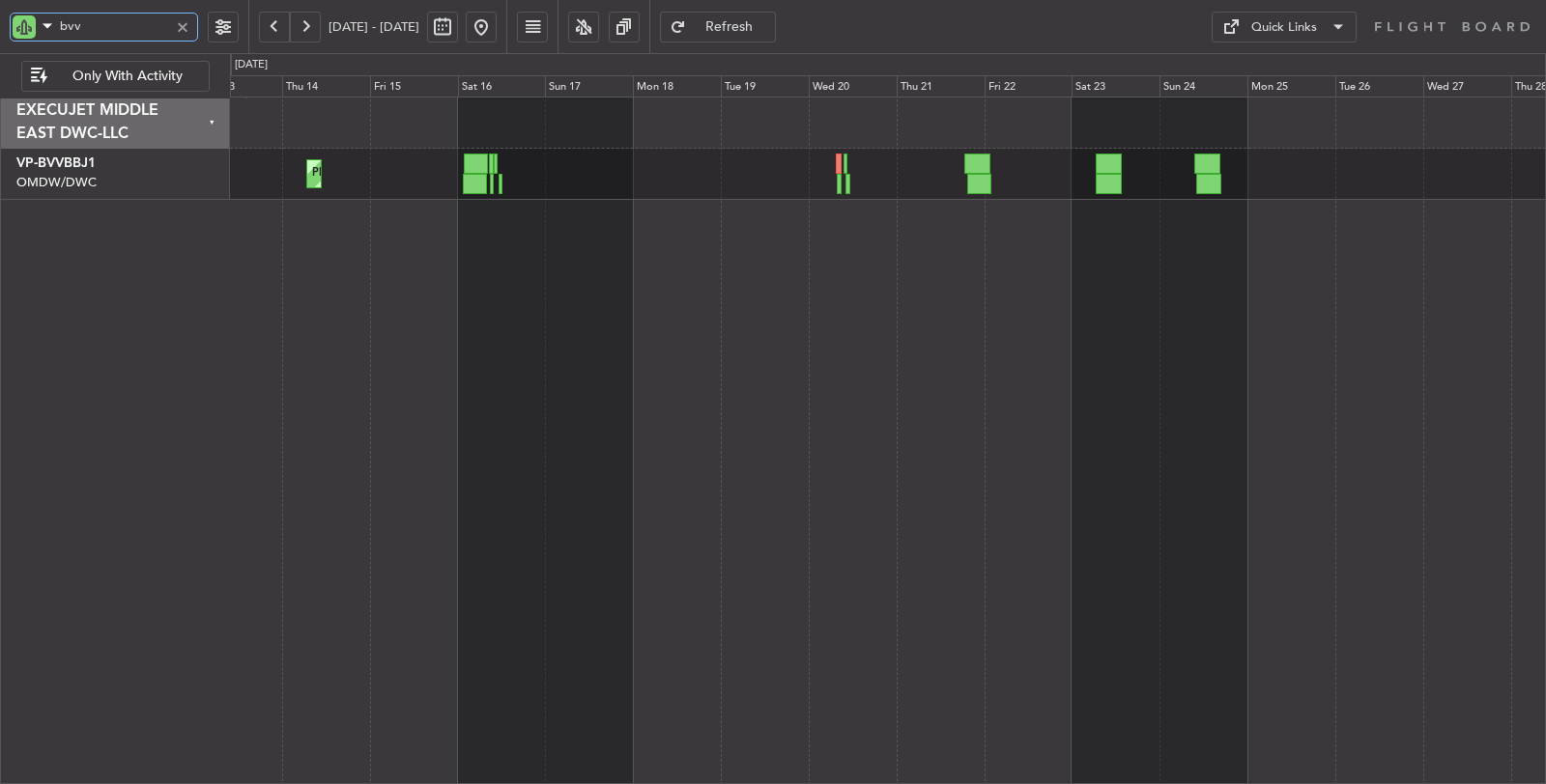
click at [630, 220] on div "Planned Maint Dubai (Al Maktoum Intl) Planned Maint Dubai (Al Maktoum Intl)" at bounding box center [888, 441] width 1316 height 689
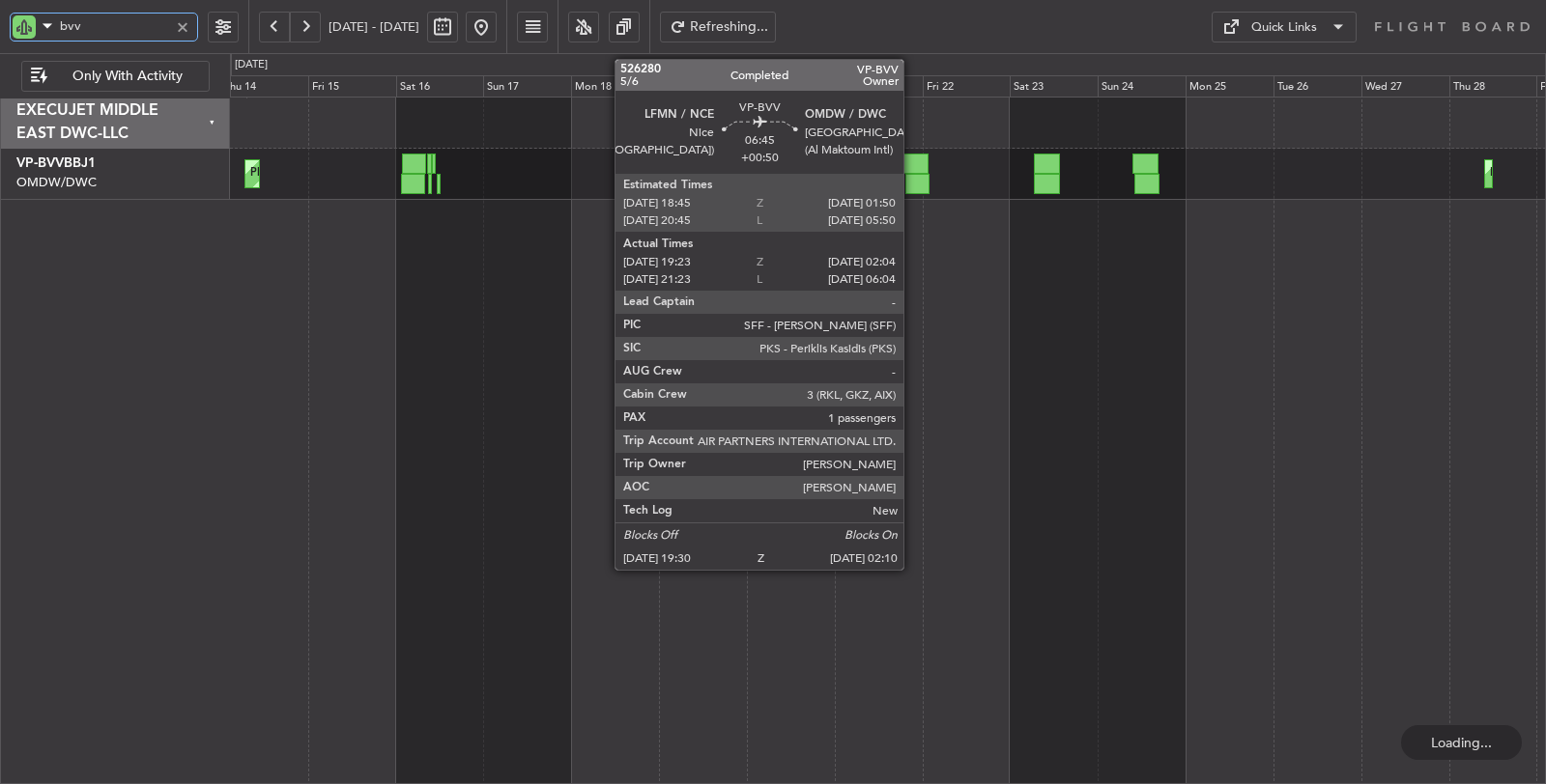
click at [913, 174] on div at bounding box center [918, 183] width 25 height 20
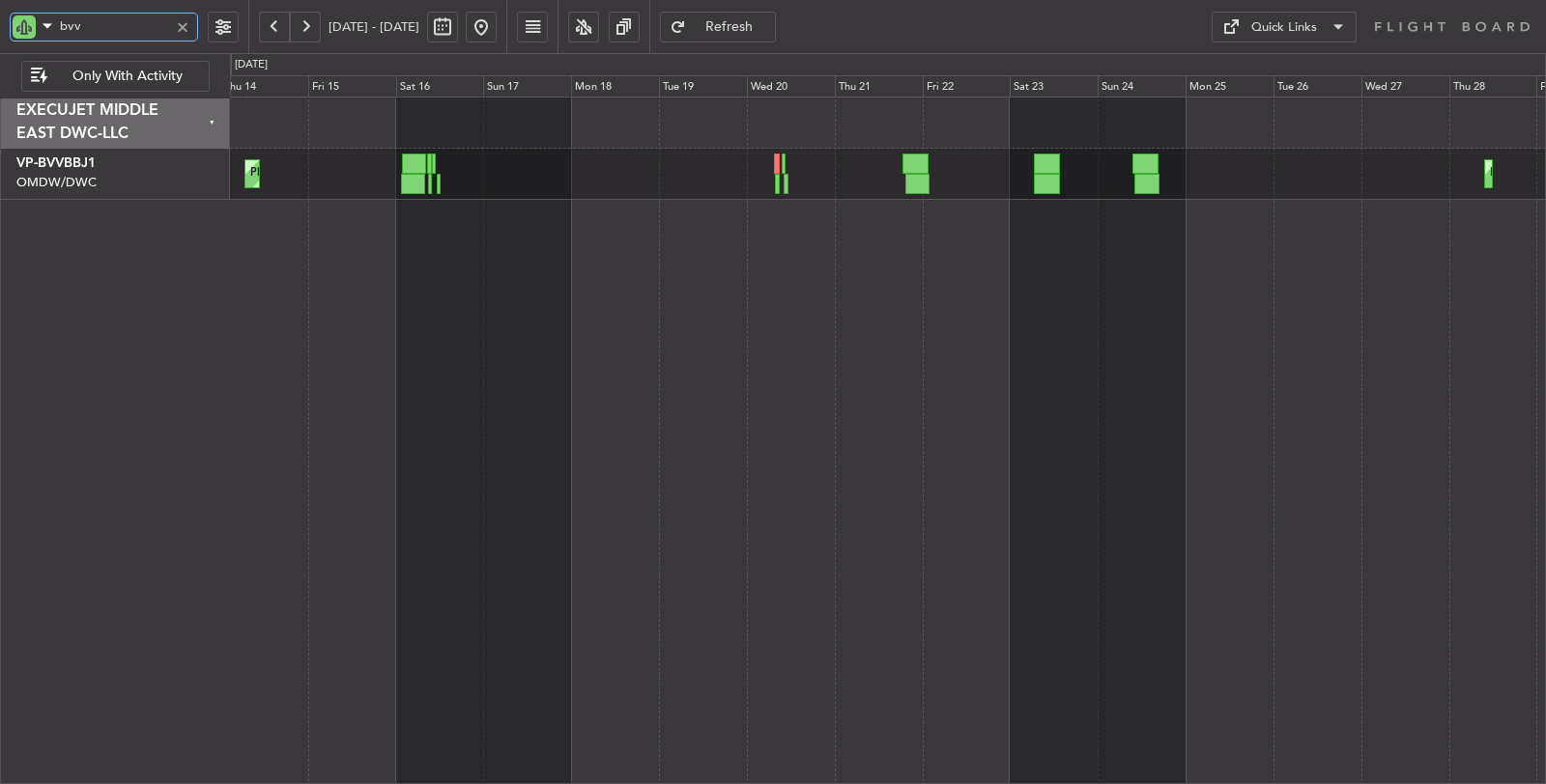
drag, startPoint x: 83, startPoint y: 25, endPoint x: 24, endPoint y: 33, distance: 59.5
click at [32, 30] on div "bvv" at bounding box center [104, 27] width 188 height 29
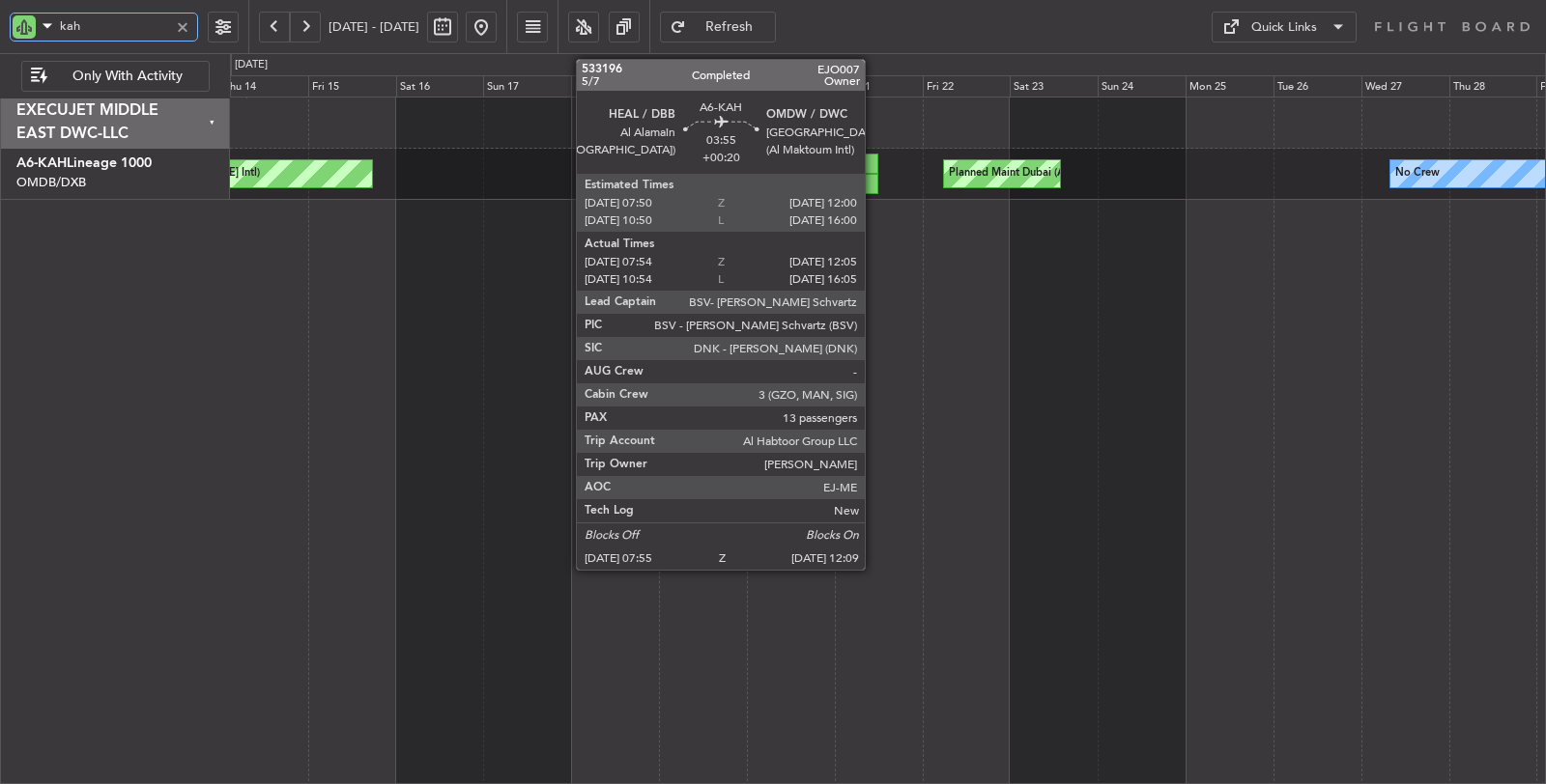
click at [874, 181] on div at bounding box center [870, 183] width 16 height 20
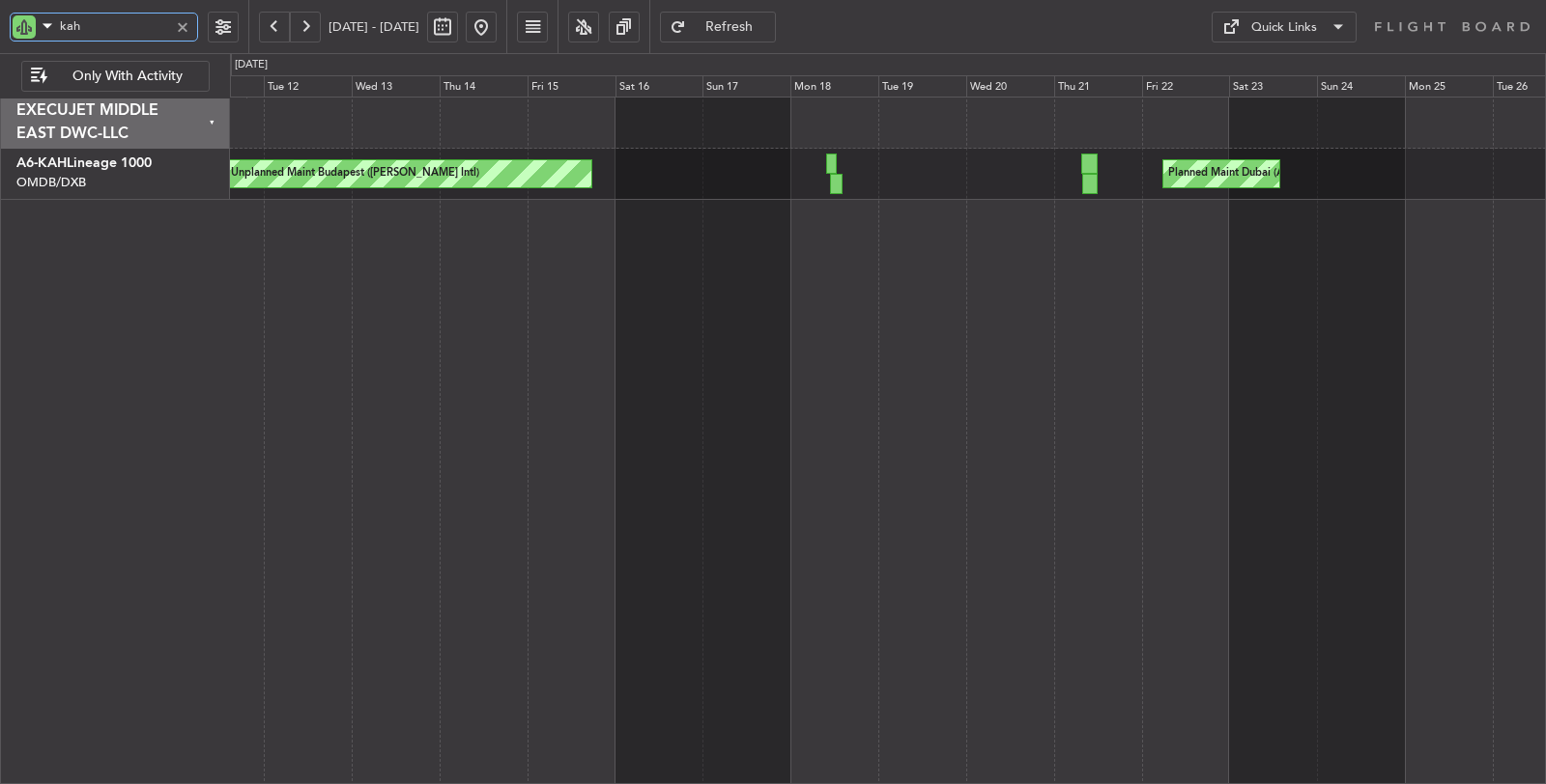
click at [894, 172] on div "Unplanned Maint Budapest (Ferenc Liszt Intl) Planned Maint Dubai (Al Maktoum In…" at bounding box center [887, 149] width 1315 height 103
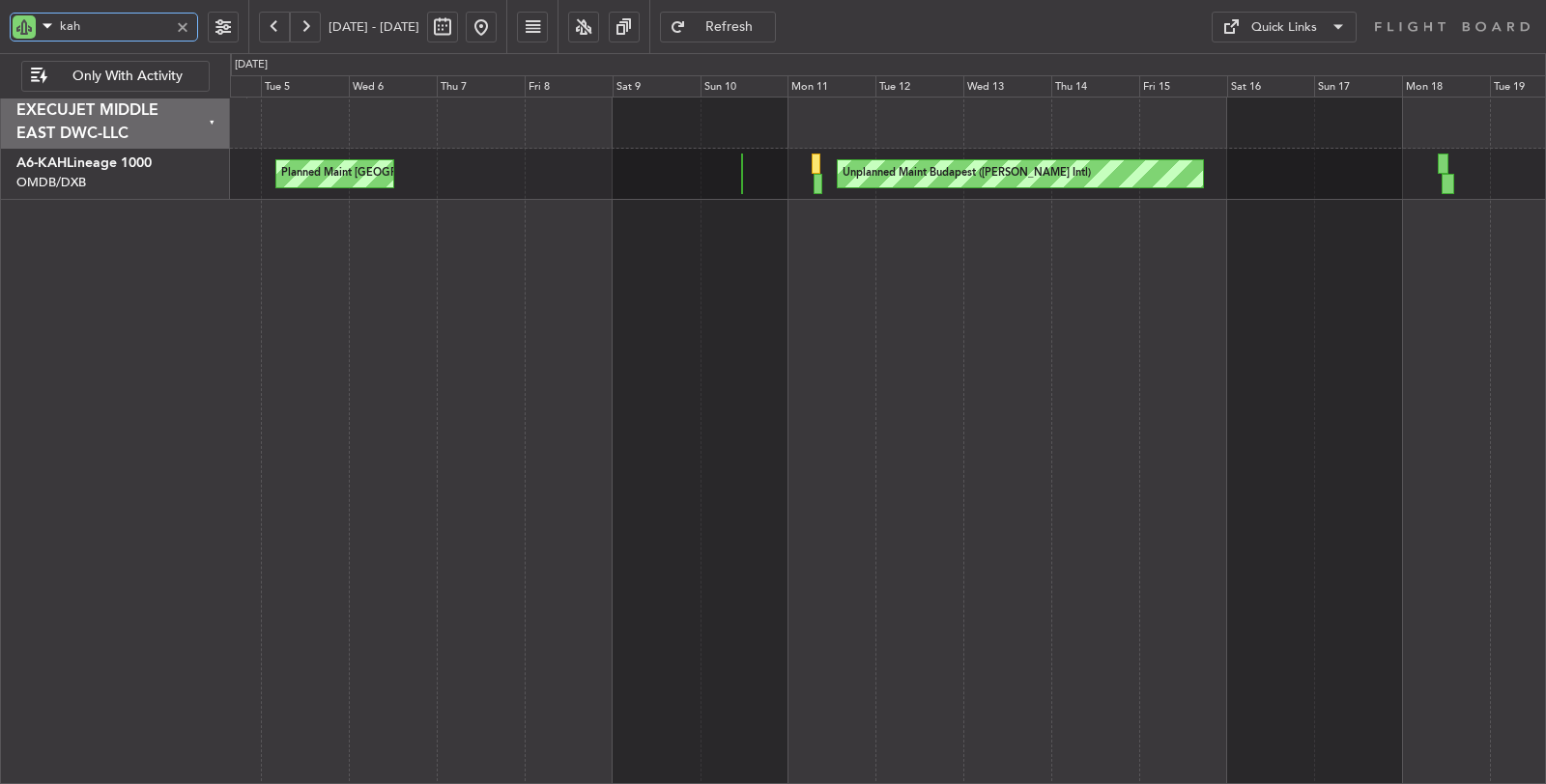
click at [829, 247] on div "Unplanned Maint Budapest (Ferenc Liszt Intl) Planned Maint London (Stansted) Pl…" at bounding box center [888, 441] width 1316 height 689
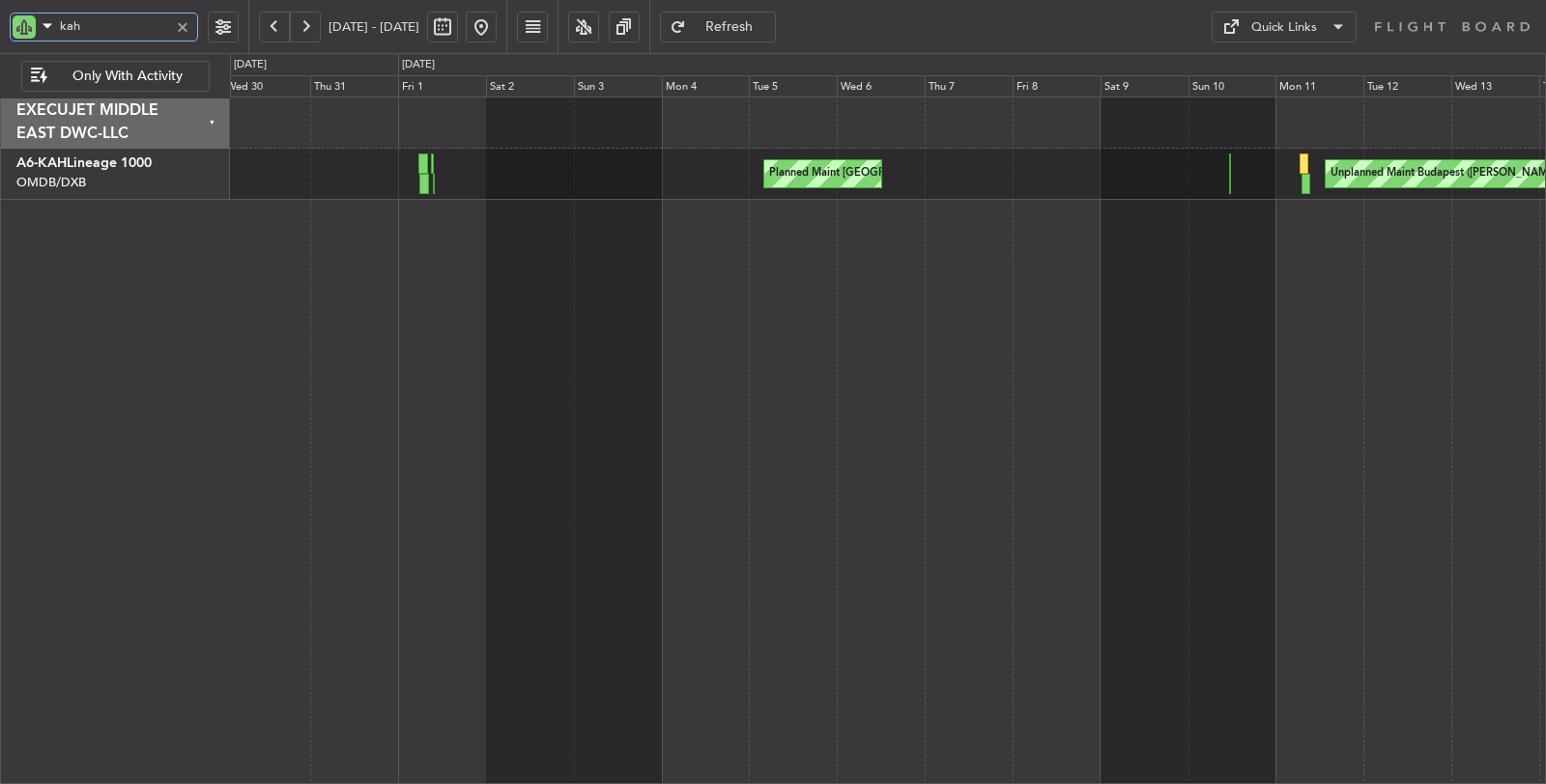
click at [1038, 212] on div "Planned Maint London (Stansted) Unplanned Maint Budapest (Ferenc Liszt Intl)" at bounding box center [888, 441] width 1316 height 689
drag, startPoint x: 81, startPoint y: 23, endPoint x: 0, endPoint y: 22, distance: 81.0
click at [0, 22] on div "kah" at bounding box center [124, 26] width 248 height 53
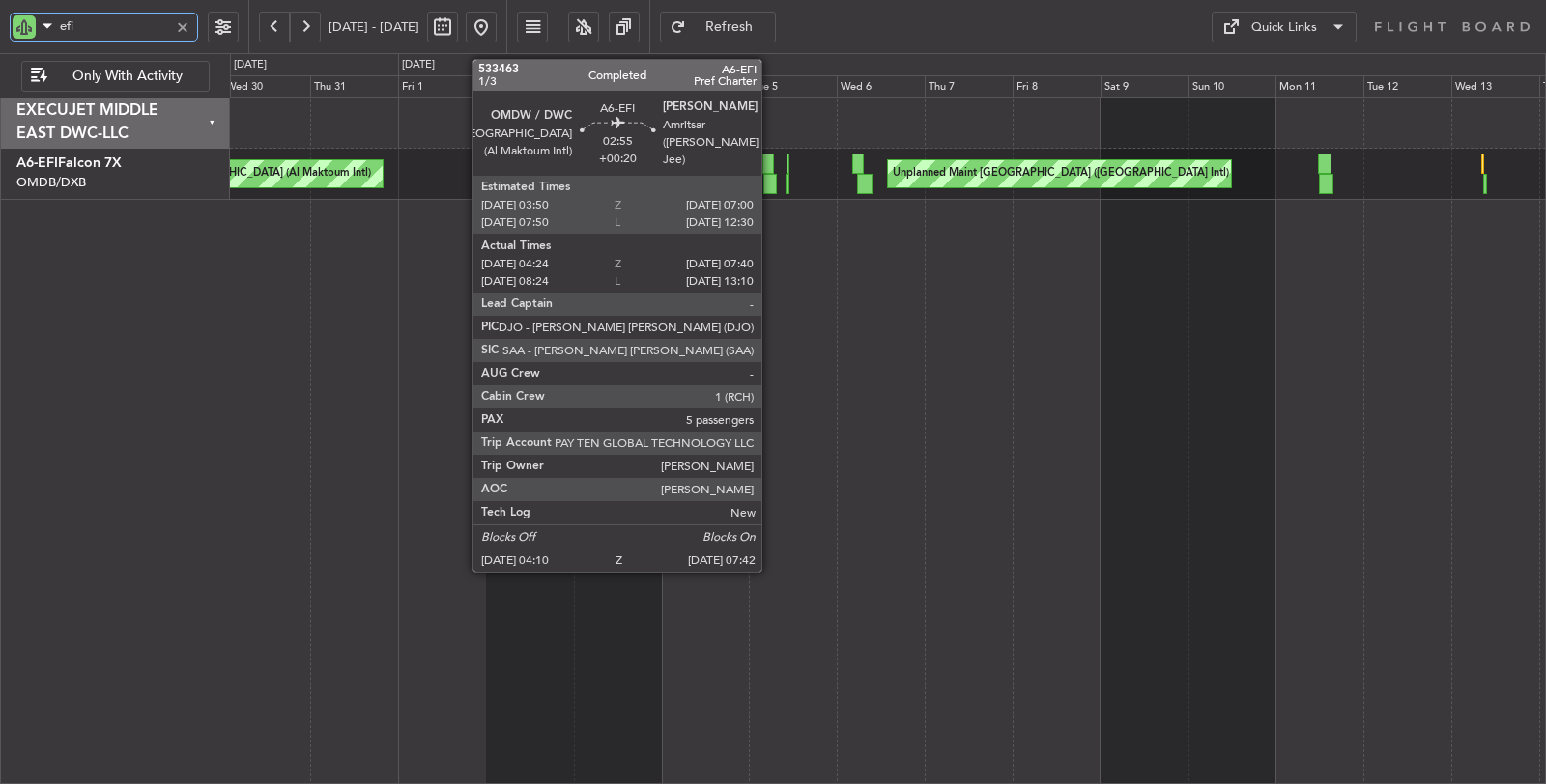
click at [771, 175] on div at bounding box center [770, 183] width 14 height 20
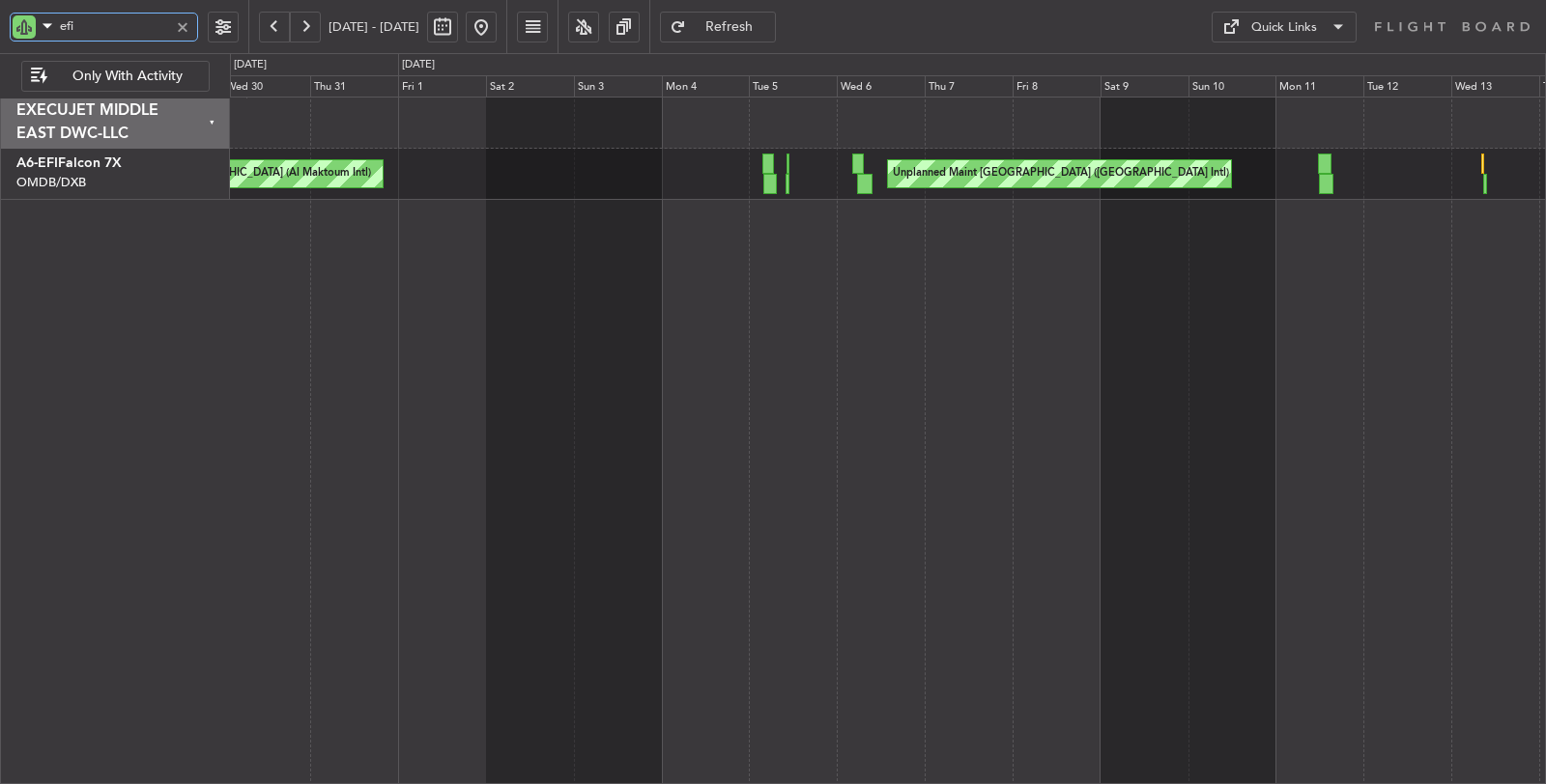
drag, startPoint x: 95, startPoint y: 24, endPoint x: 19, endPoint y: 44, distance: 78.6
click at [19, 44] on div "efi" at bounding box center [104, 30] width 188 height 29
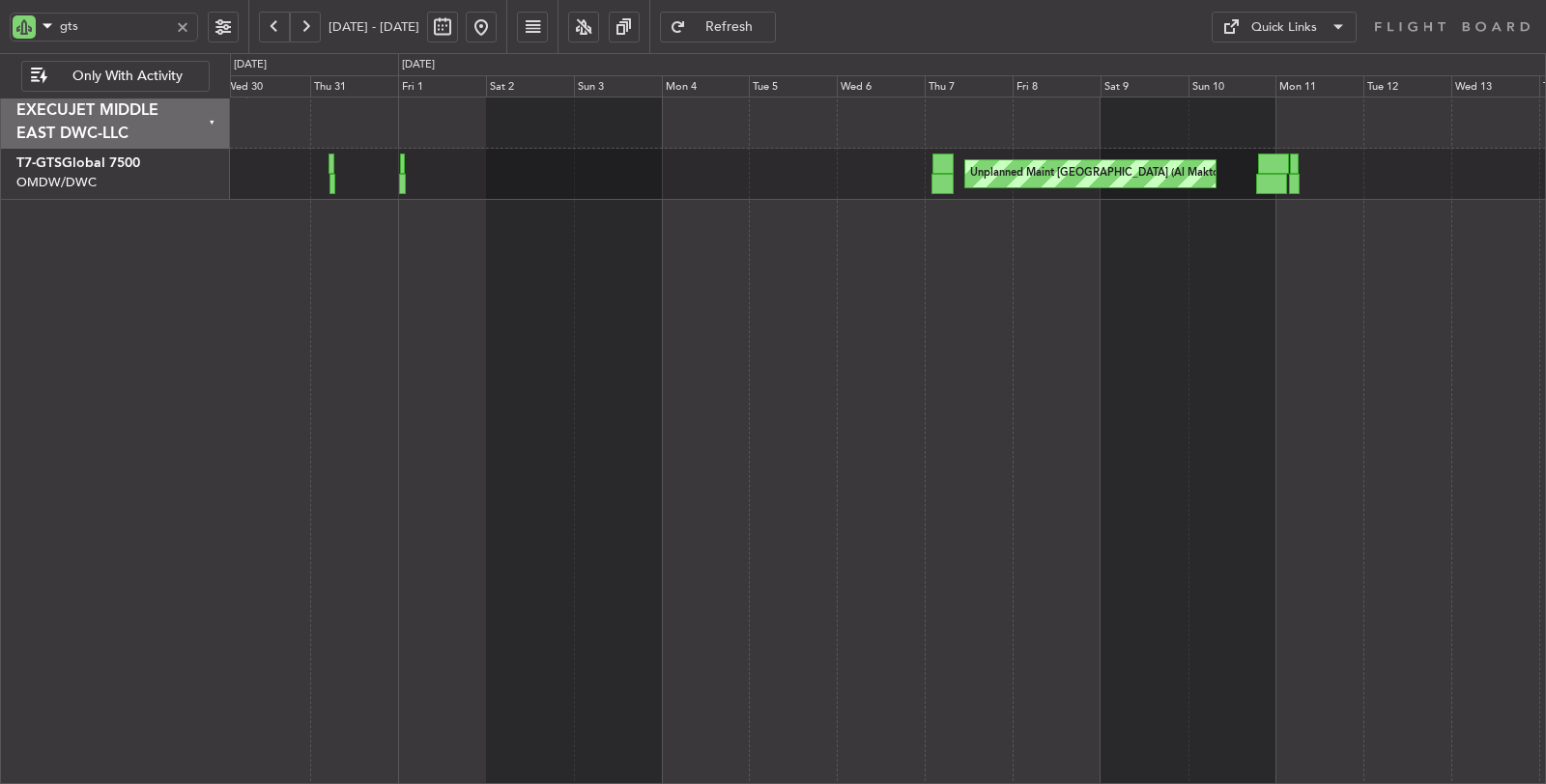
click at [313, 25] on button at bounding box center [305, 27] width 31 height 31
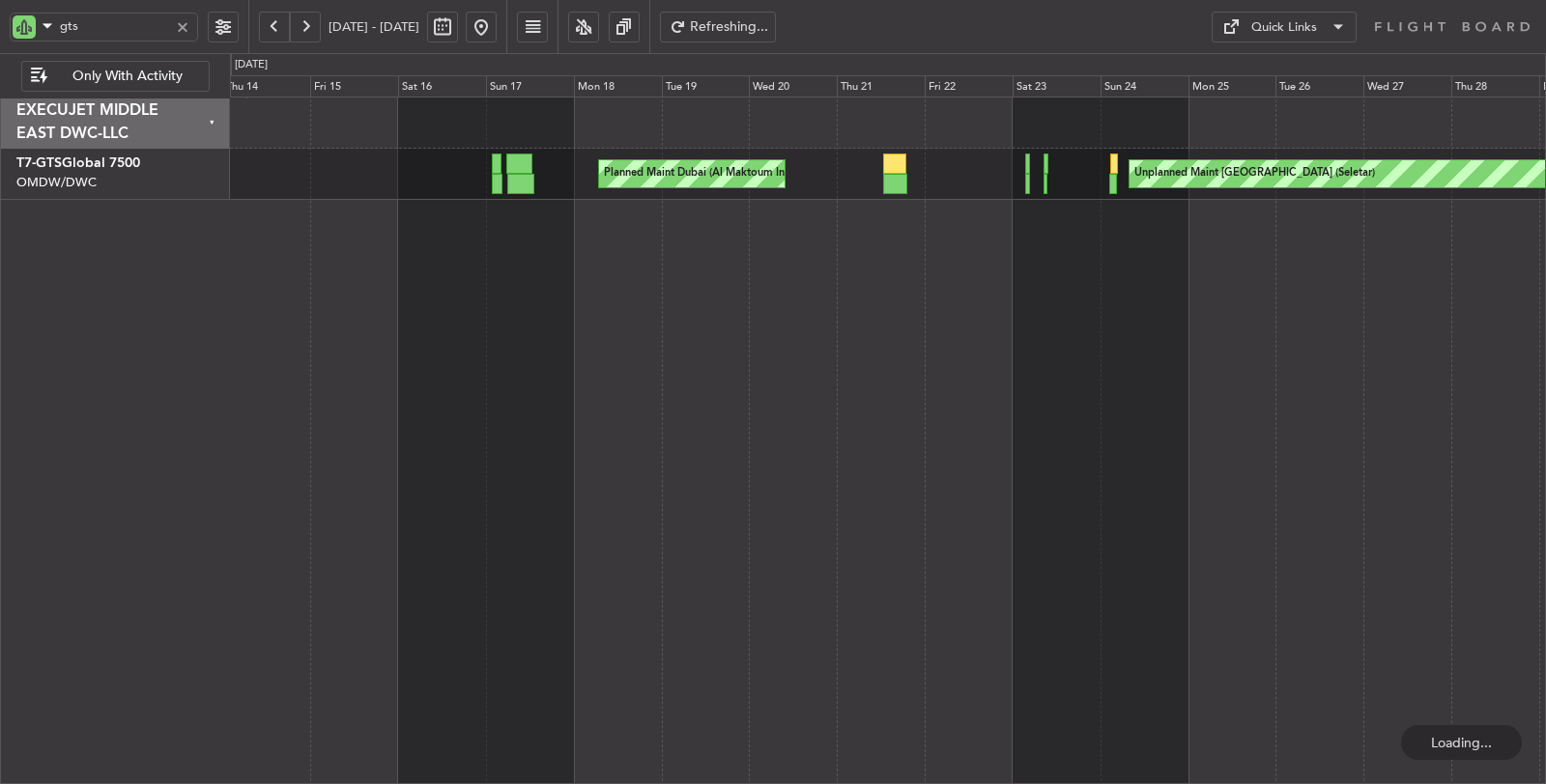
click at [313, 25] on button at bounding box center [305, 27] width 31 height 31
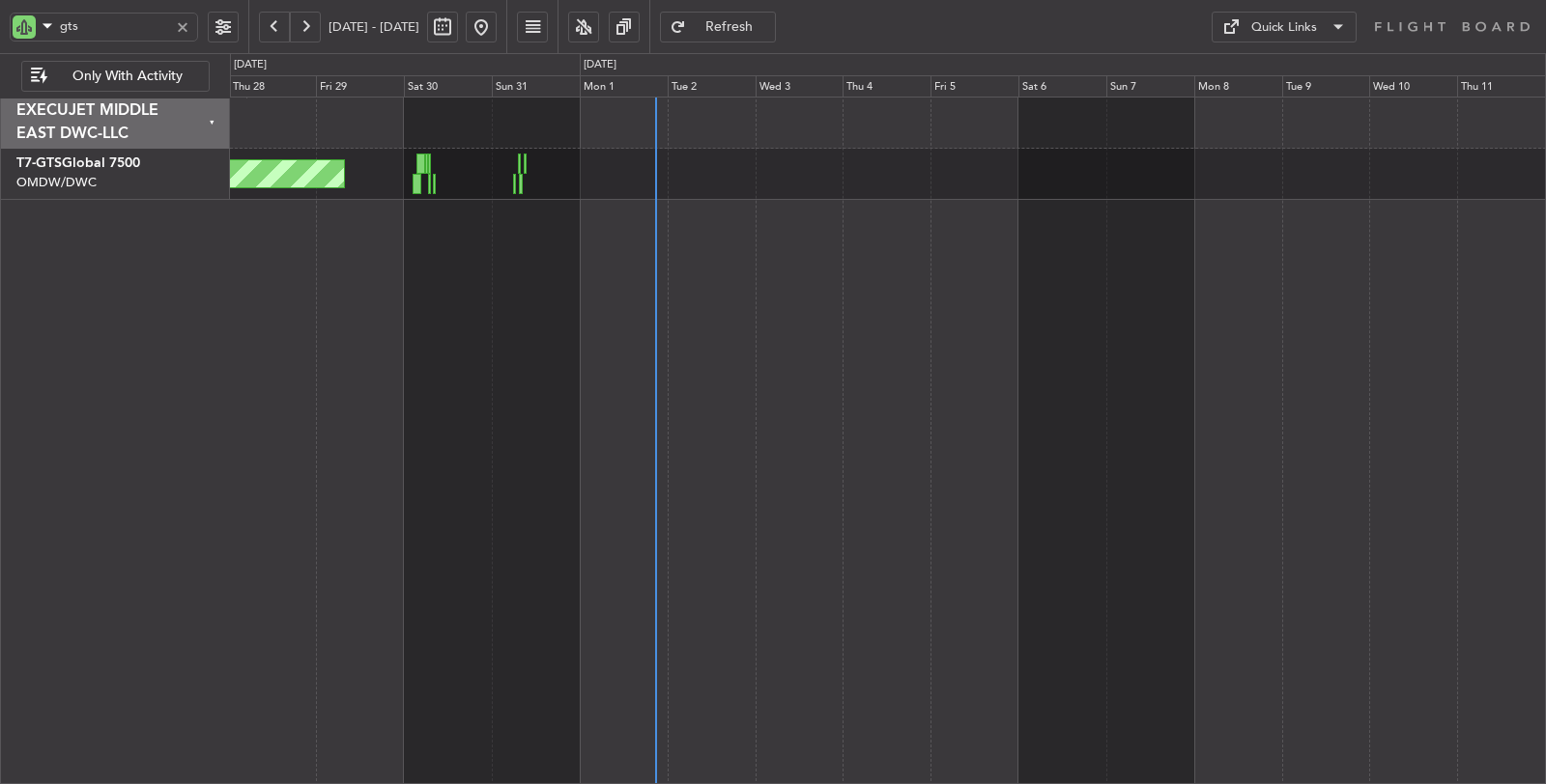
click at [962, 256] on div "Unplanned Maint Singapore (Seletar)" at bounding box center [888, 441] width 1316 height 689
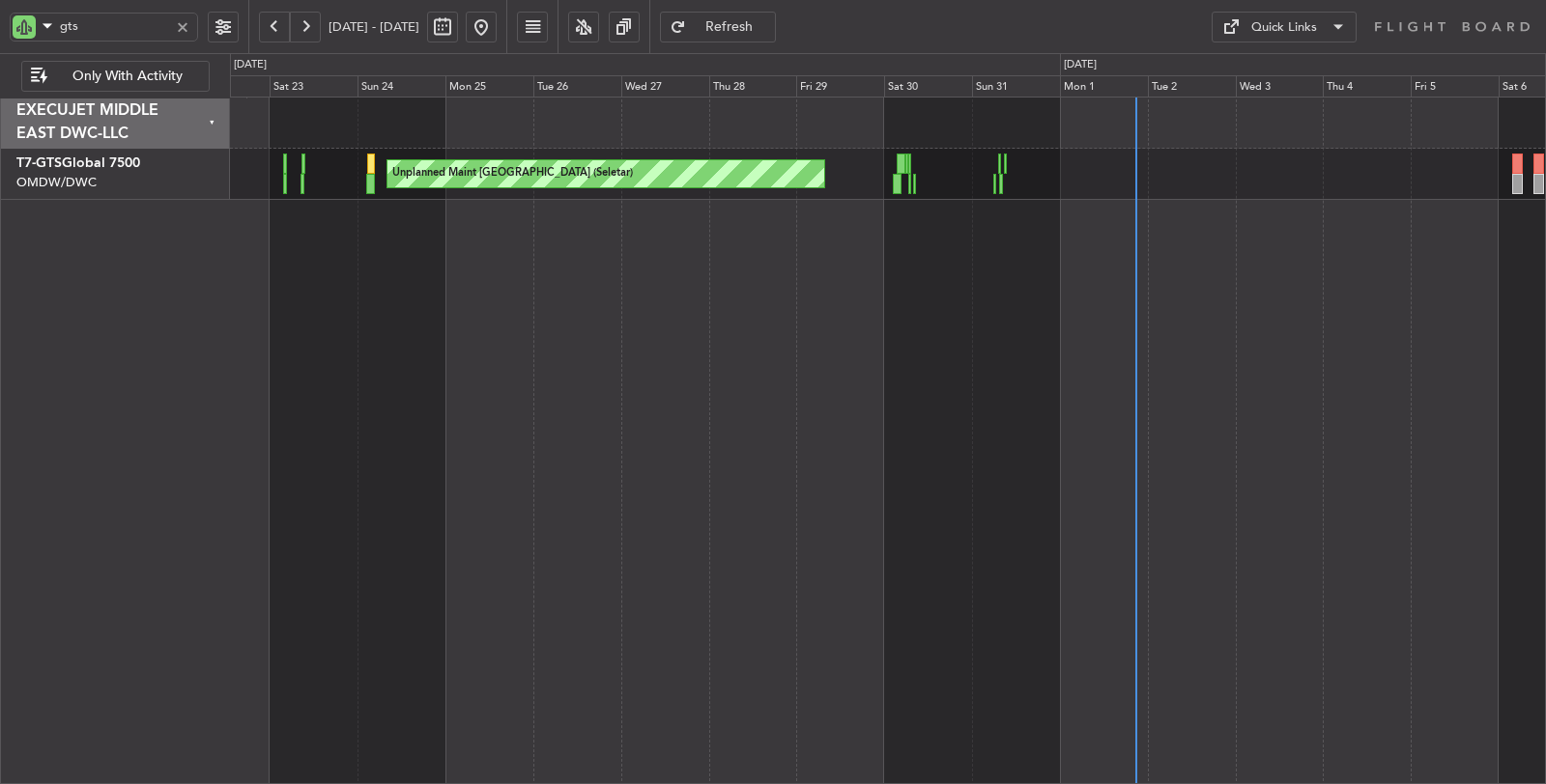
click at [527, 233] on div "Unplanned Maint Singapore (Seletar) Planned Maint Dubai (Al Maktoum Intl)" at bounding box center [888, 441] width 1316 height 689
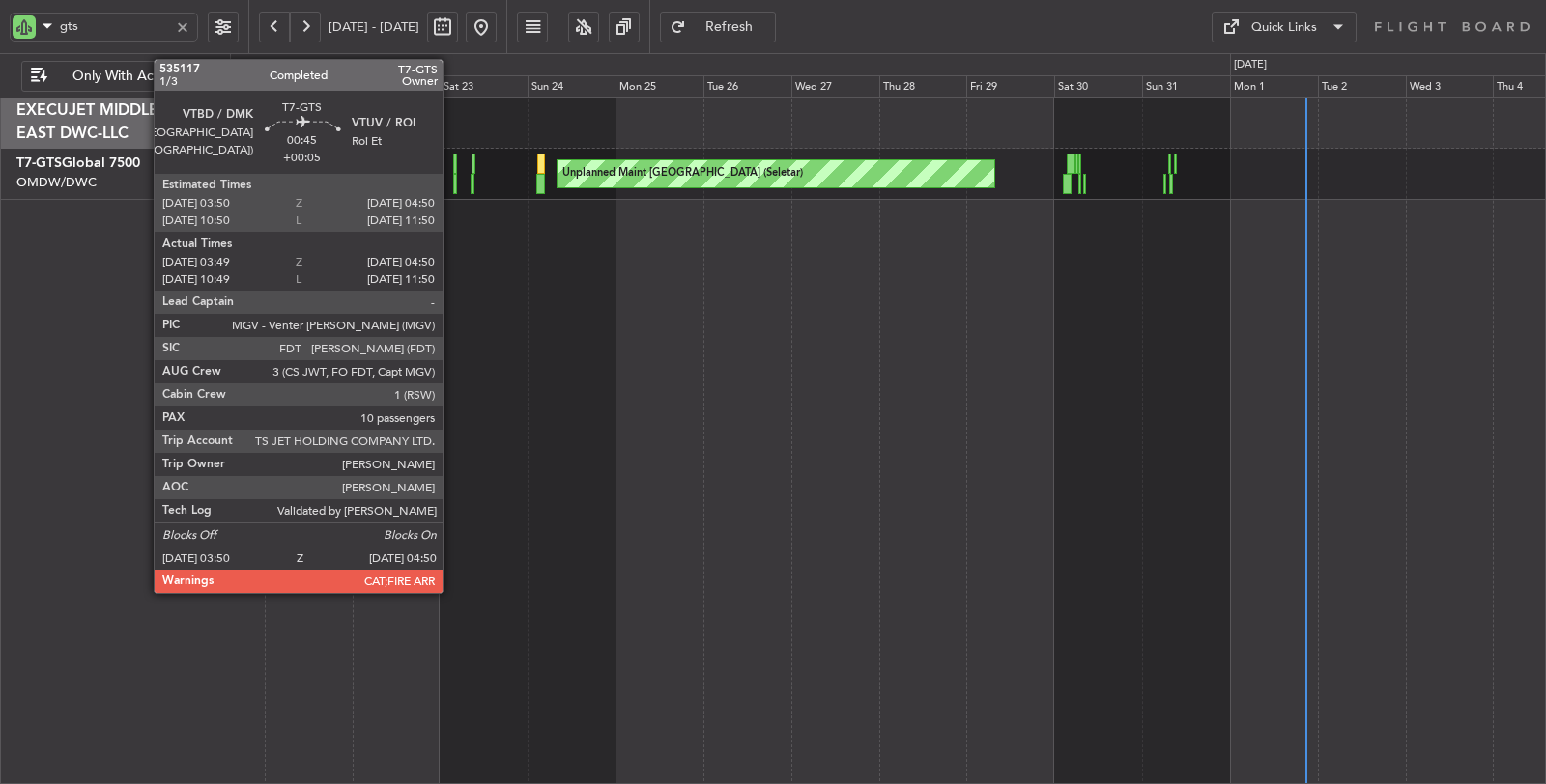
click at [453, 188] on div at bounding box center [455, 183] width 4 height 20
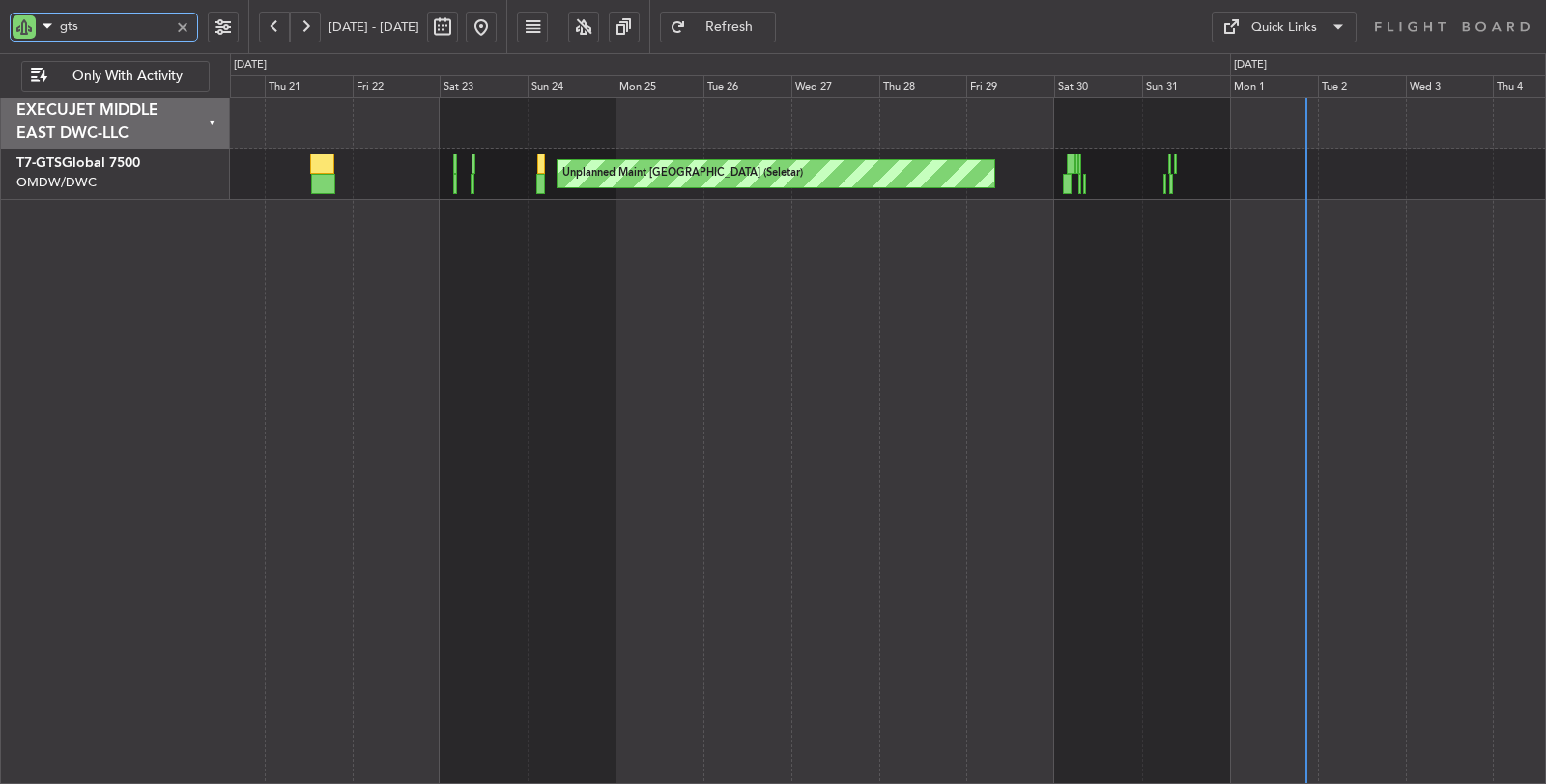
drag, startPoint x: 71, startPoint y: 26, endPoint x: 0, endPoint y: 26, distance: 71.0
click at [0, 26] on div "gts" at bounding box center [124, 26] width 248 height 53
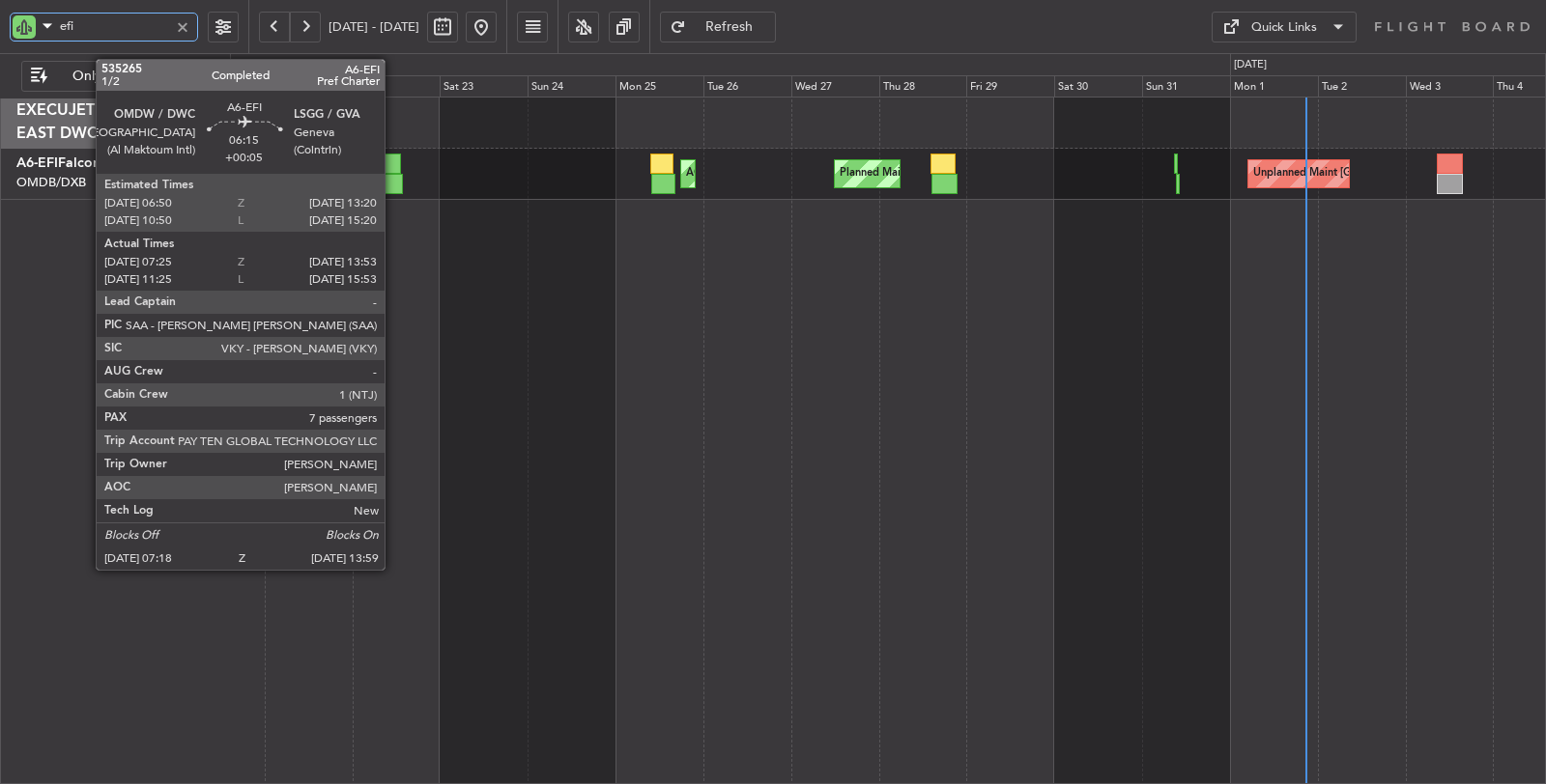
click at [396, 179] on div at bounding box center [391, 183] width 25 height 20
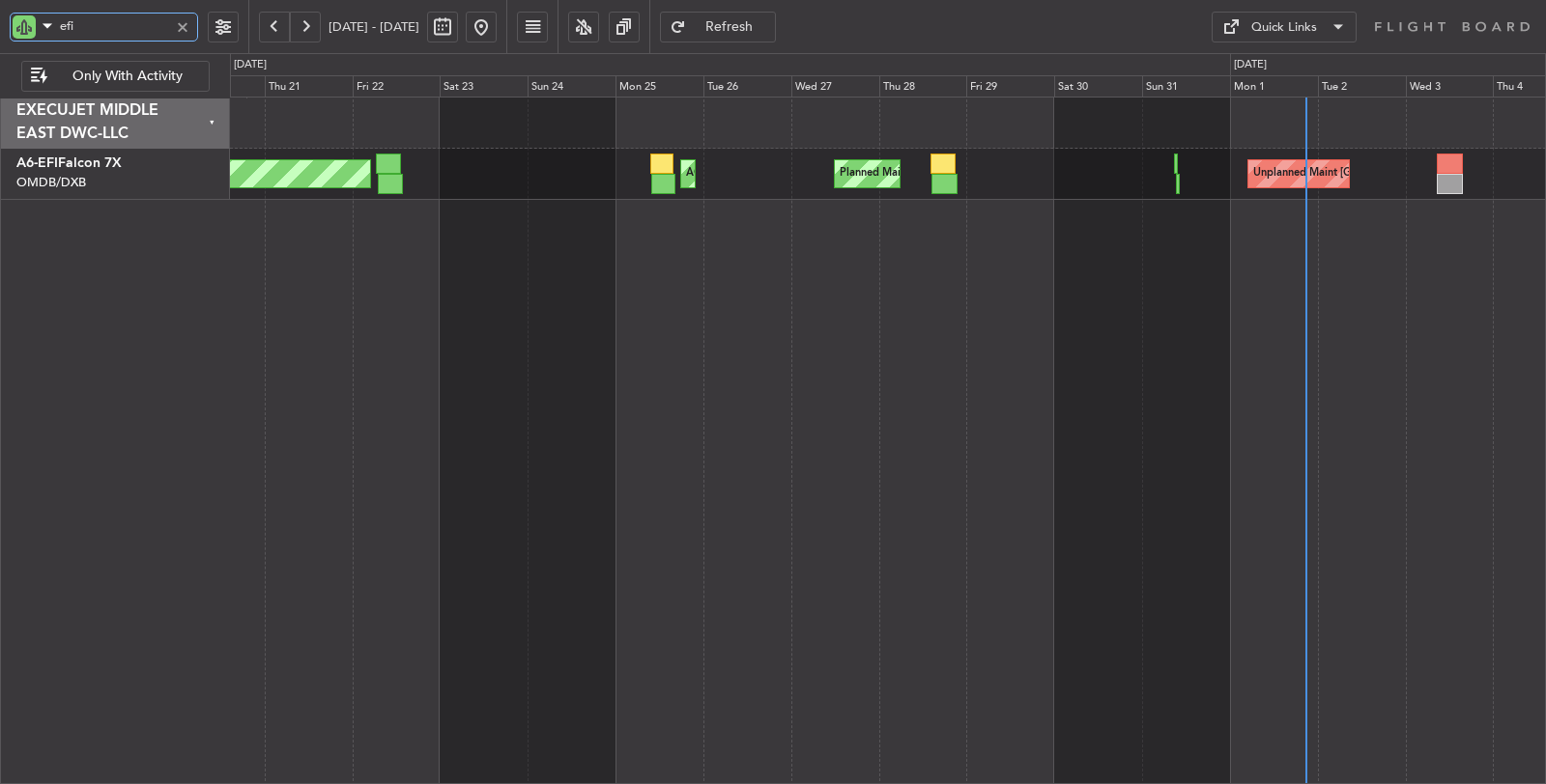
drag, startPoint x: 102, startPoint y: 34, endPoint x: 0, endPoint y: 32, distance: 102.0
click at [0, 32] on div "efi" at bounding box center [124, 26] width 248 height 53
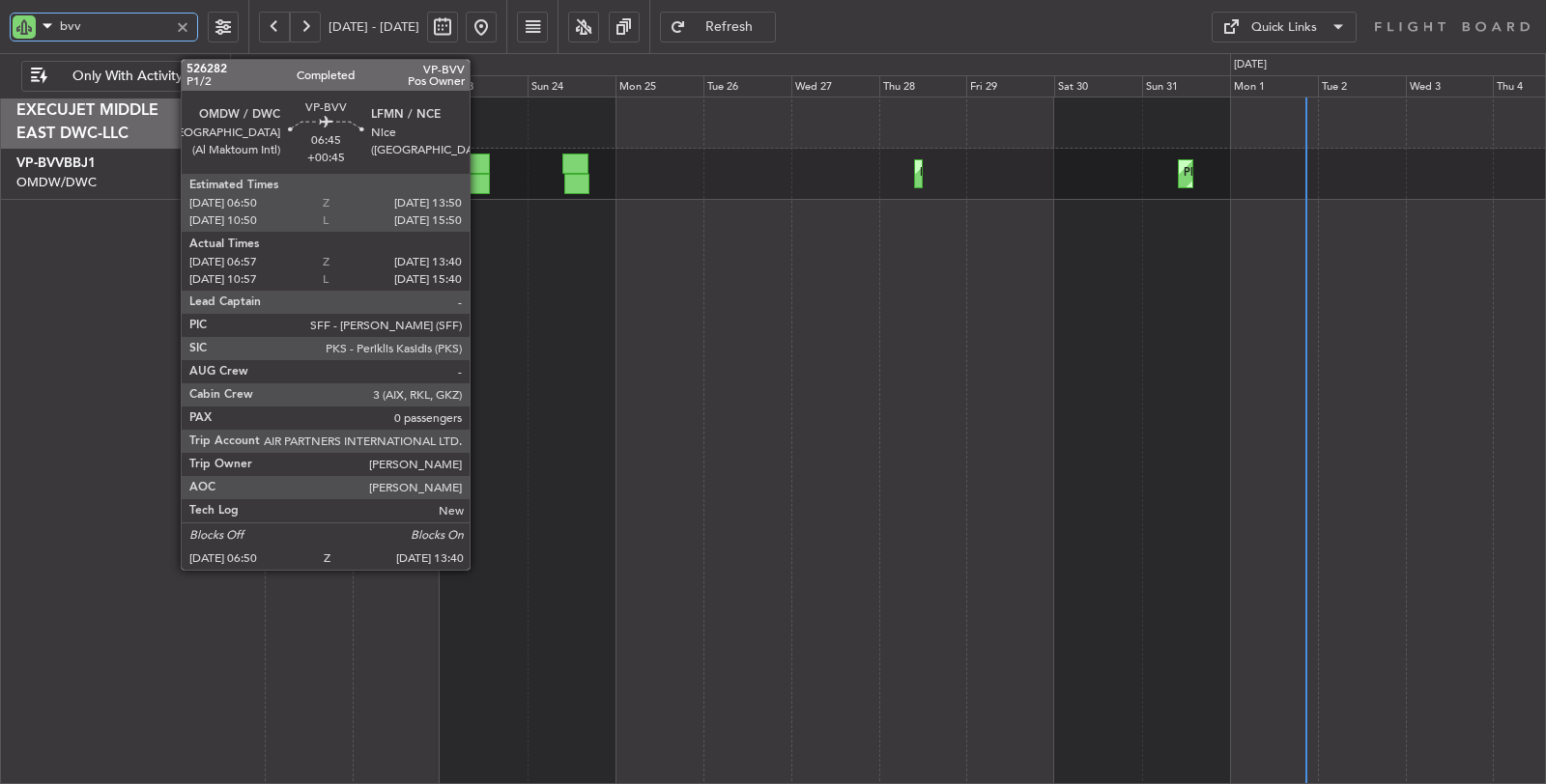
click at [479, 180] on div at bounding box center [476, 183] width 25 height 20
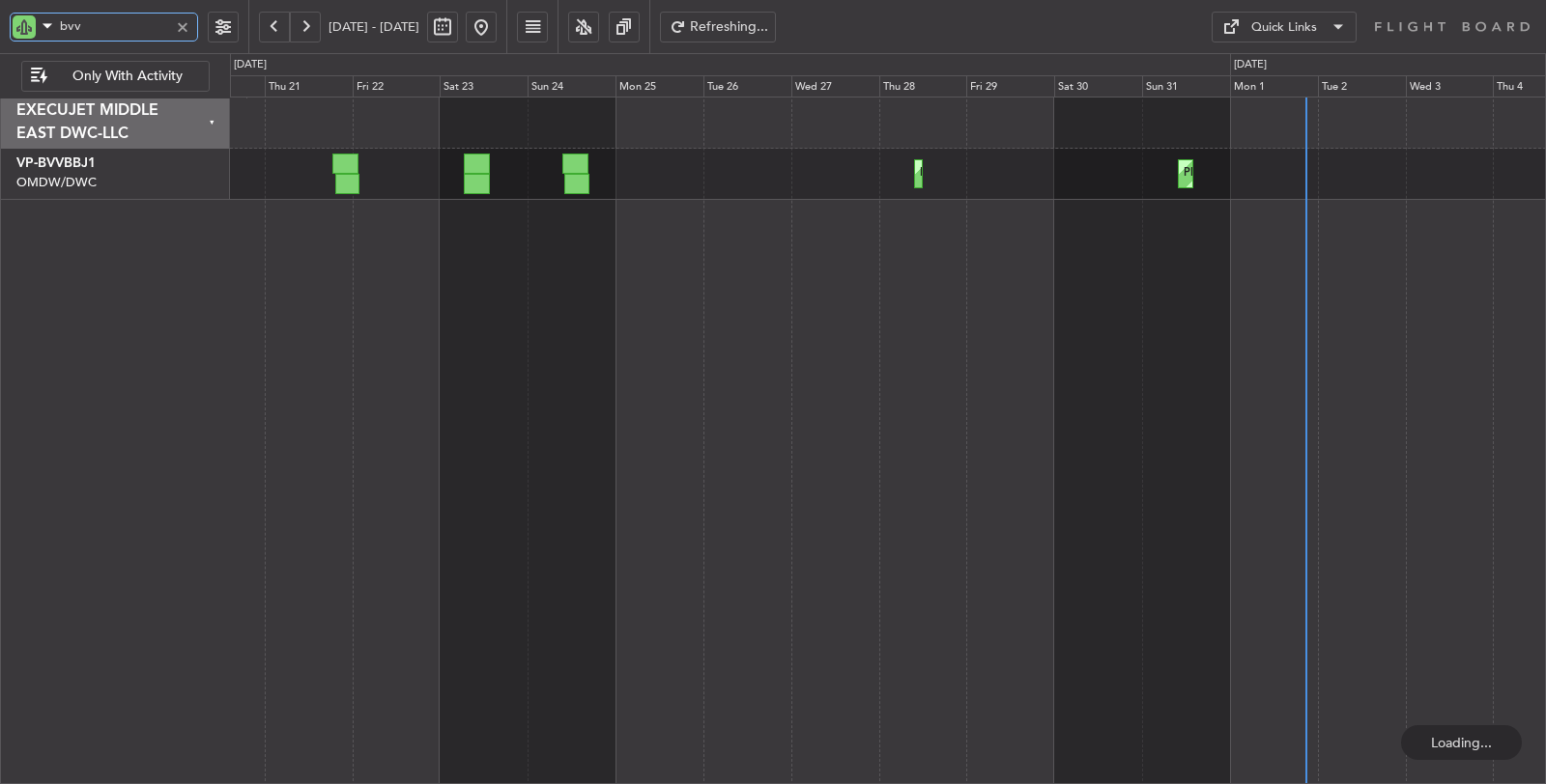
drag, startPoint x: 45, startPoint y: 23, endPoint x: 0, endPoint y: 27, distance: 45.2
click at [0, 24] on div "bvv" at bounding box center [124, 26] width 248 height 53
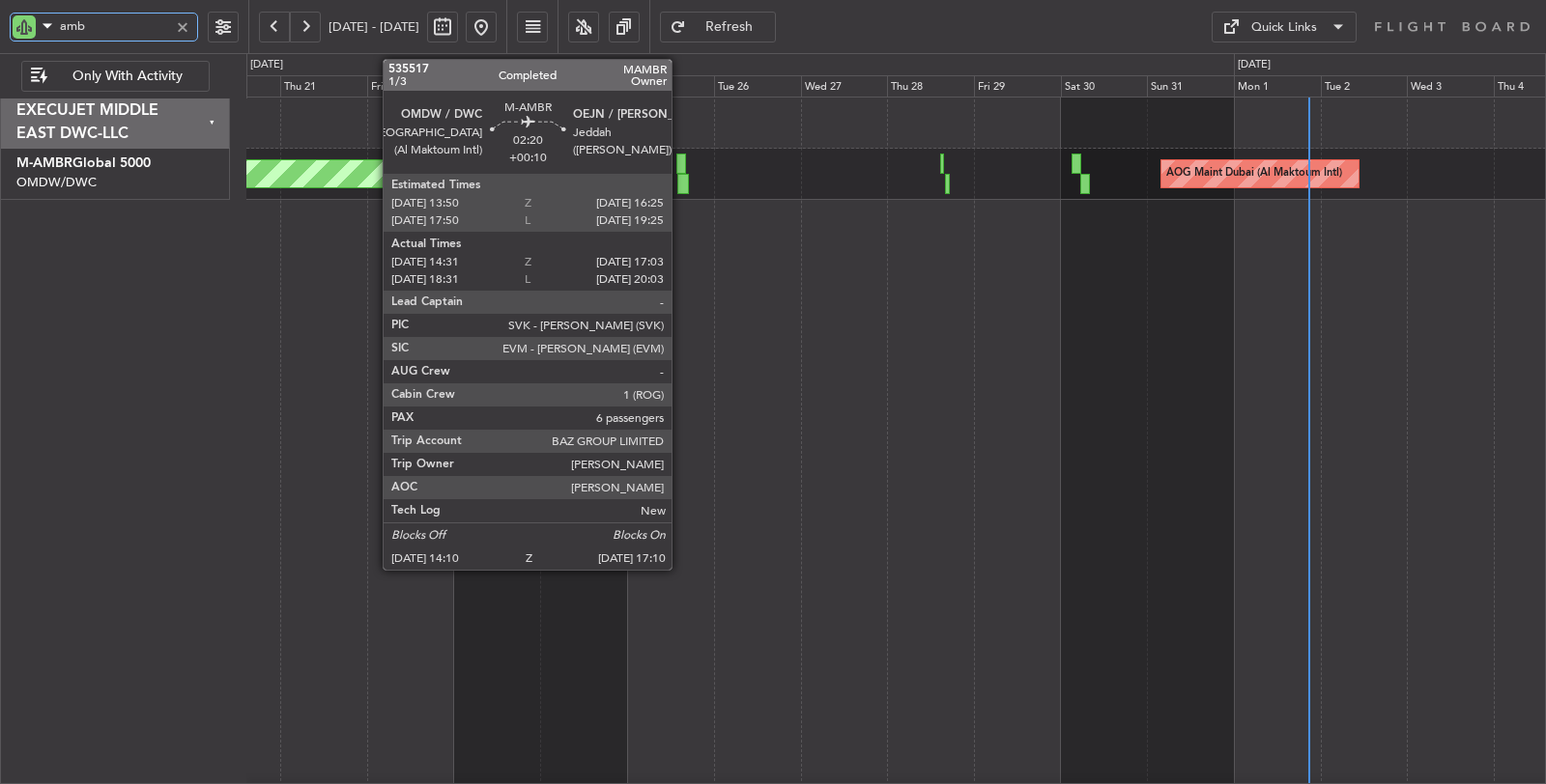
click at [681, 186] on div at bounding box center [683, 183] width 12 height 20
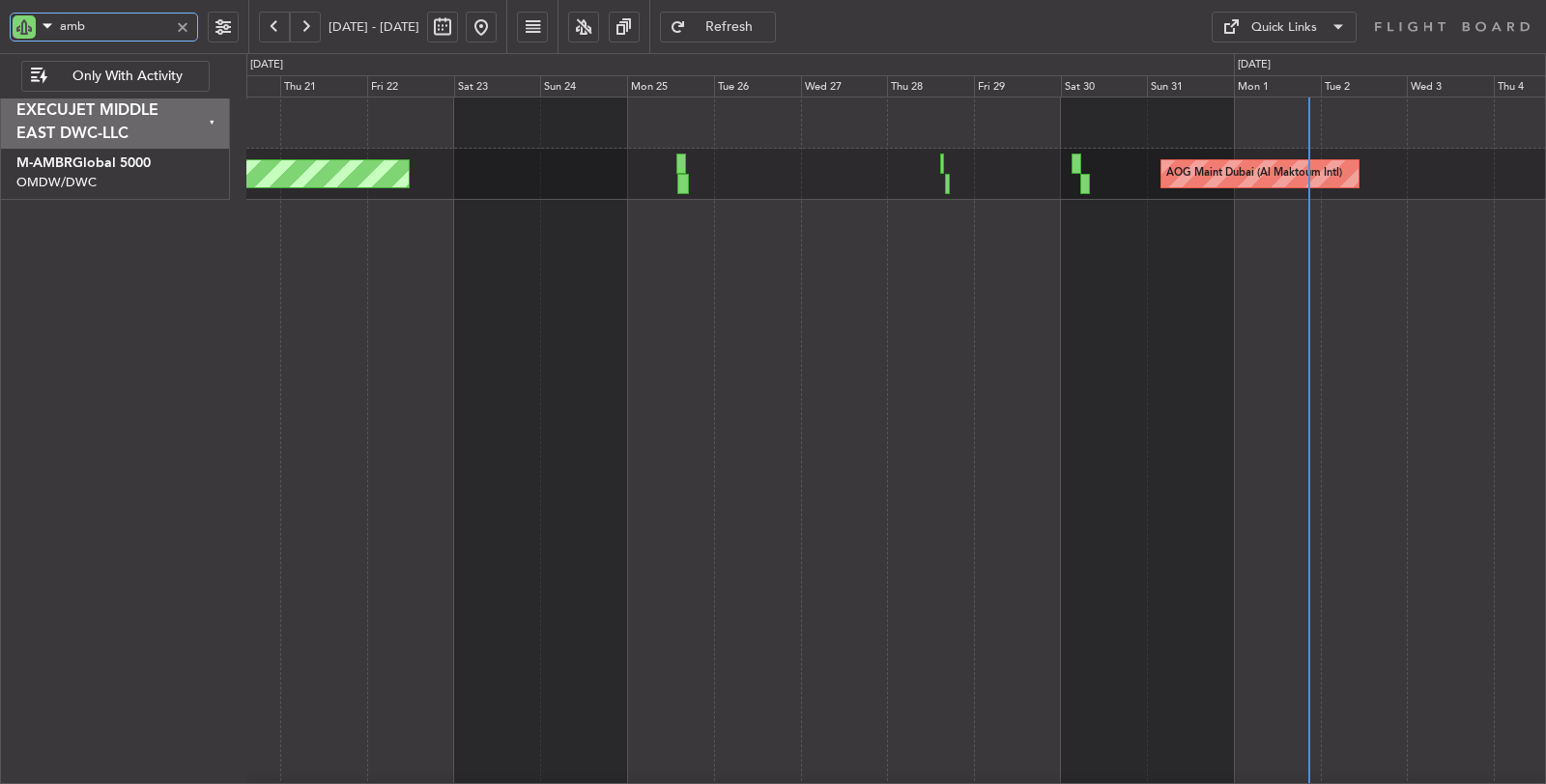
drag, startPoint x: 114, startPoint y: 29, endPoint x: 3, endPoint y: 27, distance: 111.0
click at [3, 27] on div "amb" at bounding box center [124, 26] width 248 height 53
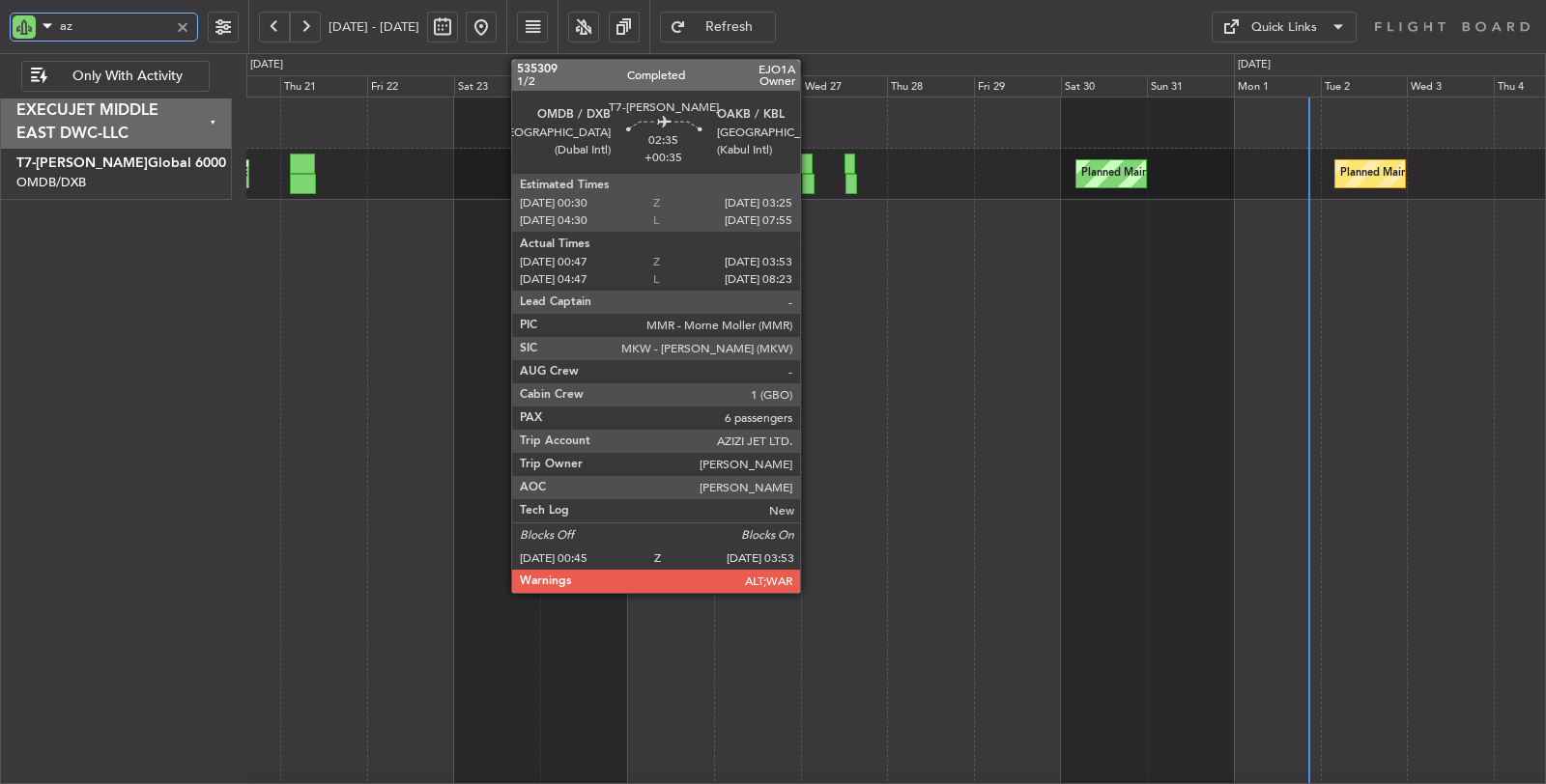
click at [809, 184] on div at bounding box center [807, 183] width 12 height 20
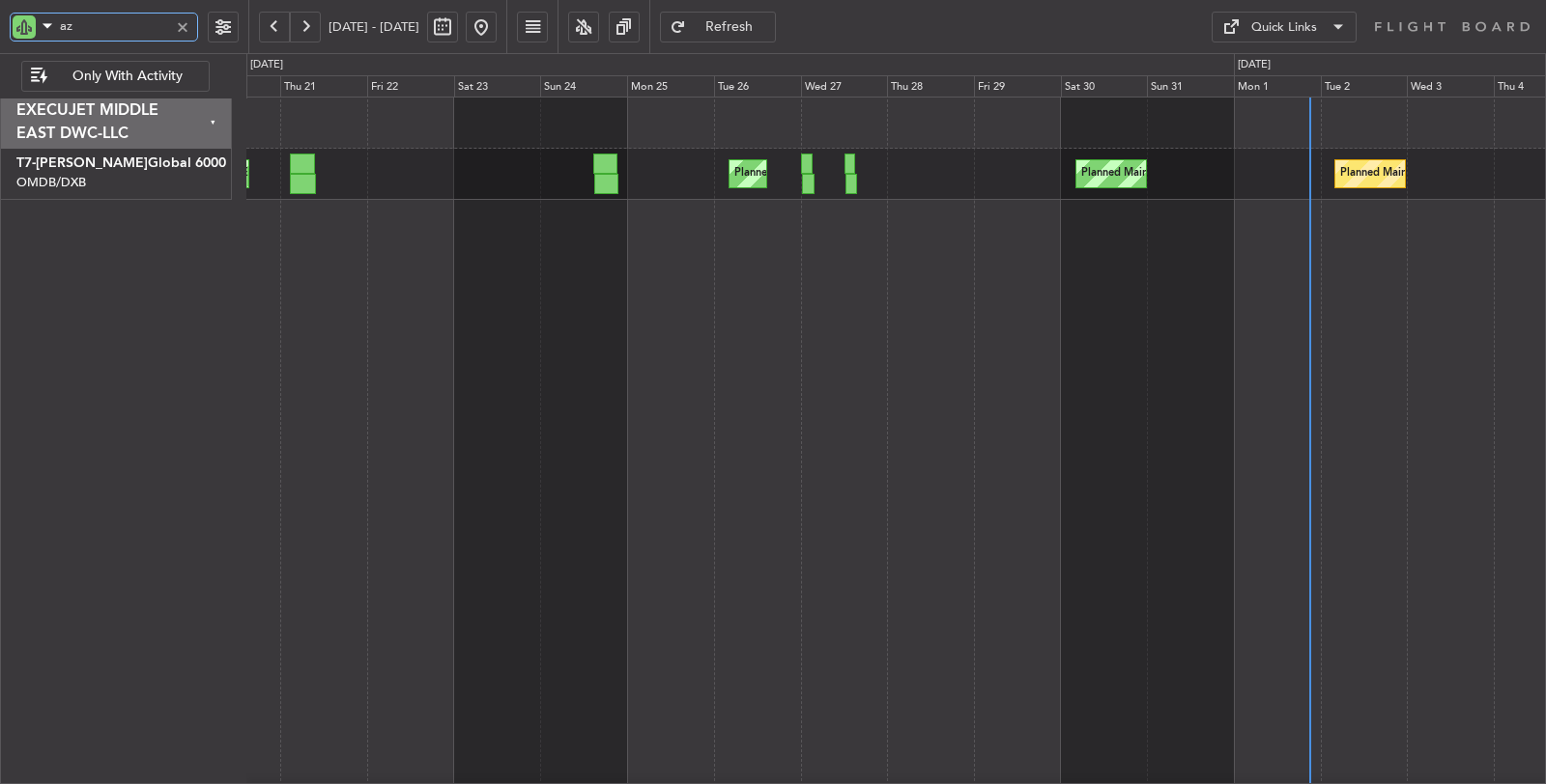
drag, startPoint x: 45, startPoint y: 21, endPoint x: 0, endPoint y: 25, distance: 45.2
click at [0, 24] on div "az" at bounding box center [124, 26] width 248 height 53
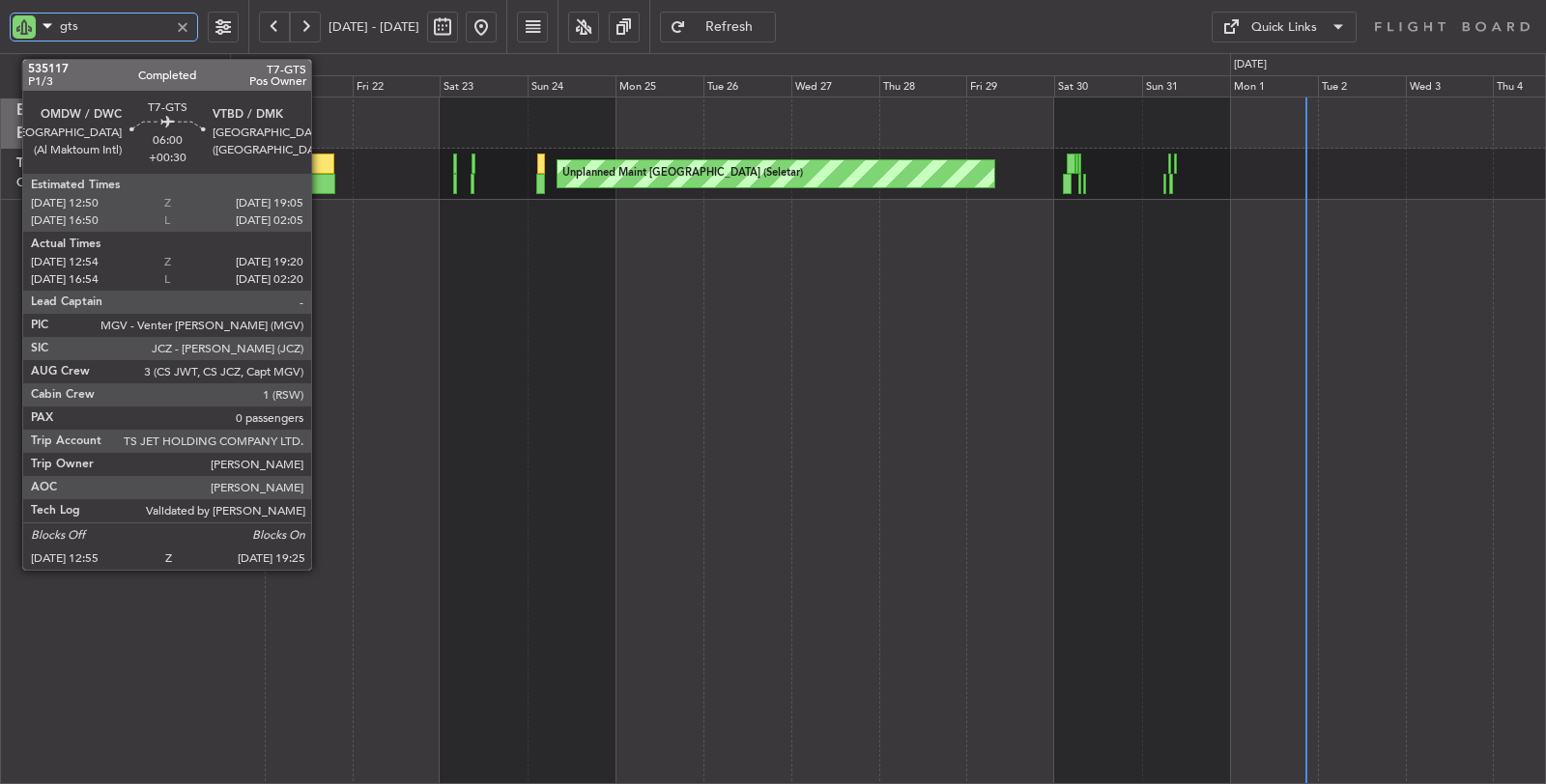
click at [321, 175] on div at bounding box center [323, 183] width 24 height 20
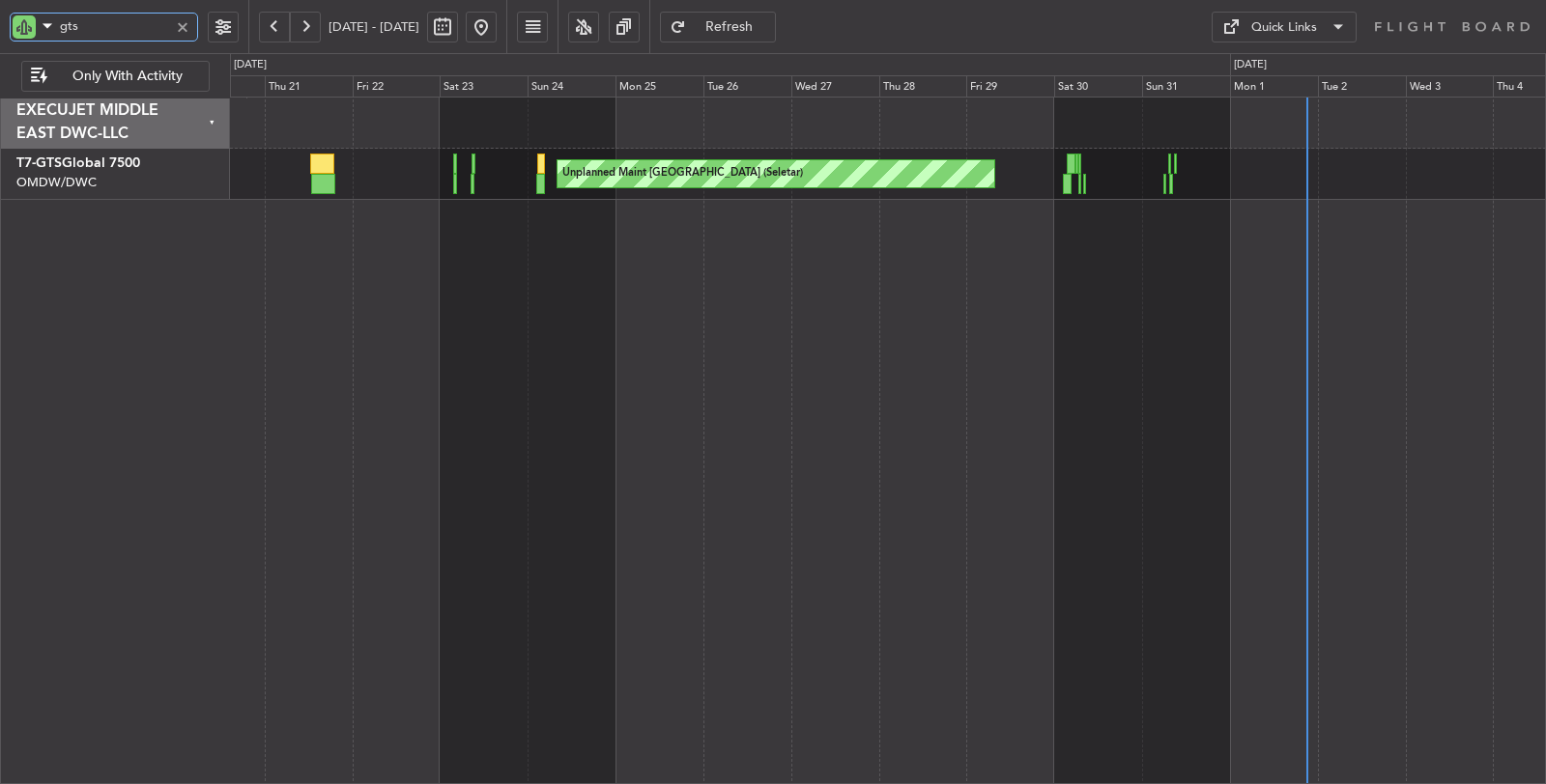
drag, startPoint x: 89, startPoint y: 34, endPoint x: 64, endPoint y: 44, distance: 26.9
click at [64, 44] on div "gts" at bounding box center [104, 30] width 188 height 29
type input "g"
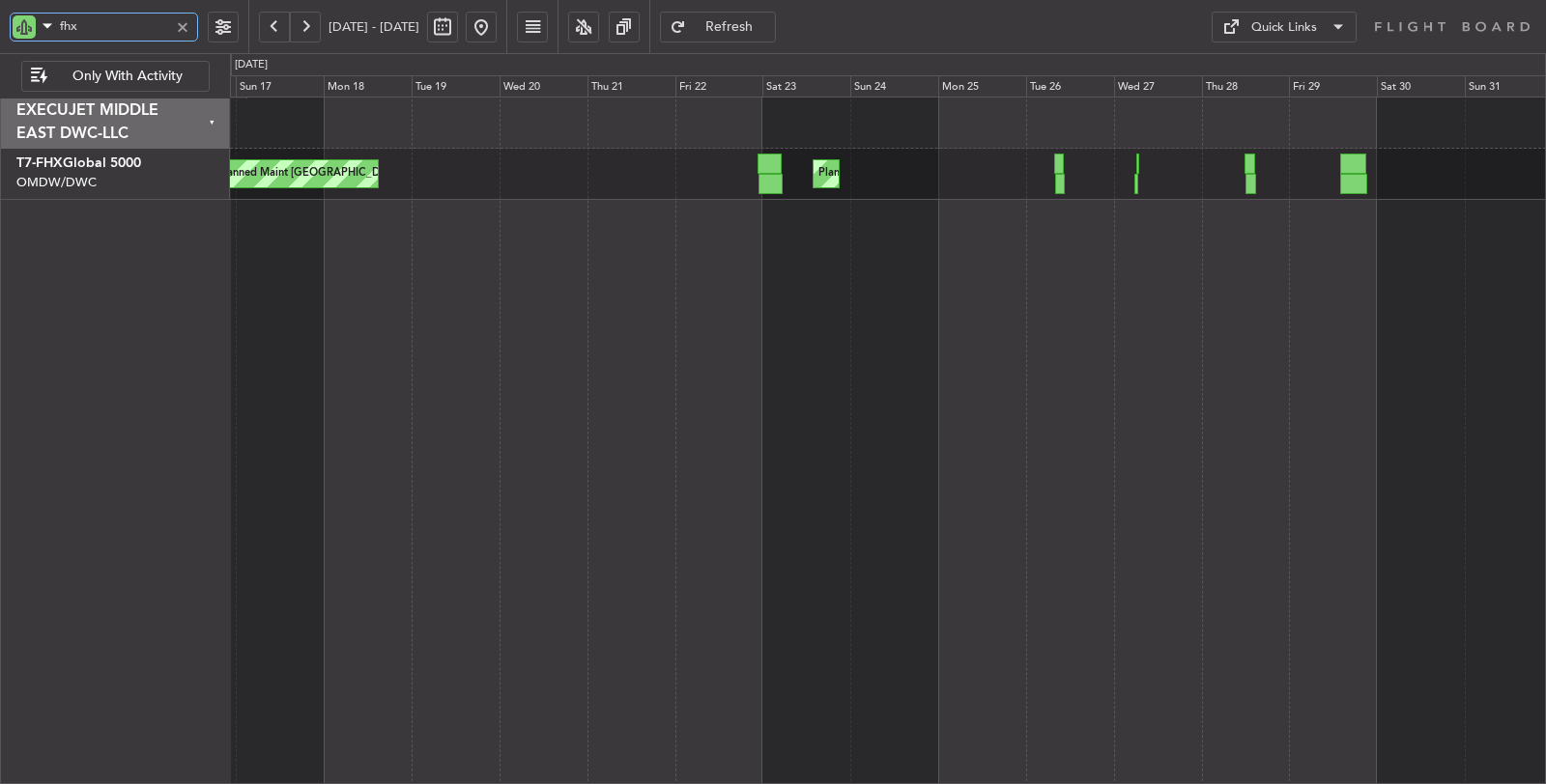
click at [854, 231] on div "Planned Maint London (Stansted) Planned Maint Trenton (Trenton Mercer)" at bounding box center [888, 441] width 1316 height 689
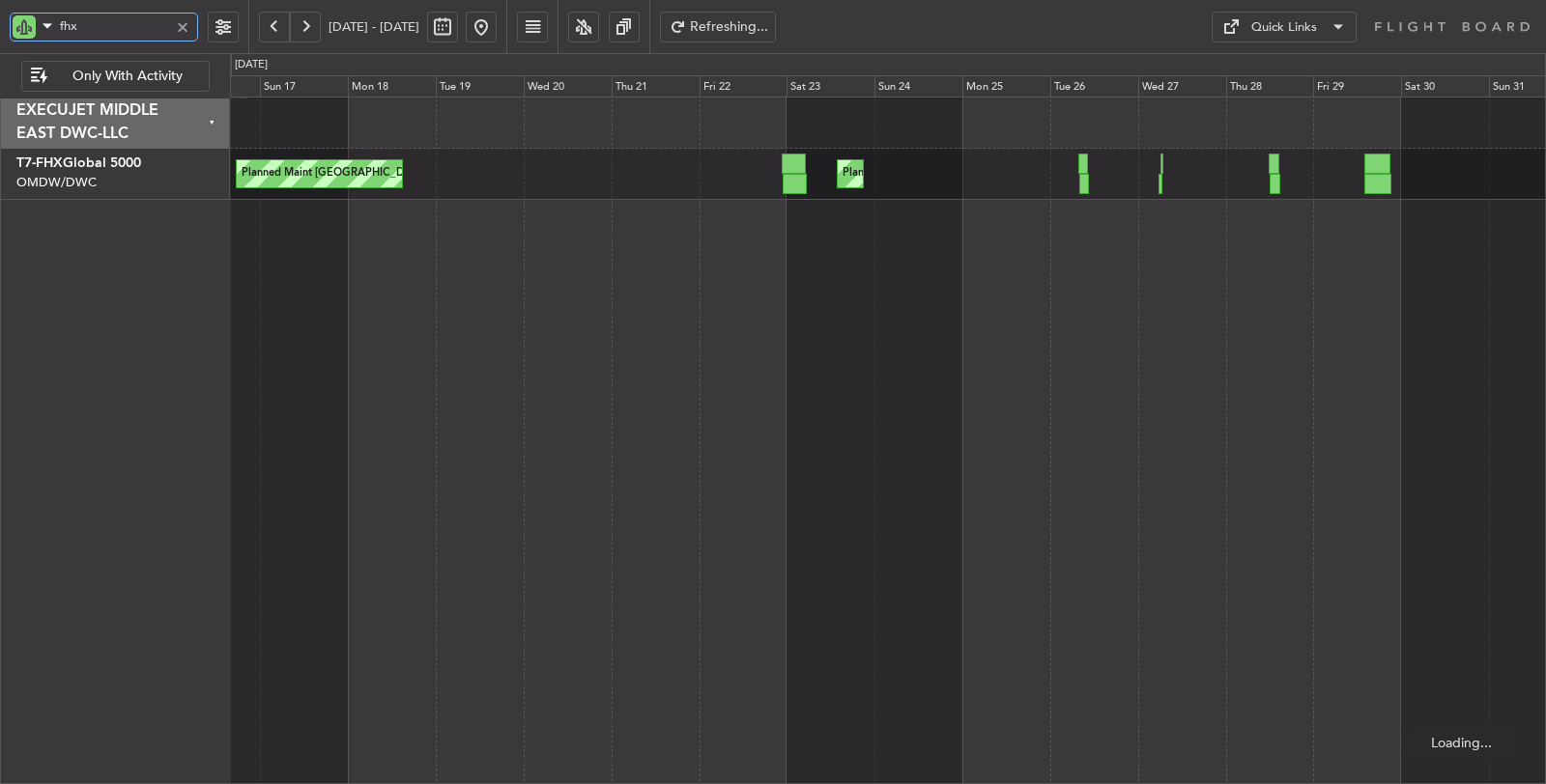
click at [941, 249] on div "Planned Maint London (Stansted) Planned Maint Trenton (Trenton Mercer)" at bounding box center [888, 441] width 1316 height 689
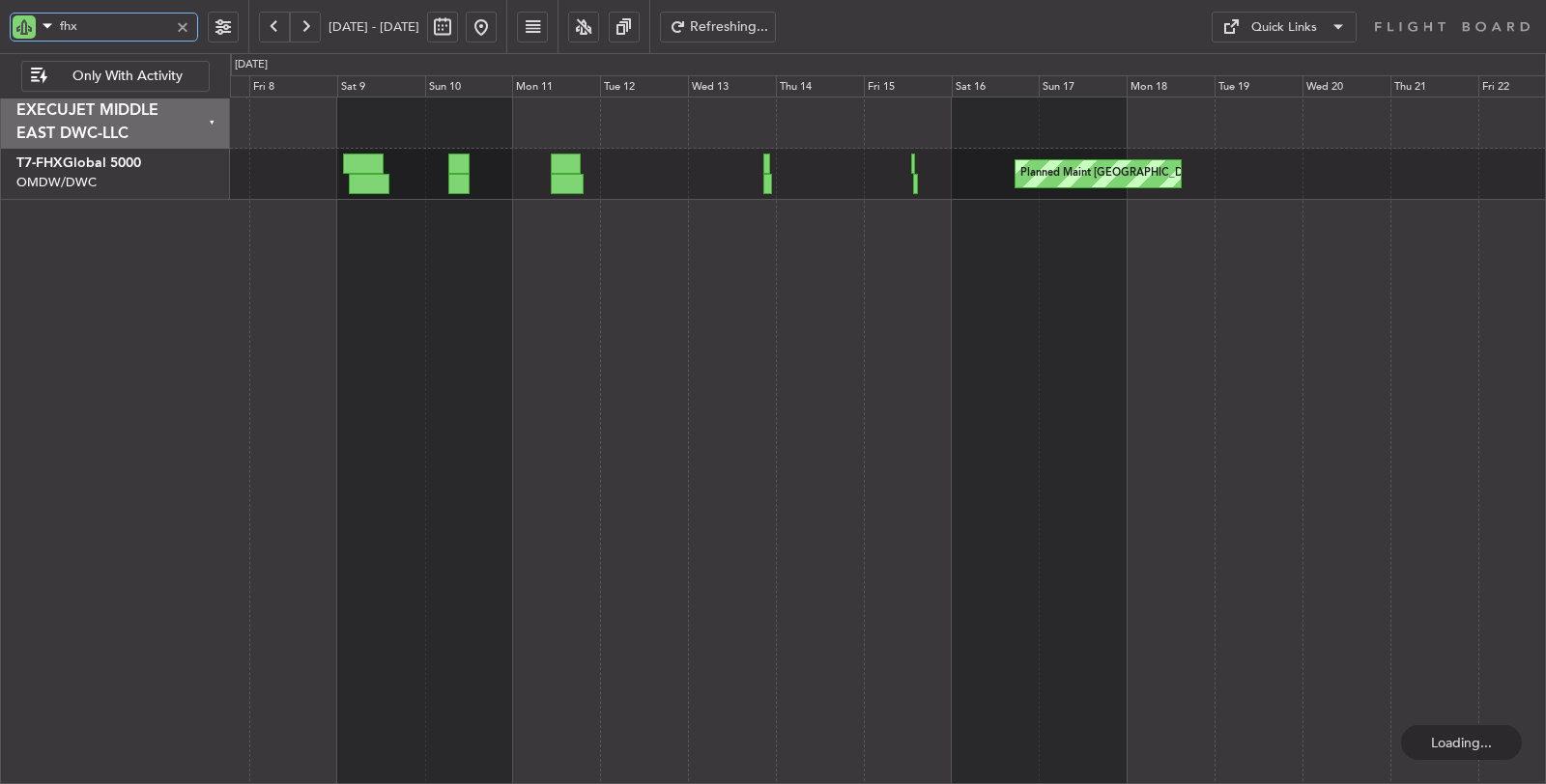
click at [845, 253] on div "Planned Maint Trenton (Trenton Mercer) Planned Maint London (Stansted)" at bounding box center [888, 441] width 1316 height 689
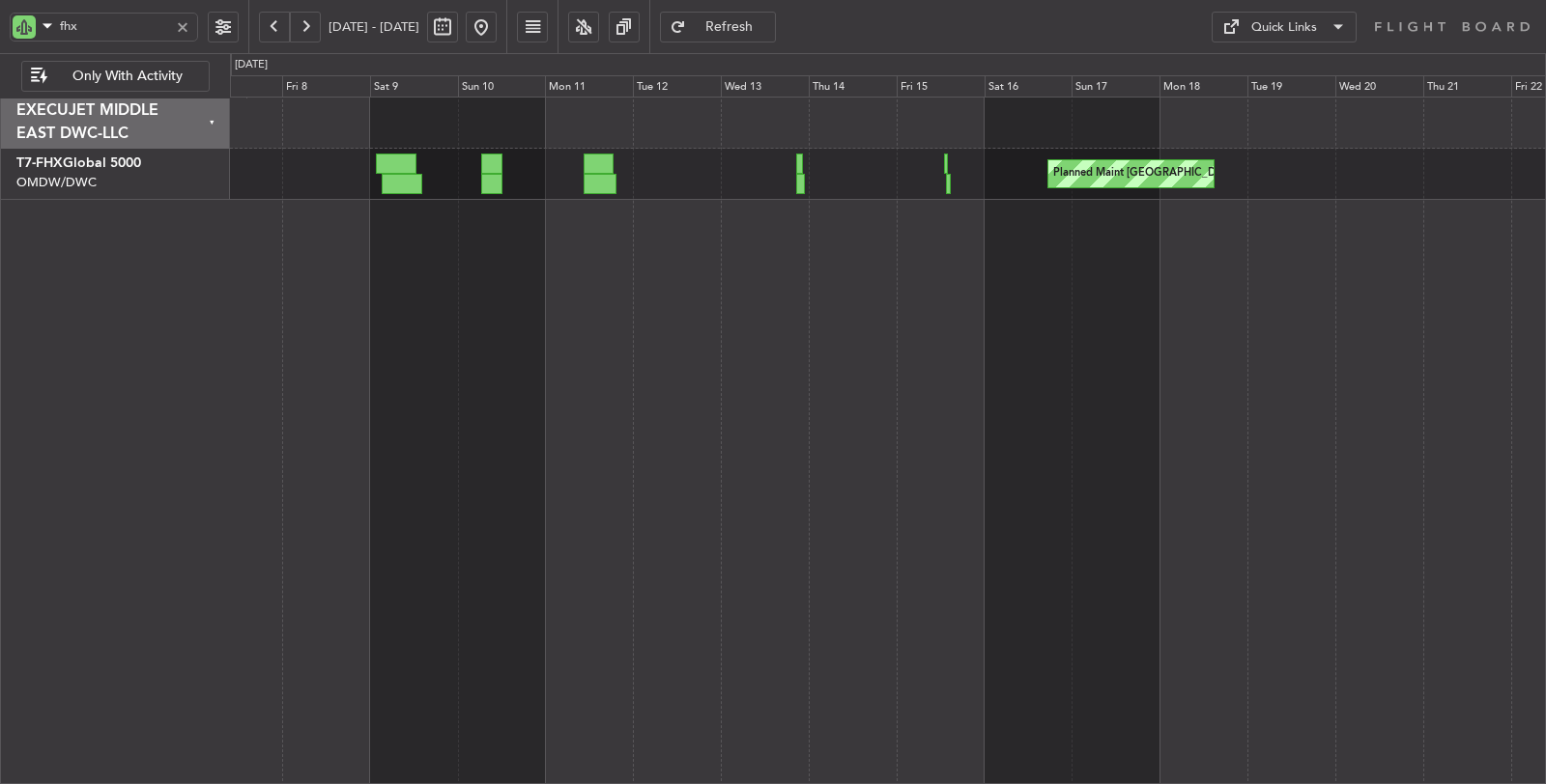
click at [266, 27] on button at bounding box center [274, 27] width 31 height 31
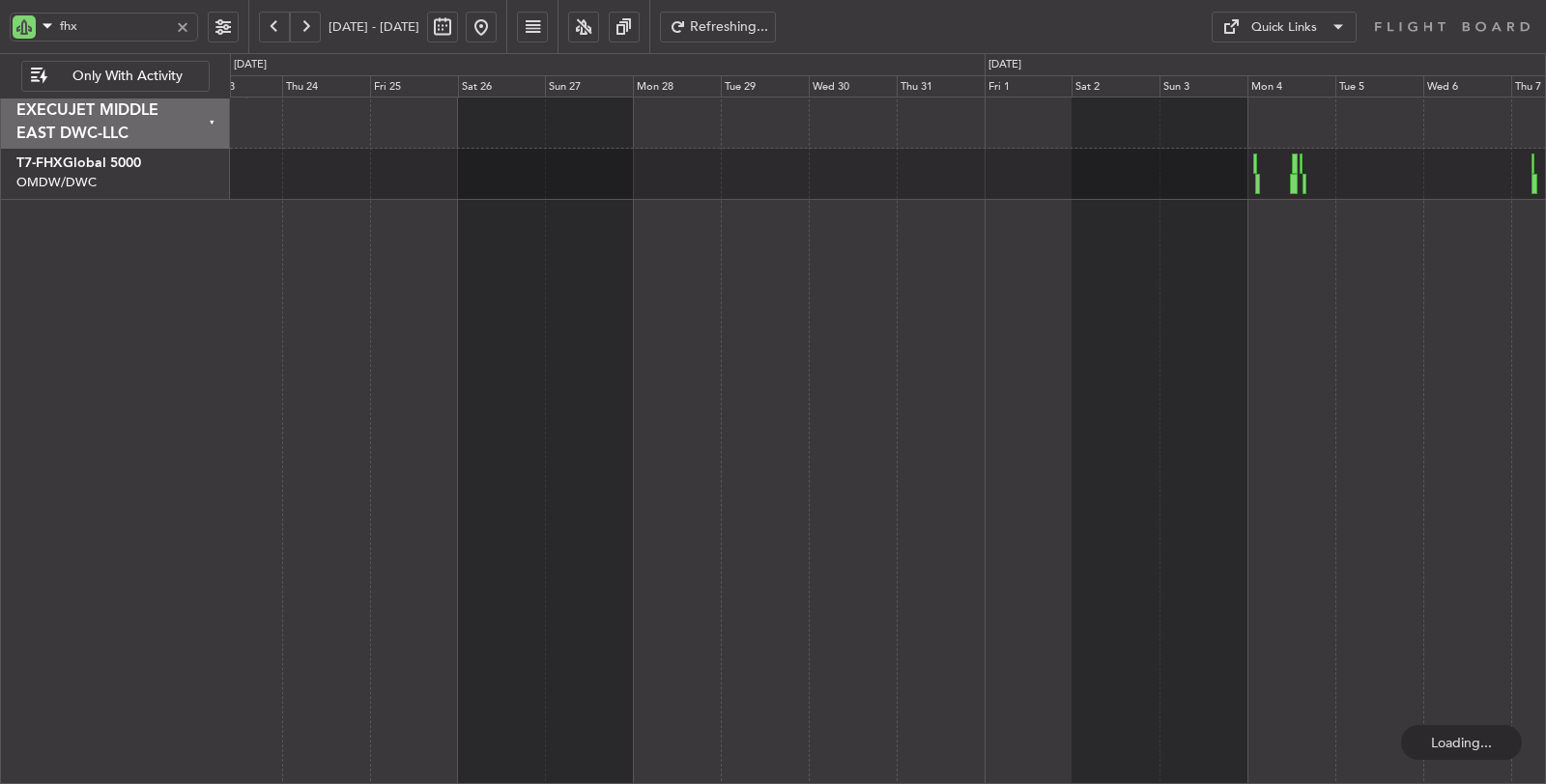
click at [266, 27] on button at bounding box center [274, 27] width 31 height 31
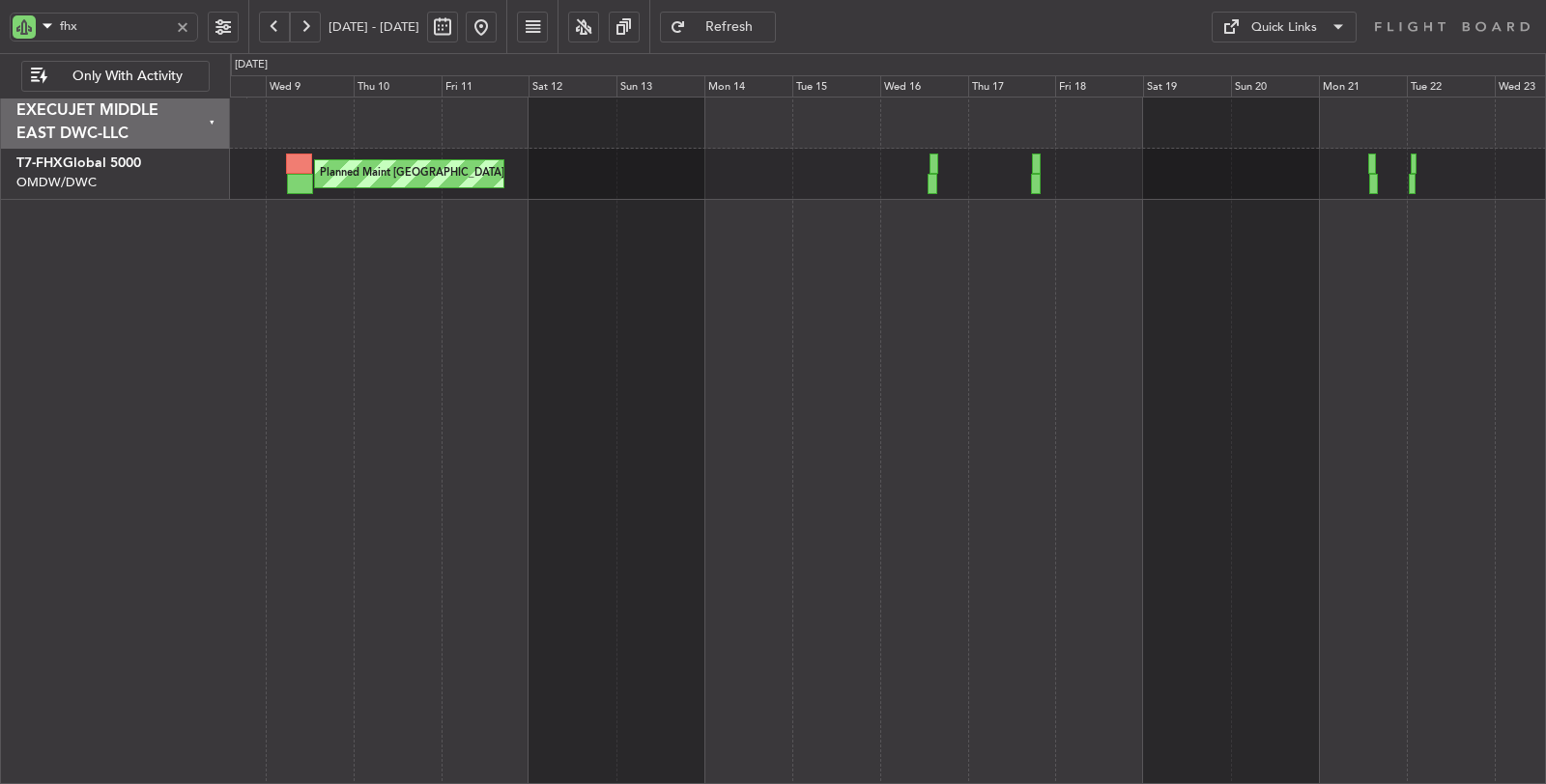
click at [411, 251] on div "Planned Maint London (Stansted) Planned Maint Dubai (Al Maktoum Intl) Planned M…" at bounding box center [888, 441] width 1316 height 689
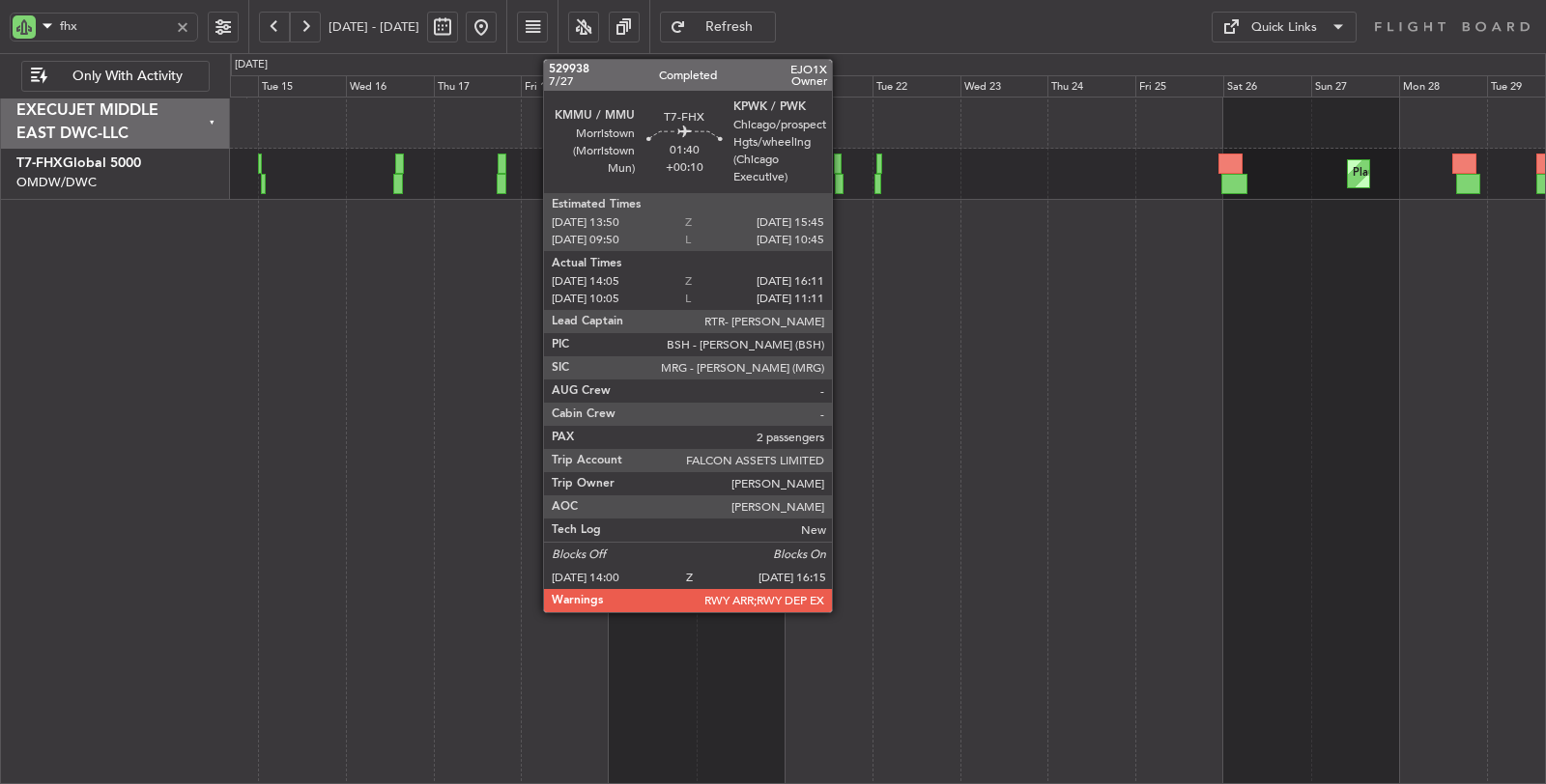
click at [841, 180] on div at bounding box center [838, 183] width 9 height 20
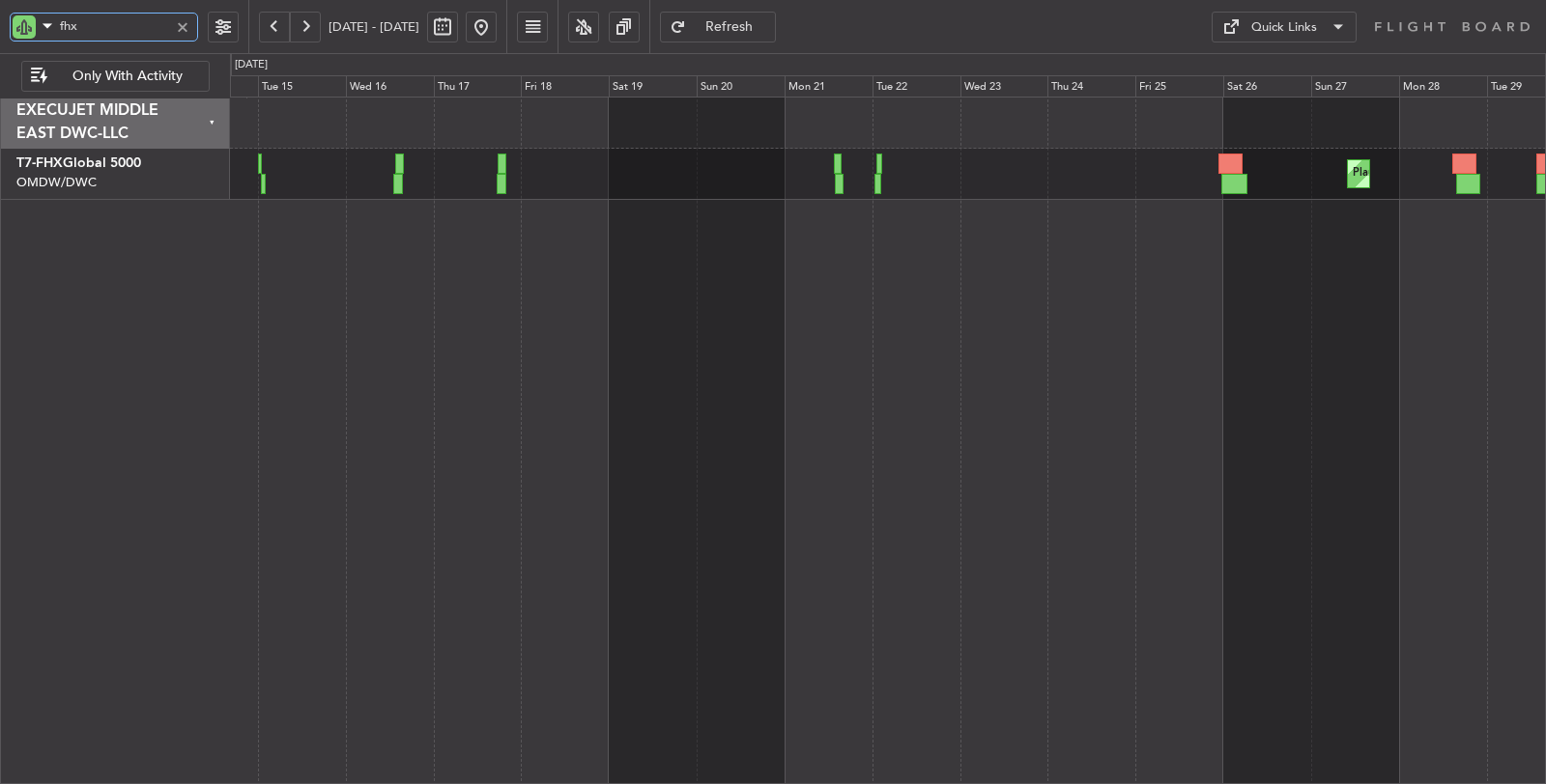
drag, startPoint x: 16, startPoint y: 18, endPoint x: 0, endPoint y: 18, distance: 16.0
click at [0, 18] on div "fhx" at bounding box center [124, 26] width 248 height 53
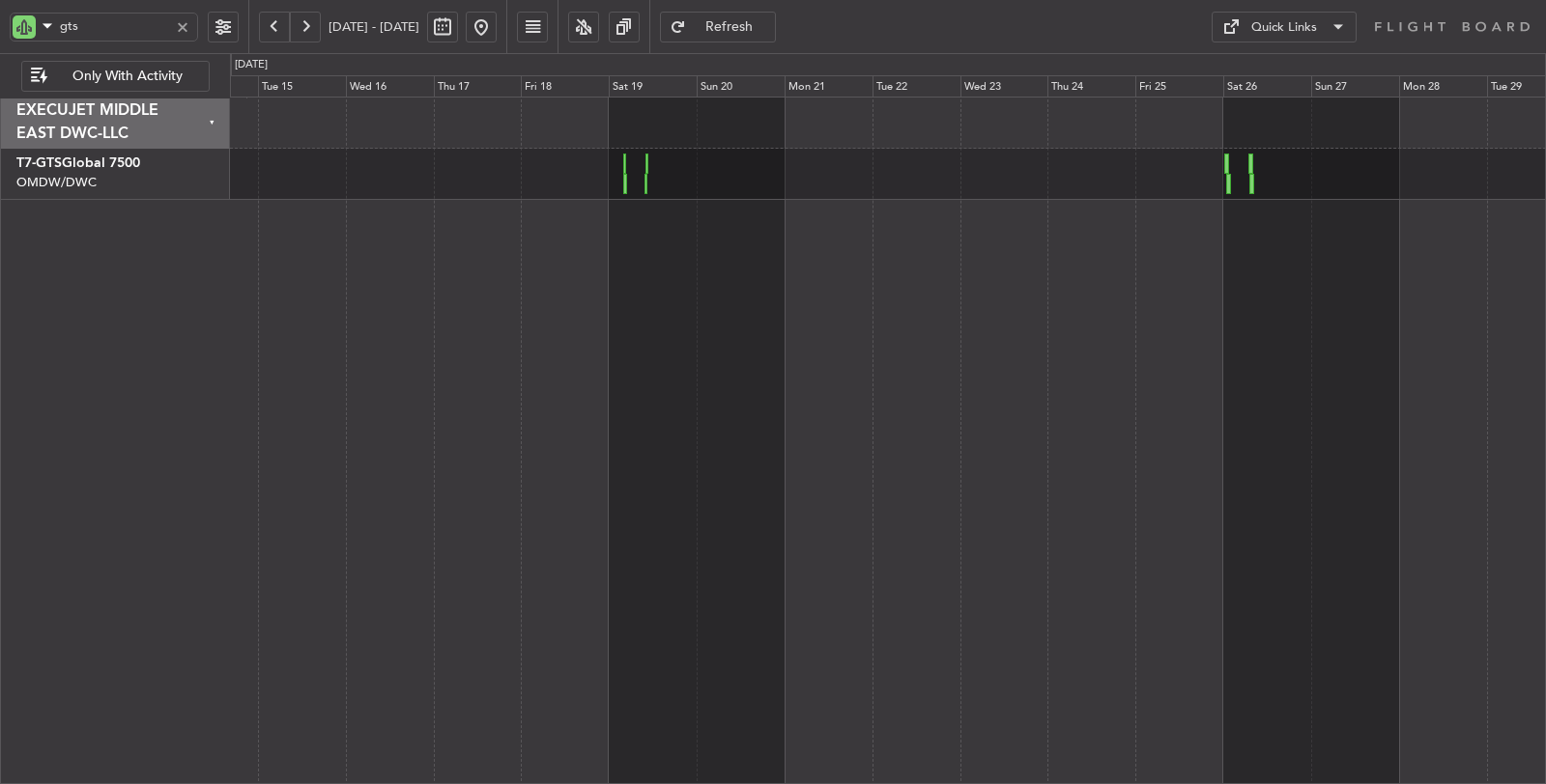
click at [496, 29] on button at bounding box center [481, 27] width 31 height 31
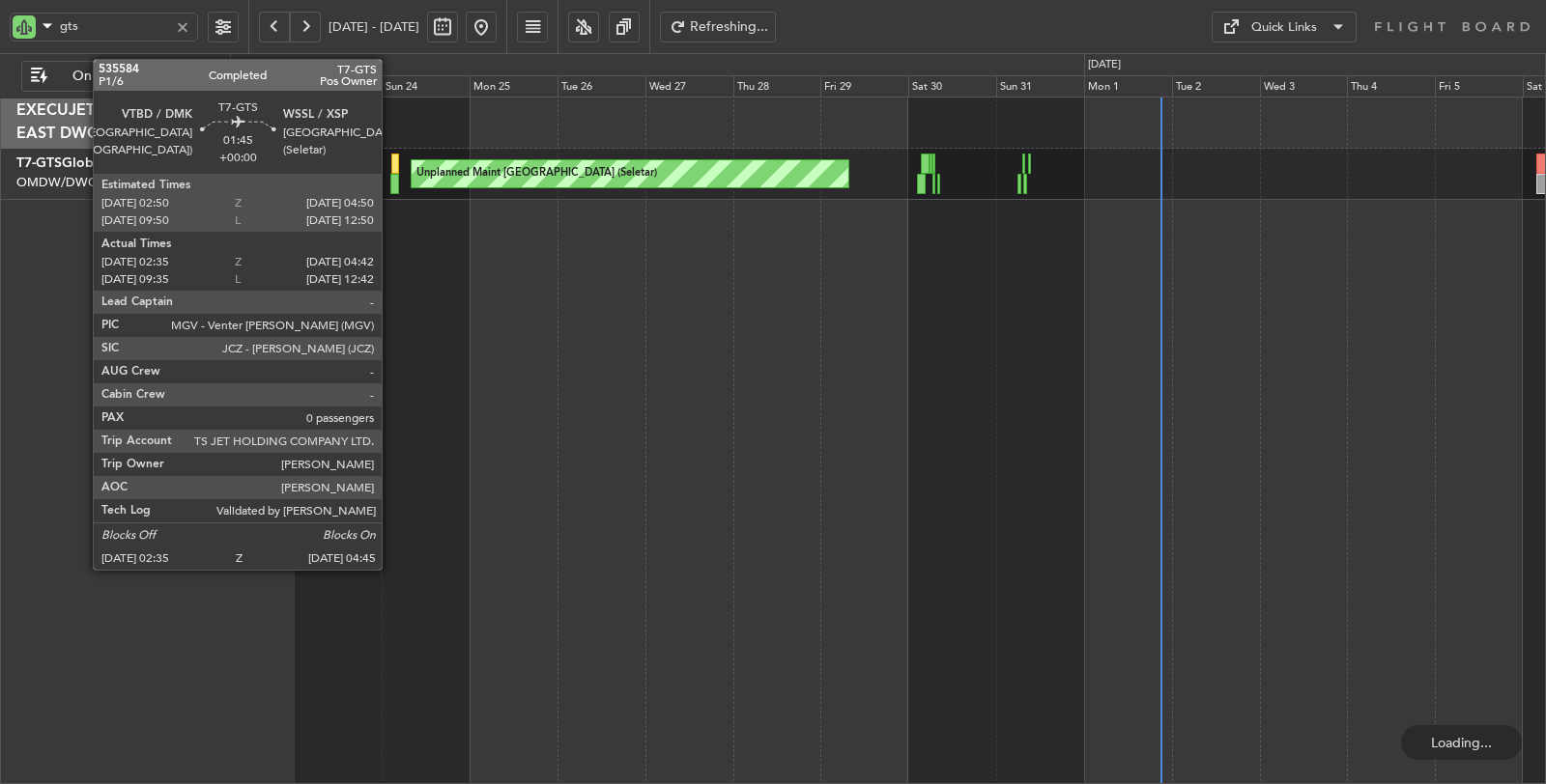
click at [392, 188] on div at bounding box center [394, 183] width 9 height 20
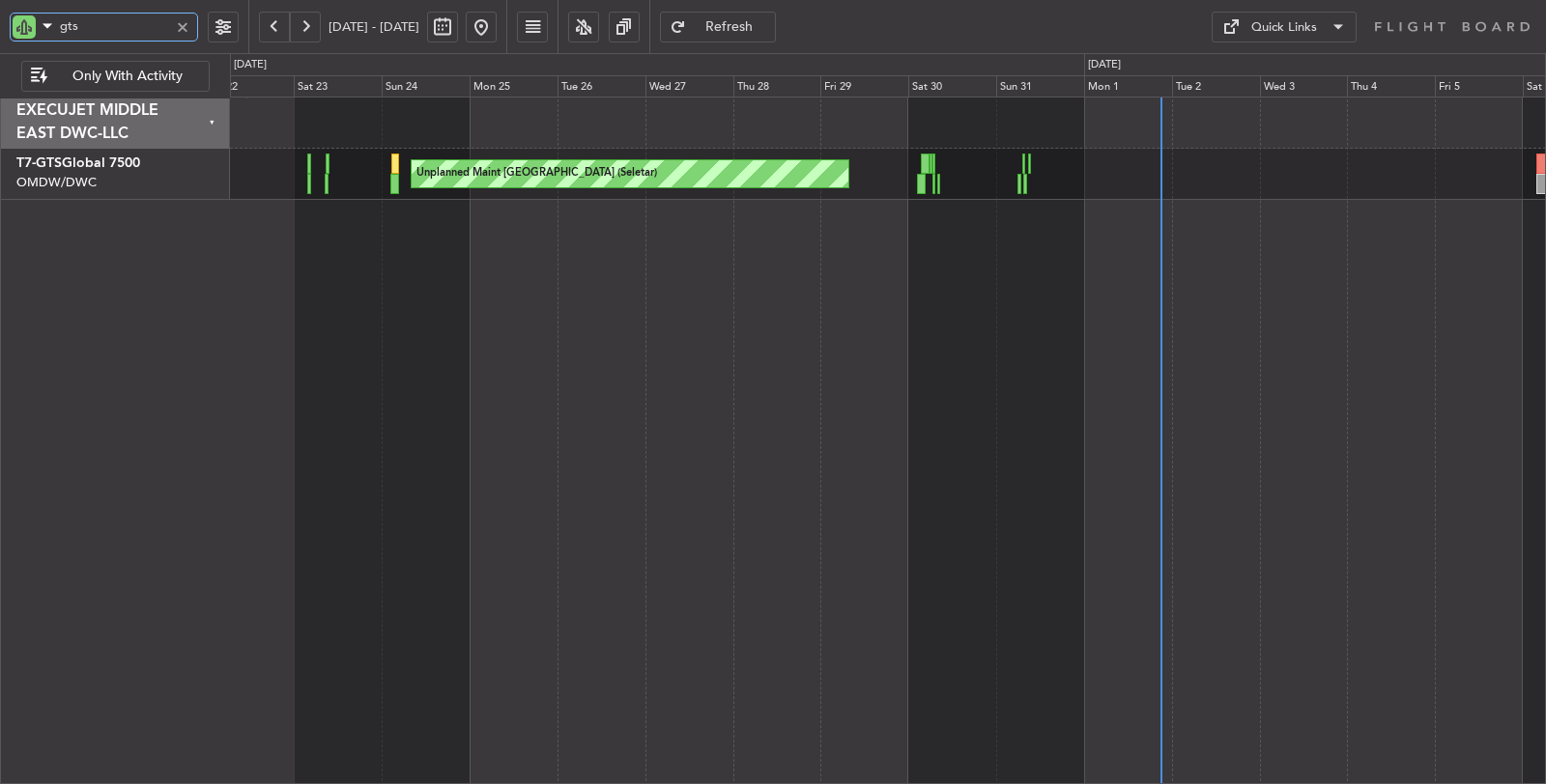
drag, startPoint x: 84, startPoint y: 31, endPoint x: 0, endPoint y: 35, distance: 84.1
click at [0, 35] on div "gts" at bounding box center [124, 26] width 248 height 53
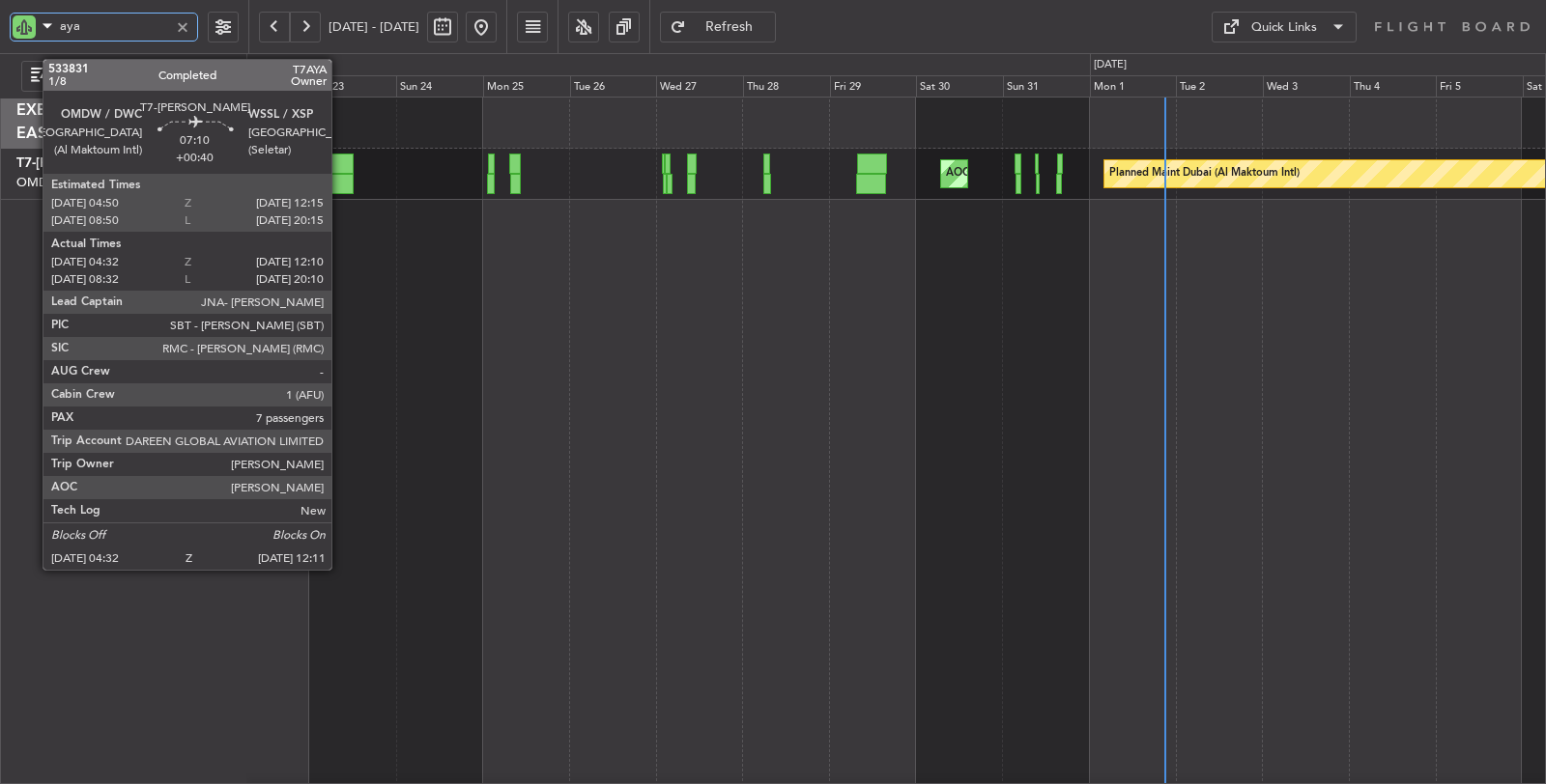
click at [341, 179] on div at bounding box center [339, 183] width 28 height 20
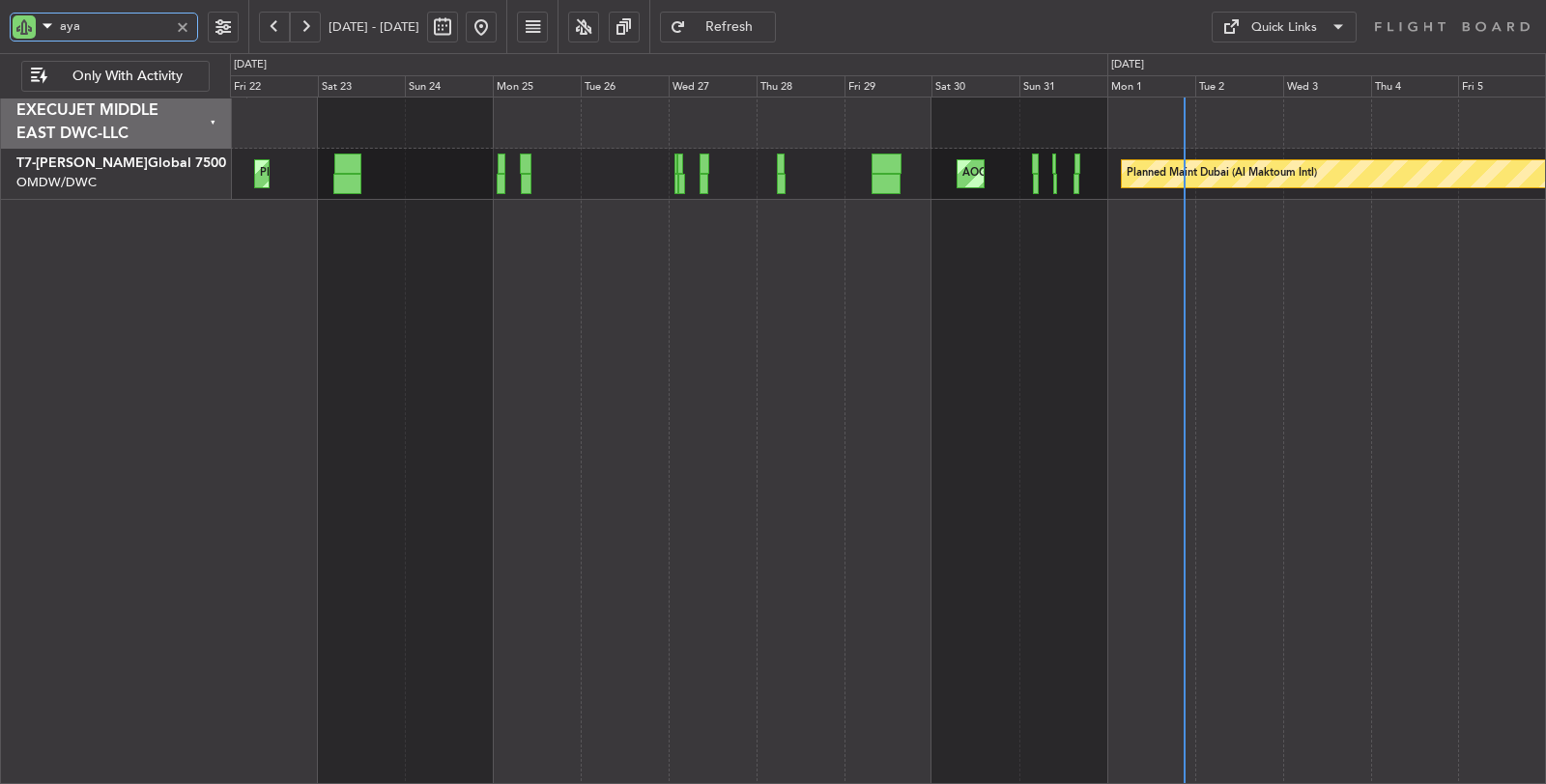
click at [615, 233] on div "Planned Maint Dubai (Al Maktoum Intl) AOG Maint Dubai (Al Maktoum Intl) Planned…" at bounding box center [888, 441] width 1316 height 689
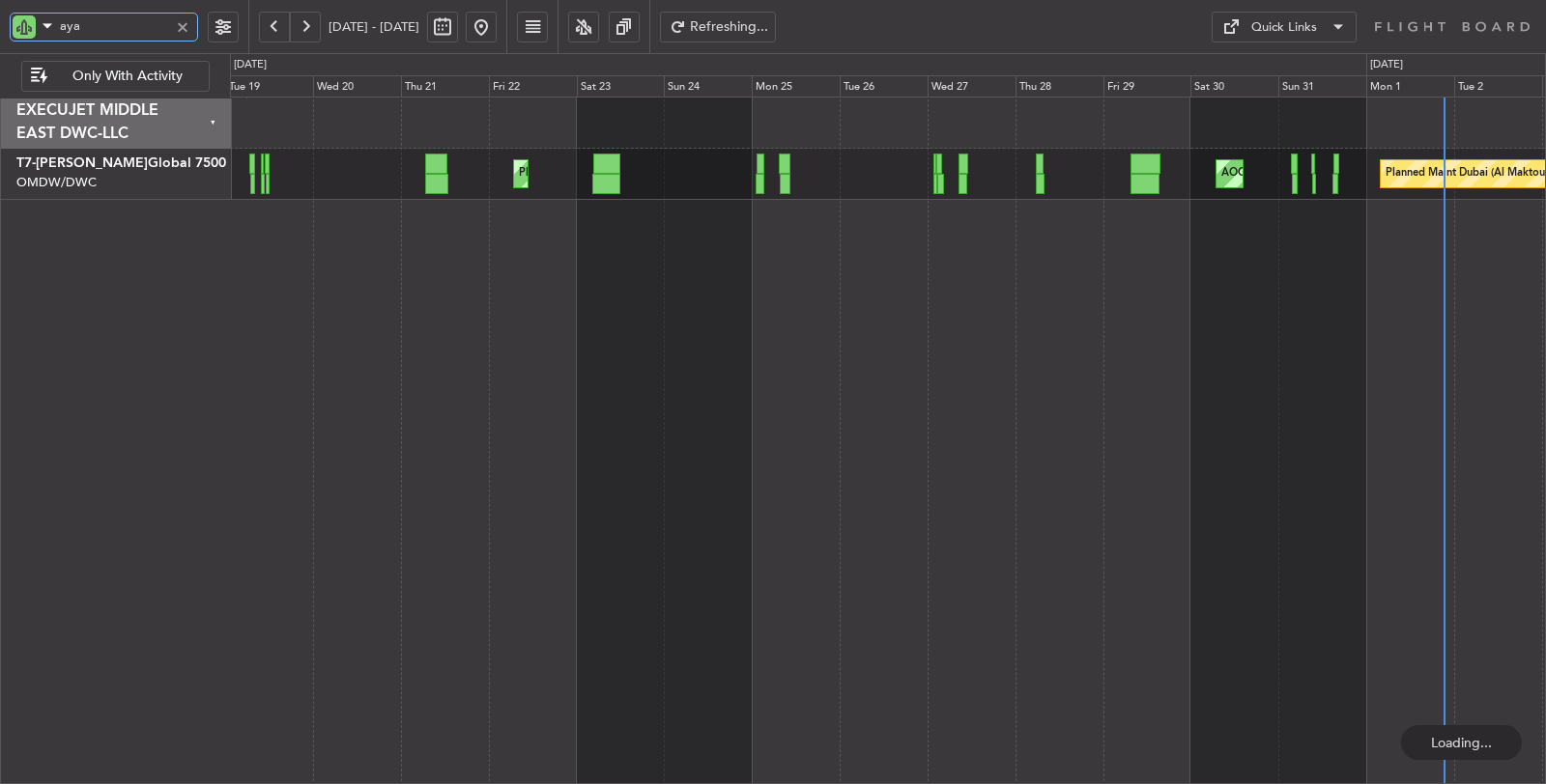
click at [33, 22] on div "aya" at bounding box center [104, 27] width 188 height 29
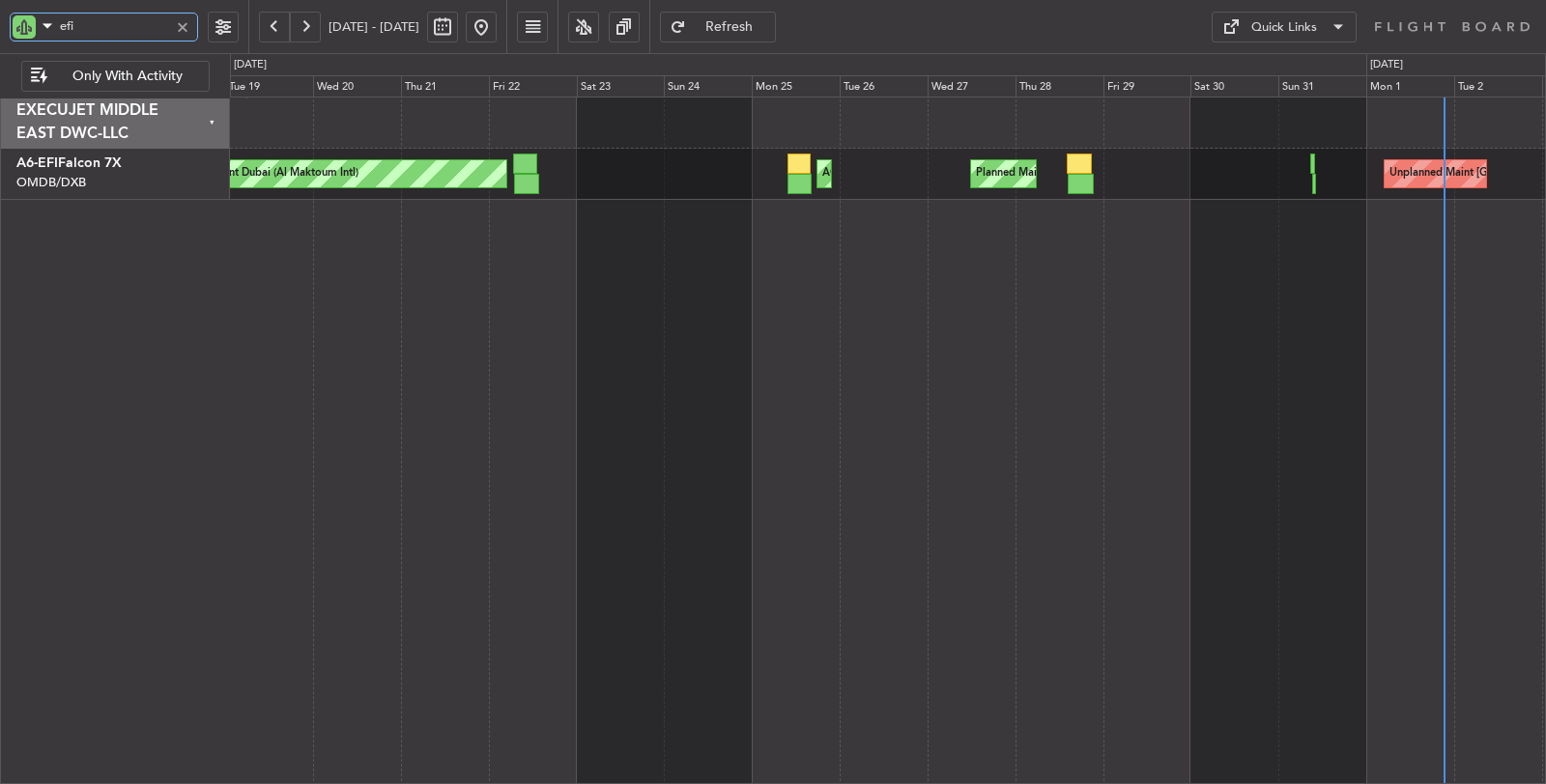
click at [767, 251] on div "Unplanned Maint Paris (Le Bourget) Planned Maint Dubai (Al Maktoum Intl) AOG Ma…" at bounding box center [888, 441] width 1316 height 689
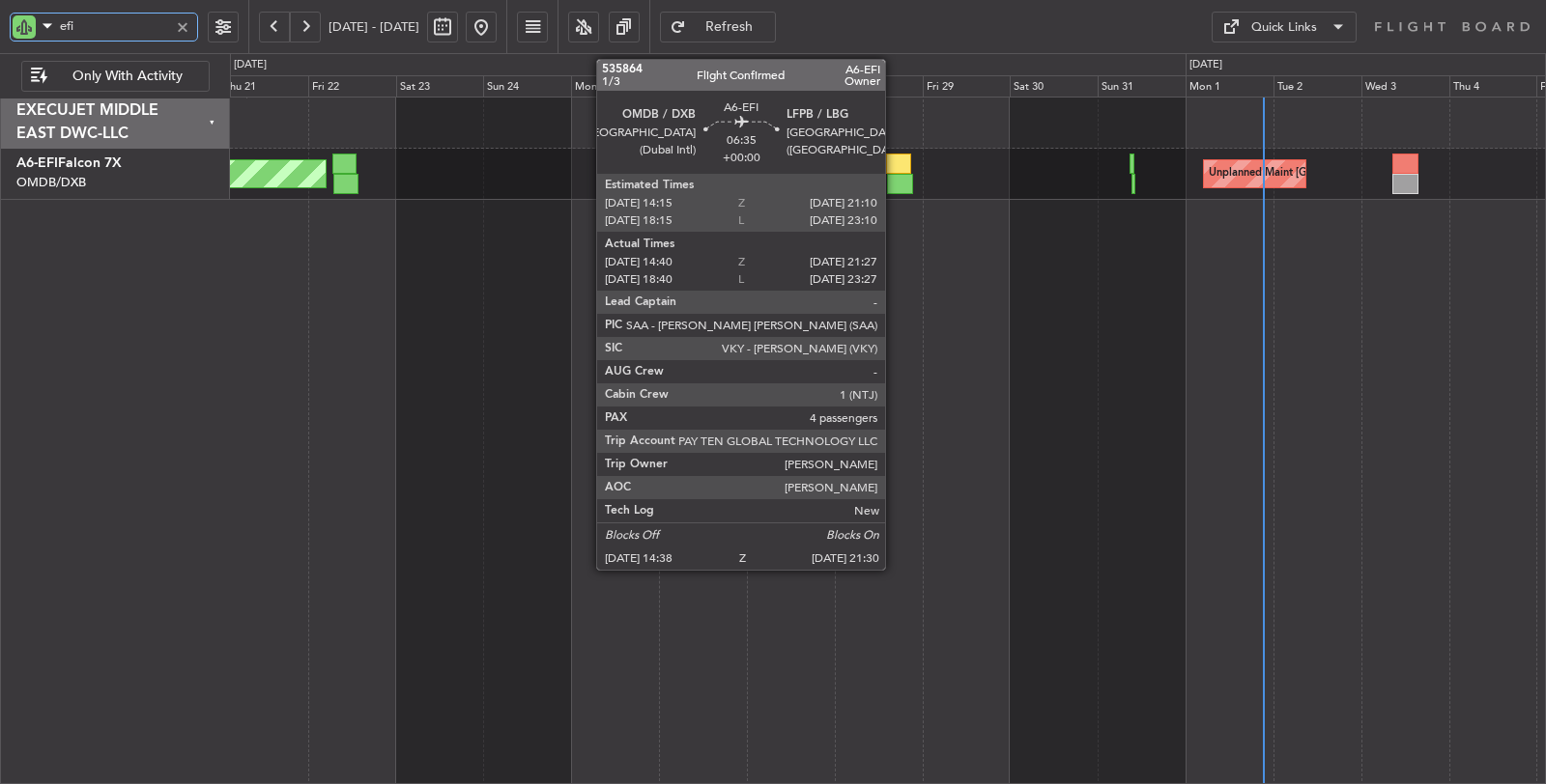
click at [895, 178] on div at bounding box center [899, 183] width 25 height 20
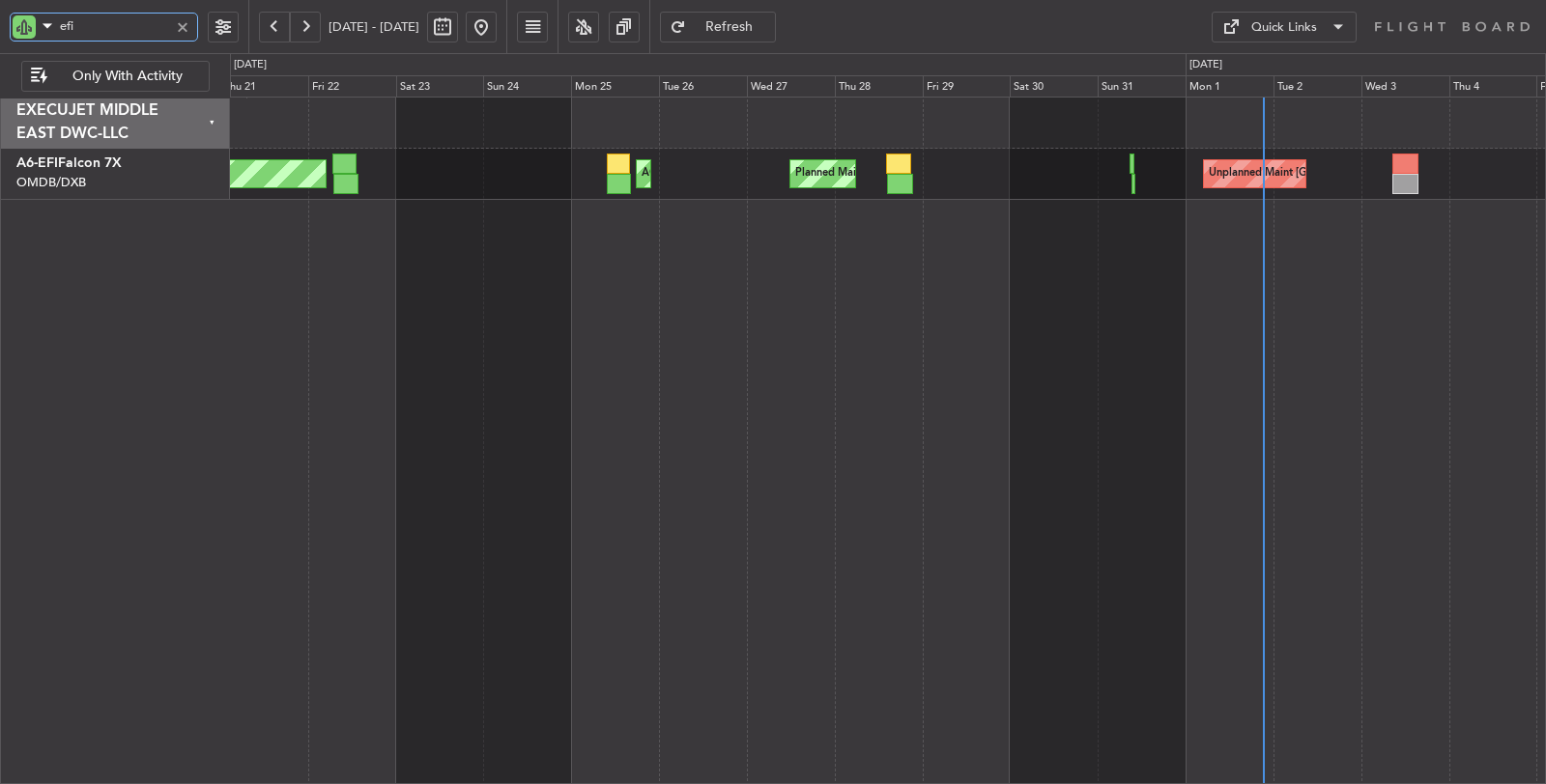
drag, startPoint x: 103, startPoint y: 24, endPoint x: 0, endPoint y: 26, distance: 103.0
click at [0, 25] on div "efi" at bounding box center [124, 26] width 248 height 53
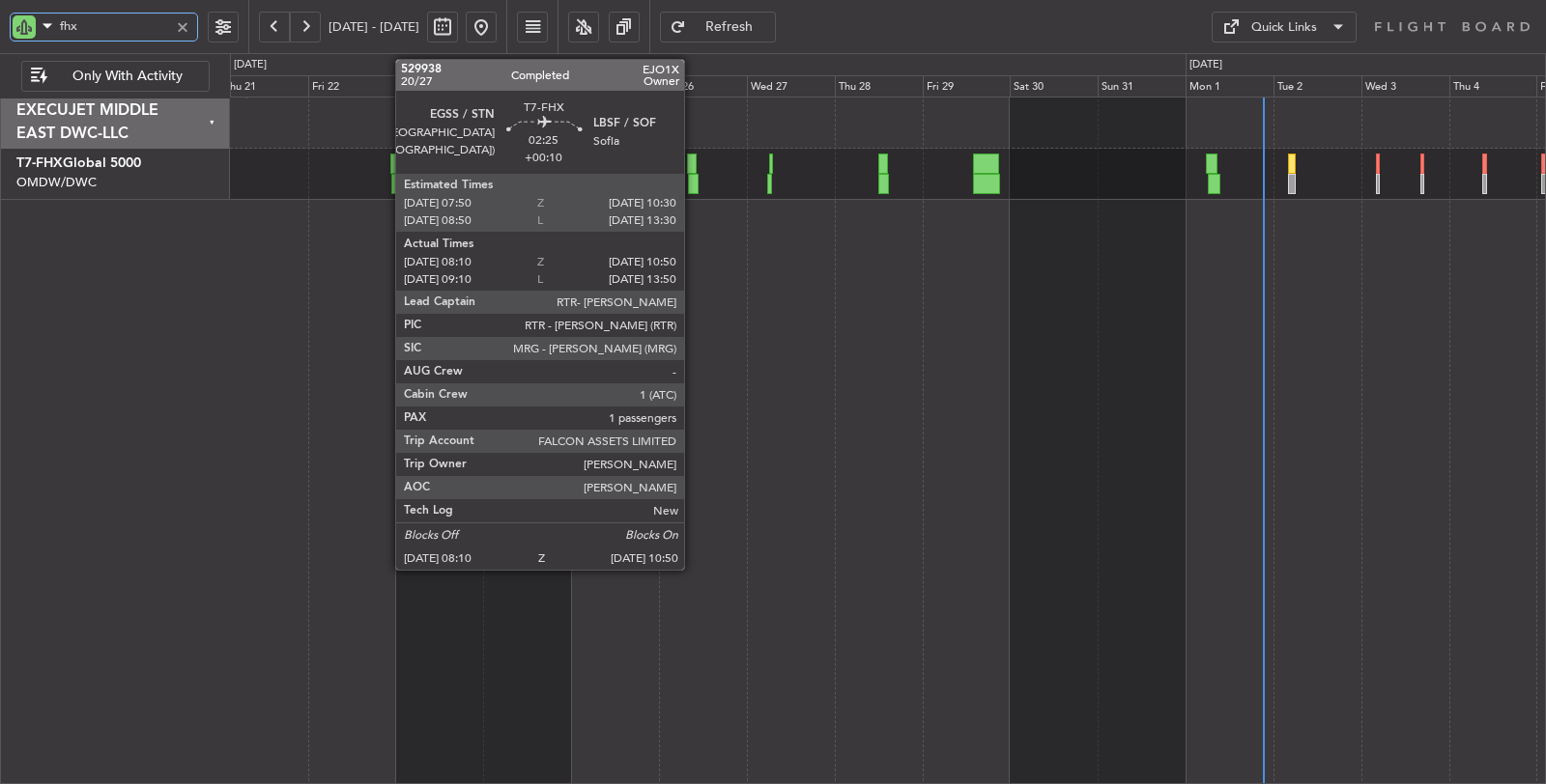
click at [694, 181] on div at bounding box center [693, 183] width 11 height 20
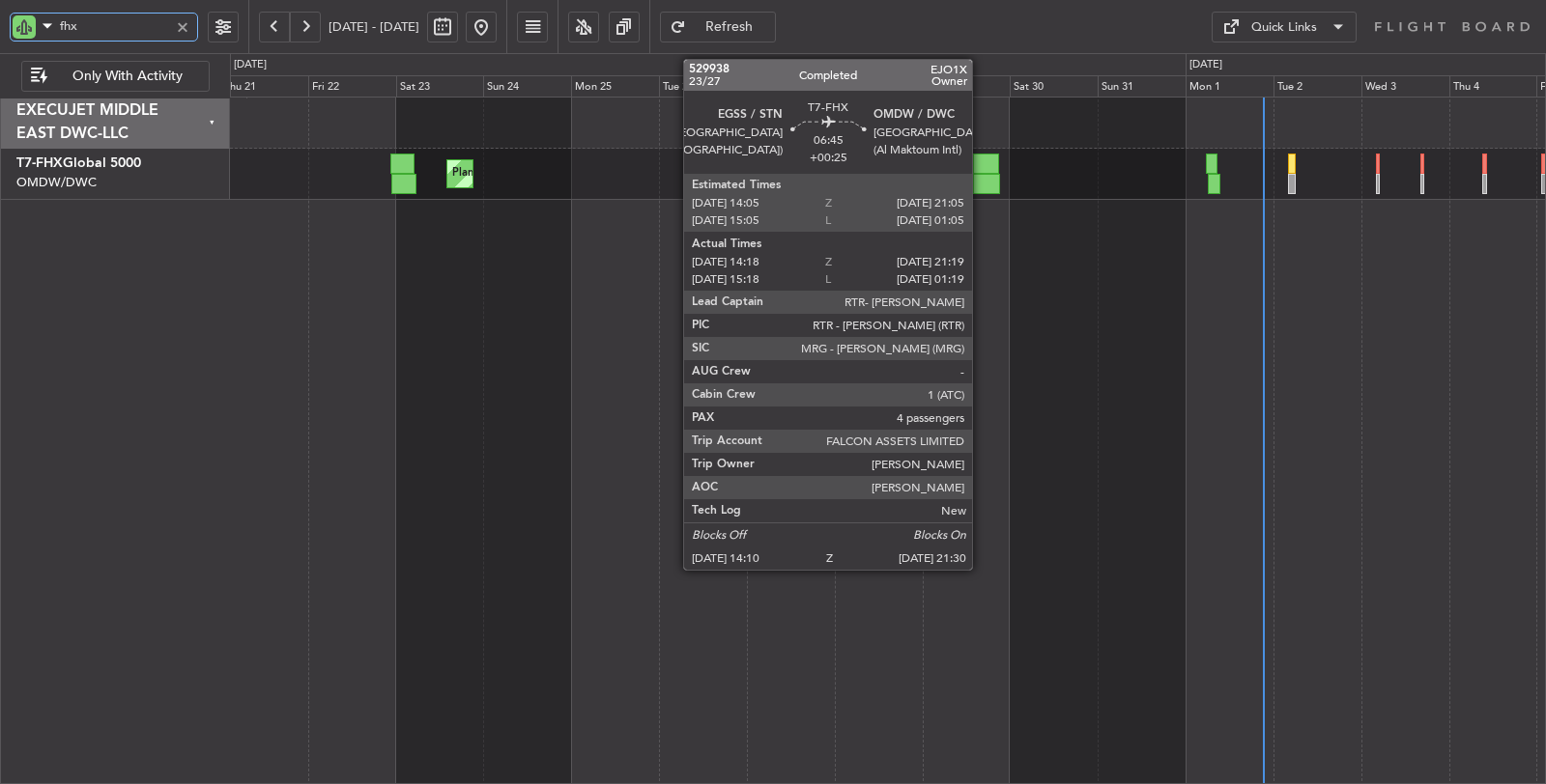
click at [983, 180] on div at bounding box center [987, 183] width 27 height 20
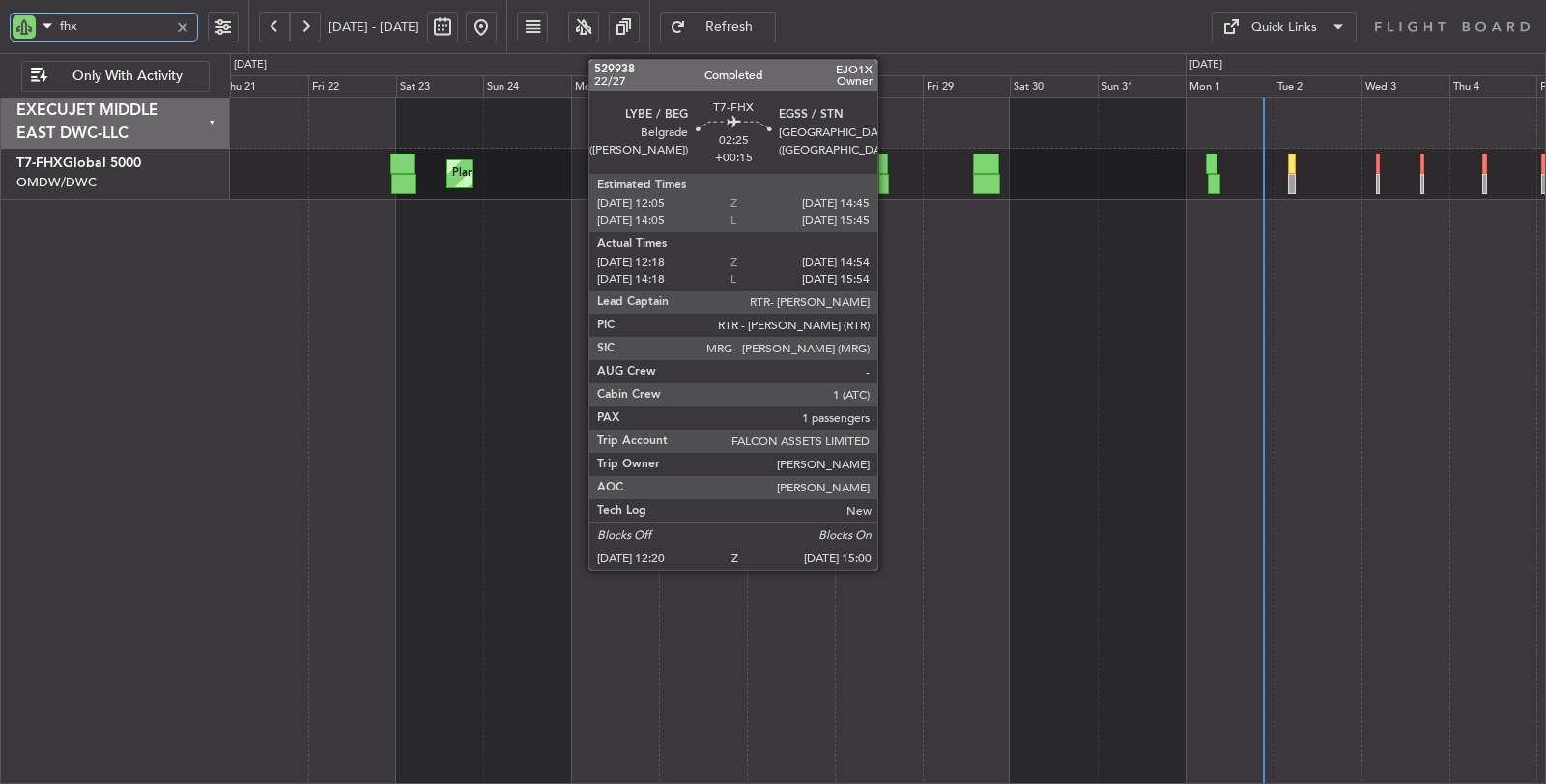
click at [887, 185] on div at bounding box center [883, 183] width 11 height 20
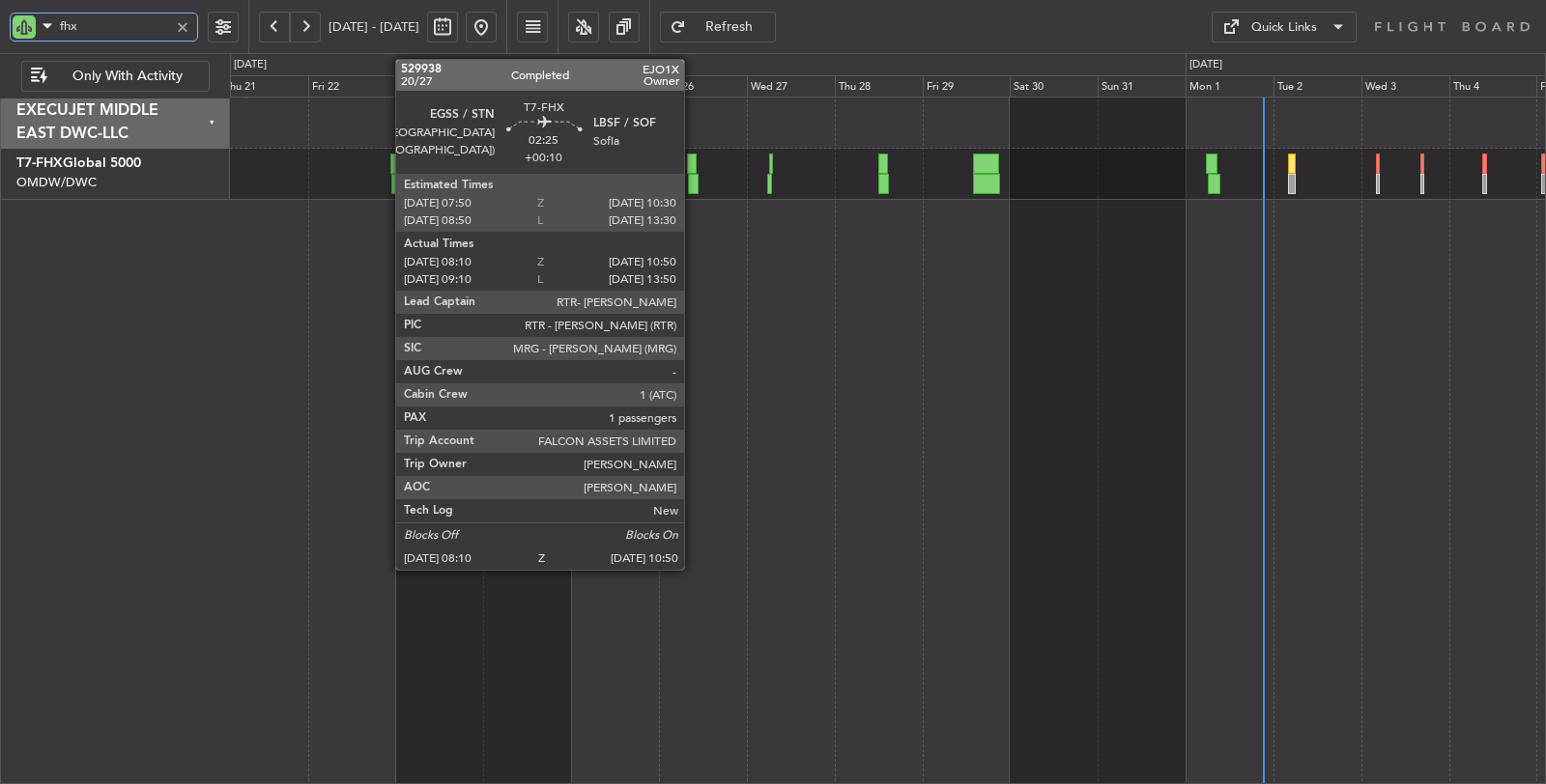
click at [694, 181] on div at bounding box center [693, 183] width 11 height 20
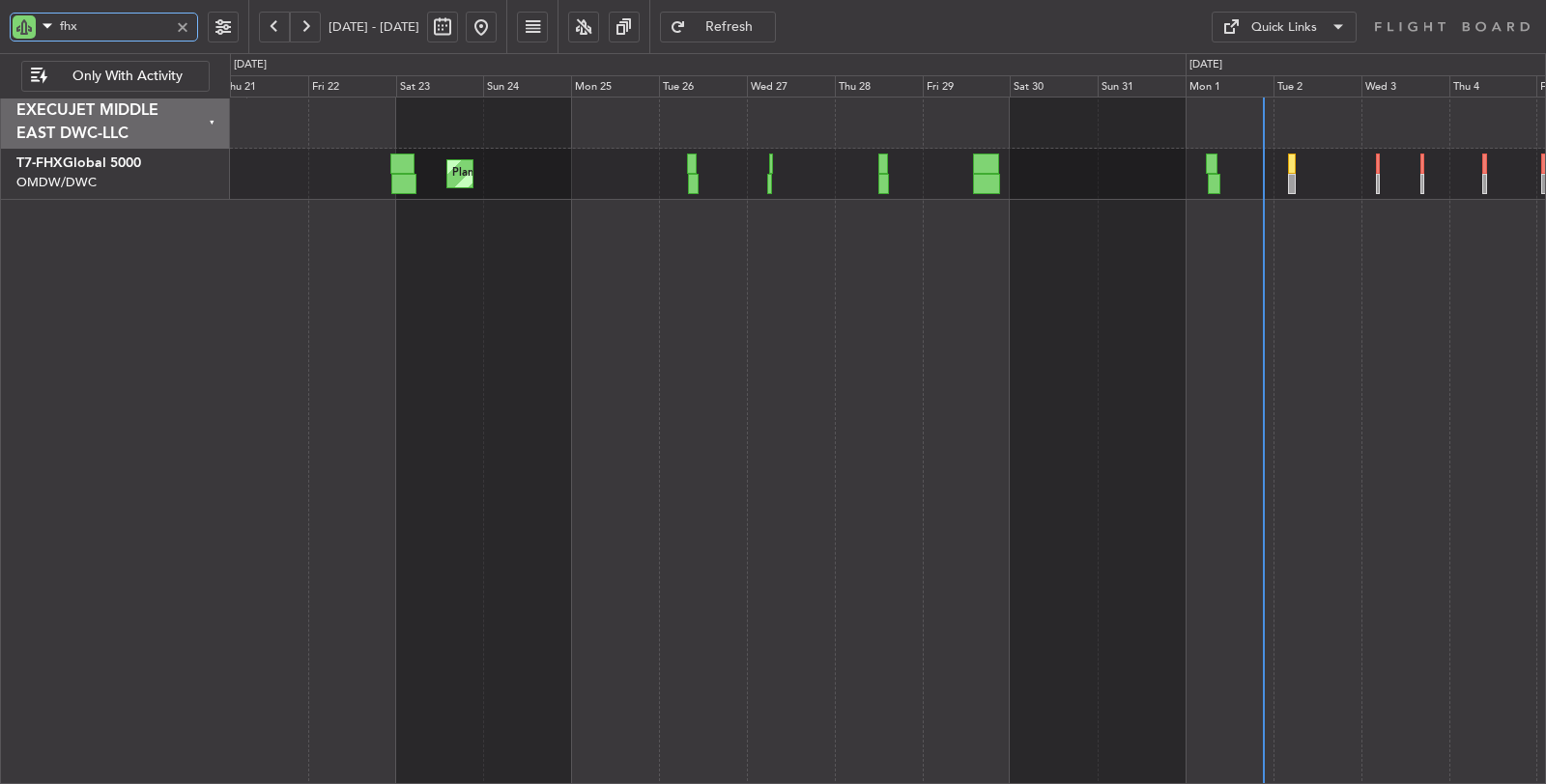
drag, startPoint x: 92, startPoint y: 22, endPoint x: 0, endPoint y: 14, distance: 92.3
click at [0, 14] on div "fhx" at bounding box center [124, 26] width 248 height 53
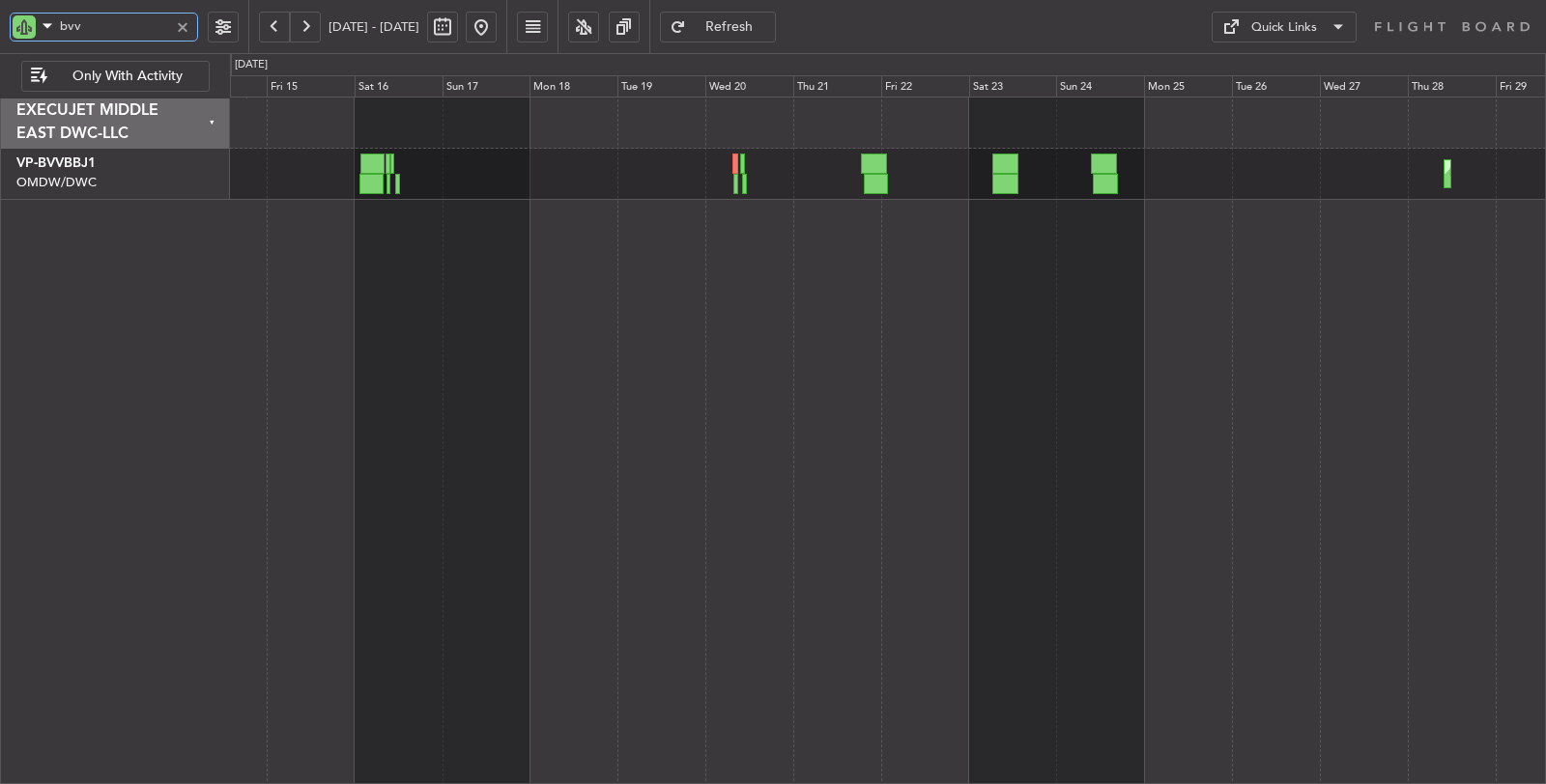
click at [902, 228] on div "Planned Maint Dubai (Al Maktoum Intl) Planned Maint Dubai (Al Maktoum Intl) Pla…" at bounding box center [888, 441] width 1316 height 689
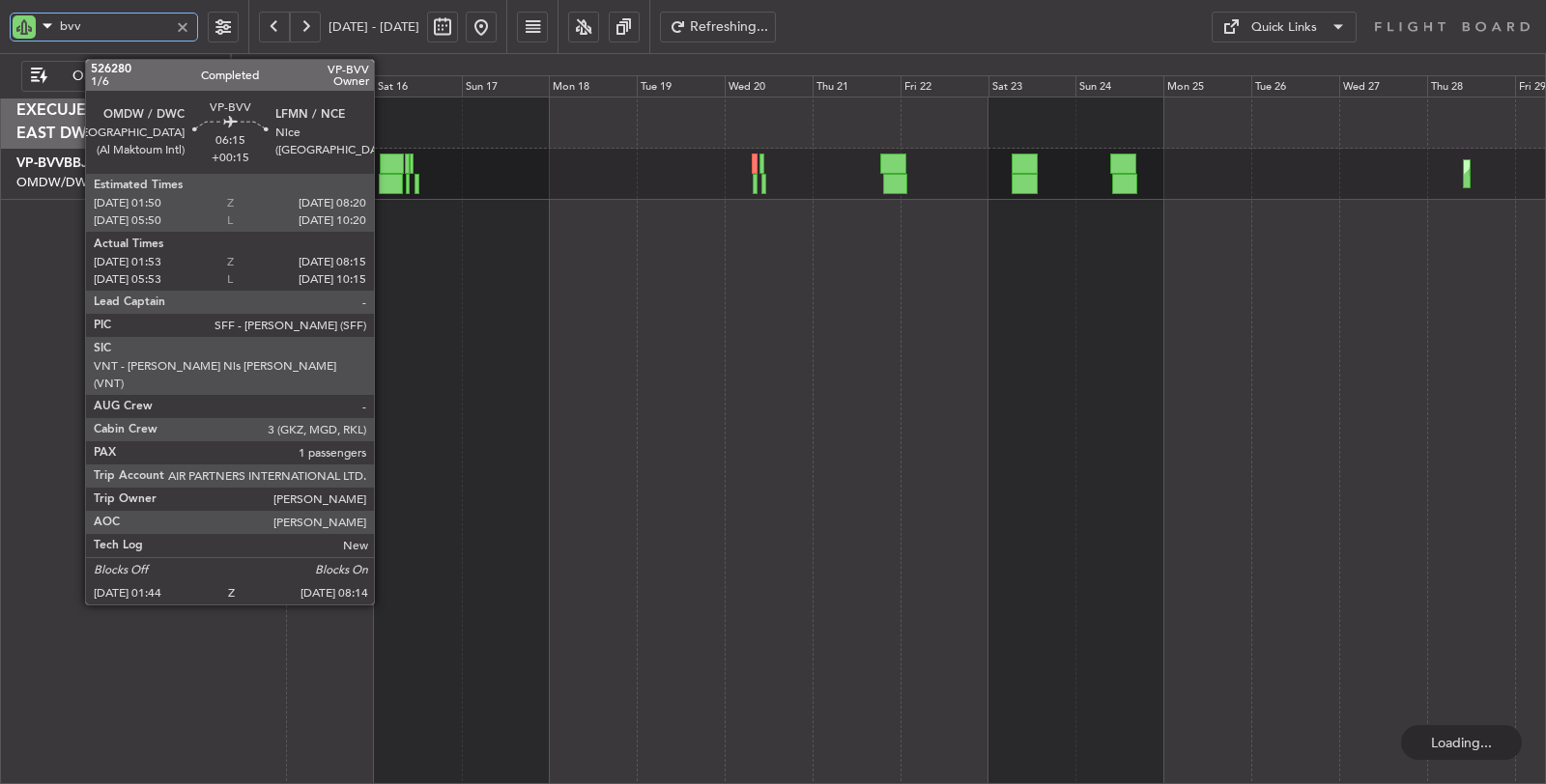
click at [384, 179] on div at bounding box center [391, 183] width 24 height 20
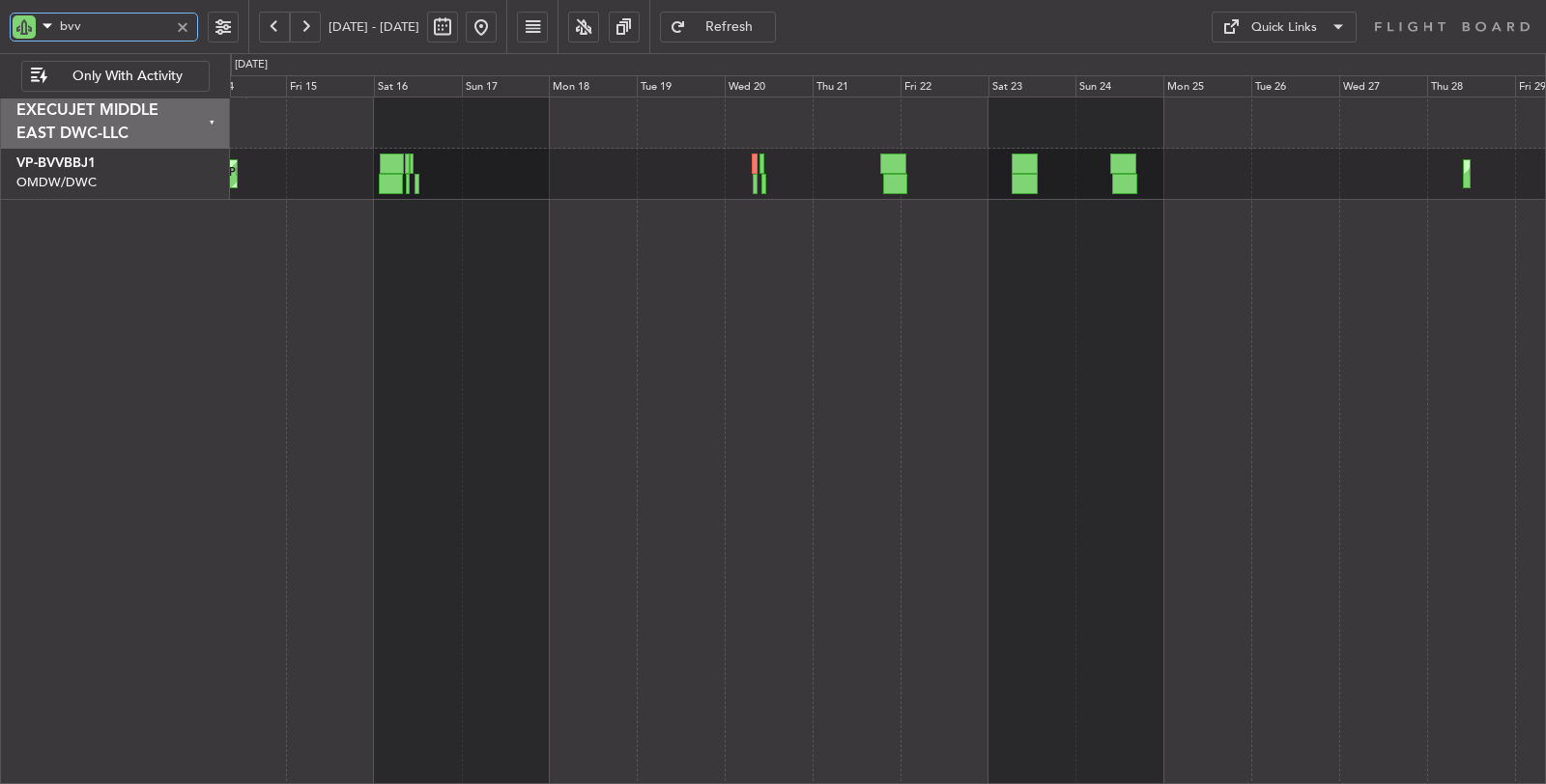
drag, startPoint x: 97, startPoint y: 31, endPoint x: 21, endPoint y: 41, distance: 76.7
click at [21, 40] on div "bvv" at bounding box center [104, 27] width 188 height 29
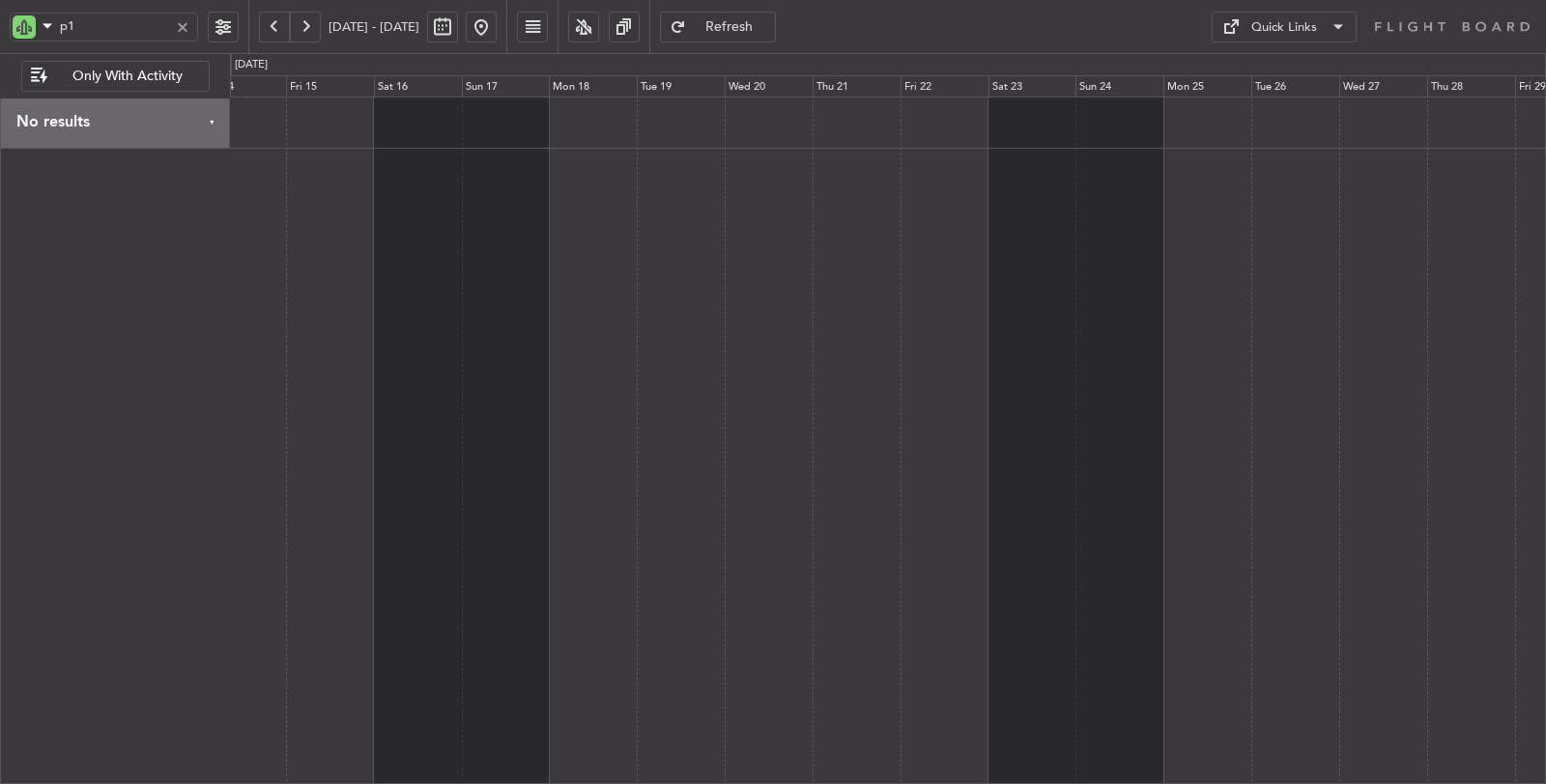
click at [274, 24] on button at bounding box center [274, 27] width 31 height 31
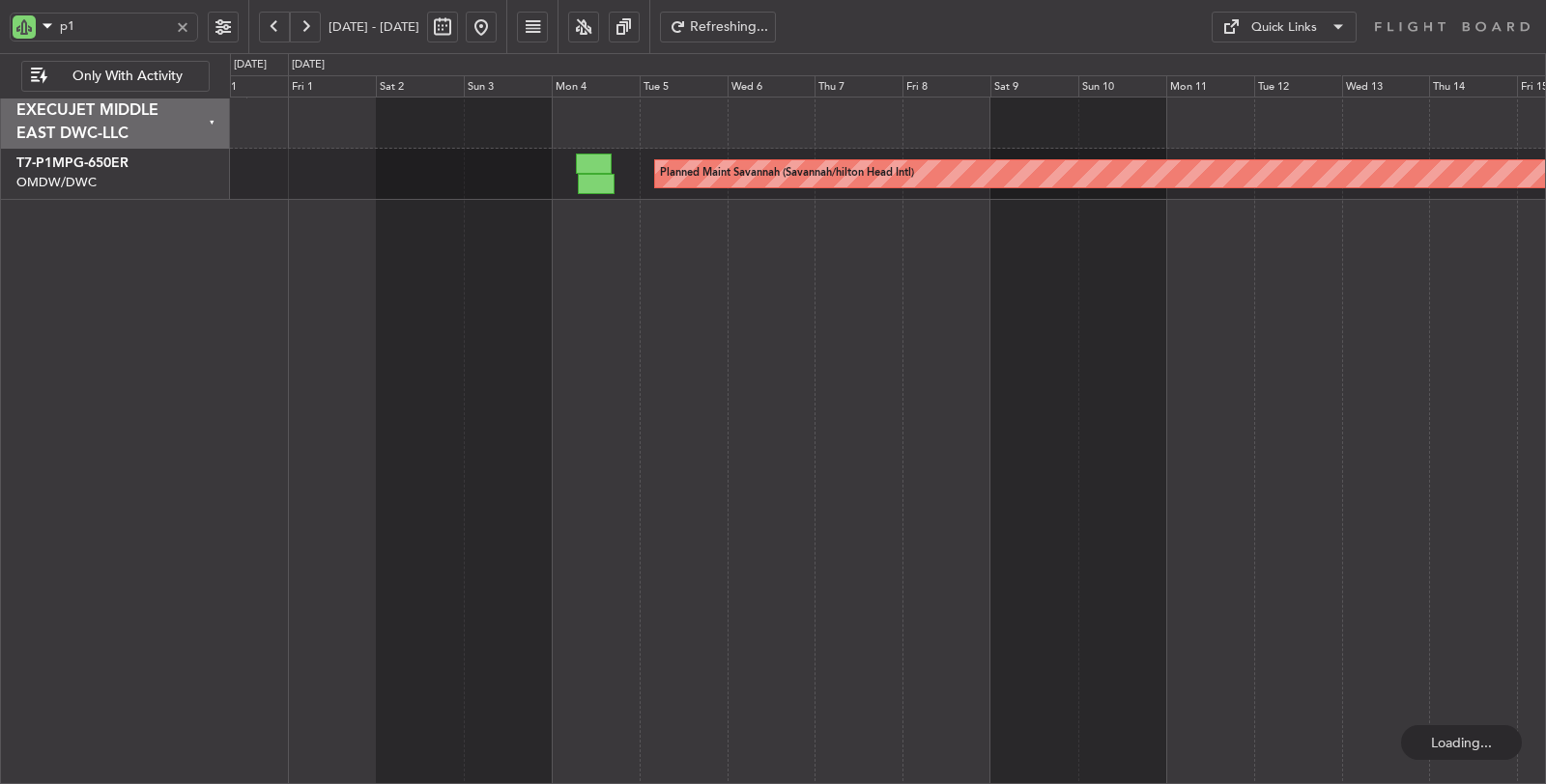
click at [274, 24] on button at bounding box center [274, 27] width 31 height 31
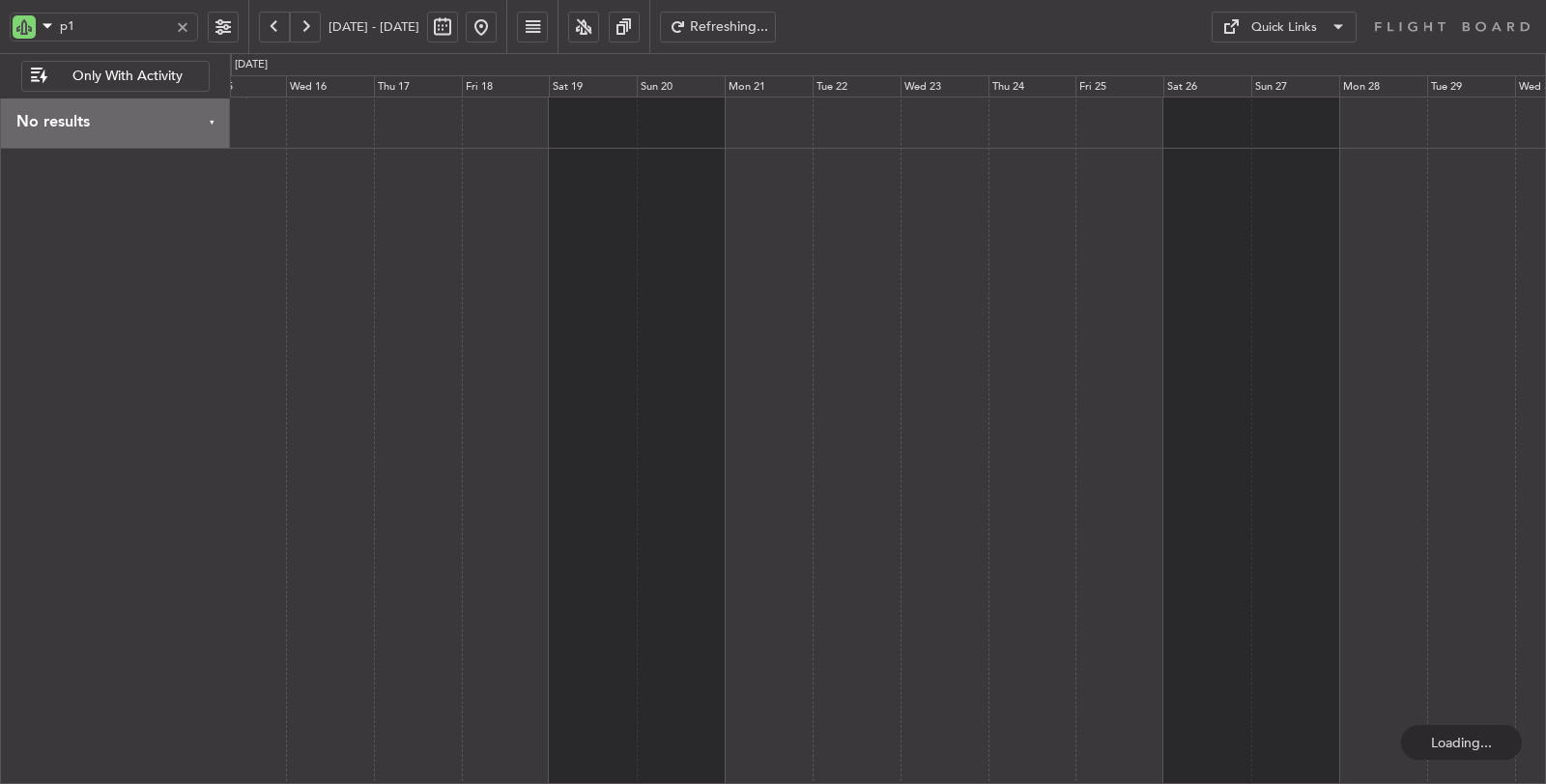
click at [274, 24] on button at bounding box center [274, 27] width 31 height 31
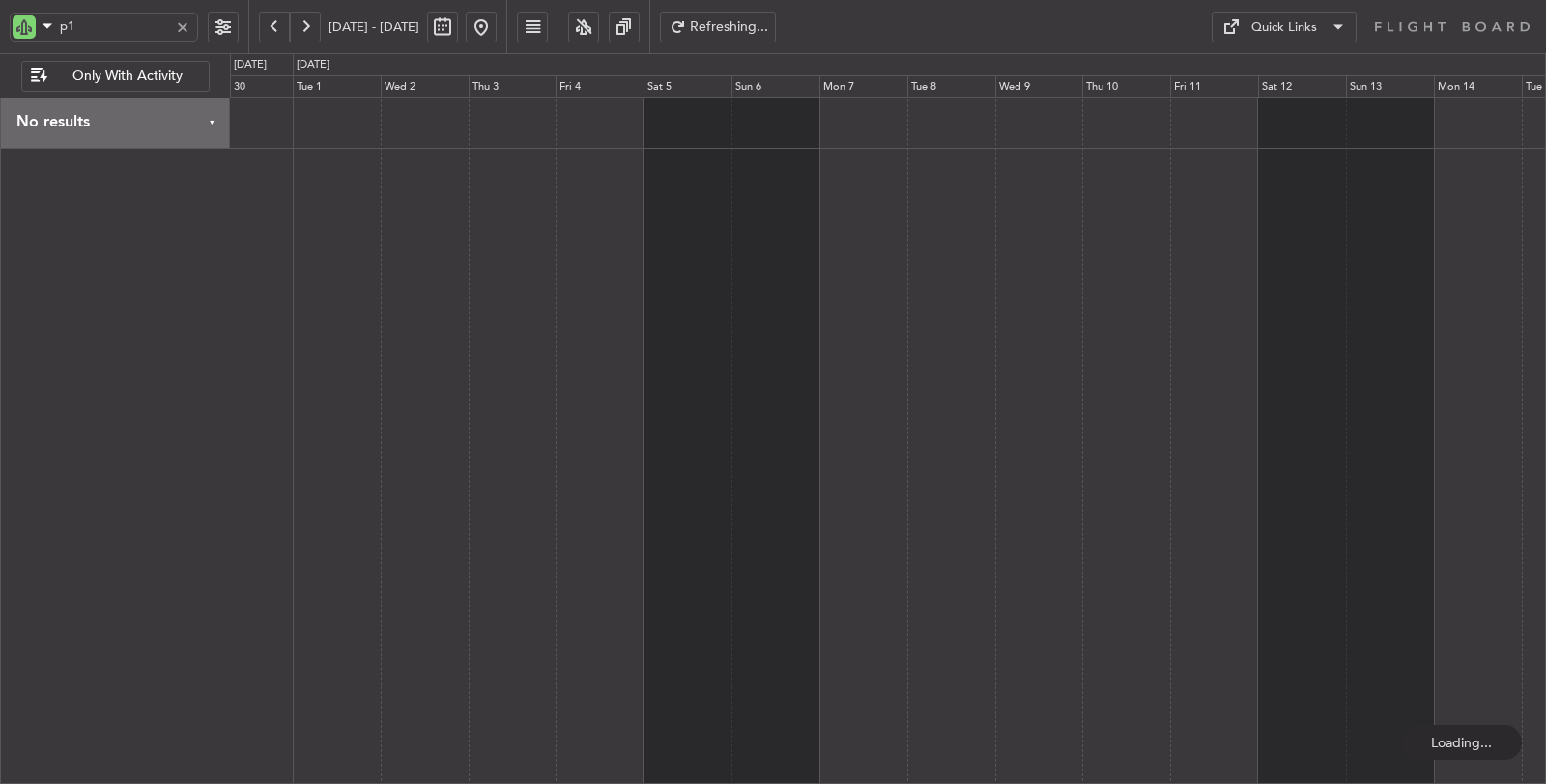
click at [336, 131] on div at bounding box center [887, 123] width 1315 height 51
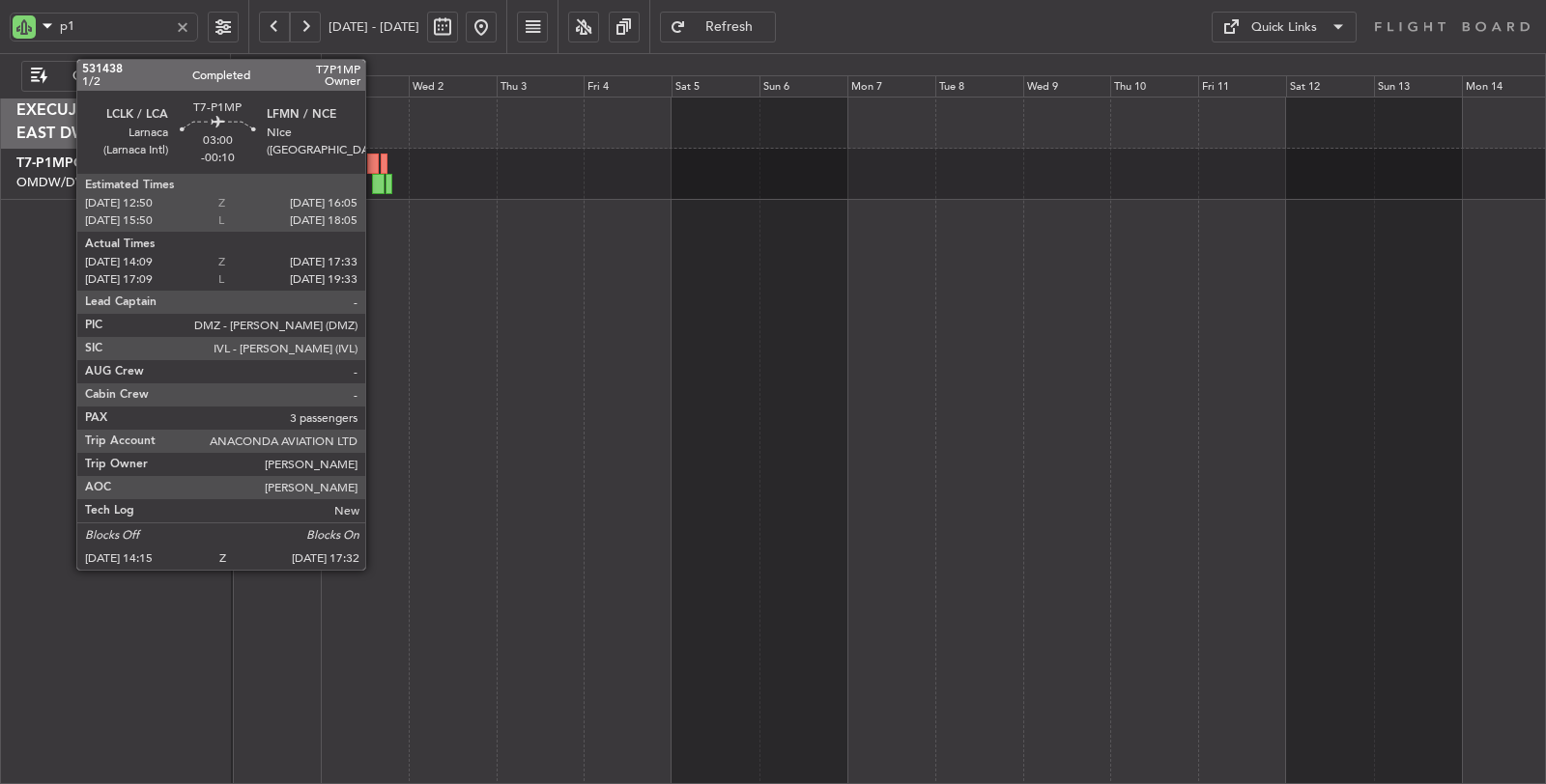
click at [375, 185] on div at bounding box center [378, 183] width 13 height 20
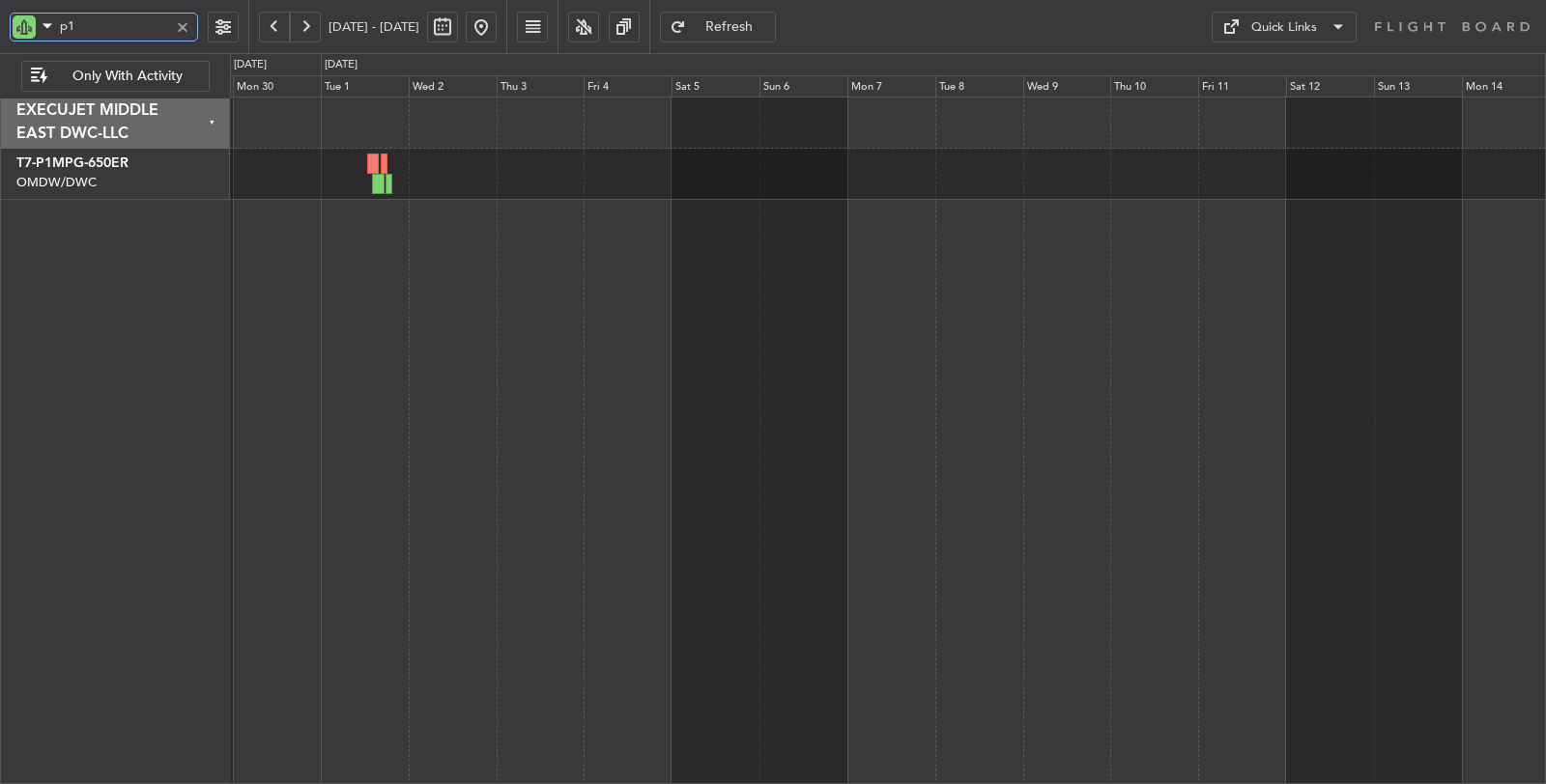
drag, startPoint x: 106, startPoint y: 27, endPoint x: 0, endPoint y: 21, distance: 106.2
click at [0, 21] on div "p1" at bounding box center [124, 26] width 248 height 53
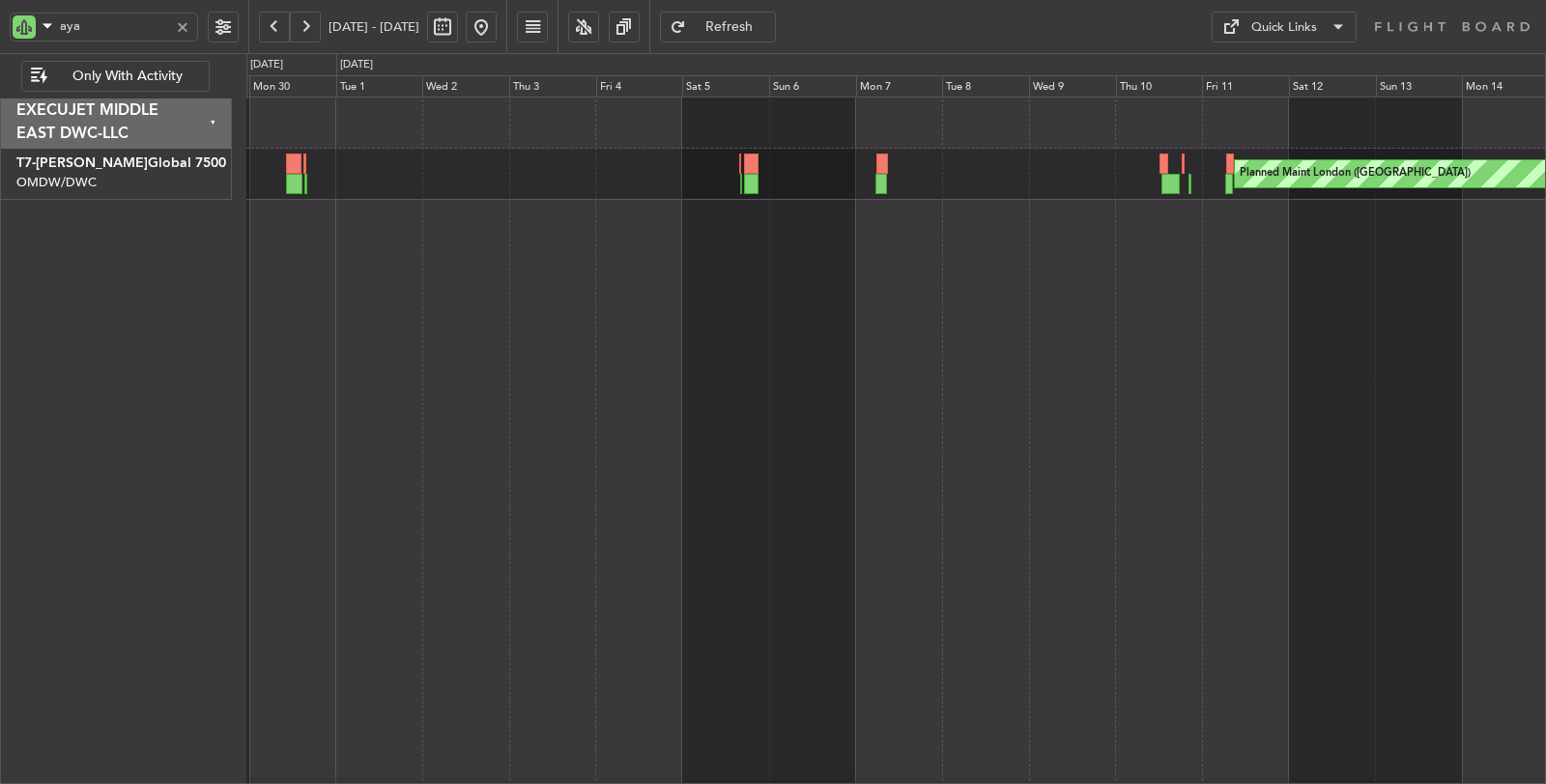
click at [305, 26] on button at bounding box center [305, 27] width 31 height 31
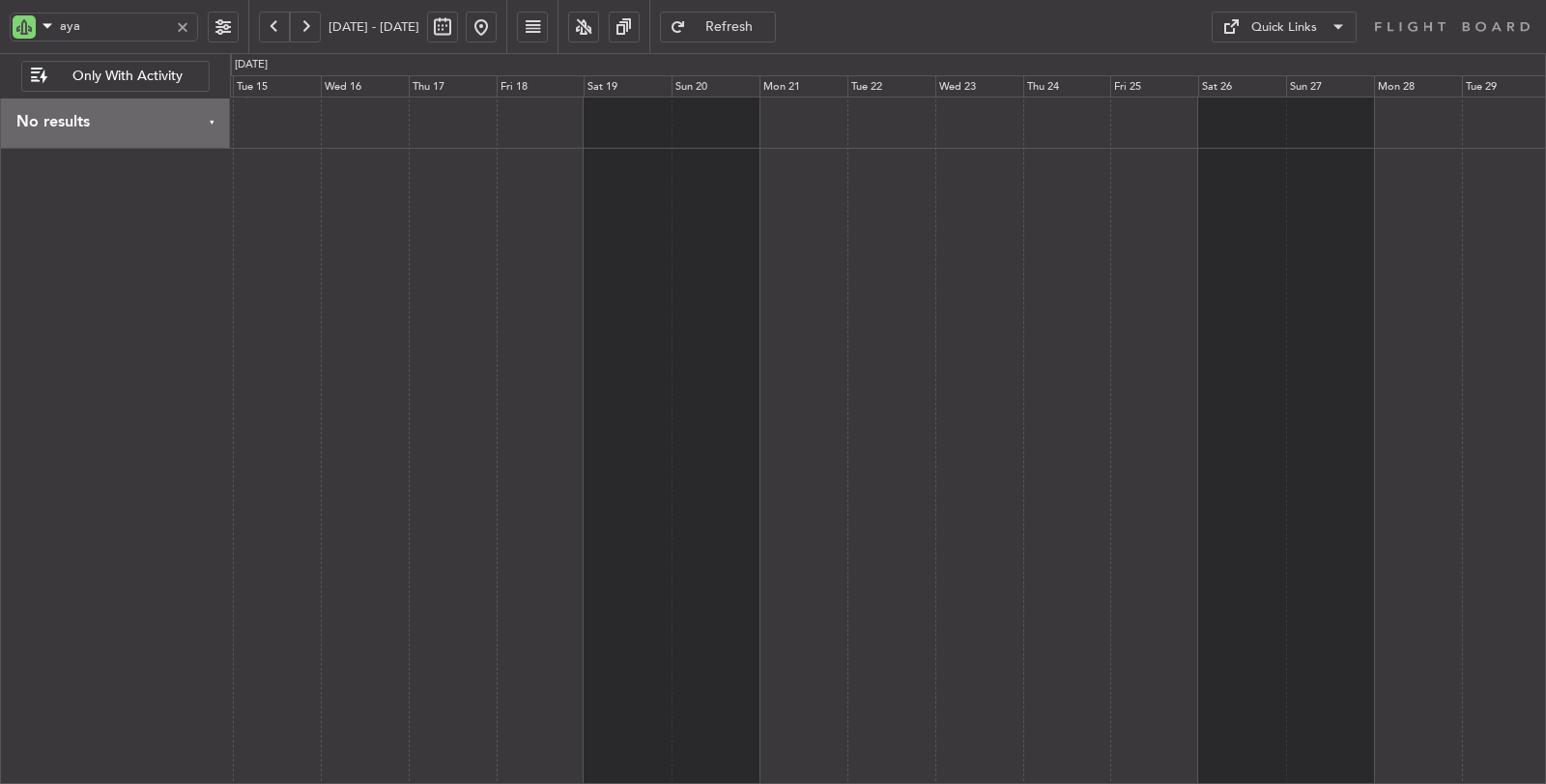
click at [306, 17] on button at bounding box center [305, 27] width 31 height 31
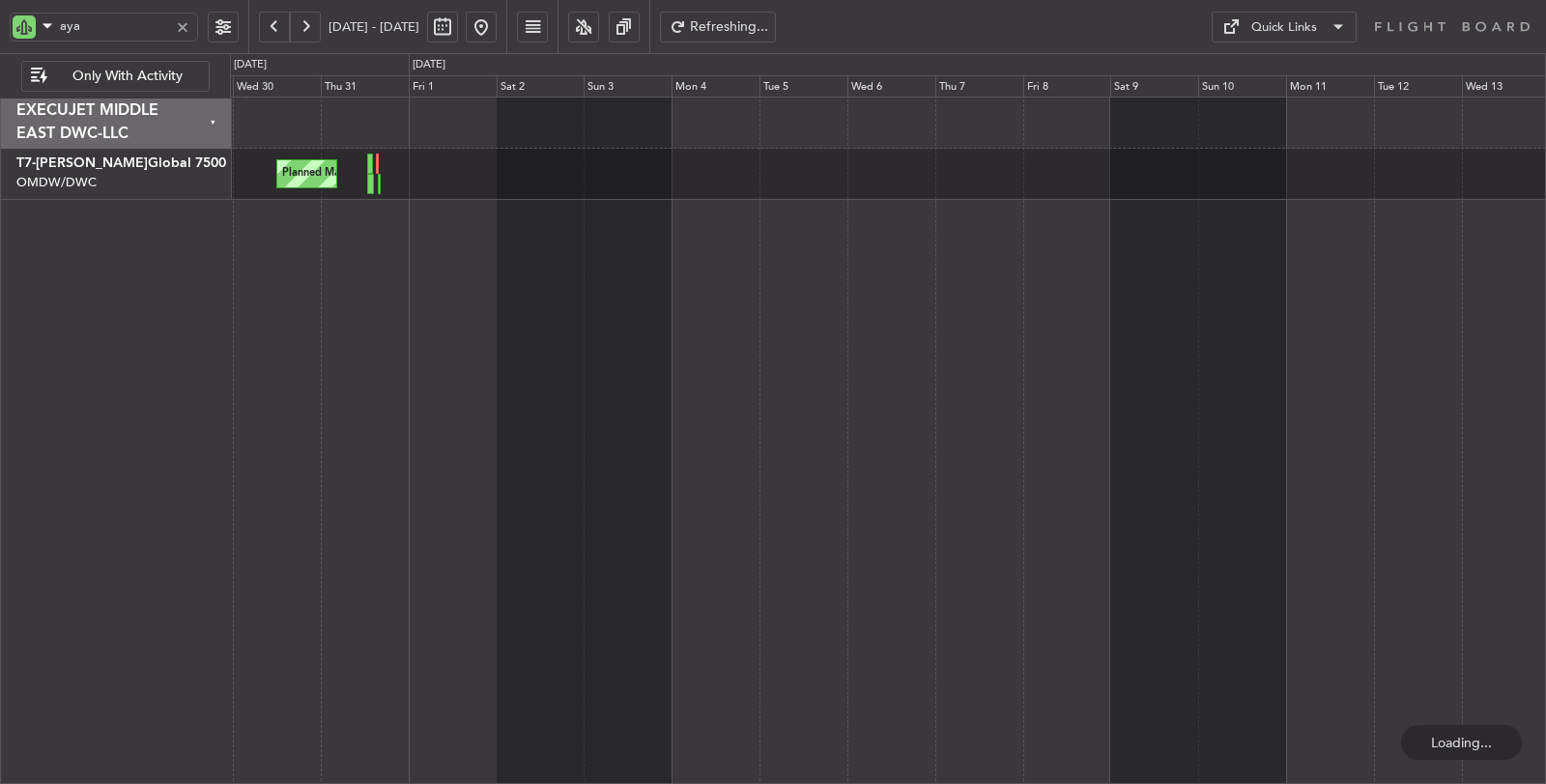
click at [305, 24] on button at bounding box center [305, 27] width 31 height 31
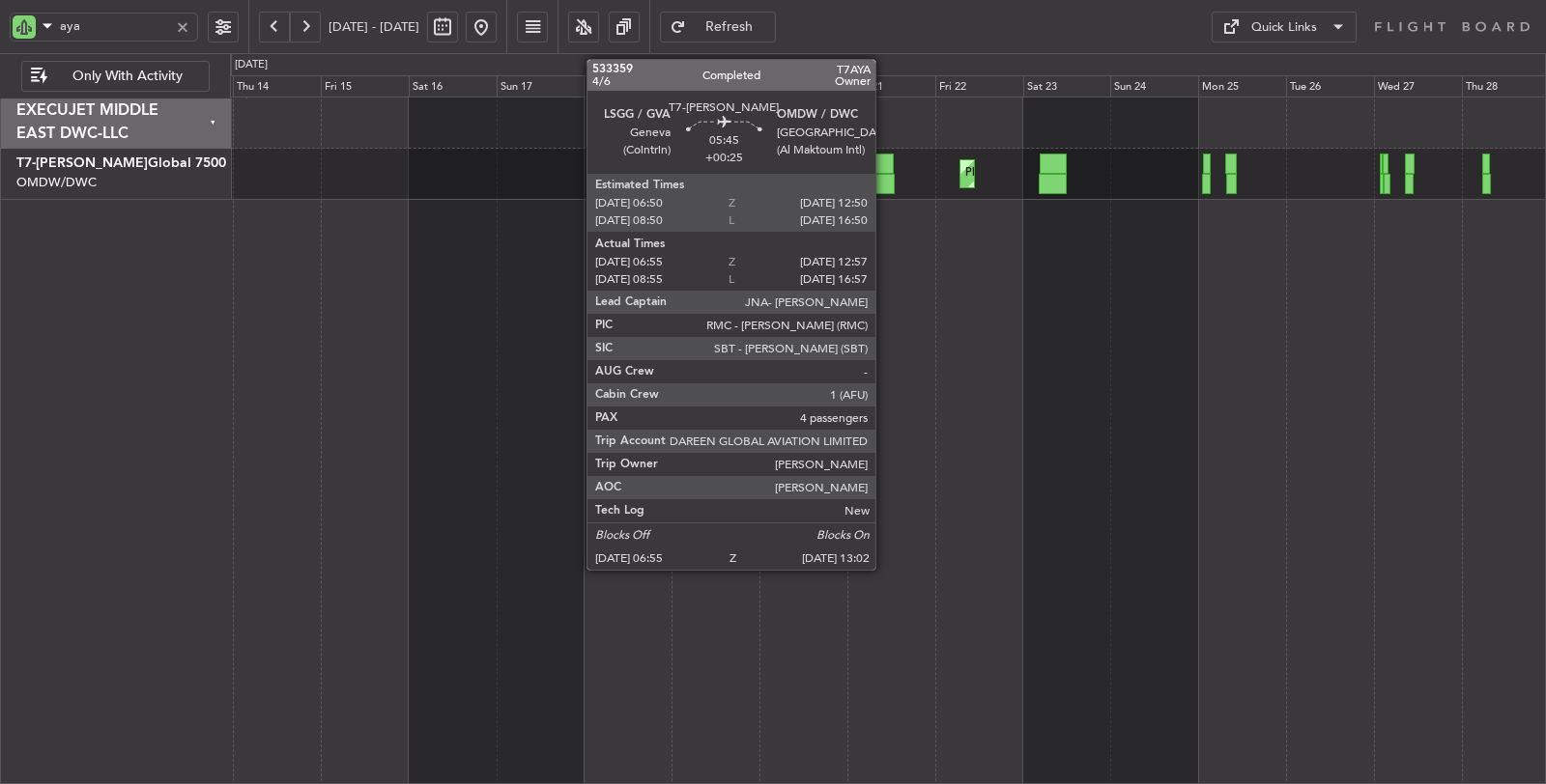
click at [885, 180] on div at bounding box center [883, 183] width 23 height 20
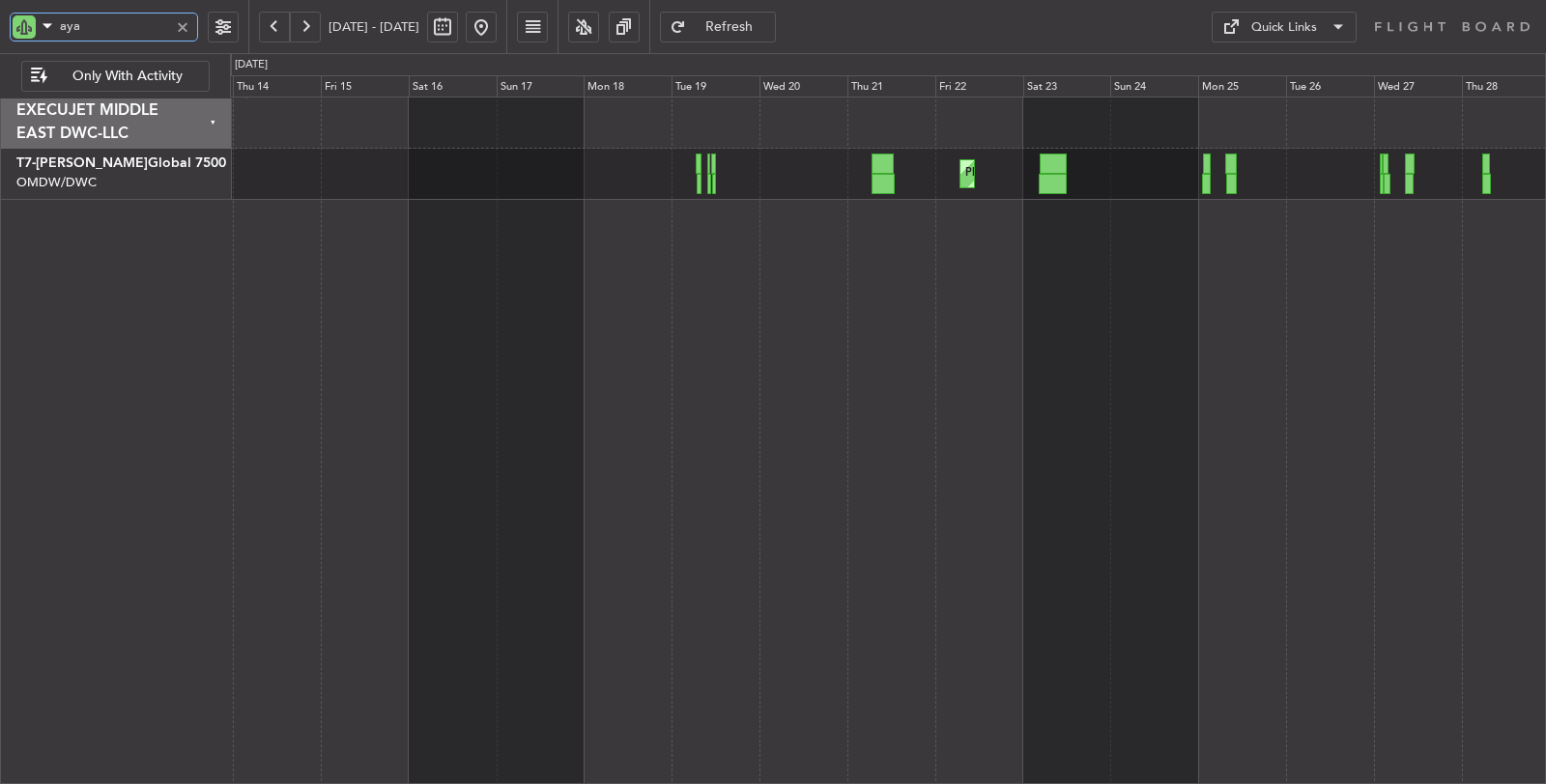
drag, startPoint x: 109, startPoint y: 24, endPoint x: 30, endPoint y: 24, distance: 79.0
click at [32, 24] on div "aya" at bounding box center [104, 27] width 188 height 29
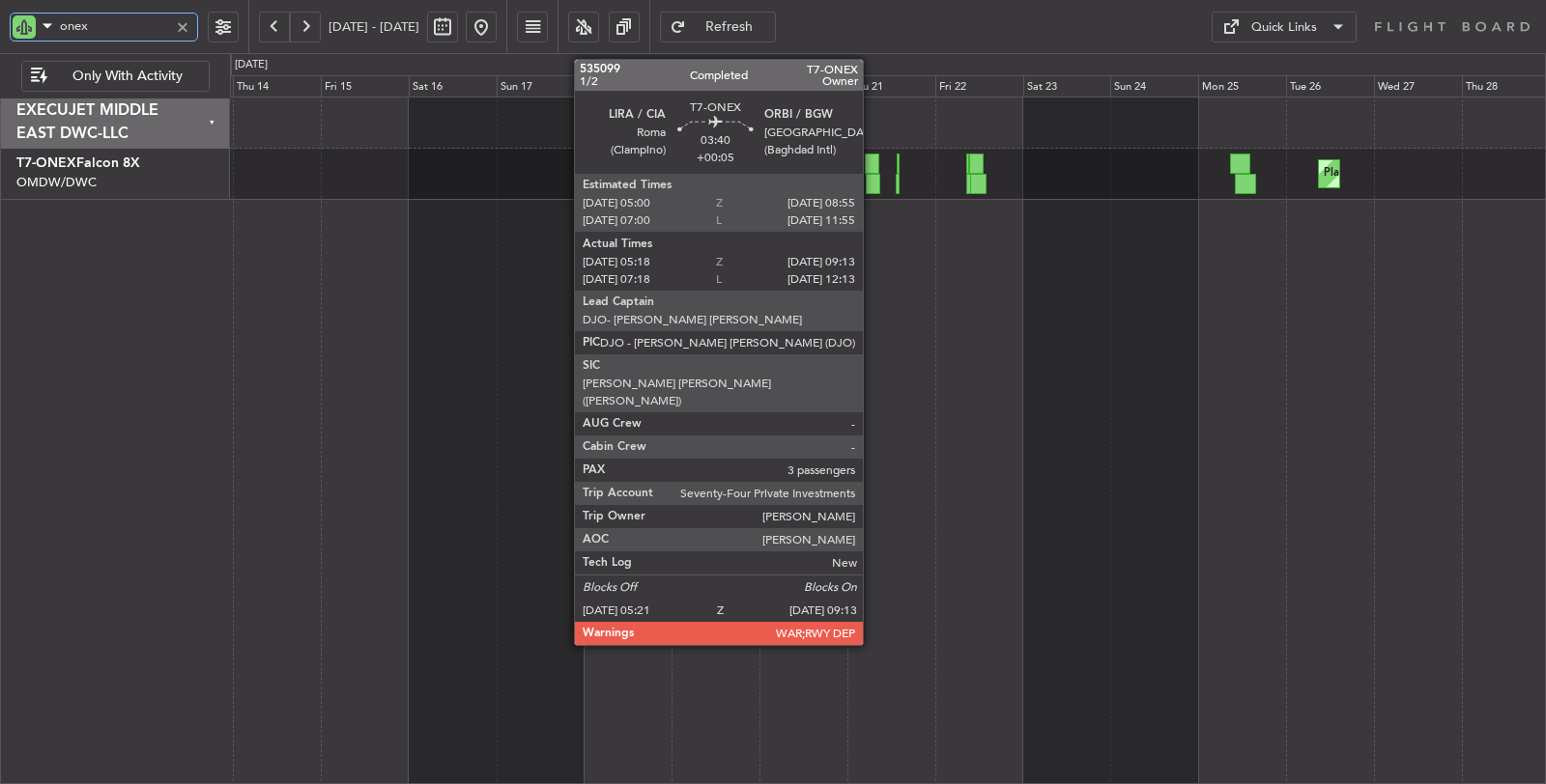
click at [872, 181] on div at bounding box center [872, 183] width 15 height 20
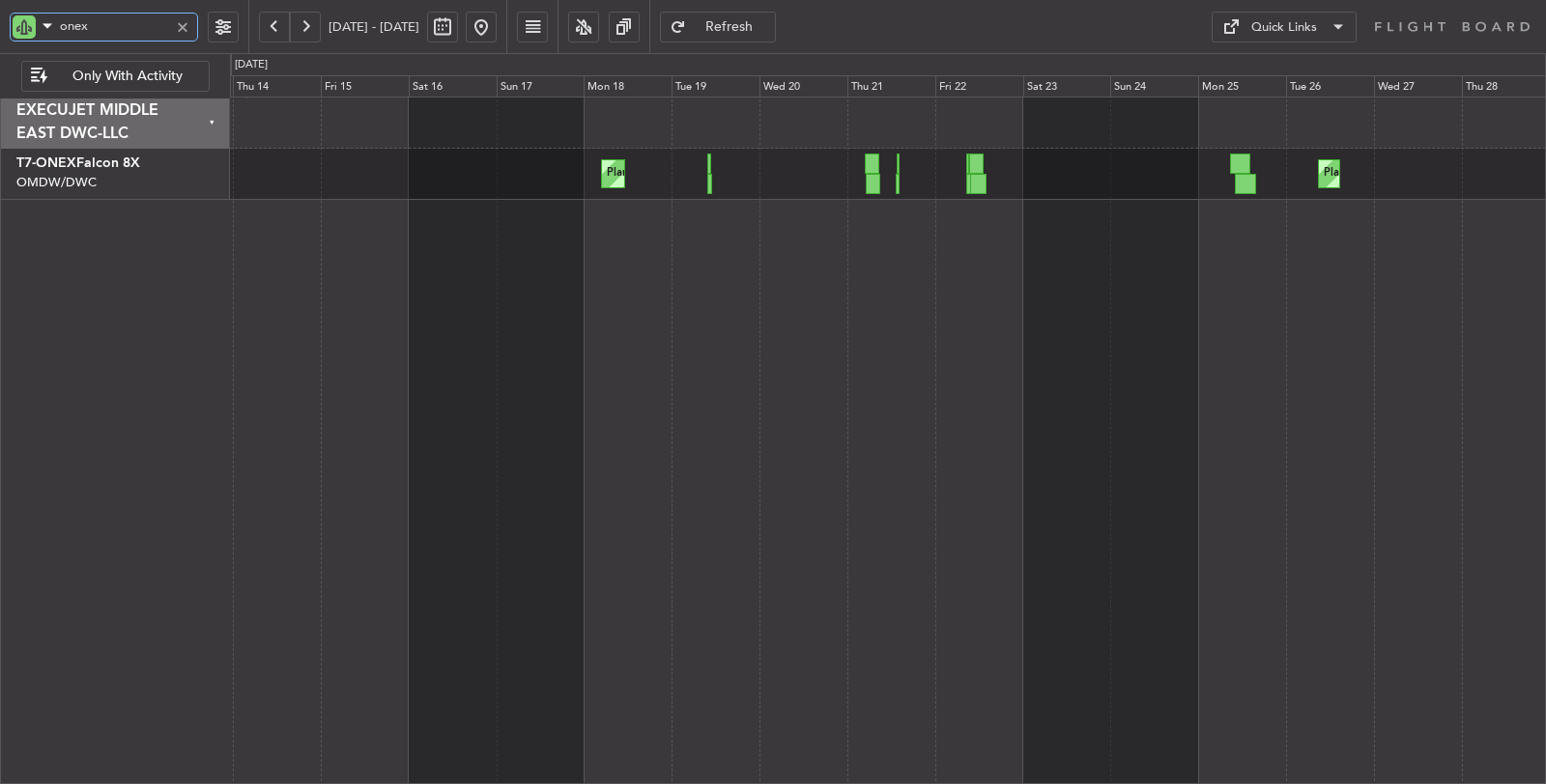
drag, startPoint x: 92, startPoint y: 23, endPoint x: 0, endPoint y: 24, distance: 92.0
click at [0, 24] on div "onex" at bounding box center [124, 26] width 248 height 53
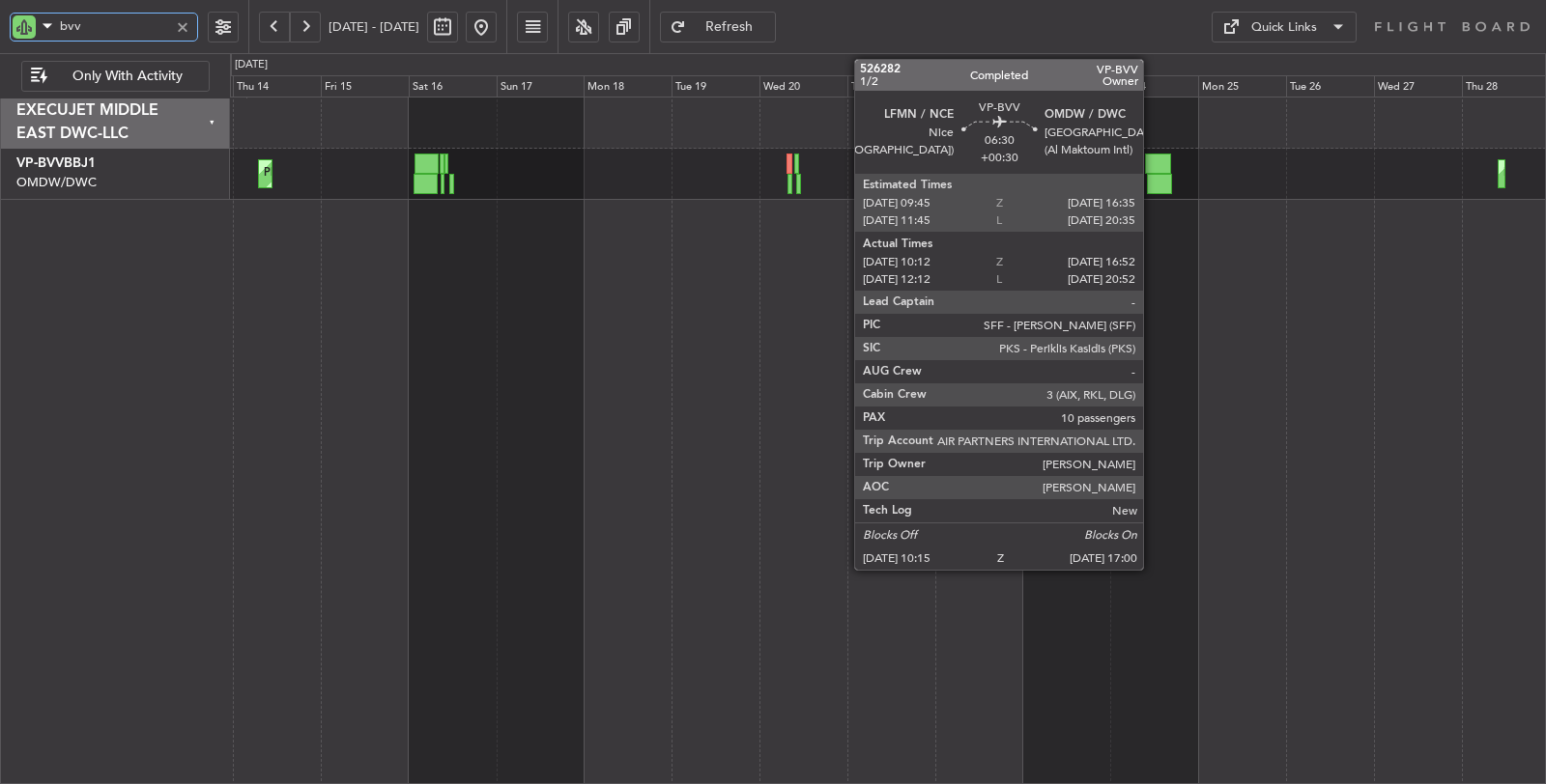
click at [1152, 175] on div at bounding box center [1159, 183] width 25 height 20
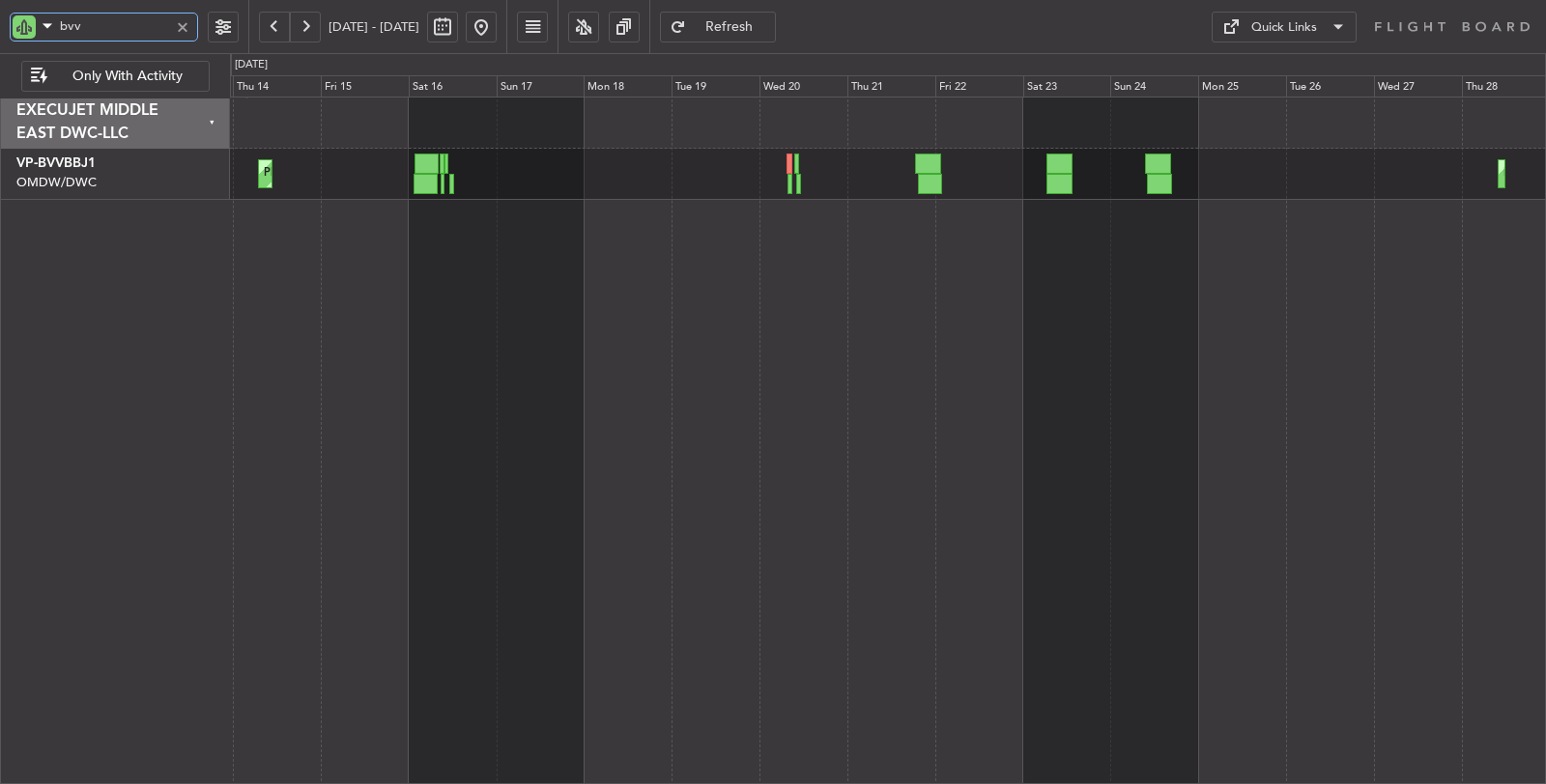
drag, startPoint x: 122, startPoint y: 26, endPoint x: 17, endPoint y: 27, distance: 105.0
click at [17, 27] on div "bvv" at bounding box center [104, 27] width 188 height 29
type input "aya"
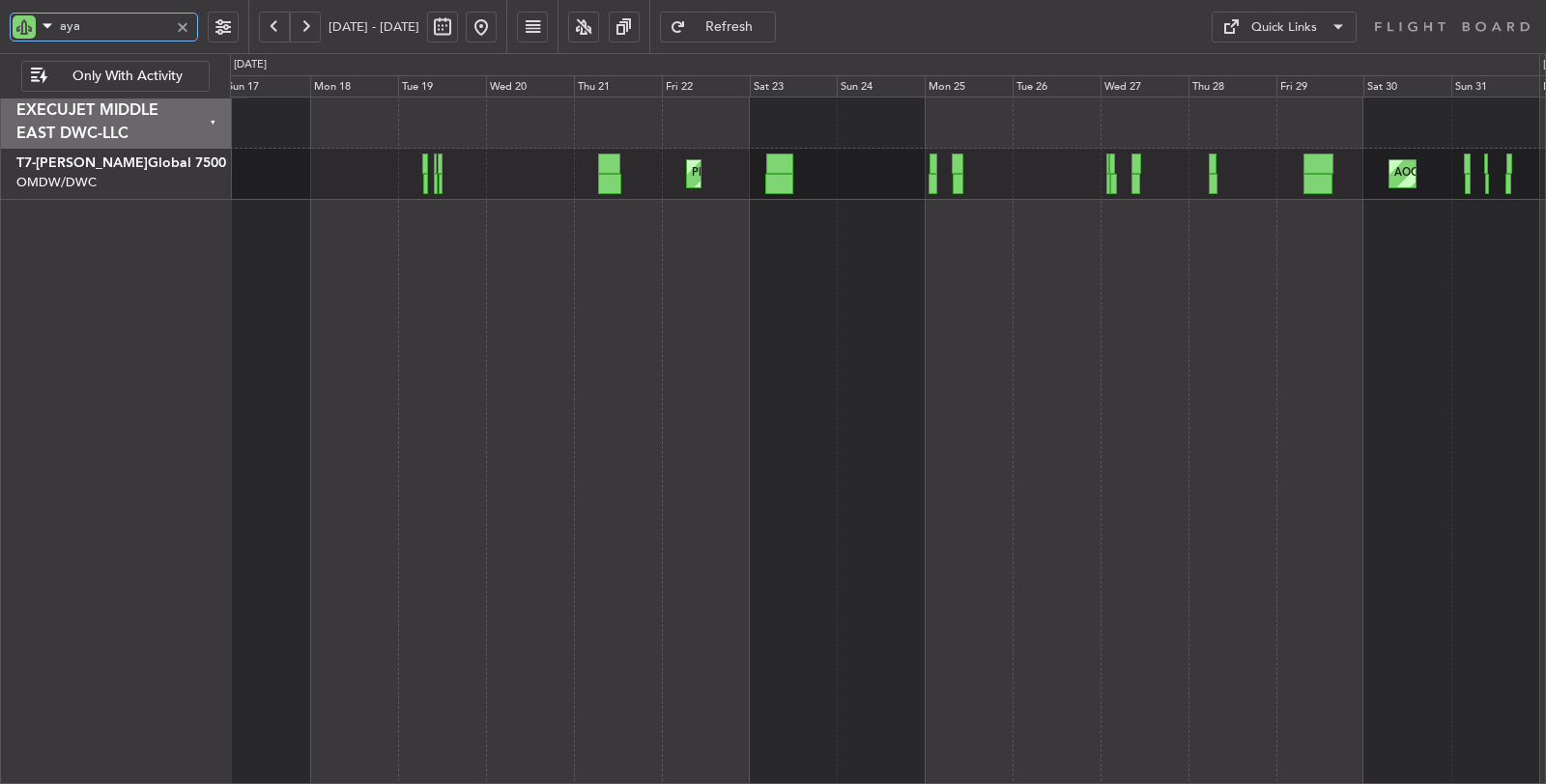
click at [495, 277] on div "Planned Maint Dubai (Al Maktoum Intl) AOG Maint Dubai (Al Maktoum Intl) Planned…" at bounding box center [888, 441] width 1316 height 689
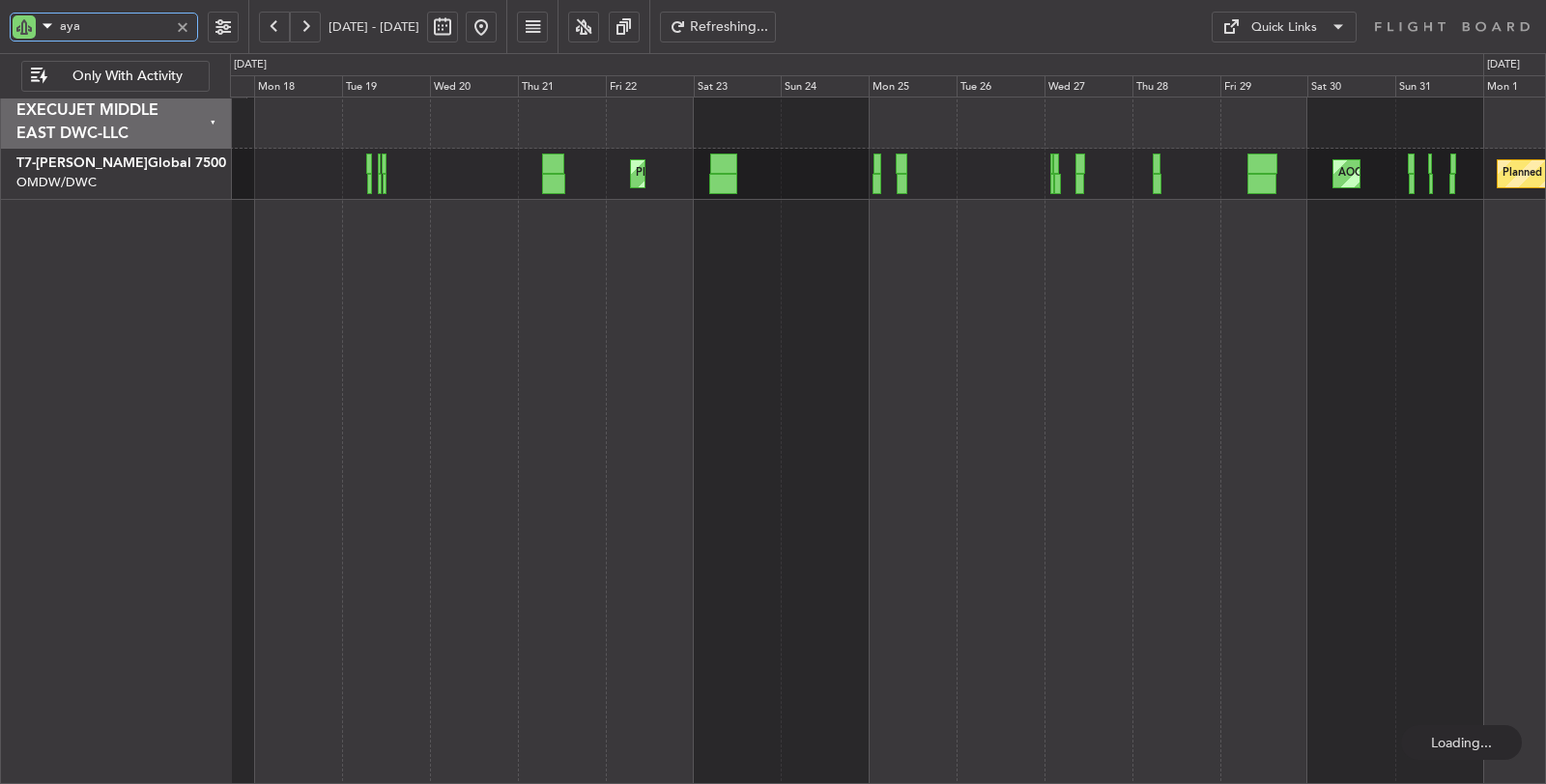
click at [1204, 262] on div "Planned Maint Dubai (Al Maktoum Intl) AOG Maint Dubai (Al Maktoum Intl) Planned…" at bounding box center [888, 441] width 1316 height 689
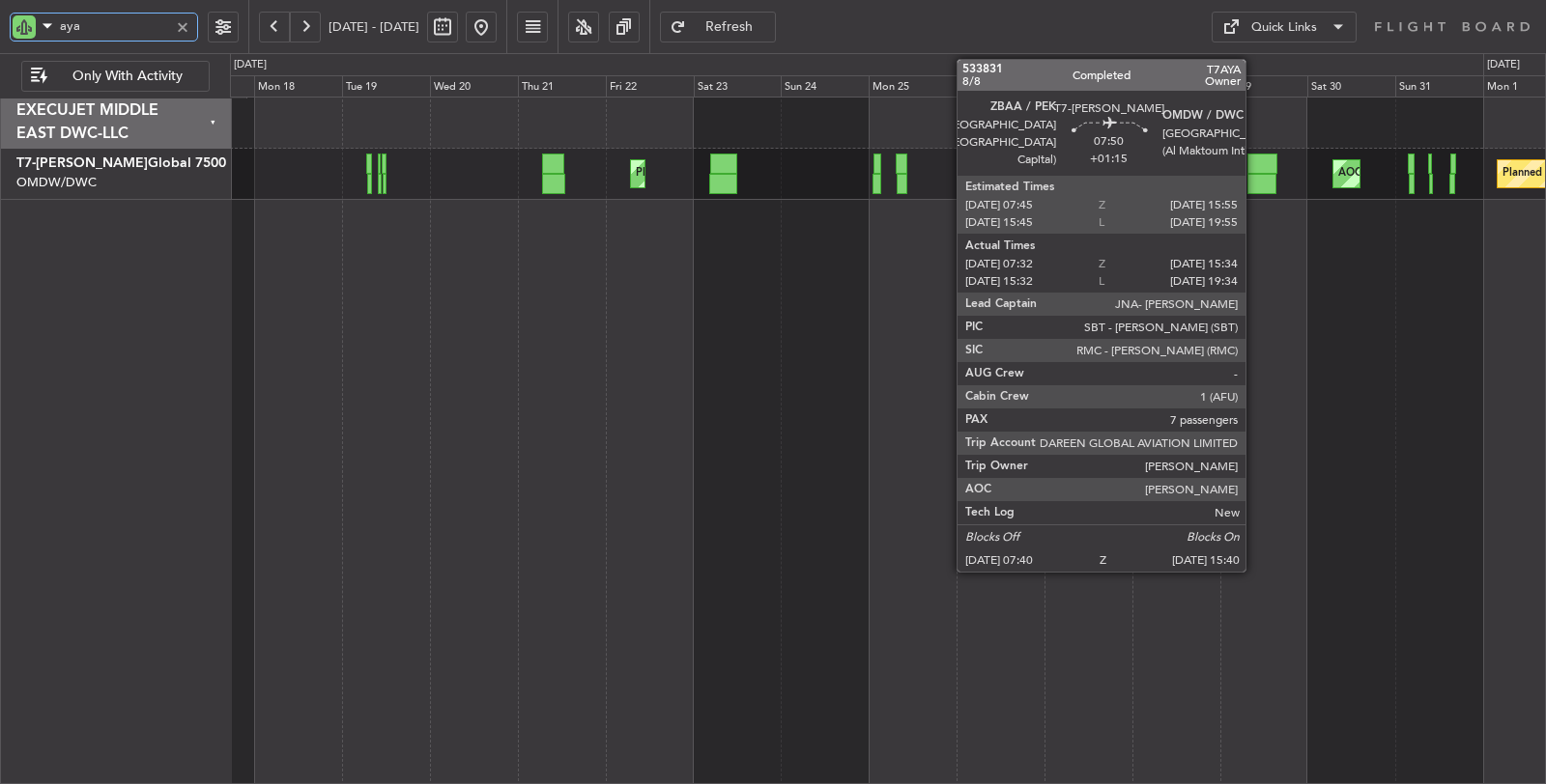
click at [1255, 186] on div at bounding box center [1262, 183] width 30 height 20
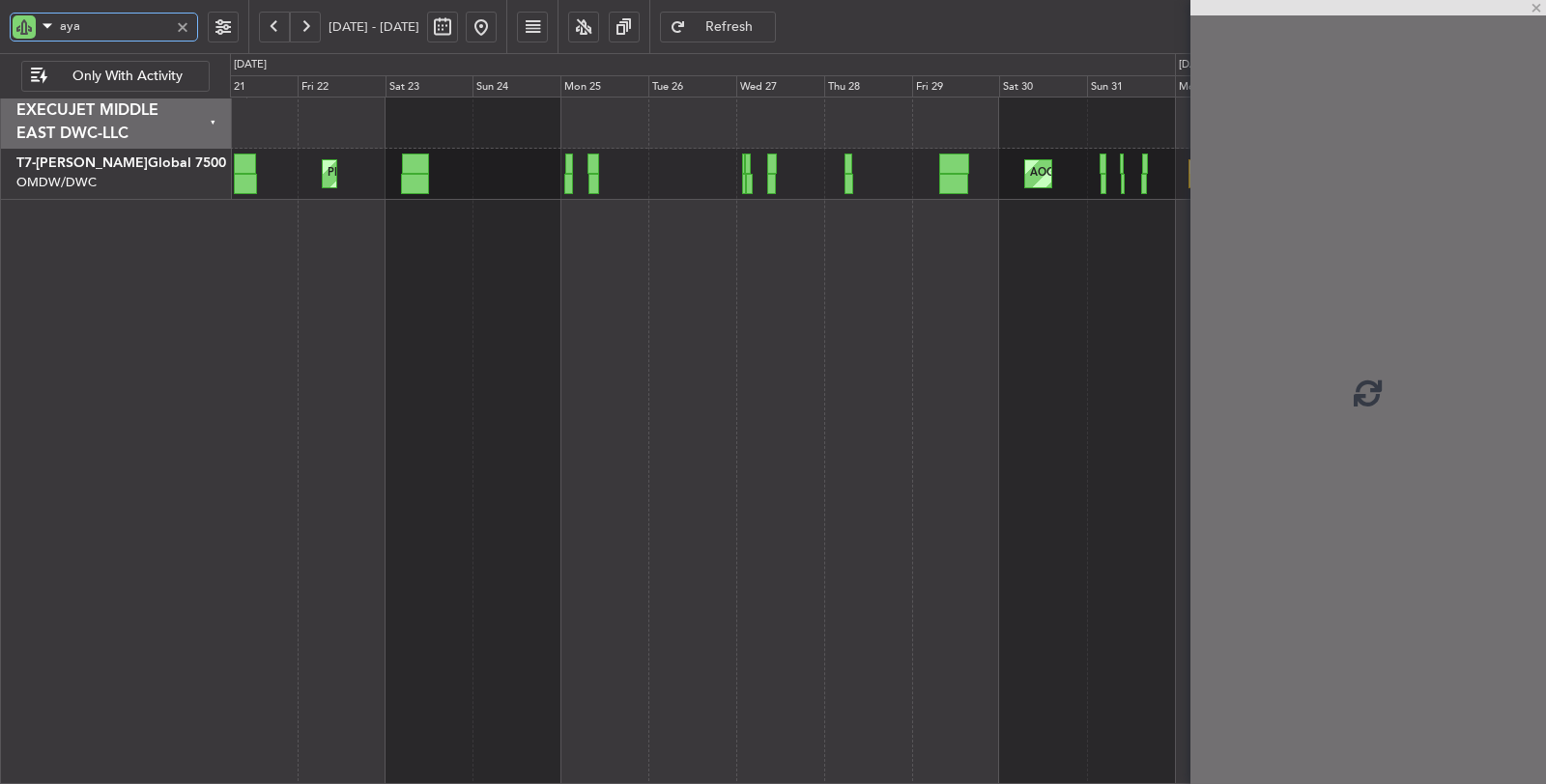
click at [750, 315] on div "Planned Maint Dubai (Al Maktoum Intl) Planned Maint Dubai (Al Maktoum Intl) AOG…" at bounding box center [888, 441] width 1316 height 689
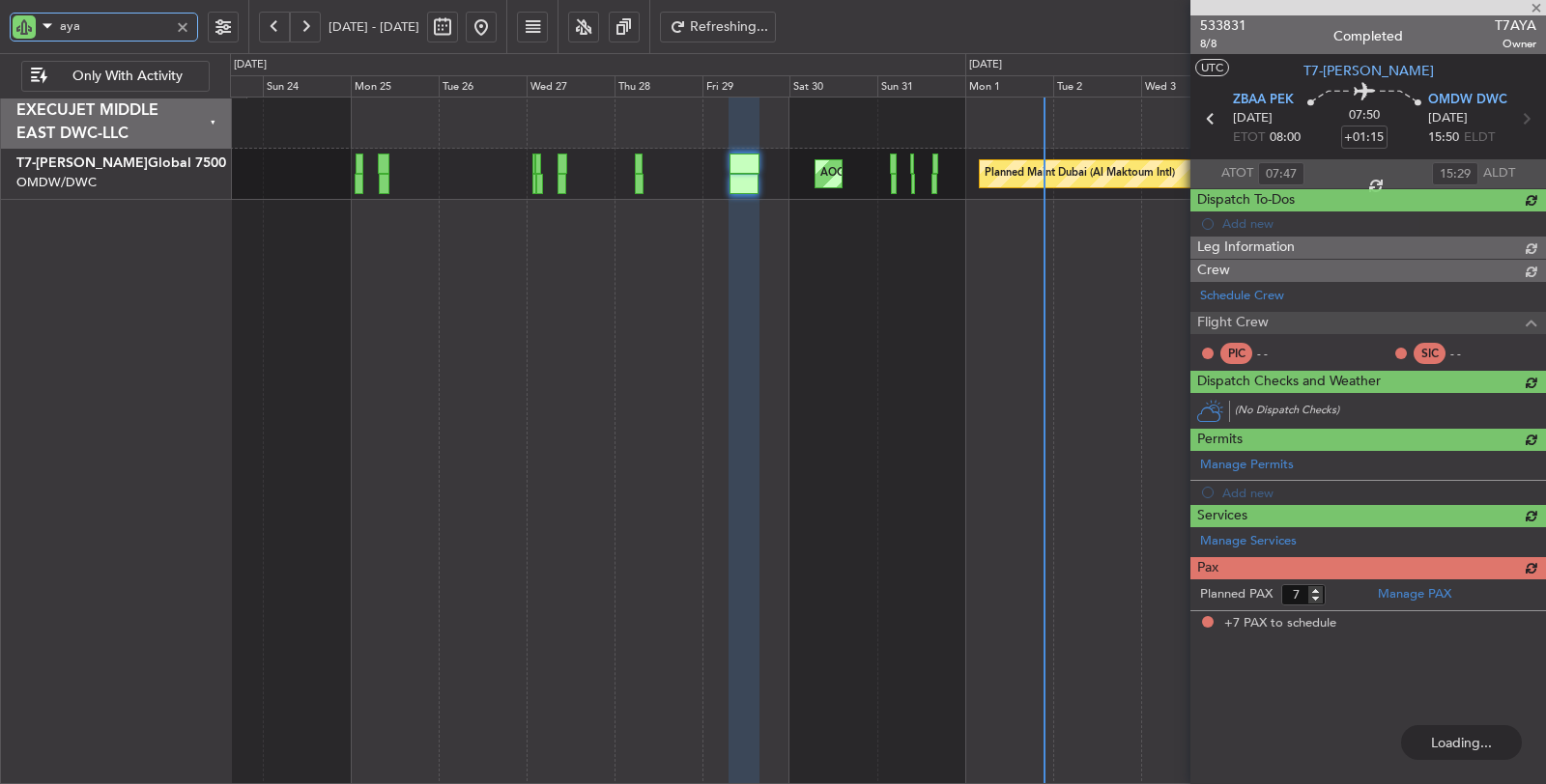
click at [756, 290] on div "Planned Maint Dubai (Al Maktoum Intl) AOG Maint Dubai (Al Maktoum Intl) Planned…" at bounding box center [888, 441] width 1316 height 689
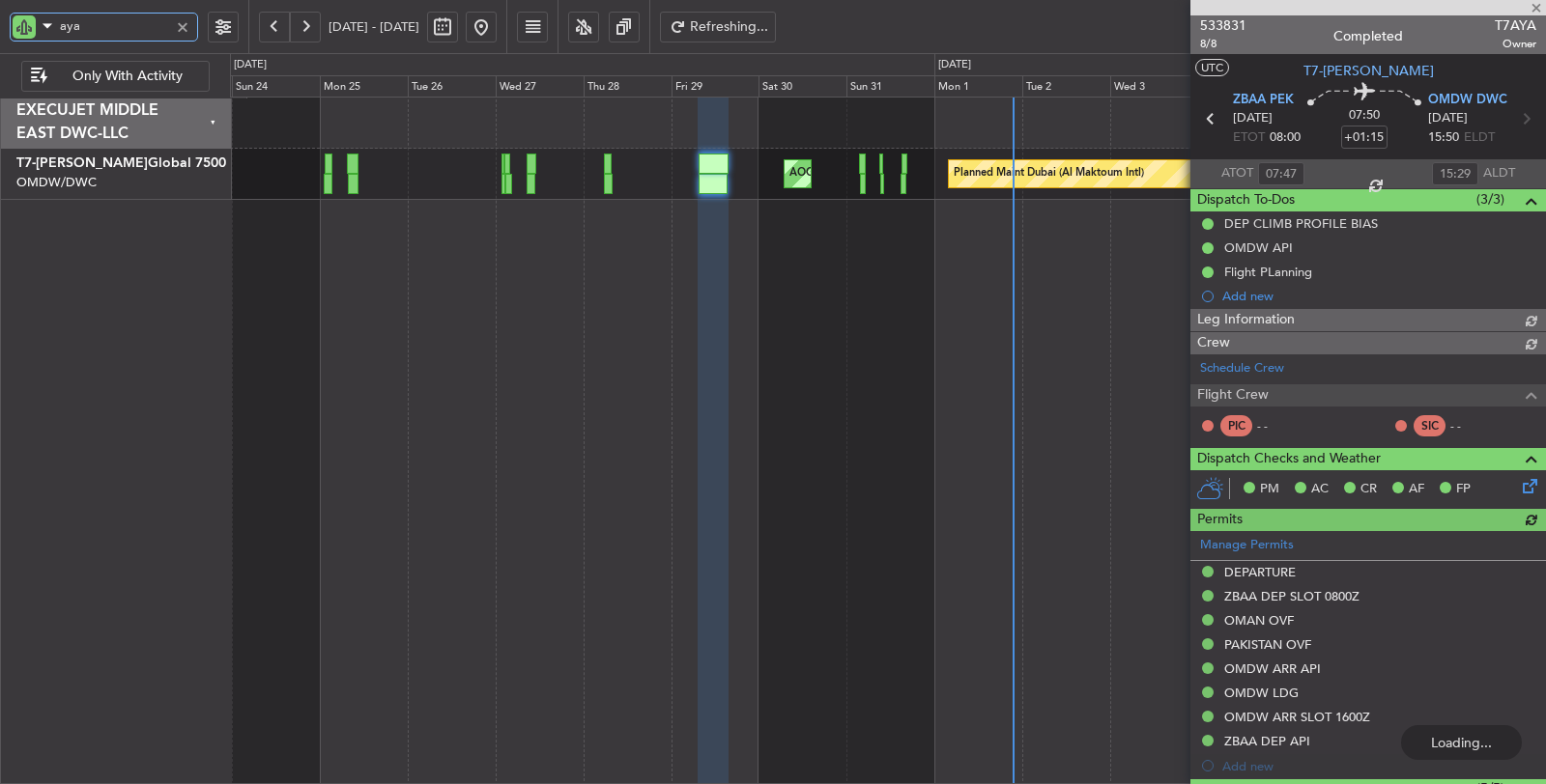
type input "[PERSON_NAME] ([PERSON_NAME])"
type input "7123"
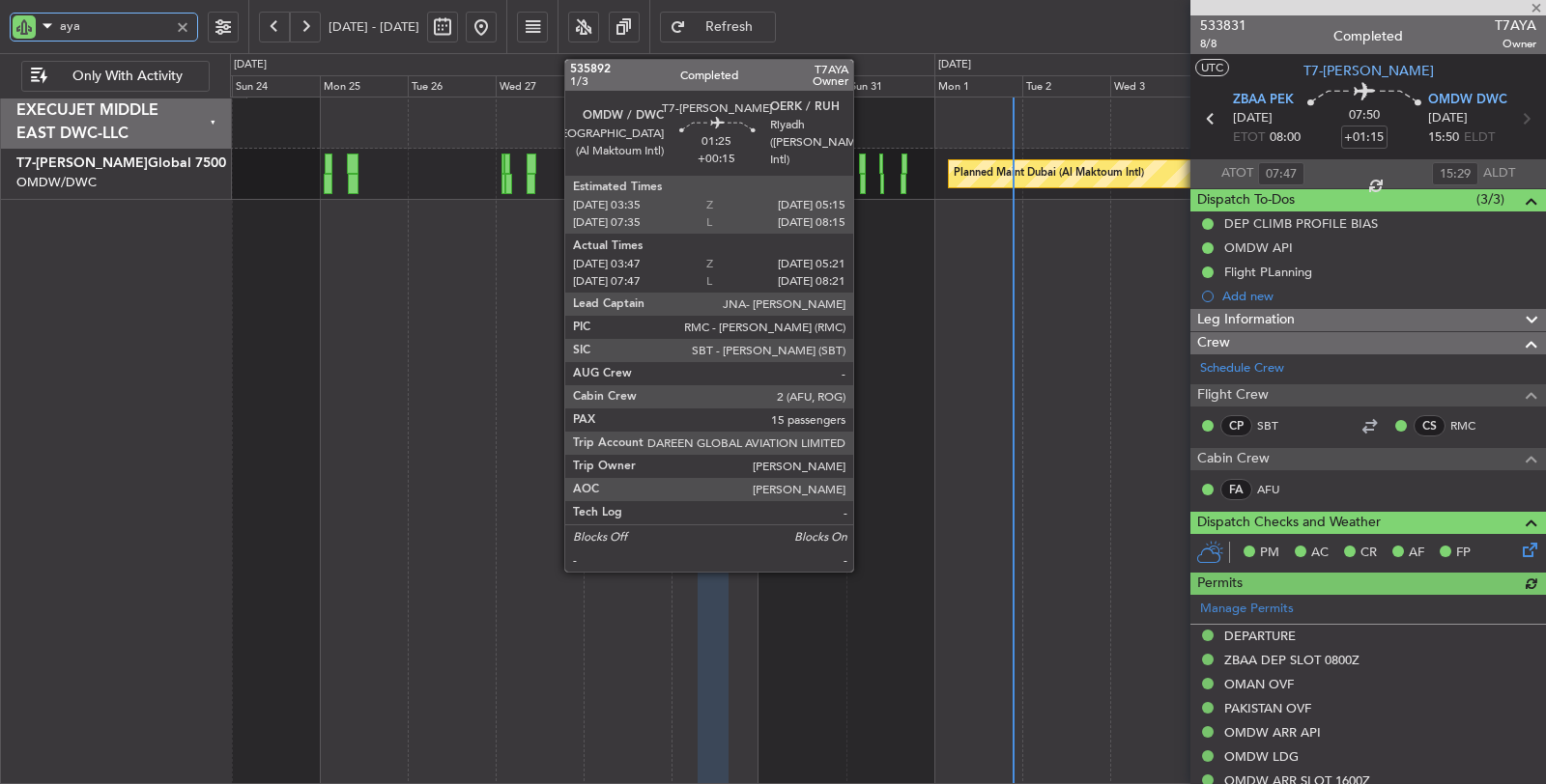
click at [863, 180] on div at bounding box center [863, 183] width 6 height 20
type input "aya"
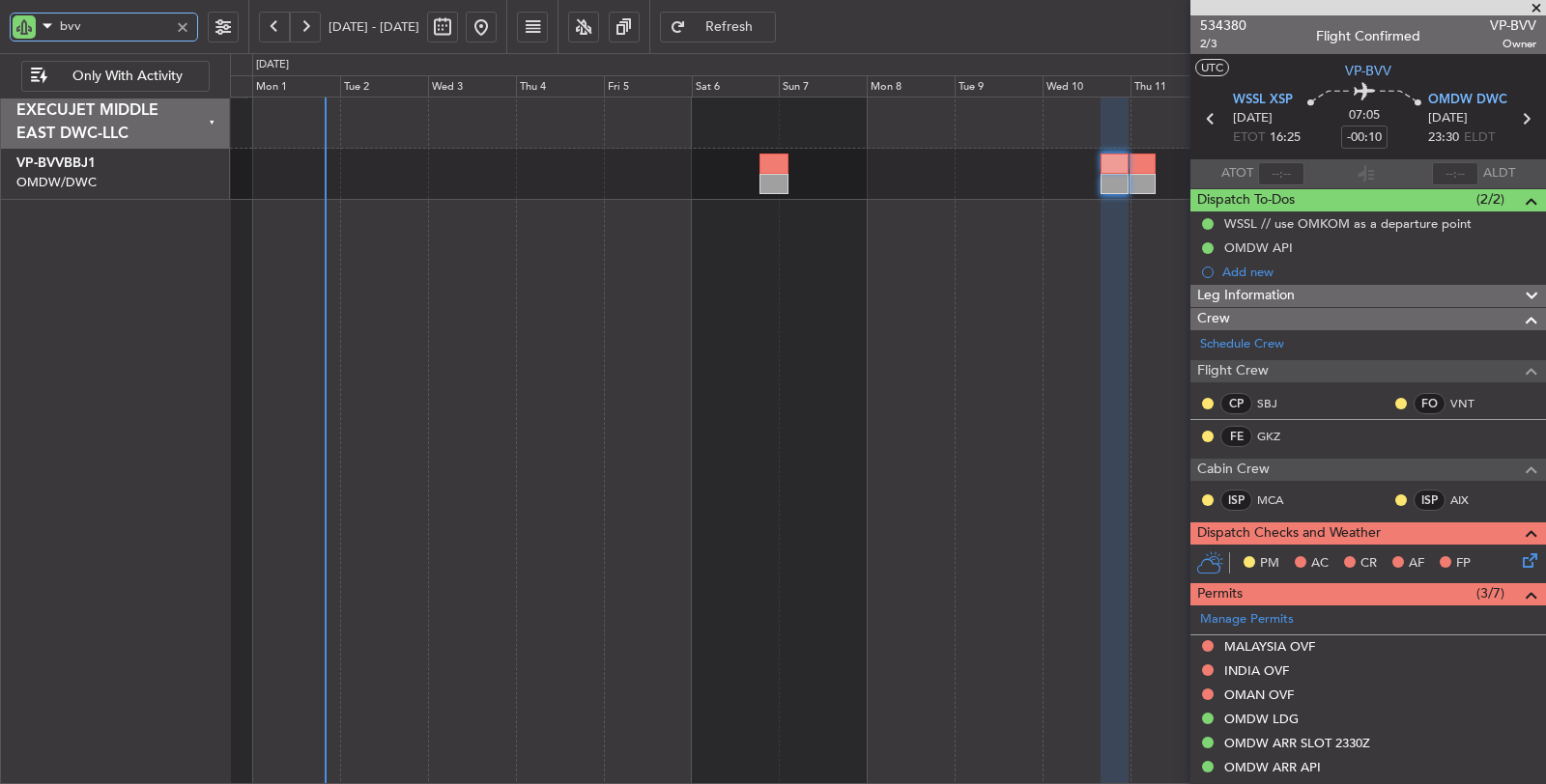
drag, startPoint x: 112, startPoint y: 24, endPoint x: 0, endPoint y: 24, distance: 112.0
click at [0, 24] on div "bvv" at bounding box center [124, 26] width 248 height 53
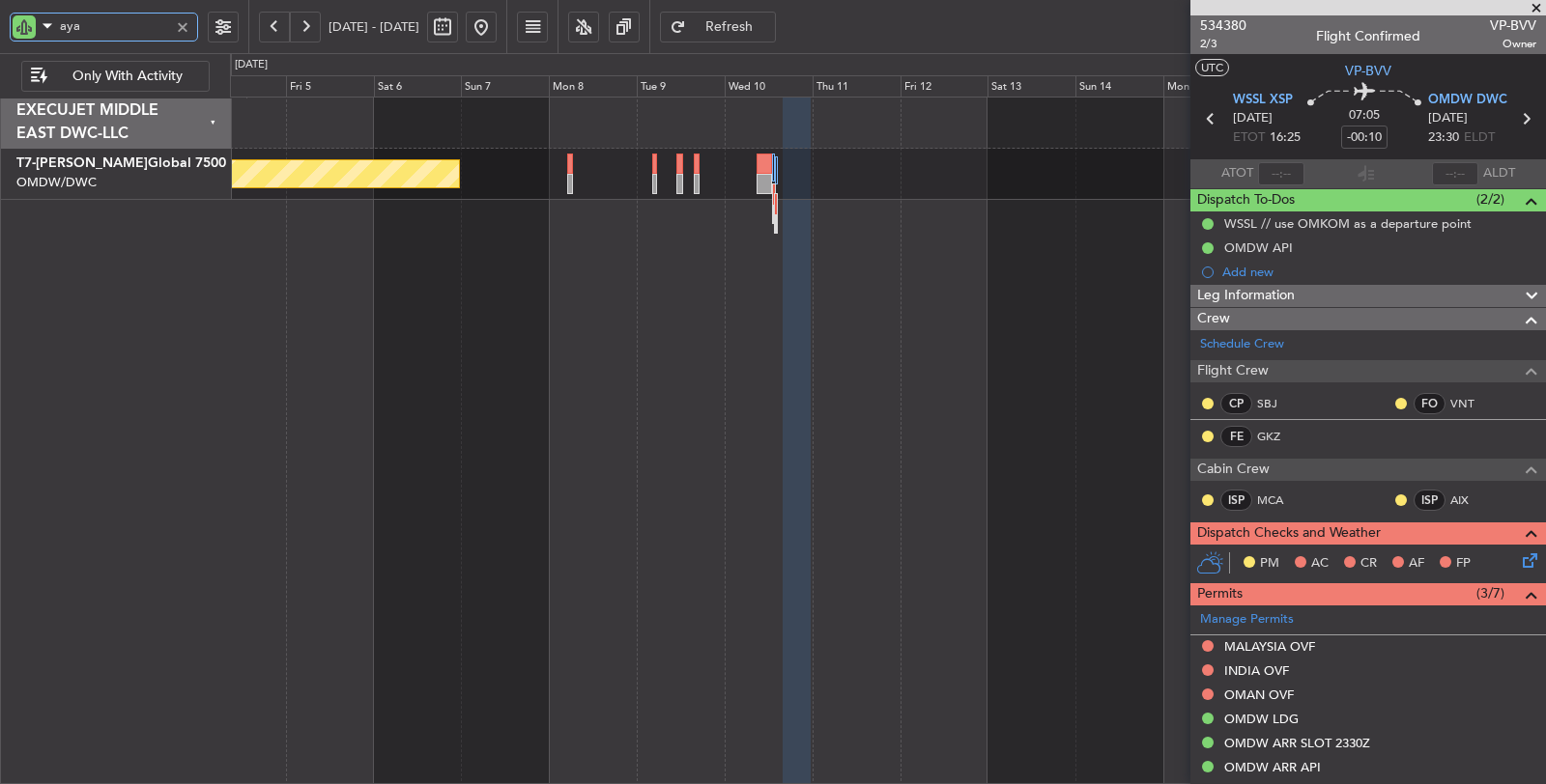
click at [590, 302] on div "Planned Maint Dubai (Al Maktoum Intl)" at bounding box center [888, 441] width 1316 height 689
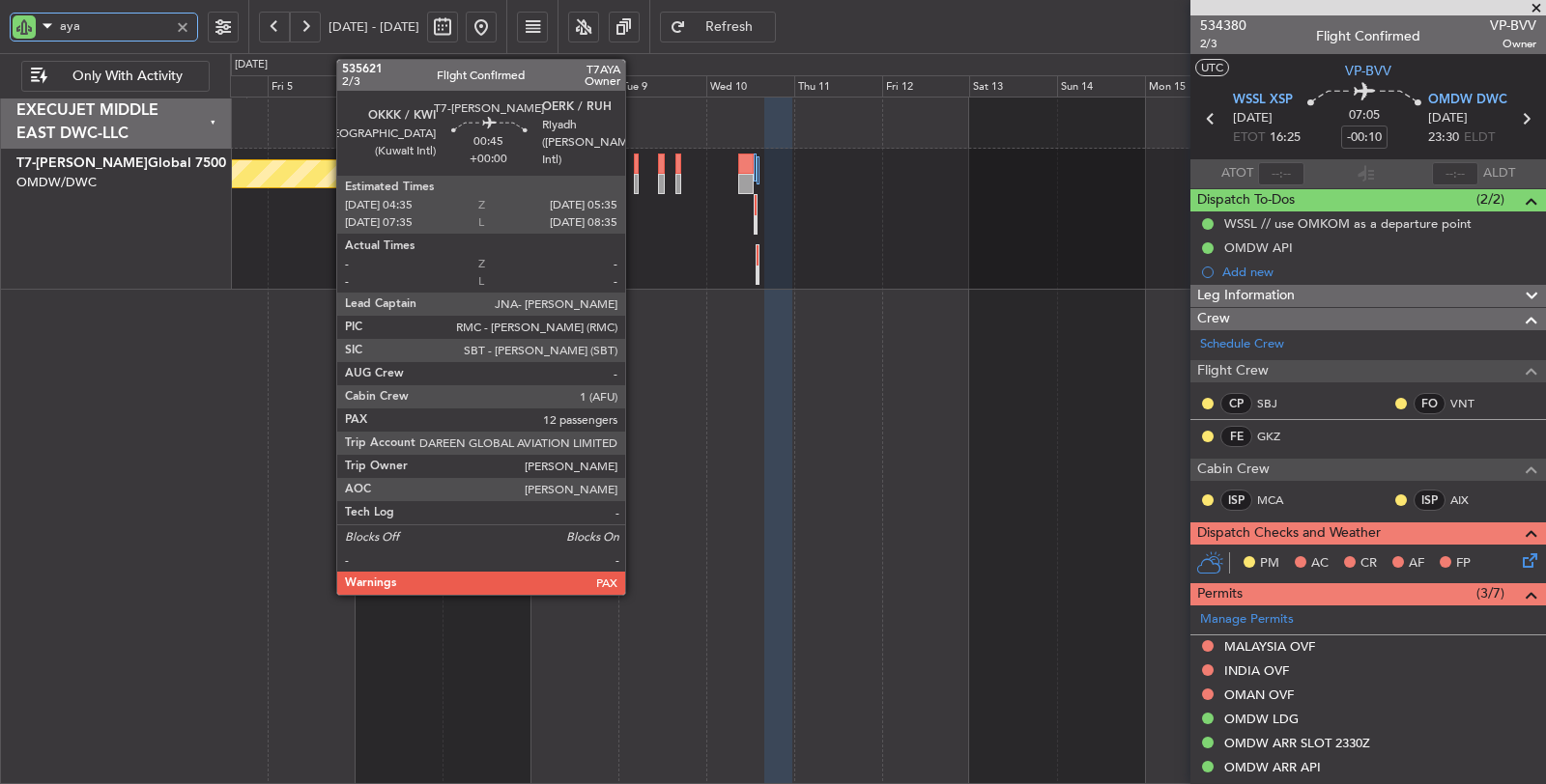
click at [635, 183] on div at bounding box center [636, 183] width 4 height 20
type input "aya"
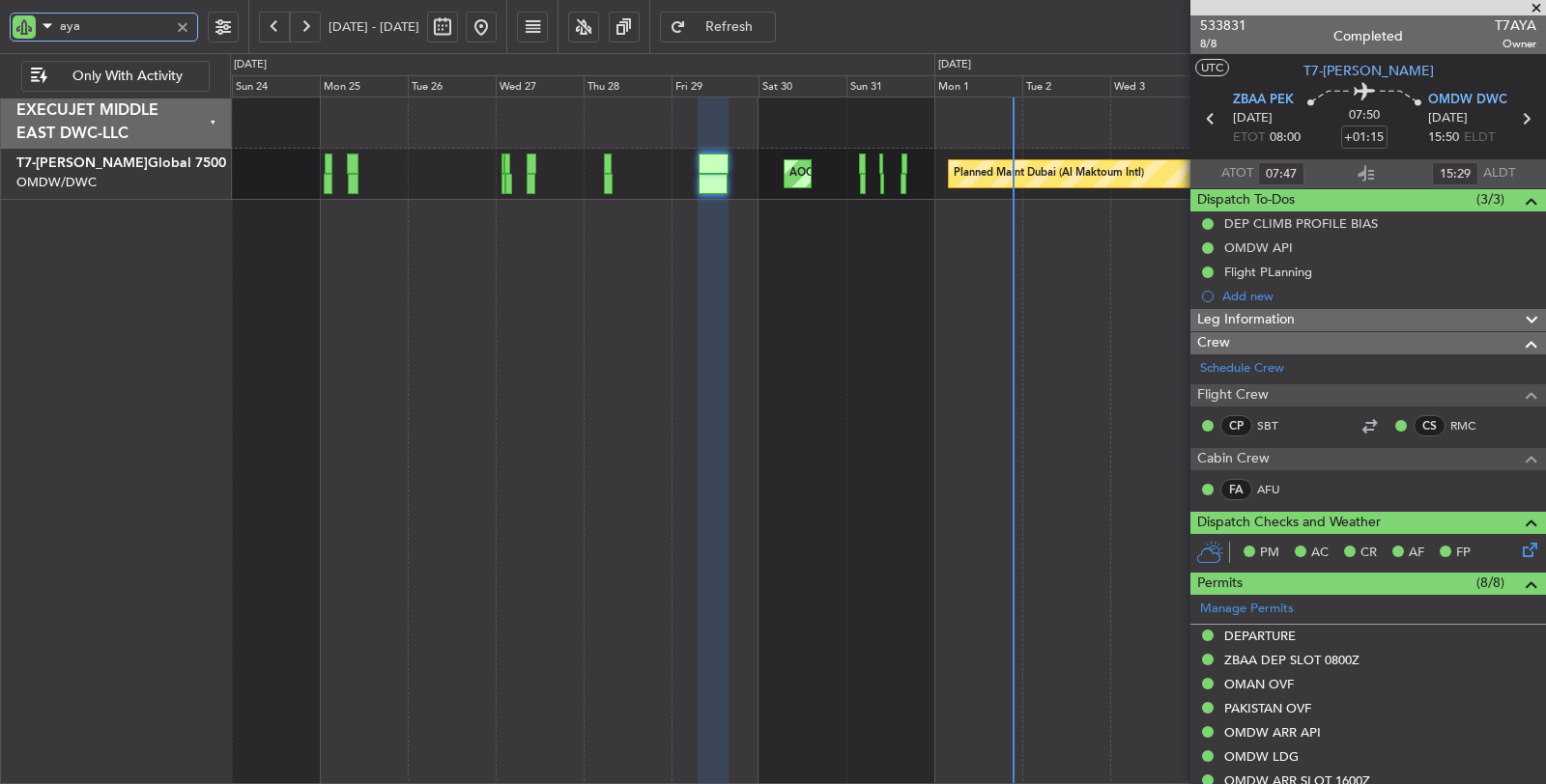
drag, startPoint x: 70, startPoint y: 29, endPoint x: 15, endPoint y: 35, distance: 55.3
click at [15, 35] on div "aya" at bounding box center [104, 27] width 188 height 29
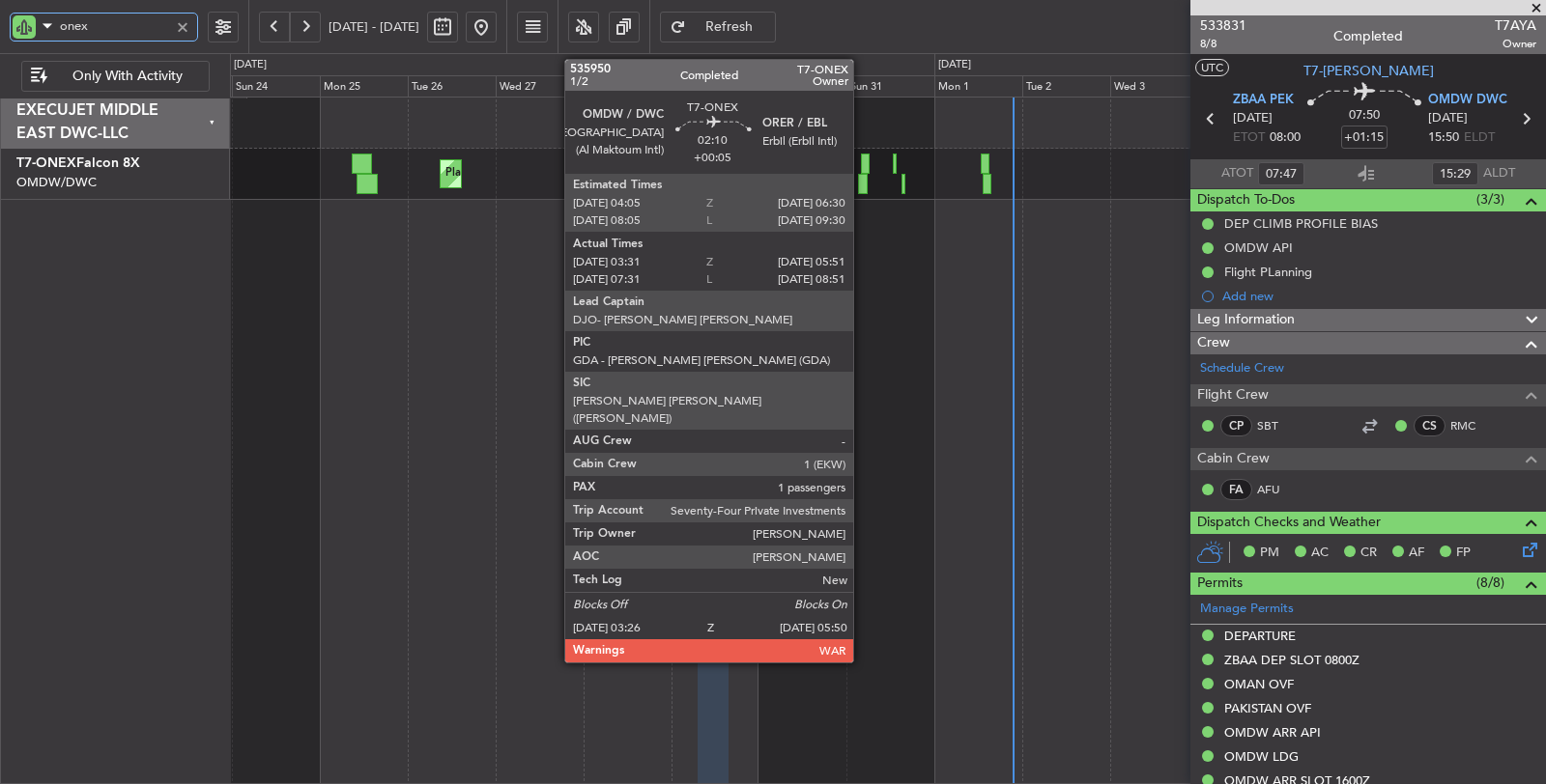
click at [863, 185] on div at bounding box center [863, 183] width 10 height 20
type input "onex"
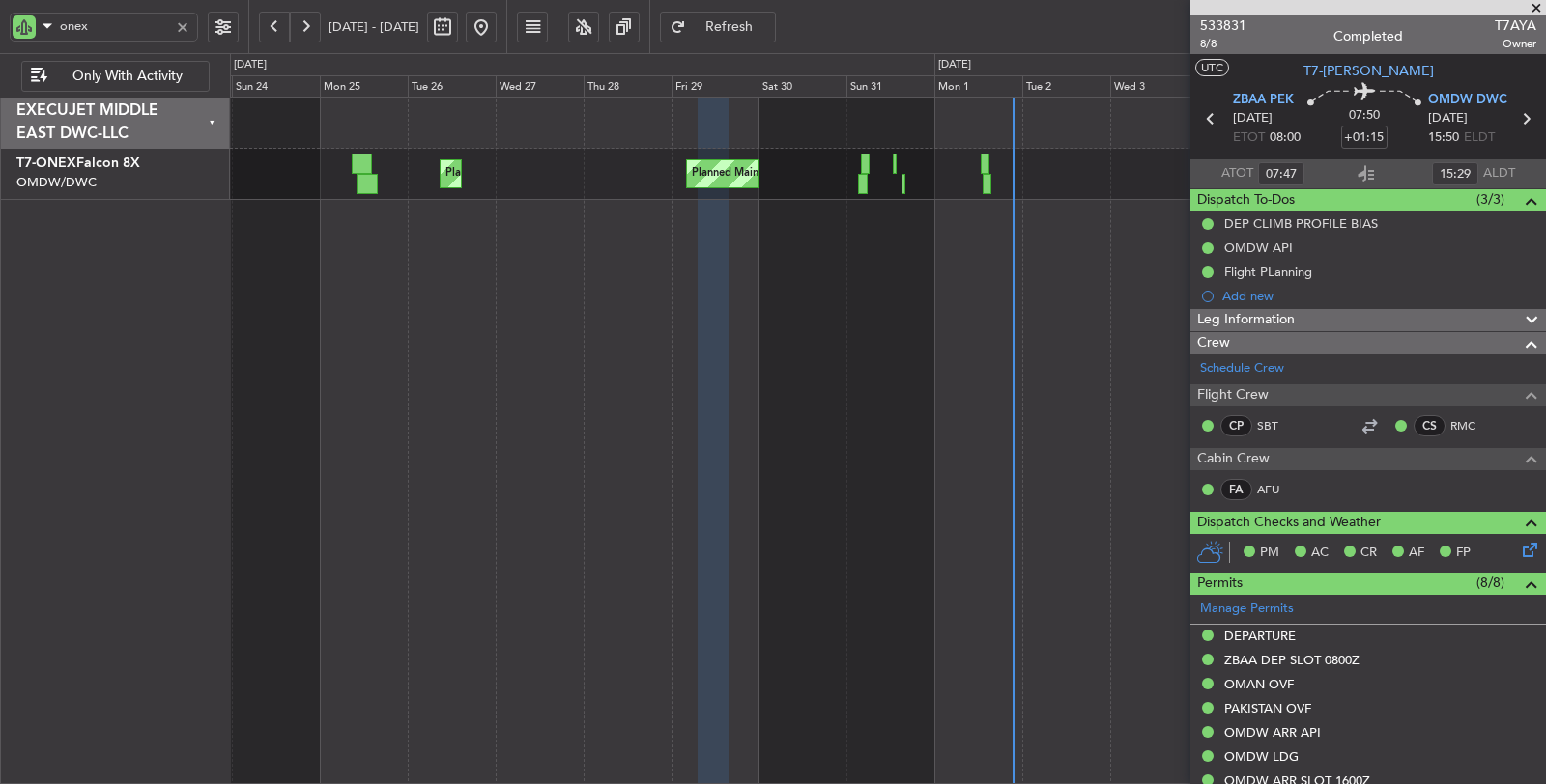
type input "[PERSON_NAME] ([PERSON_NAME])"
type input "7123"
